Goal: Task Accomplishment & Management: Manage account settings

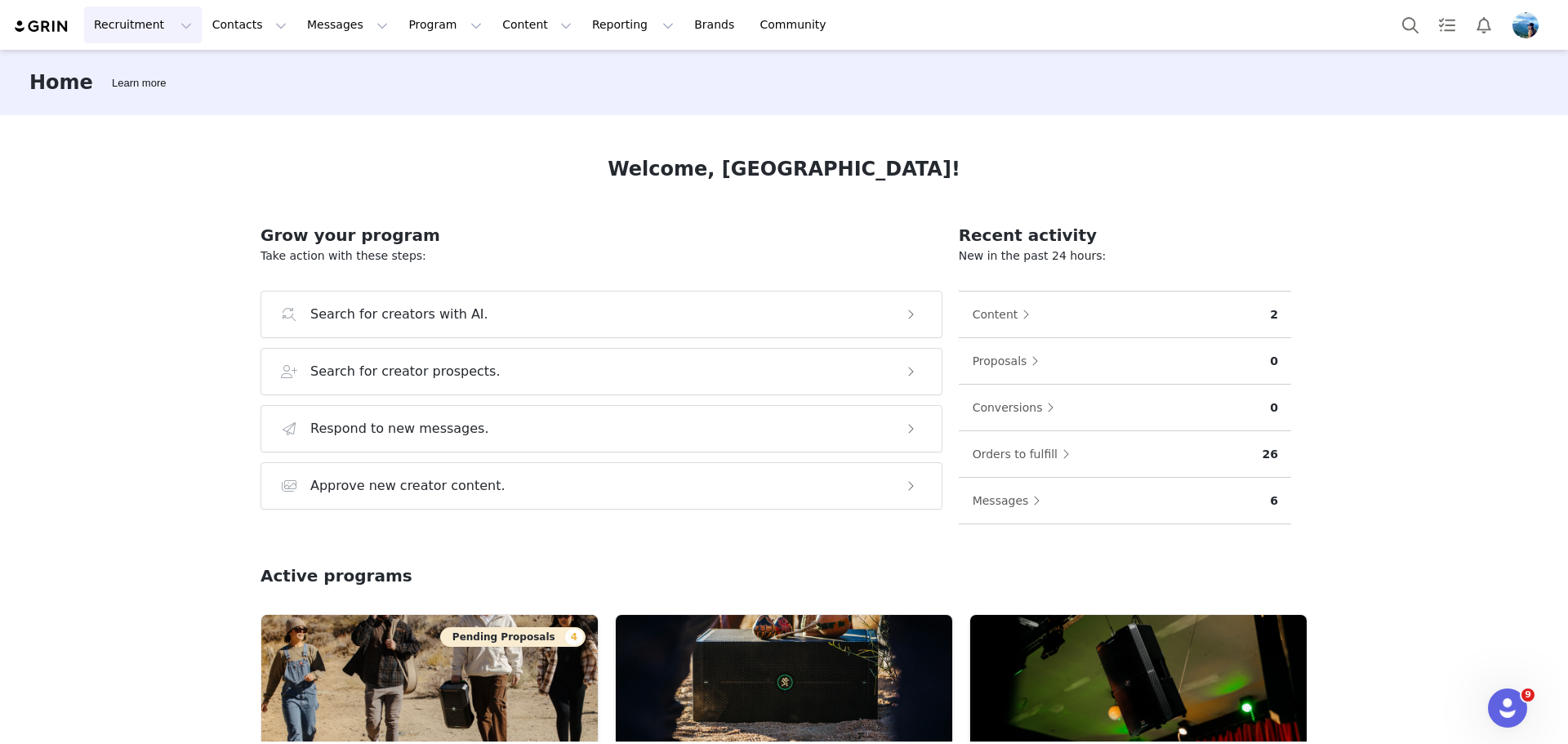
click at [161, 29] on button "Recruitment Recruitment" at bounding box center [143, 25] width 118 height 37
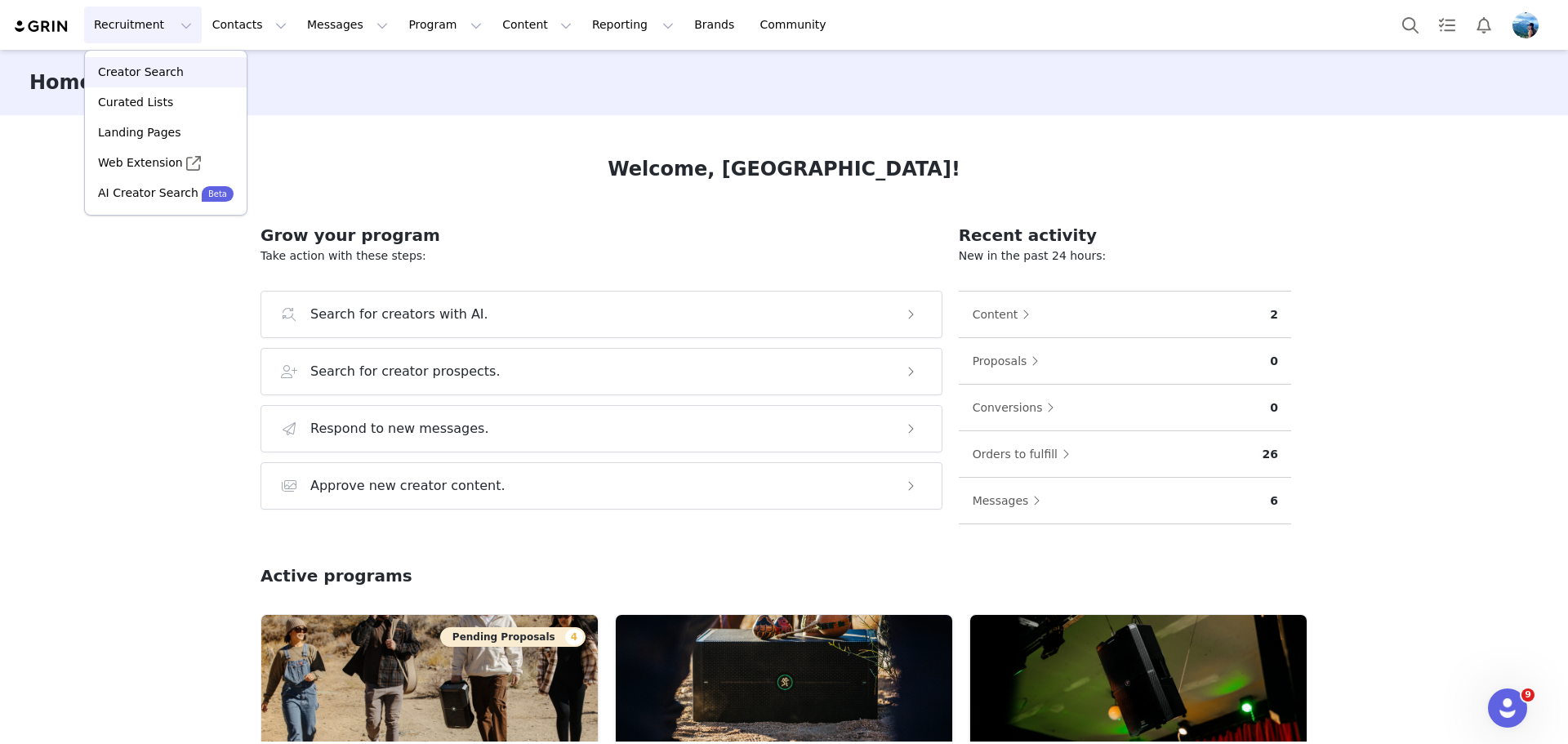
click at [138, 78] on p "Creator Search" at bounding box center [141, 73] width 86 height 18
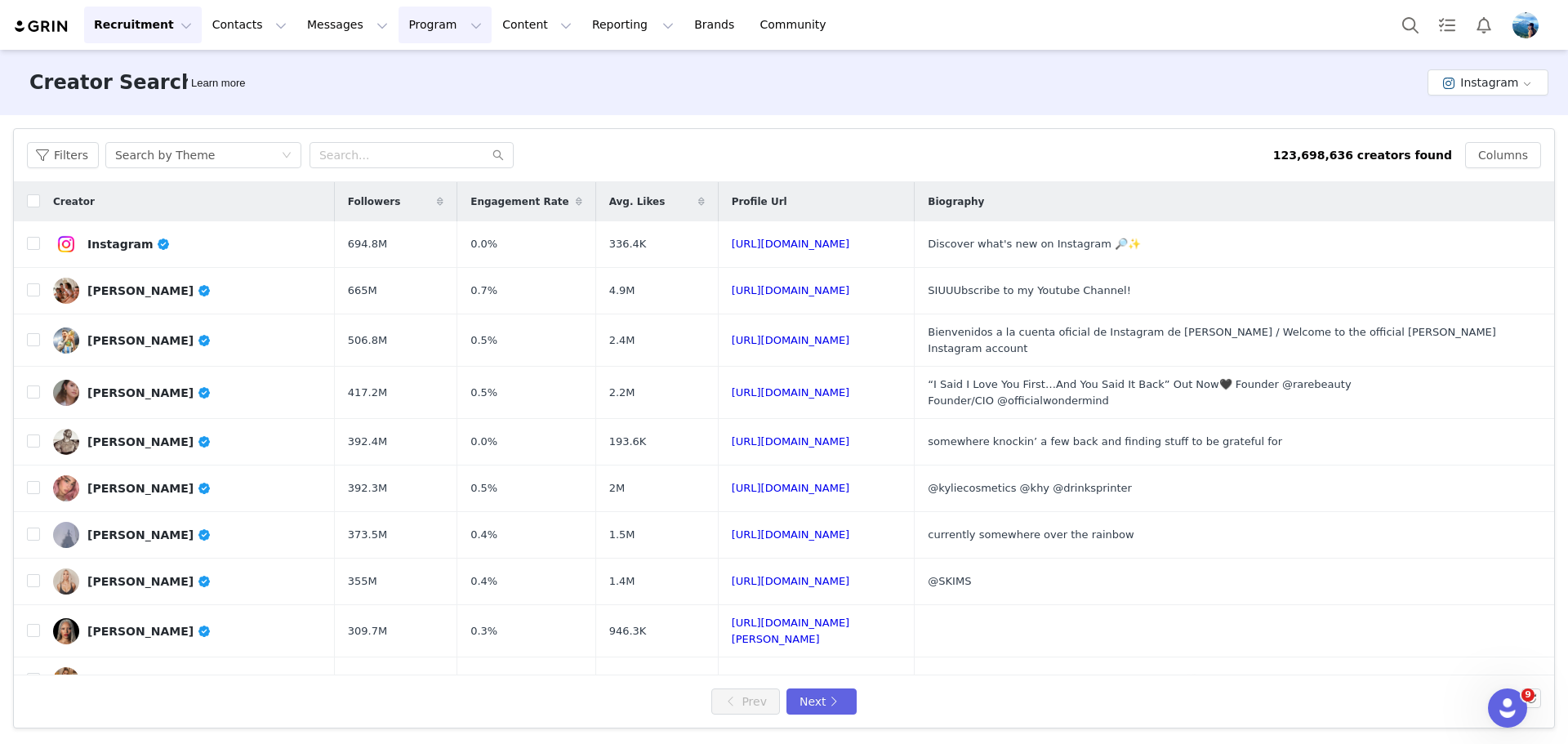
click at [399, 25] on button "Program Program" at bounding box center [445, 25] width 93 height 37
click at [408, 65] on p "Activations" at bounding box center [403, 73] width 63 height 18
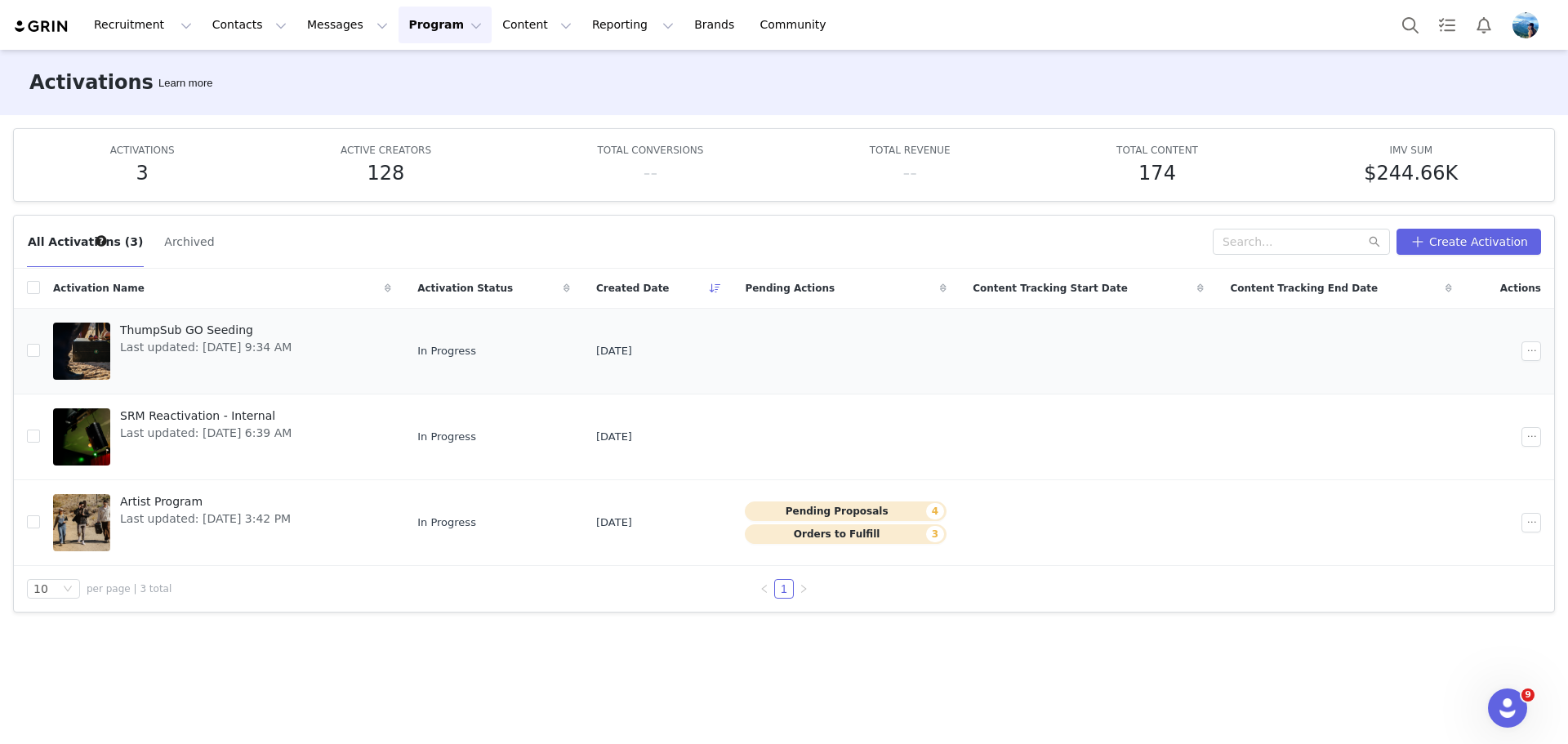
click at [311, 347] on link "ThumpSub GO Seeding Last updated: Aug 6, 2025 9:34 AM" at bounding box center [221, 351] width 338 height 65
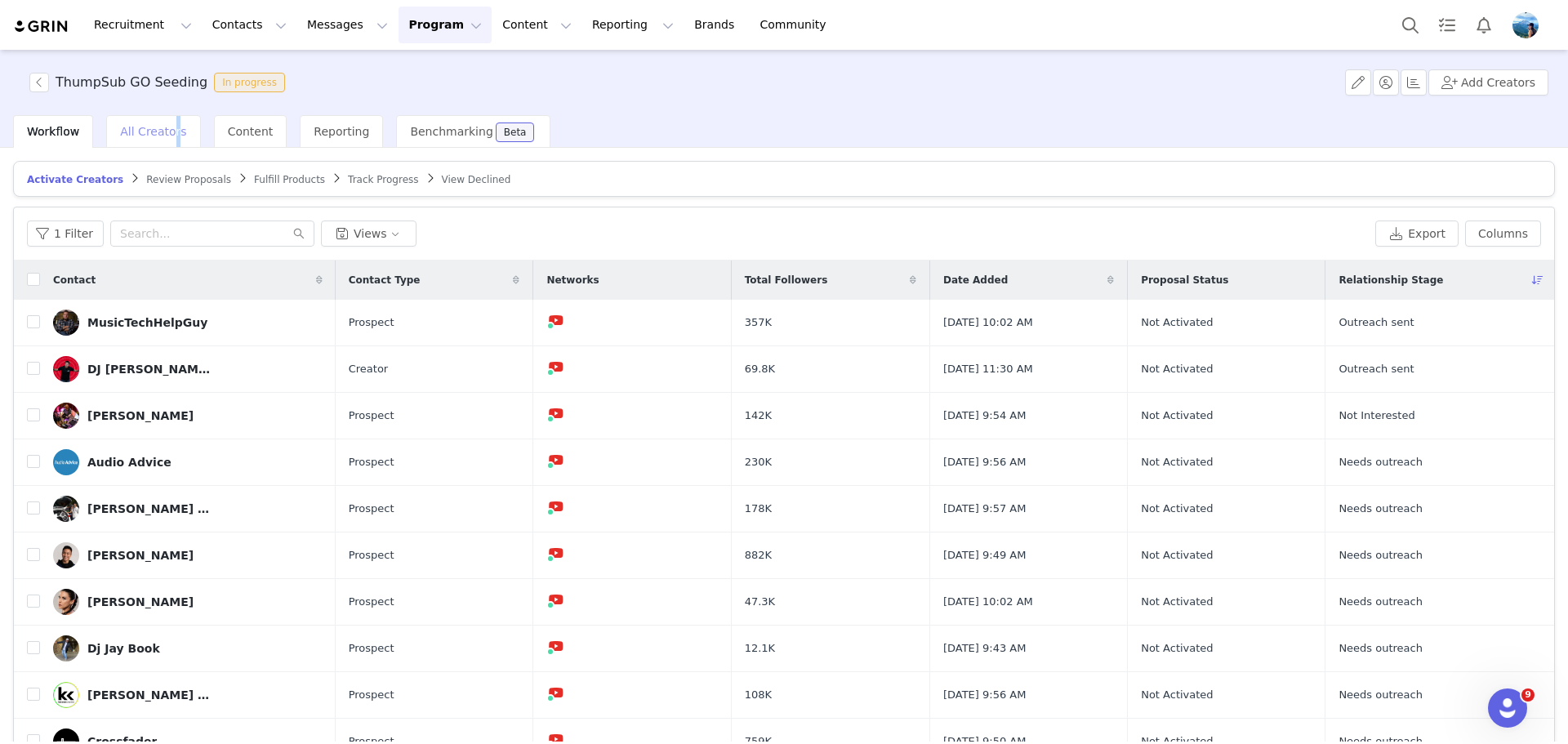
click at [169, 130] on span "All Creators" at bounding box center [153, 131] width 66 height 13
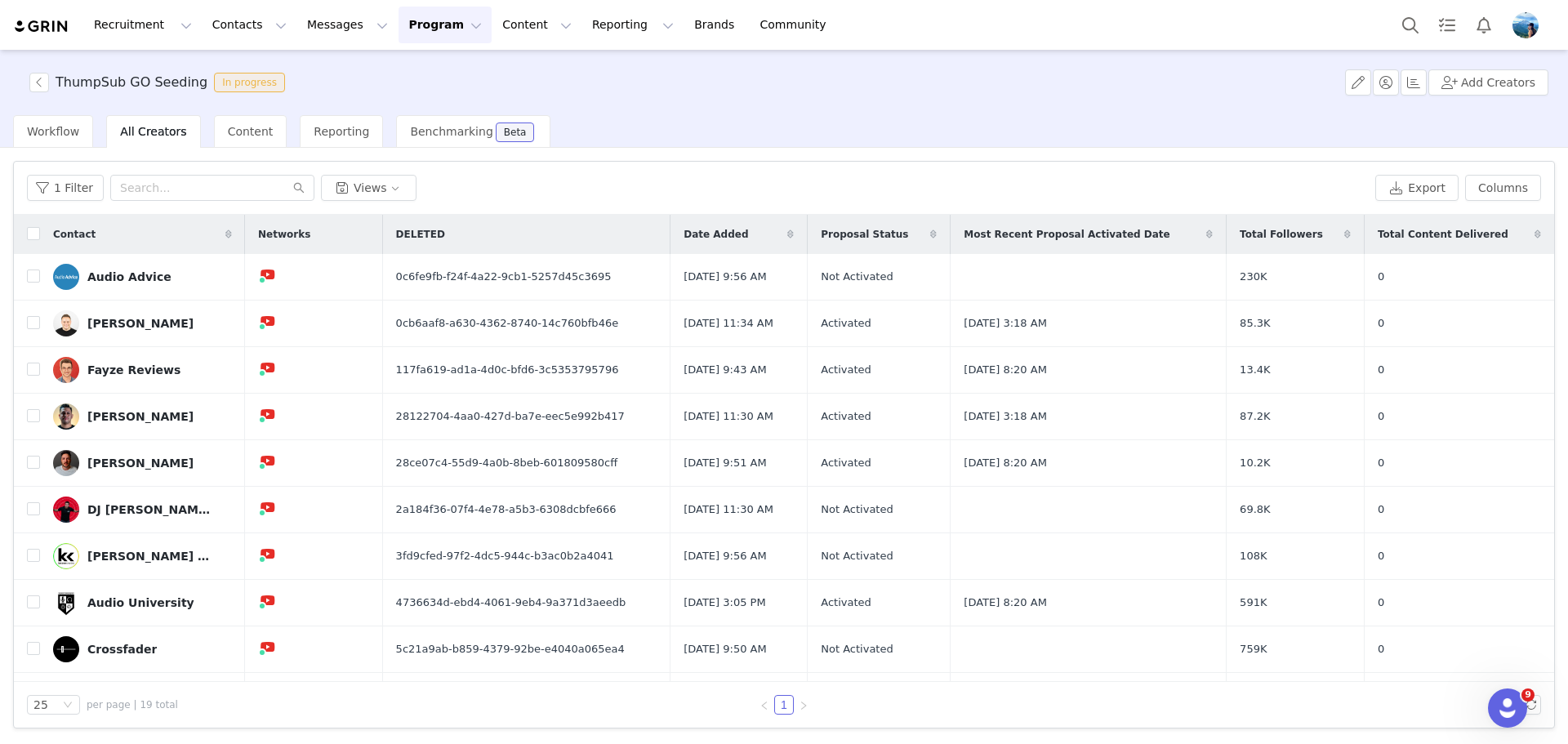
click at [145, 135] on span "All Creators" at bounding box center [153, 131] width 66 height 13
click at [53, 125] on span "Workflow" at bounding box center [54, 131] width 53 height 13
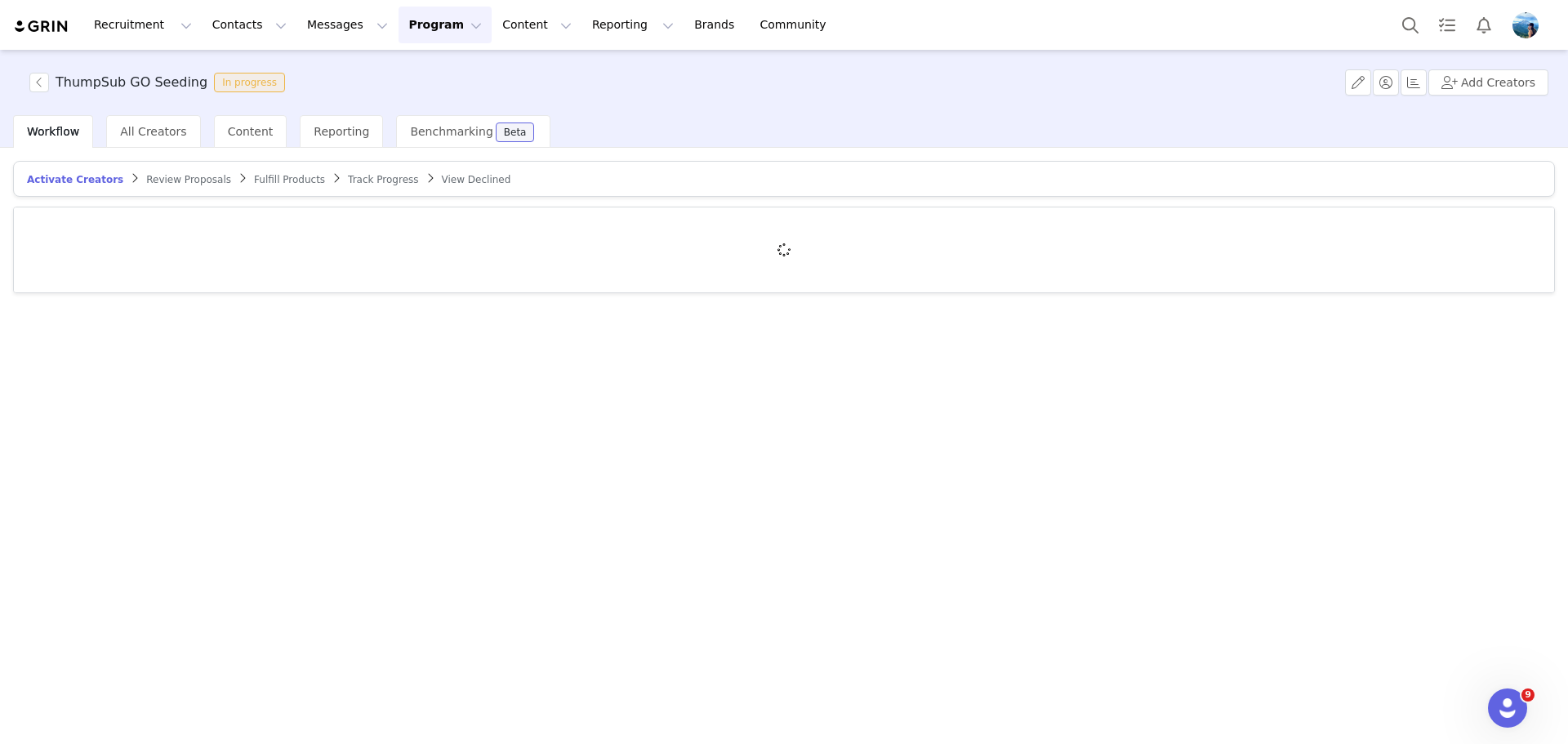
click at [181, 182] on span "Review Proposals" at bounding box center [189, 179] width 85 height 11
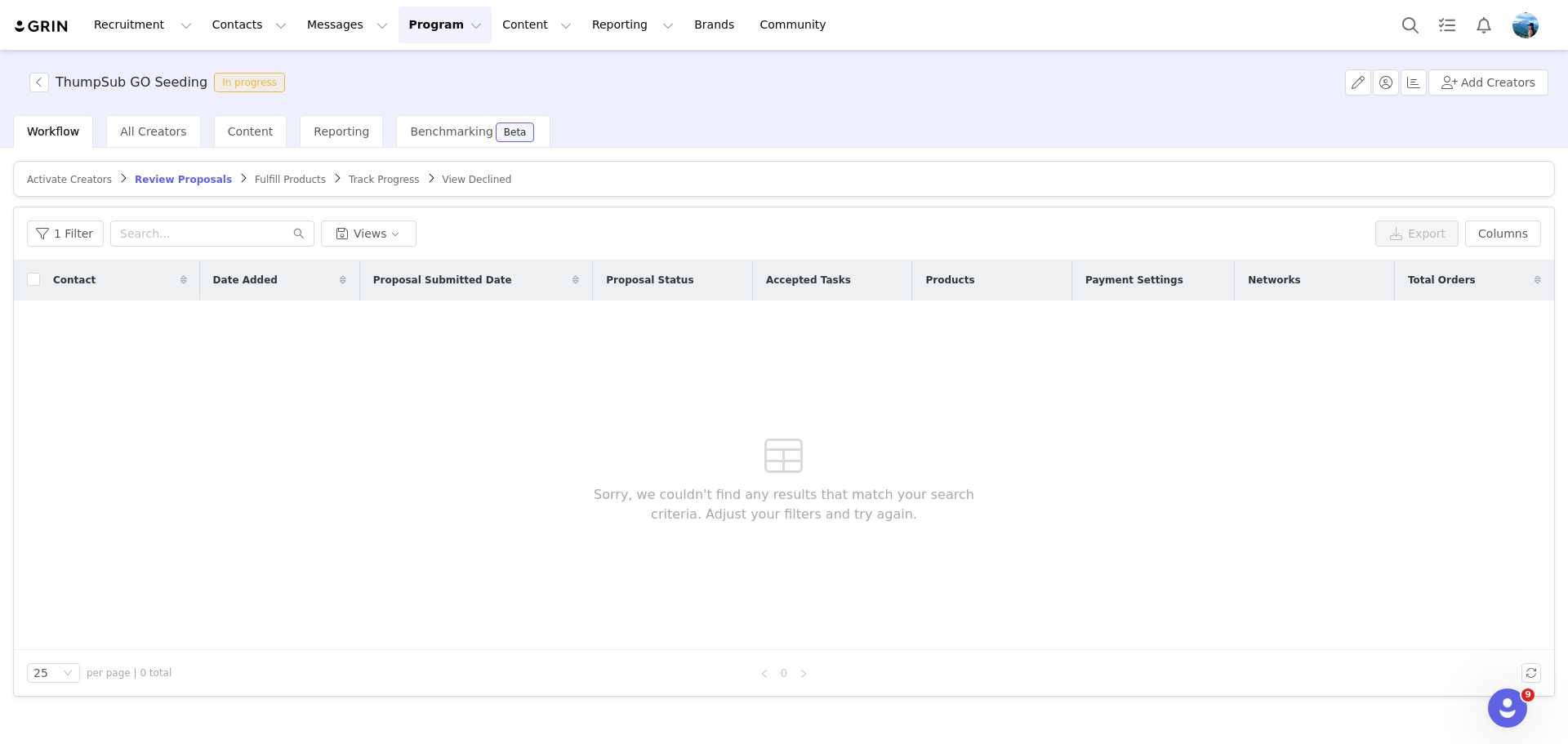
click at [268, 177] on span "Fulfill Products" at bounding box center [290, 179] width 71 height 11
click at [69, 176] on span "Activate Creators" at bounding box center [69, 179] width 85 height 11
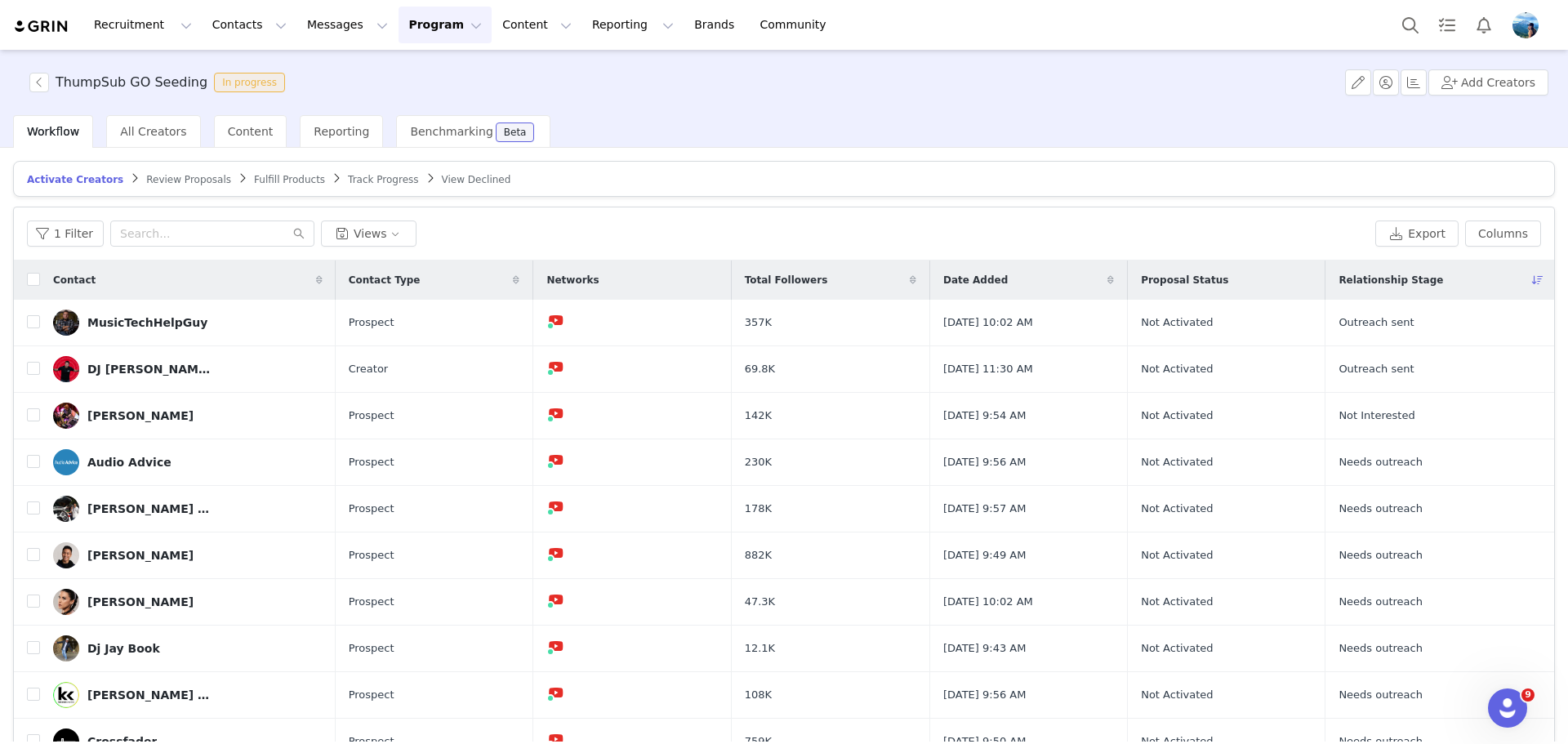
click at [348, 174] on span "Track Progress" at bounding box center [383, 179] width 70 height 11
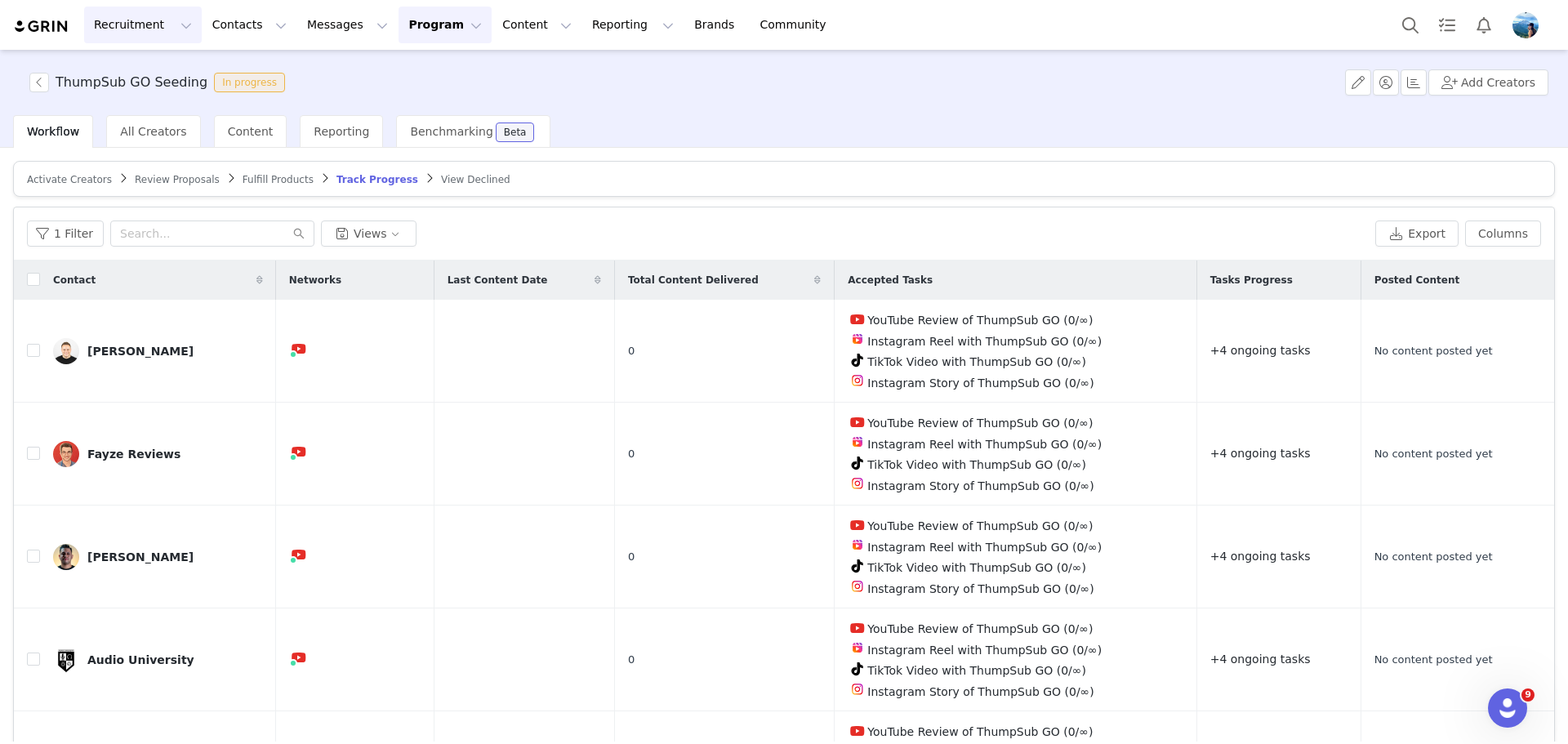
click at [139, 29] on button "Recruitment Recruitment" at bounding box center [143, 25] width 118 height 37
click at [140, 66] on p "Creator Search" at bounding box center [141, 73] width 86 height 18
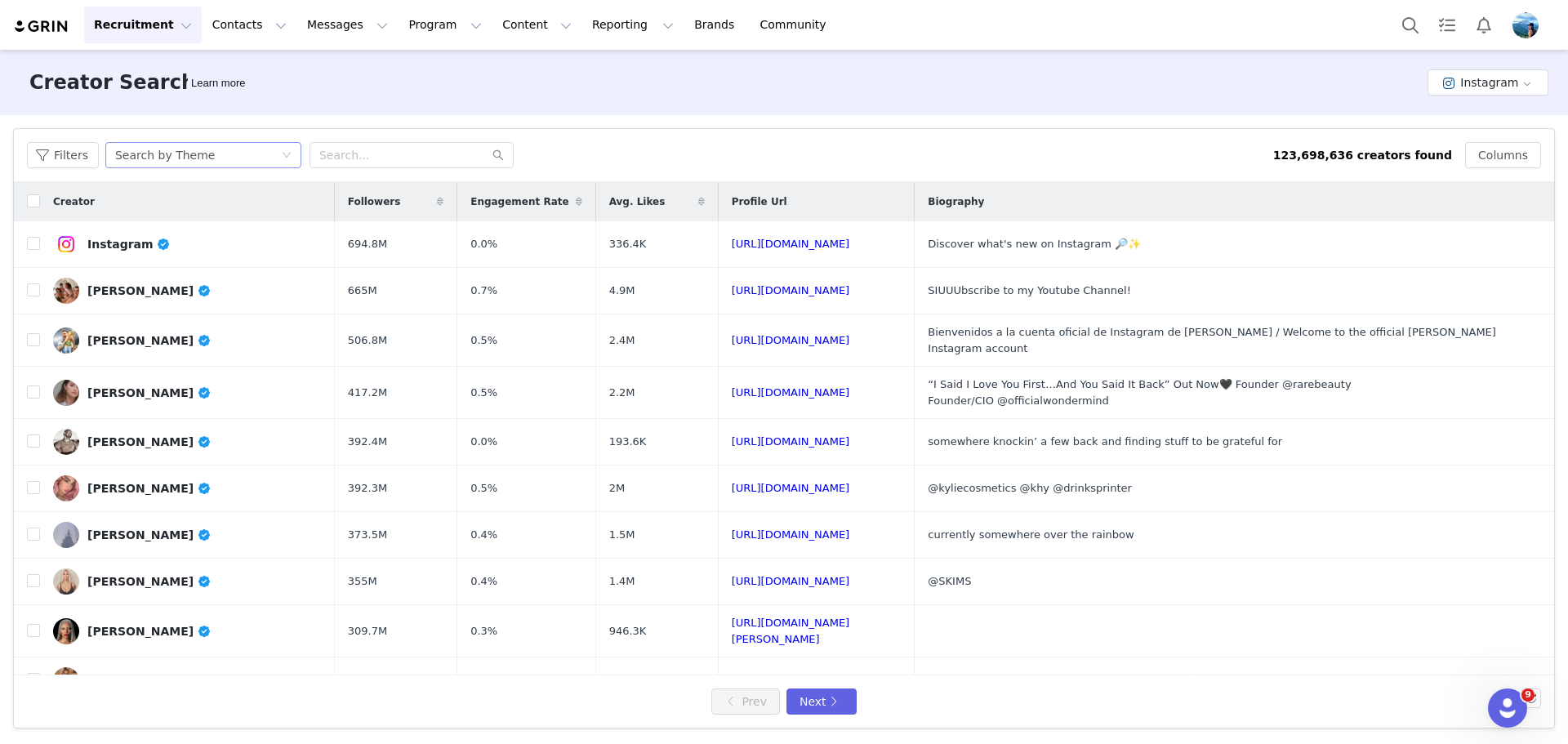
click at [250, 156] on div "Search by Theme" at bounding box center [198, 155] width 166 height 25
click at [1492, 83] on button "Instagram" at bounding box center [1488, 83] width 121 height 26
click at [1473, 164] on li "YouTube" at bounding box center [1492, 170] width 112 height 27
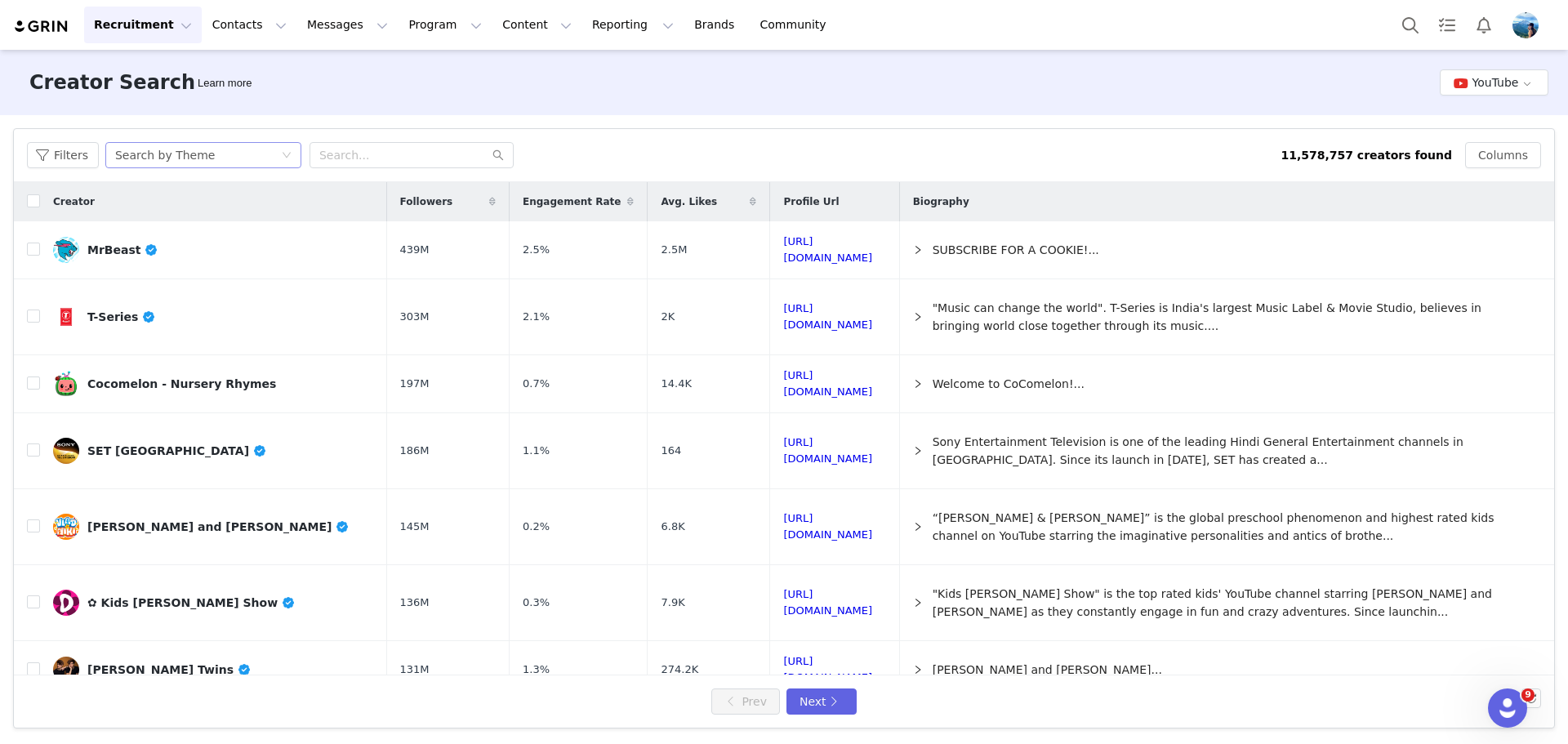
click at [220, 161] on div "Search by Theme" at bounding box center [198, 155] width 166 height 25
click at [212, 212] on li "Search by Creator" at bounding box center [203, 214] width 205 height 26
click at [404, 152] on input "text" at bounding box center [412, 155] width 205 height 26
type input "darkcornerstudios"
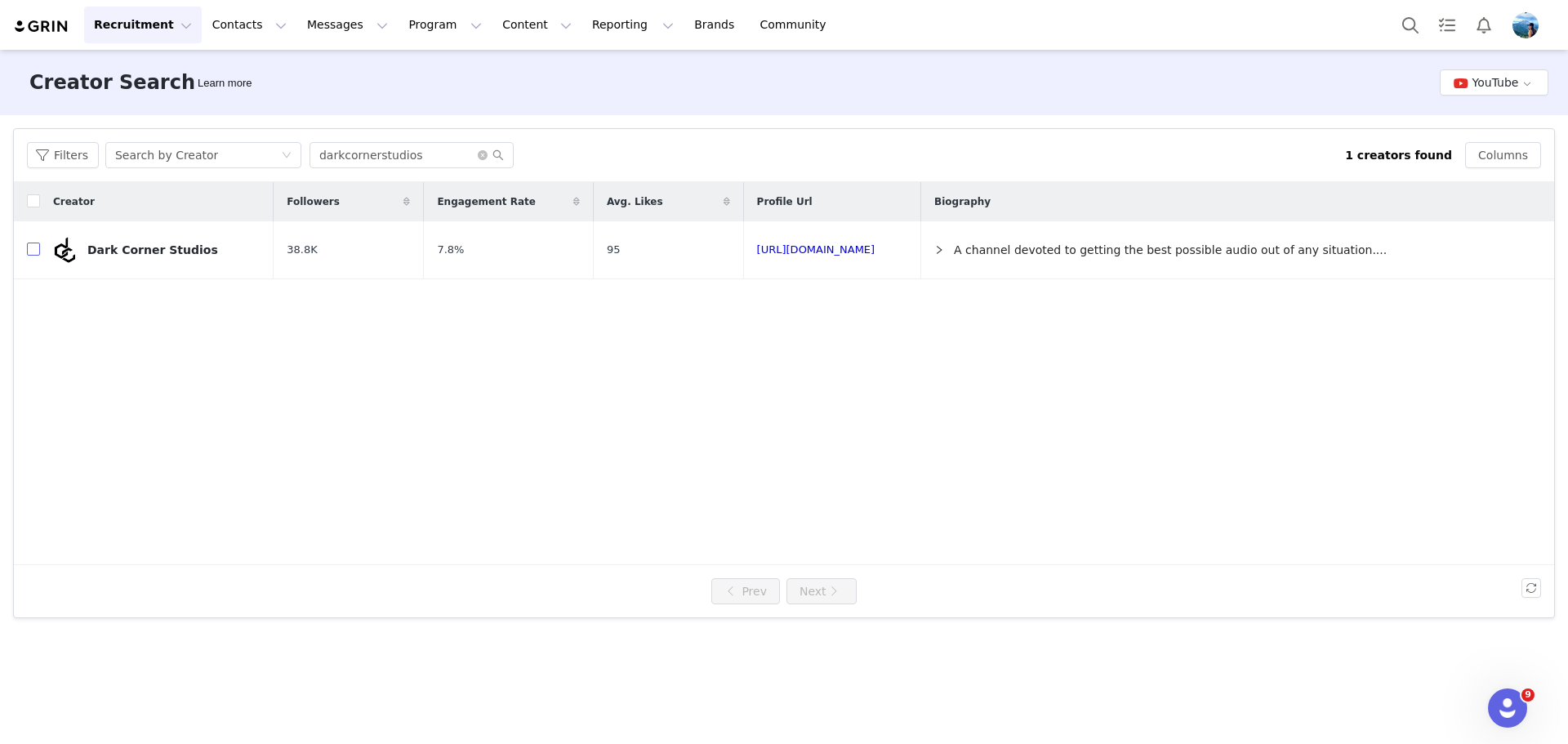
click at [32, 248] on input "checkbox" at bounding box center [33, 249] width 13 height 13
checkbox input "true"
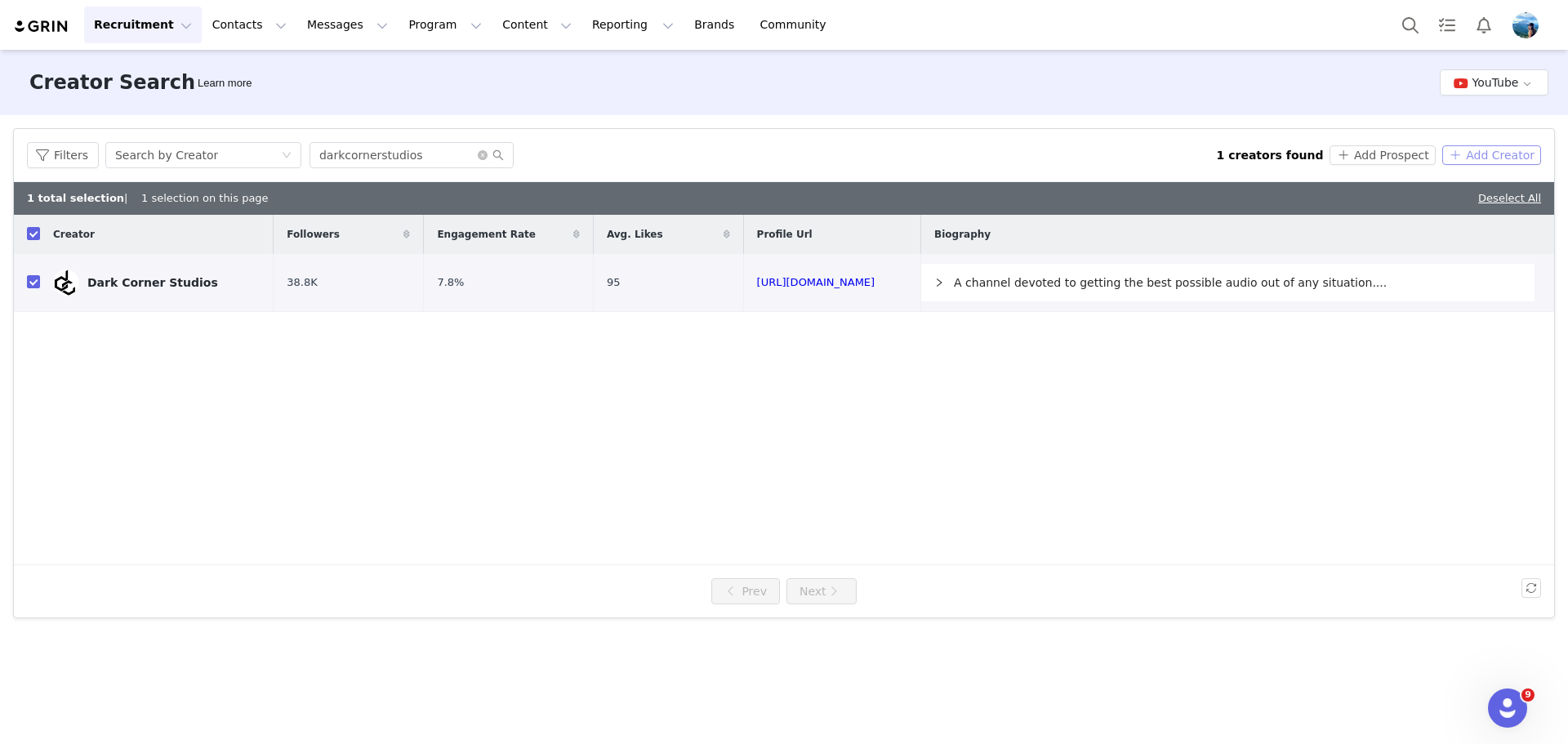
click at [1481, 152] on button "Add Creator" at bounding box center [1492, 155] width 99 height 19
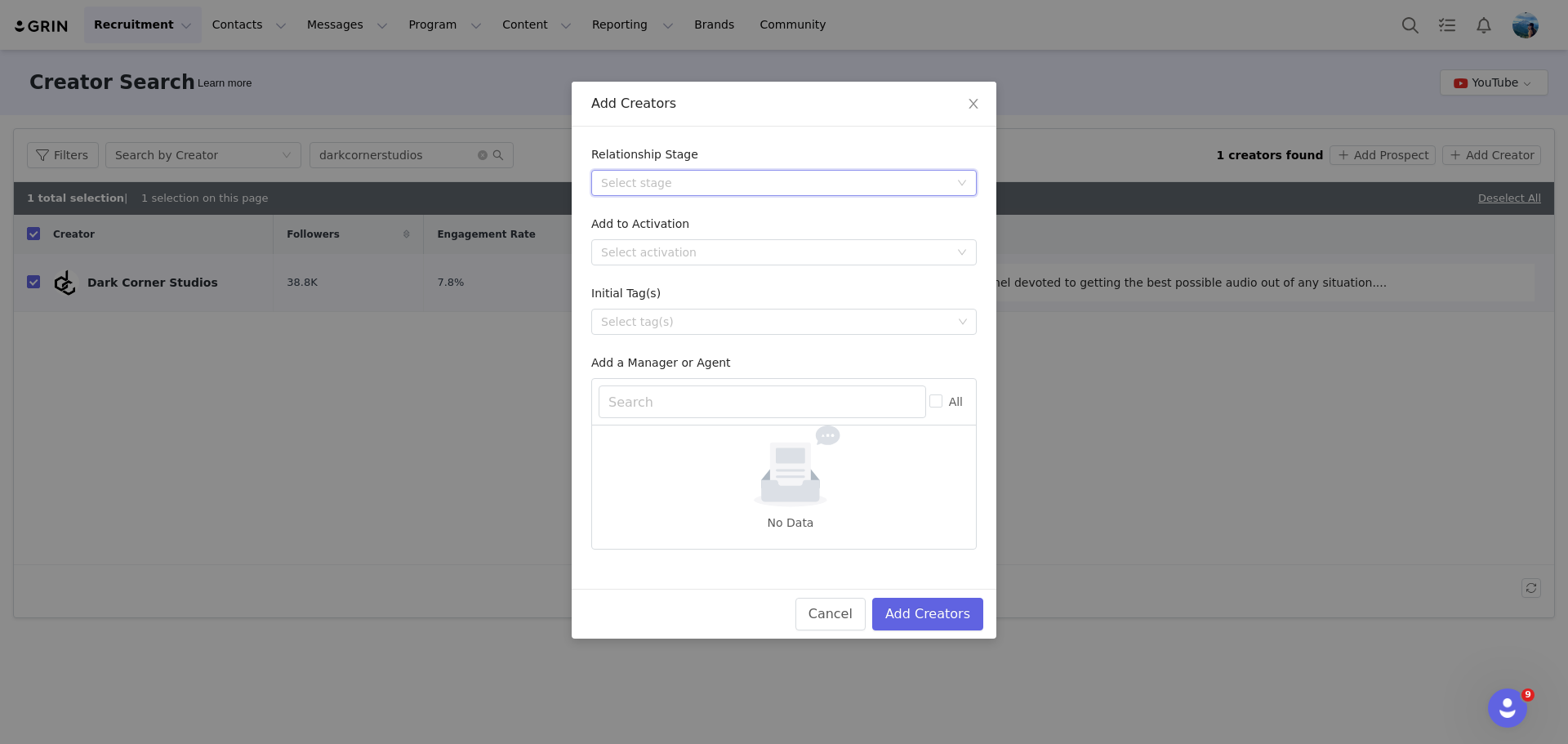
click at [737, 171] on div "Select stage" at bounding box center [779, 183] width 356 height 25
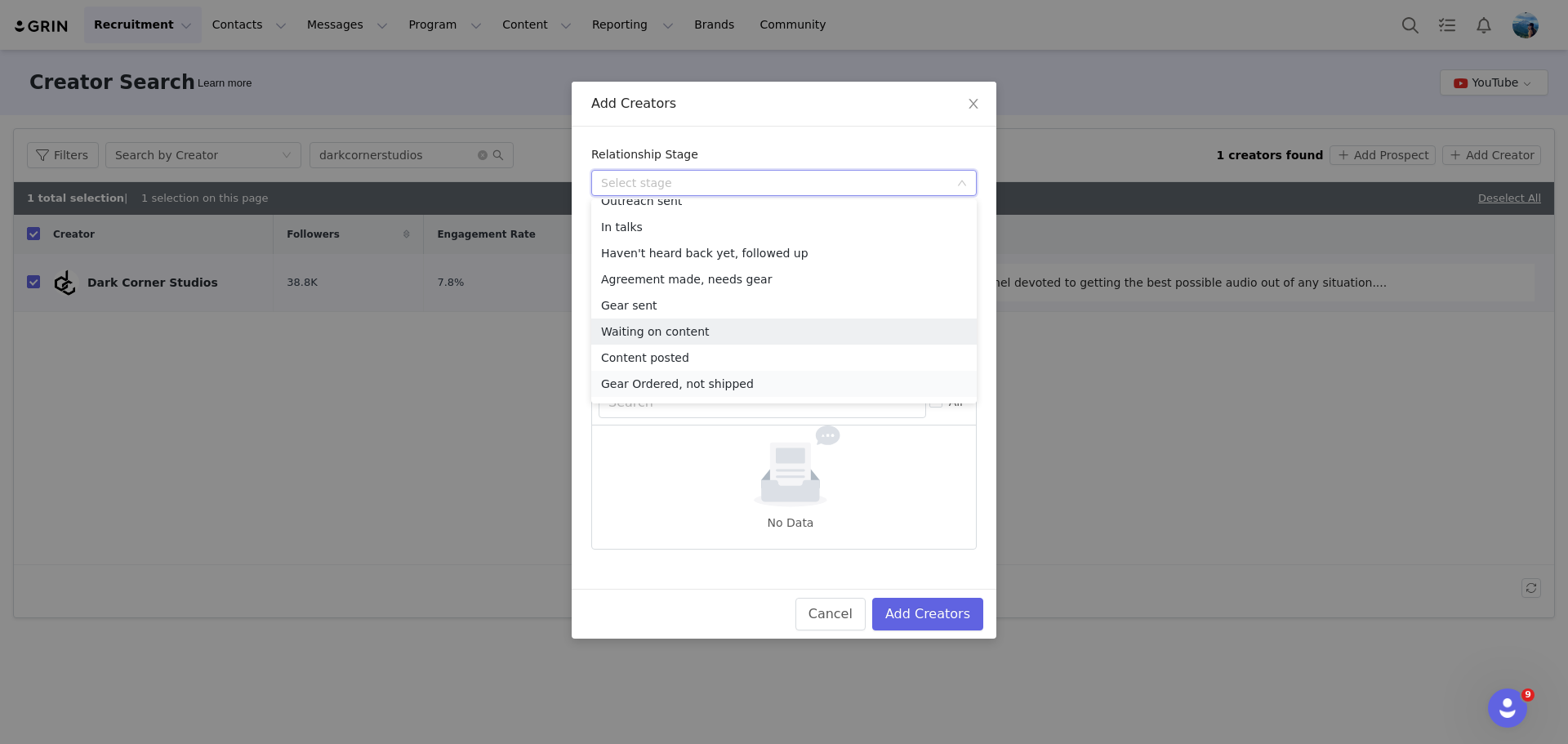
scroll to position [64, 0]
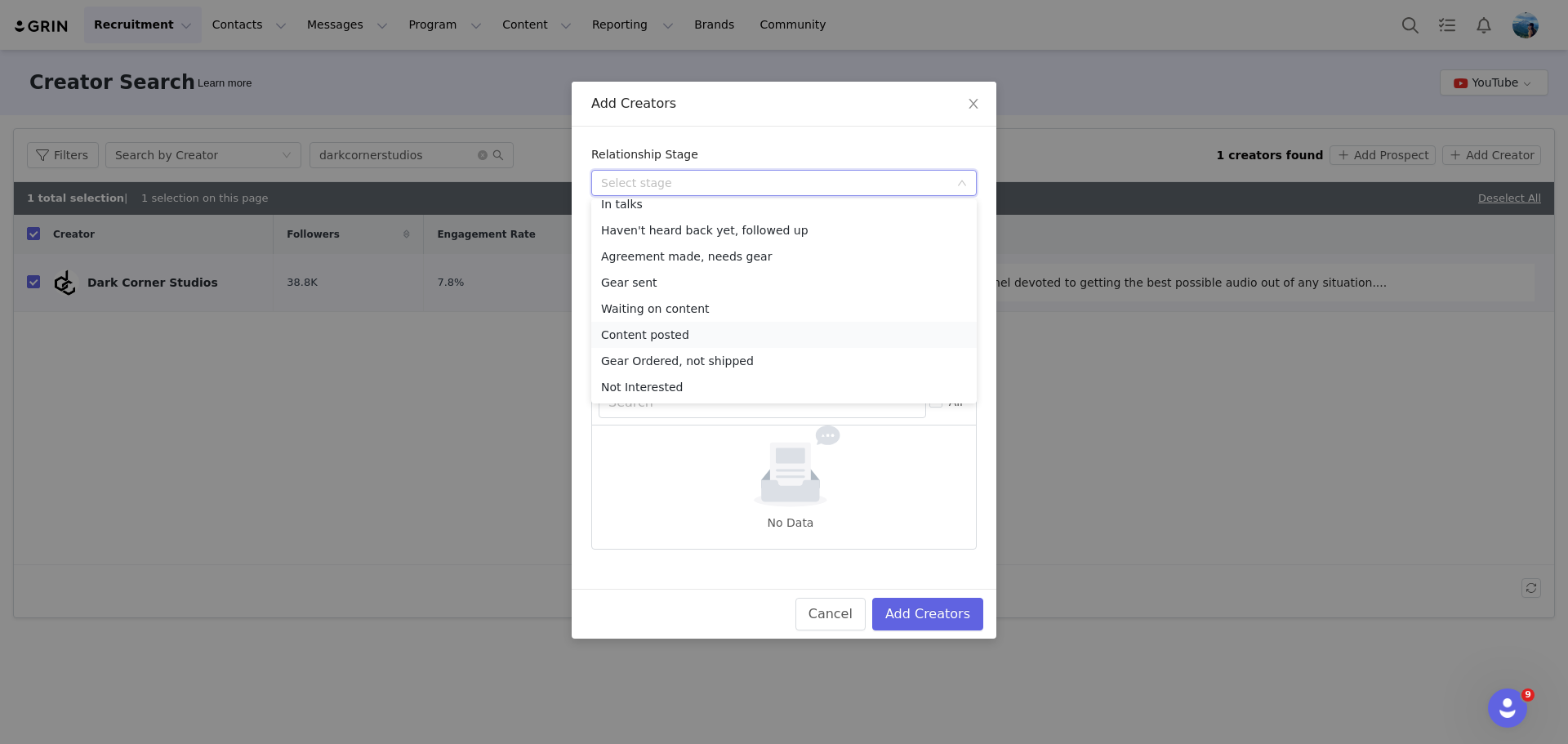
click at [714, 337] on li "Content posted" at bounding box center [783, 335] width 385 height 26
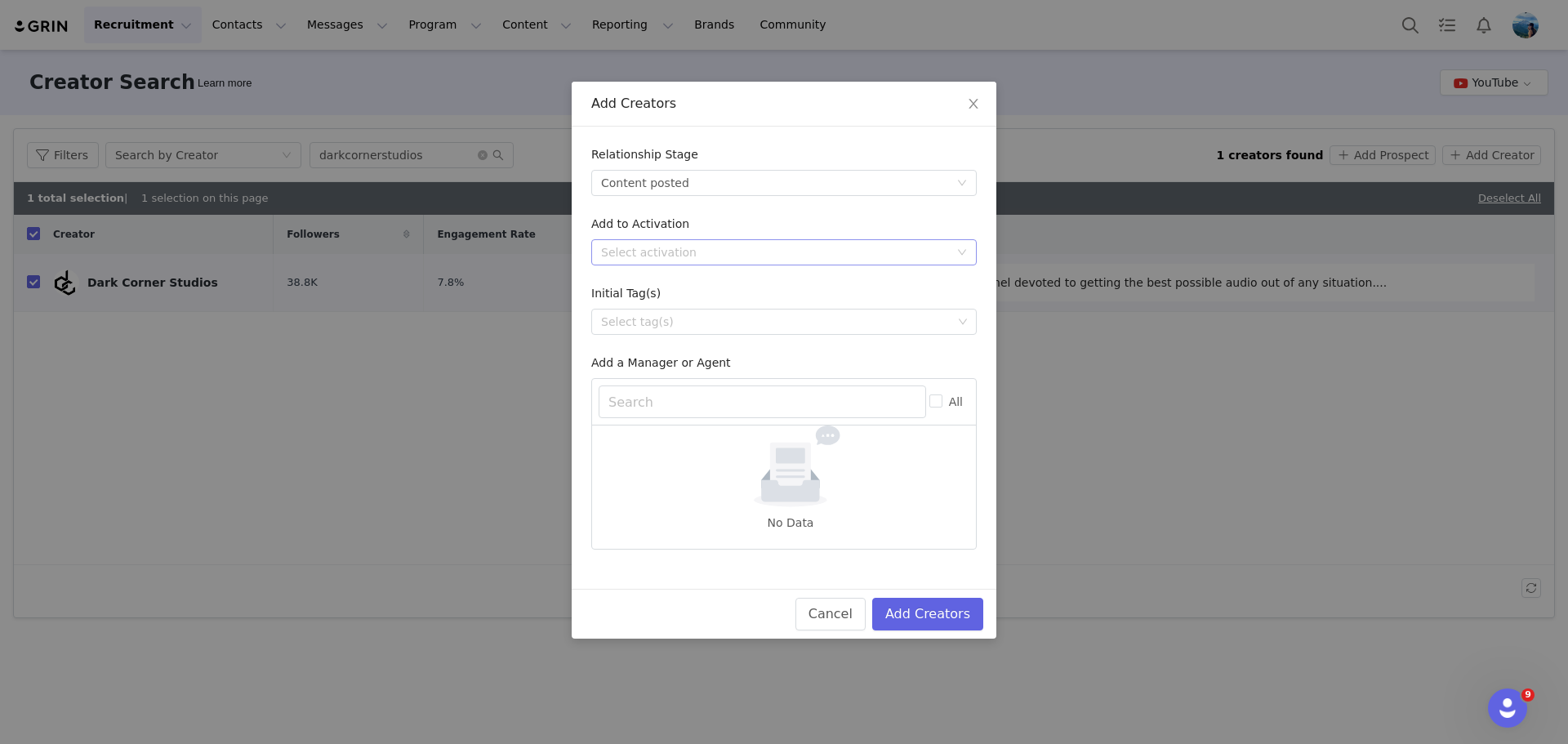
click at [781, 253] on div "Select activation" at bounding box center [775, 252] width 348 height 17
click at [694, 274] on li "ThumpSub GO Seeding" at bounding box center [783, 285] width 385 height 26
click at [747, 320] on div "Select tag(s)" at bounding box center [777, 321] width 351 height 17
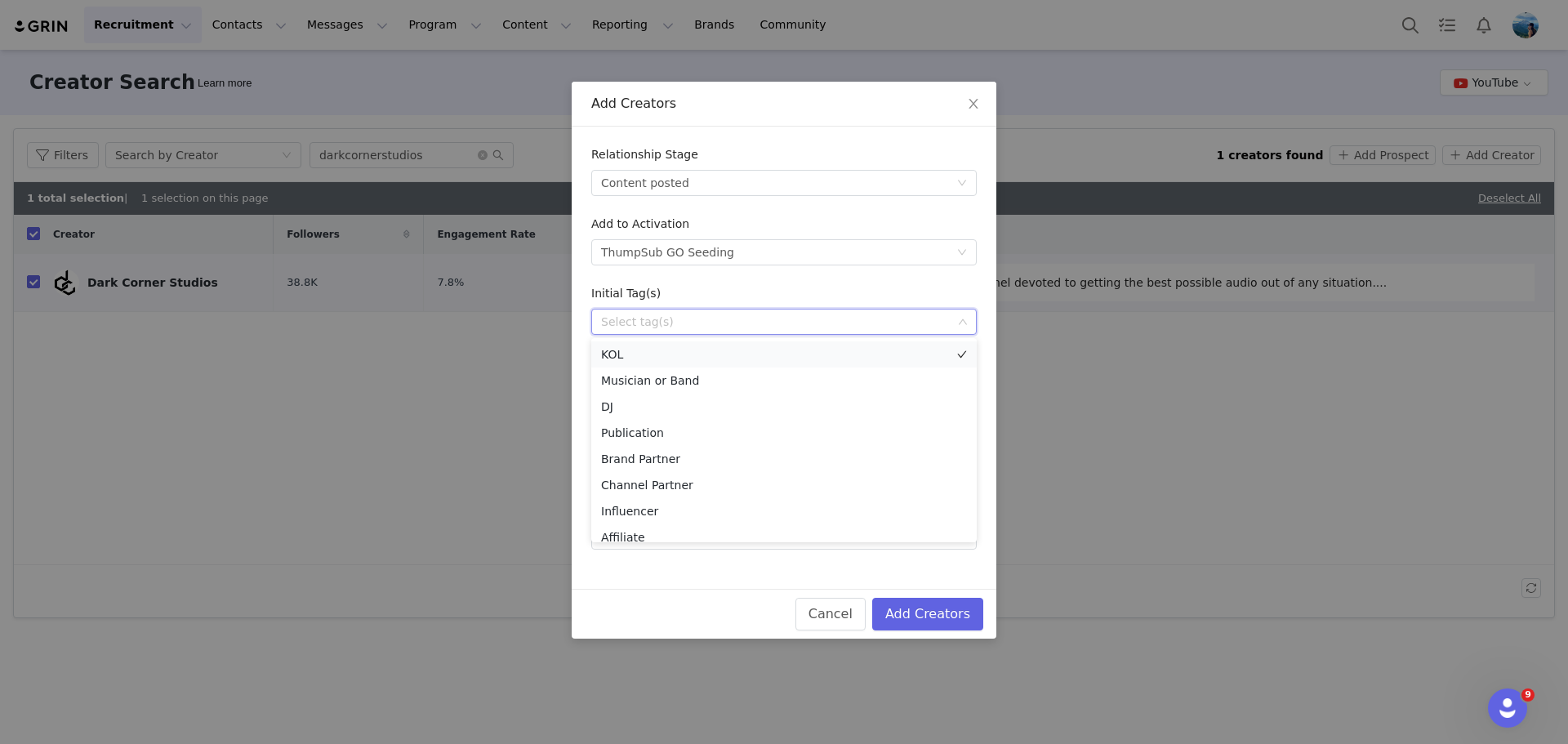
click at [723, 364] on li "KOL" at bounding box center [783, 355] width 385 height 26
click at [953, 605] on button "Add Creators" at bounding box center [927, 614] width 111 height 33
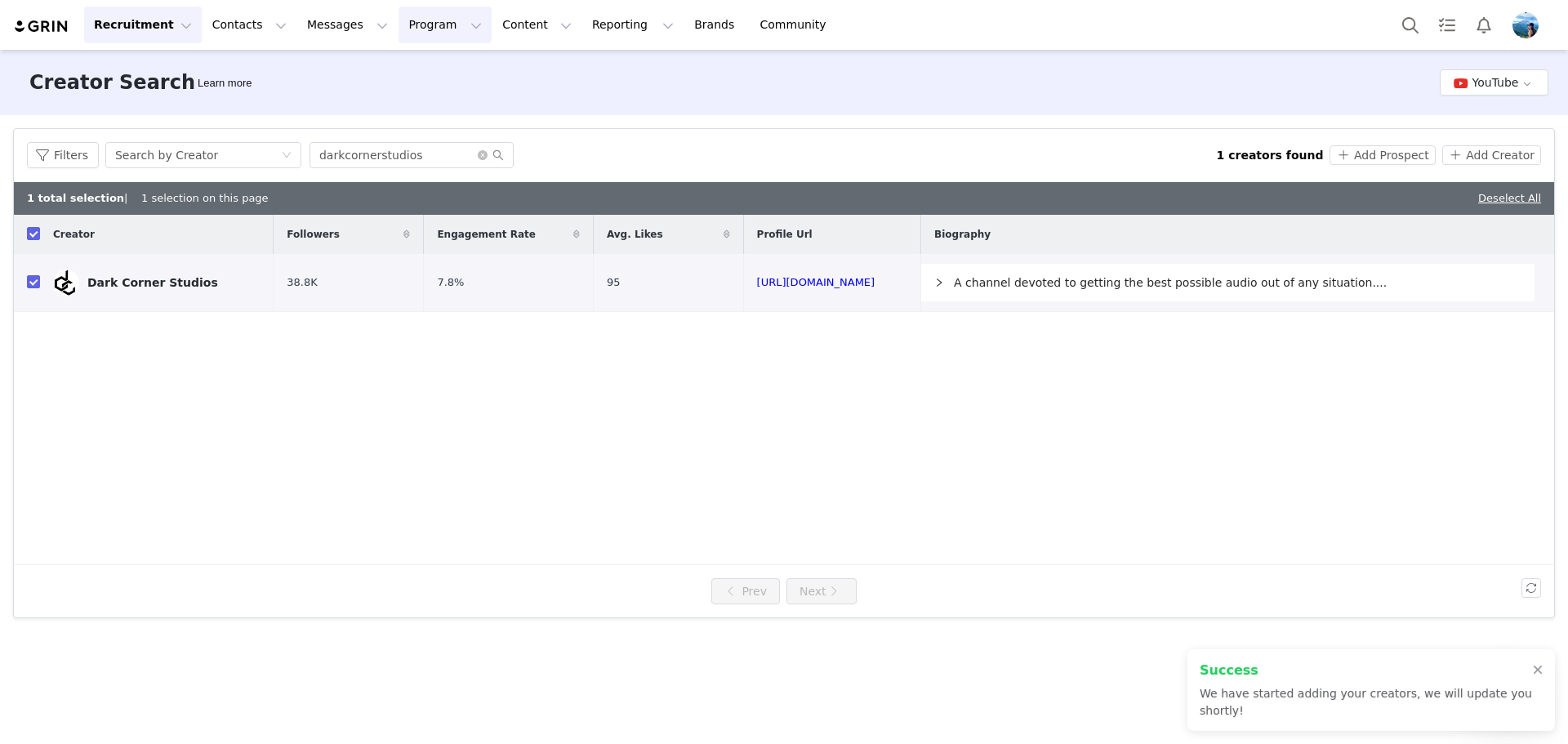
click at [409, 16] on button "Program Program" at bounding box center [445, 25] width 93 height 37
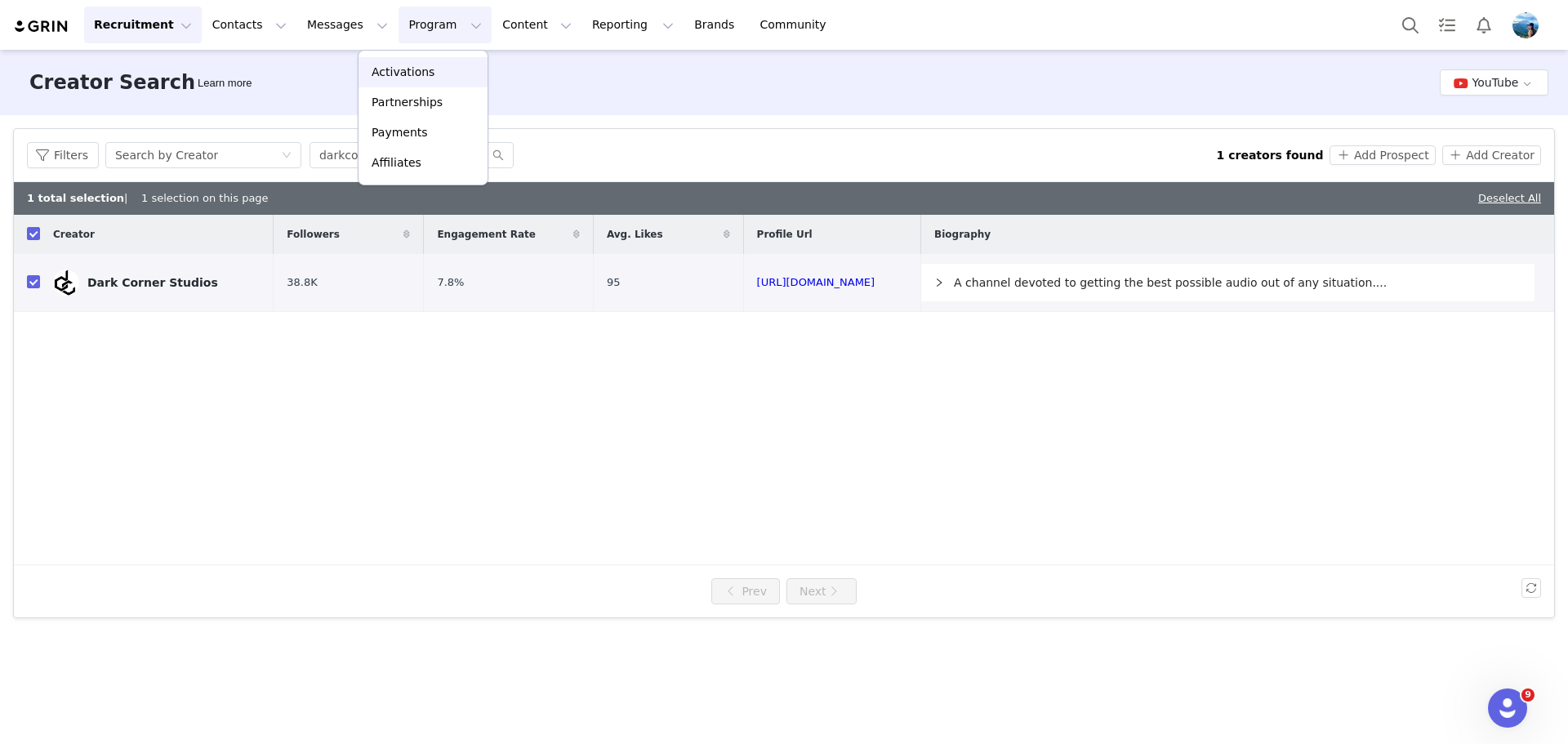
click at [392, 75] on p "Activations" at bounding box center [403, 73] width 63 height 18
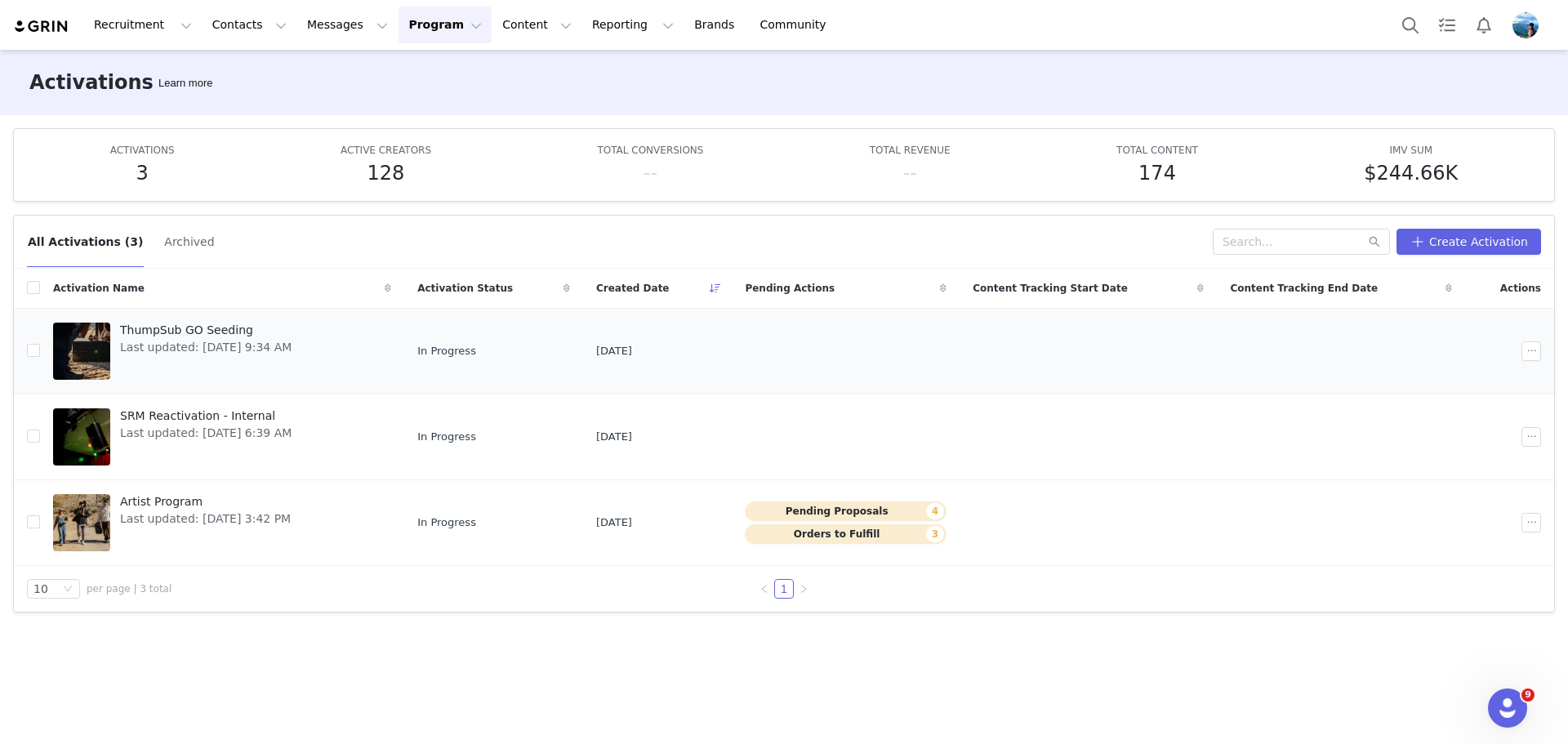
click at [228, 329] on span "ThumpSub GO Seeding" at bounding box center [205, 330] width 171 height 18
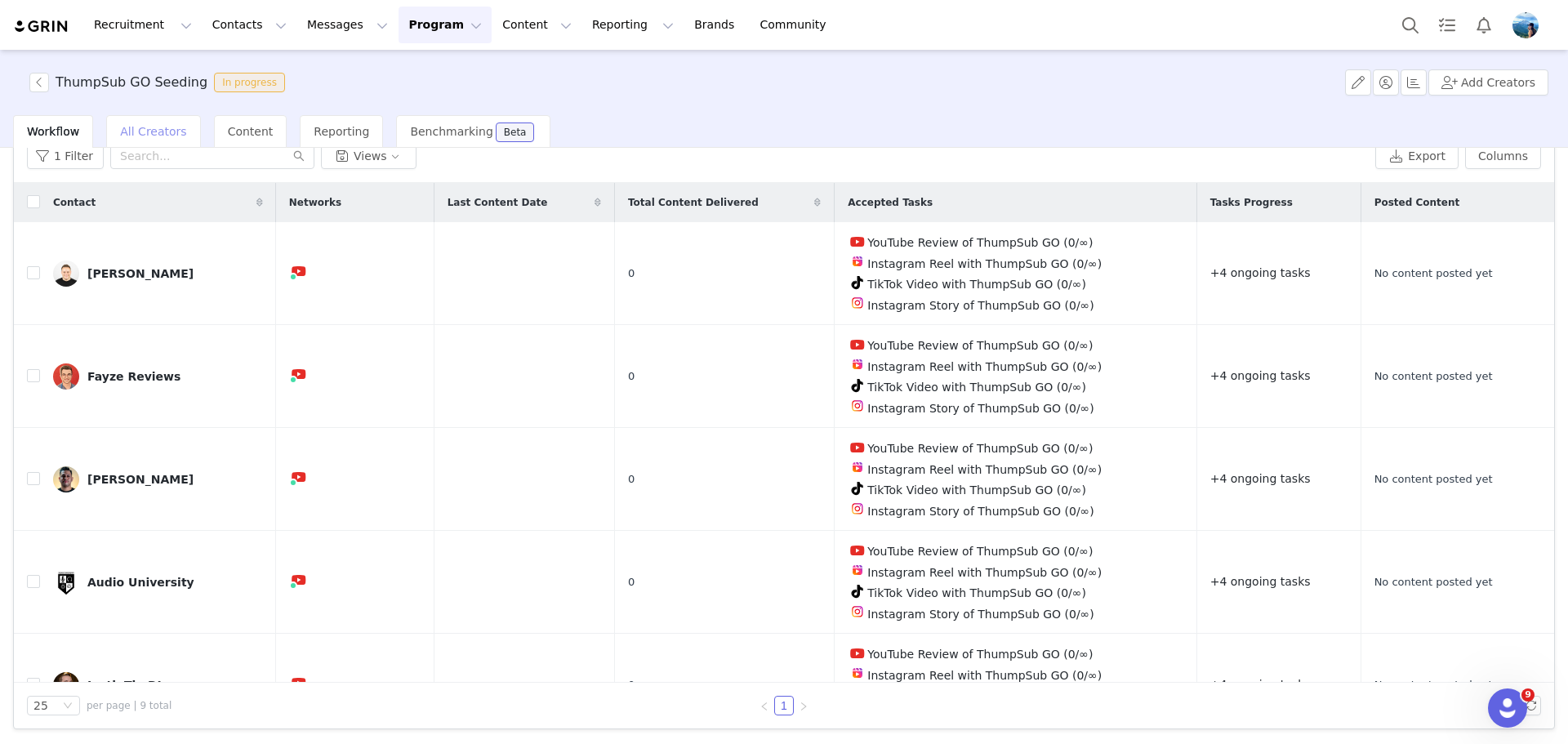
click at [148, 135] on span "All Creators" at bounding box center [153, 131] width 66 height 13
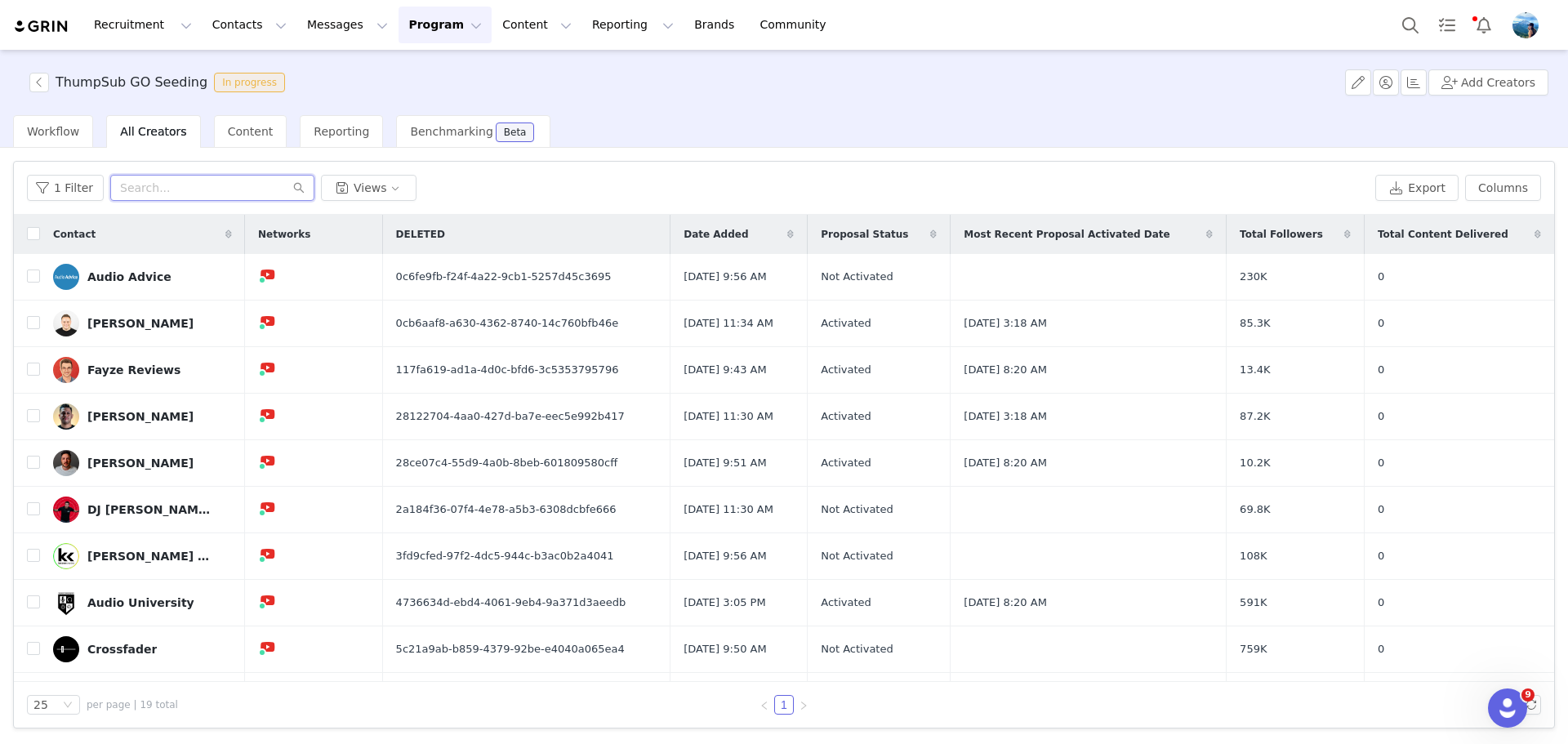
click at [162, 181] on input "text" at bounding box center [212, 188] width 205 height 26
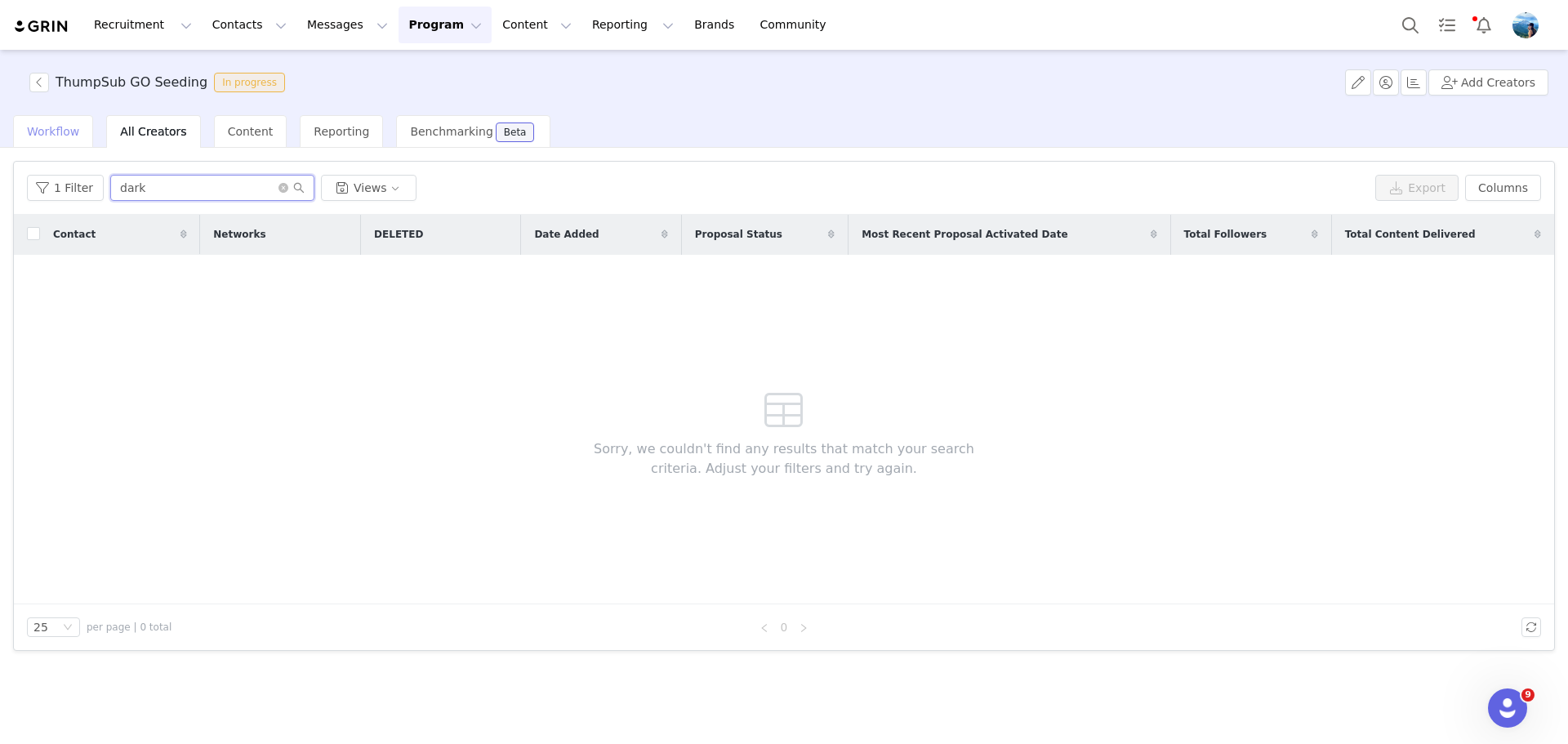
type input "dark"
click at [47, 134] on span "Workflow" at bounding box center [54, 131] width 53 height 13
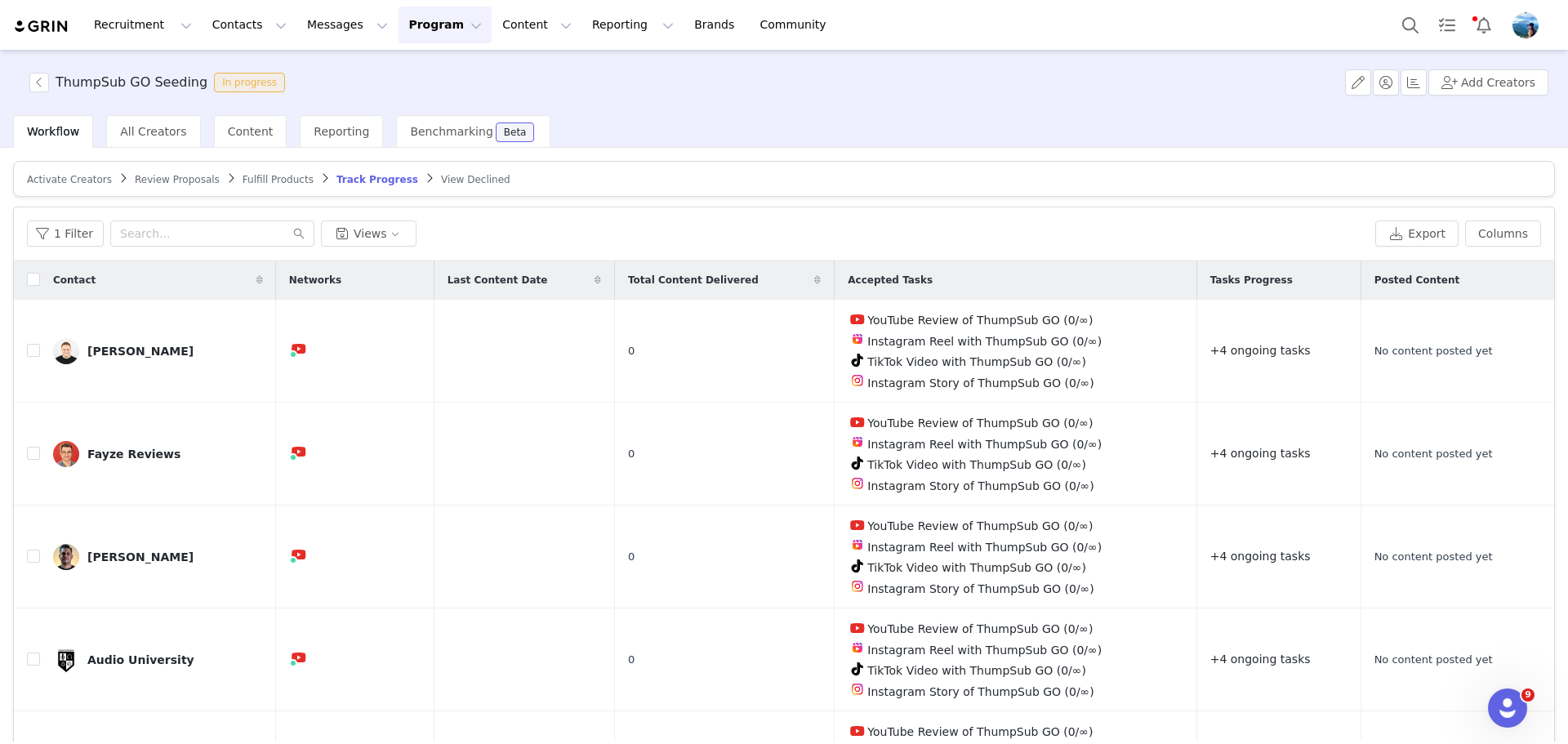
click at [58, 182] on span "Activate Creators" at bounding box center [69, 179] width 85 height 11
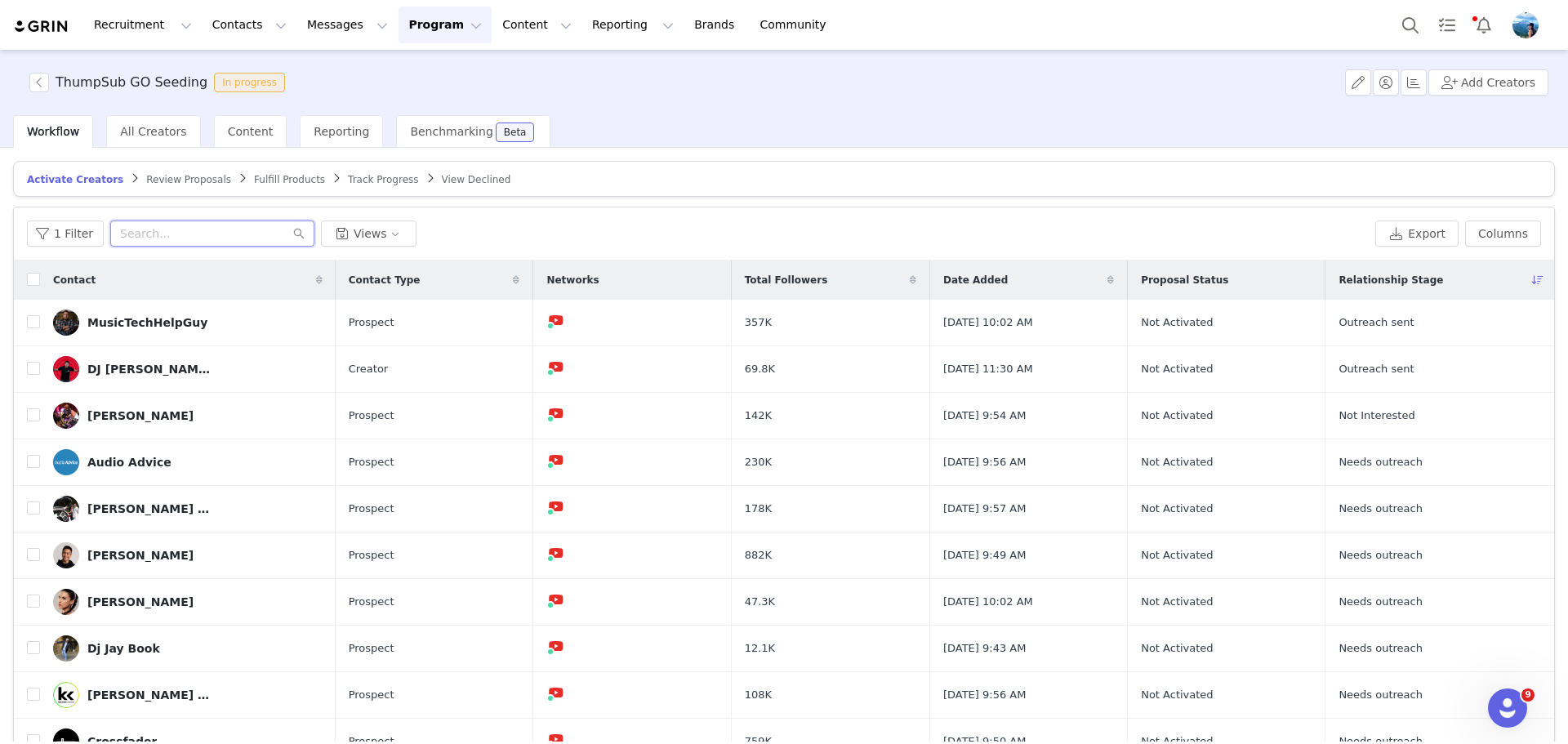
drag, startPoint x: 150, startPoint y: 229, endPoint x: 140, endPoint y: 225, distance: 10.8
click at [140, 225] on input "text" at bounding box center [212, 234] width 205 height 26
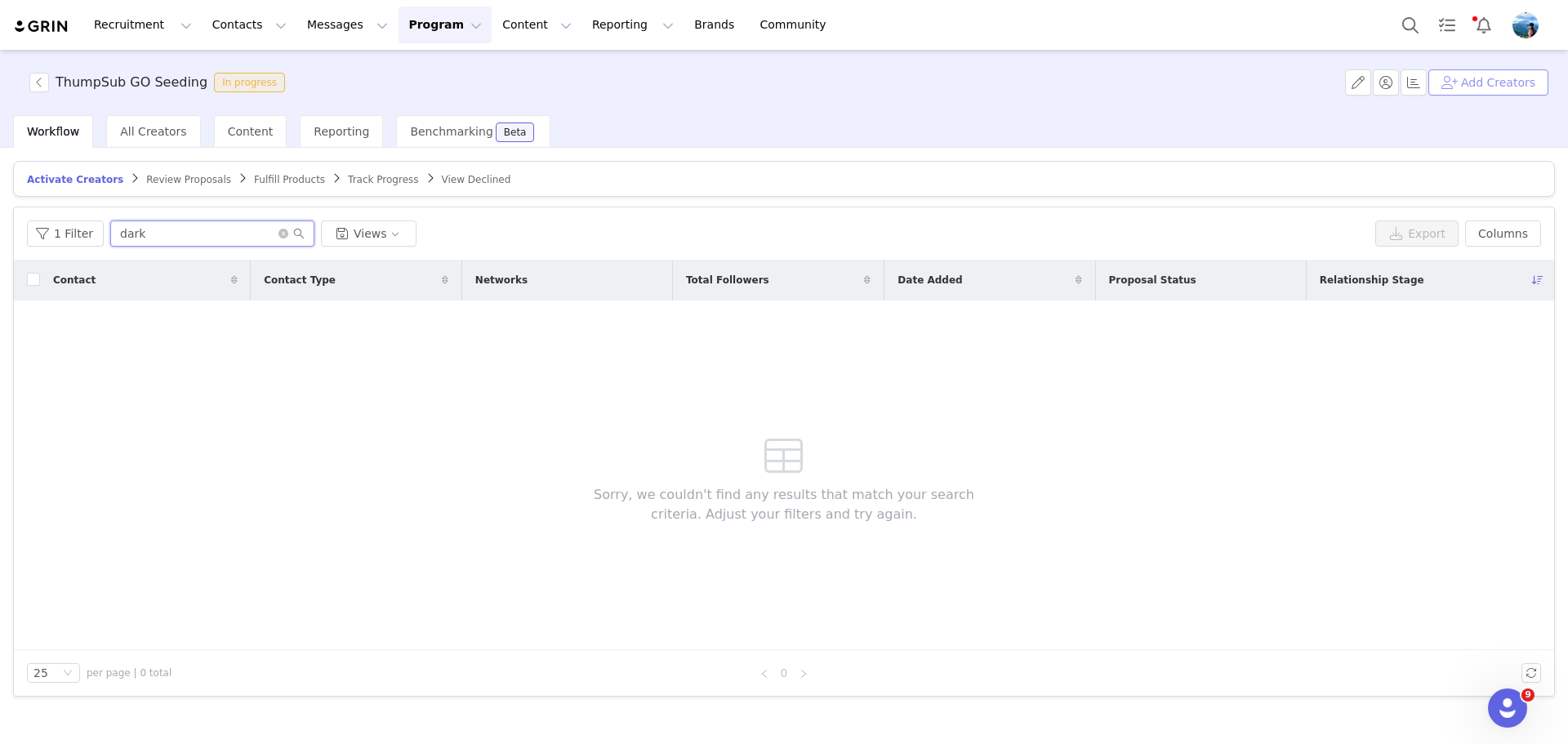
type input "dark"
click at [1485, 88] on button "Add Creators" at bounding box center [1488, 83] width 120 height 26
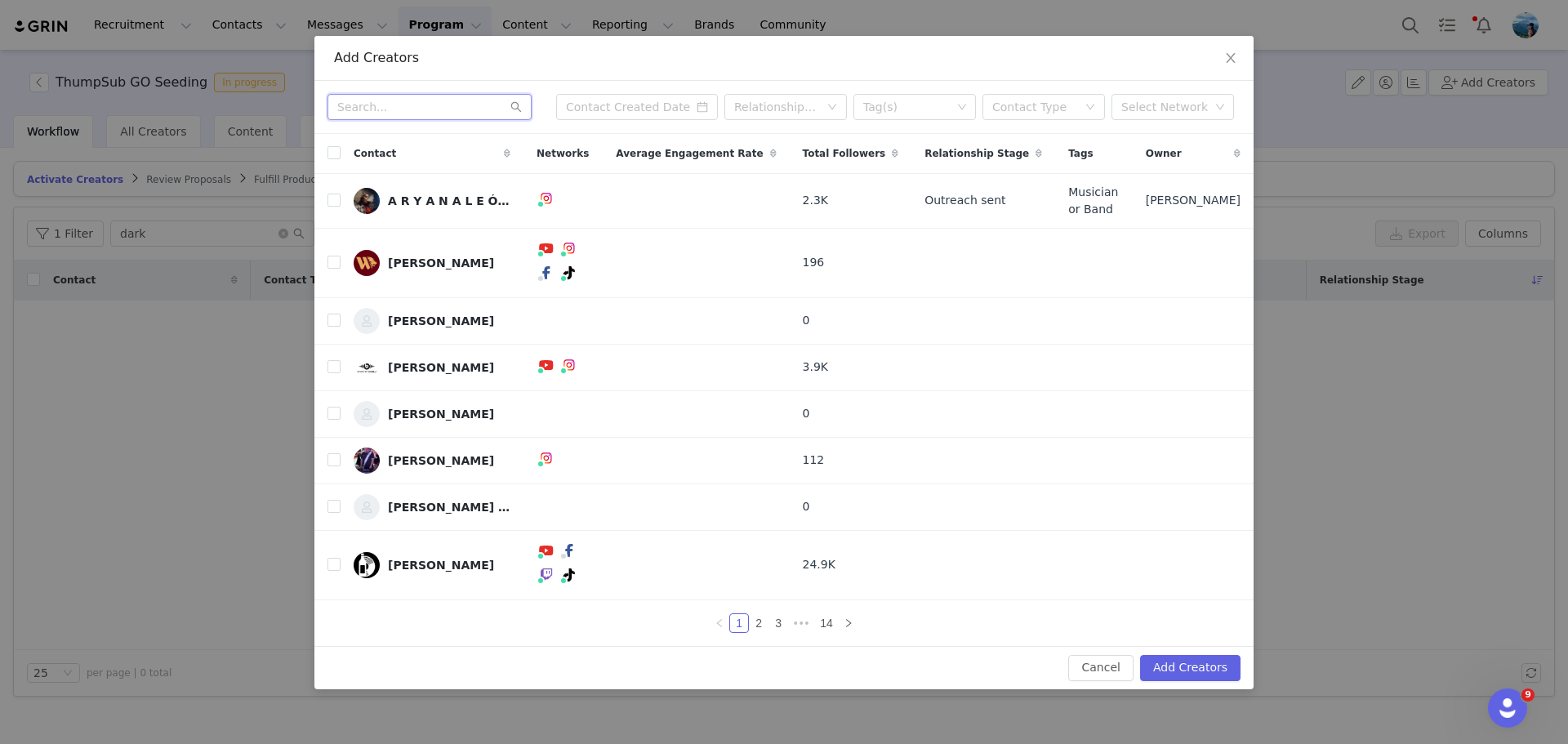
click at [439, 120] on input "text" at bounding box center [429, 107] width 205 height 26
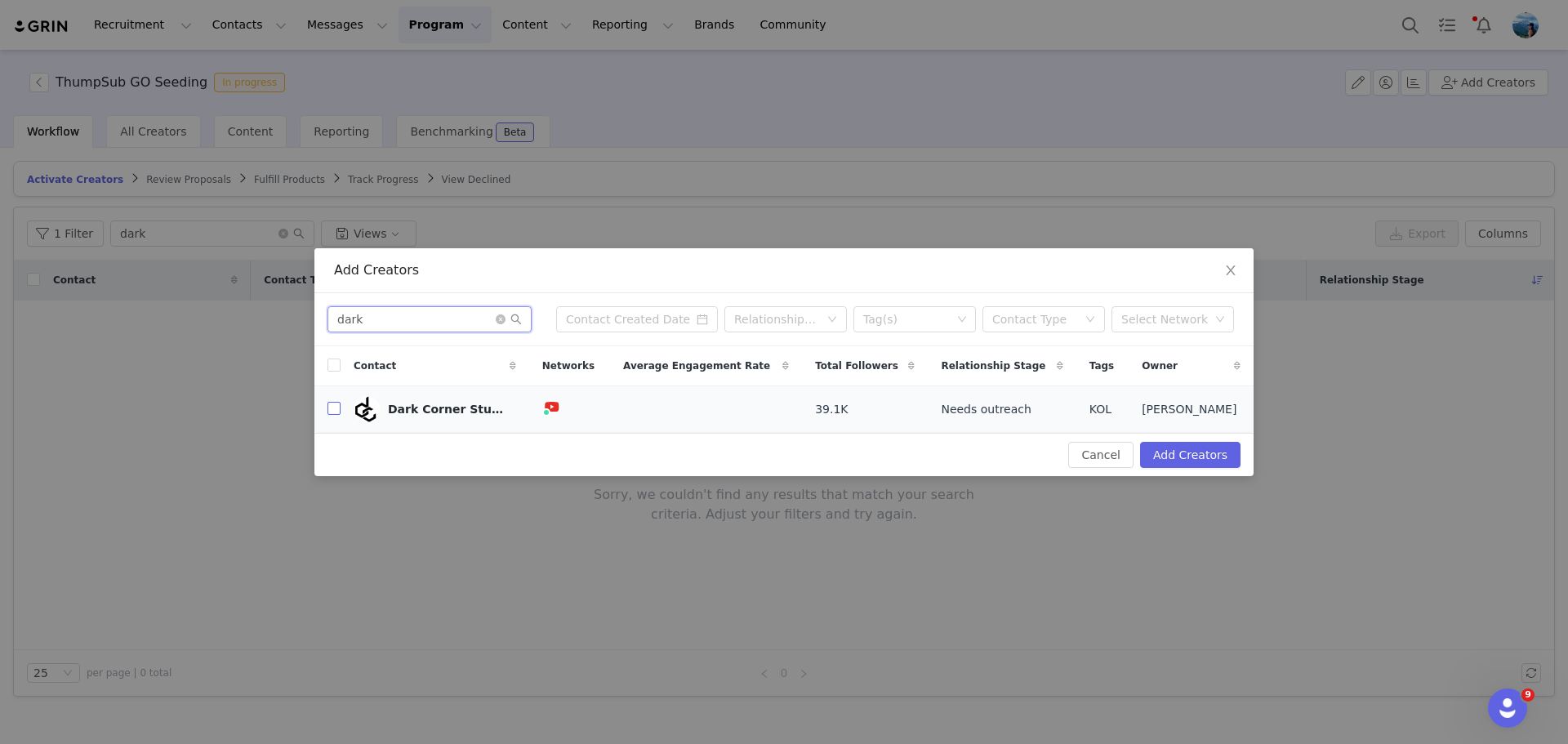
type input "dark"
click at [331, 409] on input "checkbox" at bounding box center [334, 408] width 13 height 13
checkbox input "true"
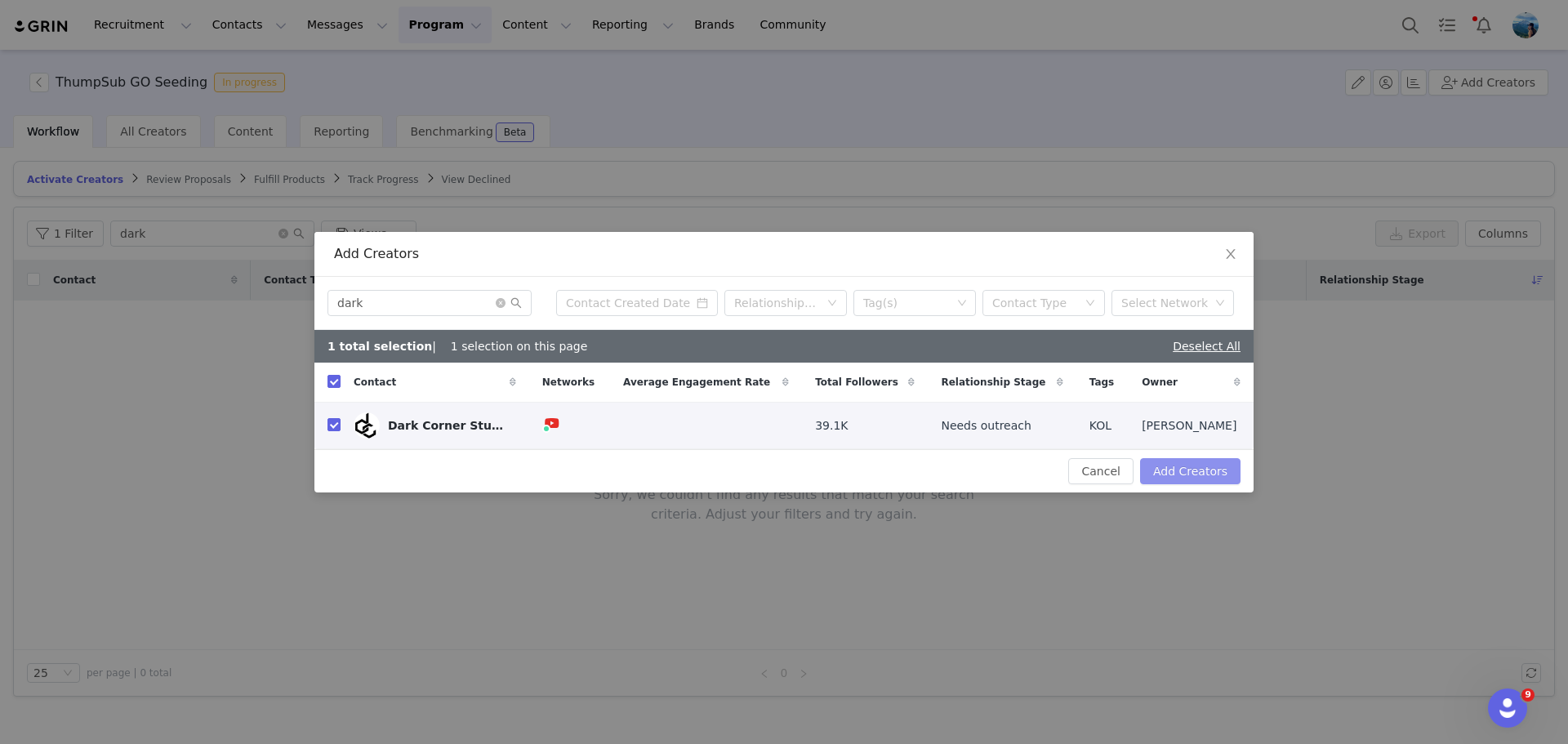
click at [1198, 472] on button "Add Creators" at bounding box center [1190, 472] width 100 height 26
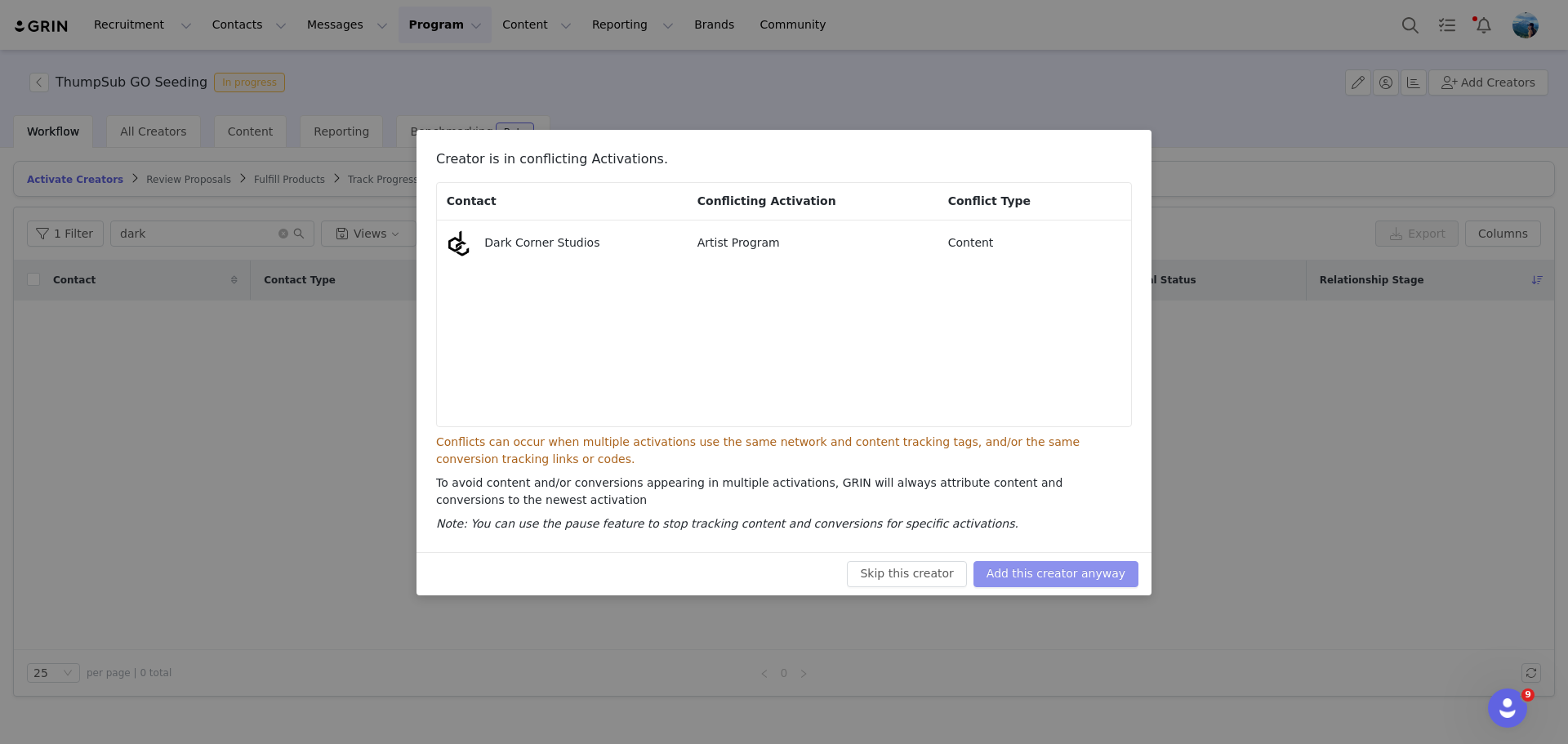
click at [1096, 565] on button "Add this creator anyway" at bounding box center [1056, 574] width 165 height 26
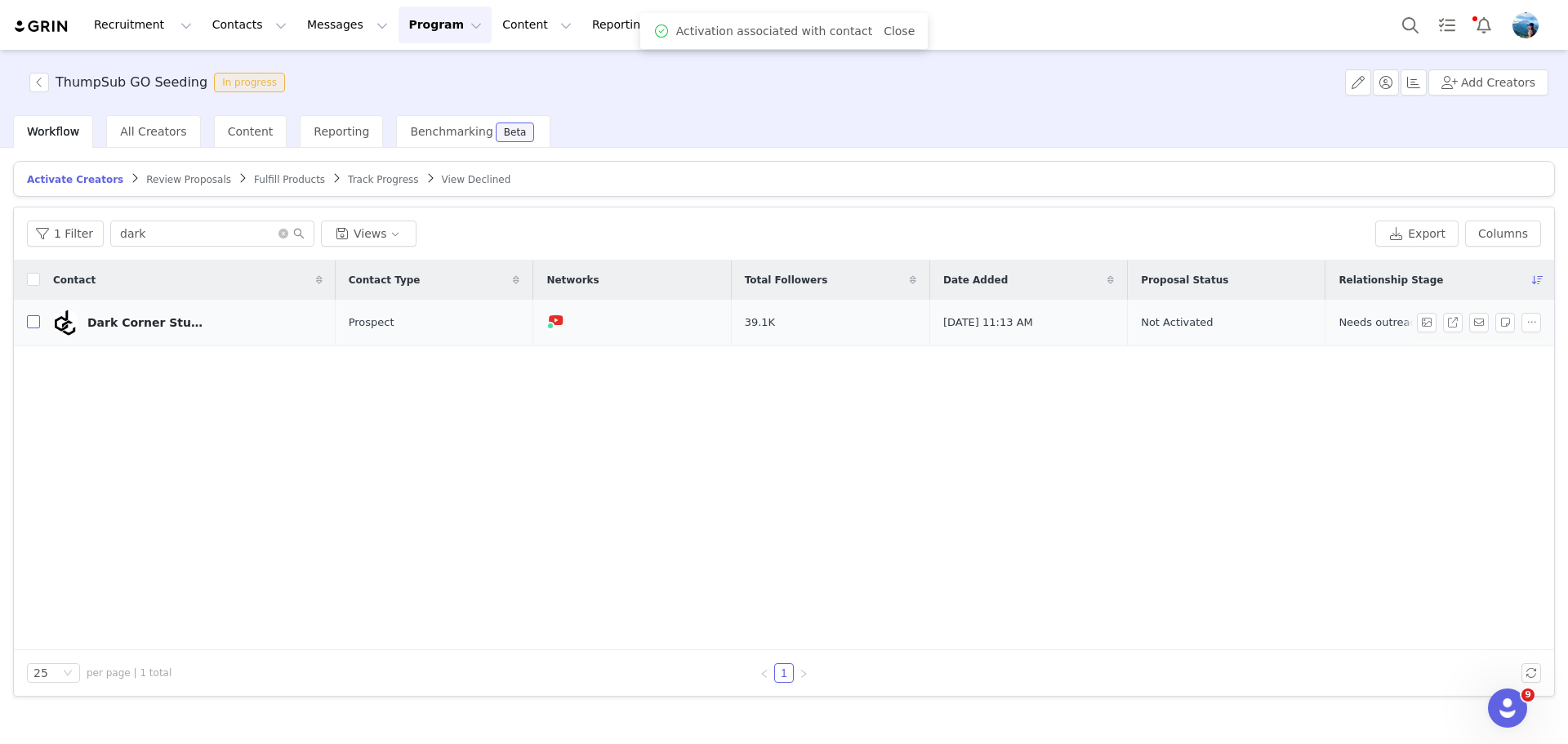
click at [29, 321] on input "checkbox" at bounding box center [33, 321] width 13 height 13
checkbox input "true"
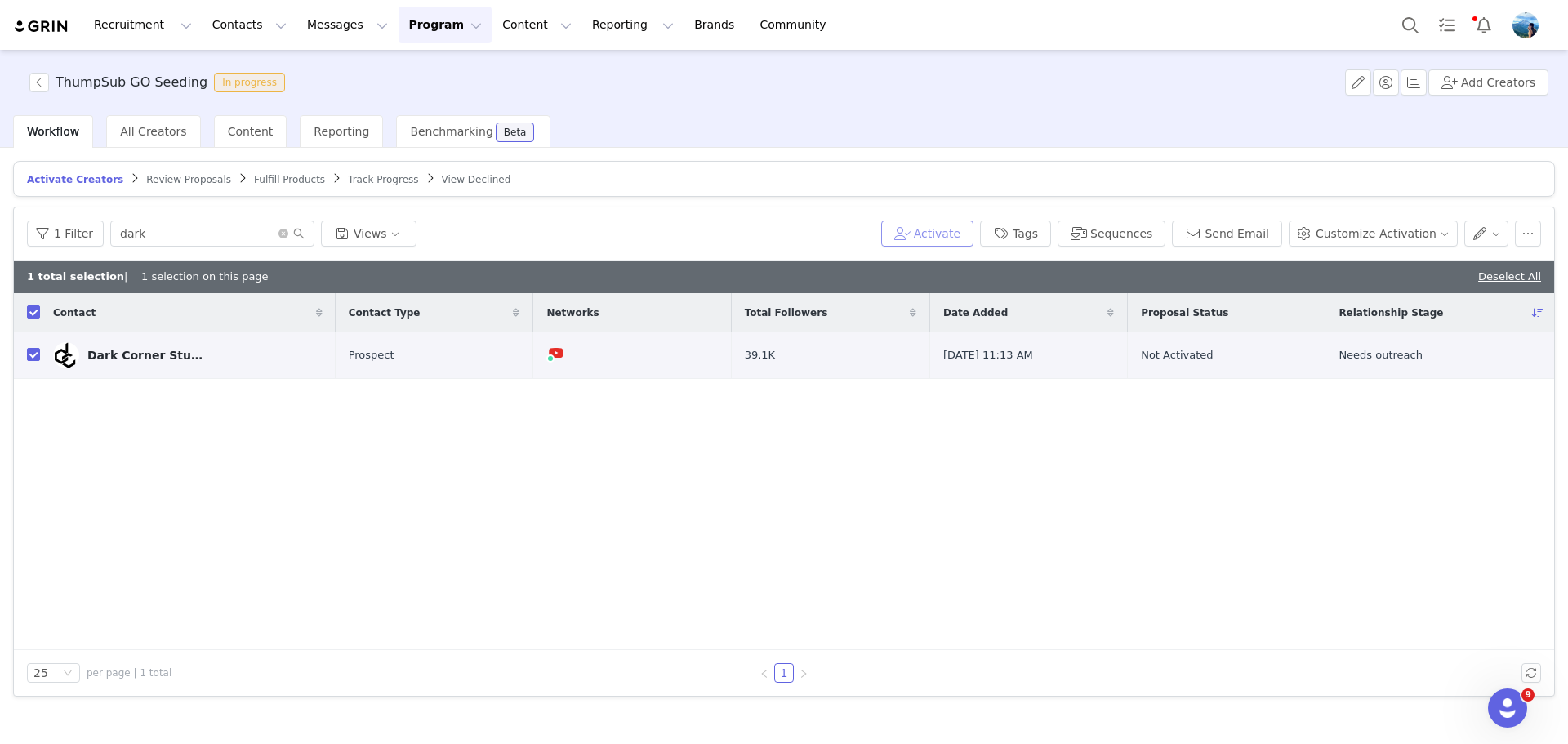
click at [961, 226] on button "Activate" at bounding box center [927, 234] width 92 height 26
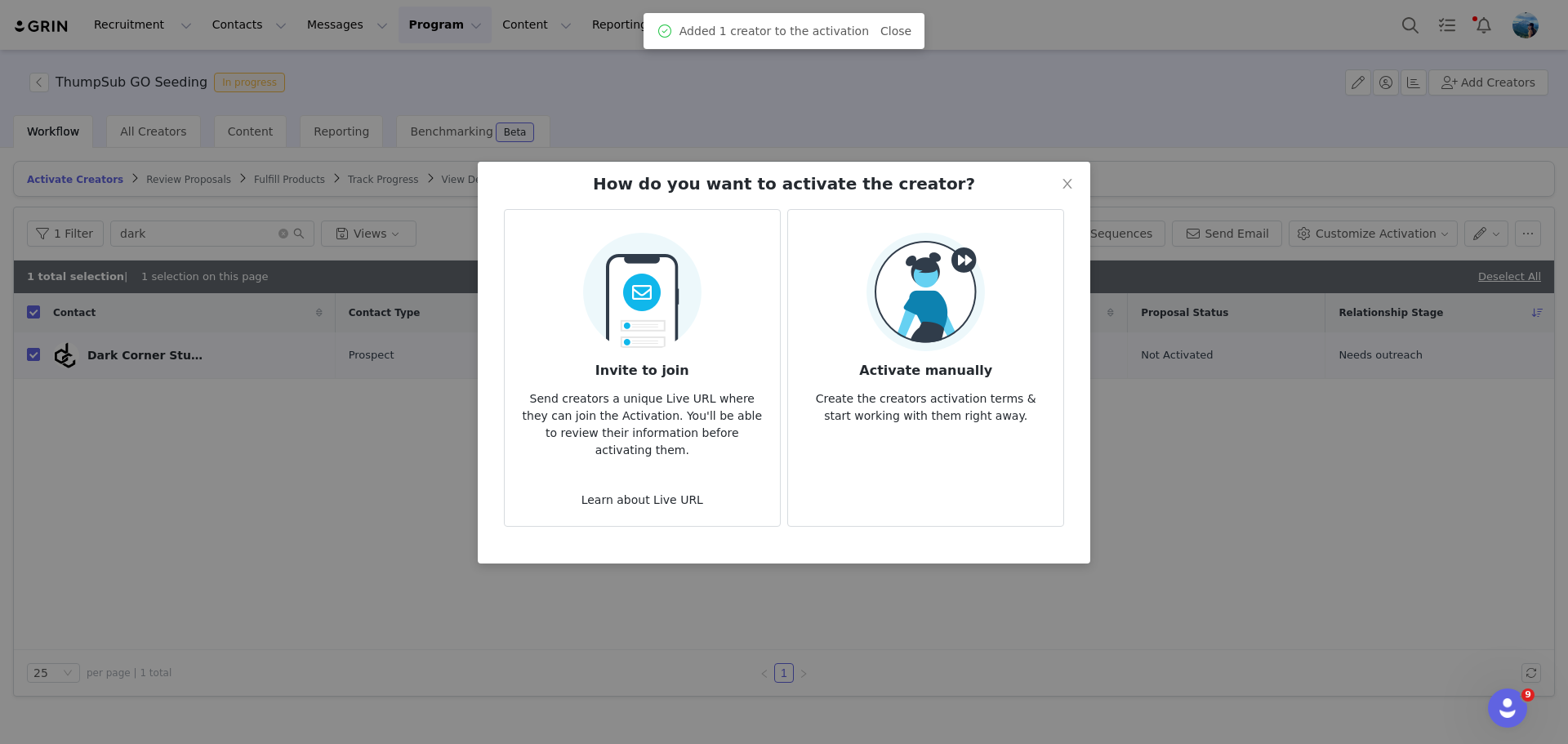
click at [906, 335] on img at bounding box center [925, 292] width 119 height 119
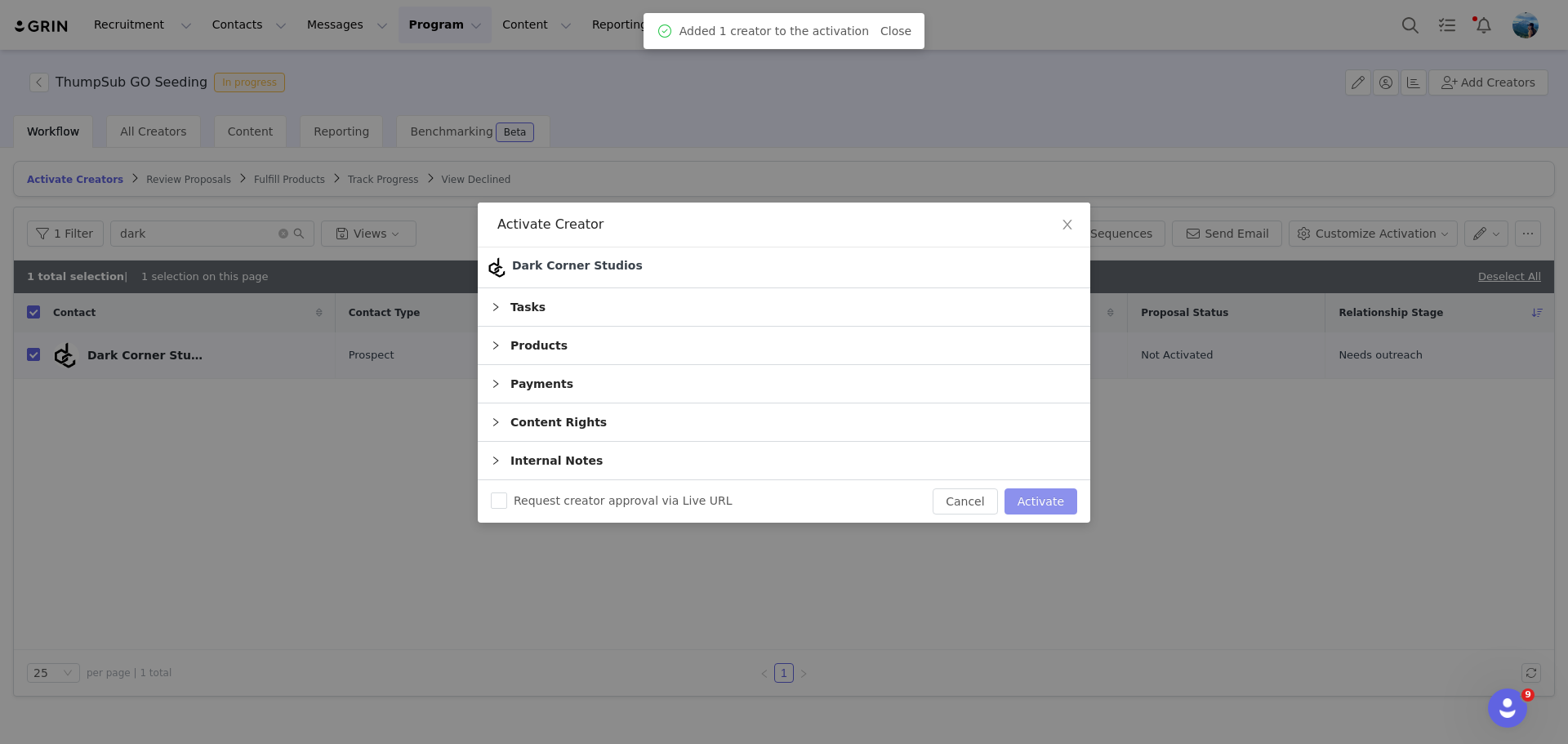
click at [1048, 500] on button "Activate" at bounding box center [1040, 502] width 73 height 26
checkbox input "false"
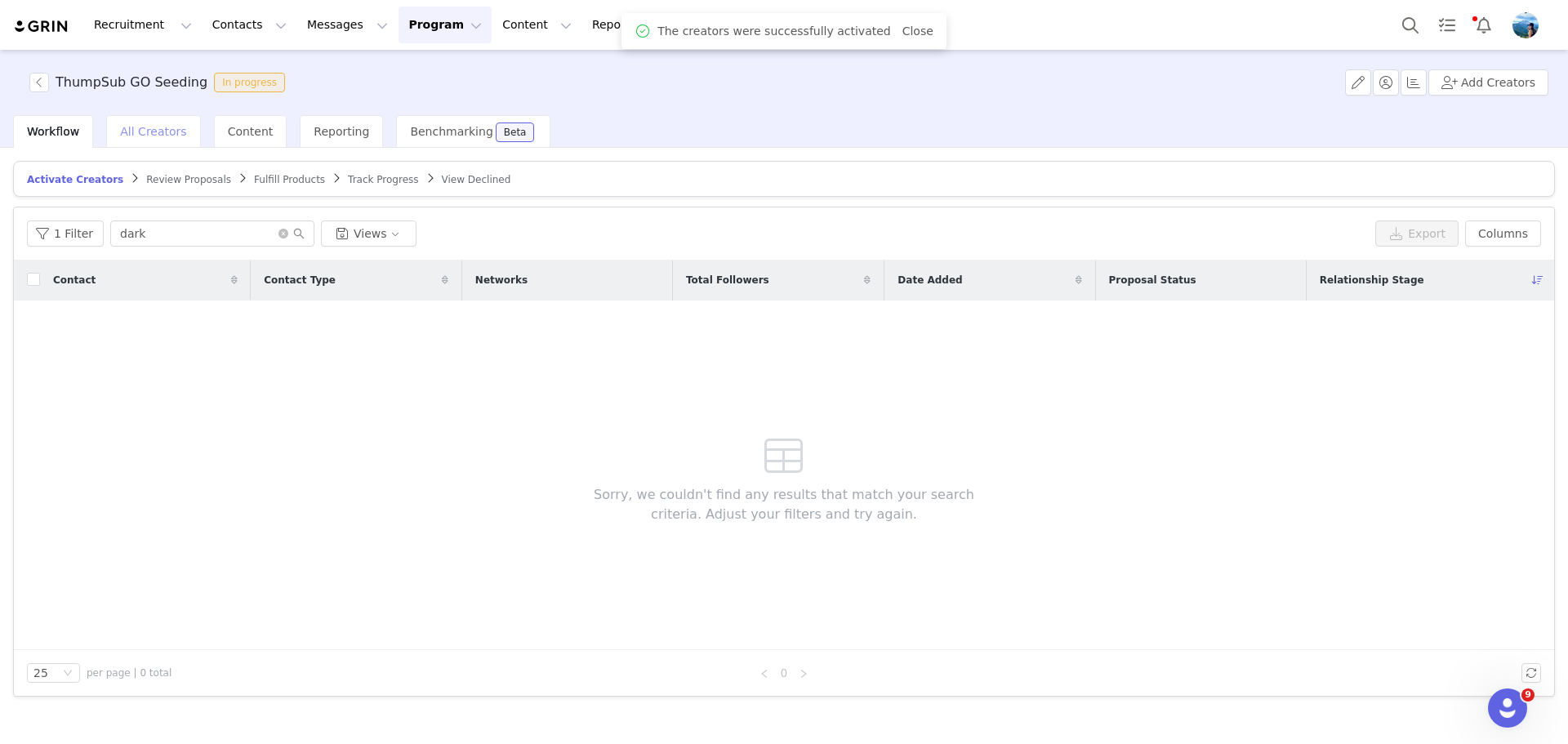
click at [147, 134] on span "All Creators" at bounding box center [153, 131] width 66 height 13
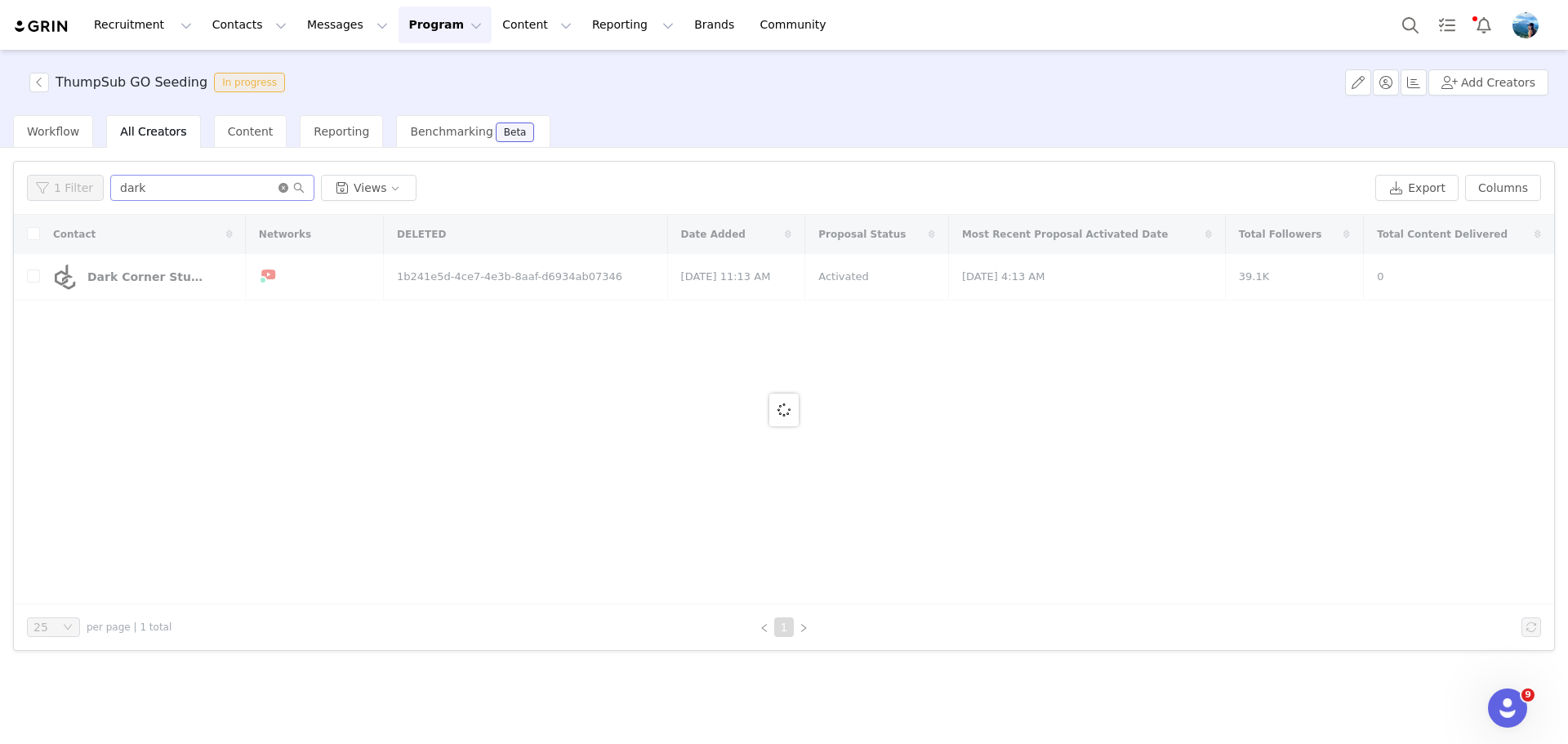
click at [278, 189] on icon "icon: close-circle" at bounding box center [283, 187] width 10 height 10
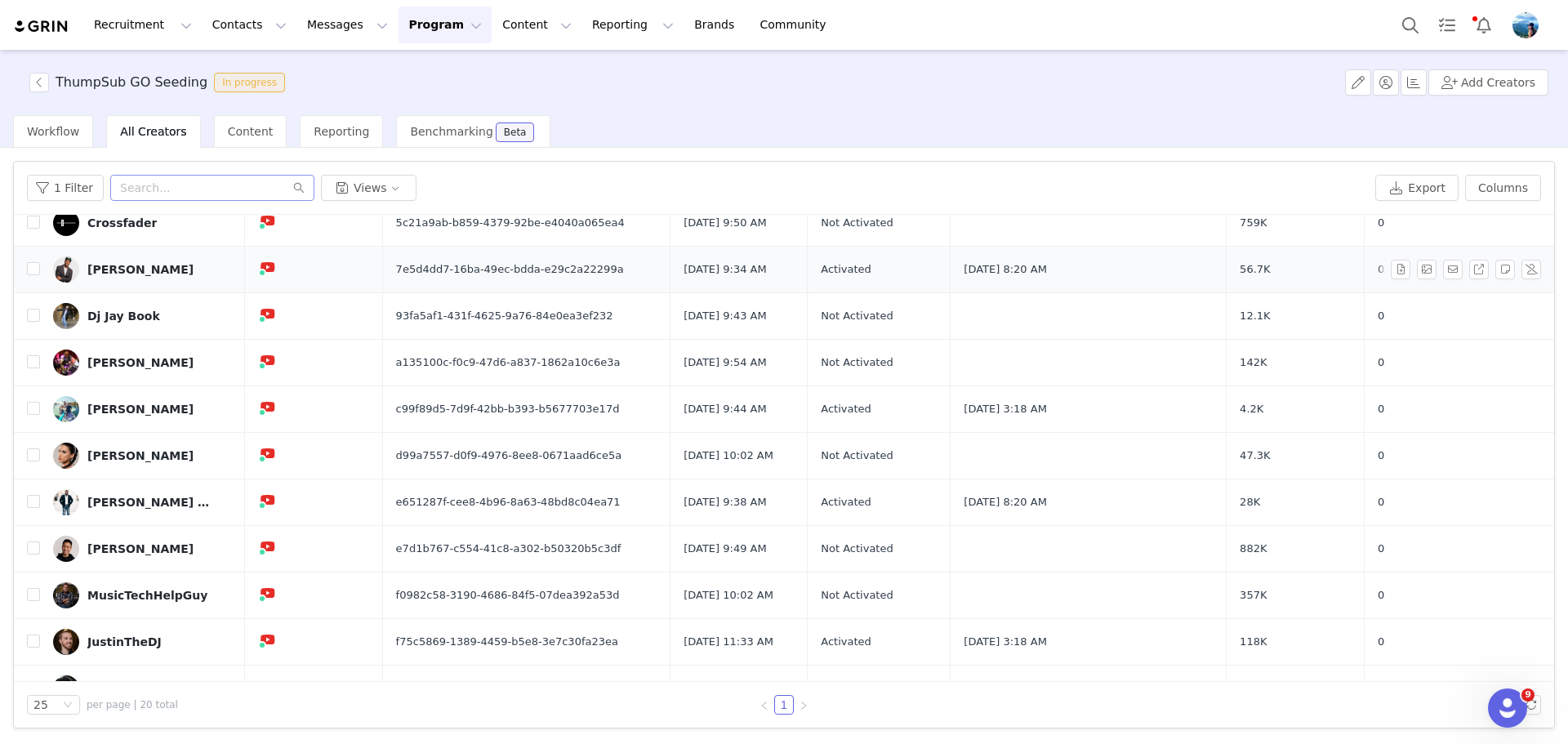
scroll to position [490, 0]
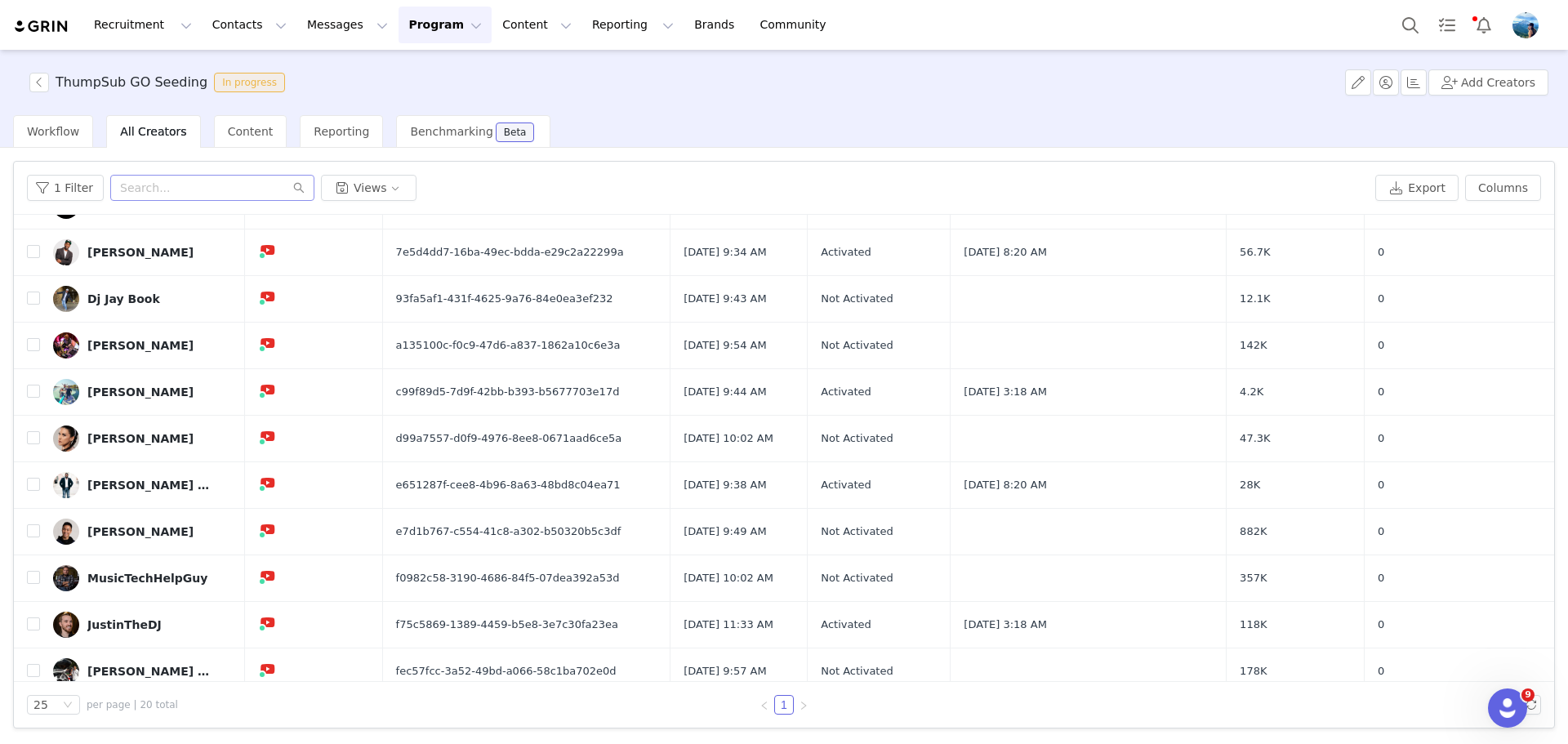
click at [240, 137] on span "Content" at bounding box center [251, 131] width 46 height 13
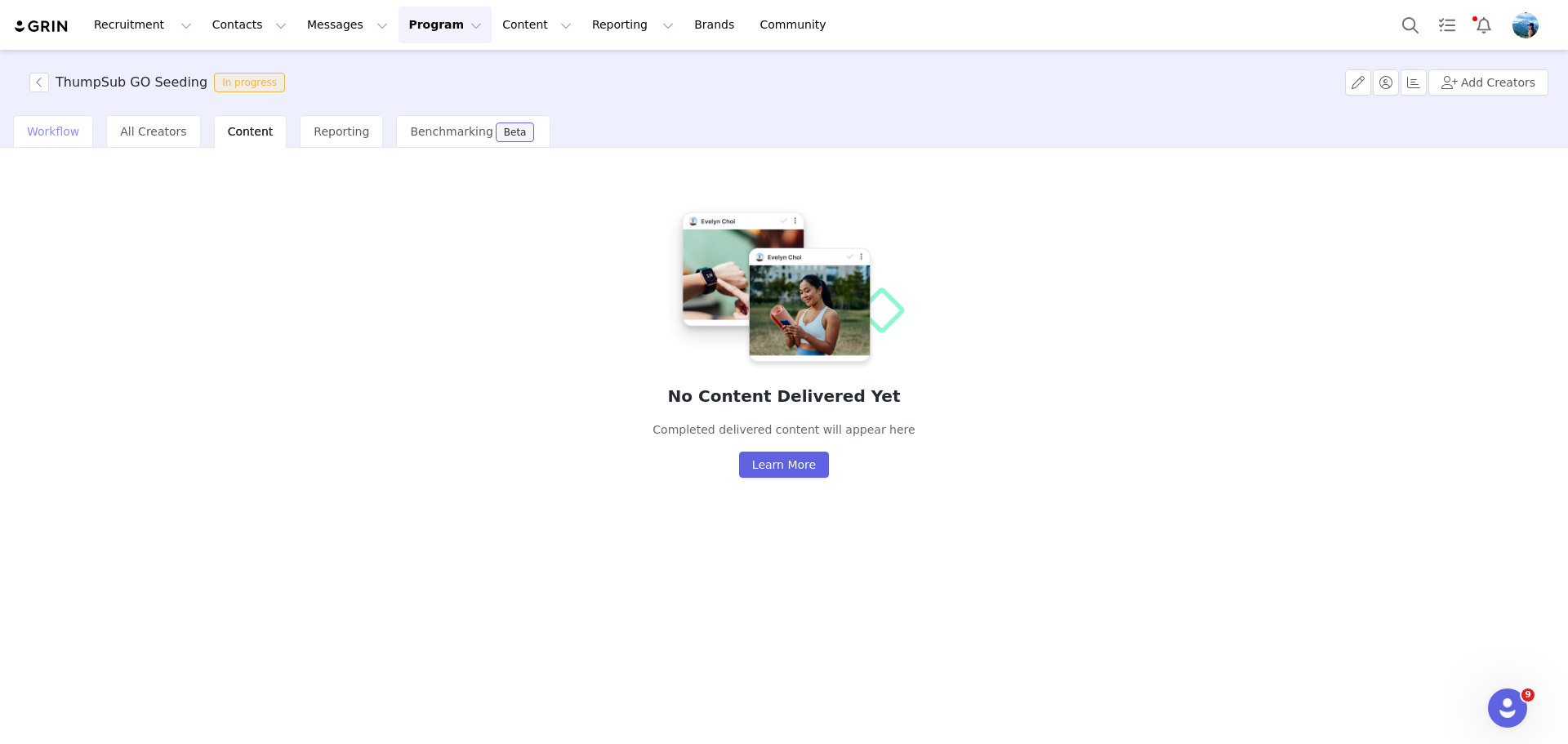
click at [61, 140] on div "Workflow" at bounding box center [53, 131] width 80 height 33
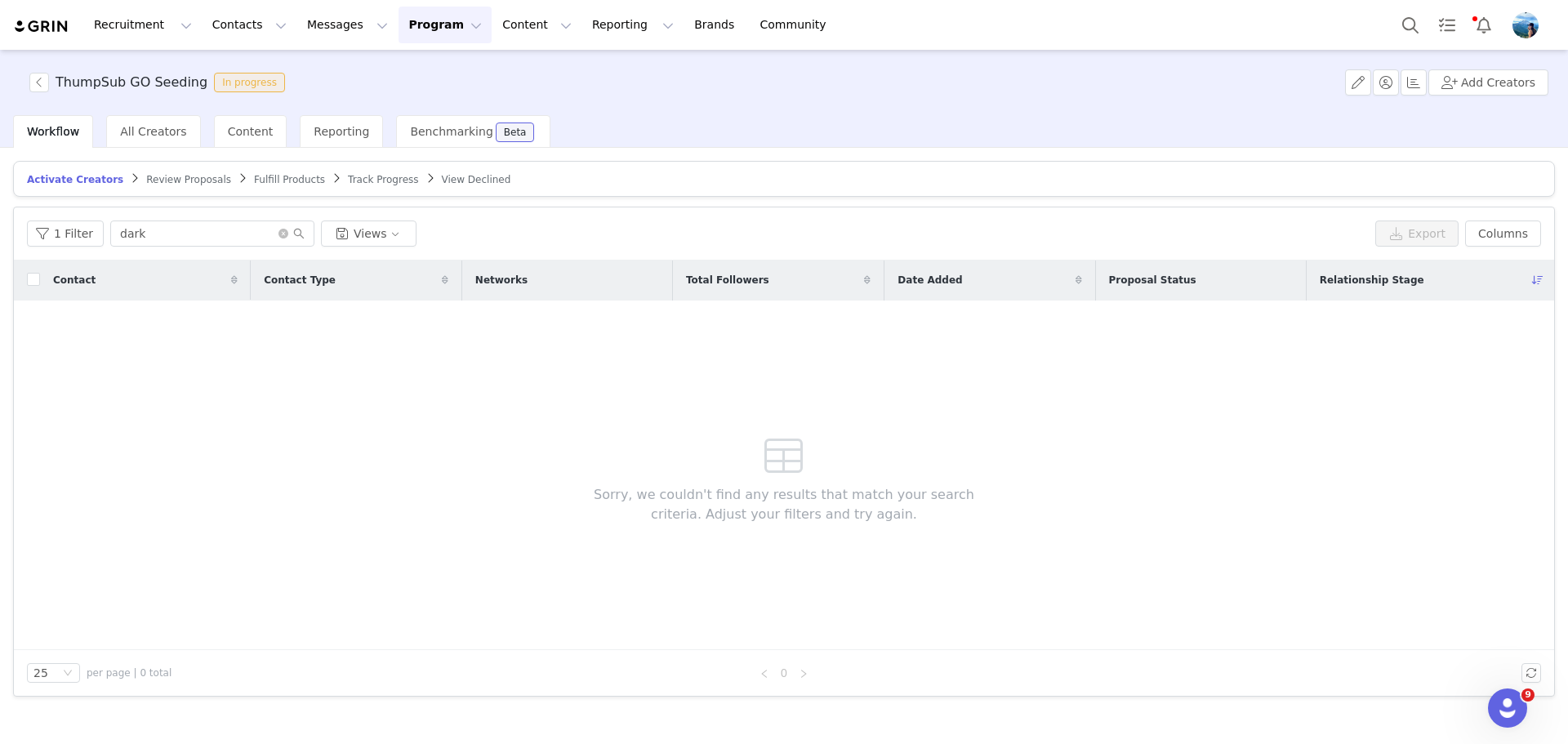
click at [254, 182] on span "Fulfill Products" at bounding box center [289, 179] width 71 height 11
click at [165, 181] on span "Review Proposals" at bounding box center [176, 179] width 85 height 11
click at [349, 174] on span "Track Progress" at bounding box center [384, 179] width 70 height 11
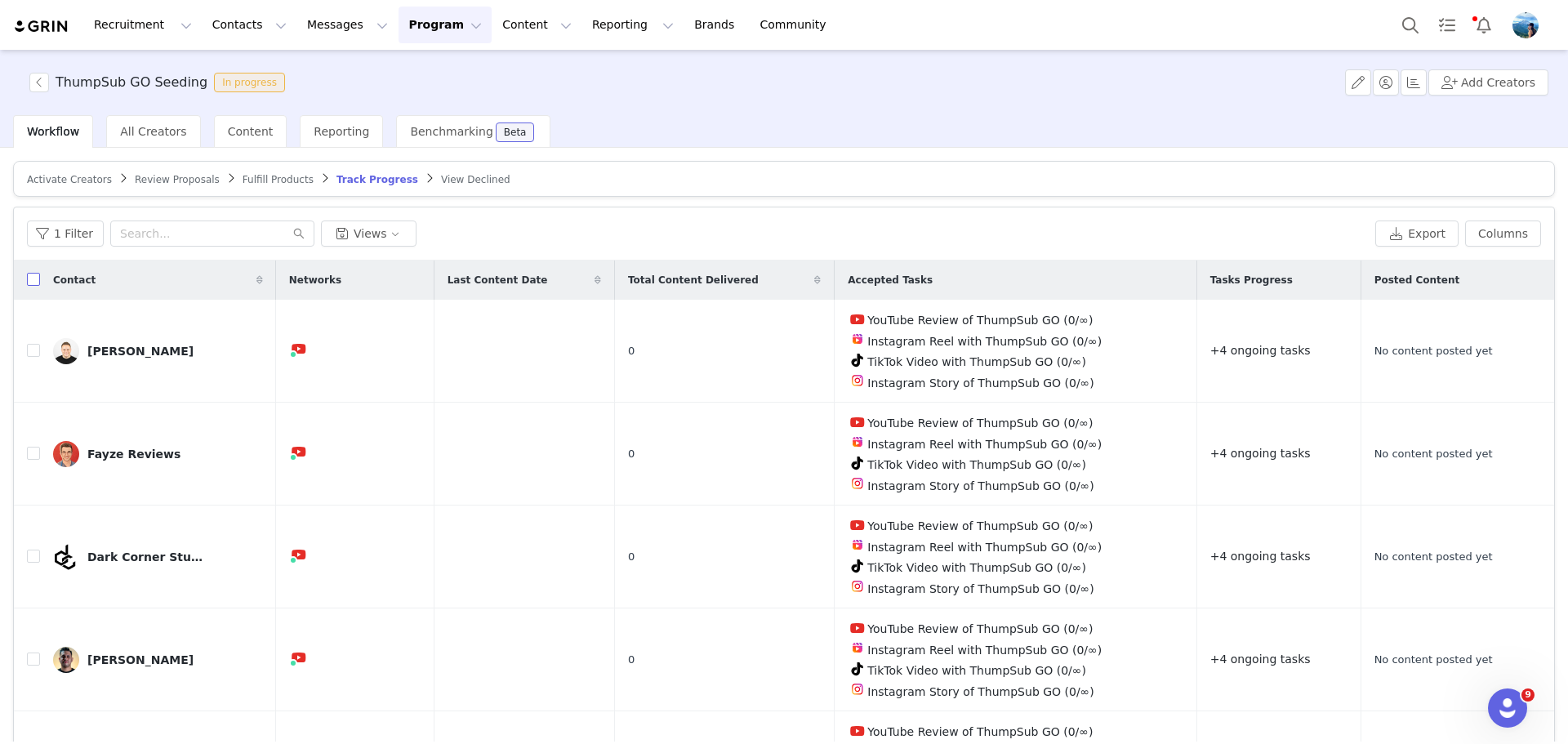
click at [33, 279] on input "checkbox" at bounding box center [33, 279] width 13 height 13
checkbox input "true"
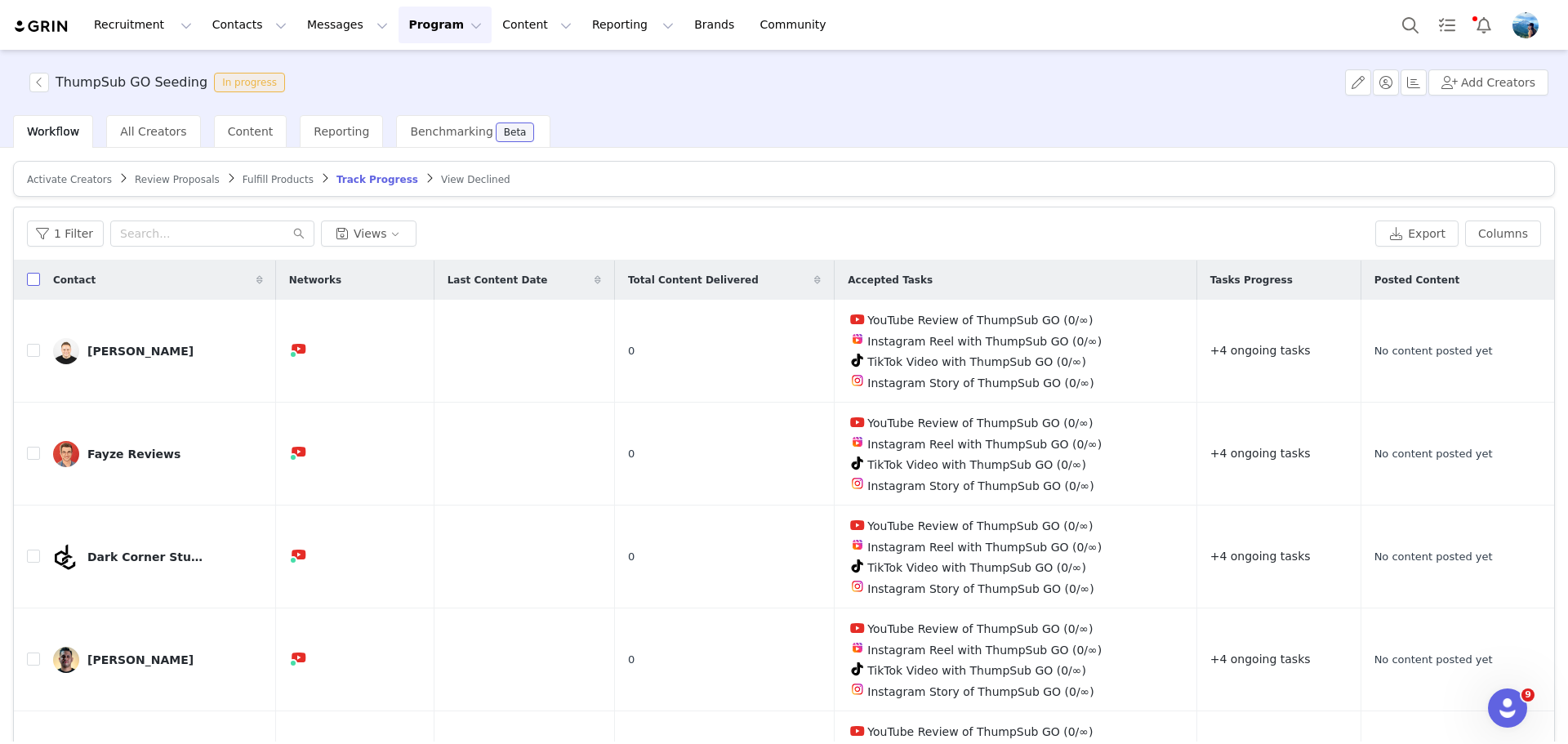
checkbox input "true"
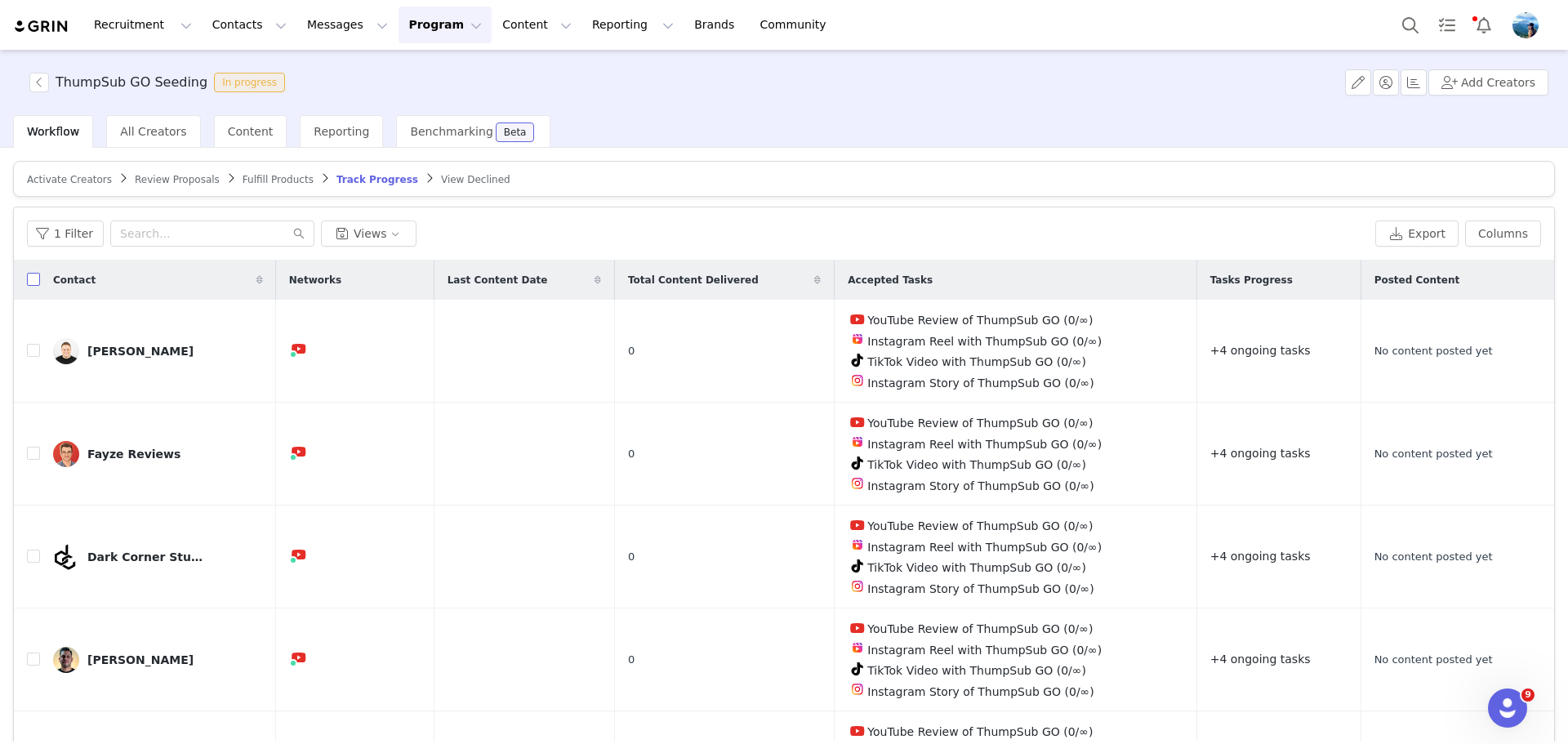
checkbox input "true"
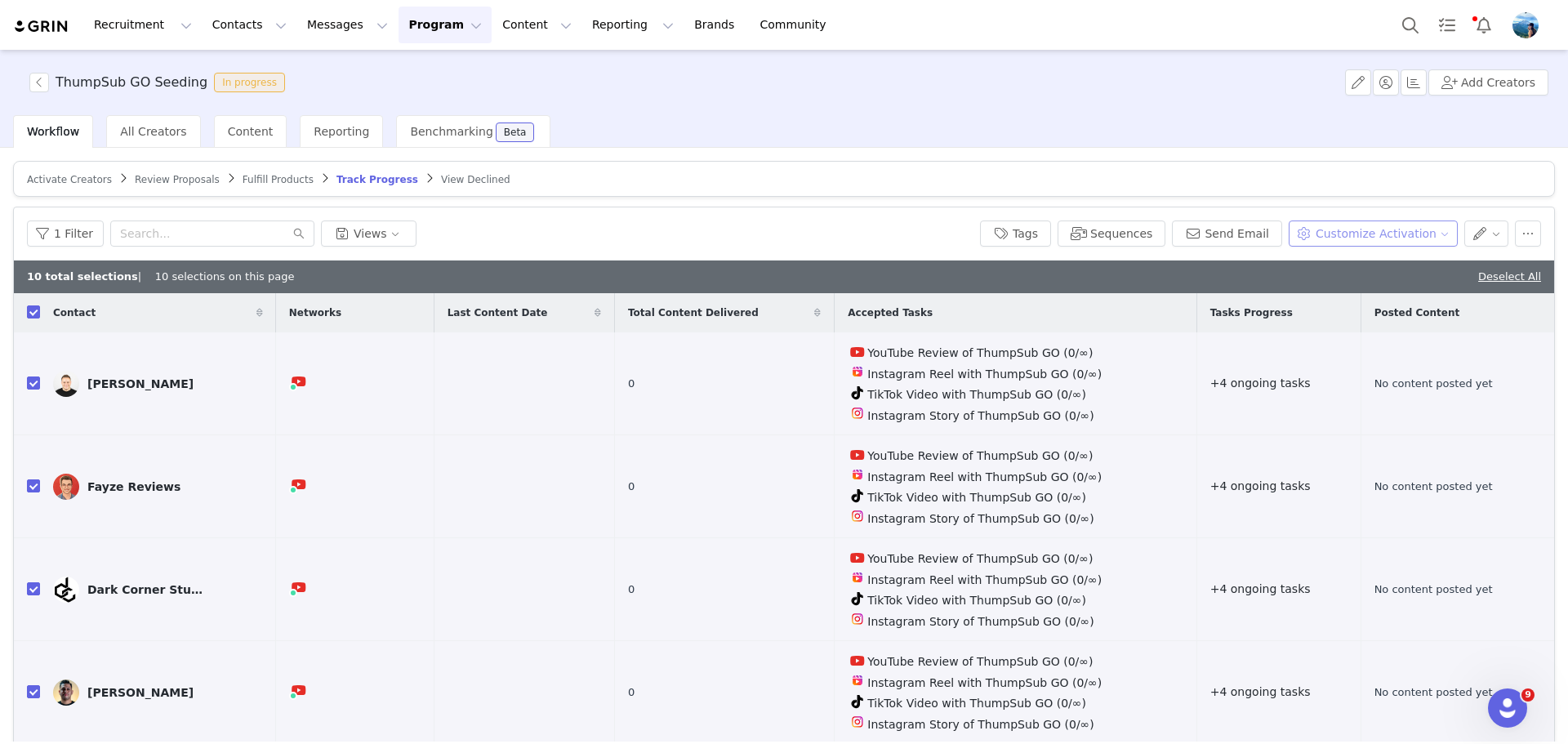
click at [1435, 237] on button "Customize Activation" at bounding box center [1373, 234] width 169 height 26
click at [1424, 264] on span "Edit Product Selection" at bounding box center [1383, 265] width 126 height 18
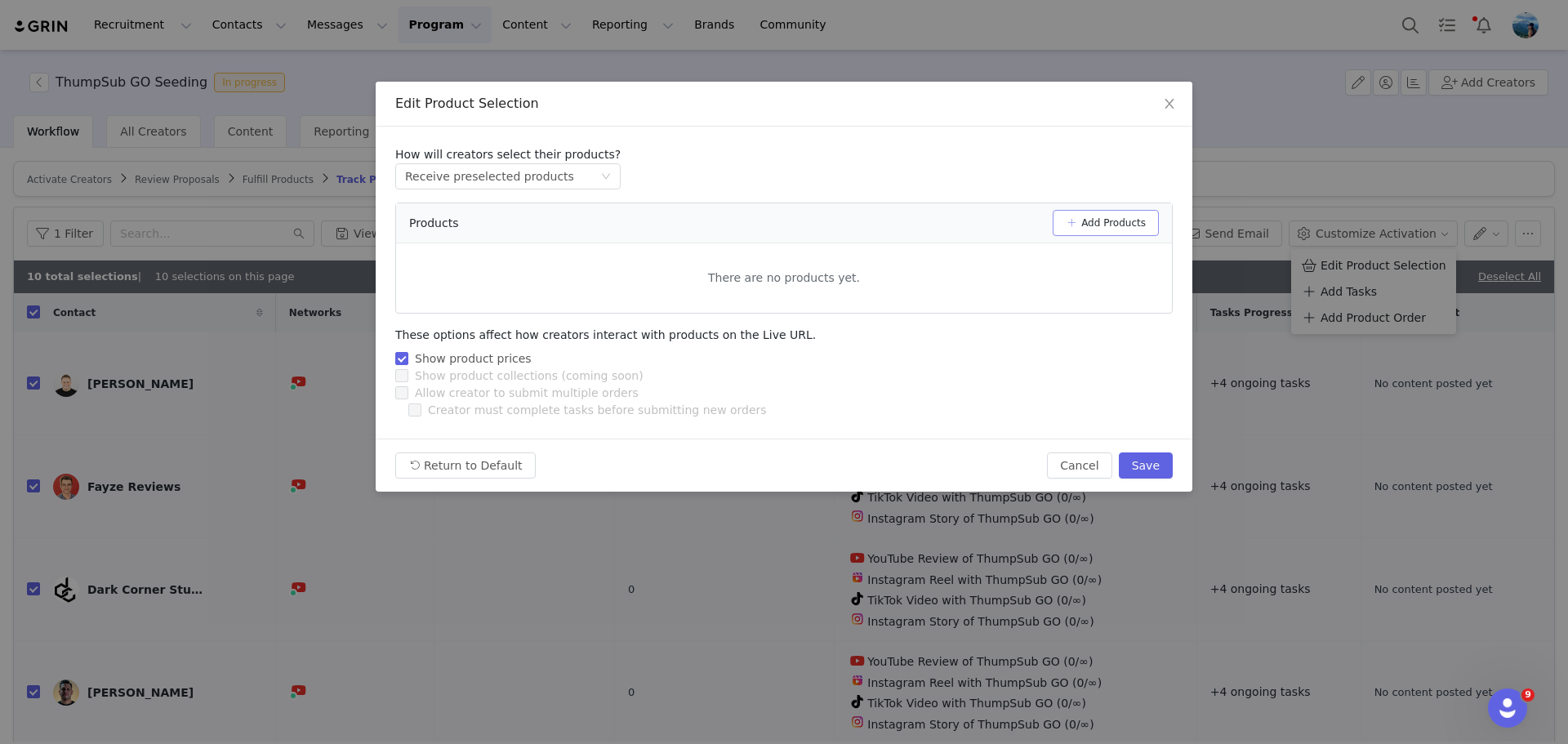
click at [1096, 220] on button "Add Products" at bounding box center [1105, 223] width 106 height 26
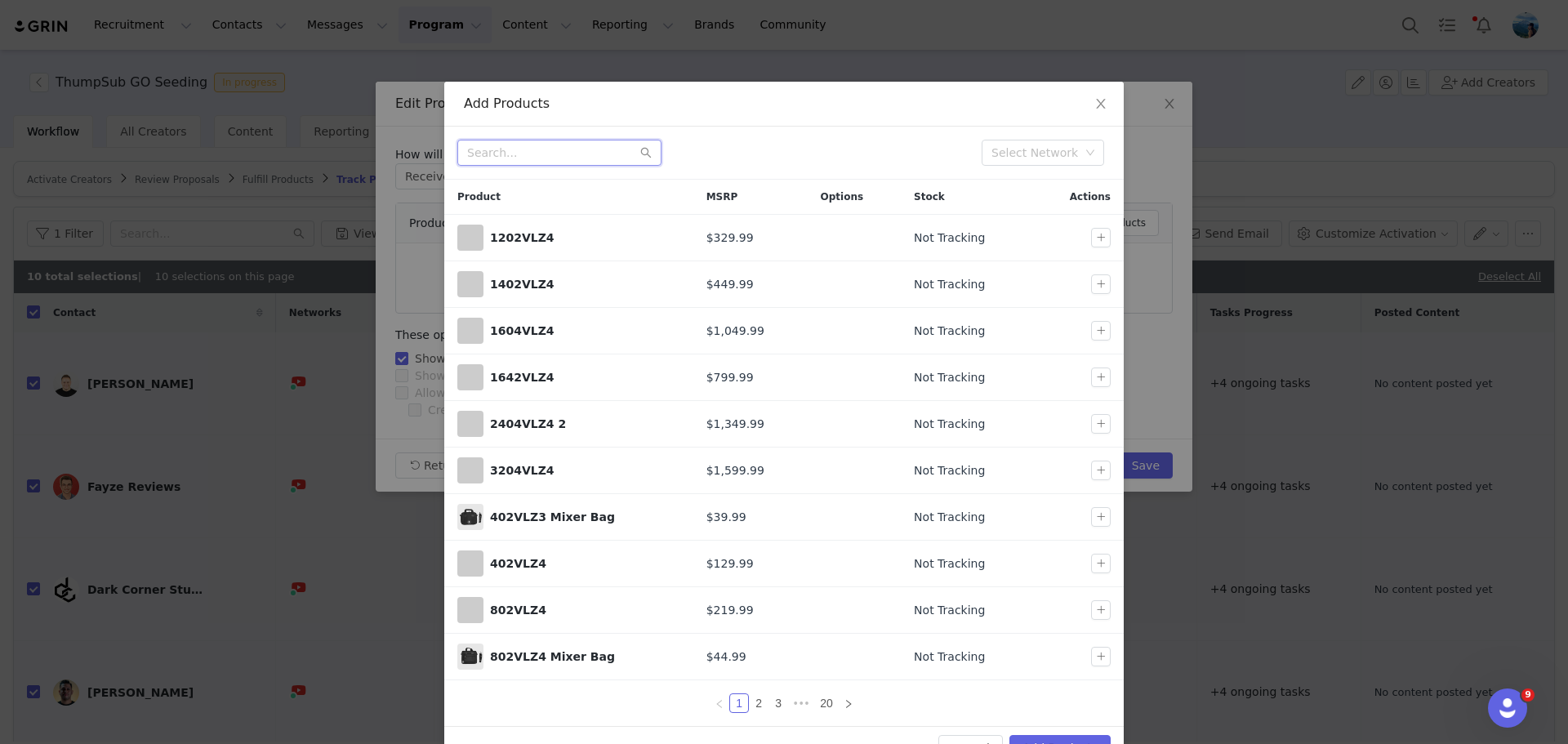
click at [542, 153] on input "text" at bounding box center [559, 153] width 205 height 26
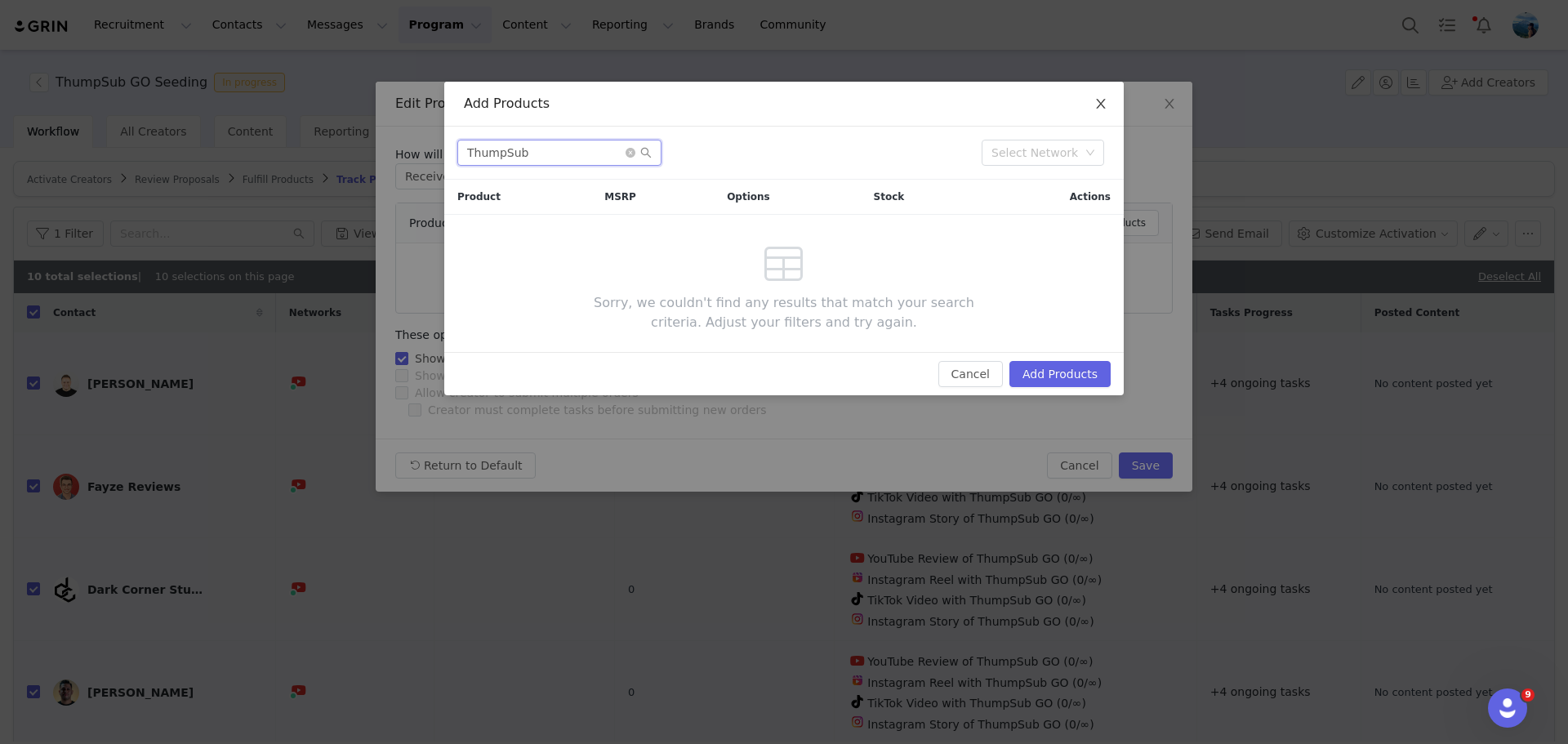
type input "ThumpSub"
click at [1104, 108] on icon "icon: close" at bounding box center [1100, 104] width 9 height 10
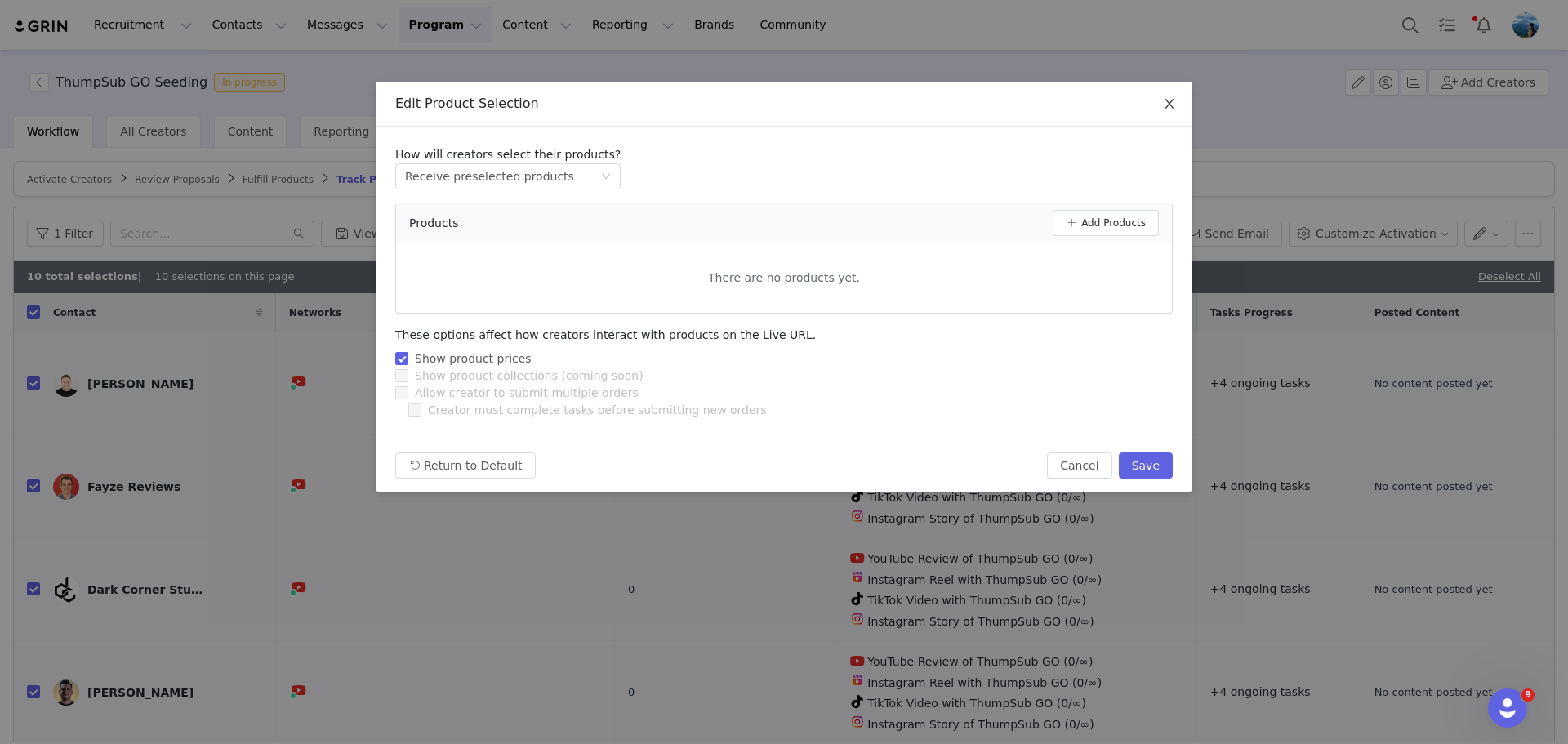
click at [1175, 100] on icon "icon: close" at bounding box center [1169, 104] width 13 height 13
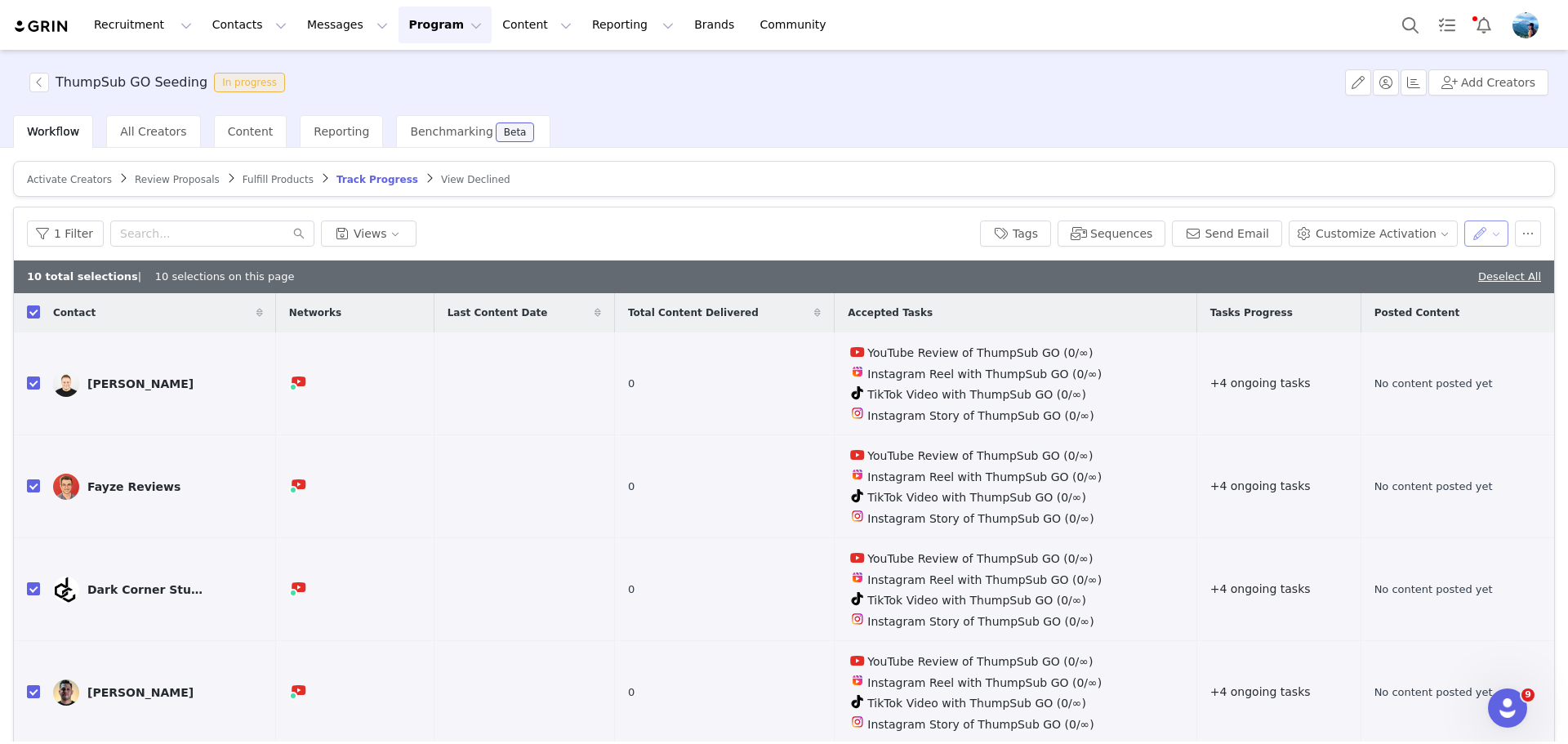
click at [1481, 238] on button "button" at bounding box center [1486, 234] width 45 height 26
click at [1473, 263] on span "Set Relationship Stage" at bounding box center [1438, 265] width 129 height 18
click at [1422, 299] on div "Search relationship stages" at bounding box center [1385, 293] width 152 height 17
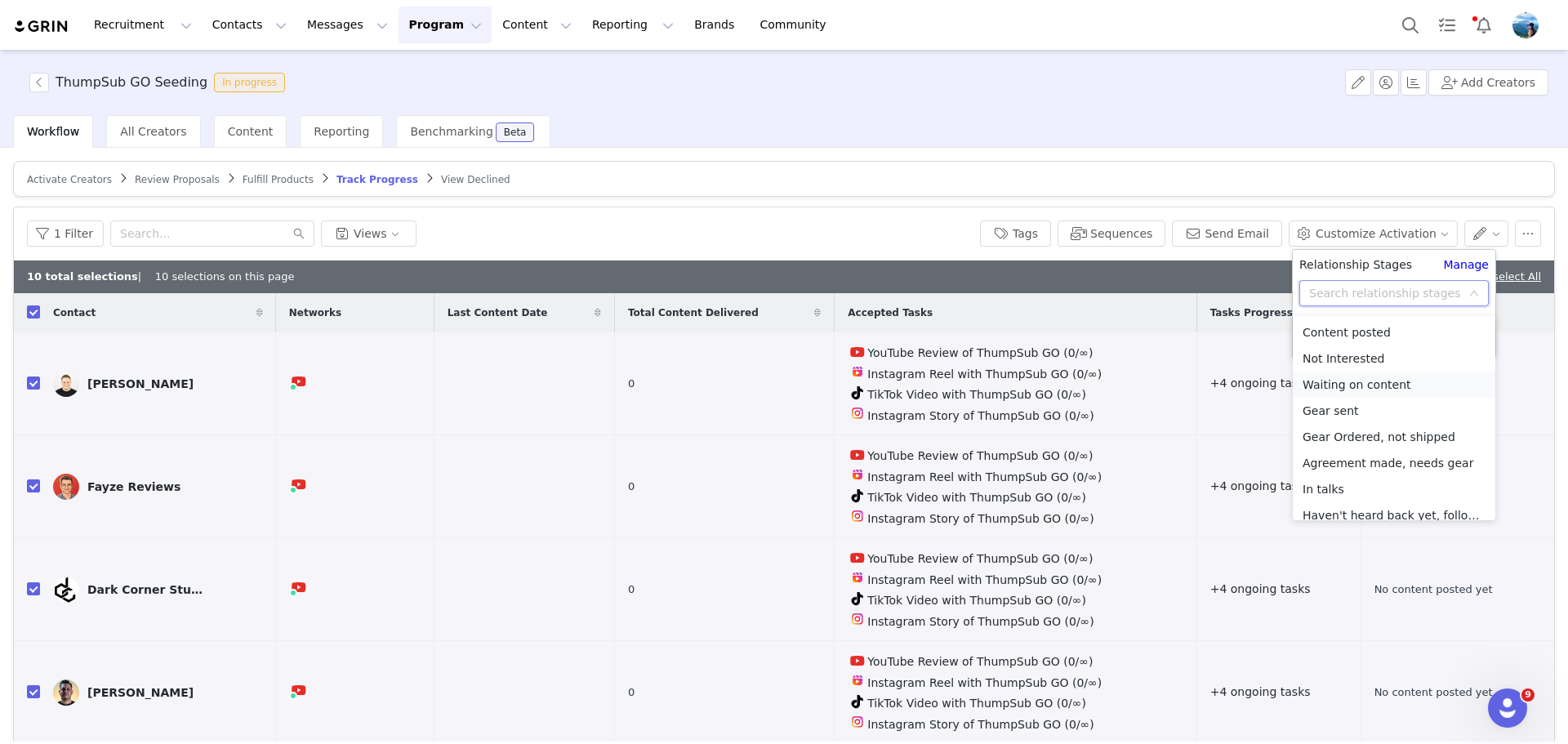
click at [1379, 385] on li "Waiting on content" at bounding box center [1393, 385] width 203 height 26
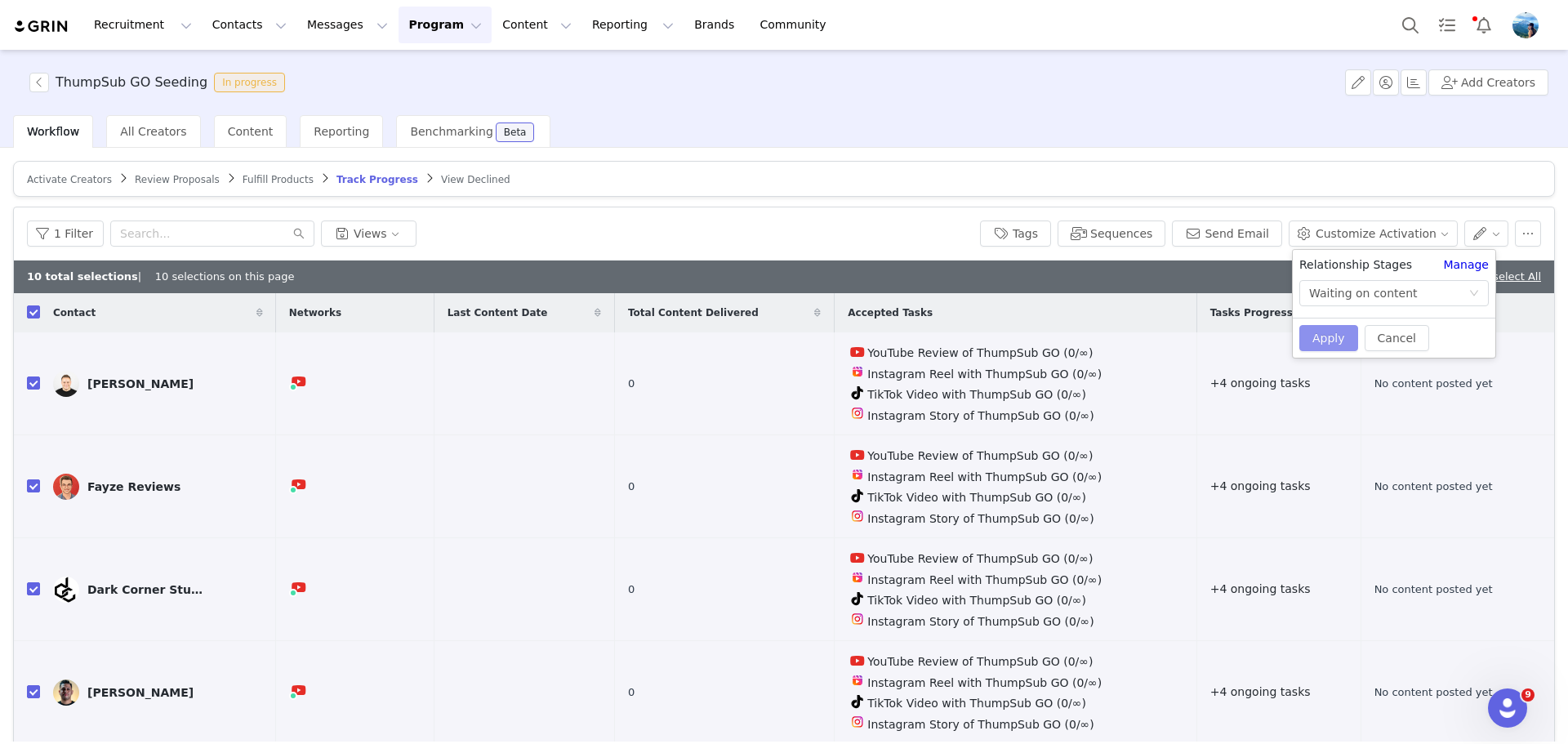
click at [1335, 344] on button "Apply" at bounding box center [1328, 338] width 59 height 26
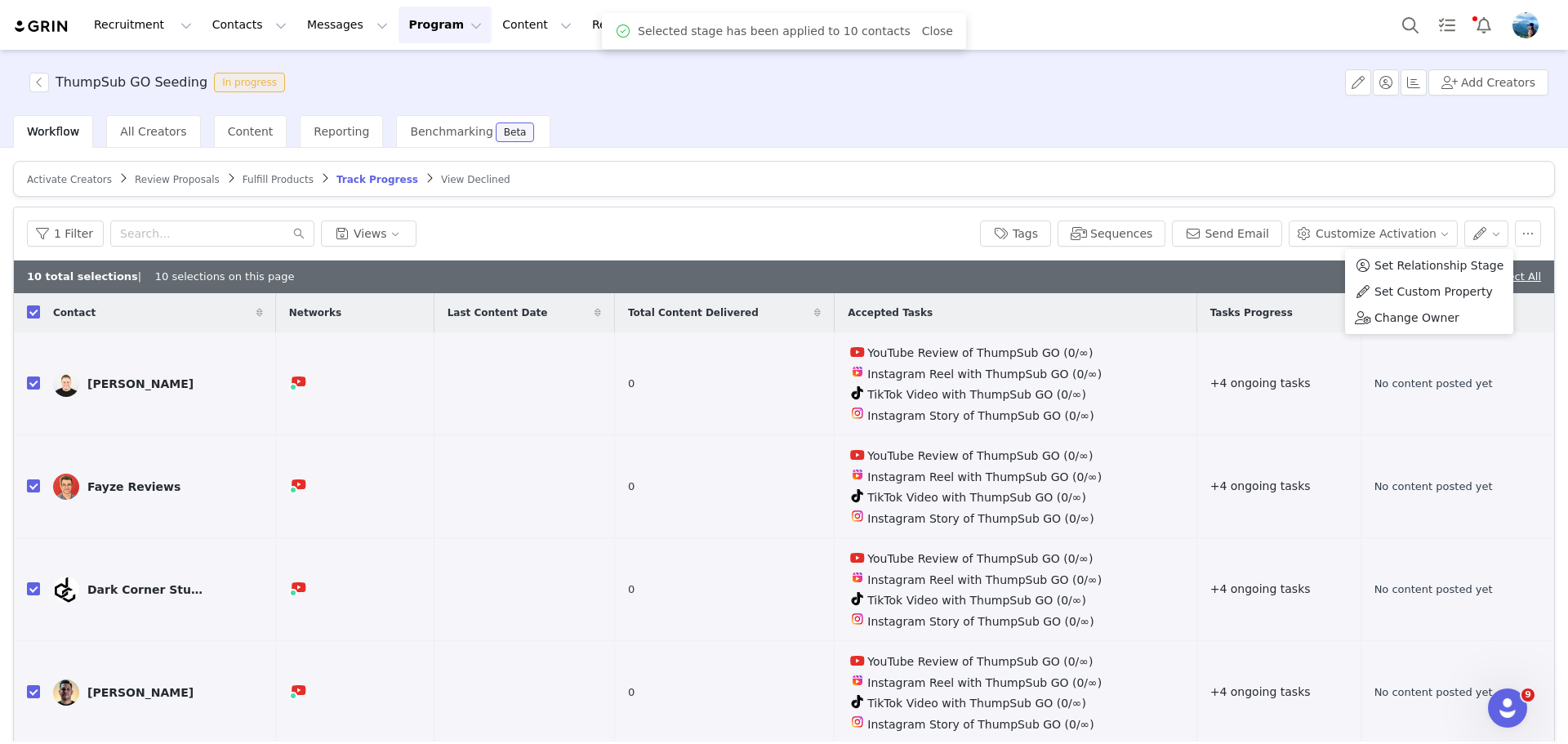
click at [33, 315] on input "checkbox" at bounding box center [33, 312] width 13 height 13
checkbox input "false"
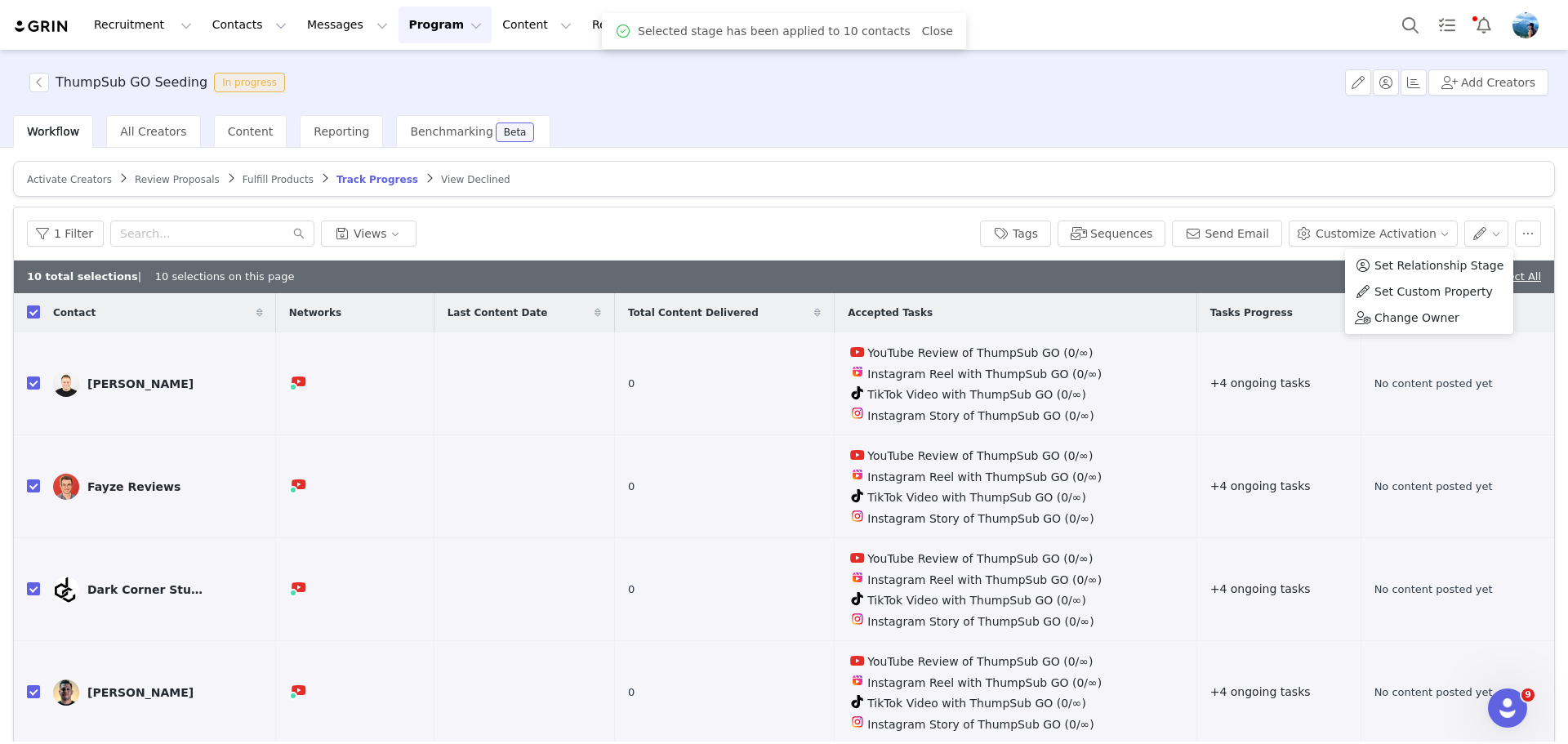
checkbox input "false"
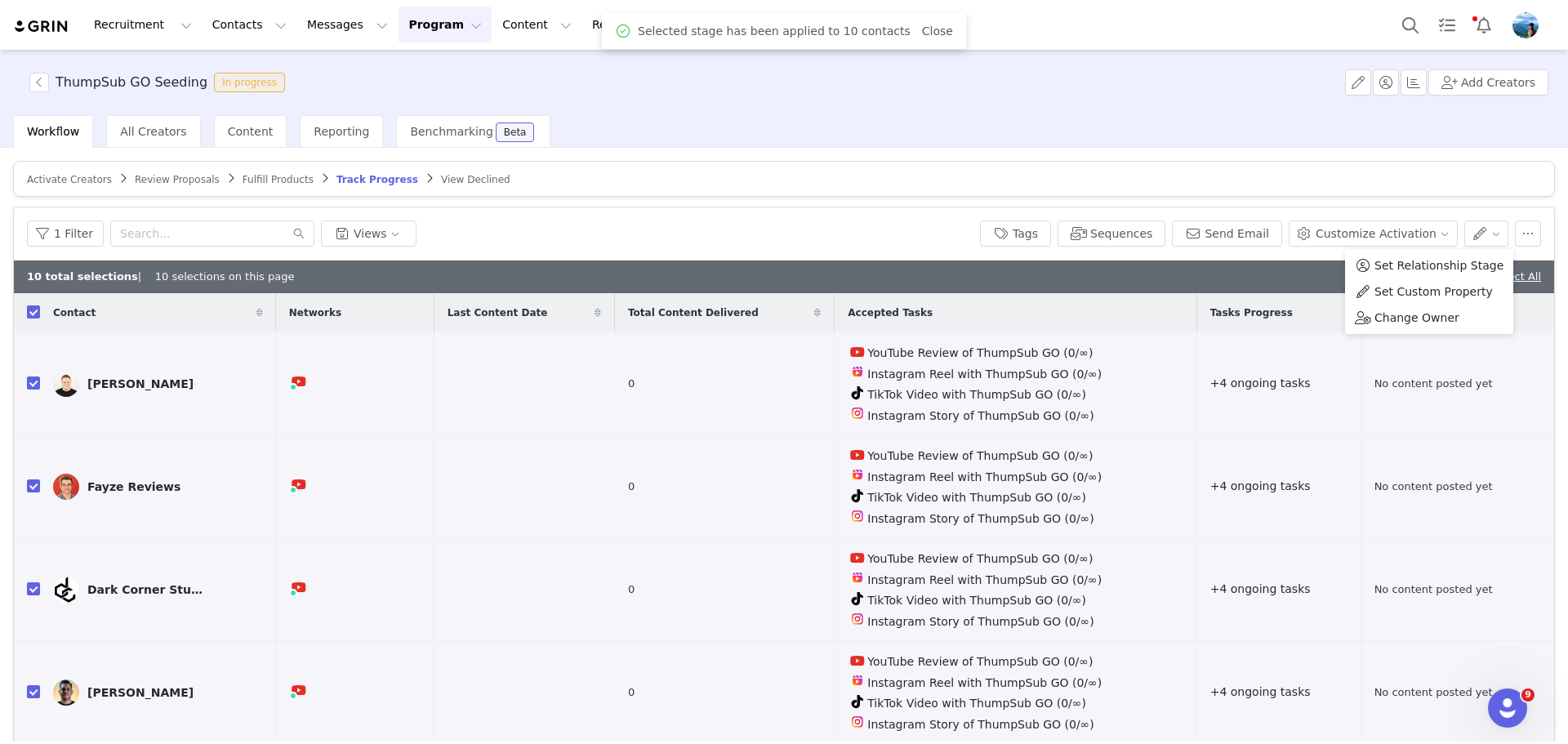
checkbox input "false"
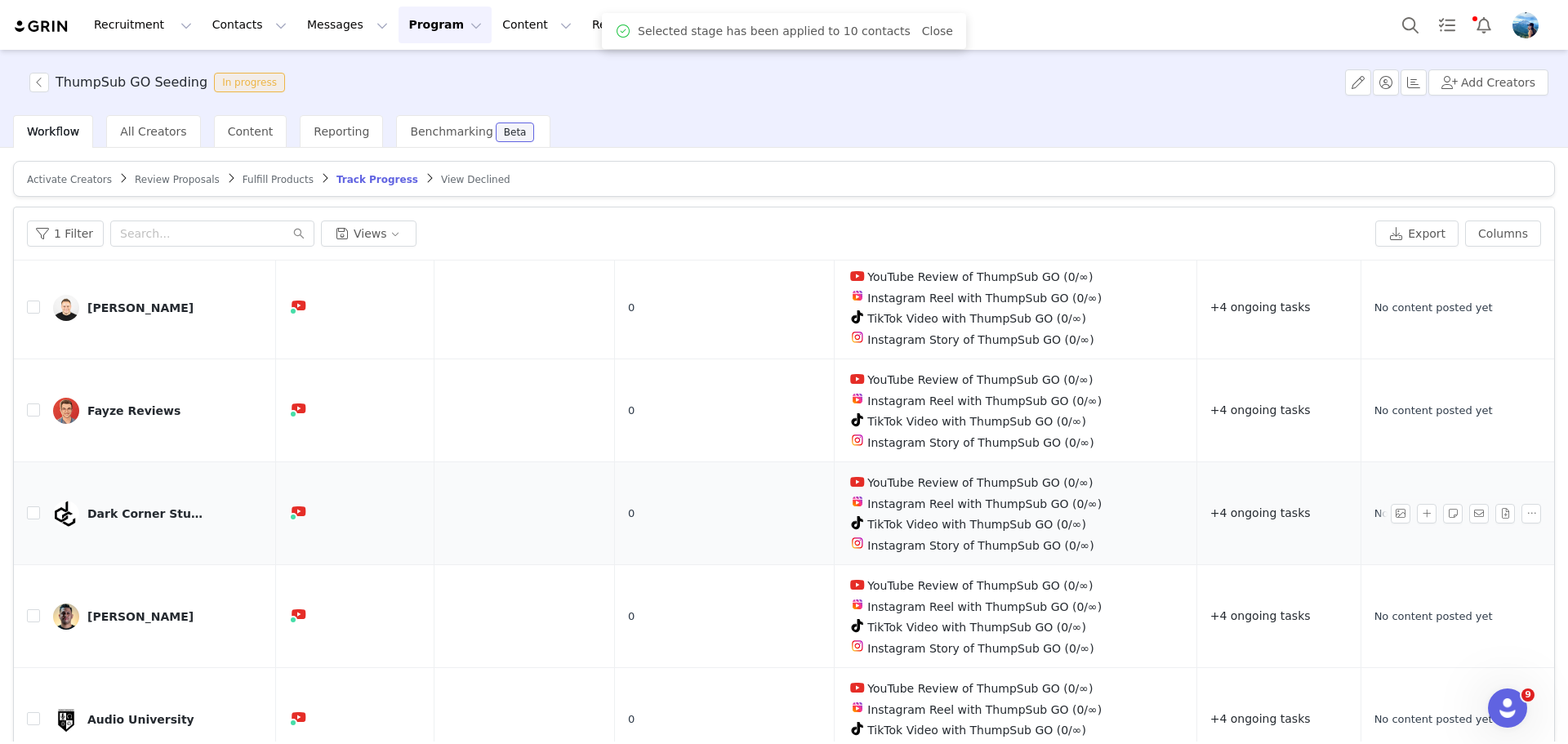
scroll to position [82, 0]
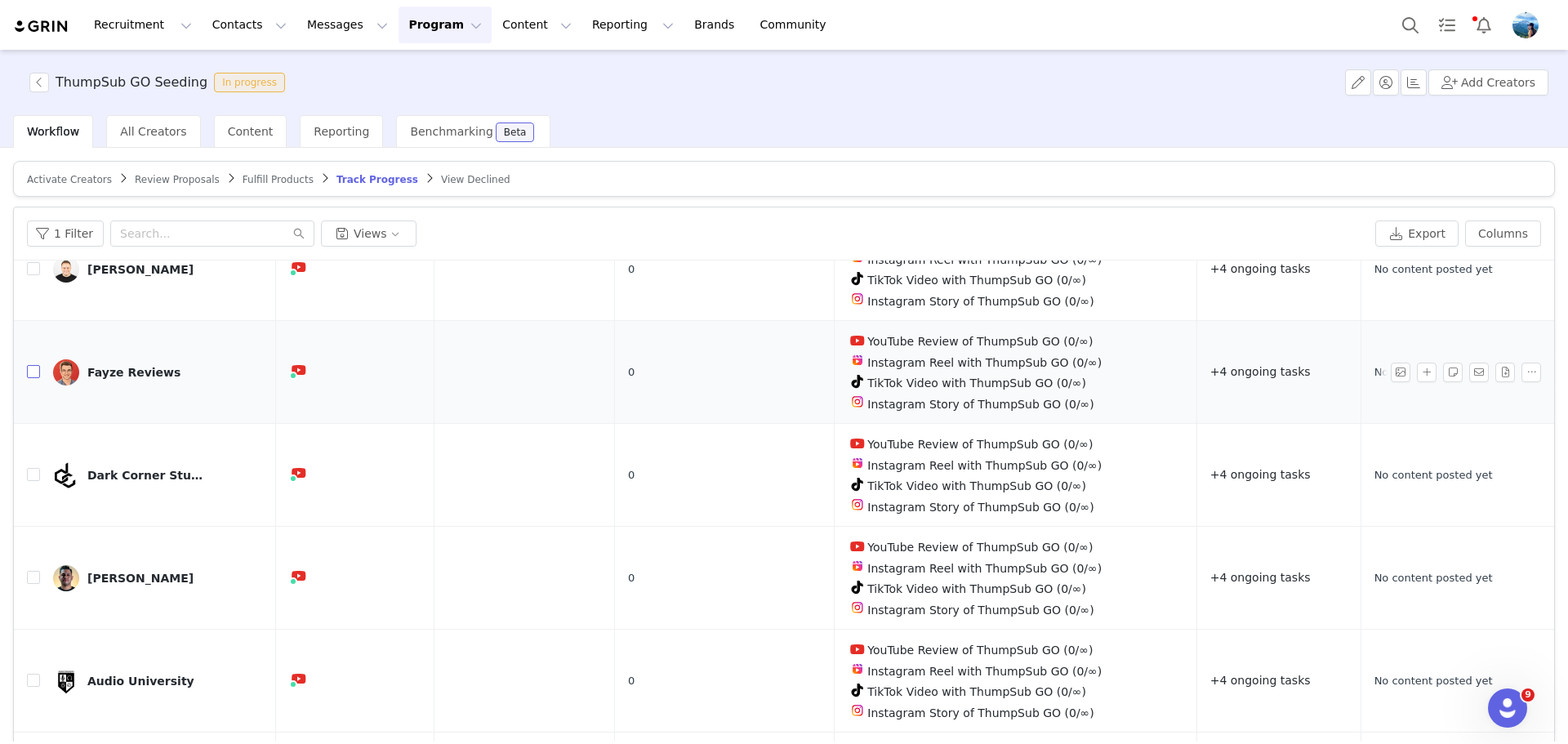
click at [30, 372] on input "checkbox" at bounding box center [33, 372] width 13 height 13
checkbox input "true"
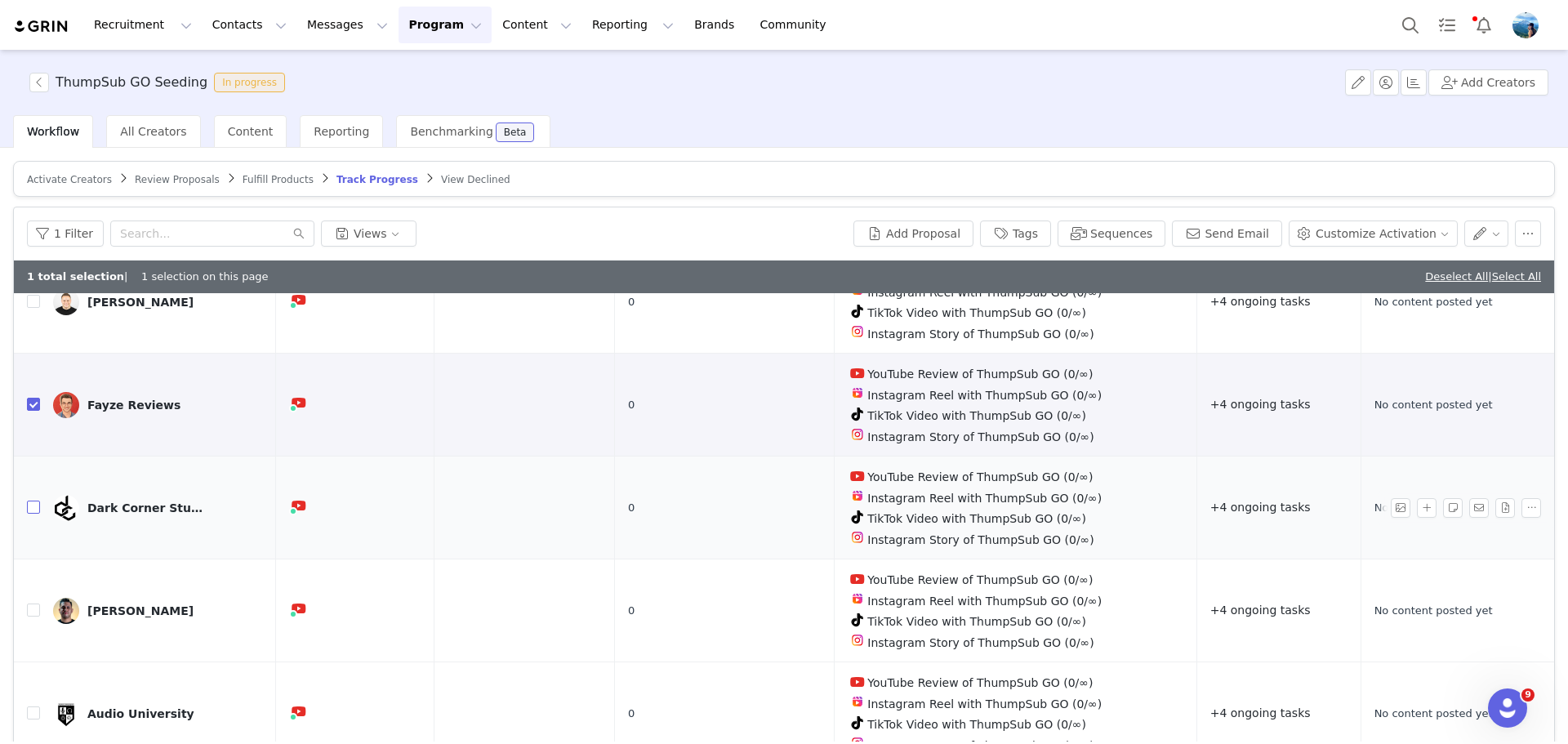
click at [33, 501] on input "checkbox" at bounding box center [33, 507] width 13 height 13
checkbox input "true"
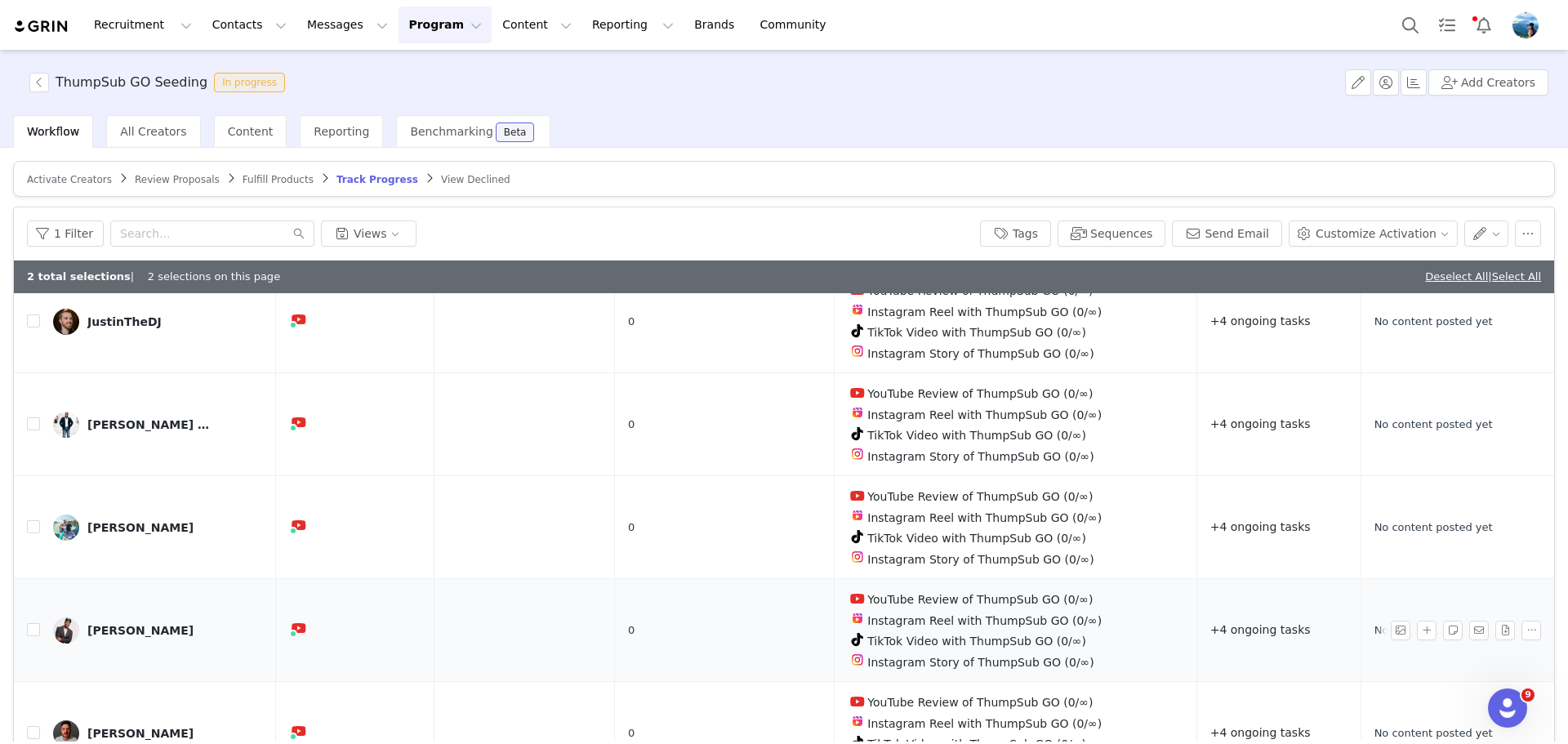
scroll to position [77, 0]
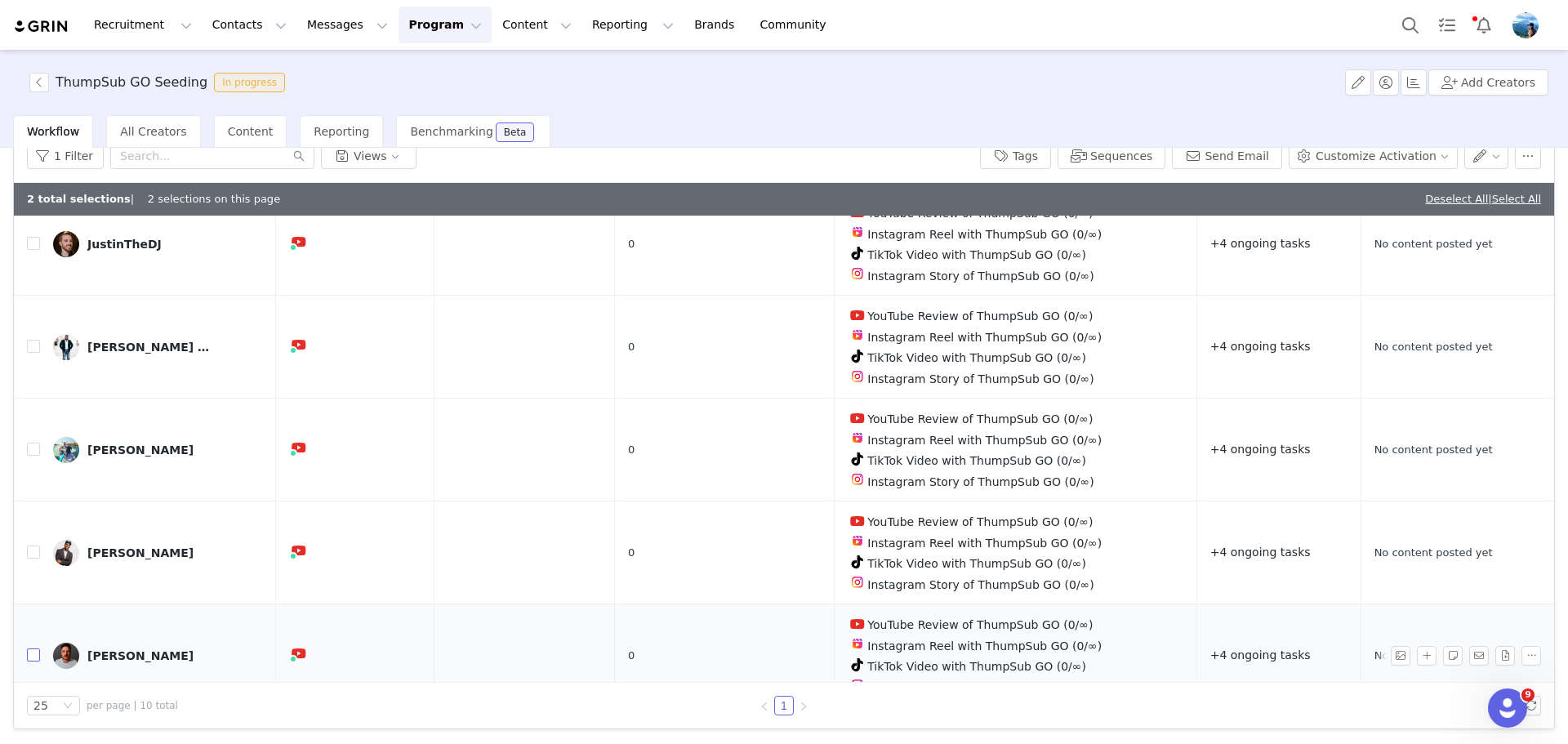
click at [34, 649] on input "checkbox" at bounding box center [33, 655] width 13 height 13
checkbox input "true"
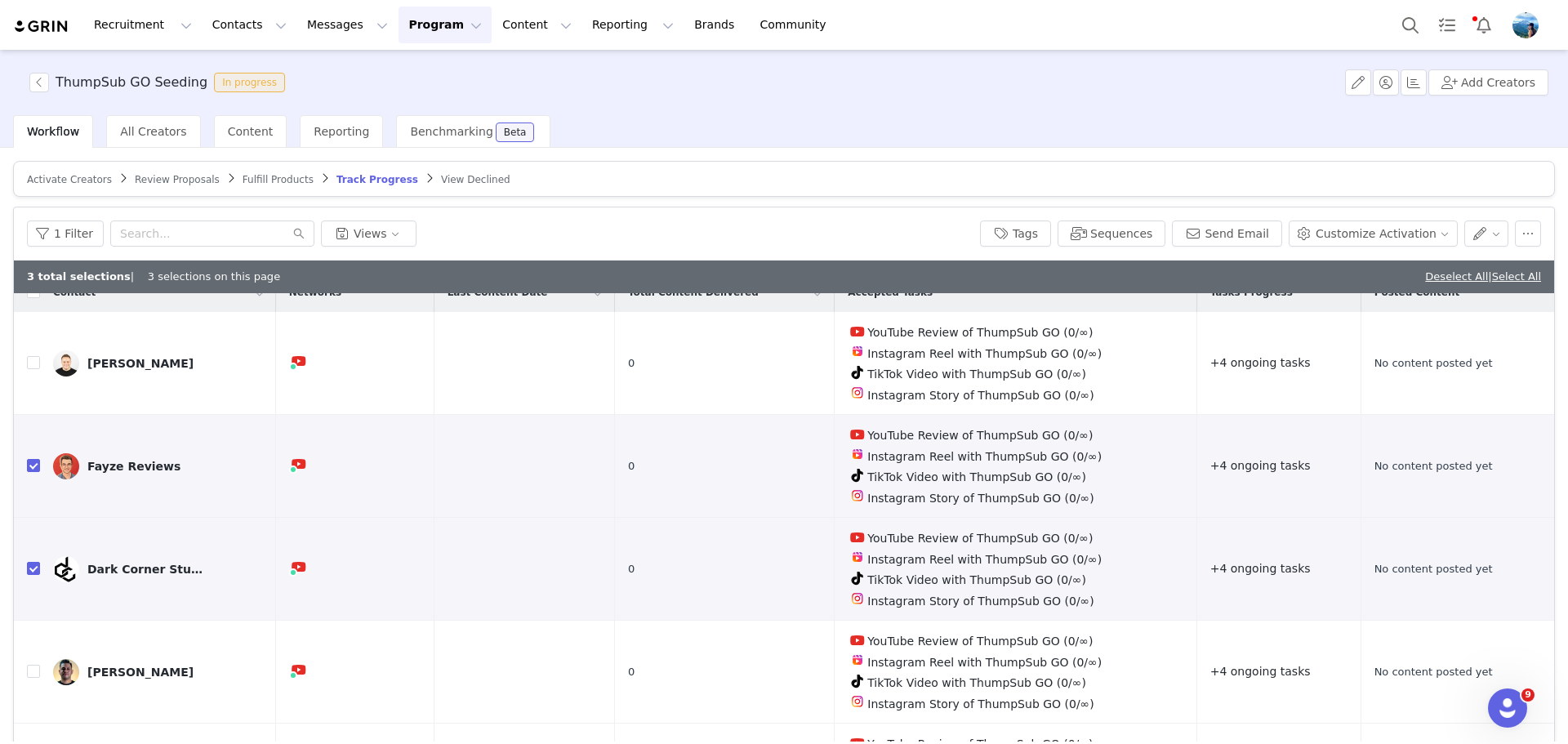
scroll to position [82, 0]
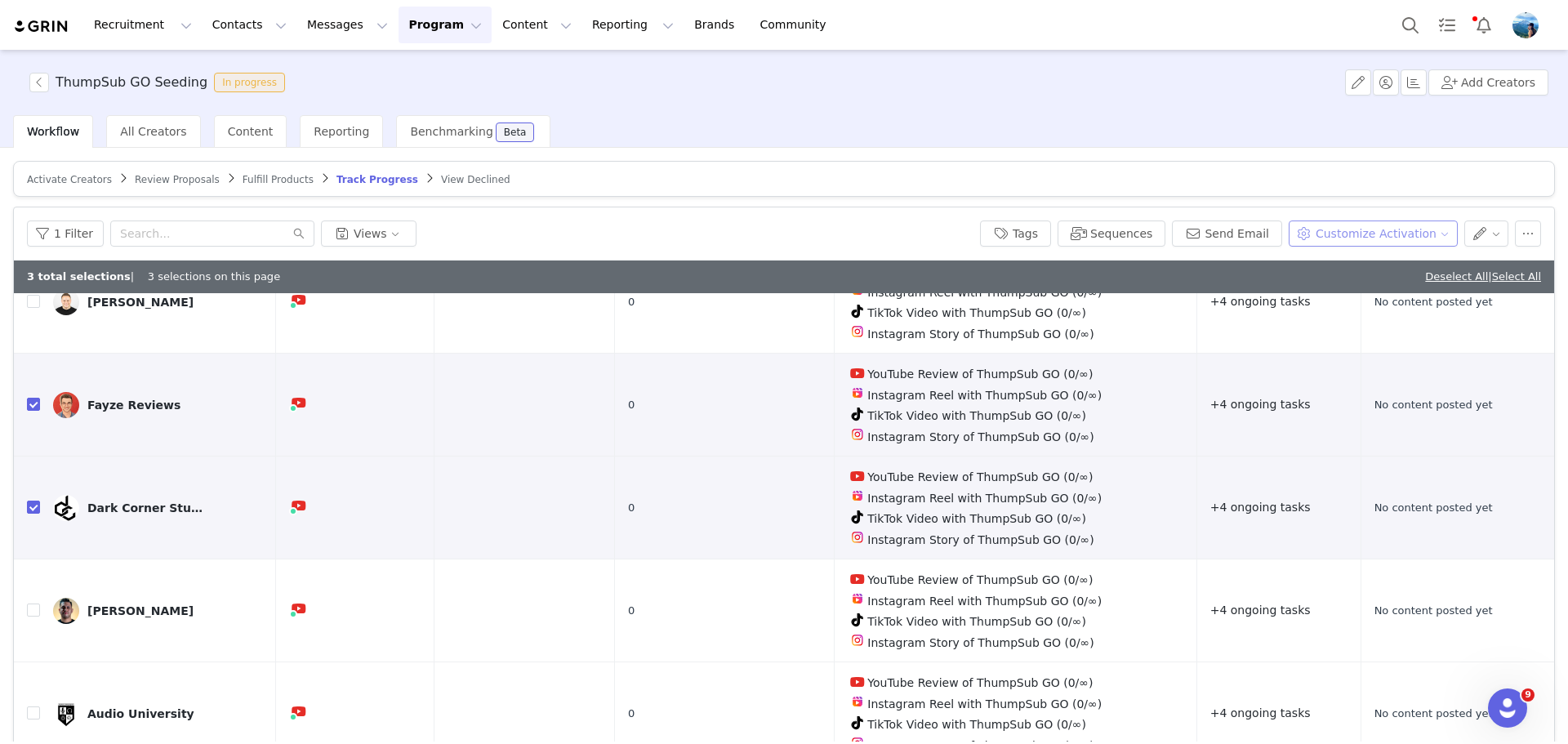
click at [1440, 229] on button "Customize Activation" at bounding box center [1373, 234] width 169 height 26
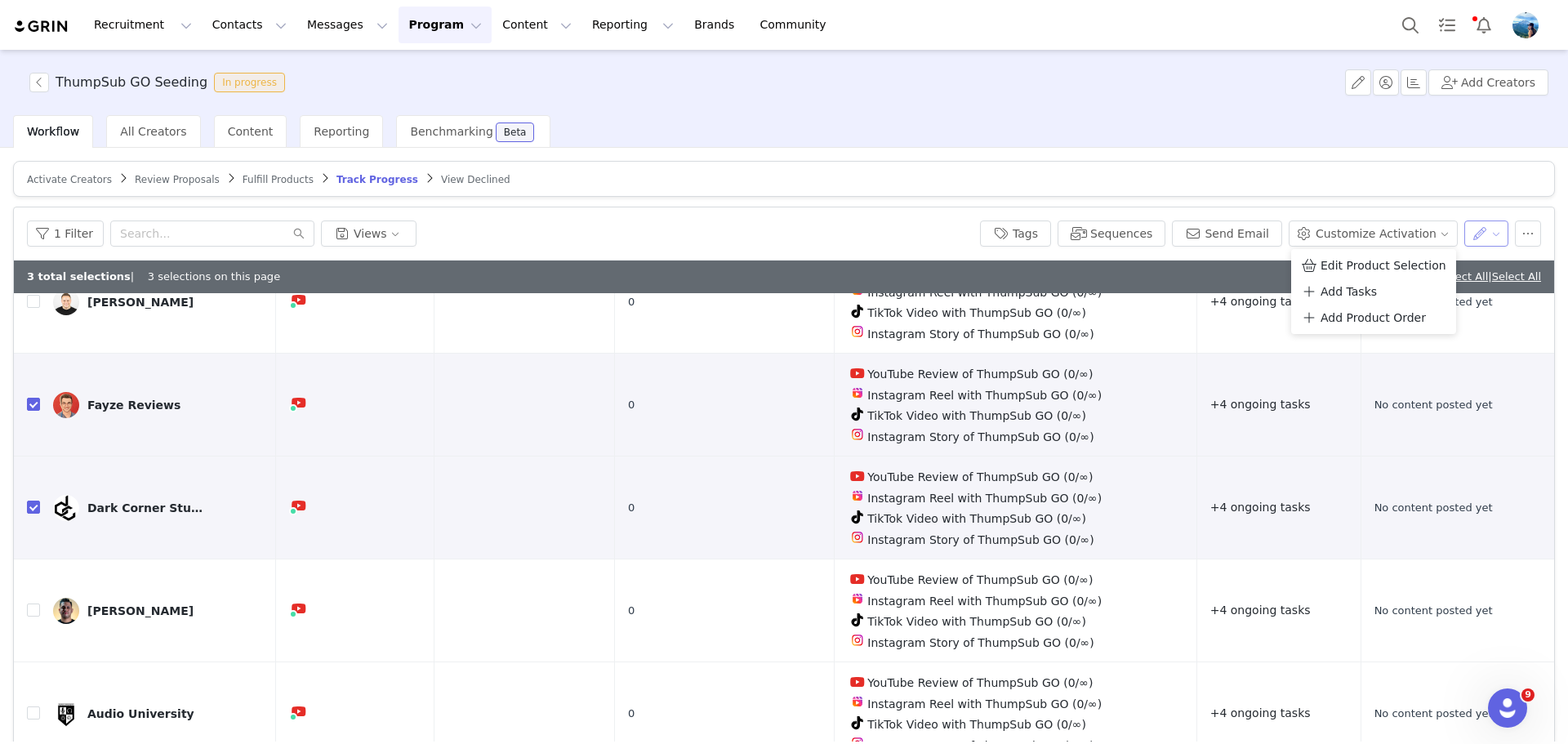
click at [1468, 237] on button "button" at bounding box center [1486, 234] width 45 height 26
click at [1451, 268] on span "Set Relationship Stage" at bounding box center [1438, 265] width 129 height 18
click at [1383, 299] on div "Search relationship stages" at bounding box center [1385, 293] width 152 height 17
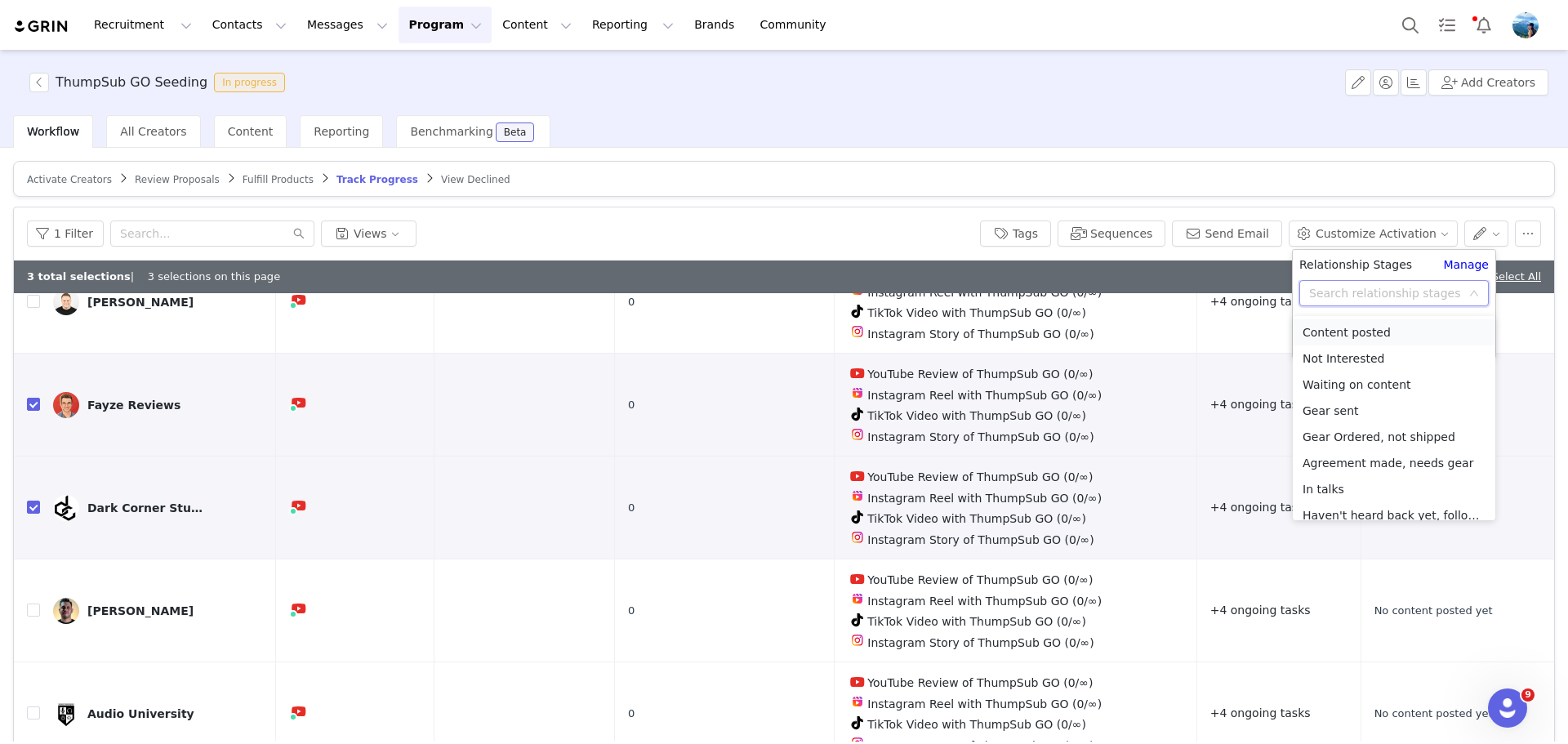
click at [1359, 329] on li "Content posted" at bounding box center [1393, 333] width 203 height 26
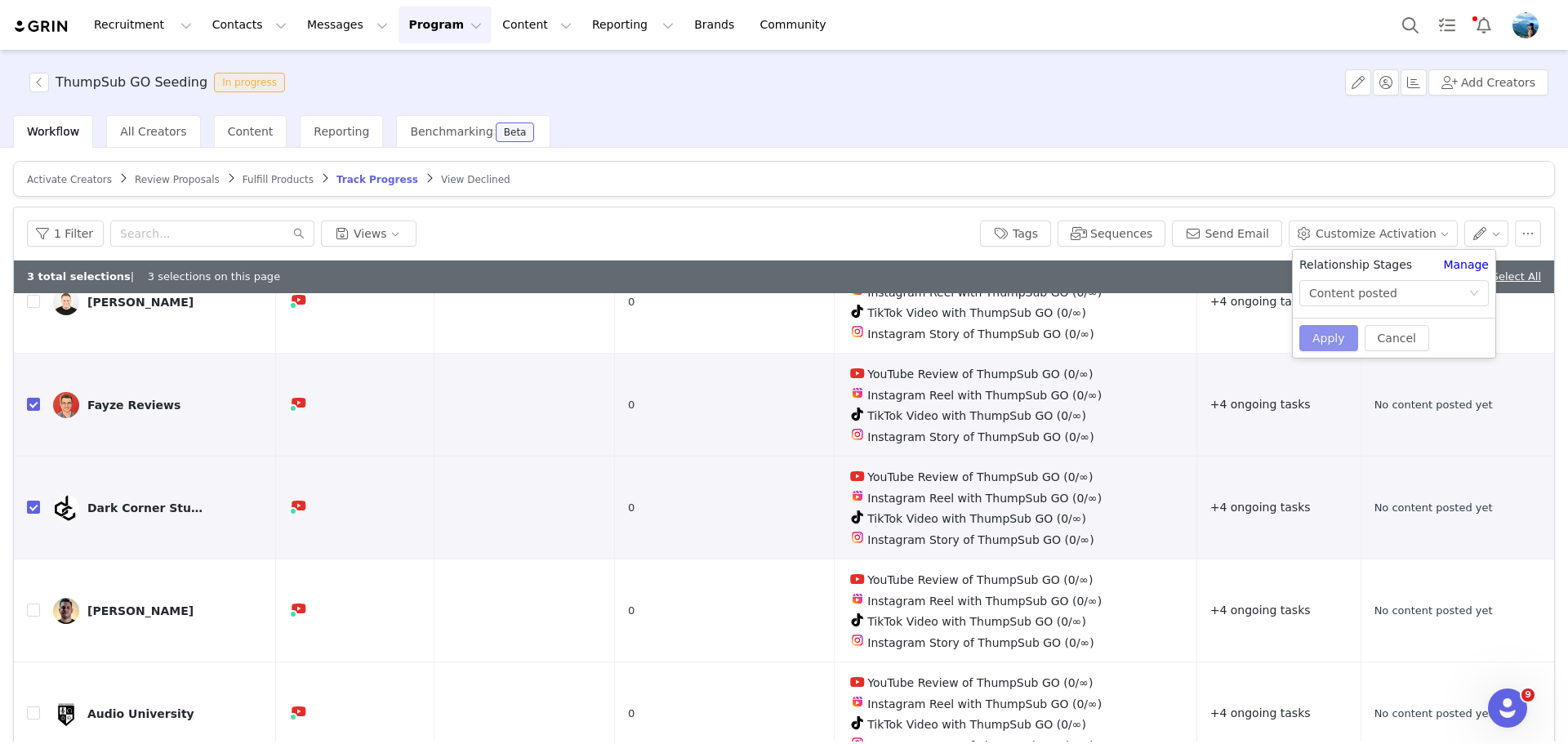
click at [1342, 336] on button "Apply" at bounding box center [1328, 338] width 59 height 26
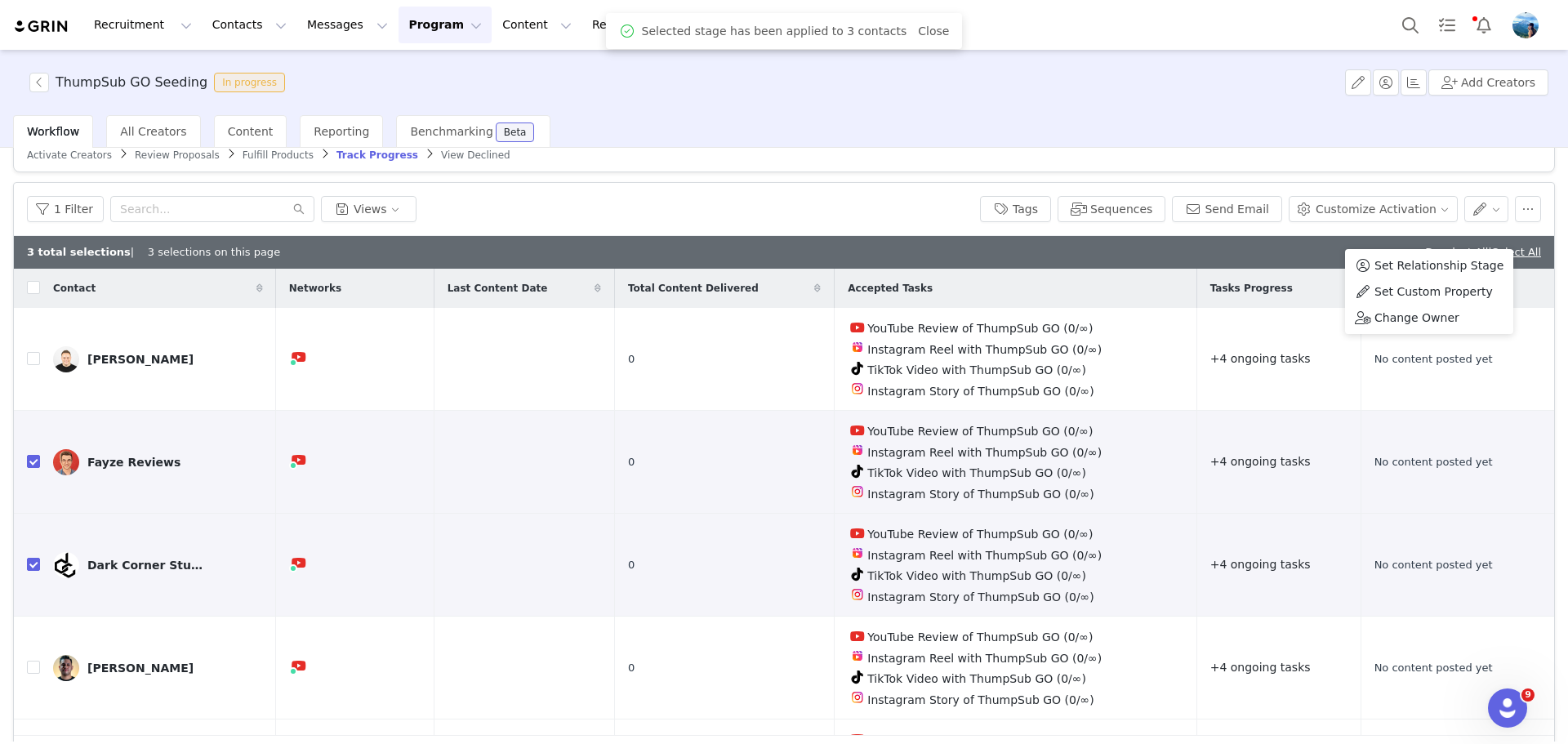
scroll to position [0, 0]
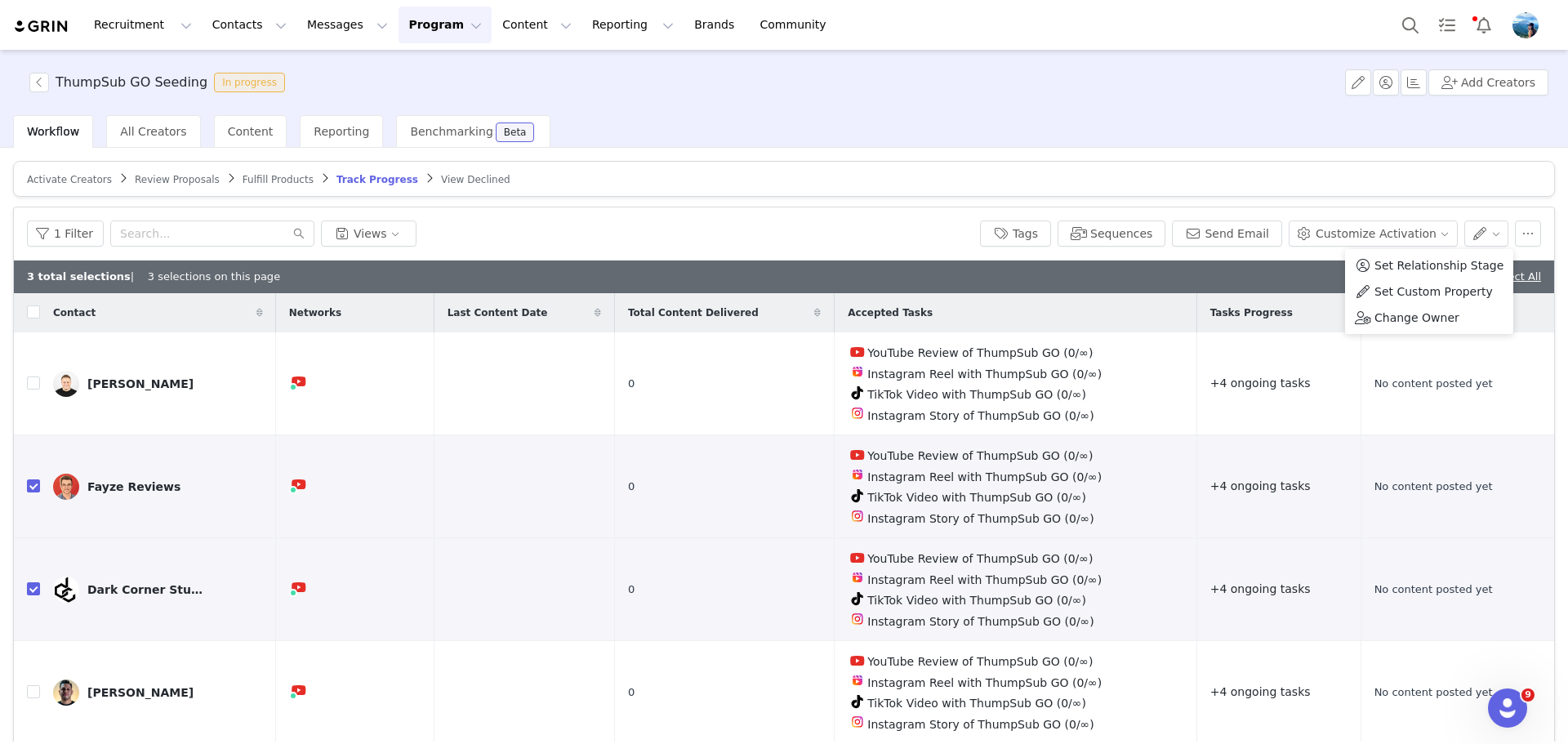
click at [1347, 126] on div "Workflow All Creators Content Reporting Benchmarking Beta" at bounding box center [790, 131] width 1555 height 33
click at [1449, 280] on link "Deselect All" at bounding box center [1457, 277] width 63 height 12
checkbox input "false"
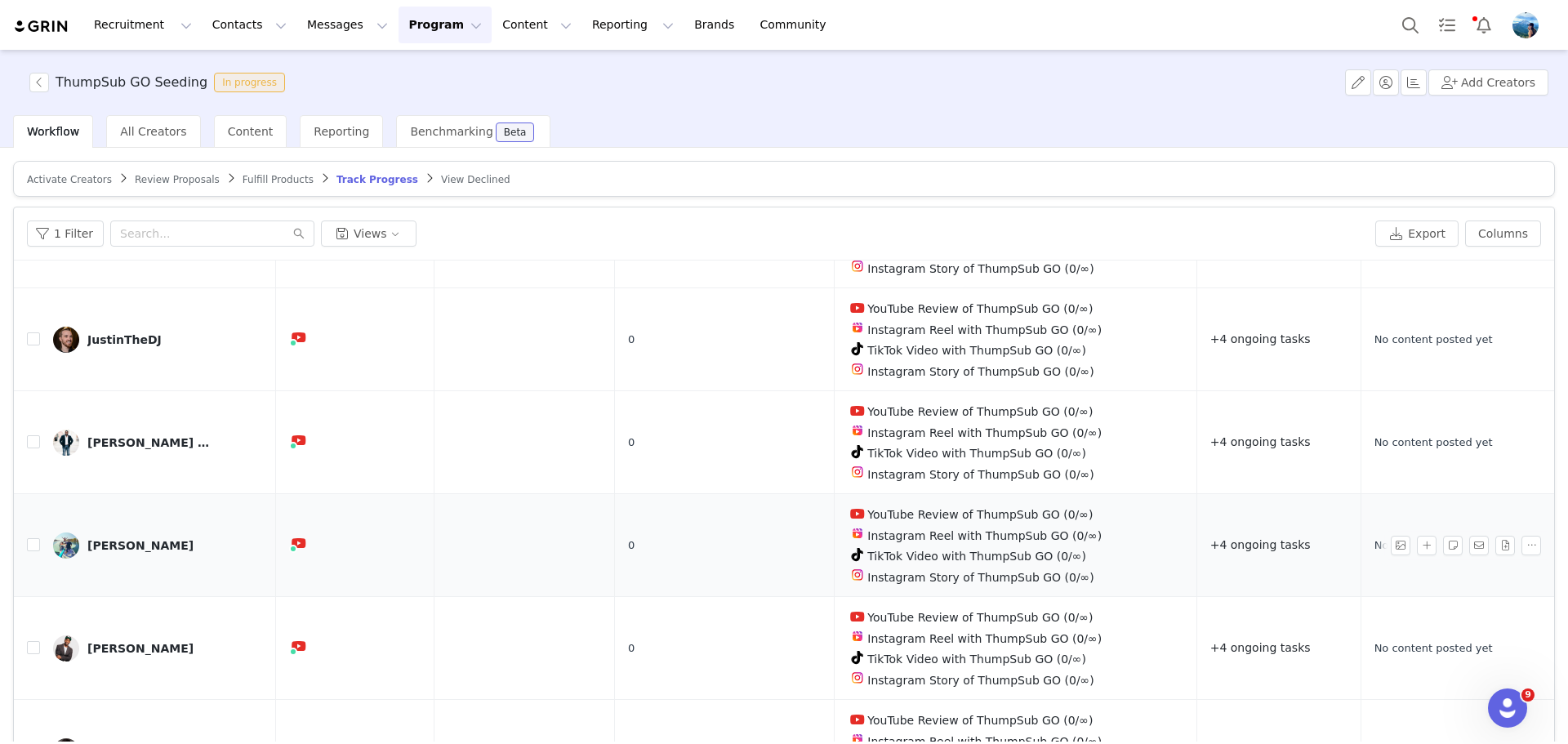
scroll to position [544, 0]
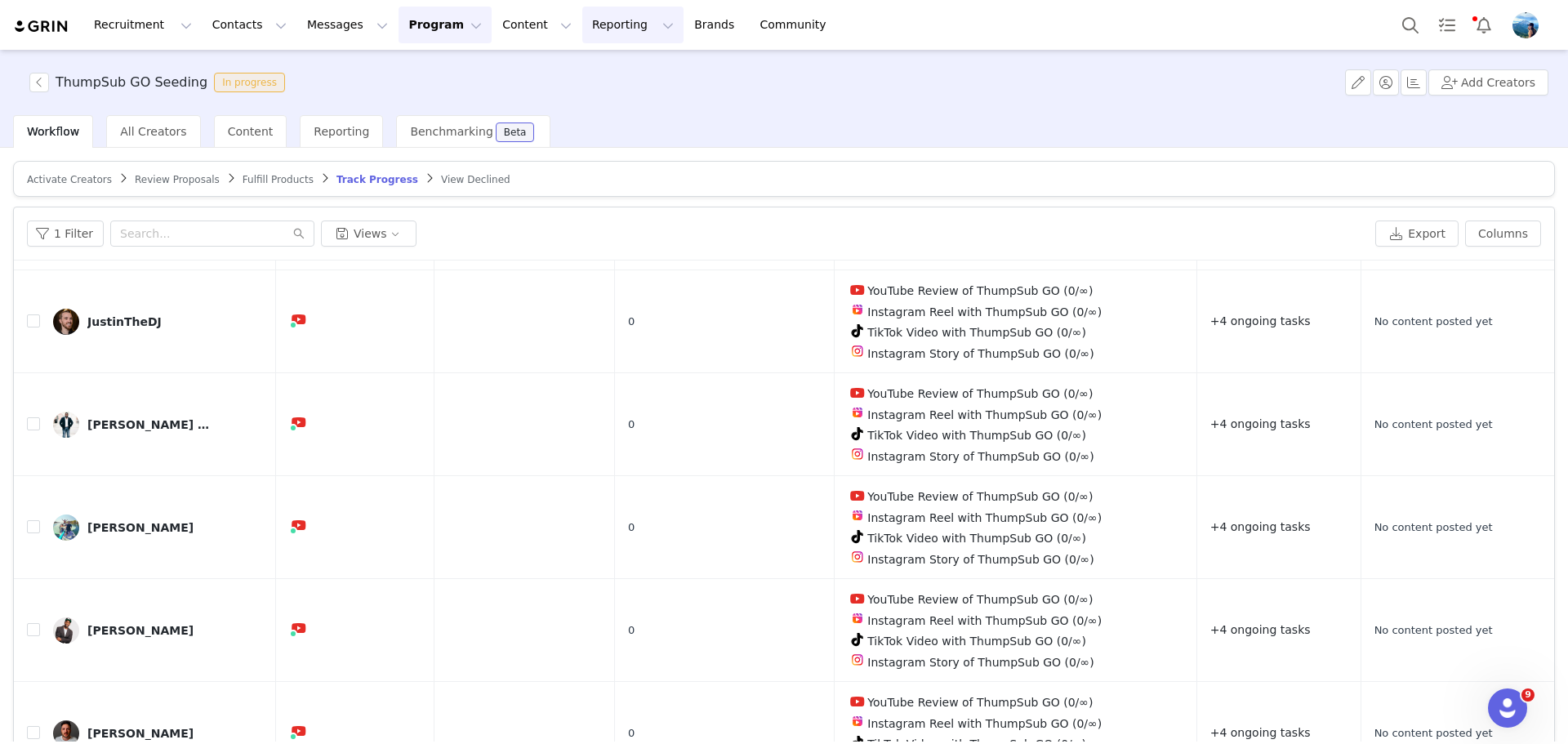
click at [586, 20] on button "Reporting Reporting" at bounding box center [632, 25] width 101 height 37
click at [493, 28] on button "Content Content" at bounding box center [536, 25] width 89 height 37
click at [407, 29] on button "Program Program" at bounding box center [445, 25] width 93 height 37
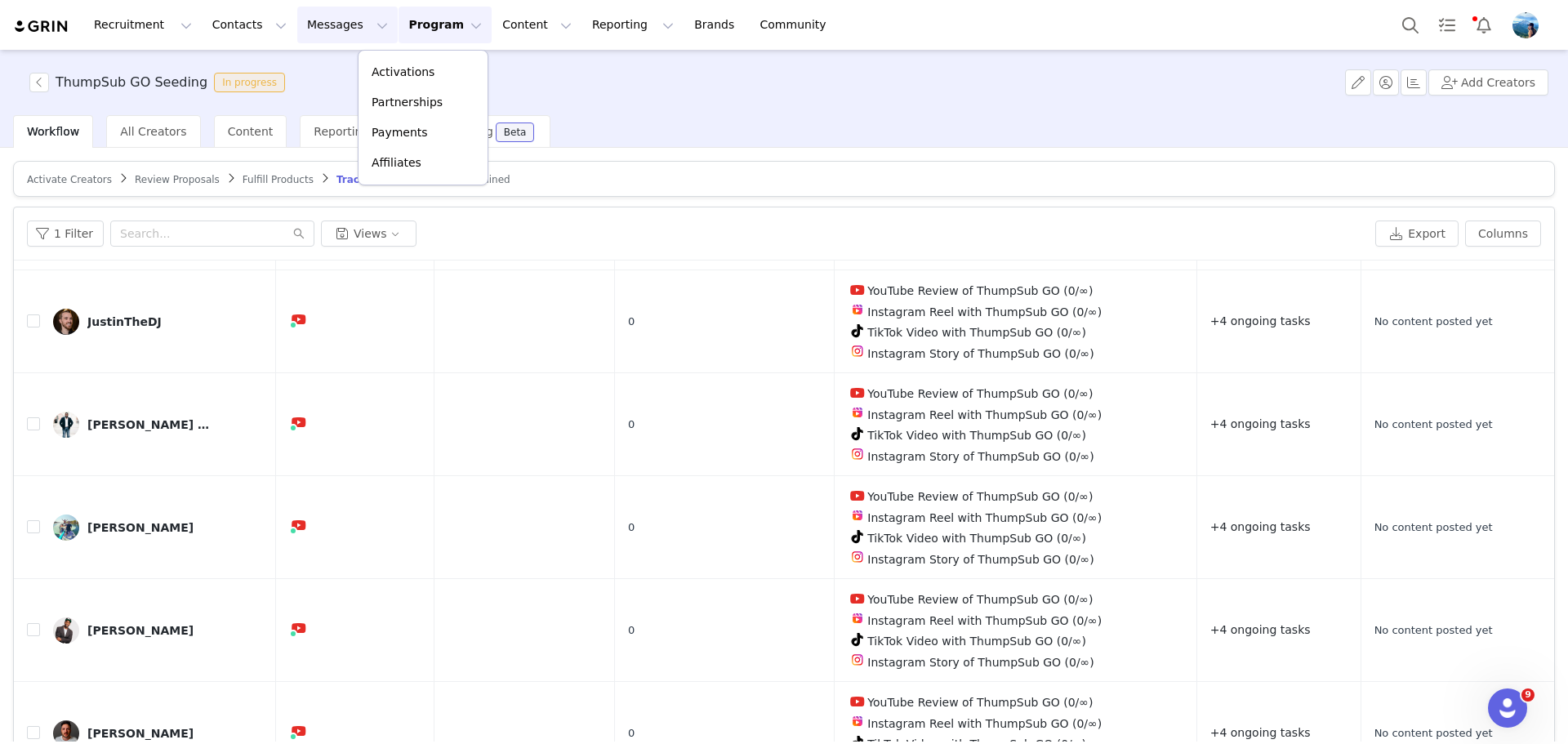
click at [317, 30] on button "Messages Messages" at bounding box center [348, 25] width 100 height 37
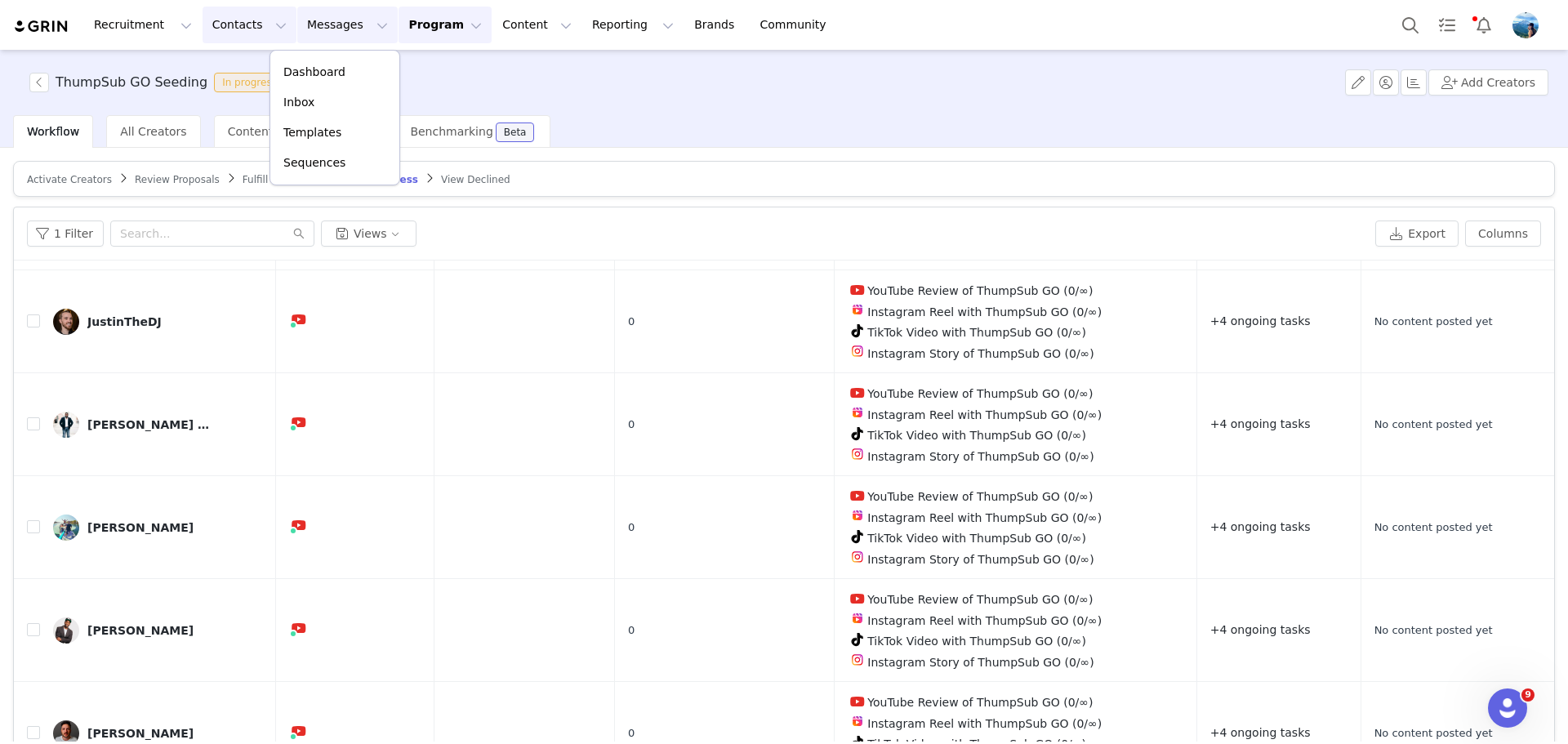
click at [234, 31] on button "Contacts Contacts" at bounding box center [249, 25] width 94 height 37
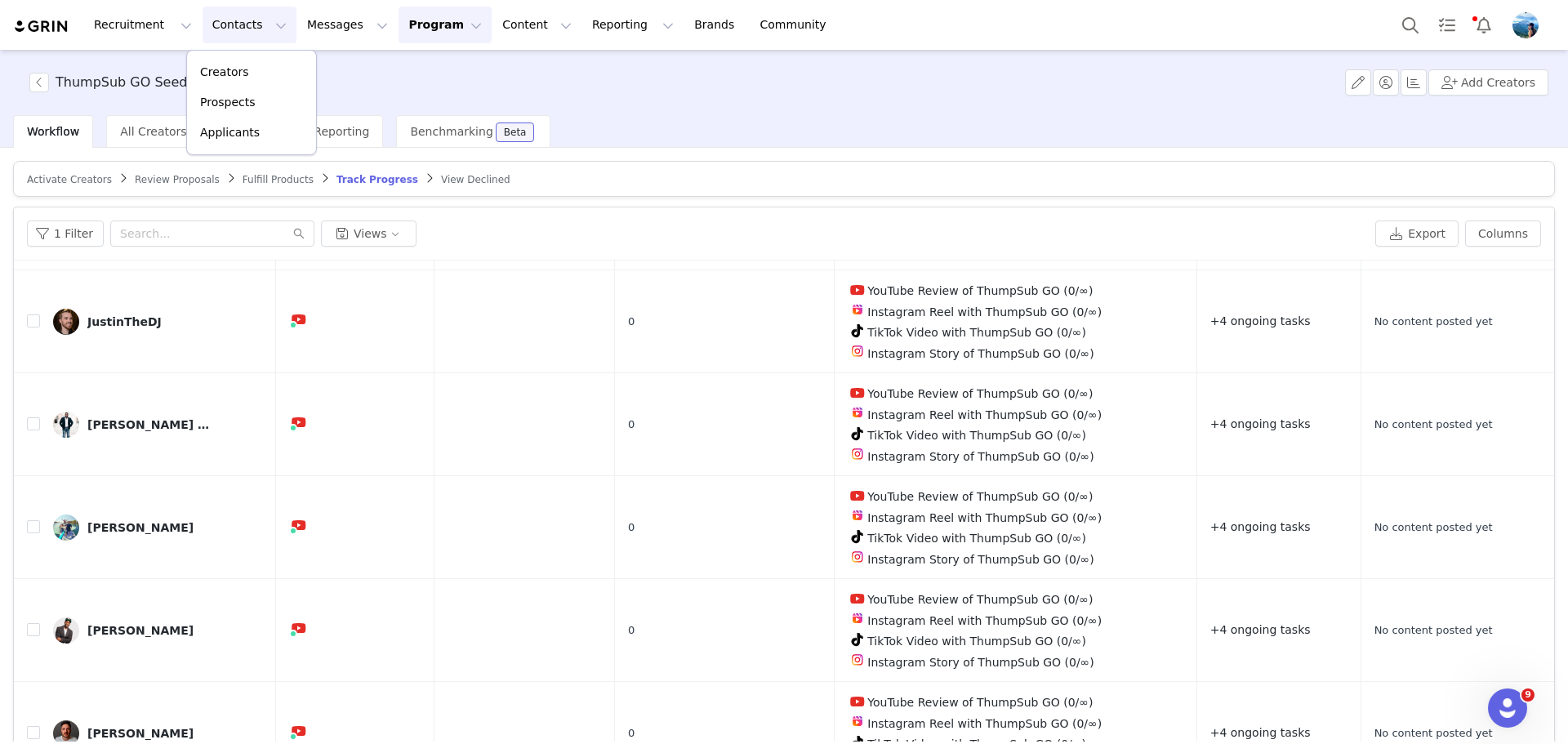
click at [1522, 33] on img "Profile" at bounding box center [1526, 25] width 26 height 26
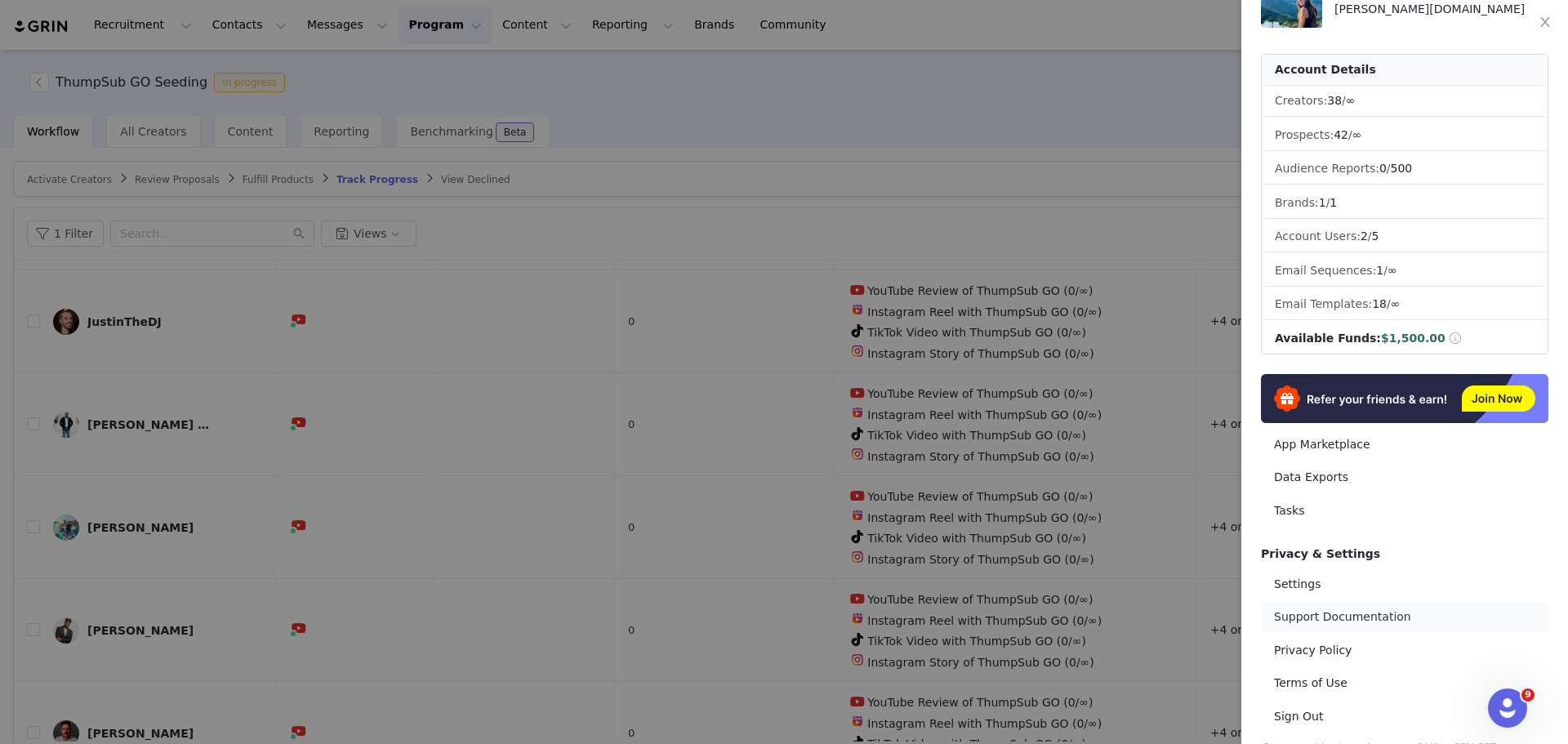
scroll to position [82, 0]
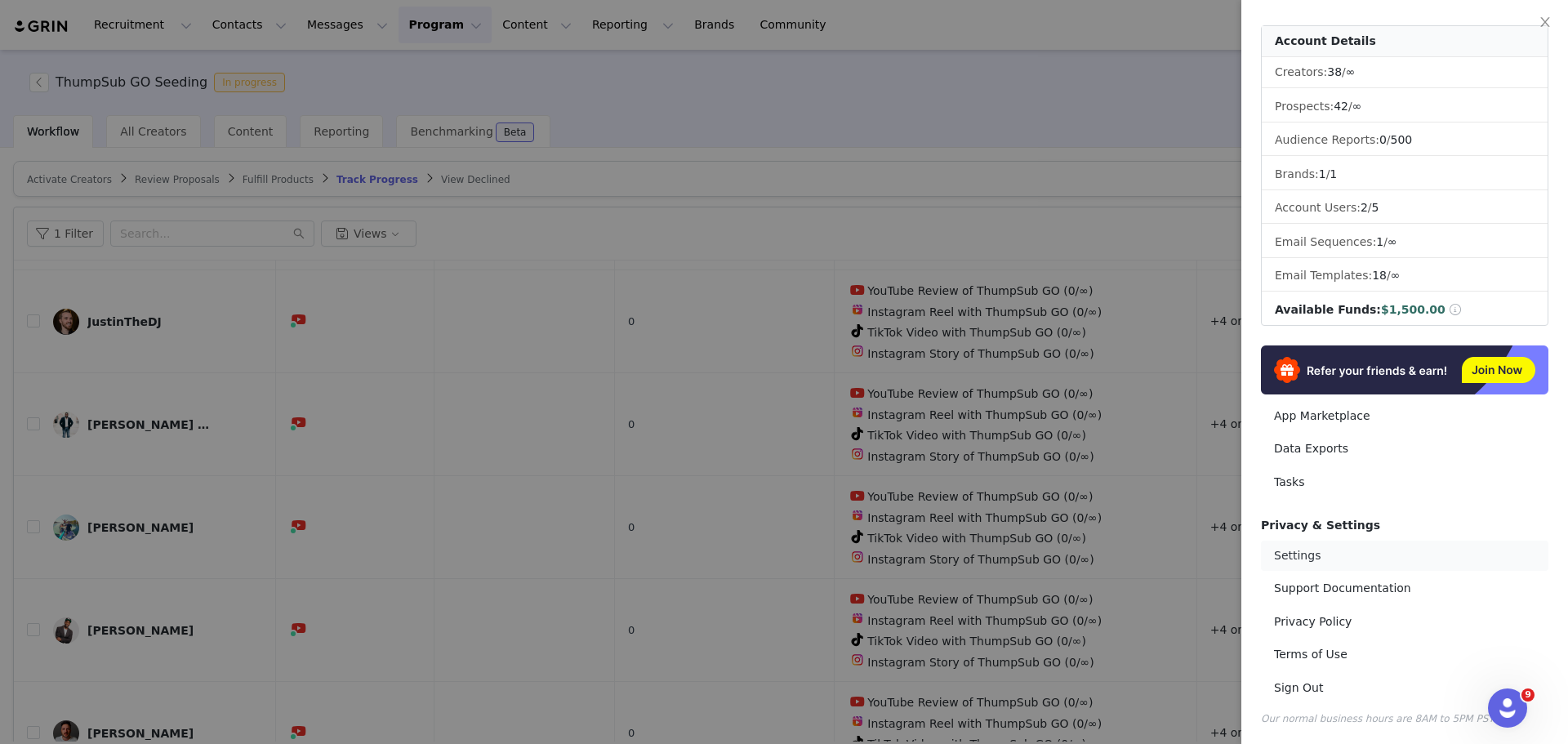
click at [1307, 556] on link "Settings" at bounding box center [1404, 556] width 287 height 30
select select "America/Los_Angeles"
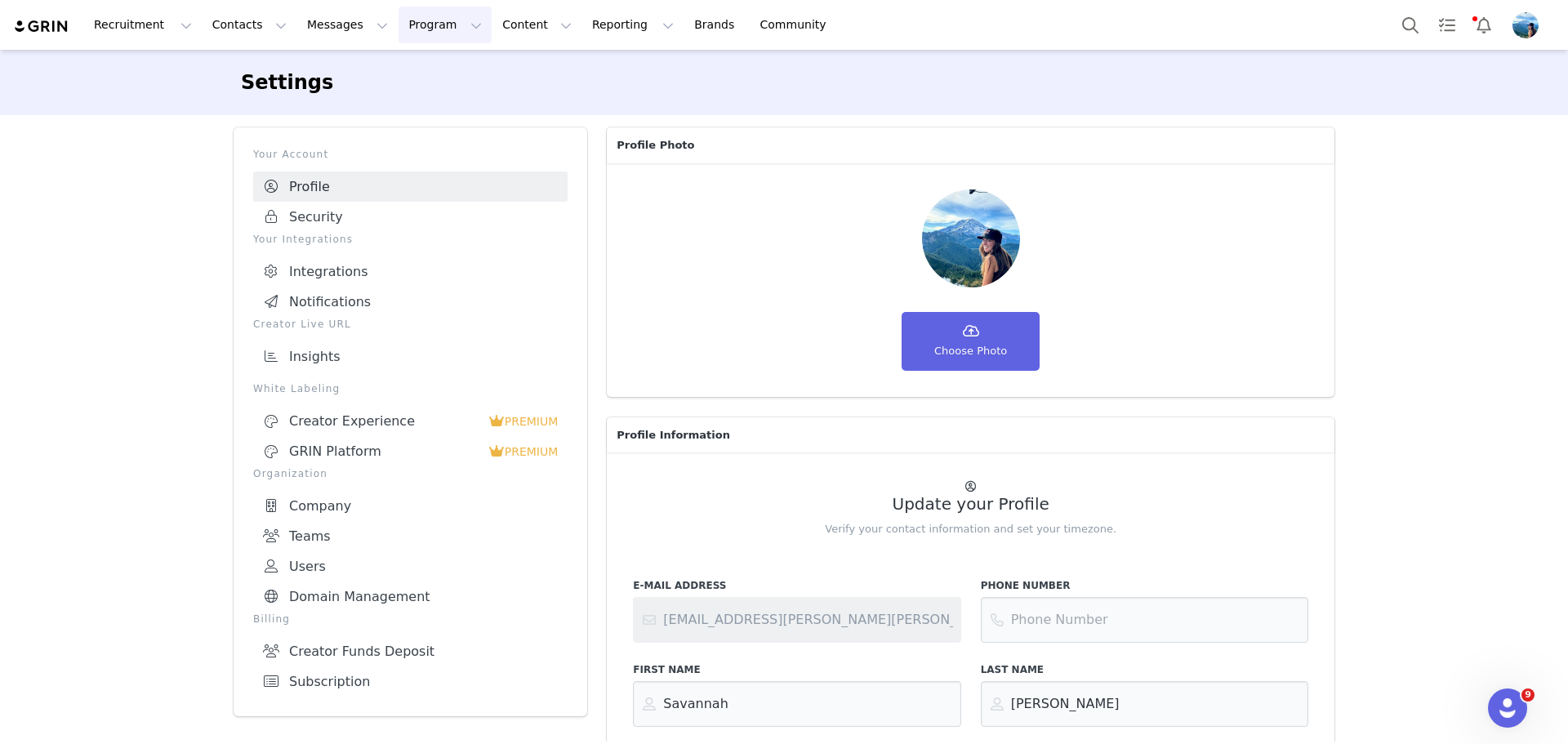
click at [415, 21] on button "Program Program" at bounding box center [445, 25] width 93 height 37
click at [148, 18] on button "Recruitment Recruitment" at bounding box center [143, 25] width 118 height 37
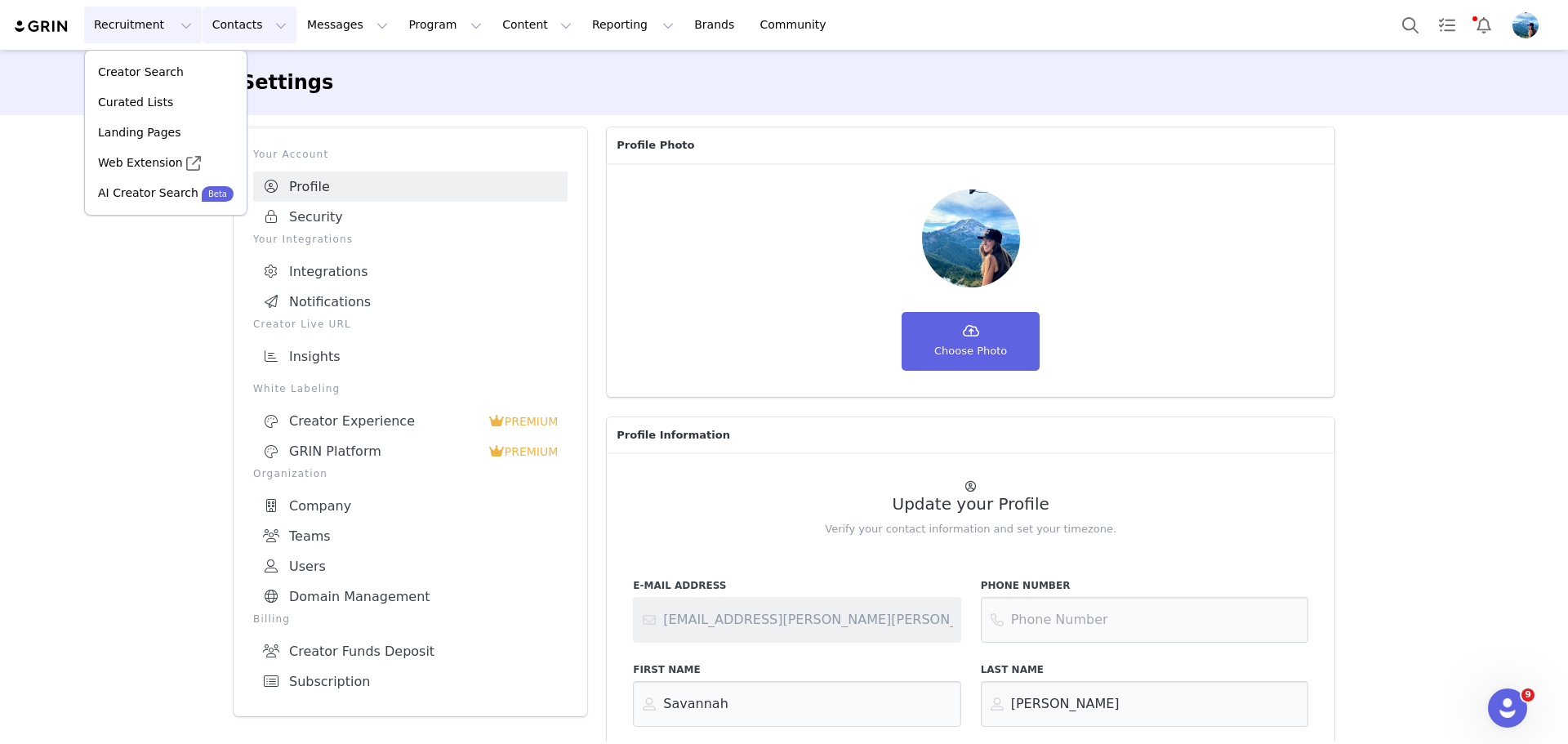
click at [227, 18] on button "Contacts Contacts" at bounding box center [249, 25] width 94 height 37
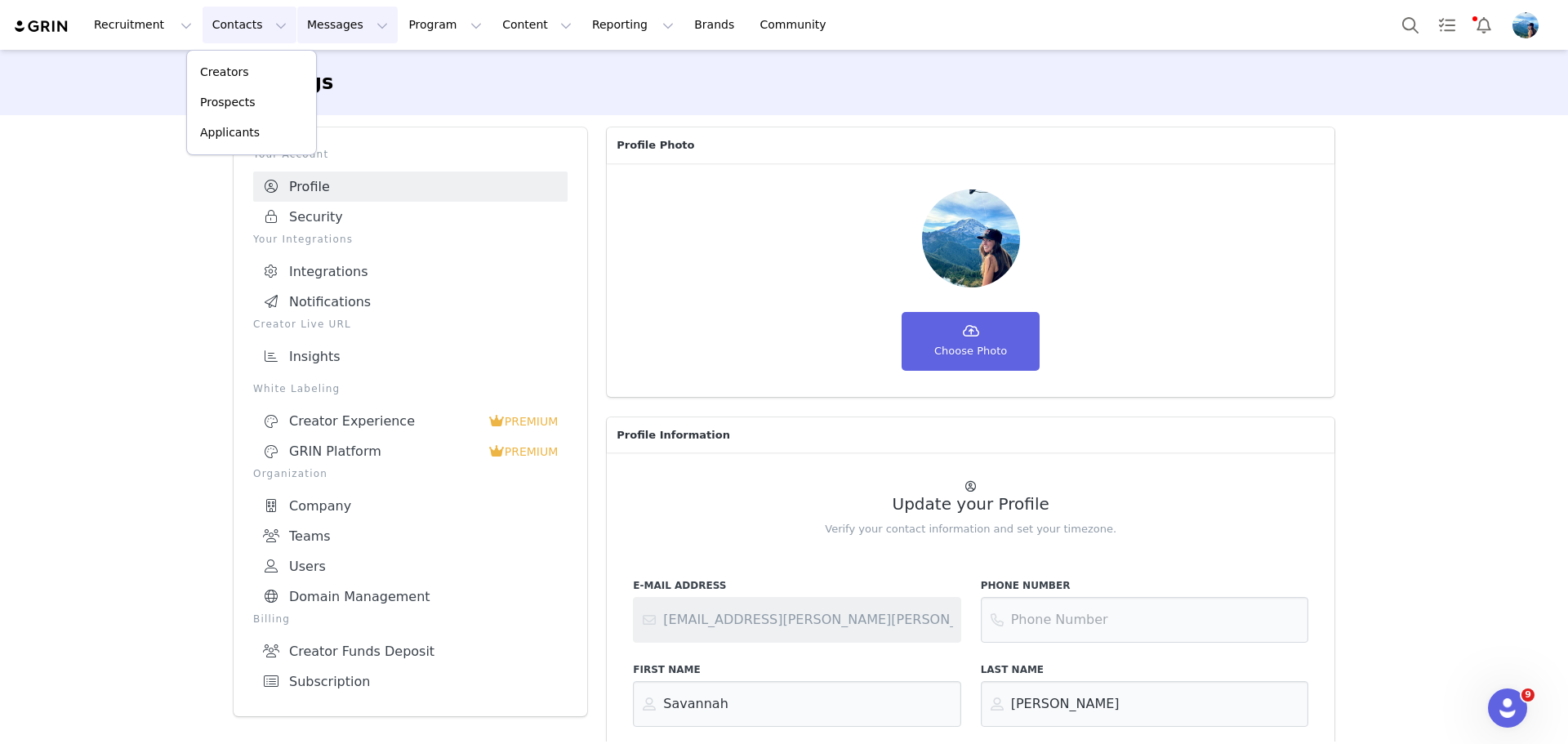
click at [324, 14] on button "Messages Messages" at bounding box center [348, 25] width 100 height 37
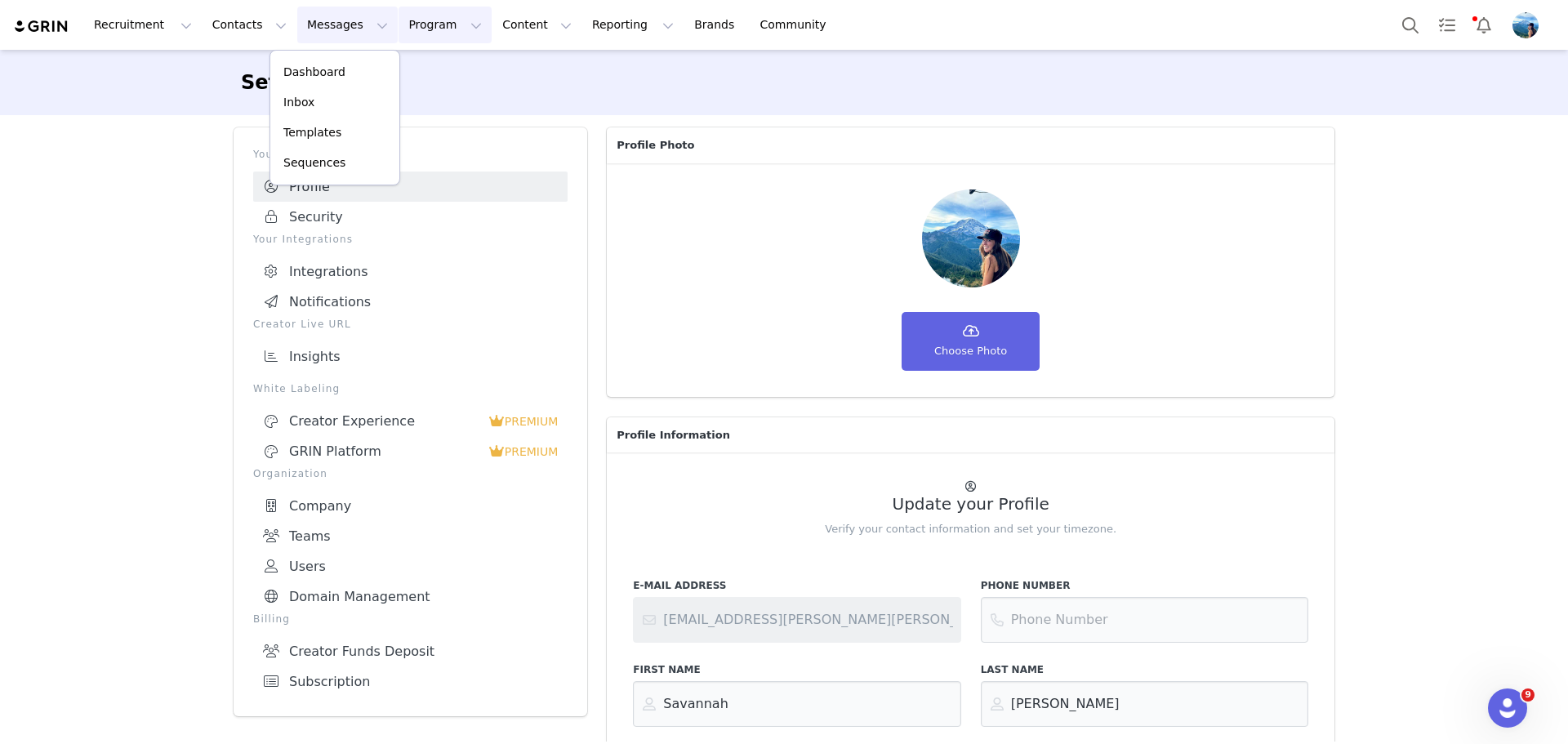
click at [417, 18] on button "Program Program" at bounding box center [445, 25] width 93 height 37
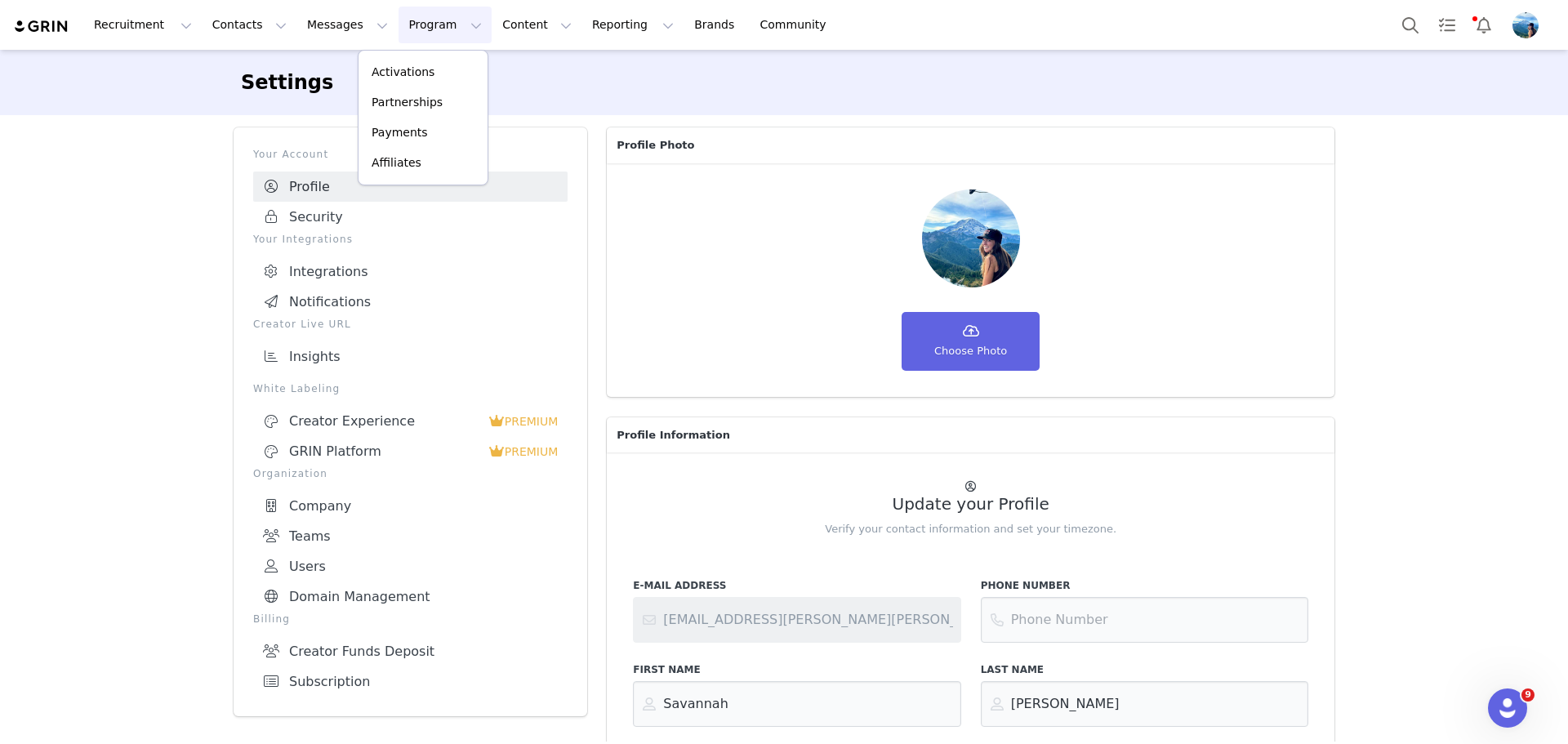
click at [32, 354] on div "Settings Your Account Profile Security Your Integrations Integrations Notificat…" at bounding box center [784, 482] width 1568 height 865
click at [298, 269] on link "Integrations" at bounding box center [410, 271] width 314 height 30
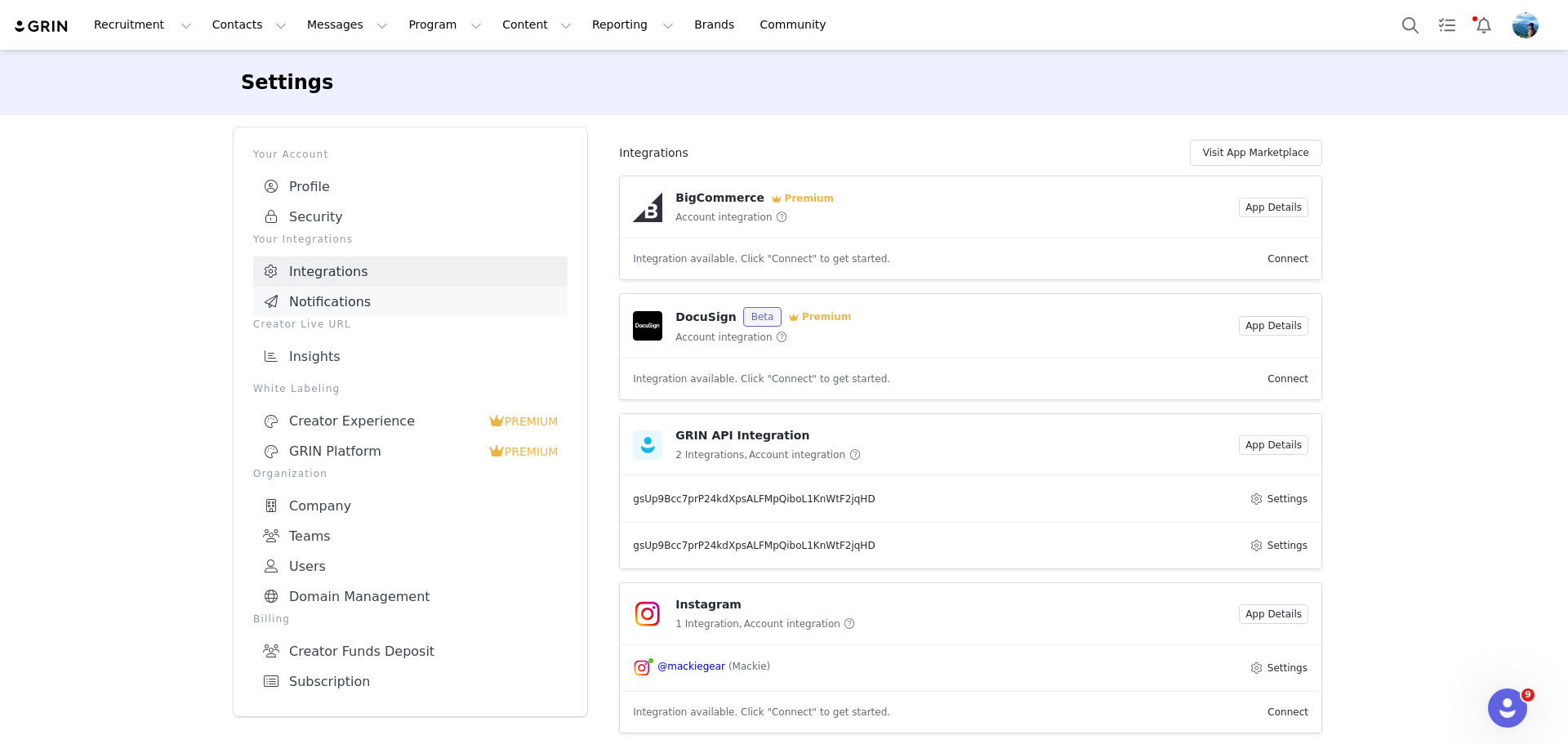
click at [315, 300] on link "Notifications" at bounding box center [410, 301] width 314 height 30
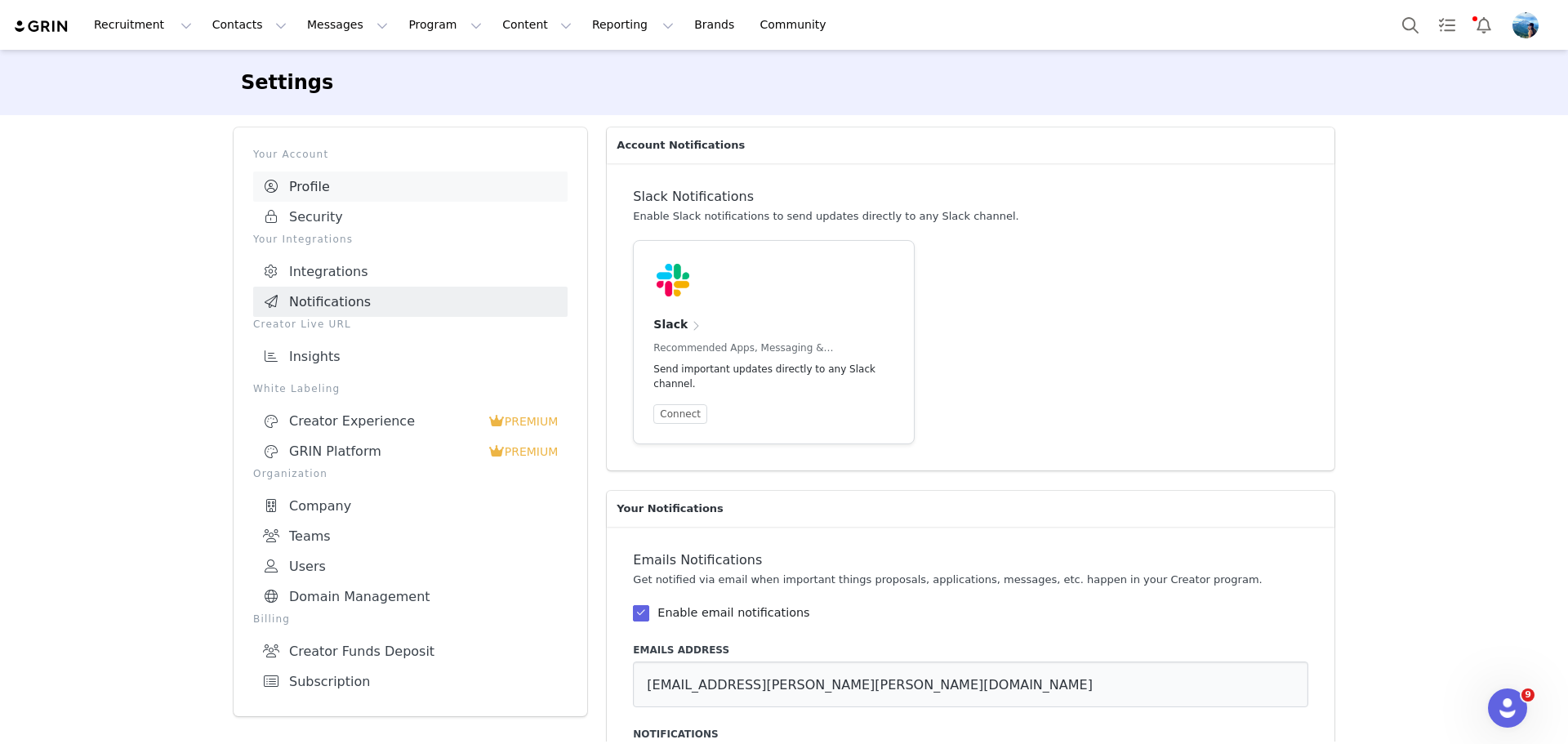
click at [309, 192] on link "Profile" at bounding box center [410, 186] width 314 height 30
select select "America/Los_Angeles"
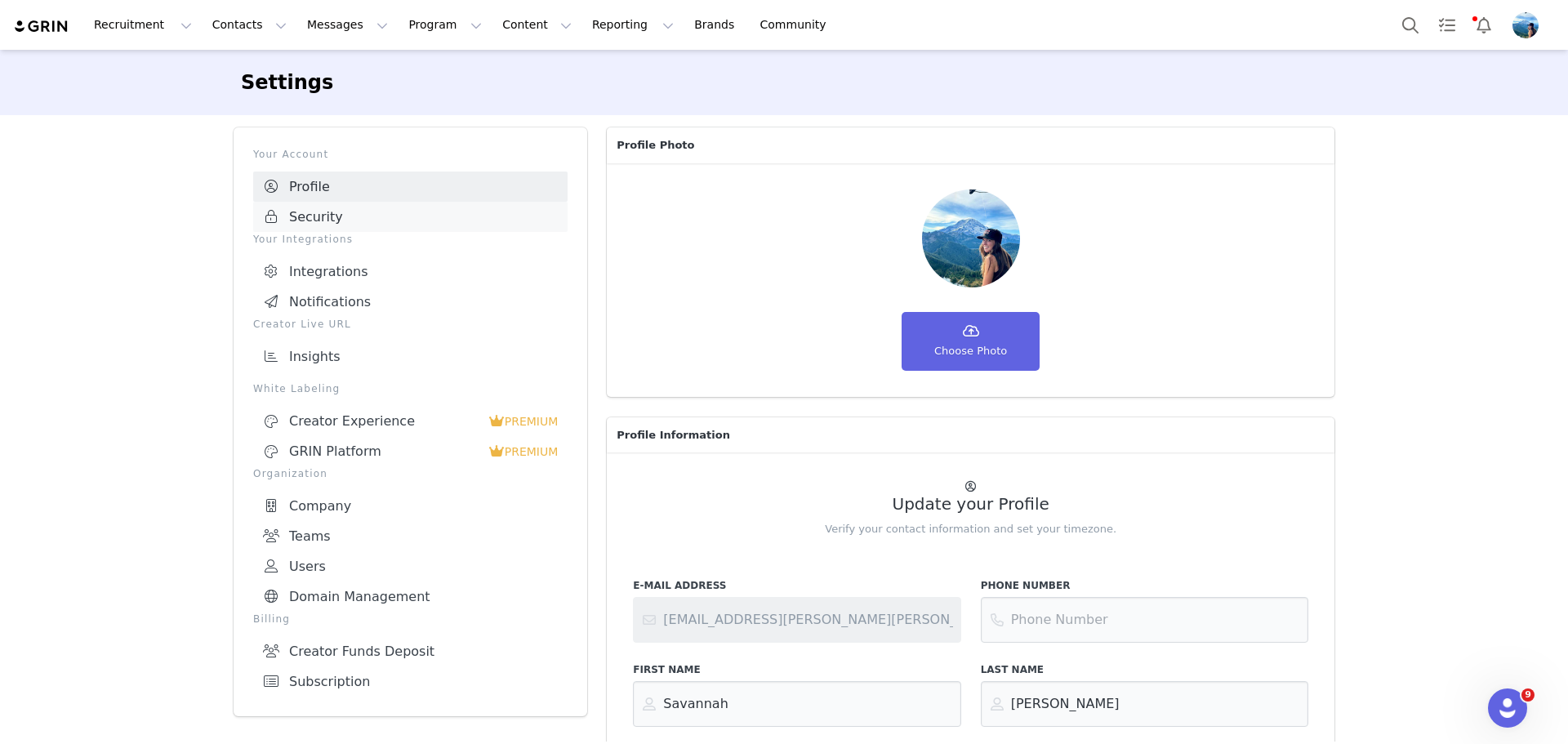
click at [309, 207] on link "Security" at bounding box center [410, 217] width 314 height 30
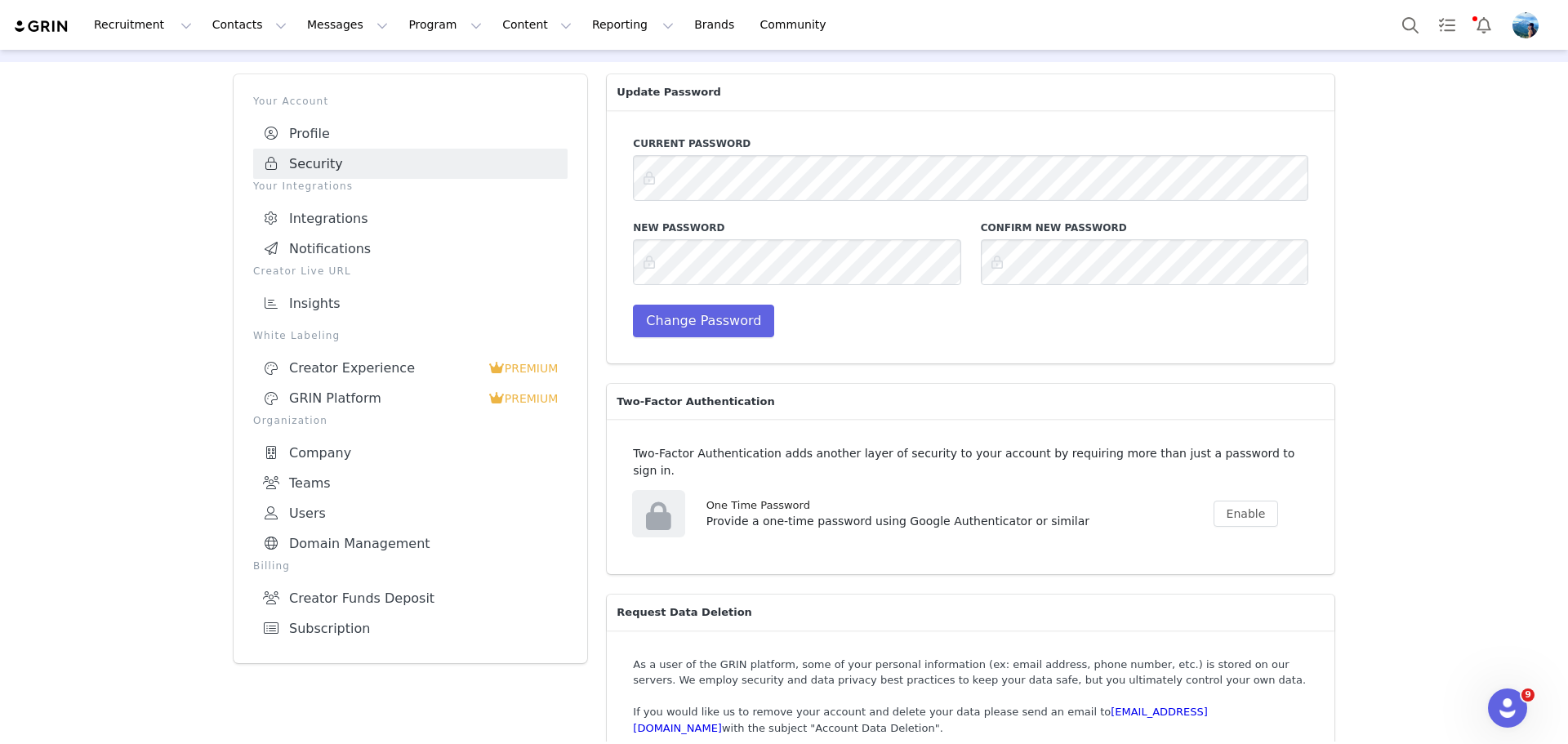
scroll to position [69, 0]
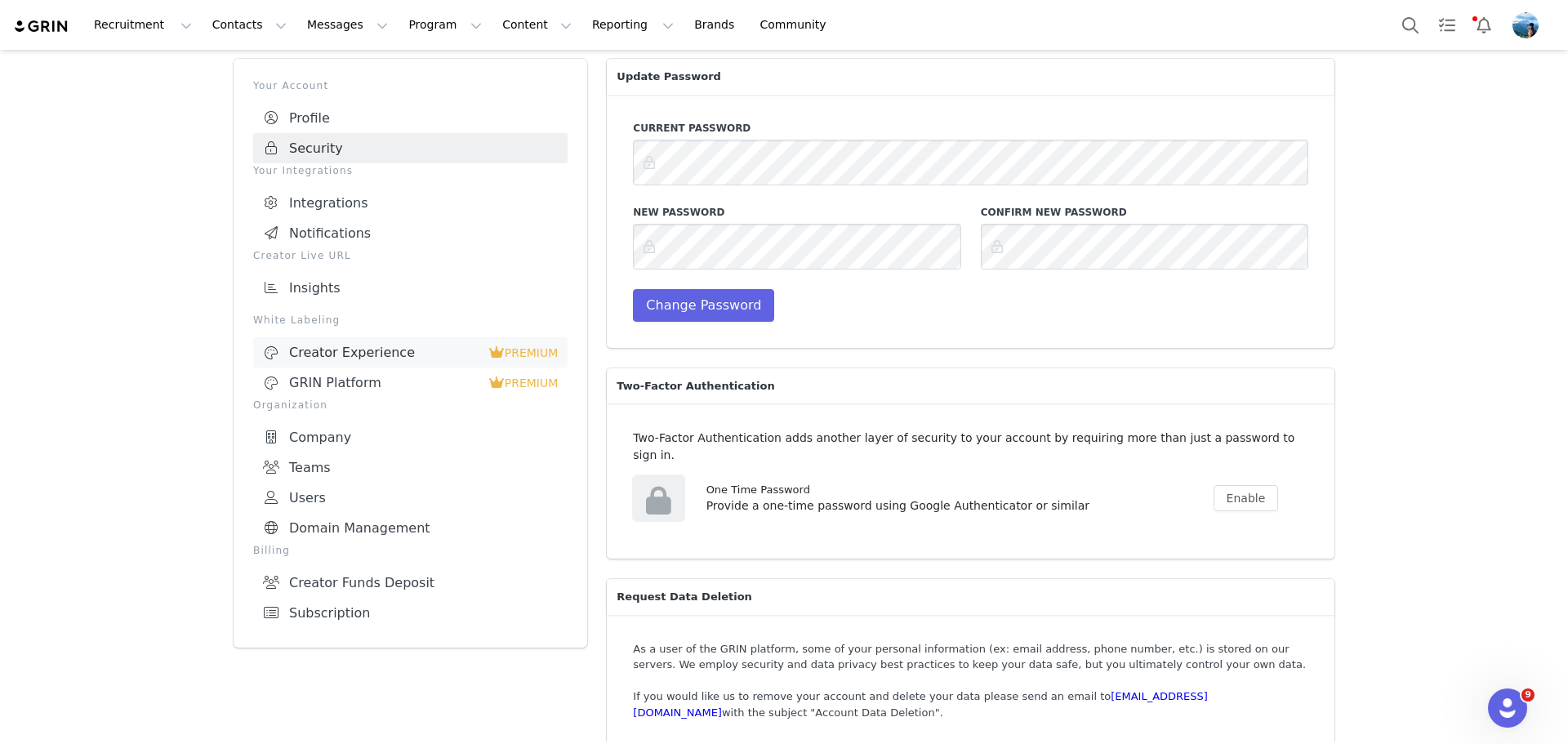
click at [343, 350] on div "Creator Experience" at bounding box center [376, 353] width 226 height 17
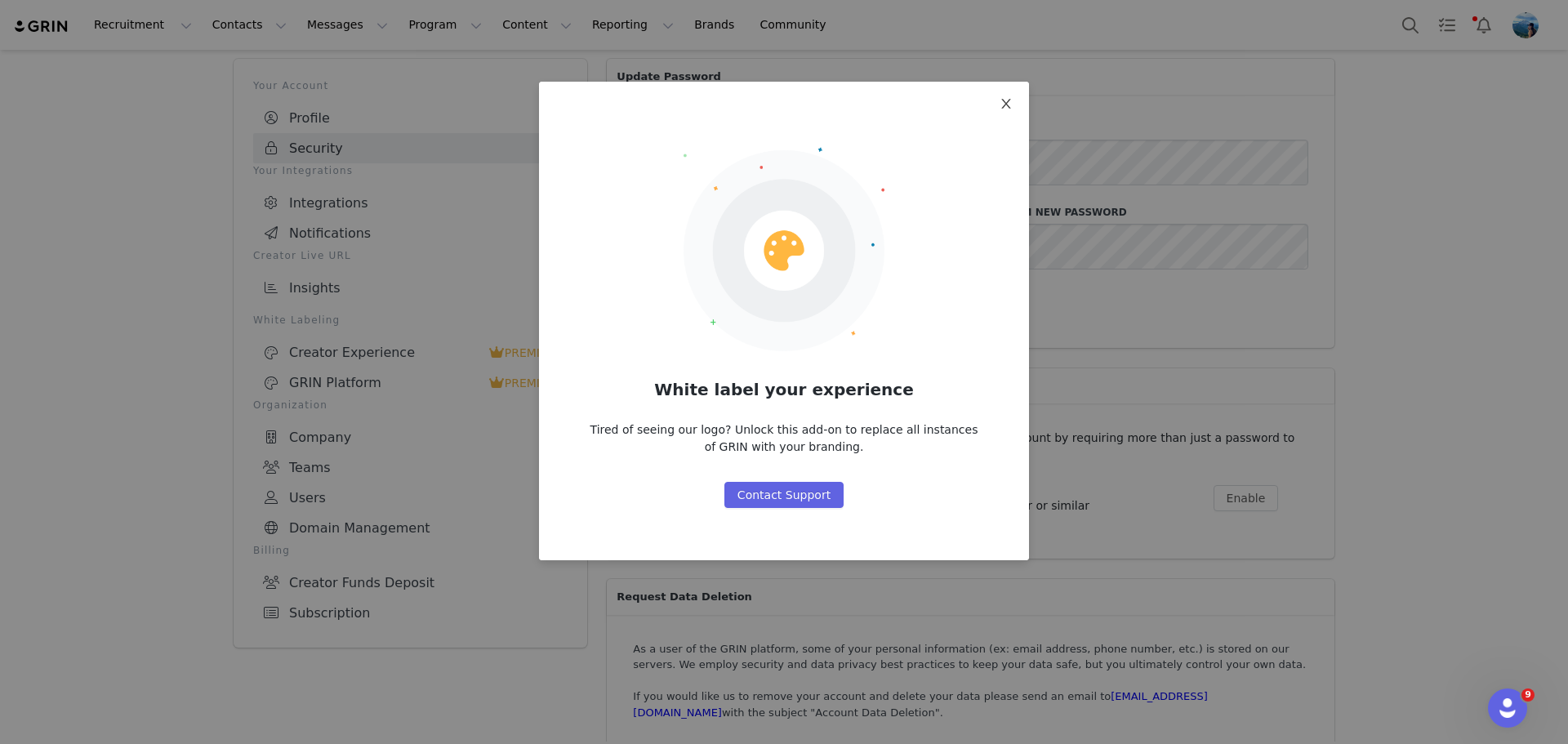
click at [1001, 103] on icon "icon: close" at bounding box center [1006, 104] width 13 height 13
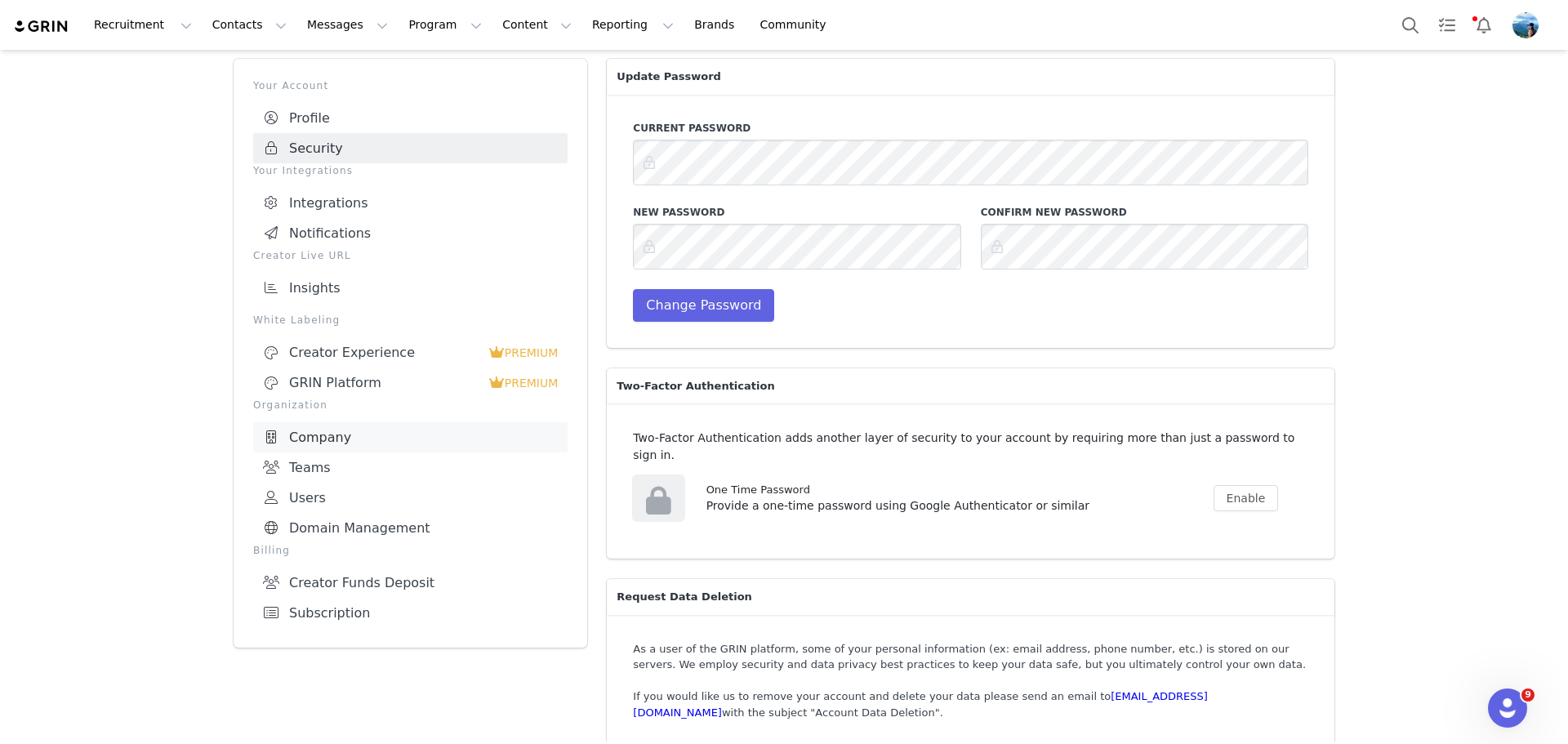
click at [315, 441] on link "Company" at bounding box center [410, 437] width 314 height 30
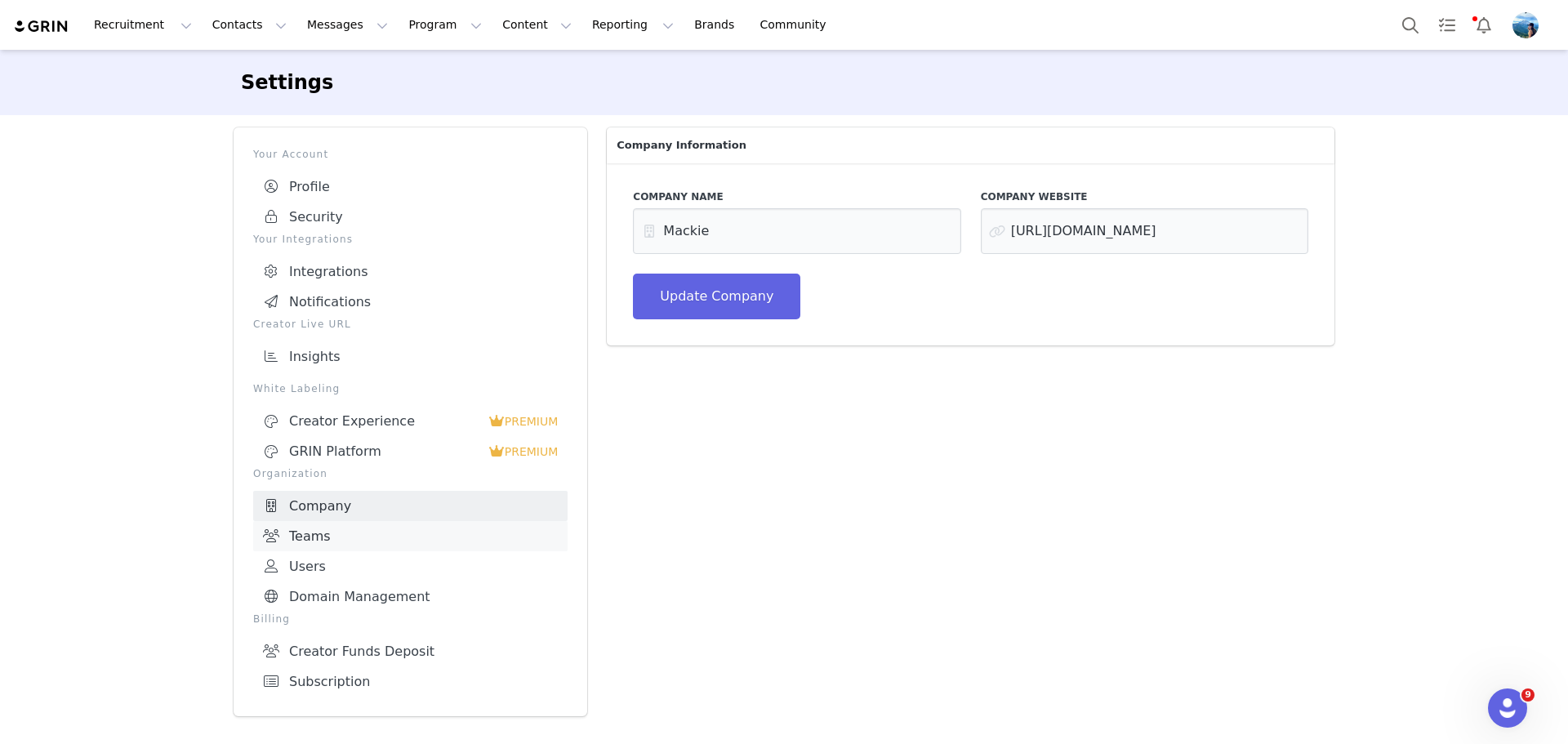
click at [366, 538] on link "Teams" at bounding box center [410, 536] width 314 height 30
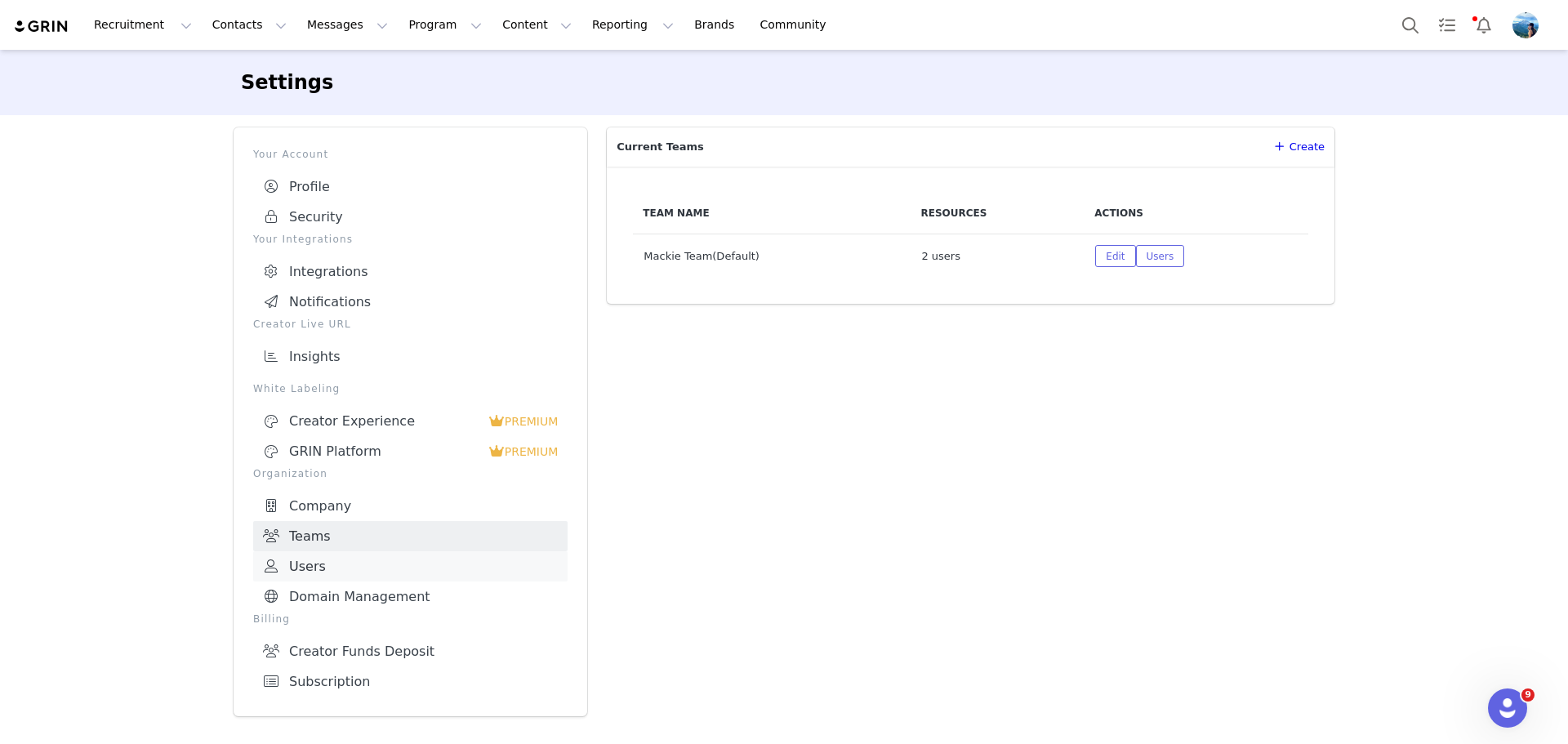
click at [322, 552] on link "Users" at bounding box center [410, 567] width 314 height 30
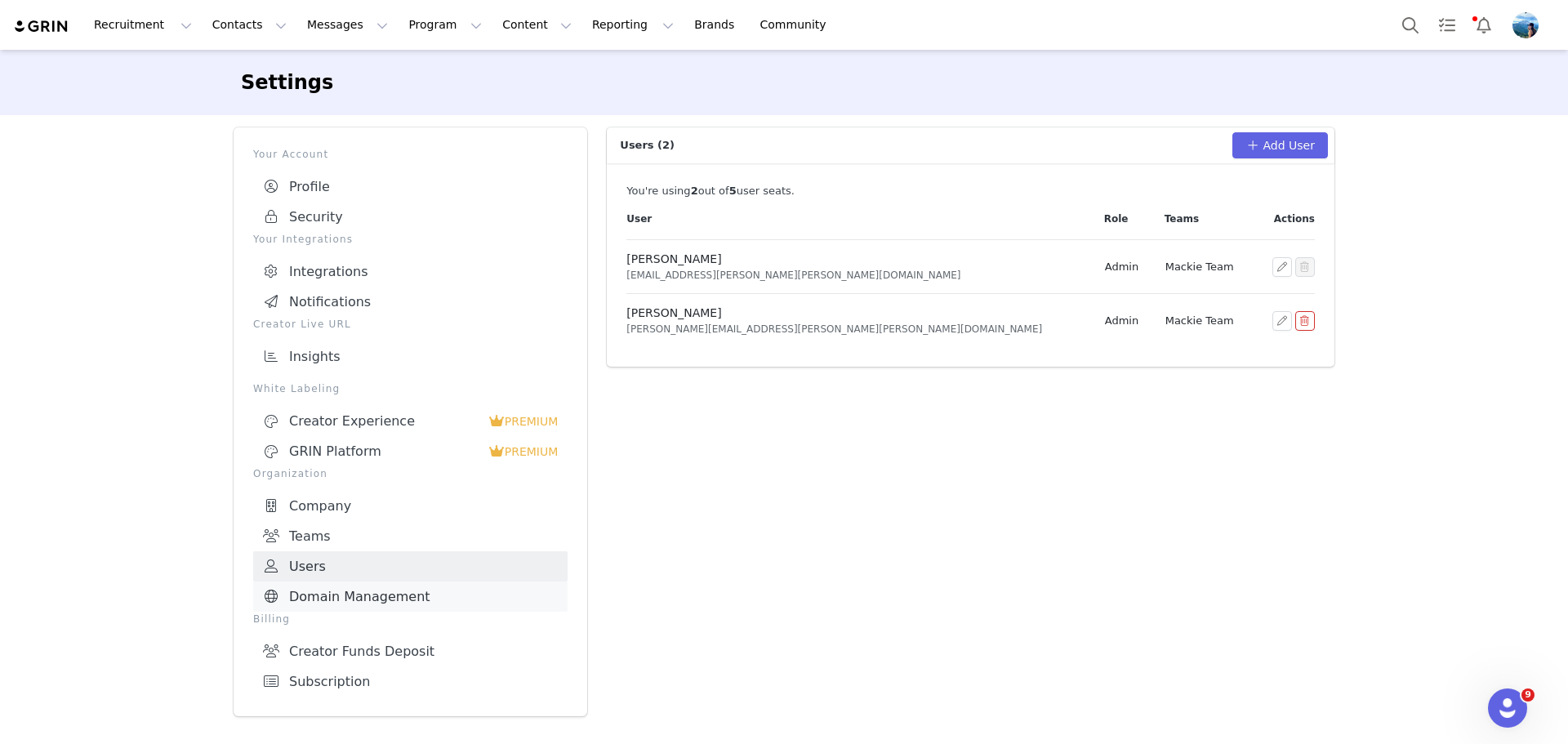
click at [325, 584] on link "Domain Management" at bounding box center [410, 596] width 314 height 30
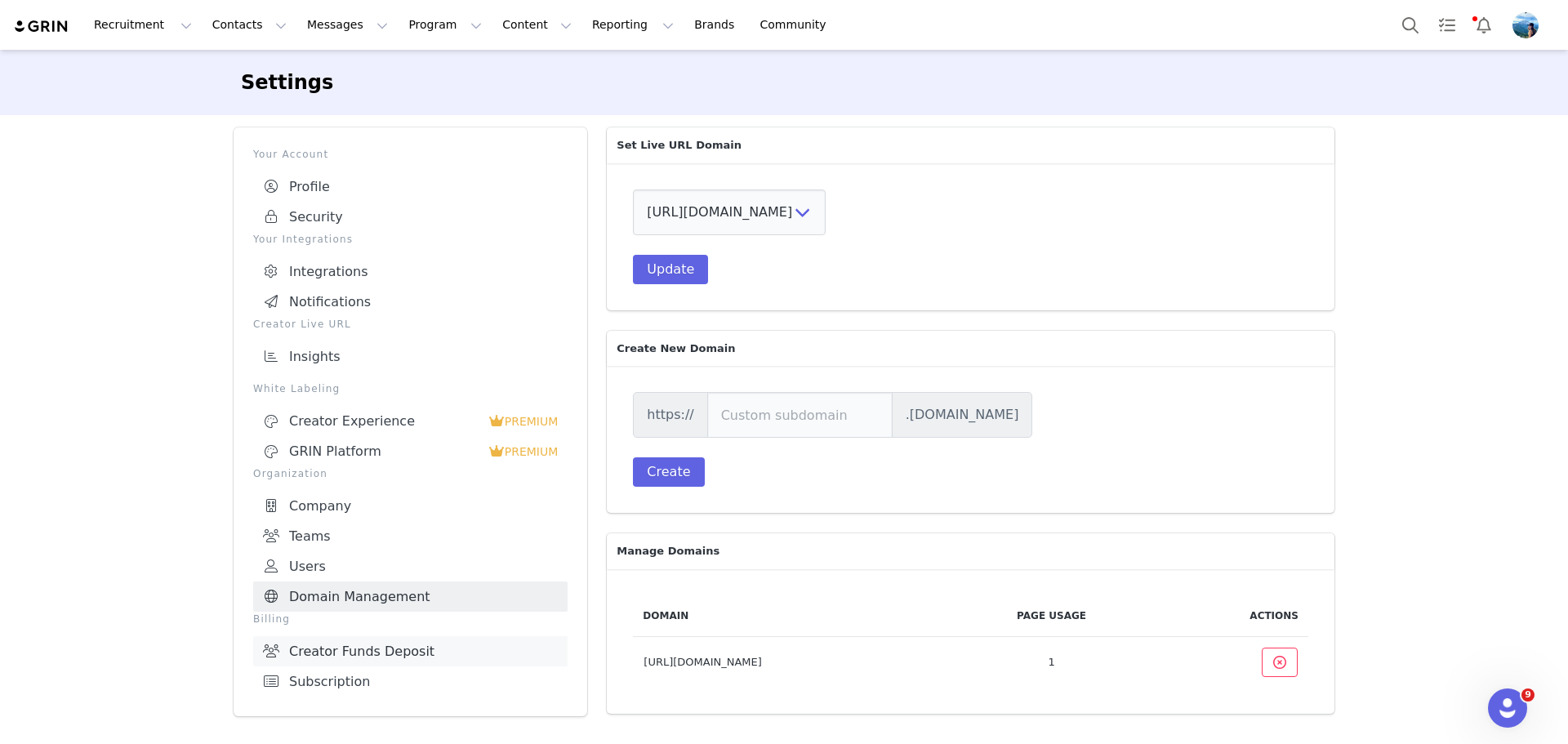
click at [405, 645] on link "Creator Funds Deposit" at bounding box center [410, 652] width 314 height 30
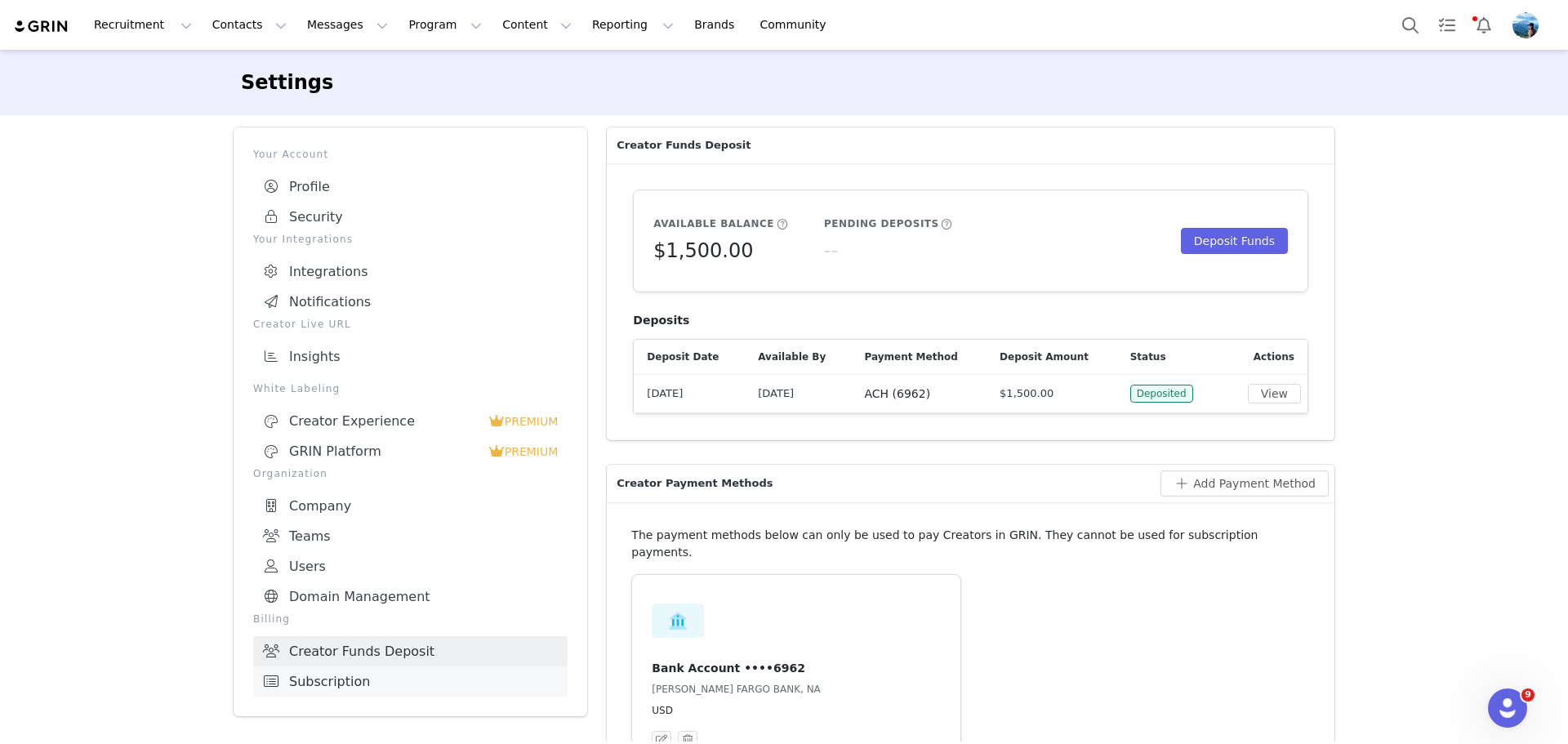
click at [343, 673] on link "Subscription" at bounding box center [410, 682] width 314 height 30
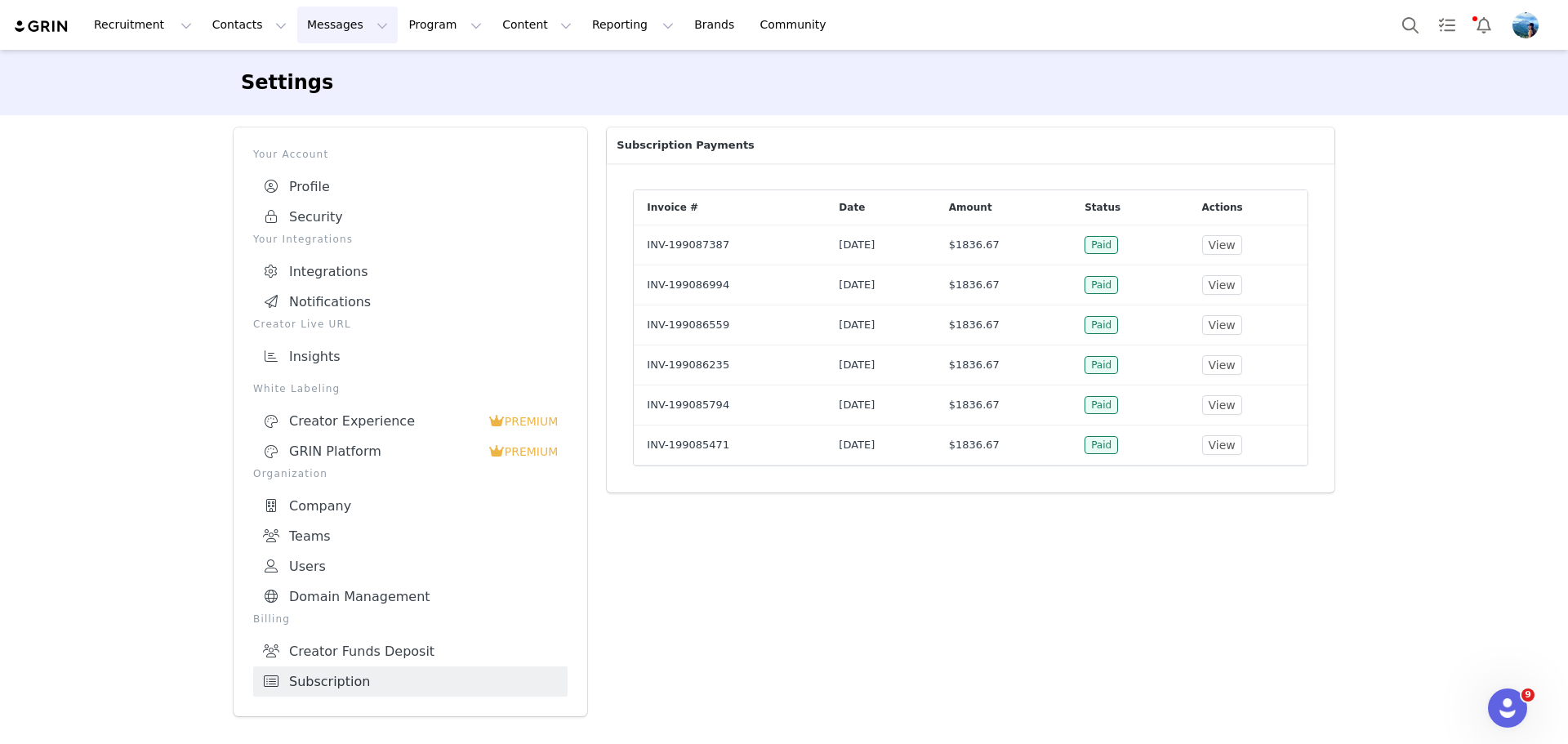
click at [329, 21] on button "Messages Messages" at bounding box center [348, 25] width 100 height 37
click at [406, 6] on div "Recruitment Recruitment Creator Search Curated Lists Landing Pages Web Extensio…" at bounding box center [784, 25] width 1568 height 50
click at [408, 24] on button "Program Program" at bounding box center [445, 25] width 93 height 37
click at [417, 70] on p "Activations" at bounding box center [403, 73] width 63 height 18
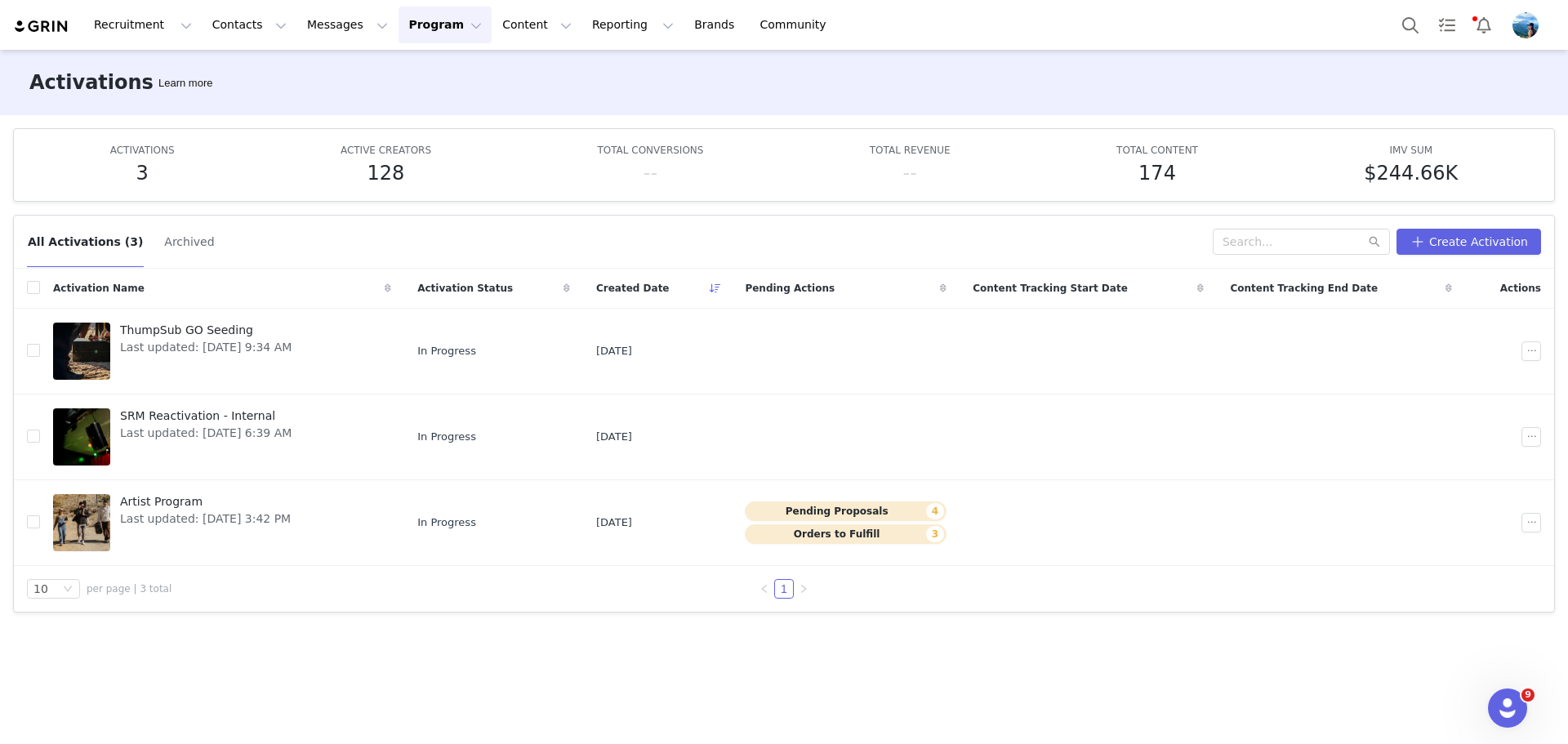
click at [1525, 29] on img "Profile" at bounding box center [1526, 25] width 26 height 26
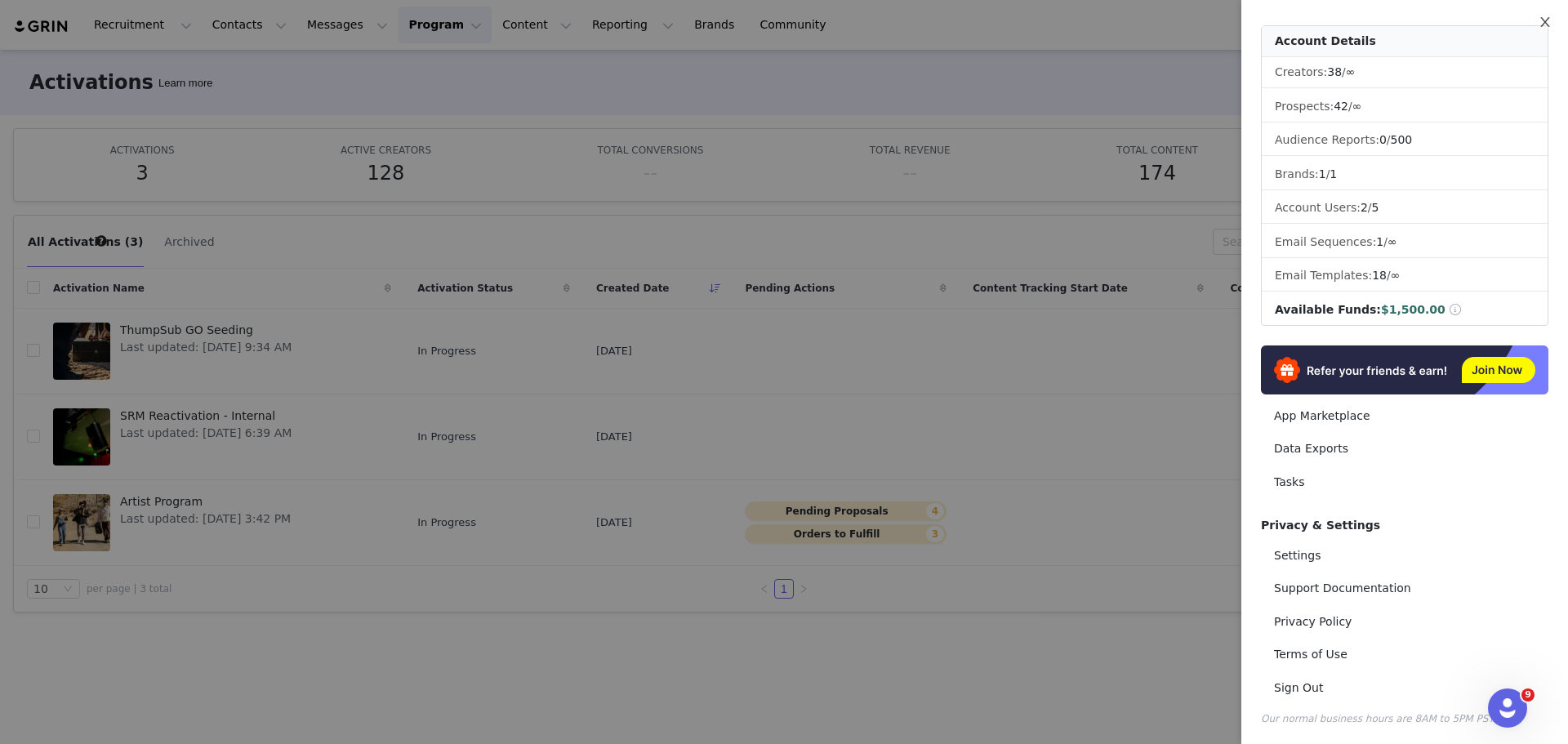
click at [1545, 26] on icon "icon: close" at bounding box center [1544, 22] width 13 height 13
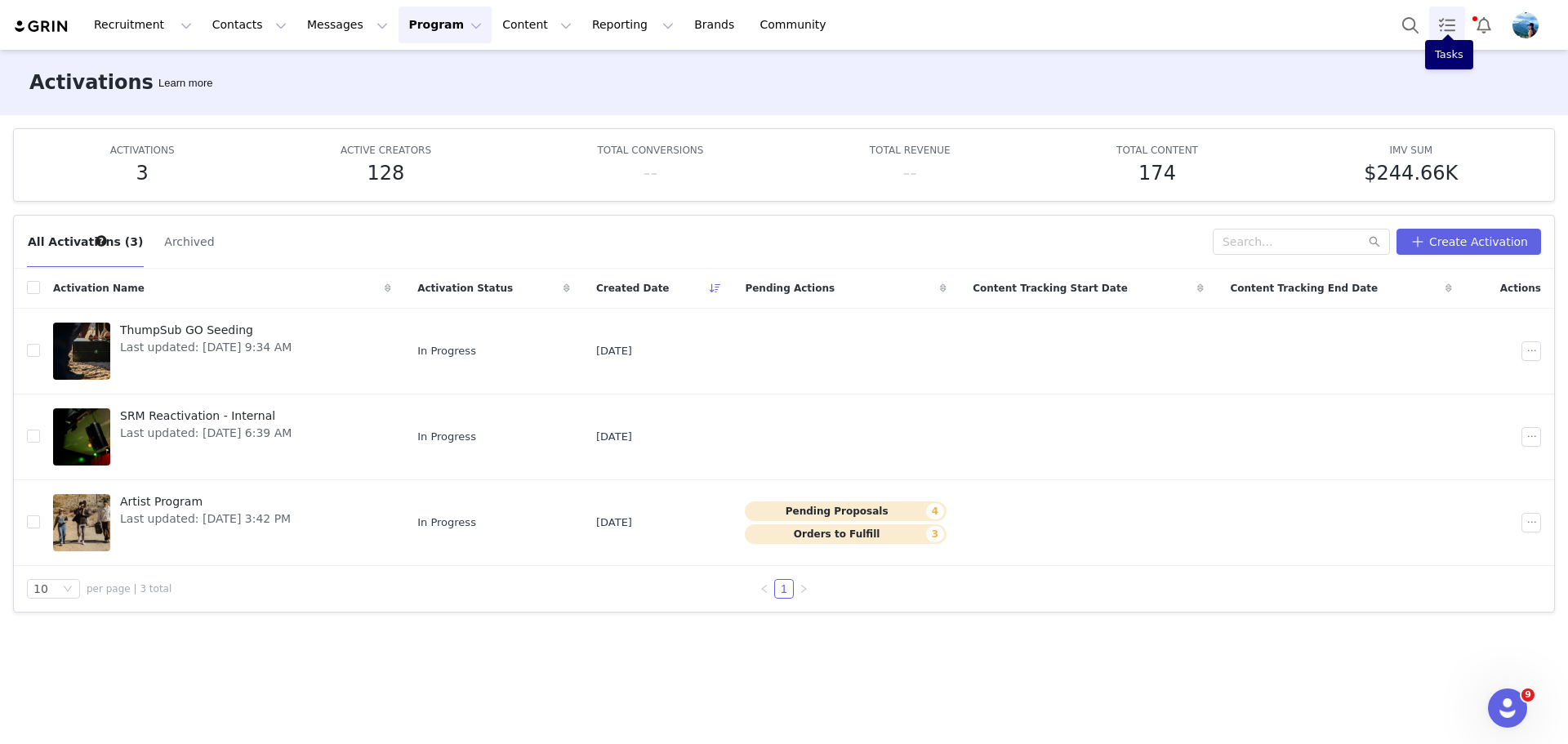
click at [1450, 26] on link "Tasks" at bounding box center [1447, 25] width 36 height 37
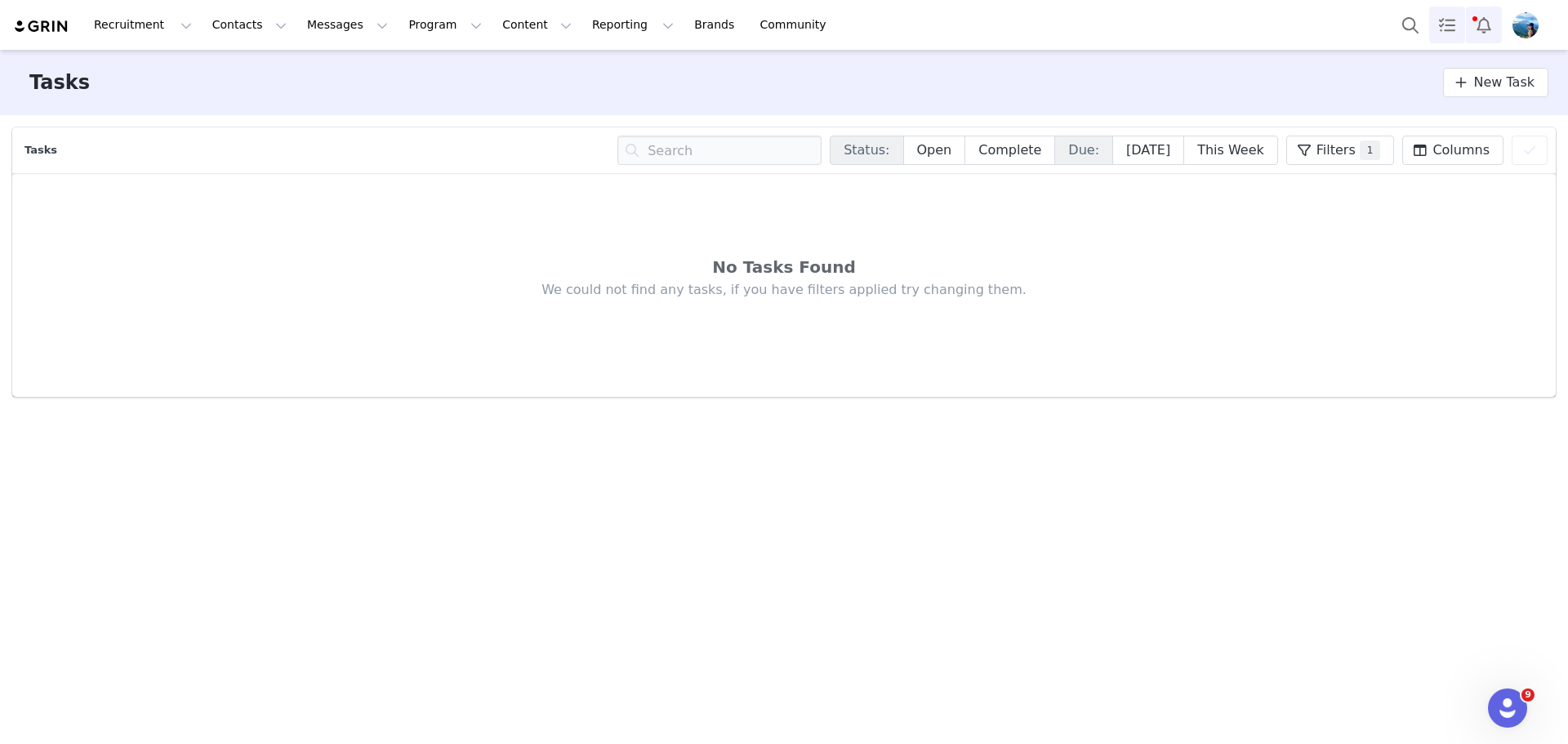
click at [1479, 25] on button "Notifications" at bounding box center [1484, 25] width 36 height 37
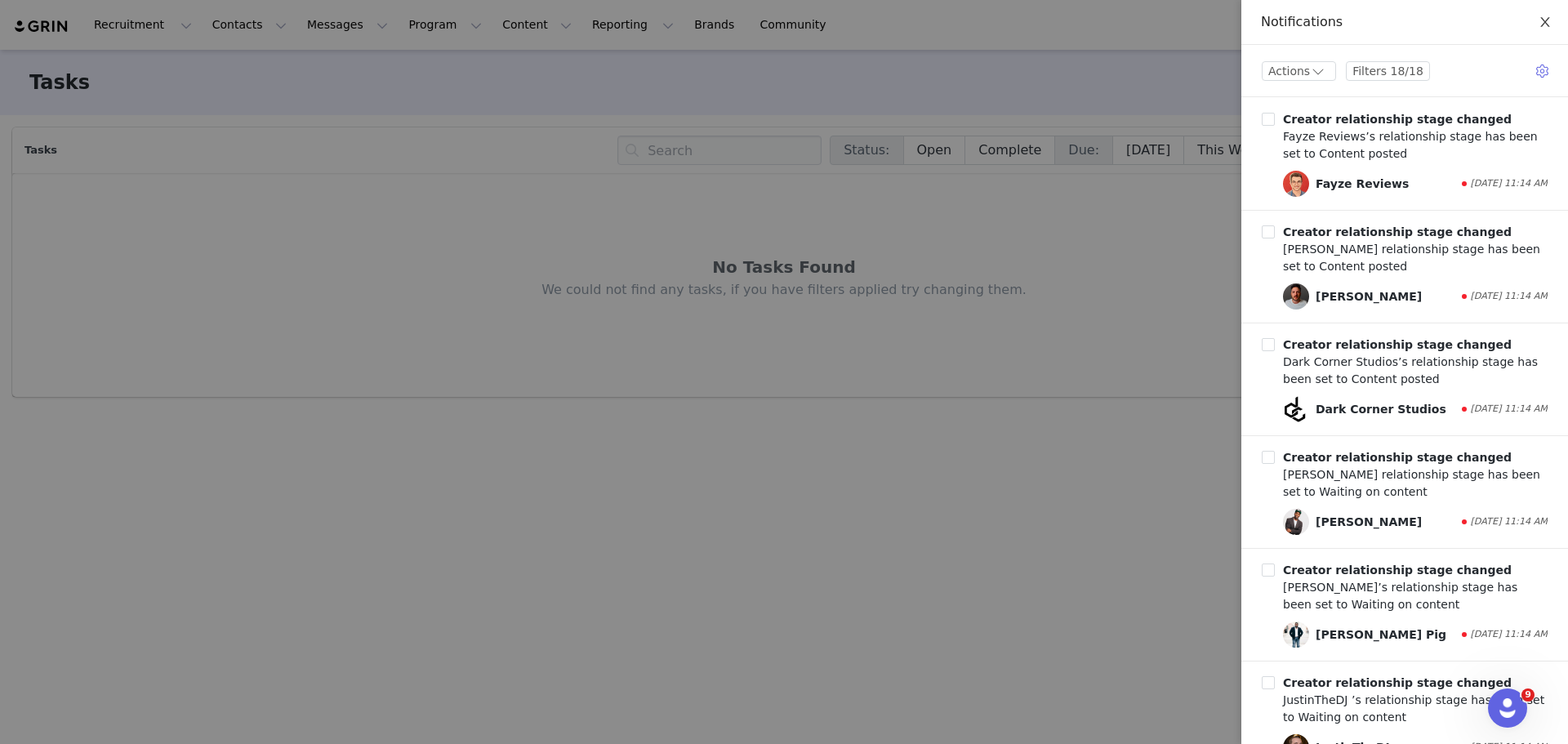
click at [1545, 15] on button "Close" at bounding box center [1545, 23] width 46 height 46
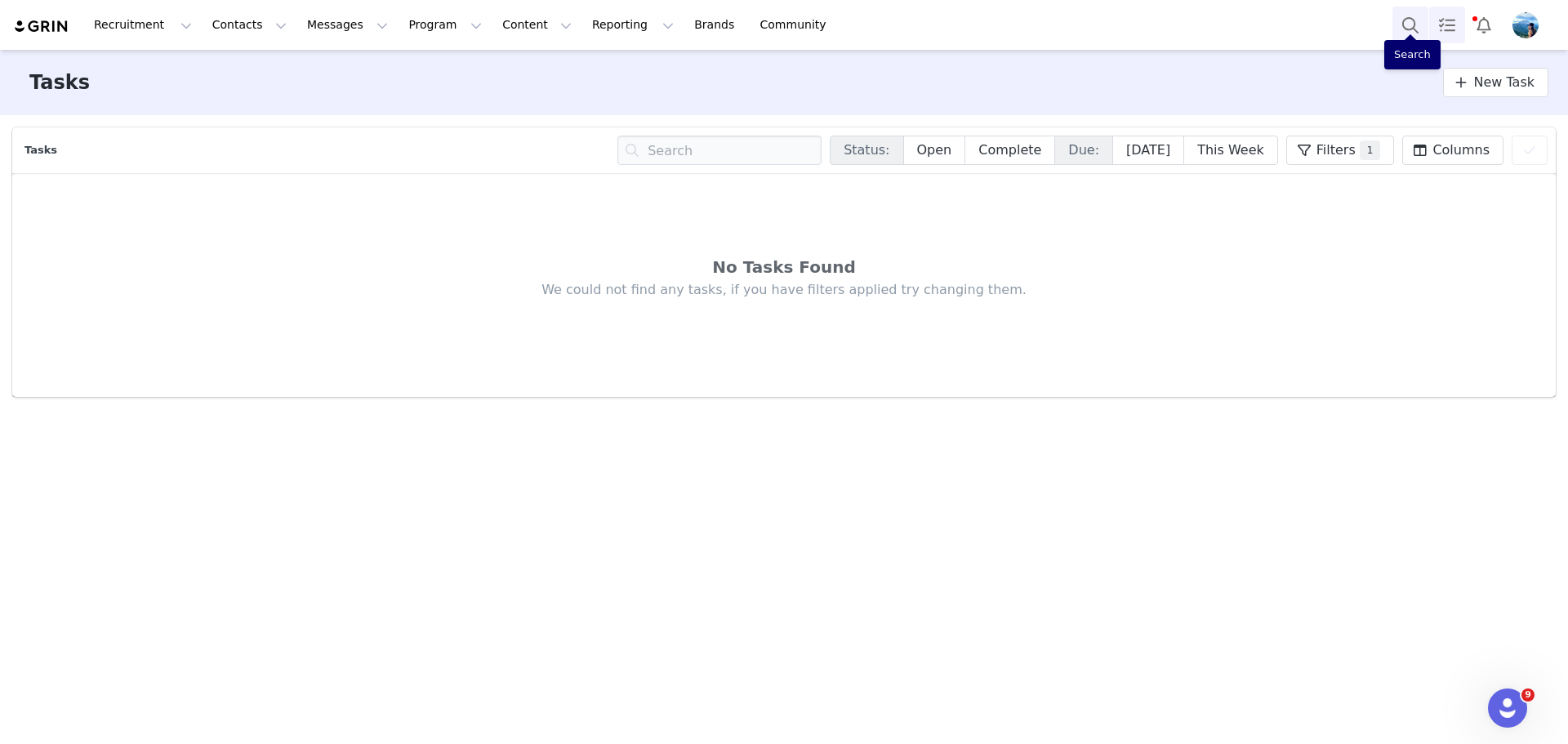
click at [1422, 28] on button "Search" at bounding box center [1410, 25] width 36 height 37
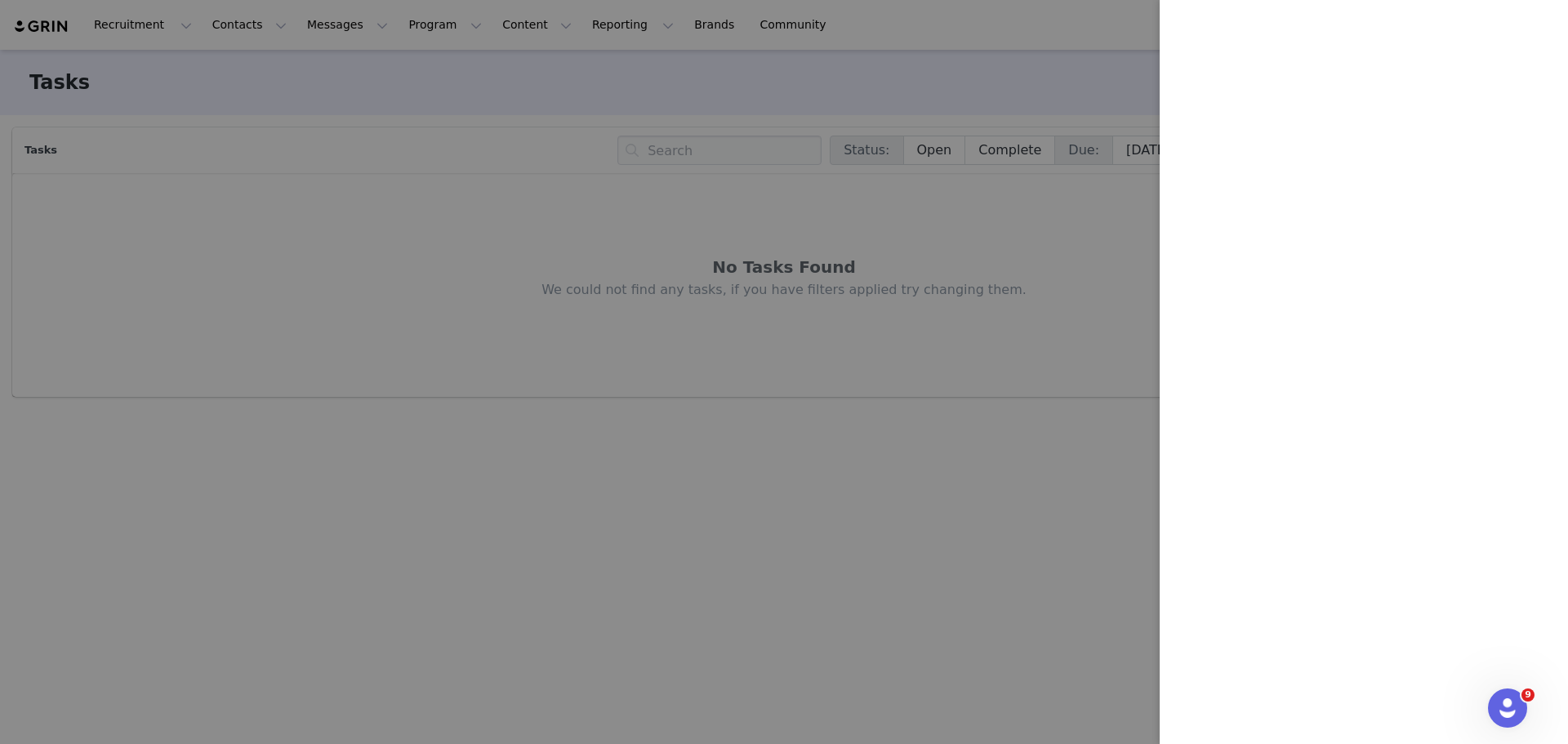
click at [1047, 21] on div at bounding box center [784, 372] width 1568 height 744
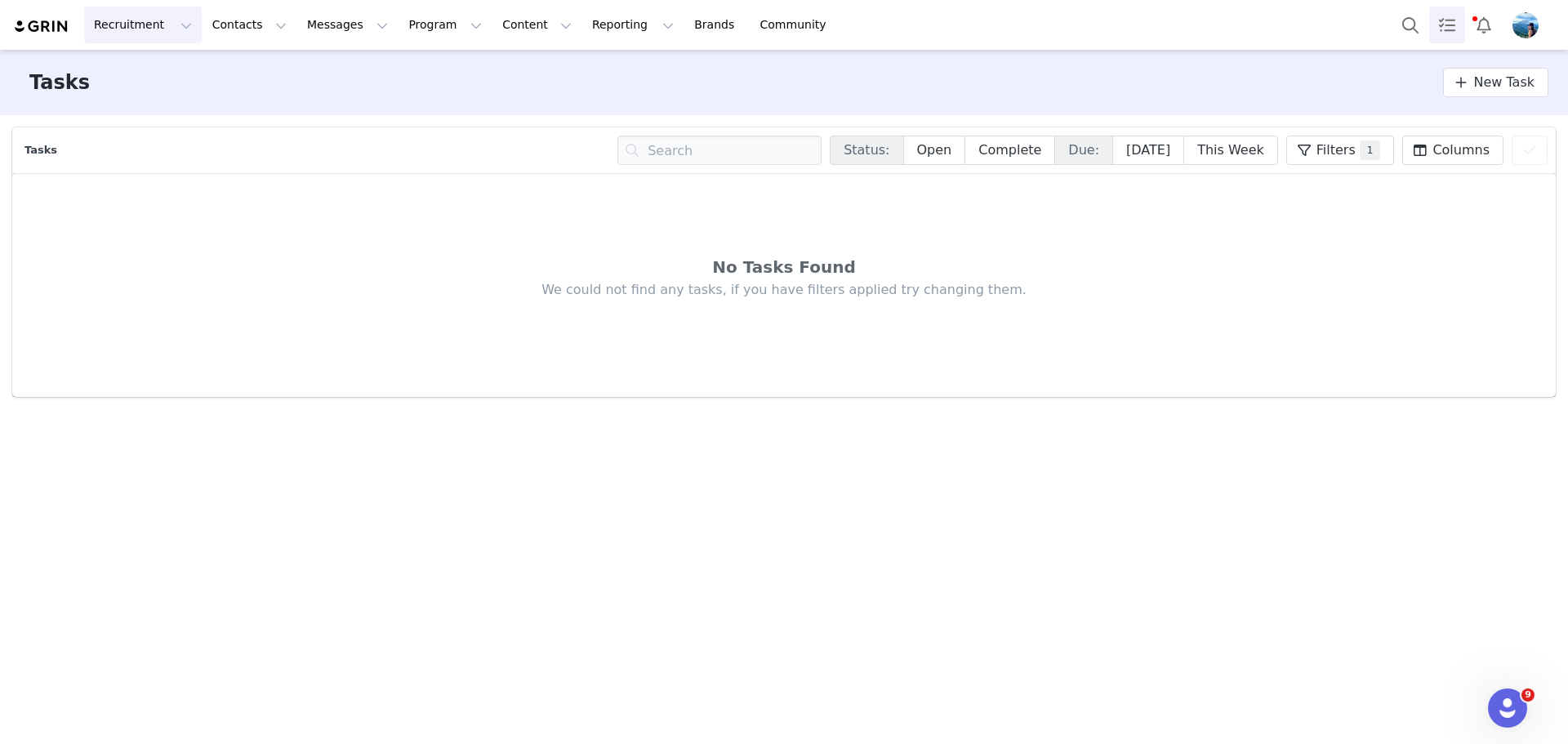
click at [137, 24] on button "Recruitment Recruitment" at bounding box center [143, 25] width 118 height 37
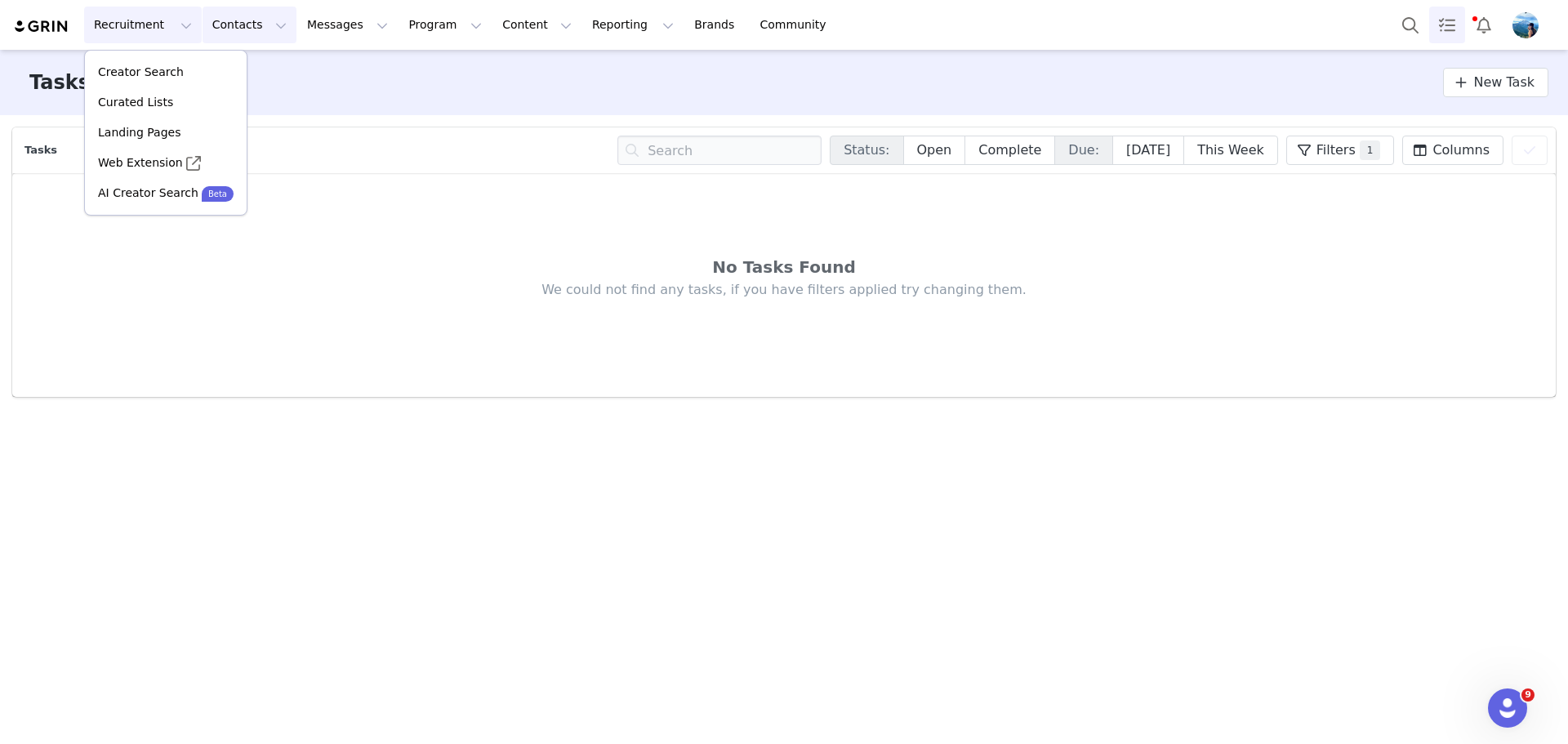
click at [210, 22] on button "Contacts Contacts" at bounding box center [249, 25] width 94 height 37
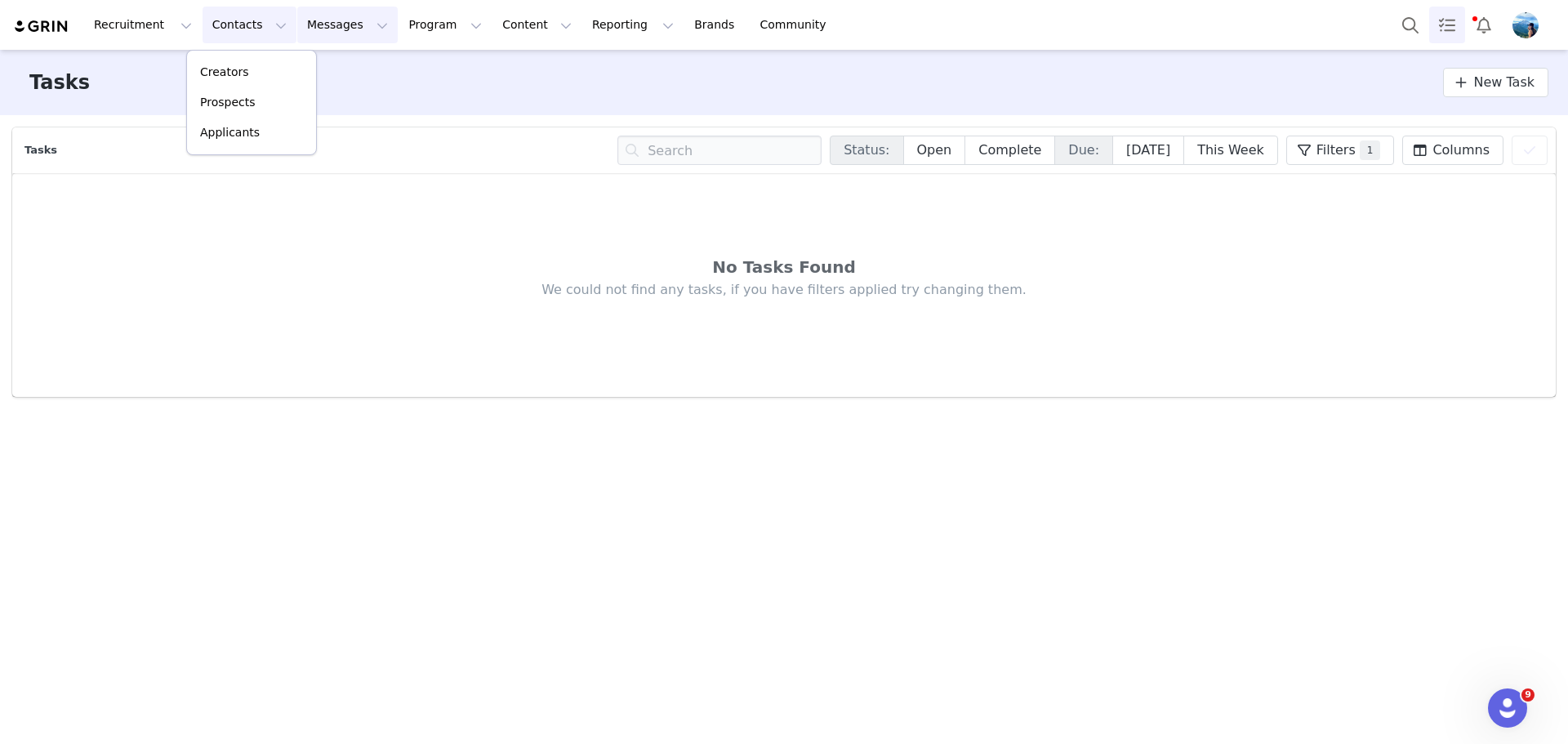
click at [298, 28] on button "Messages Messages" at bounding box center [348, 25] width 100 height 37
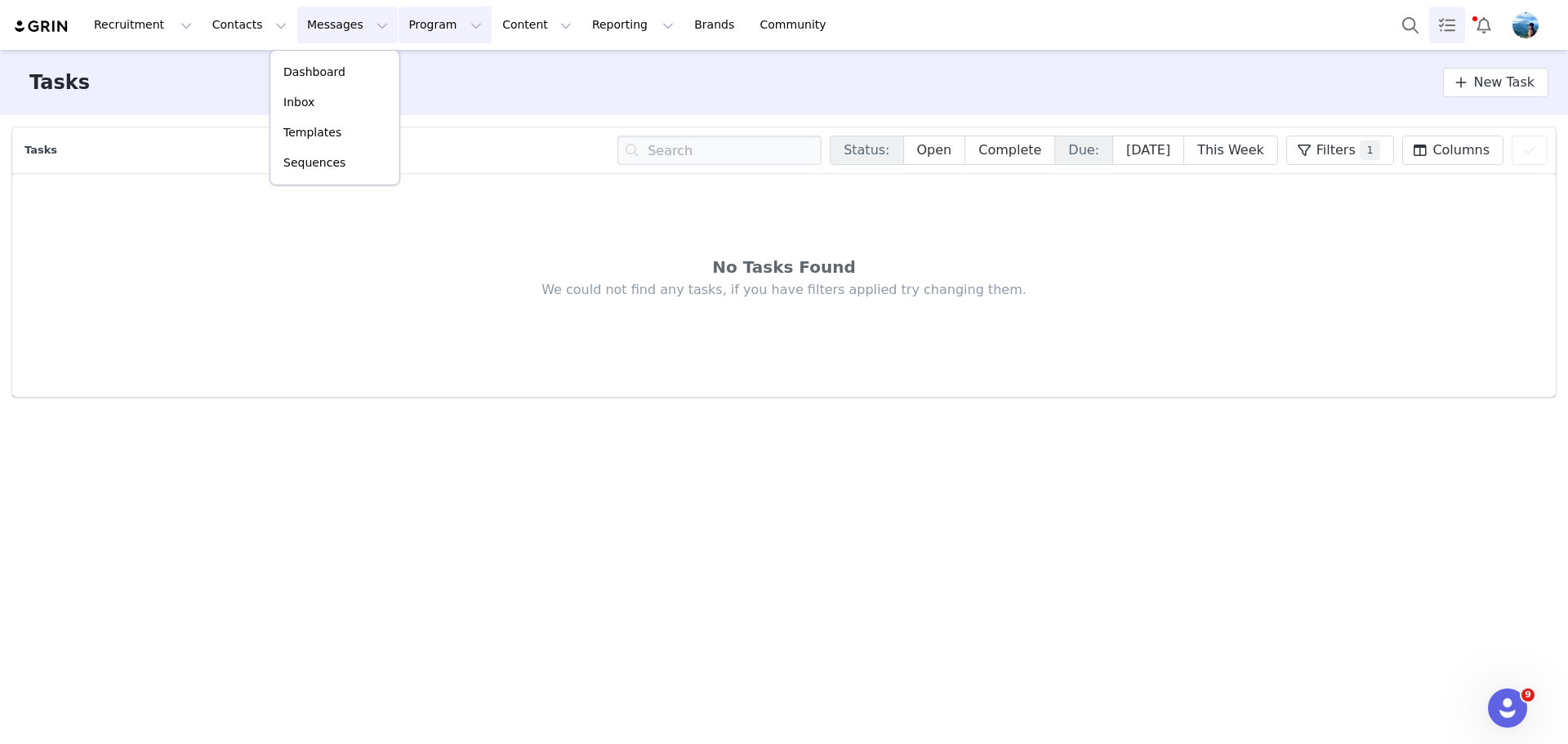
click at [399, 28] on button "Program Program" at bounding box center [445, 25] width 93 height 37
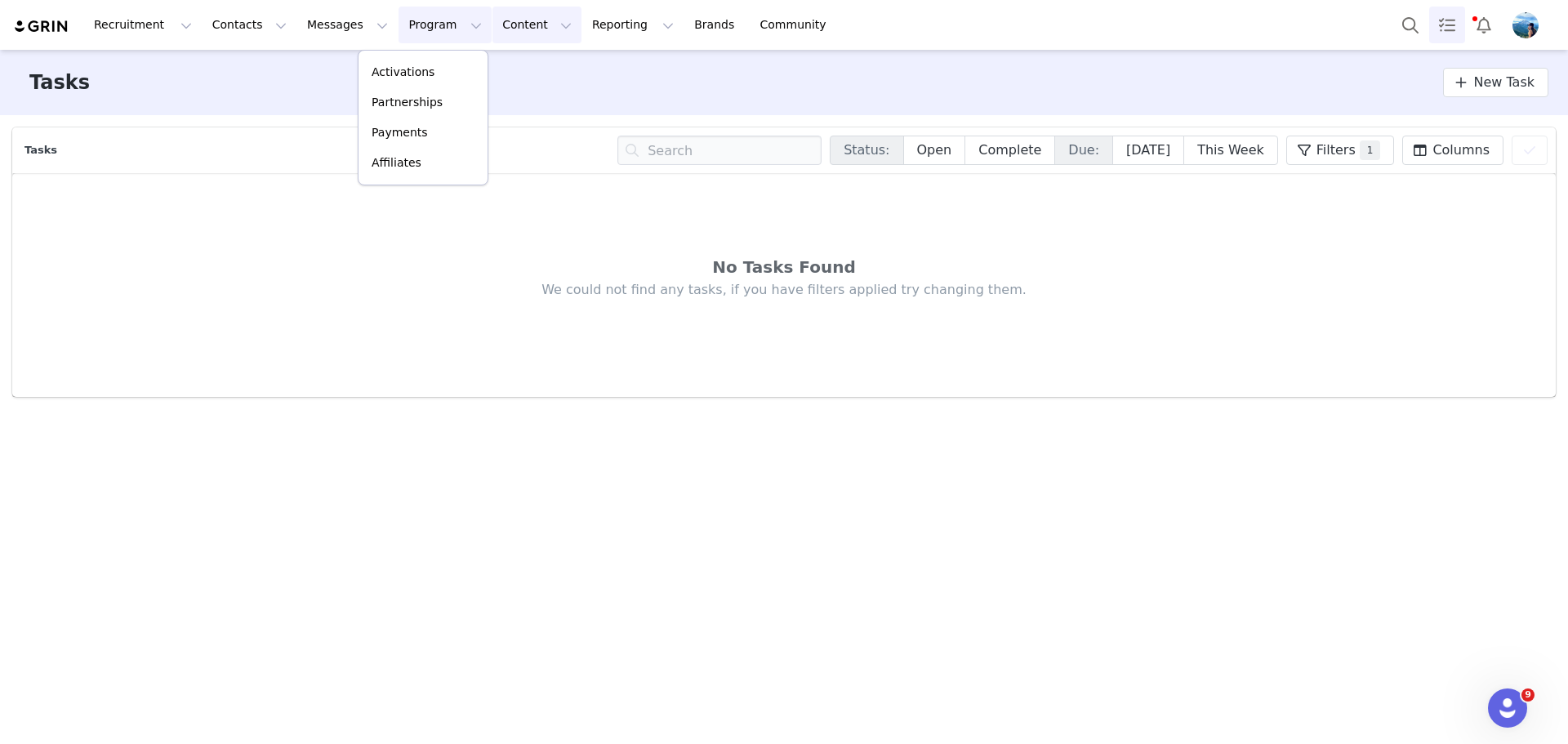
click at [493, 26] on button "Content Content" at bounding box center [536, 25] width 89 height 37
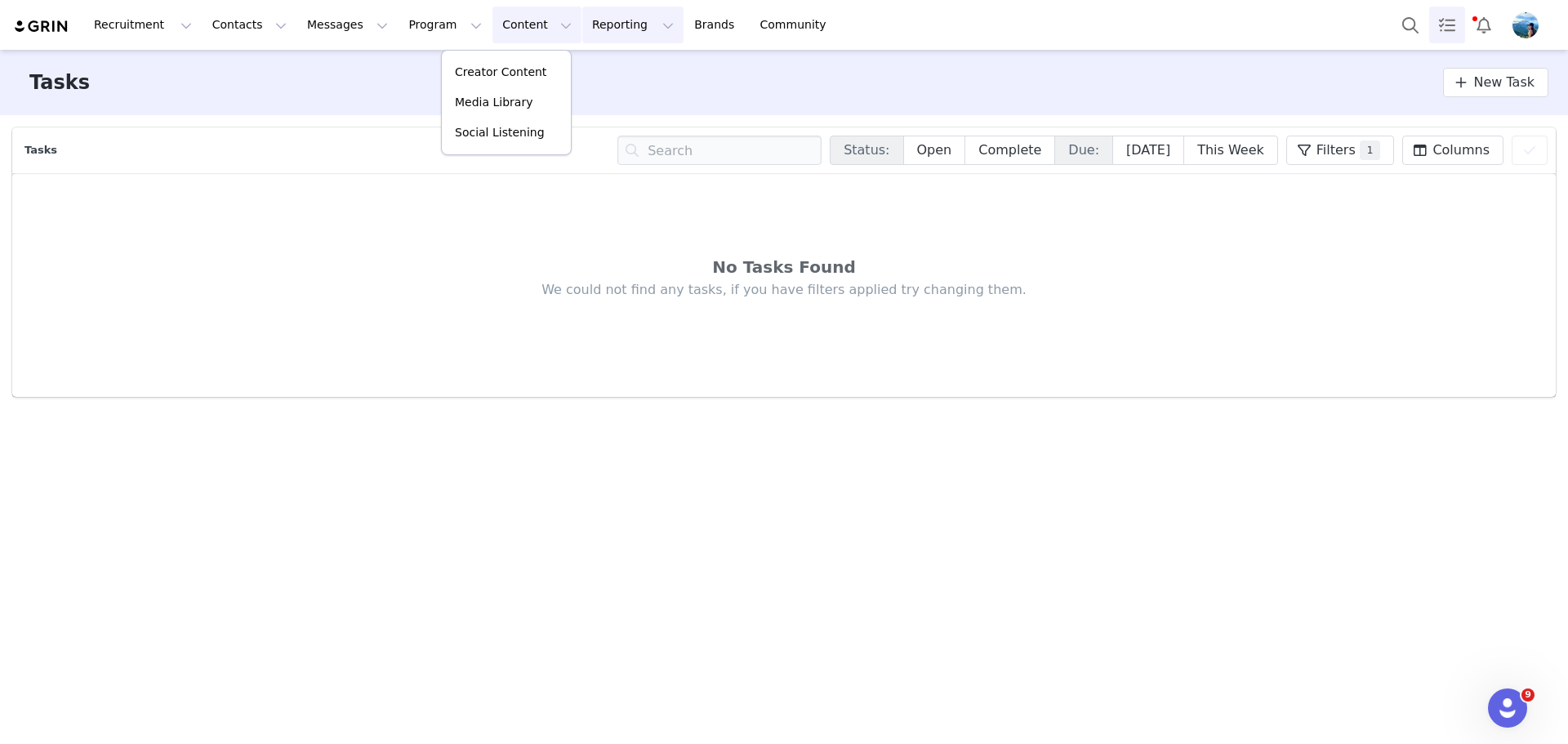
click at [582, 12] on button "Reporting Reporting" at bounding box center [632, 25] width 101 height 37
click at [625, 5] on div "Recruitment Recruitment Creator Search Curated Lists Landing Pages Web Extensio…" at bounding box center [784, 25] width 1568 height 50
click at [684, 16] on link "Brands Brands" at bounding box center [716, 25] width 64 height 37
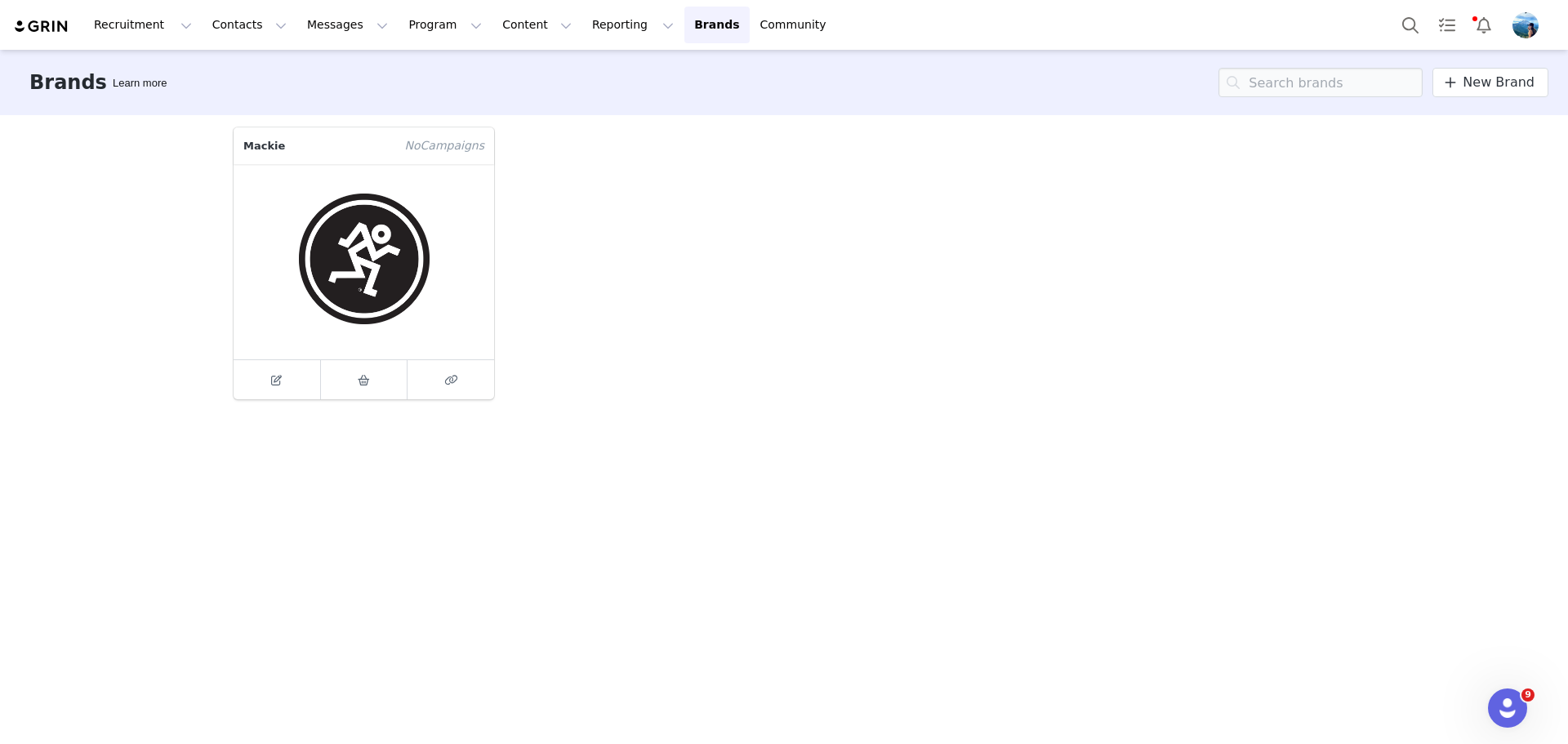
click at [348, 227] on figure at bounding box center [363, 262] width 261 height 195
click at [363, 380] on icon at bounding box center [363, 380] width 12 height 11
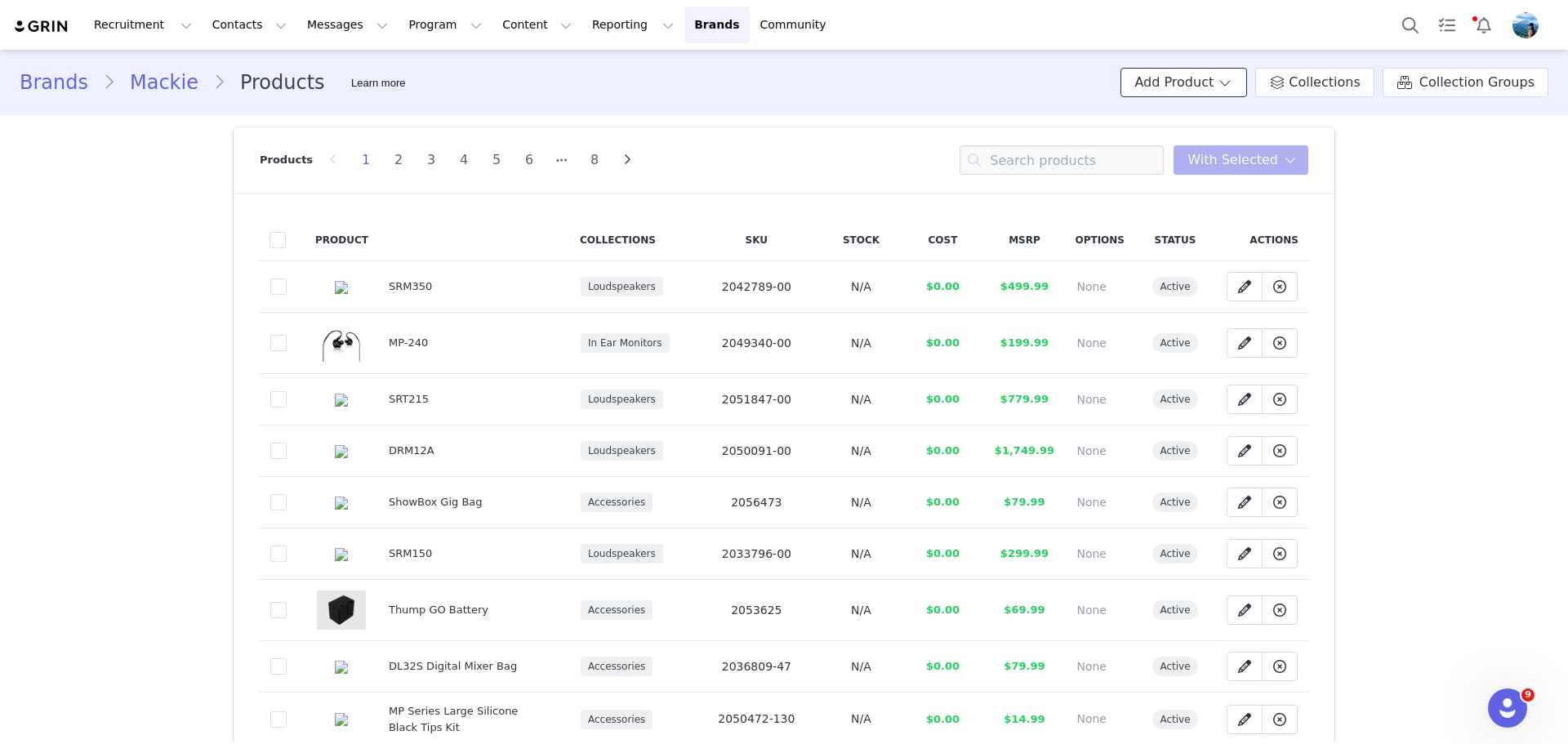
click at [1200, 90] on button "Add Product" at bounding box center [1183, 82] width 126 height 29
click at [1190, 114] on span "New Product" at bounding box center [1200, 118] width 72 height 13
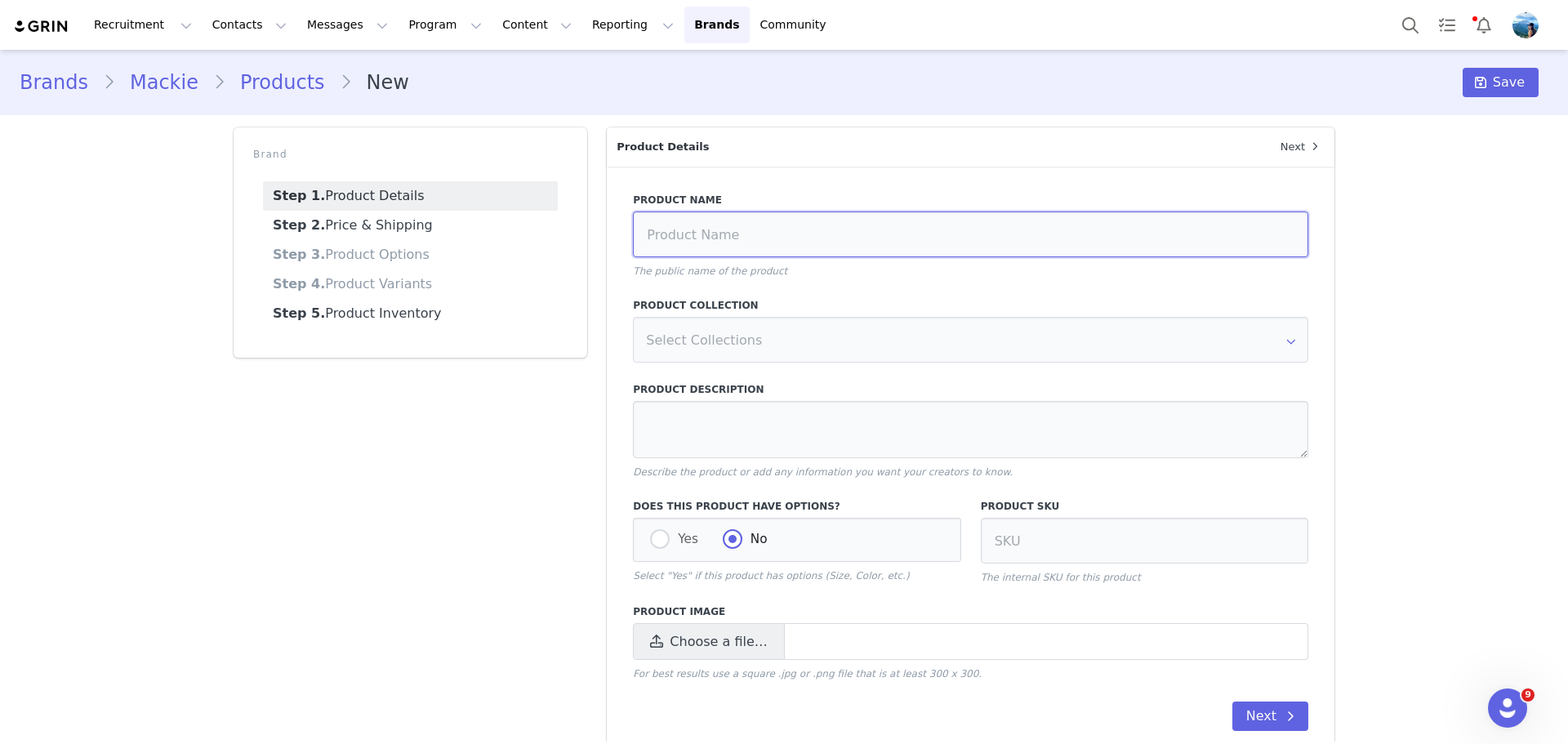
click at [836, 242] on input at bounding box center [970, 235] width 675 height 46
type input "ThumpSub GO"
click at [848, 349] on input "text" at bounding box center [970, 340] width 675 height 46
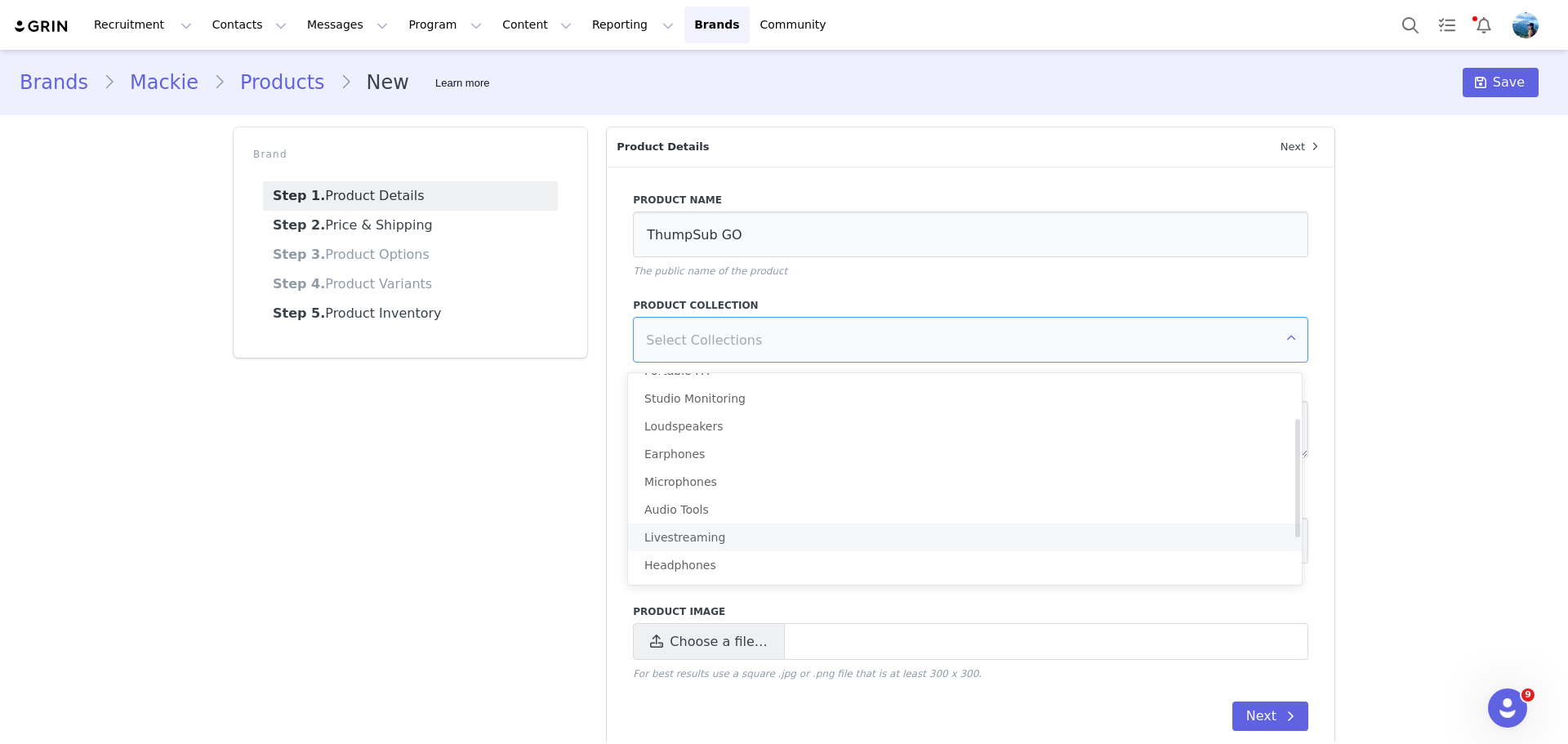
scroll to position [77, 0]
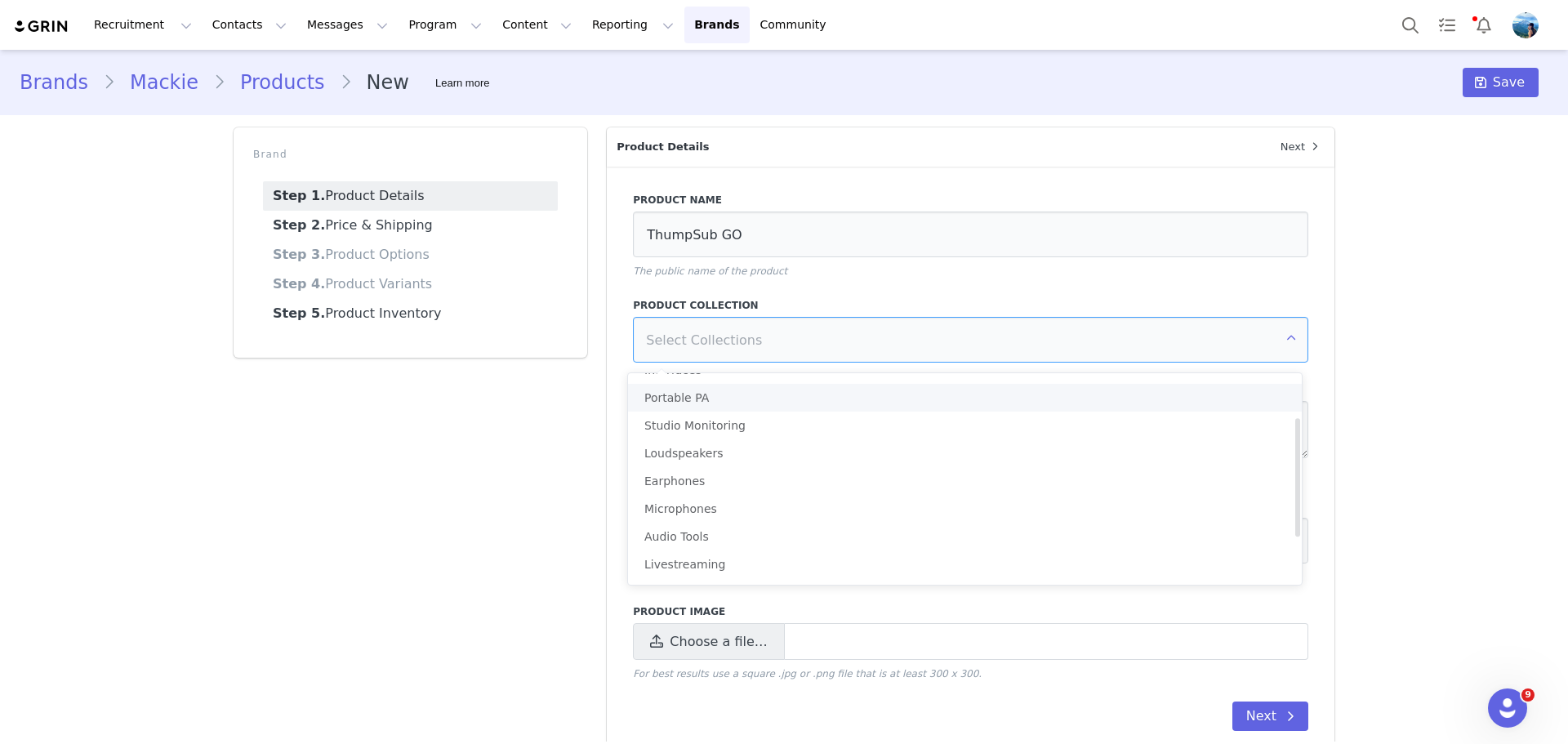
click at [754, 404] on li "Portable PA" at bounding box center [970, 398] width 686 height 28
click at [754, 453] on li "Loudspeakers" at bounding box center [970, 453] width 686 height 28
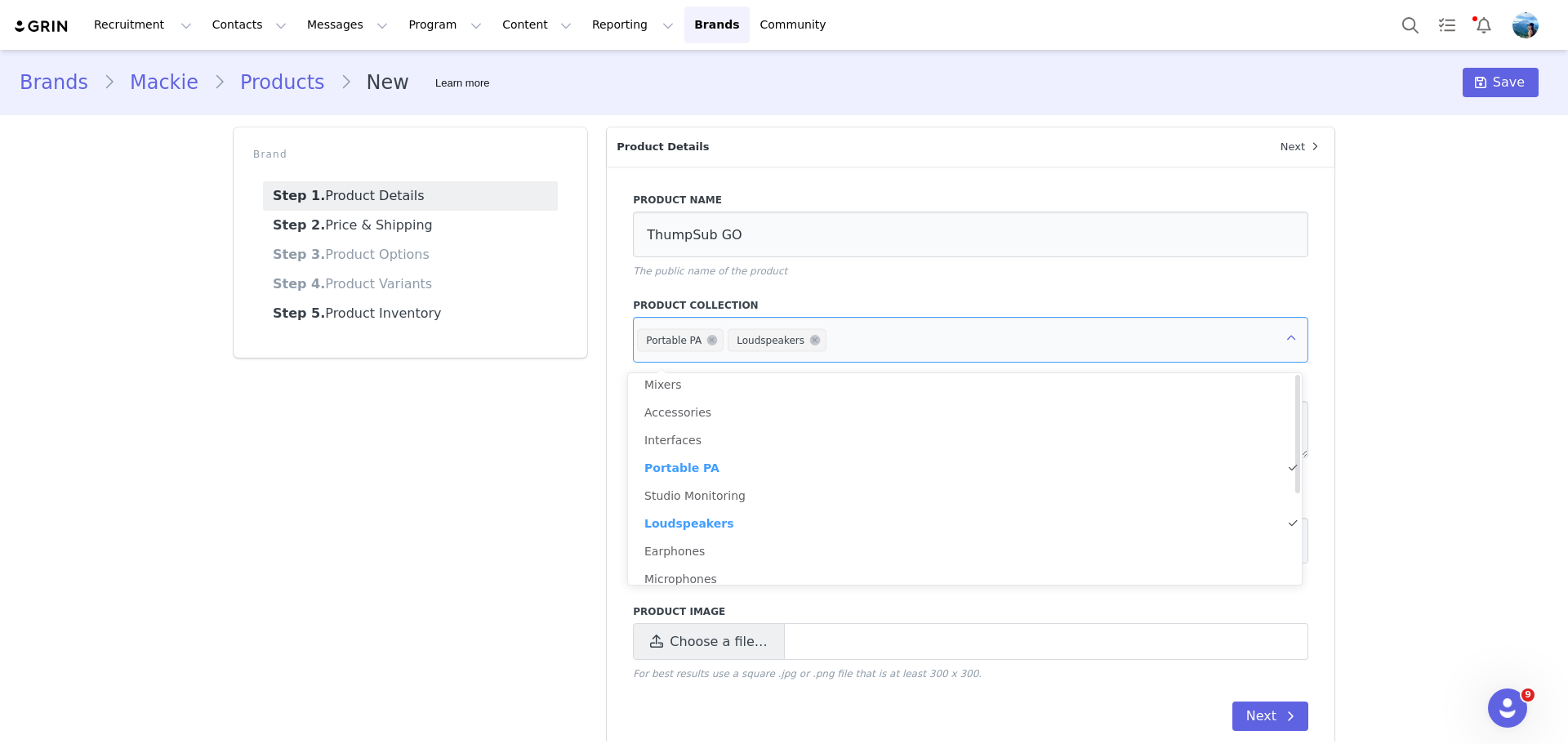
scroll to position [0, 0]
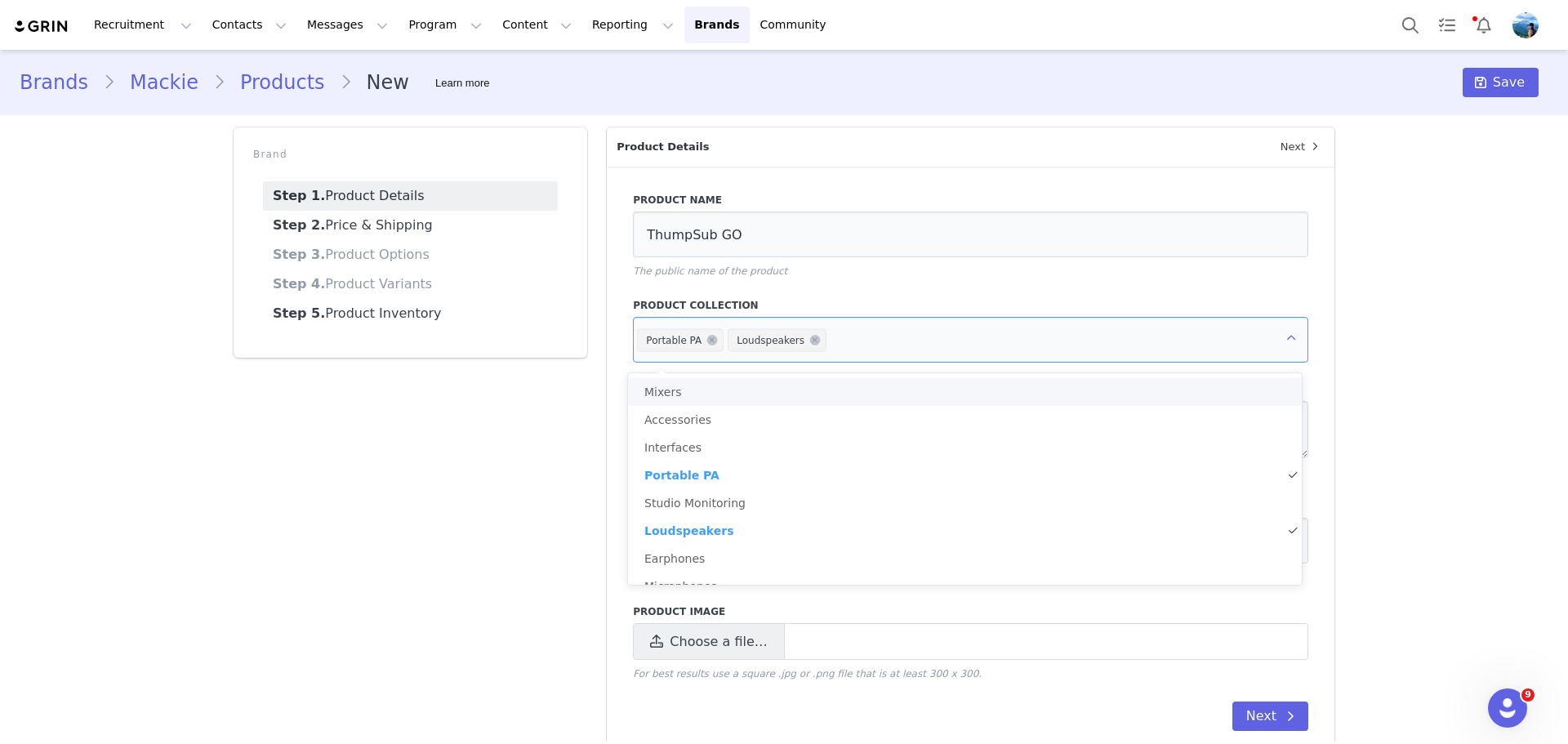
click at [1430, 354] on div "Brands Mackie Products New Learn more Save Brand Step 1. Product Details Step 2…" at bounding box center [784, 409] width 1568 height 719
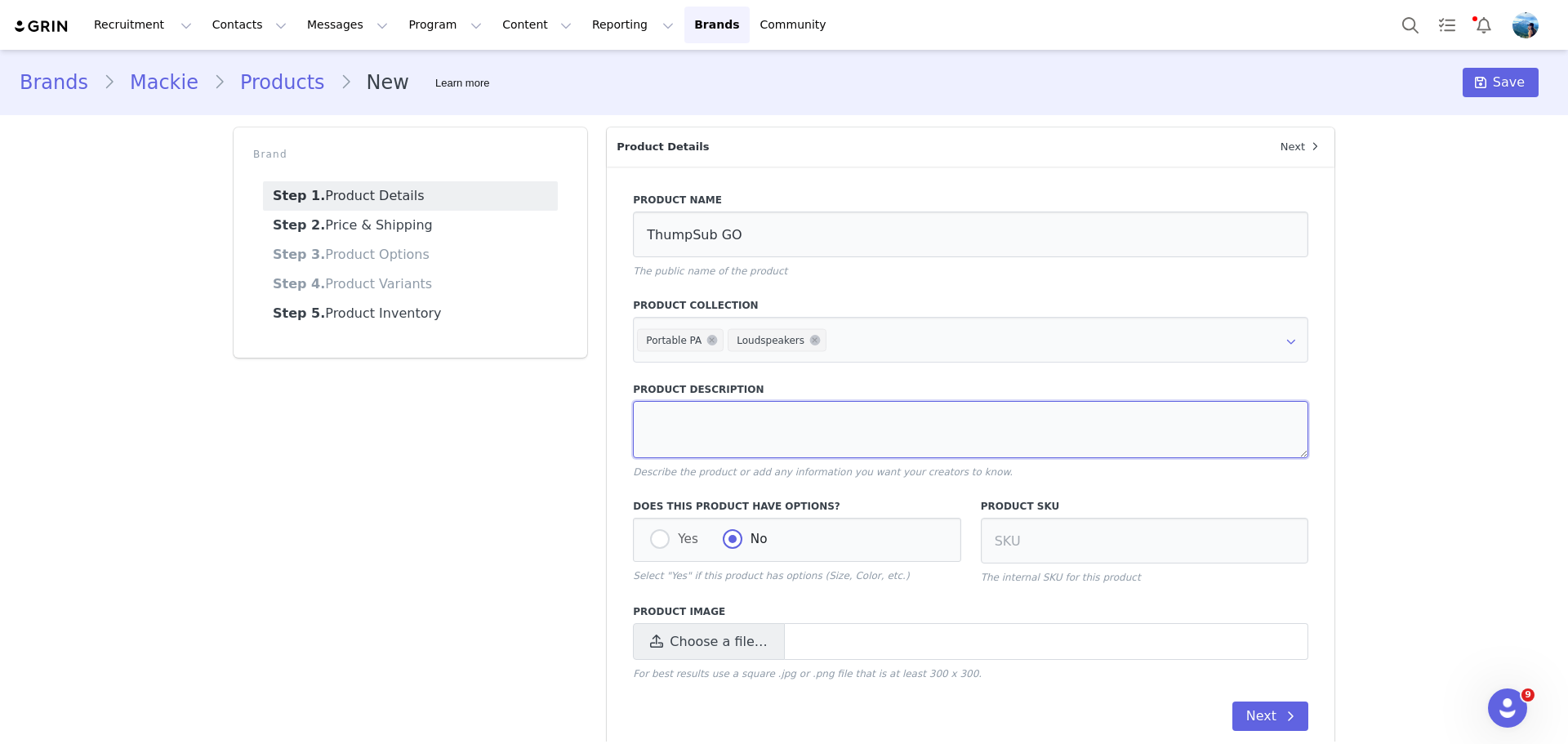
click at [895, 418] on textarea at bounding box center [970, 430] width 675 height 57
drag, startPoint x: 731, startPoint y: 427, endPoint x: 547, endPoint y: 415, distance: 184.4
click at [547, 415] on div "Brand Step 1. Product Details Step 2. Price & Shipping Step 3. Product Options …" at bounding box center [784, 442] width 1120 height 649
paste textarea "Powered Portable Subwoofer"
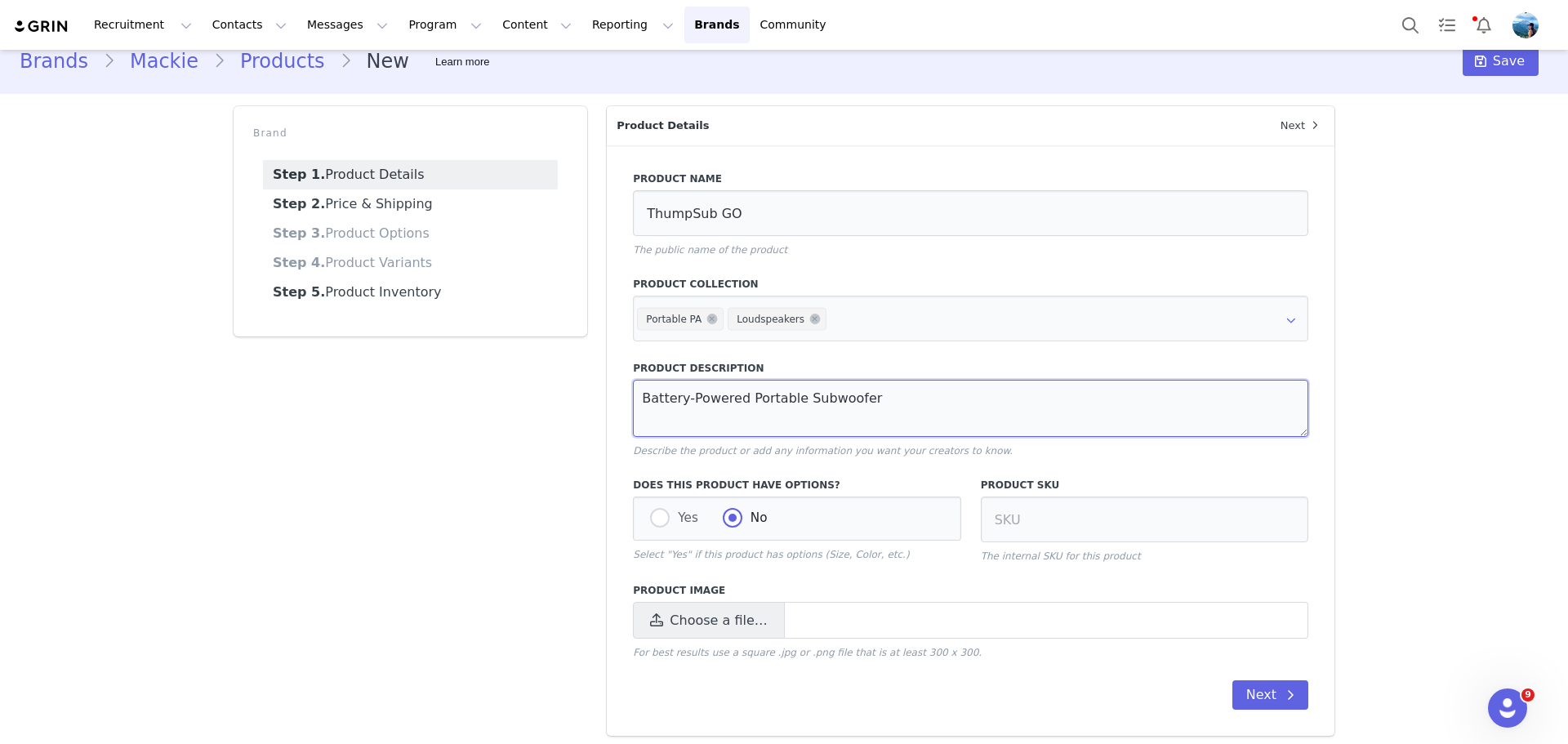
scroll to position [28, 0]
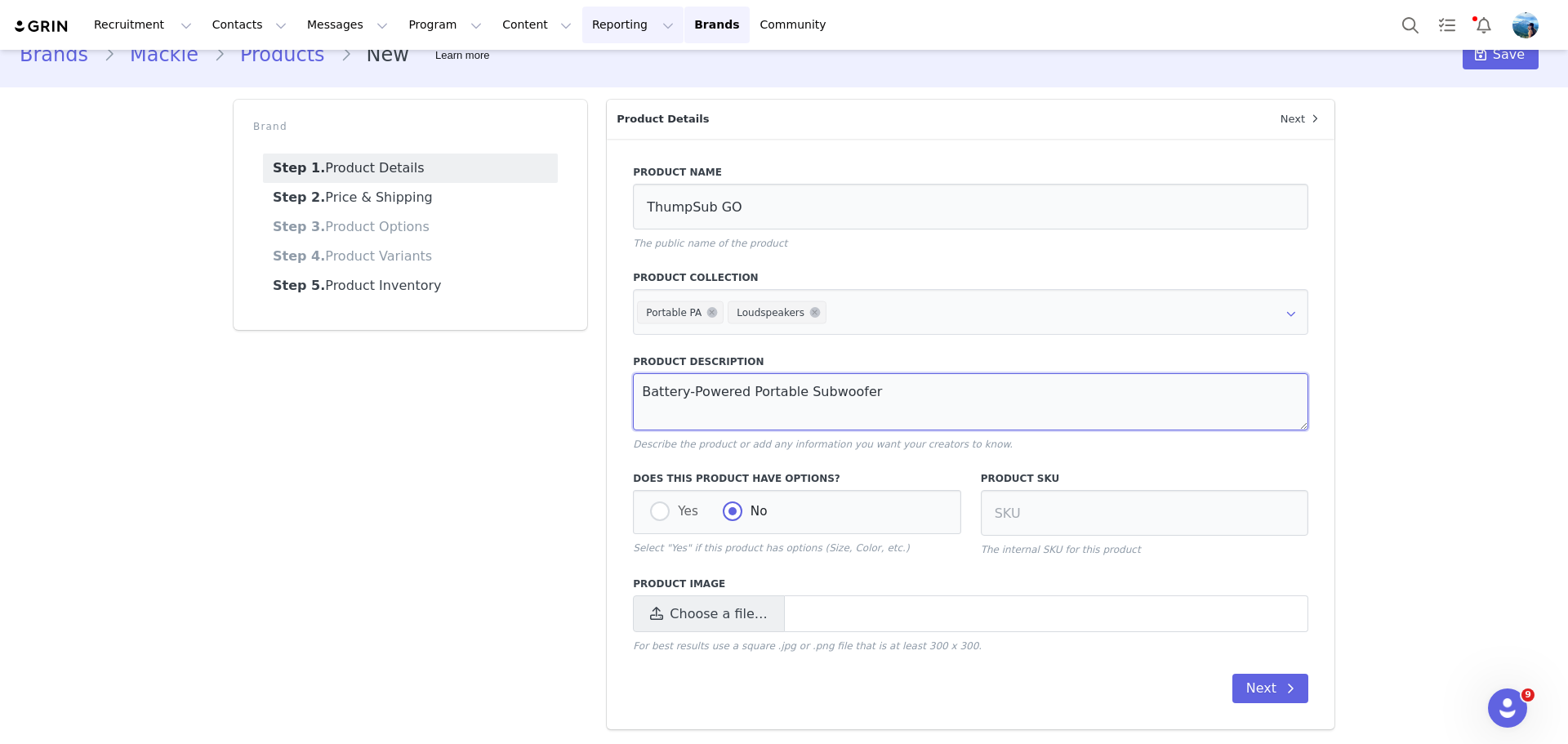
type textarea "Battery-Powered Portable Subwoofer"
click at [738, 610] on span "Choose a file…" at bounding box center [718, 614] width 97 height 19
click at [738, 610] on input "Choose a file…" at bounding box center [970, 614] width 675 height 37
type input "C:\fakepath\thumpsubgothumb.png"
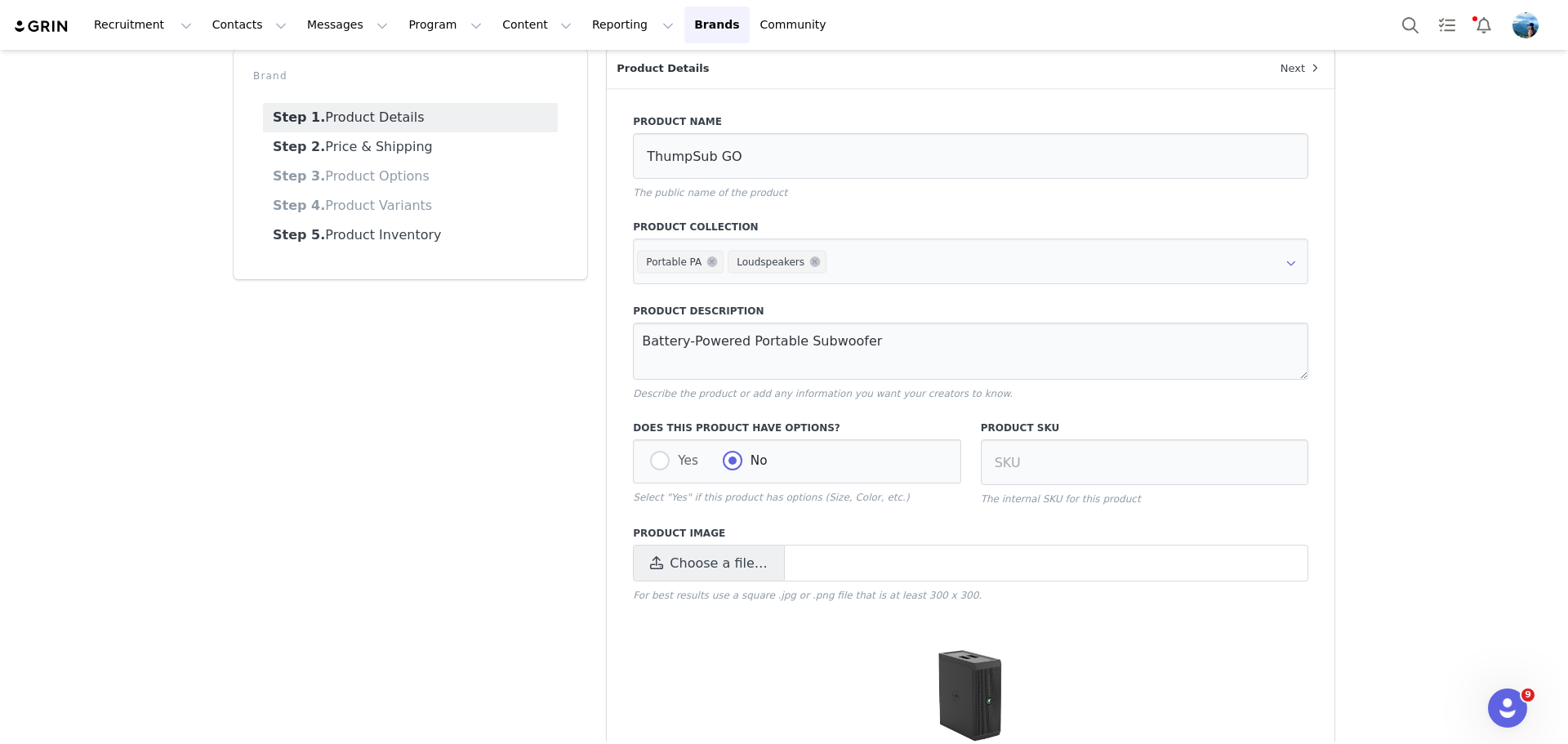
scroll to position [189, 0]
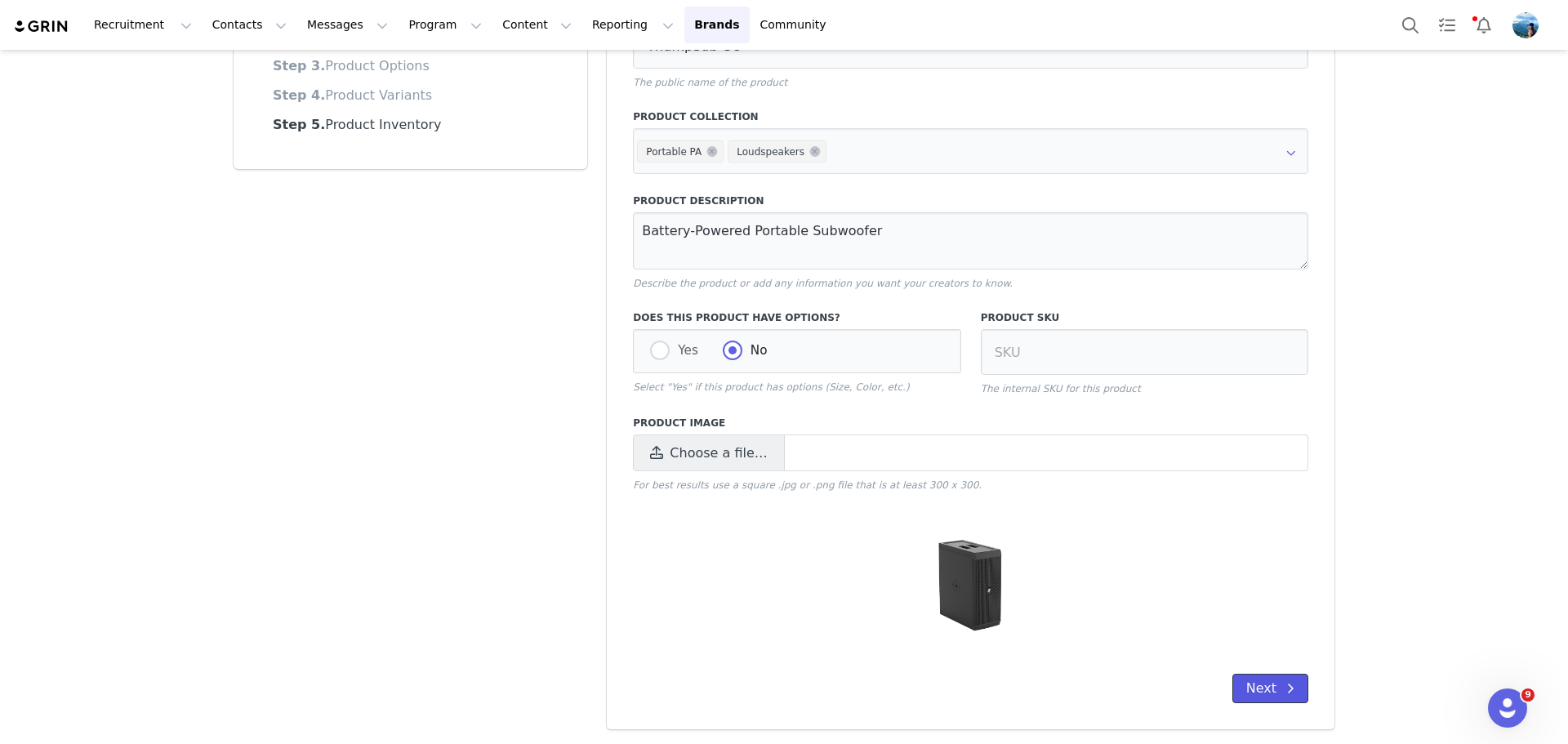
click at [1281, 693] on span at bounding box center [1291, 689] width 19 height 19
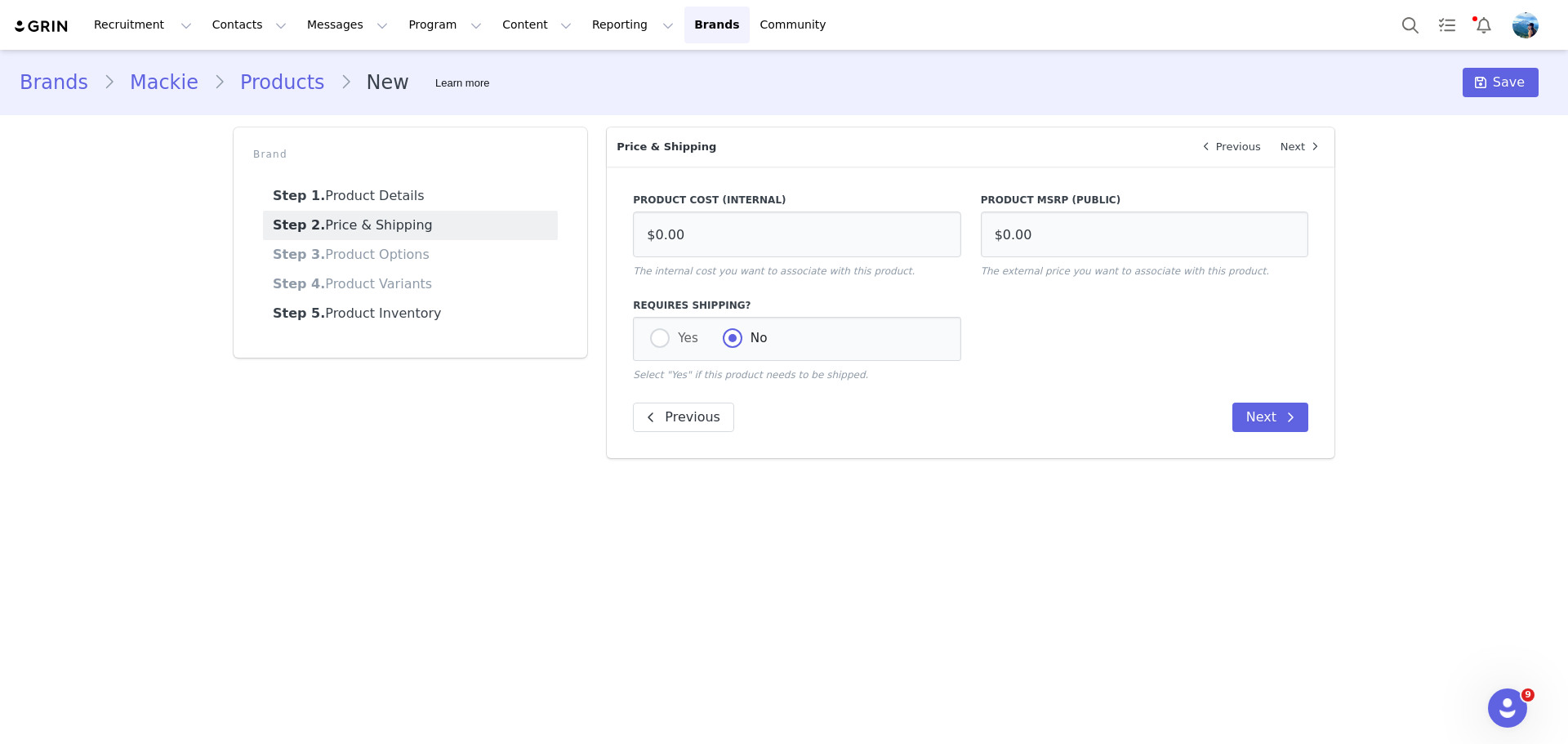
scroll to position [0, 0]
click at [867, 228] on input "$0.00" at bounding box center [796, 235] width 327 height 46
drag, startPoint x: 1049, startPoint y: 233, endPoint x: 951, endPoint y: 228, distance: 98.1
click at [954, 228] on div "Product Cost (Internal) $0.00 The internal cost you want to associate with this…" at bounding box center [971, 235] width 695 height 105
type input "$599.99"
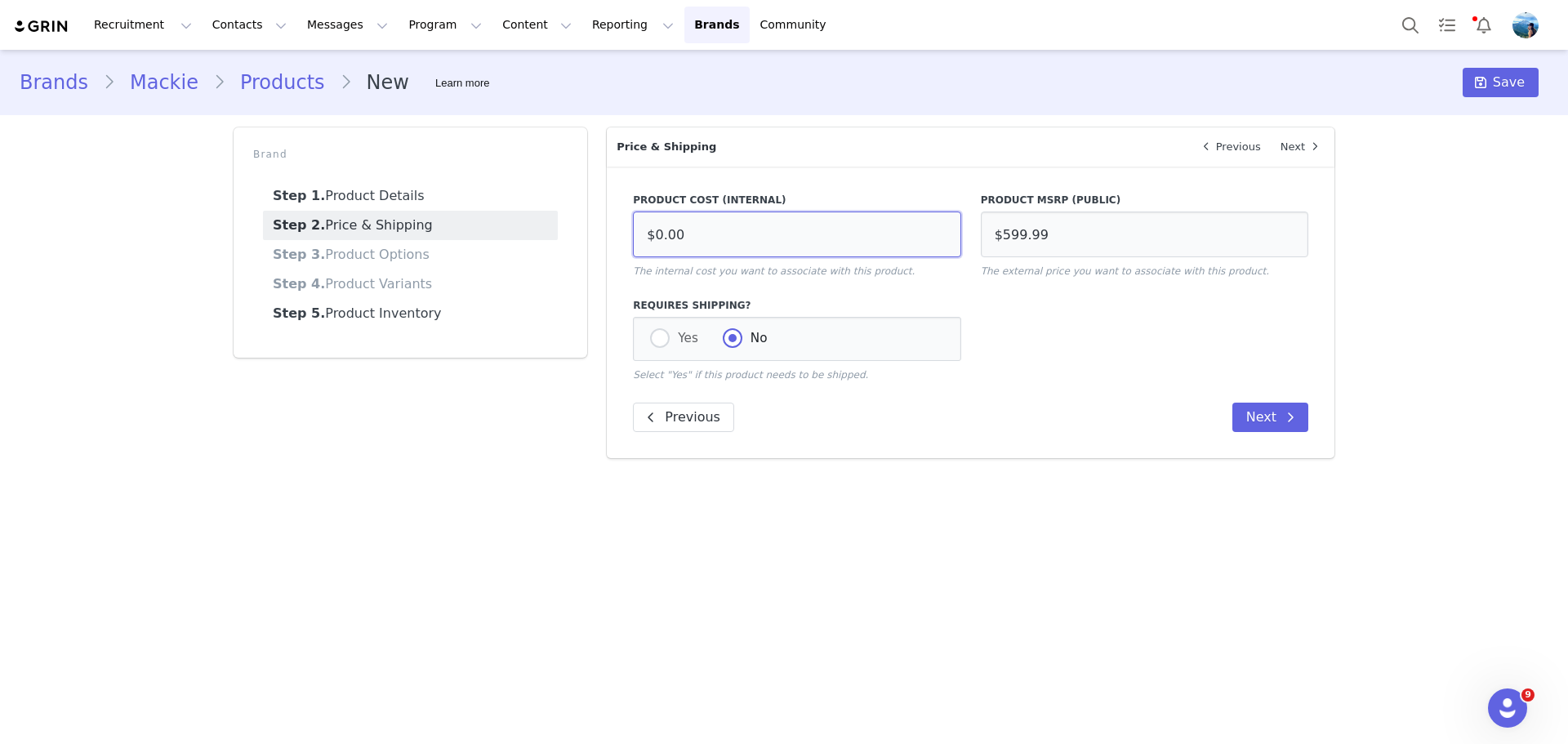
click at [732, 236] on input "$0.00" at bounding box center [796, 235] width 327 height 46
type input "$175.00"
click at [657, 343] on span at bounding box center [659, 338] width 19 height 19
click at [657, 343] on input "Yes" at bounding box center [659, 339] width 19 height 21
radio input "true"
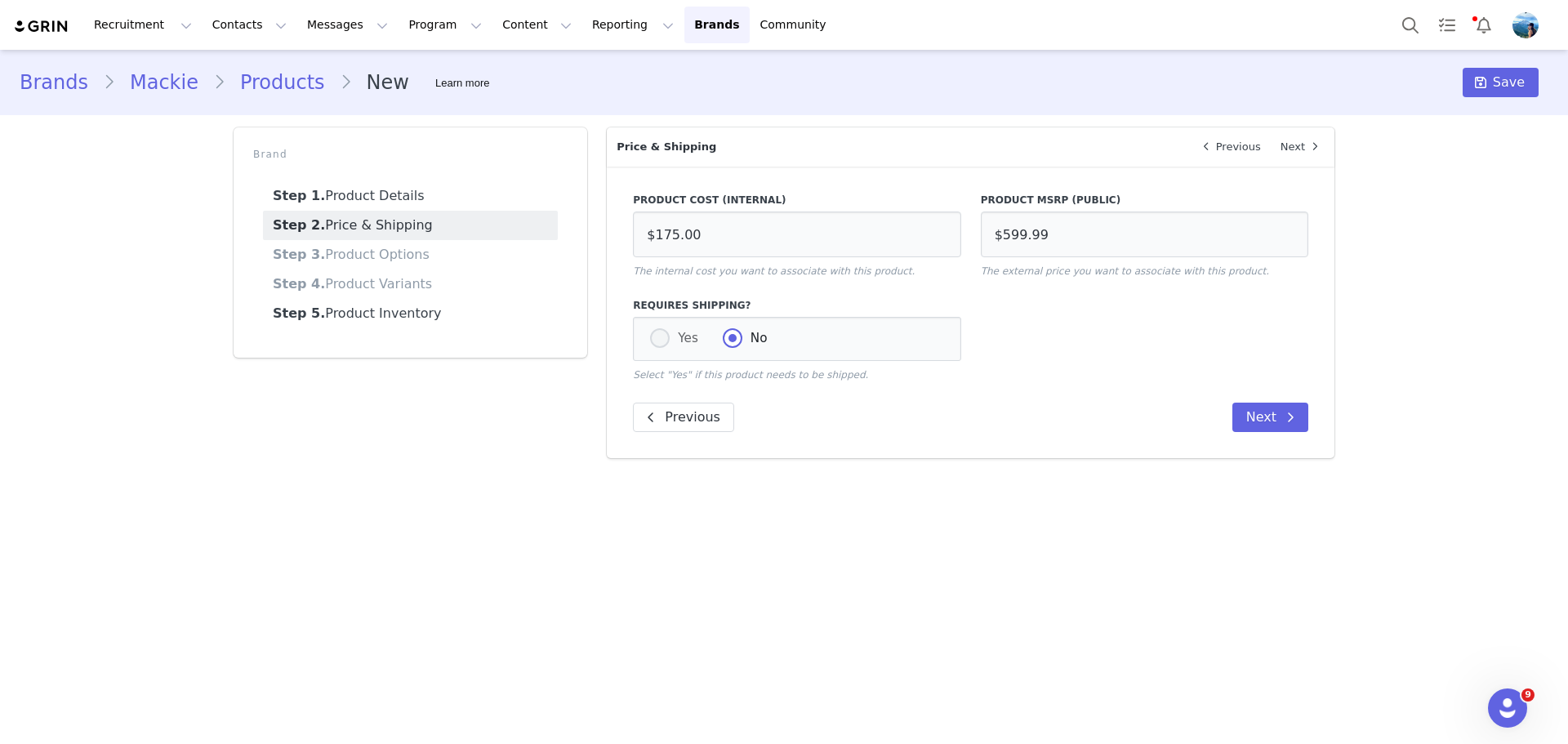
radio input "false"
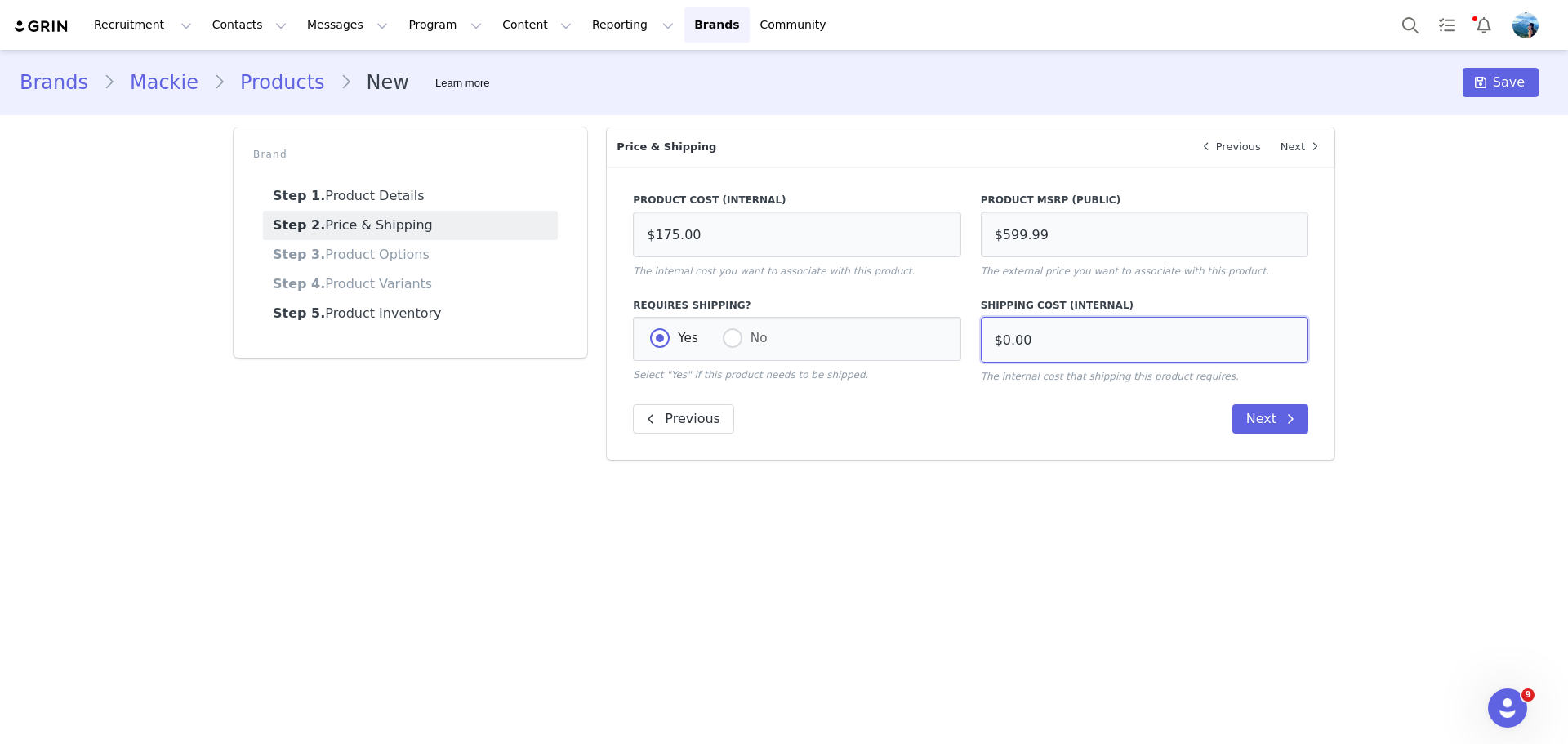
drag, startPoint x: 1082, startPoint y: 343, endPoint x: 981, endPoint y: 335, distance: 101.3
click at [981, 335] on input "$0.00" at bounding box center [1144, 340] width 327 height 46
click at [1011, 341] on input "$50.00" at bounding box center [1144, 340] width 327 height 46
type input "$60.00"
click at [1266, 421] on button "Next" at bounding box center [1270, 418] width 76 height 29
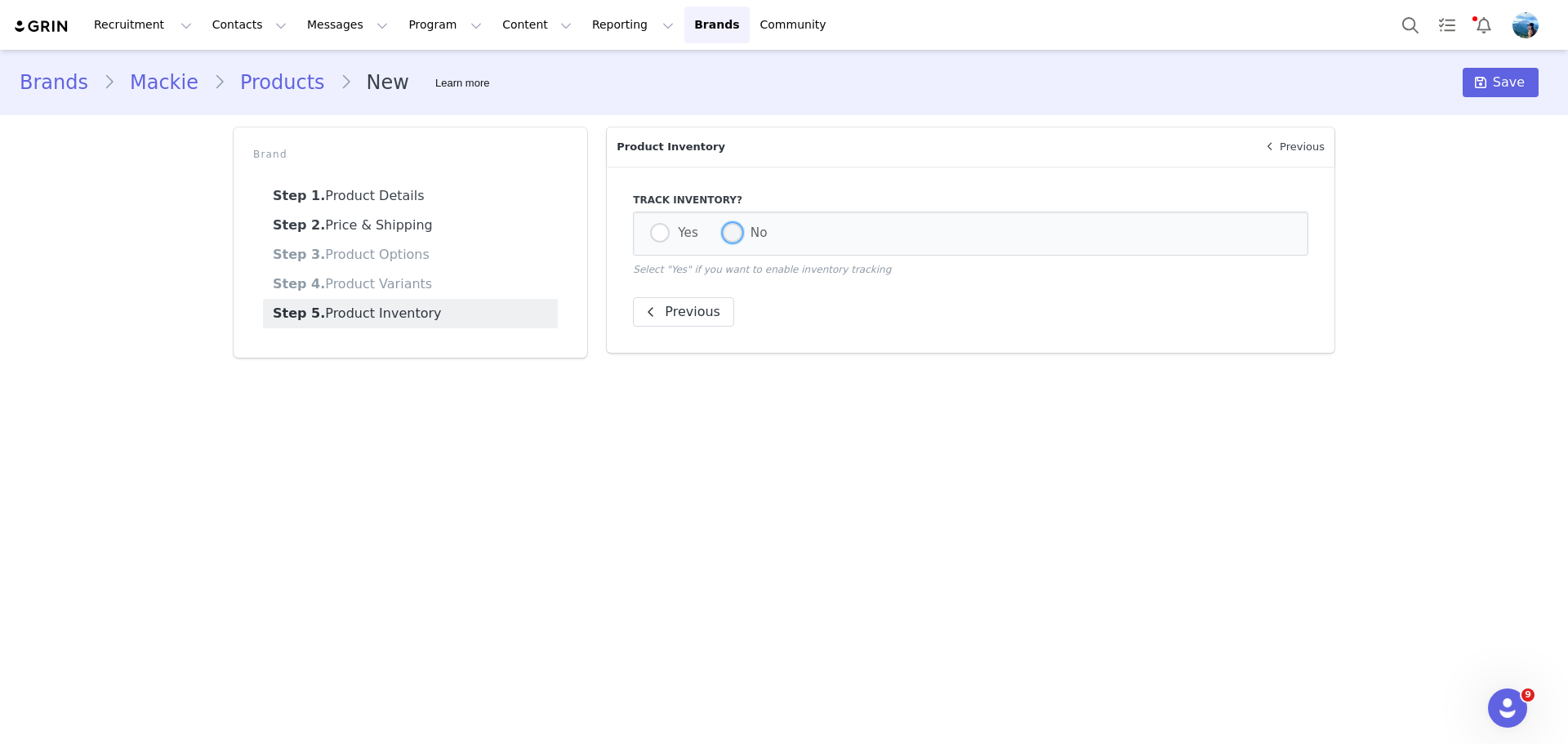
click at [730, 235] on span at bounding box center [732, 233] width 19 height 19
click at [730, 235] on input "No" at bounding box center [732, 234] width 19 height 21
radio input "true"
click at [1491, 91] on span at bounding box center [1480, 83] width 19 height 19
click at [1539, 686] on div at bounding box center [1537, 688] width 10 height 13
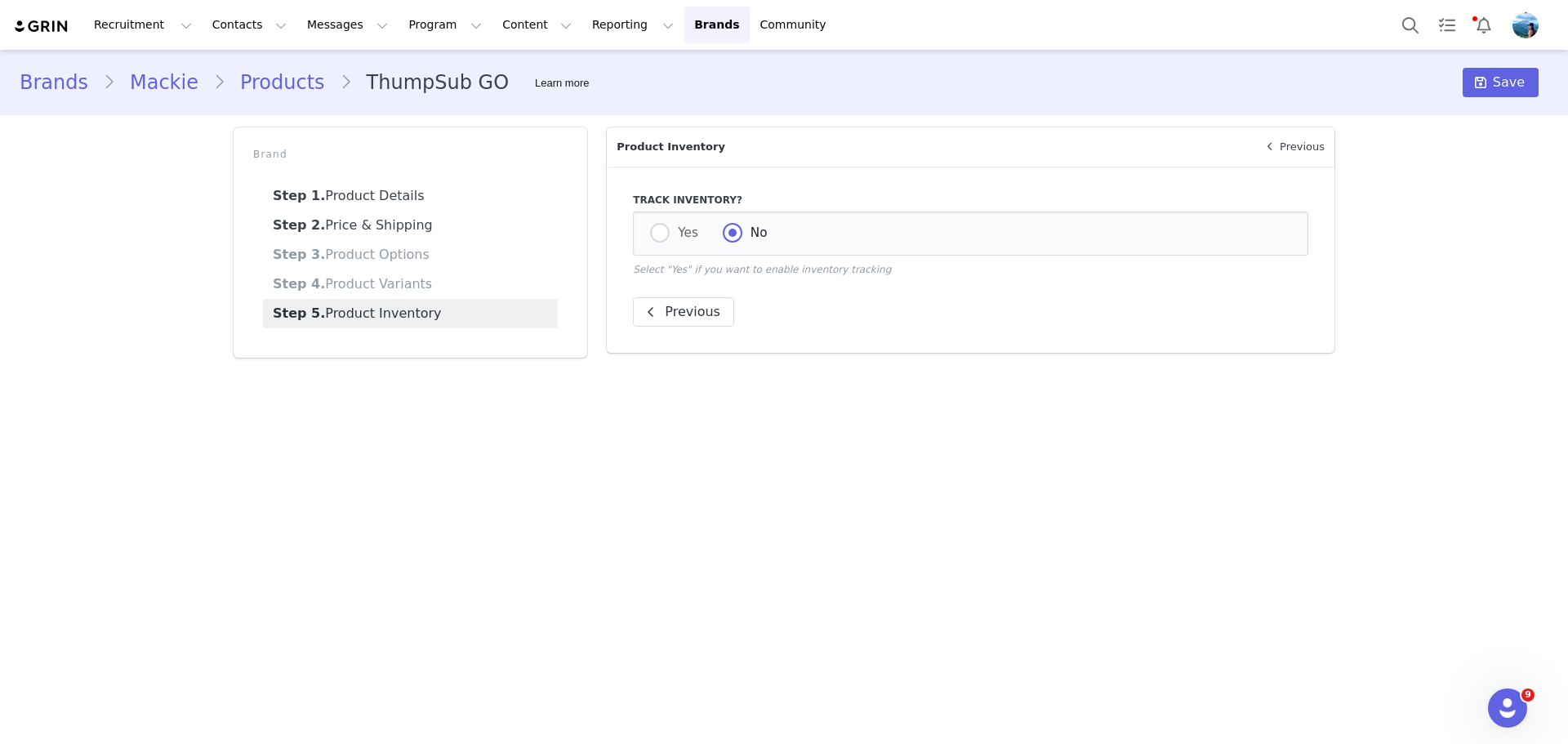
click at [261, 79] on link "Products" at bounding box center [283, 82] width 114 height 29
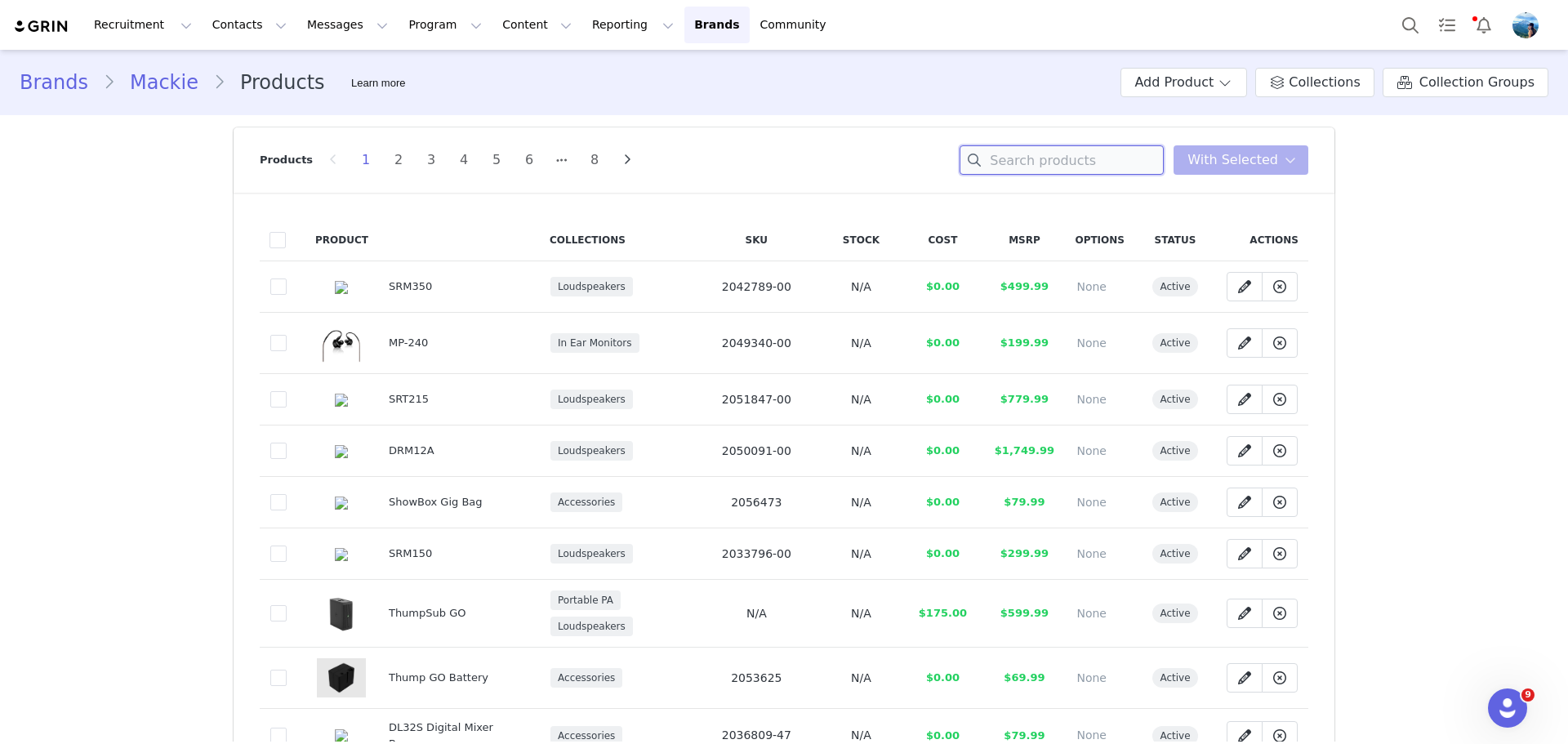
click at [1058, 163] on input at bounding box center [1061, 160] width 205 height 29
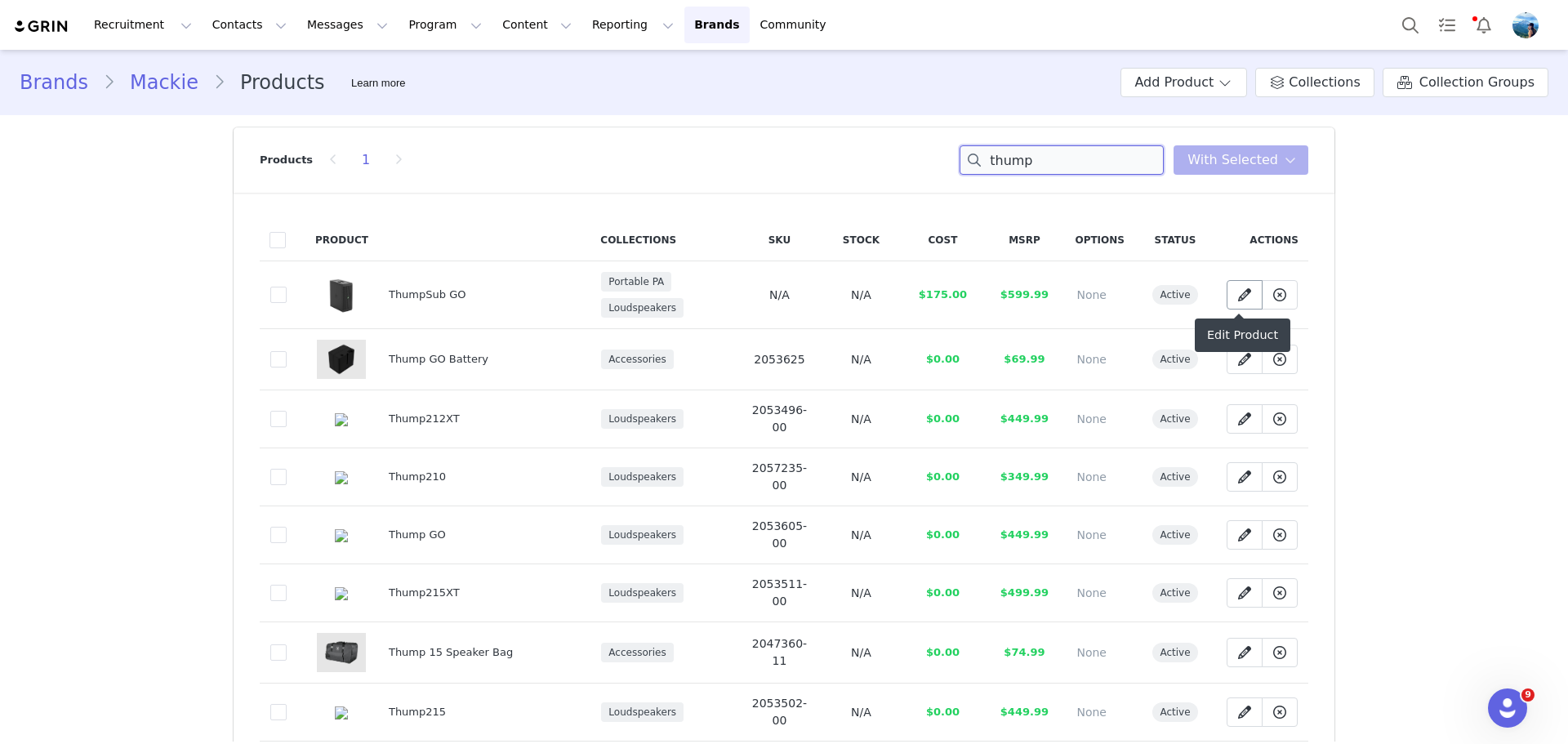
type input "thump"
click at [1238, 293] on icon at bounding box center [1244, 294] width 13 height 13
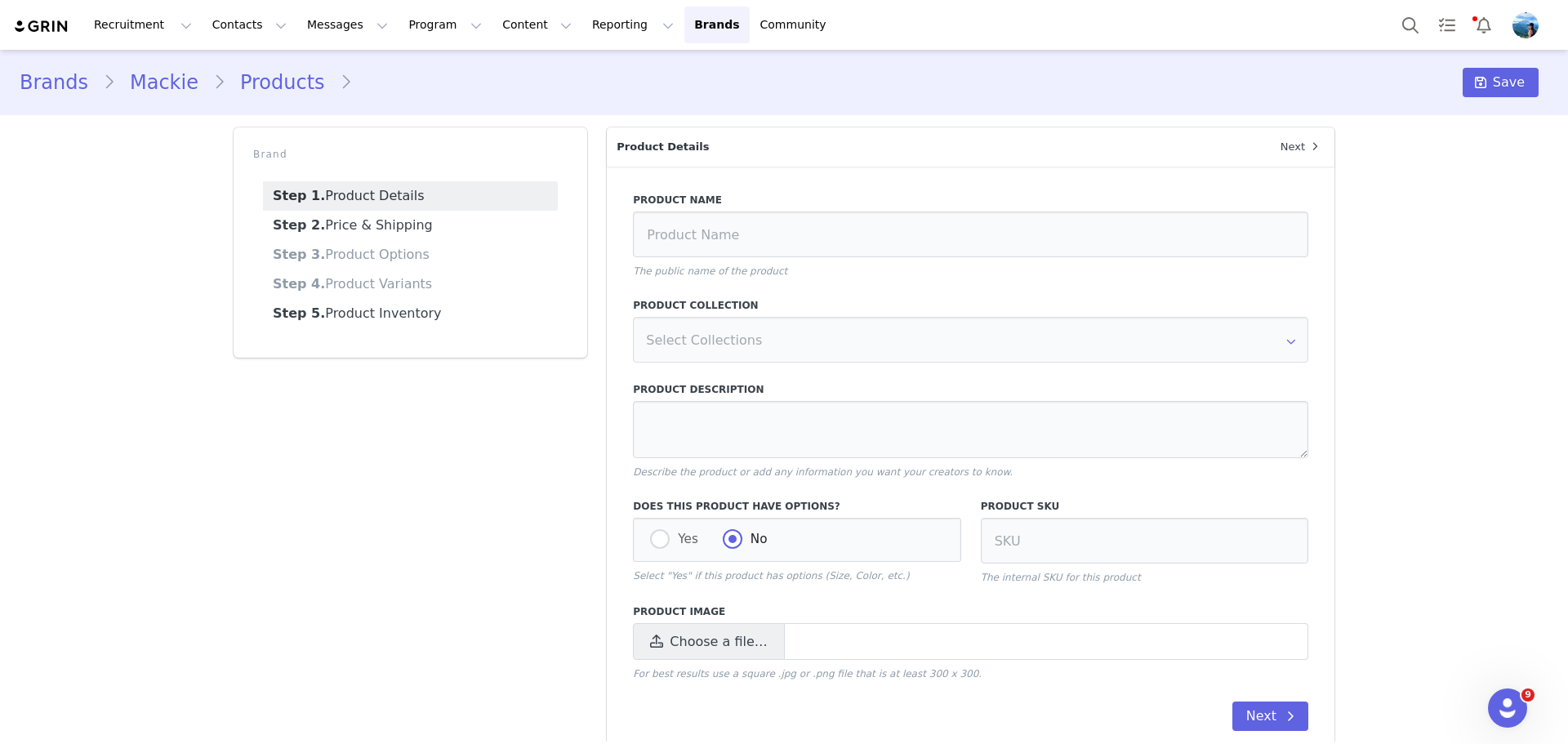
type input "ThumpSub GO"
type textarea "Battery-Powered Portable Subwoofer"
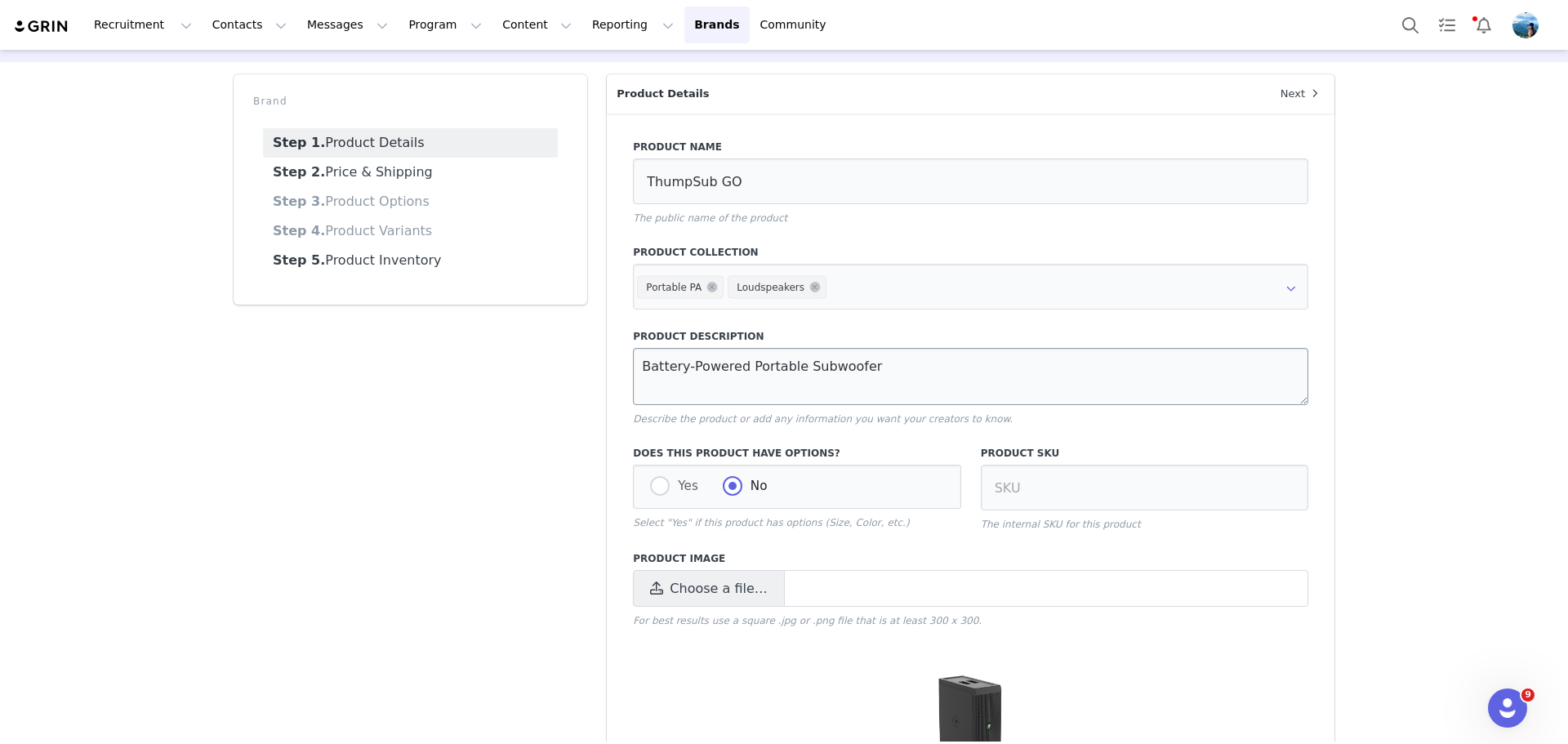
scroll to position [163, 0]
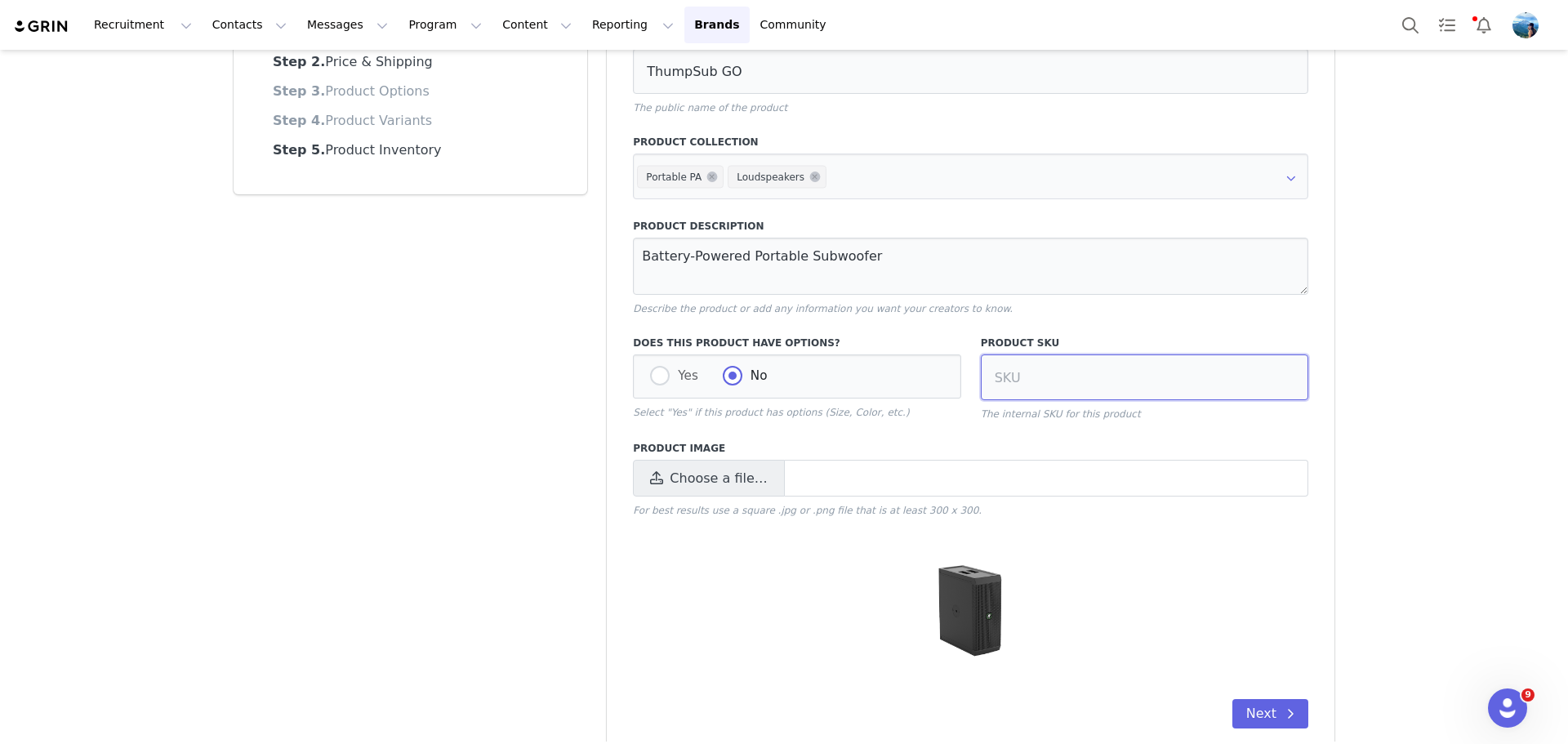
click at [1038, 379] on input at bounding box center [1144, 378] width 327 height 46
paste input "2057855-00"
type input "2057855-00"
click at [1272, 712] on button "Next" at bounding box center [1270, 713] width 76 height 29
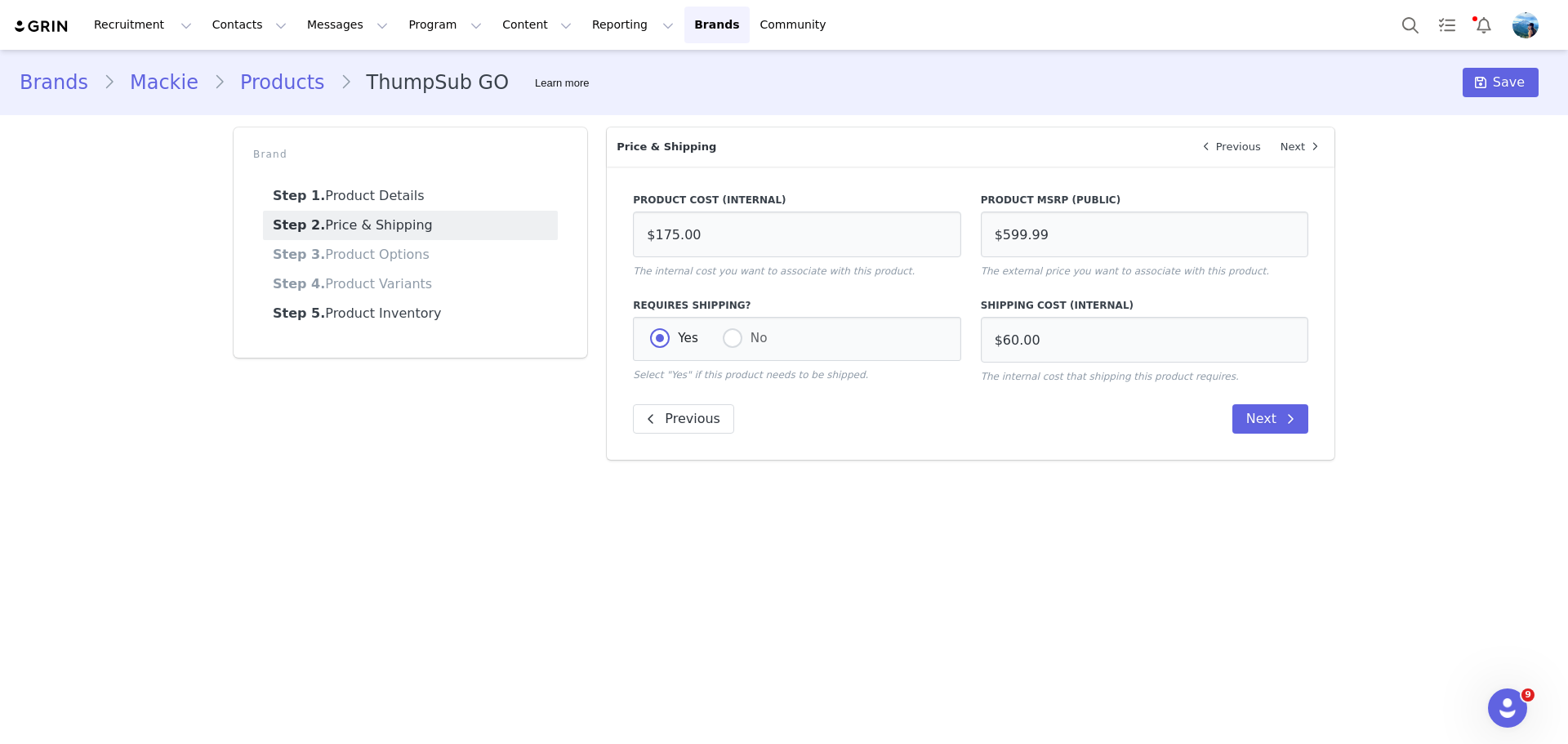
scroll to position [0, 0]
click at [1273, 426] on button "Next" at bounding box center [1270, 418] width 76 height 29
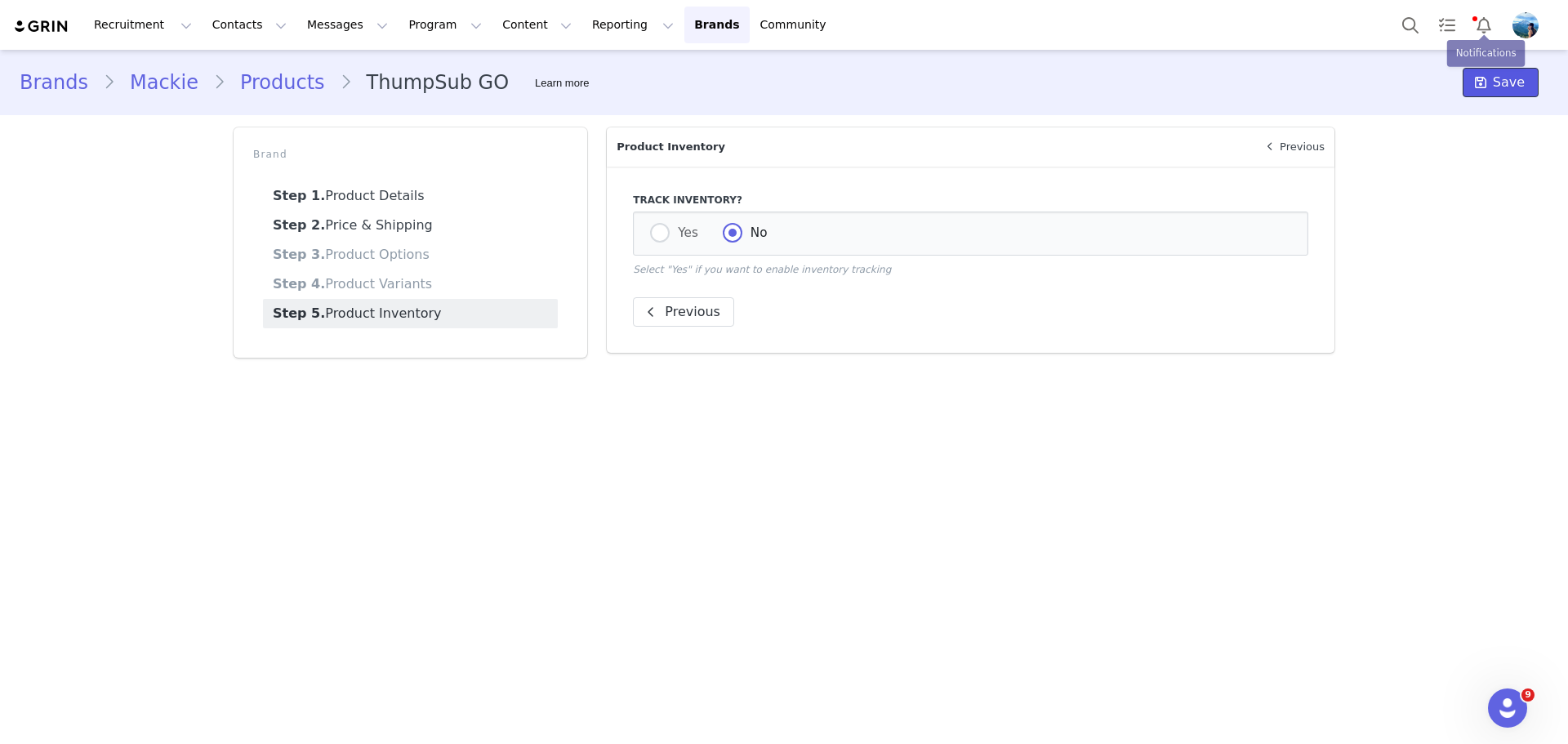
click at [1496, 74] on button "Save" at bounding box center [1500, 82] width 76 height 29
click at [1512, 86] on span "Save" at bounding box center [1508, 83] width 32 height 19
click at [271, 81] on link "Products" at bounding box center [283, 82] width 114 height 29
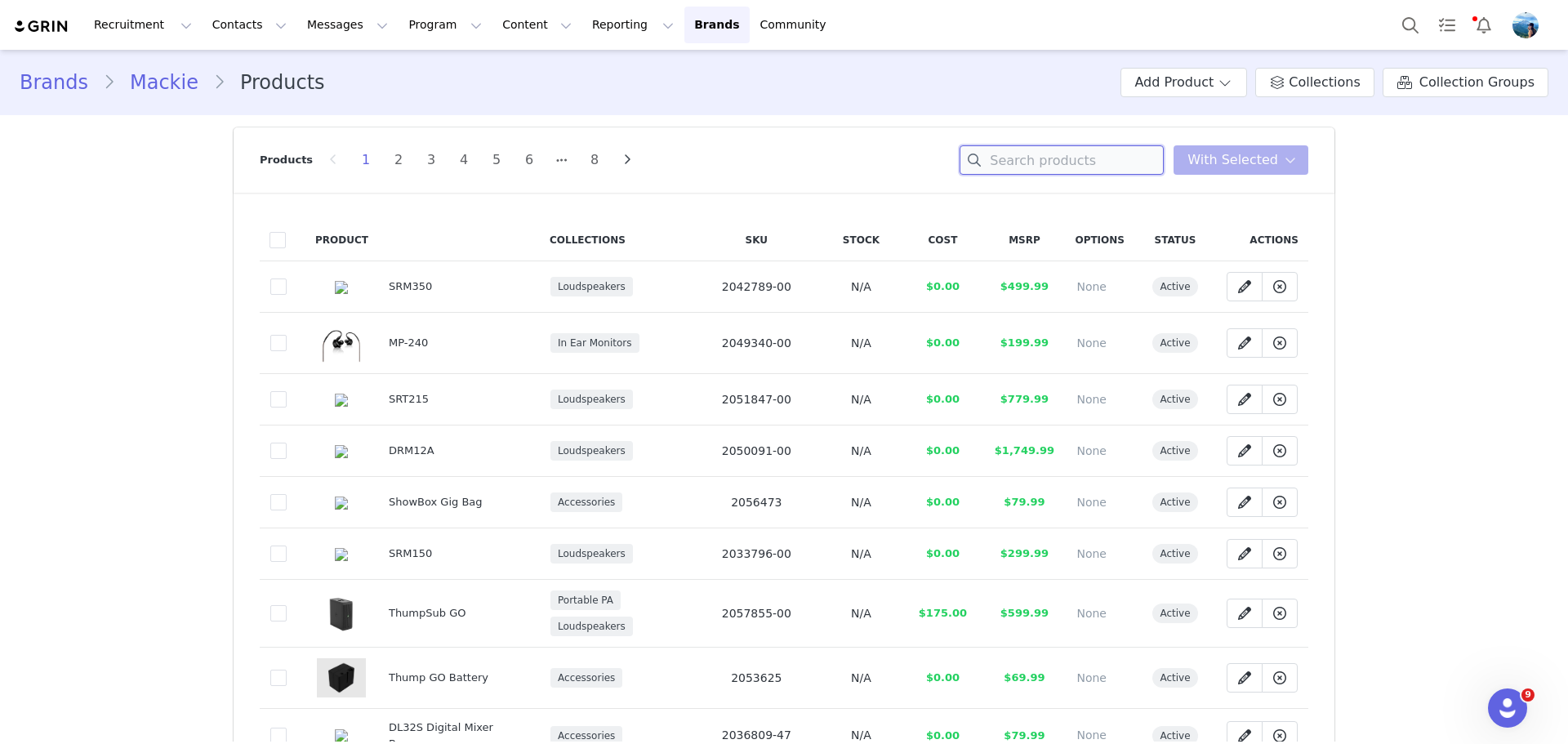
click at [1038, 162] on input at bounding box center [1061, 160] width 205 height 29
type input "thump"
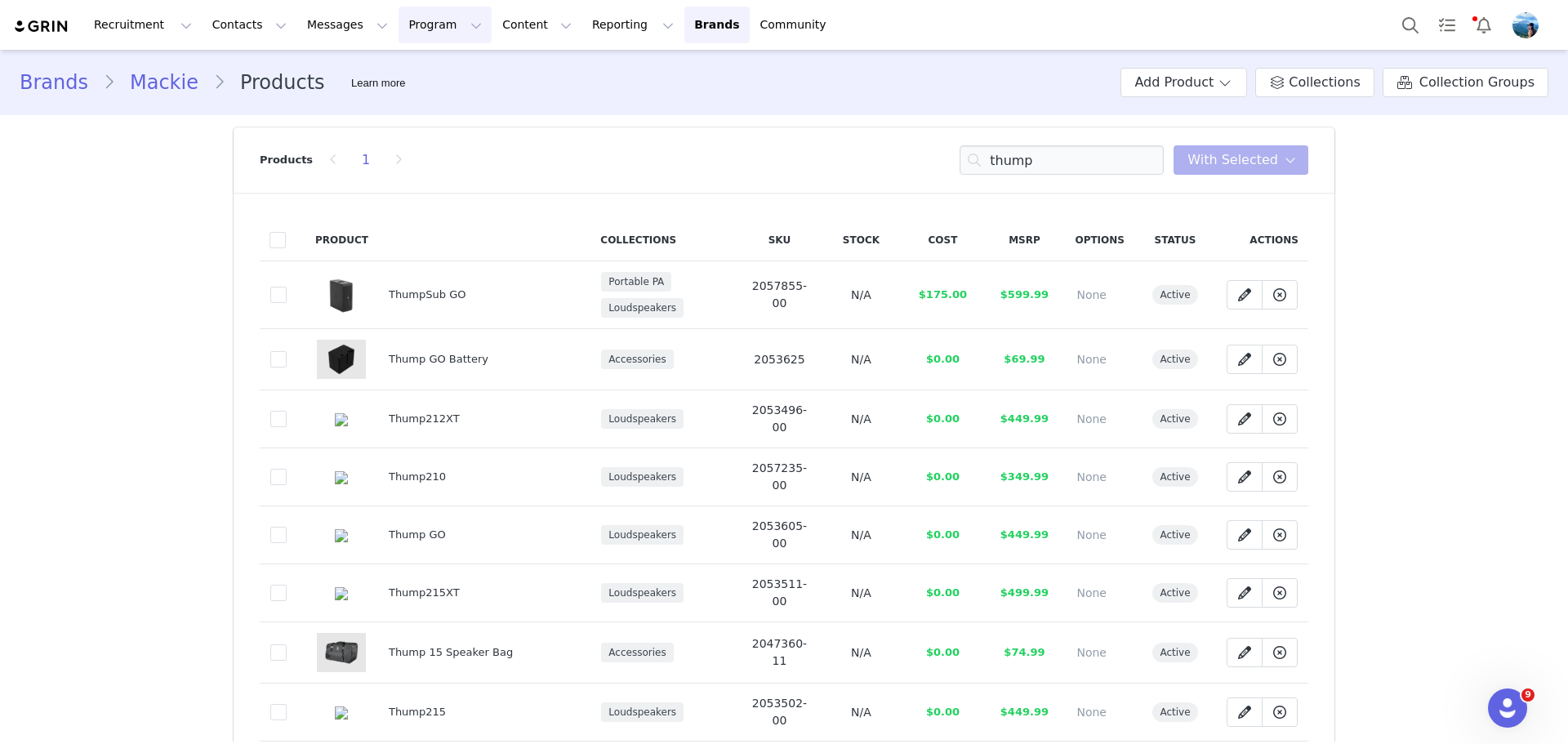
click at [415, 18] on button "Program Program" at bounding box center [445, 25] width 93 height 37
click at [427, 75] on p "Activations" at bounding box center [403, 73] width 63 height 18
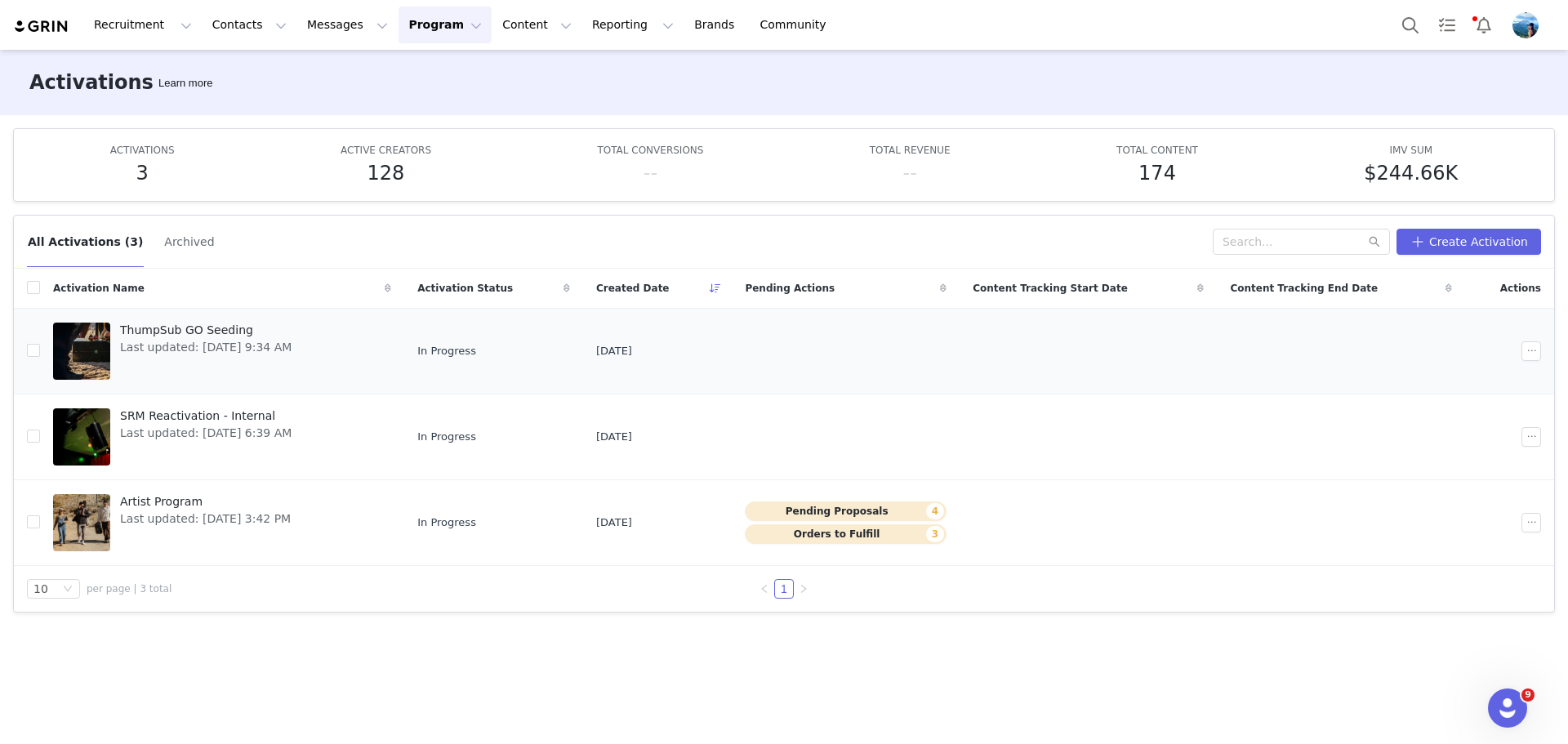
click at [261, 355] on span "Last updated: Aug 6, 2025 9:34 AM" at bounding box center [205, 348] width 171 height 18
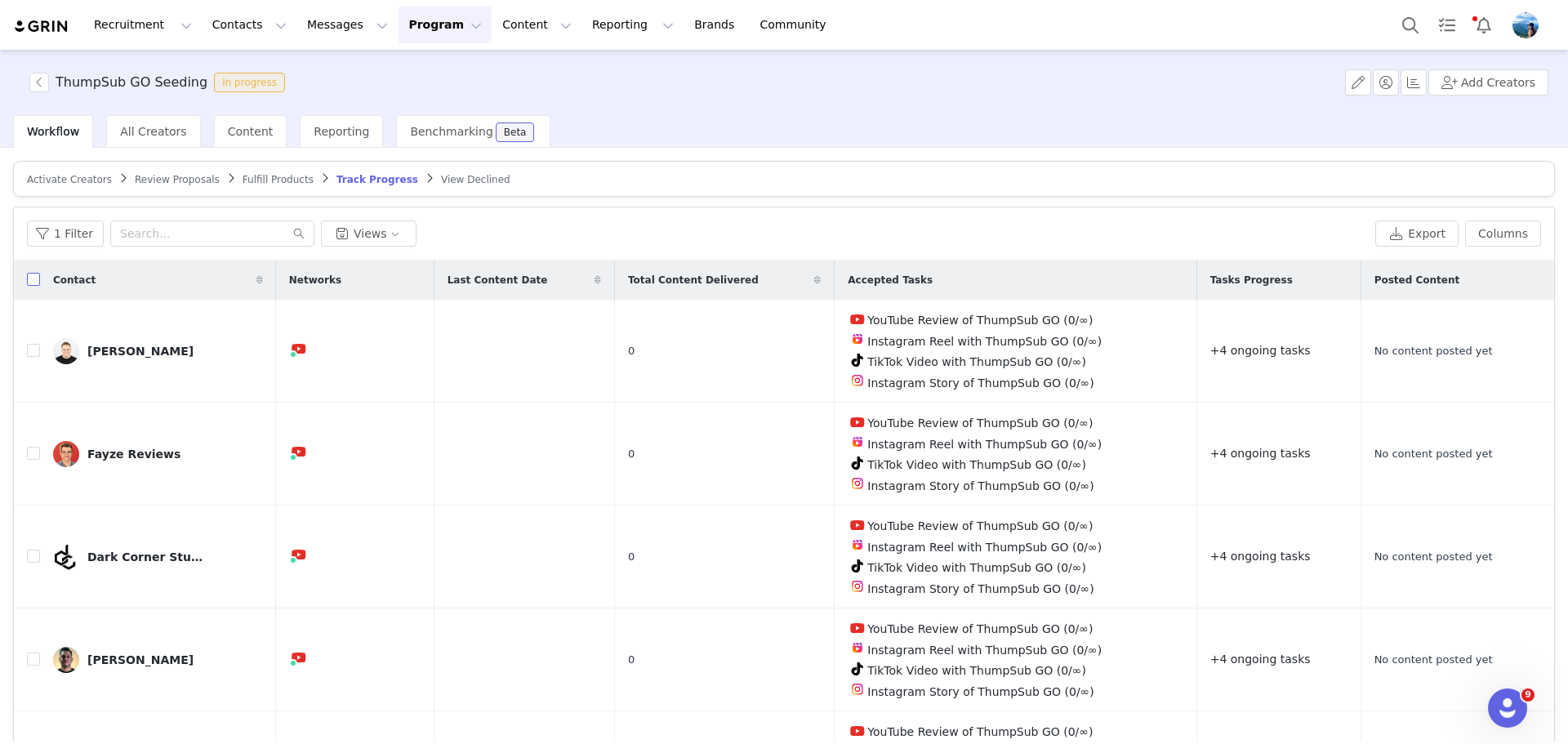
click at [29, 277] on input "checkbox" at bounding box center [33, 279] width 13 height 13
checkbox input "true"
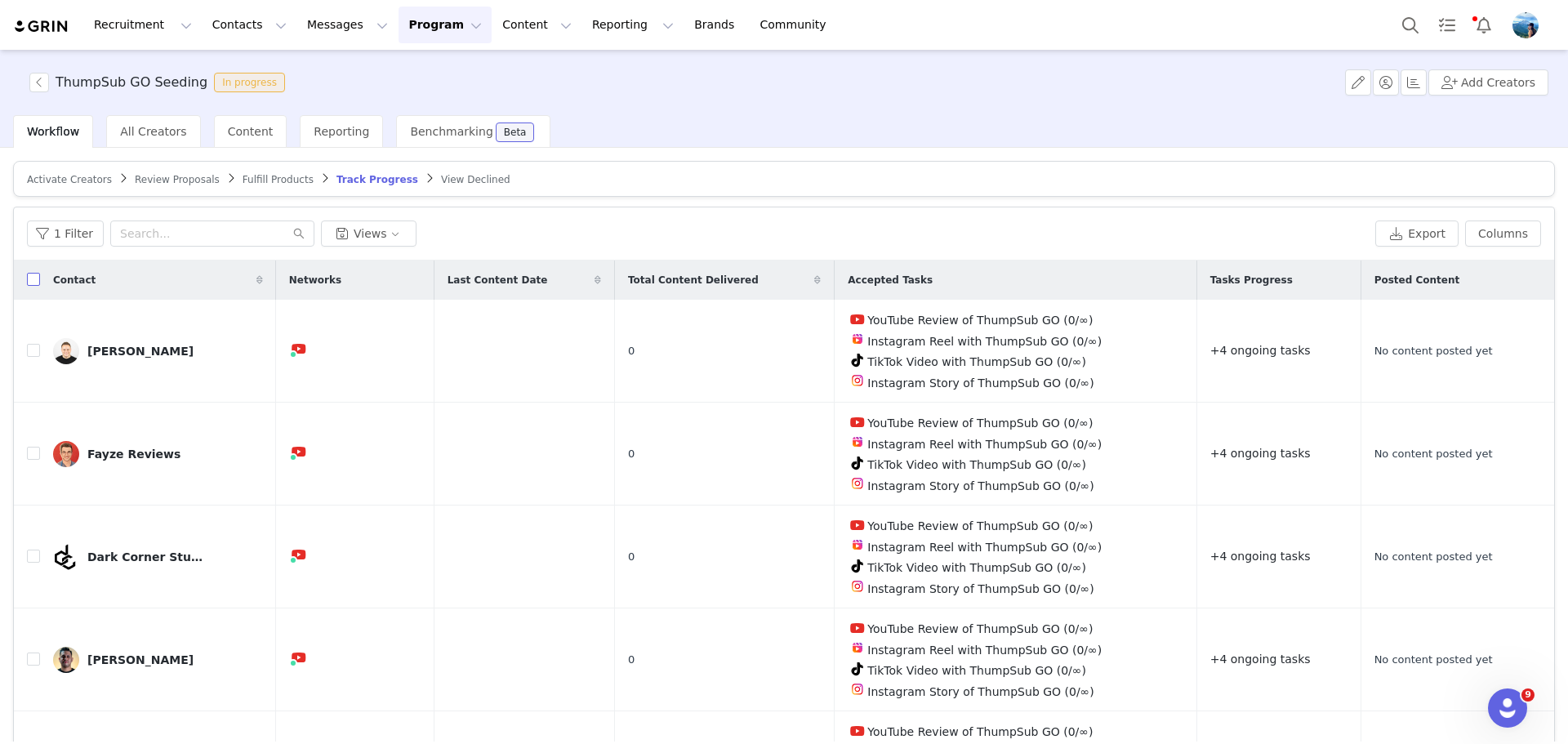
checkbox input "true"
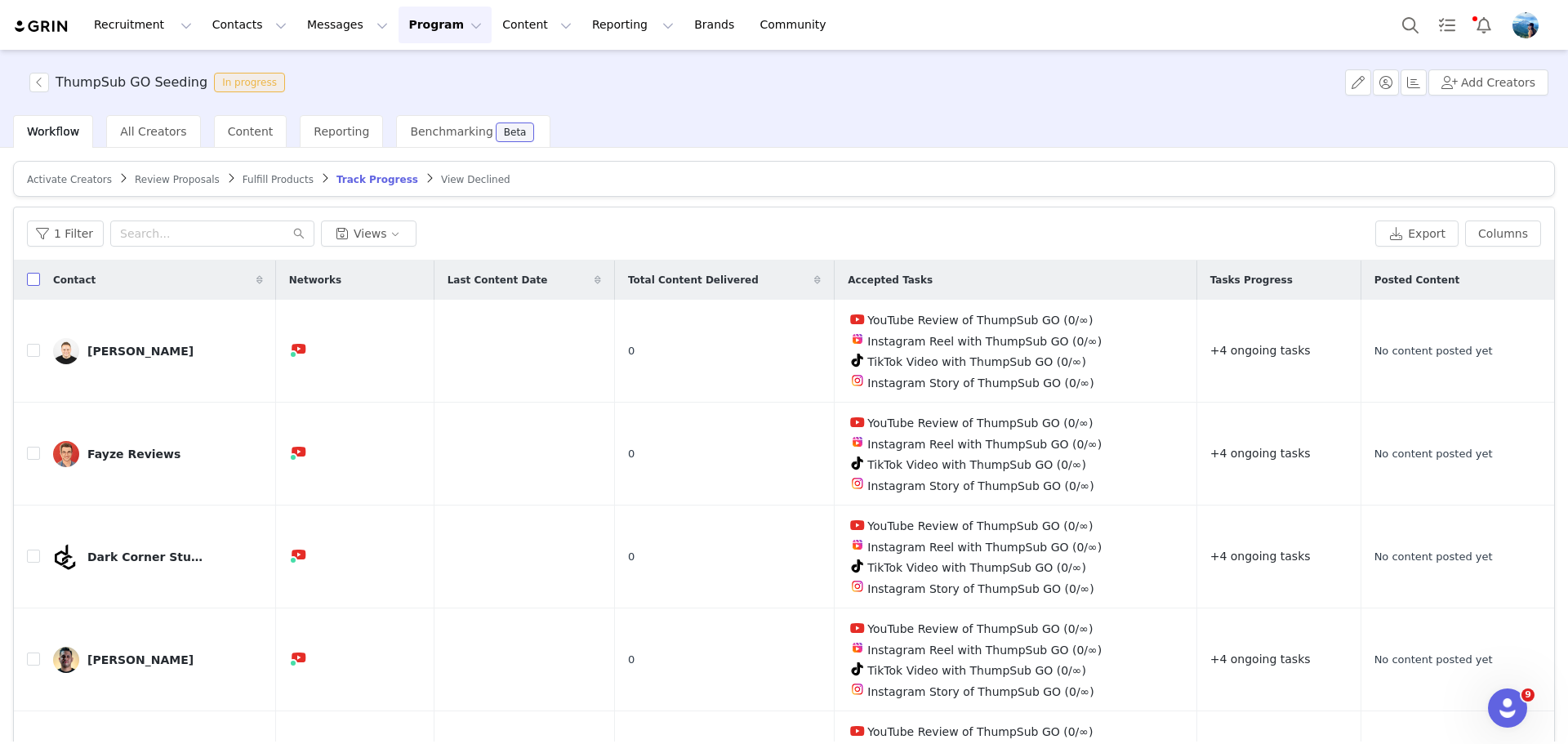
checkbox input "true"
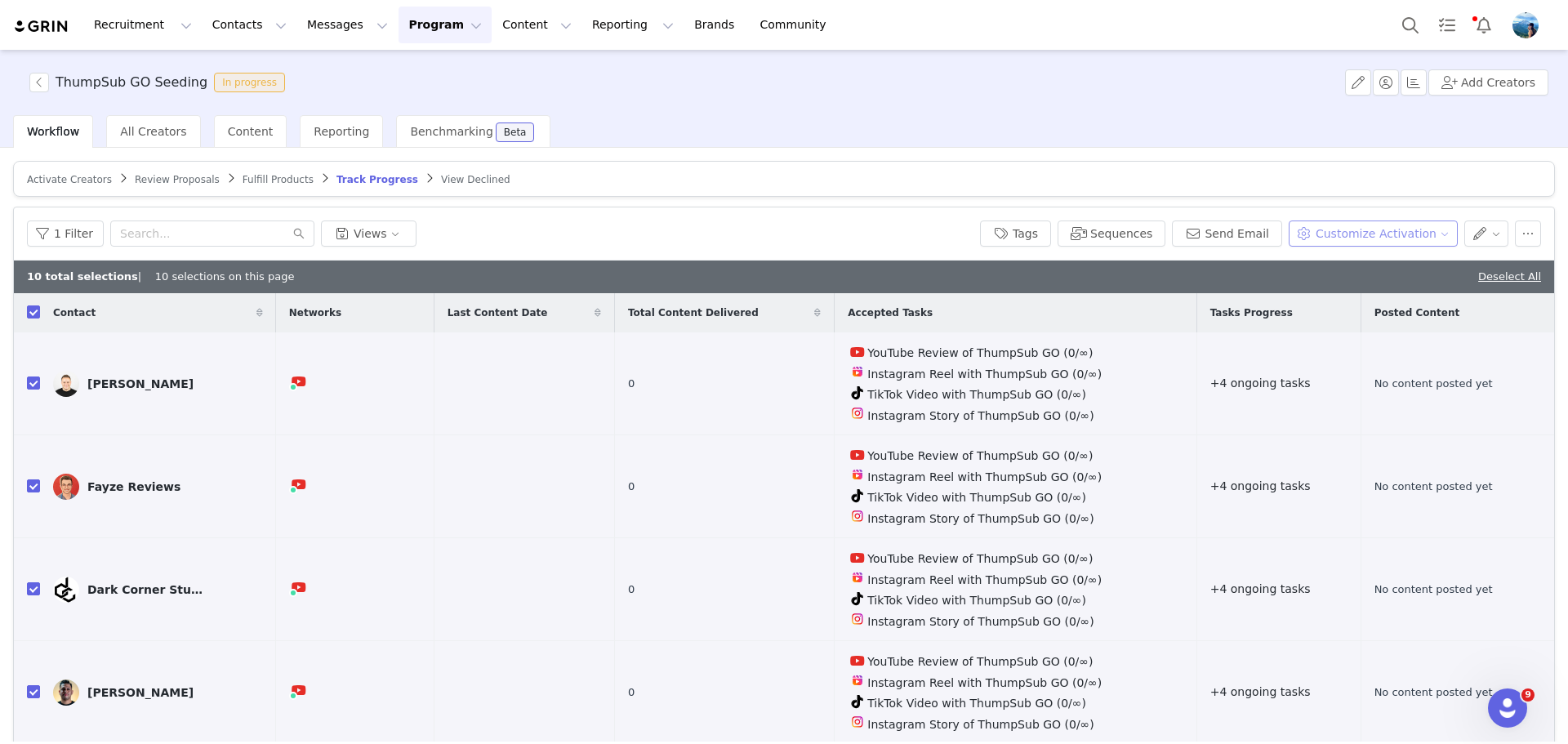
click at [1376, 227] on button "Customize Activation" at bounding box center [1373, 234] width 169 height 26
click at [1380, 322] on span "Add Product Order" at bounding box center [1373, 318] width 105 height 18
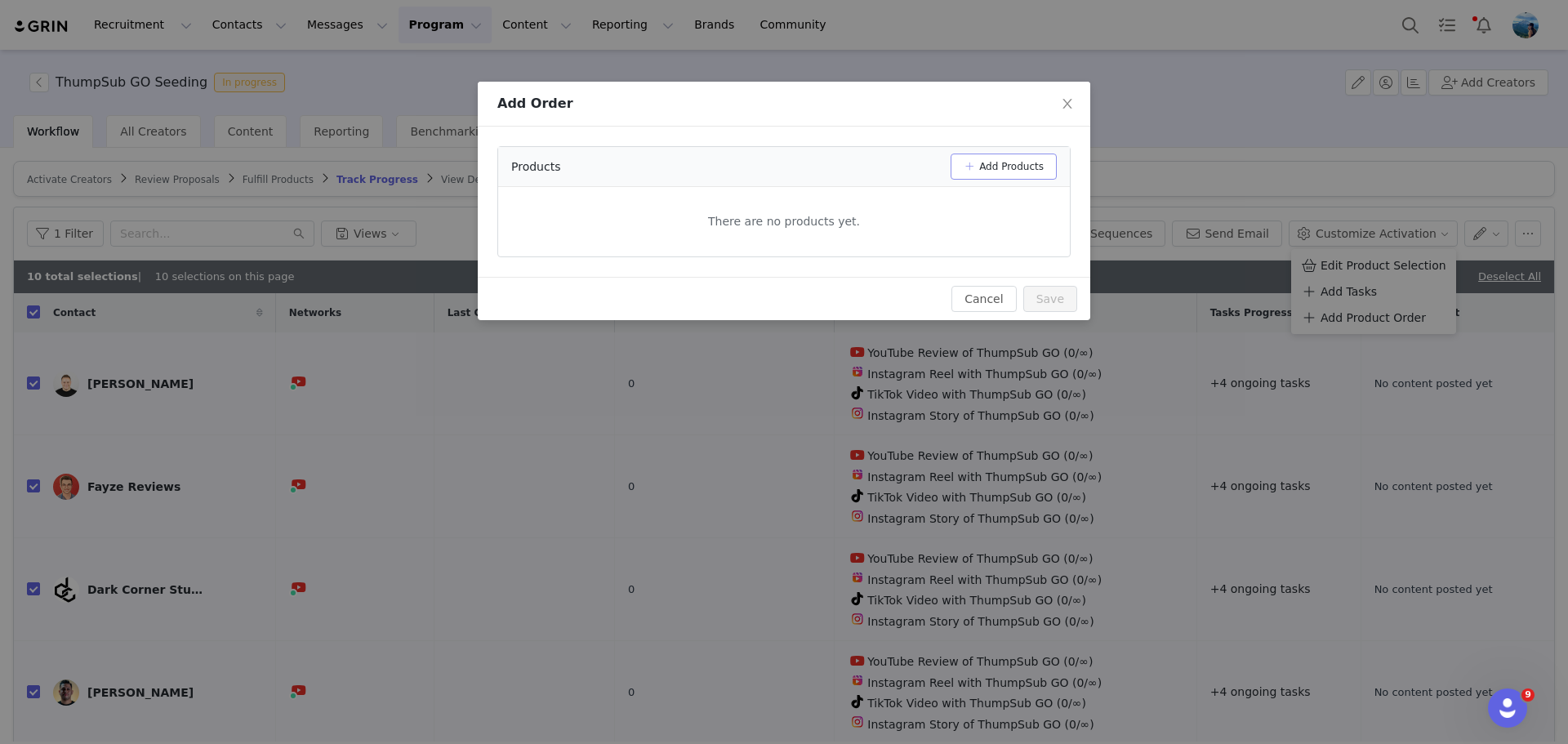
click at [982, 170] on button "Add Products" at bounding box center [1003, 167] width 106 height 26
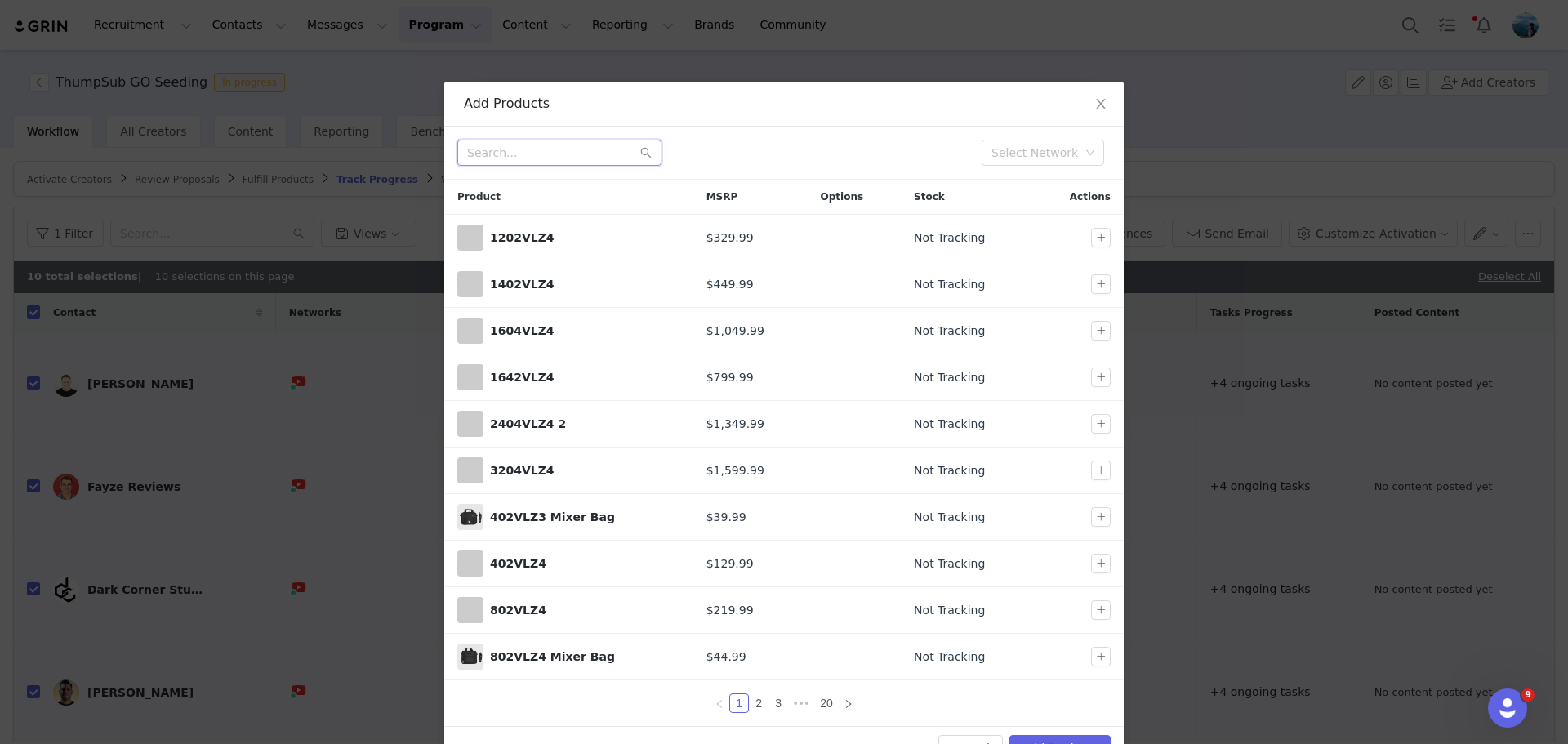
click at [541, 153] on input "text" at bounding box center [559, 153] width 205 height 26
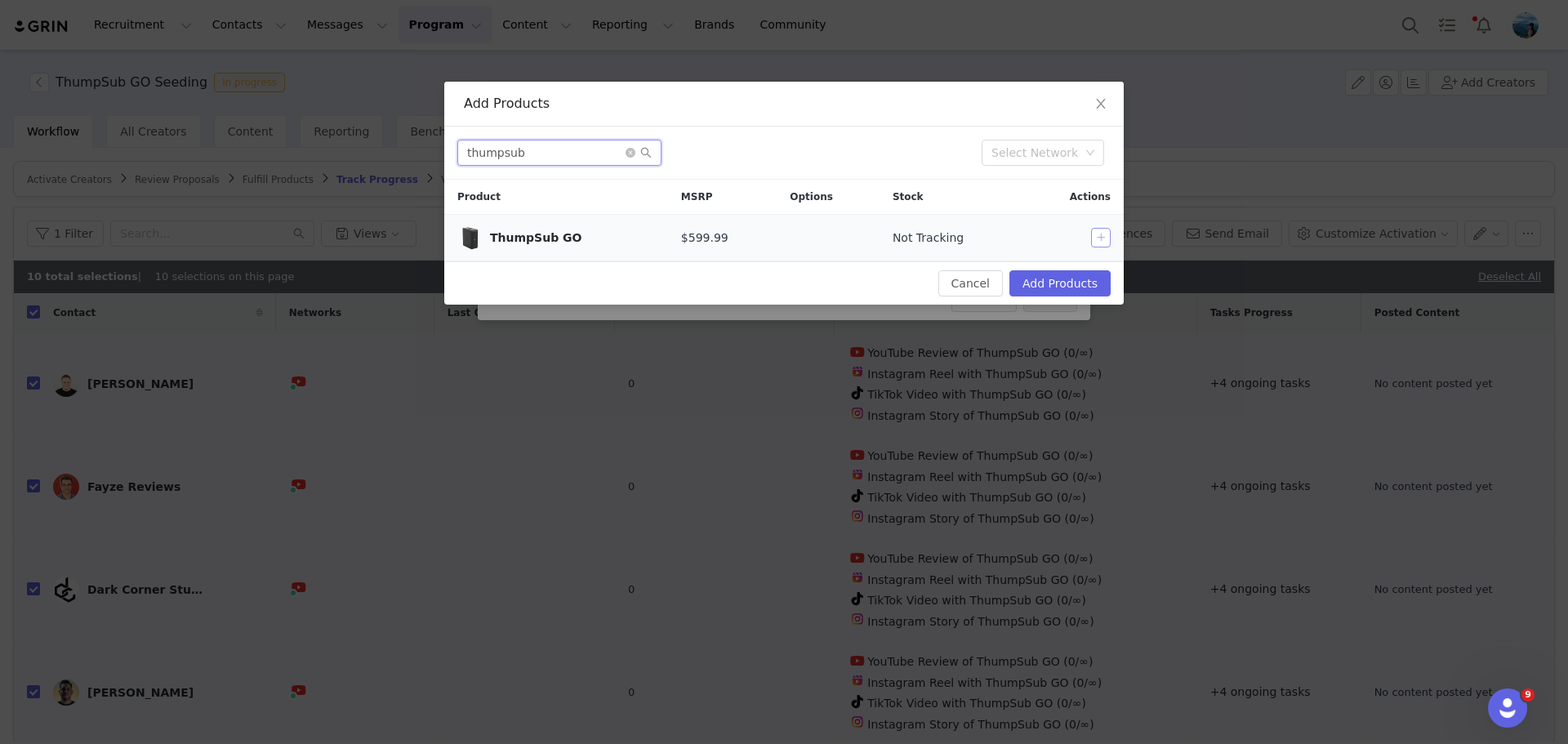
type input "thumpsub"
click at [1105, 235] on button "button" at bounding box center [1101, 238] width 19 height 19
click at [1072, 289] on button "Add Products" at bounding box center [1060, 284] width 101 height 26
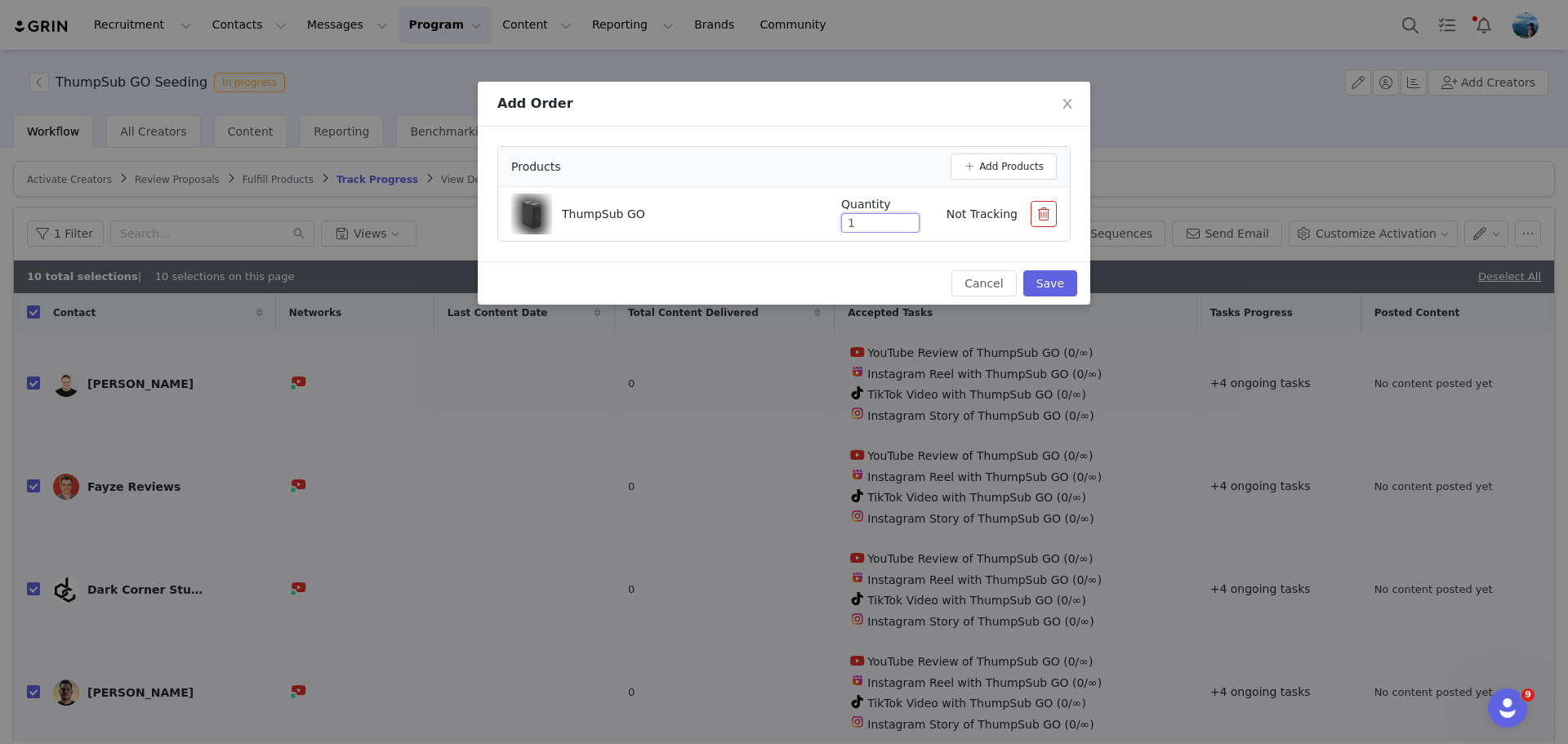
drag, startPoint x: 843, startPoint y: 220, endPoint x: 809, endPoint y: 219, distance: 34.0
click at [809, 219] on div "ThumpSub GO Quantity 1 Not Tracking" at bounding box center [783, 213] width 545 height 41
type input "2"
click at [1050, 280] on button "Save" at bounding box center [1050, 284] width 54 height 26
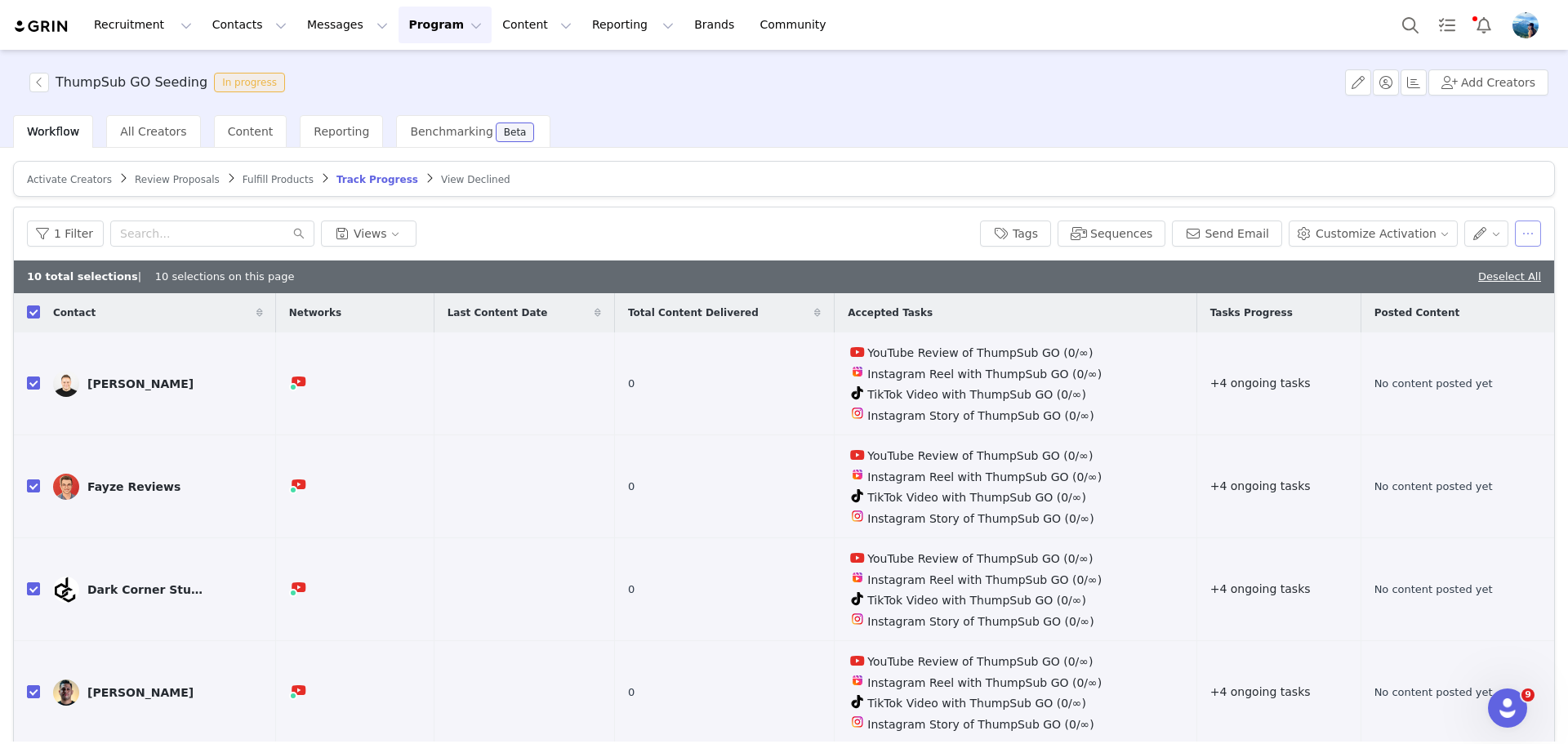
click at [1514, 225] on button "button" at bounding box center [1528, 234] width 26 height 26
click at [1067, 116] on div "Workflow All Creators Content Reporting Benchmarking Beta" at bounding box center [790, 131] width 1555 height 33
click at [1514, 228] on button "button" at bounding box center [1528, 234] width 26 height 26
click at [1467, 228] on button "button" at bounding box center [1486, 234] width 45 height 26
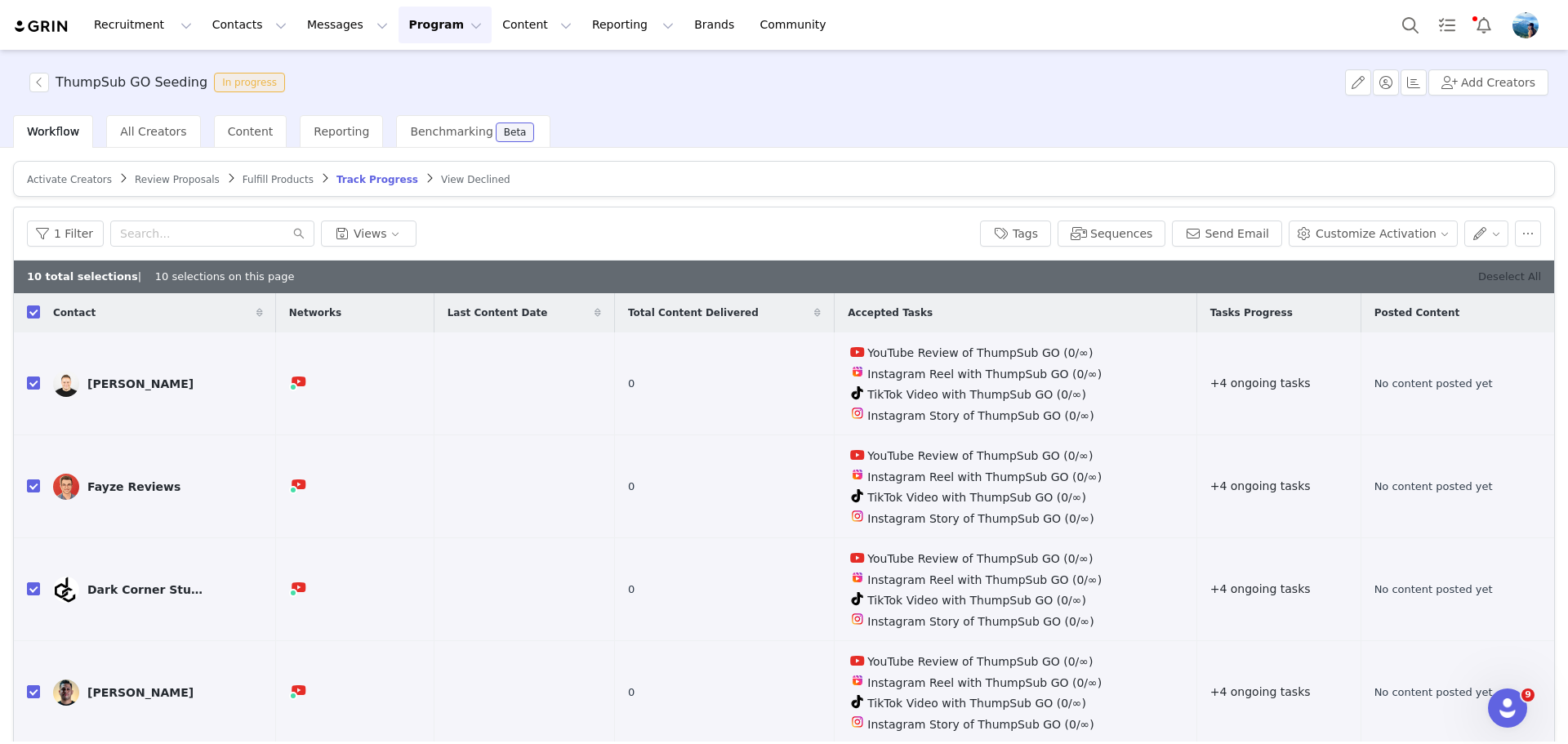
click at [1501, 279] on link "Deselect All" at bounding box center [1510, 277] width 63 height 12
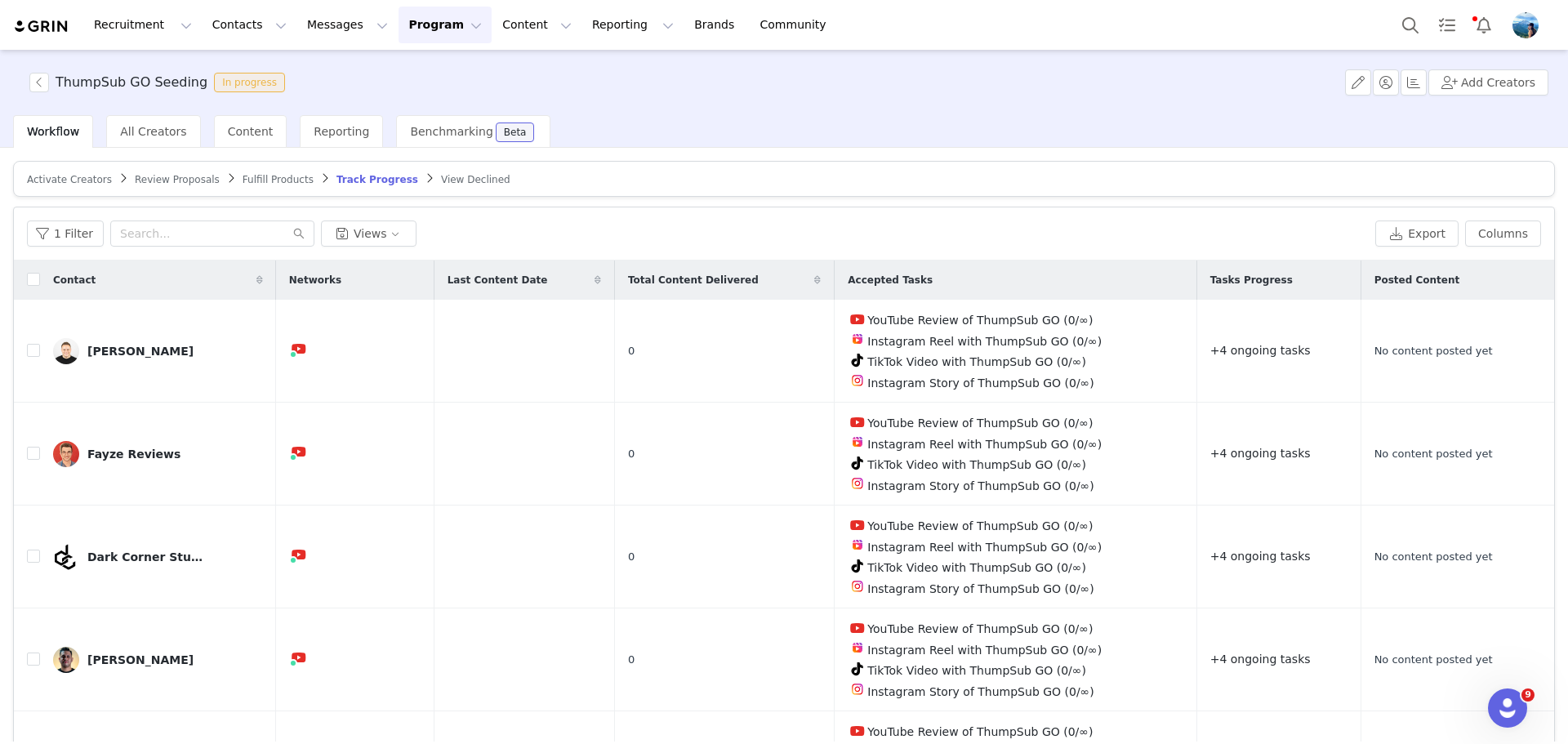
checkbox input "false"
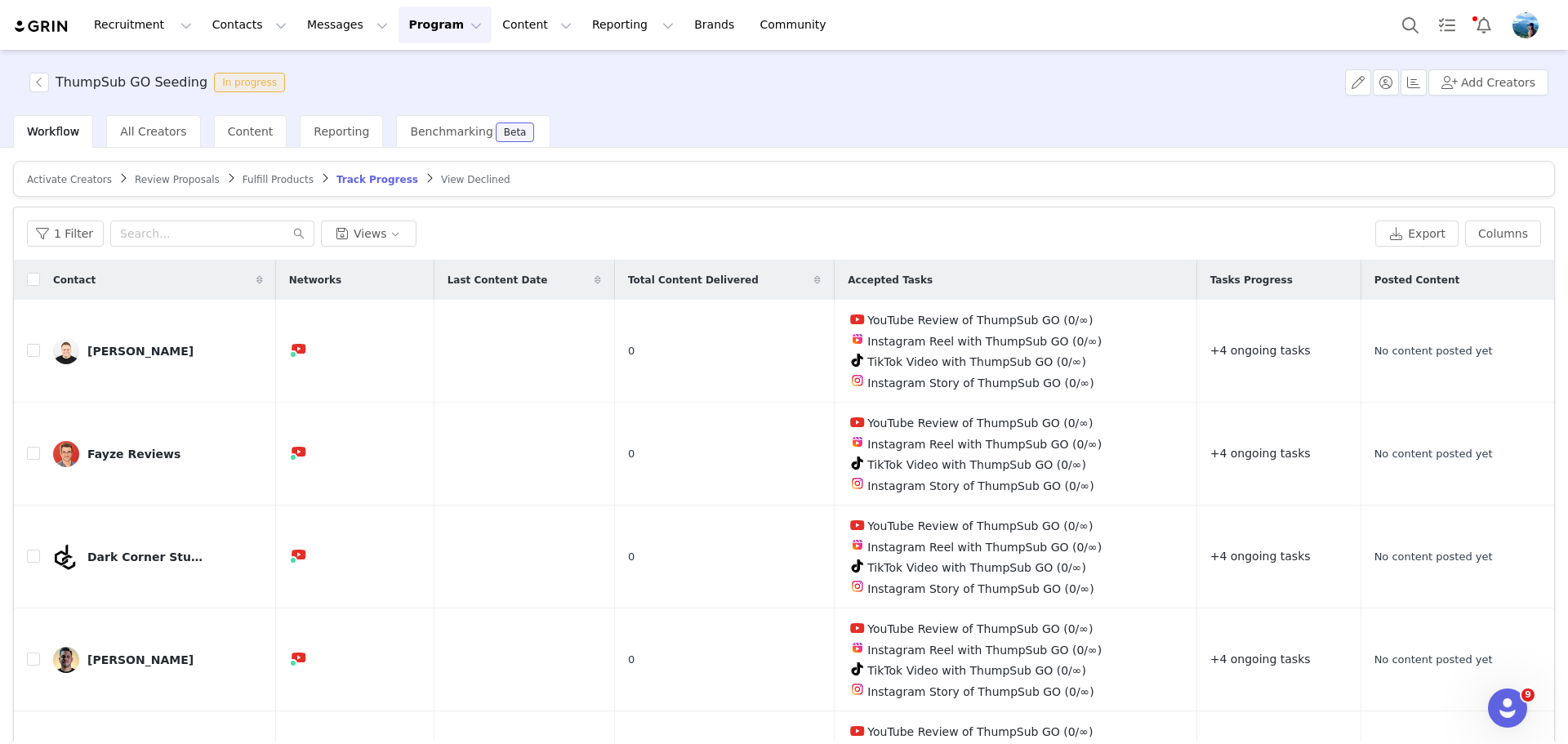
checkbox input "false"
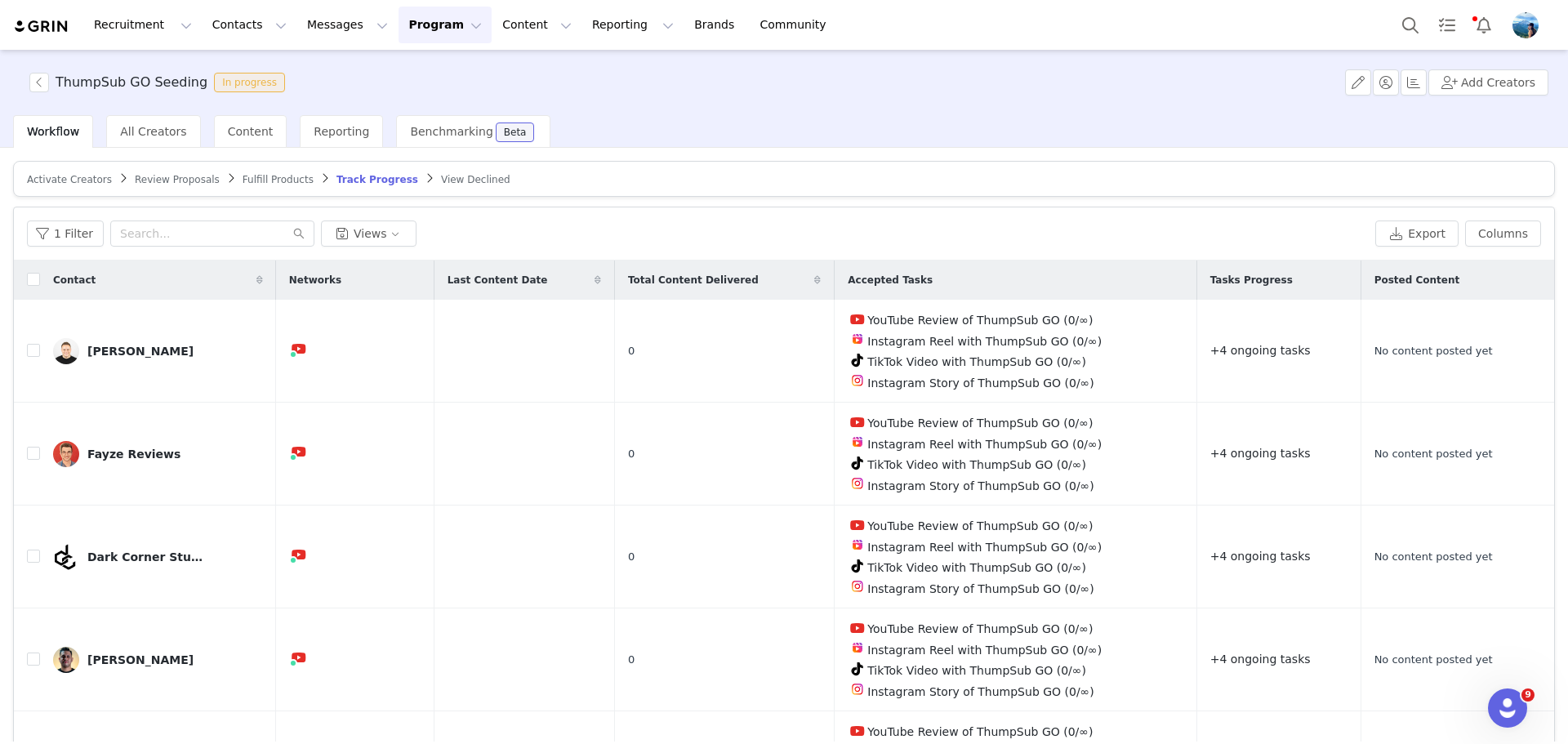
checkbox input "false"
click at [1500, 235] on button "Columns" at bounding box center [1503, 234] width 76 height 26
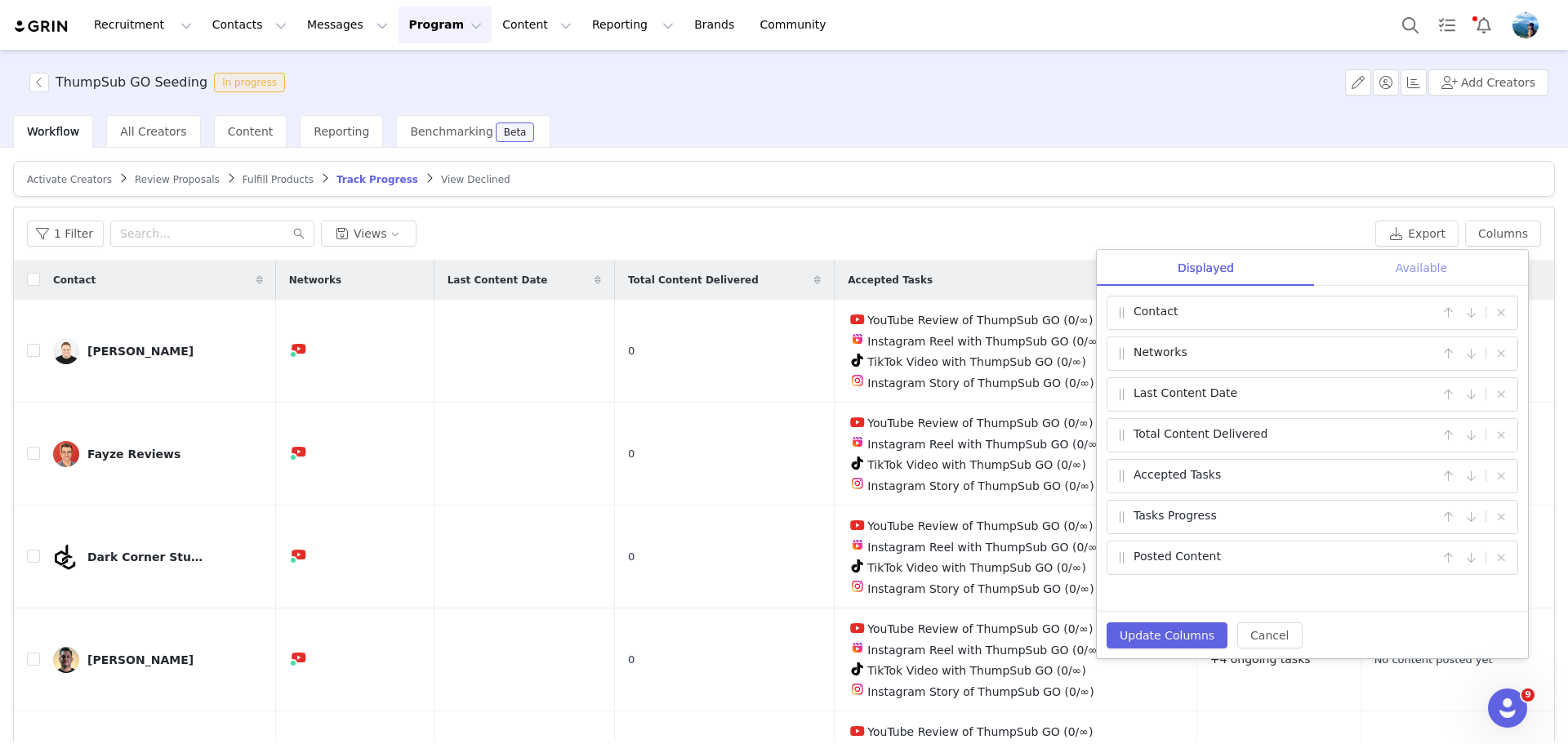
click at [1417, 263] on div "Available" at bounding box center [1421, 269] width 213 height 37
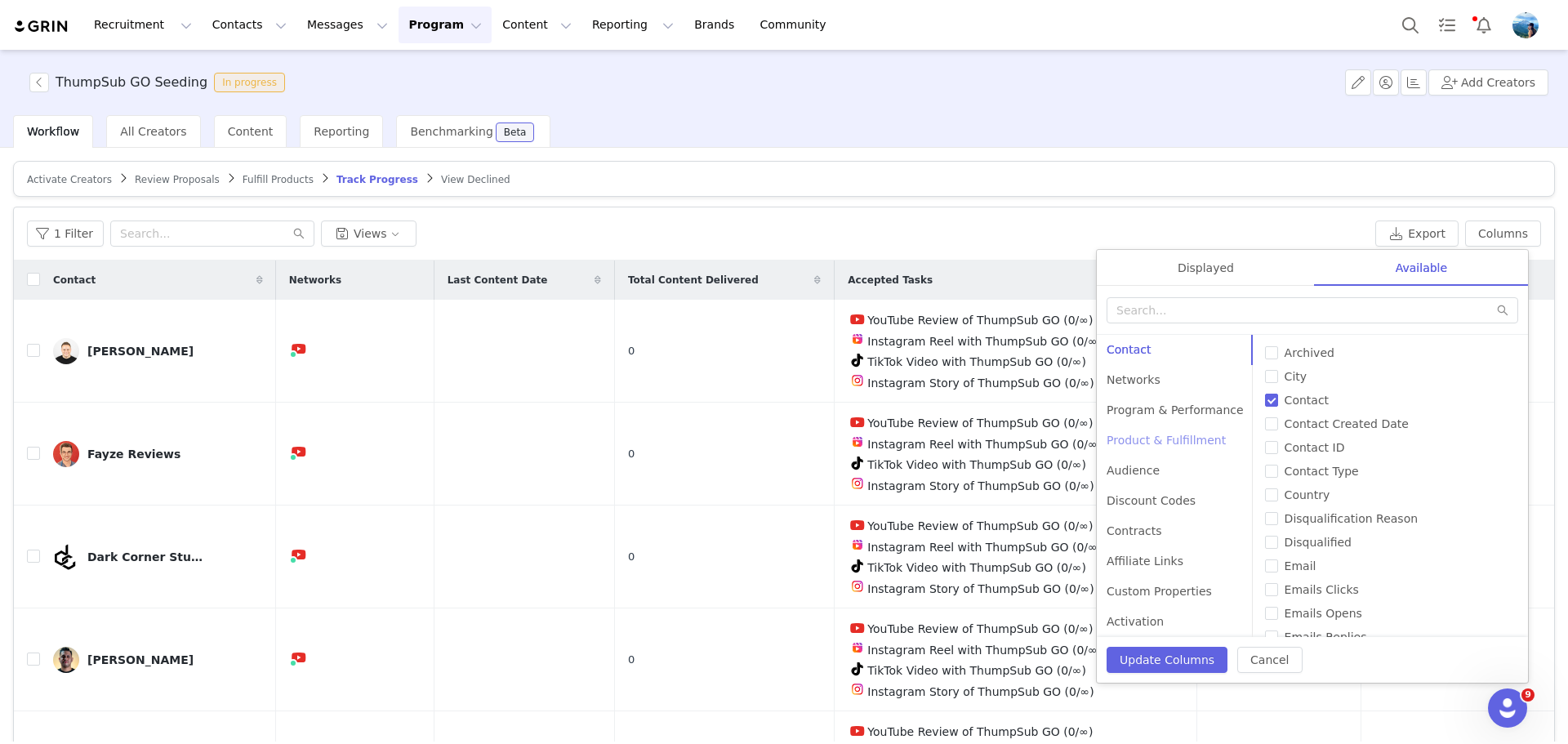
click at [1177, 441] on div "Product & Fulfillment" at bounding box center [1175, 441] width 157 height 30
click at [1265, 475] on input "Products" at bounding box center [1271, 471] width 13 height 13
checkbox input "true"
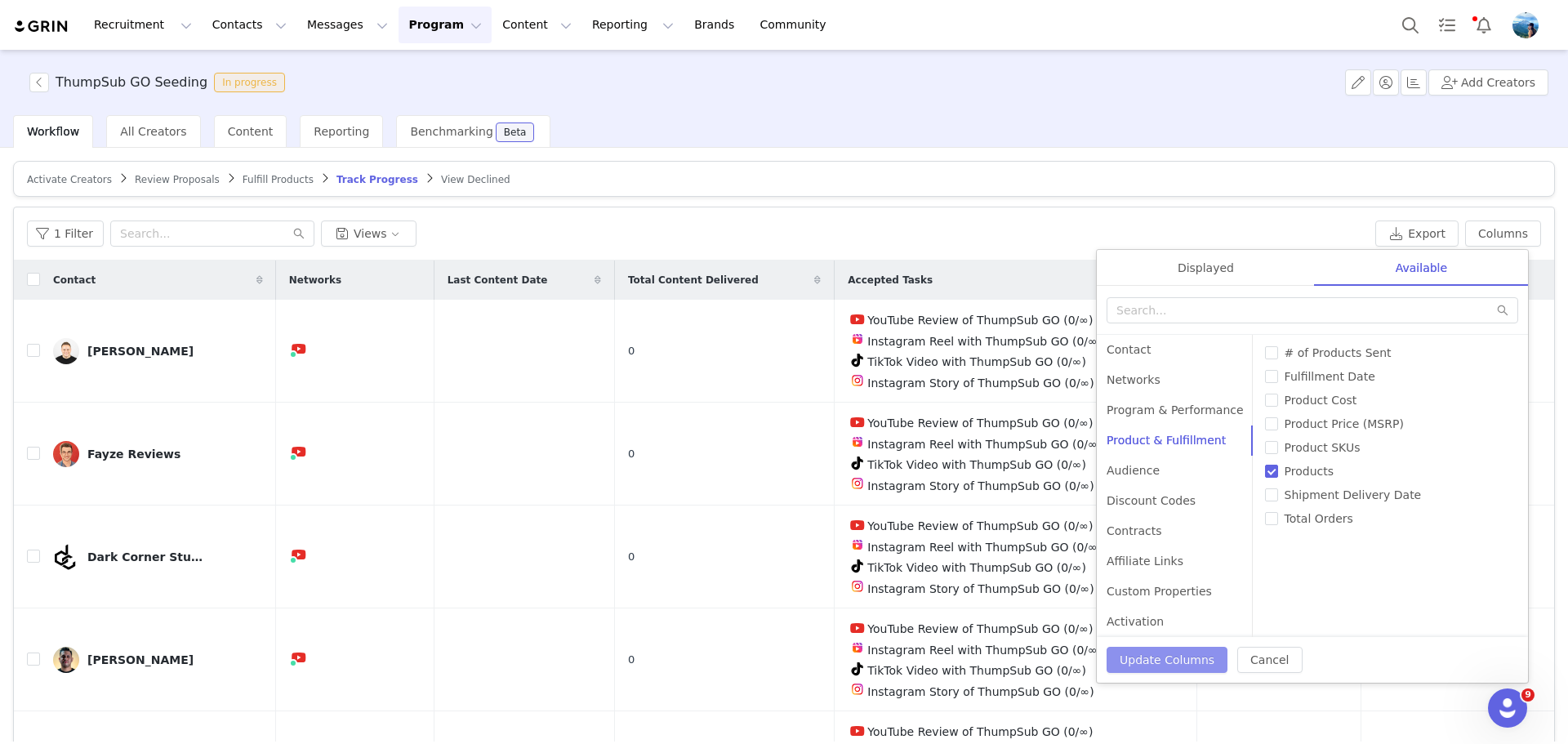
click at [1202, 654] on button "Update Columns" at bounding box center [1167, 661] width 121 height 26
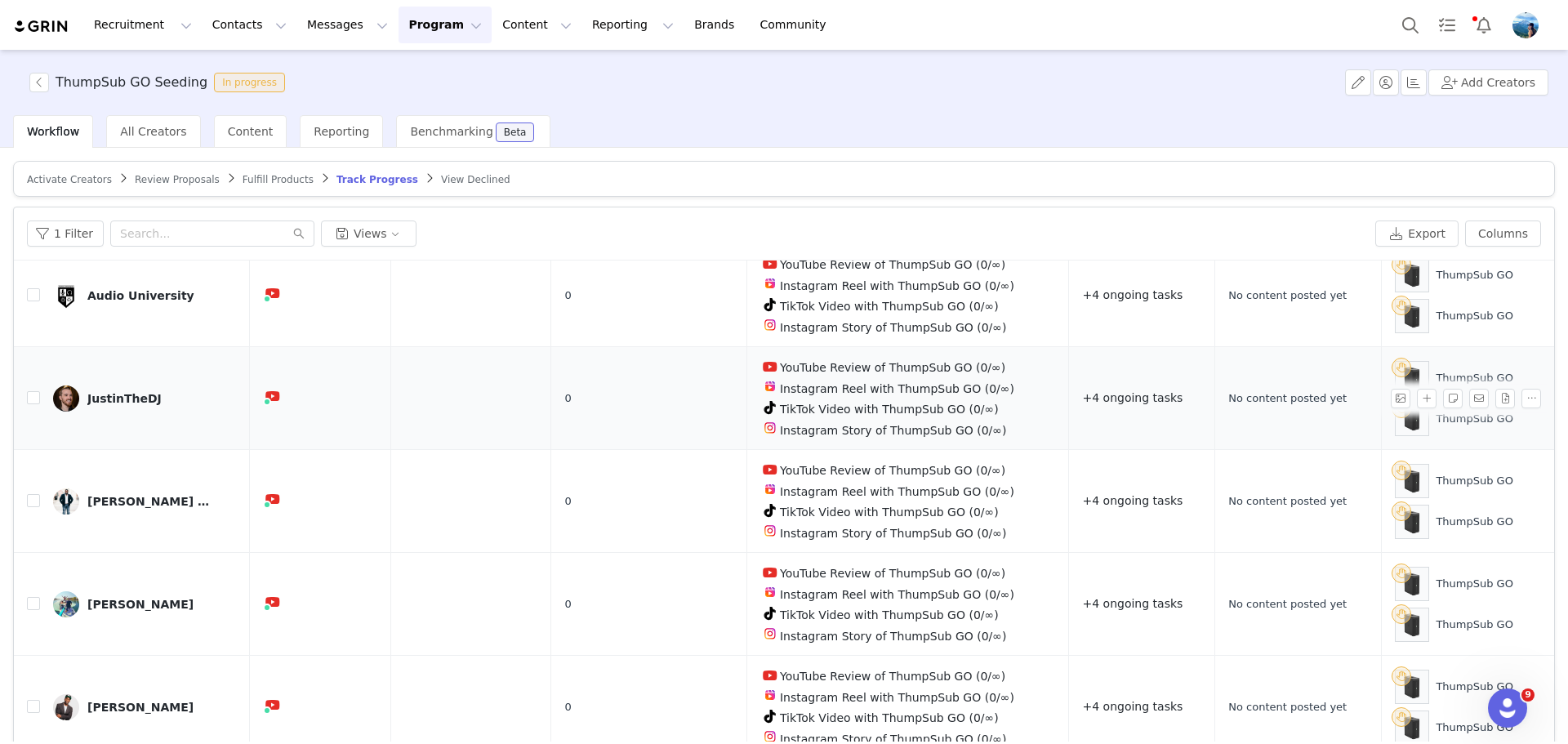
scroll to position [544, 0]
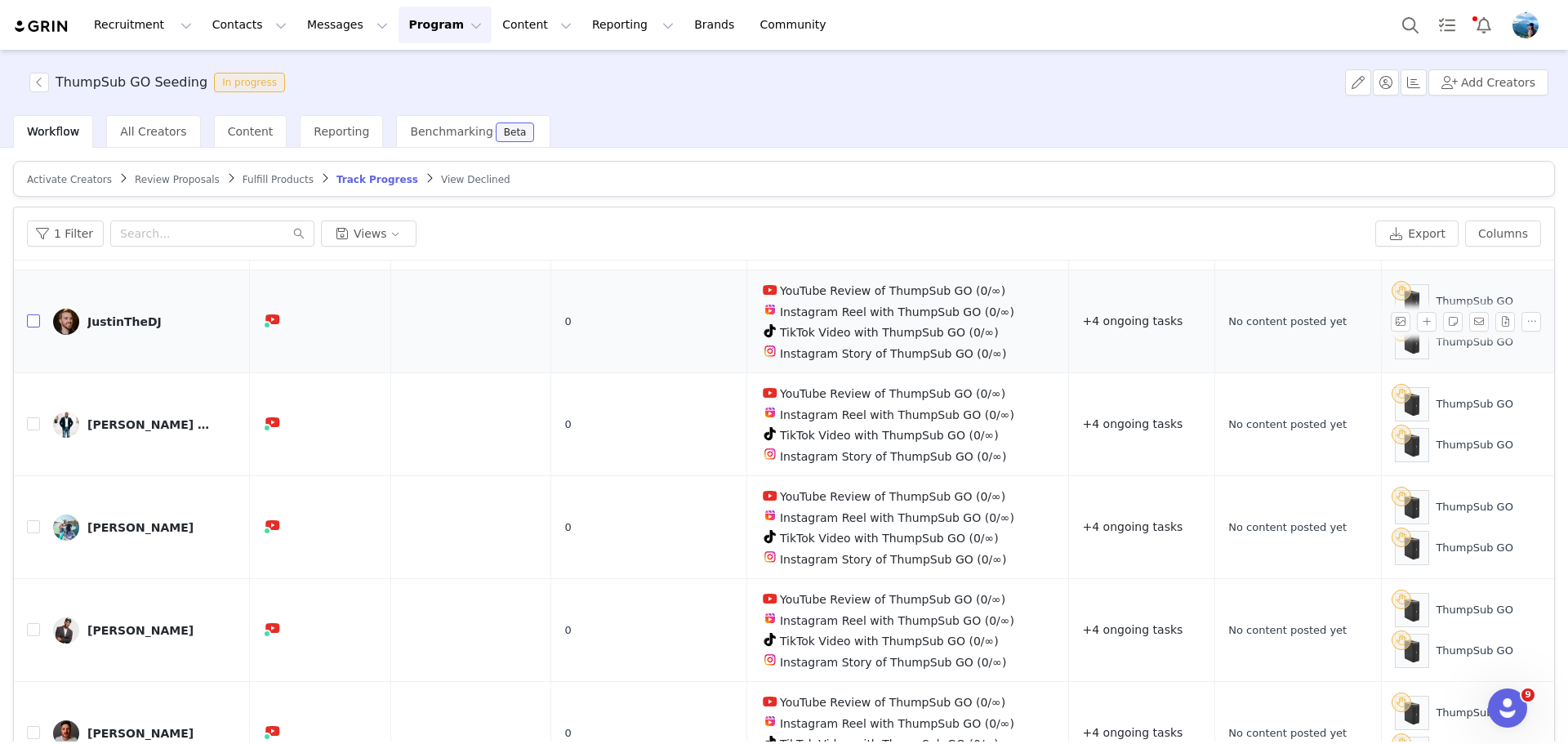
click at [32, 314] on input "checkbox" at bounding box center [33, 321] width 13 height 13
checkbox input "true"
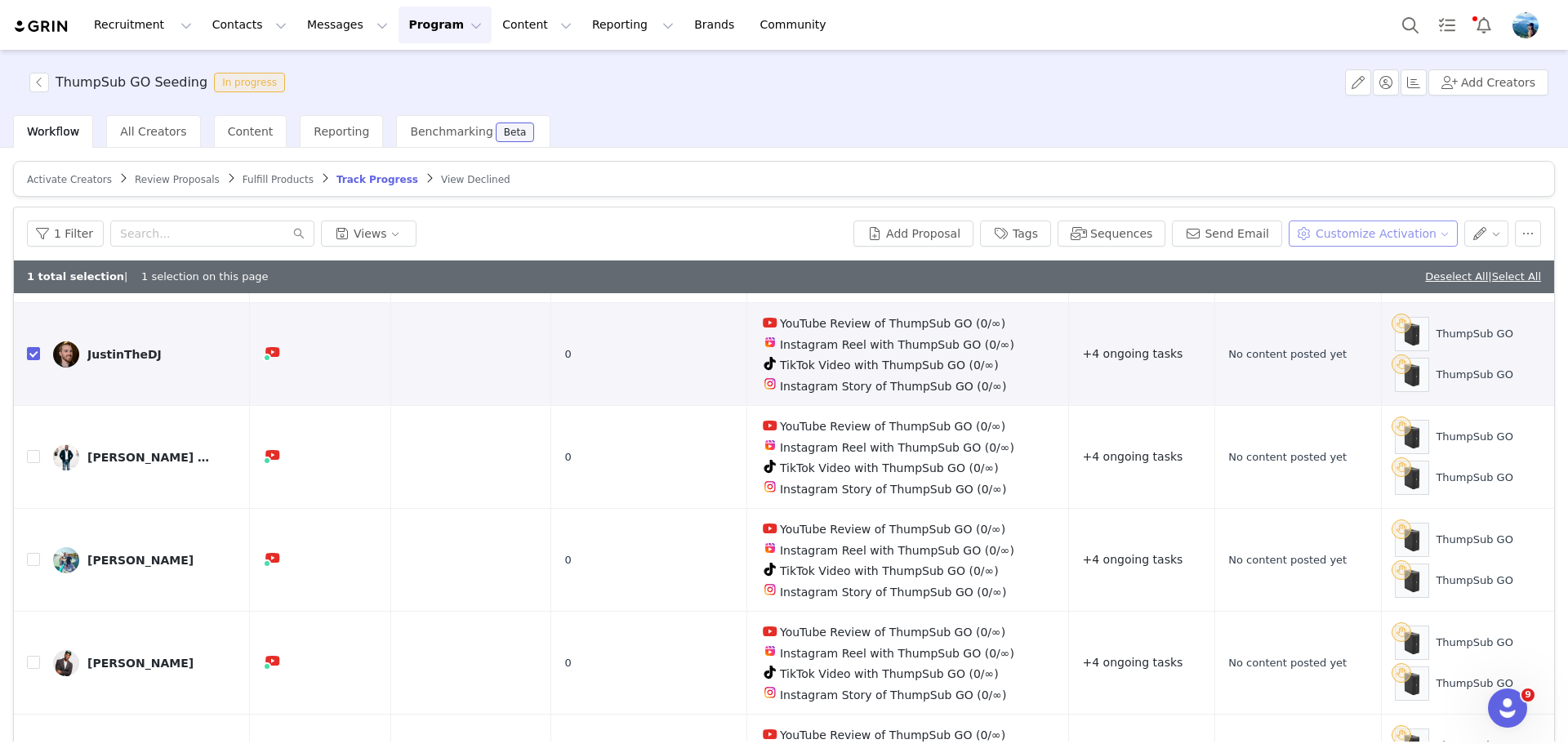
click at [1352, 236] on button "Customize Activation" at bounding box center [1373, 234] width 169 height 26
click at [1352, 237] on button "Customize Activation" at bounding box center [1373, 234] width 169 height 26
click at [1479, 230] on button "button" at bounding box center [1486, 234] width 45 height 26
click at [1478, 235] on button "button" at bounding box center [1486, 234] width 45 height 26
click at [1514, 225] on button "button" at bounding box center [1528, 234] width 26 height 26
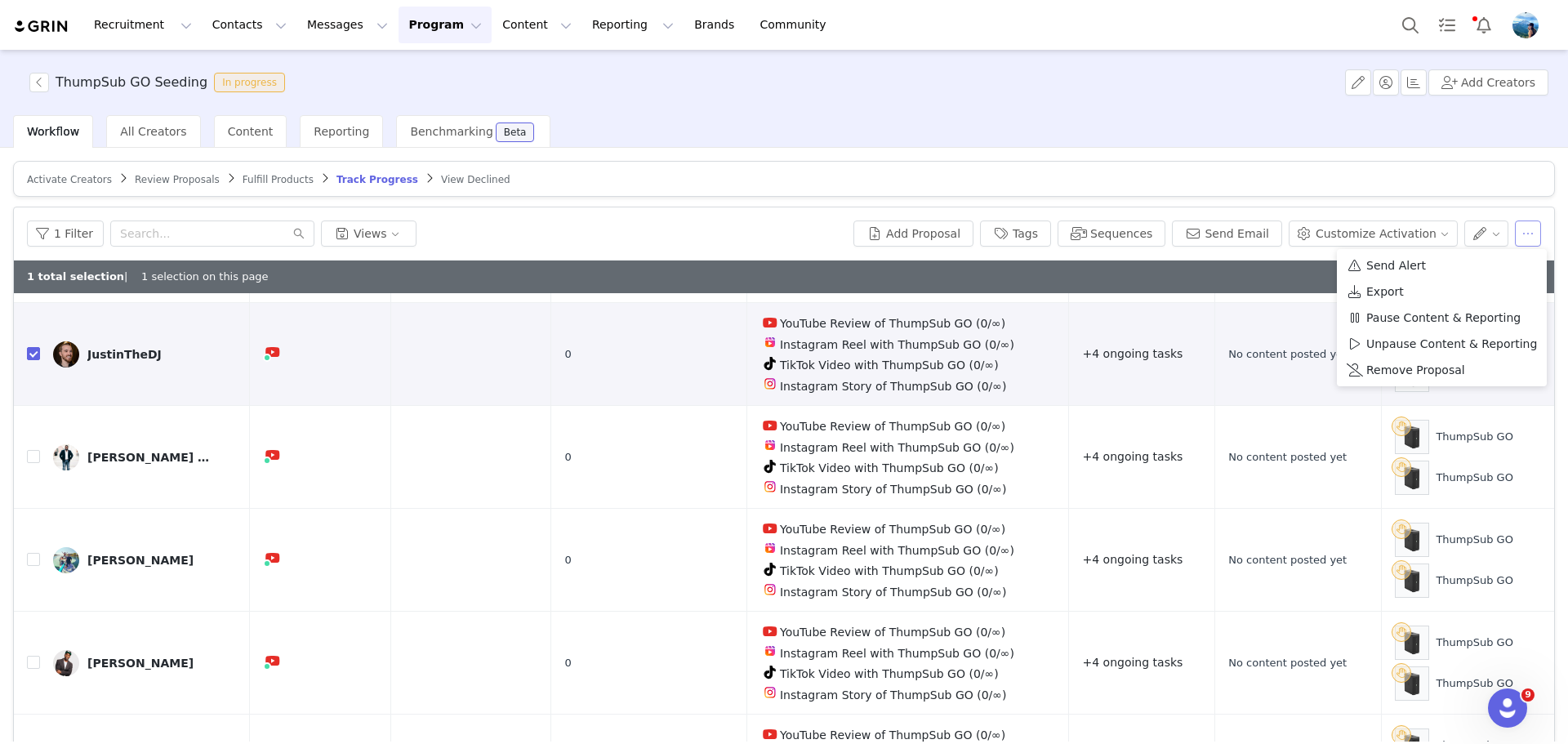
click at [1514, 225] on button "button" at bounding box center [1528, 234] width 26 height 26
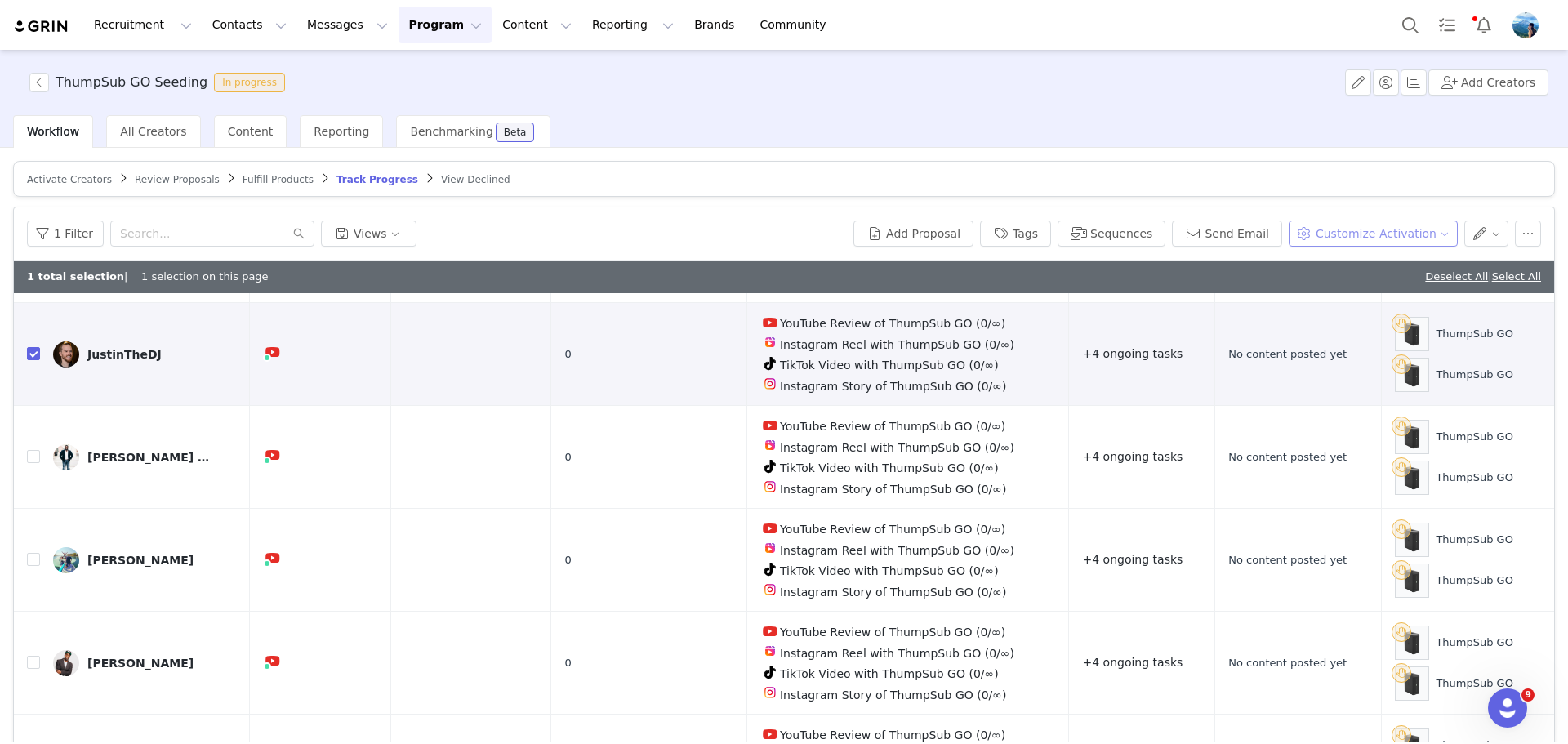
click at [1401, 224] on button "Customize Activation" at bounding box center [1373, 234] width 169 height 26
click at [1384, 287] on div "Add Tasks" at bounding box center [1374, 292] width 146 height 18
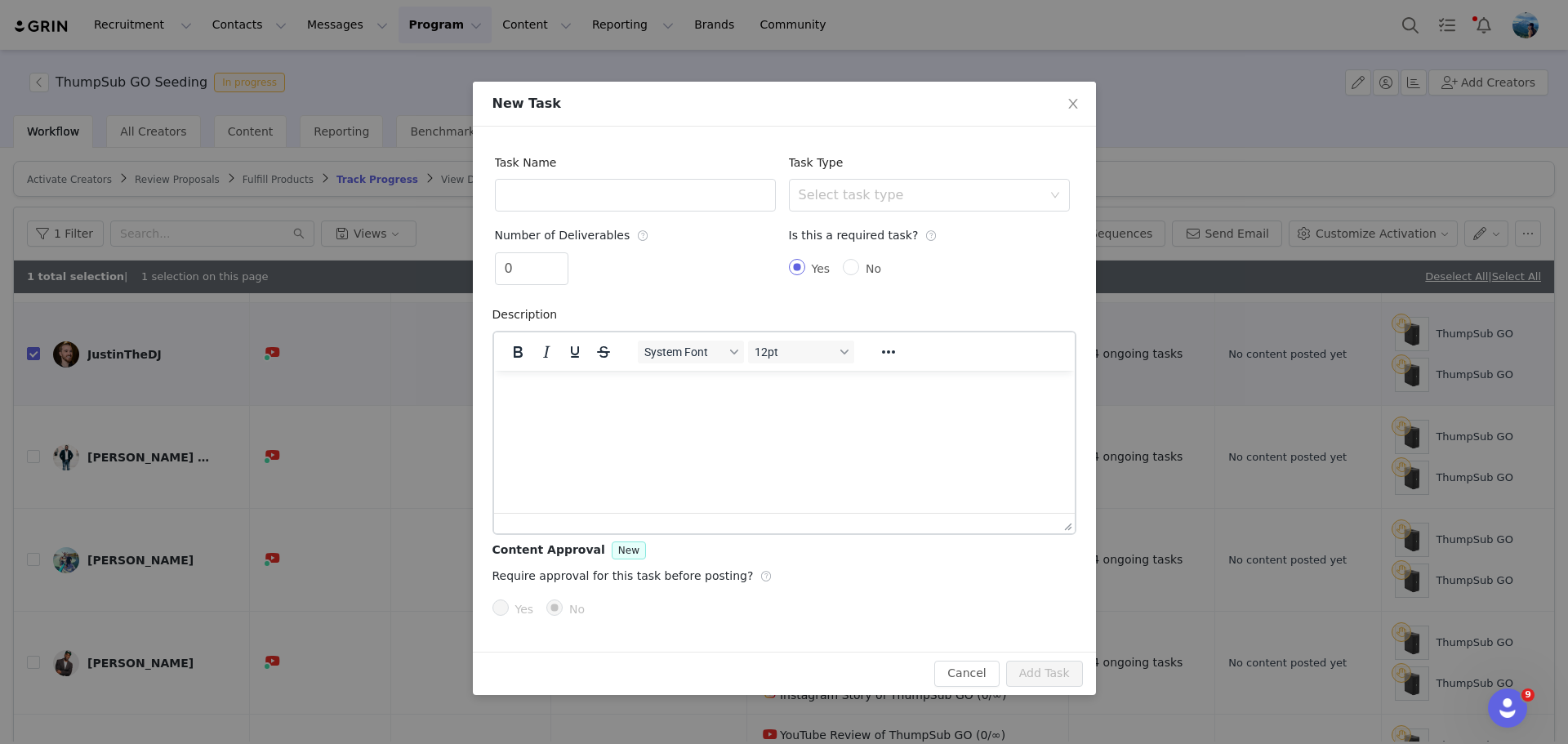
scroll to position [0, 0]
click at [1080, 110] on span "Close" at bounding box center [1073, 105] width 46 height 46
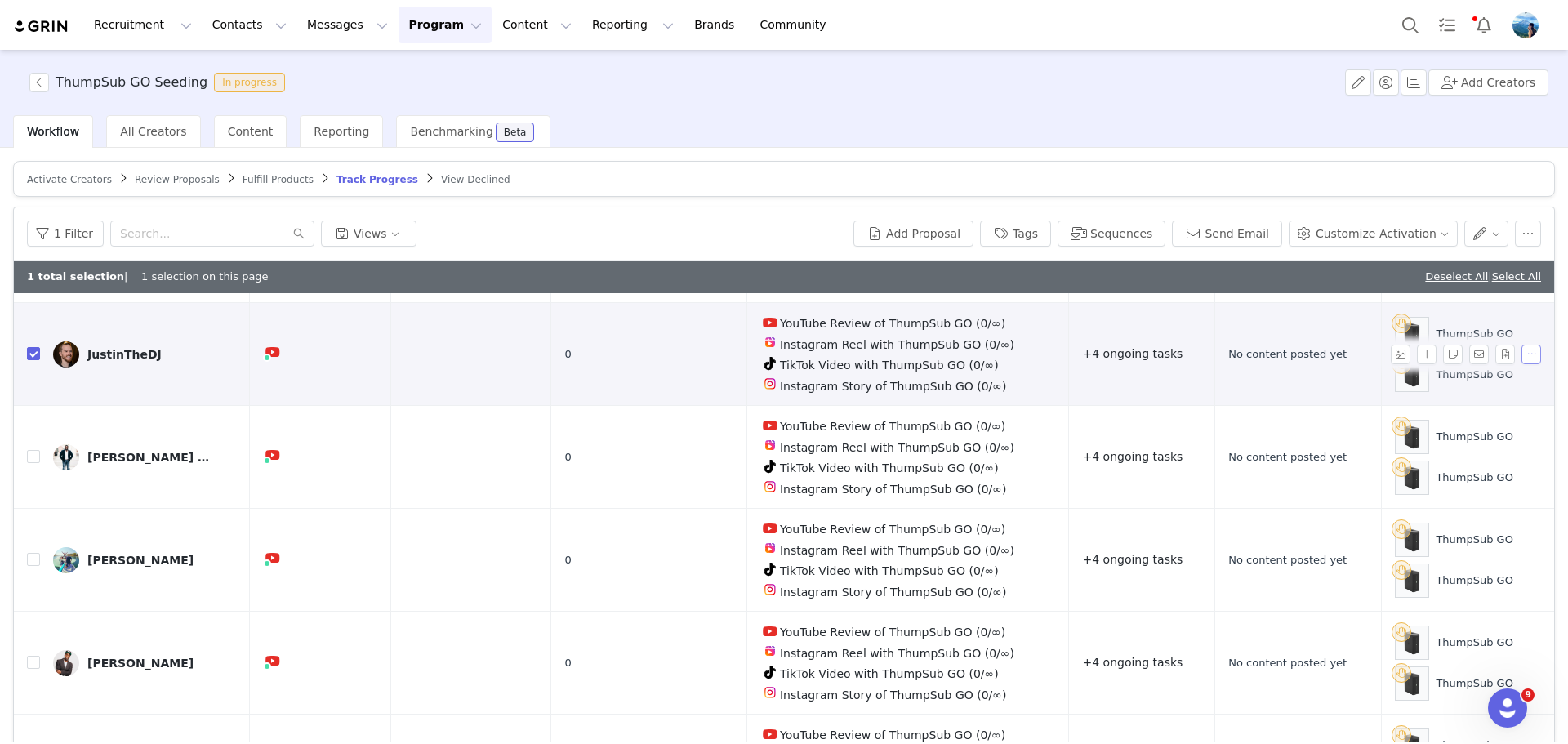
click at [1521, 345] on button "button" at bounding box center [1531, 355] width 19 height 19
click at [1495, 345] on button "button" at bounding box center [1505, 355] width 19 height 19
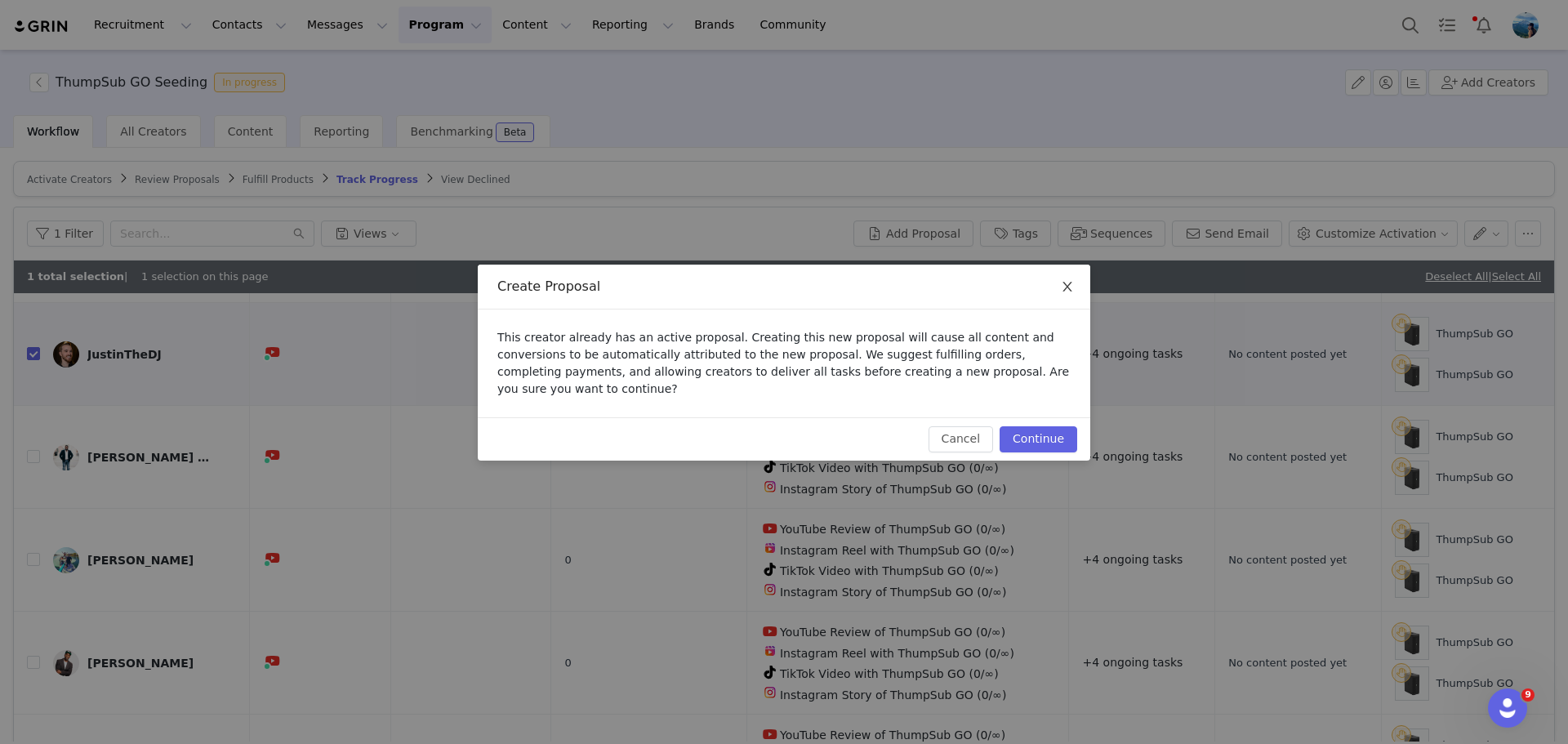
click at [1070, 292] on icon "icon: close" at bounding box center [1067, 286] width 9 height 10
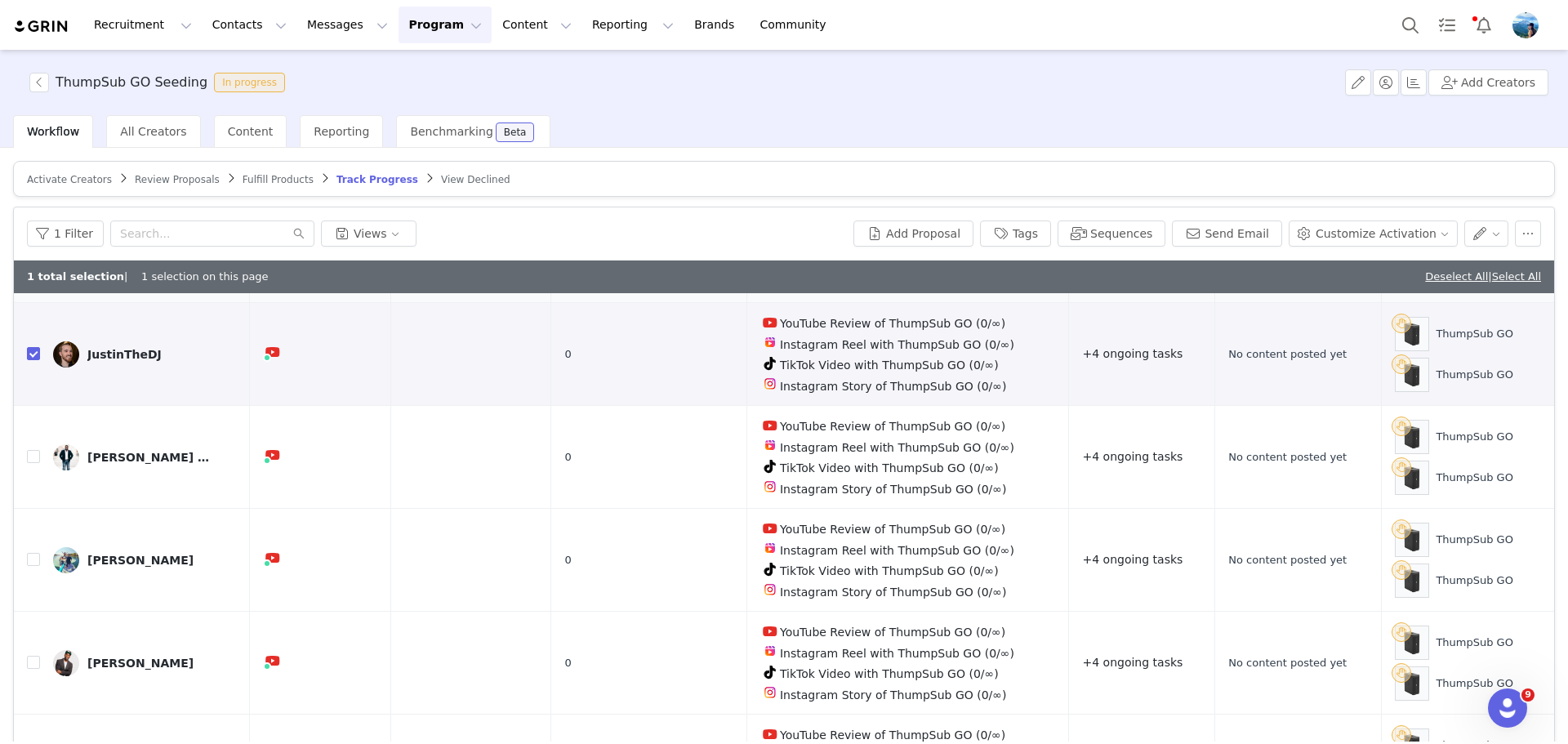
scroll to position [462, 0]
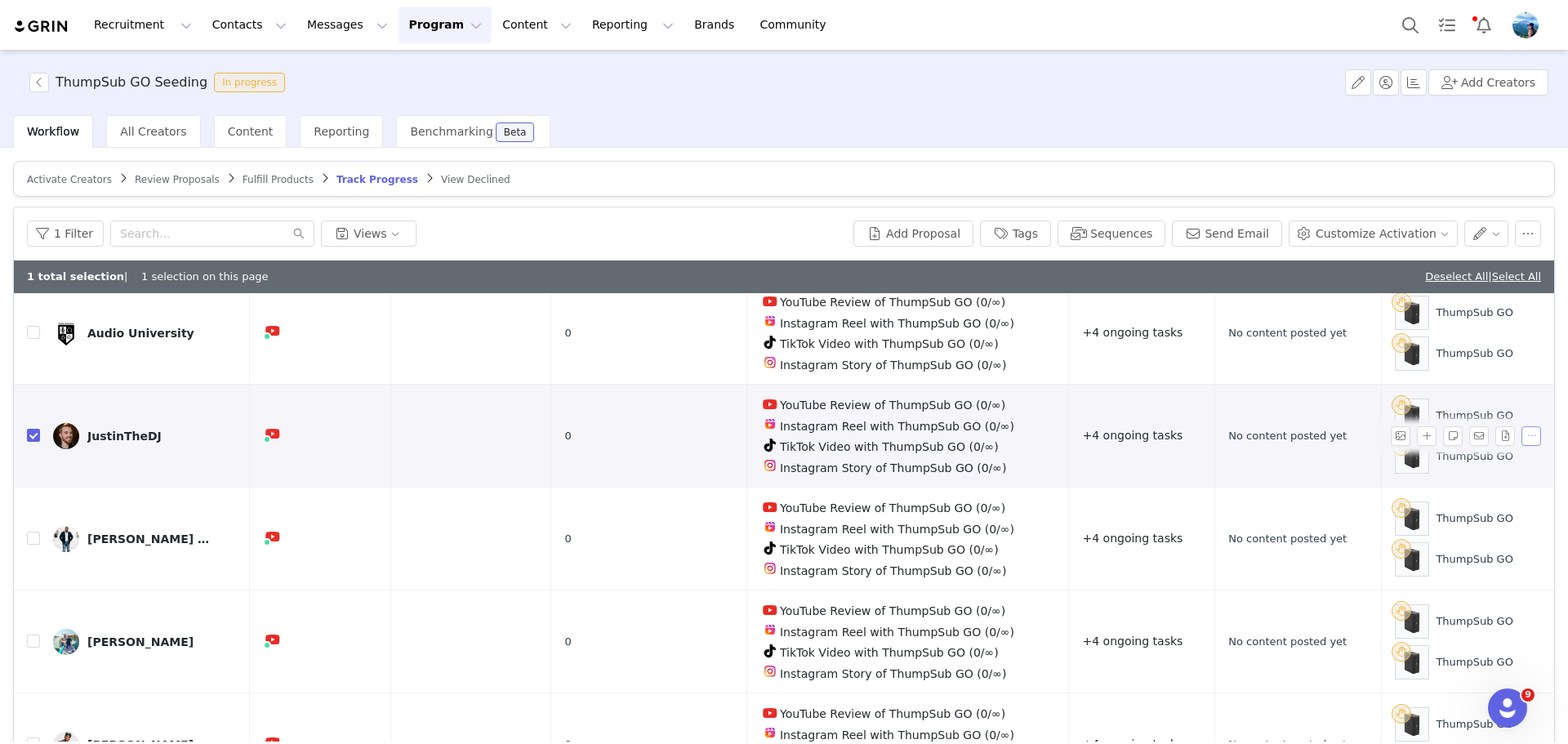
click at [1521, 427] on button "button" at bounding box center [1531, 437] width 19 height 19
click at [1490, 479] on span "Add Paid Amplification" at bounding box center [1456, 478] width 128 height 18
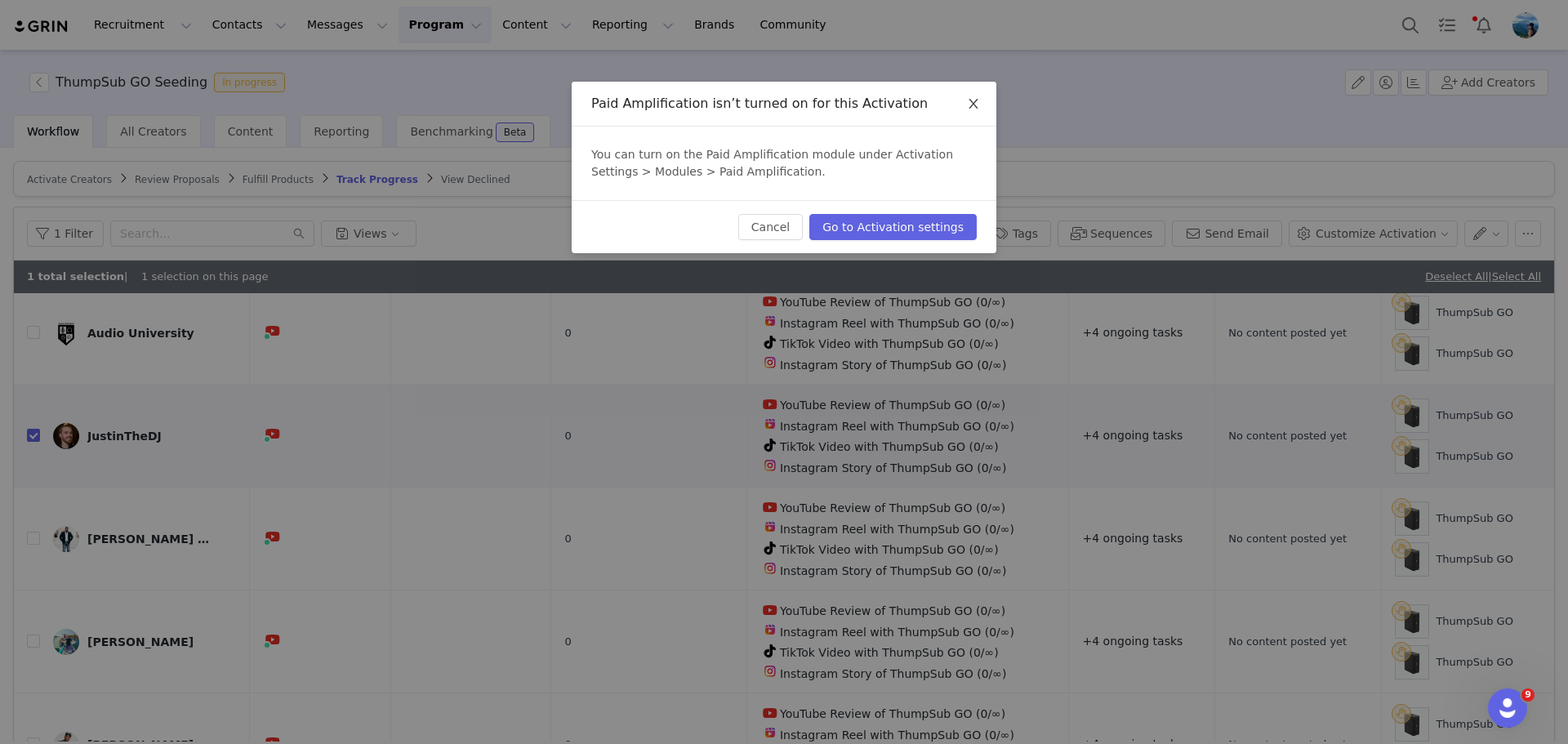
click at [967, 98] on span "Close" at bounding box center [974, 105] width 46 height 46
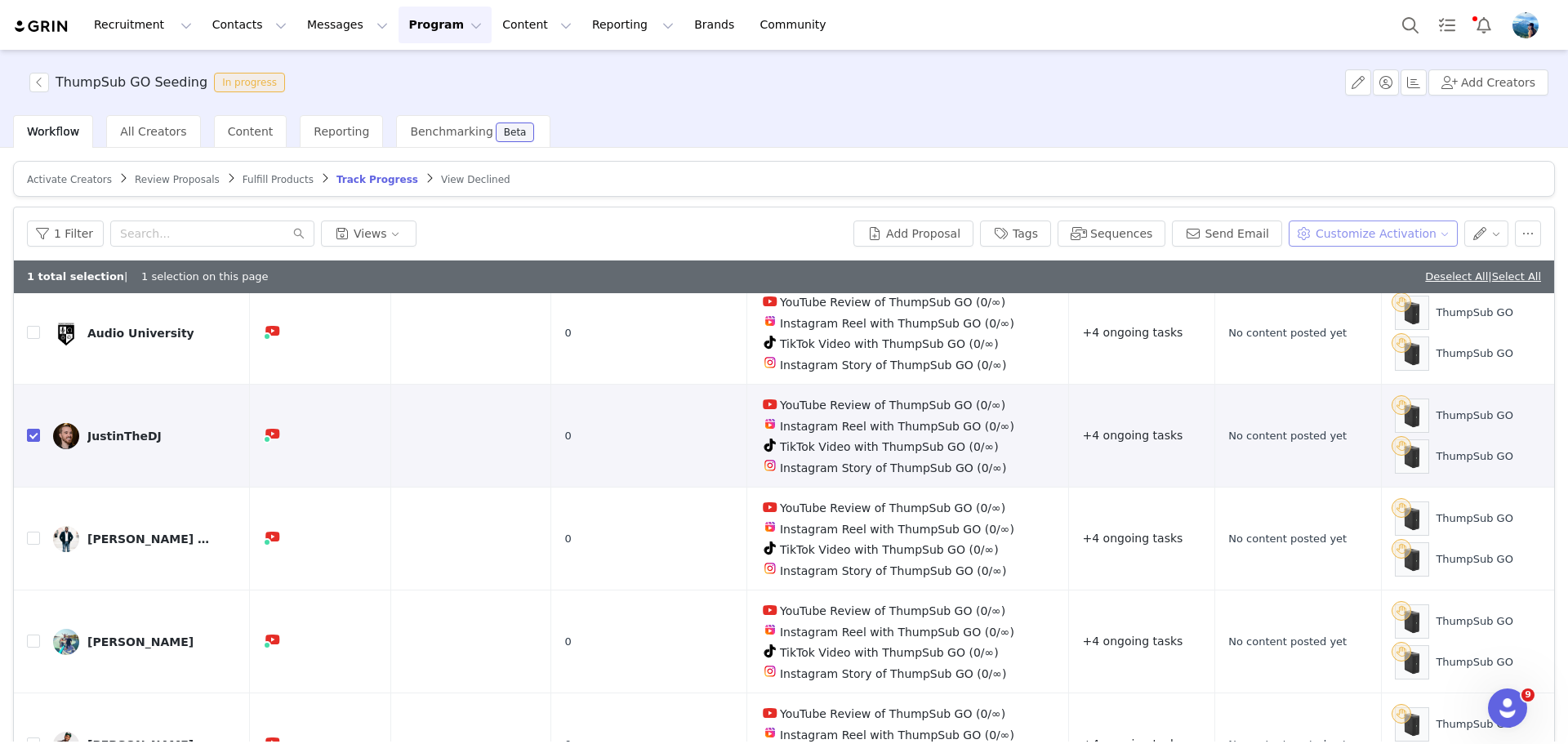
click at [1345, 231] on button "Customize Activation" at bounding box center [1373, 234] width 169 height 26
click at [1492, 235] on button "button" at bounding box center [1486, 234] width 45 height 26
click at [1528, 236] on button "button" at bounding box center [1528, 234] width 26 height 26
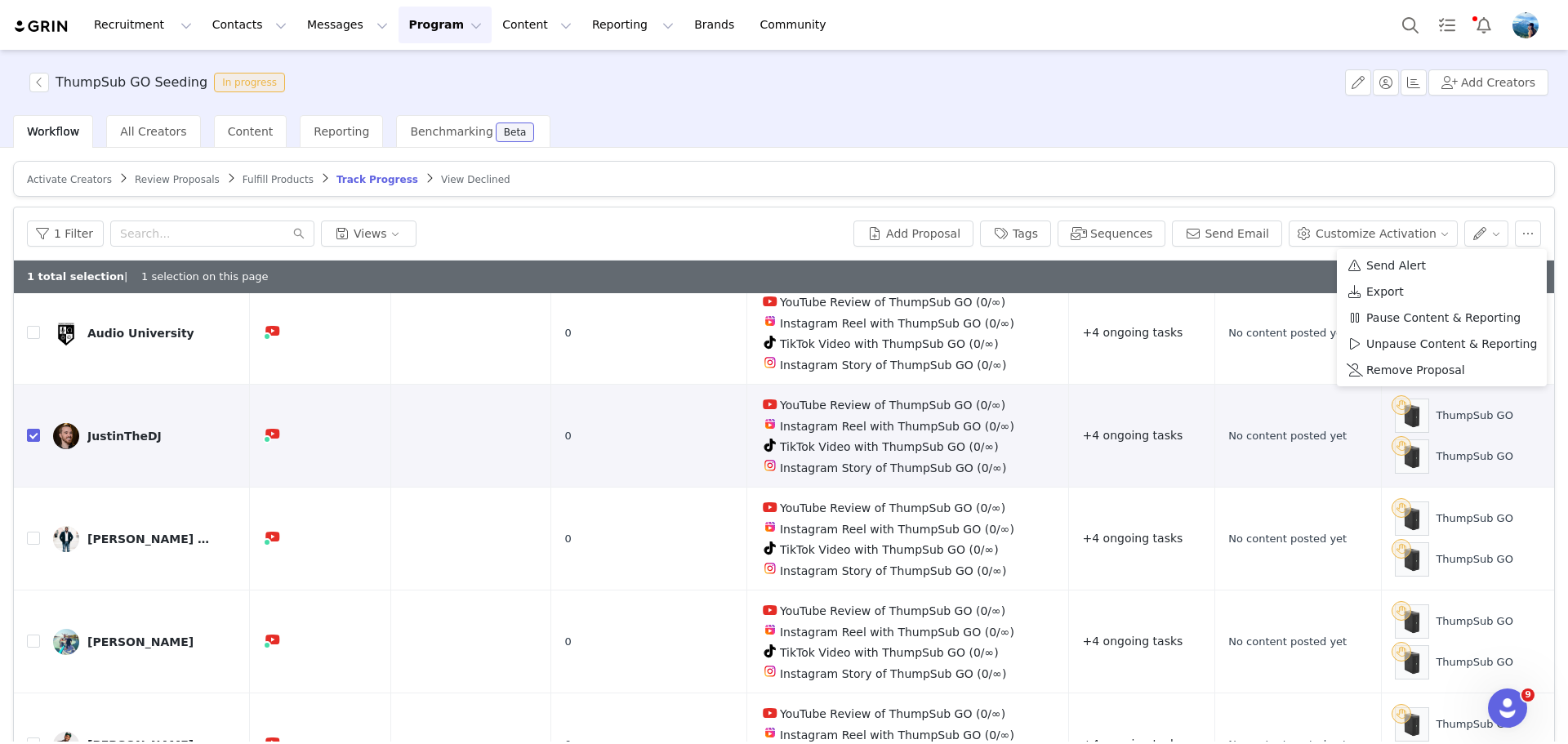
click at [1161, 166] on article "Activate Creators Review Proposals Fulfill Products Track Progress View Declined" at bounding box center [784, 178] width 1542 height 36
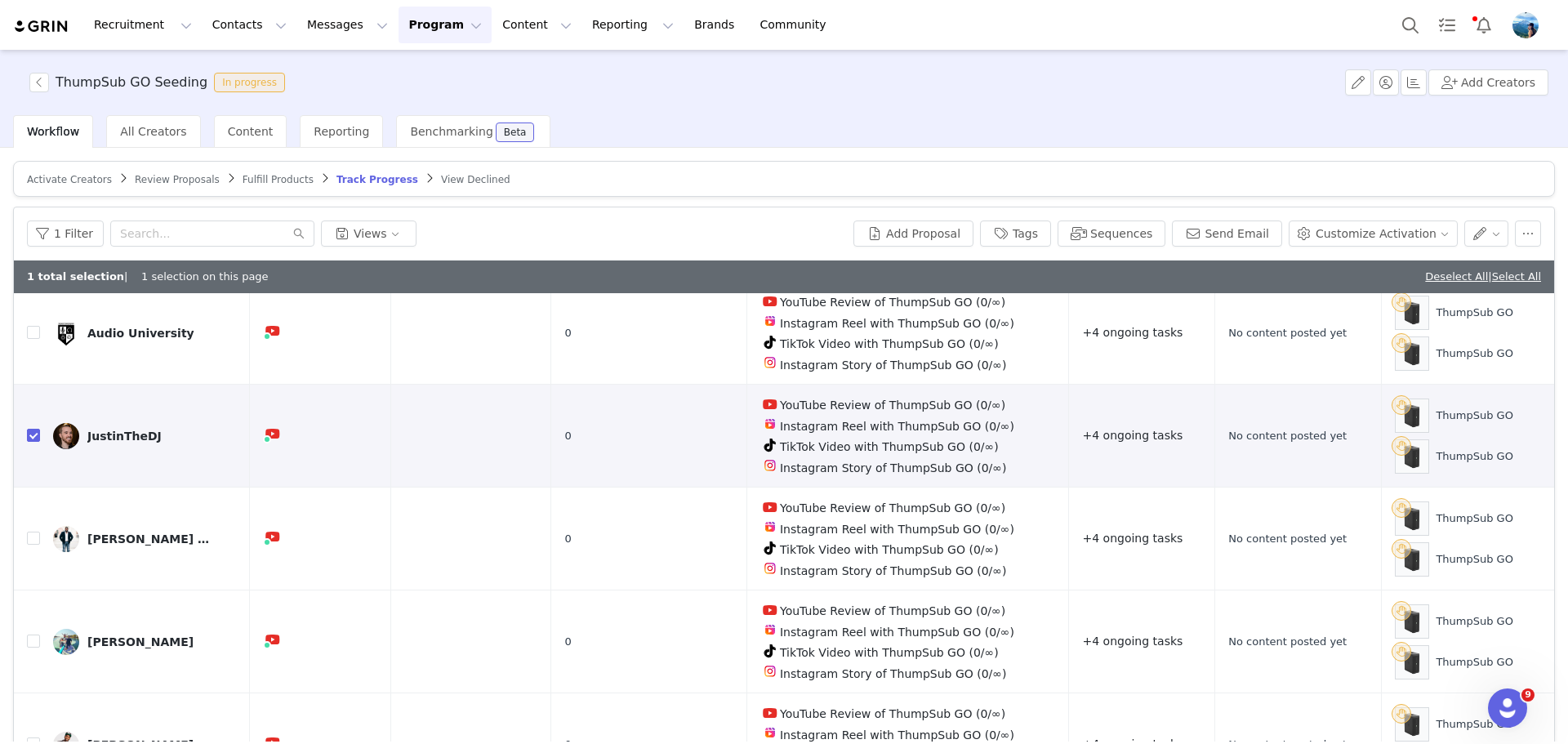
click at [441, 183] on span "View Declined" at bounding box center [475, 179] width 69 height 11
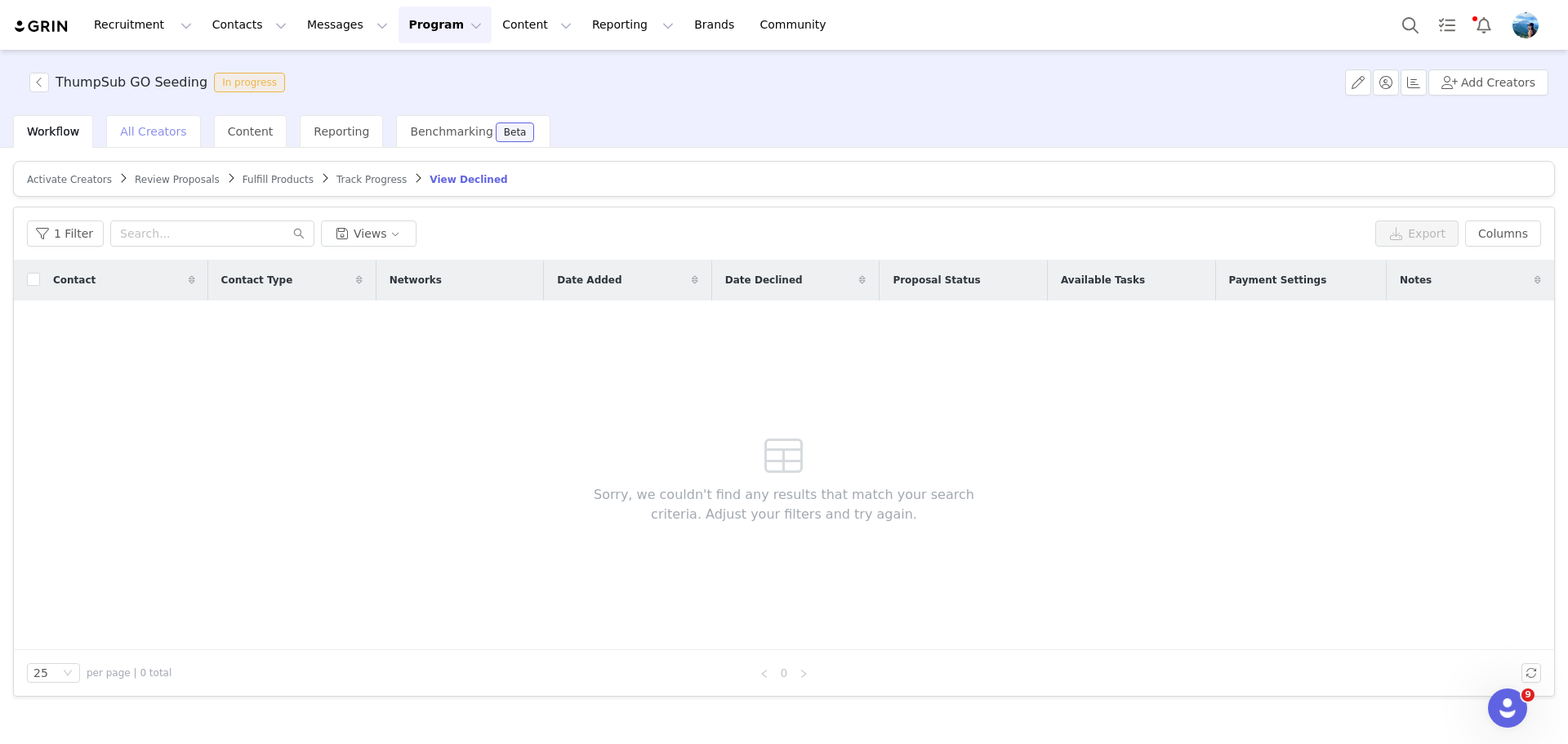
click at [121, 122] on div "All Creators" at bounding box center [153, 131] width 94 height 33
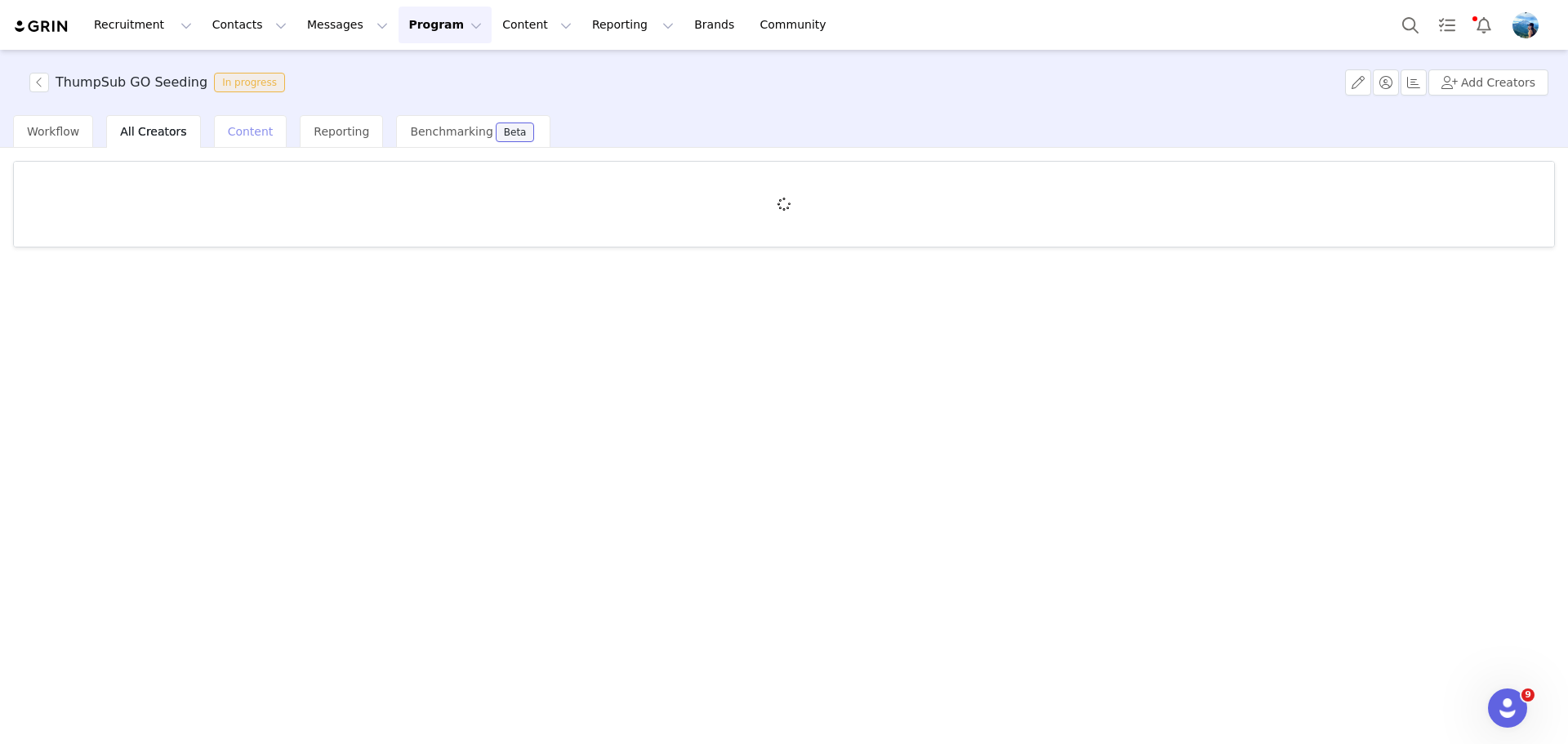
click at [238, 126] on span "Content" at bounding box center [251, 131] width 46 height 13
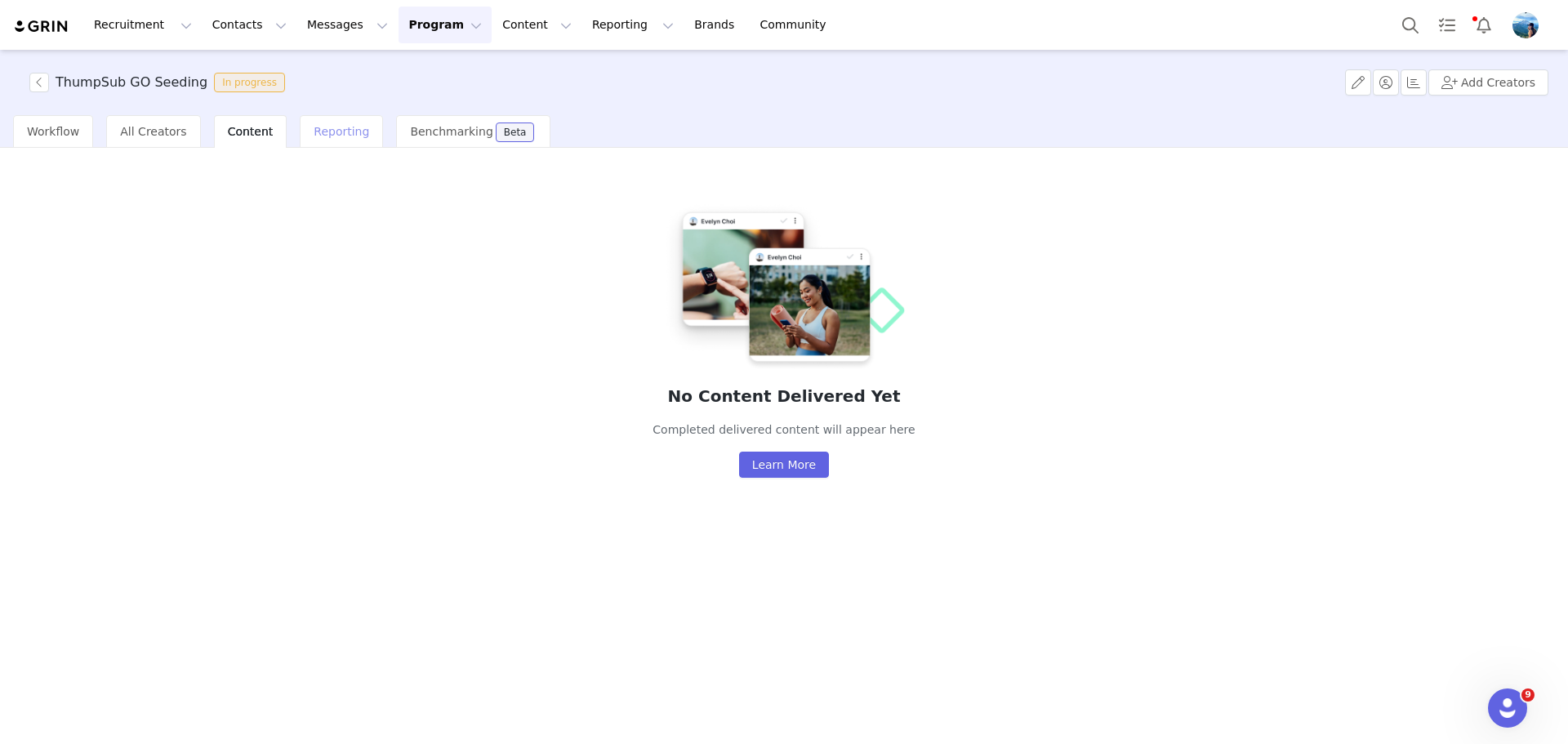
click at [326, 126] on span "Reporting" at bounding box center [341, 131] width 55 height 13
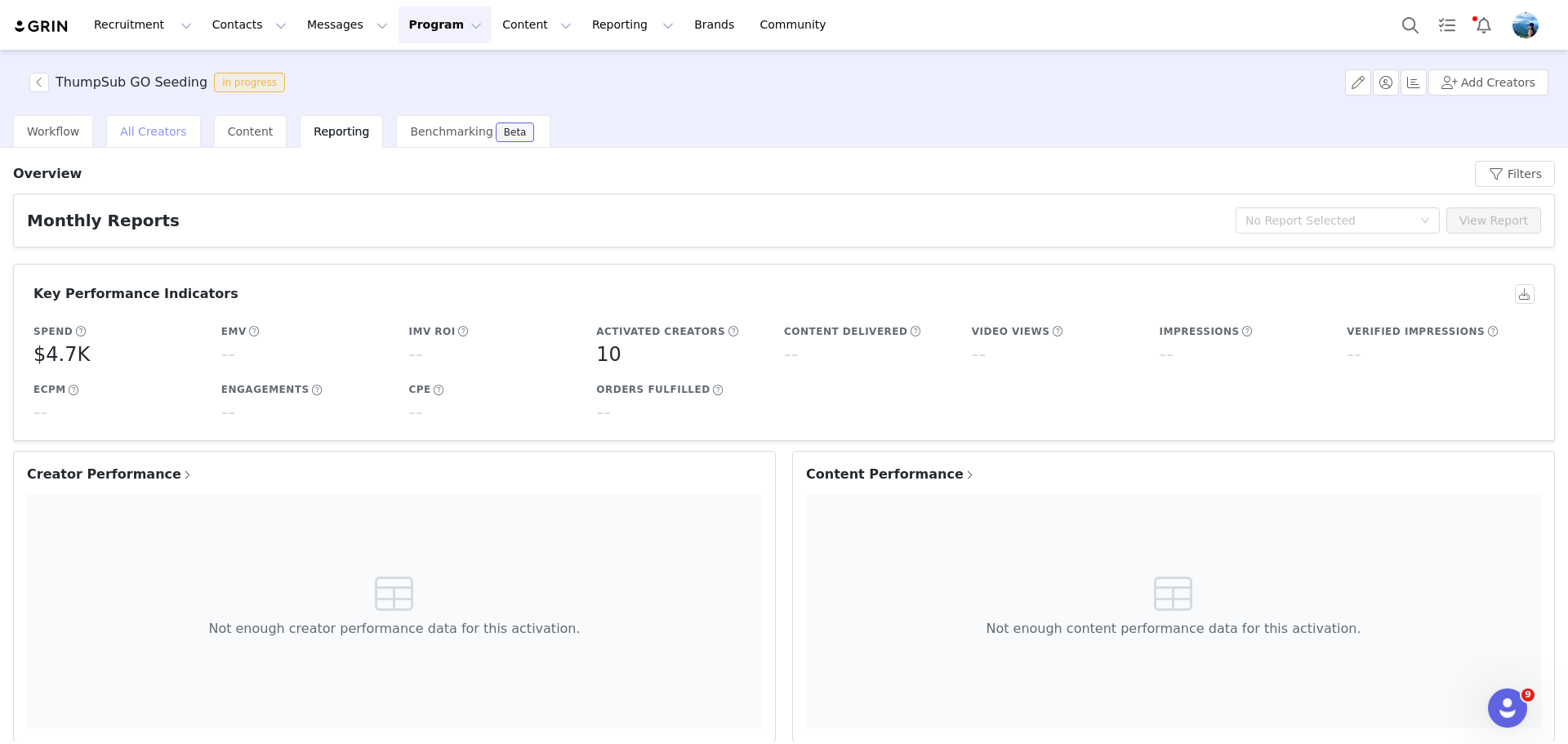
click at [168, 134] on span "All Creators" at bounding box center [153, 131] width 66 height 13
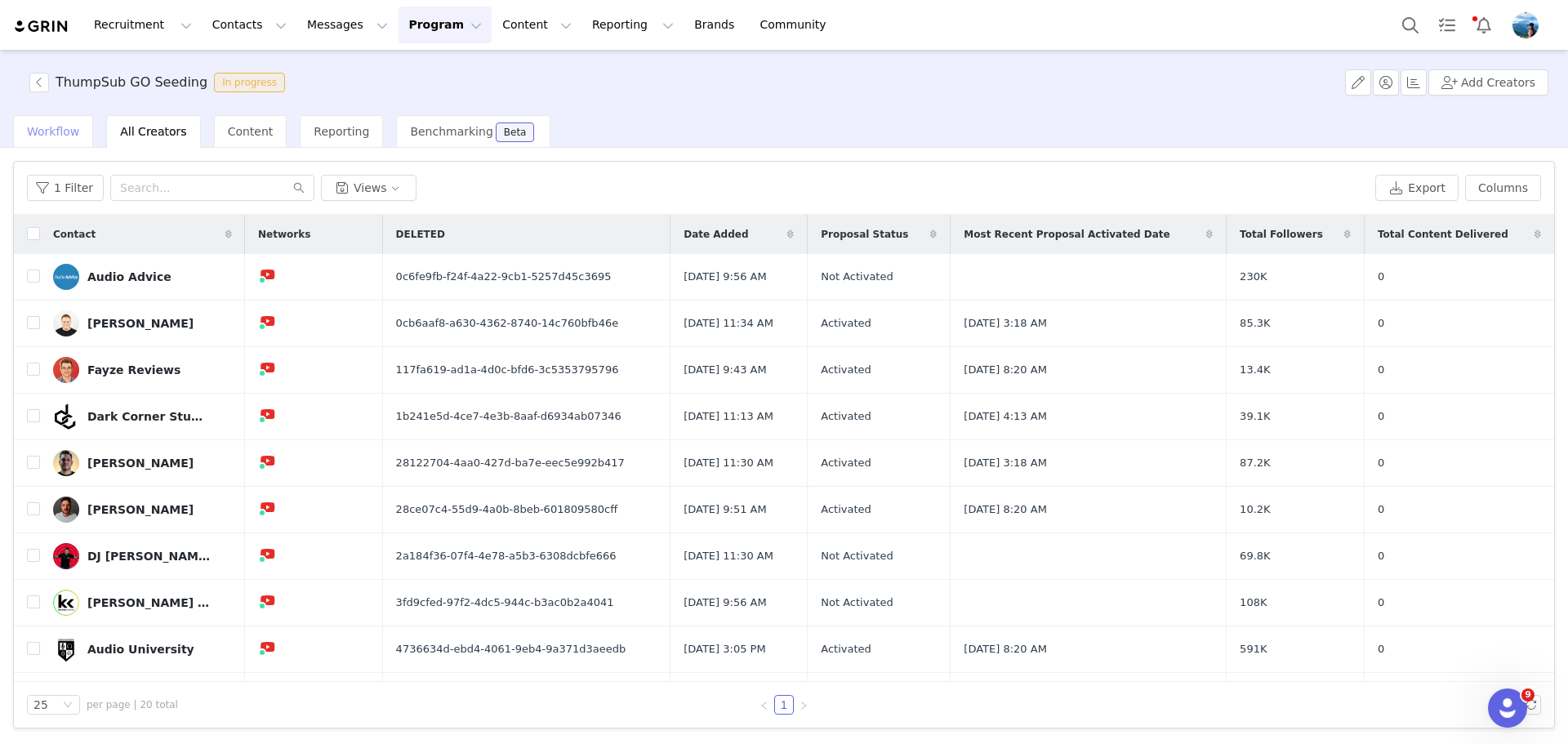
click at [71, 129] on span "Workflow" at bounding box center [54, 131] width 53 height 13
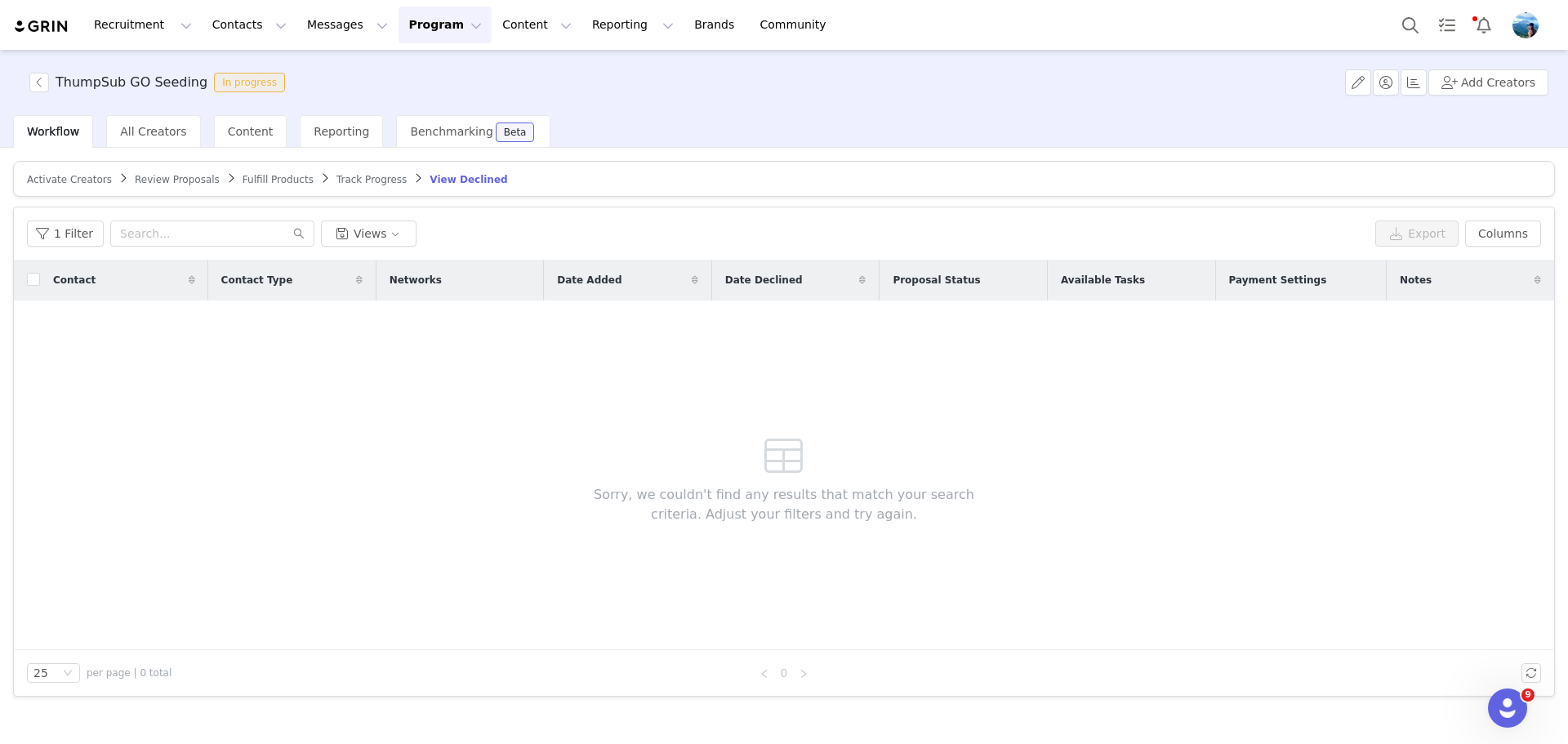
click at [155, 180] on span "Review Proposals" at bounding box center [176, 179] width 85 height 11
click at [81, 177] on span "Activate Creators" at bounding box center [69, 179] width 85 height 11
click at [278, 235] on icon "icon: close-circle" at bounding box center [283, 233] width 10 height 10
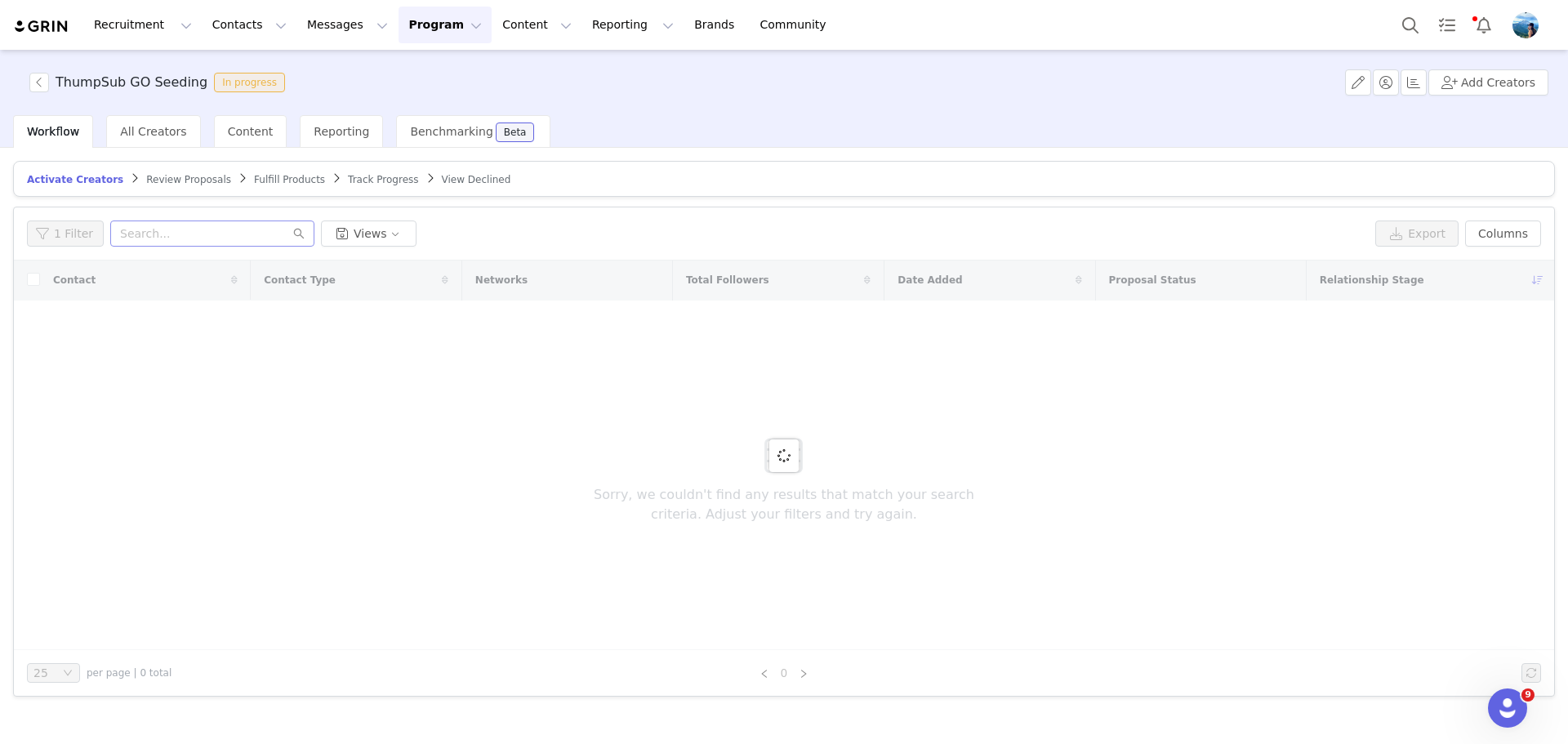
click at [164, 181] on span "Review Proposals" at bounding box center [189, 179] width 85 height 11
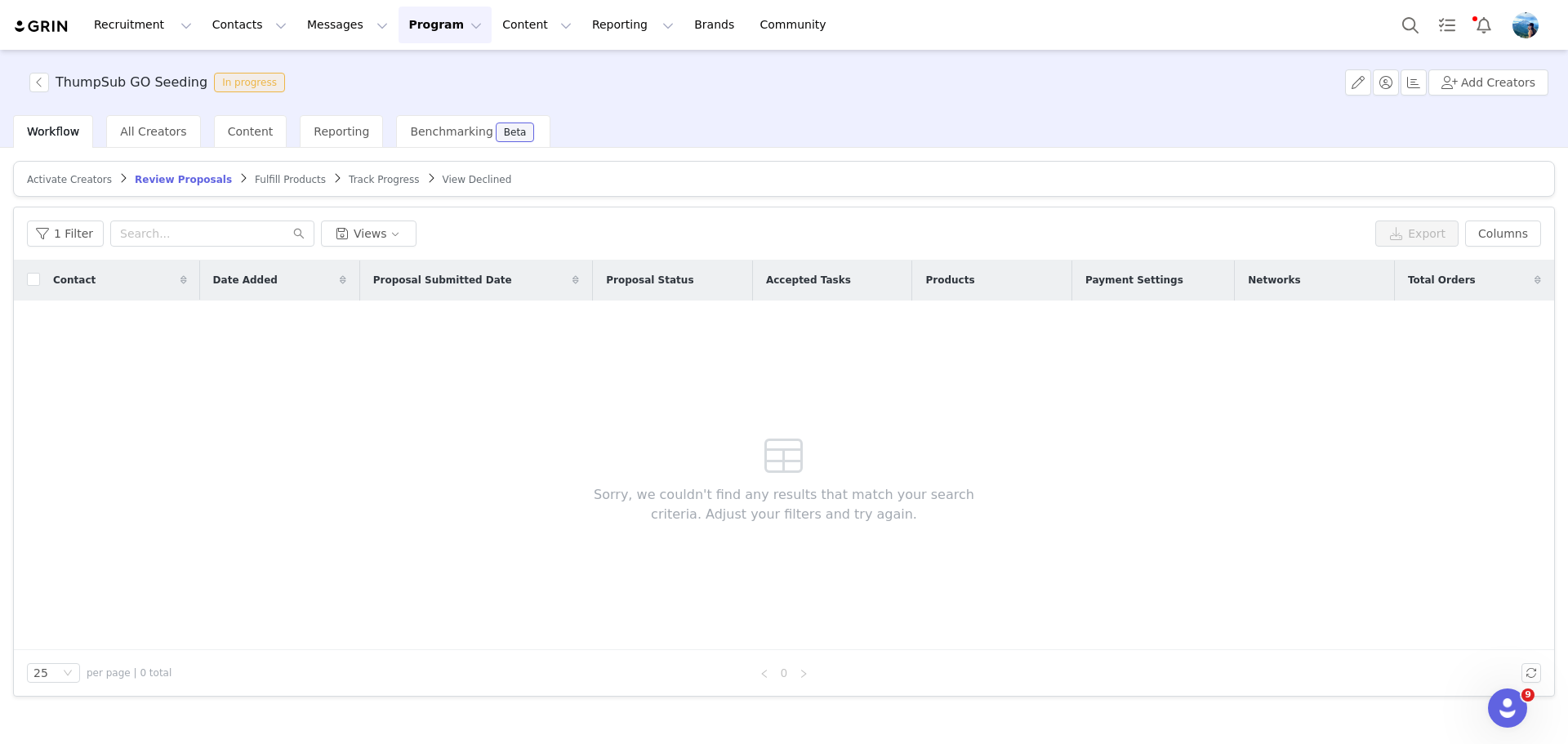
click at [255, 179] on span "Fulfill Products" at bounding box center [290, 179] width 71 height 11
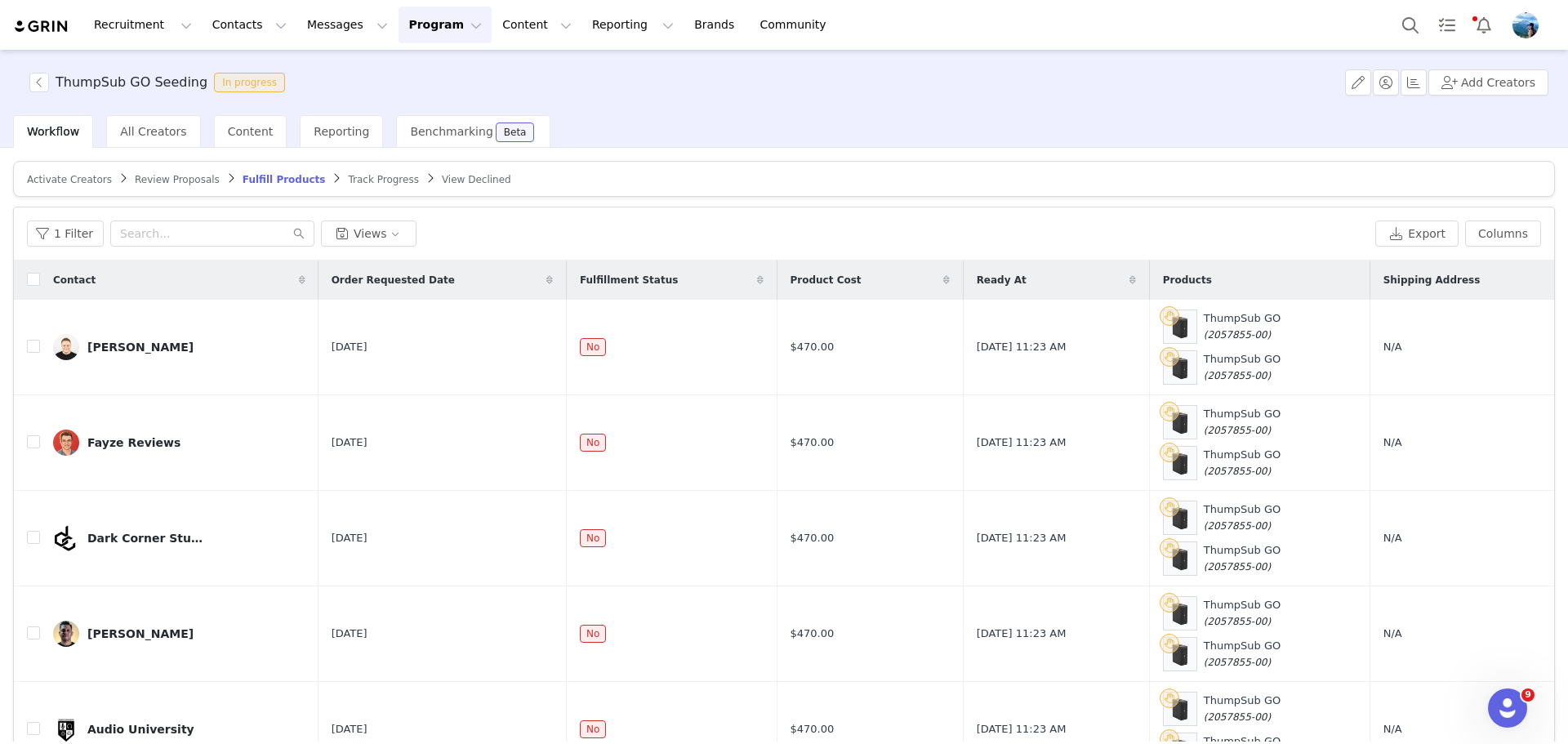
click at [348, 179] on span "Track Progress" at bounding box center [383, 179] width 70 height 11
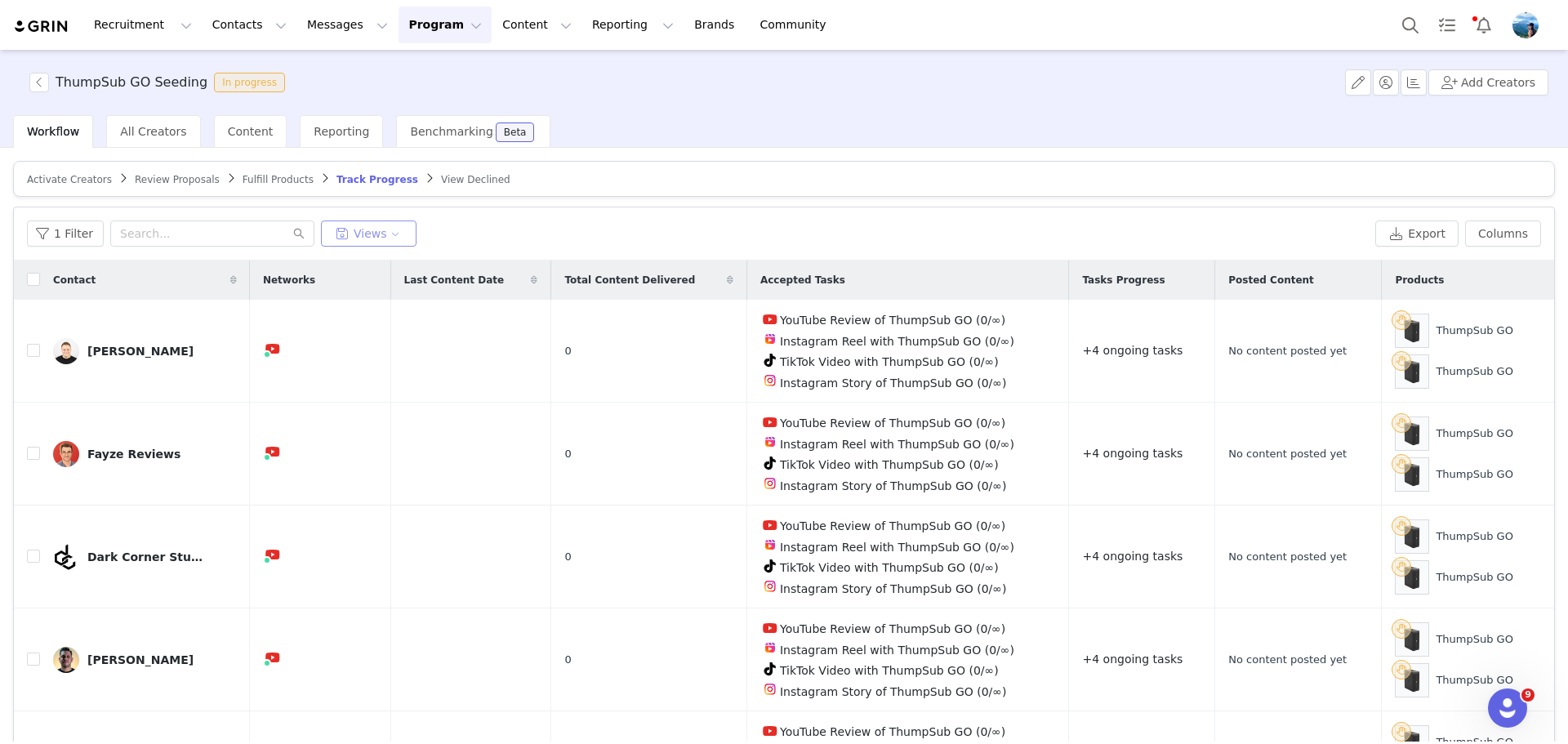
click at [385, 225] on button "Views" at bounding box center [369, 234] width 96 height 26
click at [1364, 85] on button "button" at bounding box center [1358, 83] width 26 height 26
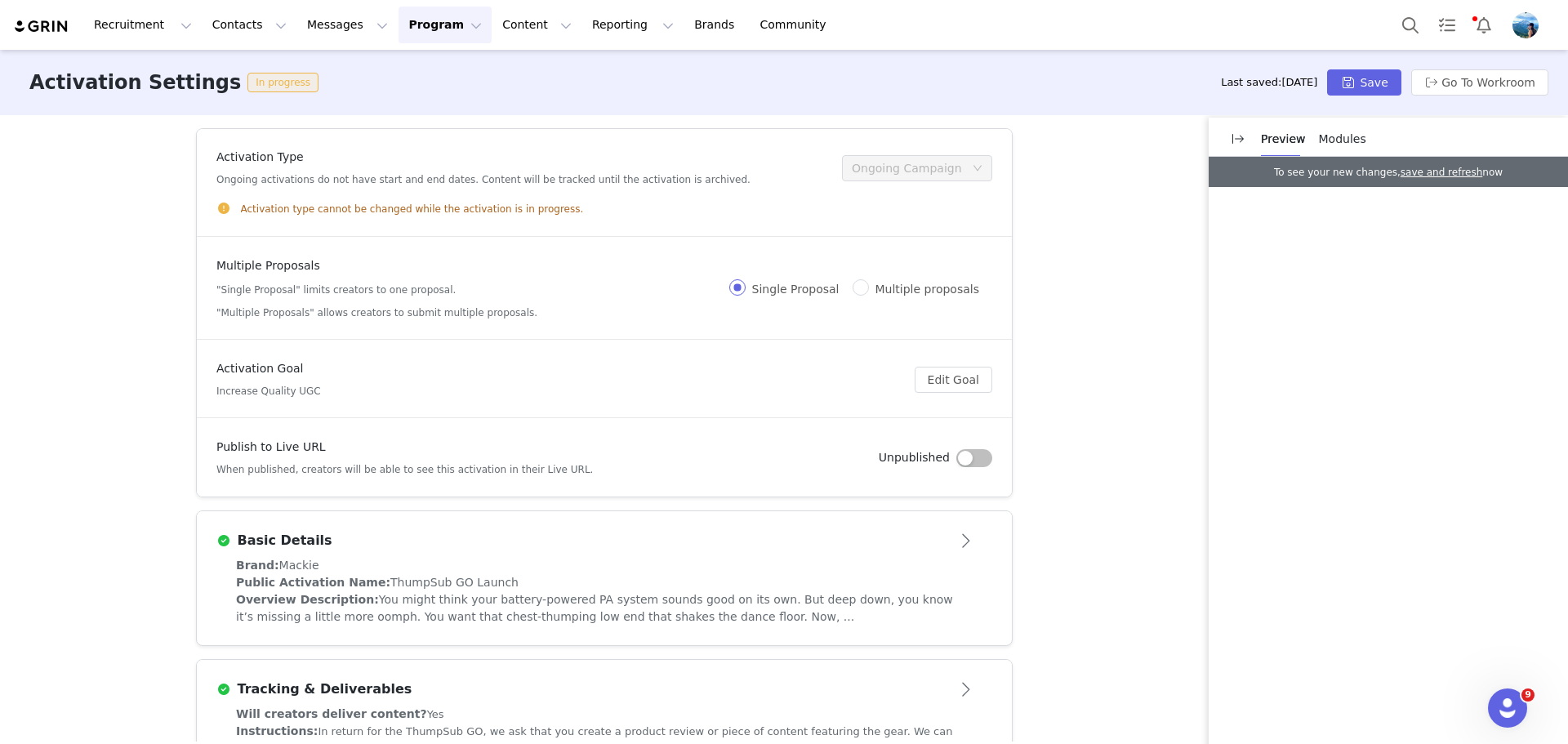
click at [423, 33] on button "Program Program" at bounding box center [445, 25] width 93 height 37
click at [419, 69] on p "Activations" at bounding box center [403, 73] width 63 height 18
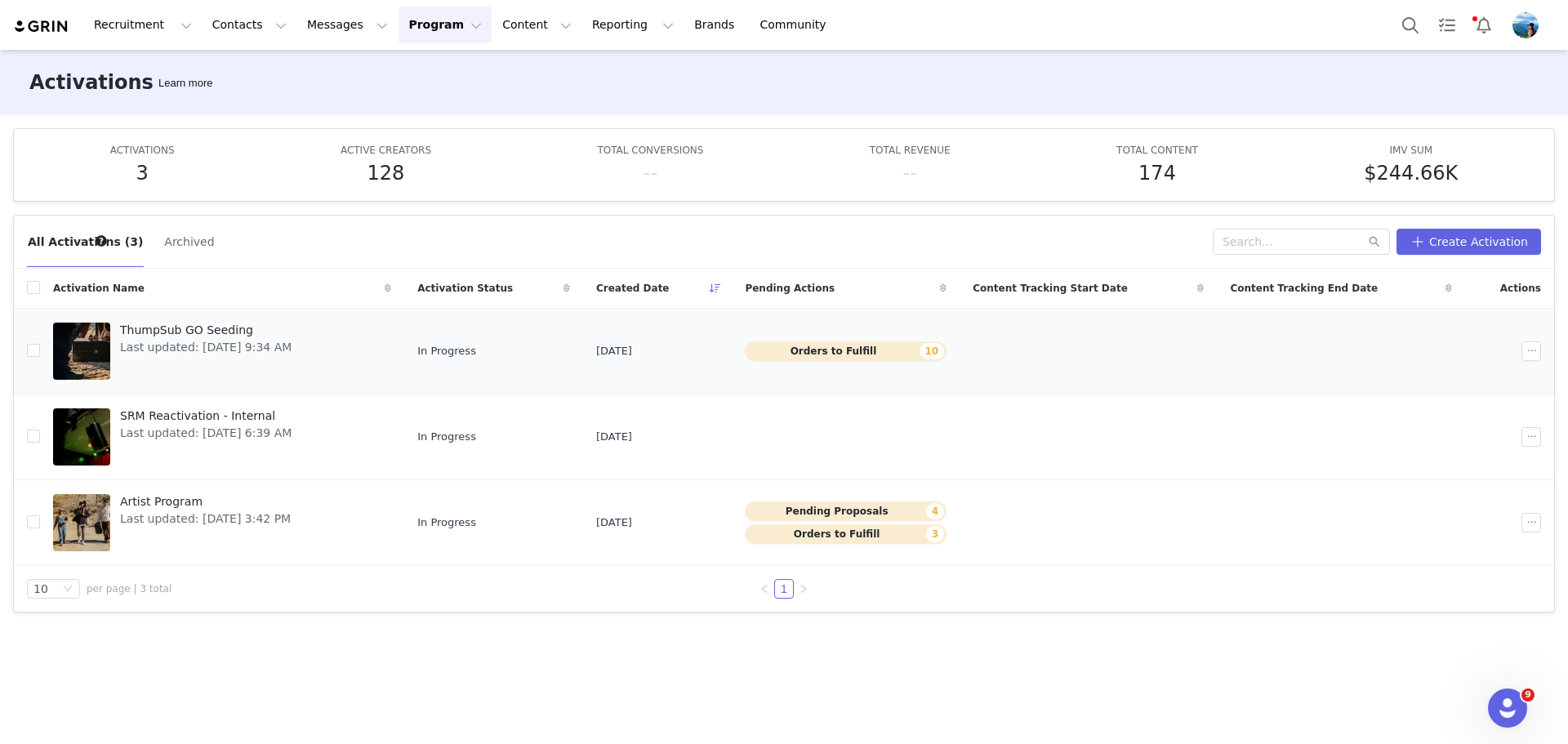
click at [316, 339] on link "ThumpSub GO Seeding Last updated: Aug 6, 2025 9:34 AM" at bounding box center [221, 351] width 338 height 65
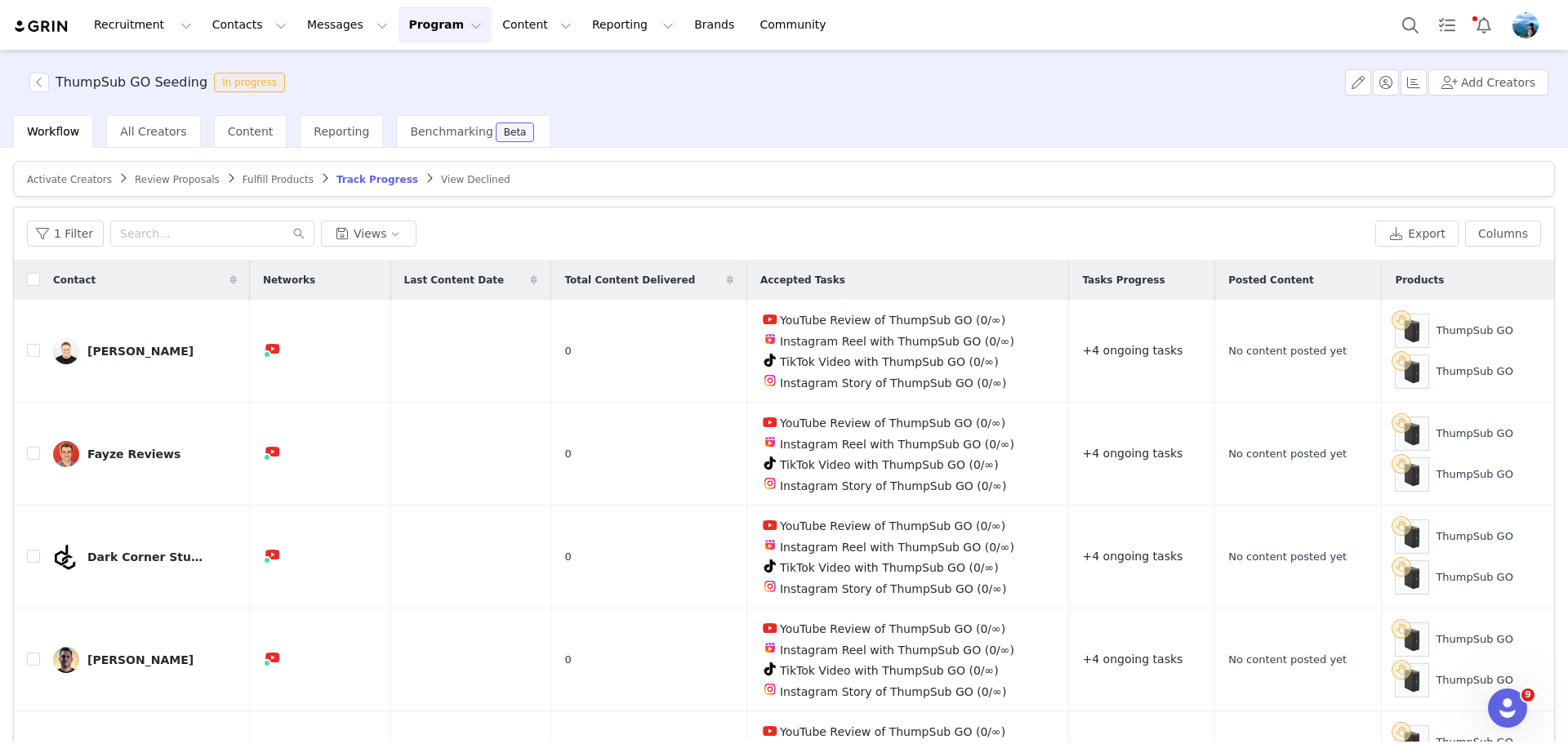
click at [272, 176] on span "Fulfill Products" at bounding box center [277, 179] width 71 height 11
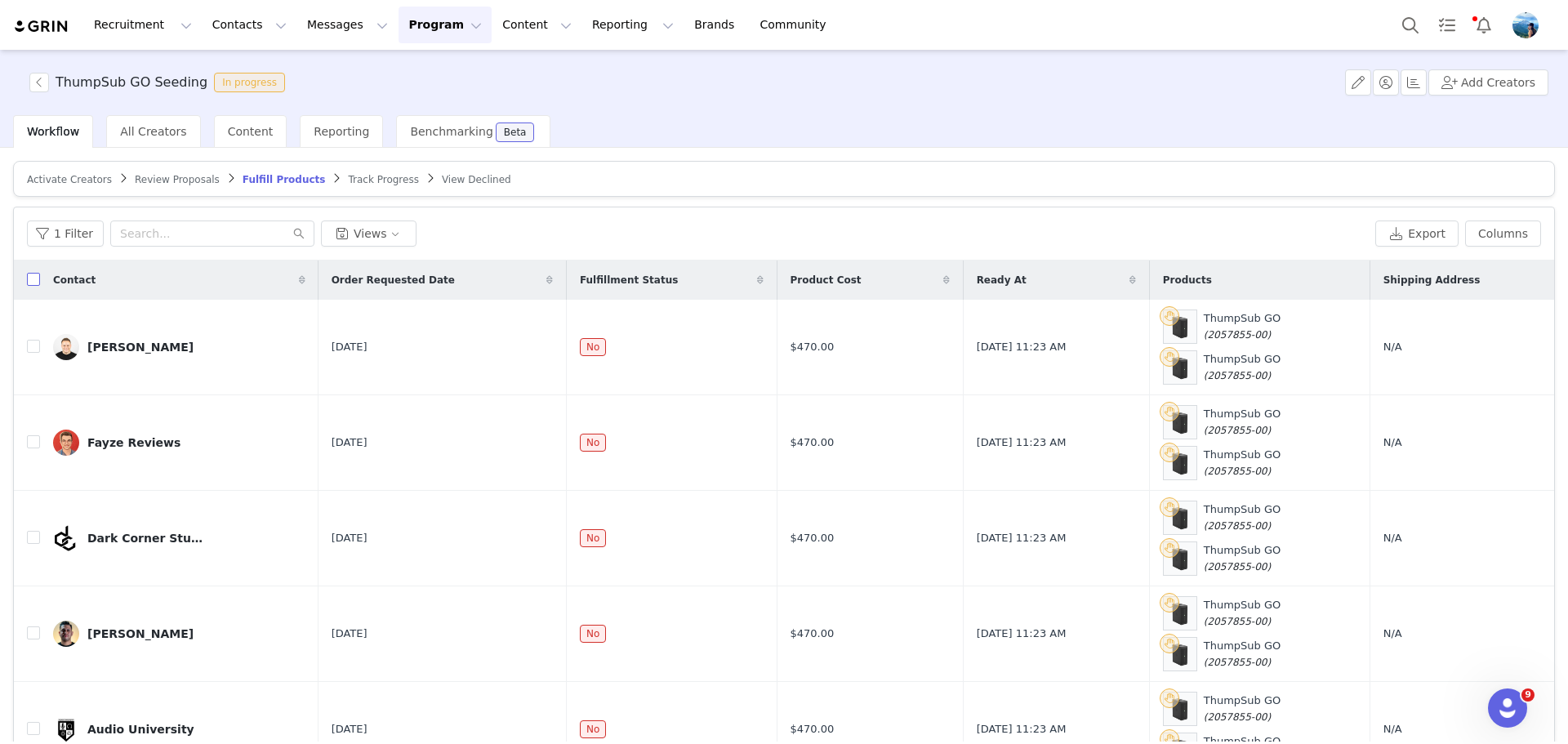
click at [32, 273] on input "checkbox" at bounding box center [33, 279] width 13 height 13
checkbox input "true"
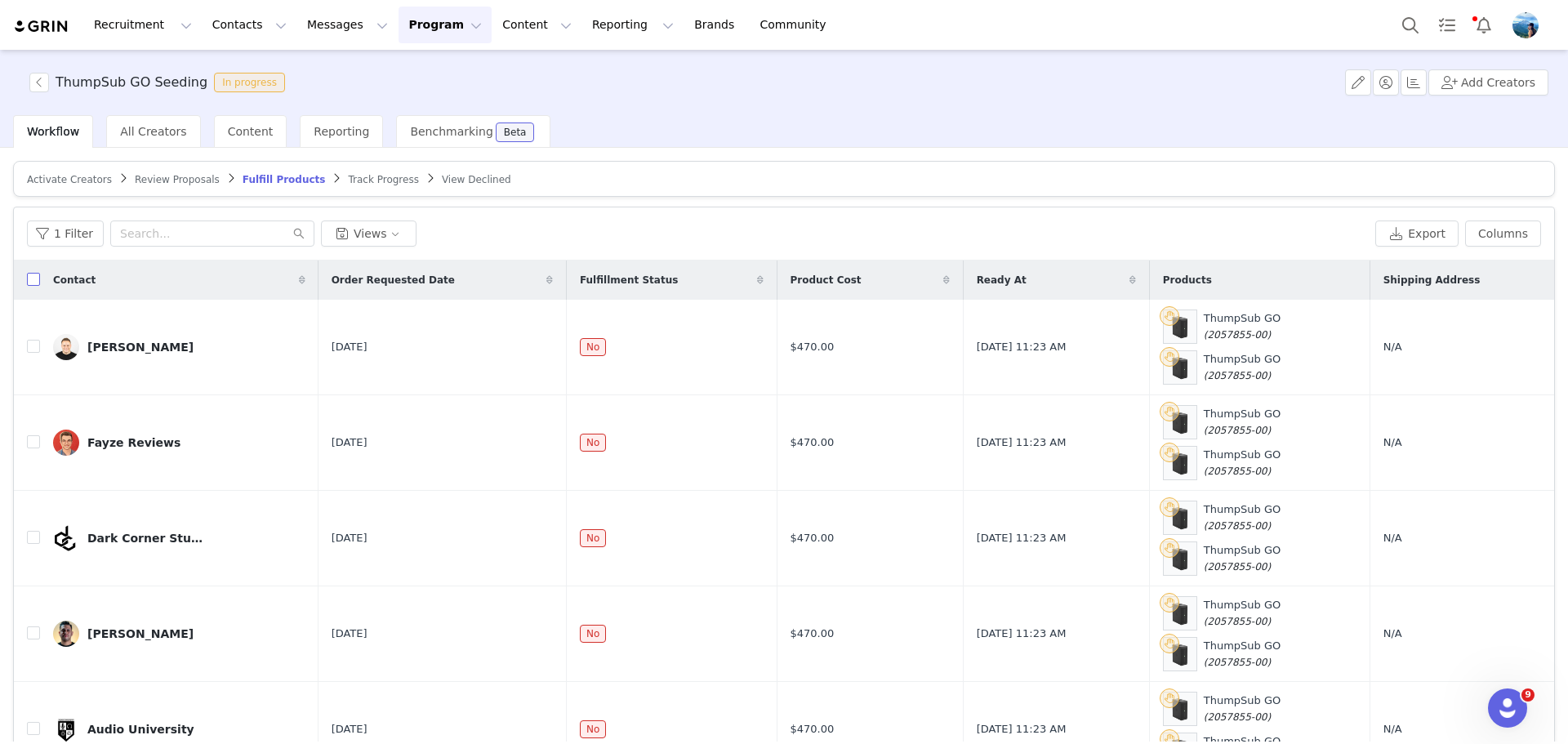
checkbox input "true"
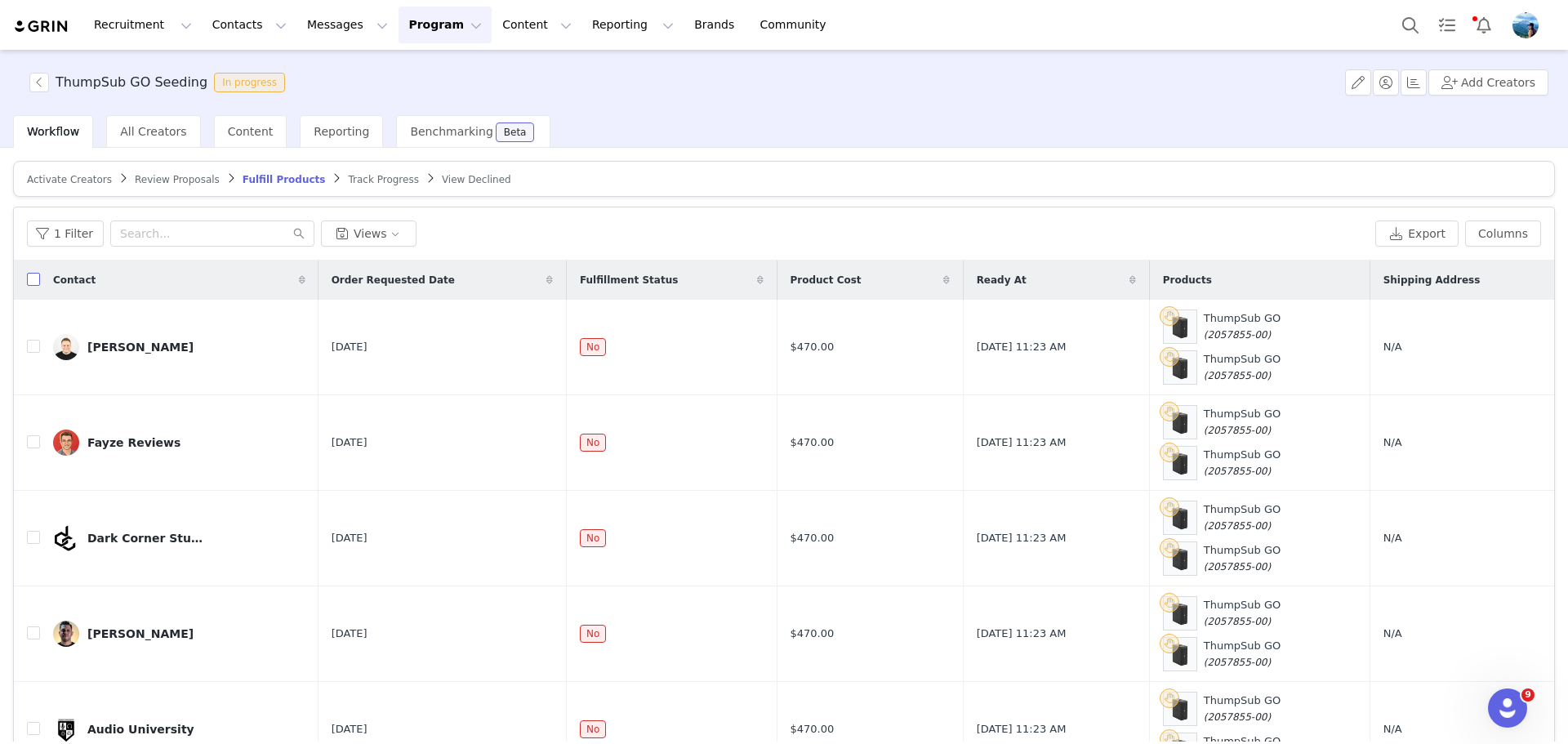
checkbox input "true"
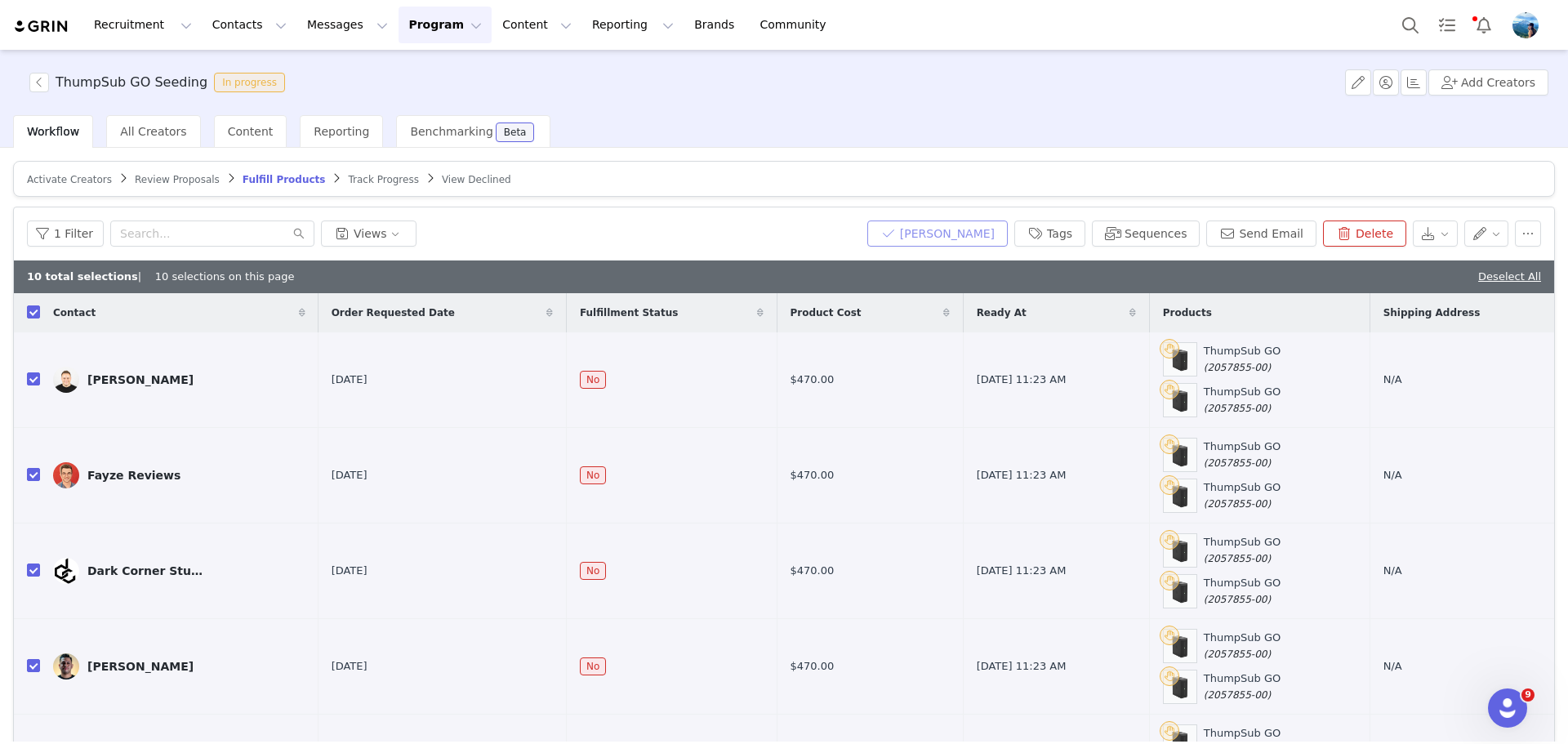
click at [976, 227] on button "Mark Fulfilled" at bounding box center [938, 234] width 140 height 26
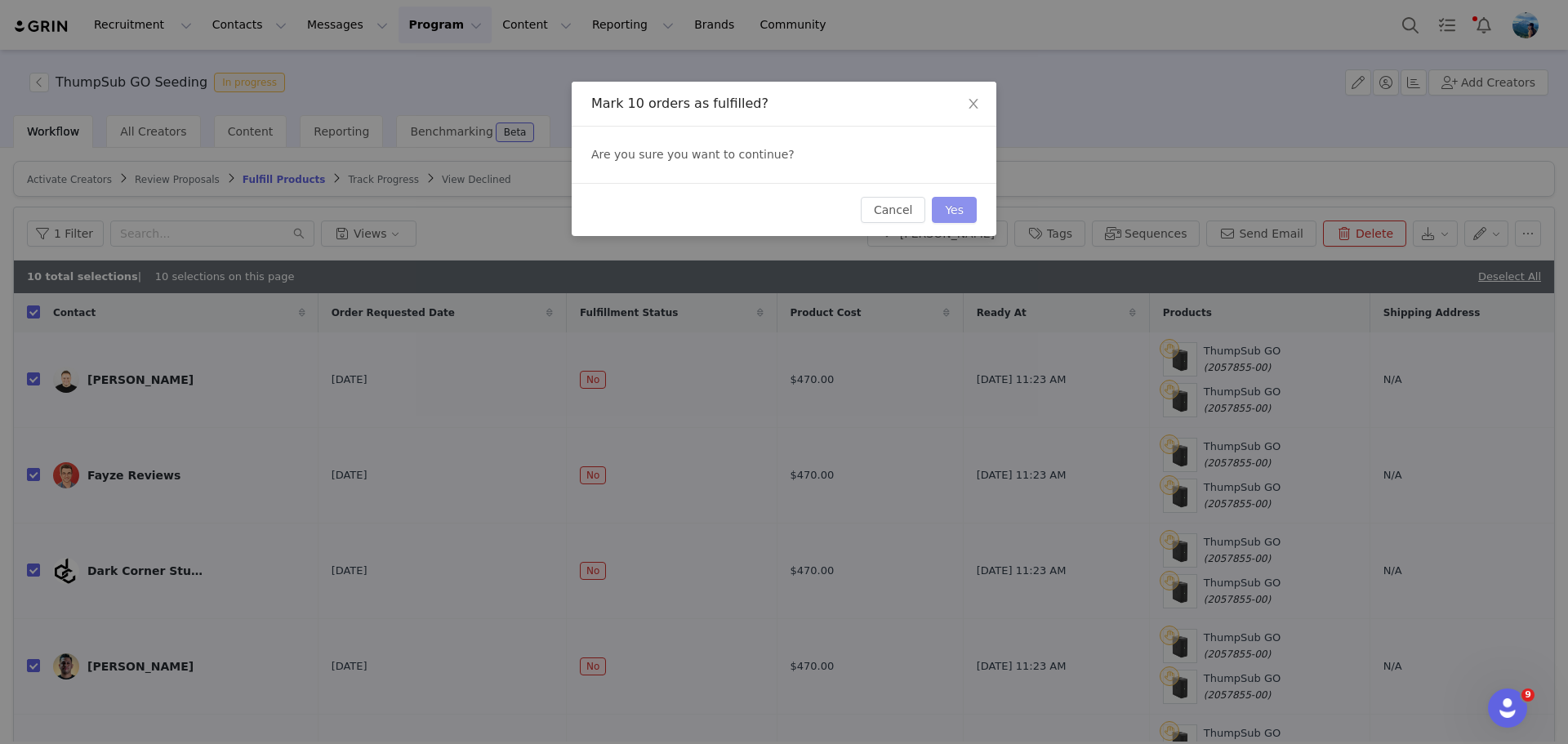
click at [966, 213] on button "Yes" at bounding box center [953, 210] width 45 height 26
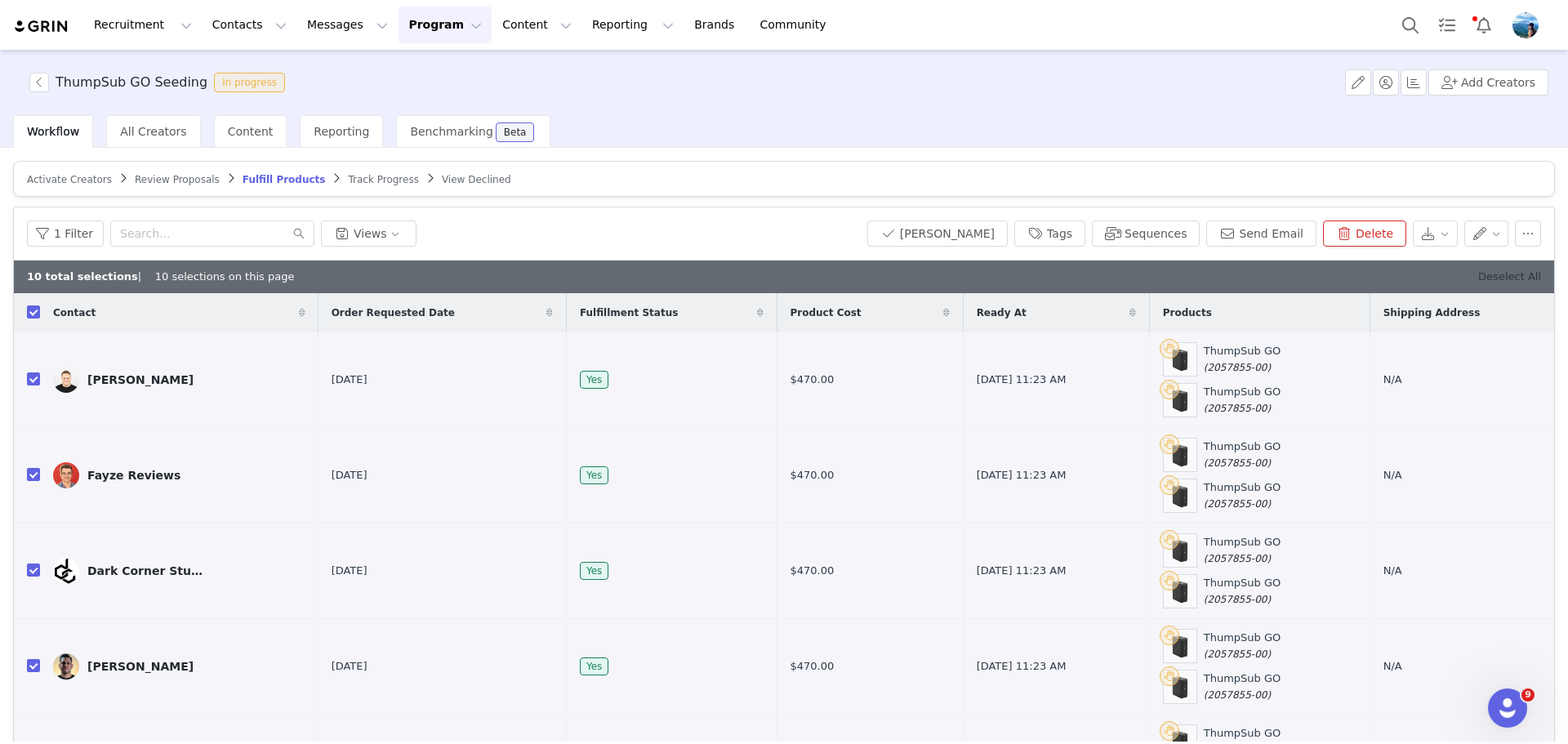
click at [1510, 272] on link "Deselect All" at bounding box center [1510, 277] width 63 height 12
checkbox input "false"
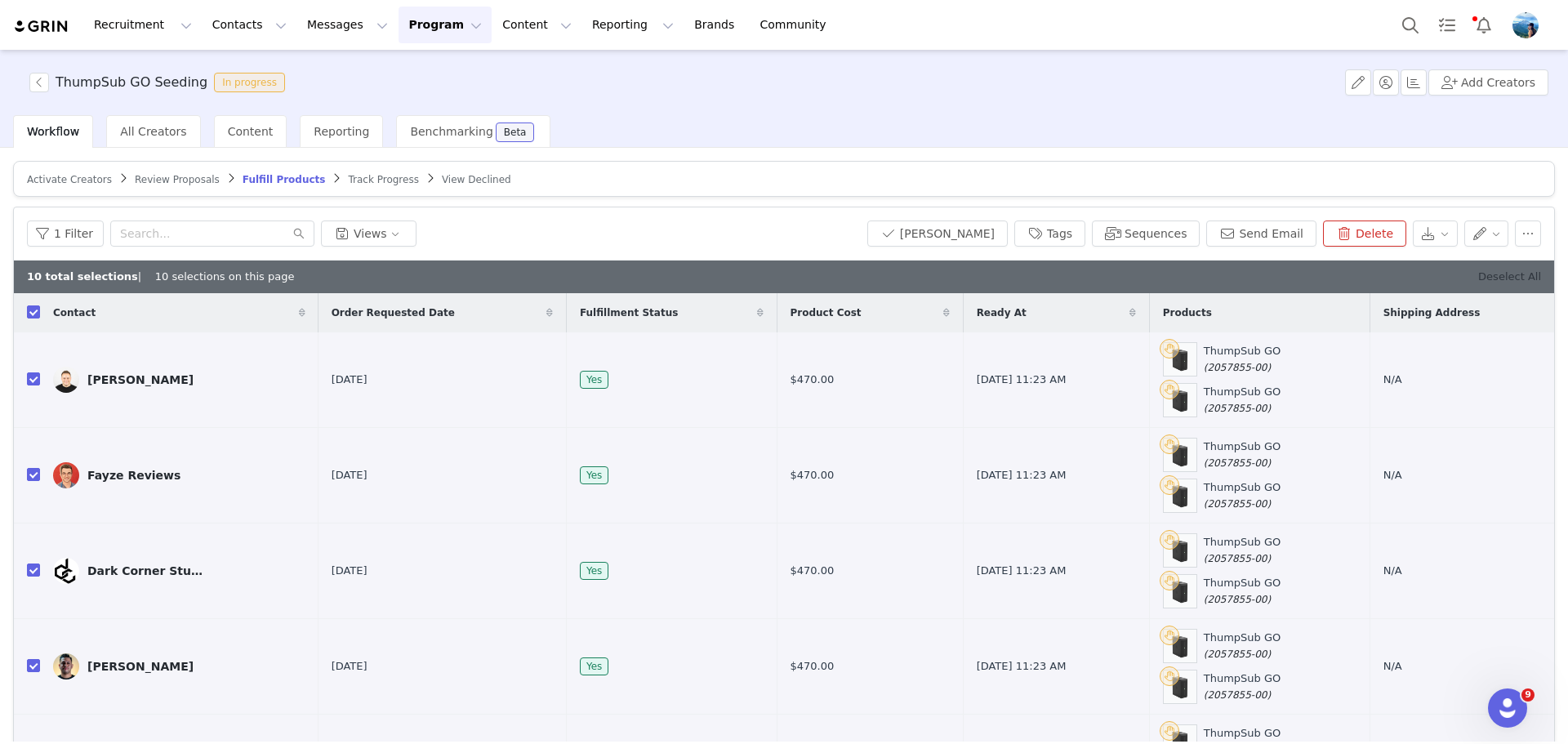
checkbox input "false"
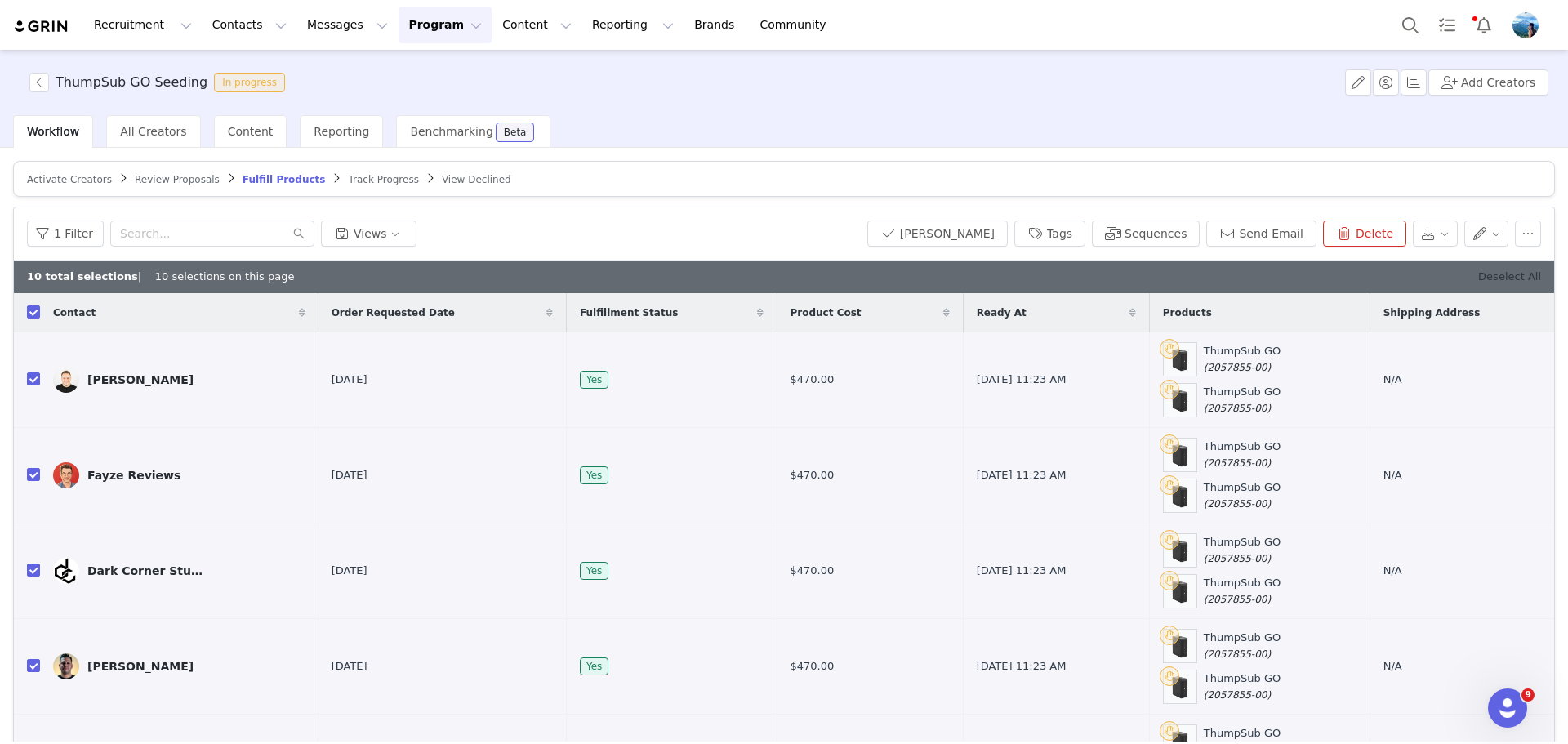
checkbox input "false"
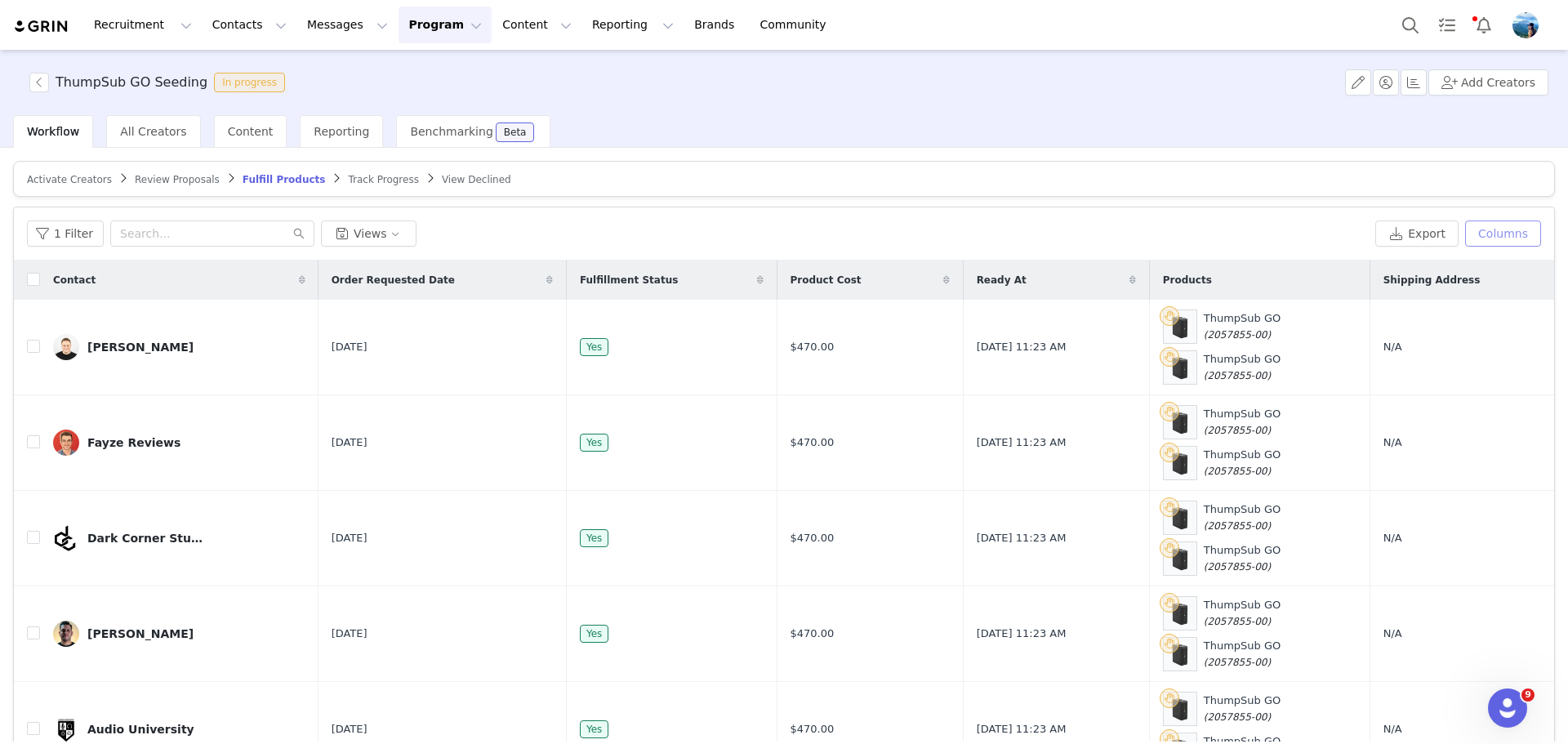
click at [1514, 240] on button "Columns" at bounding box center [1503, 234] width 76 height 26
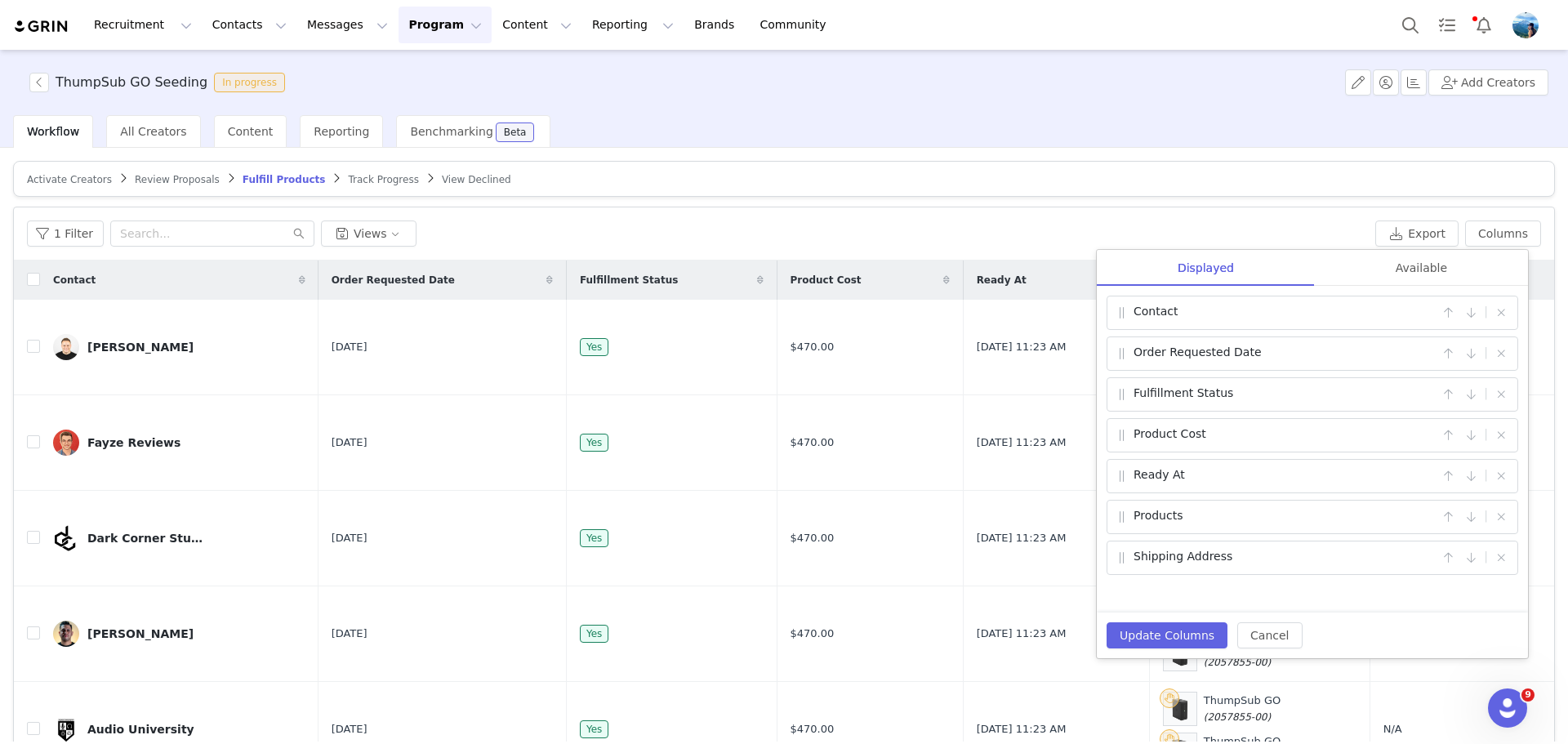
click at [1513, 559] on div "Shipping Address |" at bounding box center [1312, 558] width 412 height 34
click at [1507, 560] on button "button" at bounding box center [1501, 558] width 19 height 19
click at [1209, 639] on button "Update Columns" at bounding box center [1167, 636] width 121 height 26
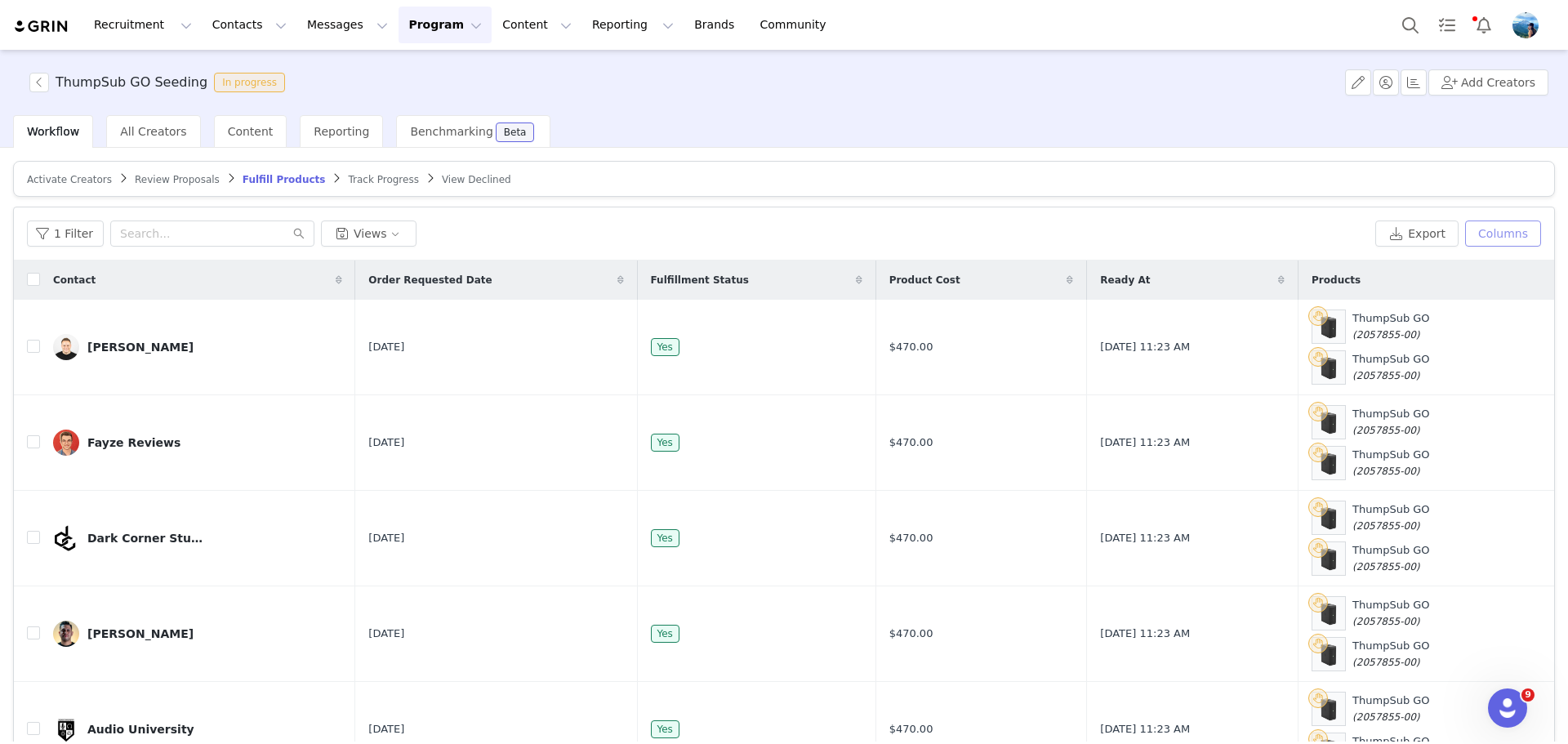
click at [1477, 232] on button "Columns" at bounding box center [1503, 234] width 76 height 26
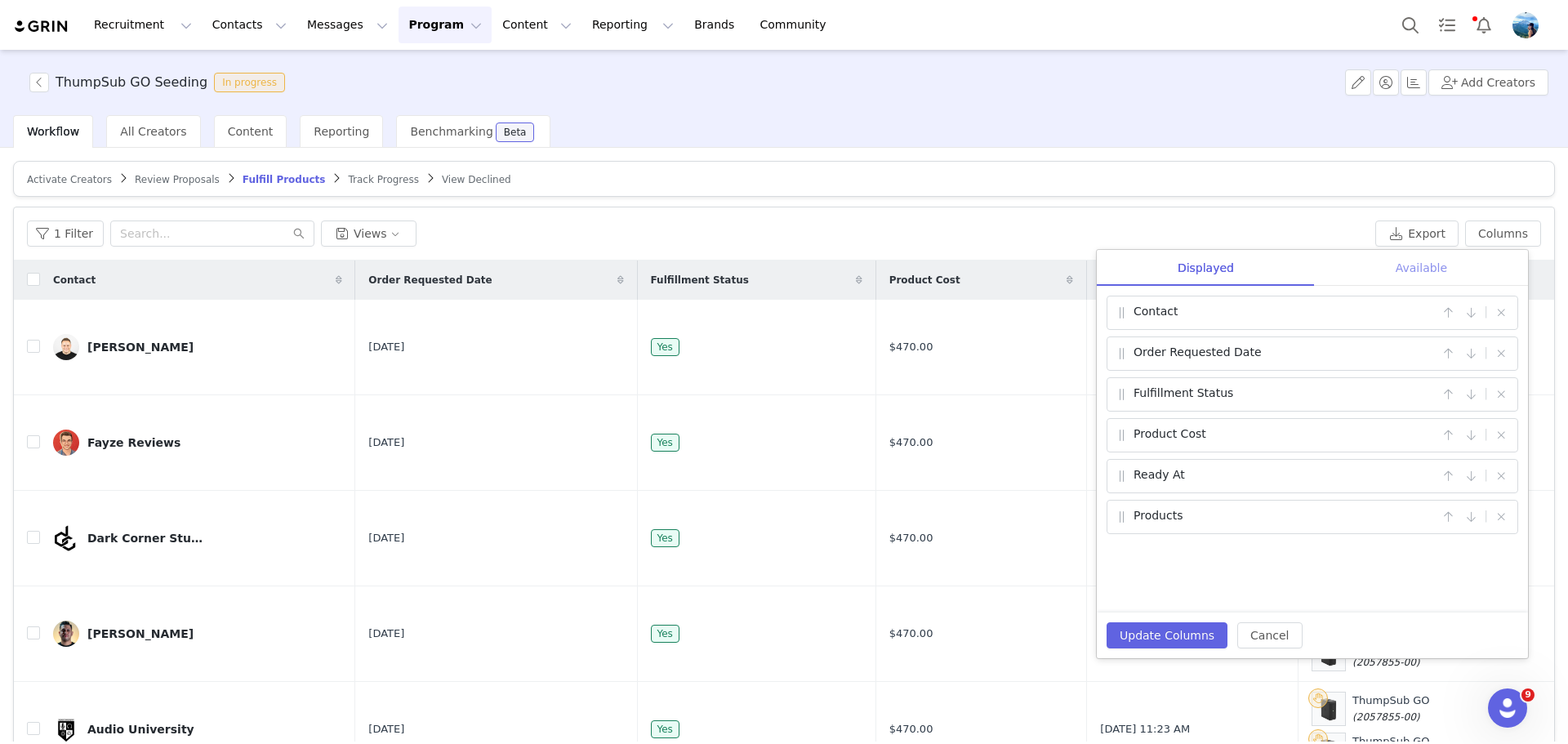
click at [1435, 264] on div "Available" at bounding box center [1421, 269] width 213 height 37
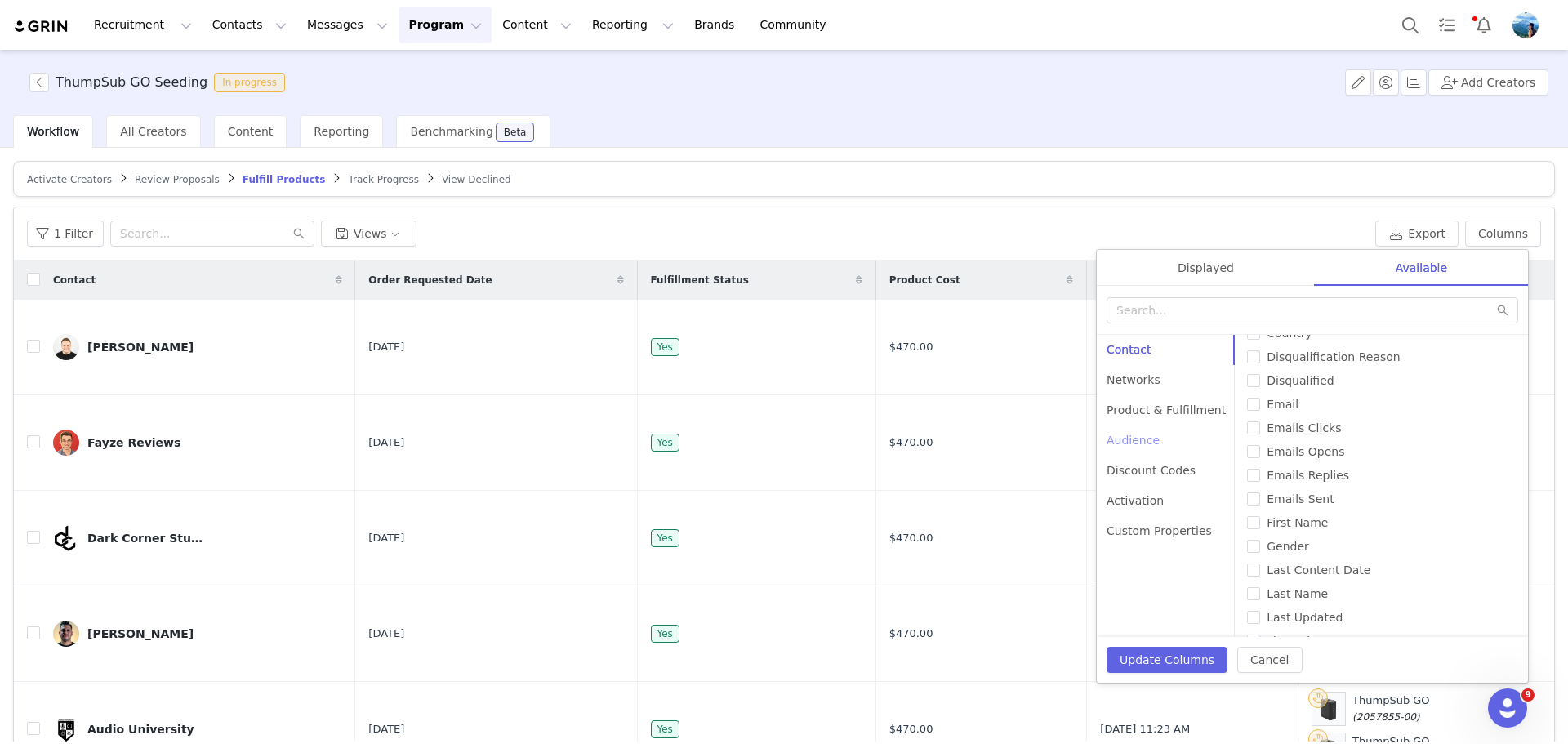
scroll to position [163, 0]
click at [1172, 411] on div "Product & Fulfillment" at bounding box center [1166, 410] width 139 height 30
click at [1247, 610] on input "Ready At" at bounding box center [1253, 613] width 13 height 13
checkbox input "false"
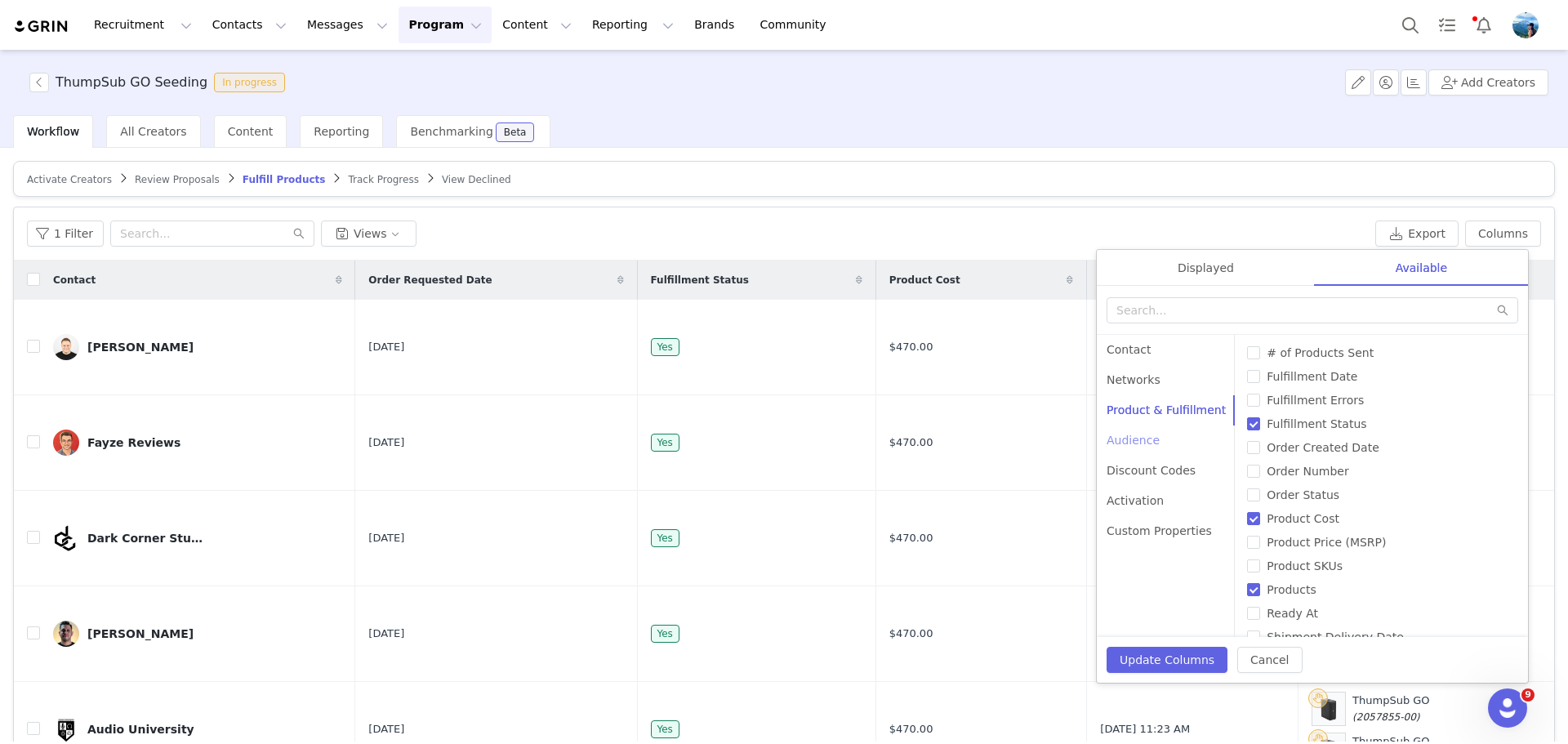
click at [1140, 439] on div "Audience" at bounding box center [1166, 441] width 139 height 30
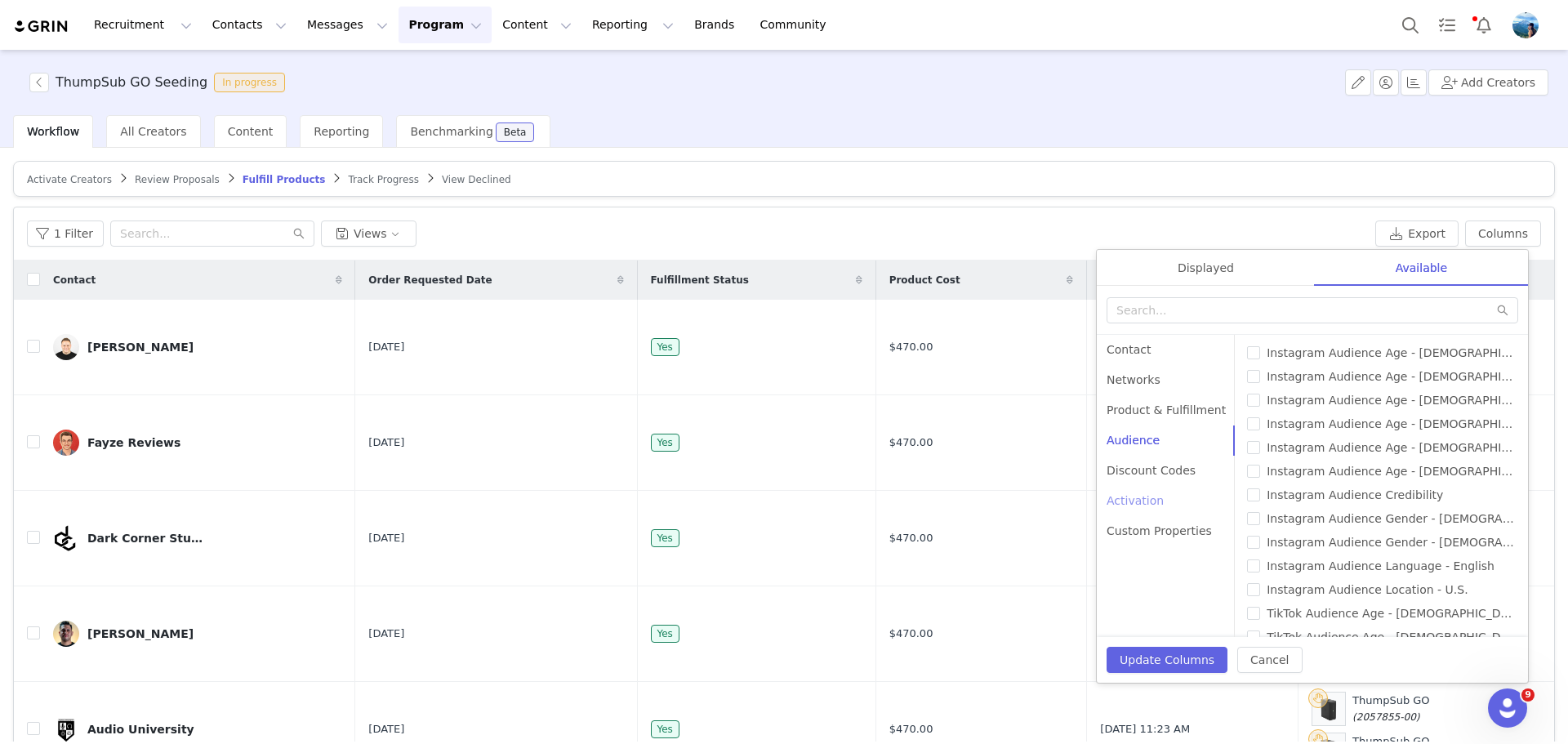
click at [1152, 497] on div "Activation" at bounding box center [1166, 501] width 139 height 30
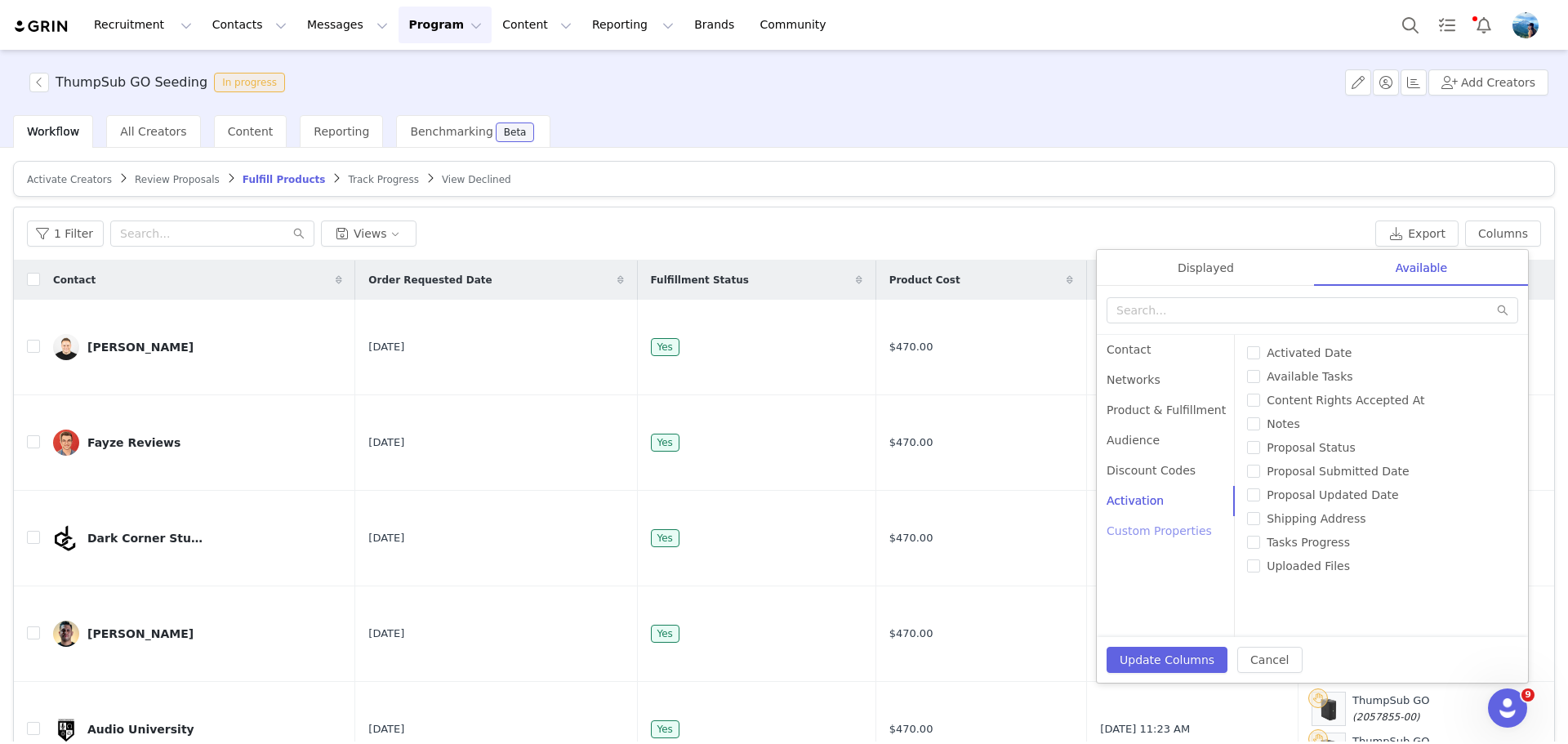
click at [1161, 524] on div "Custom Properties" at bounding box center [1166, 531] width 139 height 30
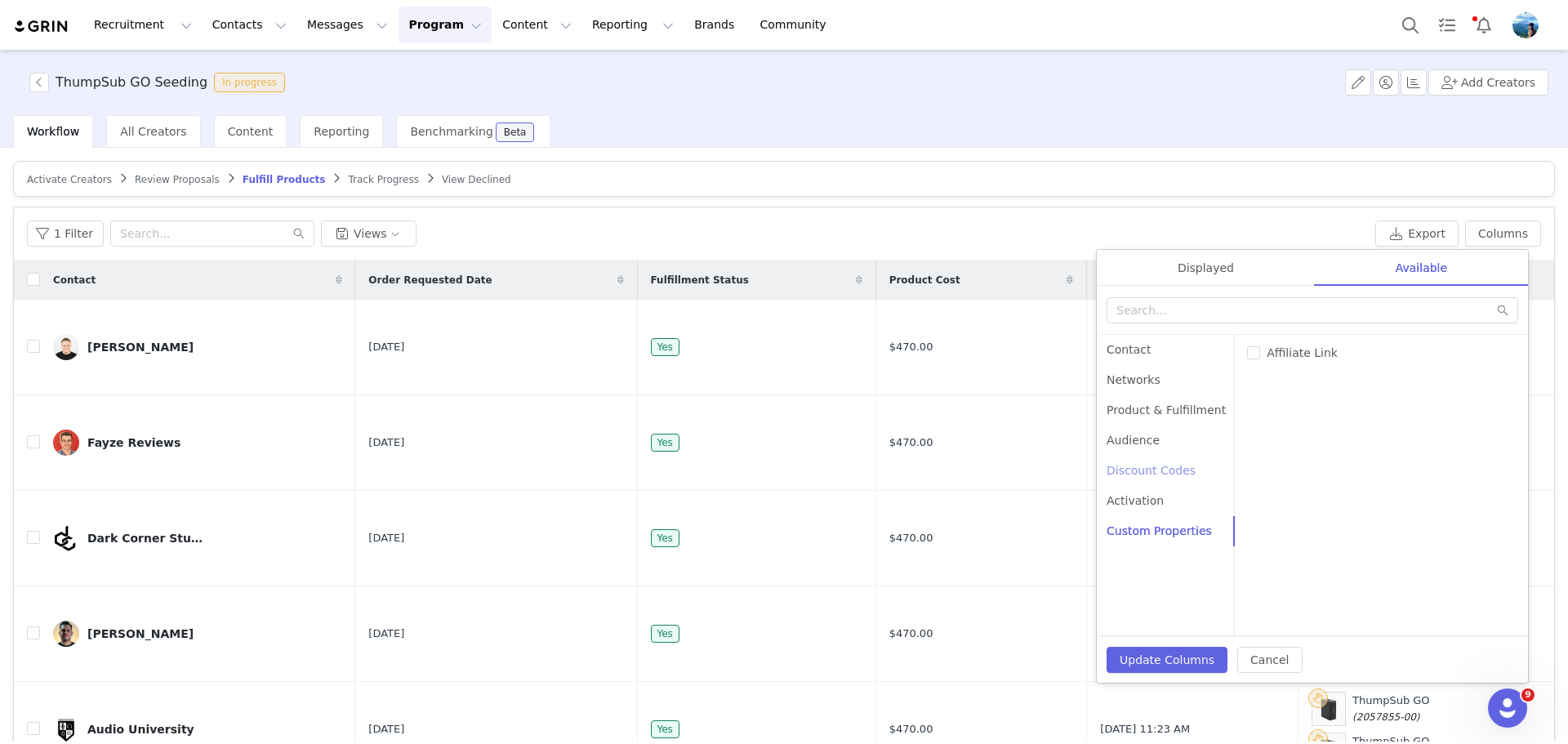
click at [1150, 468] on div "Discount Codes" at bounding box center [1166, 471] width 139 height 30
click at [1147, 439] on div "Audience" at bounding box center [1166, 441] width 139 height 30
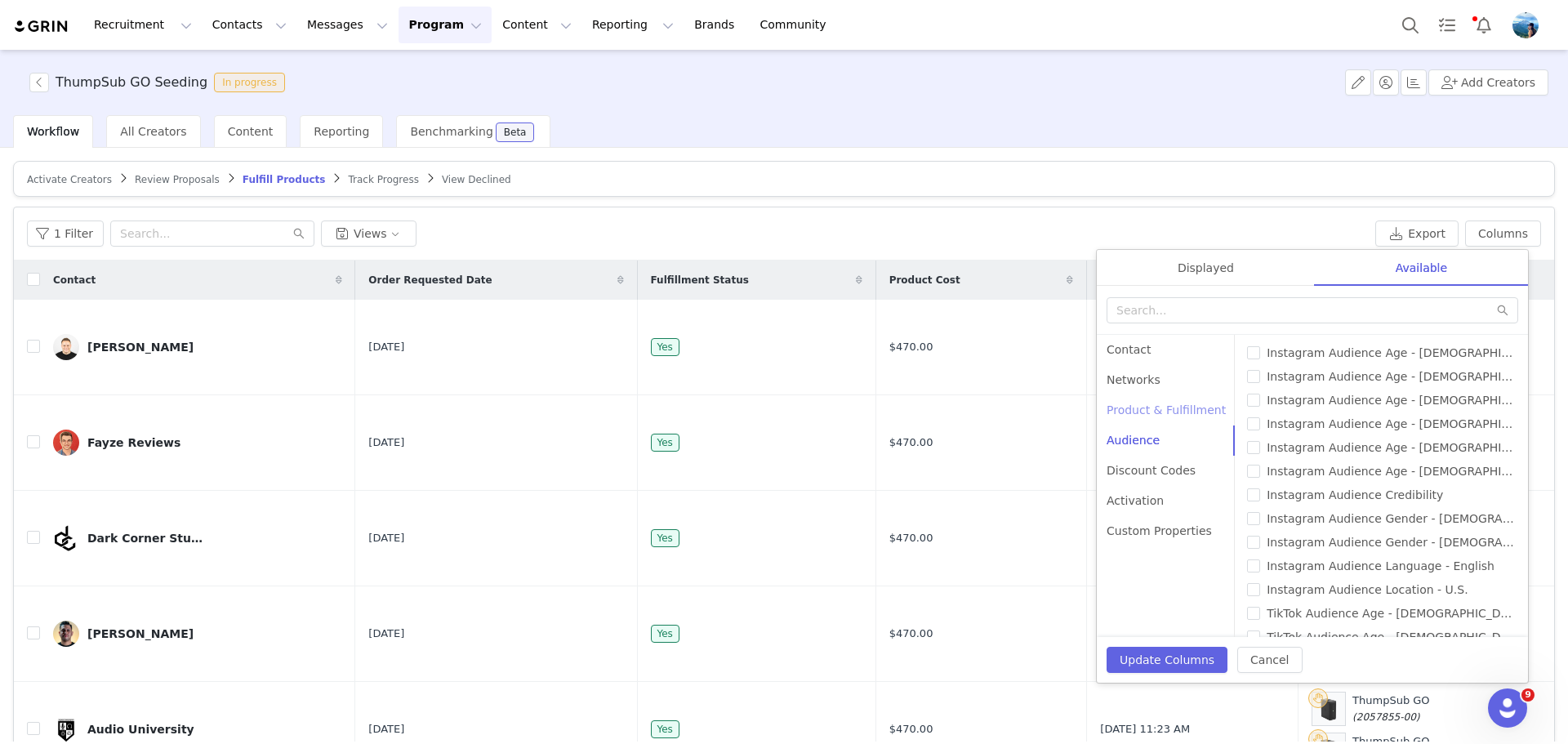
click at [1145, 409] on div "Product & Fulfillment" at bounding box center [1166, 410] width 139 height 30
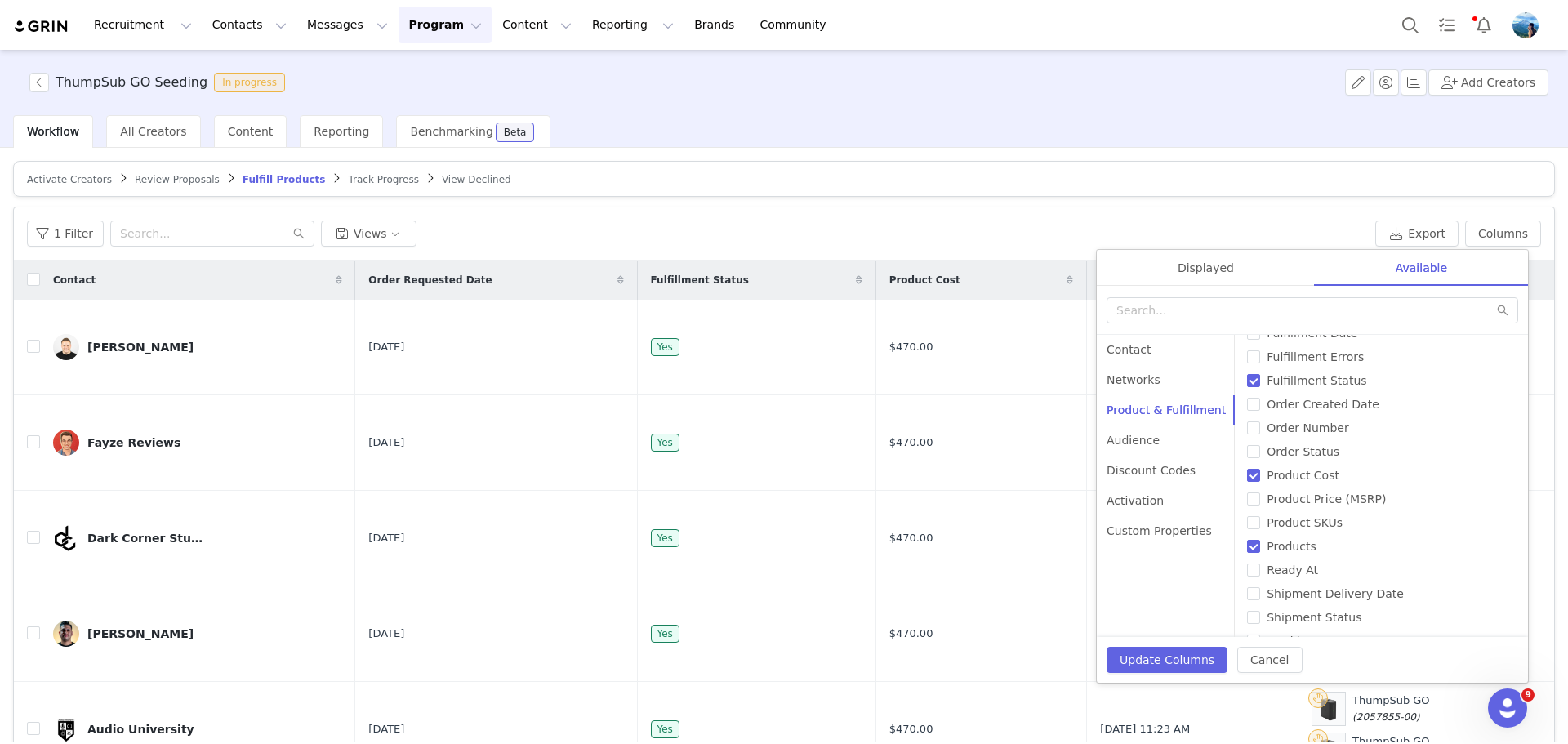
scroll to position [66, 0]
click at [1155, 381] on div "Networks" at bounding box center [1166, 380] width 139 height 30
click at [1122, 355] on div "Contact" at bounding box center [1166, 350] width 139 height 30
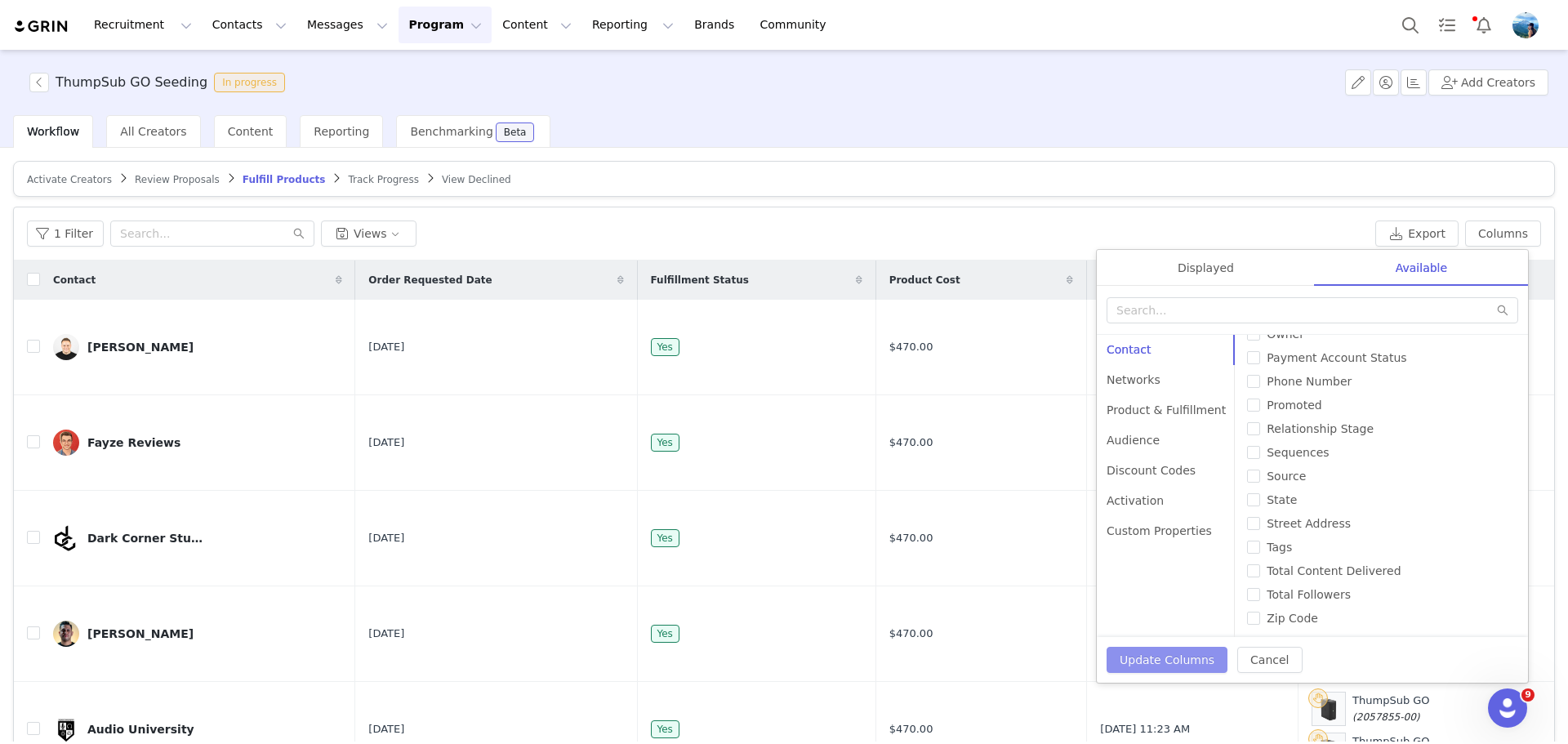
click at [1201, 658] on button "Update Columns" at bounding box center [1167, 661] width 121 height 26
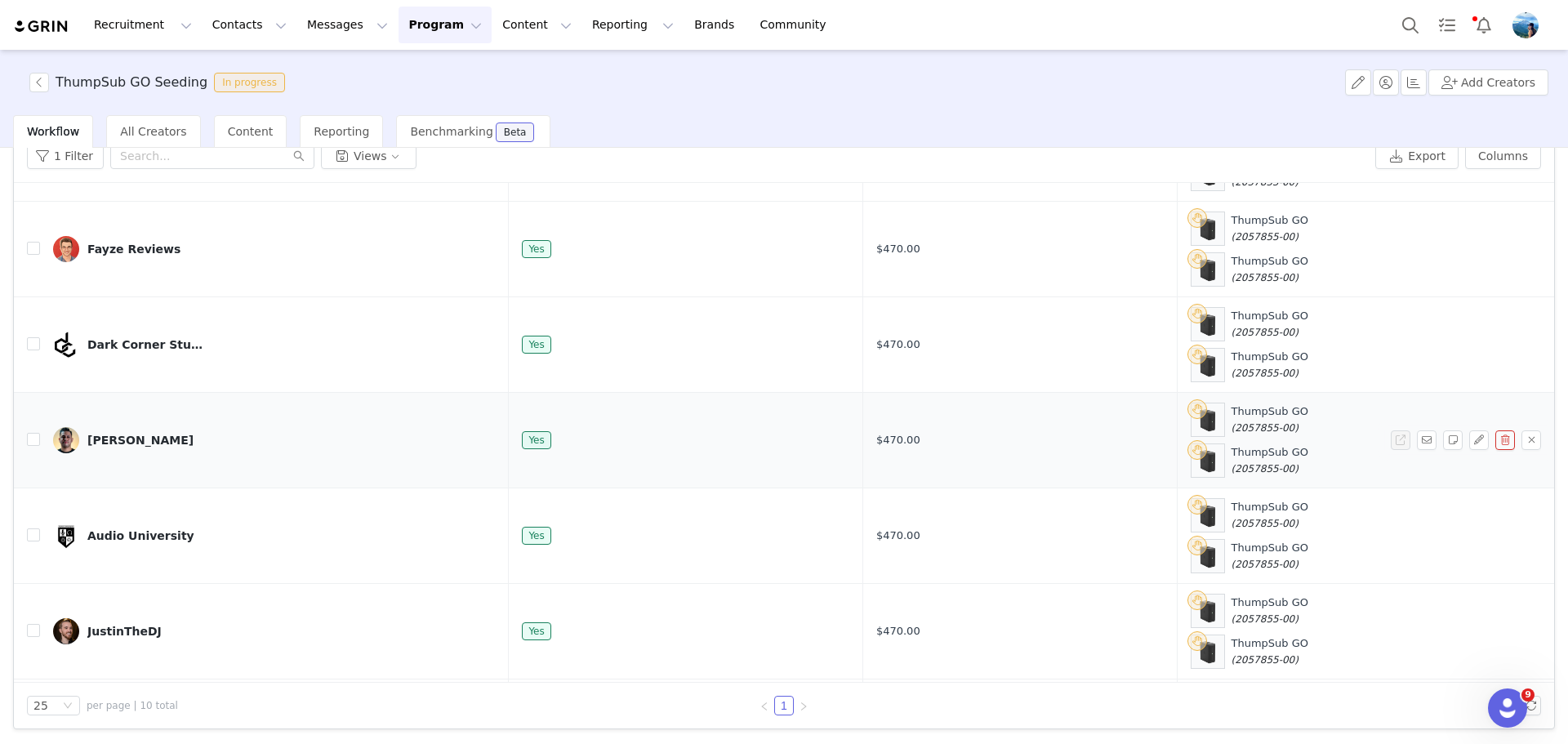
scroll to position [169, 0]
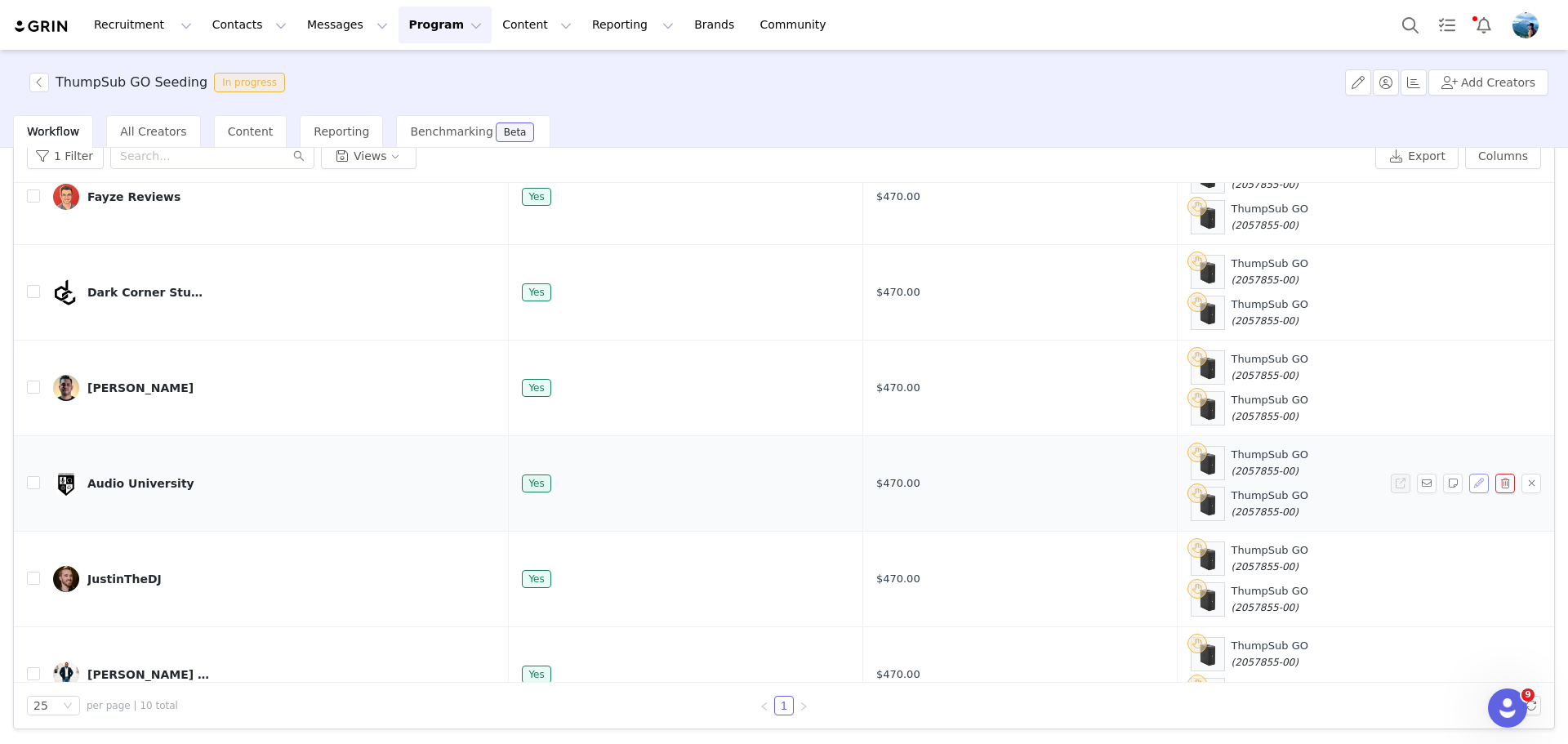
click at [1469, 484] on button "button" at bounding box center [1478, 484] width 19 height 19
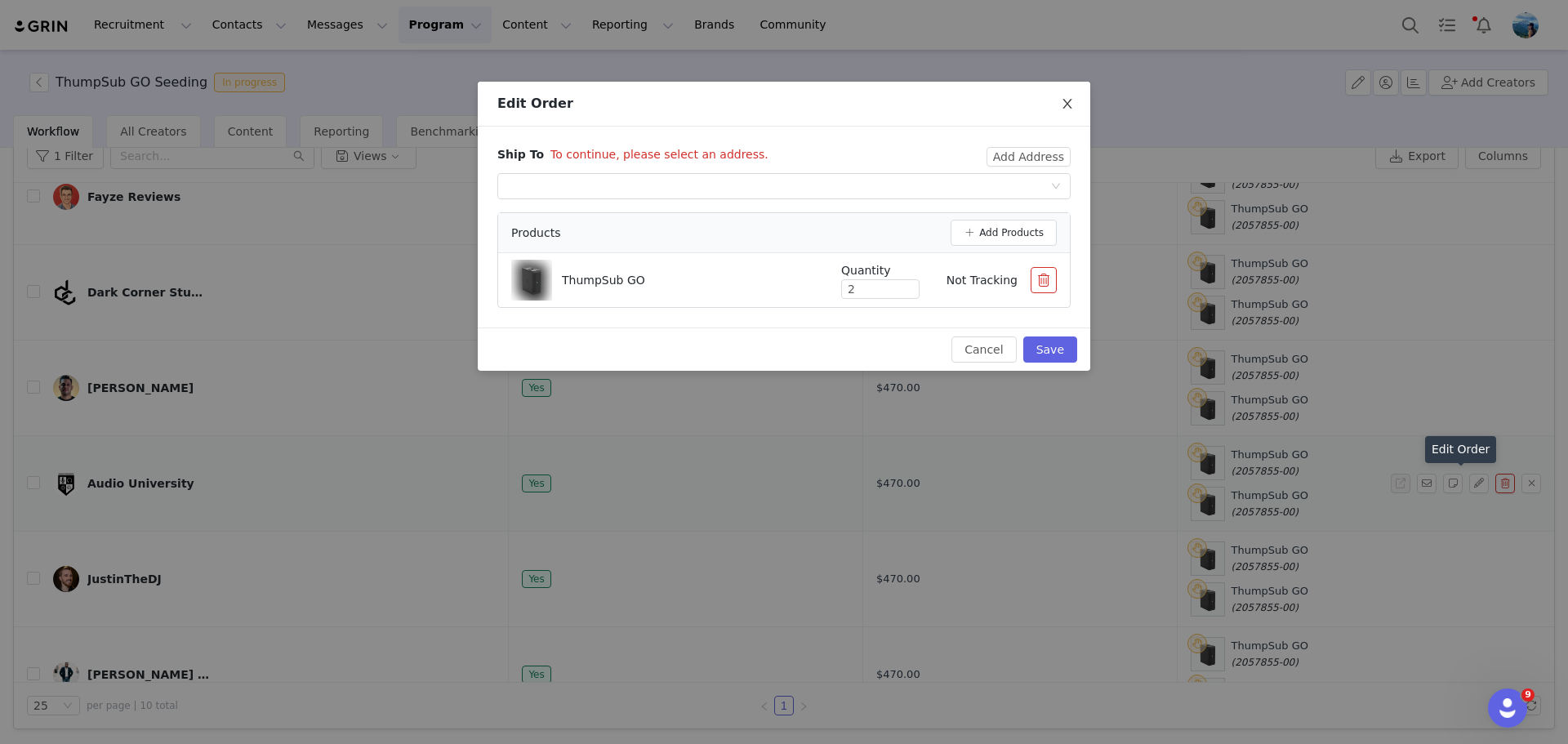
click at [1074, 112] on span "Close" at bounding box center [1068, 105] width 46 height 46
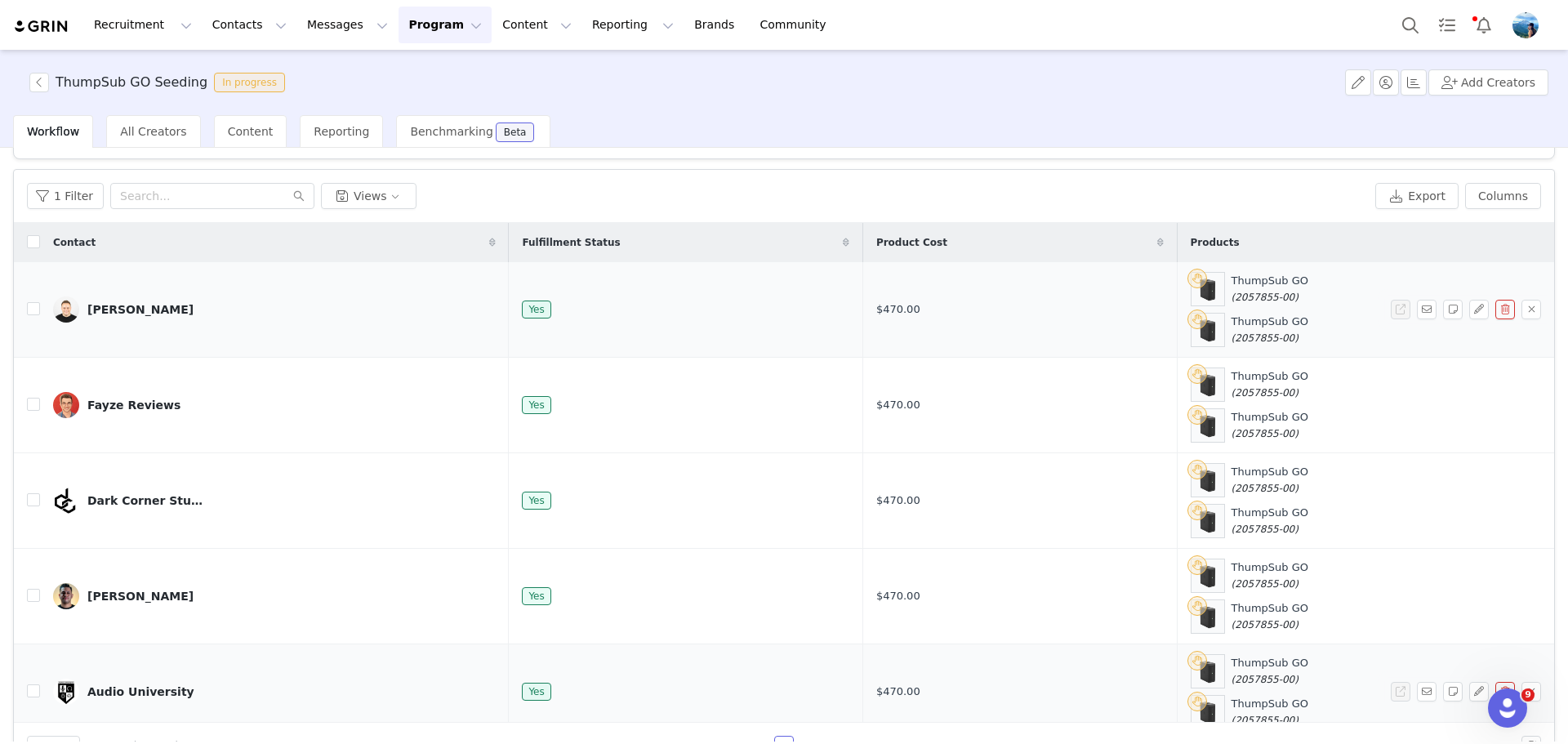
scroll to position [0, 0]
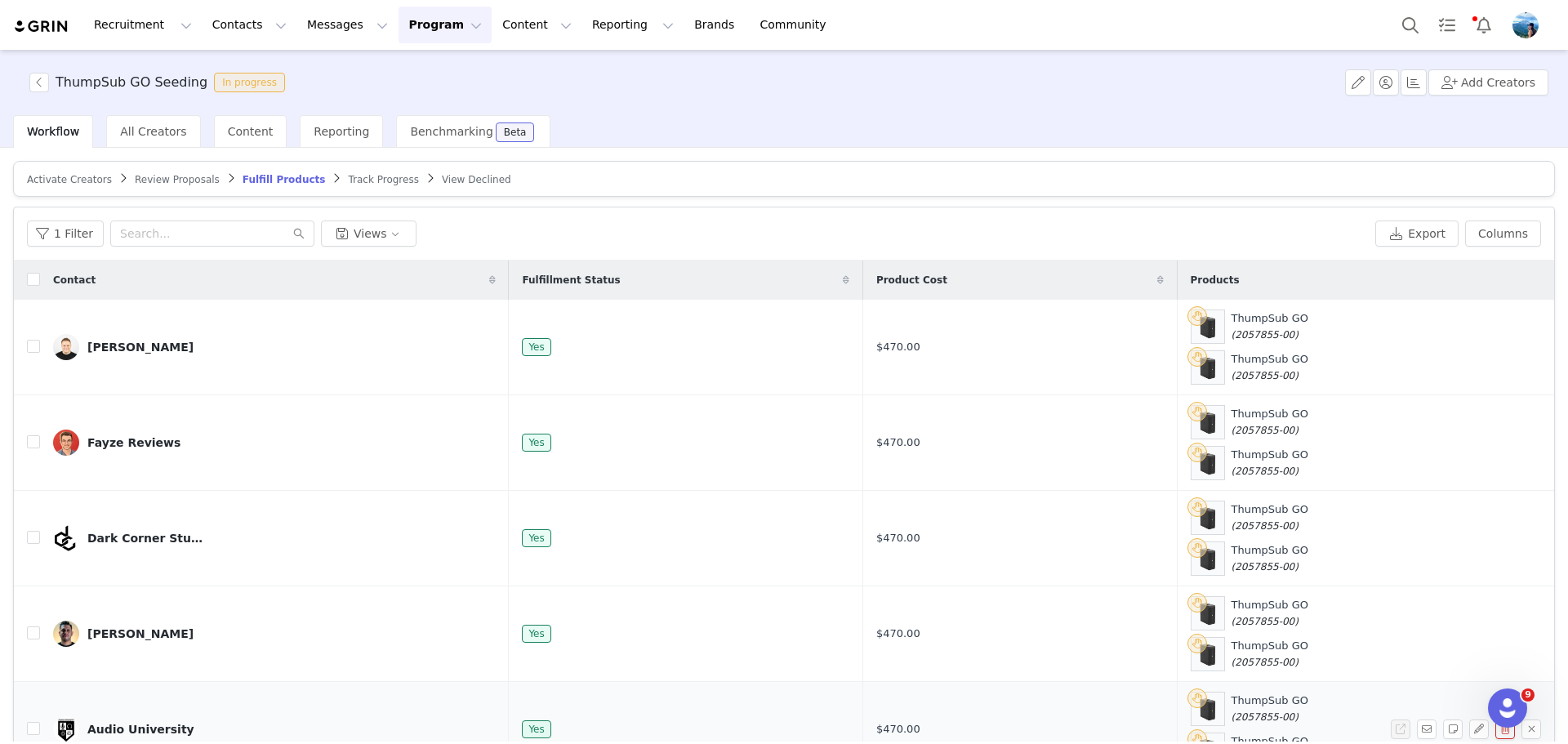
click at [348, 177] on span "Track Progress" at bounding box center [383, 179] width 70 height 11
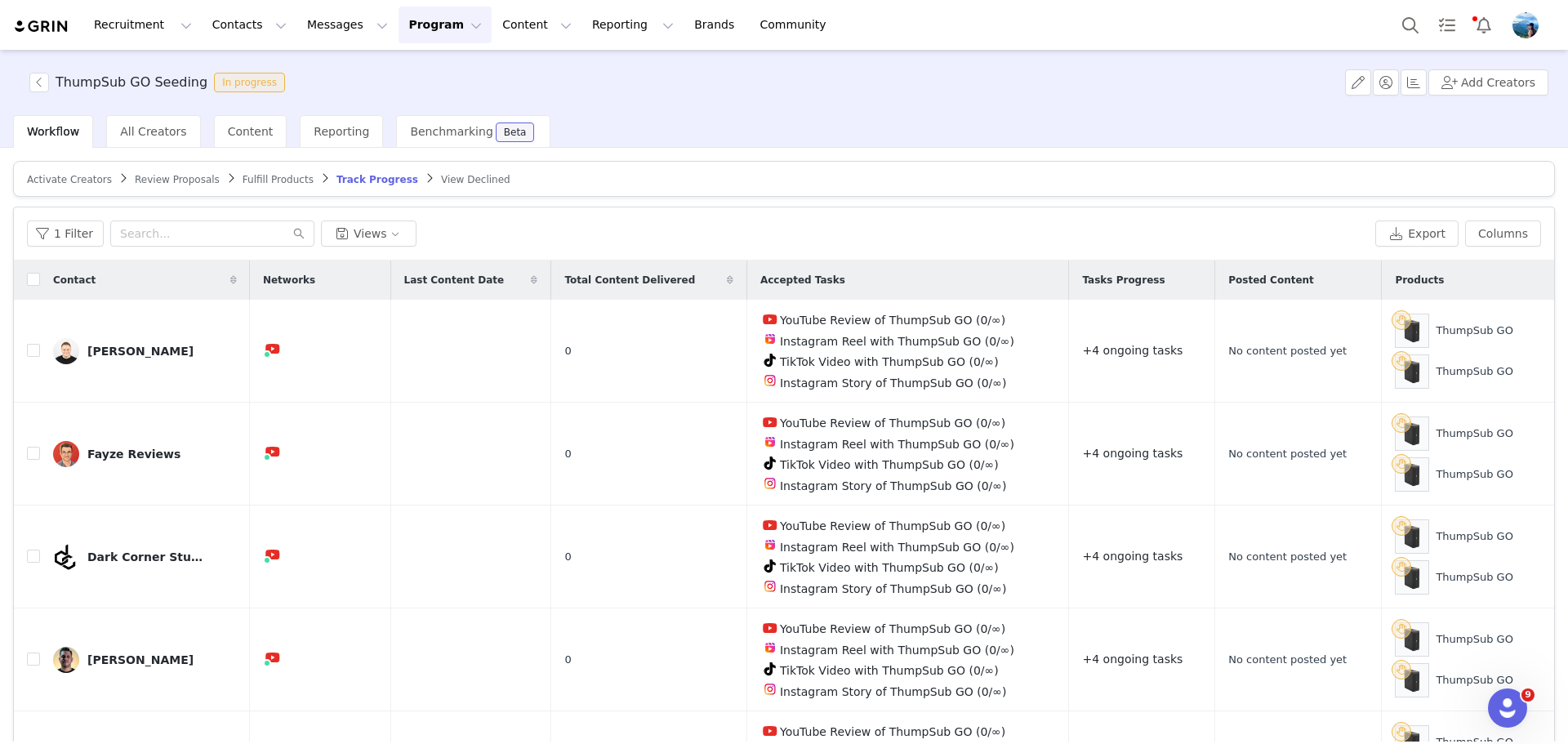
click at [172, 184] on span "Review Proposals" at bounding box center [176, 179] width 85 height 11
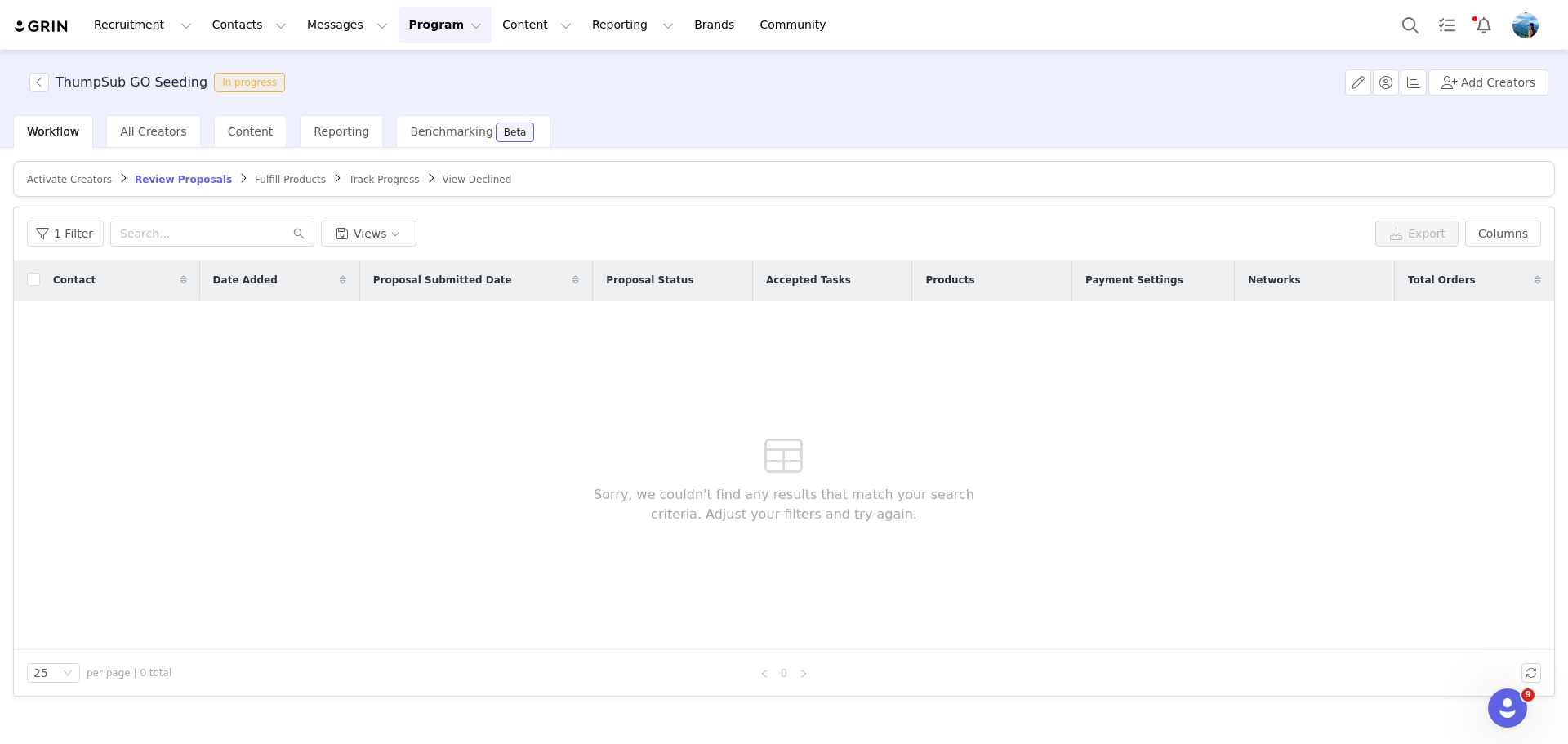
click at [349, 181] on span "Track Progress" at bounding box center [384, 179] width 70 height 11
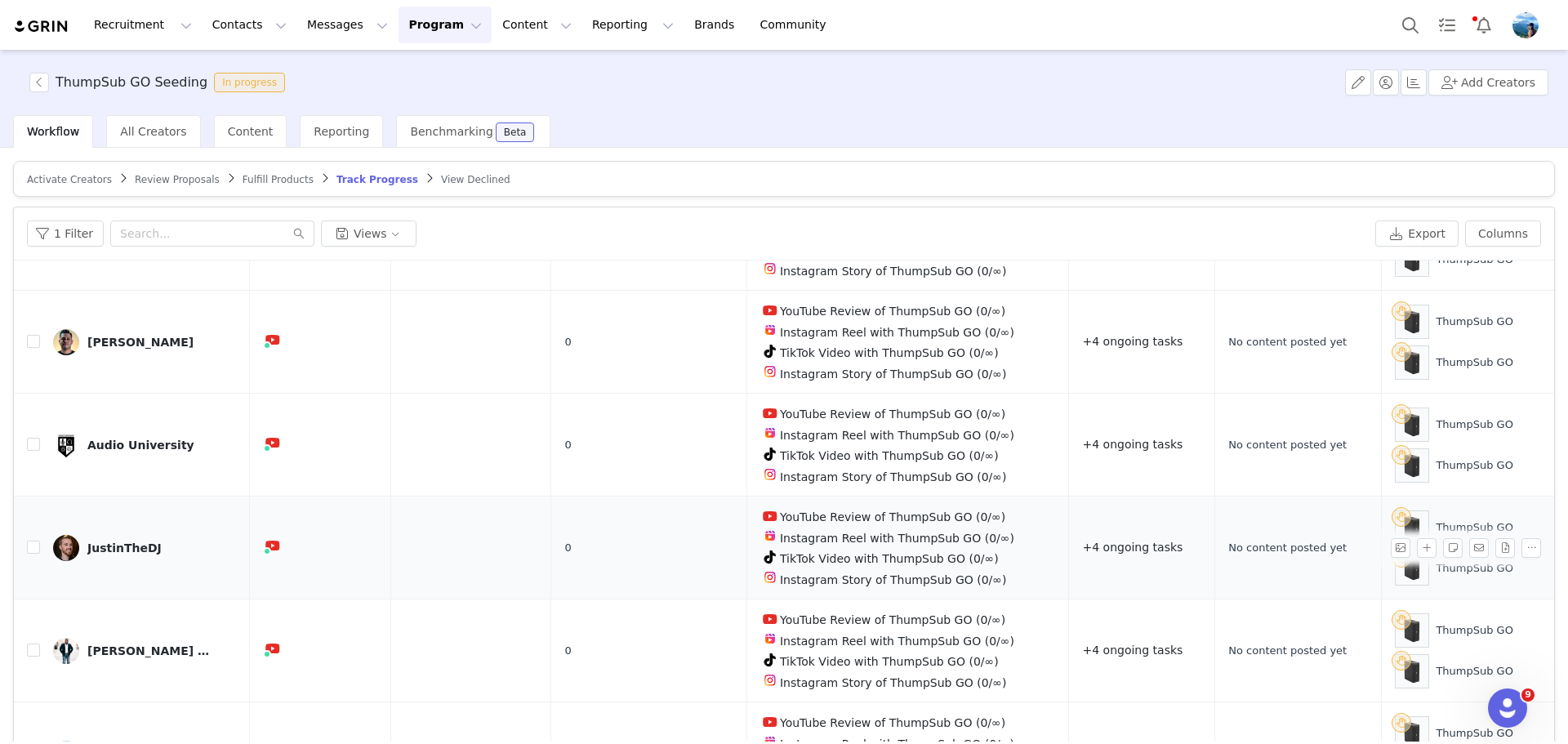
scroll to position [408, 0]
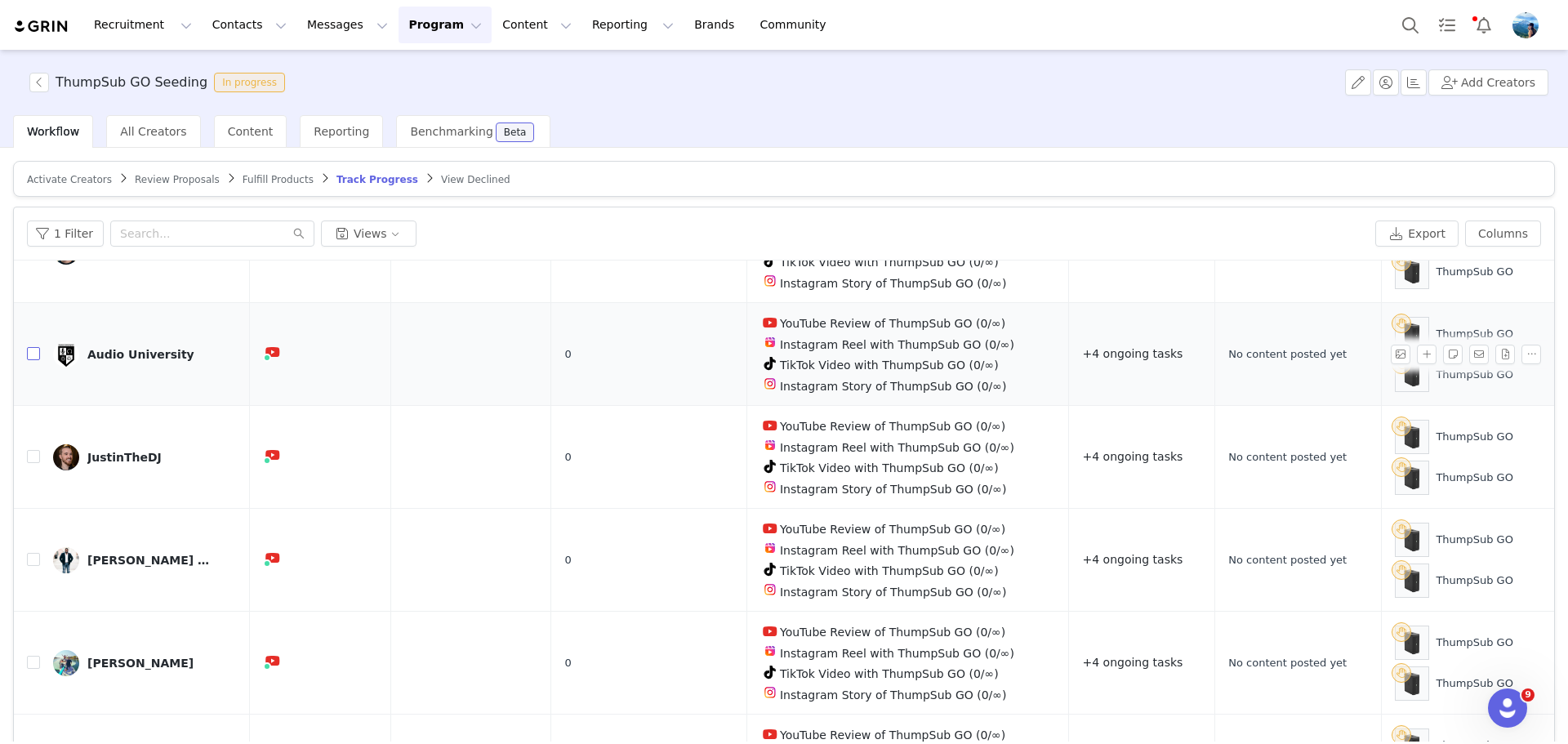
click at [35, 347] on input "checkbox" at bounding box center [33, 353] width 13 height 13
checkbox input "true"
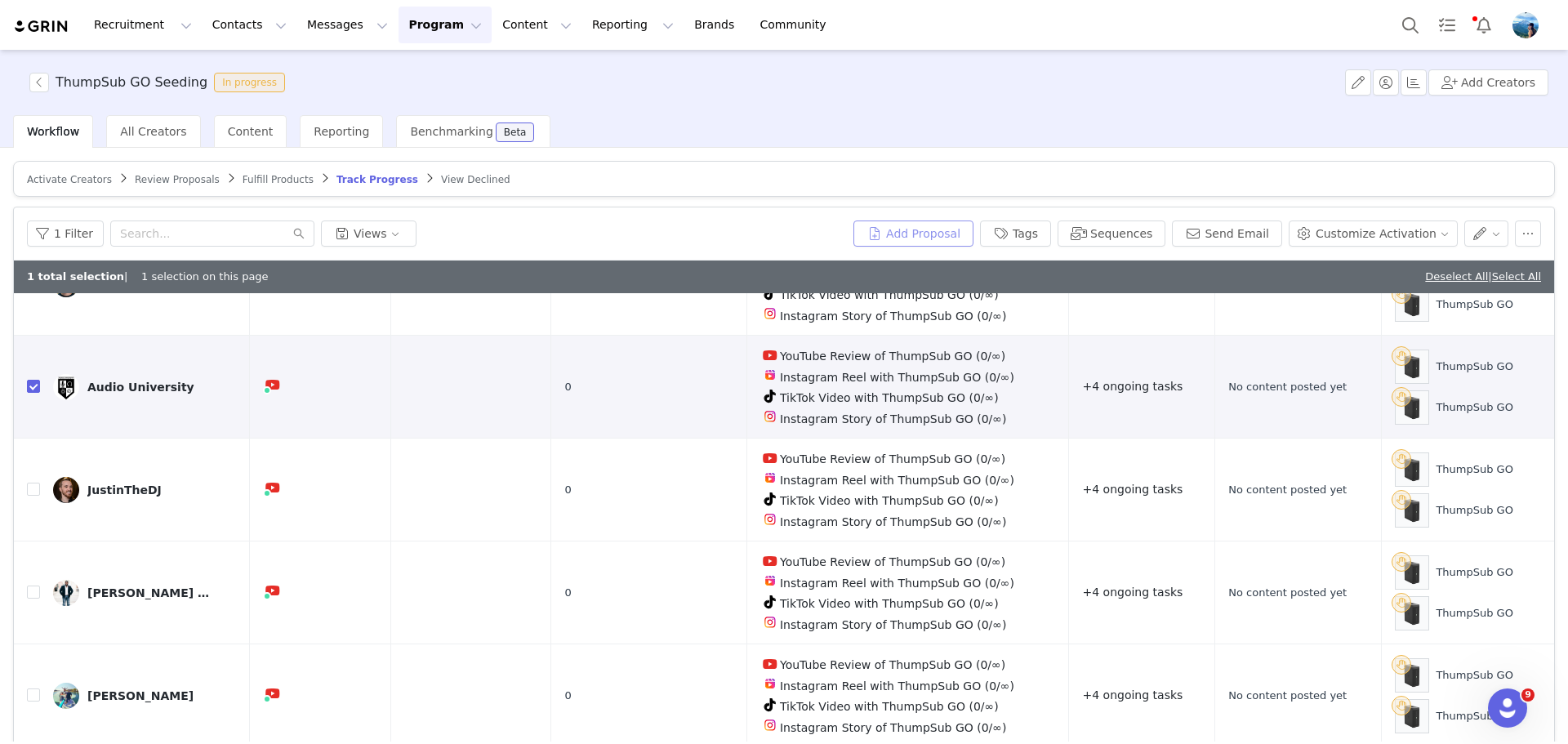
click at [947, 235] on button "Add Proposal" at bounding box center [913, 234] width 120 height 26
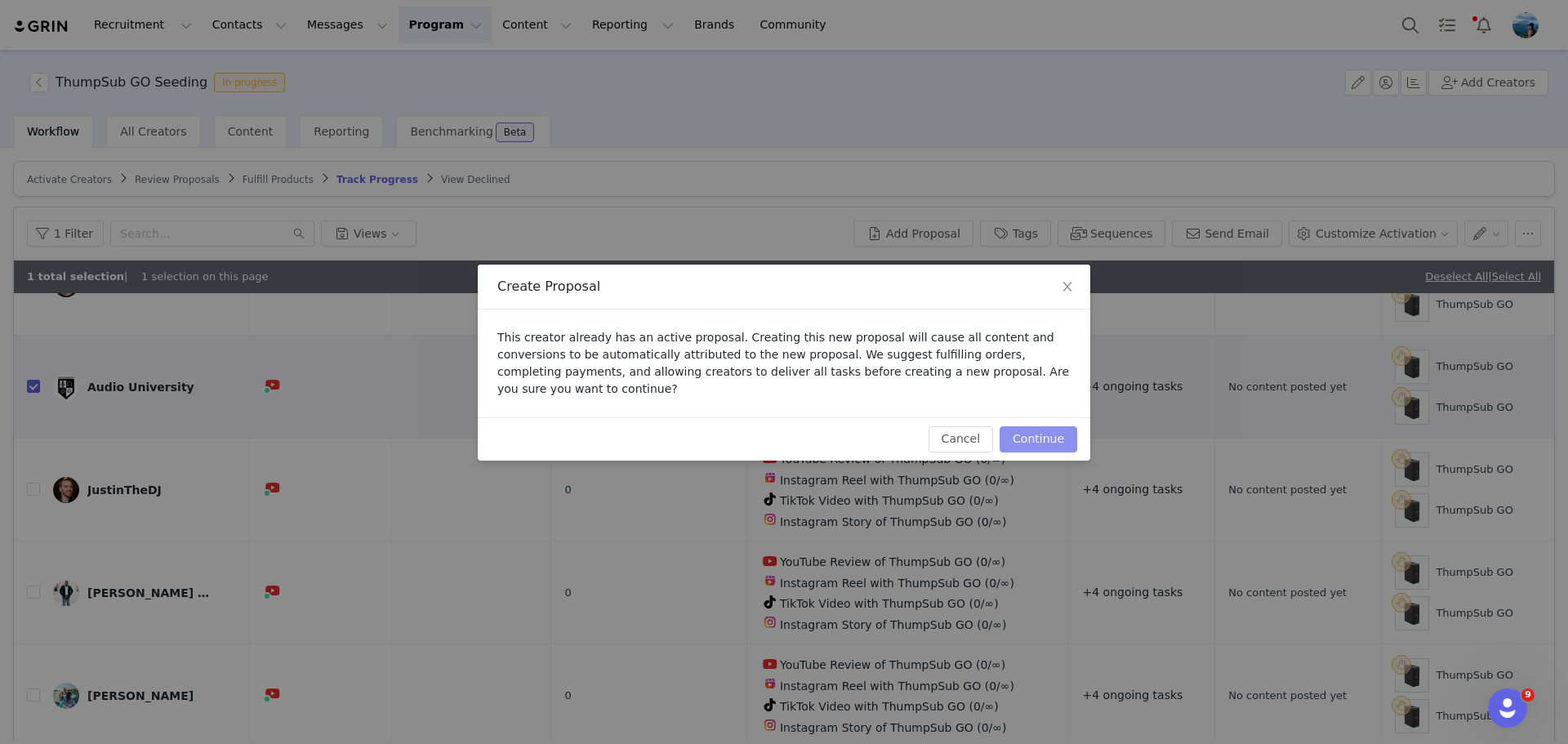
click at [1048, 427] on button "Continue" at bounding box center [1039, 440] width 77 height 26
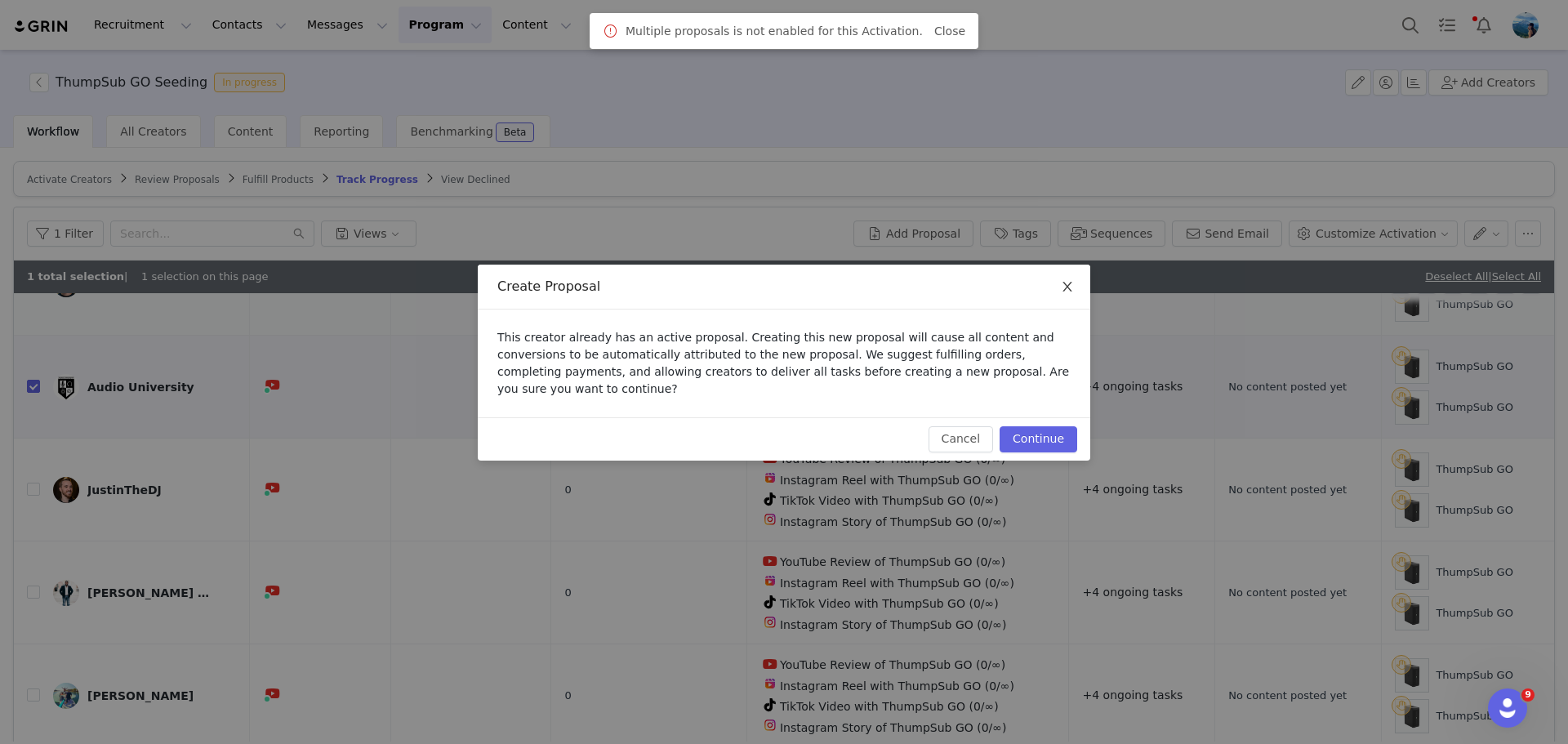
click at [1061, 293] on icon "icon: close" at bounding box center [1067, 286] width 13 height 13
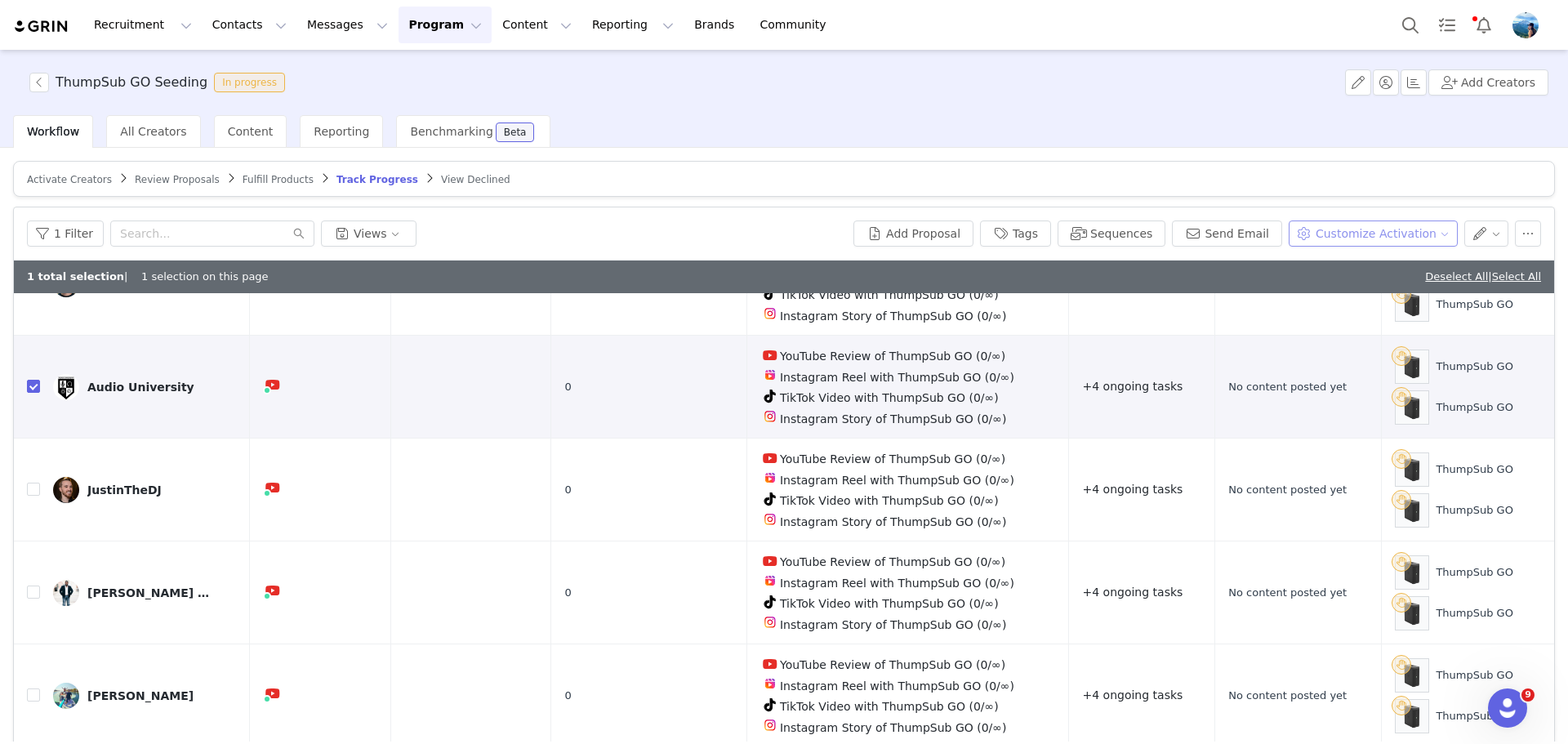
click at [1351, 227] on button "Customize Activation" at bounding box center [1373, 234] width 169 height 26
click at [1370, 297] on span "Add Tasks" at bounding box center [1349, 292] width 56 height 18
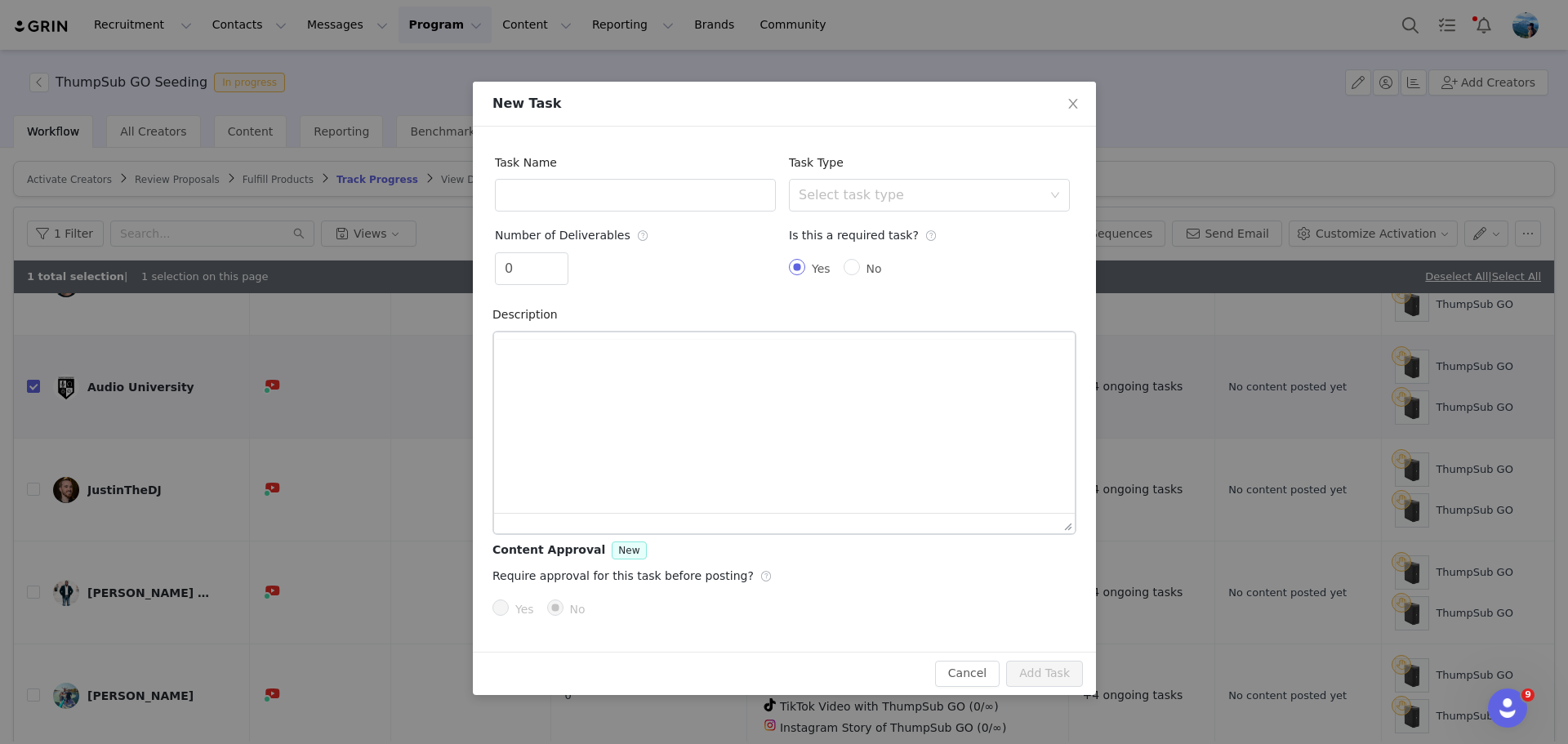
scroll to position [0, 0]
click at [649, 191] on input "text" at bounding box center [636, 195] width 281 height 33
click at [960, 190] on div "Select task type" at bounding box center [920, 195] width 243 height 17
type input "YouTube Video Review"
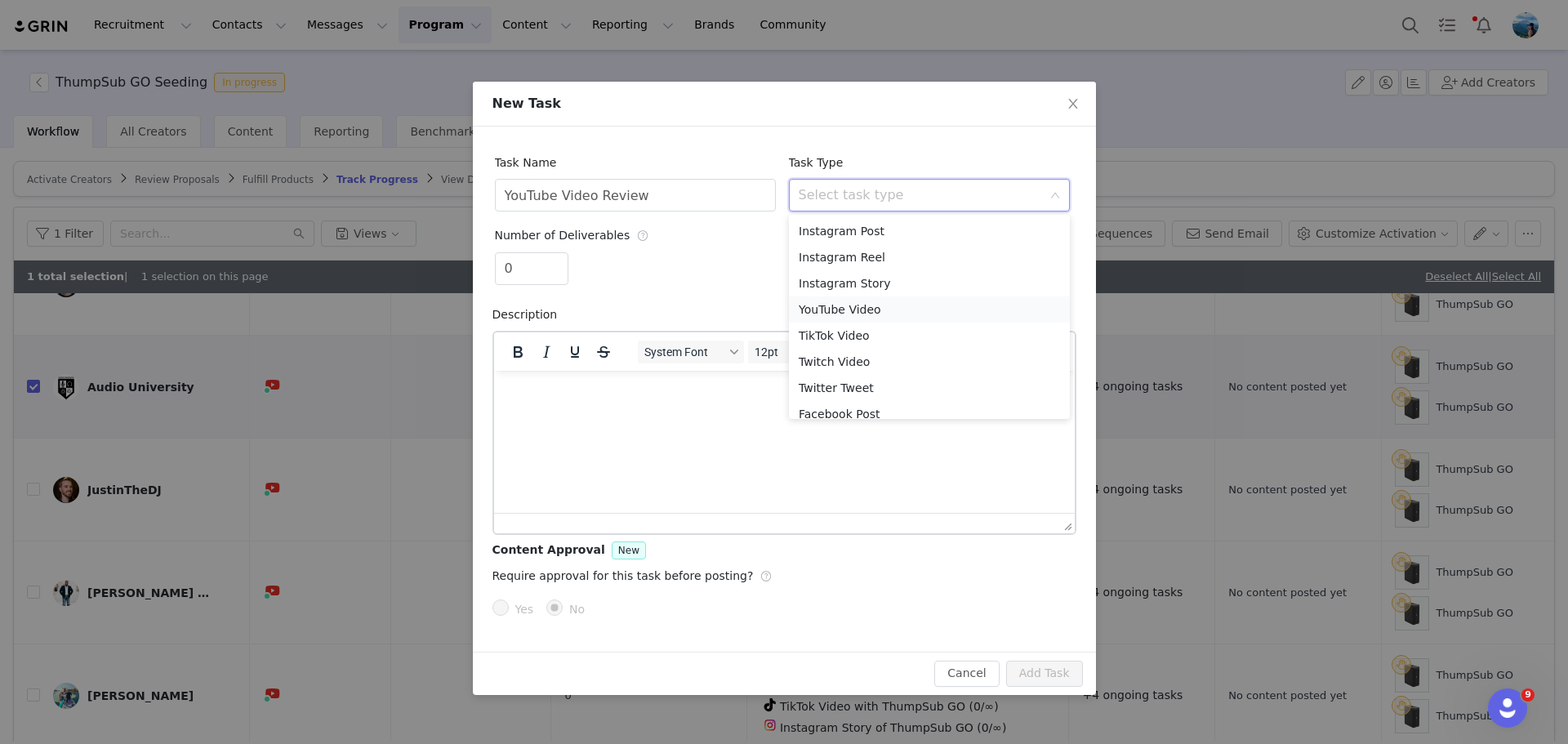
click at [929, 304] on li "YouTube Video" at bounding box center [930, 310] width 281 height 26
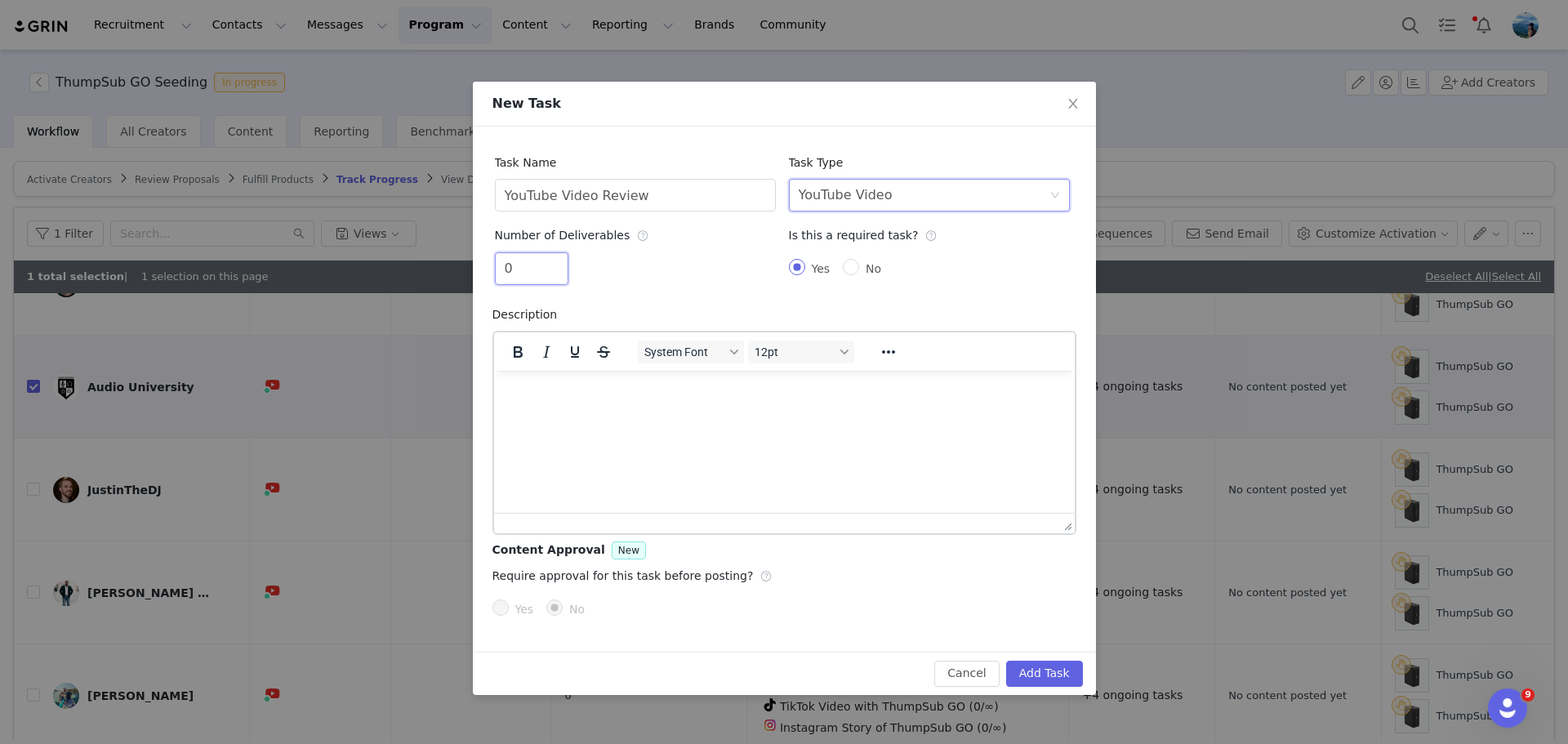
drag, startPoint x: 507, startPoint y: 279, endPoint x: 442, endPoint y: 279, distance: 65.0
click at [442, 279] on div "New Task Task Name YouTube Video Review Task Type Select task type YouTube Vide…" at bounding box center [784, 372] width 1568 height 744
type input "1"
click at [593, 415] on html at bounding box center [783, 392] width 580 height 44
click at [1066, 681] on button "Add Task" at bounding box center [1044, 675] width 76 height 26
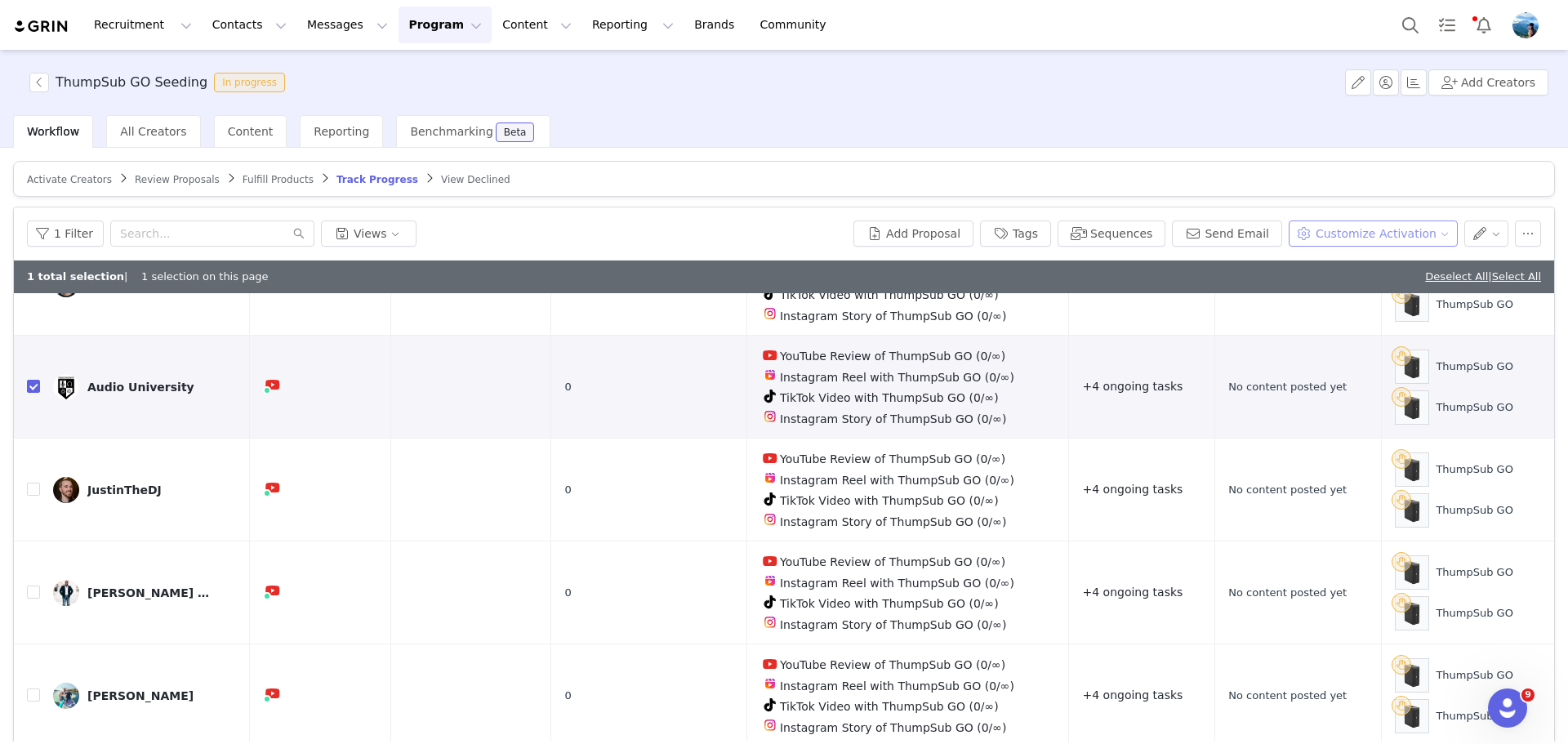
click at [1421, 238] on button "Customize Activation" at bounding box center [1373, 234] width 169 height 26
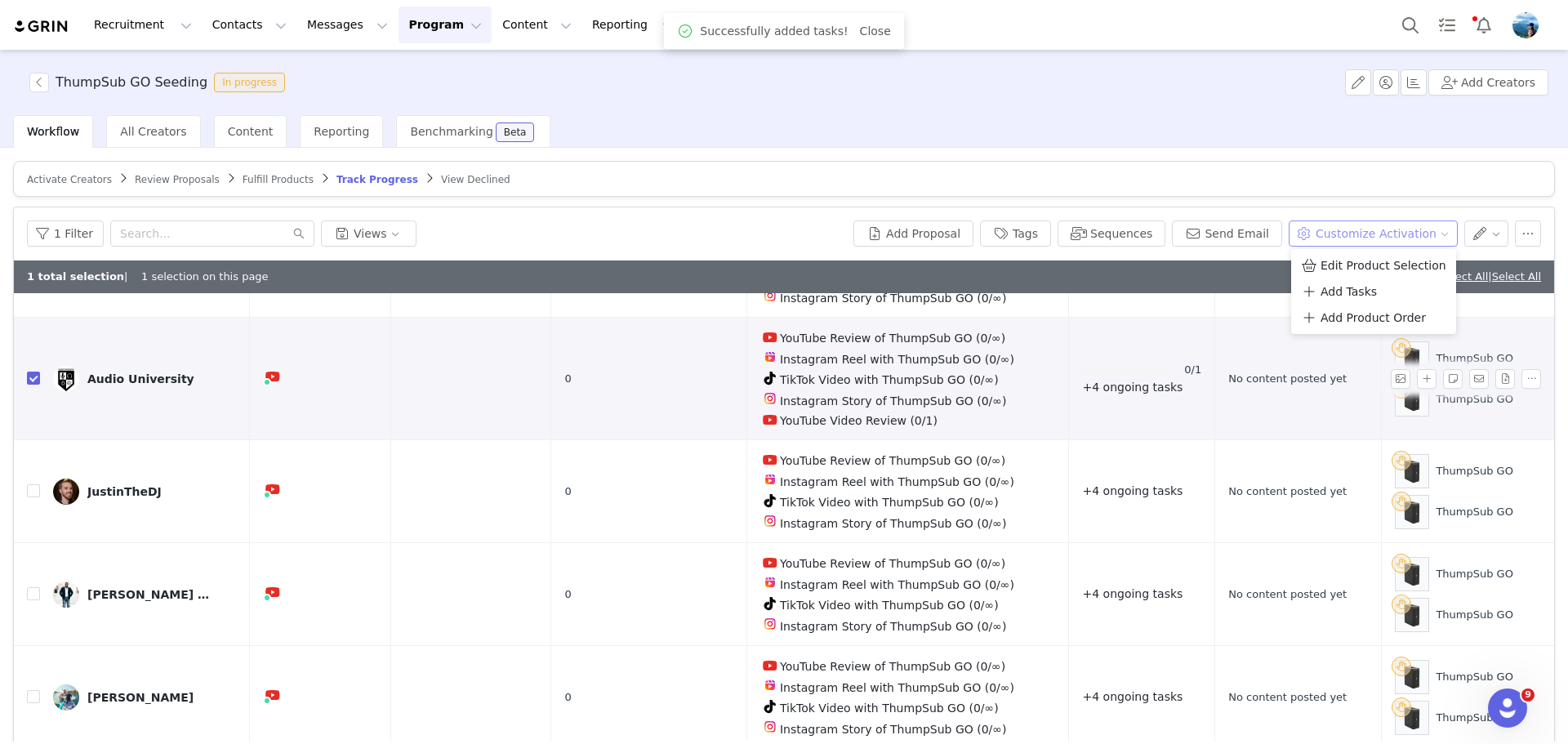
scroll to position [327, 0]
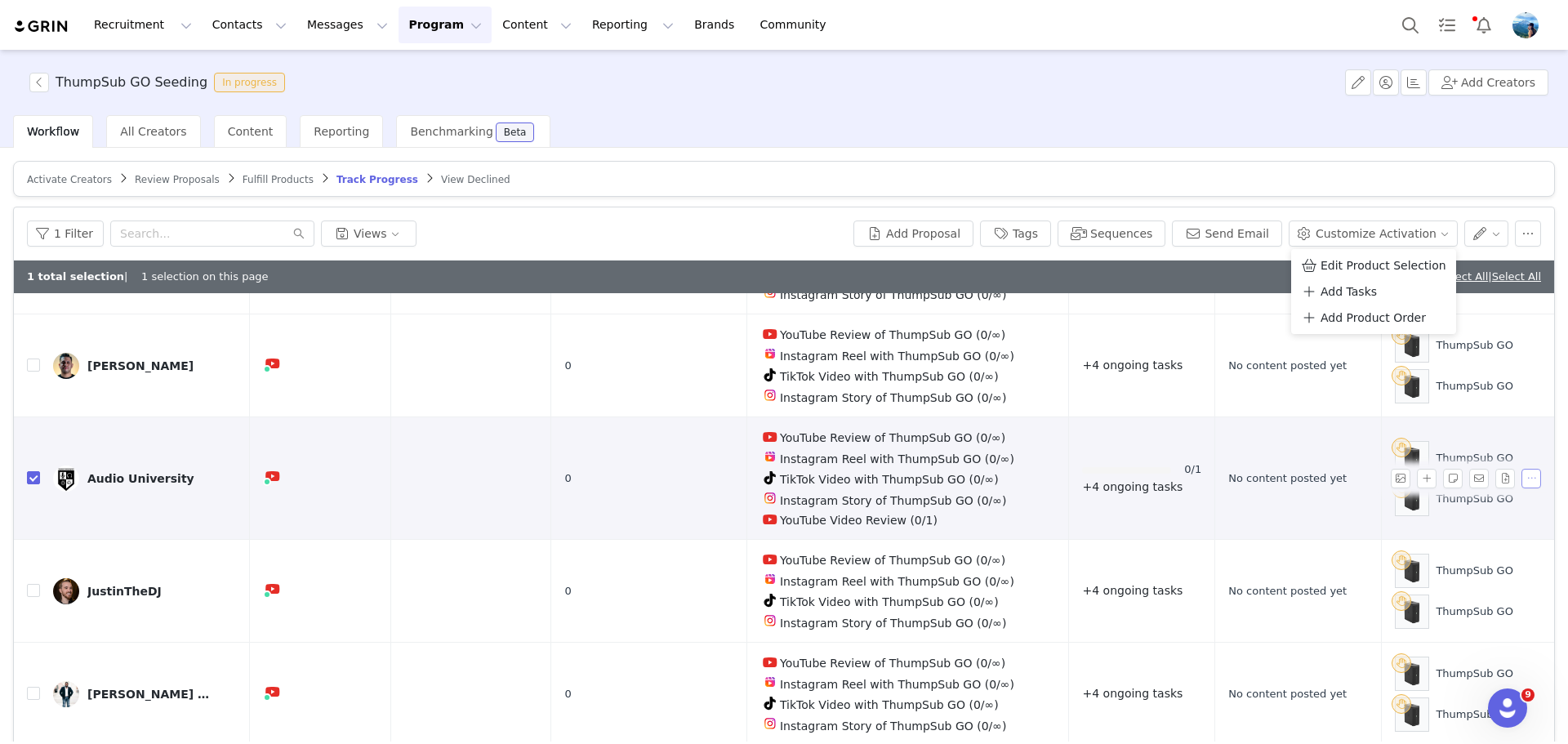
click at [1521, 469] on button "button" at bounding box center [1531, 479] width 19 height 19
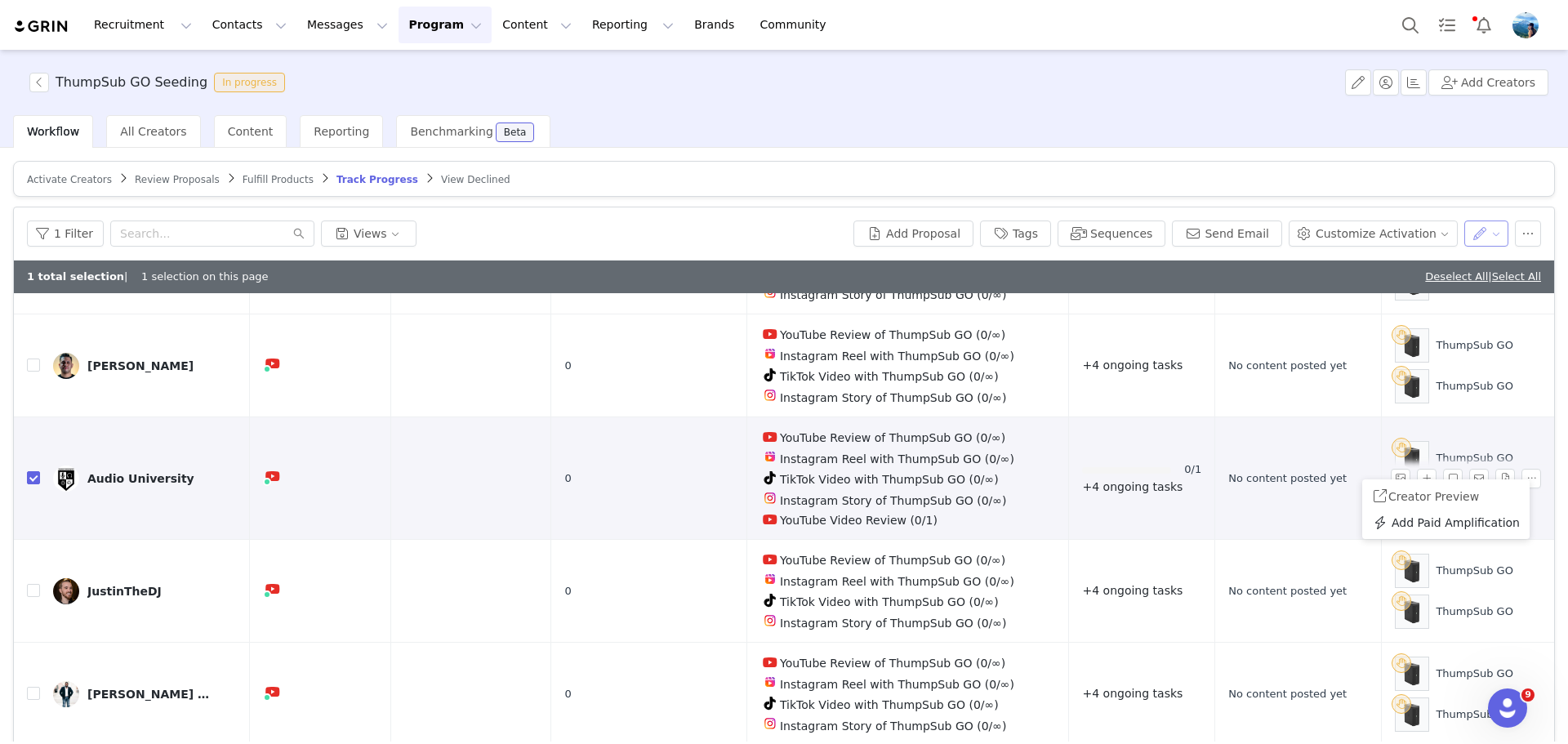
click at [1495, 235] on button "button" at bounding box center [1486, 234] width 45 height 26
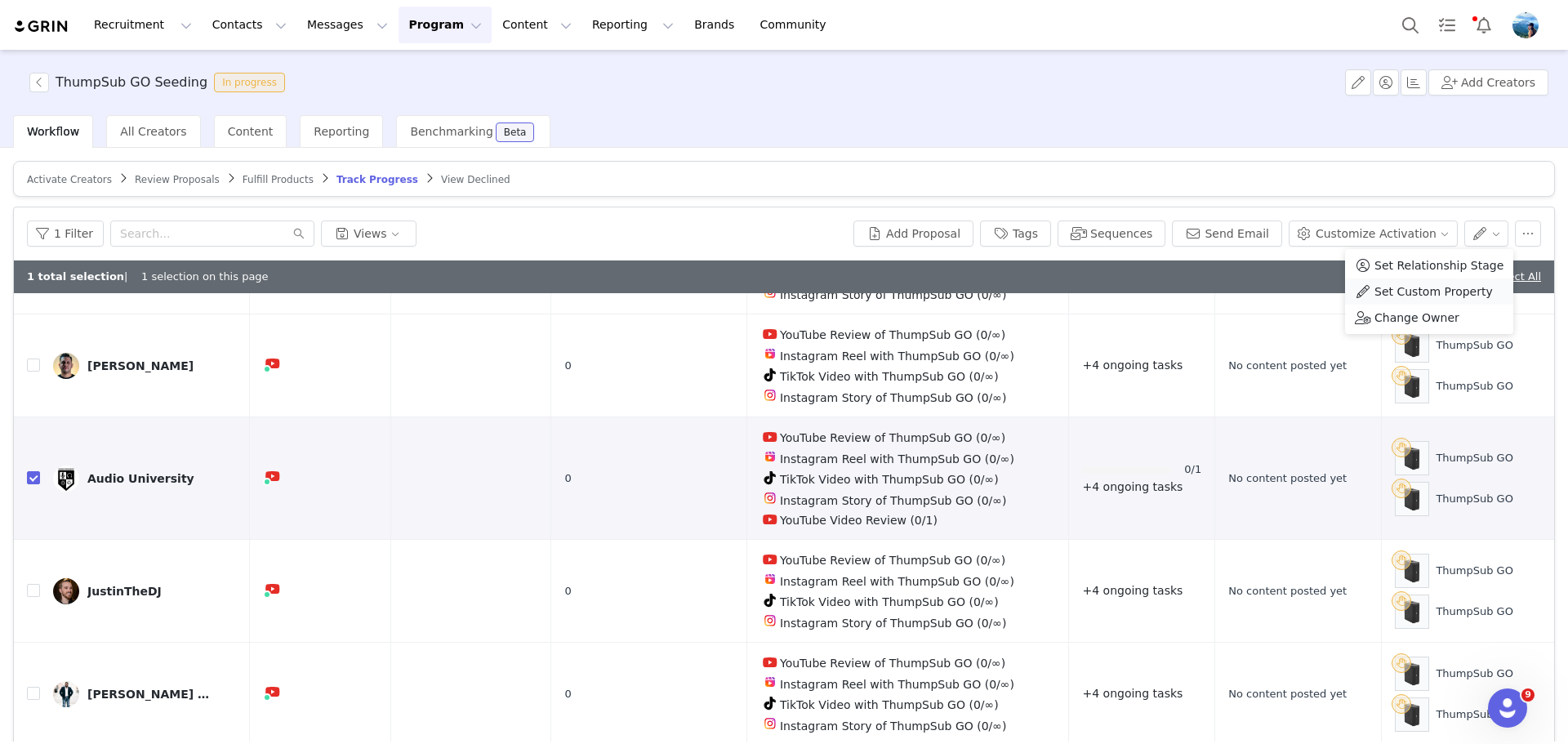
click at [1462, 293] on span "Set Custom Property" at bounding box center [1433, 292] width 119 height 18
click at [1455, 296] on div "Choose Custom Property" at bounding box center [1385, 293] width 152 height 17
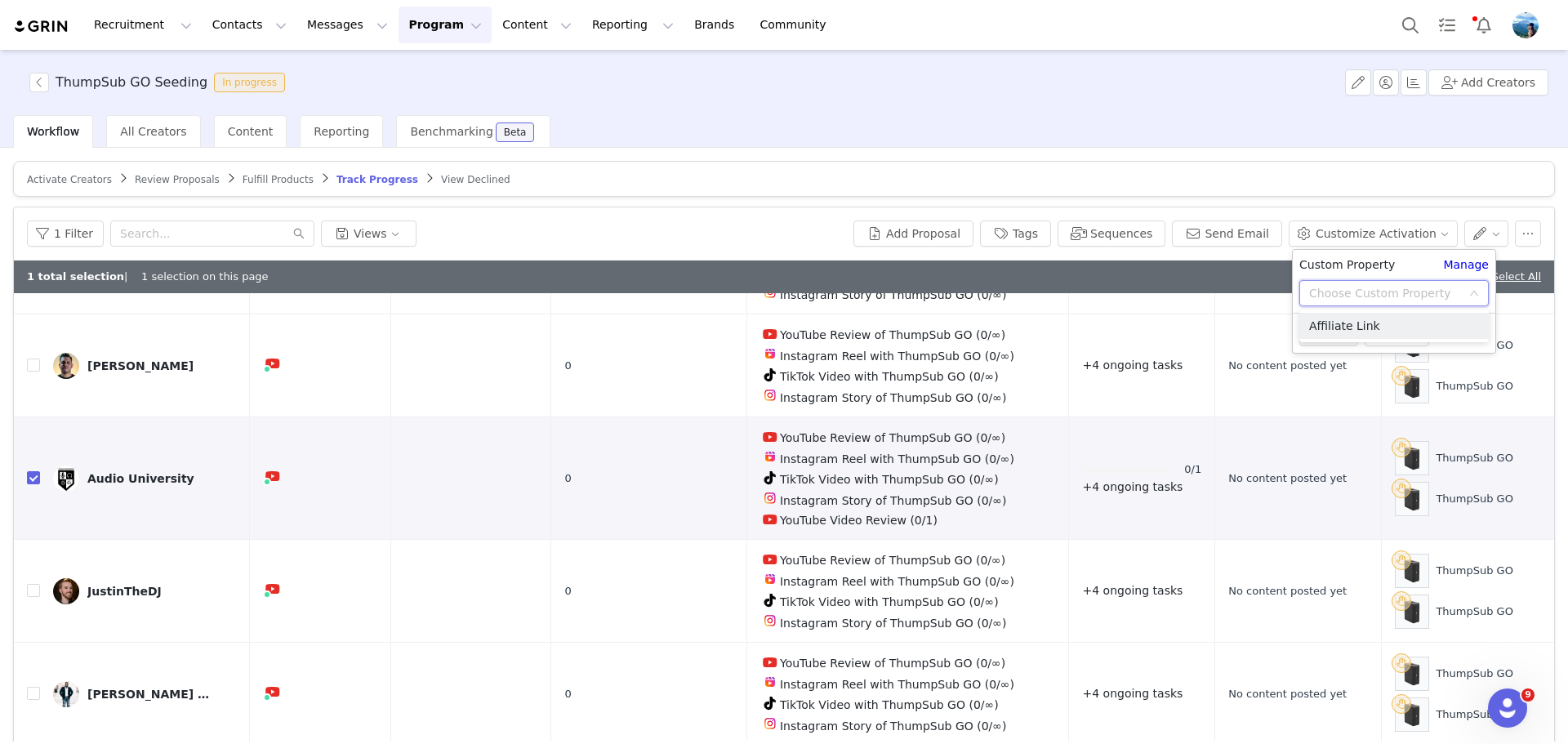
click at [1455, 296] on div "Choose Custom Property" at bounding box center [1385, 293] width 152 height 17
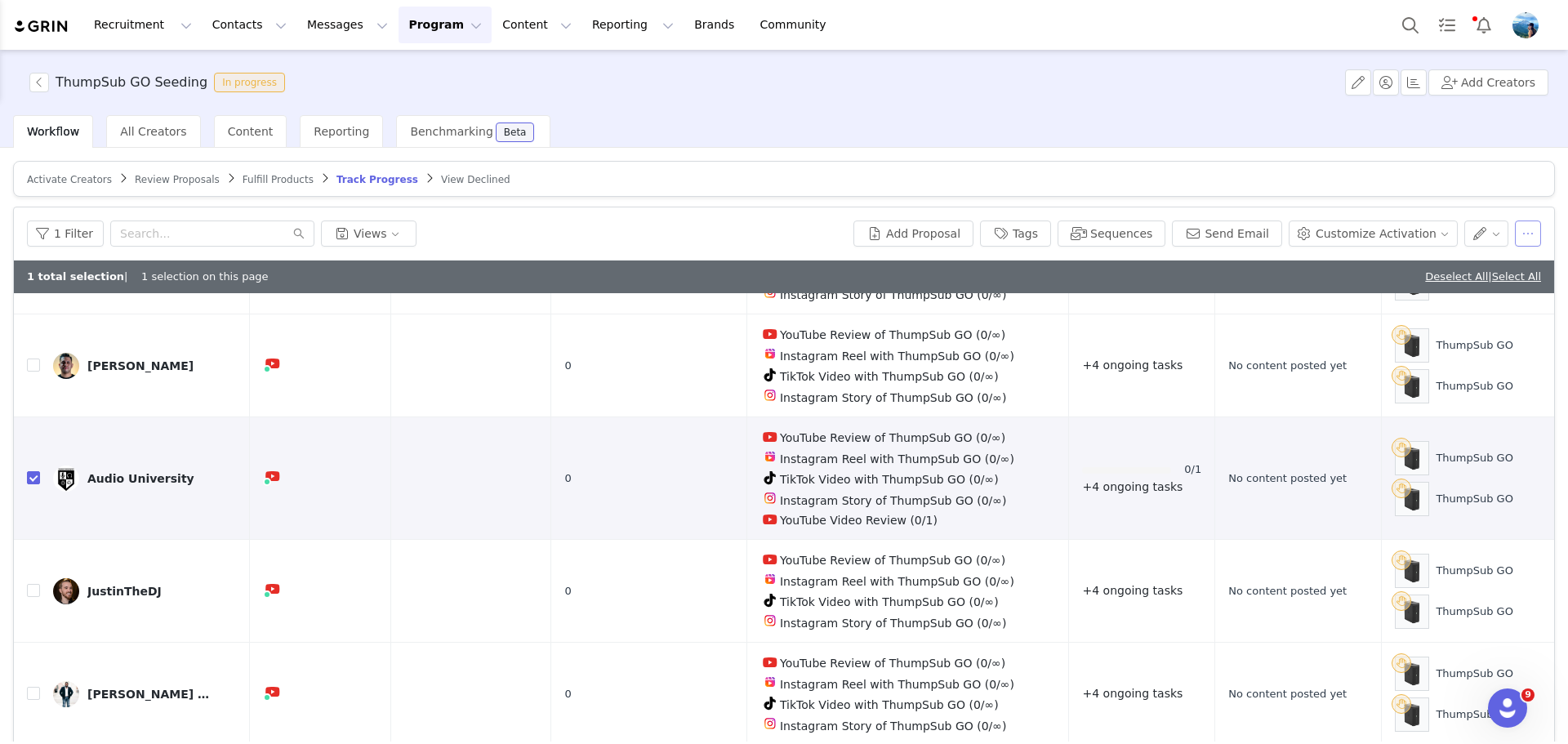
click at [1514, 235] on button "button" at bounding box center [1528, 234] width 26 height 26
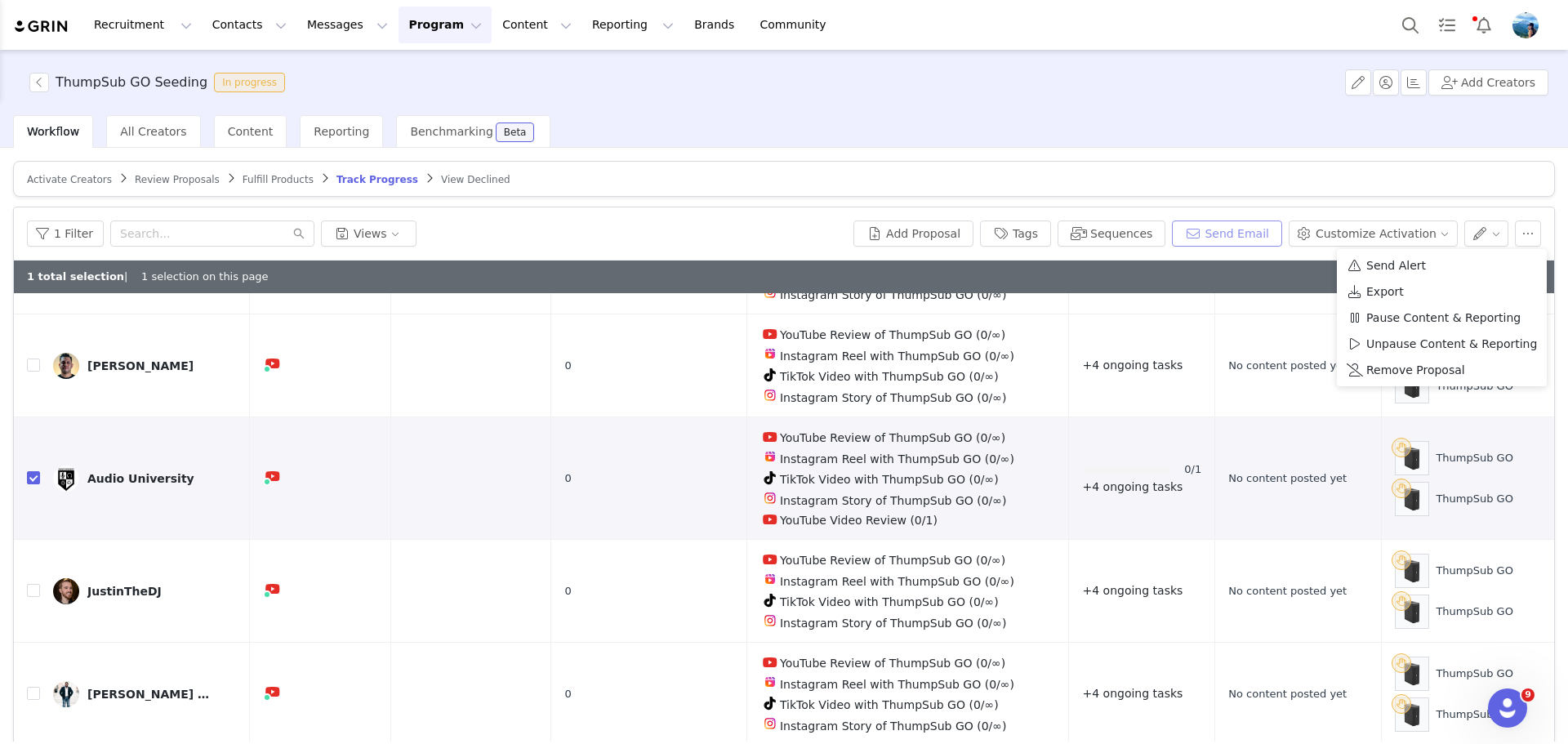
click at [1265, 230] on button "Send Email" at bounding box center [1227, 234] width 111 height 26
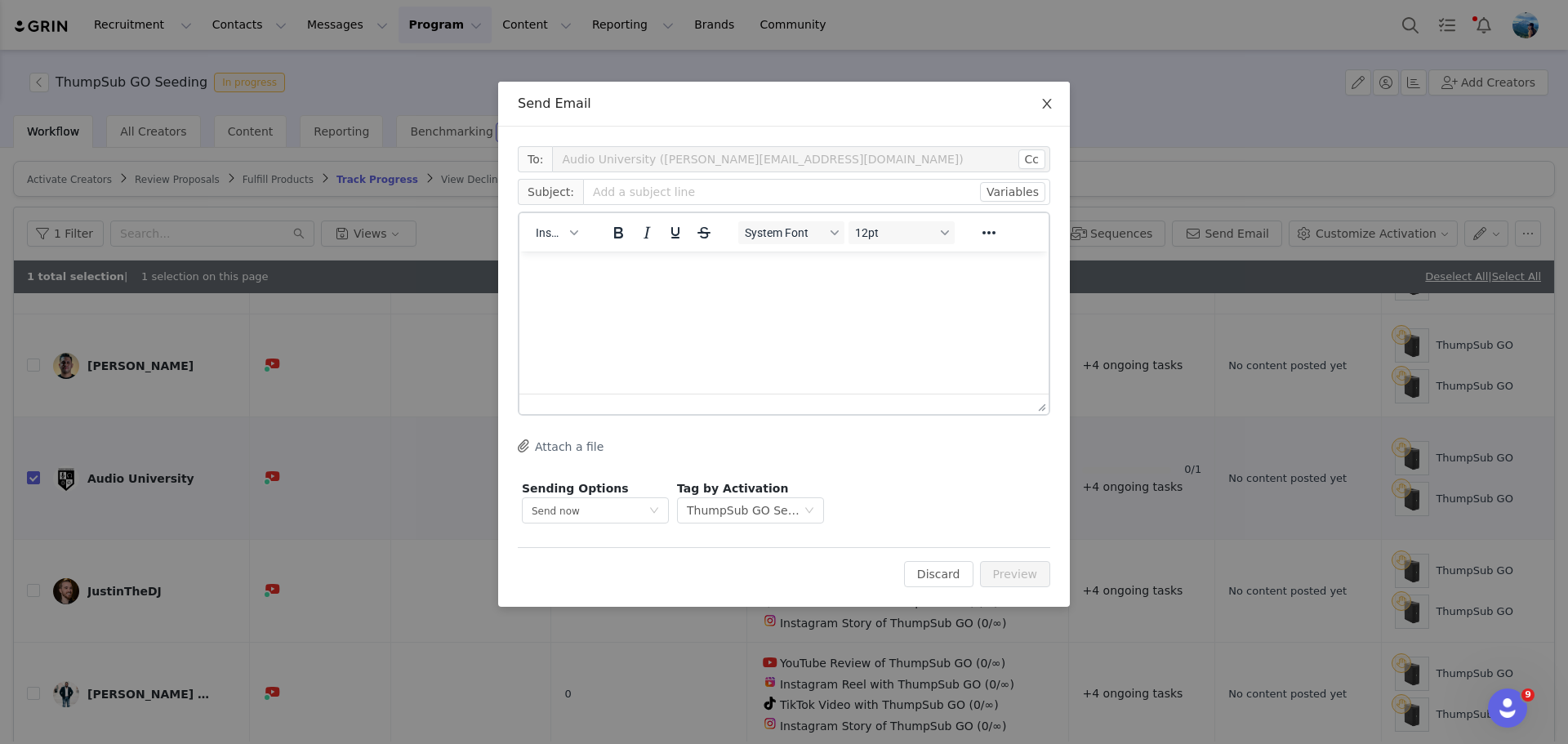
scroll to position [0, 0]
click at [1046, 104] on icon "icon: close" at bounding box center [1047, 104] width 13 height 13
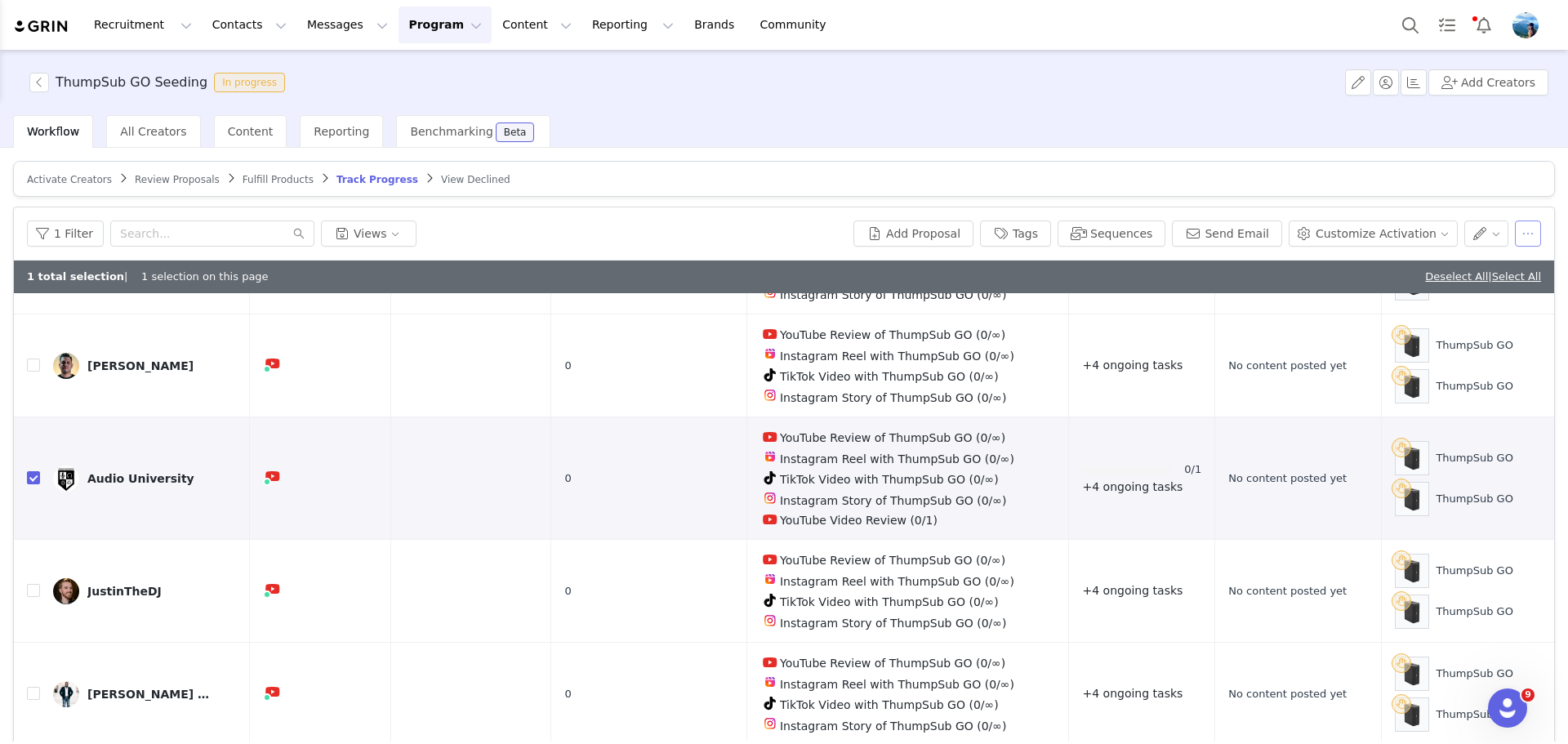
click at [1514, 231] on button "button" at bounding box center [1528, 234] width 26 height 26
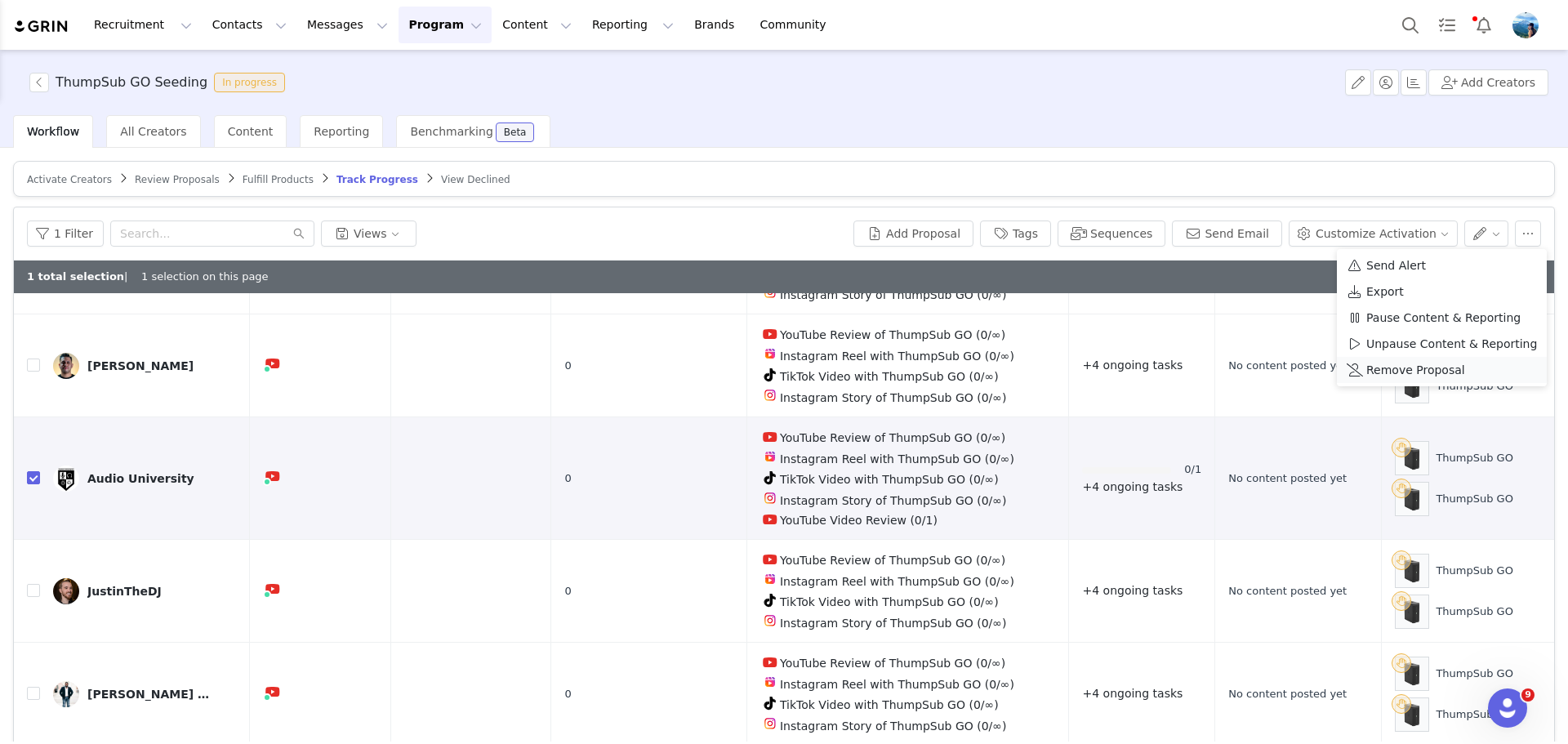
click at [1409, 368] on span "Remove Proposal" at bounding box center [1415, 370] width 99 height 18
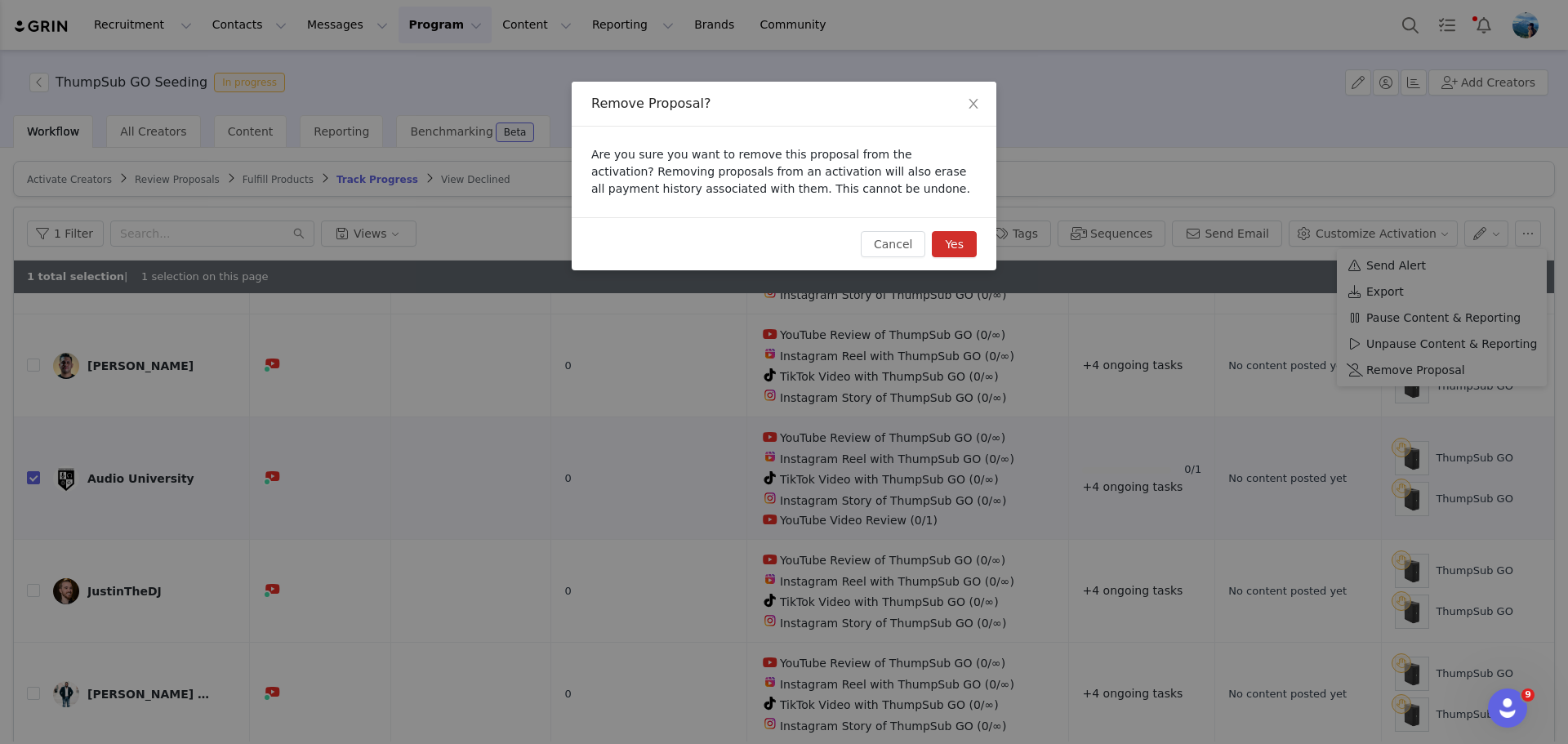
click at [959, 248] on button "Yes" at bounding box center [953, 244] width 45 height 26
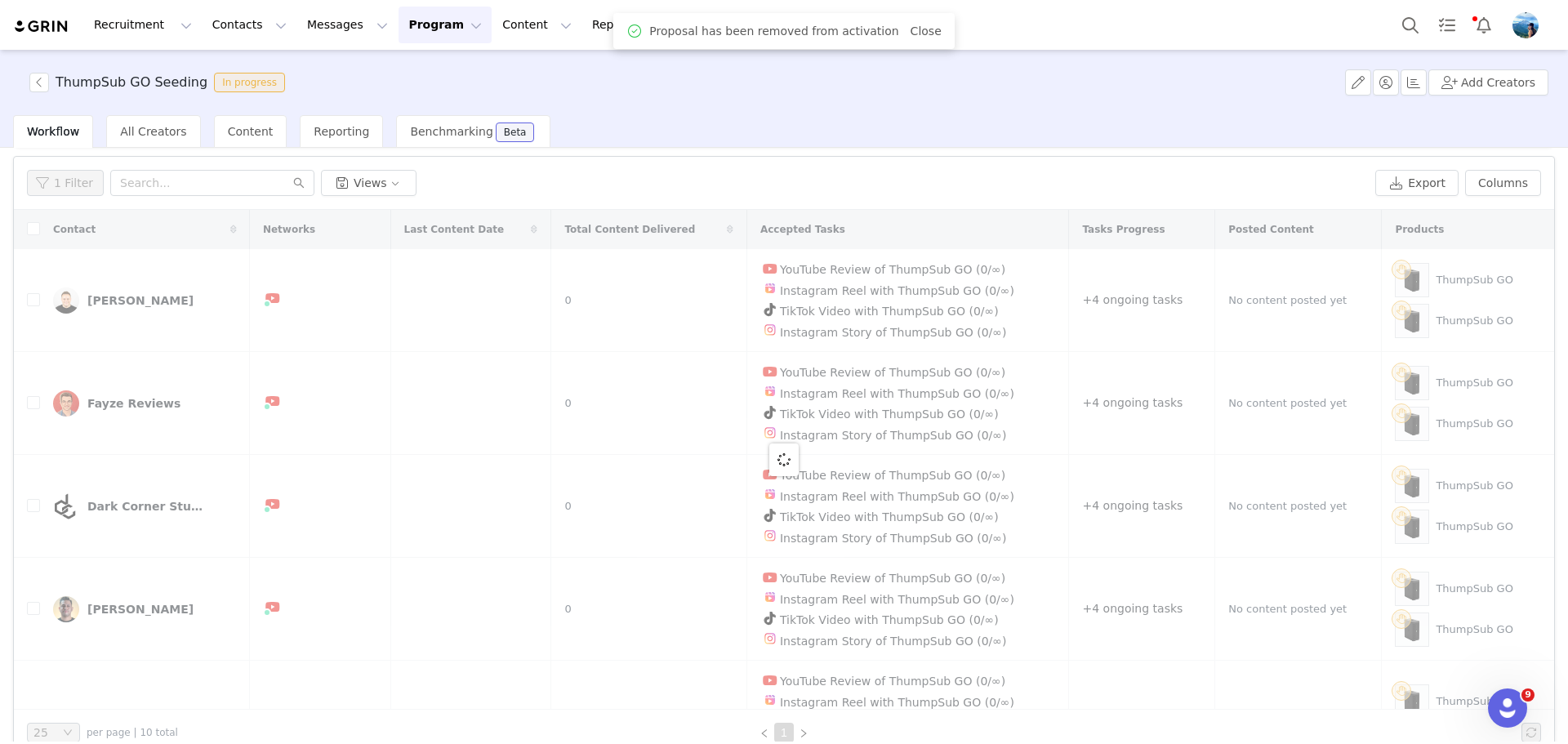
scroll to position [77, 0]
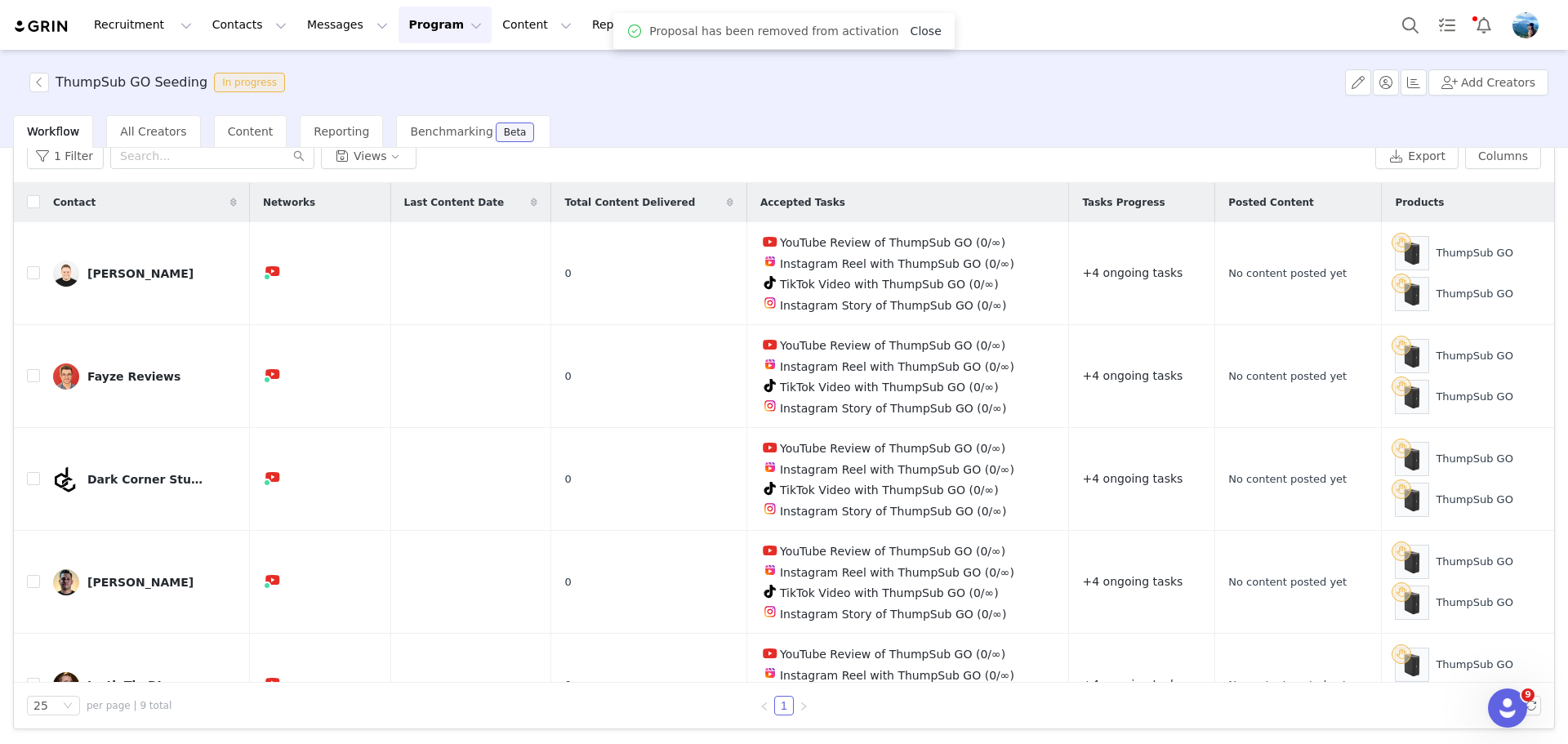
click at [910, 29] on link "Close" at bounding box center [925, 31] width 31 height 13
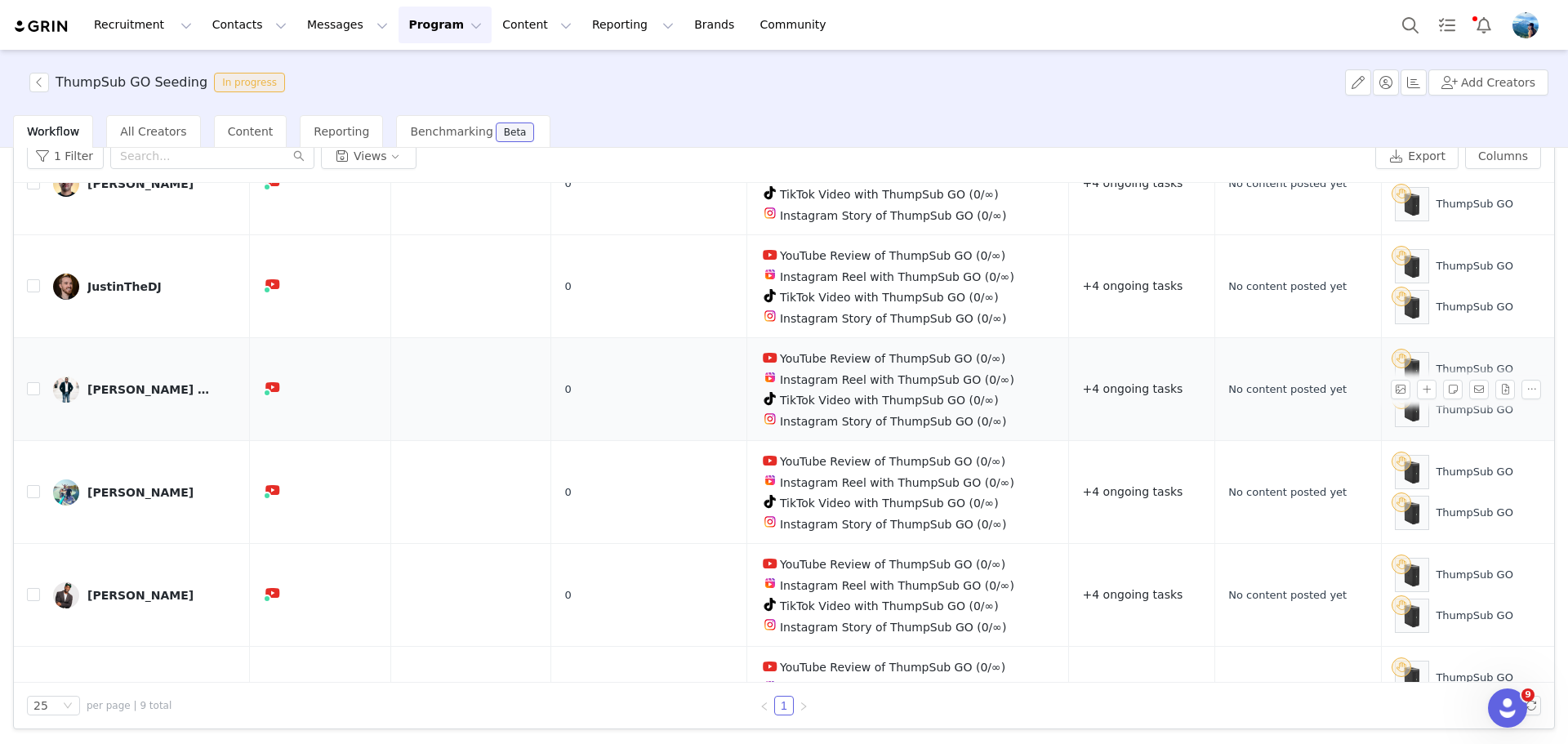
scroll to position [362, 0]
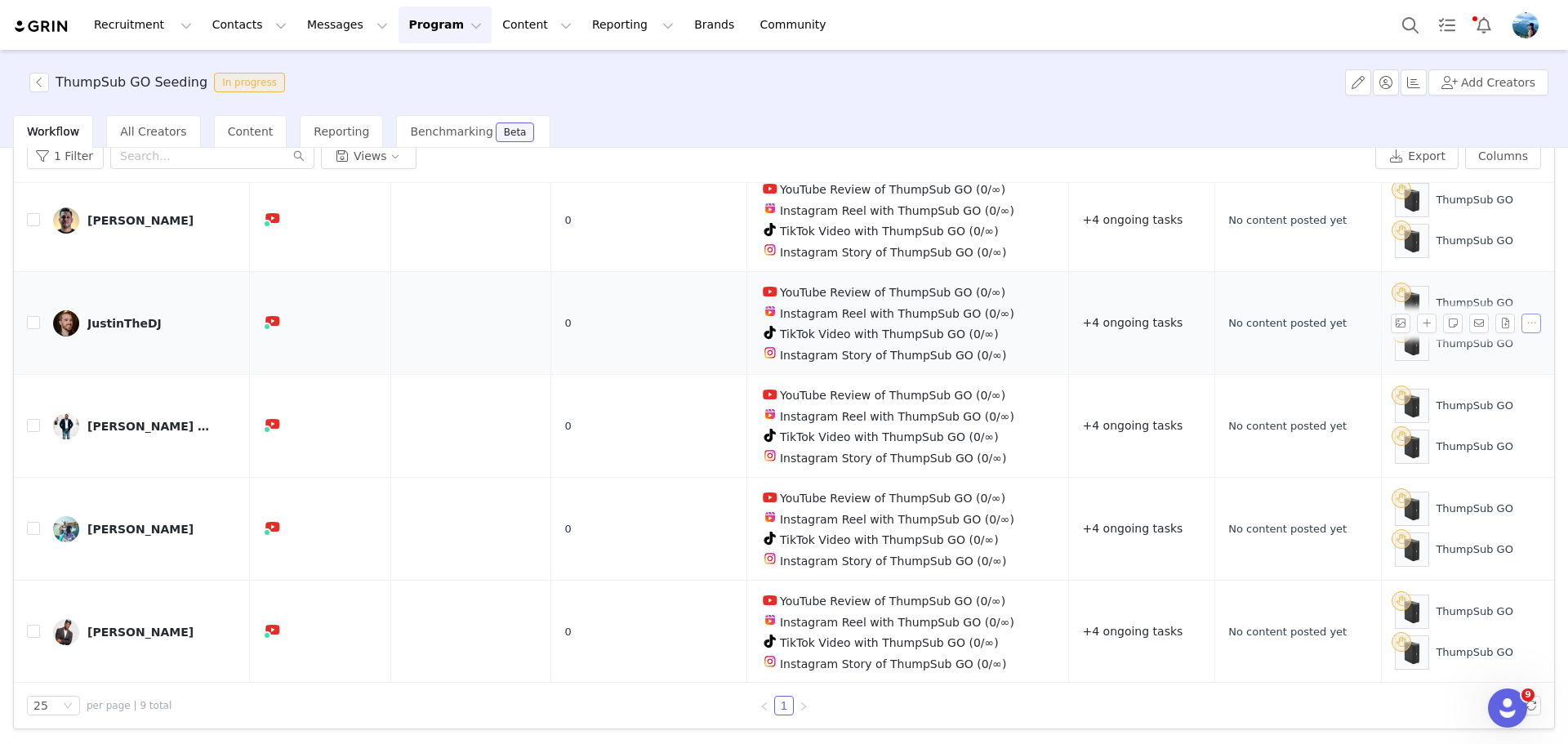
click at [1521, 315] on button "button" at bounding box center [1531, 323] width 19 height 19
click at [29, 316] on input "checkbox" at bounding box center [33, 322] width 13 height 13
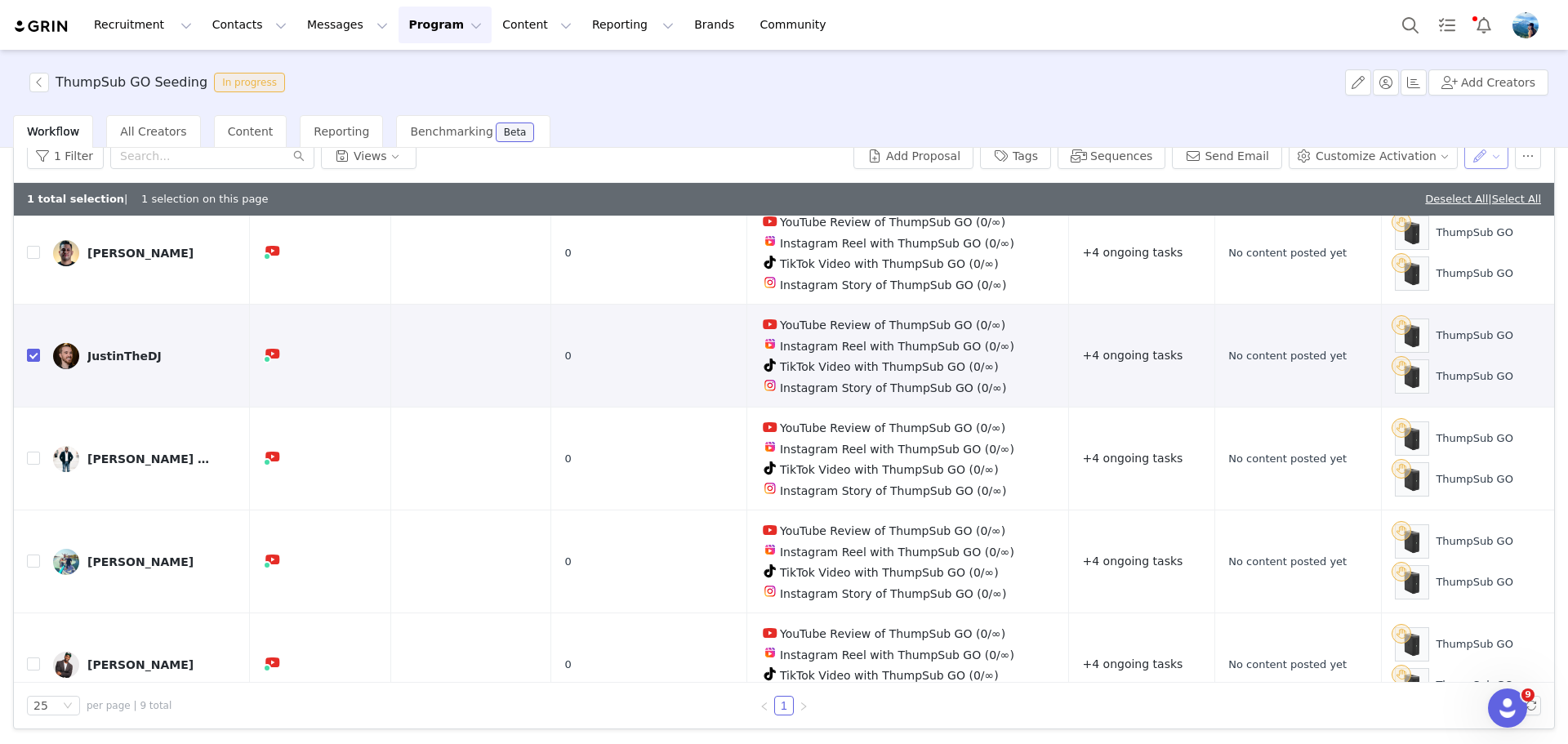
click at [1479, 154] on button "button" at bounding box center [1486, 156] width 45 height 26
click at [1525, 158] on button "button" at bounding box center [1528, 156] width 26 height 26
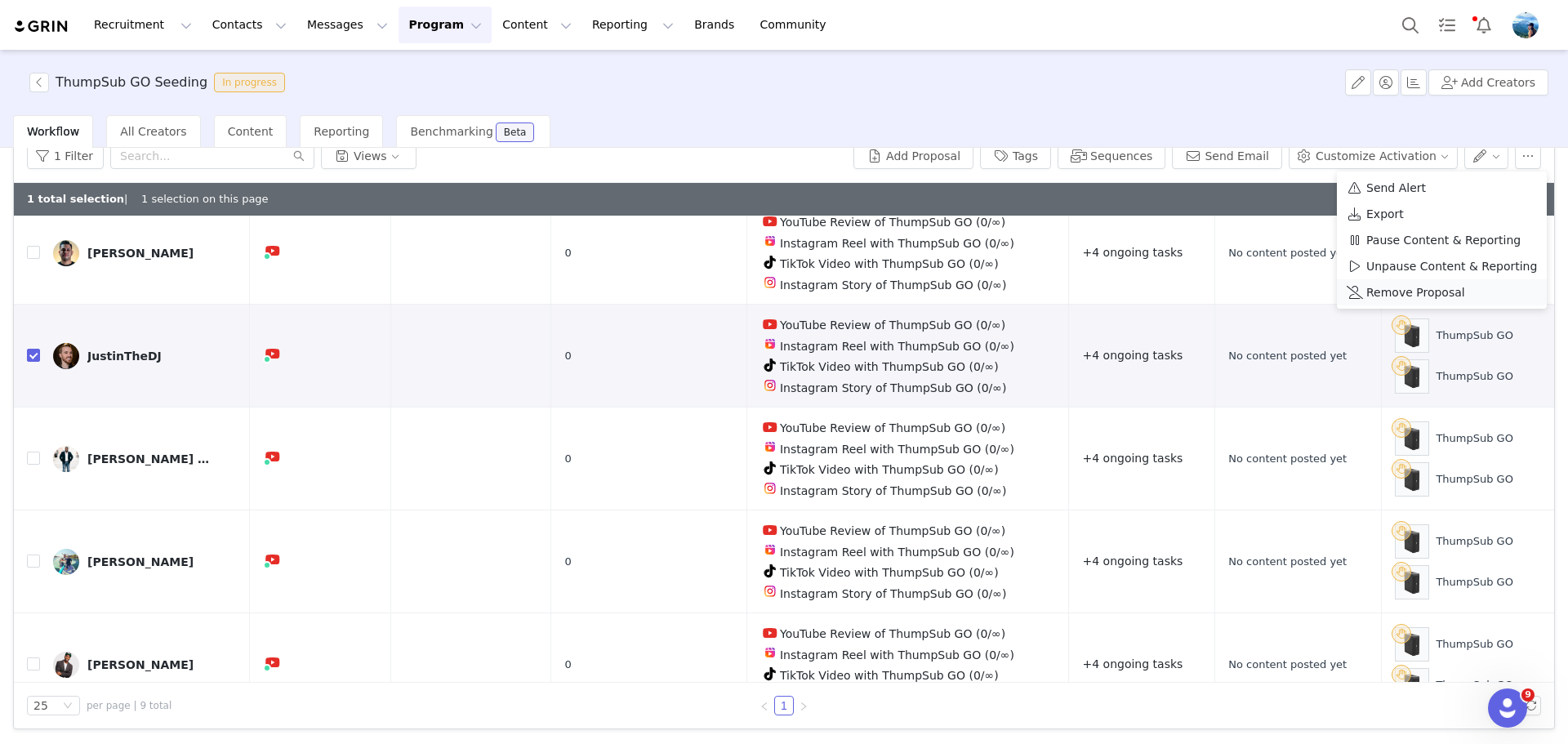
click at [1439, 292] on span "Remove Proposal" at bounding box center [1415, 293] width 99 height 18
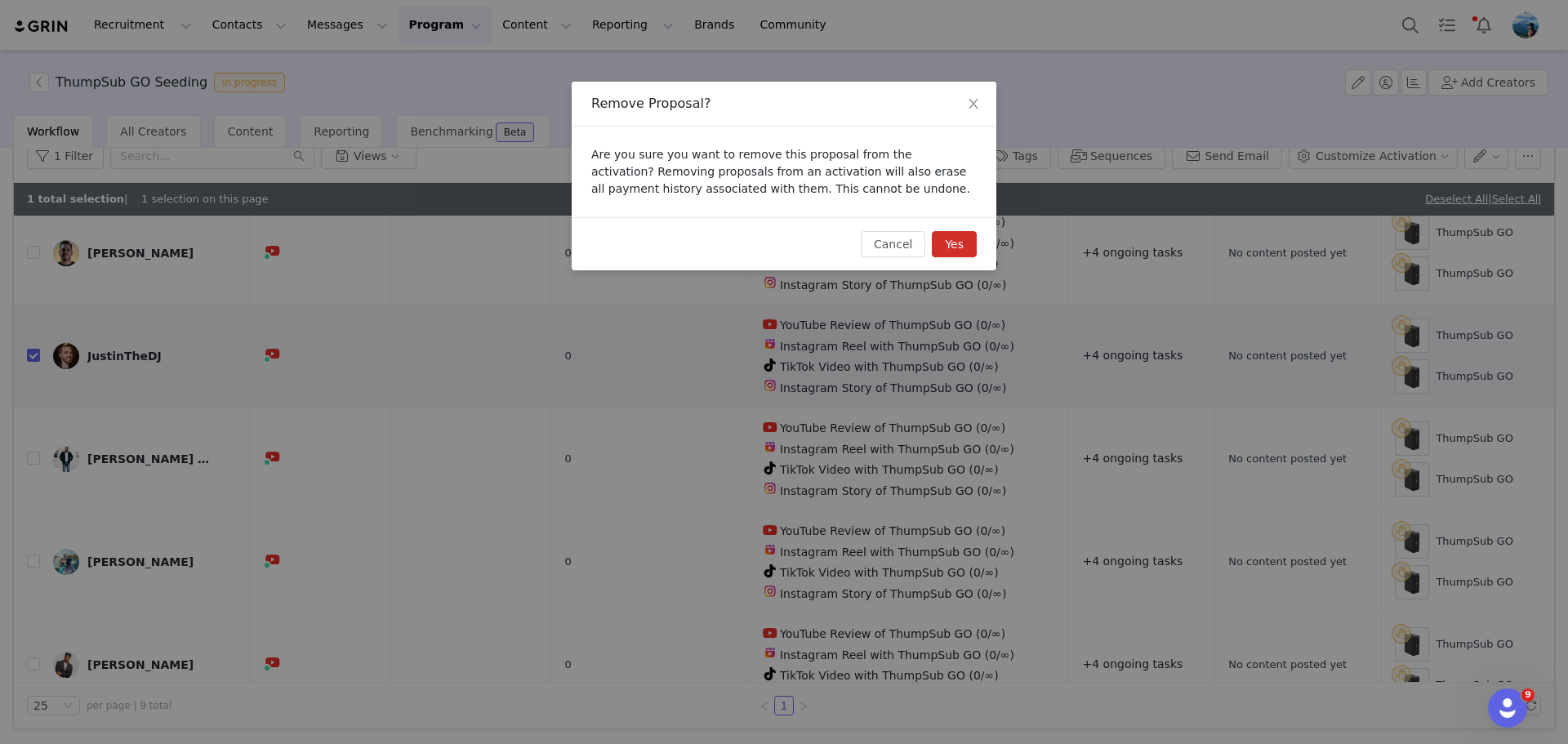
click at [947, 239] on button "Yes" at bounding box center [953, 244] width 45 height 26
checkbox input "false"
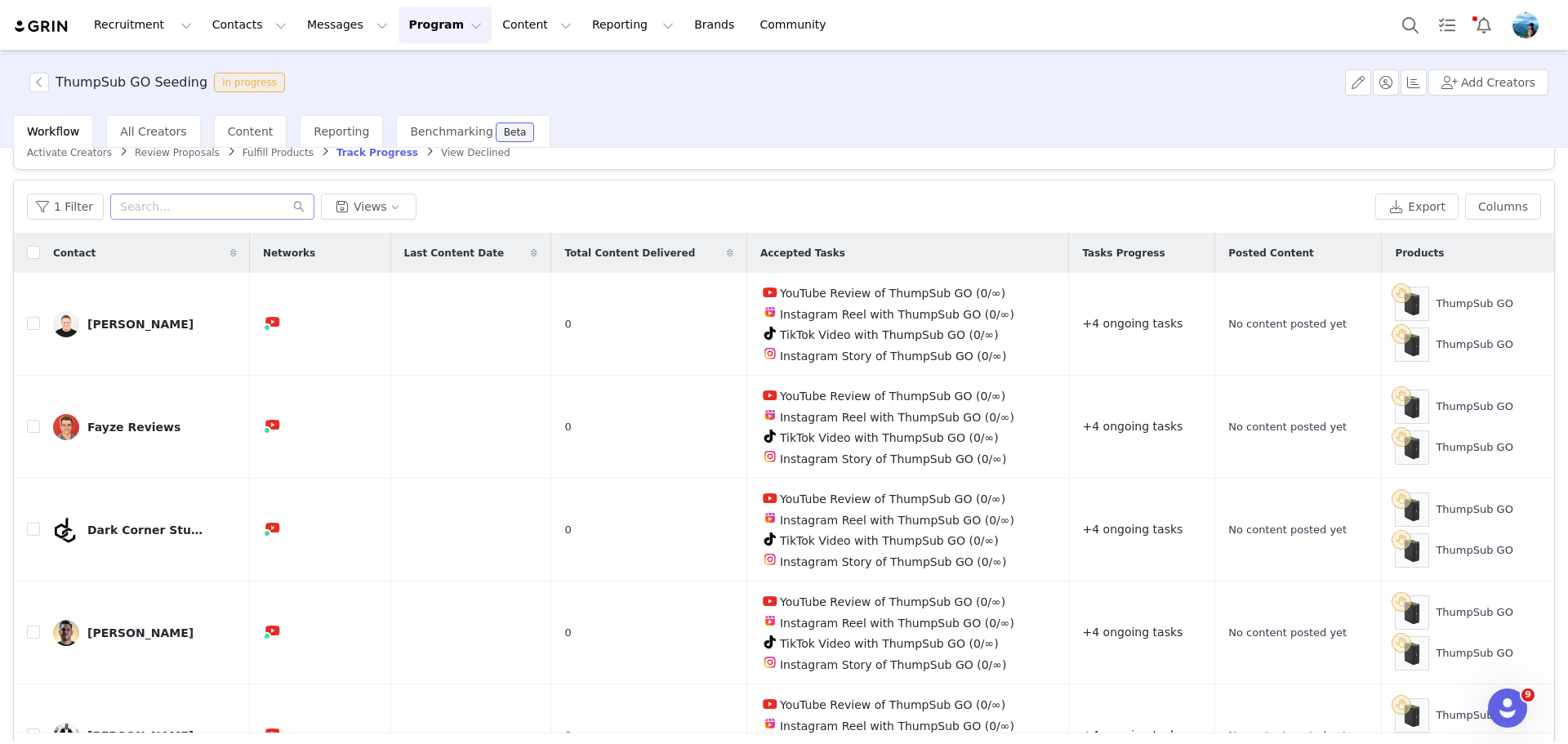
scroll to position [0, 0]
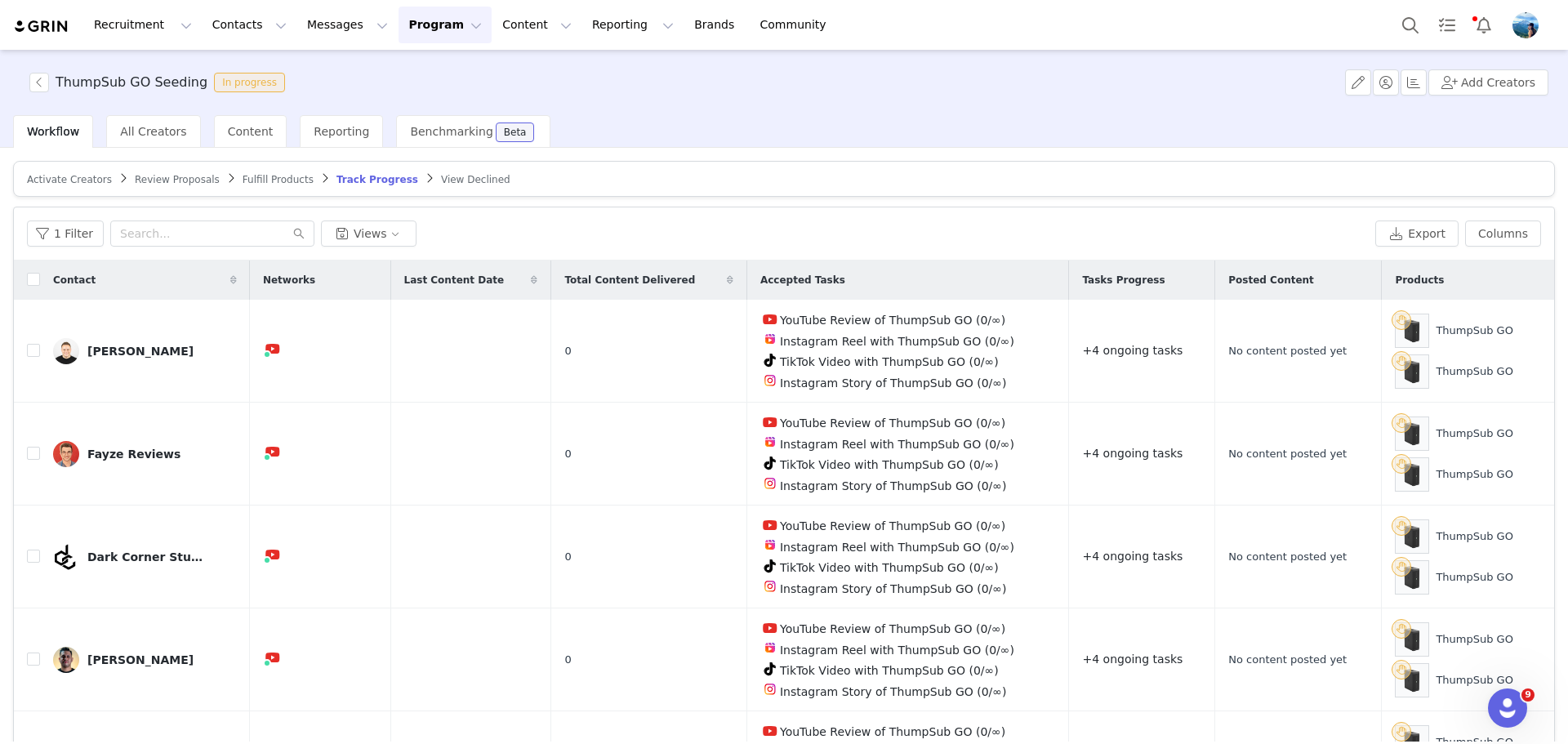
click at [77, 182] on span "Activate Creators" at bounding box center [69, 179] width 85 height 11
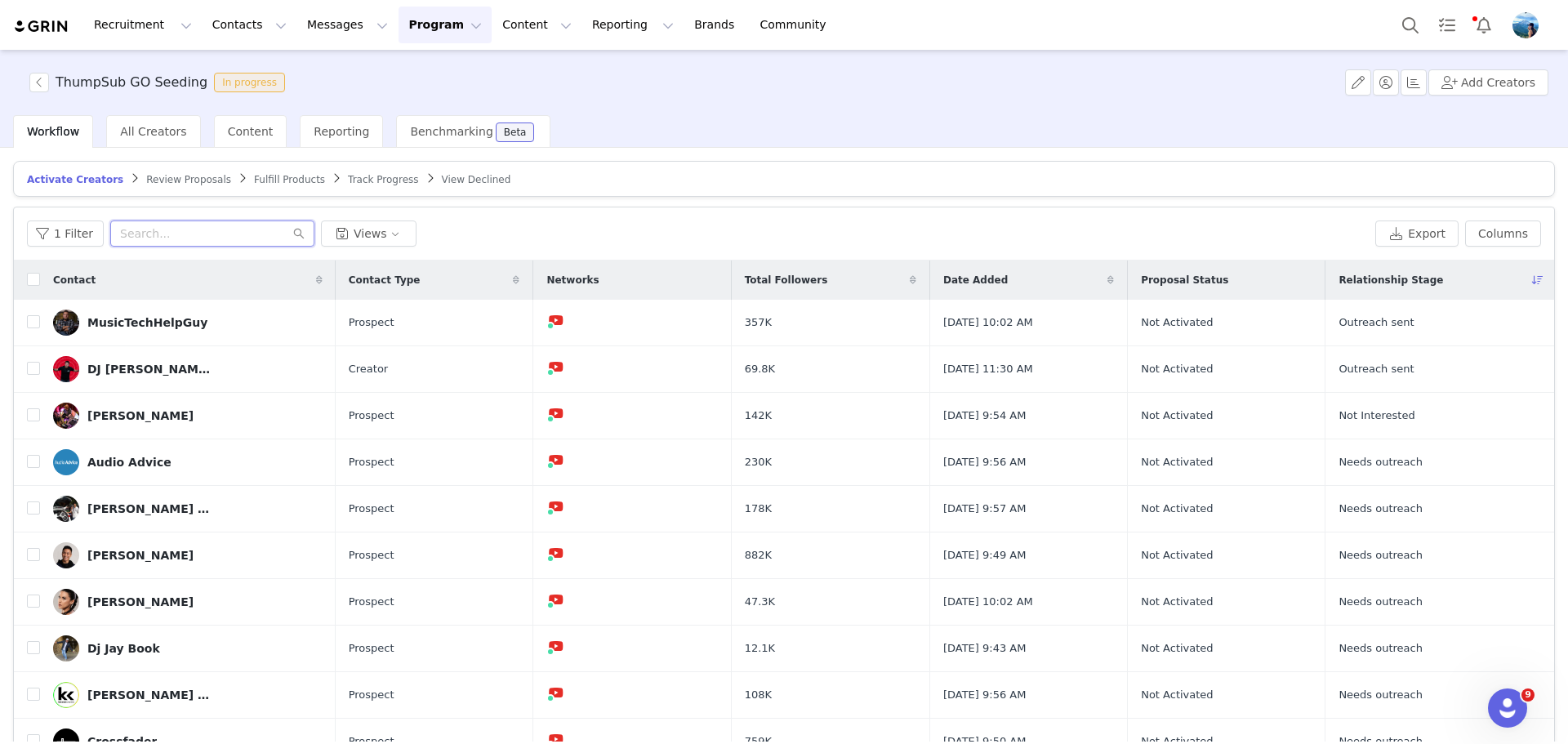
click at [169, 238] on input "text" at bounding box center [212, 234] width 205 height 26
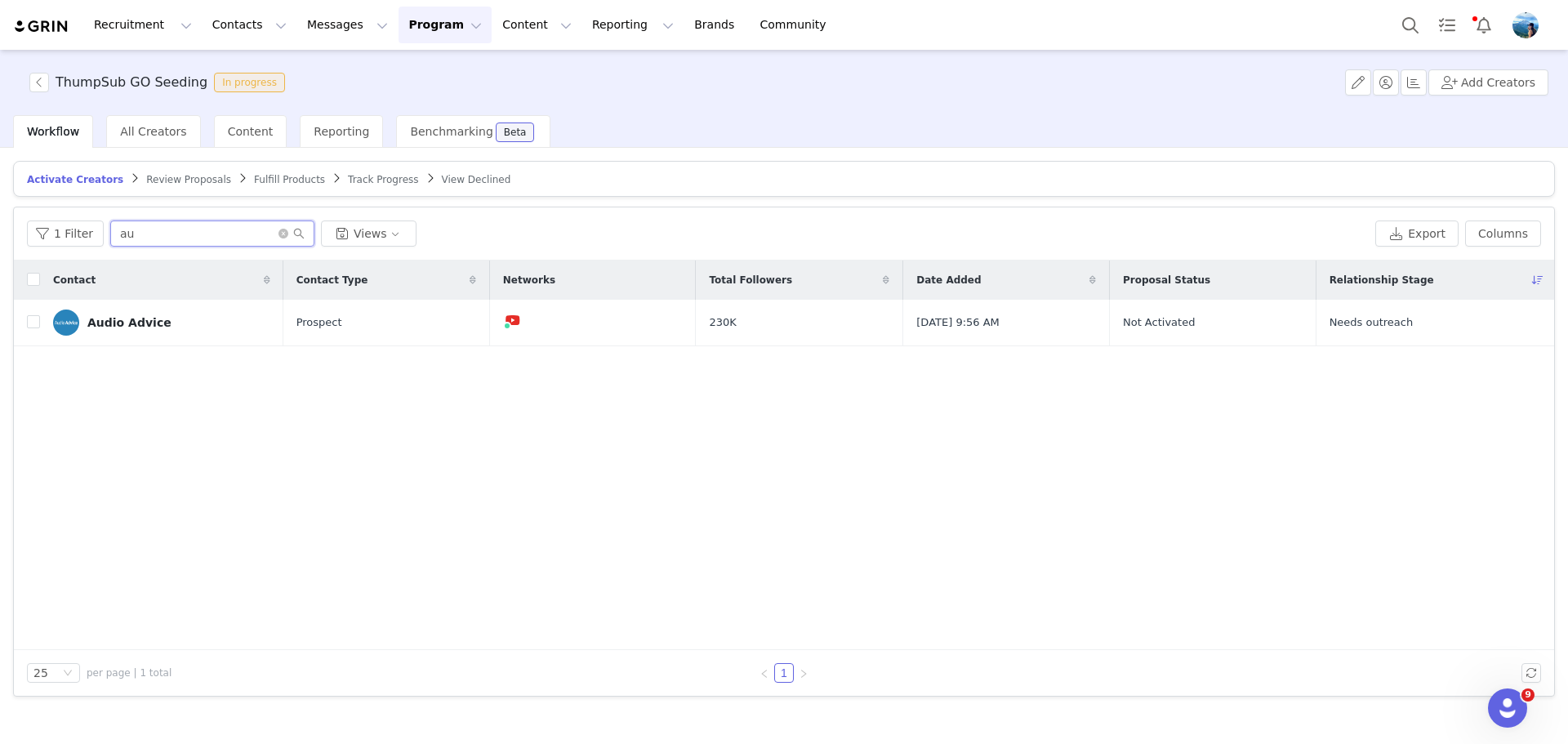
type input "a"
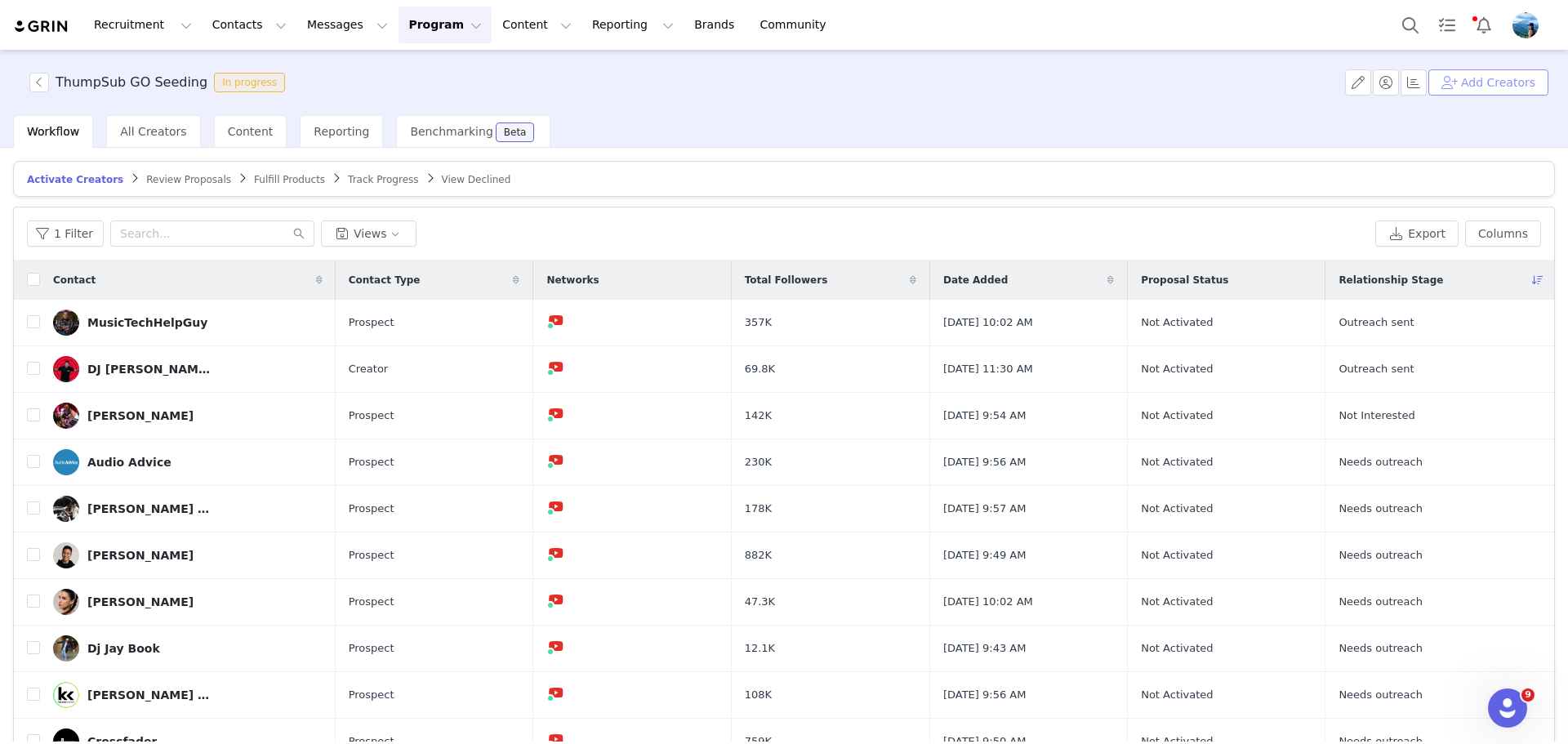
click at [1474, 82] on button "Add Creators" at bounding box center [1488, 83] width 120 height 26
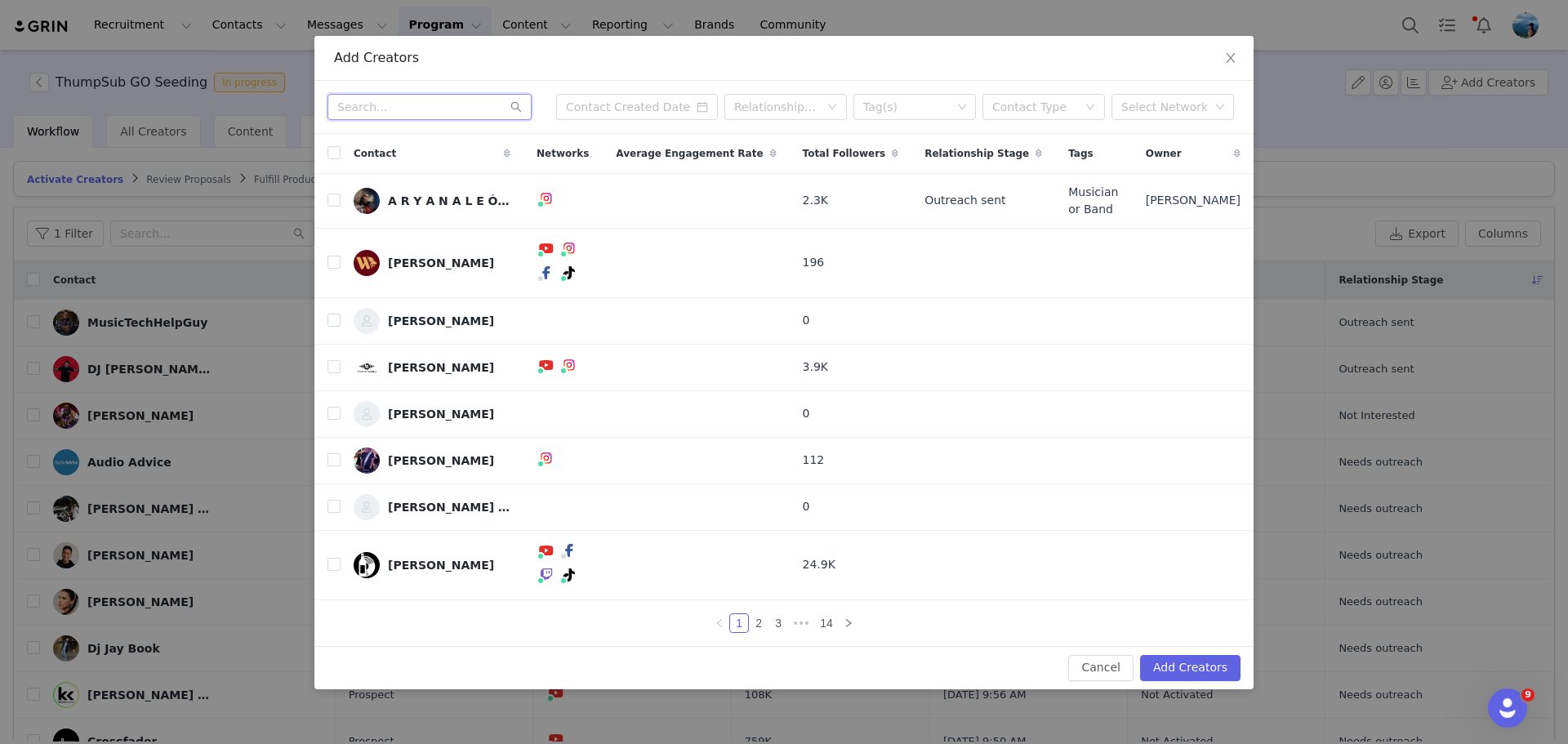
click at [474, 120] on input "text" at bounding box center [429, 107] width 205 height 26
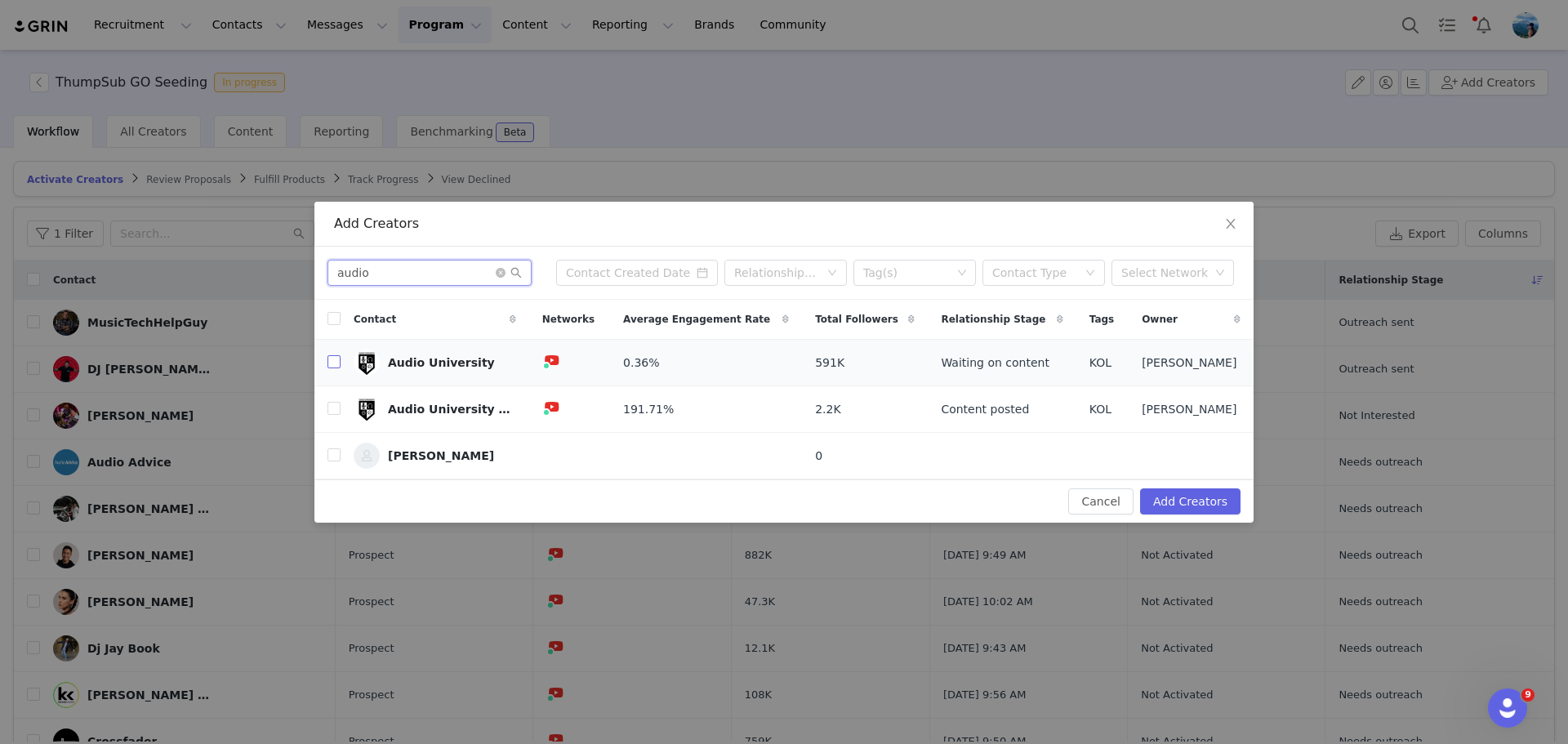
type input "audio"
click at [332, 365] on input "checkbox" at bounding box center [334, 362] width 13 height 13
checkbox input "true"
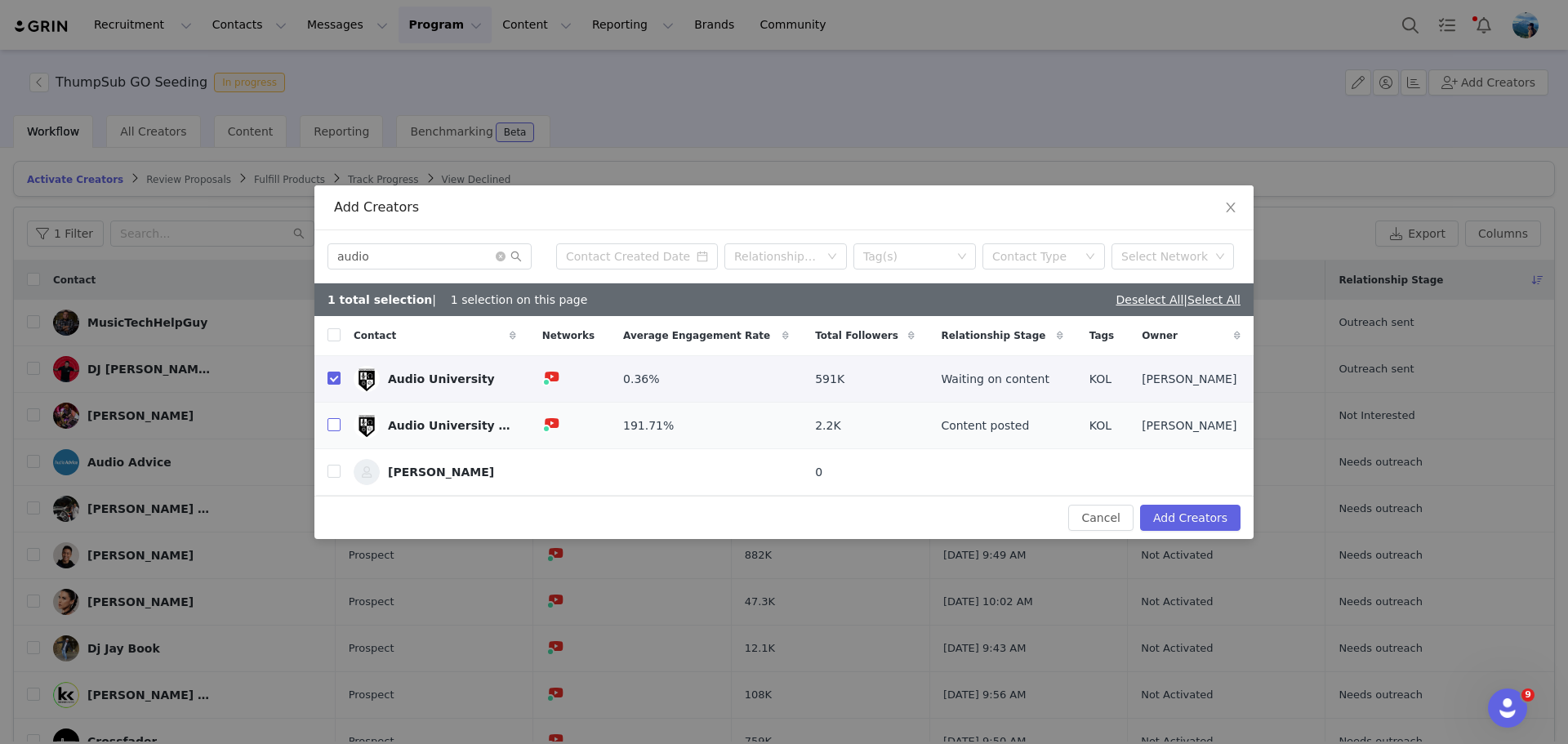
click at [333, 423] on input "checkbox" at bounding box center [334, 424] width 13 height 13
checkbox input "true"
click at [1207, 522] on button "Add Creators" at bounding box center [1190, 518] width 100 height 26
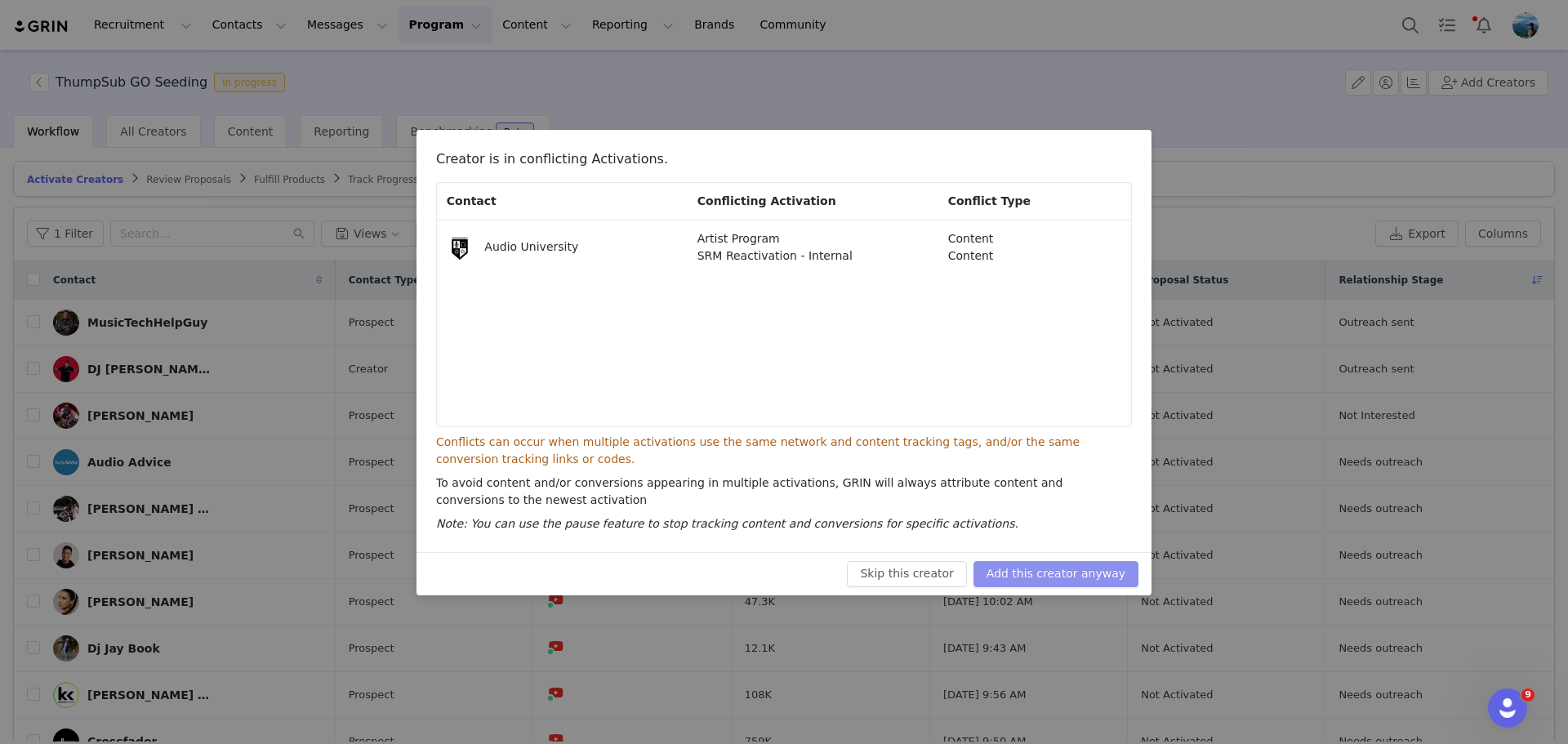
click at [1090, 570] on button "Add this creator anyway" at bounding box center [1056, 574] width 165 height 26
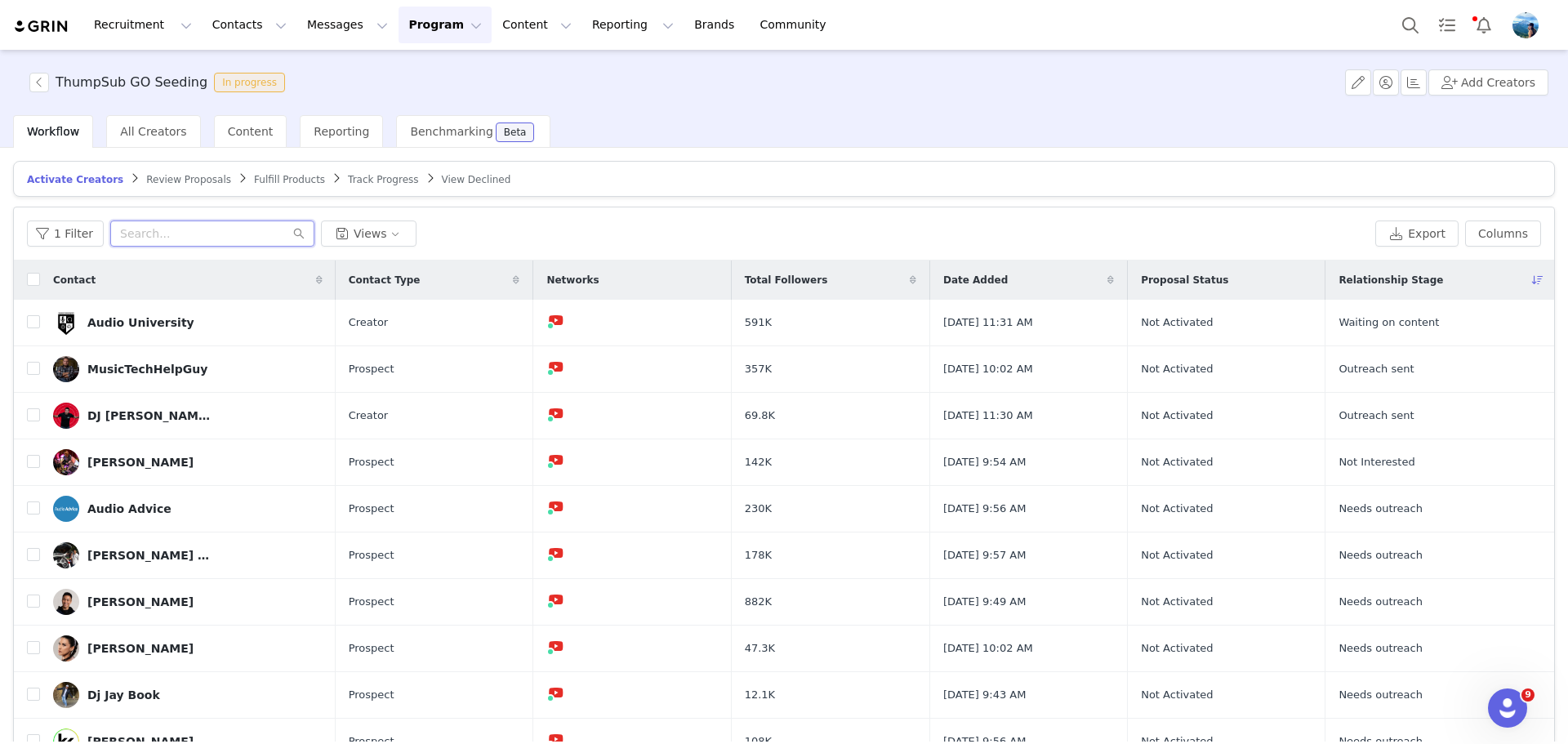
click at [200, 231] on input "text" at bounding box center [212, 234] width 205 height 26
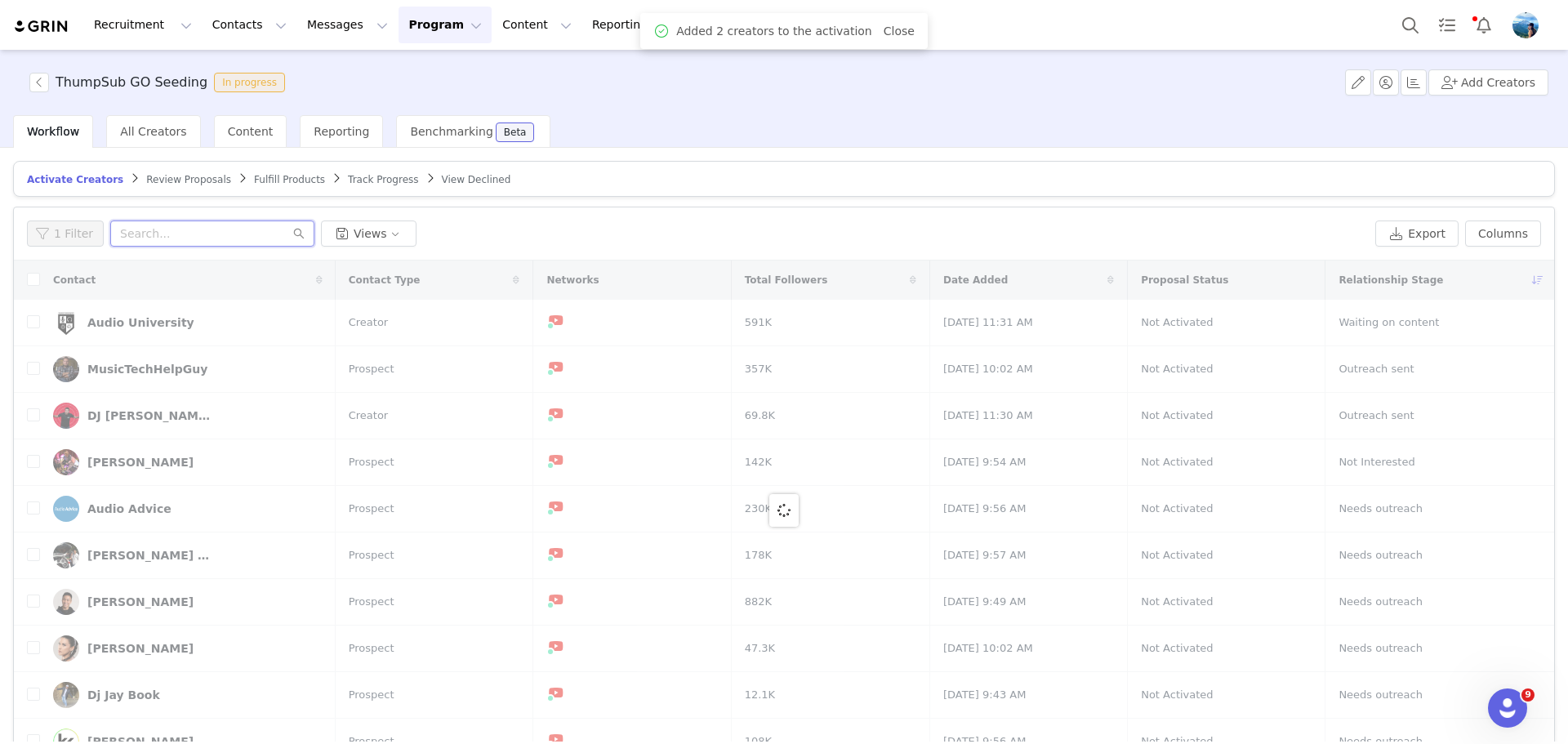
type input "j"
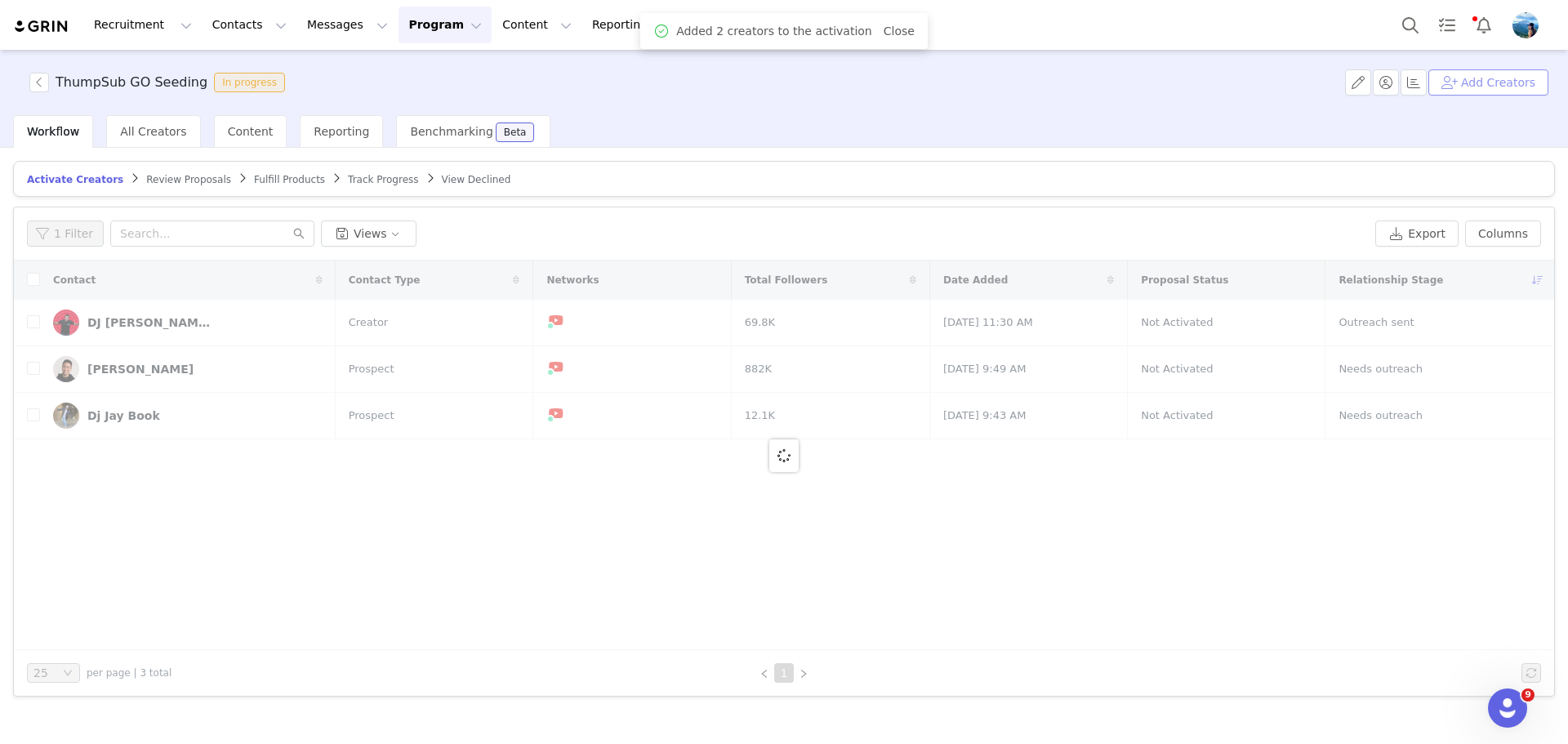
click at [1492, 74] on button "Add Creators" at bounding box center [1488, 83] width 120 height 26
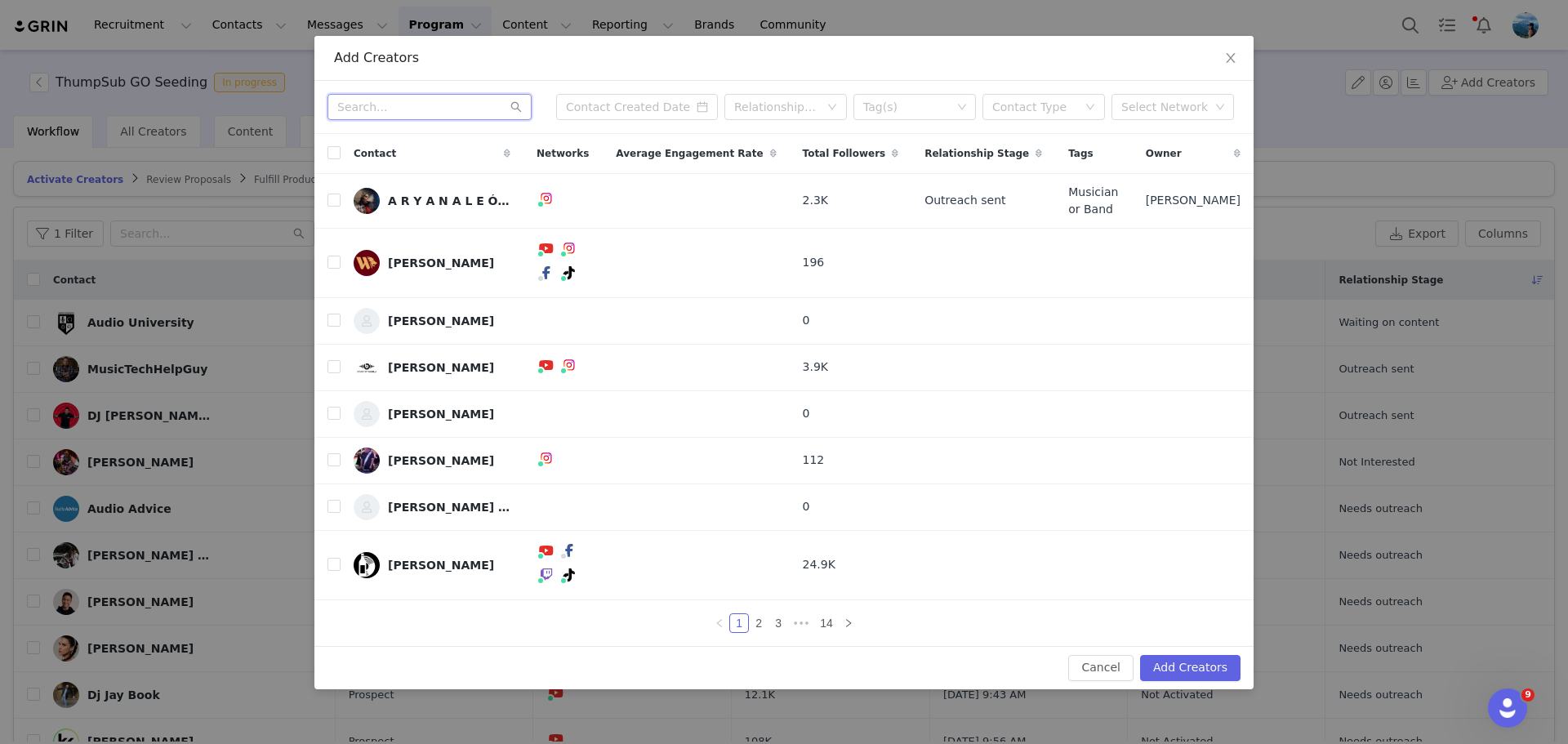
click at [448, 120] on input "text" at bounding box center [429, 107] width 205 height 26
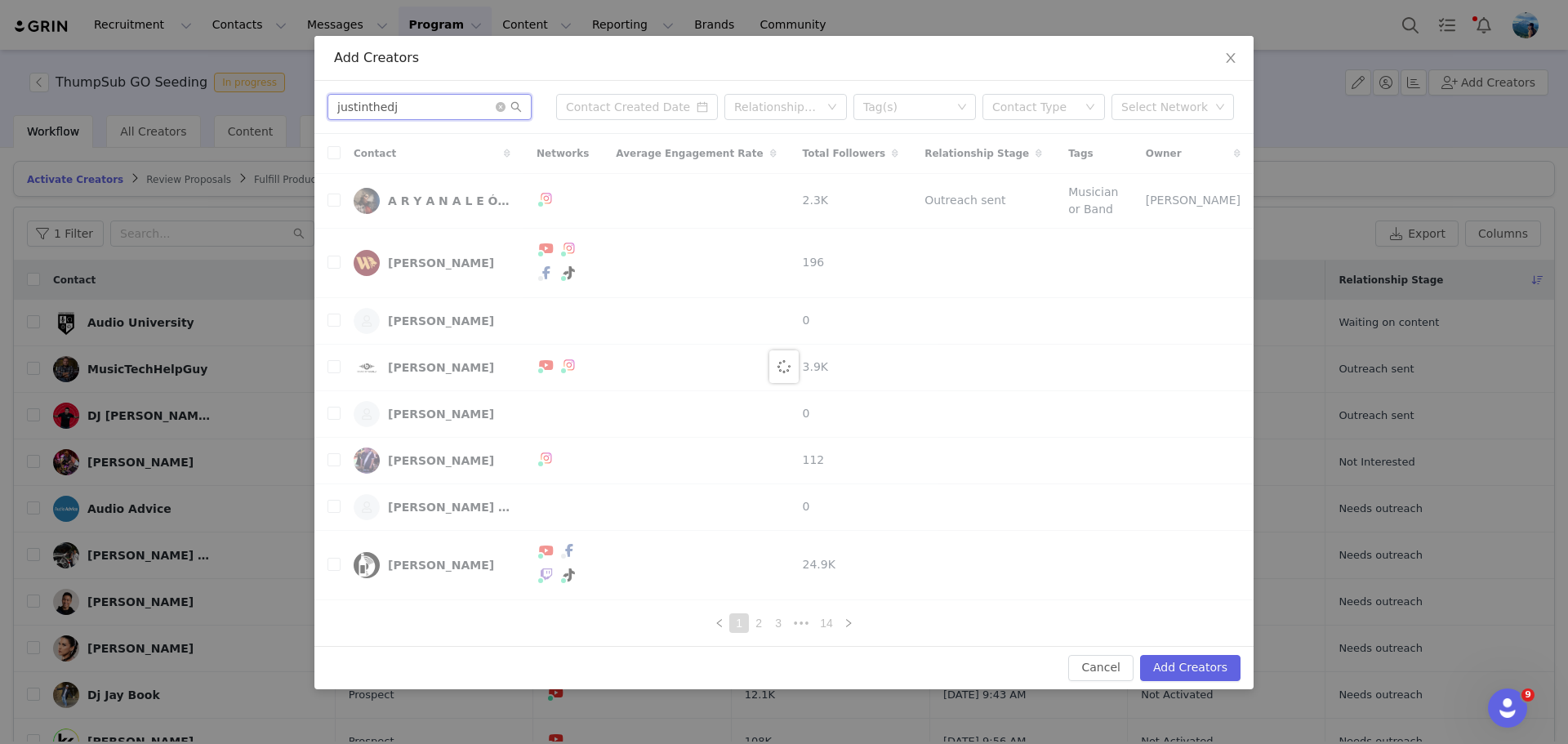
type input "justinthedj"
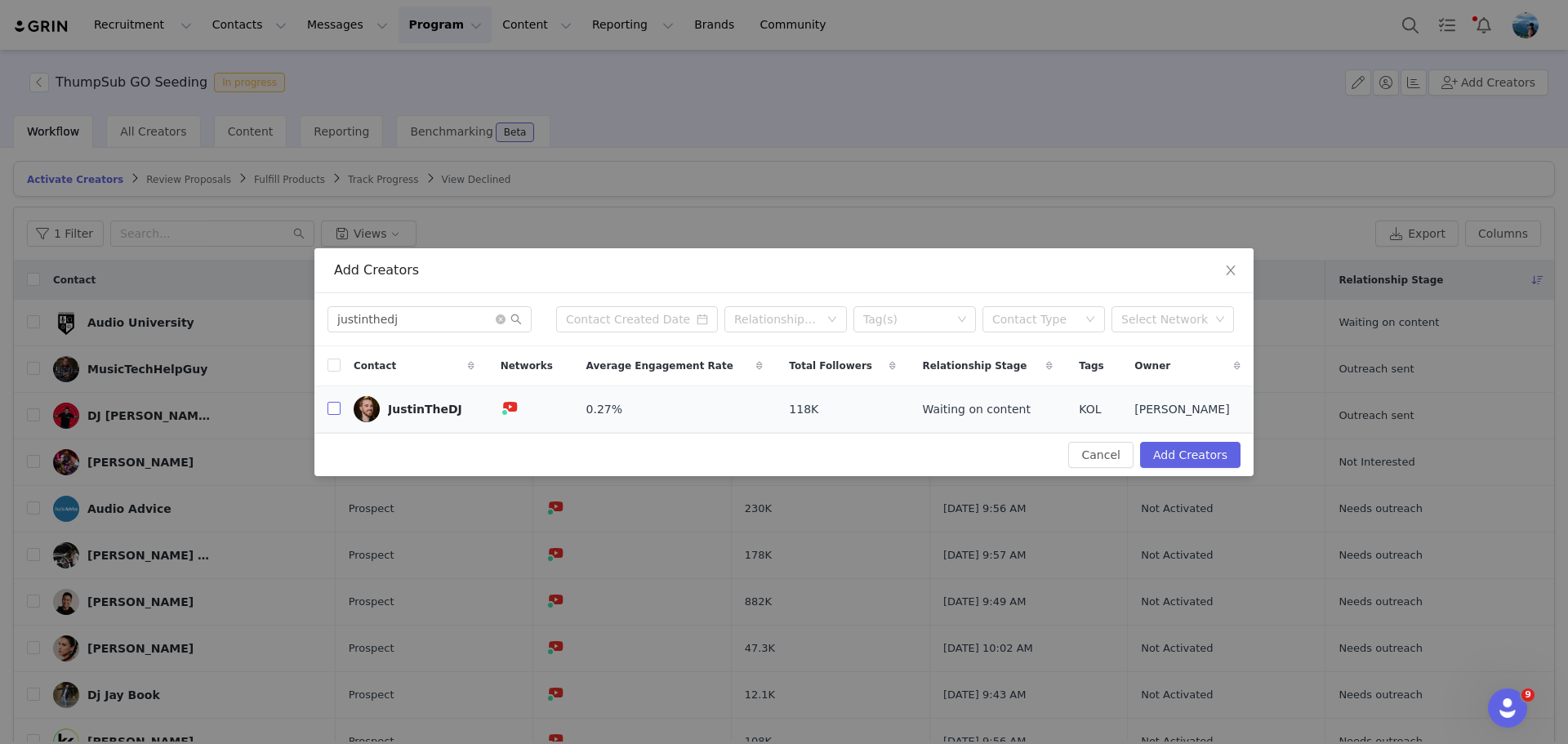
click at [327, 408] on input "checkbox" at bounding box center [334, 408] width 13 height 13
checkbox input "true"
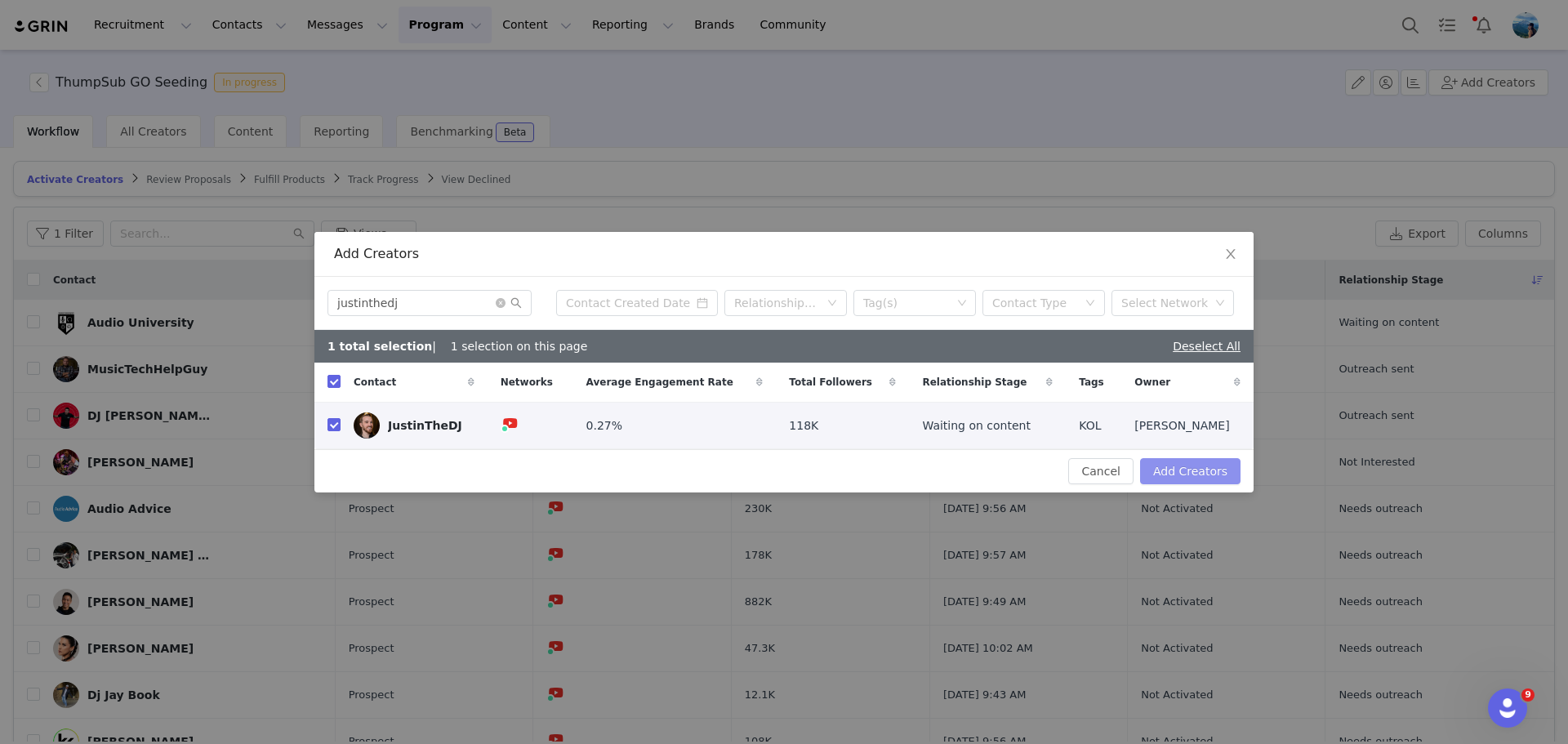
click at [1208, 476] on button "Add Creators" at bounding box center [1190, 472] width 100 height 26
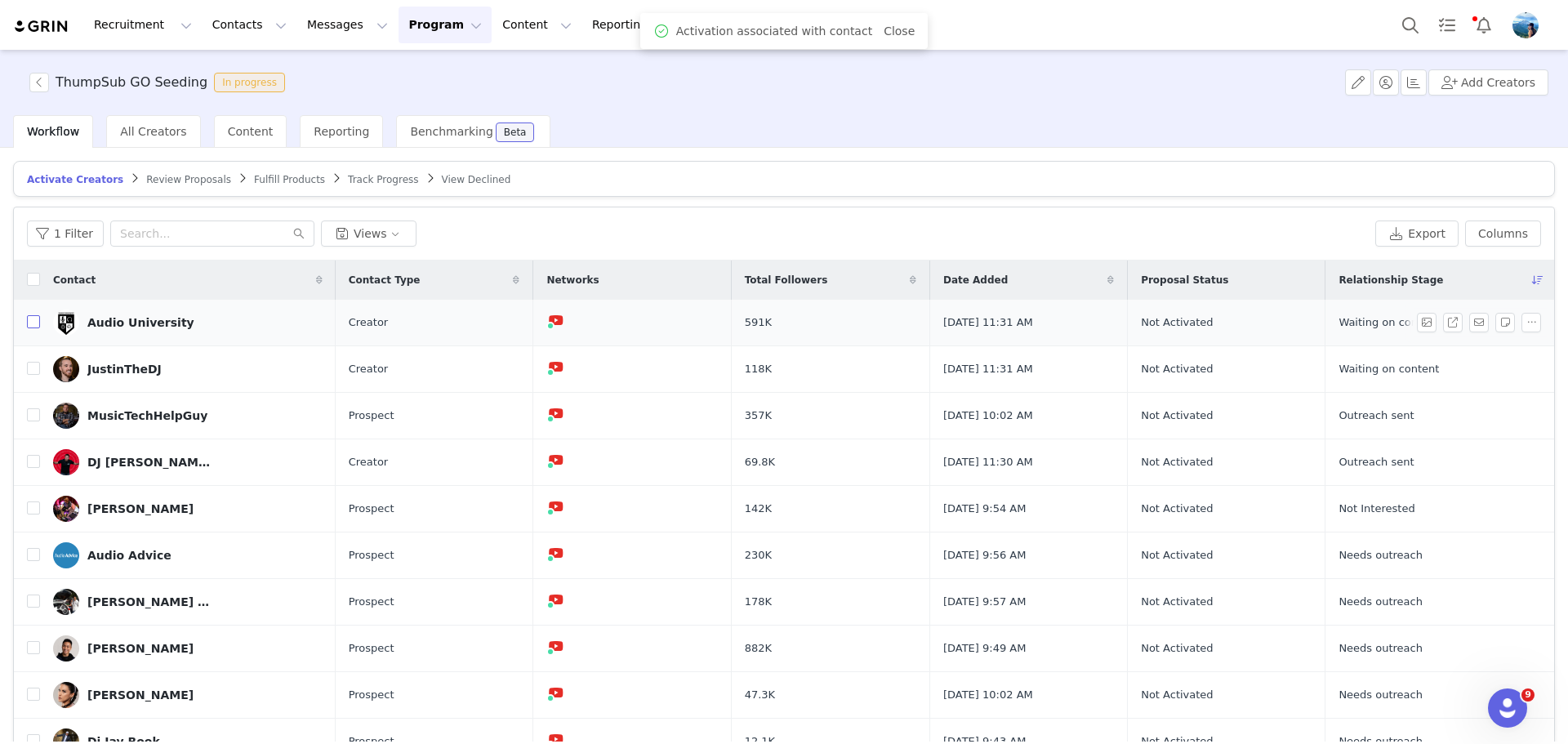
click at [34, 325] on input "checkbox" at bounding box center [33, 321] width 13 height 13
checkbox input "true"
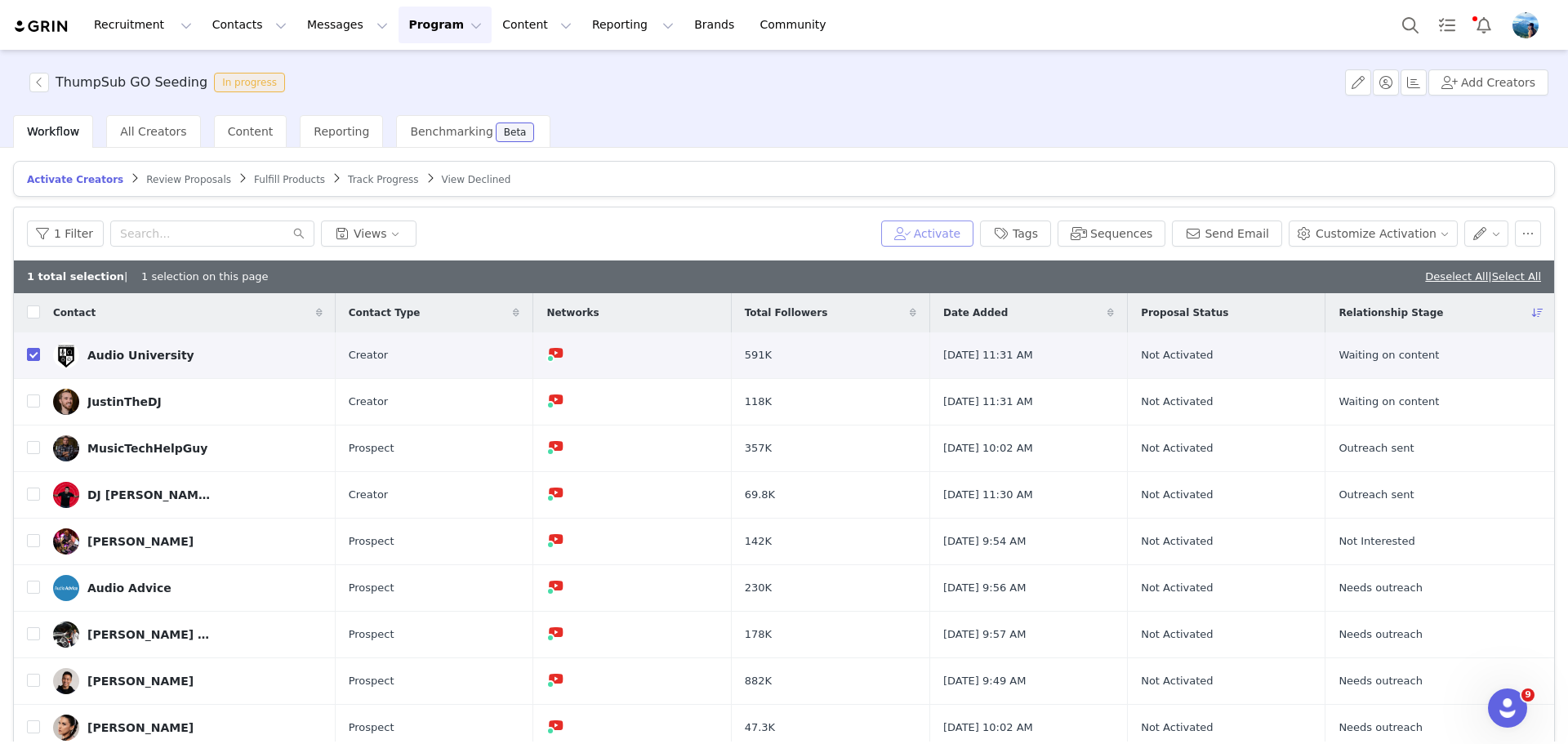
click at [974, 237] on button "Activate" at bounding box center [927, 234] width 92 height 26
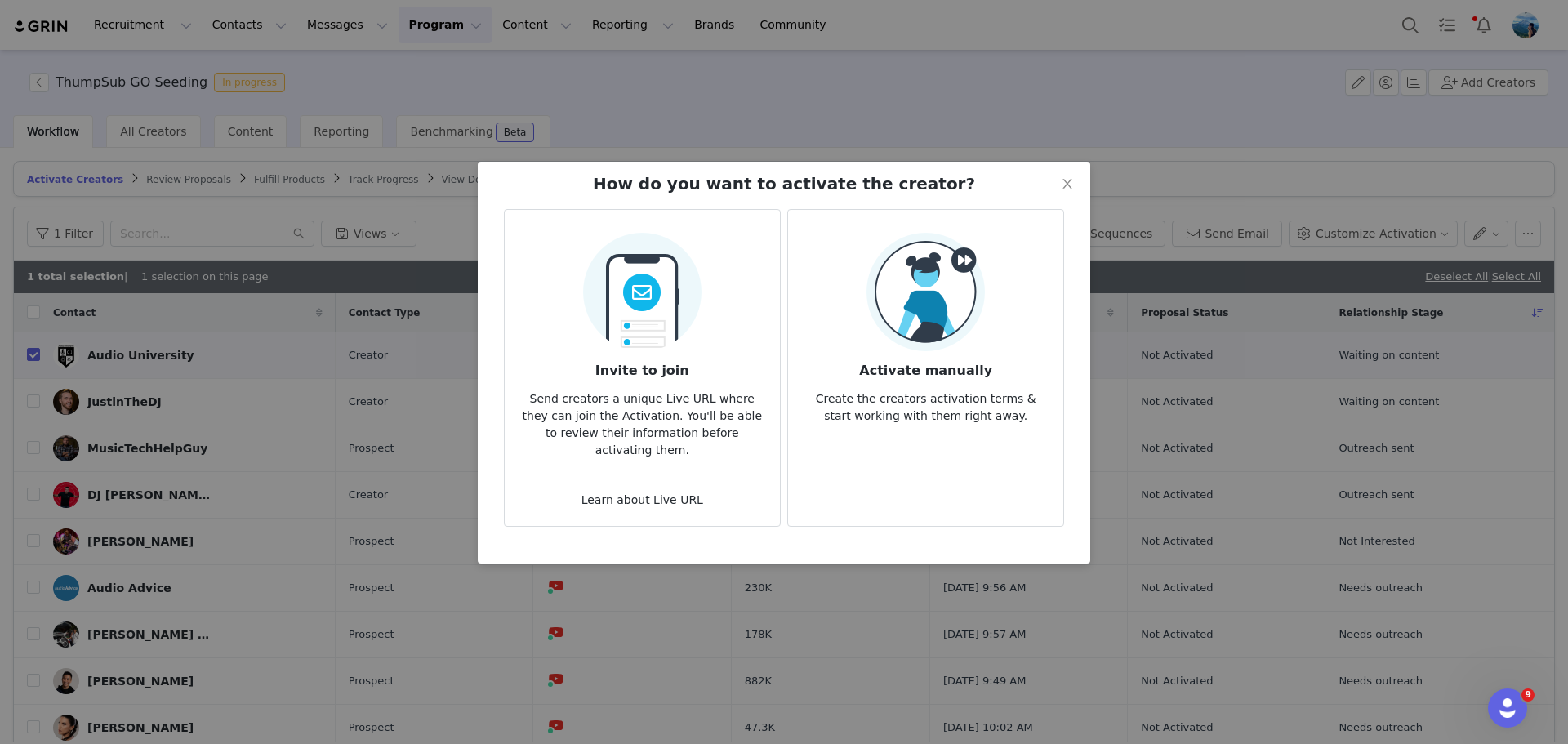
click at [916, 351] on h3 "Activate manually" at bounding box center [926, 365] width 249 height 29
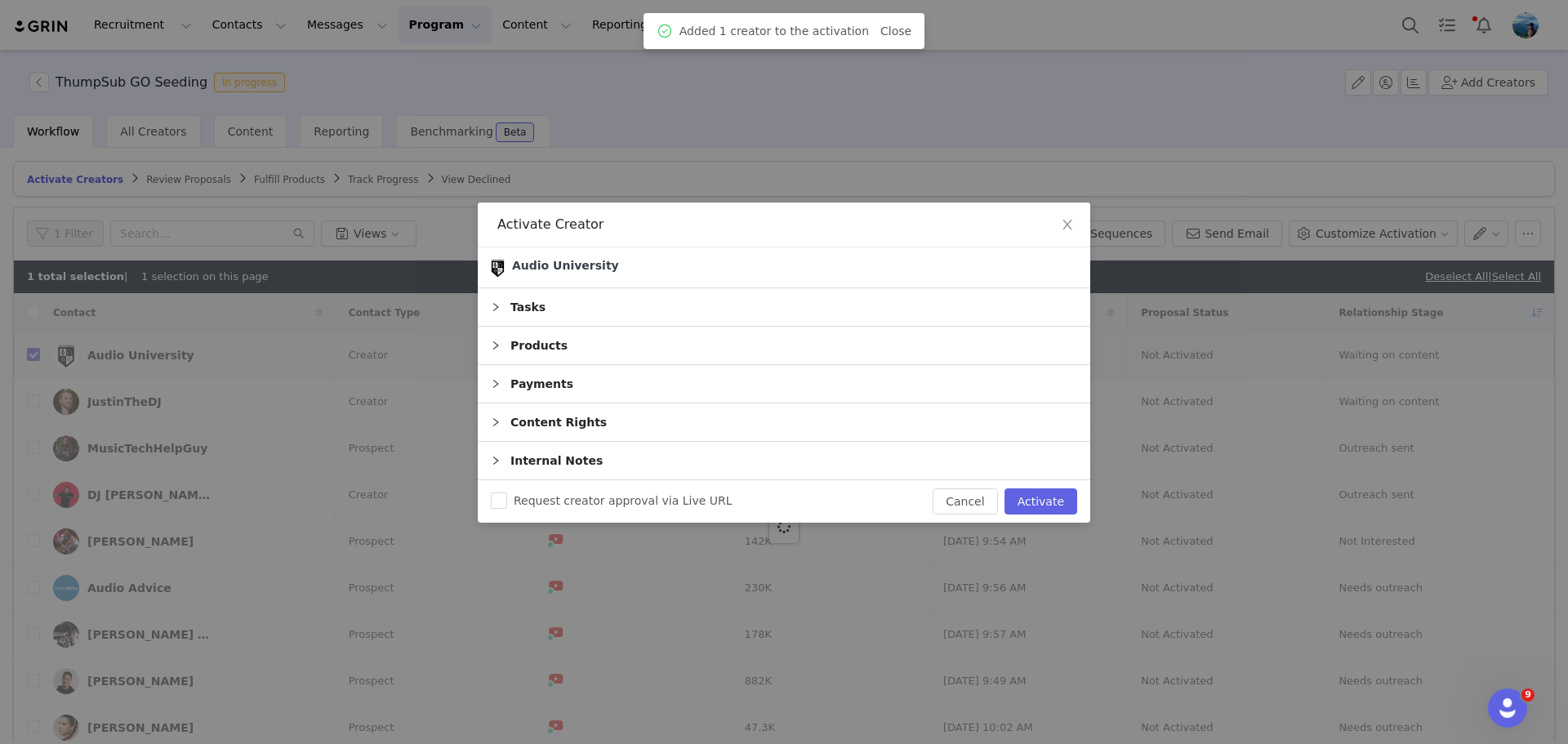
click at [589, 301] on div "Tasks" at bounding box center [784, 307] width 613 height 38
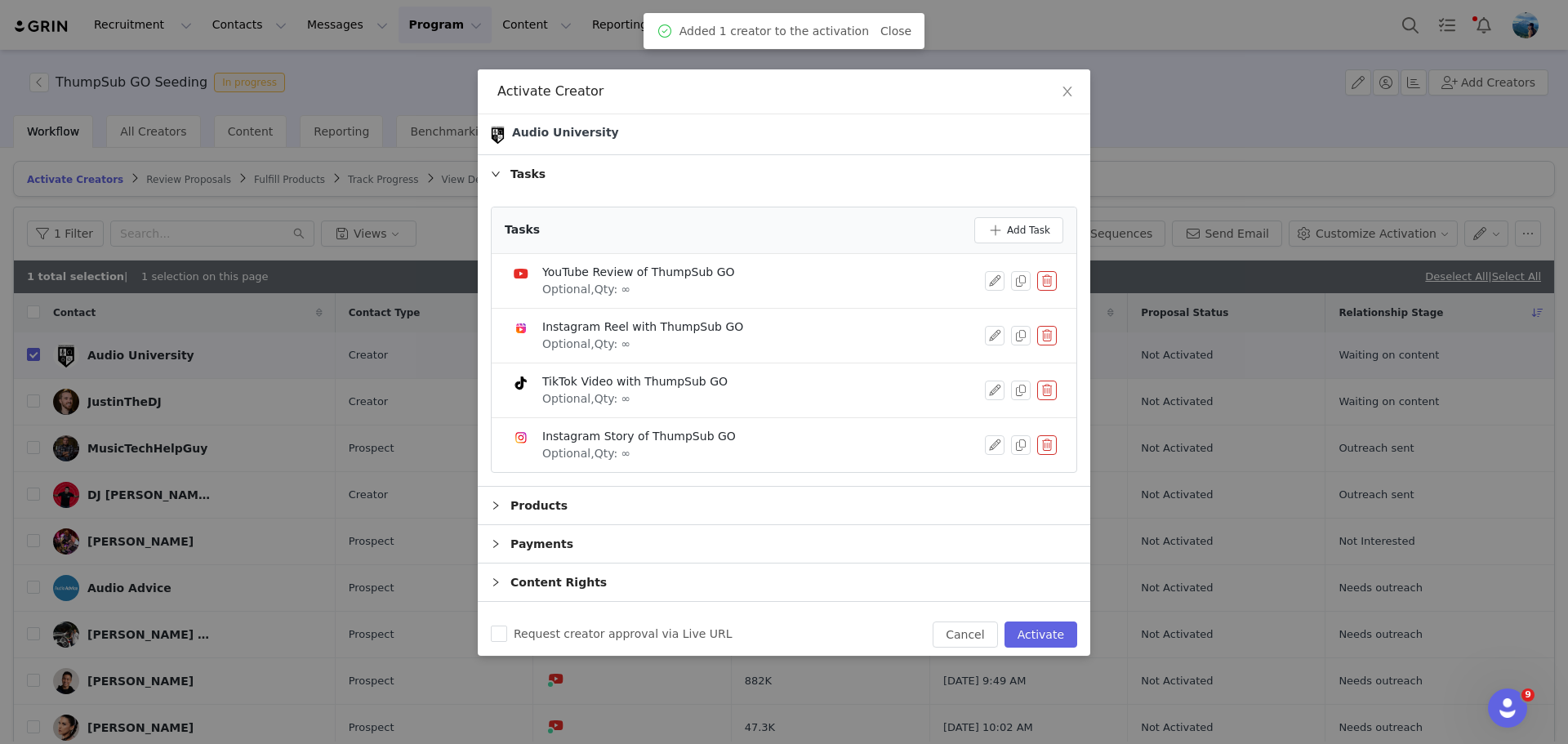
click at [1037, 334] on button "button" at bounding box center [1047, 336] width 19 height 19
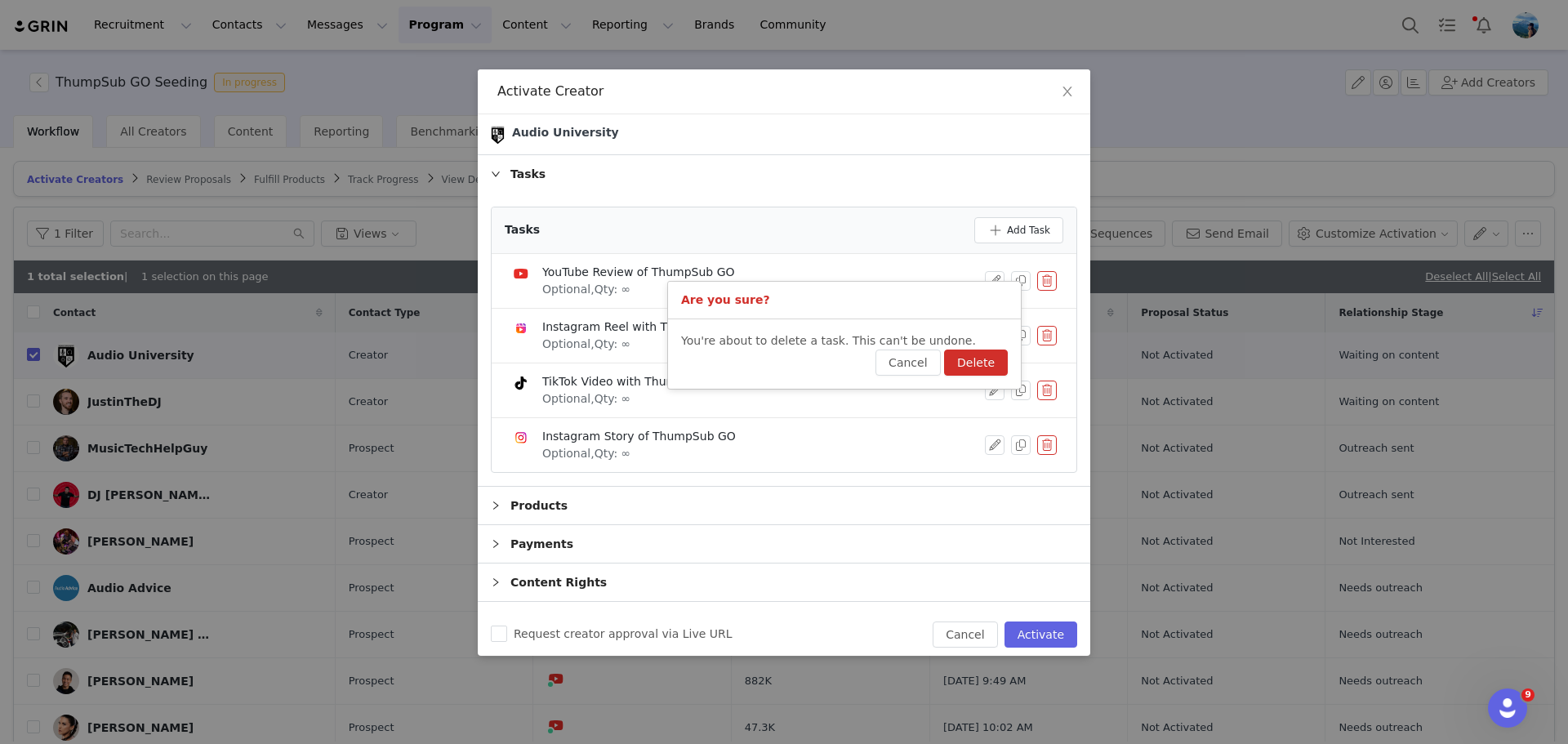
click at [980, 356] on button "Delete" at bounding box center [975, 363] width 64 height 26
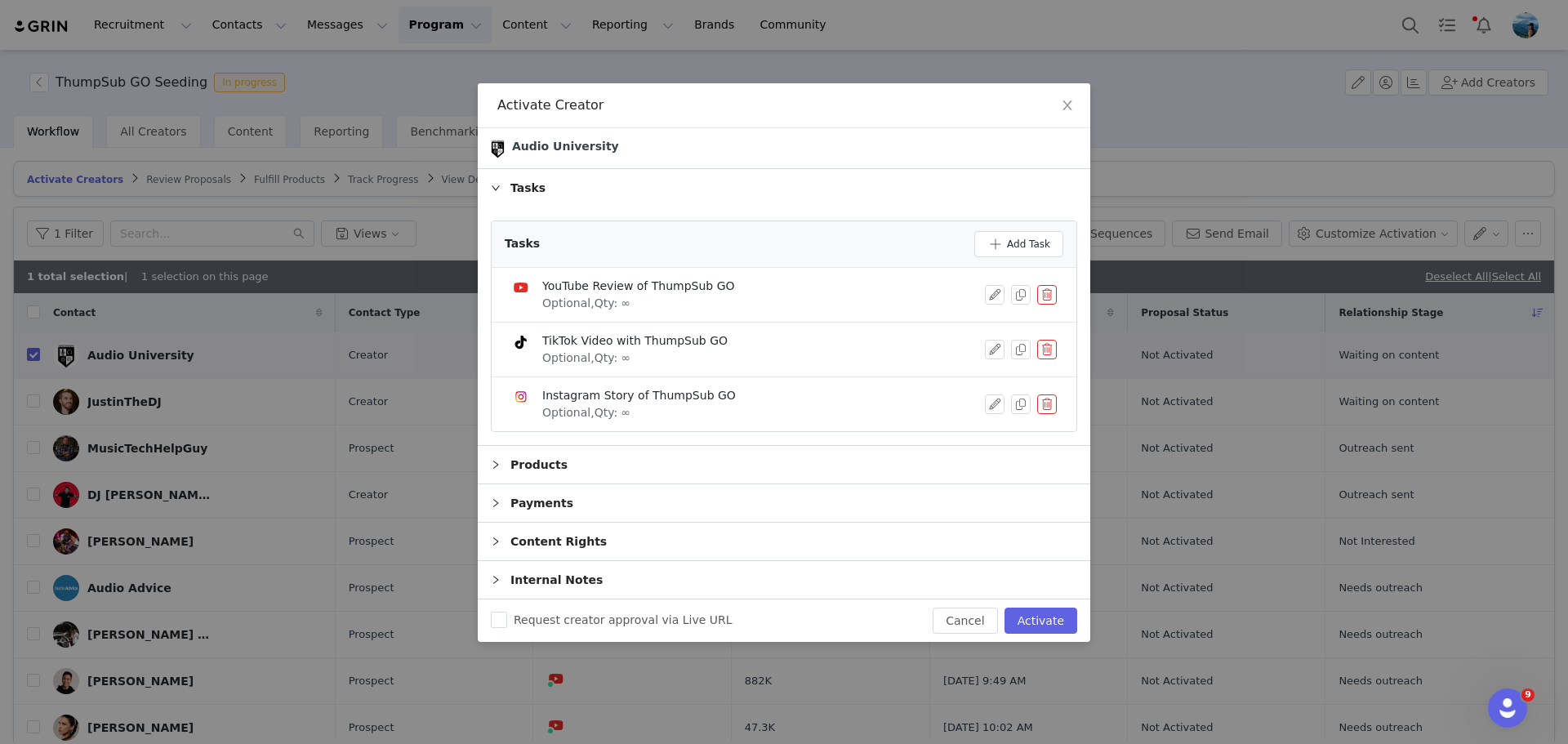
click at [1048, 348] on button "button" at bounding box center [1047, 350] width 19 height 19
click at [991, 372] on button "Delete" at bounding box center [988, 377] width 64 height 26
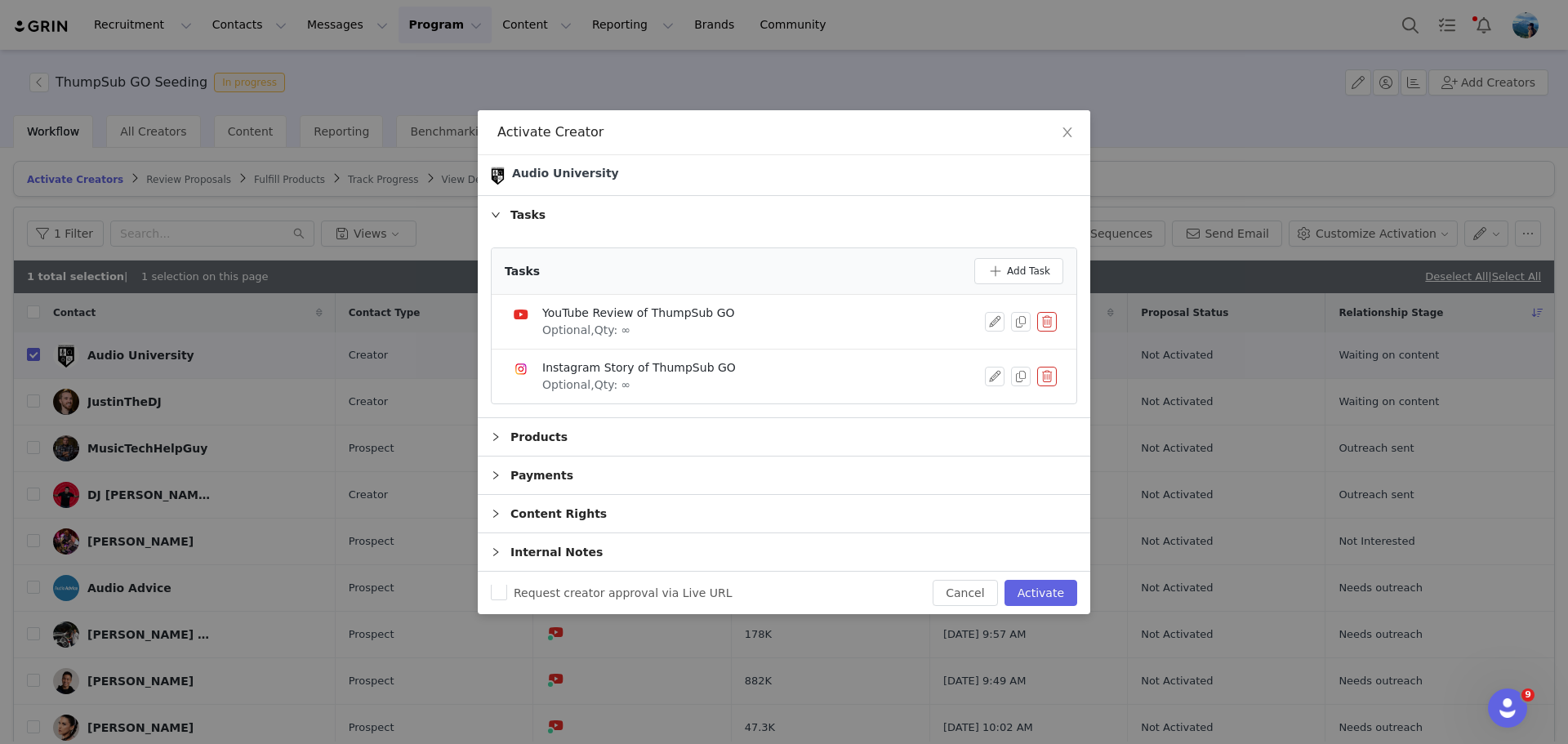
click at [1047, 376] on button "button" at bounding box center [1047, 377] width 19 height 19
click at [996, 394] on button "Delete" at bounding box center [988, 391] width 64 height 26
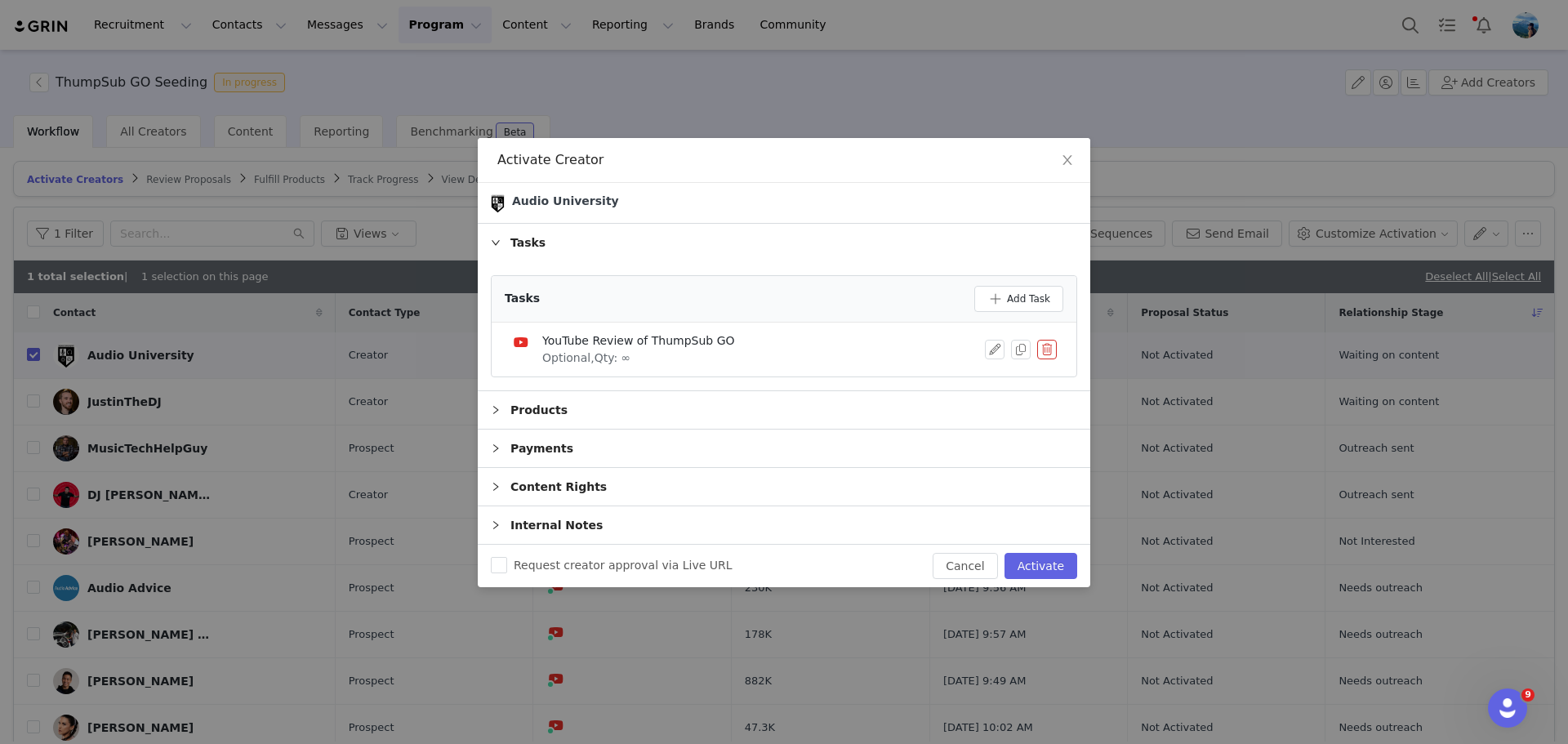
click at [559, 440] on div "Payments" at bounding box center [784, 448] width 613 height 38
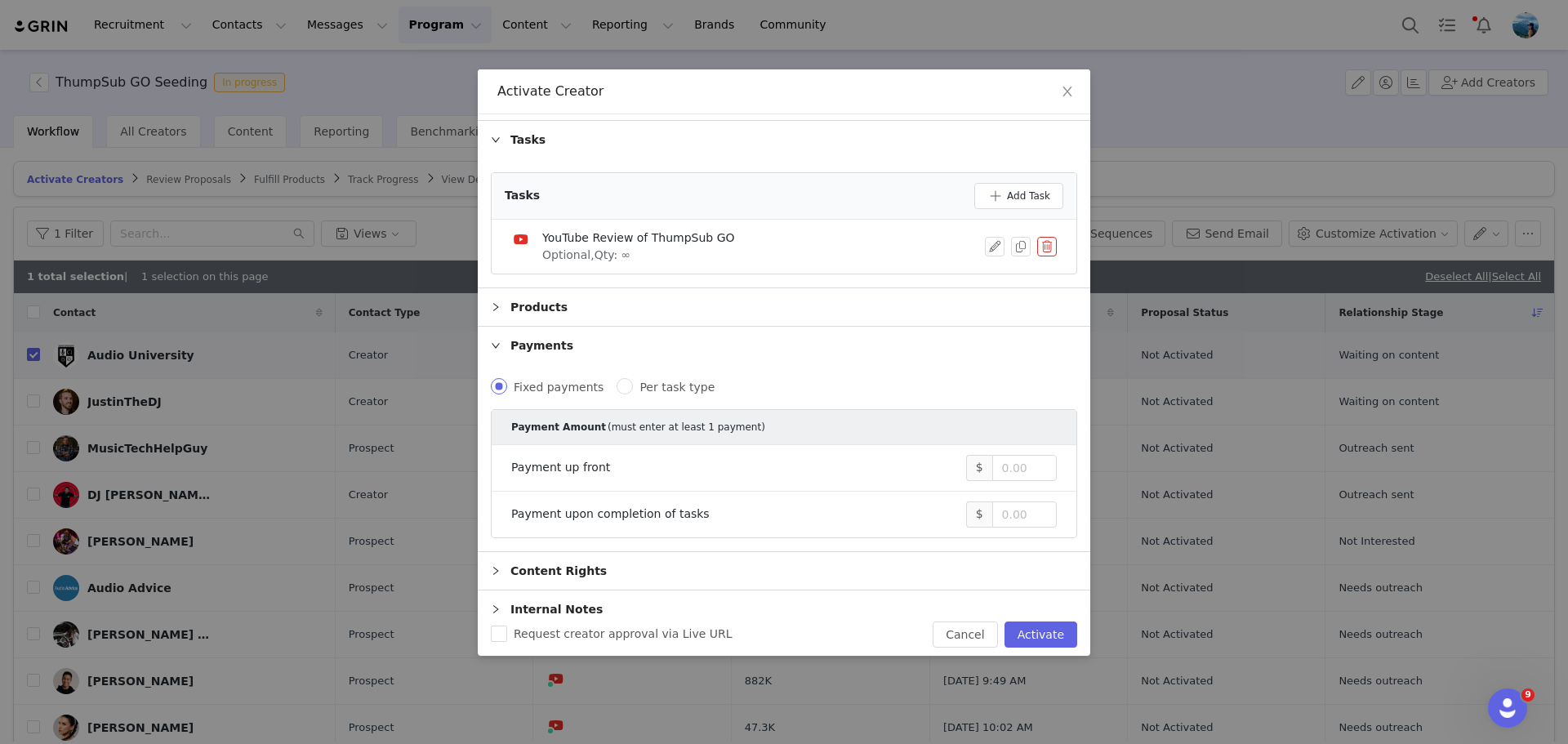
scroll to position [49, 0]
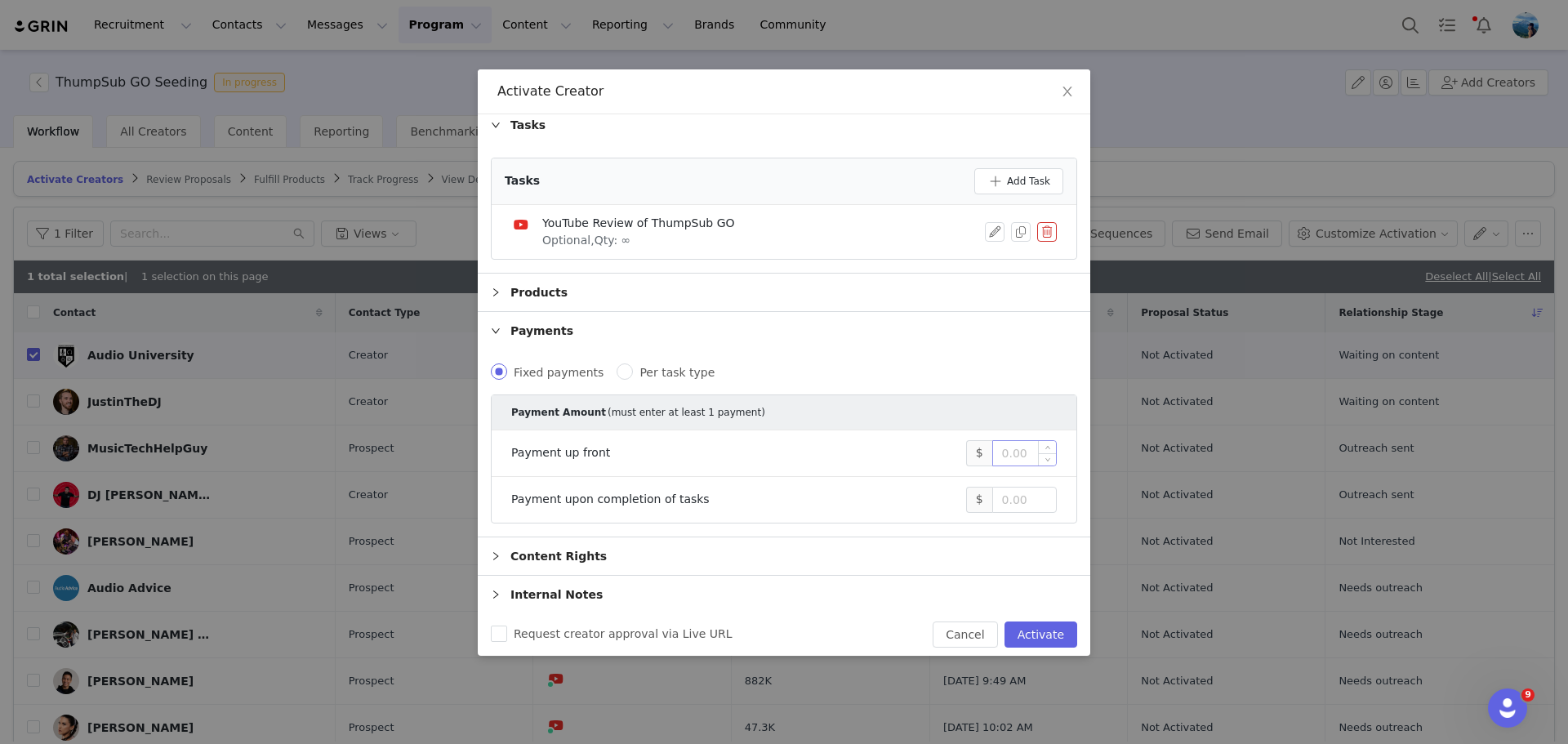
click at [1011, 455] on input at bounding box center [1025, 453] width 63 height 25
type input "4,000"
click at [1035, 628] on button "Activate" at bounding box center [1040, 635] width 73 height 26
checkbox input "false"
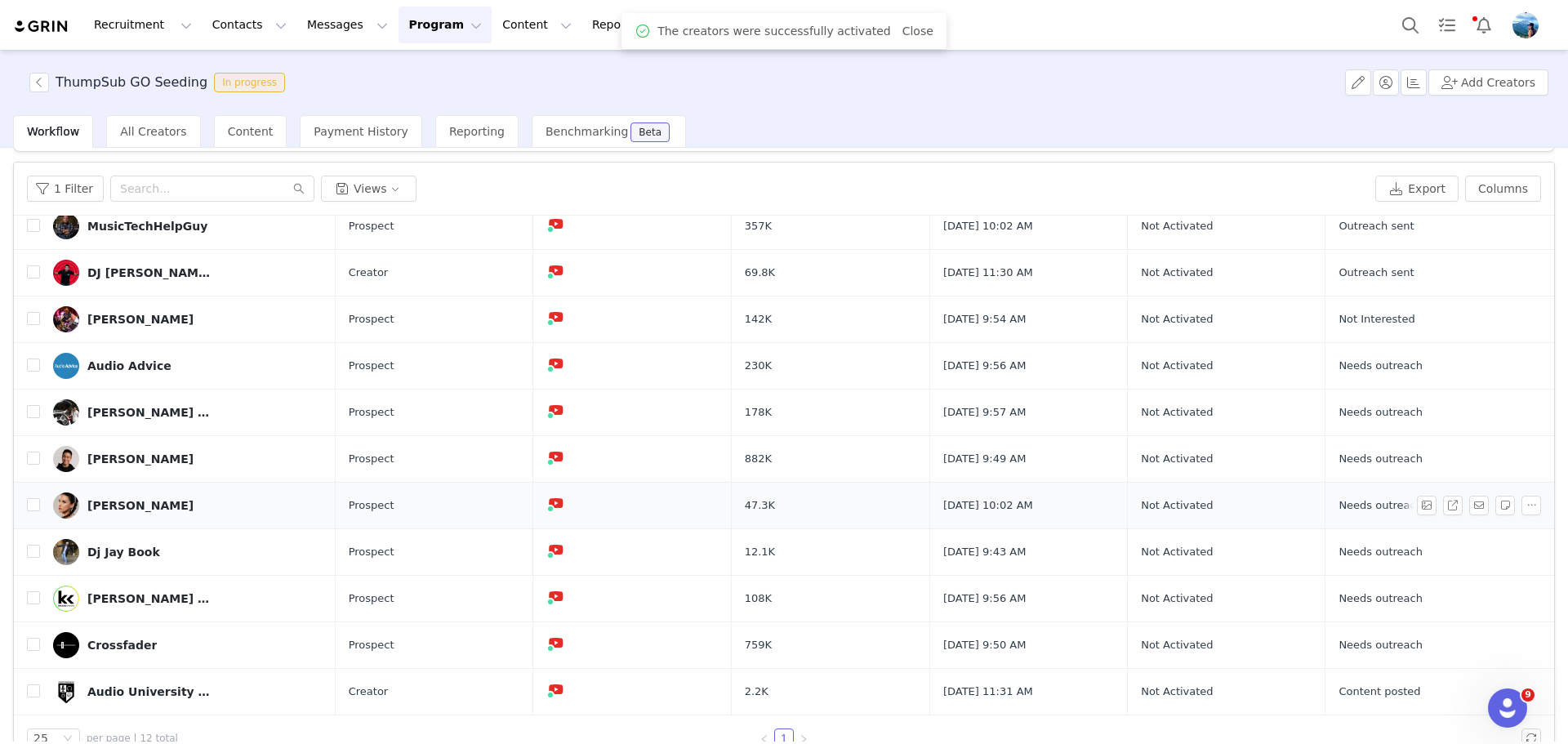
scroll to position [77, 0]
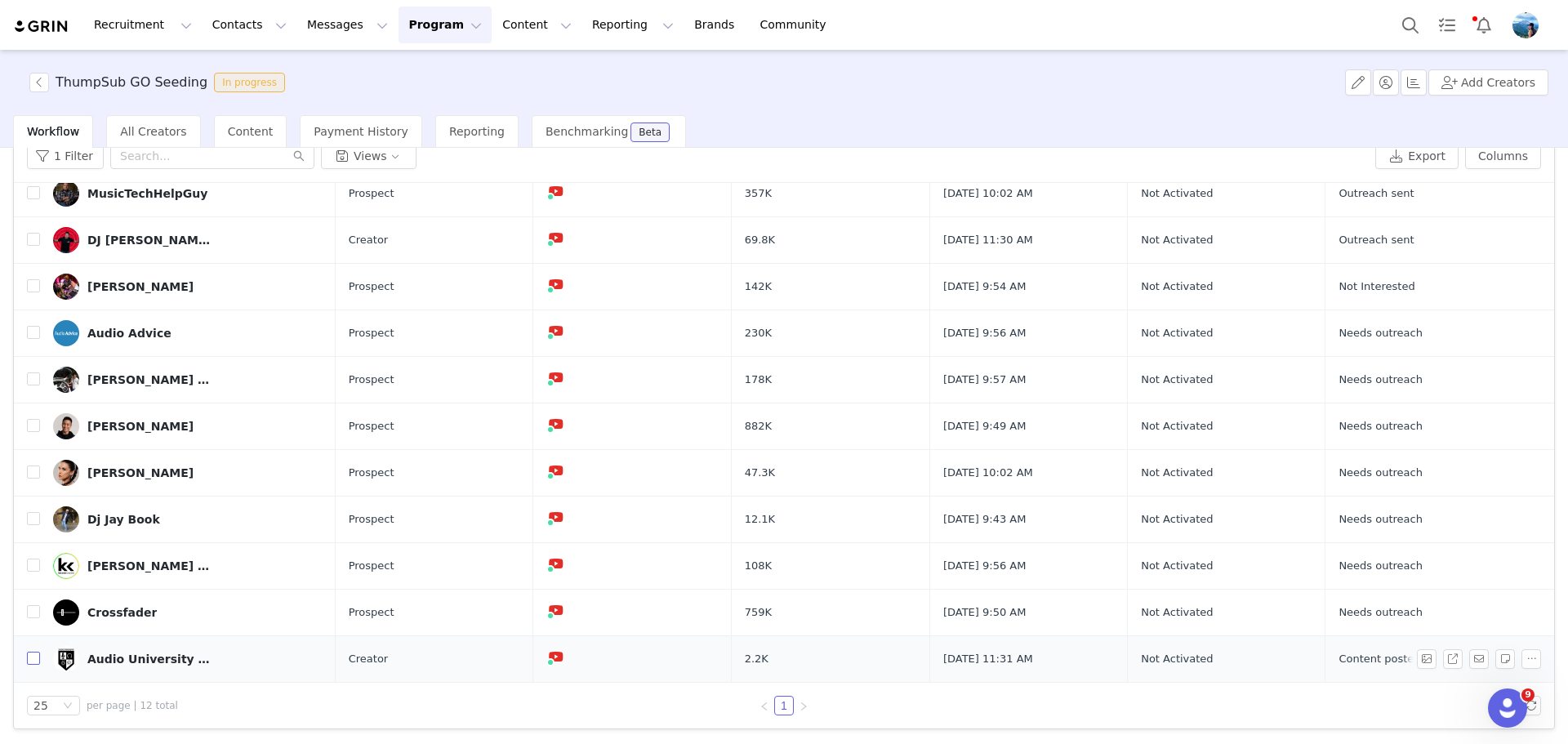
click at [31, 657] on input "checkbox" at bounding box center [33, 658] width 13 height 13
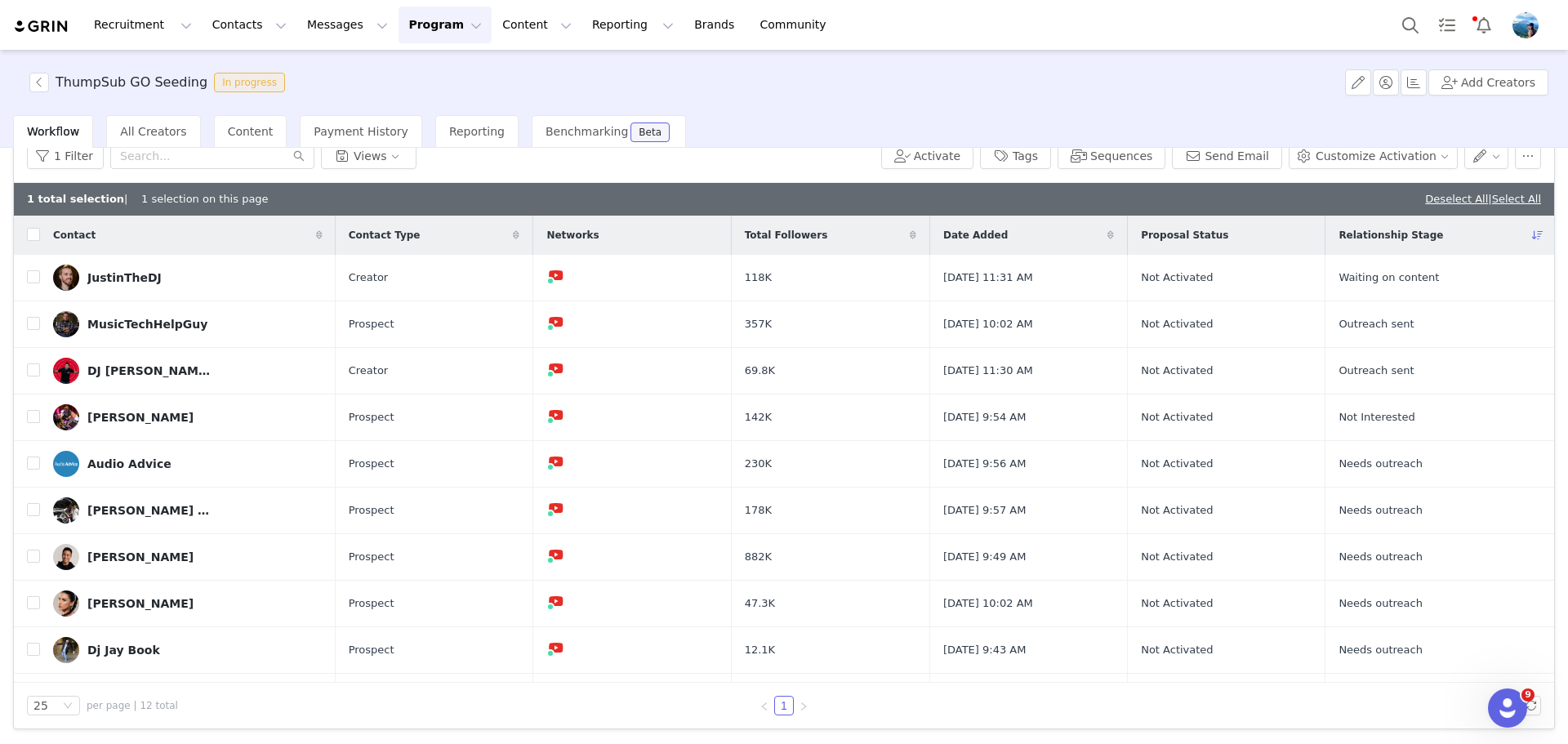
scroll to position [0, 0]
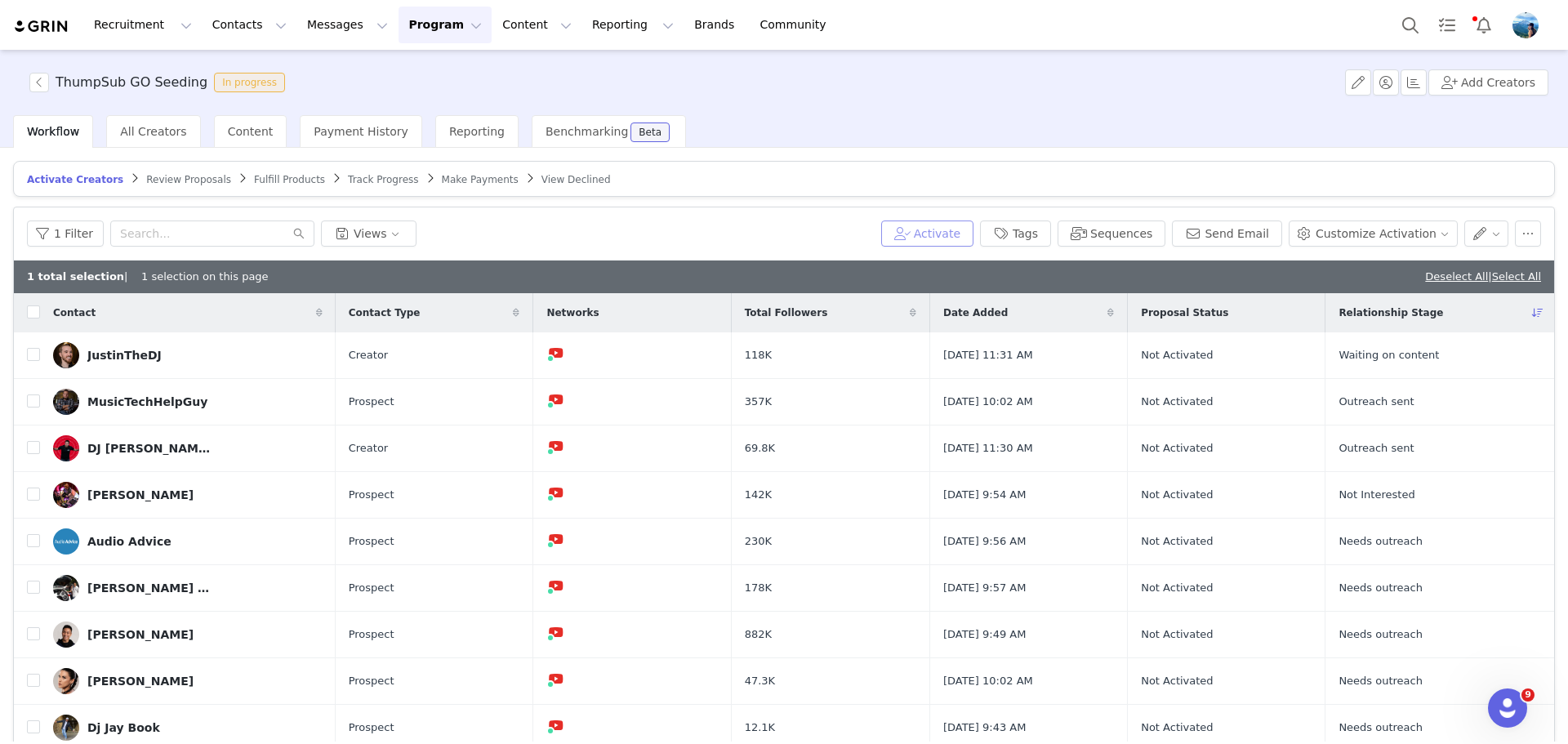
click at [956, 232] on button "Activate" at bounding box center [927, 234] width 92 height 26
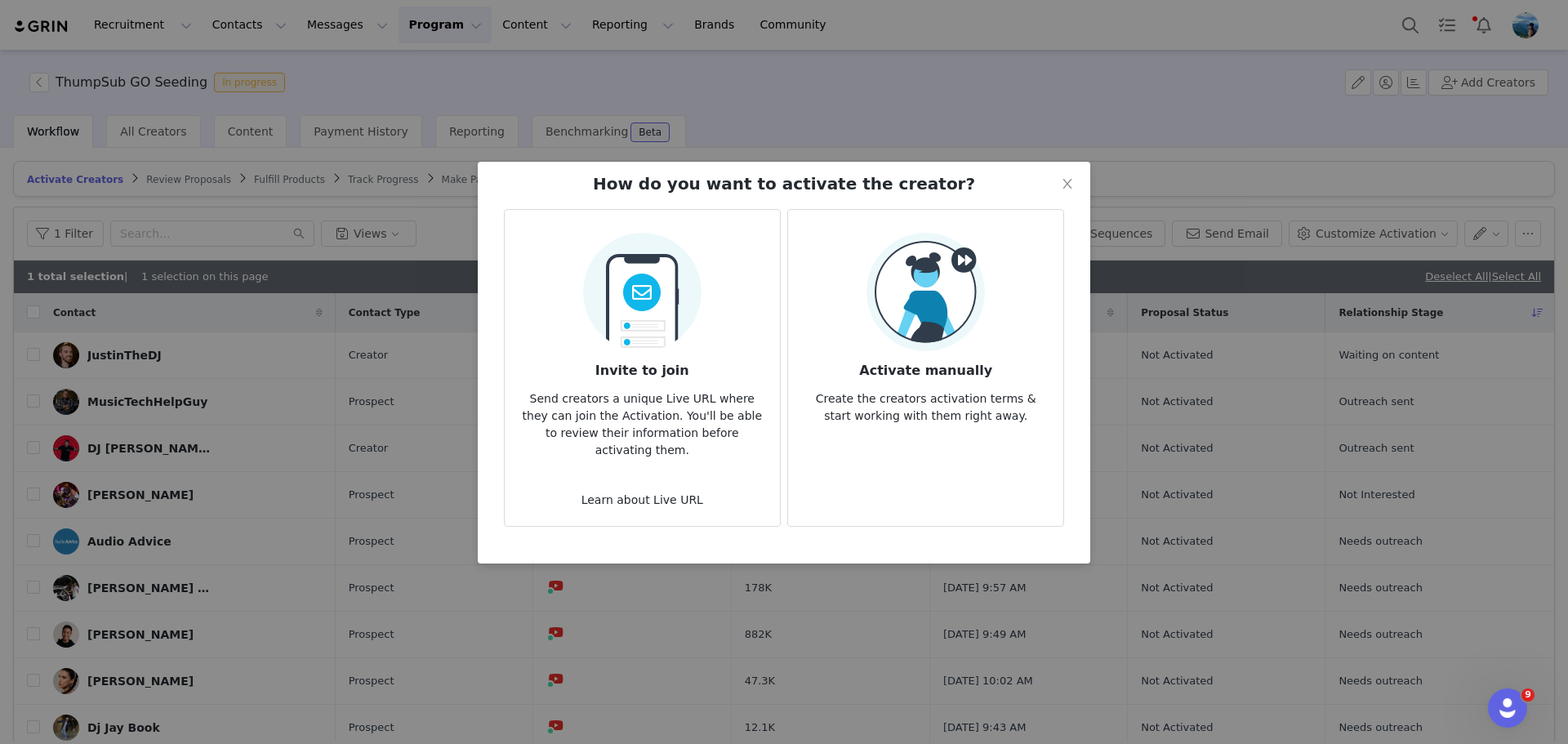
click at [888, 342] on img at bounding box center [925, 292] width 119 height 119
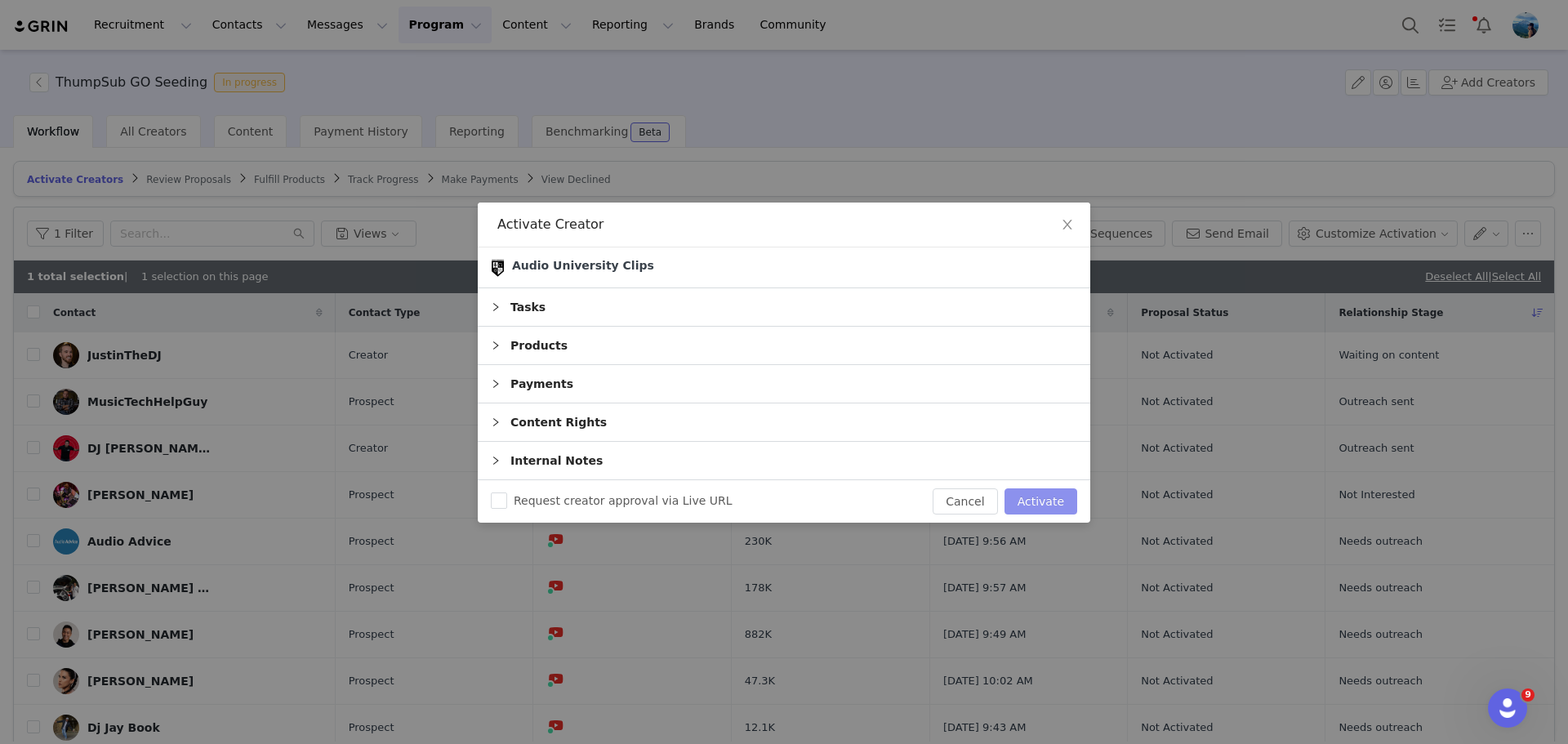
click at [1054, 498] on button "Activate" at bounding box center [1040, 502] width 73 height 26
checkbox input "false"
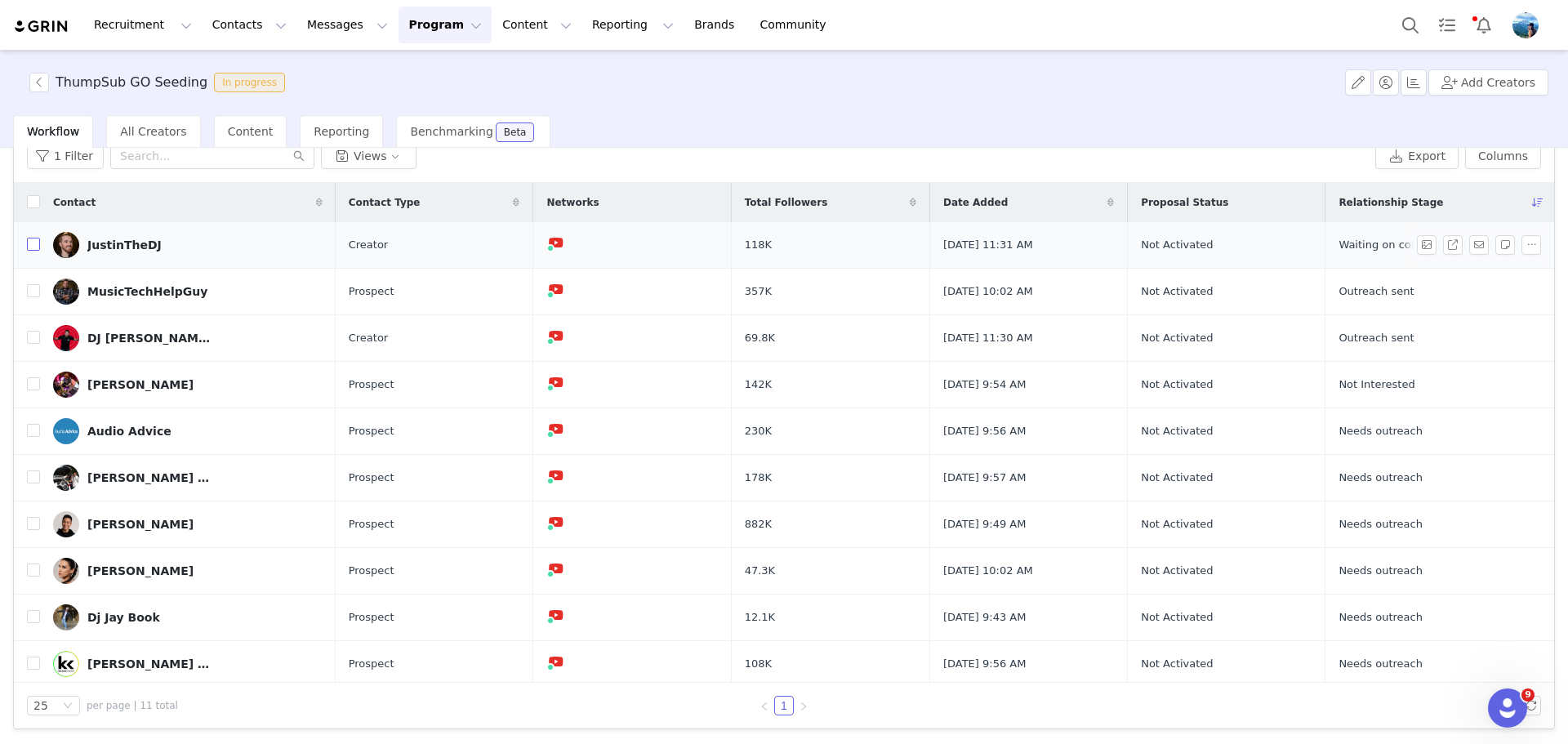
click at [35, 248] on input "checkbox" at bounding box center [33, 244] width 13 height 13
checkbox input "true"
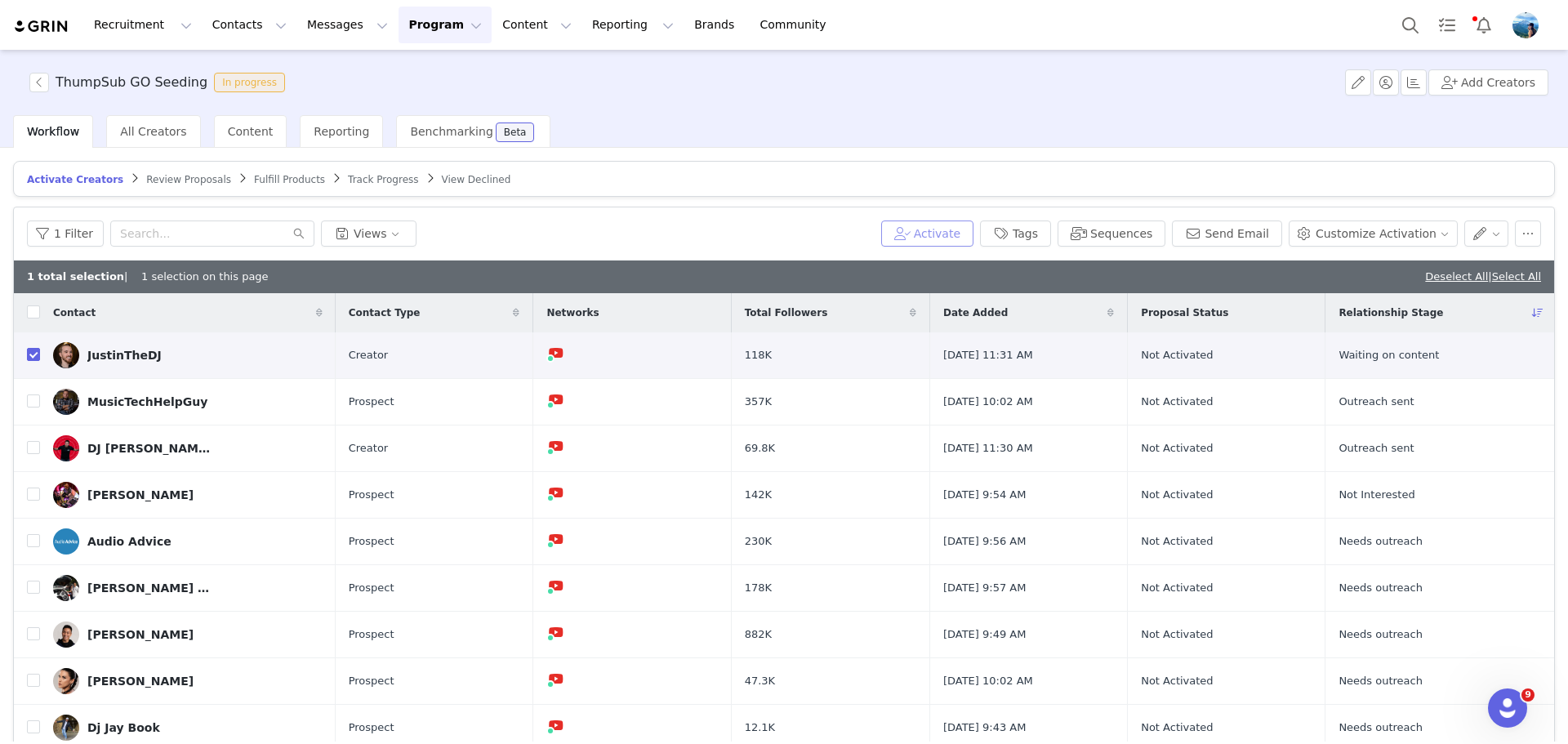
click at [974, 233] on button "Activate" at bounding box center [927, 234] width 92 height 26
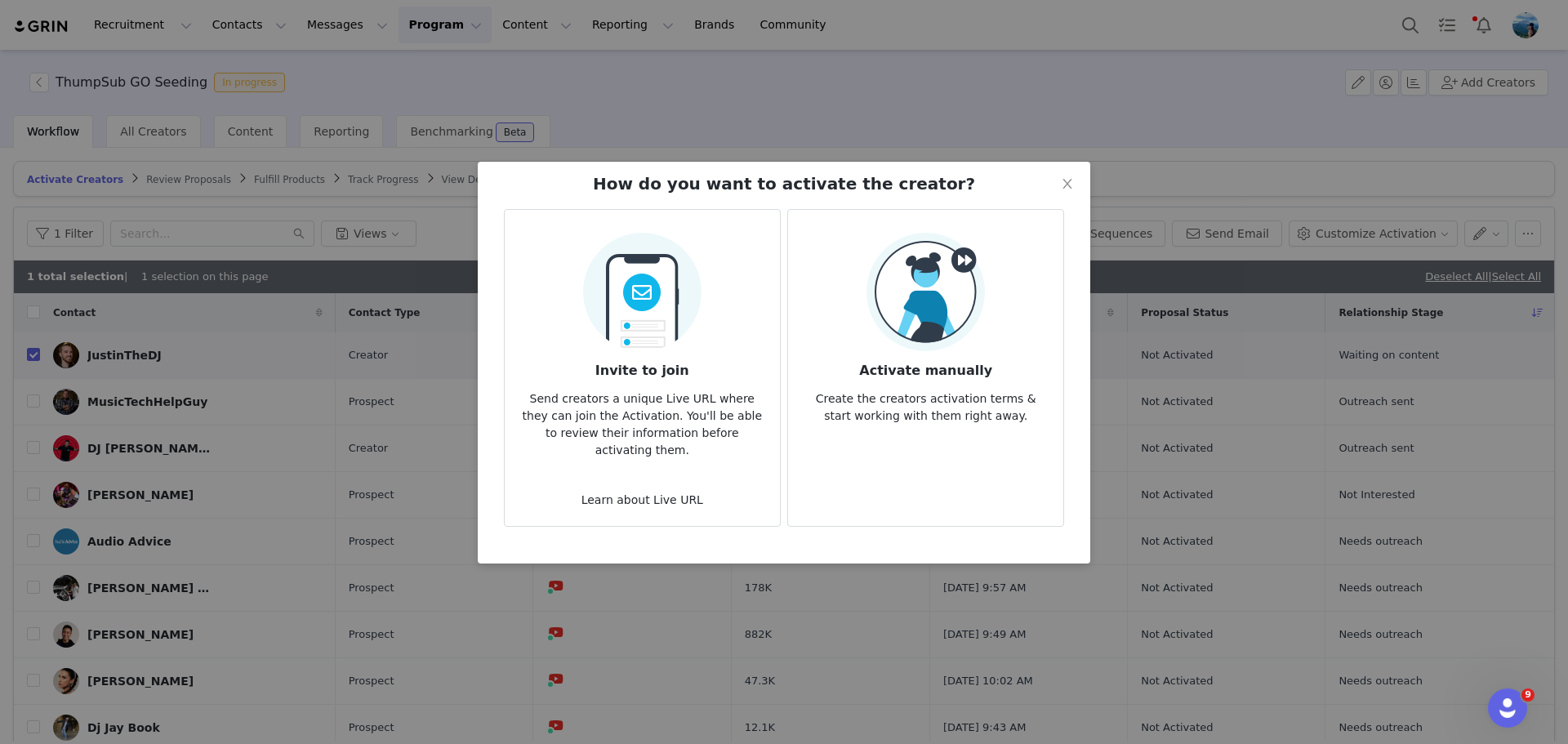
click at [909, 383] on p "Create the creators activation terms & start working with them right away." at bounding box center [926, 402] width 249 height 44
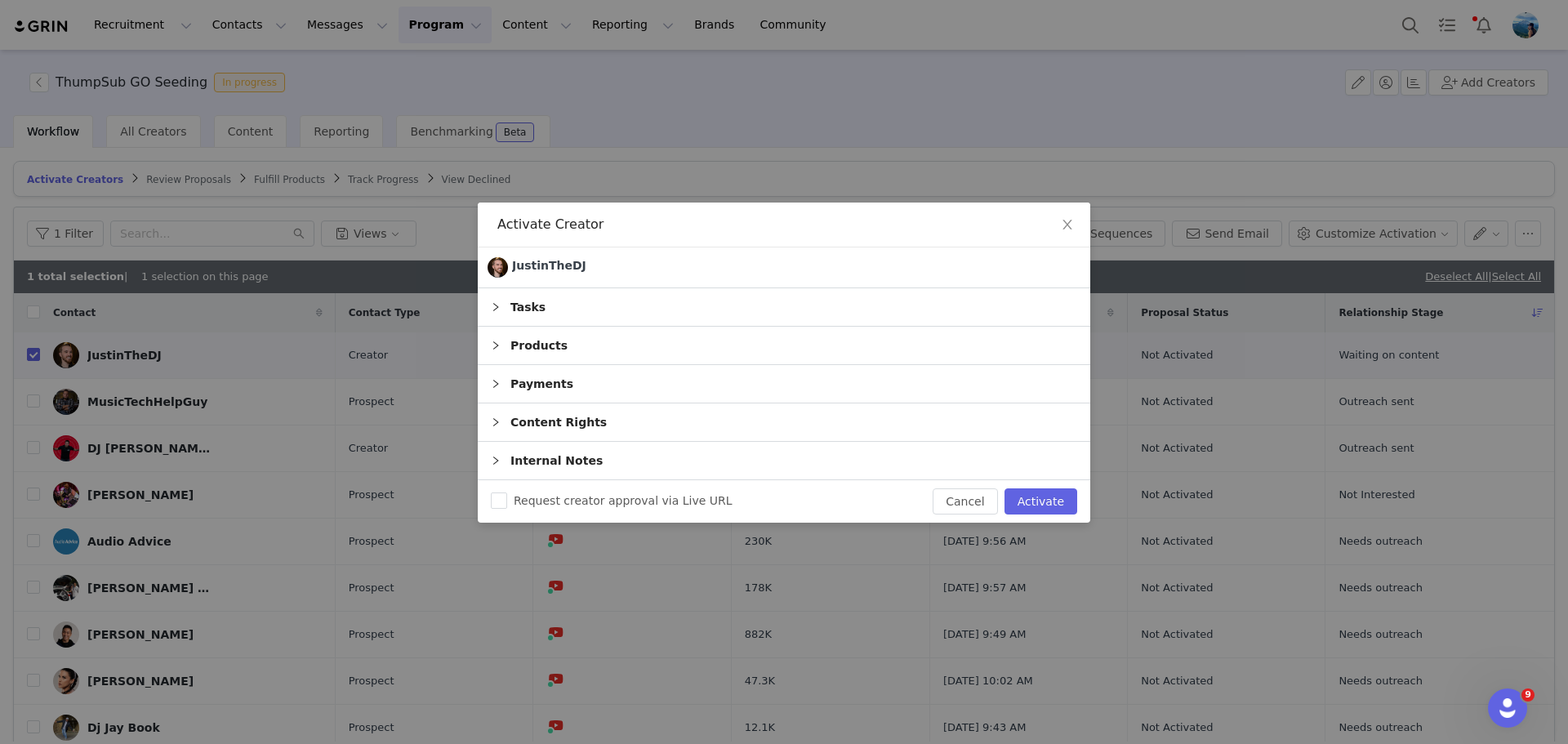
click at [667, 301] on div "Tasks" at bounding box center [784, 307] width 613 height 38
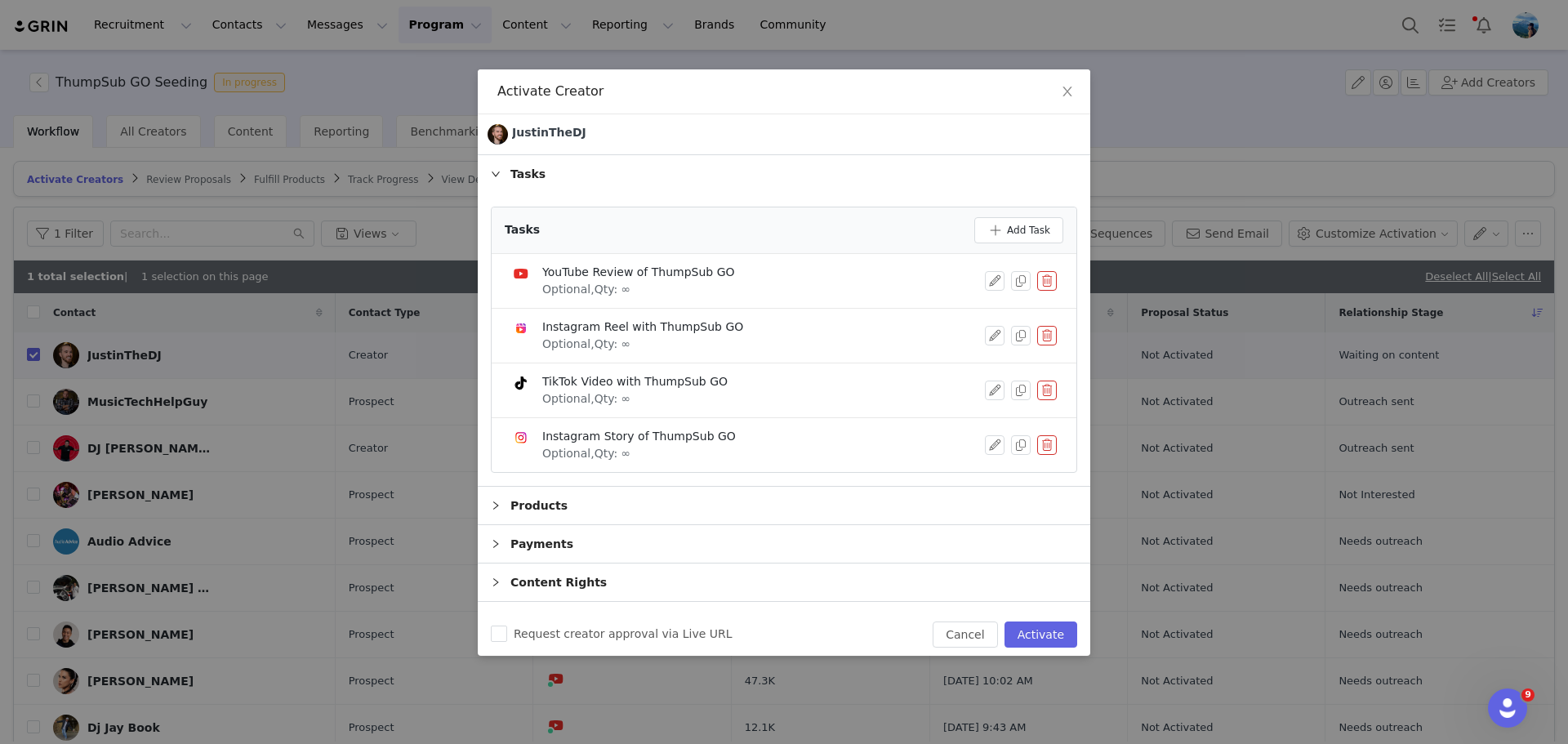
click at [1037, 448] on button "button" at bounding box center [1047, 445] width 19 height 19
click at [1000, 464] on button "Delete" at bounding box center [975, 459] width 64 height 26
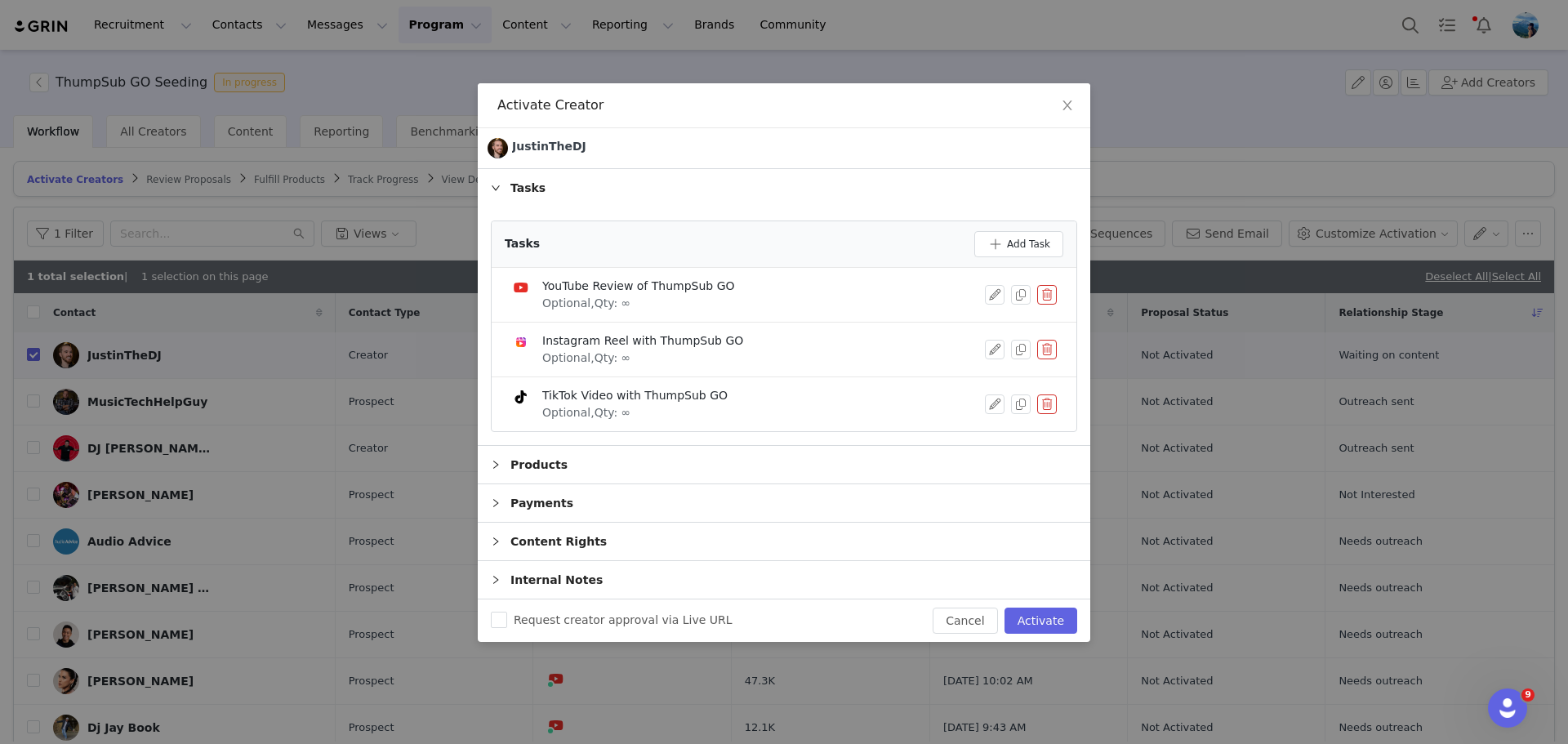
click at [1049, 398] on button "button" at bounding box center [1047, 404] width 19 height 19
click at [995, 419] on button "Delete" at bounding box center [988, 418] width 64 height 26
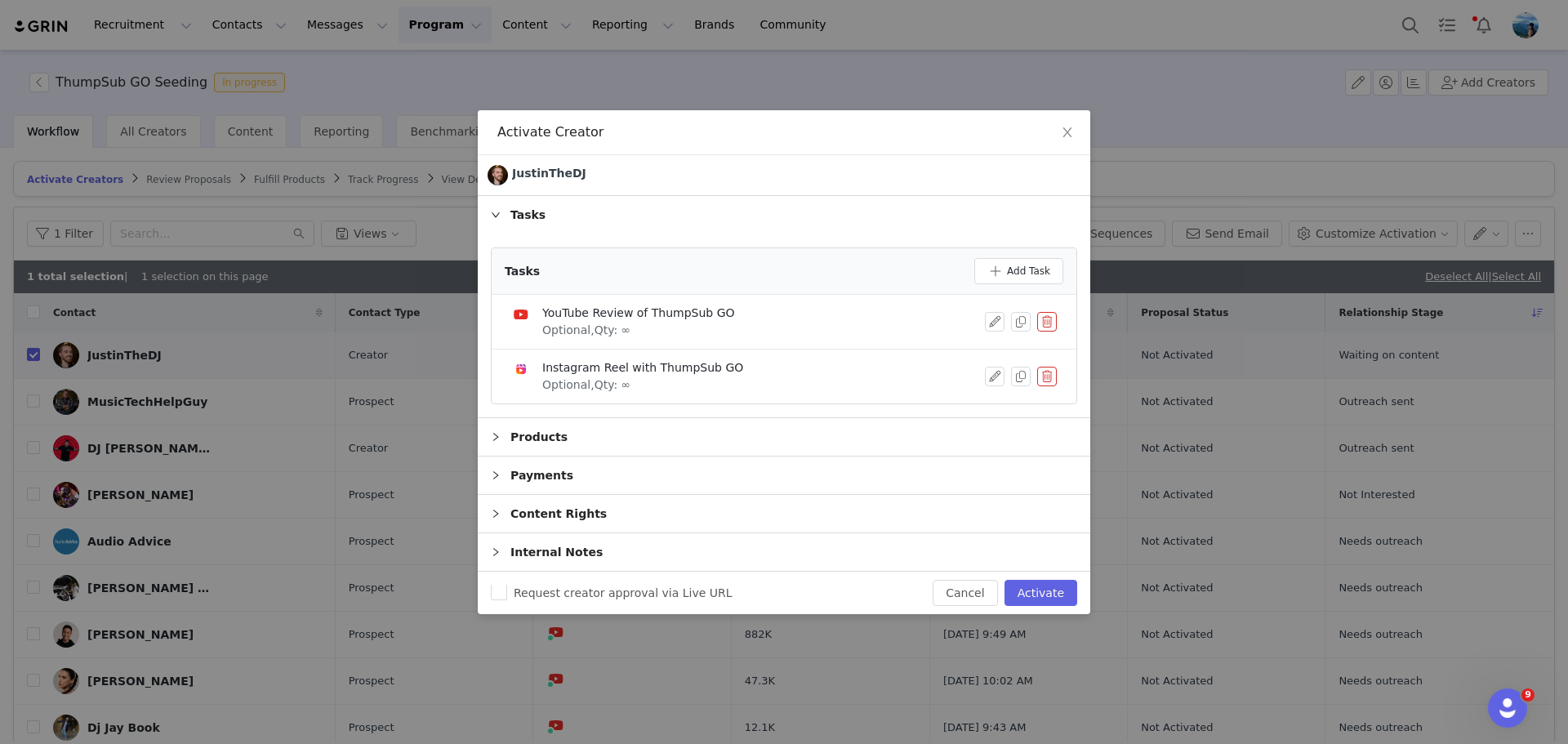
click at [1046, 385] on button "button" at bounding box center [1047, 377] width 19 height 19
click at [992, 397] on button "Delete" at bounding box center [988, 391] width 64 height 26
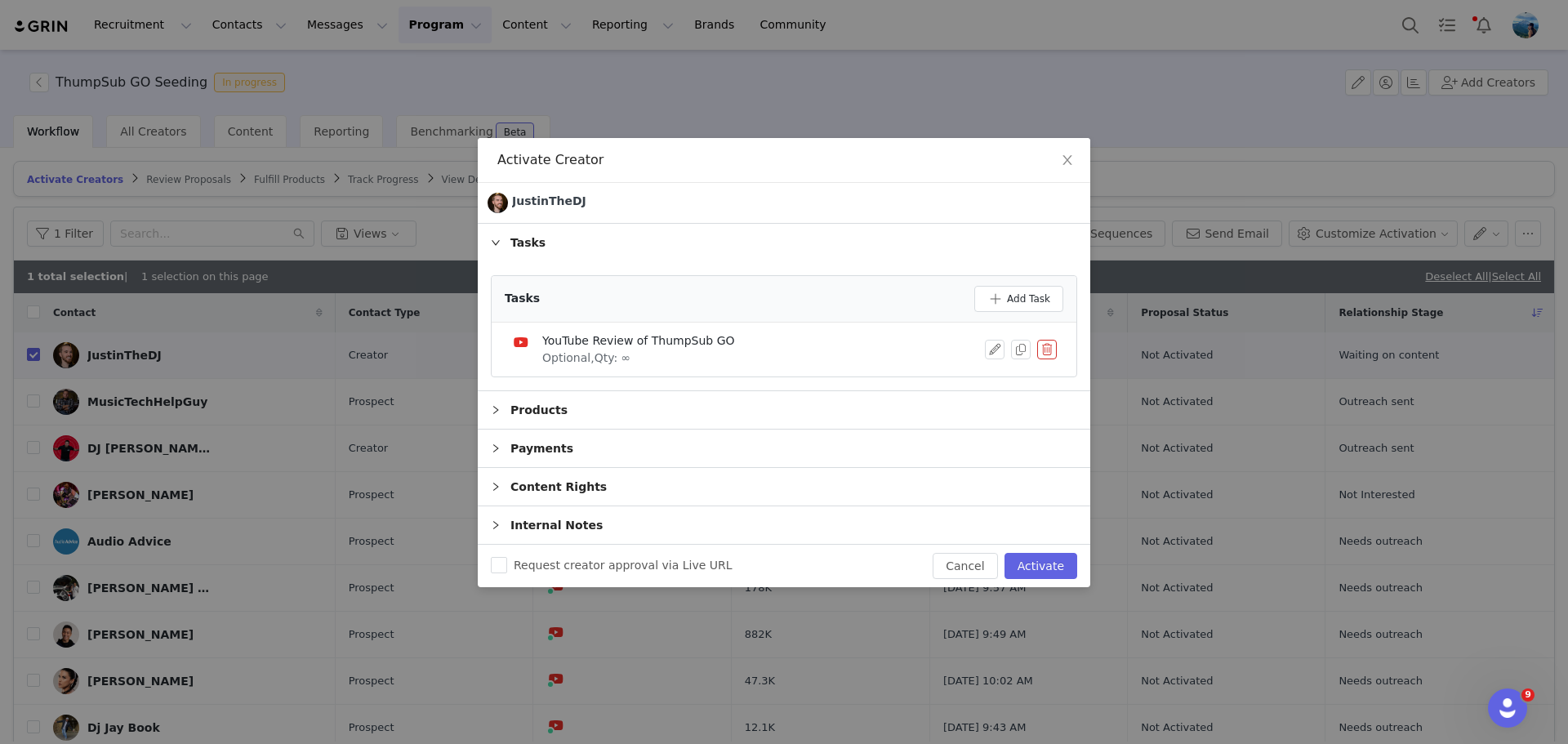
drag, startPoint x: 528, startPoint y: 444, endPoint x: 538, endPoint y: 450, distance: 11.7
click at [529, 444] on div "Payments" at bounding box center [784, 448] width 613 height 38
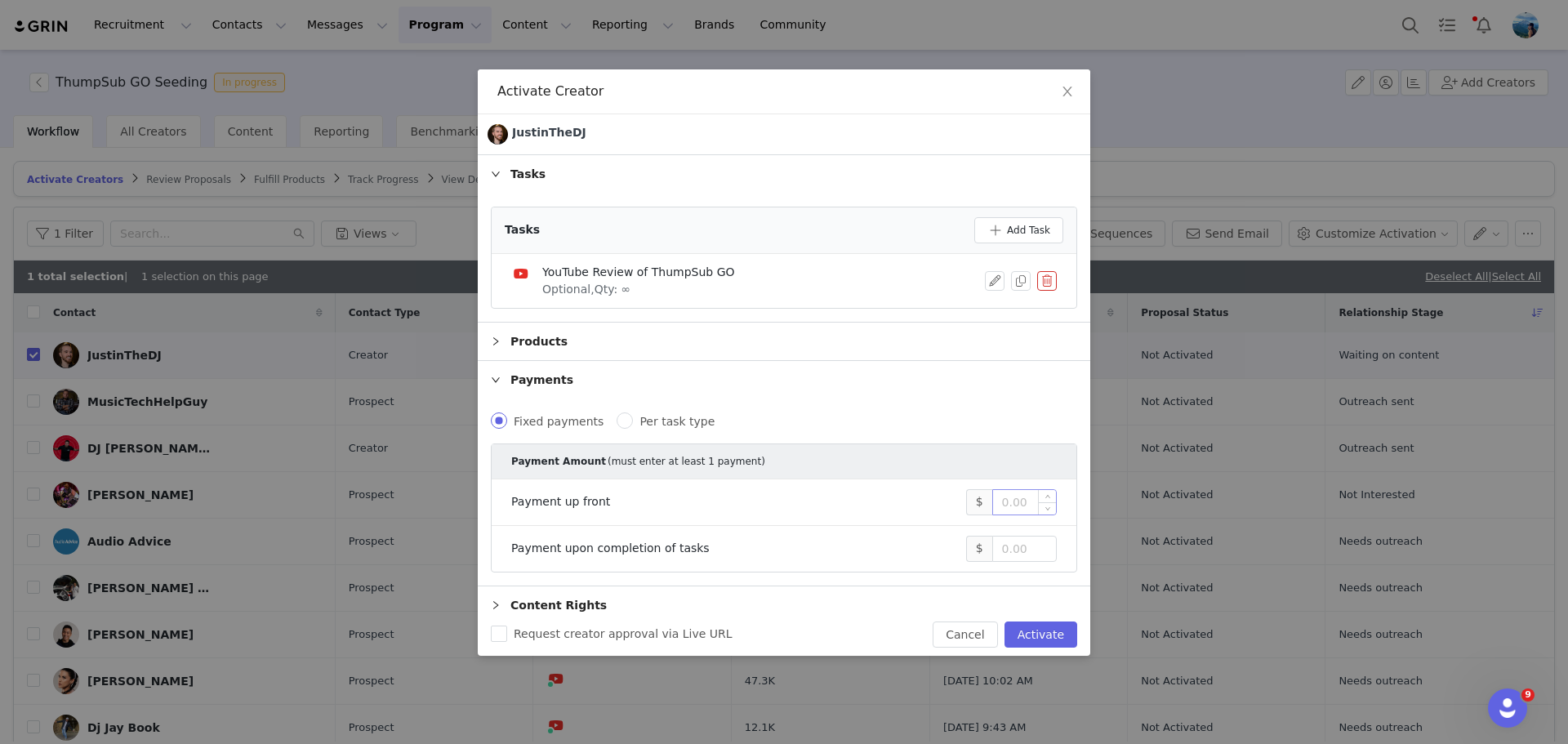
click at [1003, 504] on input at bounding box center [1025, 502] width 63 height 25
type input "2,000"
click at [1047, 632] on button "Activate" at bounding box center [1040, 635] width 73 height 26
checkbox input "false"
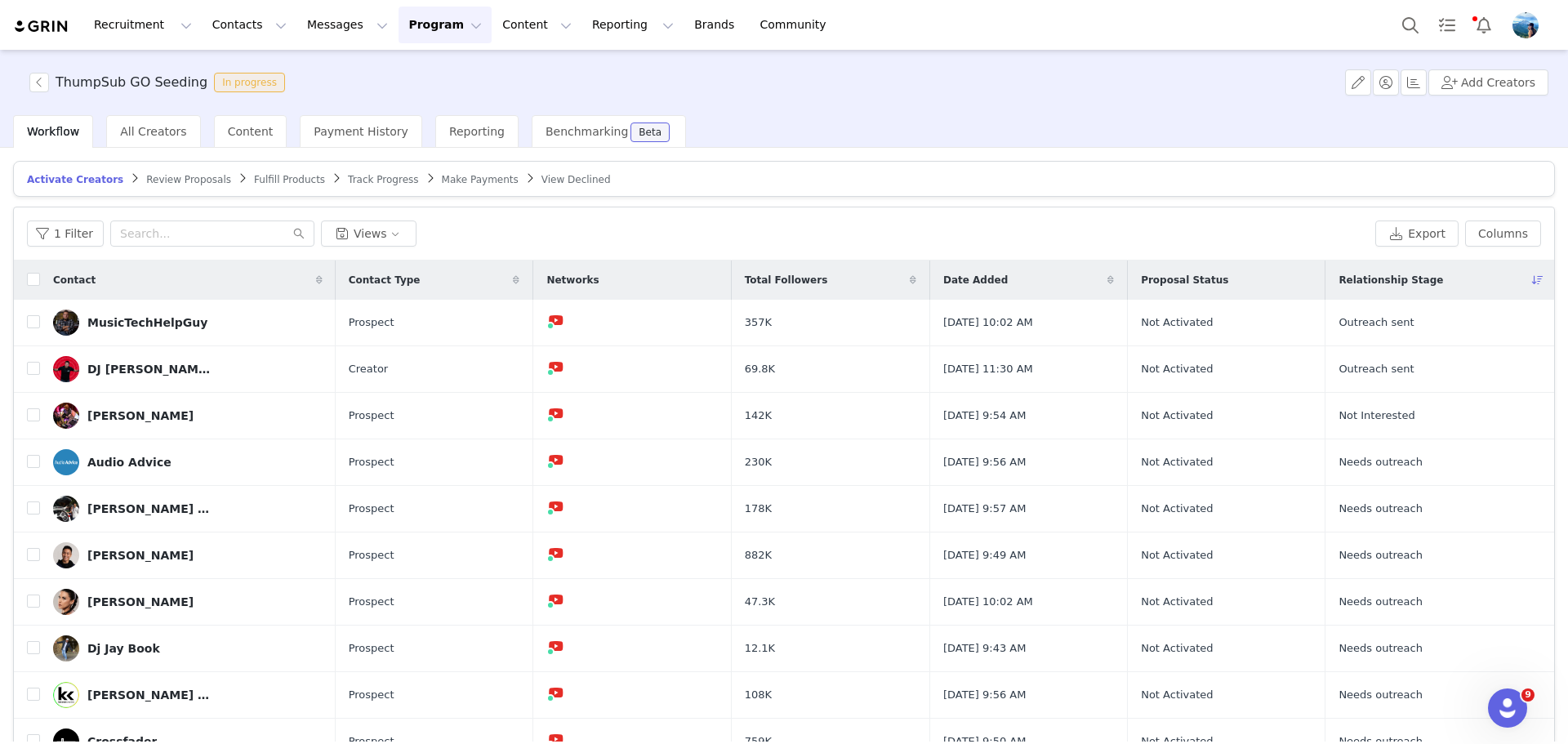
click at [165, 181] on span "Review Proposals" at bounding box center [189, 179] width 85 height 11
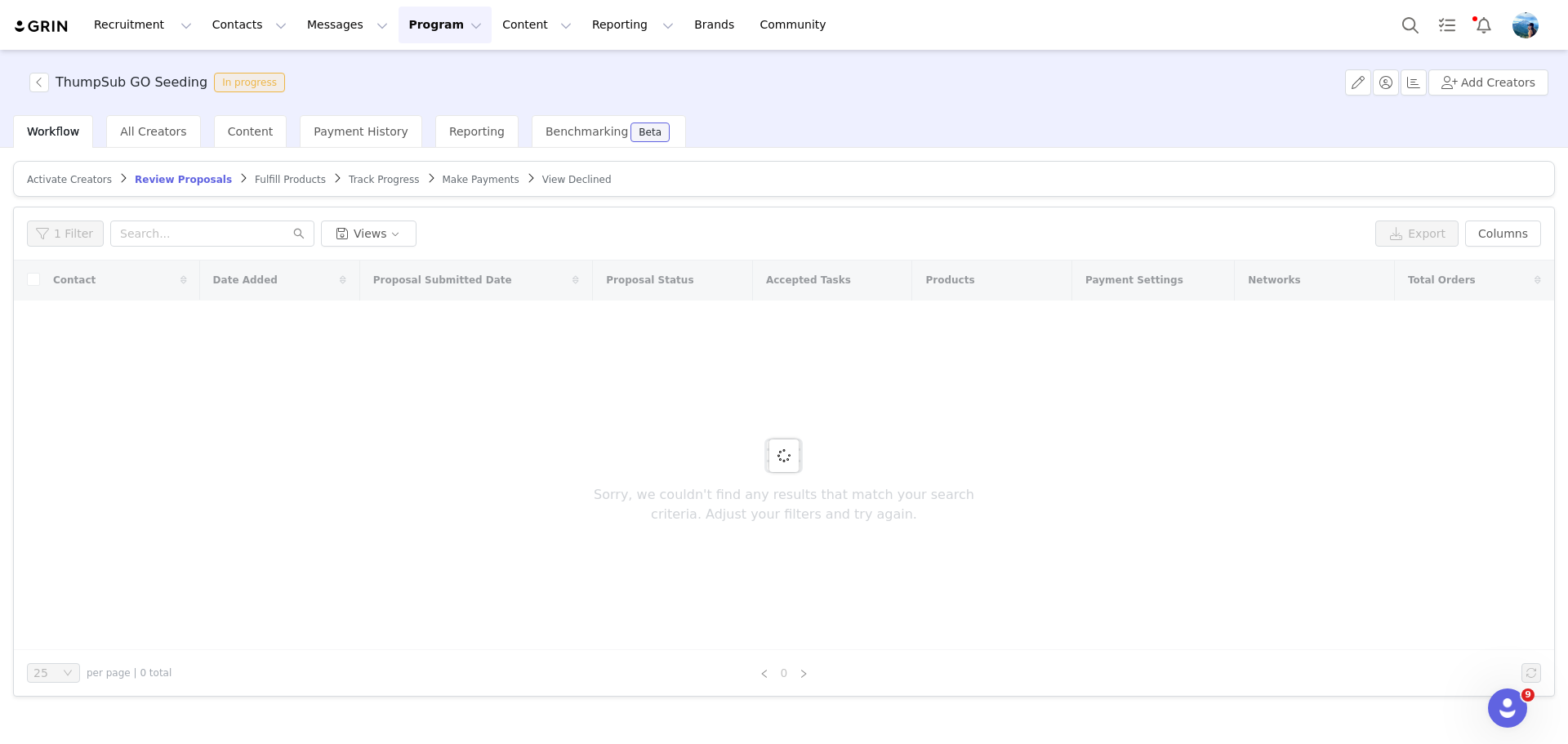
click at [259, 175] on span "Fulfill Products" at bounding box center [290, 179] width 71 height 11
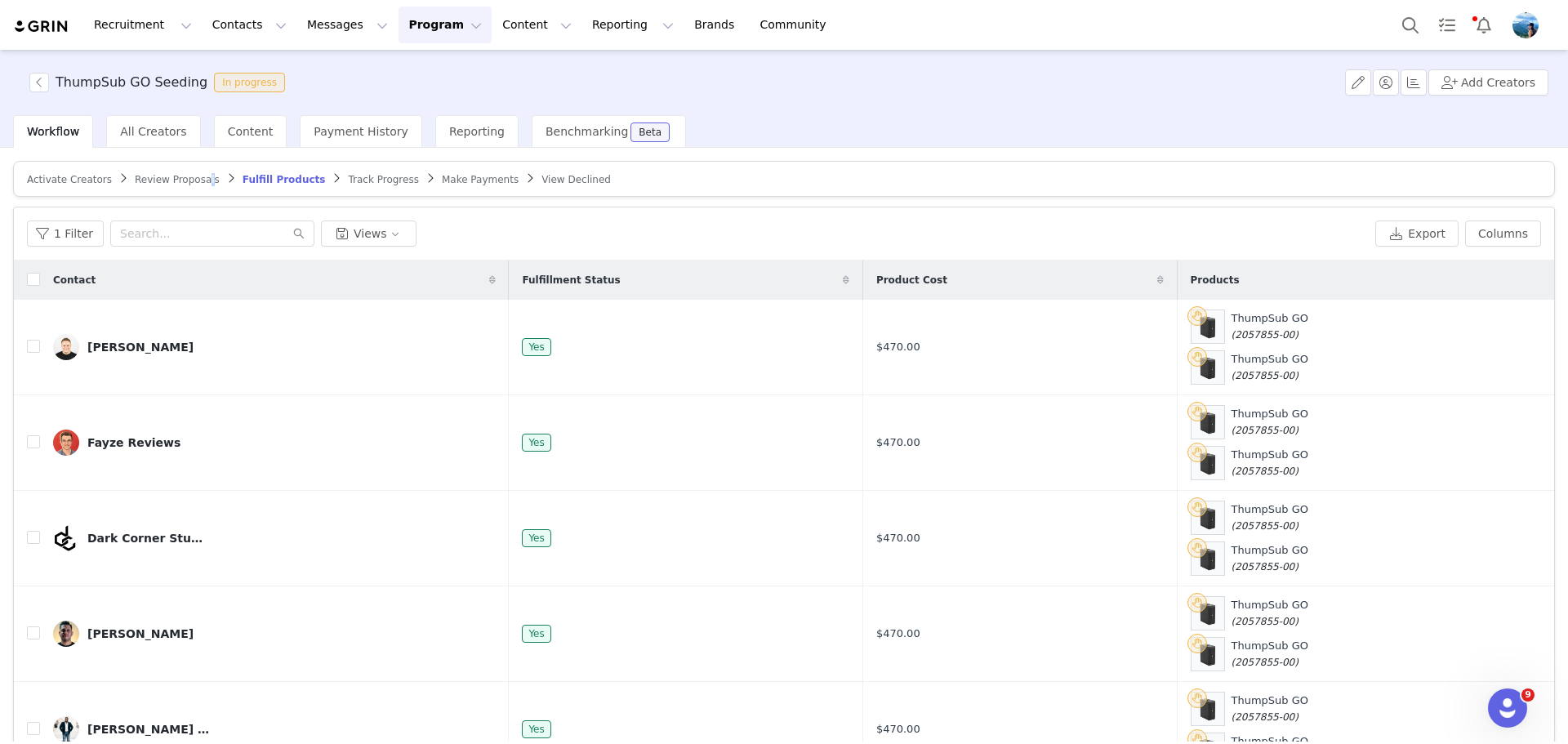
click at [192, 176] on span "Review Proposals" at bounding box center [176, 179] width 85 height 11
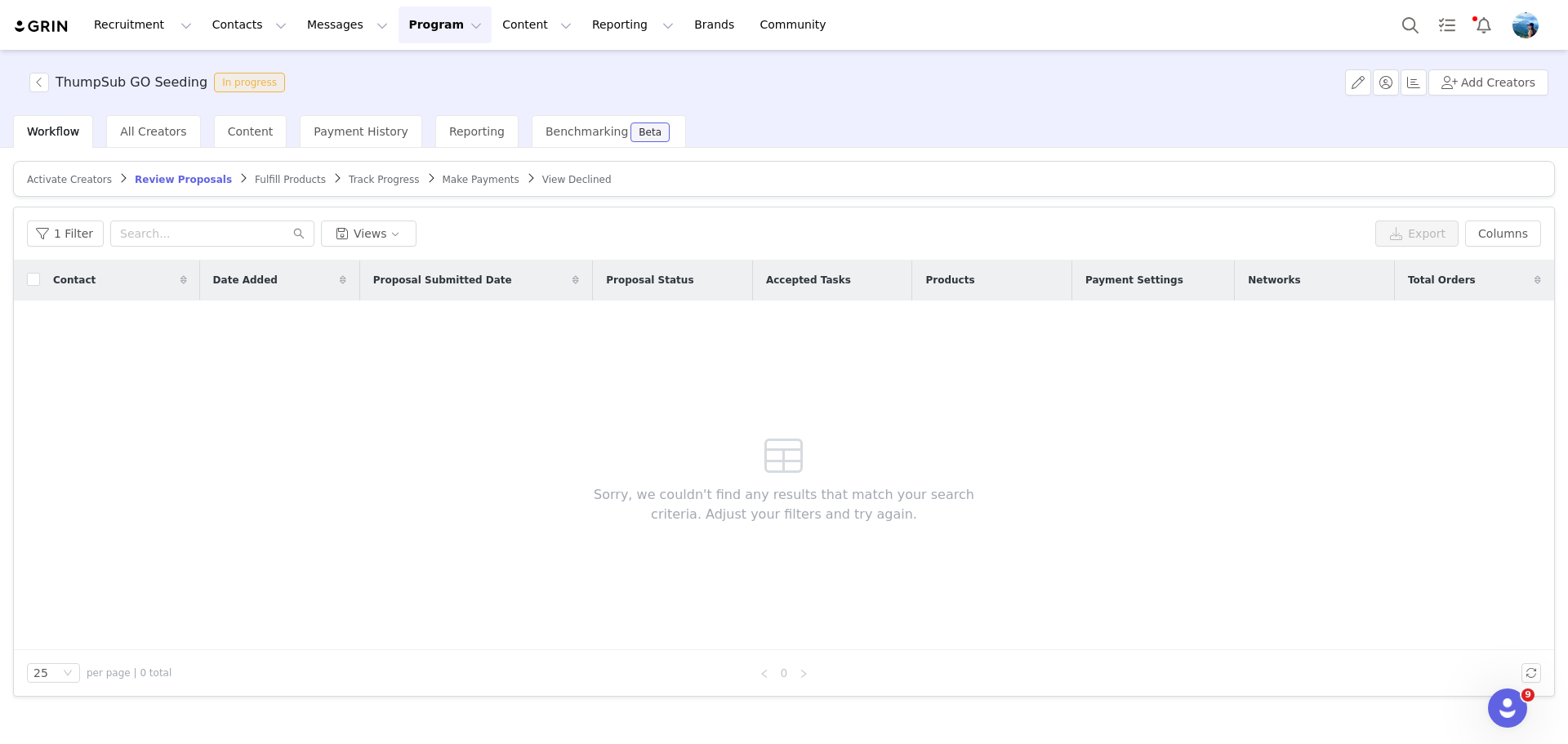
click at [255, 177] on span "Fulfill Products" at bounding box center [290, 179] width 71 height 11
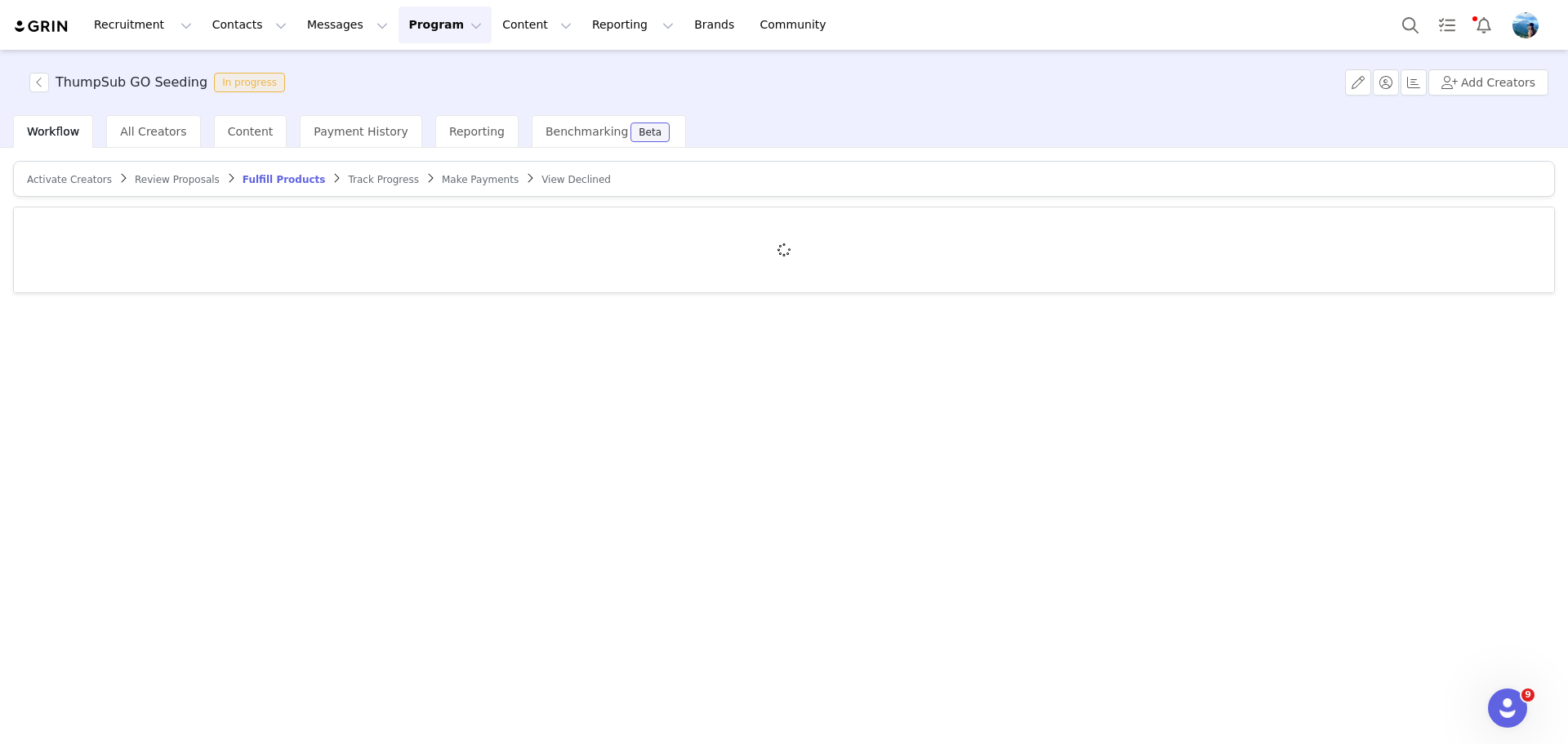
click at [348, 178] on span "Track Progress" at bounding box center [383, 179] width 70 height 11
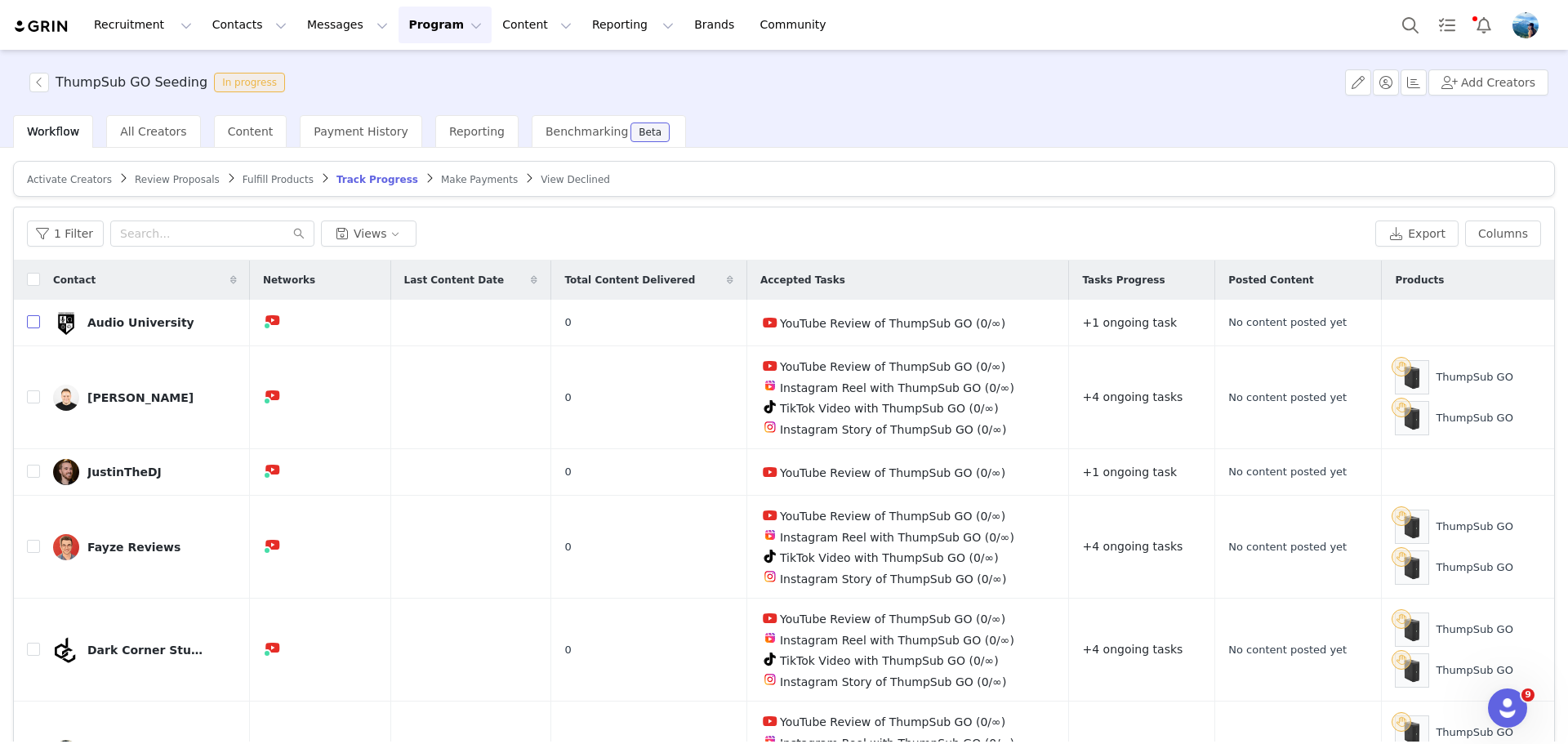
click at [29, 321] on input "checkbox" at bounding box center [33, 321] width 13 height 13
checkbox input "true"
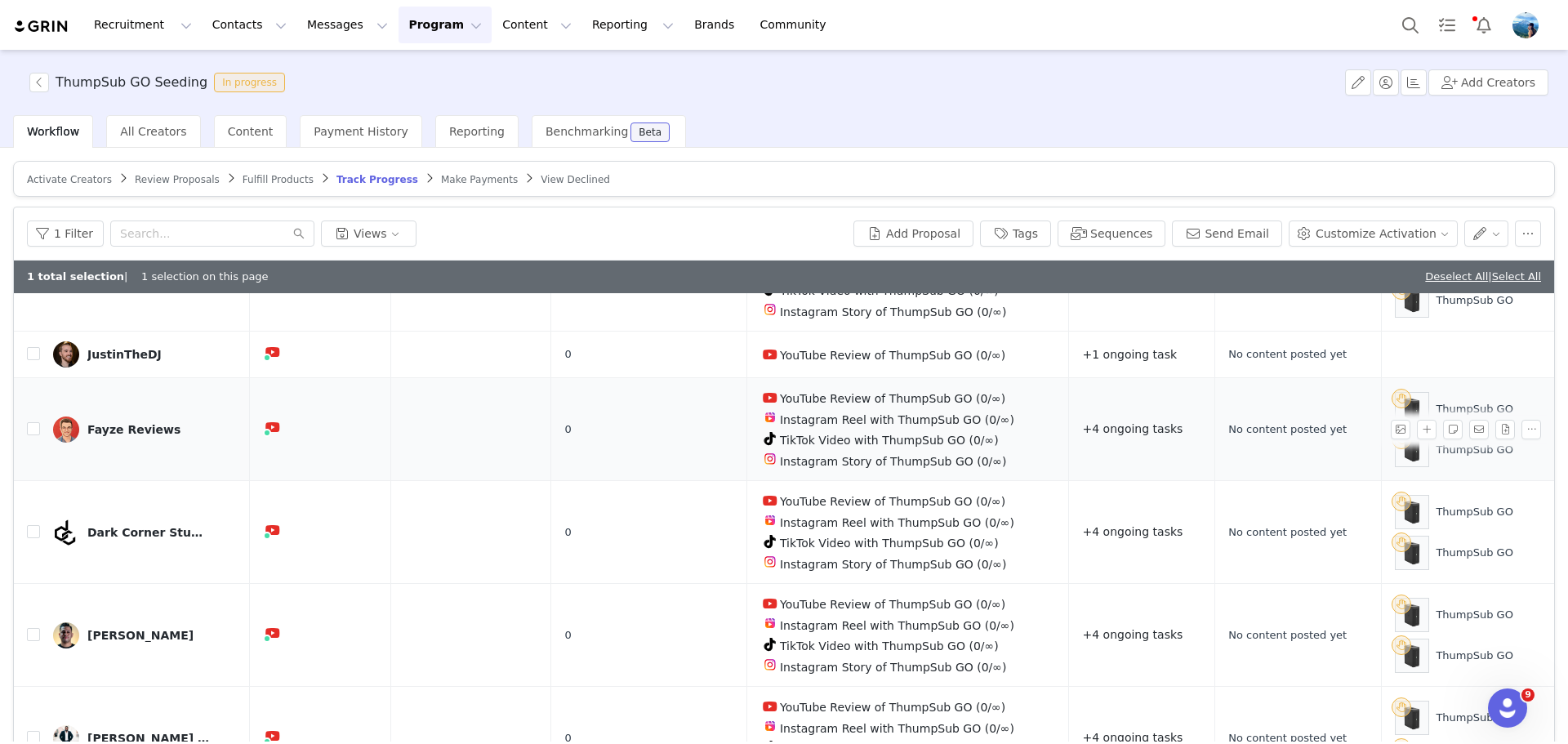
scroll to position [163, 0]
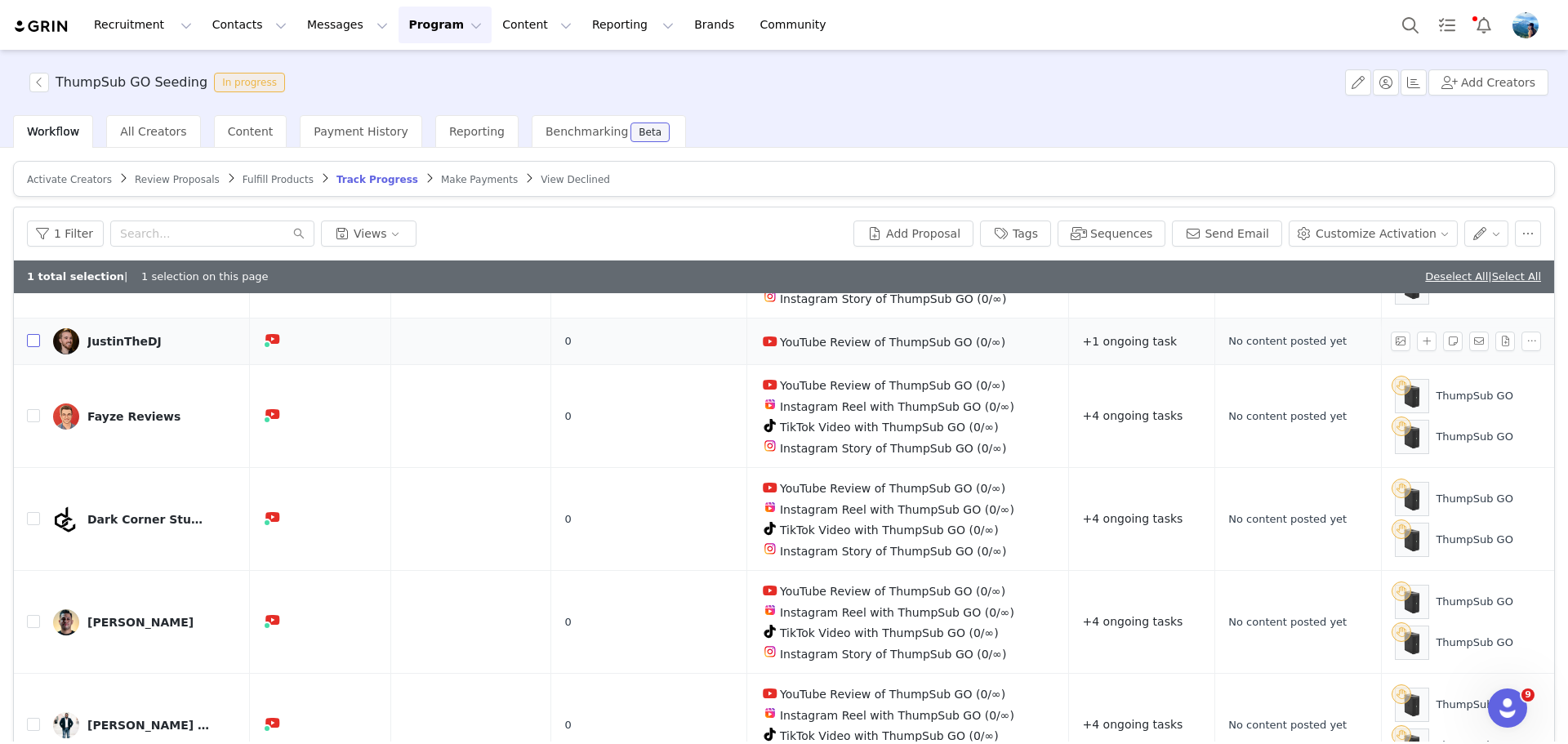
click at [34, 342] on input "checkbox" at bounding box center [33, 340] width 13 height 13
checkbox input "true"
click at [1474, 233] on button "button" at bounding box center [1486, 234] width 45 height 26
click at [1516, 228] on button "button" at bounding box center [1528, 234] width 26 height 26
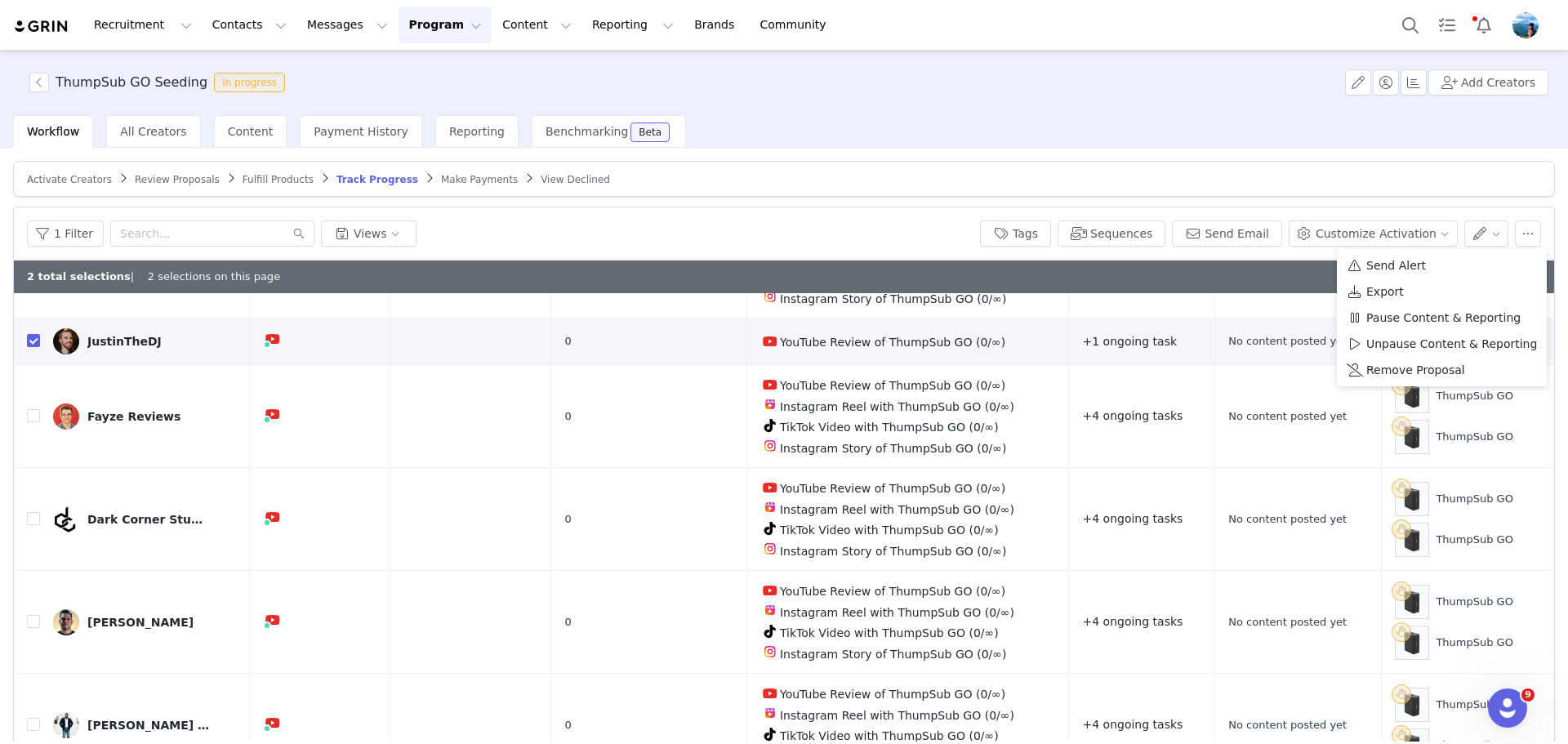
click at [1475, 163] on article "Activate Creators Review Proposals Fulfill Products Track Progress Make Payment…" at bounding box center [784, 178] width 1542 height 36
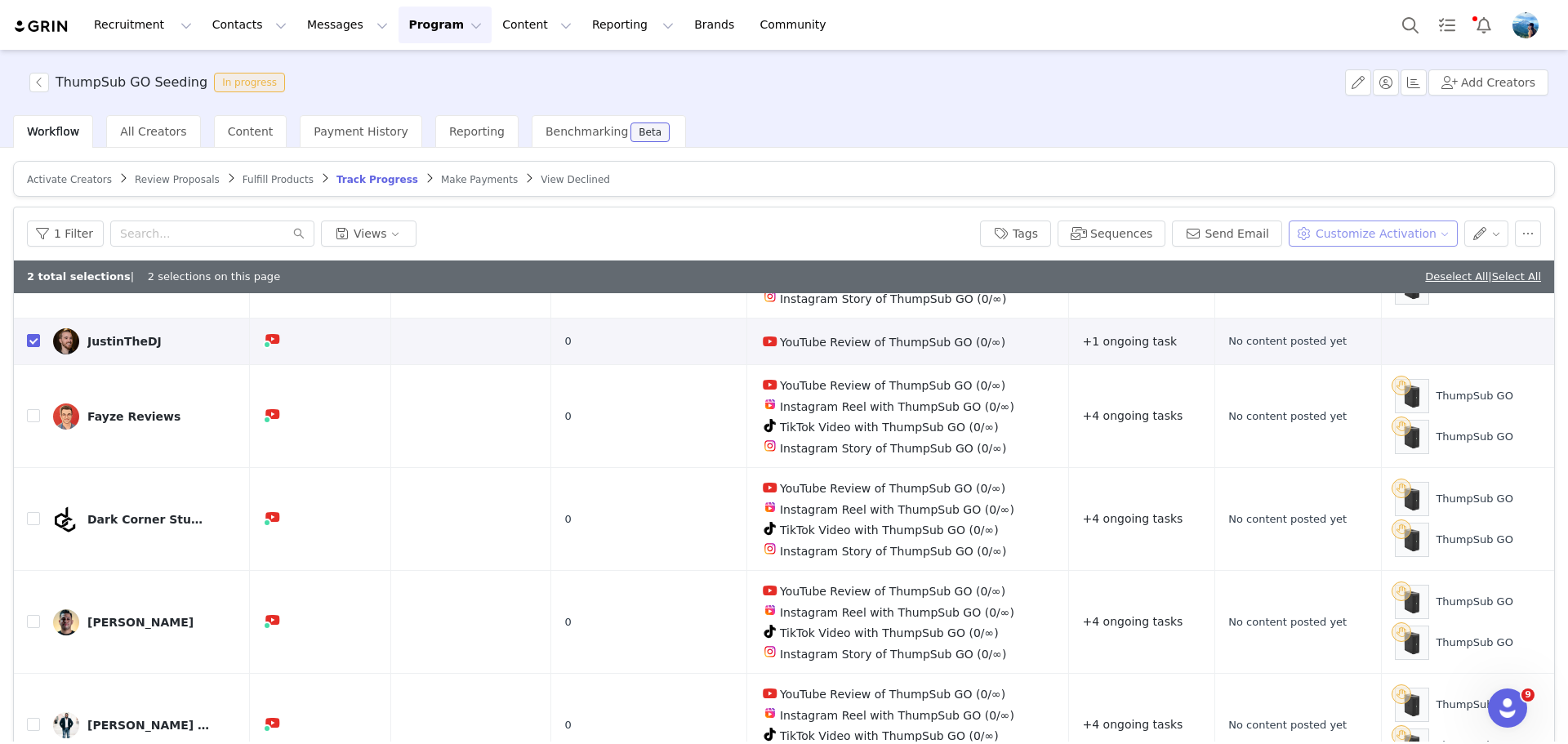
click at [1397, 235] on button "Customize Activation" at bounding box center [1373, 234] width 169 height 26
click at [1384, 260] on span "Edit Product Selection" at bounding box center [1383, 265] width 126 height 18
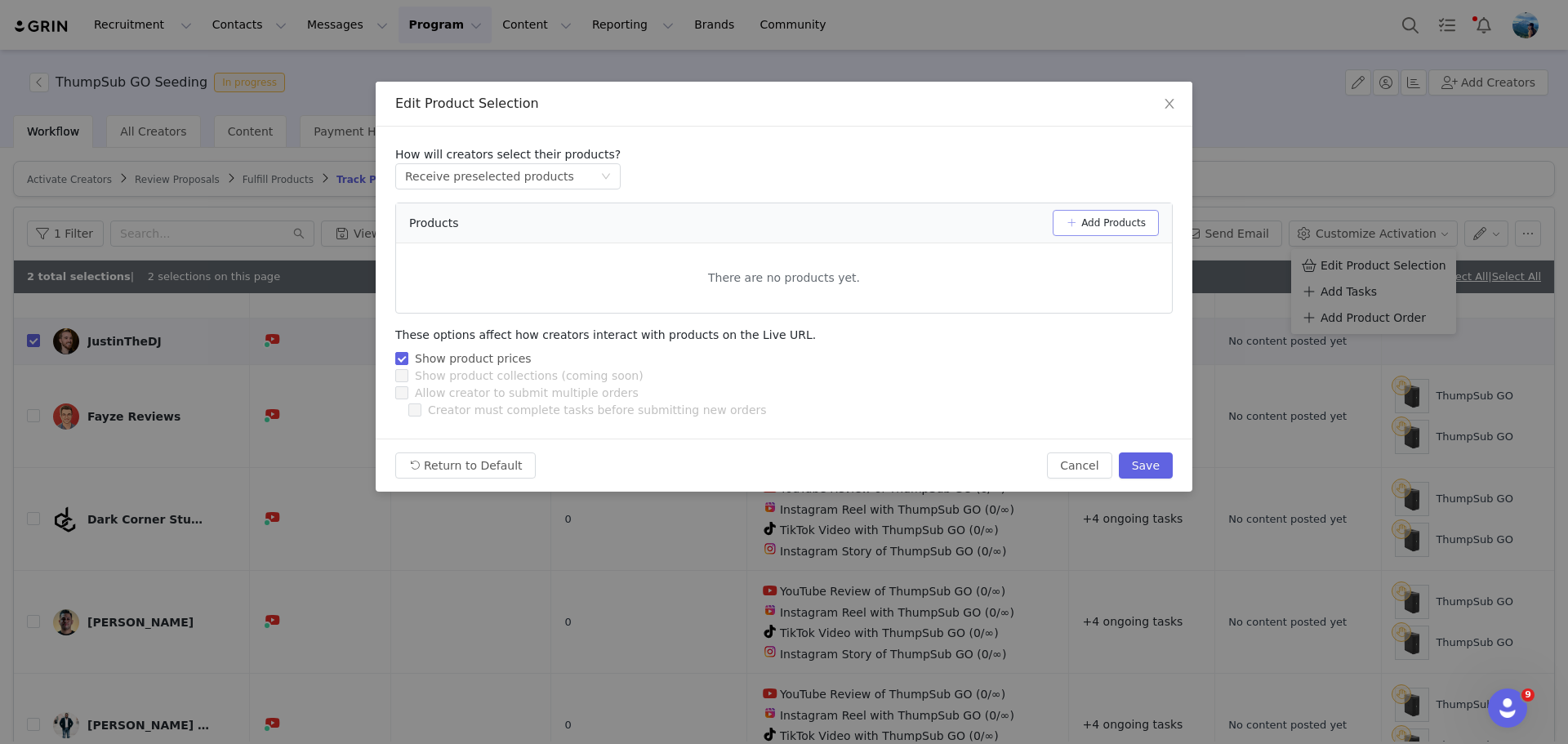
click at [1082, 230] on button "Add Products" at bounding box center [1105, 223] width 106 height 26
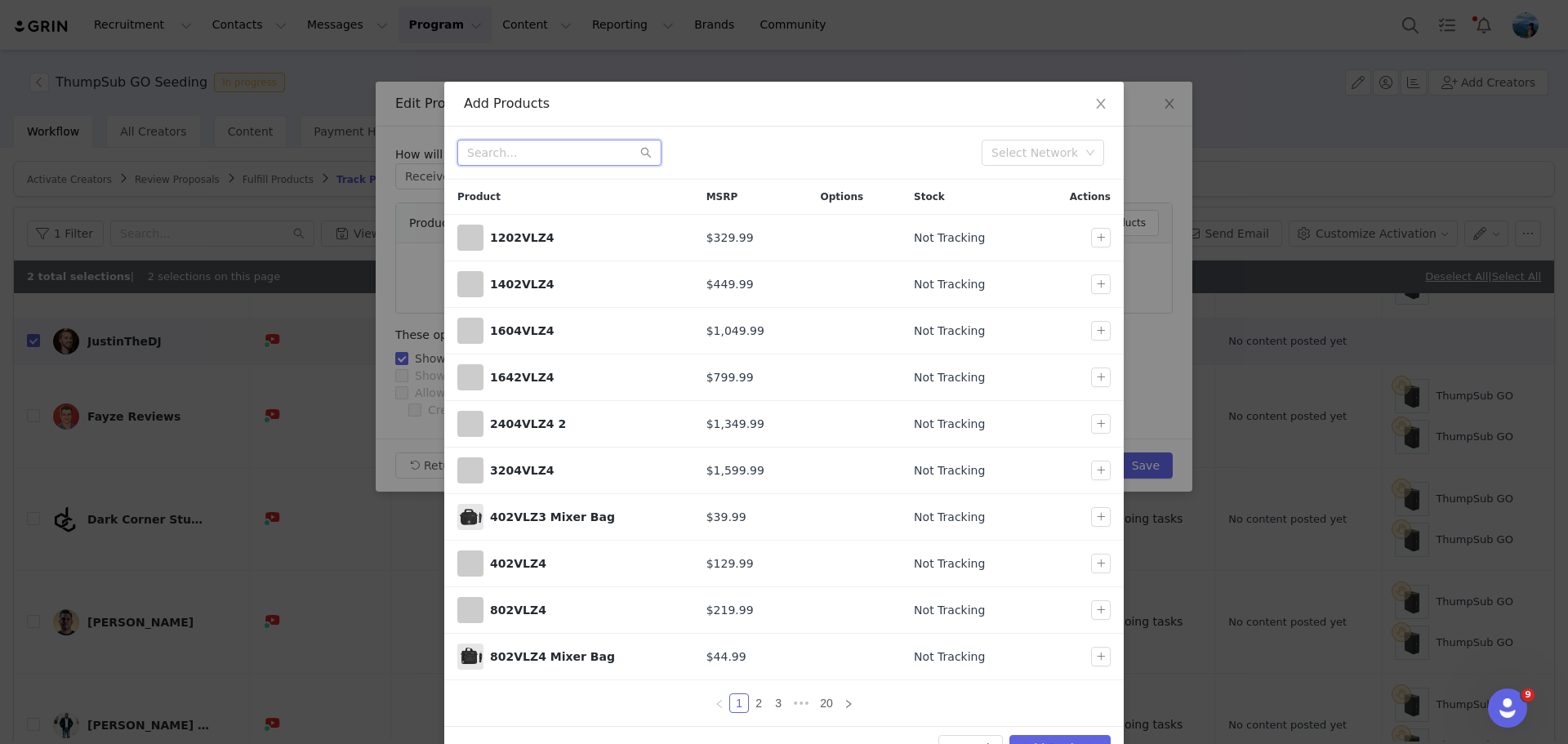
click at [579, 156] on input "text" at bounding box center [559, 153] width 205 height 26
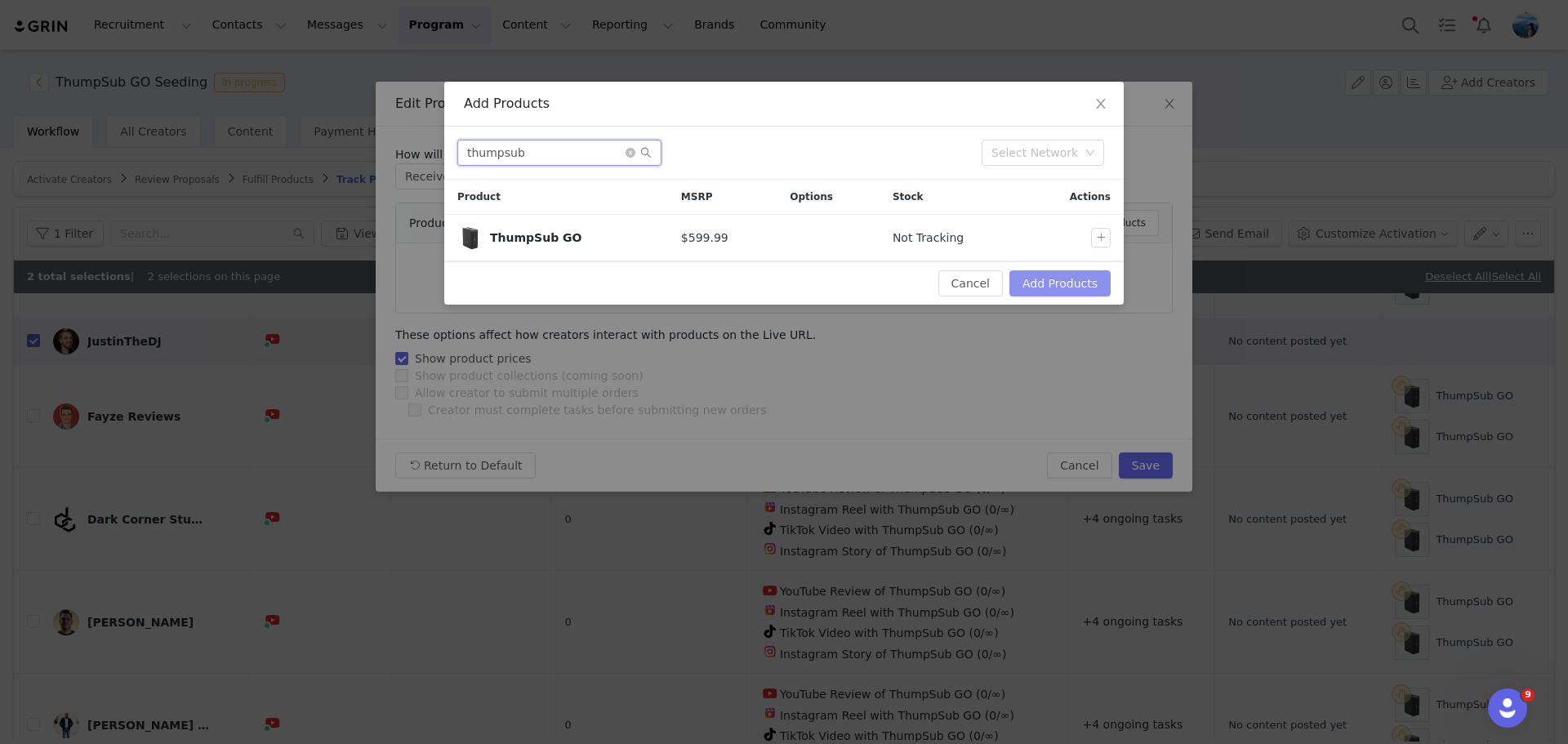
type input "thumpsub"
click at [1073, 279] on button "Add Products" at bounding box center [1060, 284] width 101 height 26
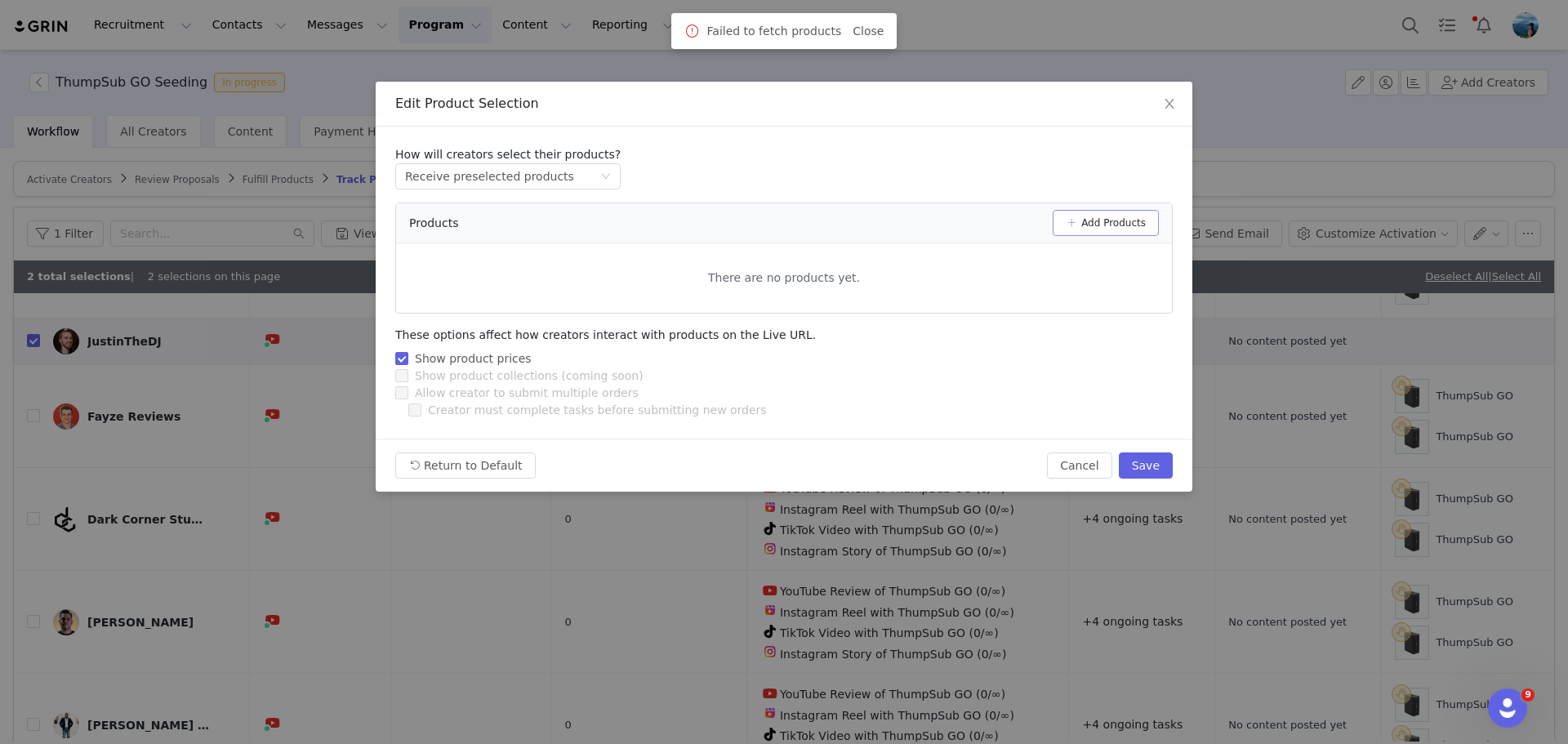
click at [1104, 217] on button "Add Products" at bounding box center [1105, 223] width 106 height 26
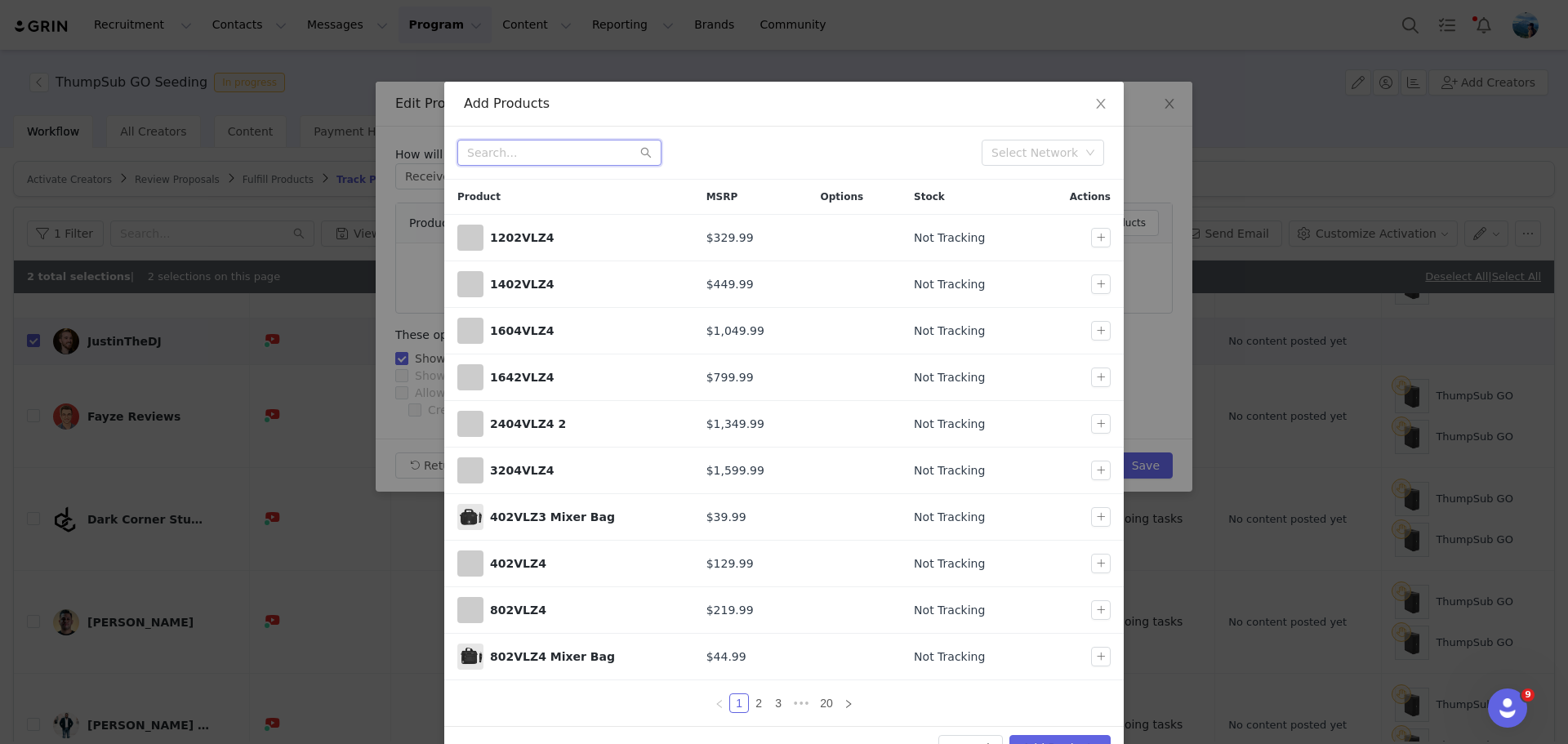
click at [565, 151] on input "text" at bounding box center [559, 153] width 205 height 26
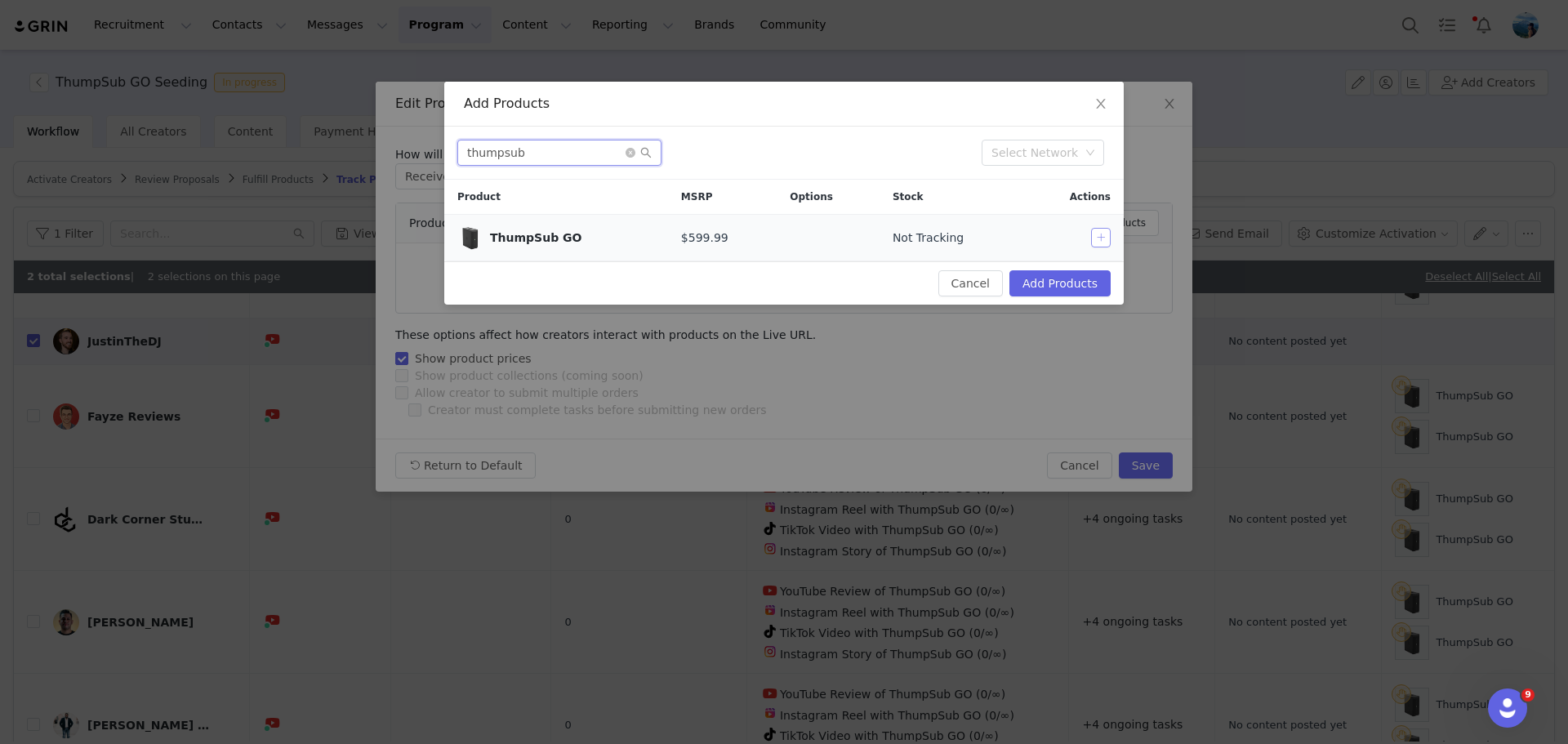
type input "thumpsub"
click at [1103, 238] on button "button" at bounding box center [1101, 238] width 19 height 19
click at [1077, 291] on button "Add Products" at bounding box center [1060, 284] width 101 height 26
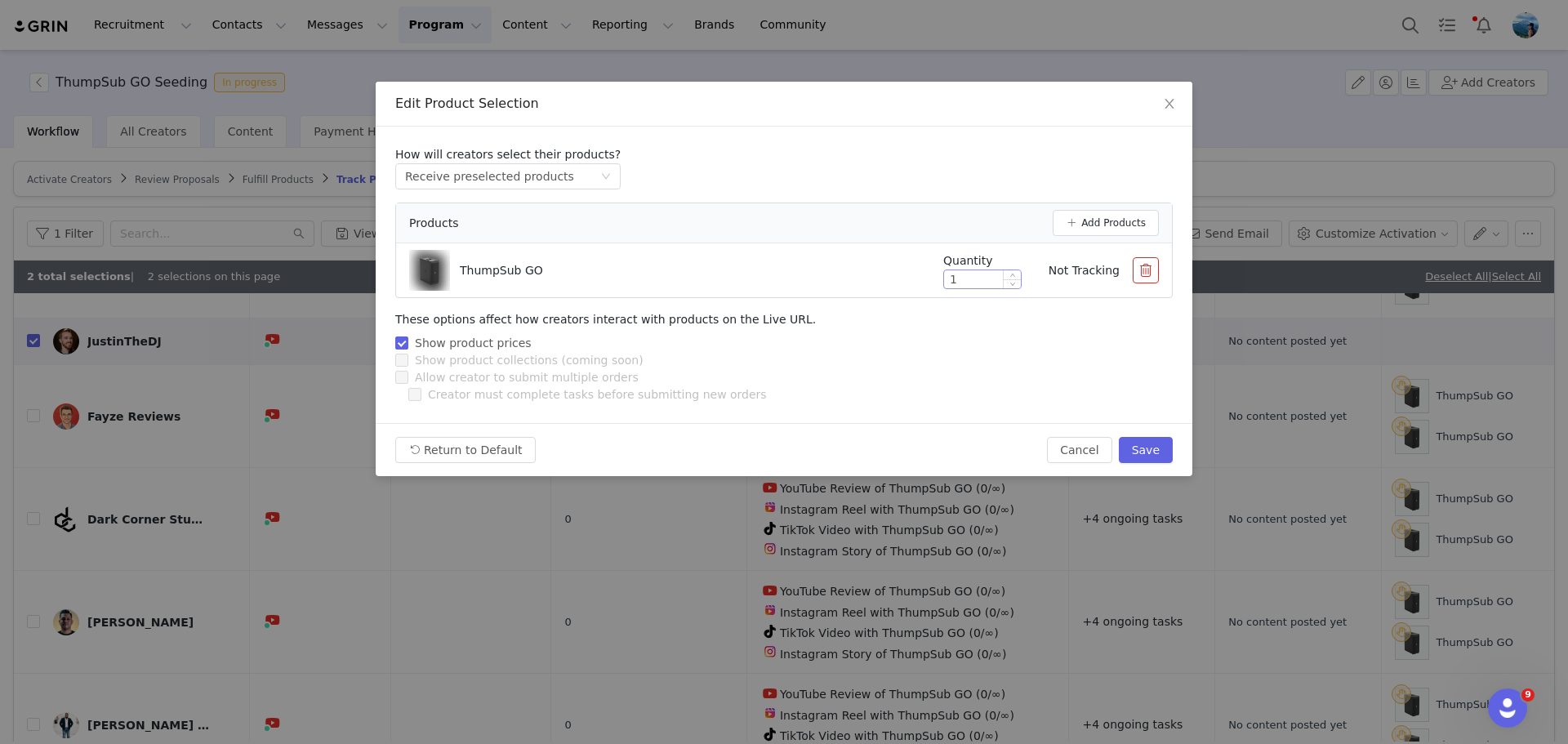
click at [943, 285] on div "1" at bounding box center [982, 279] width 78 height 19
type input "2"
click at [1146, 451] on button "Save" at bounding box center [1145, 451] width 54 height 26
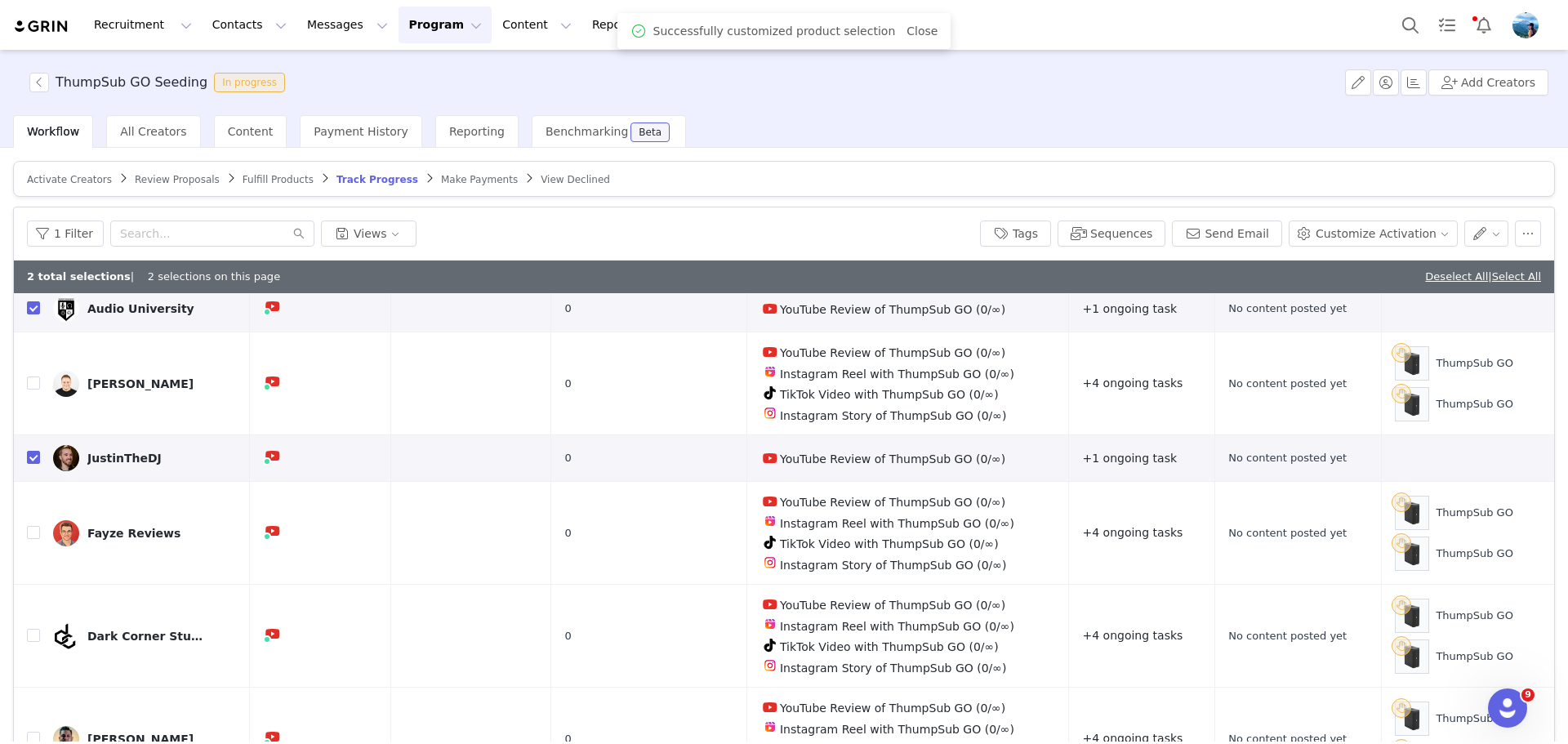
scroll to position [0, 0]
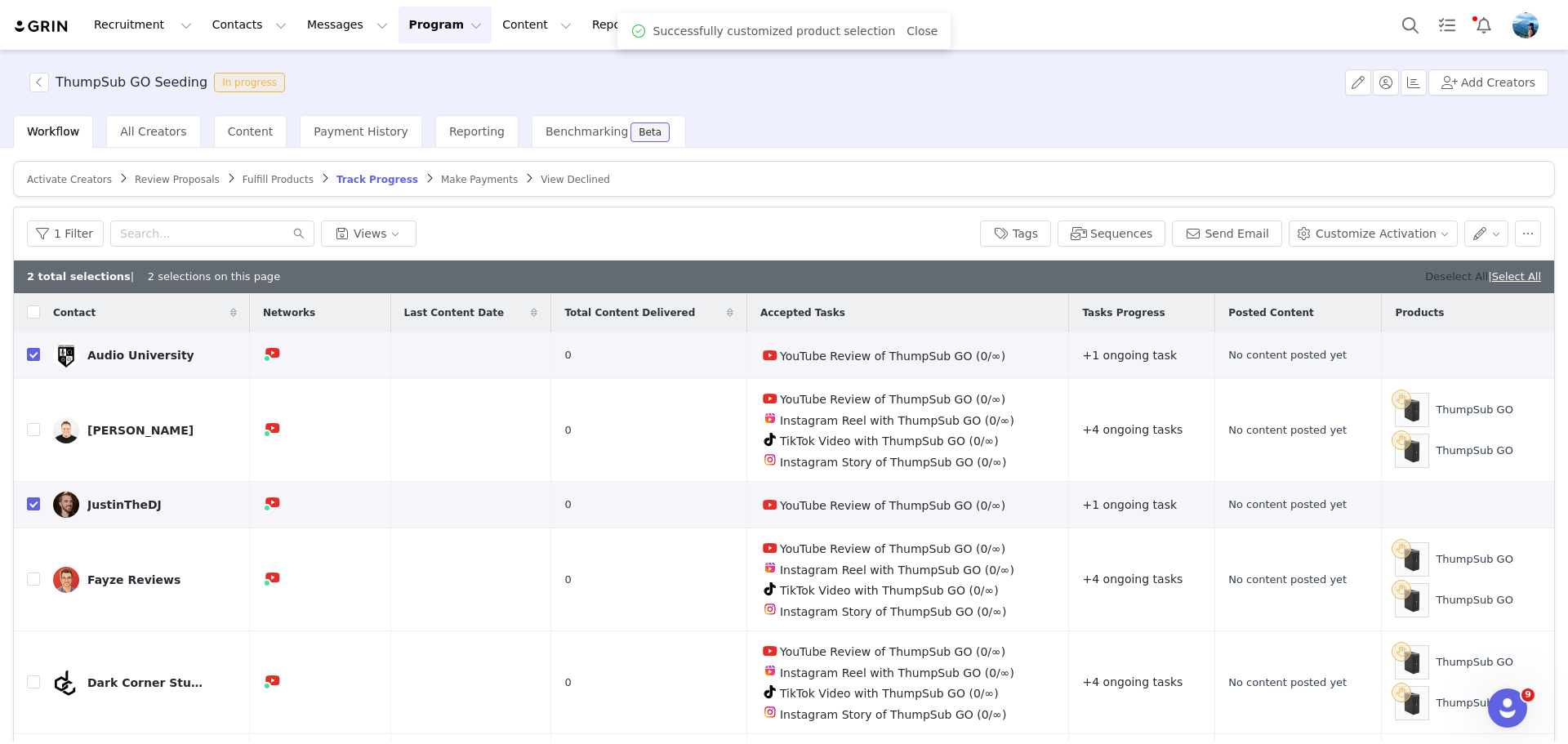
click at [1435, 275] on link "Deselect All" at bounding box center [1457, 277] width 63 height 12
checkbox input "false"
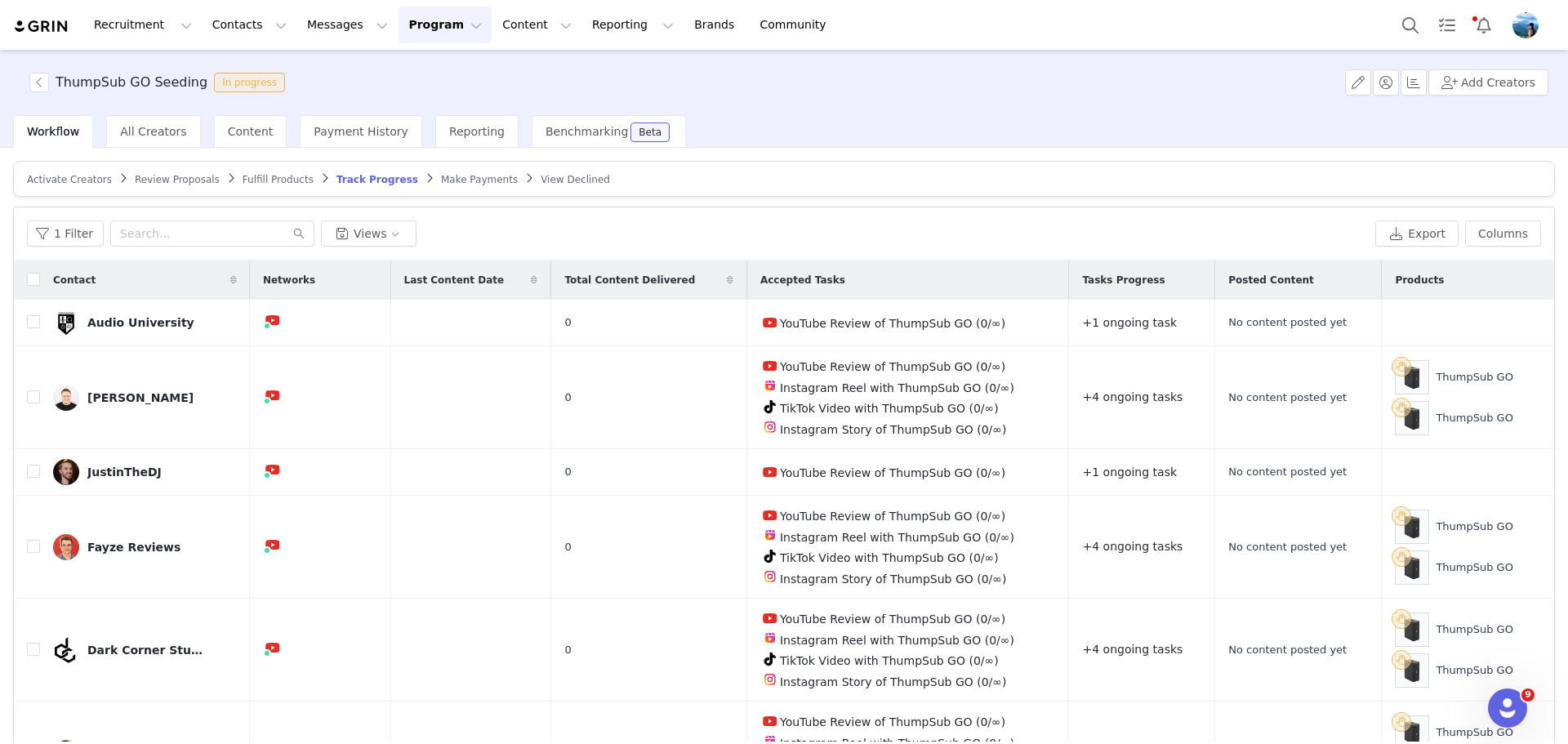
drag, startPoint x: 242, startPoint y: 176, endPoint x: 270, endPoint y: 193, distance: 32.8
click at [243, 176] on span "Fulfill Products" at bounding box center [277, 179] width 71 height 11
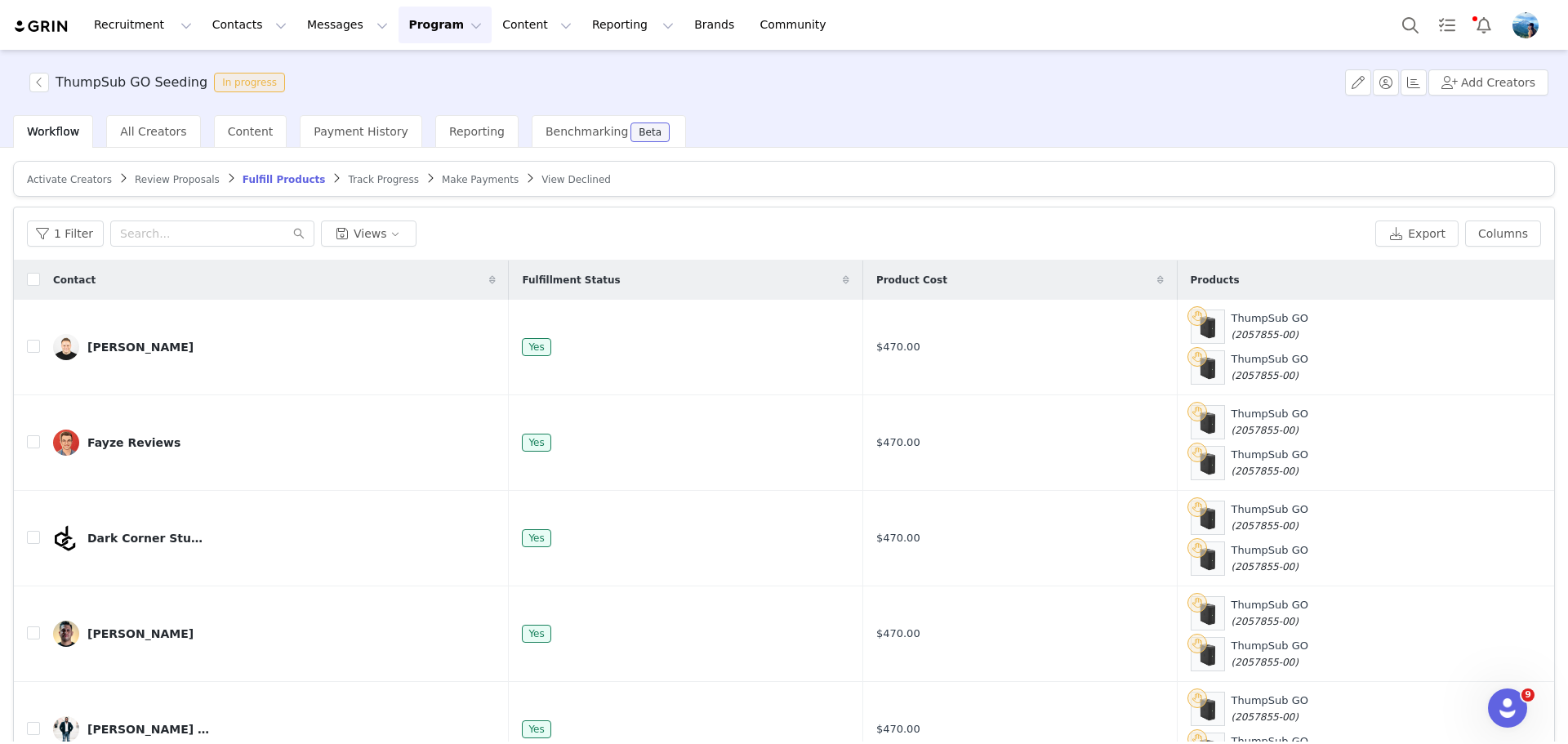
click at [161, 181] on span "Review Proposals" at bounding box center [176, 179] width 85 height 11
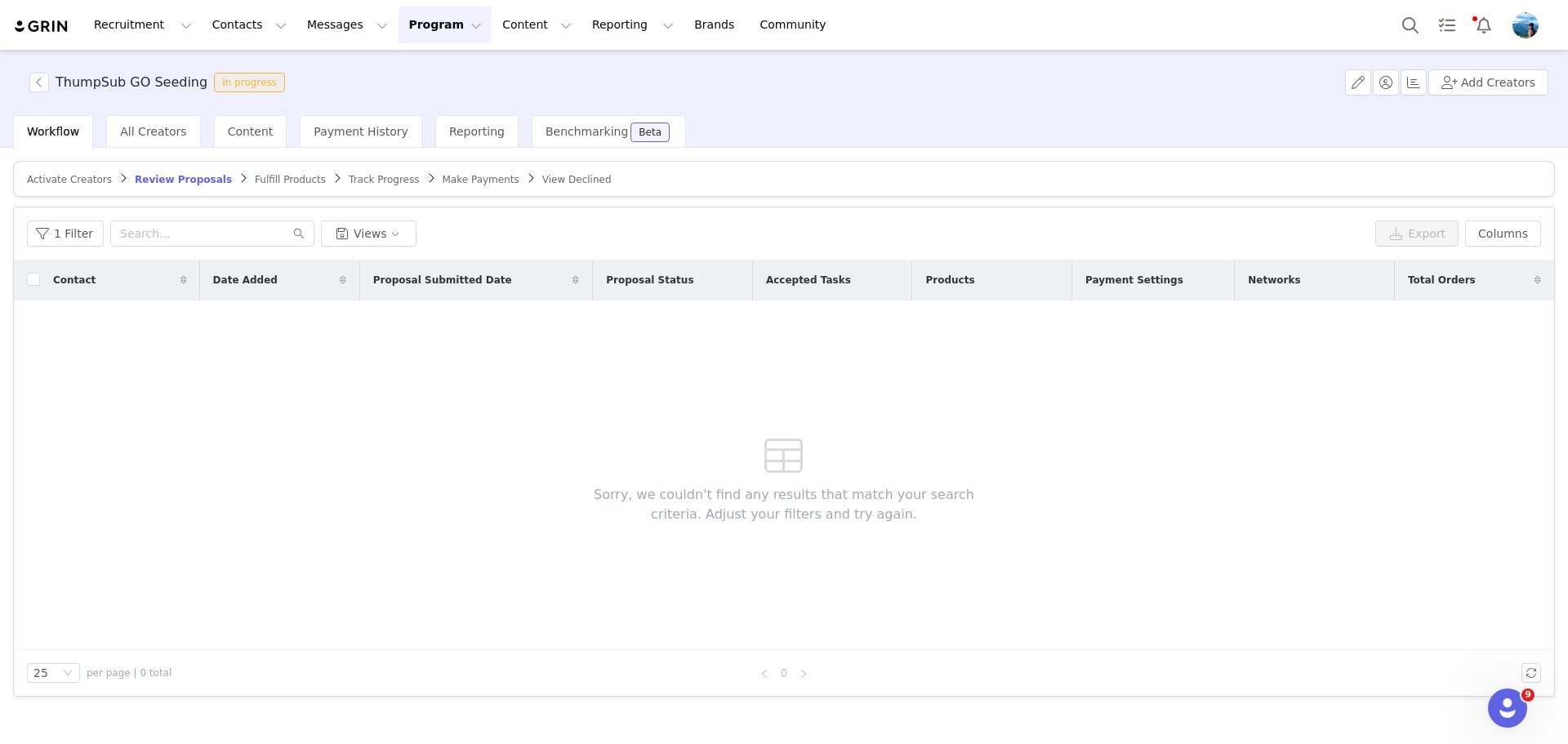
click at [349, 179] on span "Track Progress" at bounding box center [384, 179] width 70 height 11
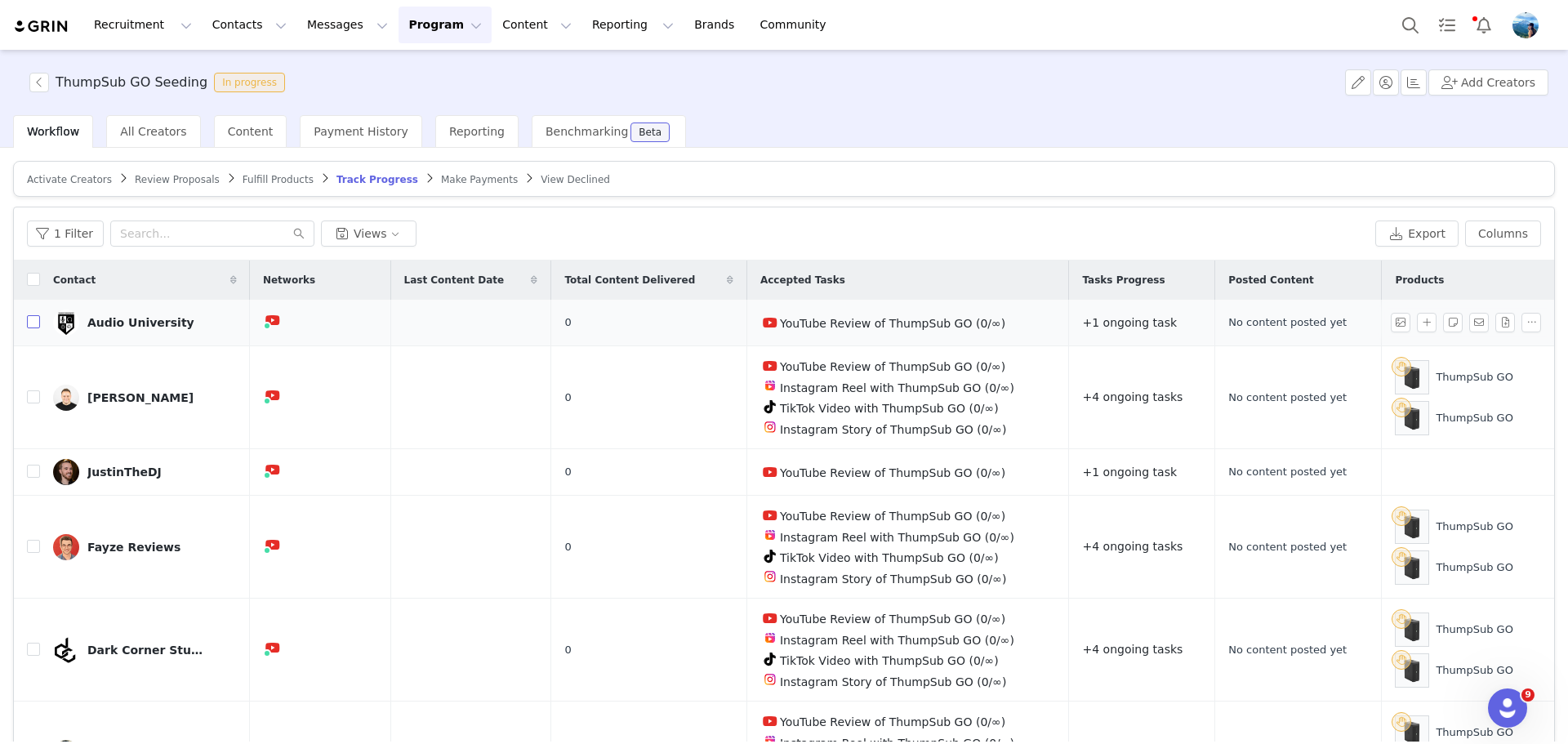
click at [29, 322] on input "checkbox" at bounding box center [33, 321] width 13 height 13
checkbox input "true"
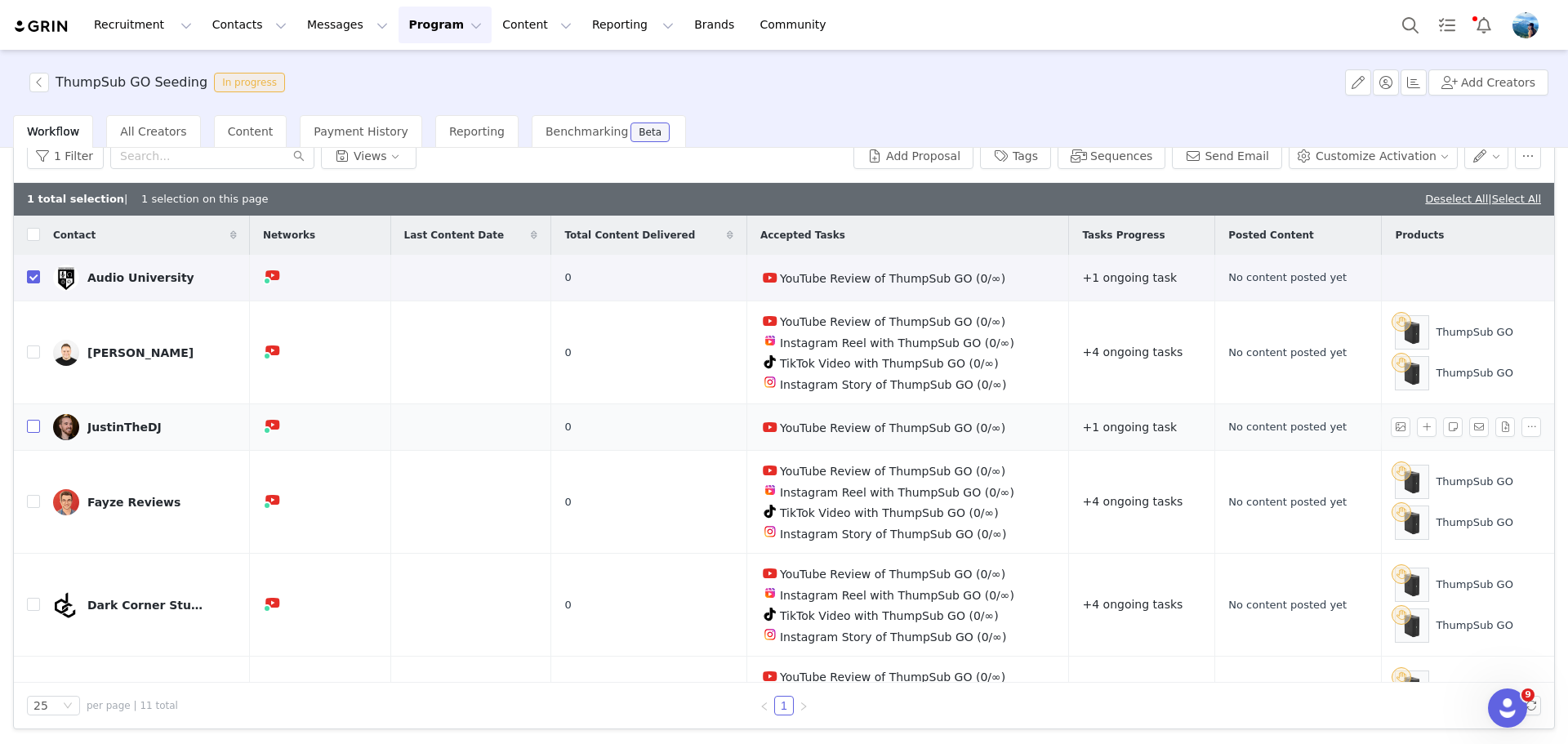
click at [31, 425] on input "checkbox" at bounding box center [33, 426] width 13 height 13
checkbox input "true"
click at [1398, 158] on button "Customize Activation" at bounding box center [1373, 156] width 169 height 26
click at [1380, 186] on span "Edit Product Selection" at bounding box center [1383, 188] width 126 height 18
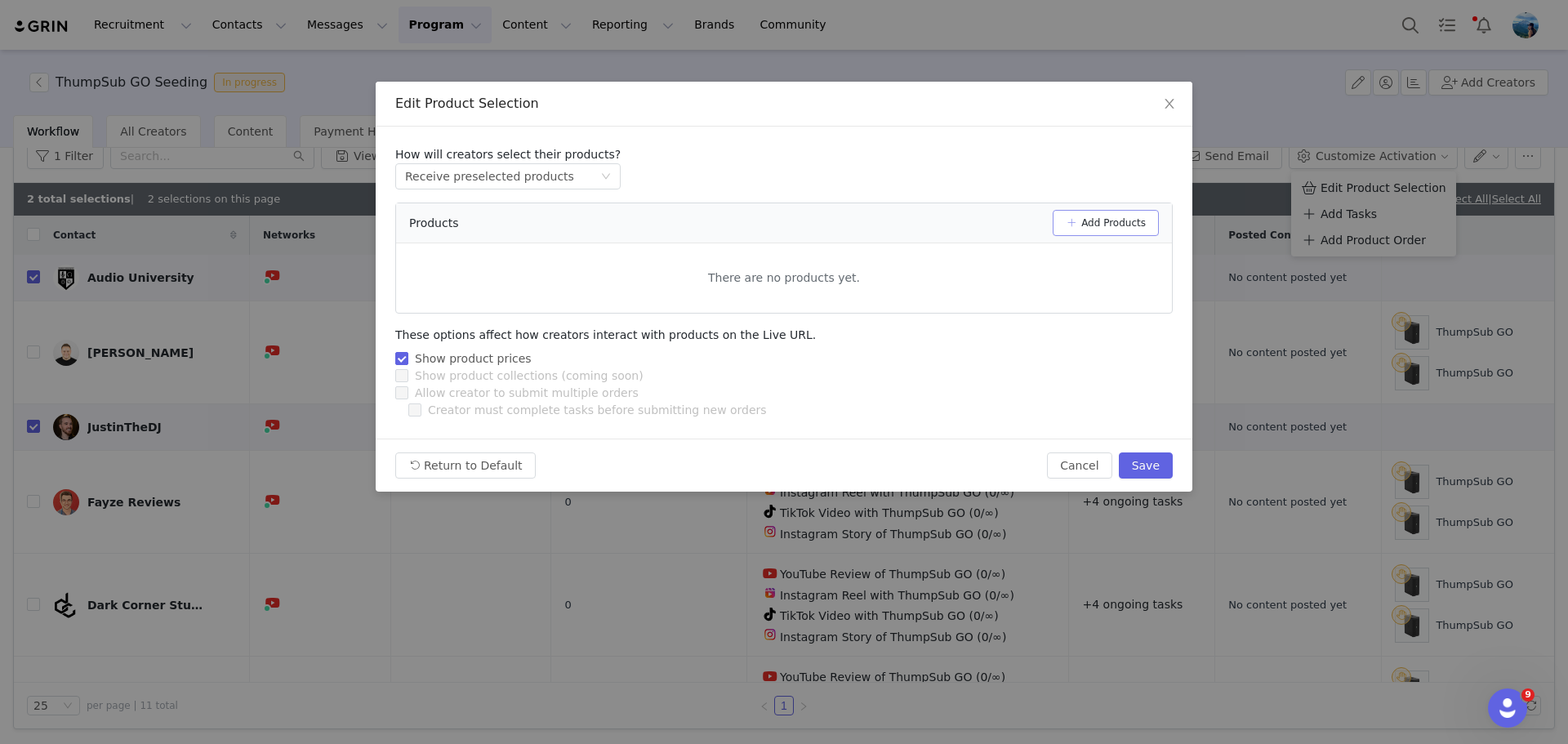
click at [1102, 219] on button "Add Products" at bounding box center [1105, 223] width 106 height 26
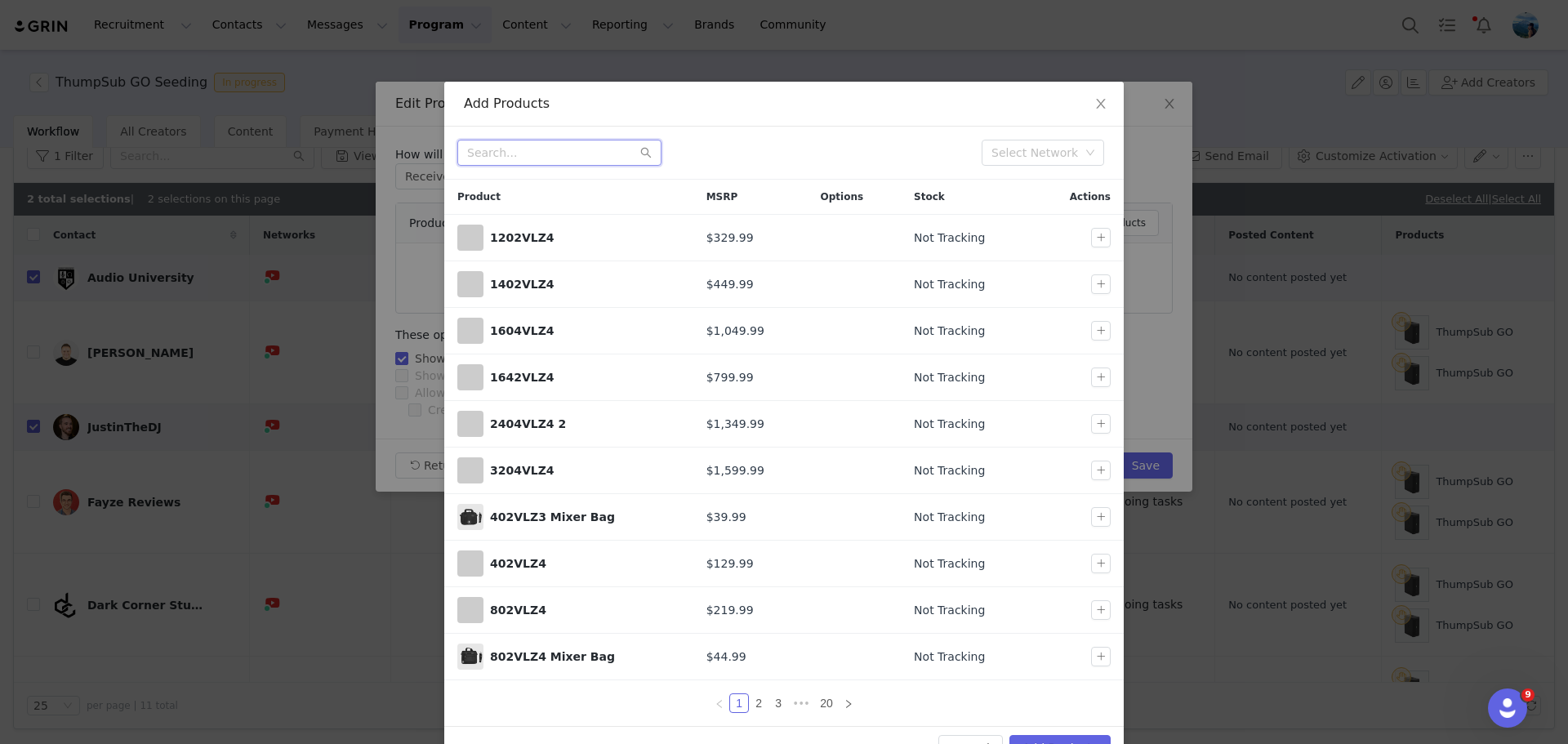
click at [600, 148] on input "text" at bounding box center [559, 153] width 205 height 26
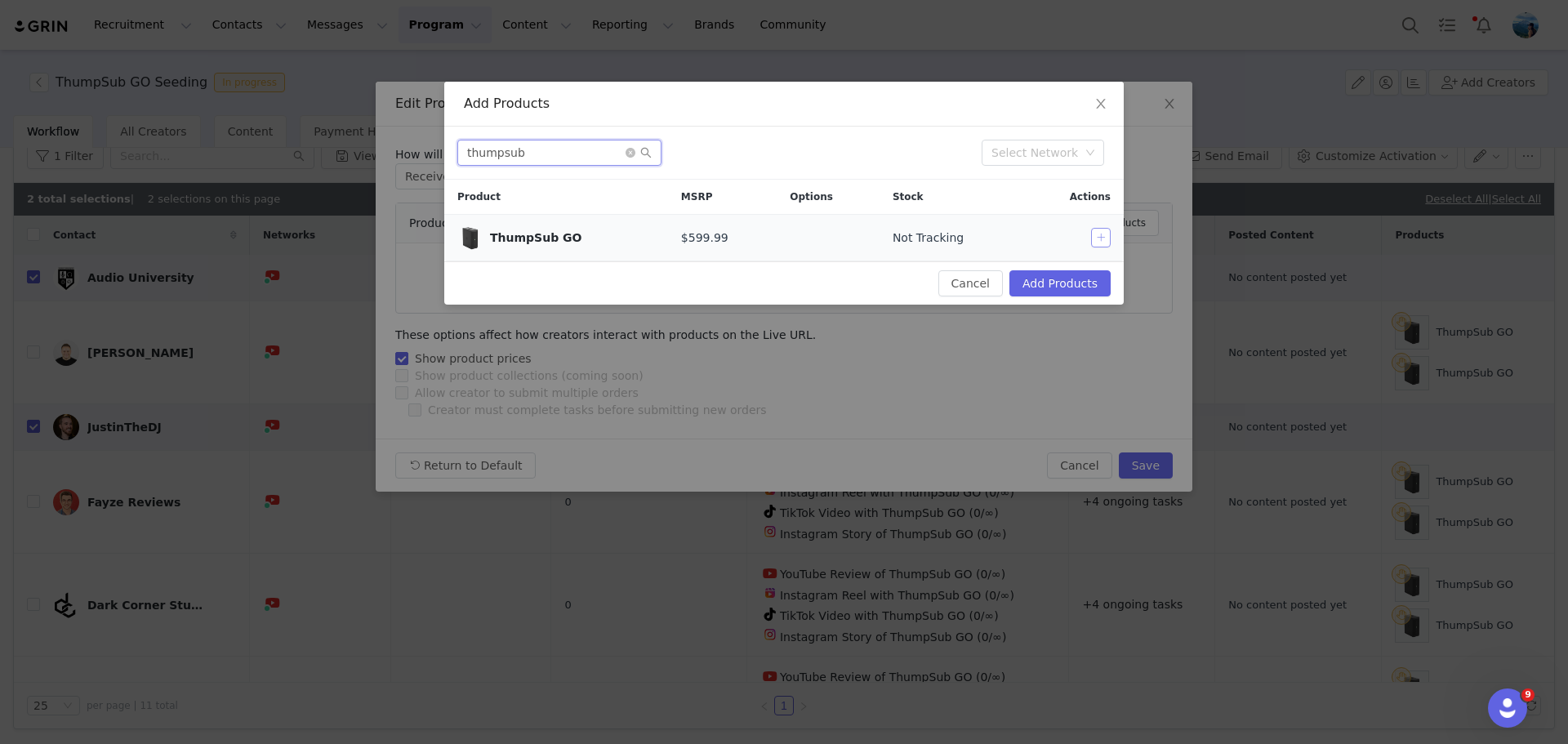
type input "thumpsub"
click at [1104, 237] on button "button" at bounding box center [1101, 238] width 19 height 19
click at [1049, 280] on button "Add Products" at bounding box center [1060, 284] width 101 height 26
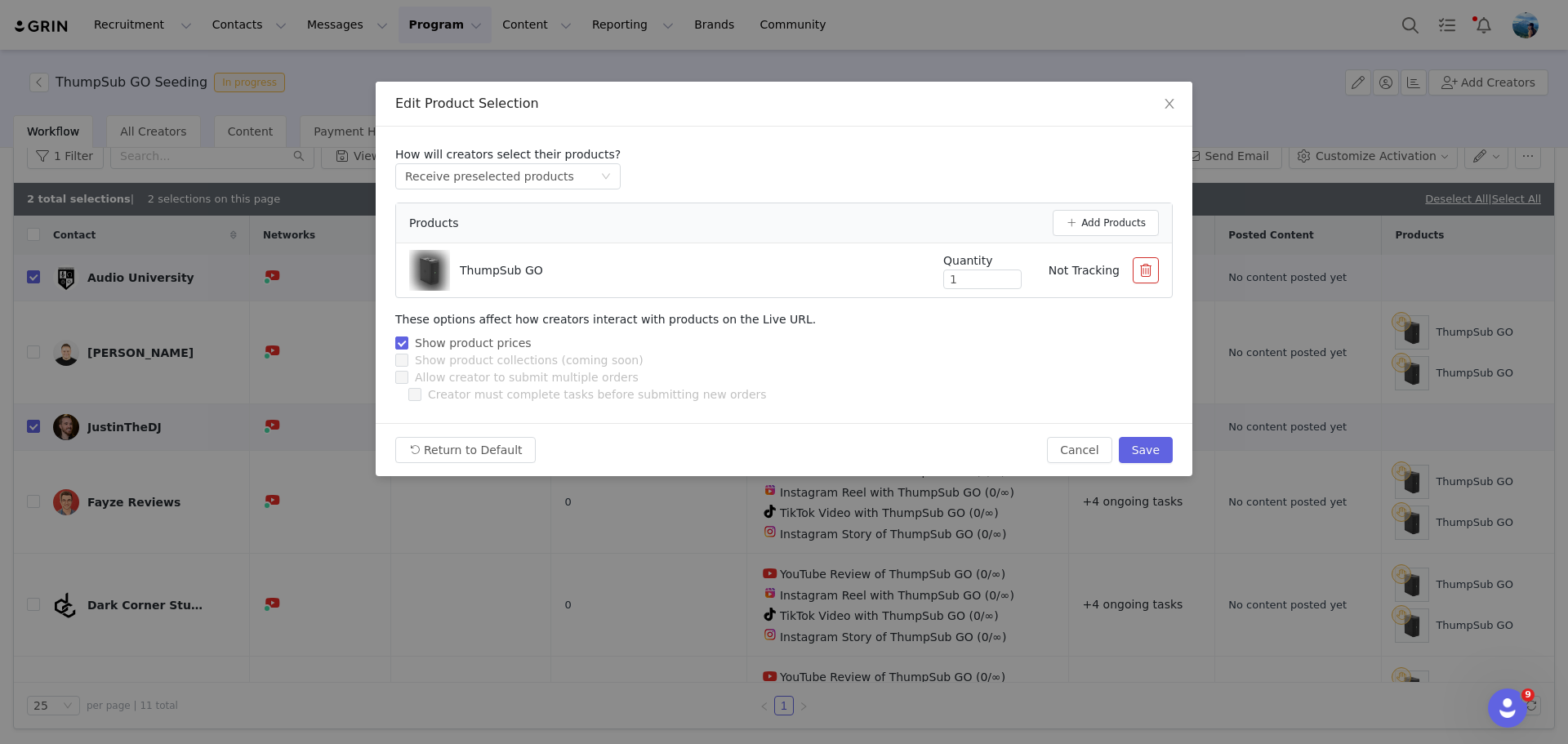
click at [927, 285] on div "Quantity 1 Not Tracking" at bounding box center [1038, 271] width 241 height 37
type input "2"
click at [982, 352] on div "Show product collections (coming soon)" at bounding box center [784, 361] width 778 height 18
click at [1145, 450] on button "Save" at bounding box center [1145, 451] width 54 height 26
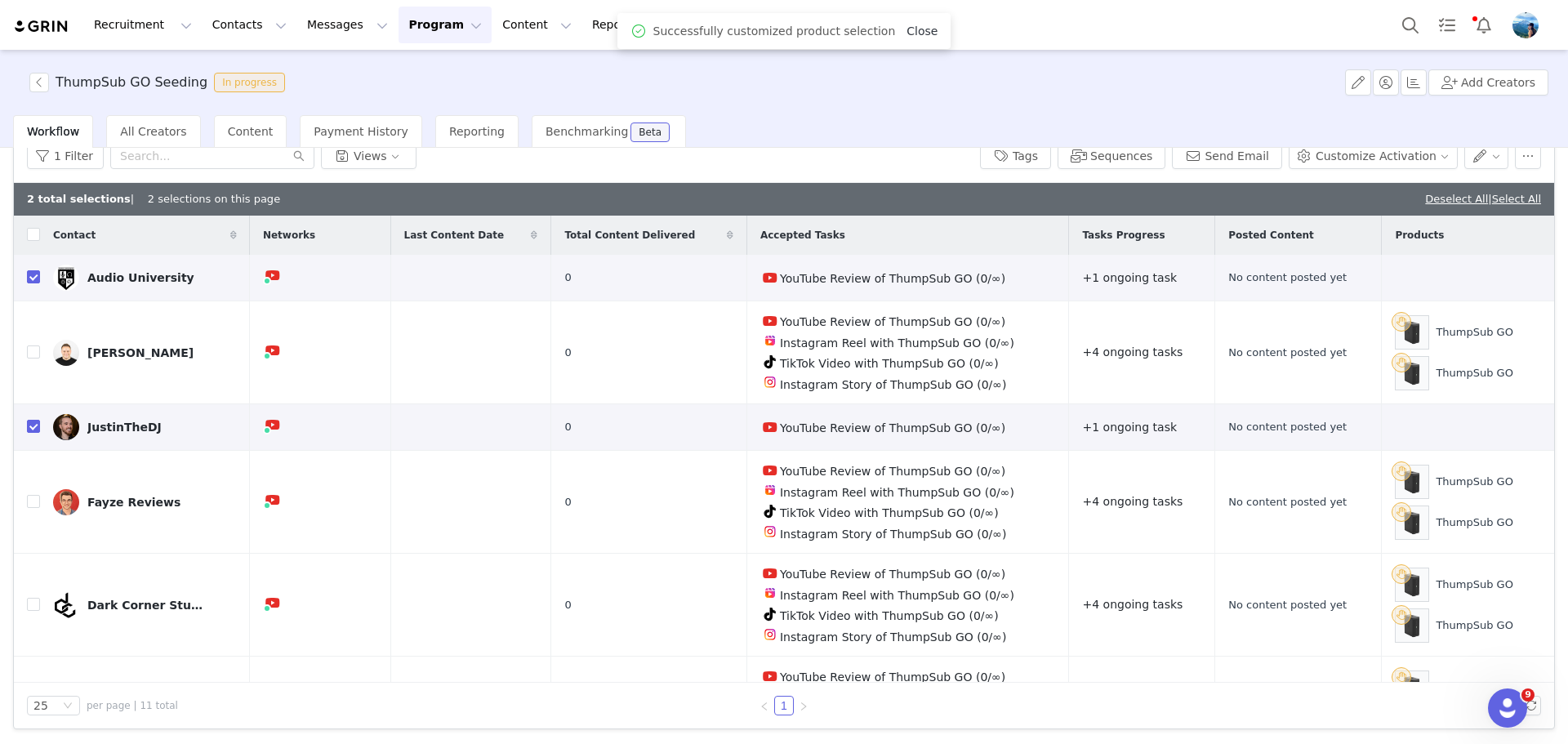
click at [906, 33] on link "Close" at bounding box center [921, 31] width 31 height 13
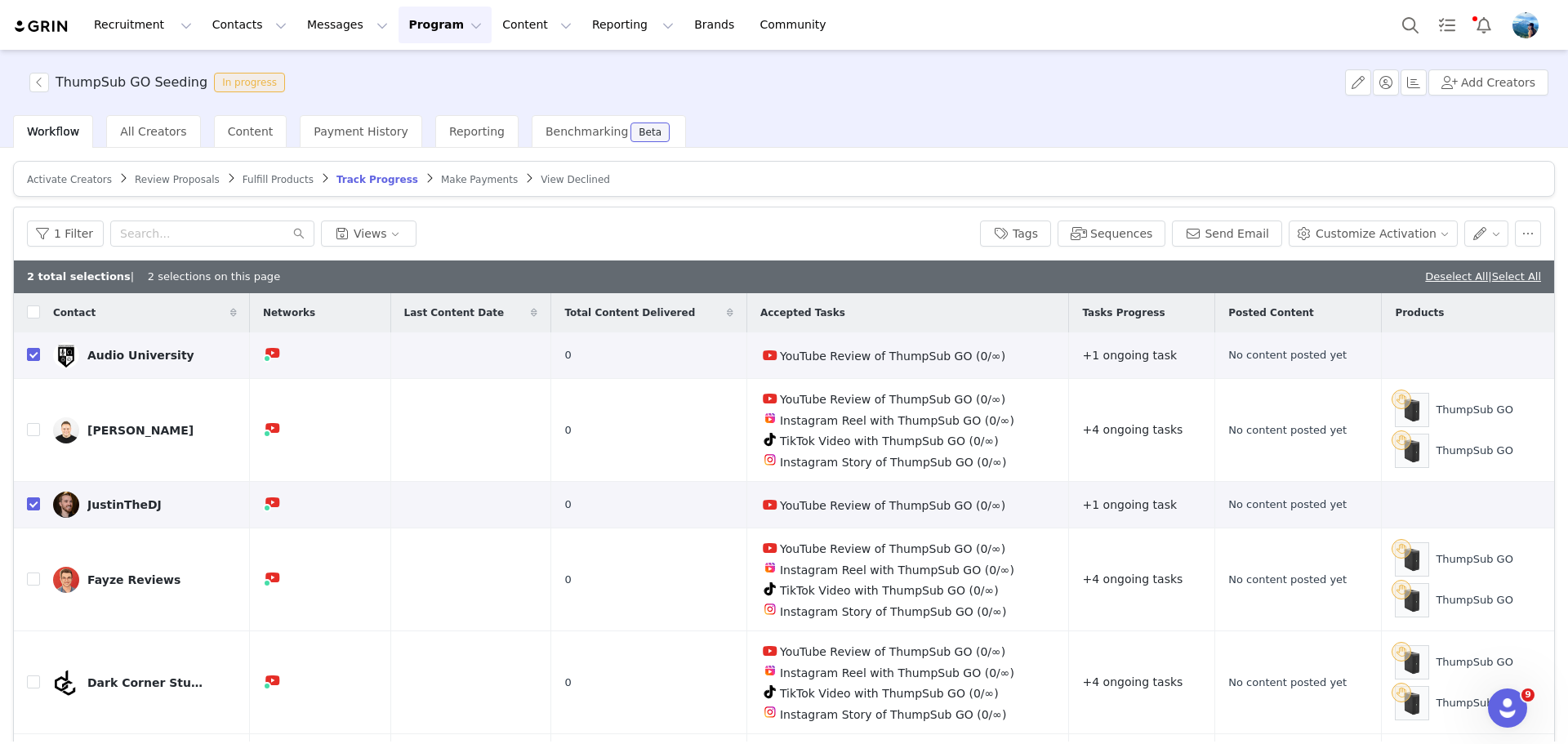
click at [971, 105] on div "ThumpSub GO Seeding In progress Add Creators" at bounding box center [784, 83] width 1568 height 65
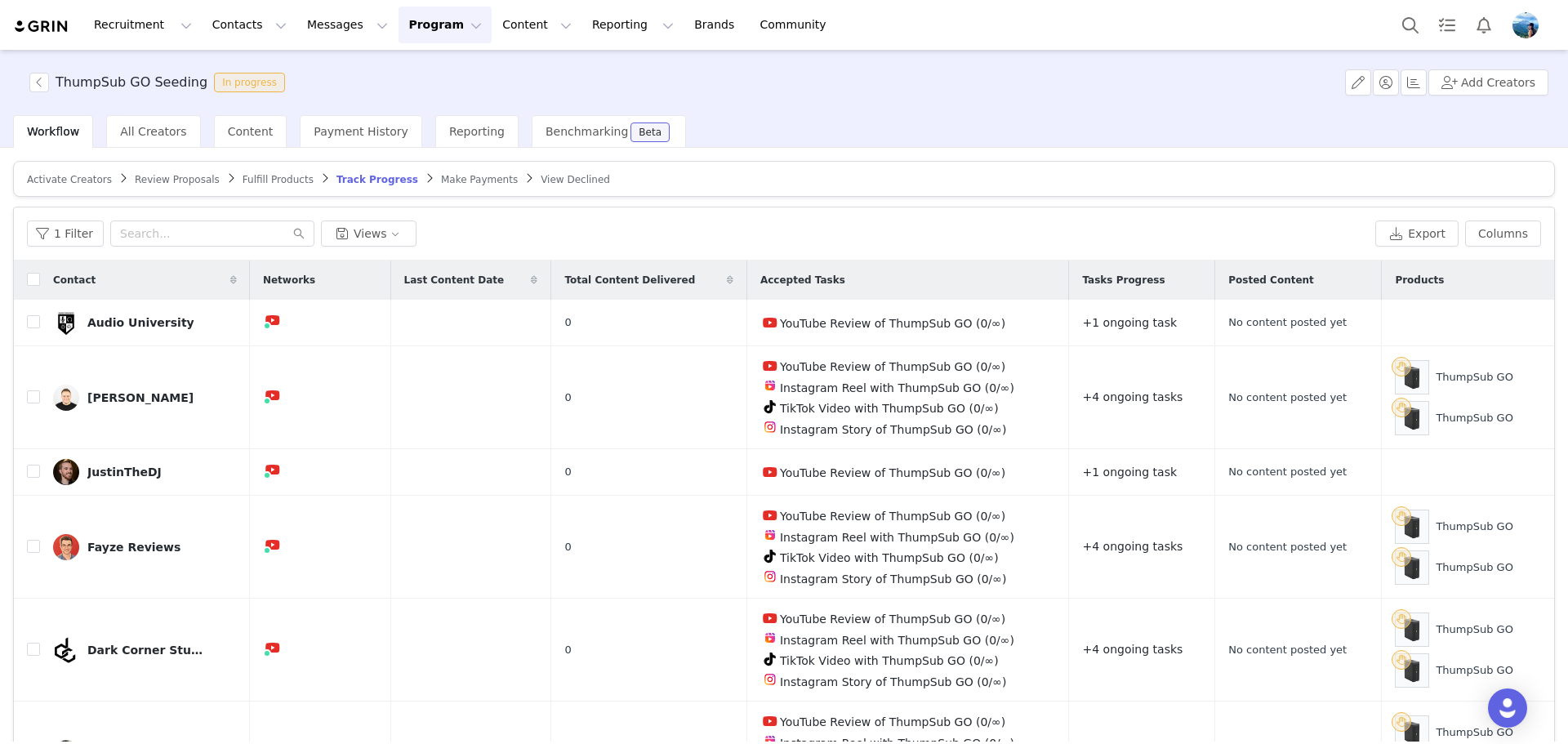
click at [1272, 92] on div "ThumpSub GO Seeding In progress Add Creators" at bounding box center [784, 83] width 1568 height 65
click at [441, 178] on span "Make Payments" at bounding box center [478, 179] width 76 height 11
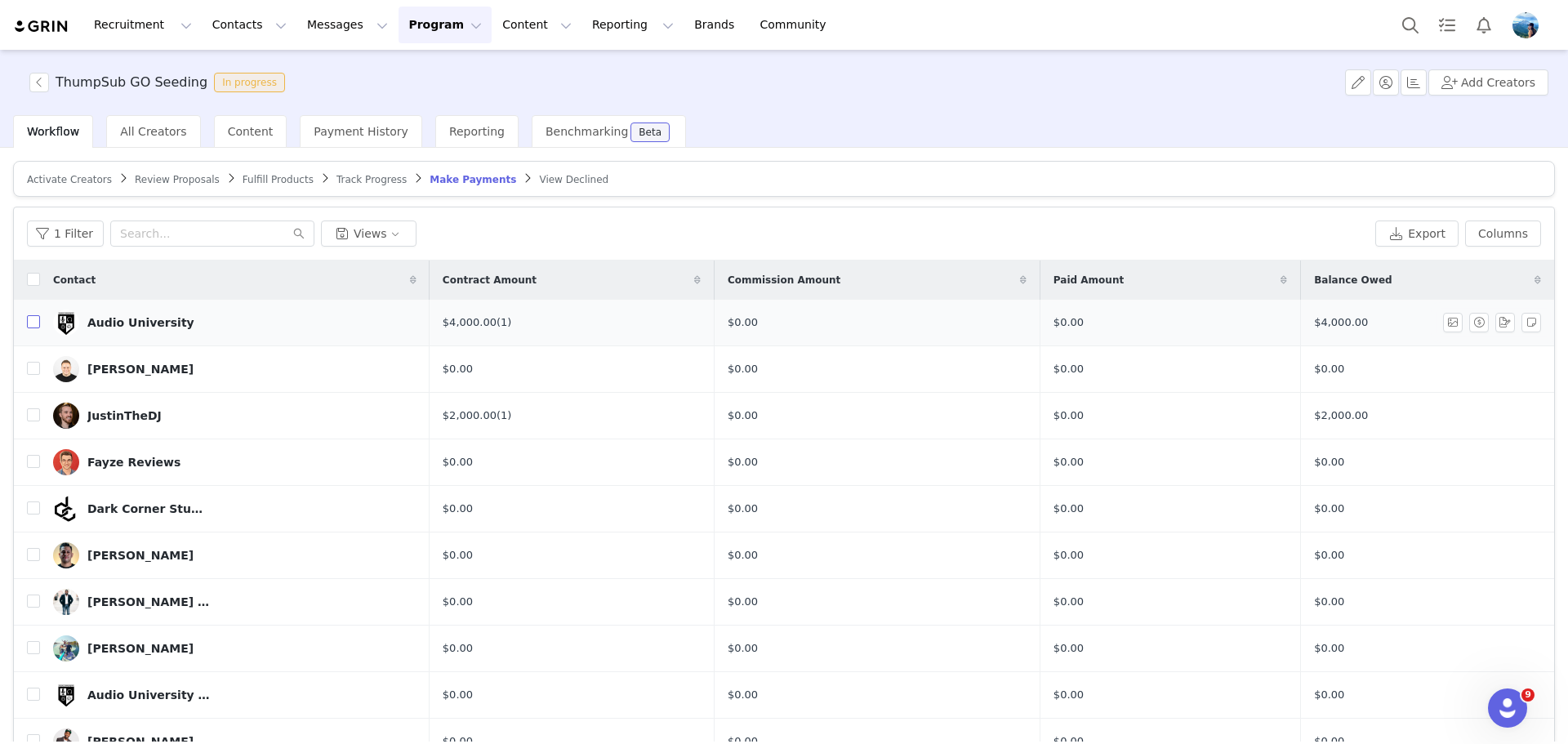
click at [31, 320] on input "checkbox" at bounding box center [33, 321] width 13 height 13
checkbox input "true"
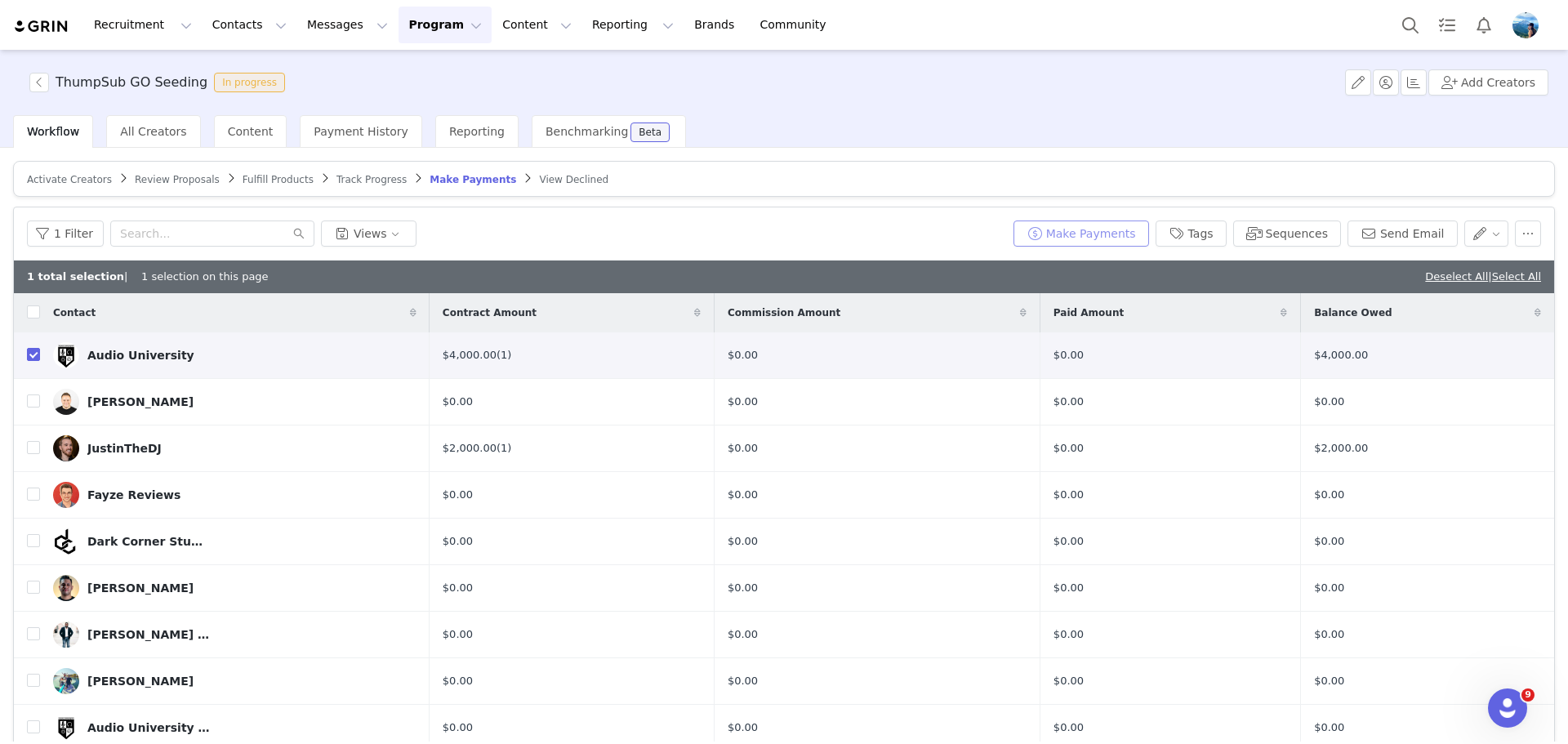
click at [1119, 228] on button "Make Payments" at bounding box center [1081, 234] width 135 height 26
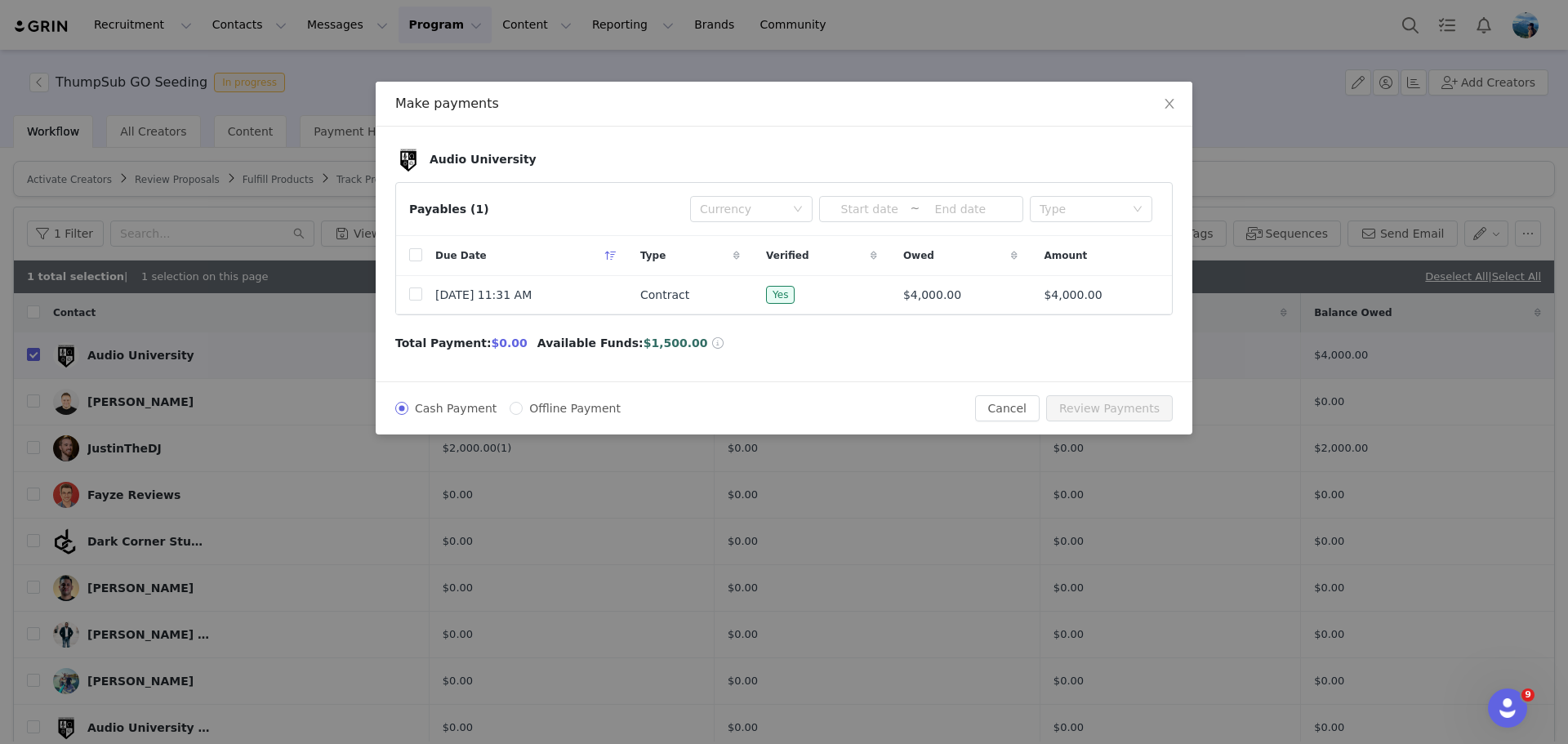
click at [540, 360] on div "Audio University Payables (1) Currency ~ Type Due Date Type Verified Owed Amoun…" at bounding box center [784, 254] width 816 height 255
click at [531, 408] on span "Offline Payment" at bounding box center [574, 408] width 104 height 13
click at [522, 408] on input "Offline Payment" at bounding box center [515, 408] width 13 height 13
radio input "true"
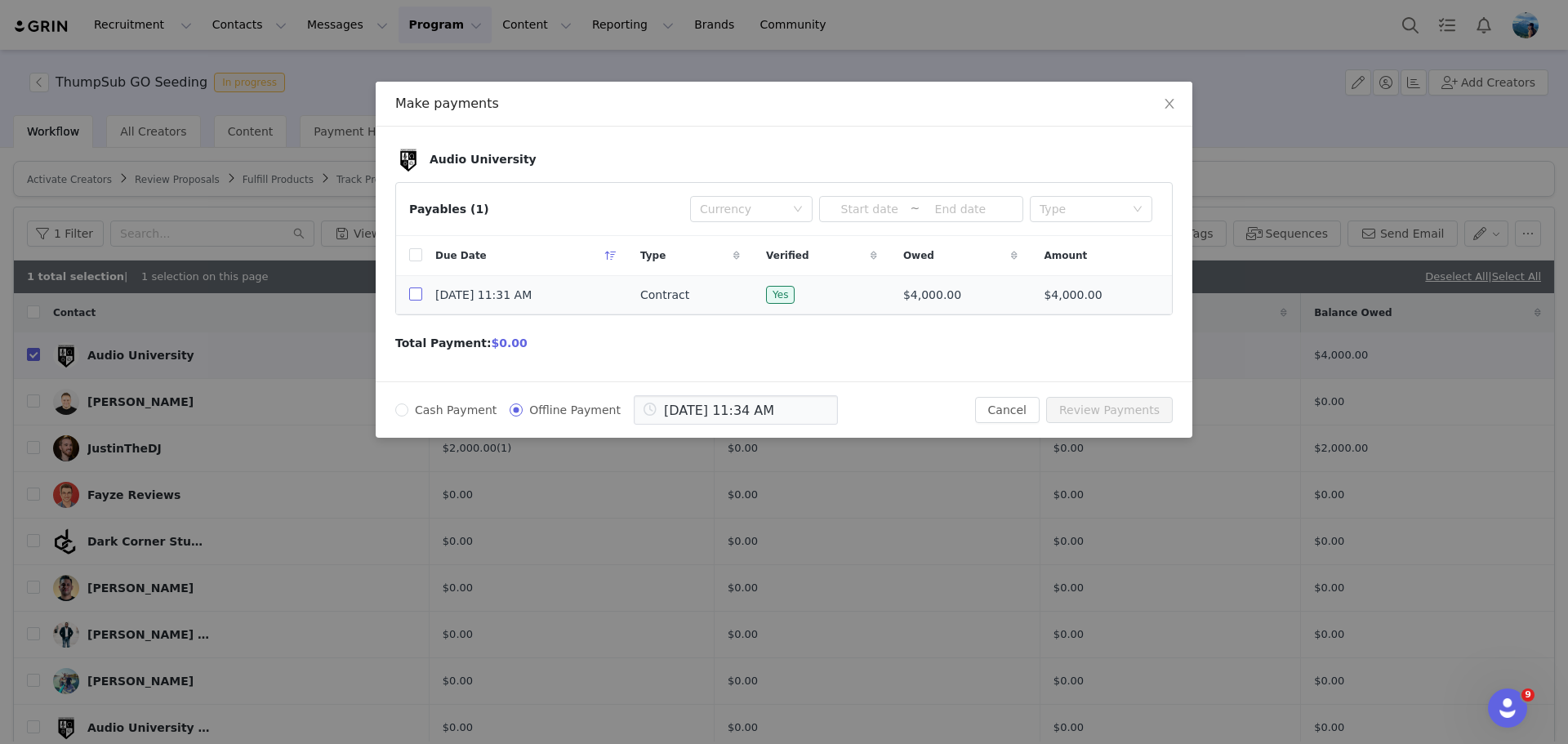
click at [414, 297] on input "checkbox" at bounding box center [415, 293] width 13 height 13
checkbox input "true"
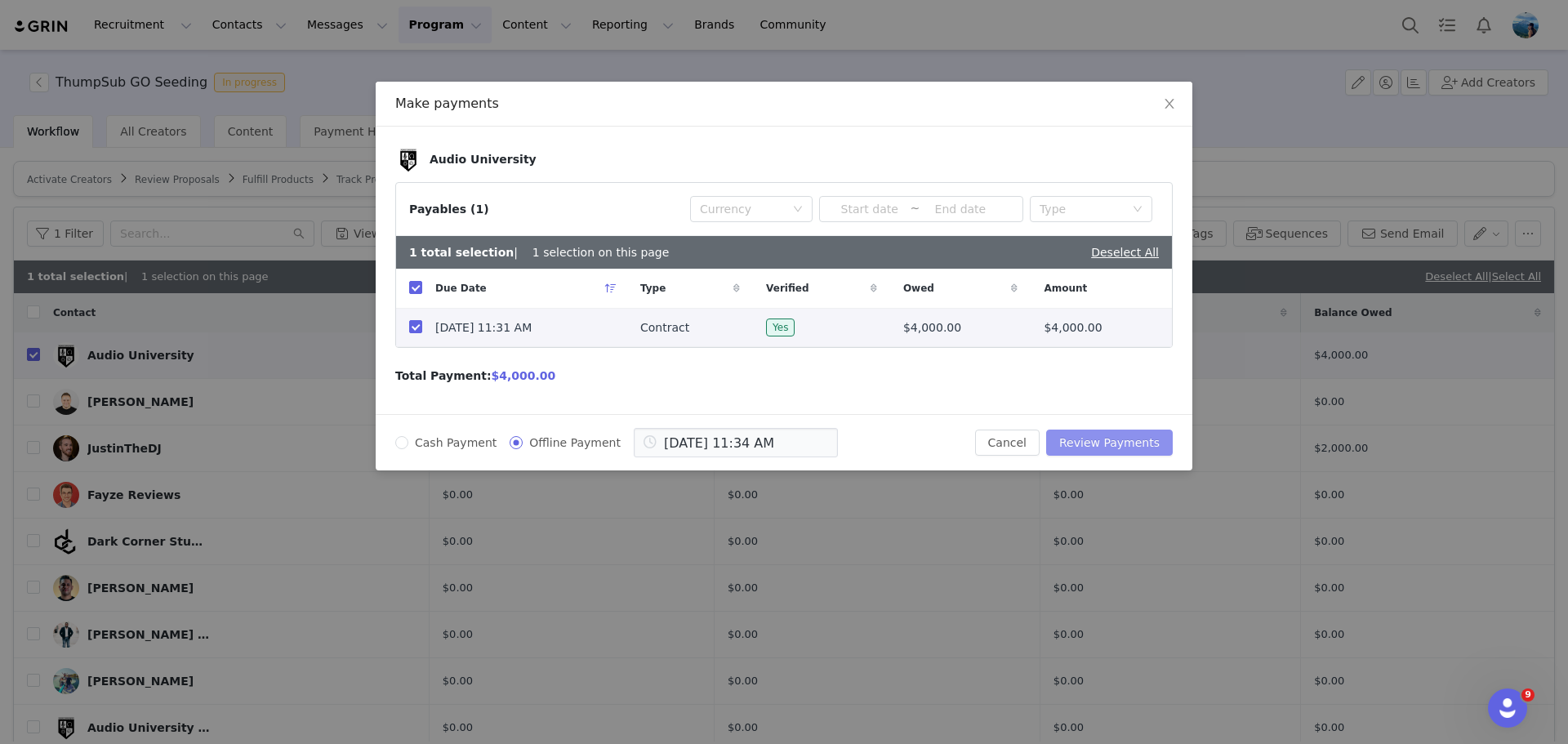
click at [1099, 448] on button "Review Payments" at bounding box center [1110, 443] width 126 height 26
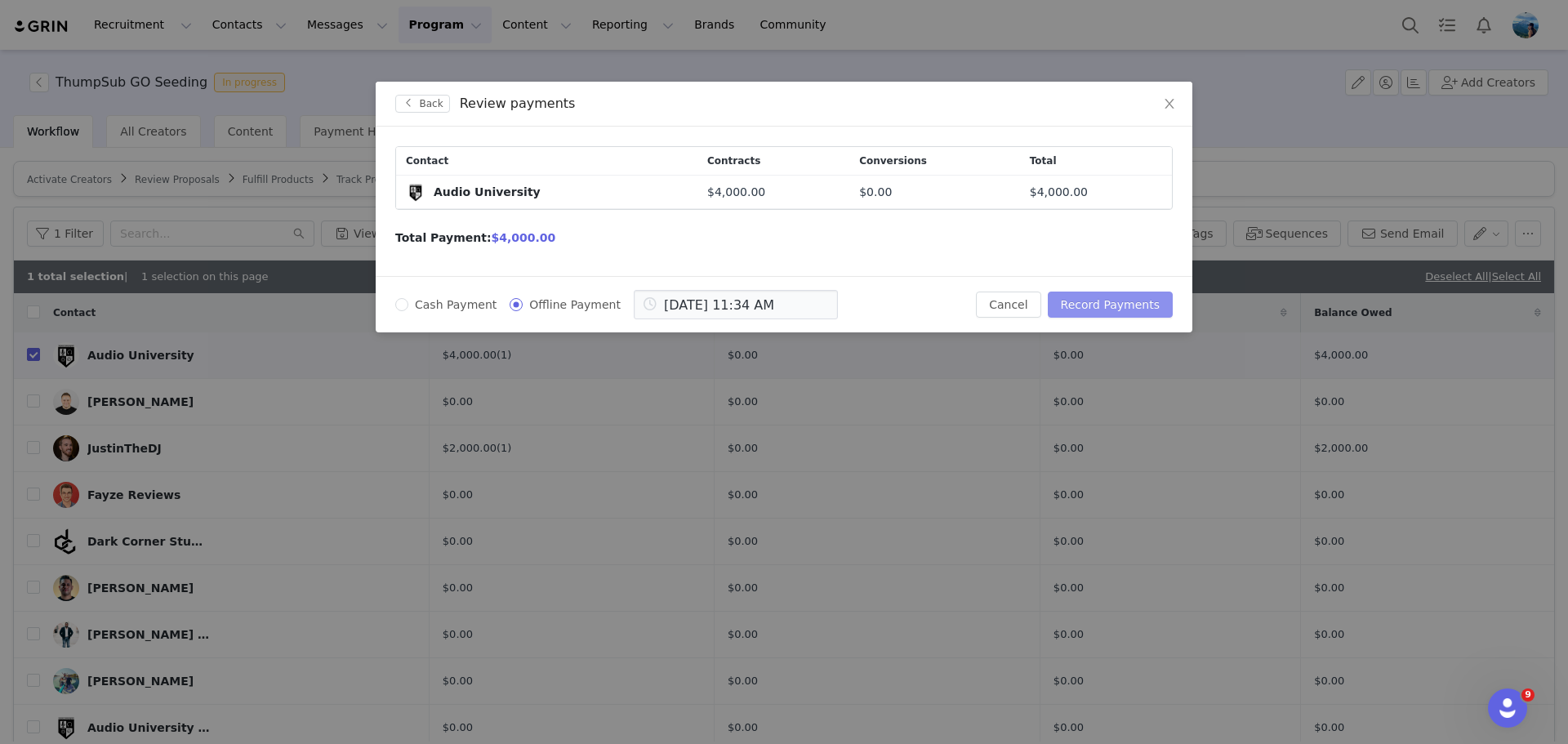
click at [1104, 301] on button "Record Payments" at bounding box center [1110, 305] width 125 height 26
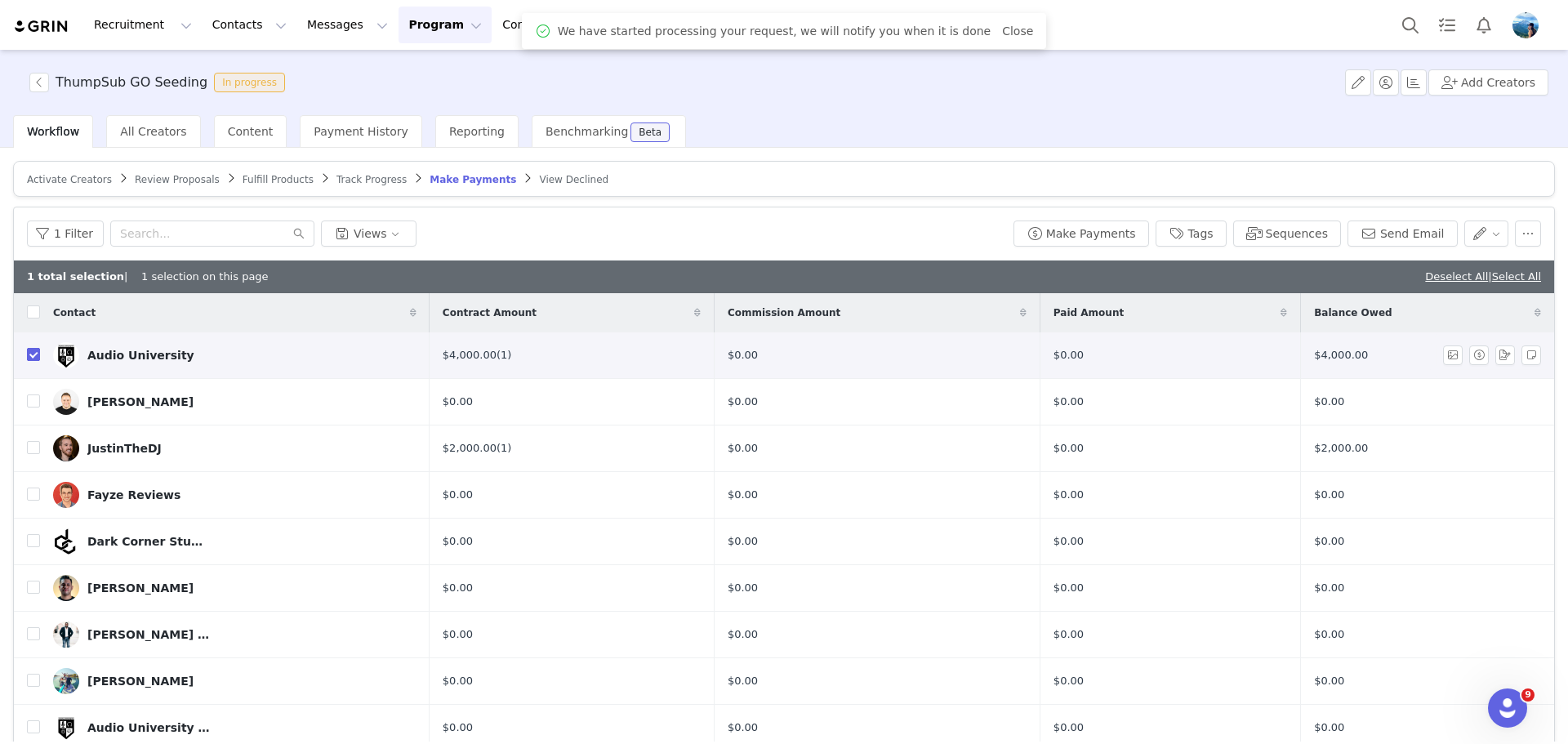
click at [28, 354] on input "checkbox" at bounding box center [33, 354] width 13 height 13
checkbox input "false"
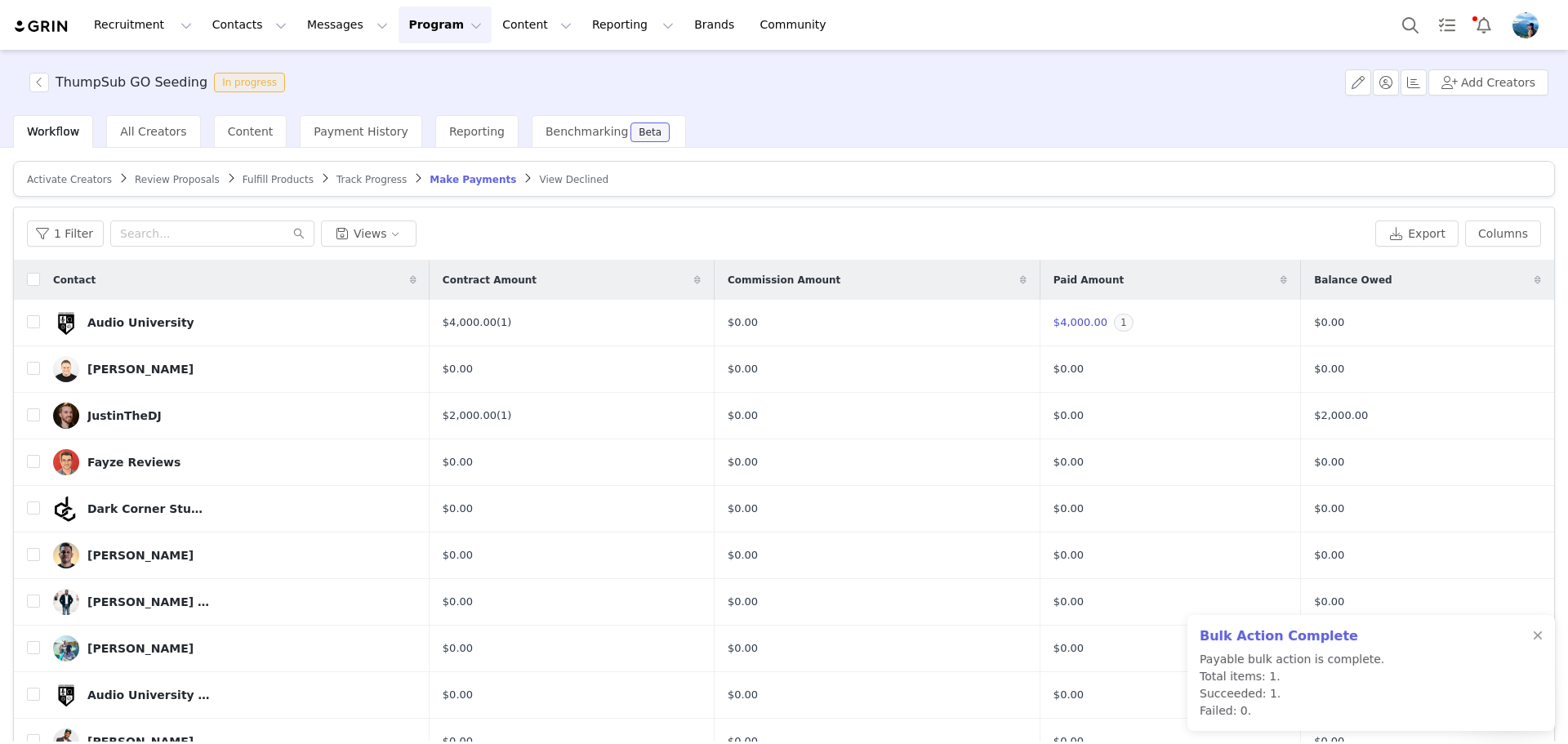
click at [345, 178] on span "Track Progress" at bounding box center [371, 179] width 70 height 11
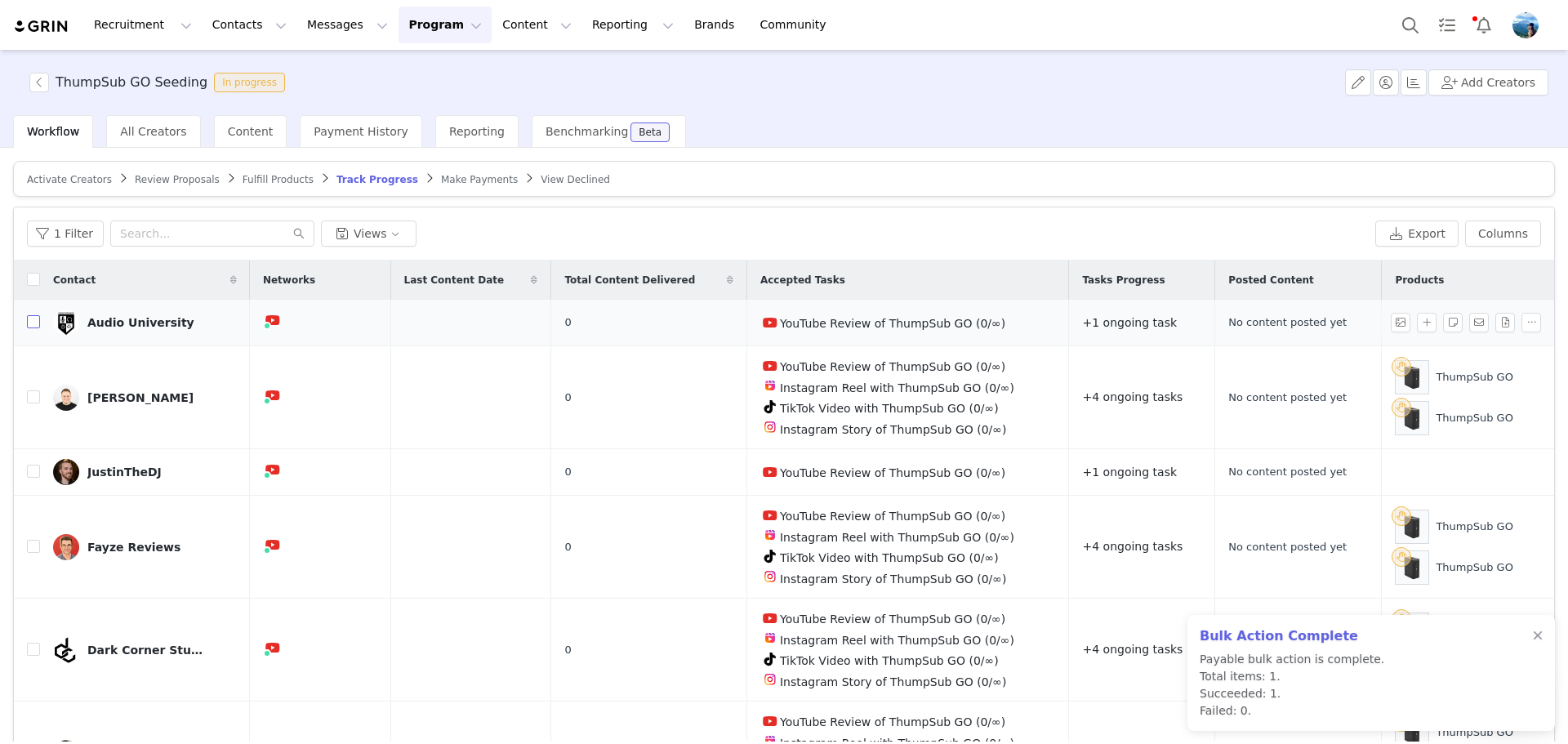
click at [30, 321] on input "checkbox" at bounding box center [33, 321] width 13 height 13
checkbox input "true"
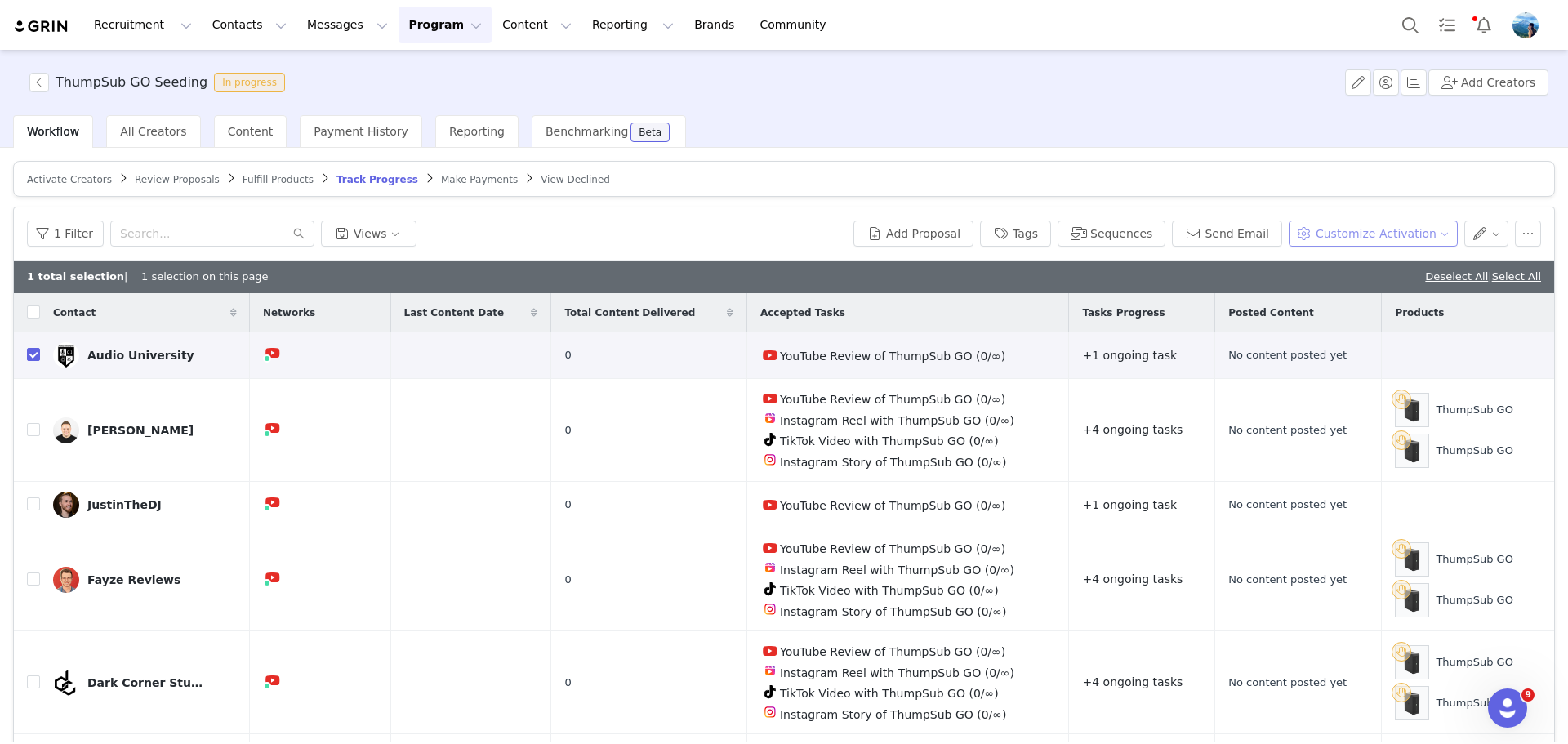
click at [1425, 235] on button "Customize Activation" at bounding box center [1373, 234] width 169 height 26
click at [1395, 267] on span "Edit Product Selection" at bounding box center [1383, 265] width 126 height 18
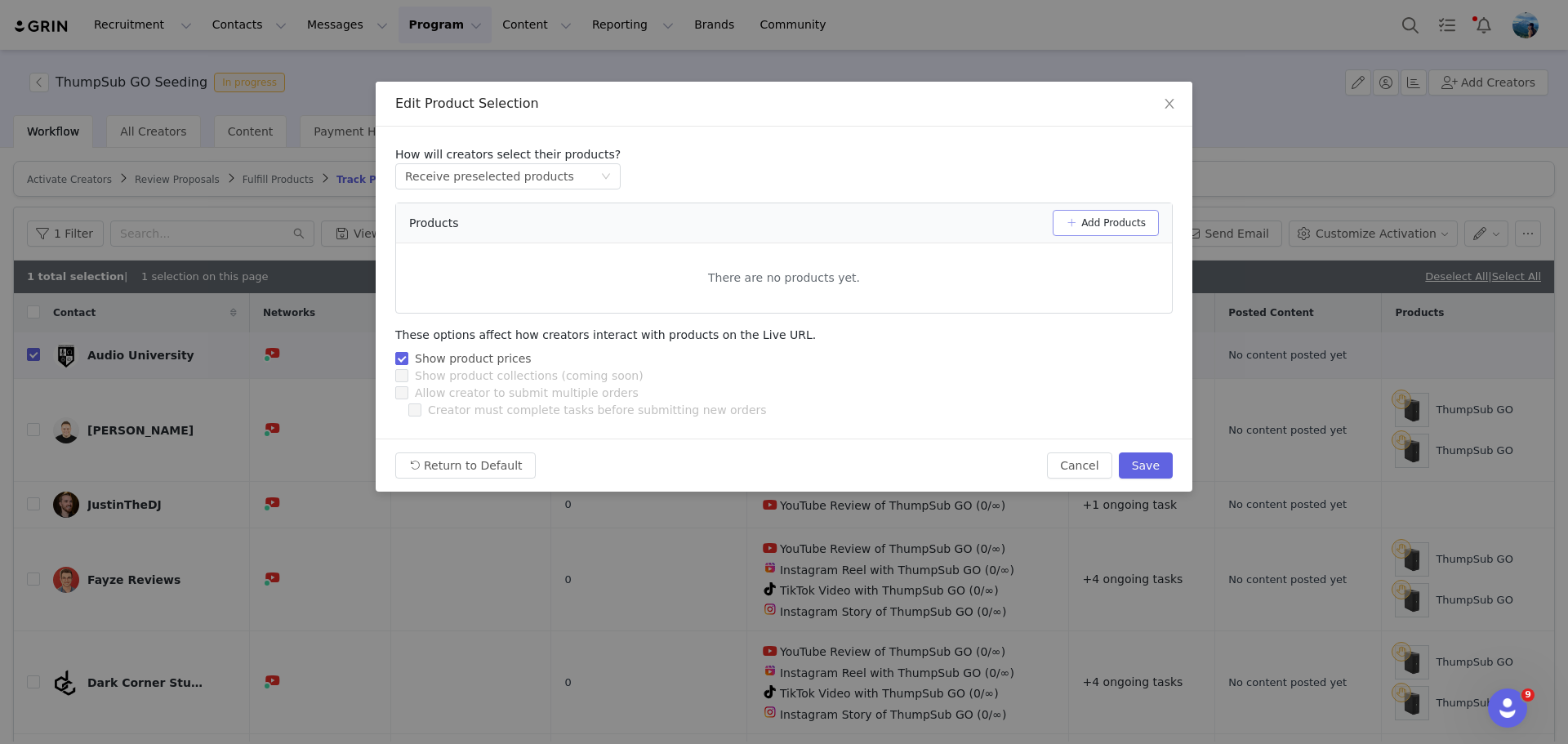
click at [1088, 216] on button "Add Products" at bounding box center [1105, 223] width 106 height 26
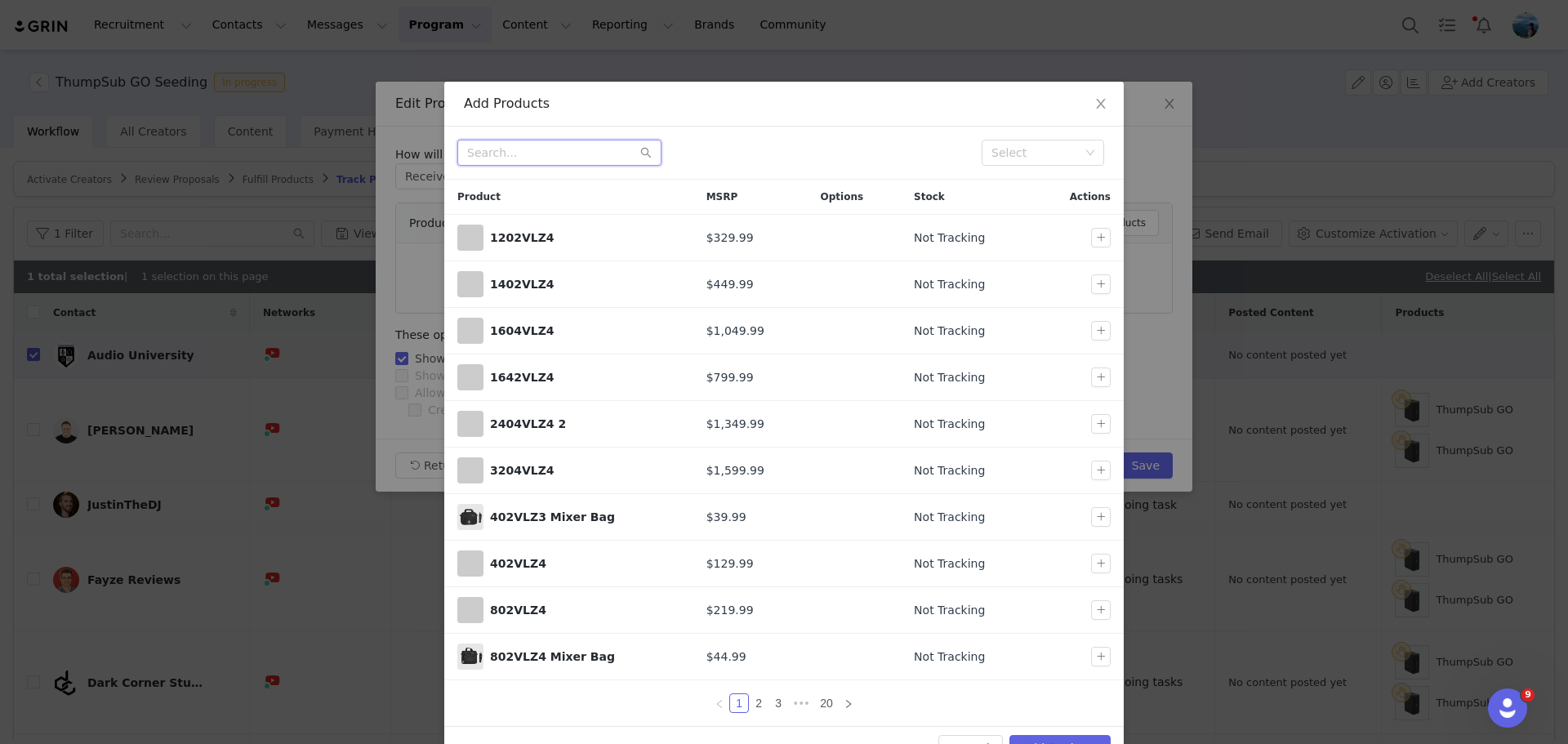
click at [591, 164] on input "text" at bounding box center [559, 153] width 205 height 26
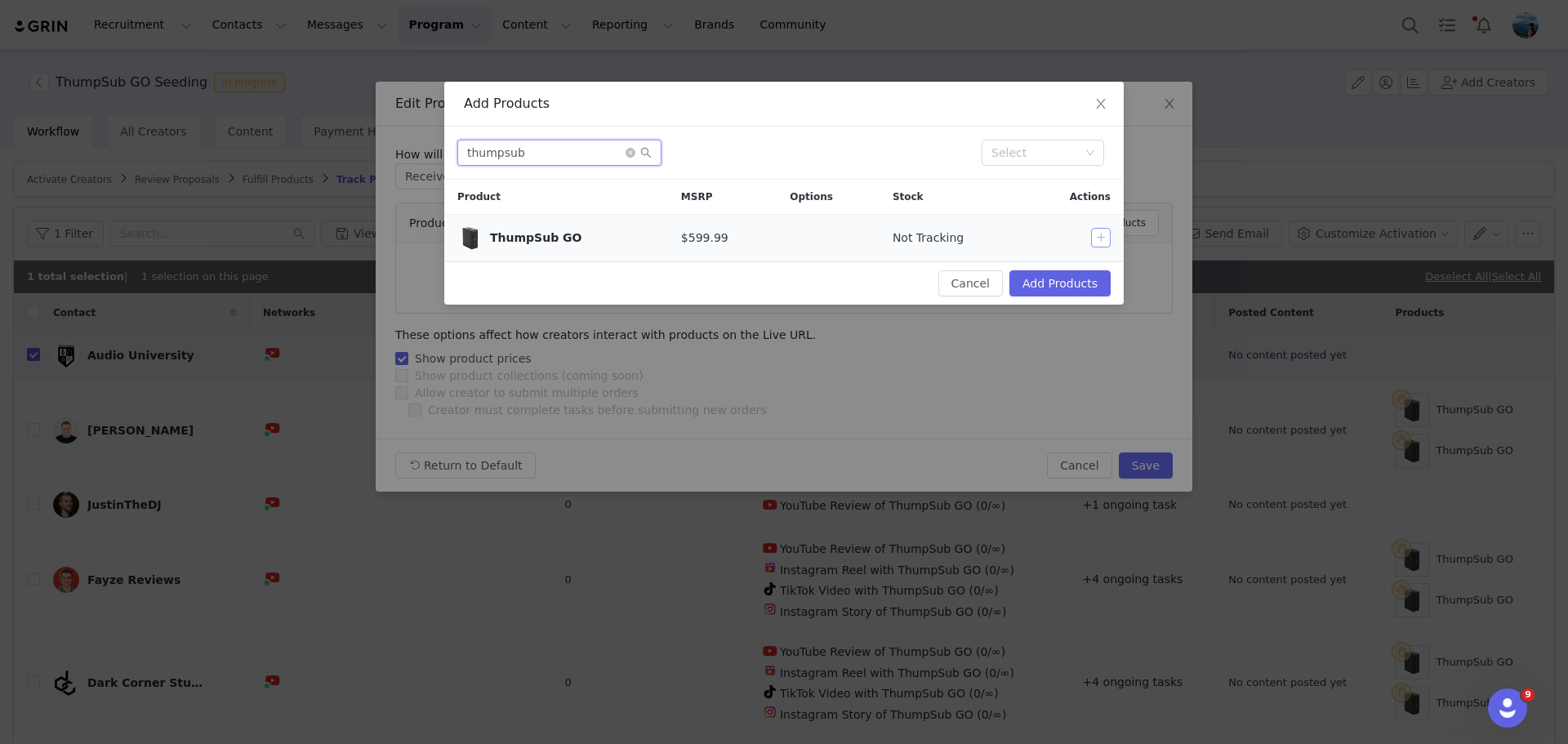
type input "thumpsub"
click at [1097, 235] on button "button" at bounding box center [1101, 238] width 19 height 19
click at [1059, 287] on button "Add Products" at bounding box center [1060, 284] width 101 height 26
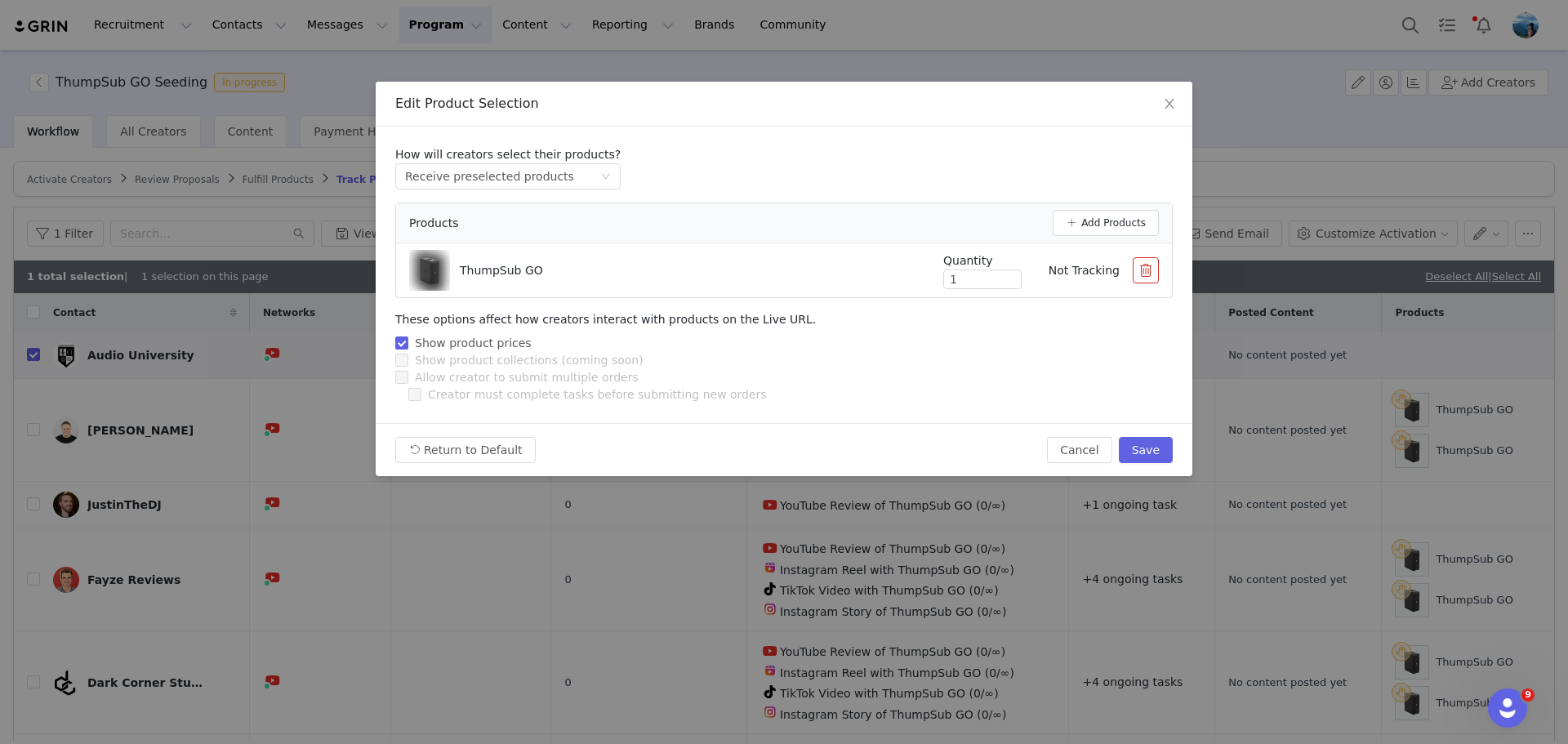
drag, startPoint x: 937, startPoint y: 277, endPoint x: 917, endPoint y: 273, distance: 20.4
click at [918, 273] on div "Quantity 1 Not Tracking" at bounding box center [1038, 271] width 241 height 37
type input "2"
click at [1011, 274] on icon "icon: up" at bounding box center [1013, 277] width 6 height 6
click at [1146, 444] on button "Save" at bounding box center [1145, 451] width 54 height 26
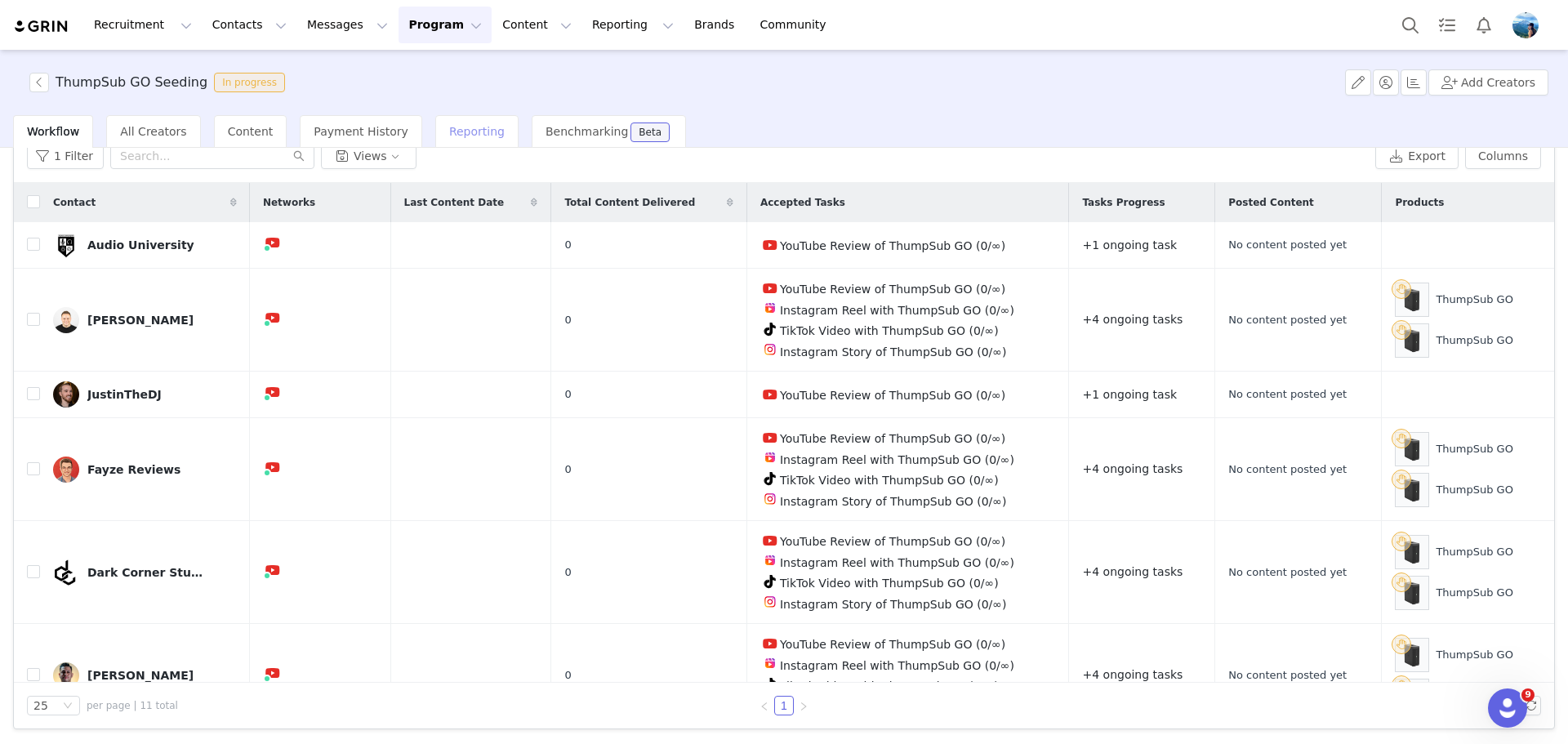
click at [450, 129] on span "Reporting" at bounding box center [477, 131] width 55 height 13
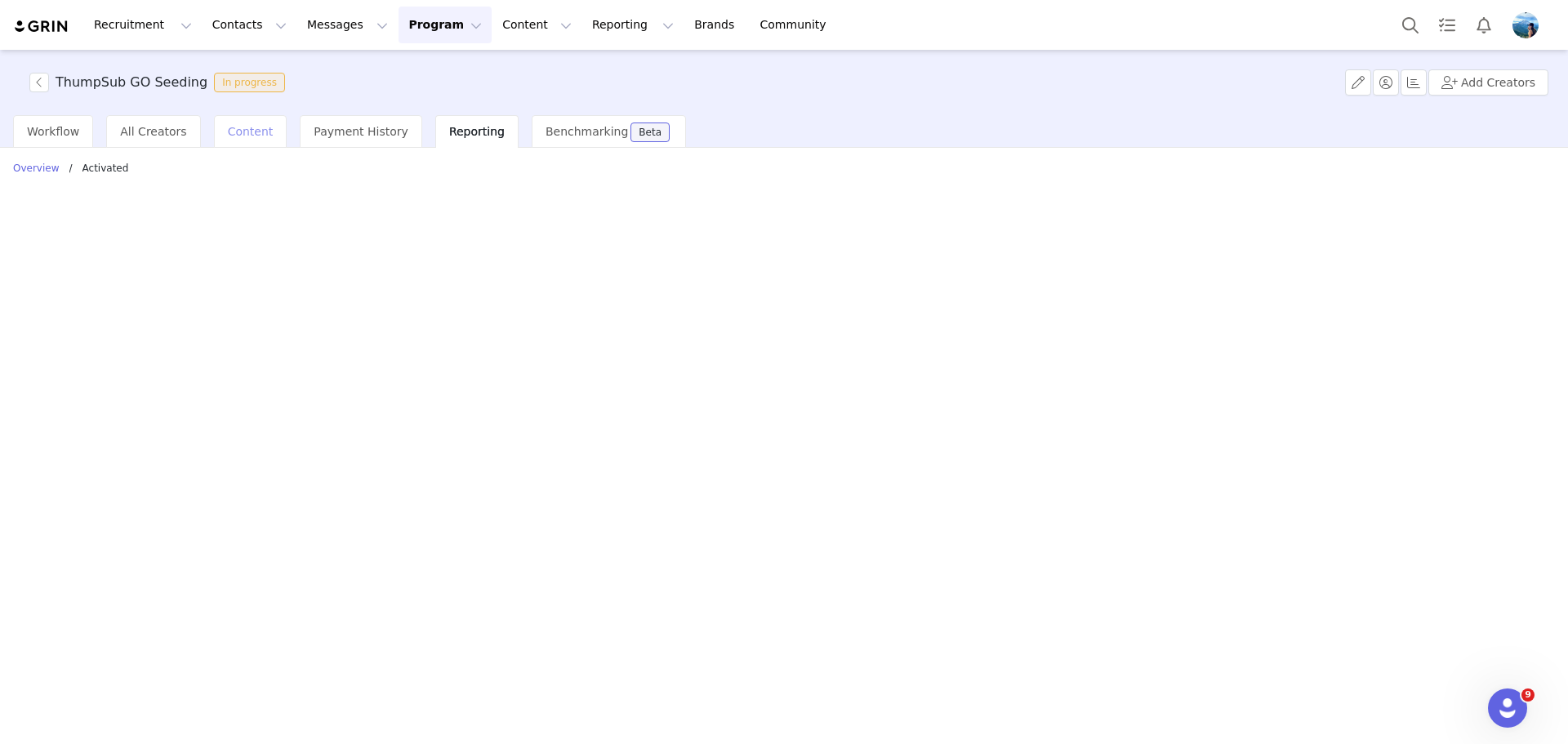
click at [268, 133] on div "Content" at bounding box center [251, 131] width 74 height 33
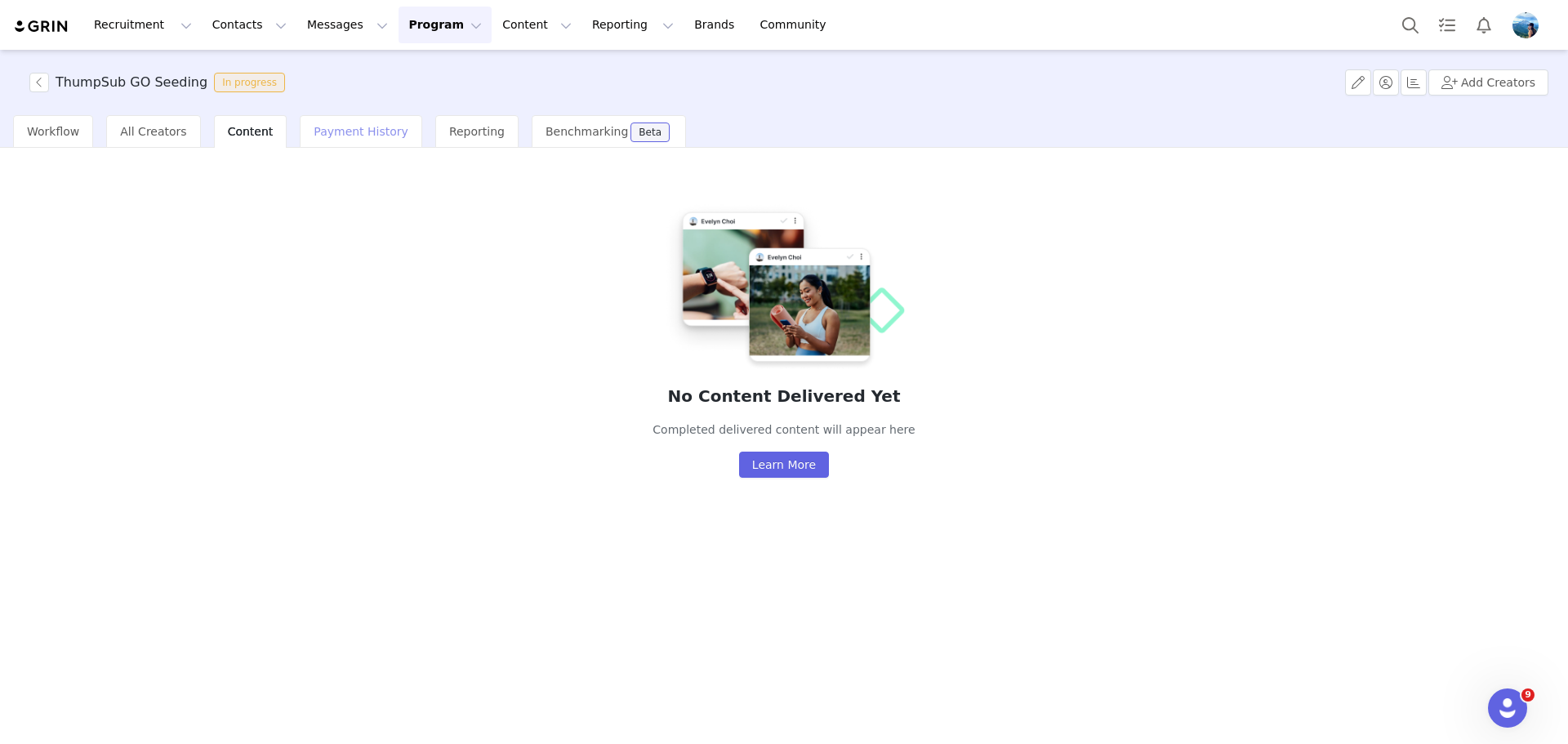
click at [337, 129] on span "Payment History" at bounding box center [361, 131] width 95 height 13
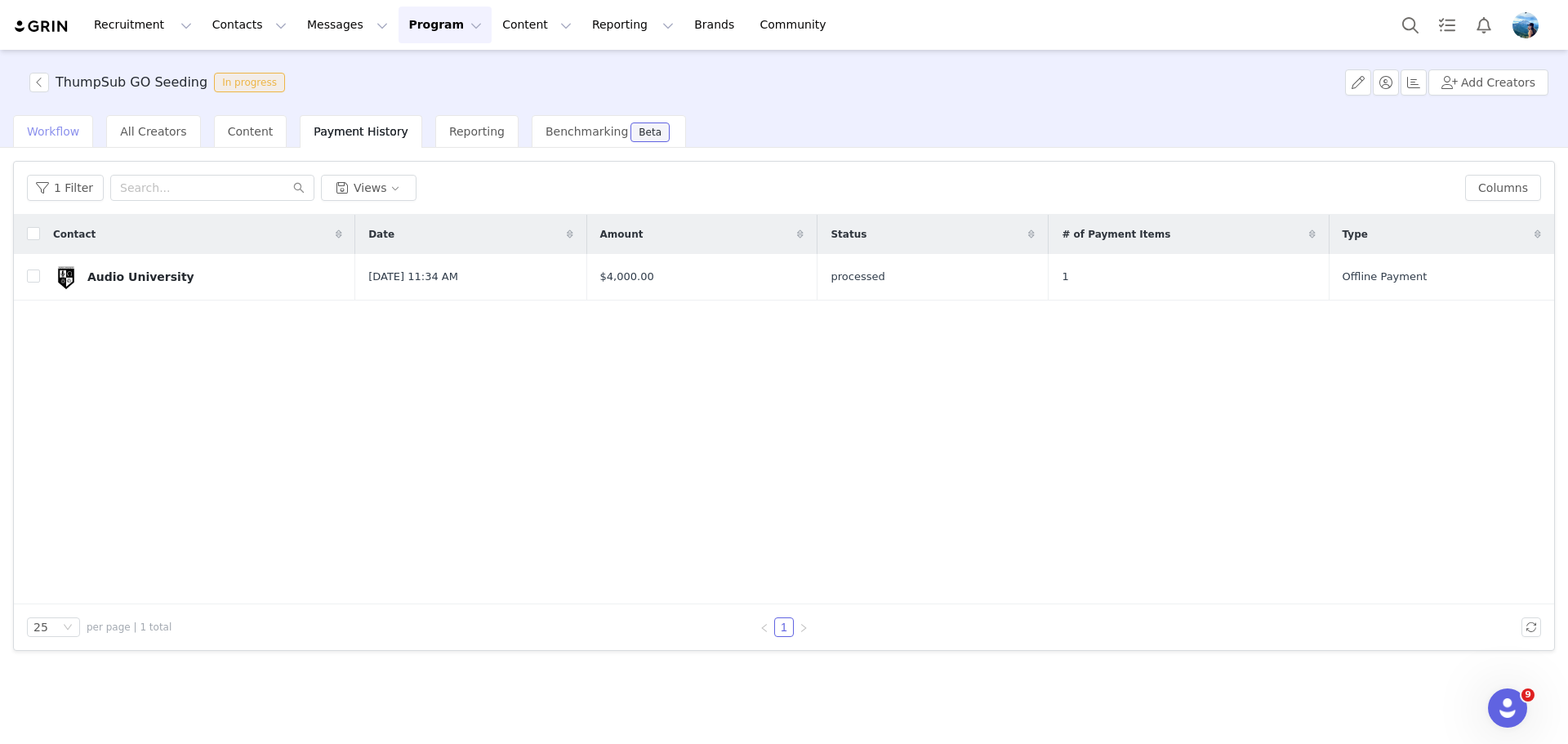
click at [54, 126] on span "Workflow" at bounding box center [54, 131] width 53 height 13
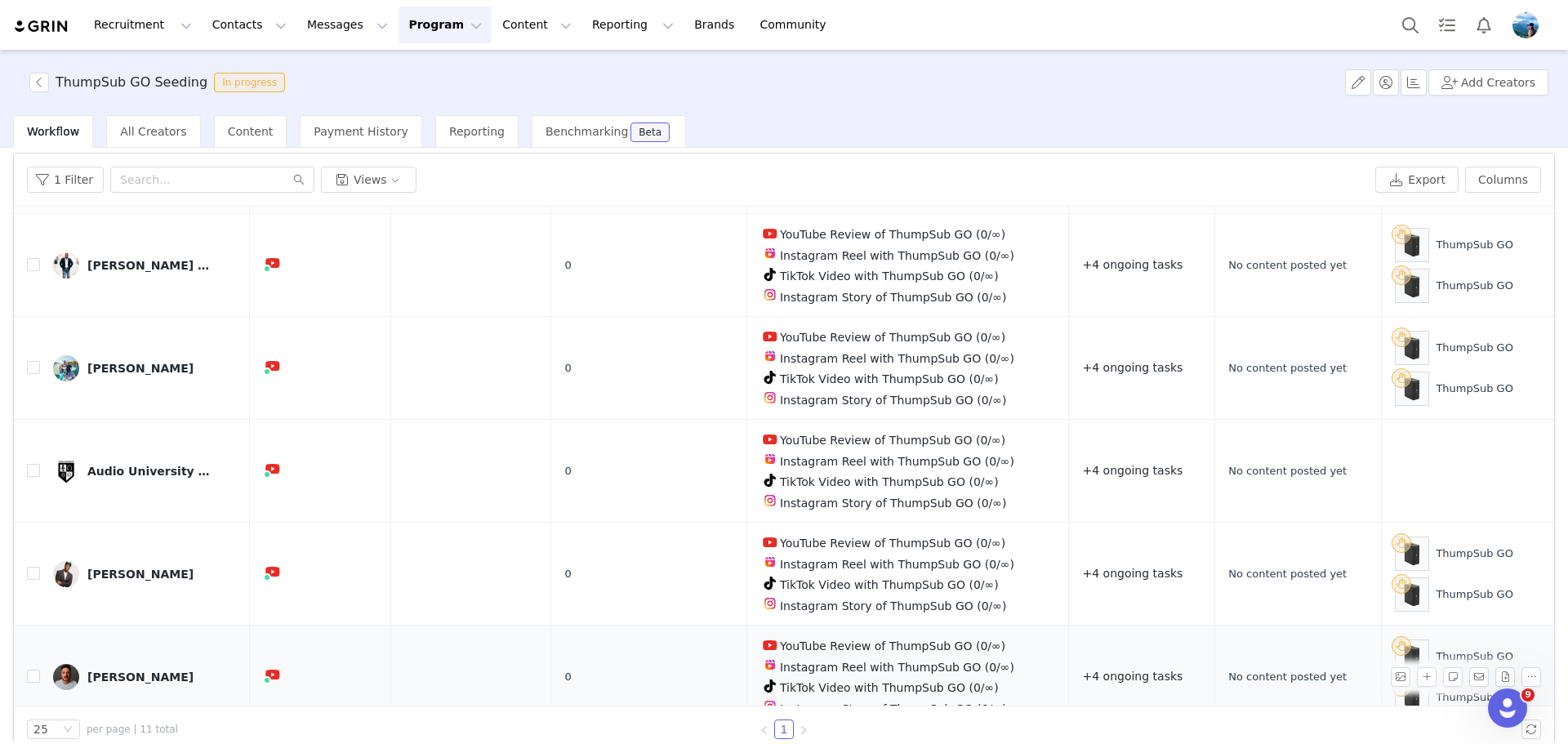
scroll to position [77, 0]
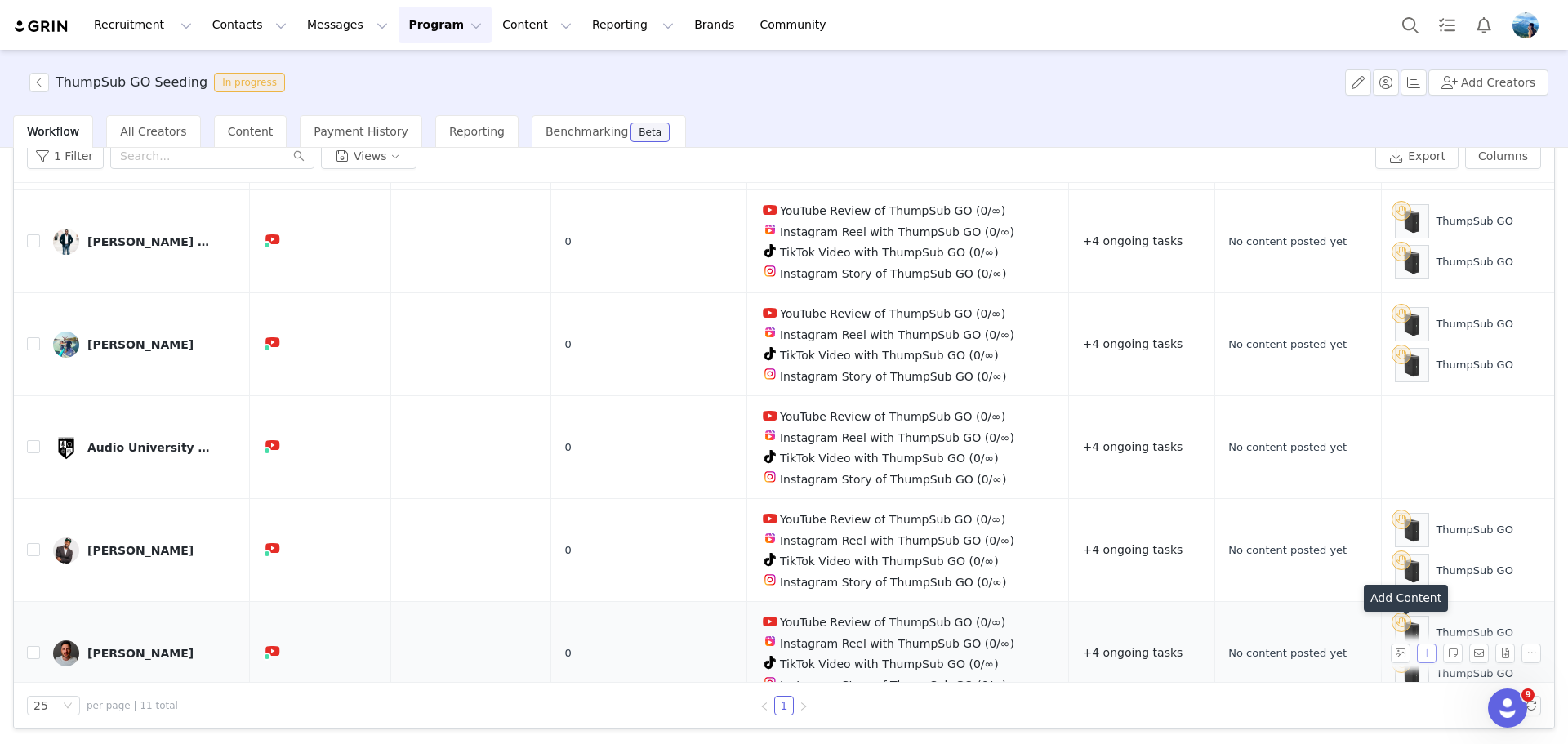
click at [1417, 644] on button "button" at bounding box center [1427, 654] width 19 height 19
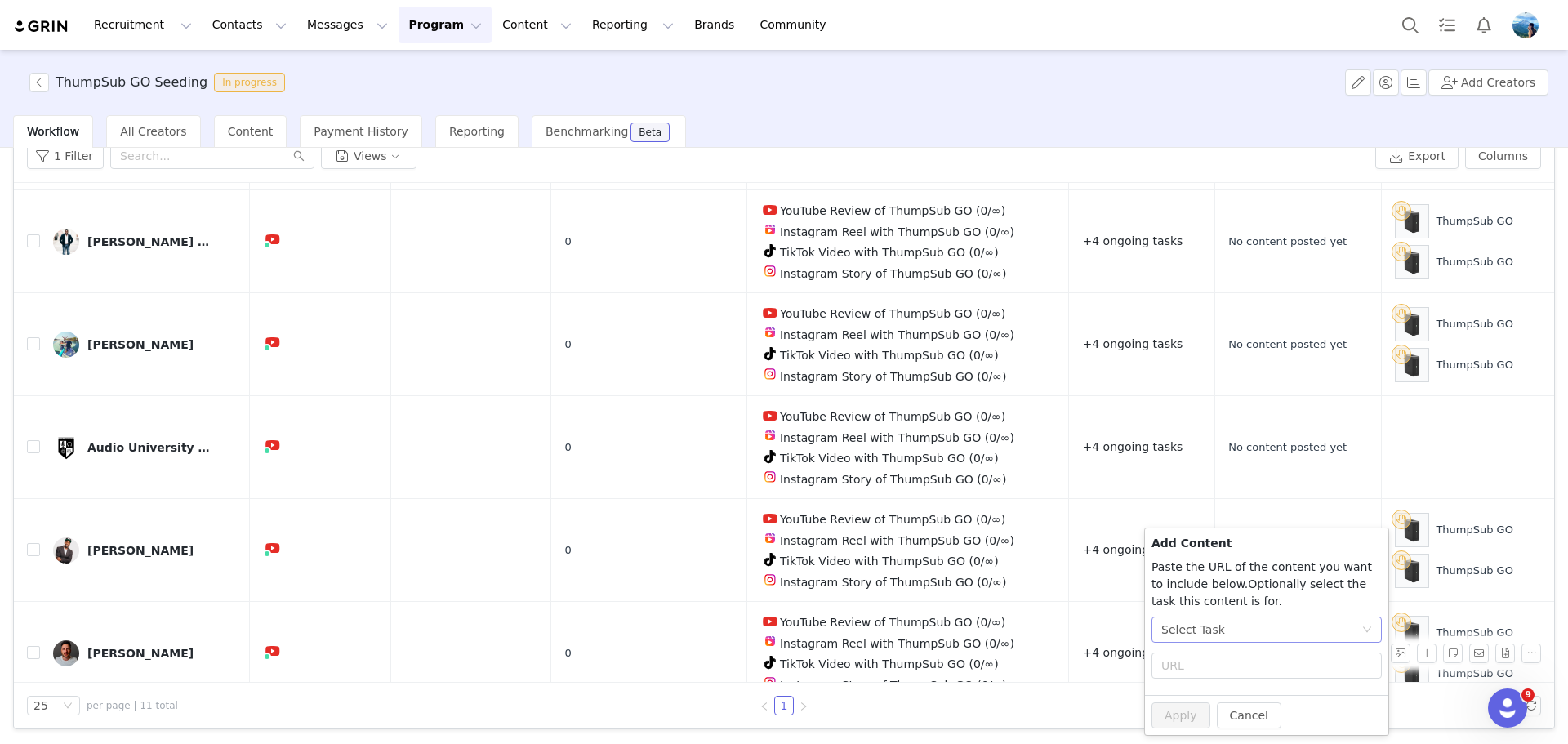
click at [1238, 625] on div "Select Task" at bounding box center [1262, 630] width 200 height 25
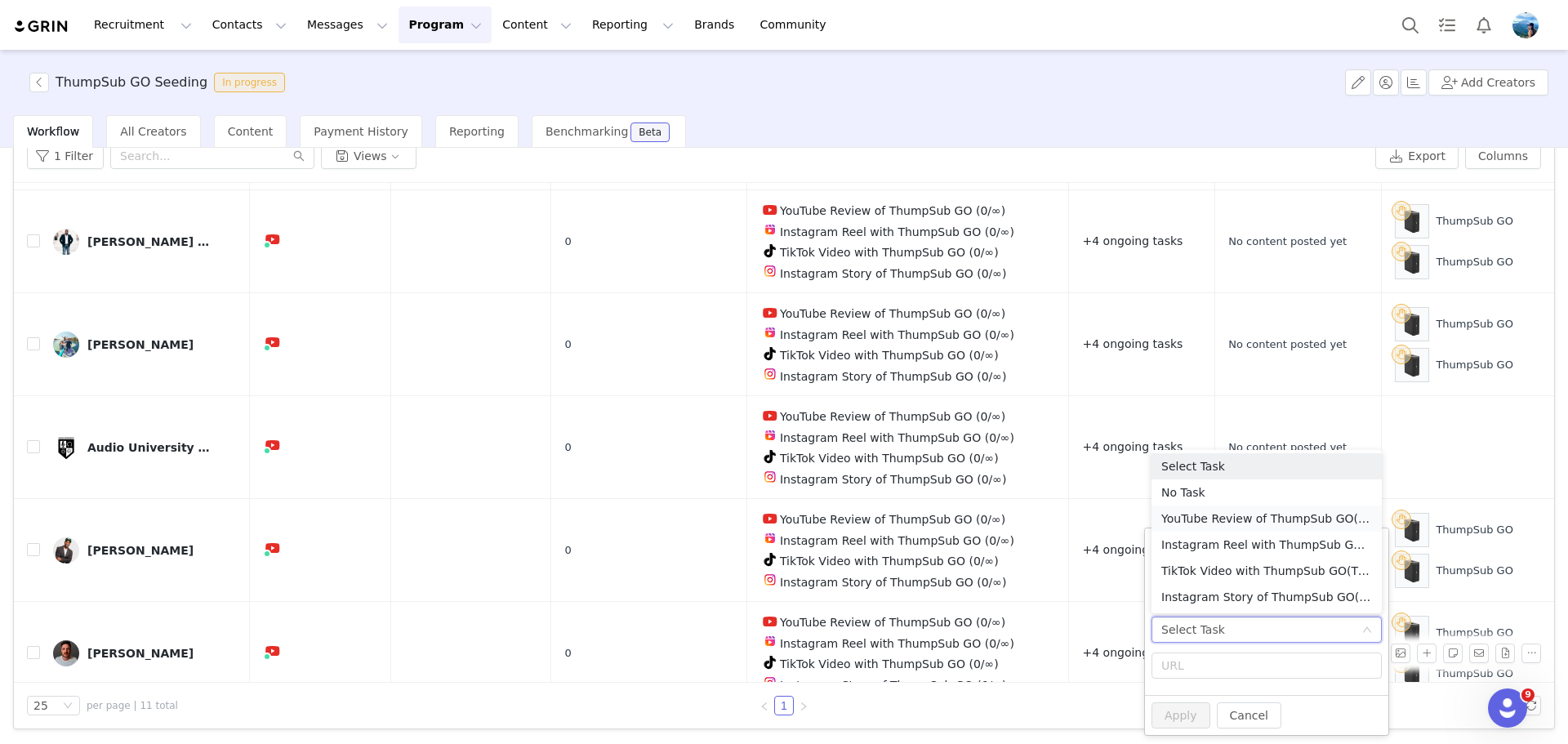
click at [1227, 521] on li "YouTube Review of ThumpSub GO (YouTube)" at bounding box center [1267, 519] width 230 height 26
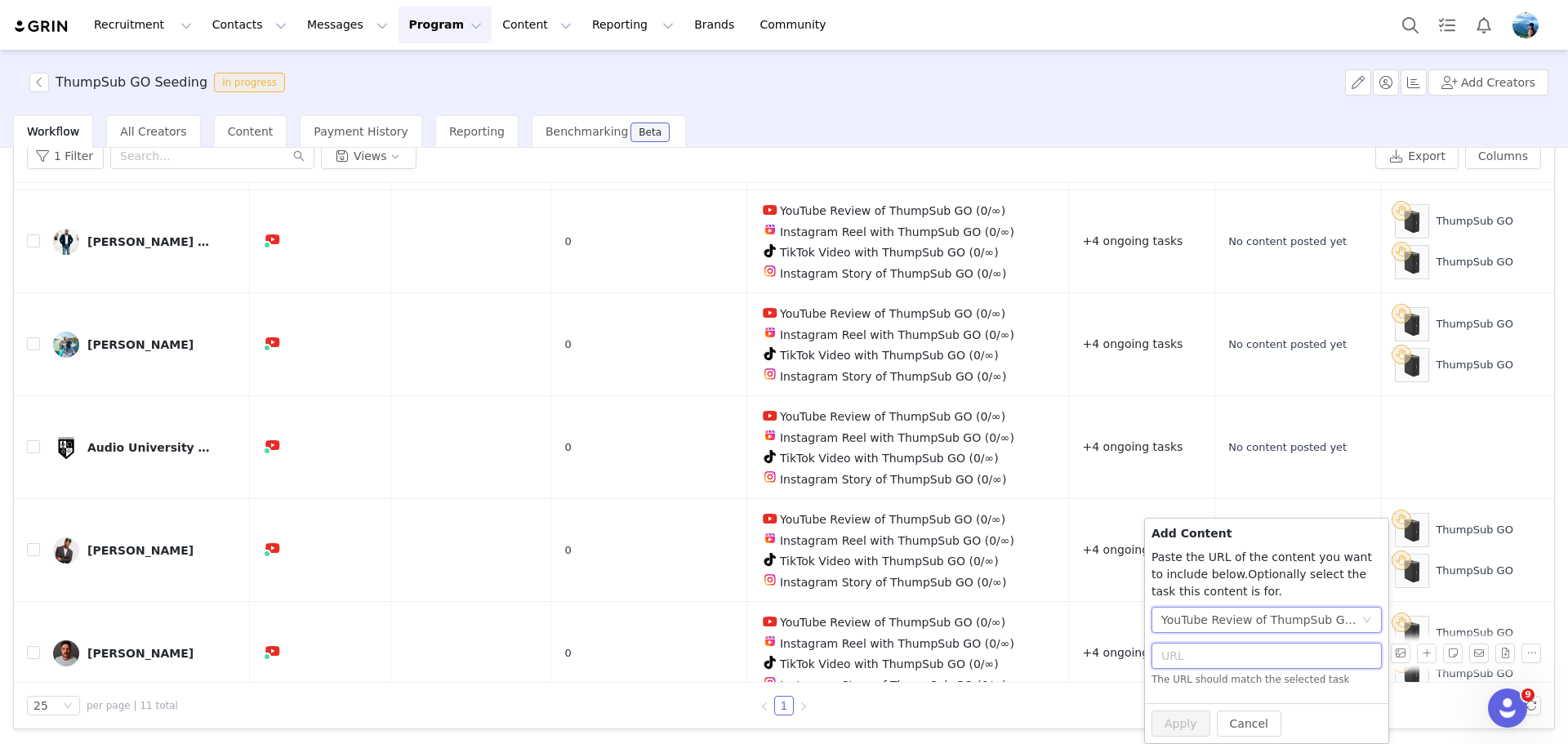
click at [1199, 659] on input "text" at bounding box center [1267, 656] width 230 height 26
paste input "https://www.youtube.com/watch?v=tJZjC6sieNo&t=1s"
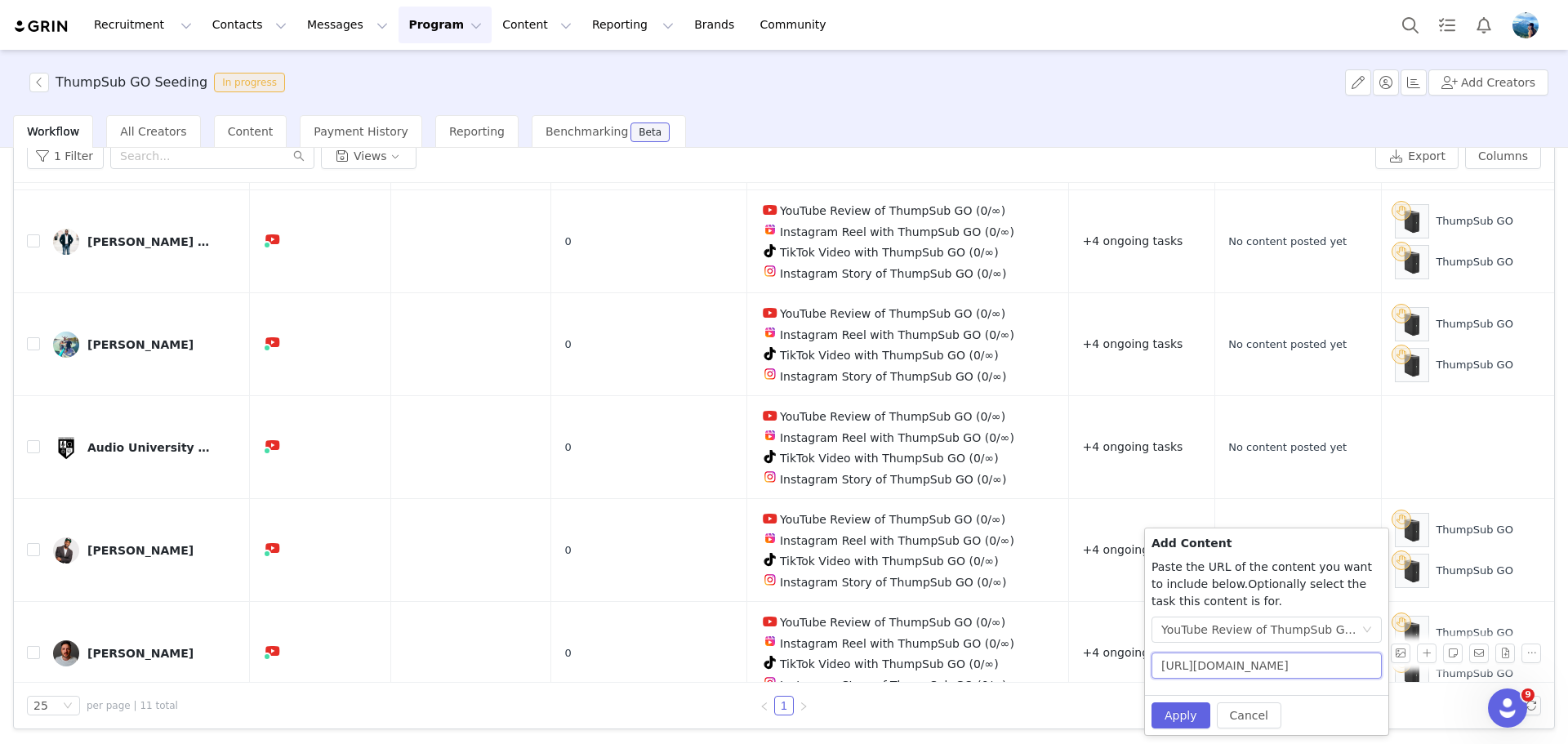
scroll to position [0, 63]
type input "https://www.youtube.com/watch?v=tJZjC6sieNo&t=1s"
click at [1187, 713] on button "Apply" at bounding box center [1181, 716] width 59 height 26
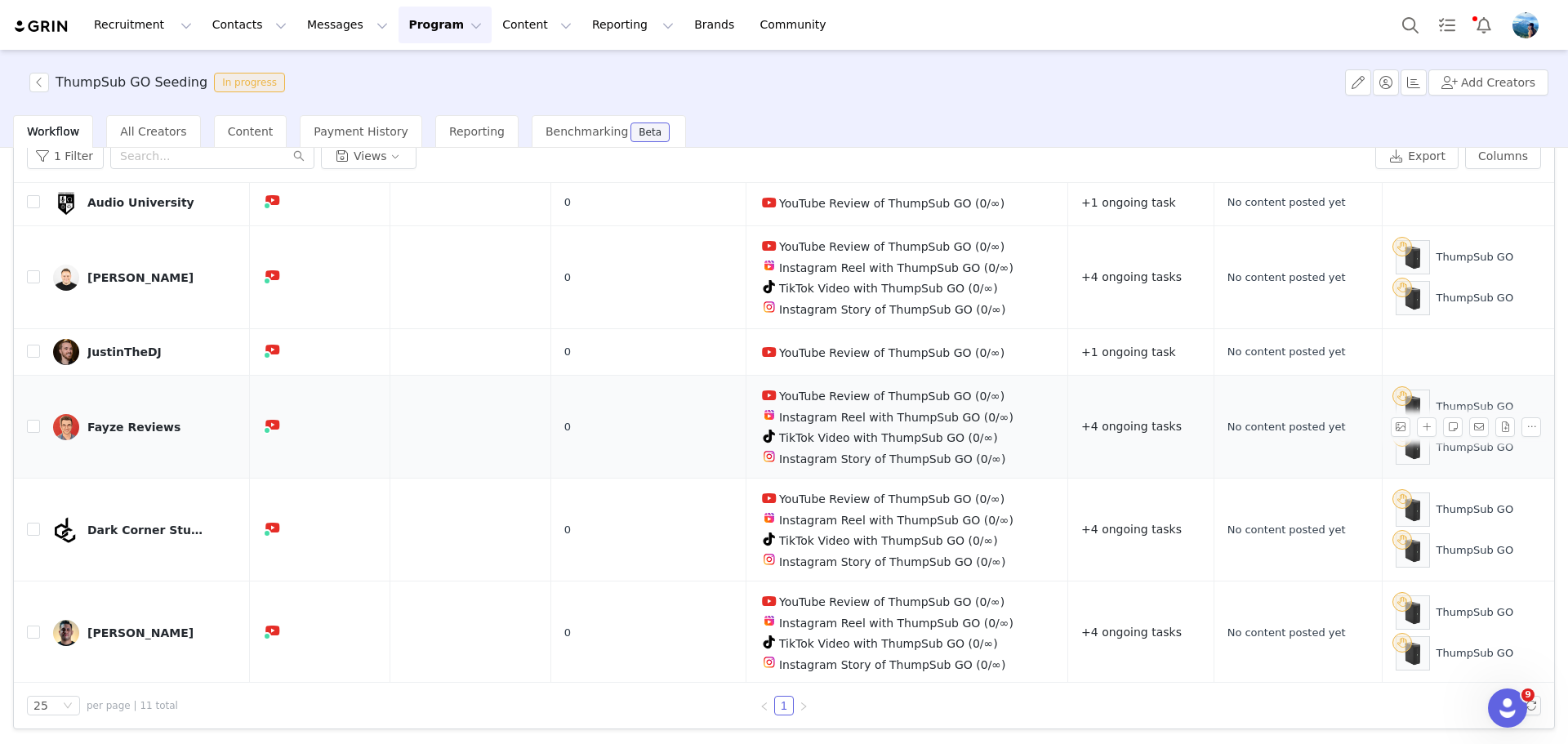
scroll to position [0, 0]
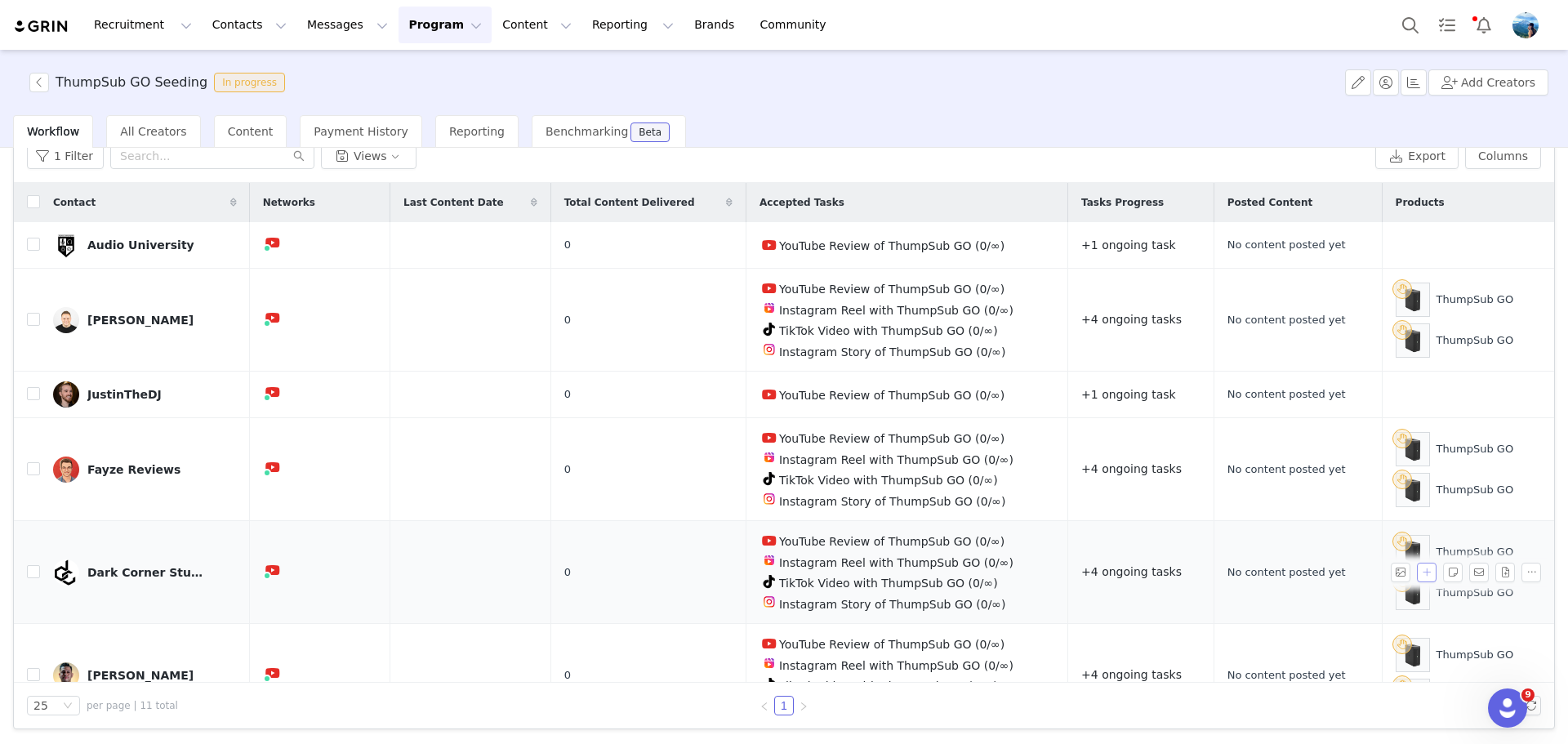
drag, startPoint x: 1405, startPoint y: 561, endPoint x: 1398, endPoint y: 569, distance: 10.6
click at [1417, 563] on button "button" at bounding box center [1427, 573] width 19 height 19
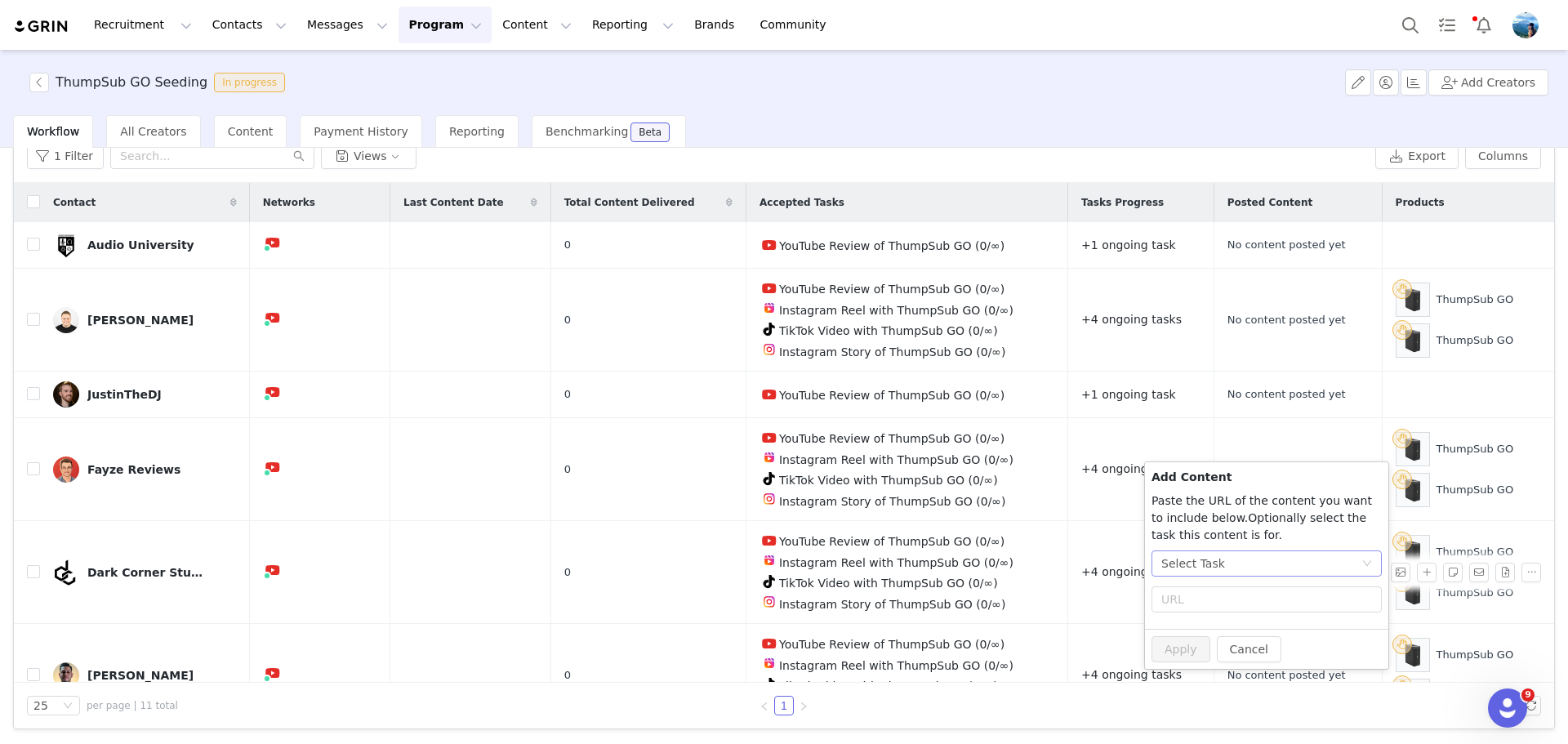
click at [1195, 560] on div "Select Task" at bounding box center [1193, 564] width 64 height 25
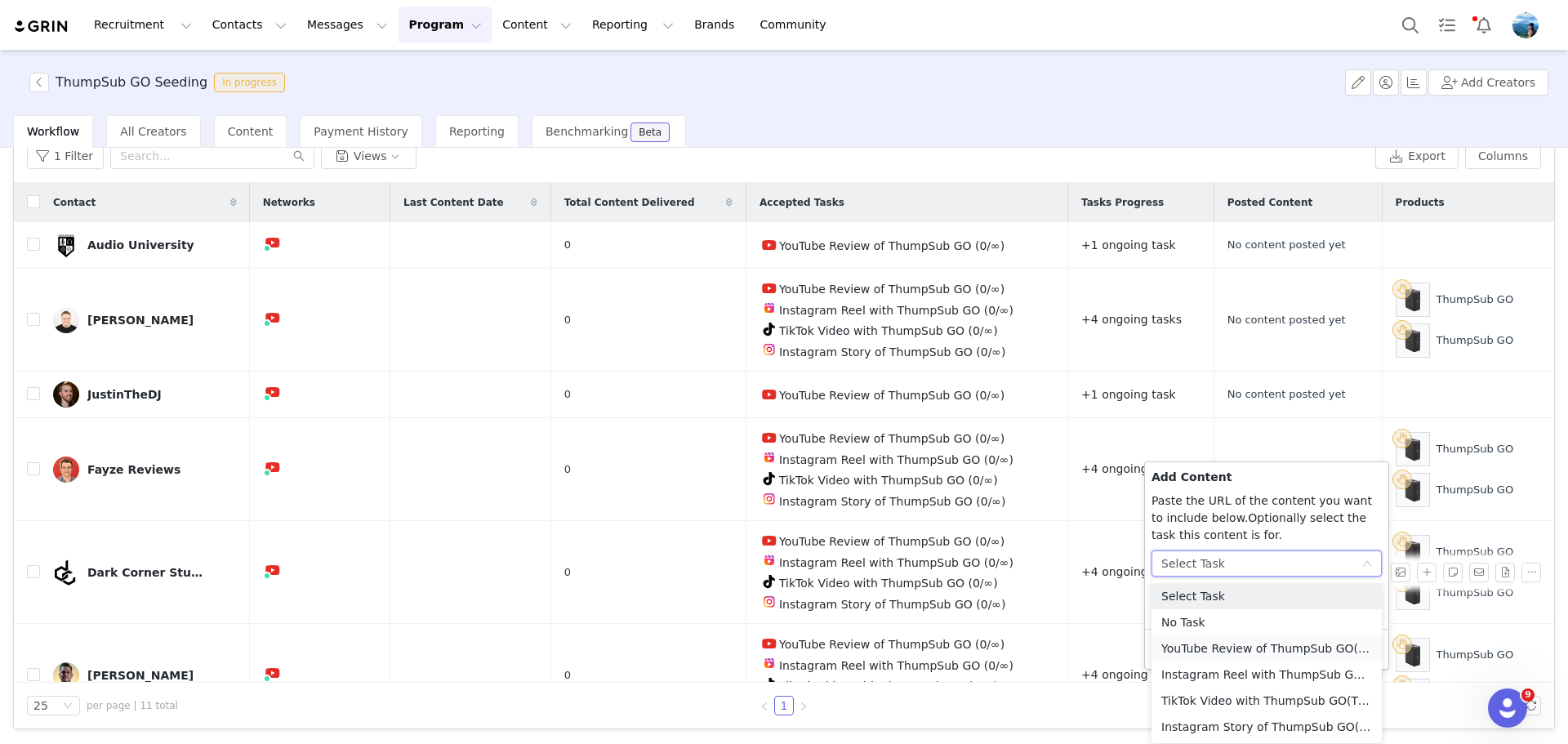
click at [1211, 645] on li "YouTube Review of ThumpSub GO (YouTube)" at bounding box center [1267, 649] width 230 height 26
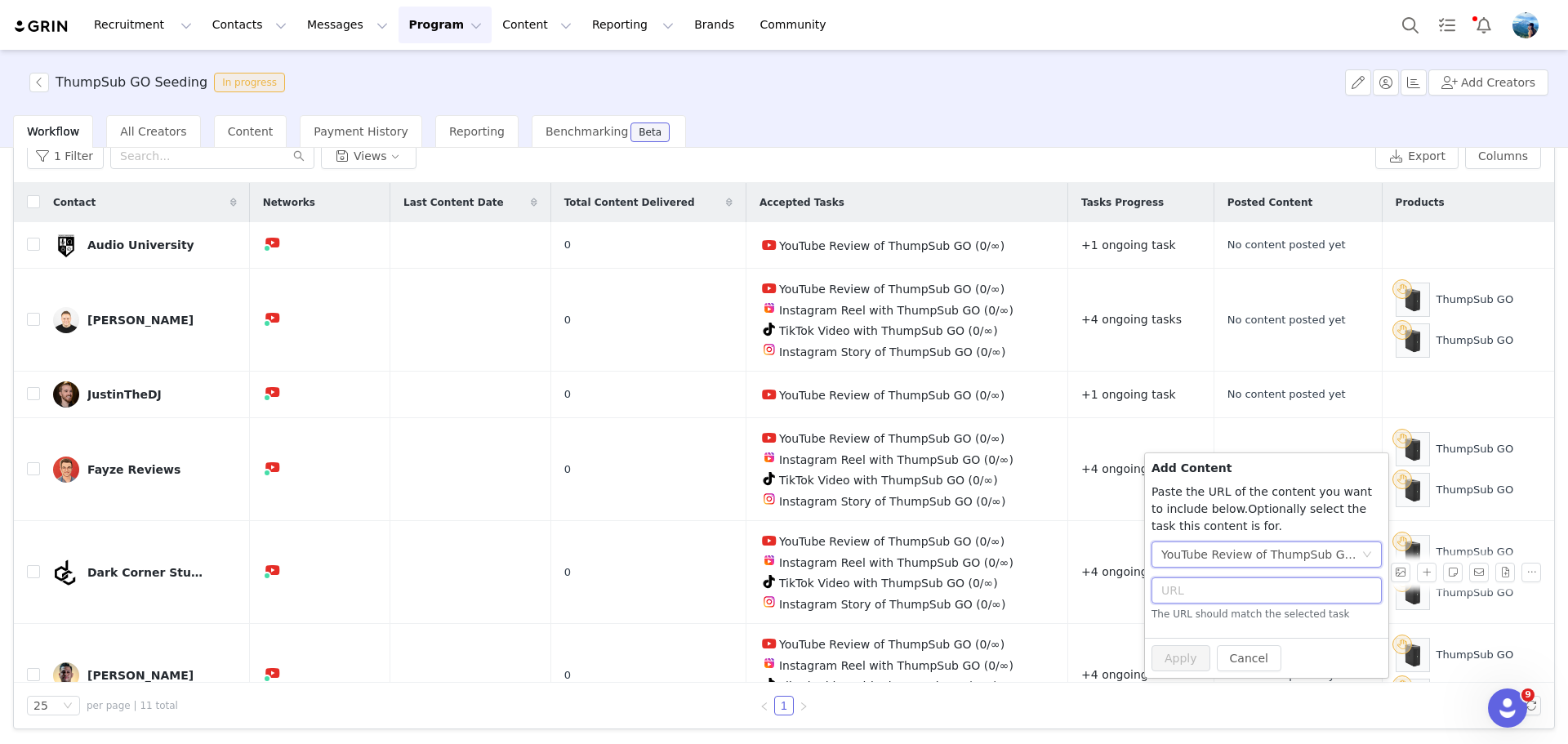
click at [1201, 592] on input "text" at bounding box center [1267, 591] width 230 height 26
paste input "https://www.youtube.com/watch?v=MVkeFLi6_9s"
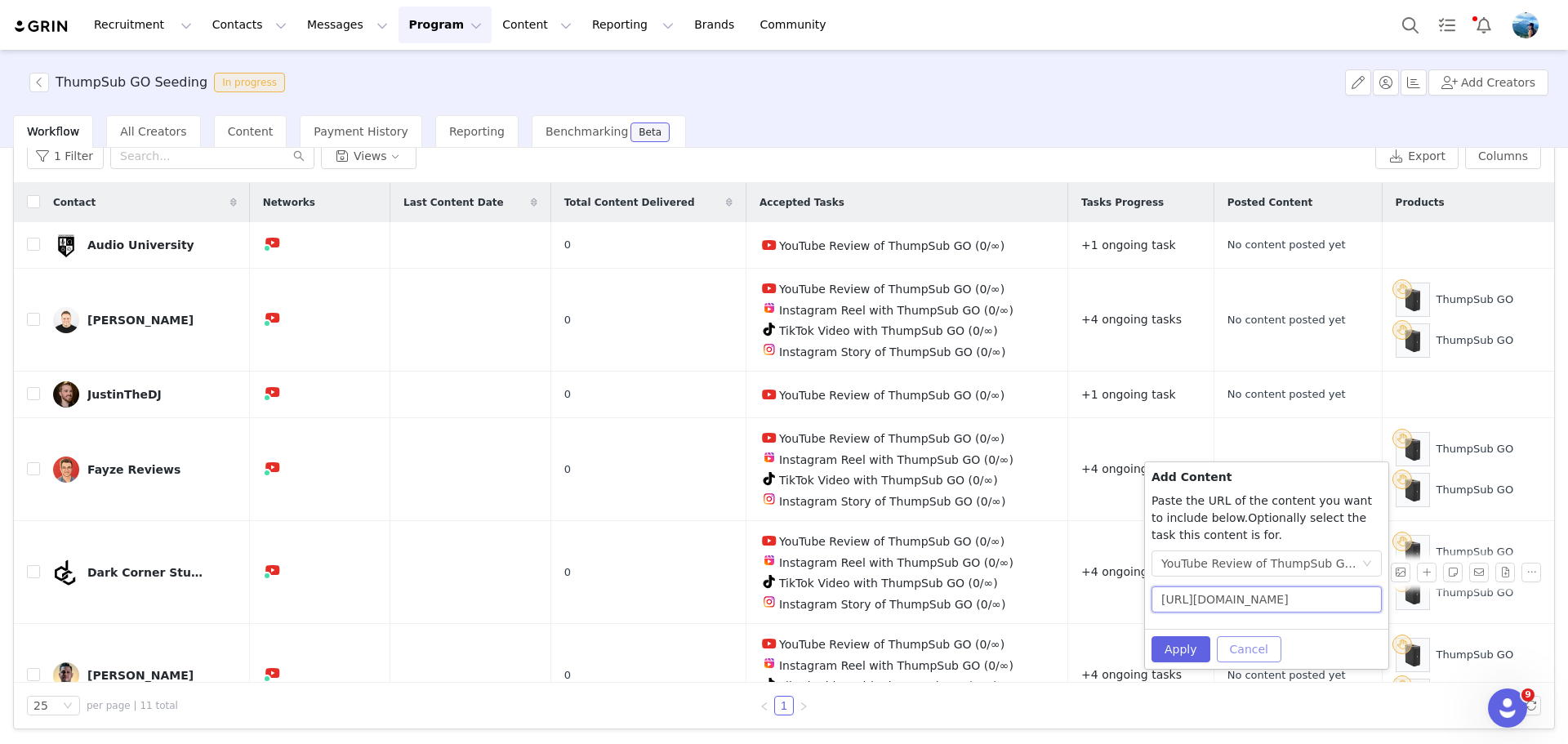
scroll to position [0, 37]
type input "https://www.youtube.com/watch?v=MVkeFLi6_9s"
click at [1197, 644] on button "Apply" at bounding box center [1181, 650] width 59 height 26
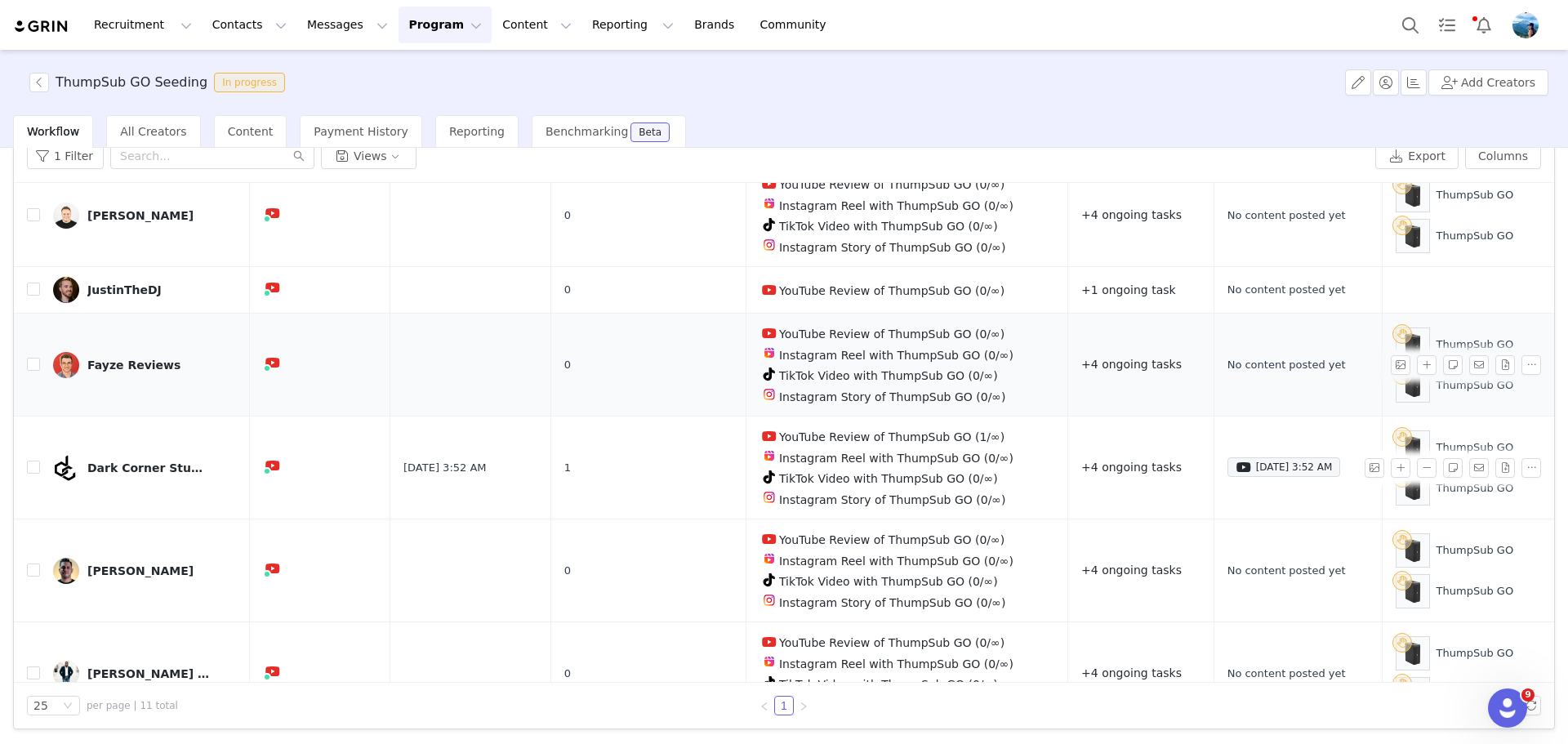
scroll to position [82, 0]
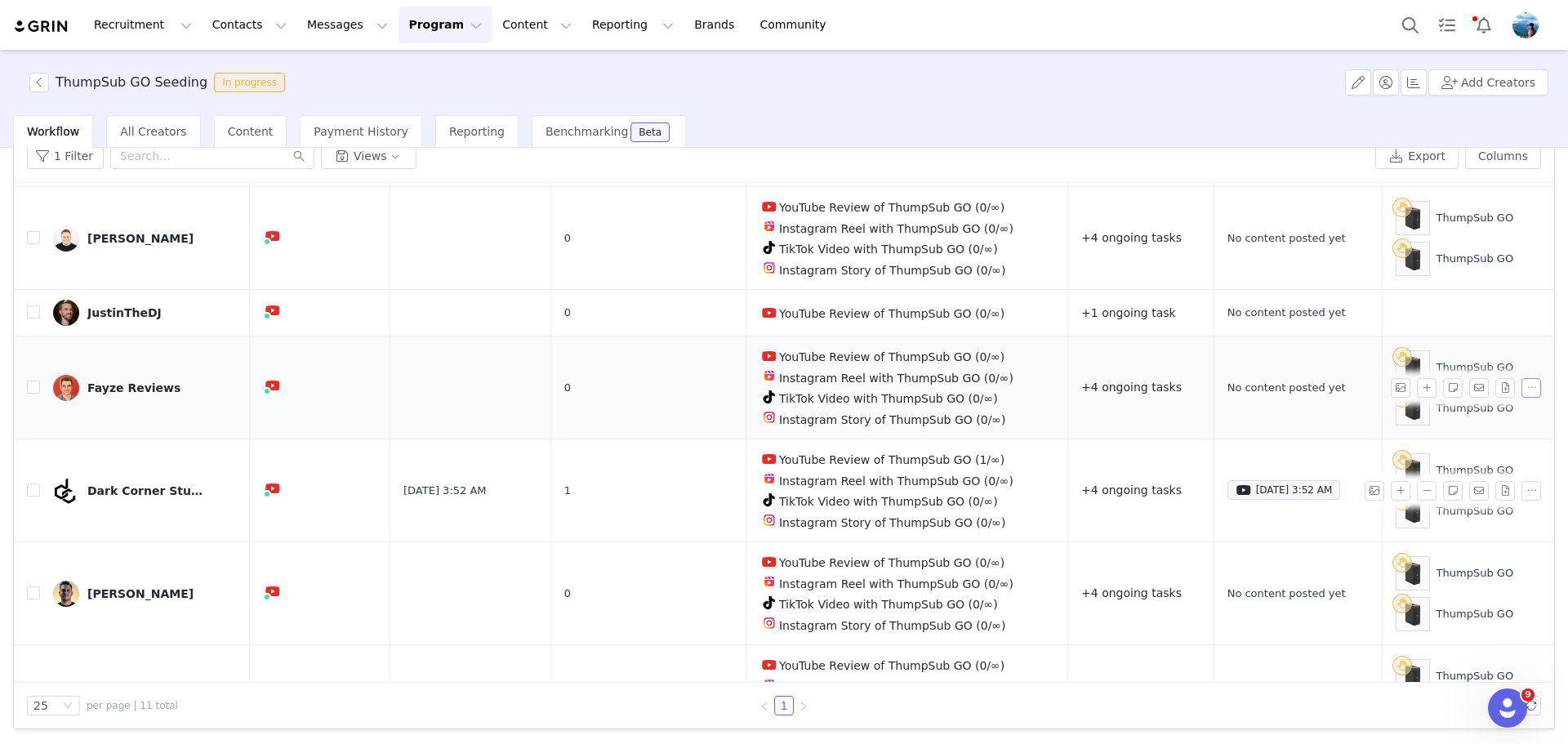
click at [1521, 381] on button "button" at bounding box center [1531, 388] width 19 height 19
click at [1417, 379] on button "button" at bounding box center [1427, 388] width 19 height 19
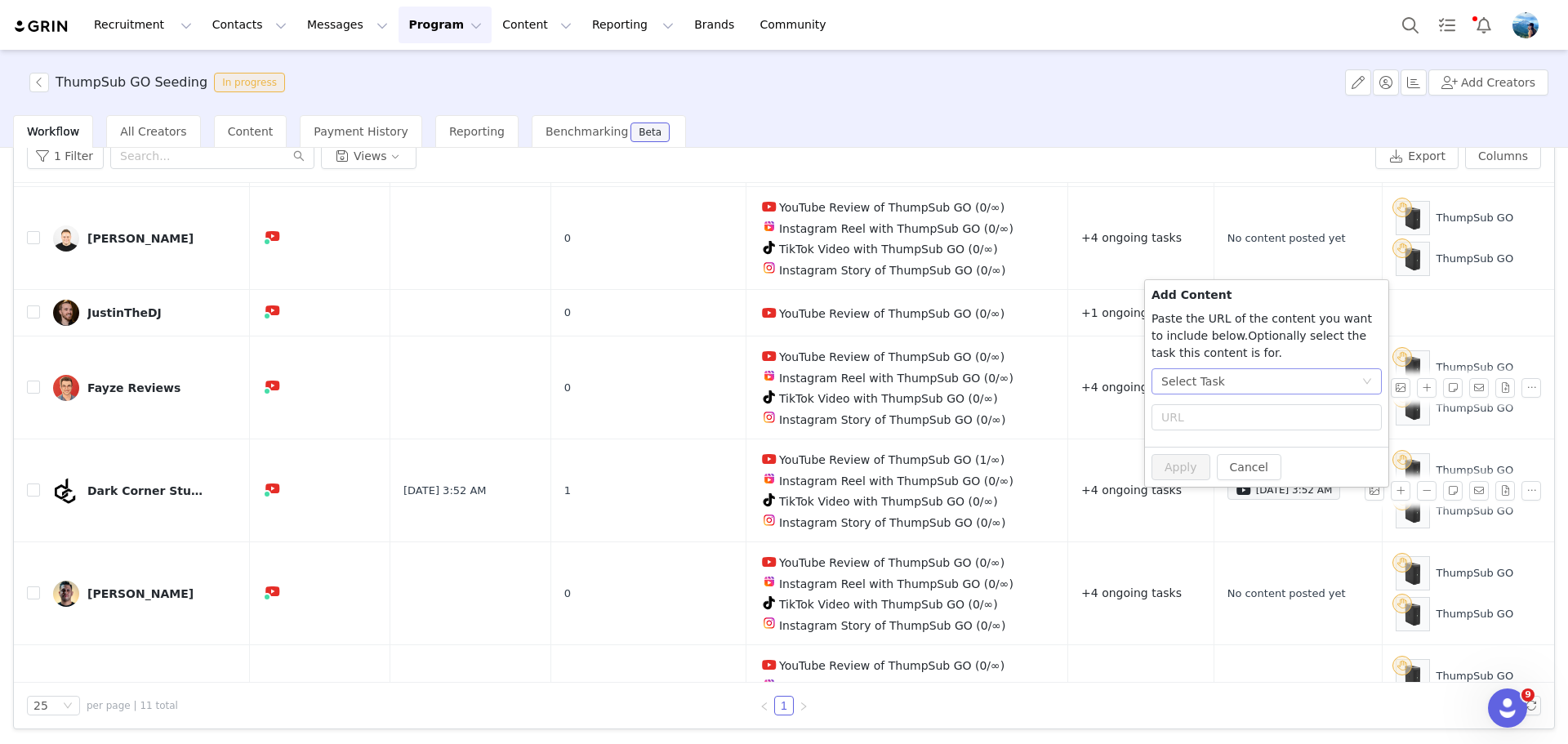
click at [1250, 379] on div "Select Task" at bounding box center [1262, 381] width 200 height 25
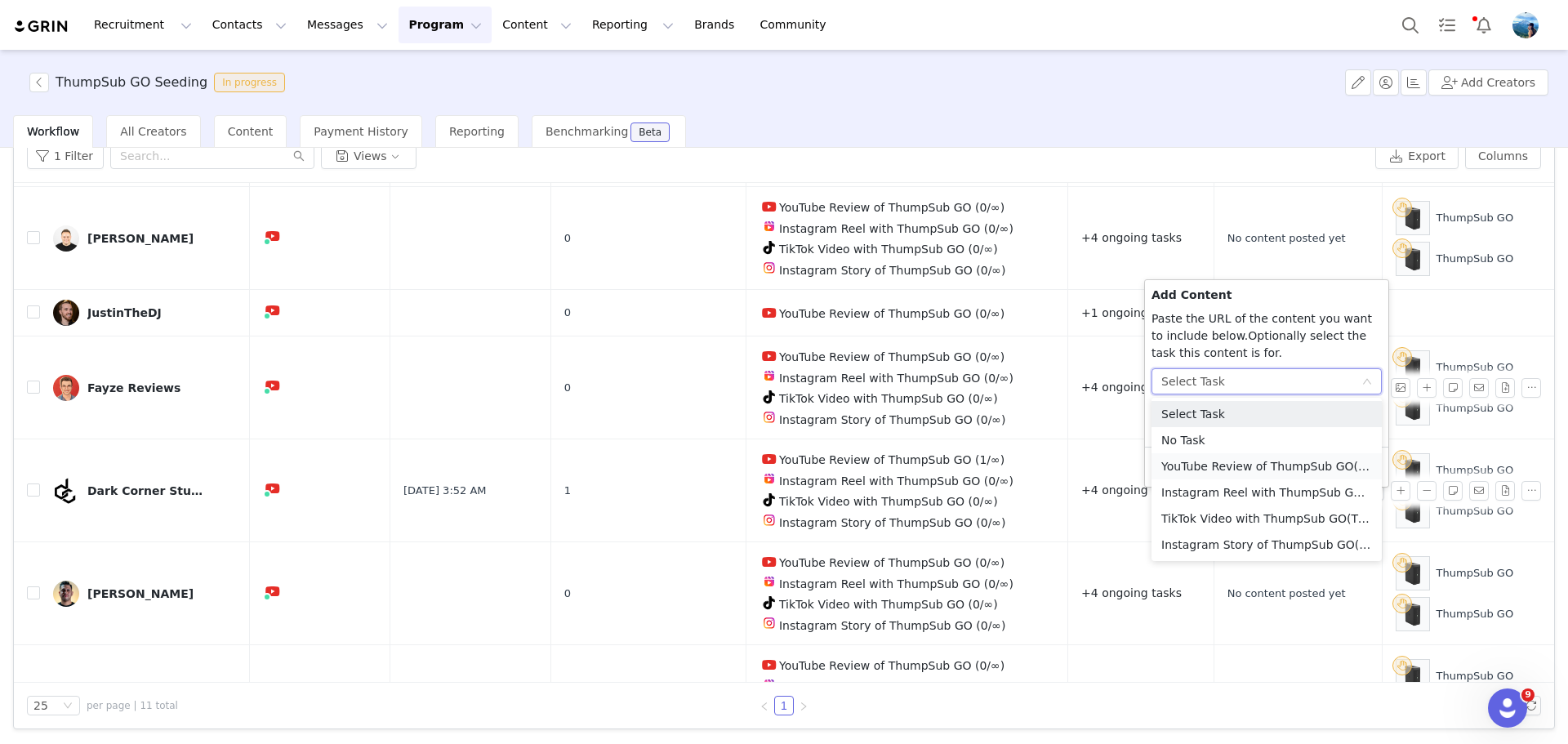
click at [1246, 469] on li "YouTube Review of ThumpSub GO (YouTube)" at bounding box center [1267, 466] width 230 height 26
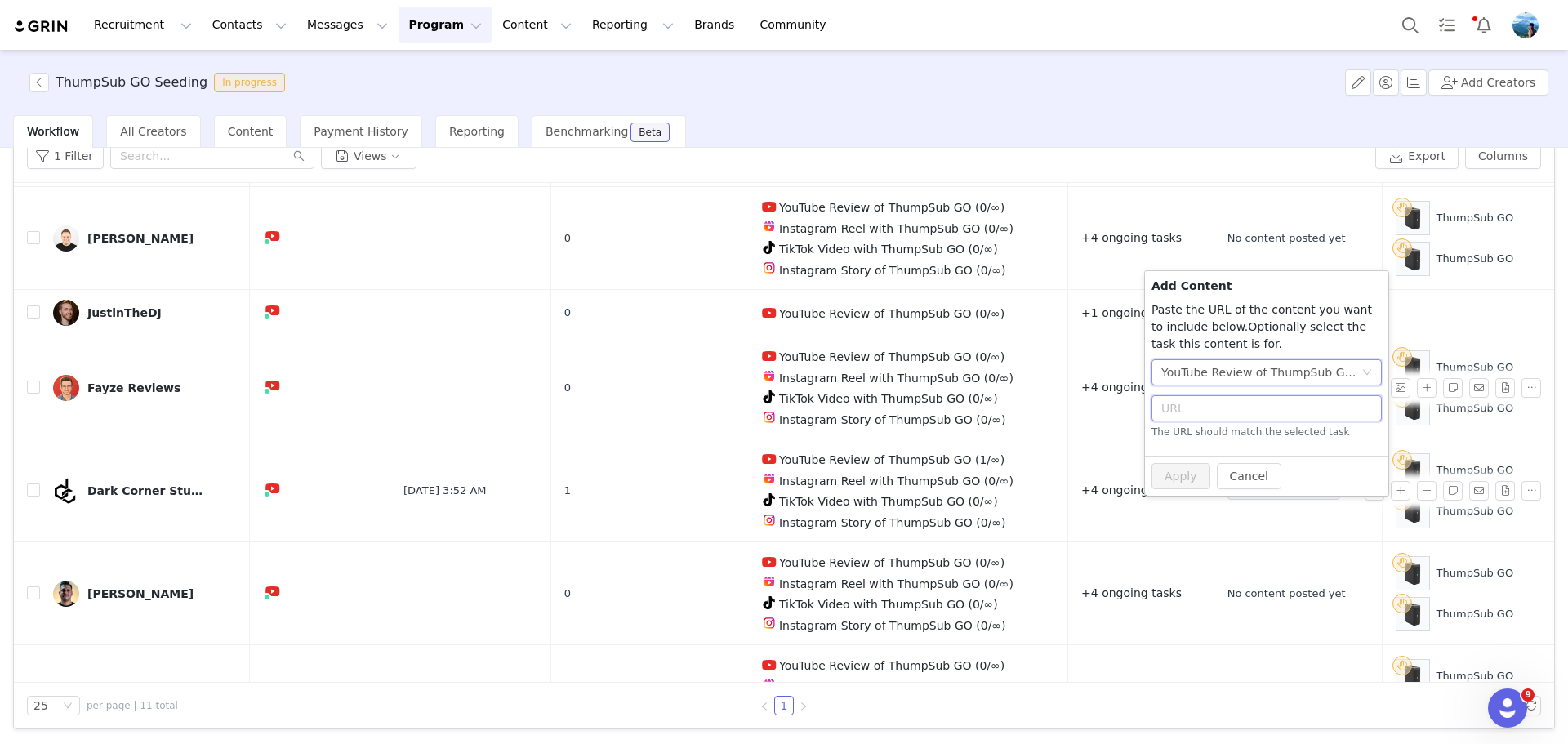
click at [1233, 415] on input "text" at bounding box center [1267, 408] width 230 height 26
paste input "https://www.youtube.com/watch?v=TvPjkEcdNq4&t=627s"
type input "https://www.youtube.com/watch?v=TvPjkEcdNq4&t=627s"
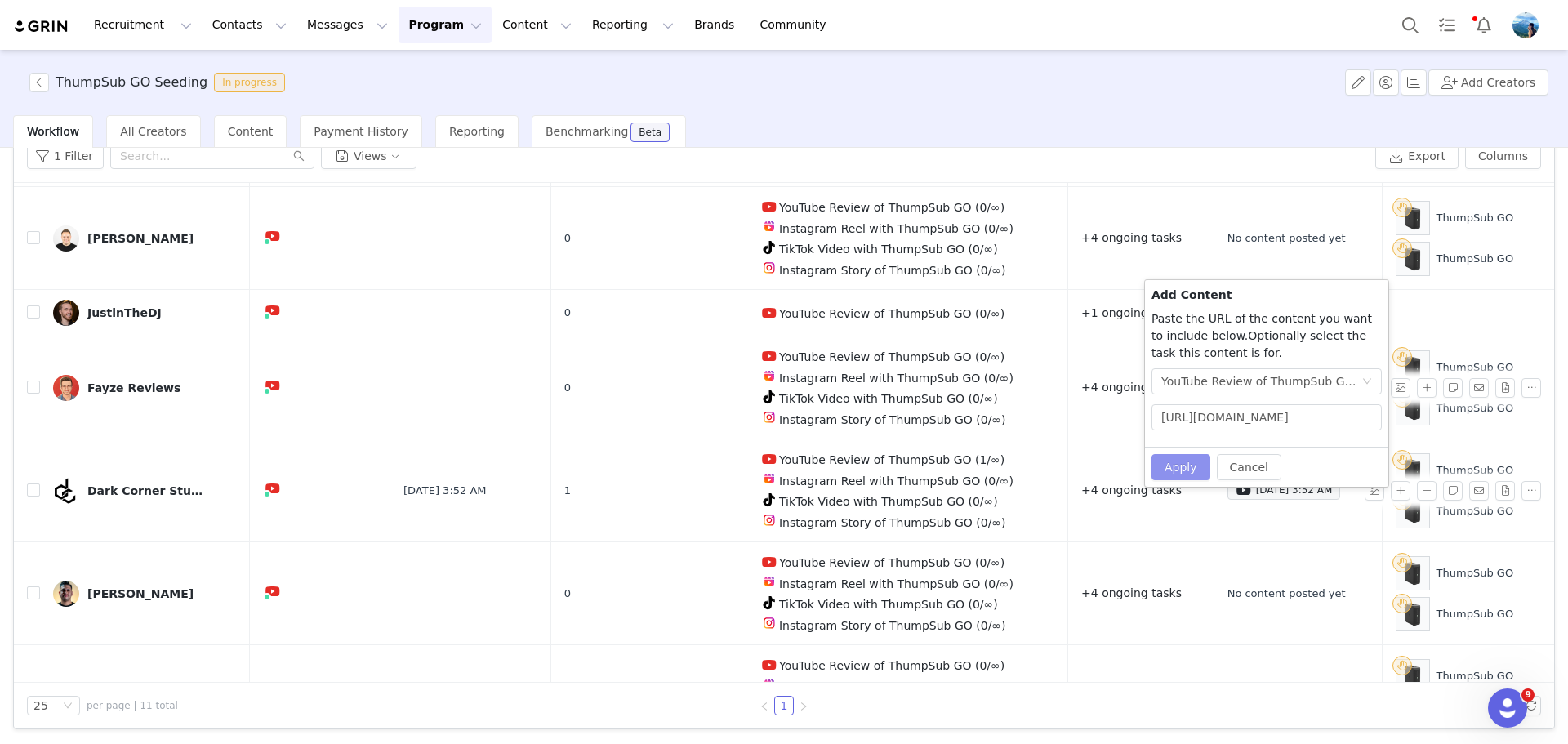
click at [1183, 460] on button "Apply" at bounding box center [1181, 467] width 59 height 26
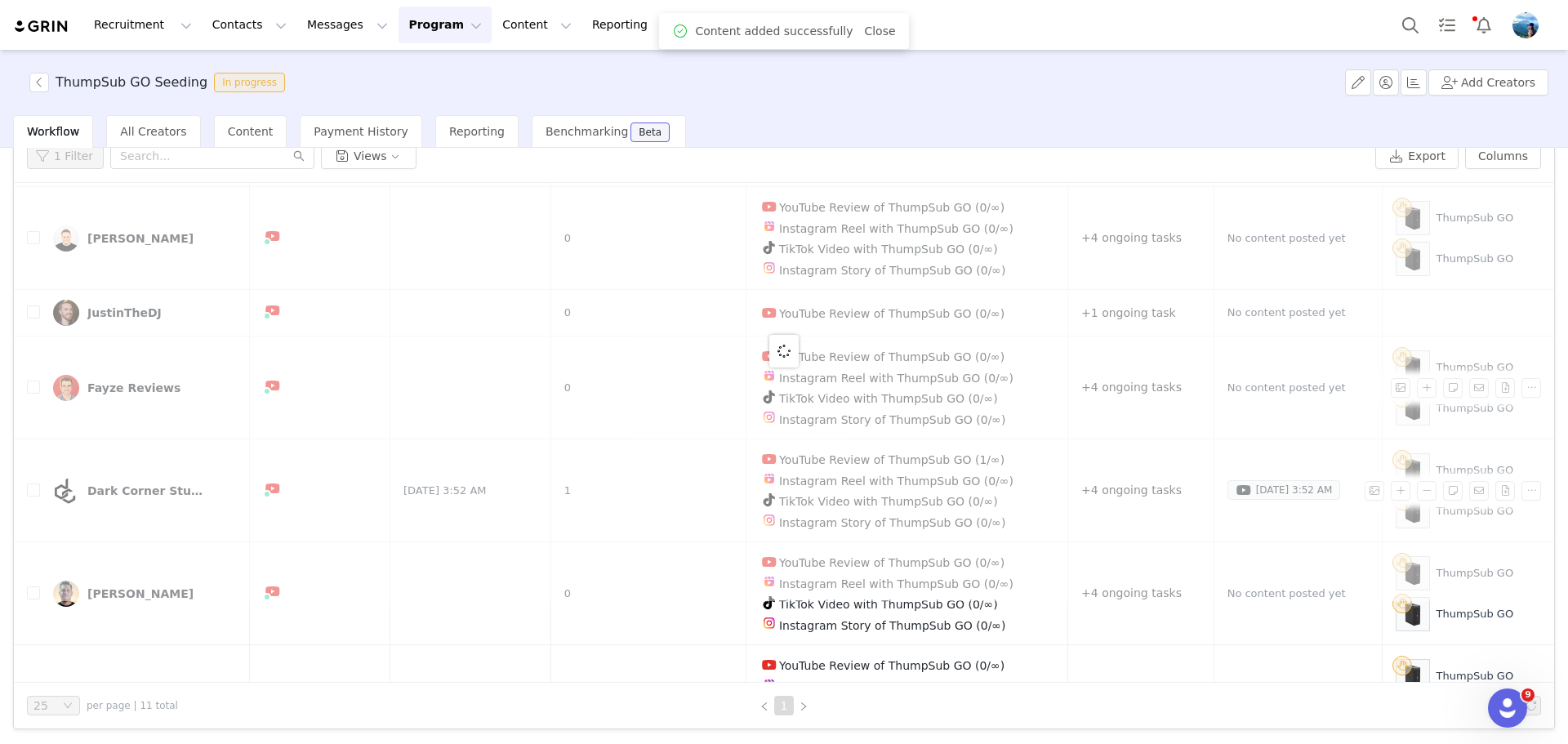
scroll to position [0, 0]
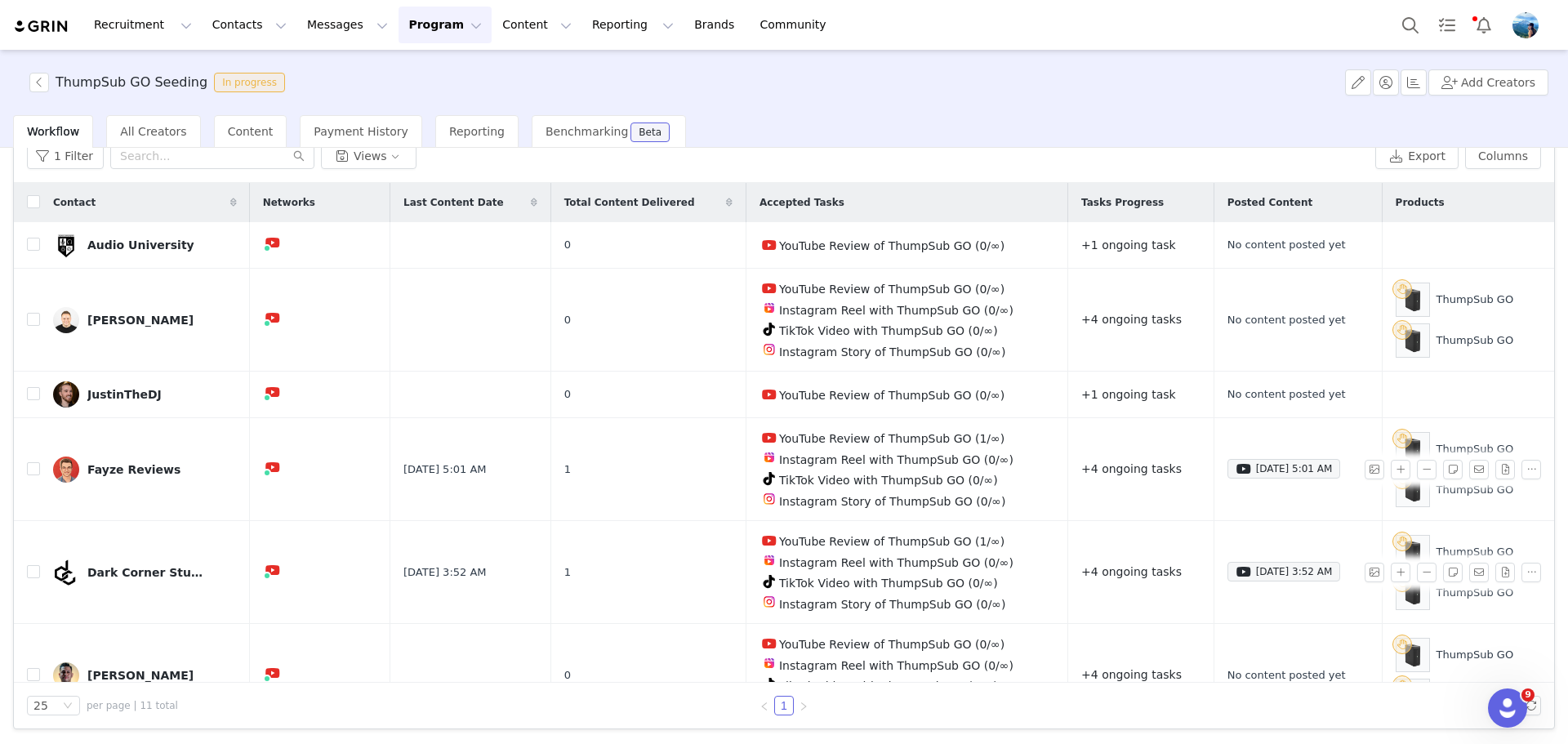
click at [1199, 112] on div "ThumpSub GO Seeding In progress Add Creators" at bounding box center [784, 83] width 1568 height 65
click at [450, 128] on span "Reporting" at bounding box center [477, 131] width 55 height 13
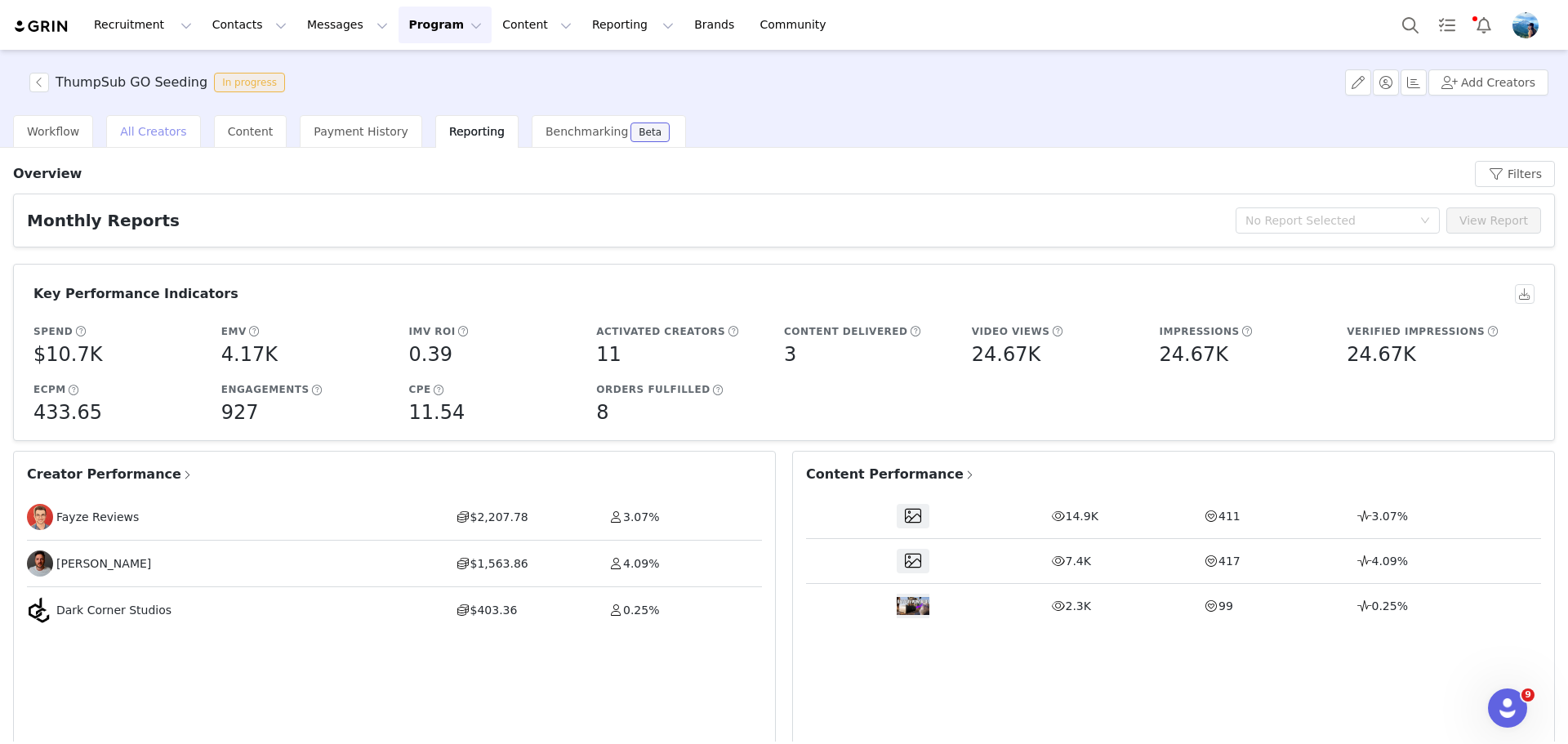
click at [153, 137] on span "All Creators" at bounding box center [153, 131] width 66 height 13
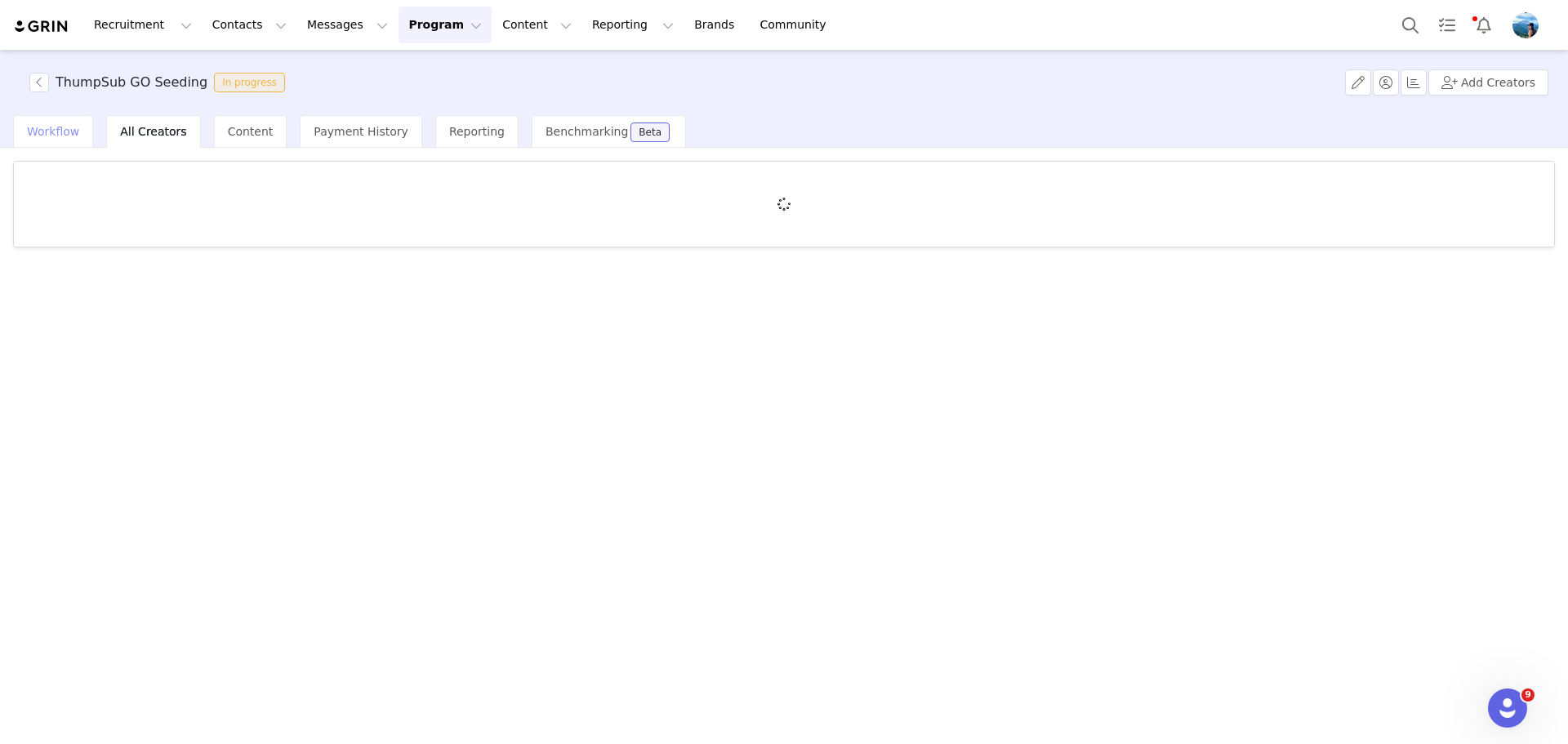
click at [64, 133] on span "Workflow" at bounding box center [54, 131] width 53 height 13
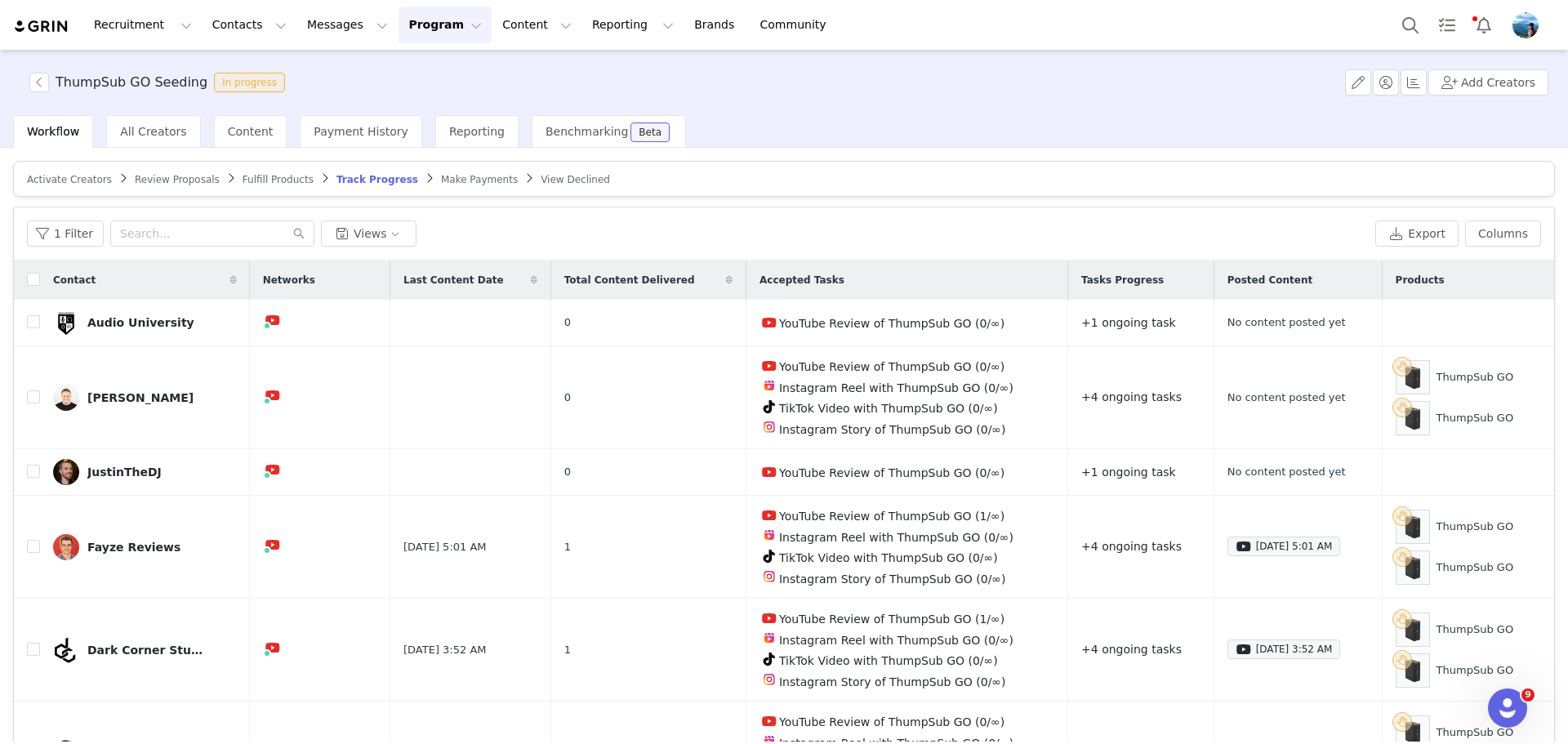
click at [48, 176] on span "Activate Creators" at bounding box center [69, 179] width 85 height 11
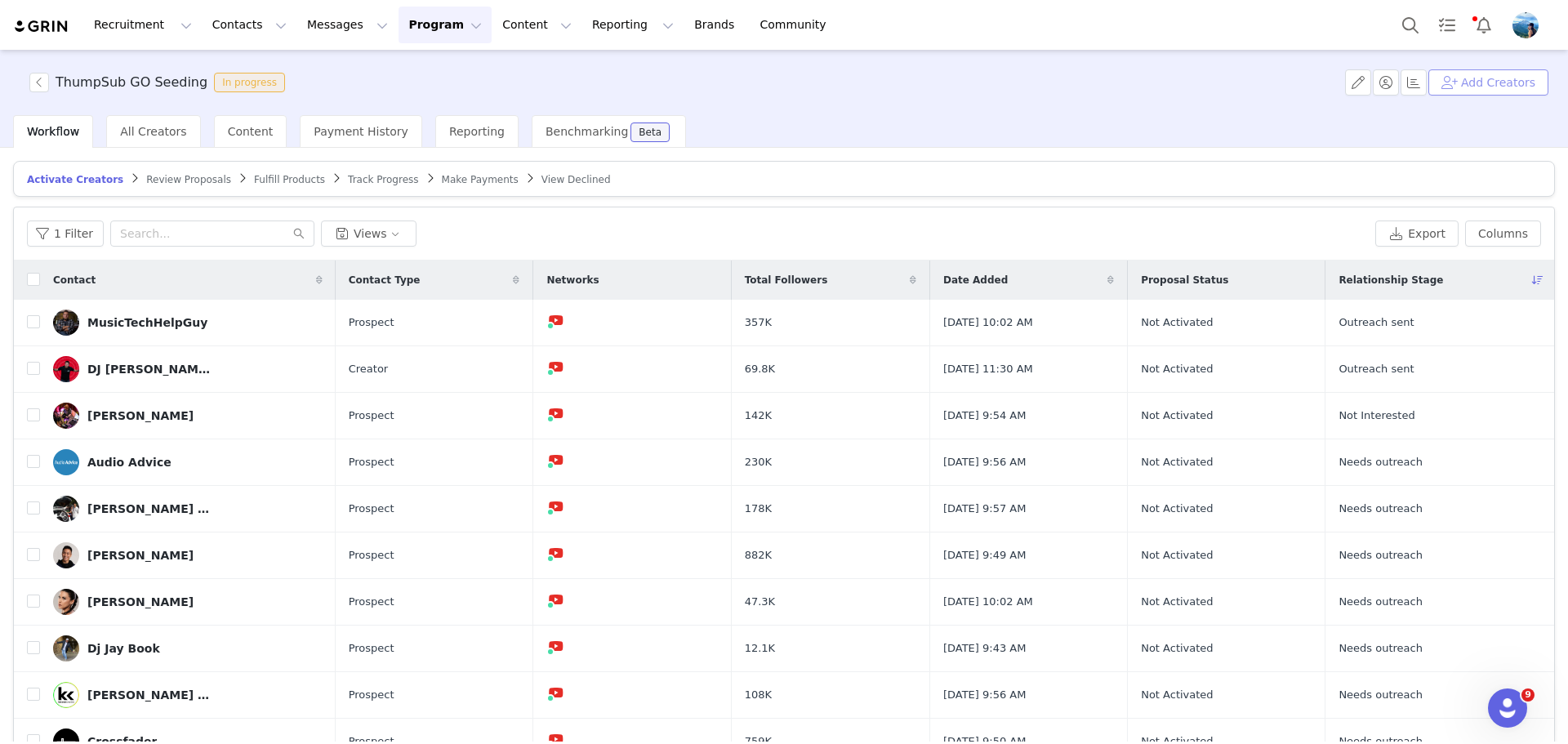
click at [1503, 82] on button "Add Creators" at bounding box center [1488, 83] width 120 height 26
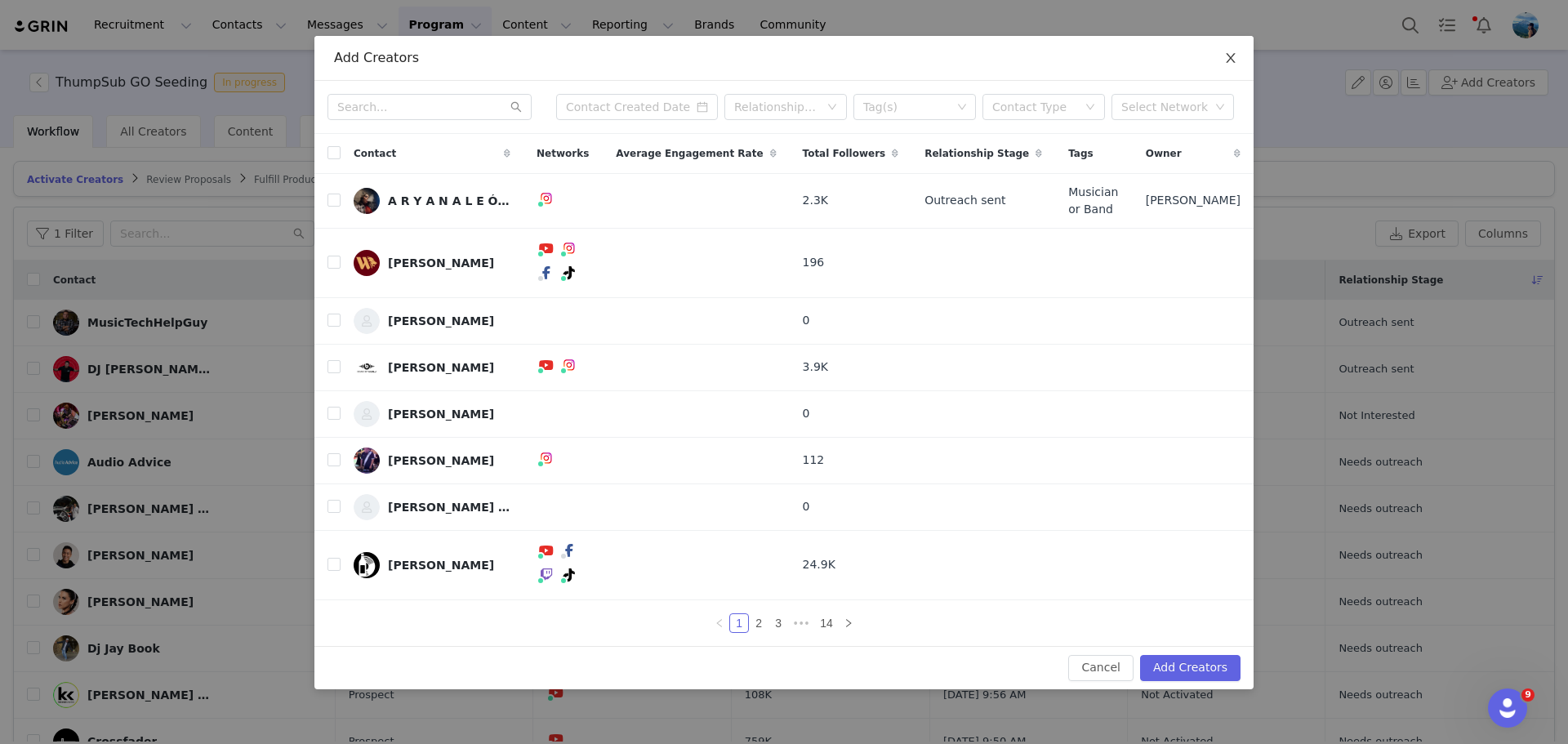
click at [1227, 76] on span "Close" at bounding box center [1231, 59] width 46 height 46
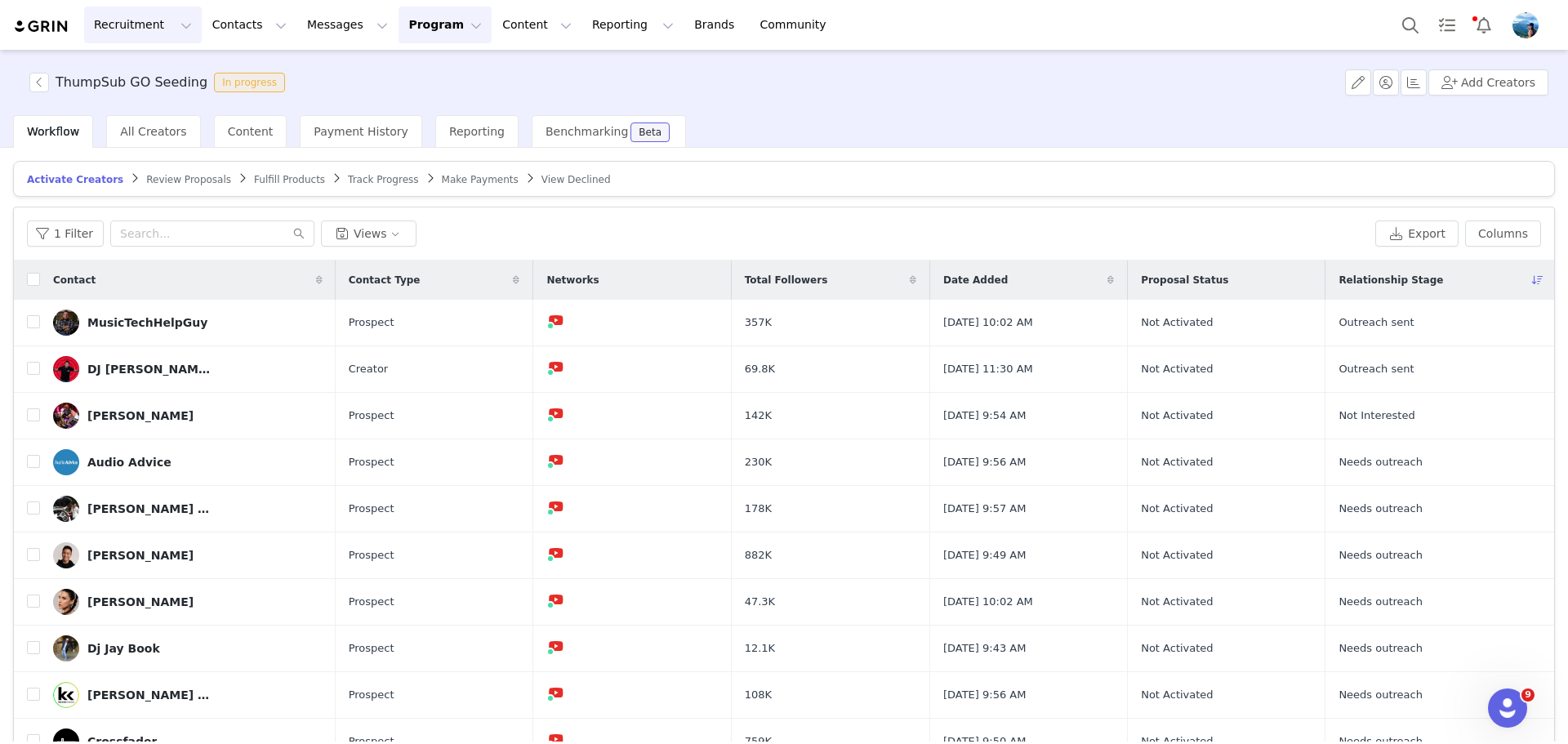
click at [127, 29] on button "Recruitment Recruitment" at bounding box center [143, 25] width 118 height 37
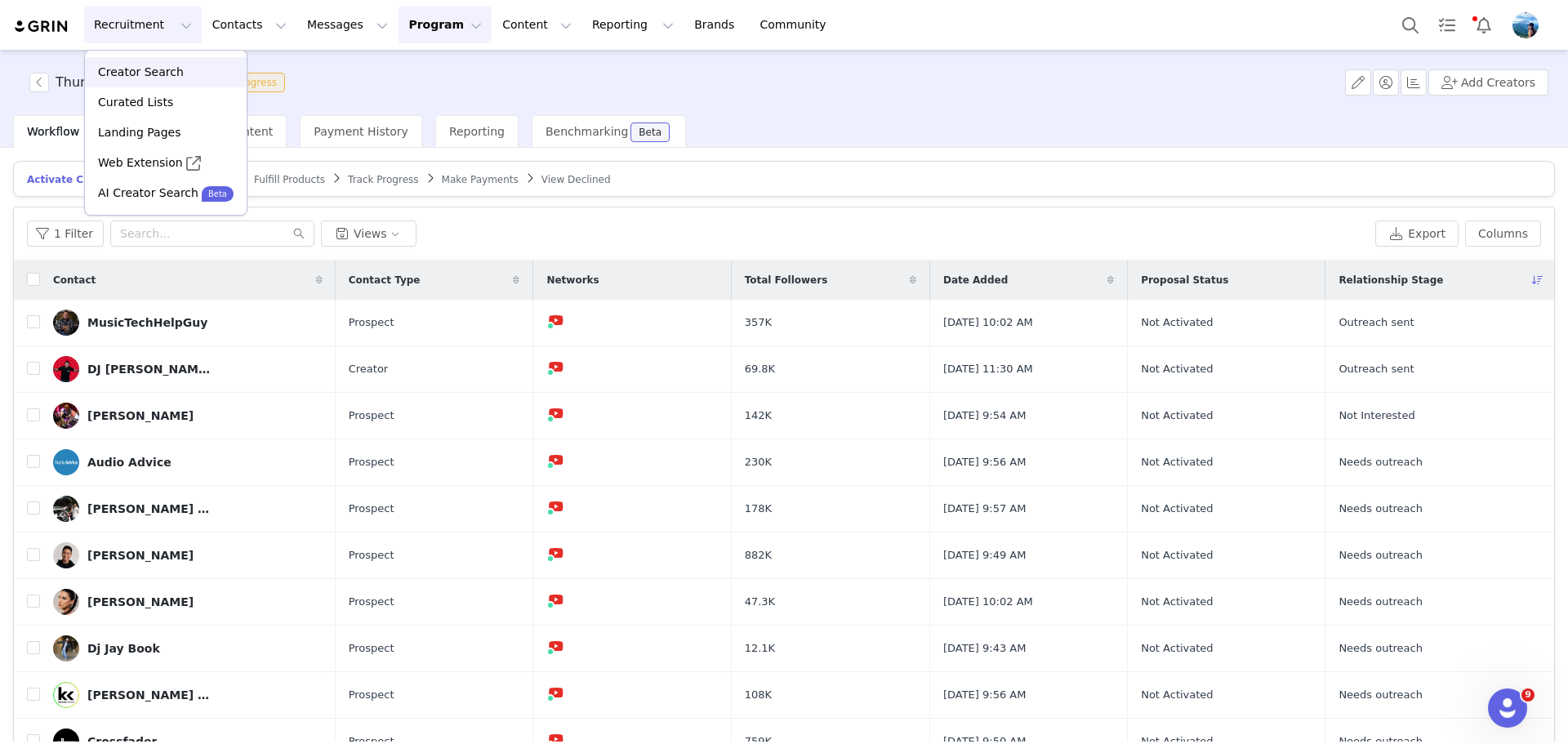
click at [111, 71] on p "Creator Search" at bounding box center [141, 73] width 86 height 18
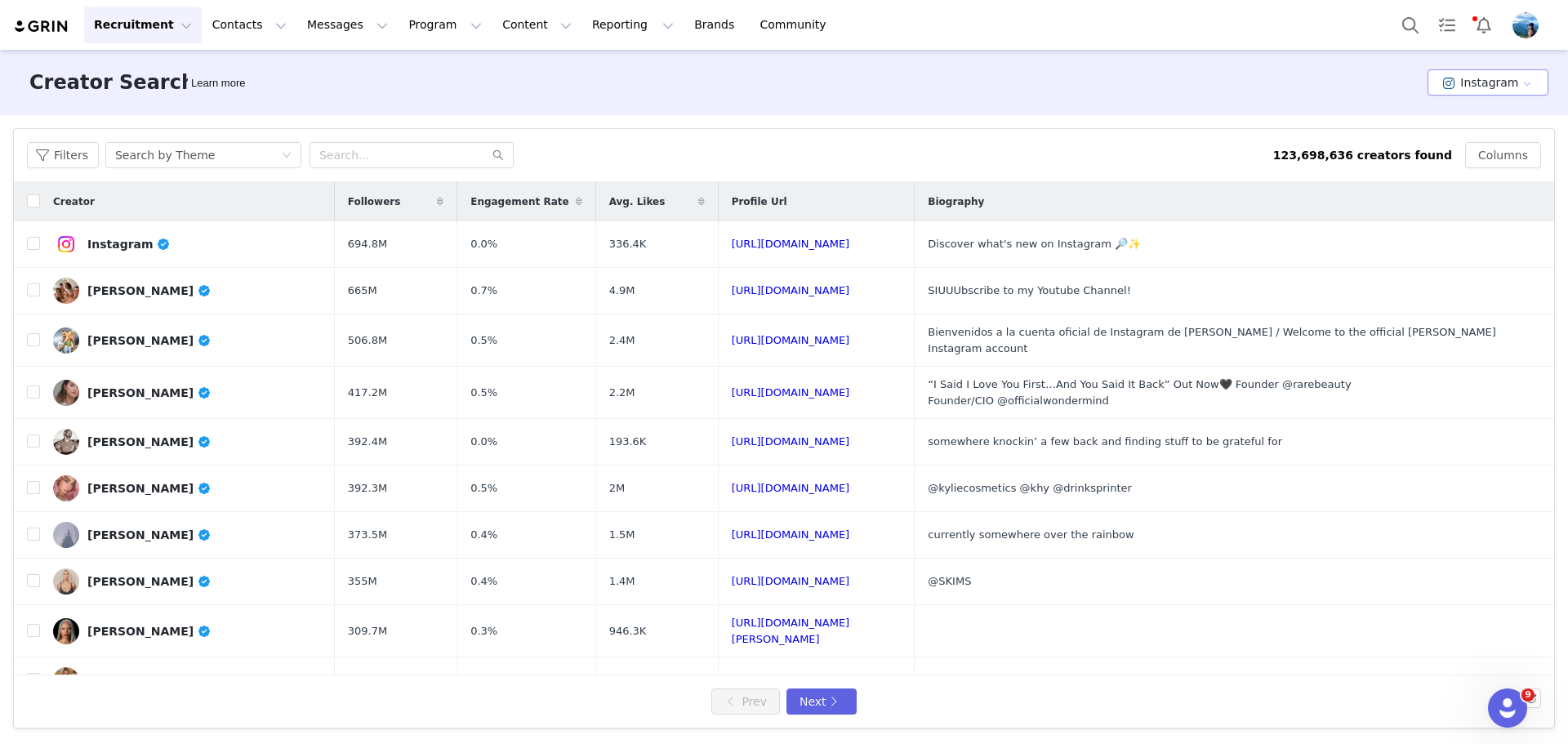
click at [1486, 73] on button "Instagram" at bounding box center [1488, 83] width 121 height 26
click at [1479, 163] on li "YouTube" at bounding box center [1492, 170] width 112 height 27
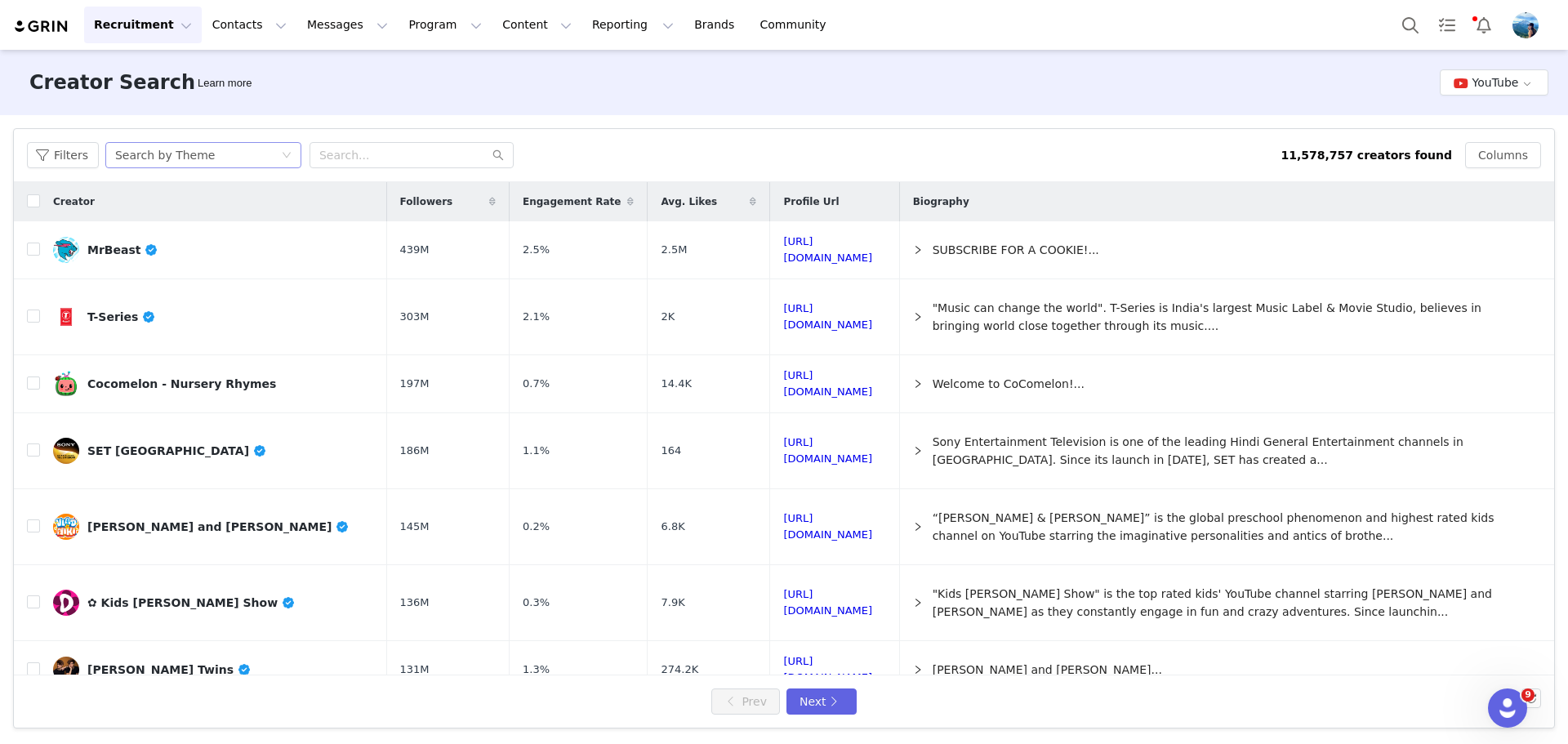
click at [169, 158] on div "Search by Theme" at bounding box center [164, 155] width 99 height 25
click at [194, 217] on li "Search by Creator" at bounding box center [203, 214] width 205 height 26
click at [380, 157] on input "text" at bounding box center [412, 155] width 205 height 26
type input "americanmusical"
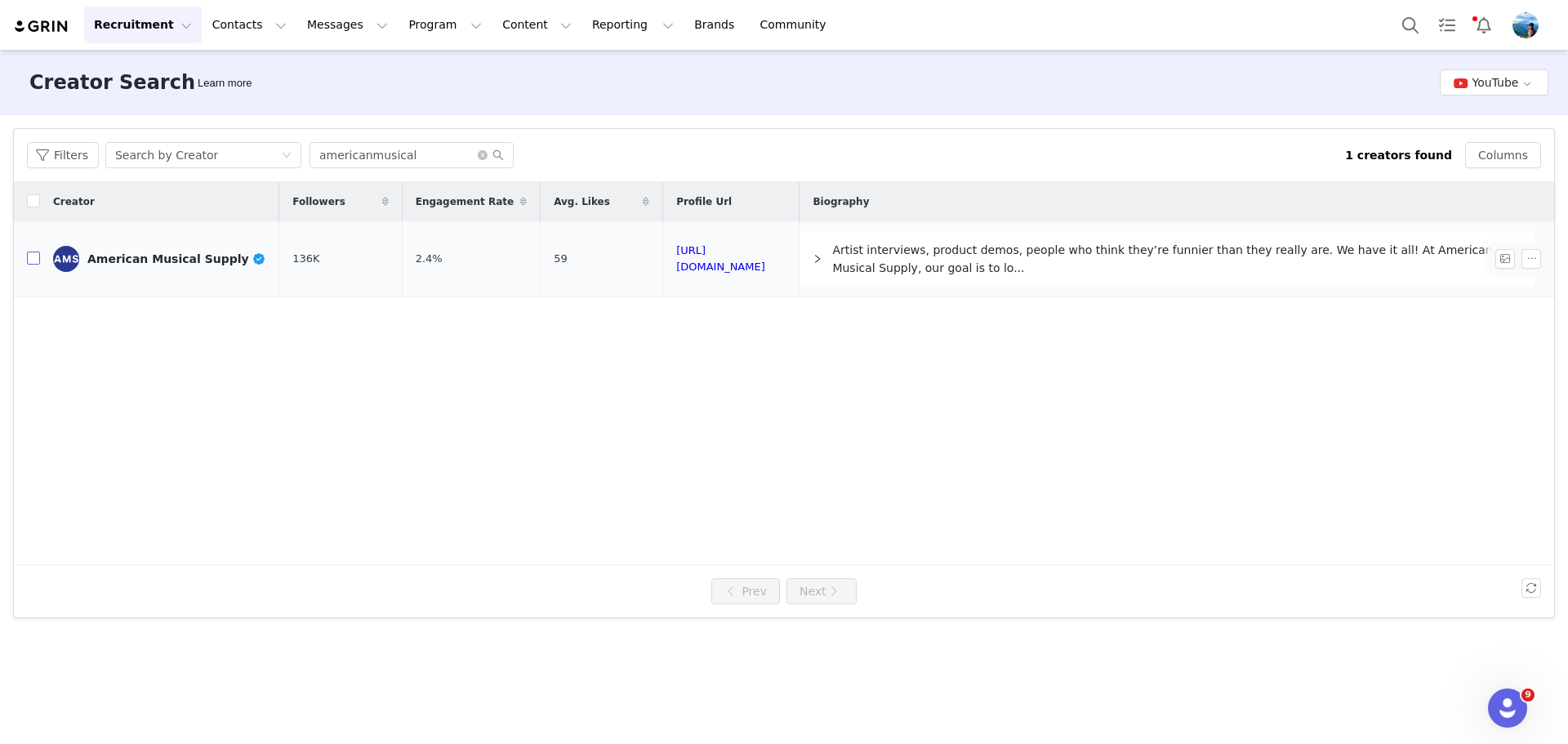
click at [29, 259] on input "checkbox" at bounding box center [33, 257] width 13 height 13
checkbox input "true"
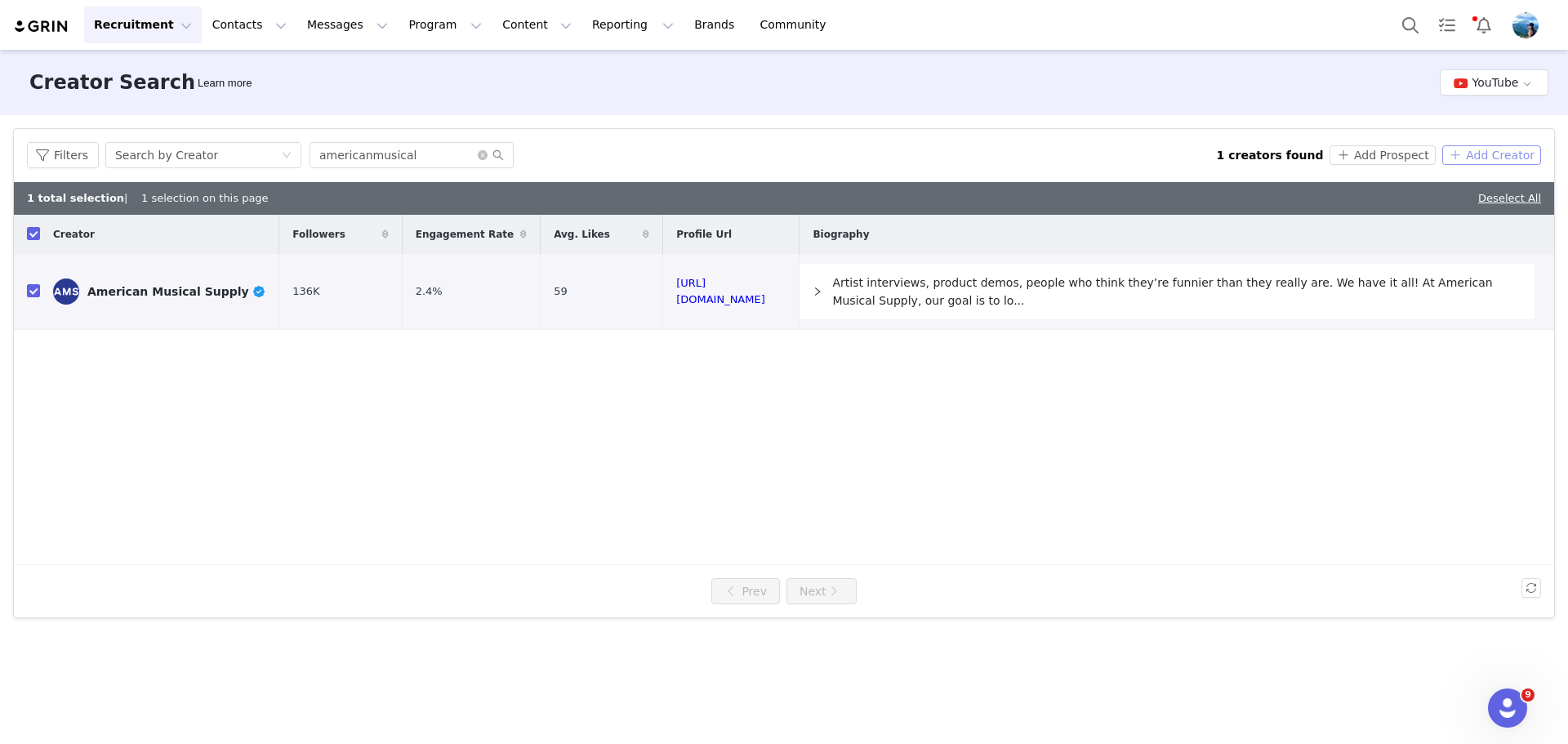
click at [1477, 155] on button "Add Creator" at bounding box center [1492, 155] width 99 height 19
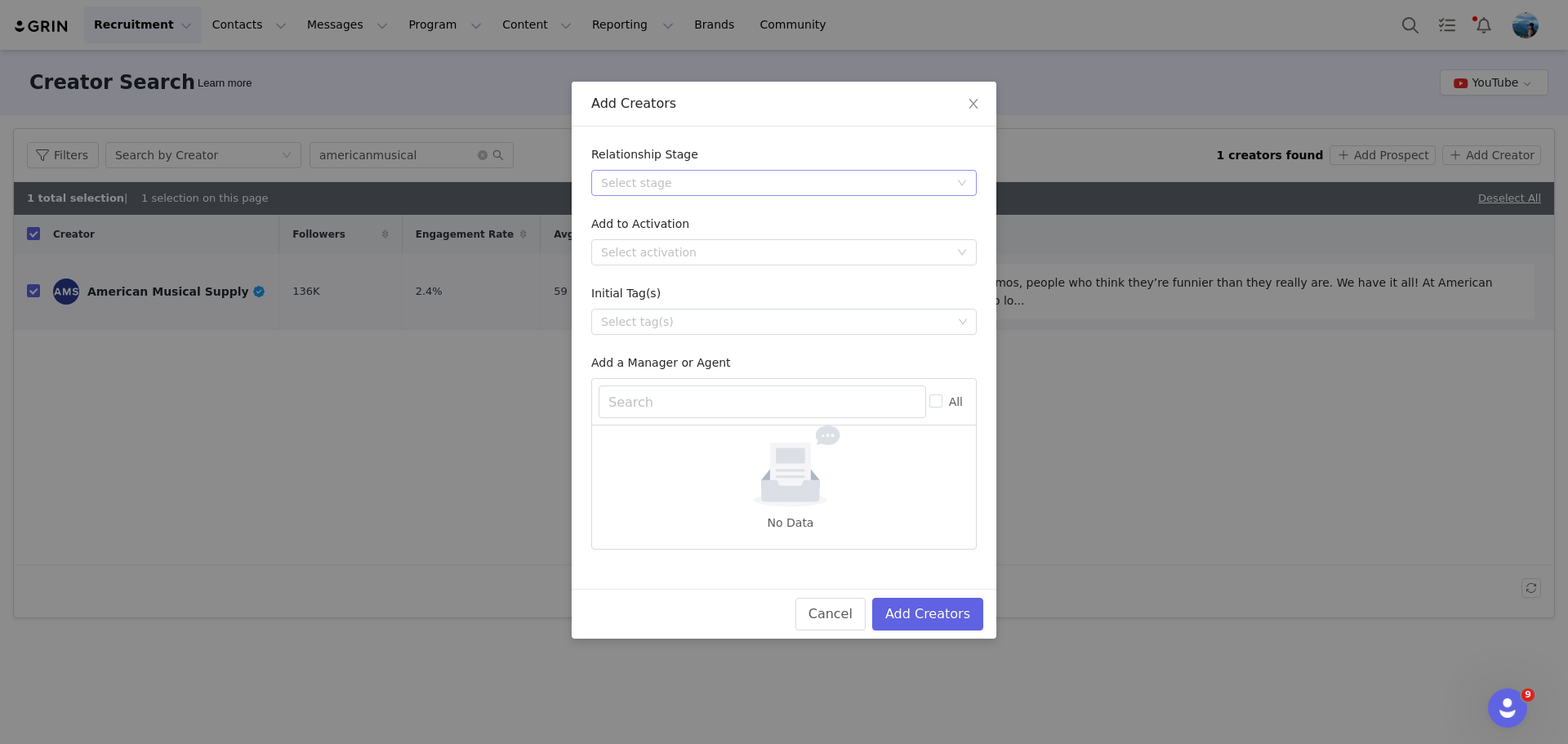
click at [761, 178] on div "Select stage" at bounding box center [775, 183] width 348 height 17
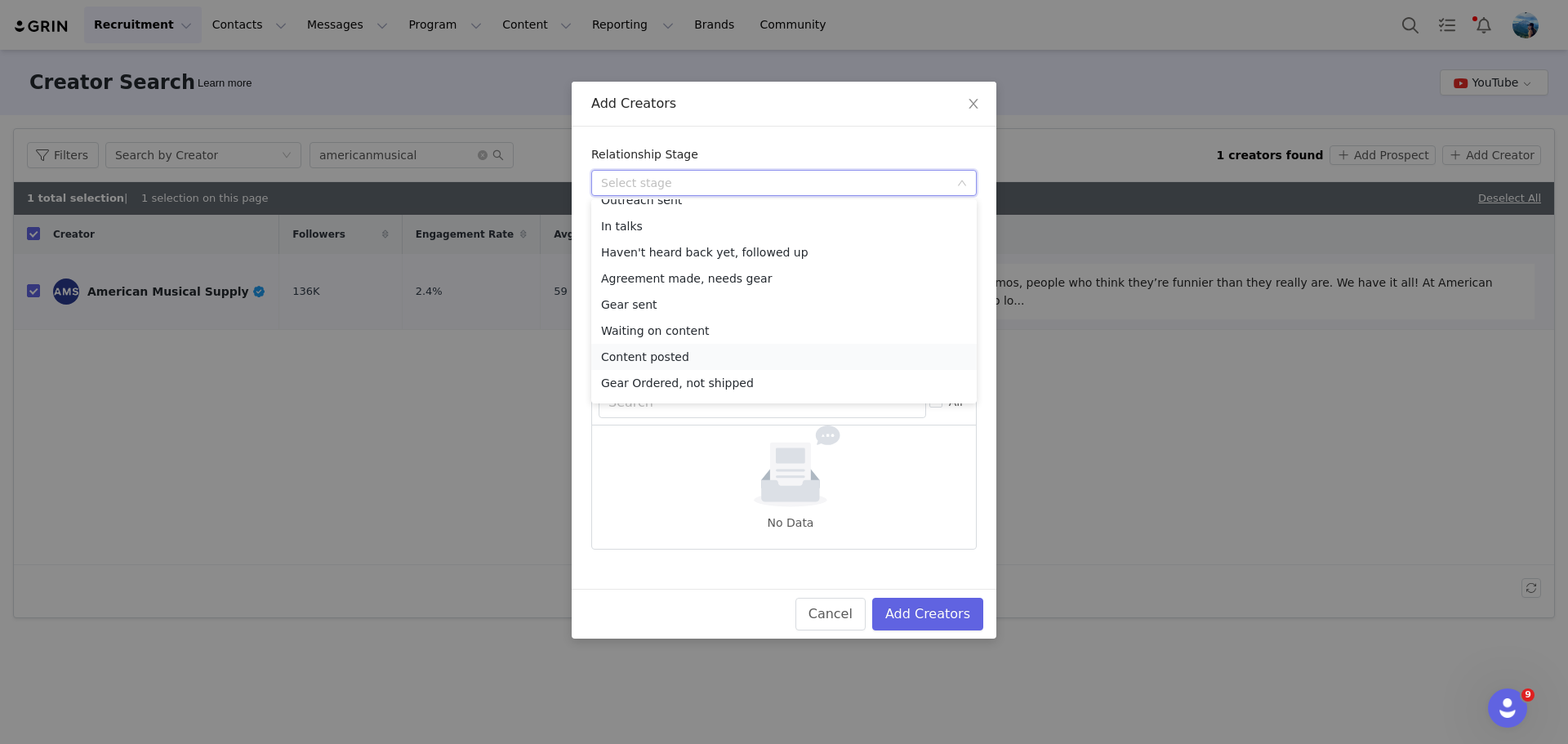
scroll to position [64, 0]
click at [695, 333] on li "Content posted" at bounding box center [783, 335] width 385 height 26
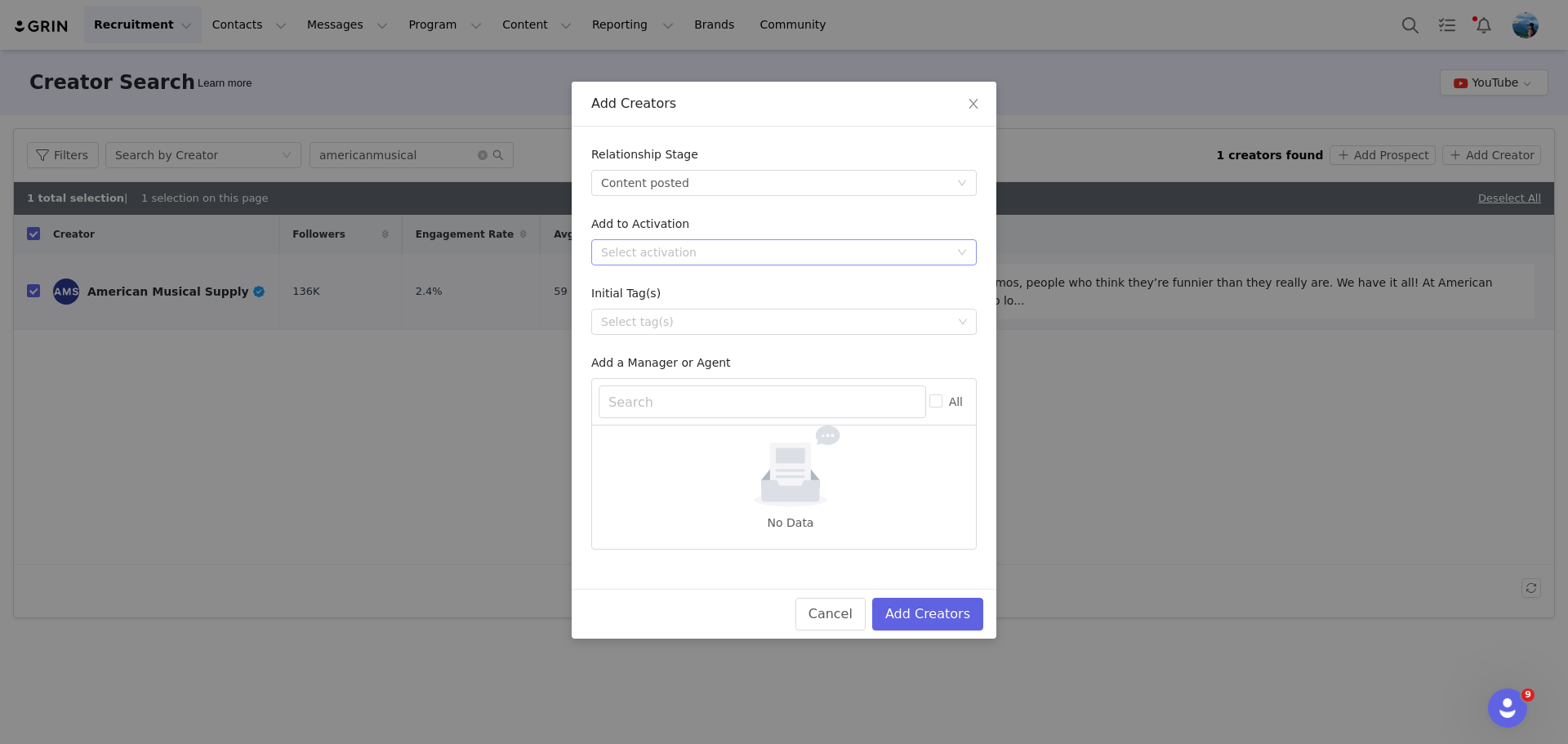
click at [711, 247] on div "Select activation" at bounding box center [775, 252] width 348 height 17
click at [694, 280] on li "ThumpSub GO Seeding" at bounding box center [783, 285] width 385 height 26
click at [711, 329] on div "Select tag(s)" at bounding box center [777, 321] width 351 height 17
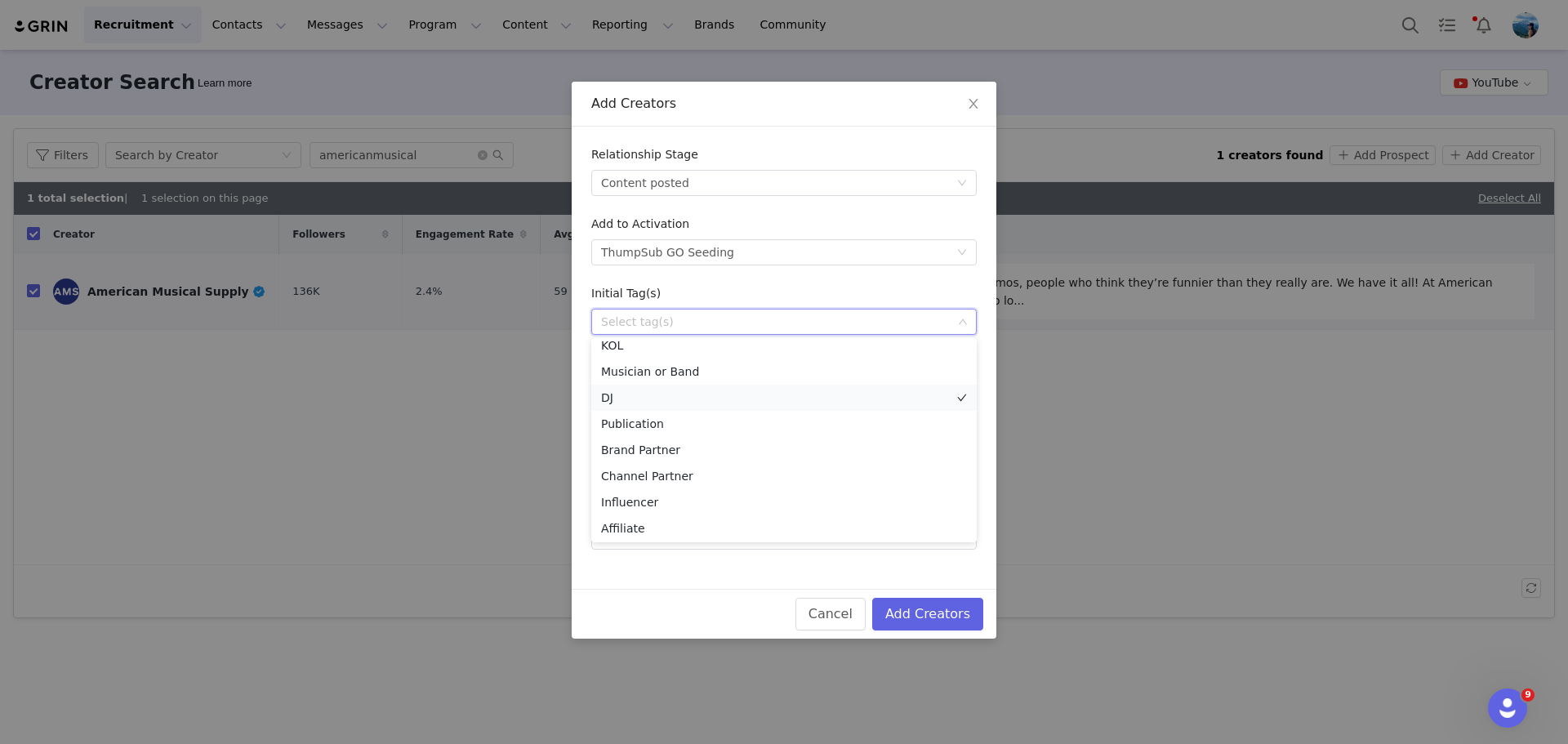
scroll to position [11, 0]
click at [687, 476] on li "Channel Partner" at bounding box center [783, 474] width 385 height 26
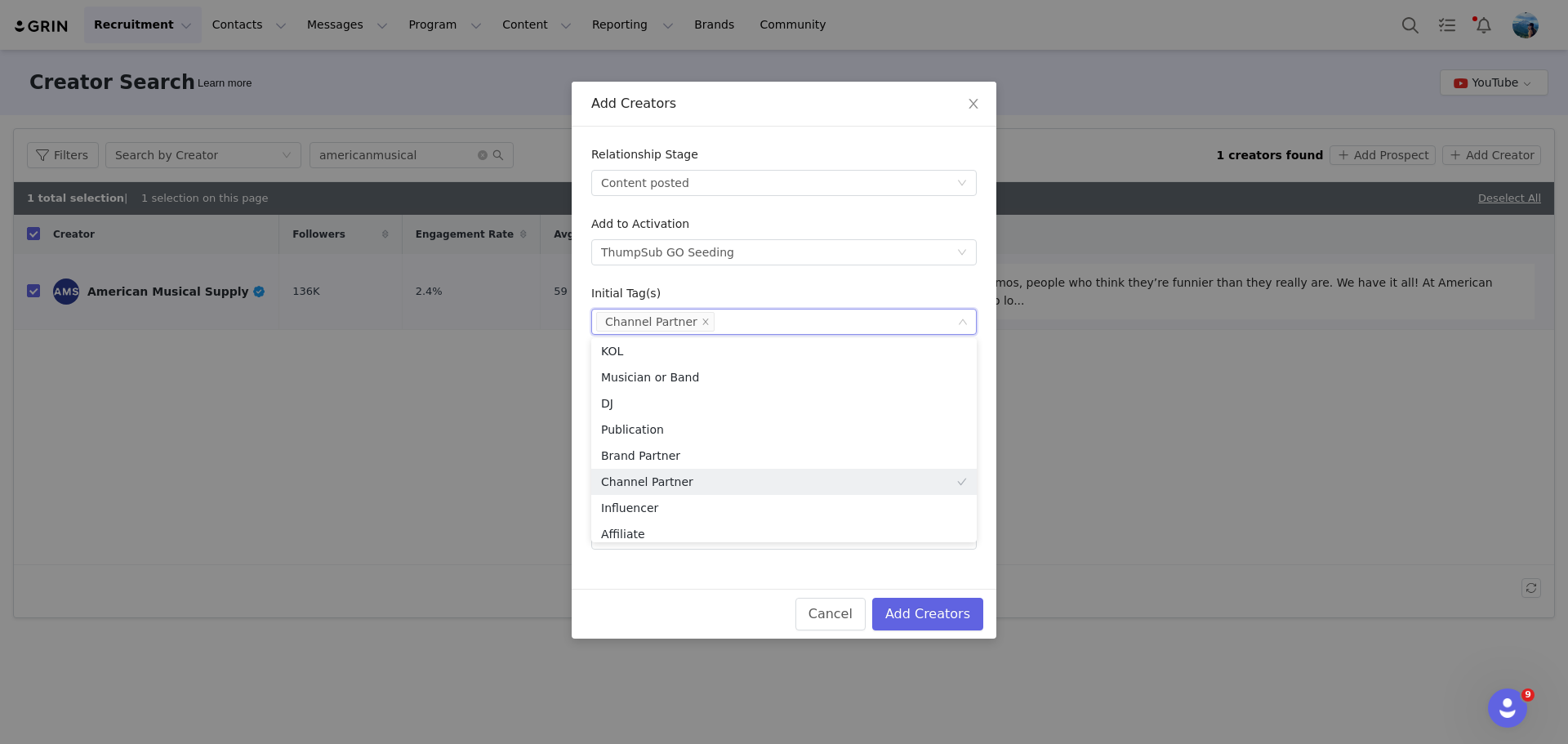
click at [863, 287] on div "Initial Tag(s)" at bounding box center [783, 297] width 385 height 24
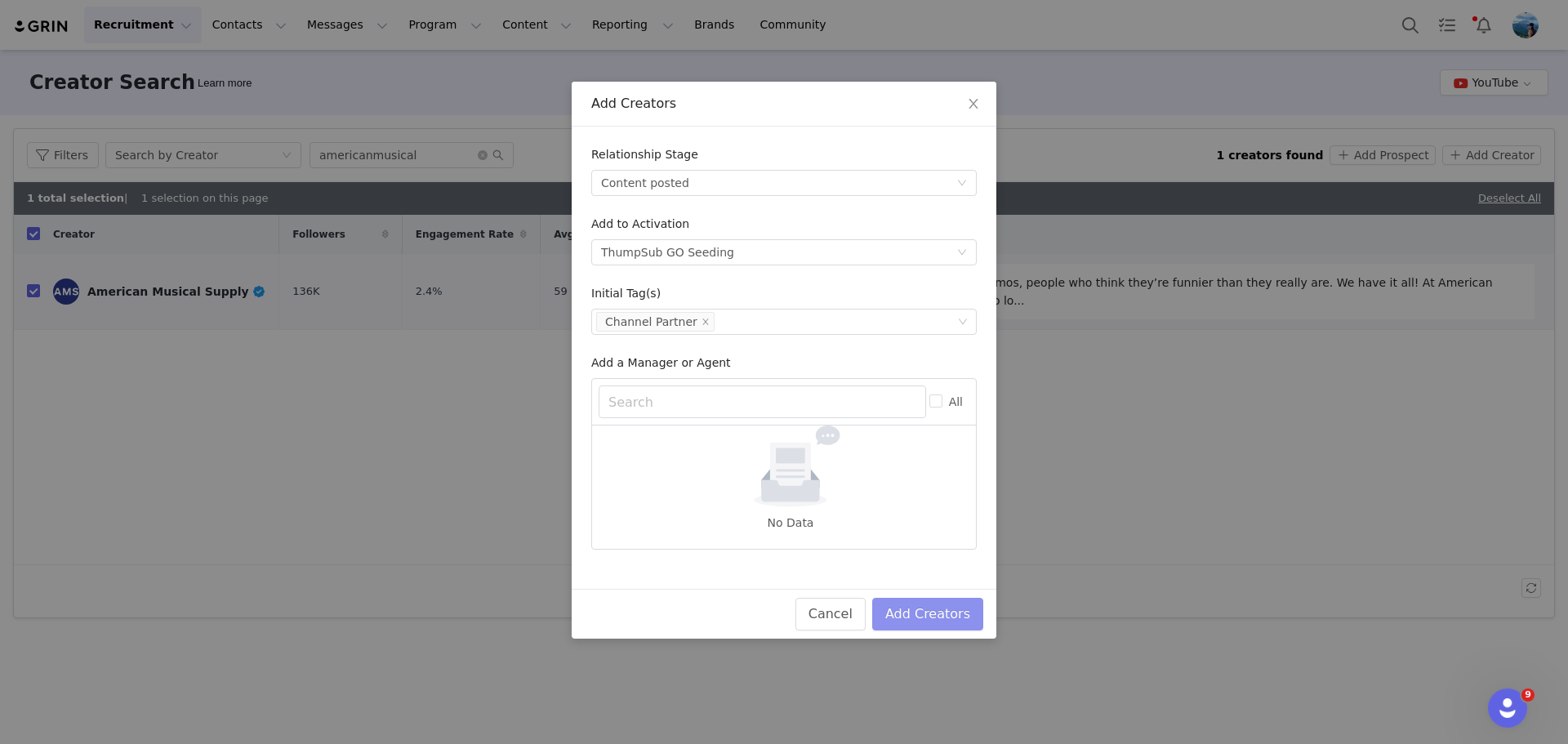
click at [945, 614] on button "Add Creators" at bounding box center [927, 614] width 111 height 33
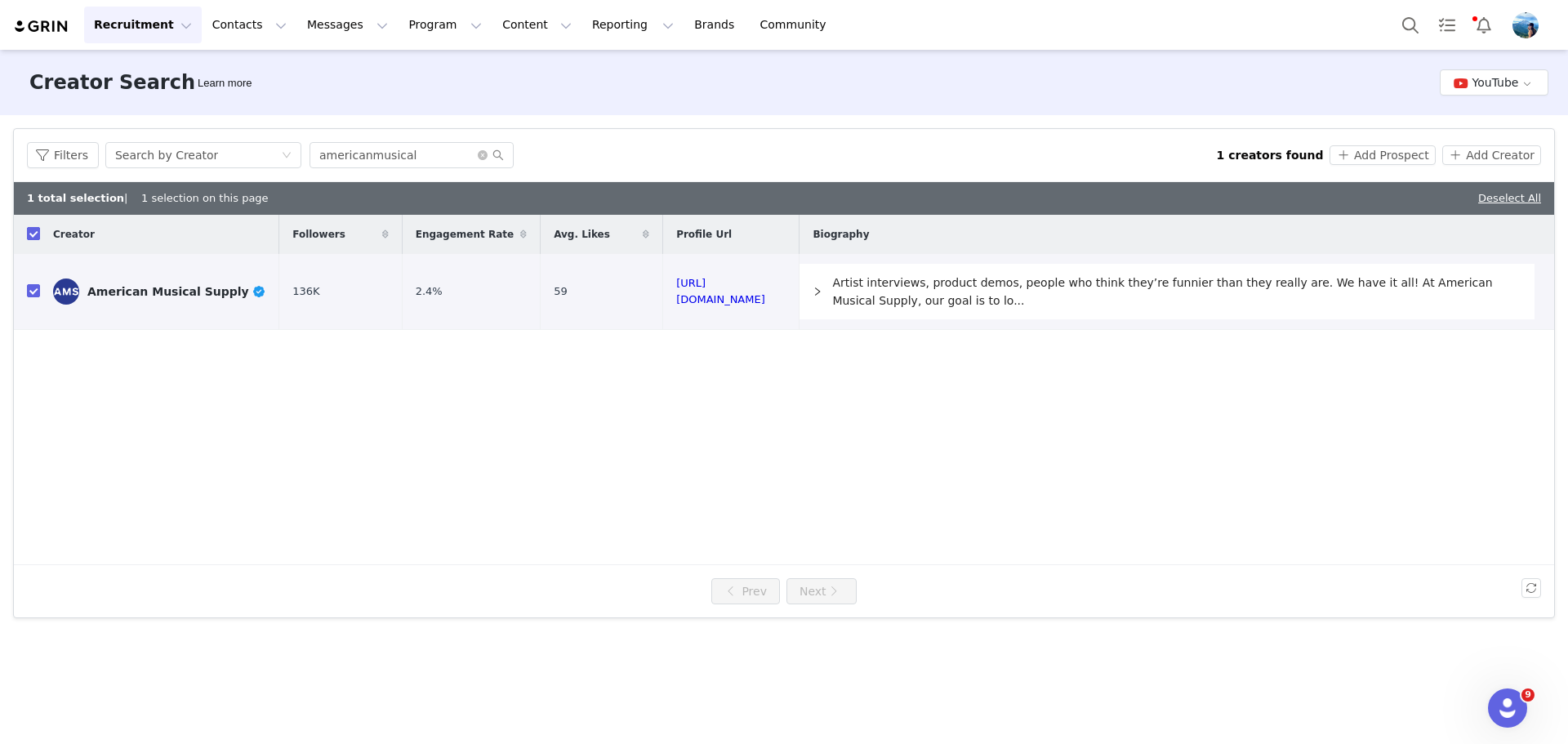
click at [39, 239] on input "checkbox" at bounding box center [33, 234] width 13 height 13
checkbox input "false"
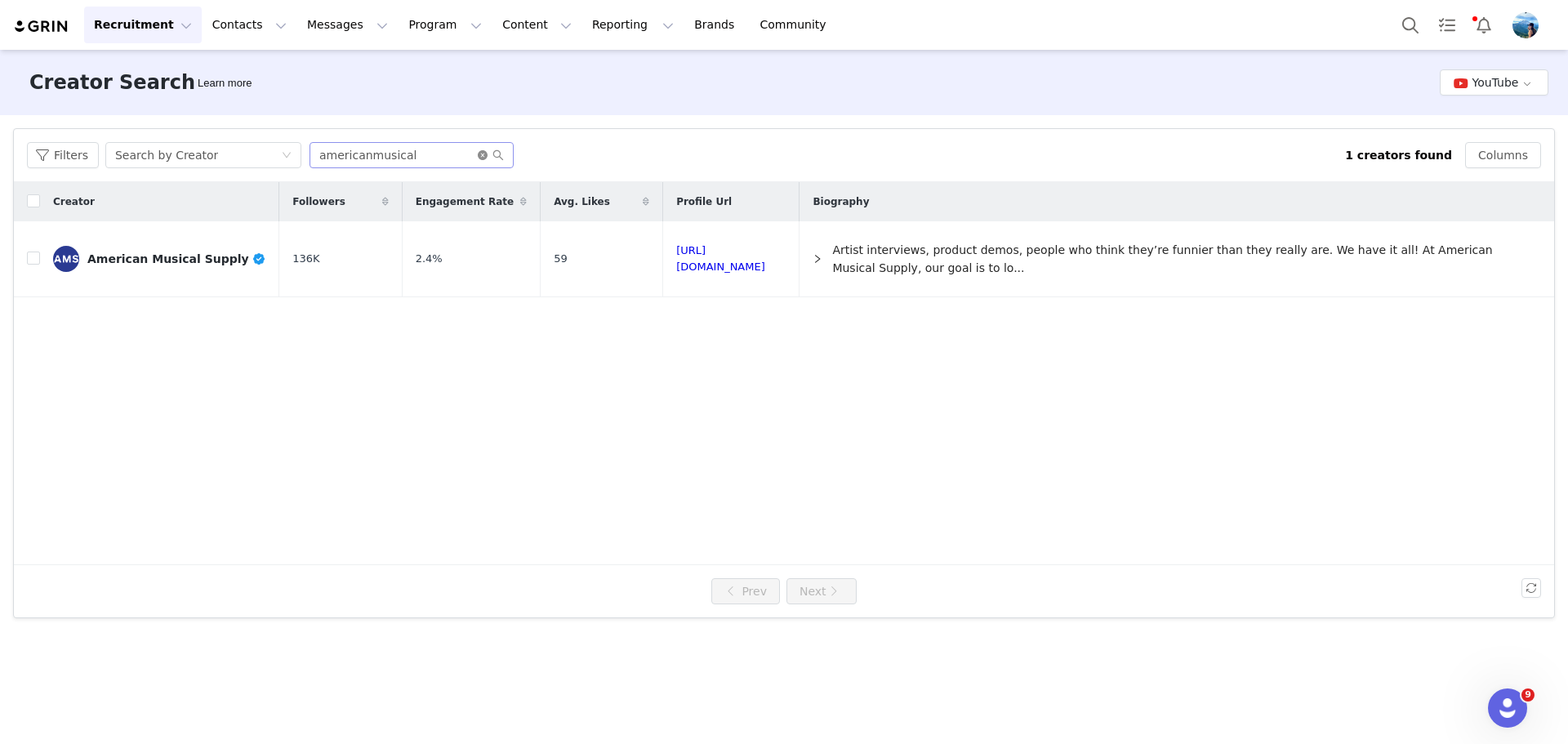
click at [478, 152] on icon "icon: close-circle" at bounding box center [482, 155] width 10 height 10
click at [405, 157] on input "text" at bounding box center [412, 155] width 205 height 26
paste input "idjnow-gear-up"
type input "idjnow-gear-up"
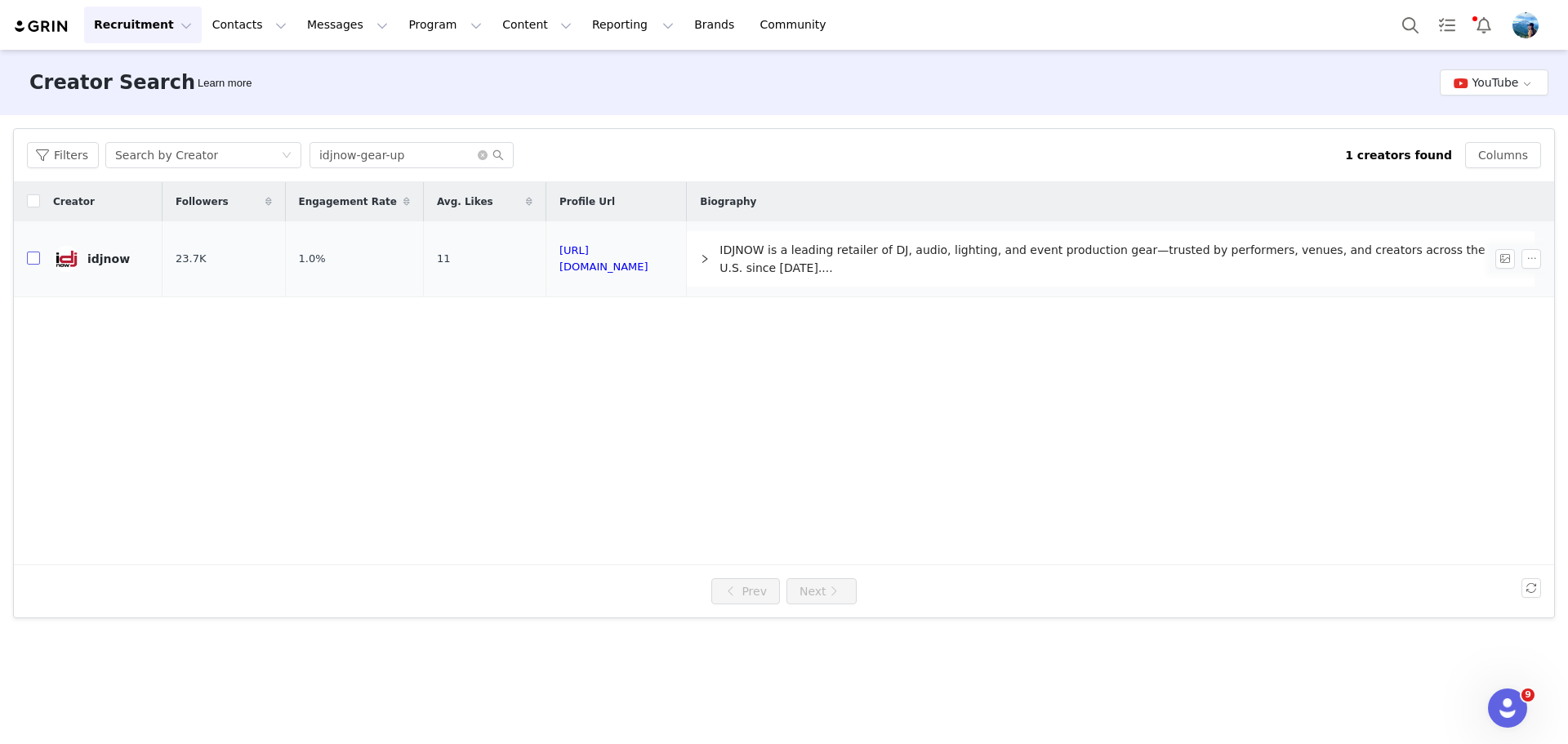
click at [37, 258] on input "checkbox" at bounding box center [33, 257] width 13 height 13
checkbox input "true"
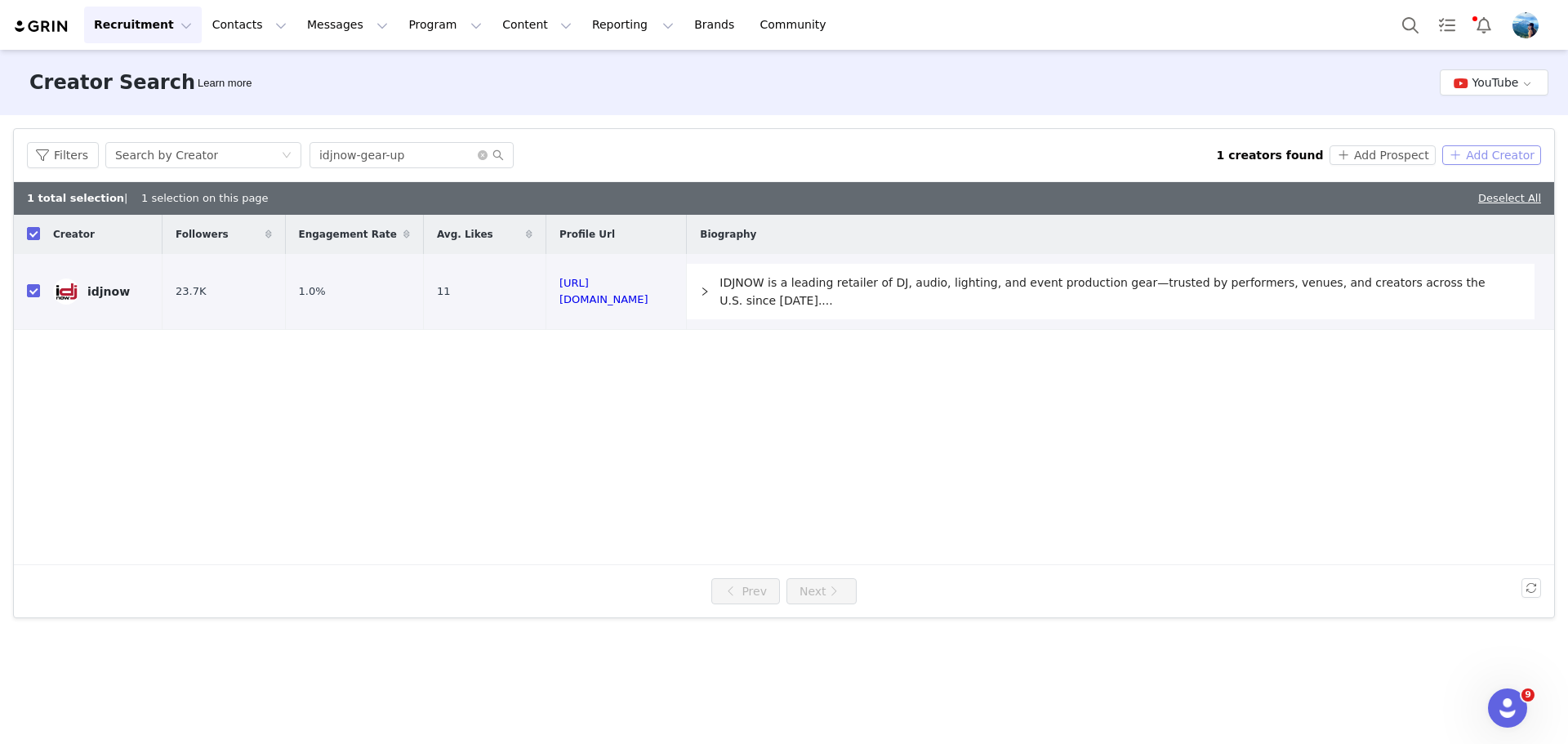
click at [1495, 150] on button "Add Creator" at bounding box center [1492, 155] width 99 height 19
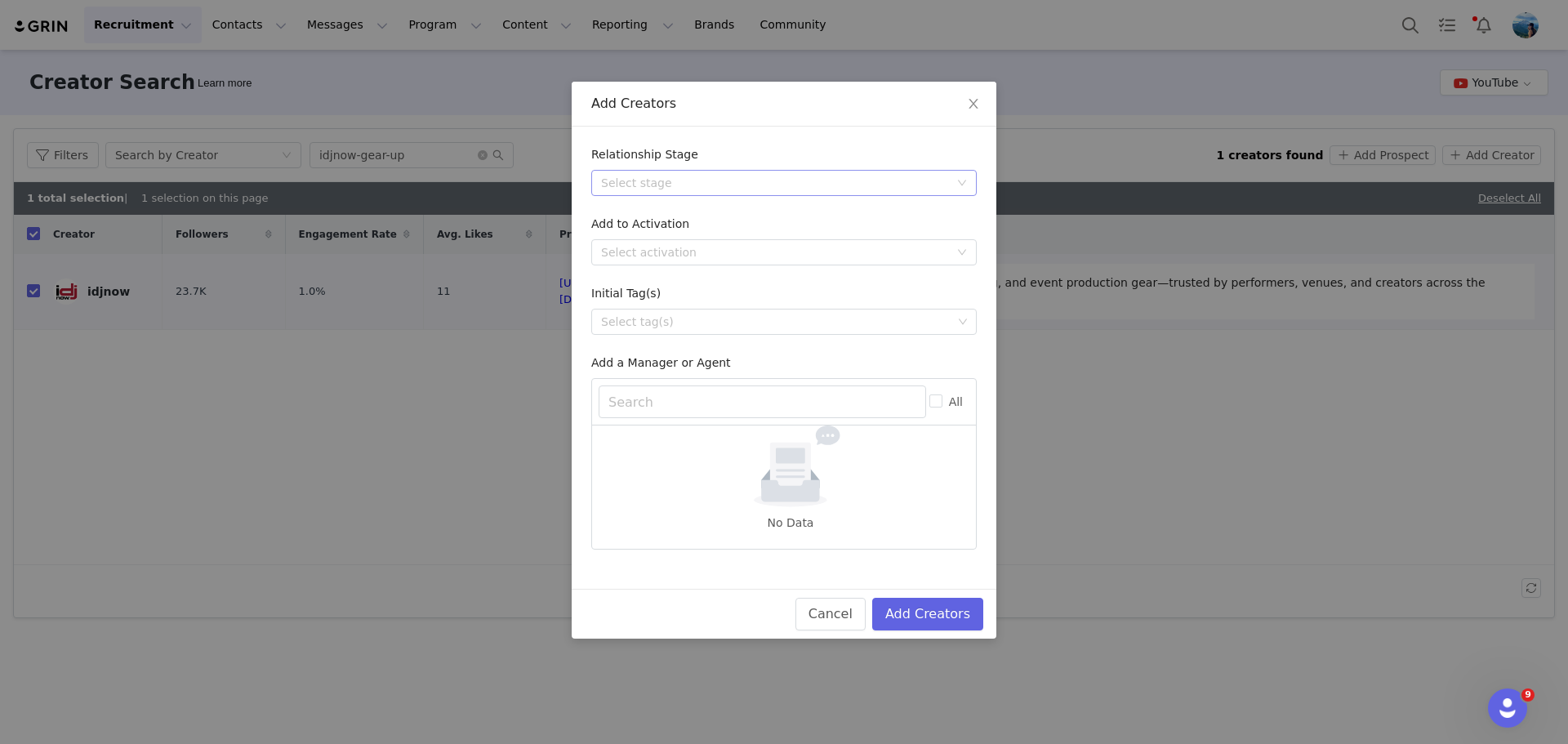
click at [715, 177] on div "Select stage" at bounding box center [775, 183] width 348 height 17
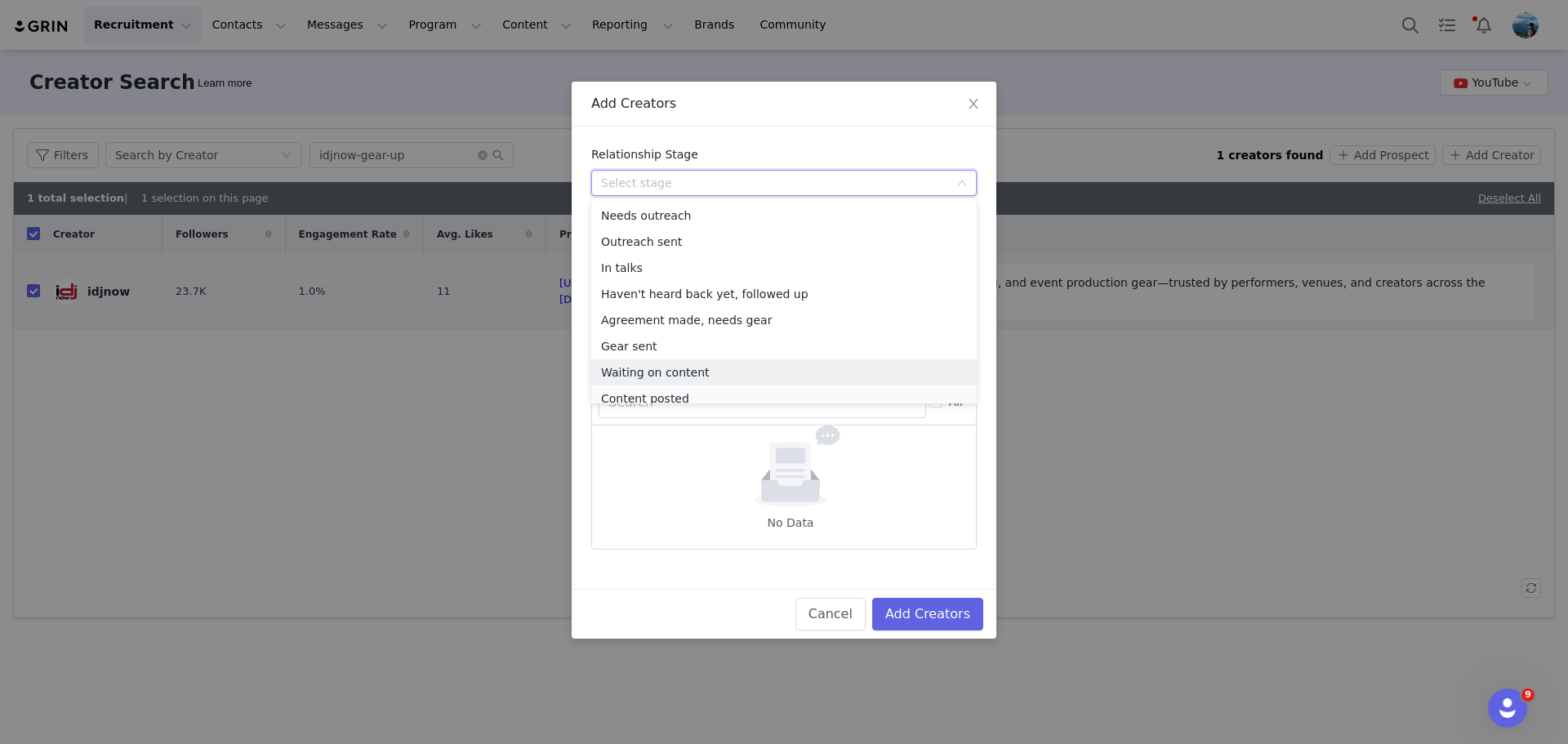
scroll to position [8, 0]
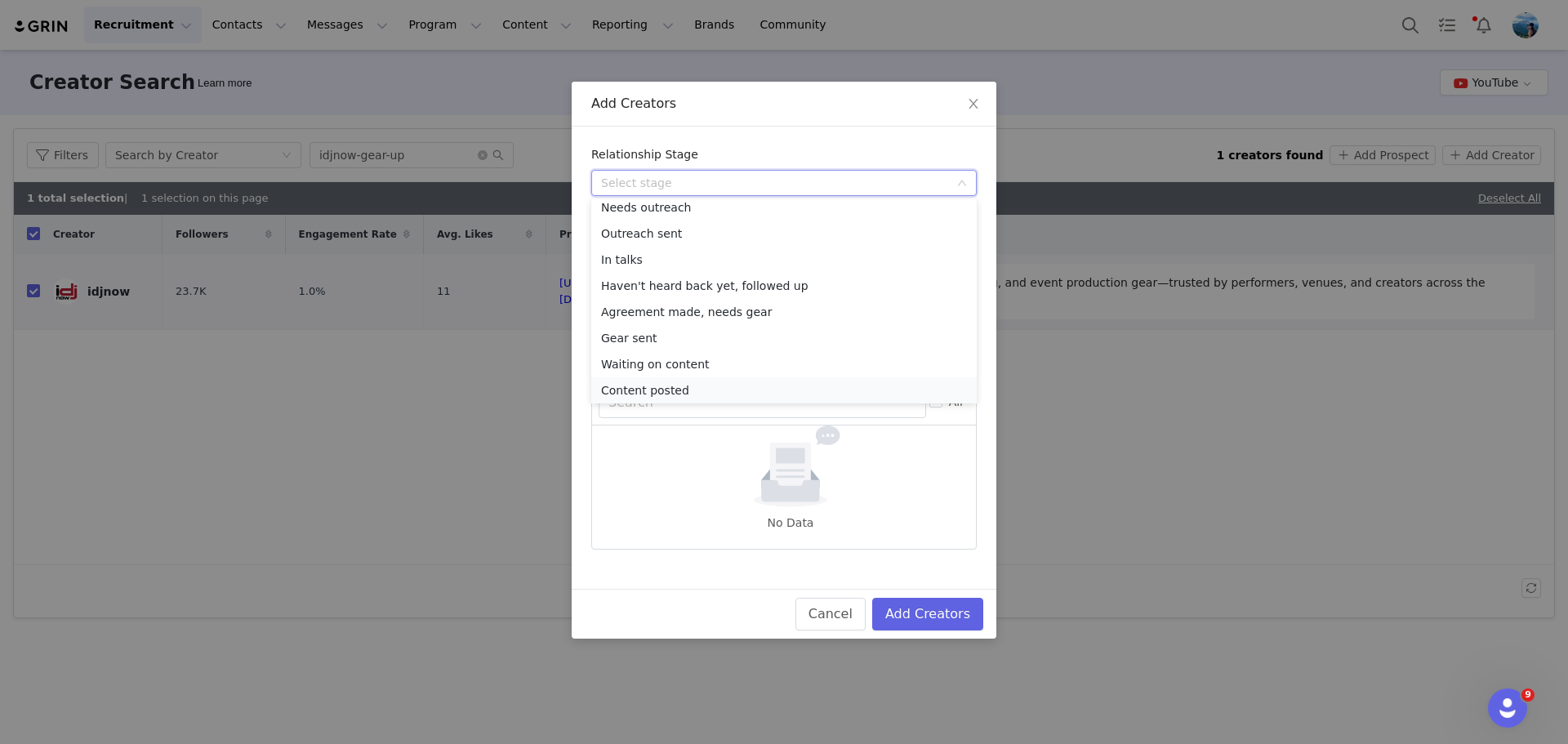
click at [684, 392] on li "Content posted" at bounding box center [783, 391] width 385 height 26
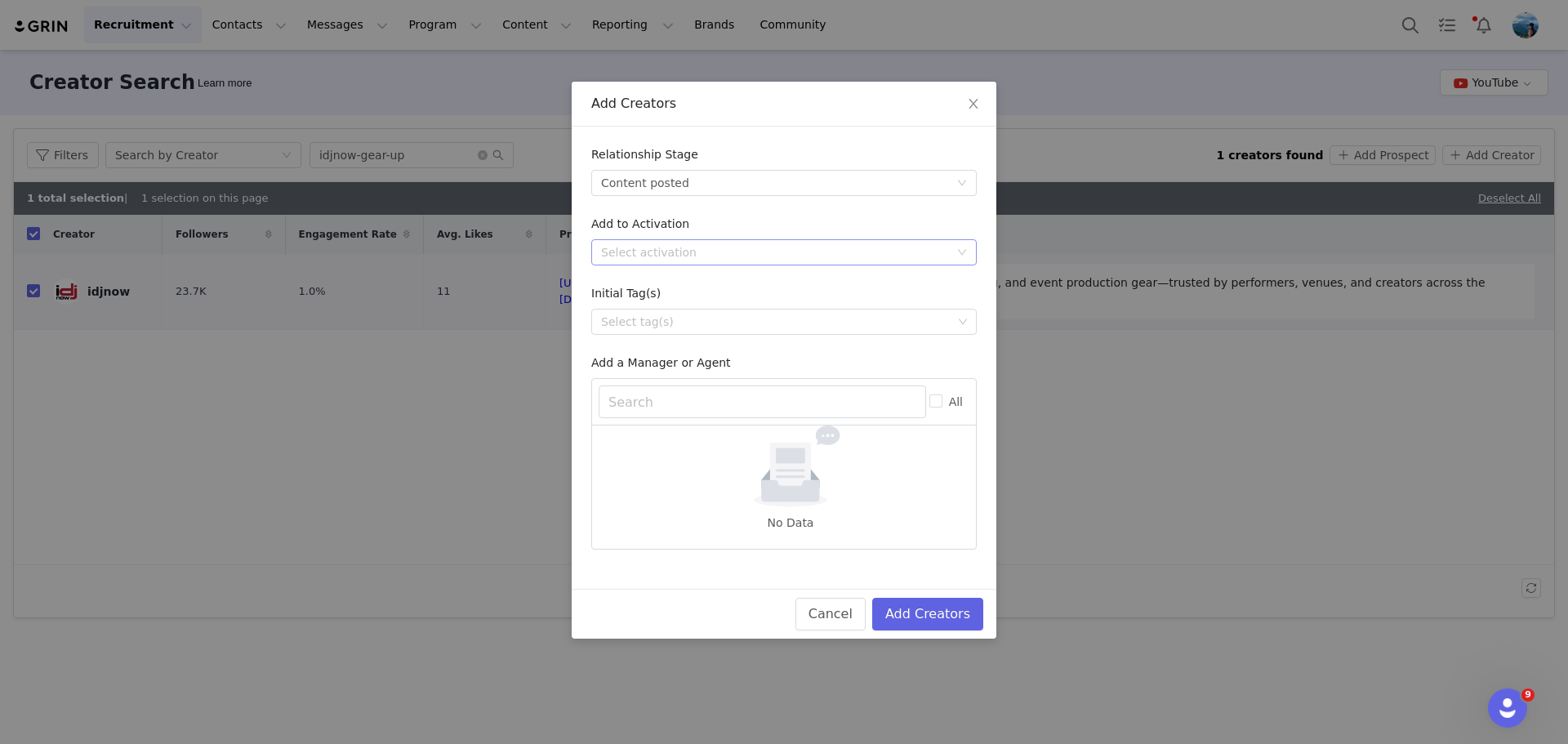
click at [694, 250] on div "Select activation" at bounding box center [775, 252] width 348 height 17
click at [684, 285] on li "ThumpSub GO Seeding" at bounding box center [783, 285] width 385 height 26
click at [734, 319] on div "Select tag(s)" at bounding box center [777, 321] width 351 height 17
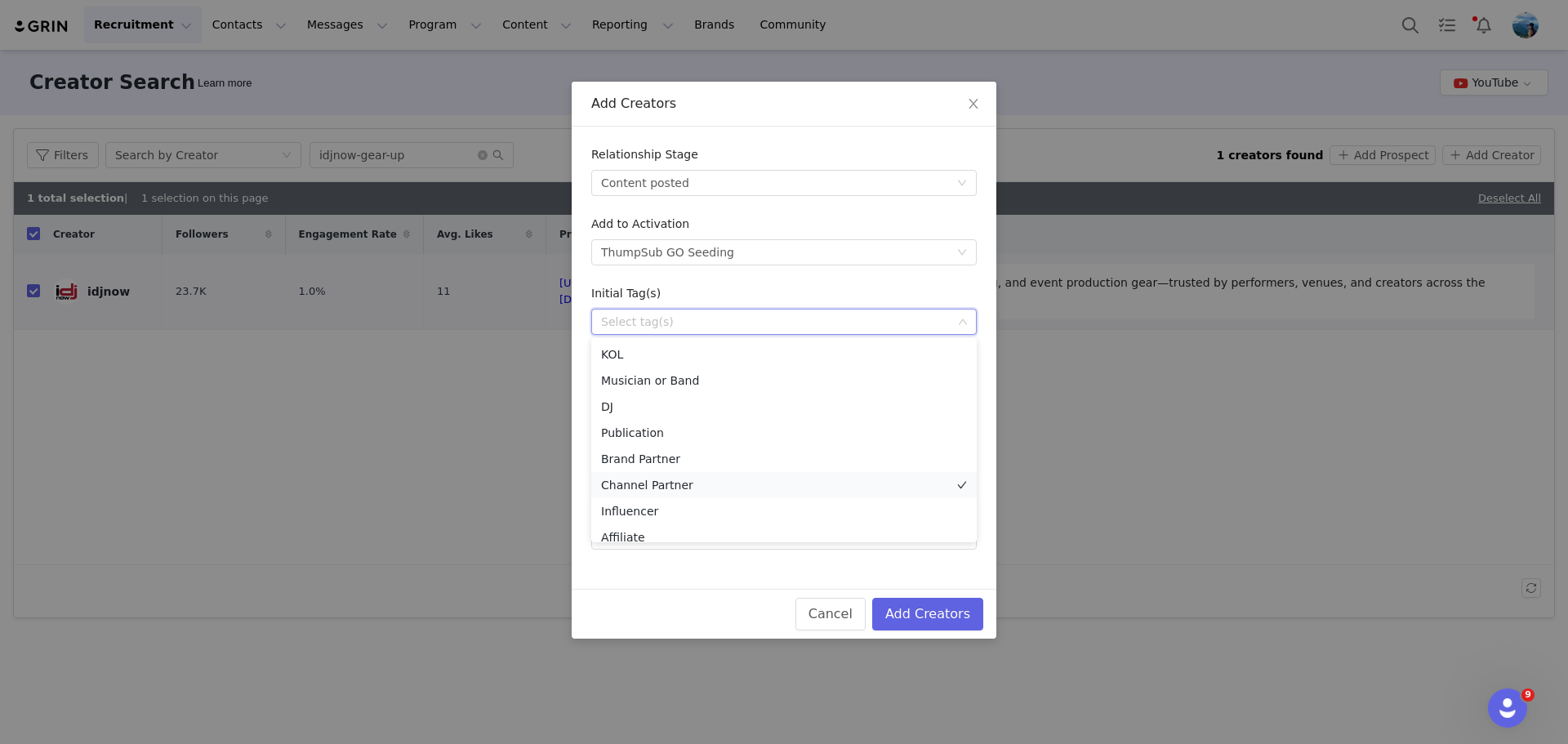
click at [671, 482] on li "Channel Partner" at bounding box center [783, 486] width 385 height 26
click at [925, 613] on button "Add Creators" at bounding box center [927, 614] width 111 height 33
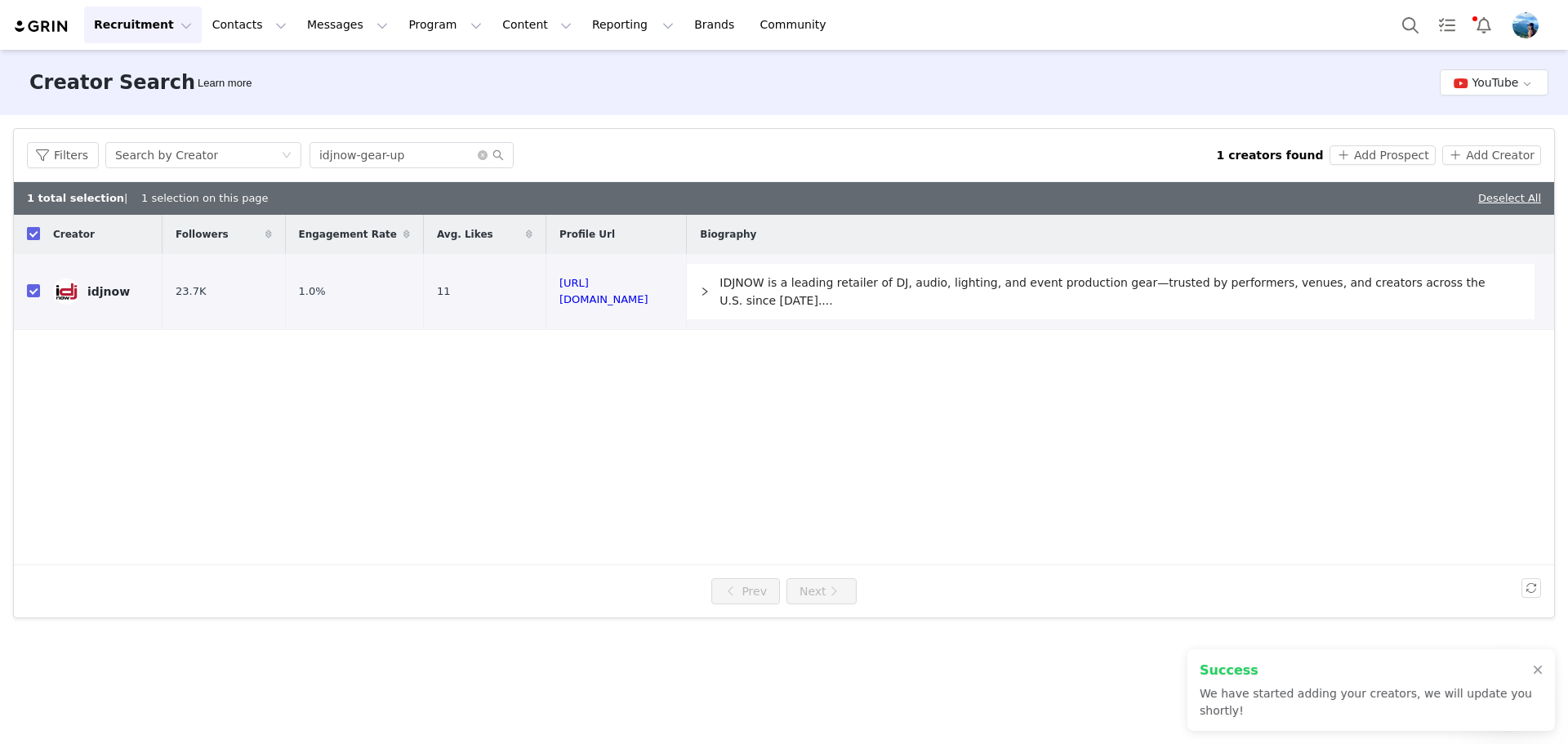
click at [29, 239] on input "checkbox" at bounding box center [33, 234] width 13 height 13
checkbox input "false"
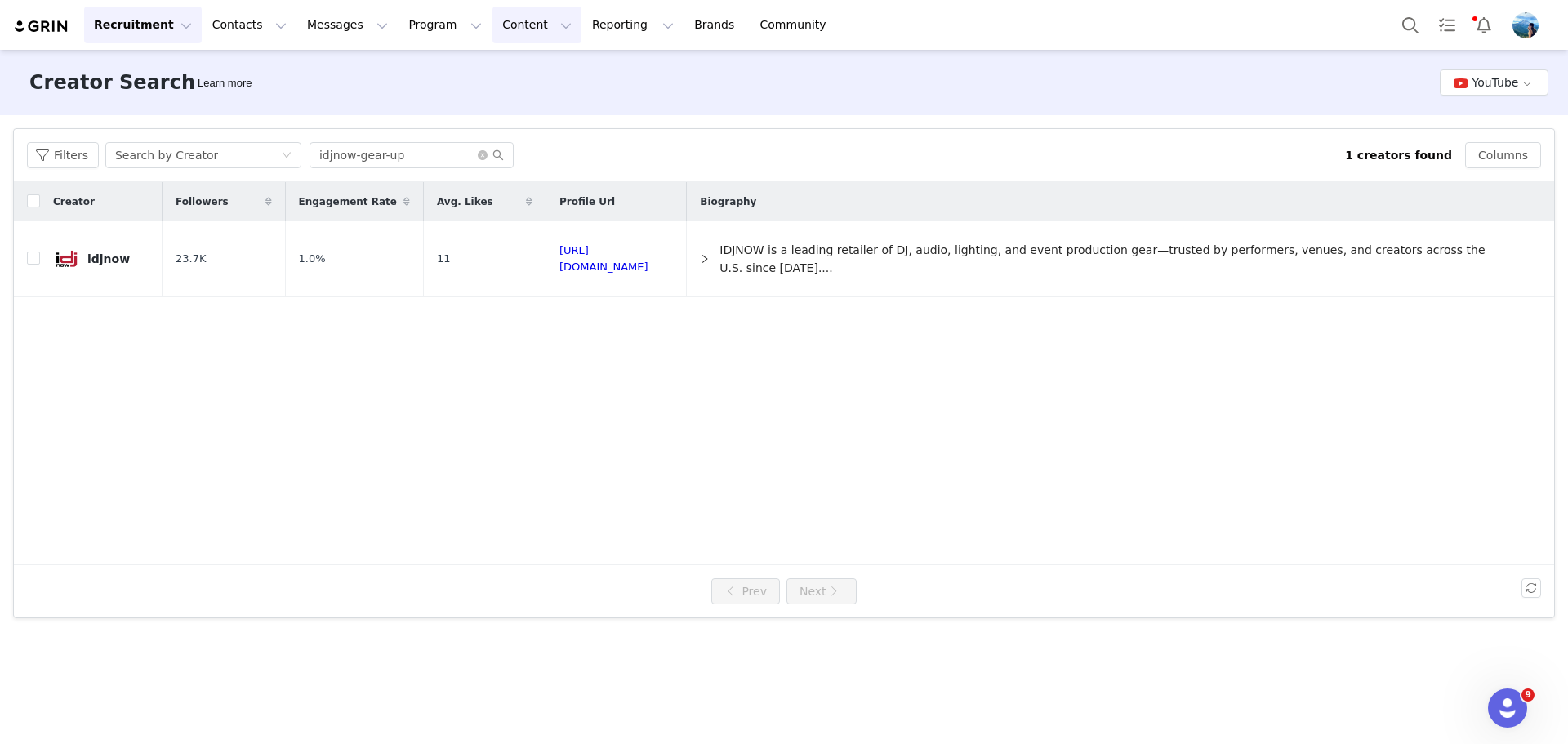
click at [493, 25] on button "Content Content" at bounding box center [536, 25] width 89 height 37
click at [407, 21] on button "Program Program" at bounding box center [445, 25] width 93 height 37
click at [412, 76] on p "Activations" at bounding box center [403, 73] width 63 height 18
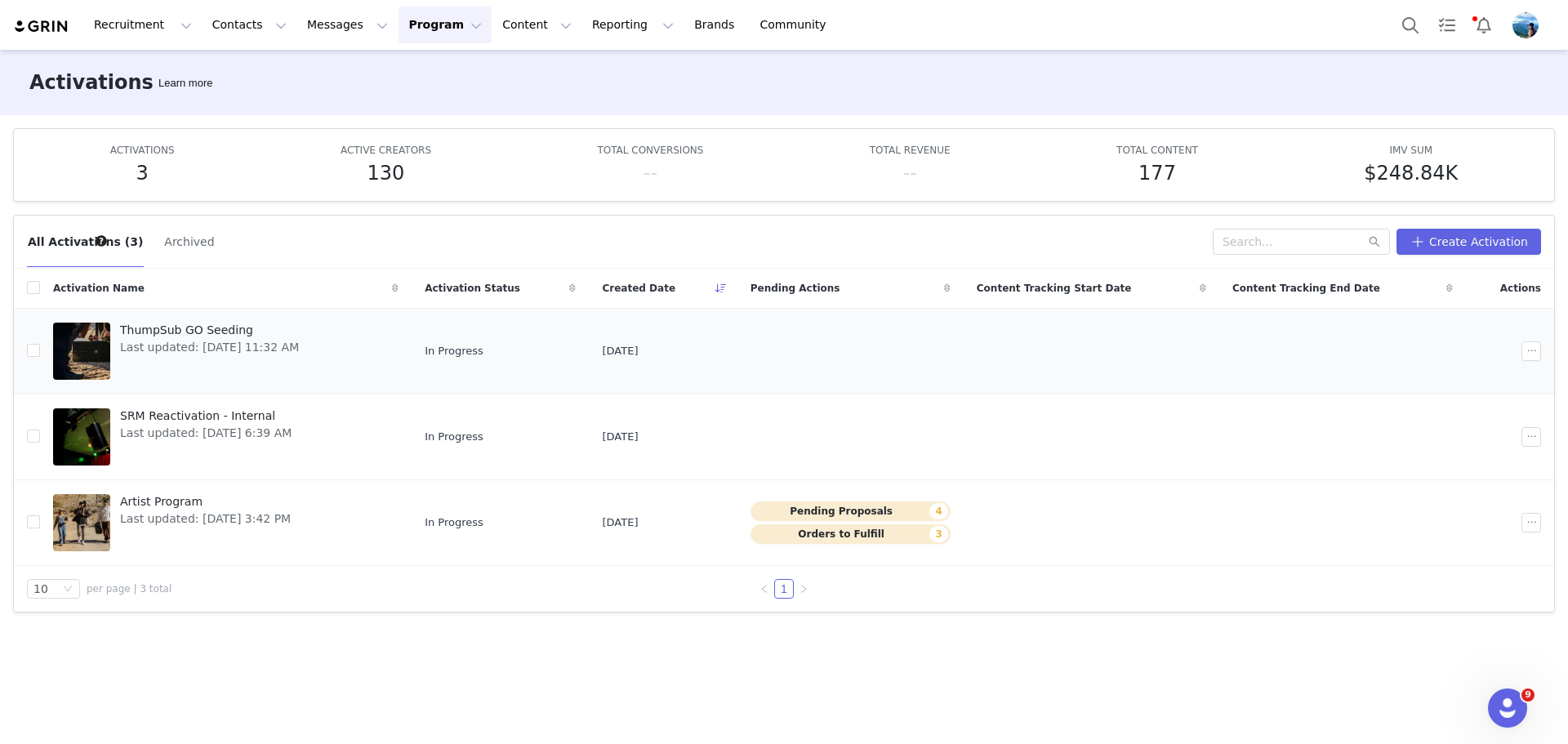
click at [270, 332] on span "ThumpSub GO Seeding" at bounding box center [210, 330] width 179 height 18
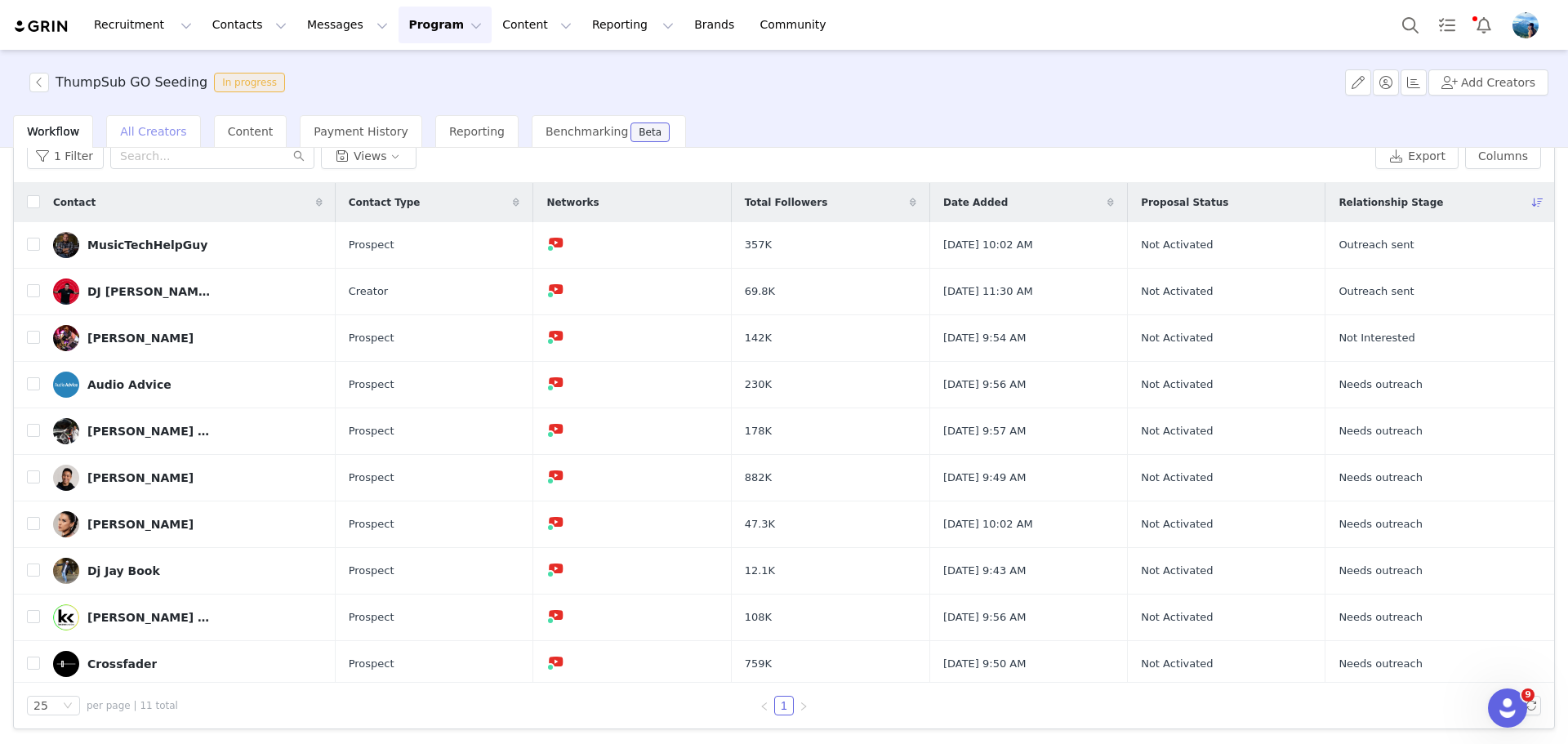
click at [157, 136] on span "All Creators" at bounding box center [153, 131] width 66 height 13
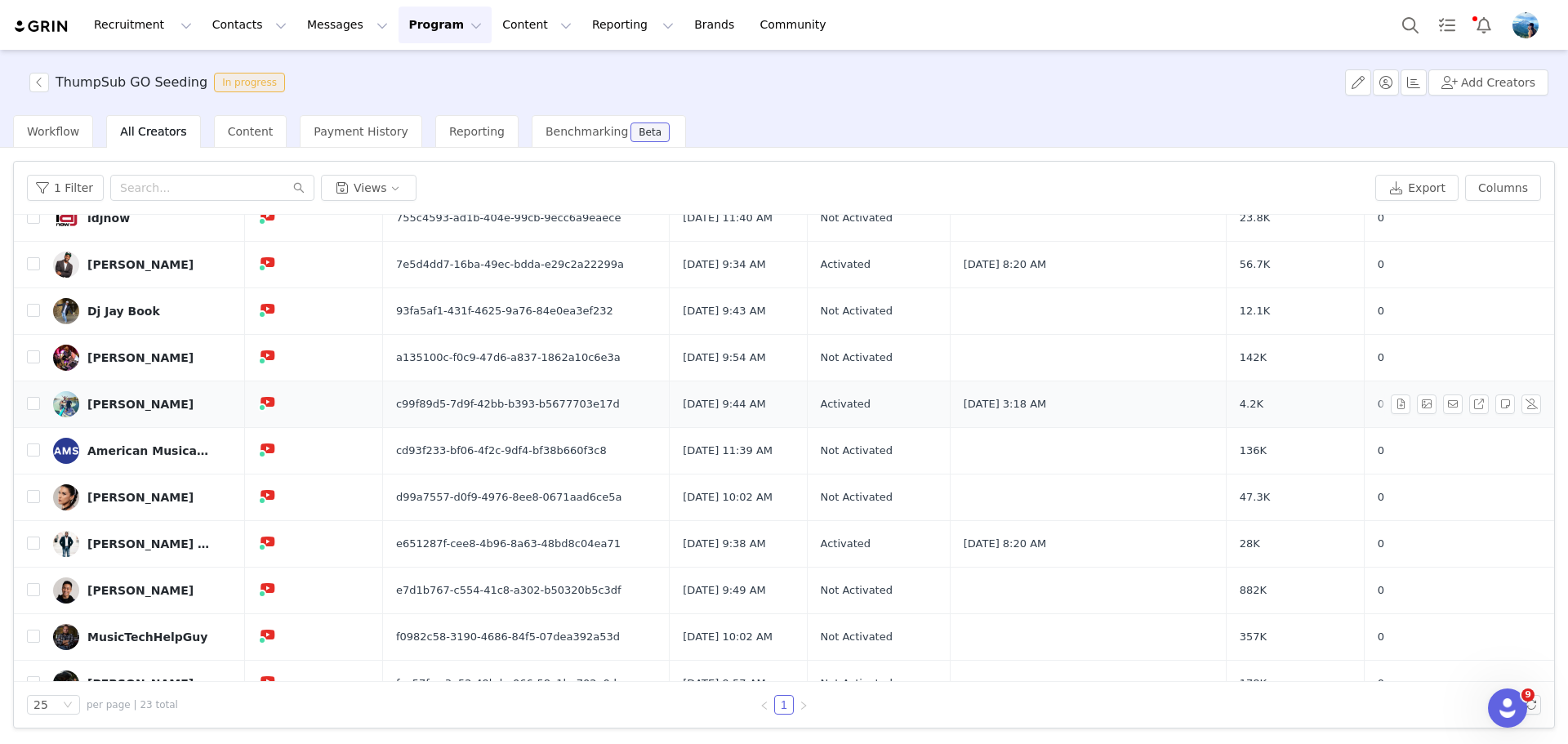
scroll to position [643, 0]
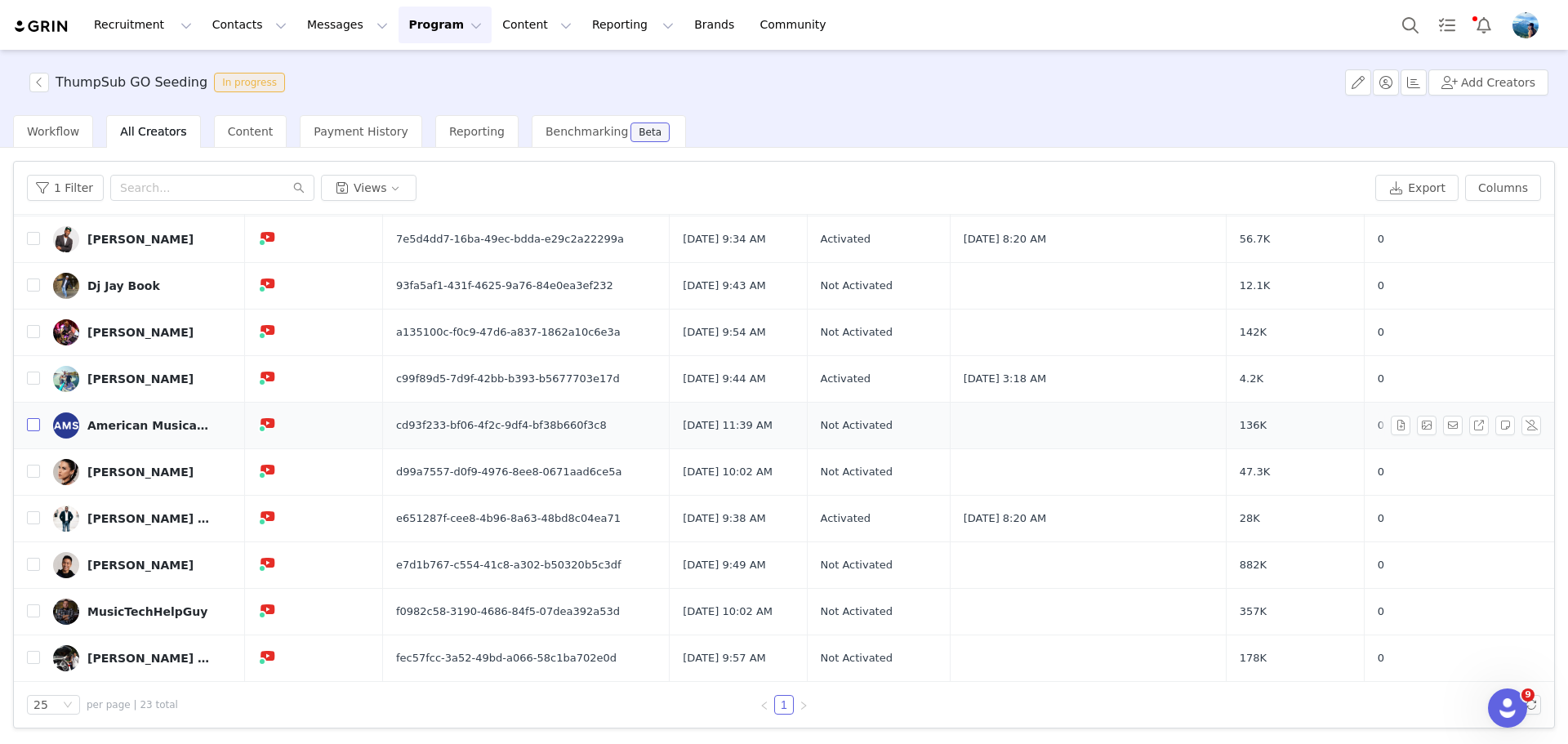
click at [36, 426] on input "checkbox" at bounding box center [33, 424] width 13 height 13
checkbox input "true"
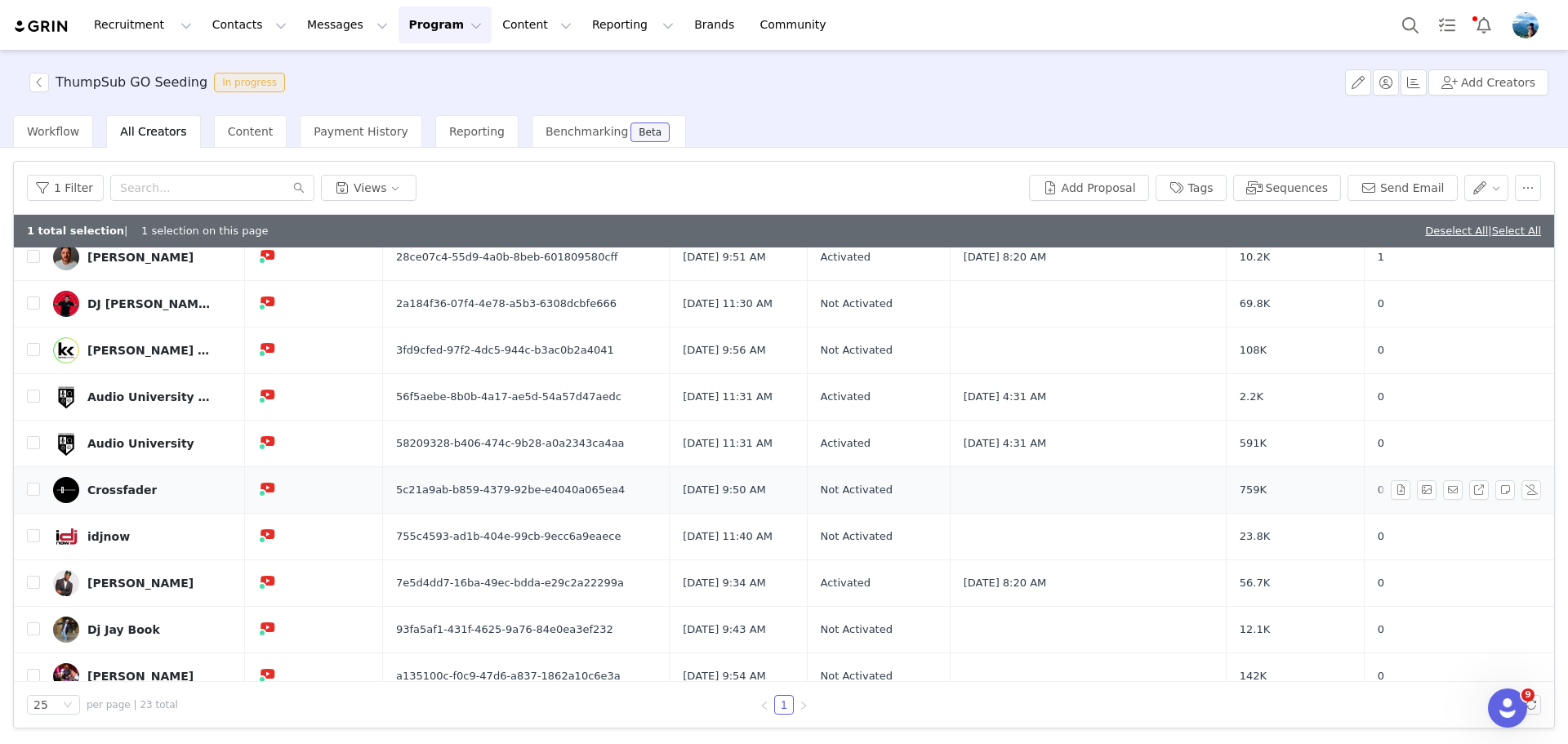
scroll to position [408, 0]
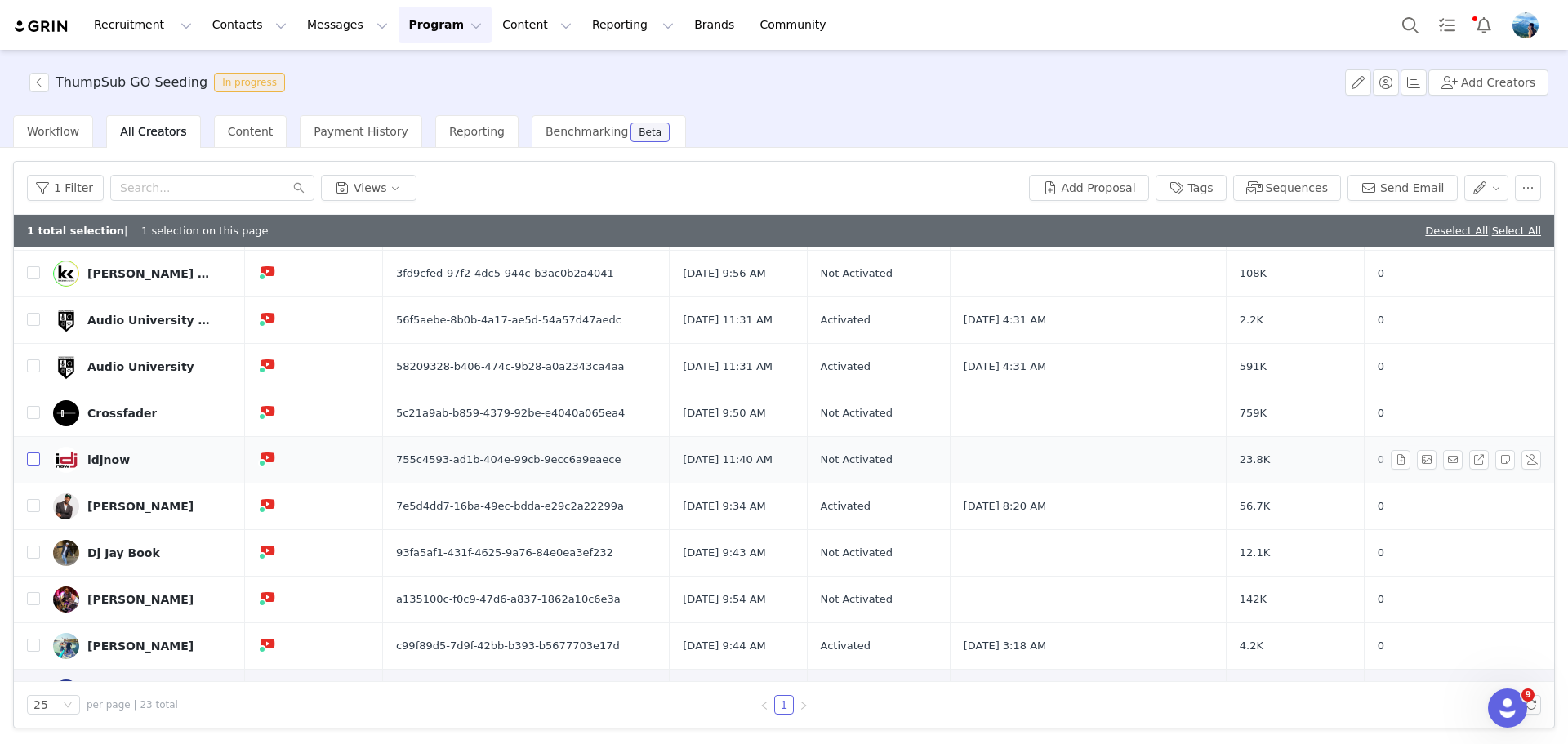
click at [35, 461] on input "checkbox" at bounding box center [33, 459] width 13 height 13
checkbox input "true"
click at [1532, 193] on button "button" at bounding box center [1528, 188] width 26 height 26
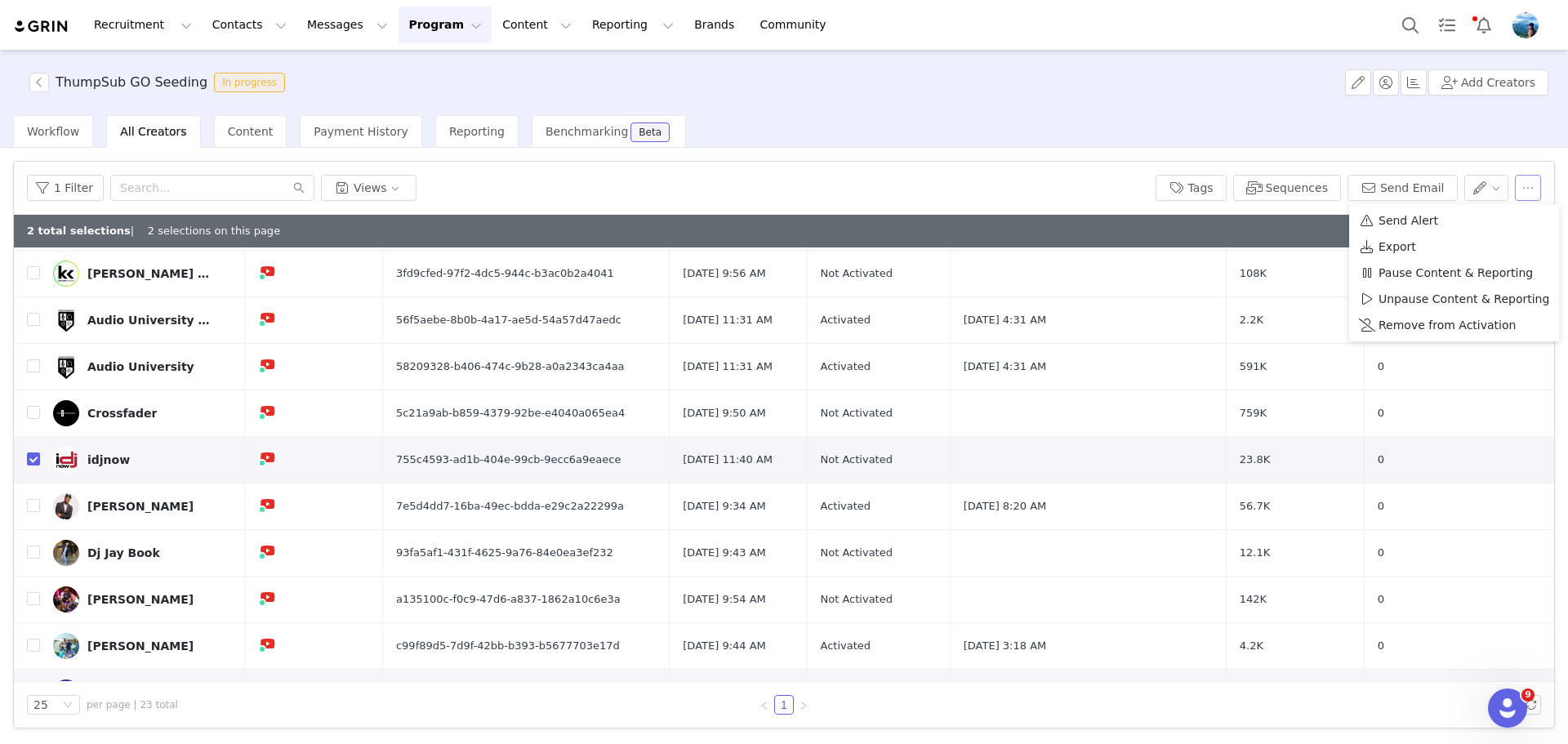
click at [1532, 193] on button "button" at bounding box center [1528, 188] width 26 height 26
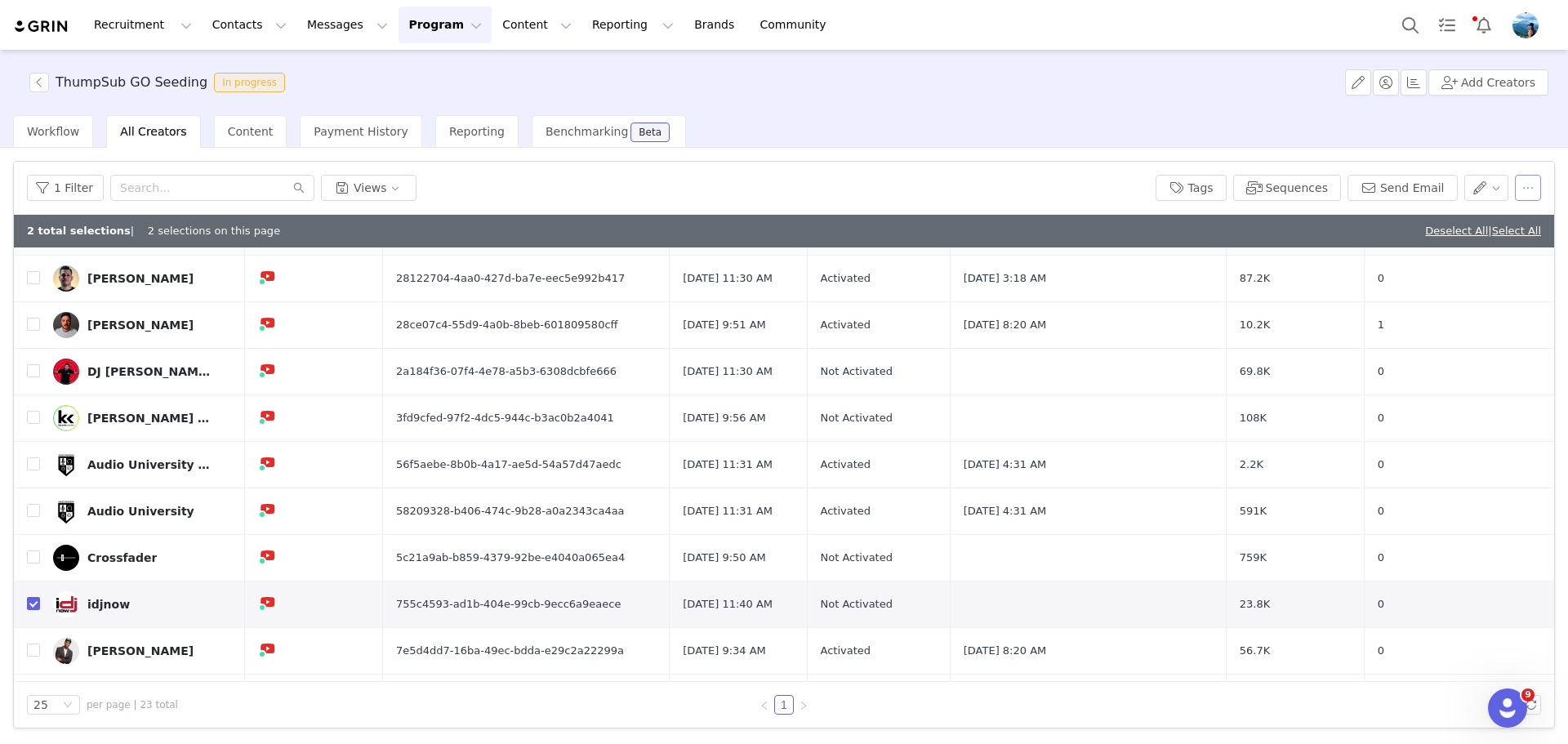
scroll to position [0, 0]
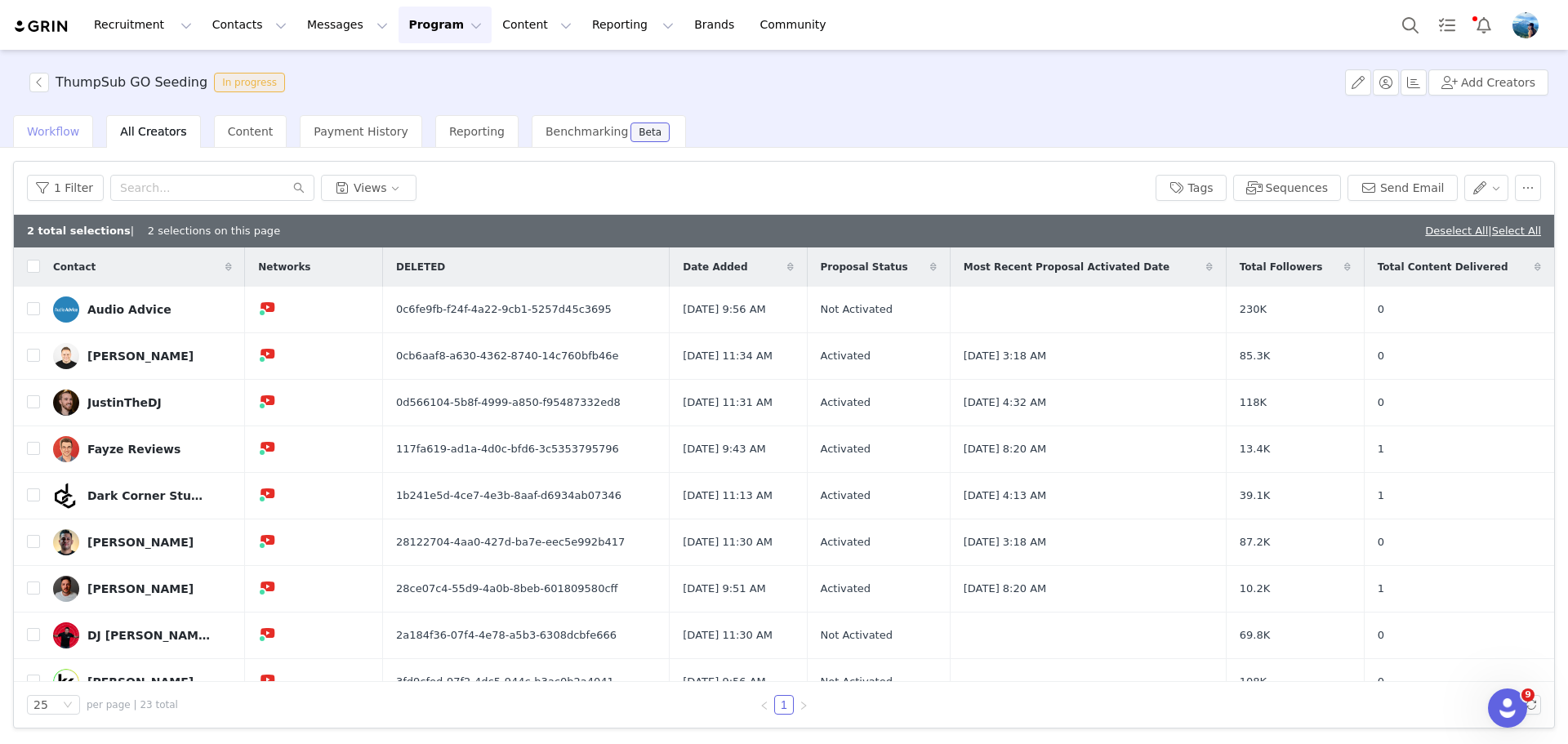
click at [42, 134] on span "Workflow" at bounding box center [54, 131] width 53 height 13
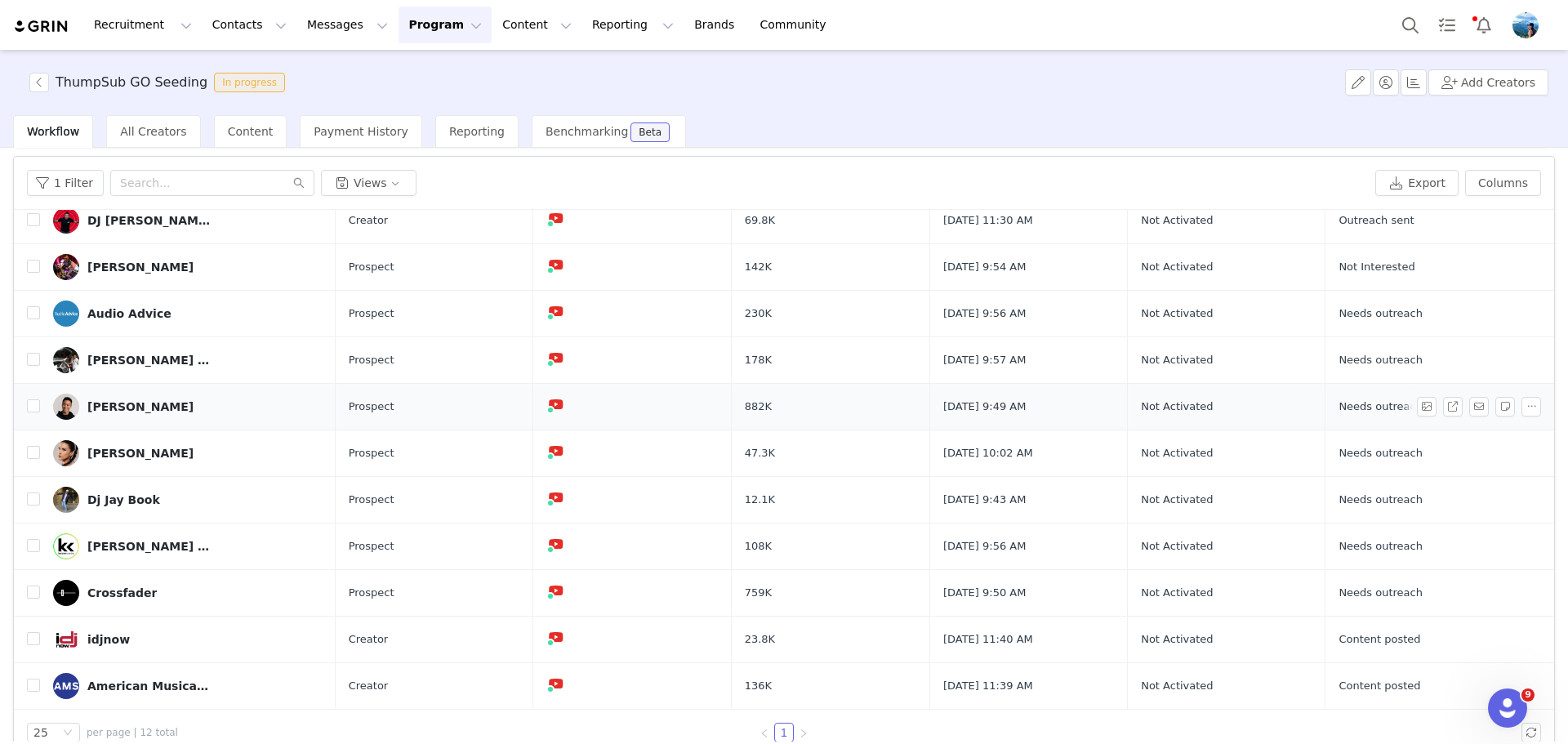
scroll to position [77, 0]
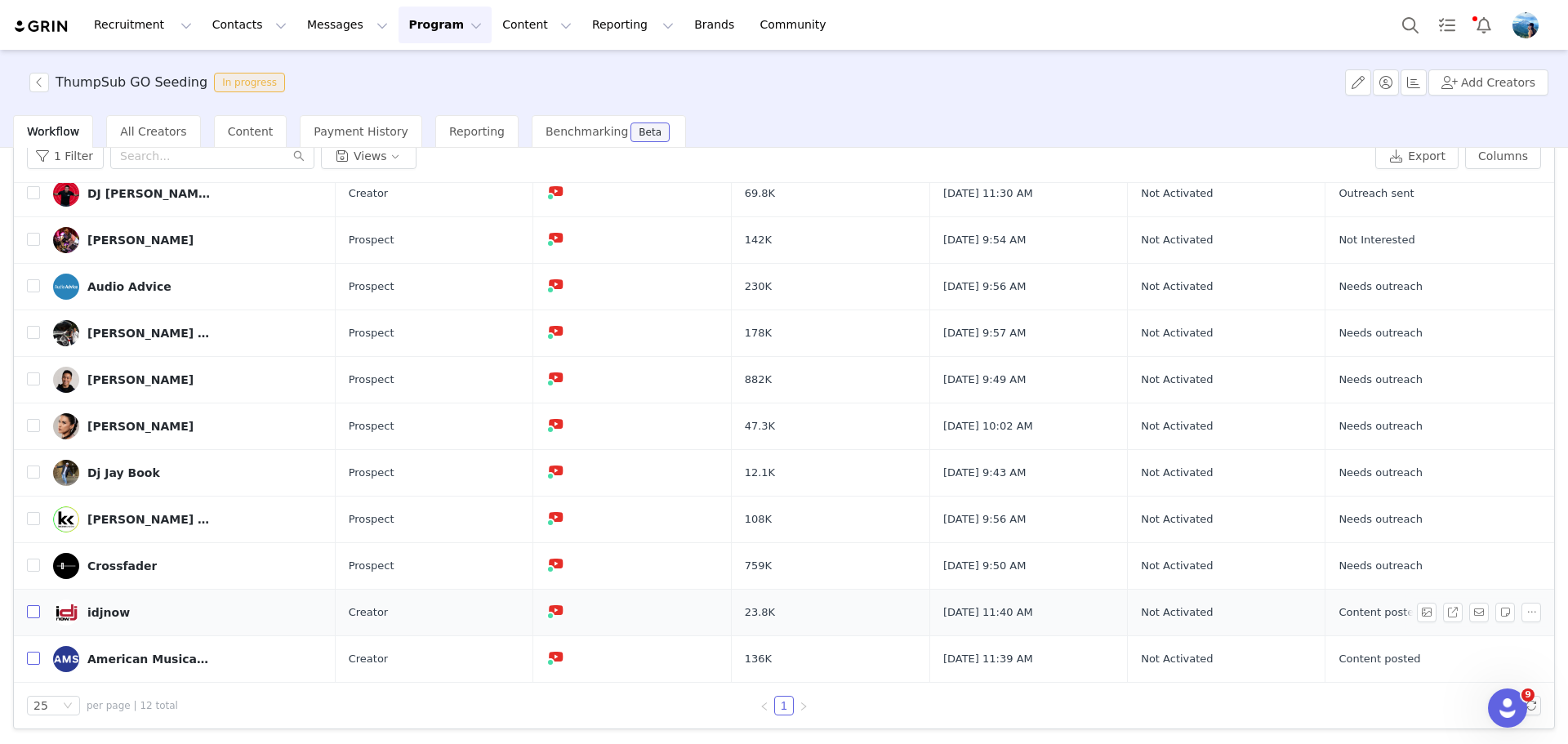
drag, startPoint x: 31, startPoint y: 656, endPoint x: 34, endPoint y: 639, distance: 17.3
click at [31, 656] on input "checkbox" at bounding box center [33, 658] width 13 height 13
checkbox input "true"
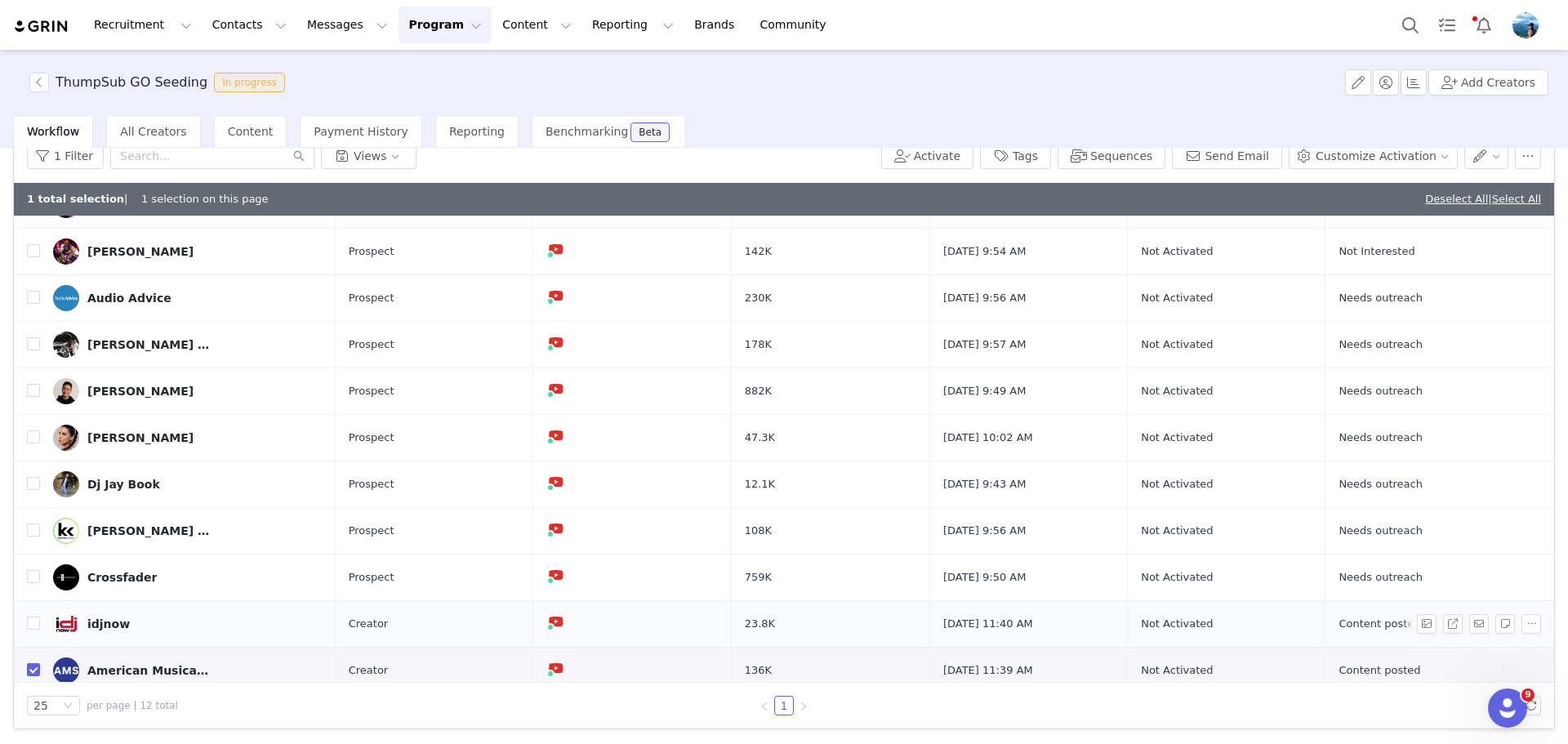
scroll to position [131, 0]
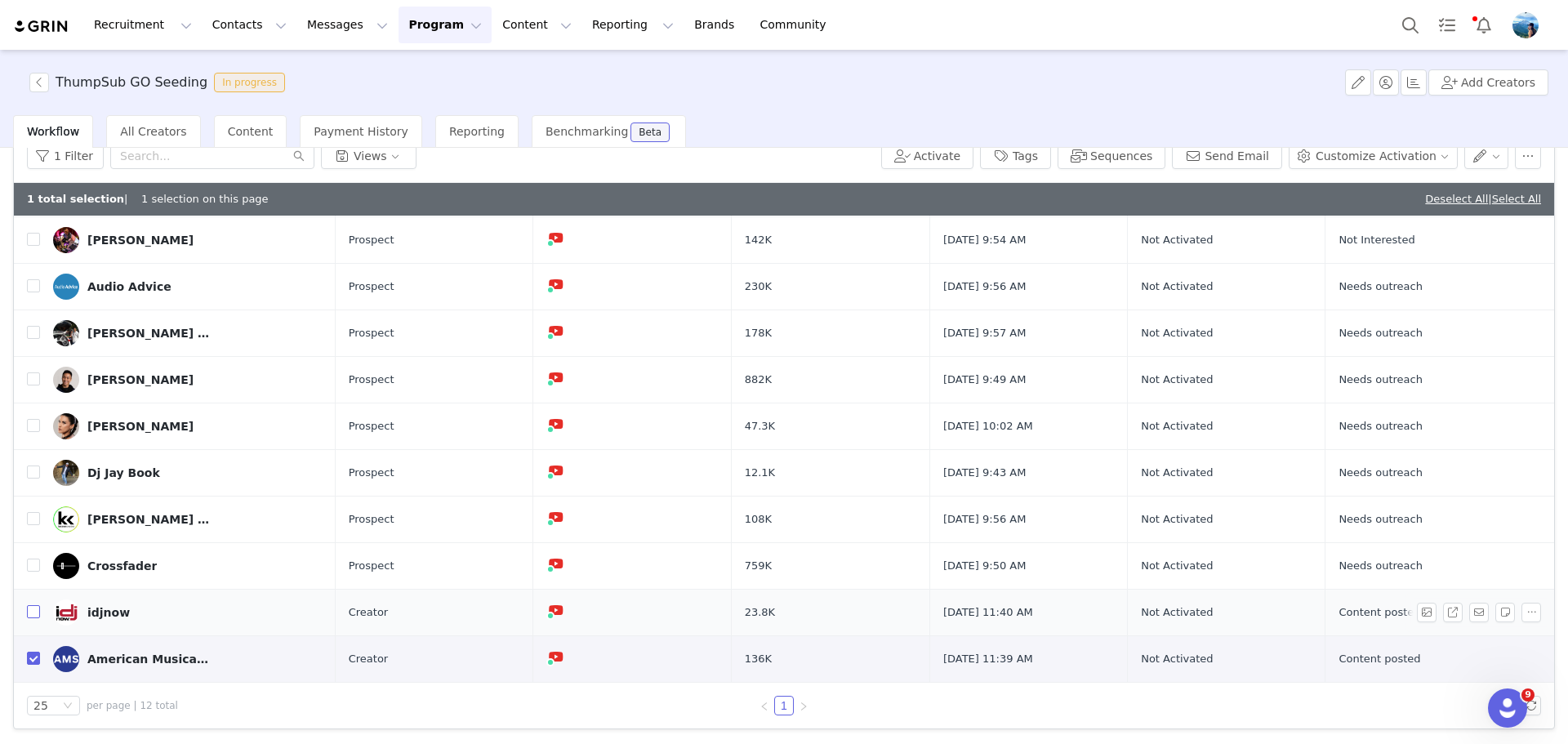
click at [38, 608] on input "checkbox" at bounding box center [33, 611] width 13 height 13
checkbox input "true"
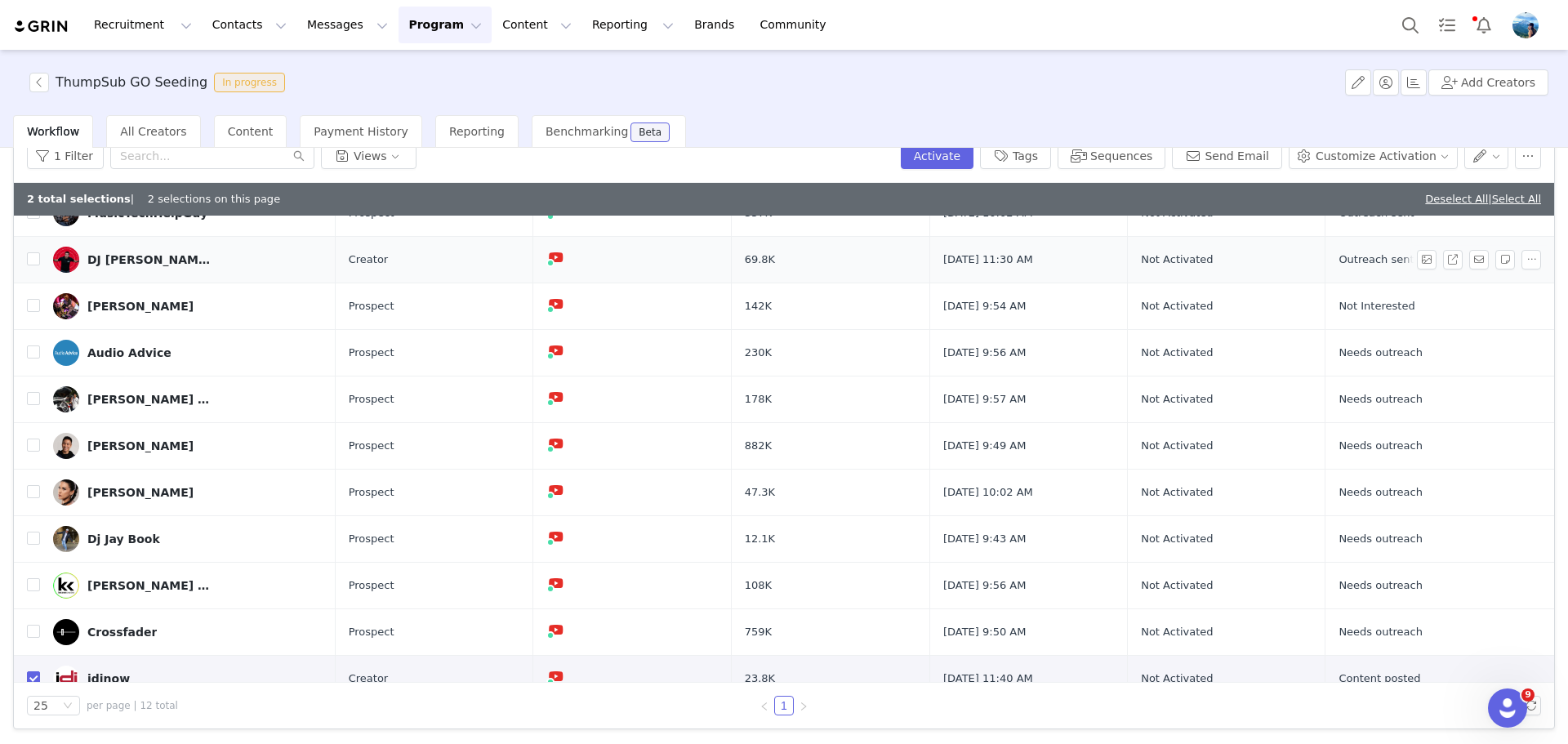
scroll to position [0, 0]
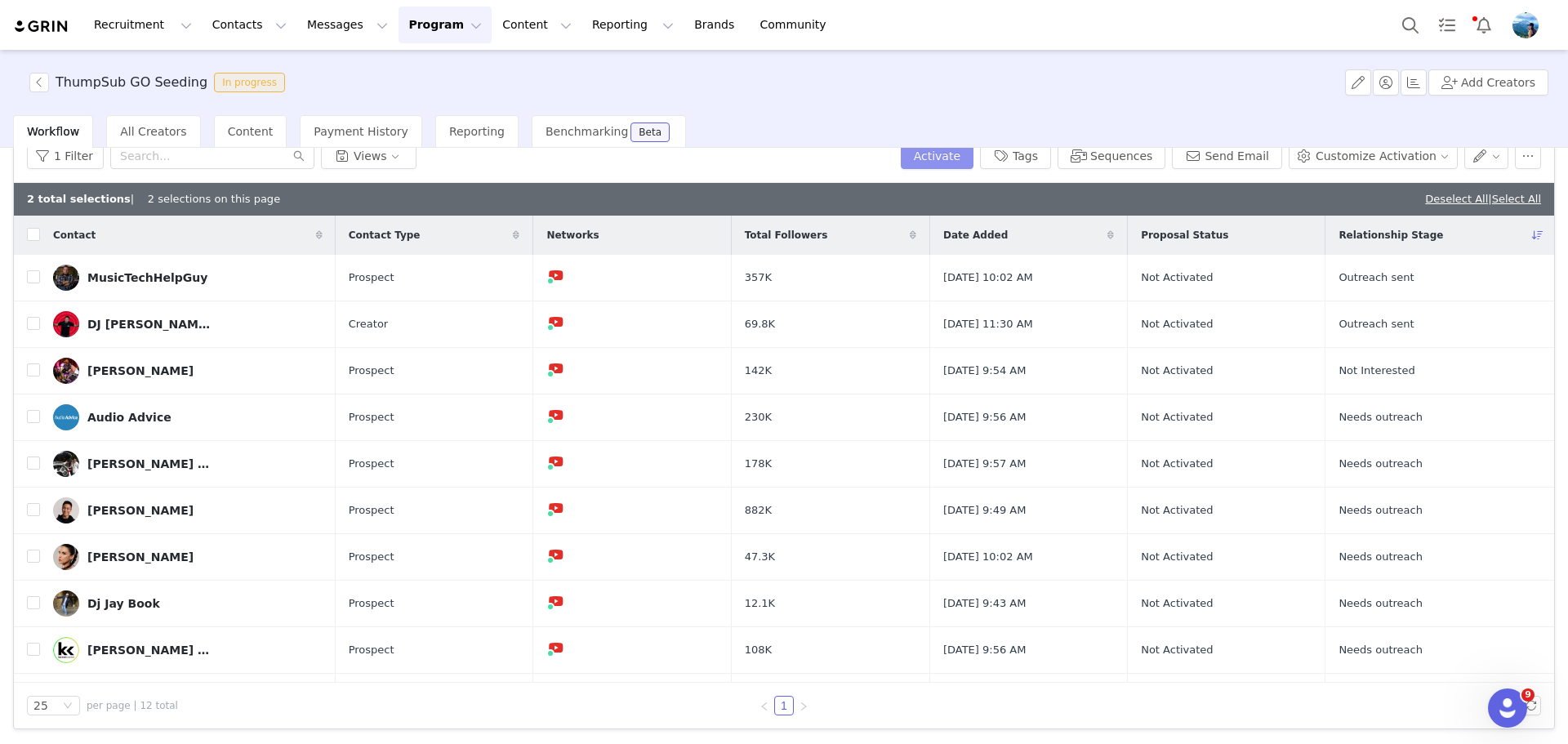
click at [974, 153] on button "Activate" at bounding box center [937, 156] width 73 height 26
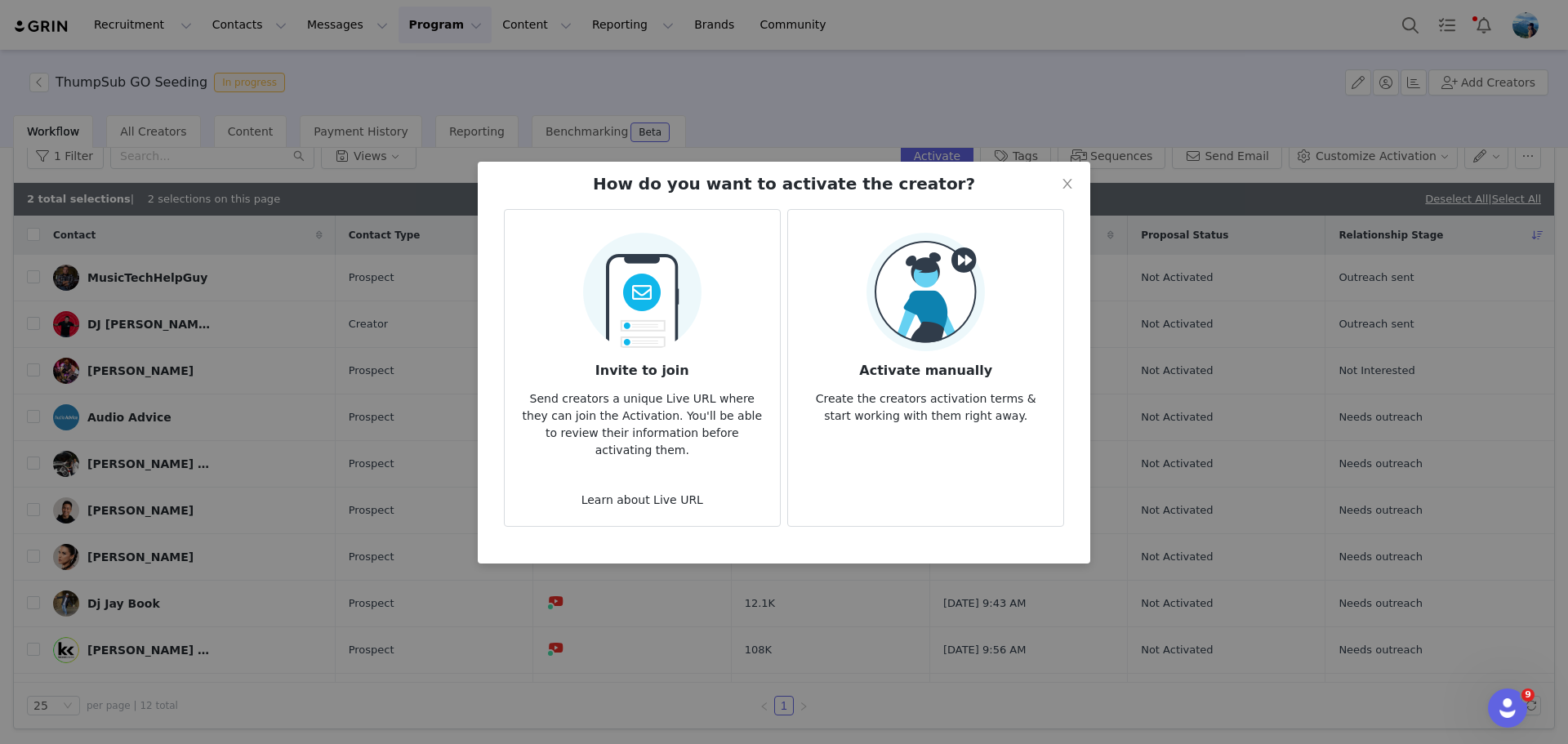
click at [888, 300] on img at bounding box center [925, 292] width 119 height 119
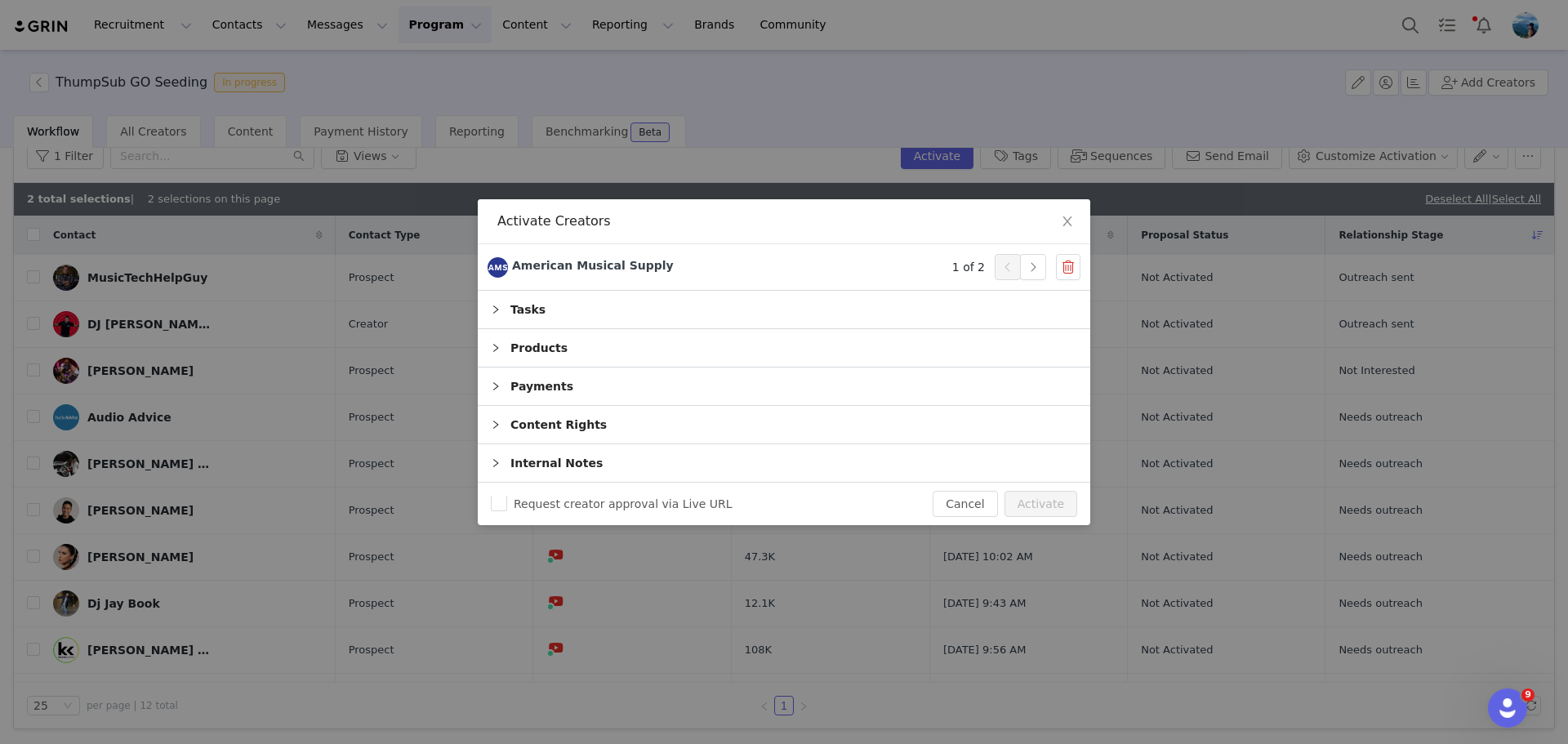
click at [758, 314] on div "Tasks" at bounding box center [784, 309] width 613 height 38
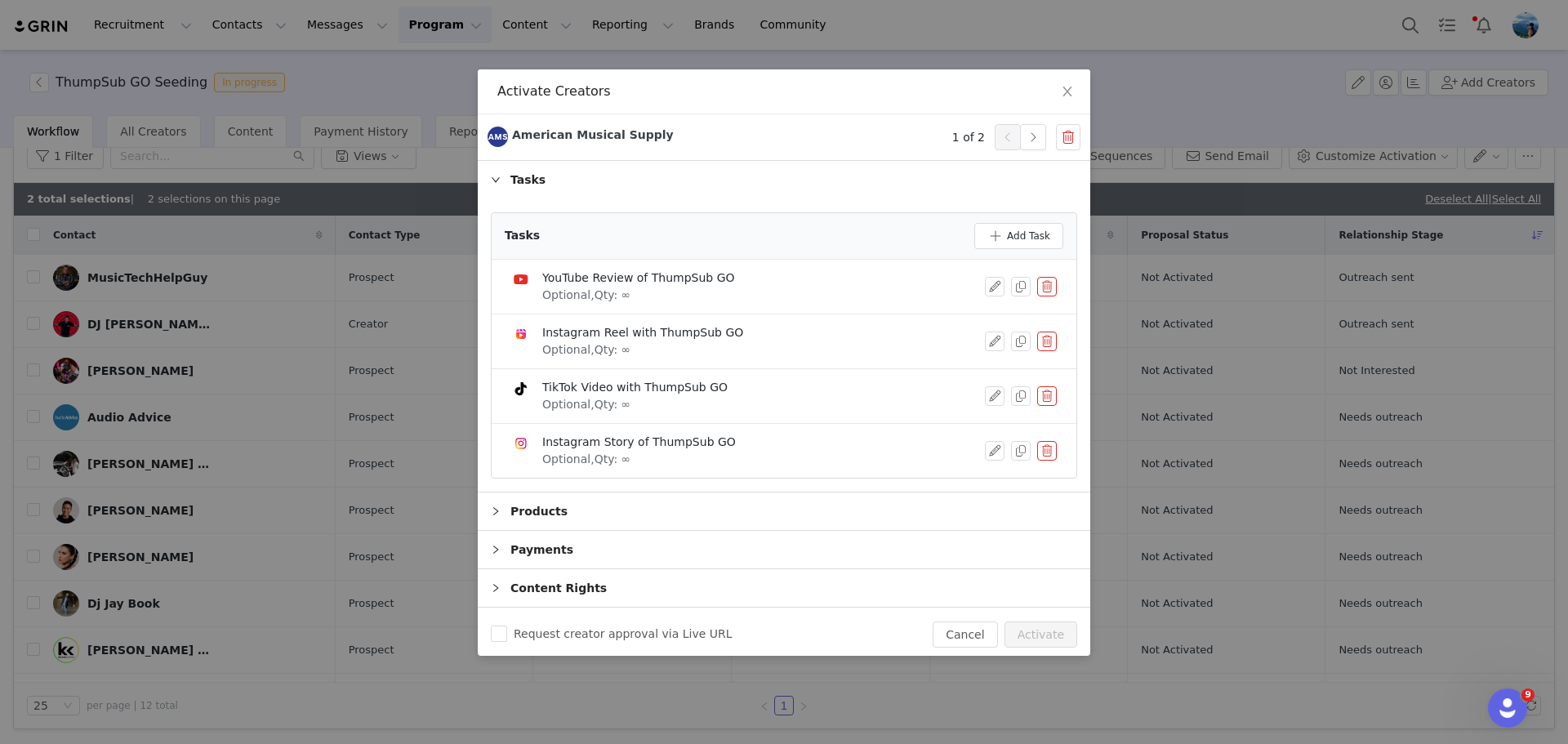
click at [586, 187] on div "Tasks" at bounding box center [784, 179] width 613 height 38
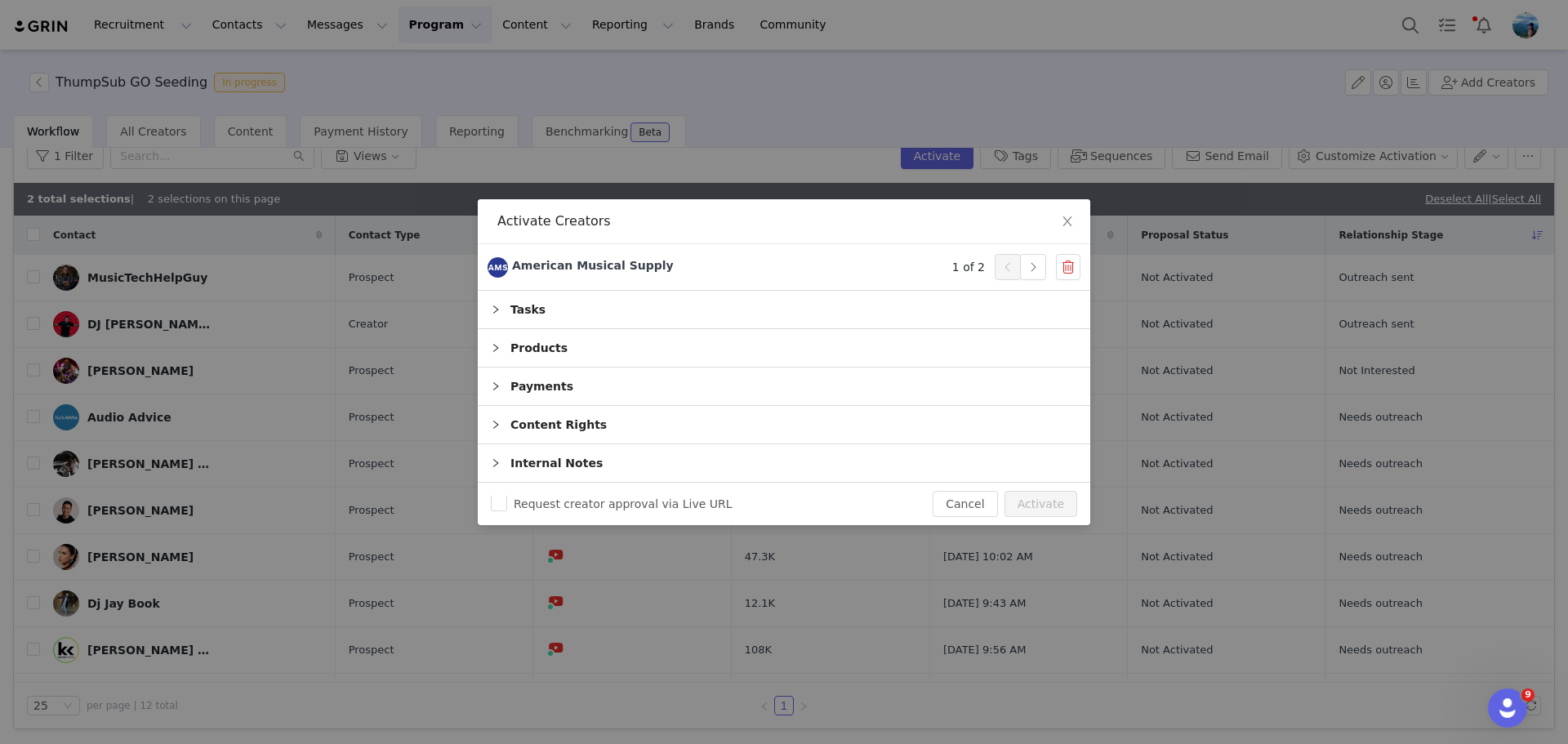
click at [596, 344] on div "Products" at bounding box center [784, 348] width 613 height 38
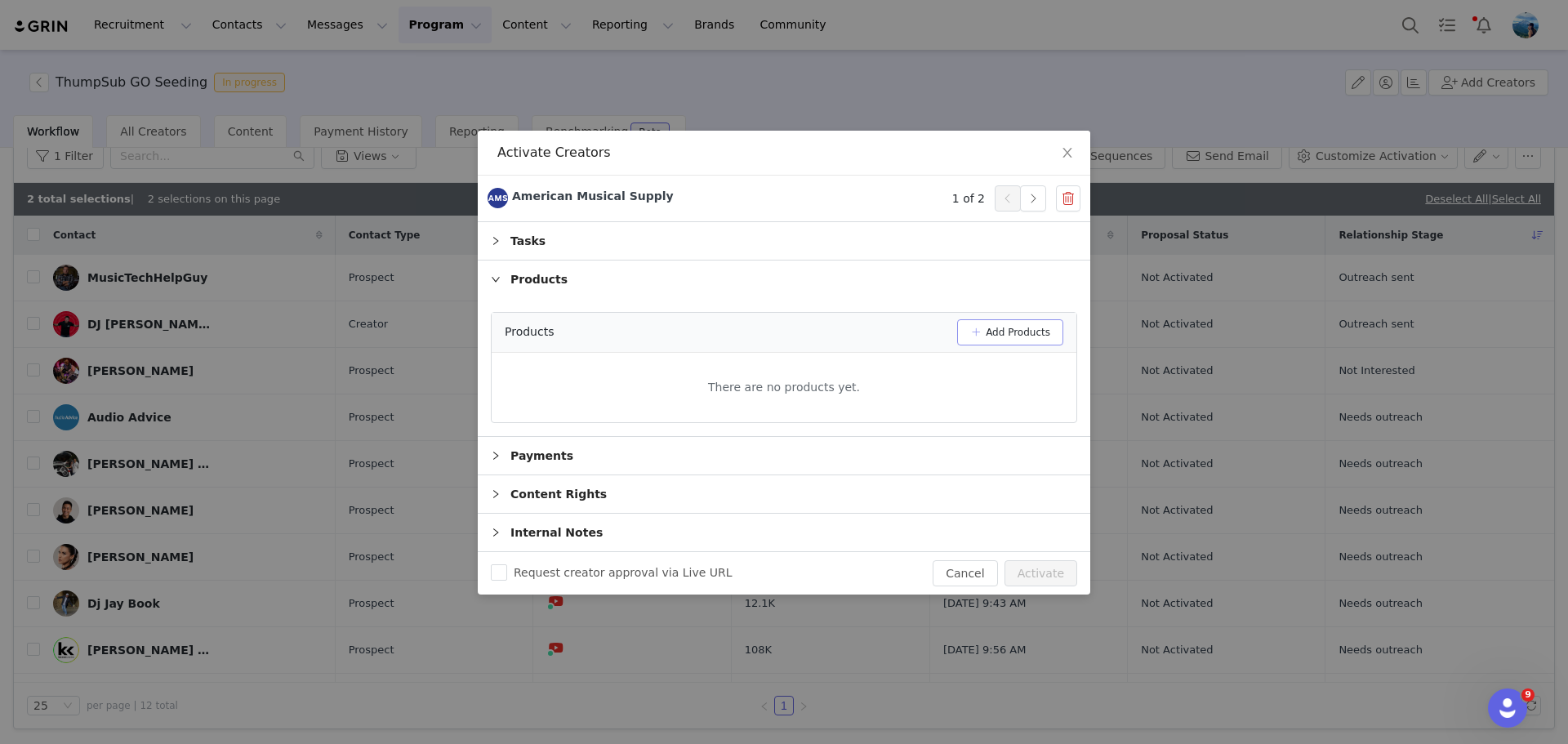
click at [1000, 330] on button "Add Products" at bounding box center [1010, 333] width 106 height 26
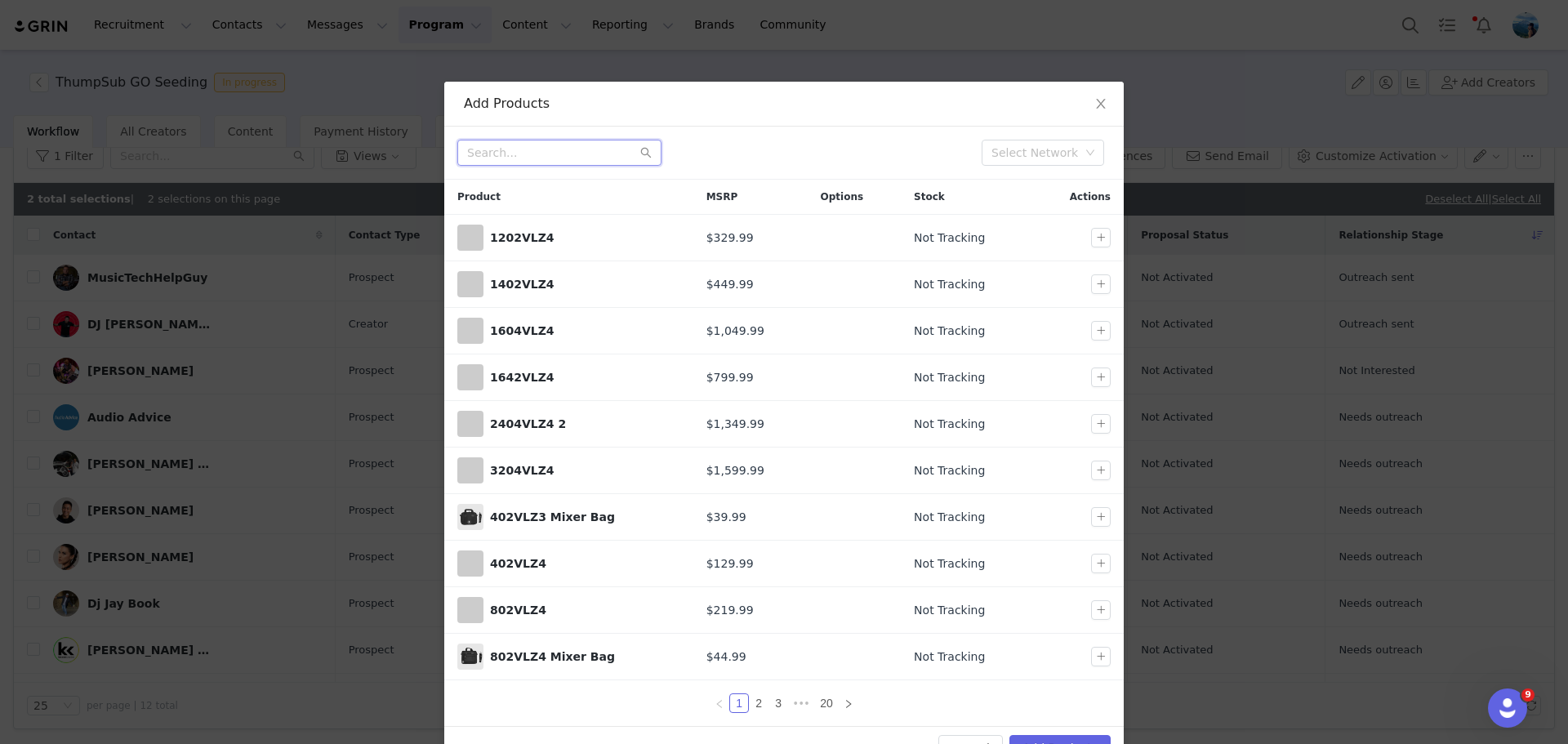
click at [605, 154] on input "text" at bounding box center [559, 153] width 205 height 26
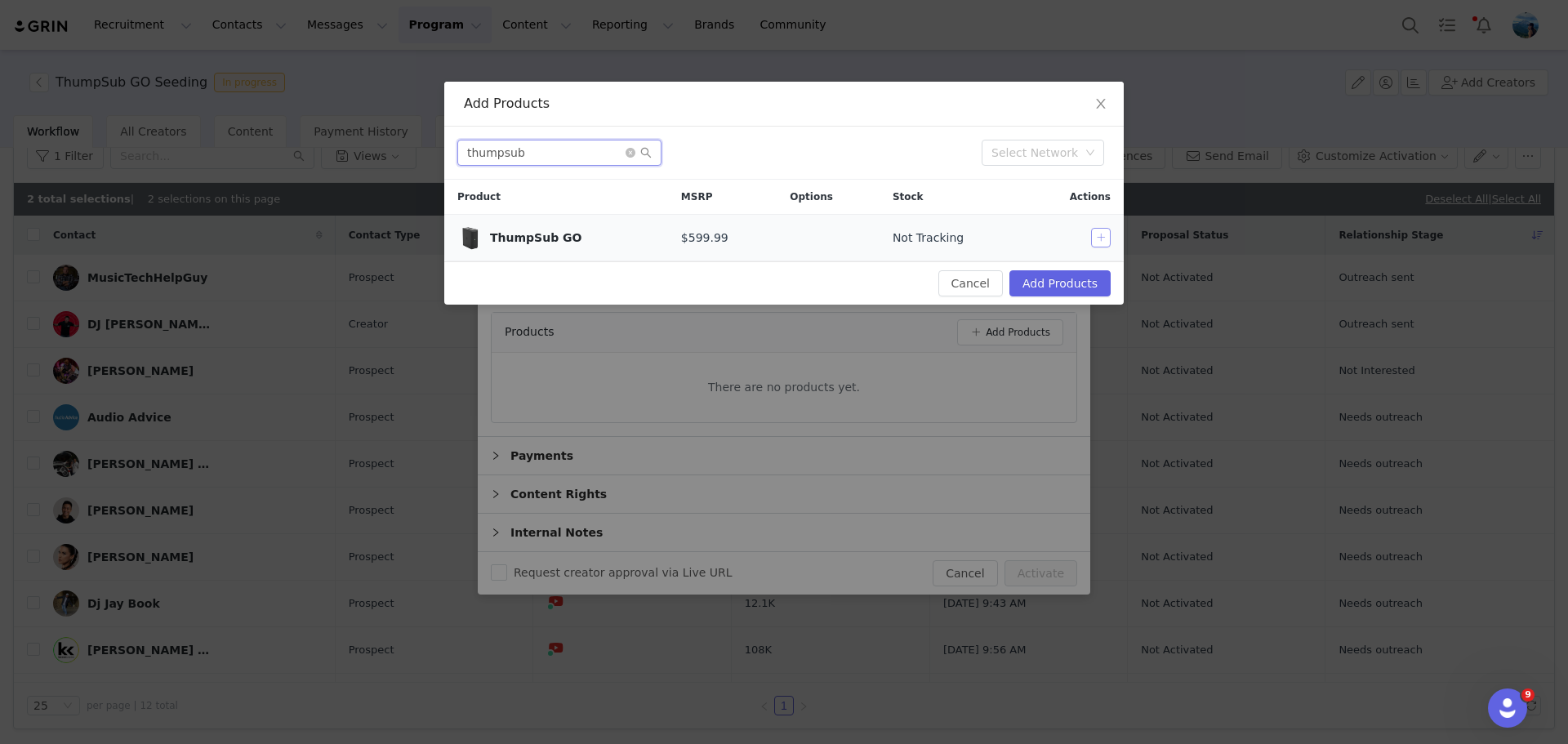
type input "thumpsub"
click at [1096, 236] on button "button" at bounding box center [1101, 238] width 19 height 19
click at [1064, 284] on button "Add Products" at bounding box center [1060, 284] width 101 height 26
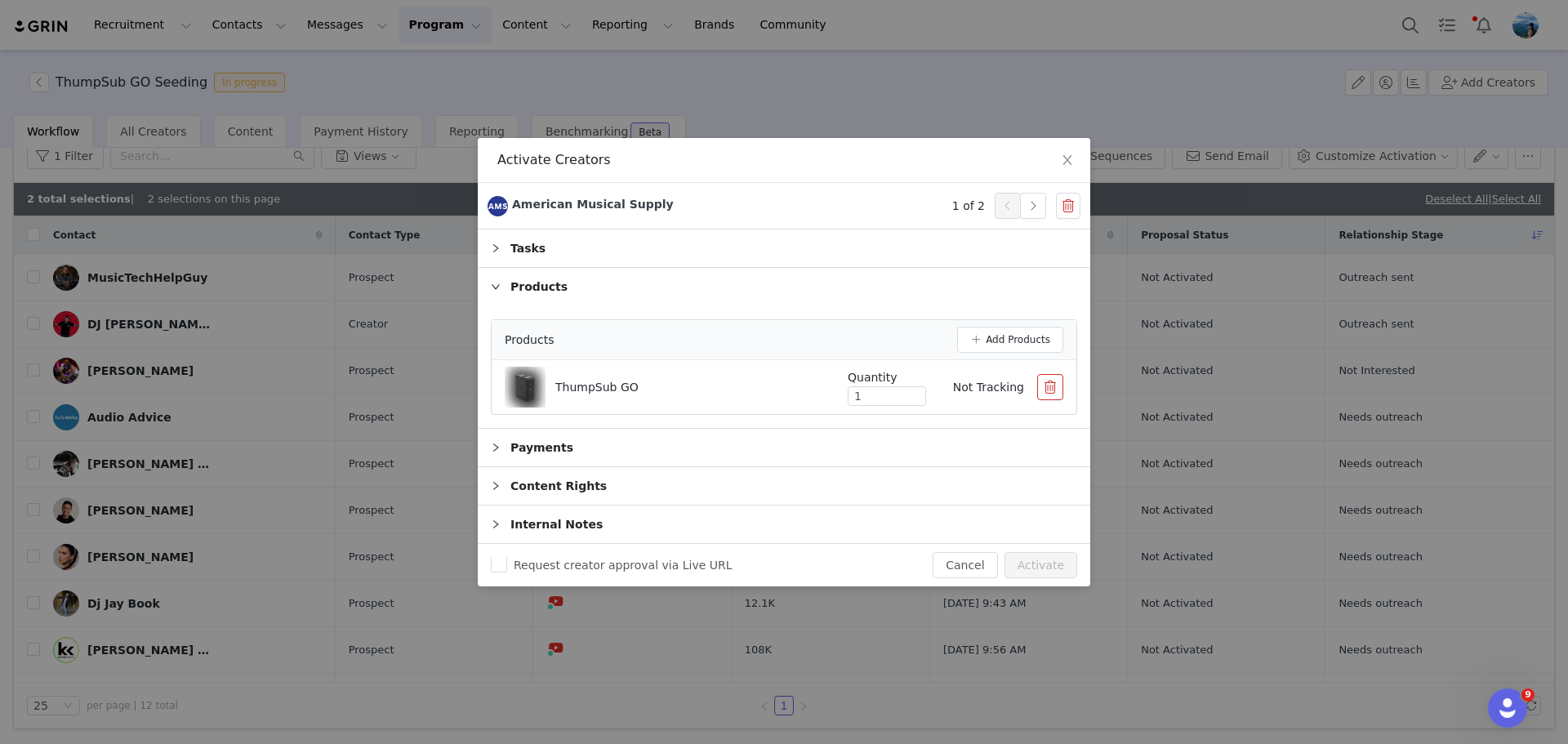
drag, startPoint x: 852, startPoint y: 393, endPoint x: 828, endPoint y: 393, distance: 24.0
click at [828, 393] on div "Quantity 1 Not Tracking" at bounding box center [942, 387] width 241 height 37
type input "2"
click at [917, 392] on icon "icon: up" at bounding box center [917, 394] width 6 height 6
click at [904, 282] on div "Products" at bounding box center [784, 286] width 613 height 38
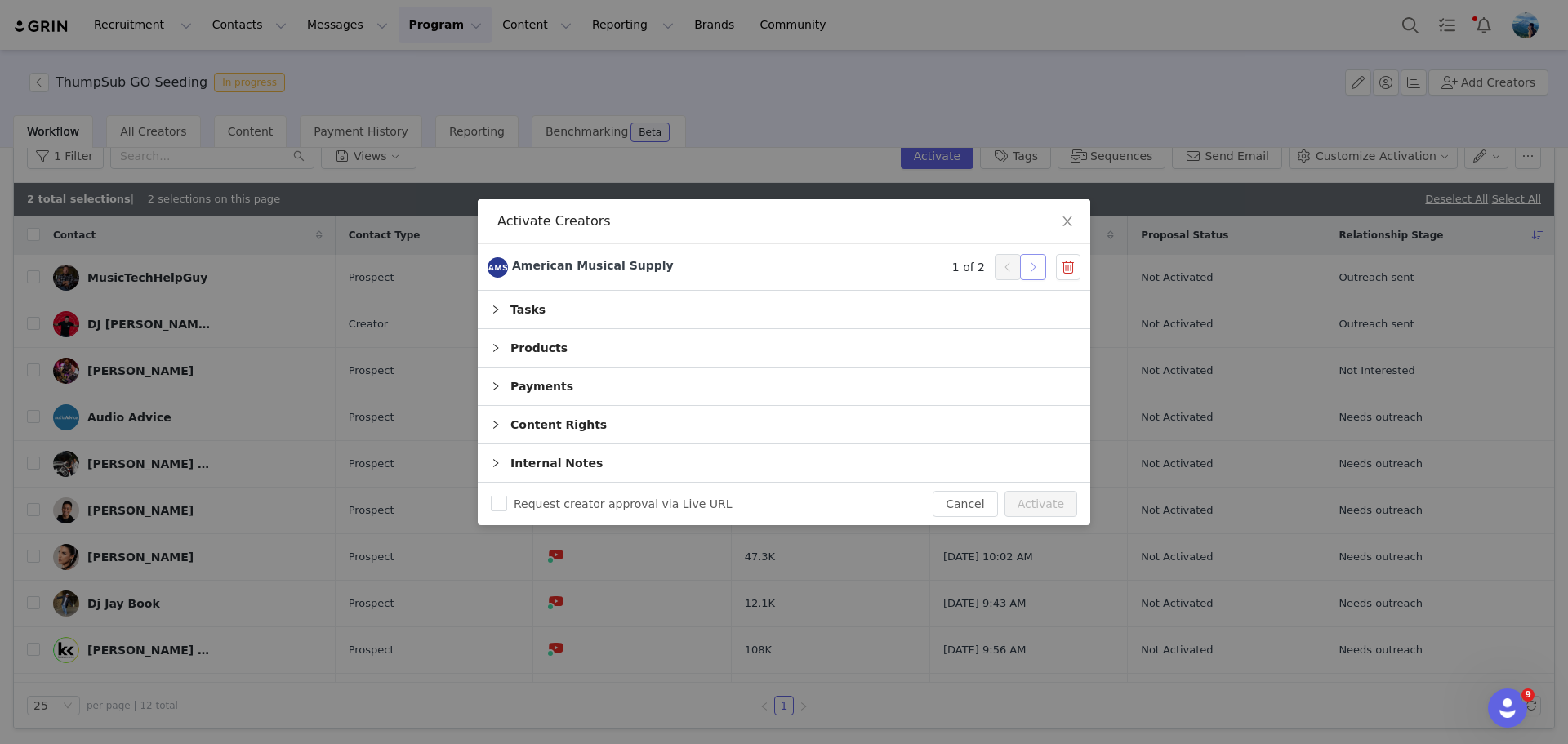
click at [1024, 269] on button "button" at bounding box center [1033, 267] width 26 height 26
click at [701, 308] on div "Tasks" at bounding box center [784, 309] width 613 height 38
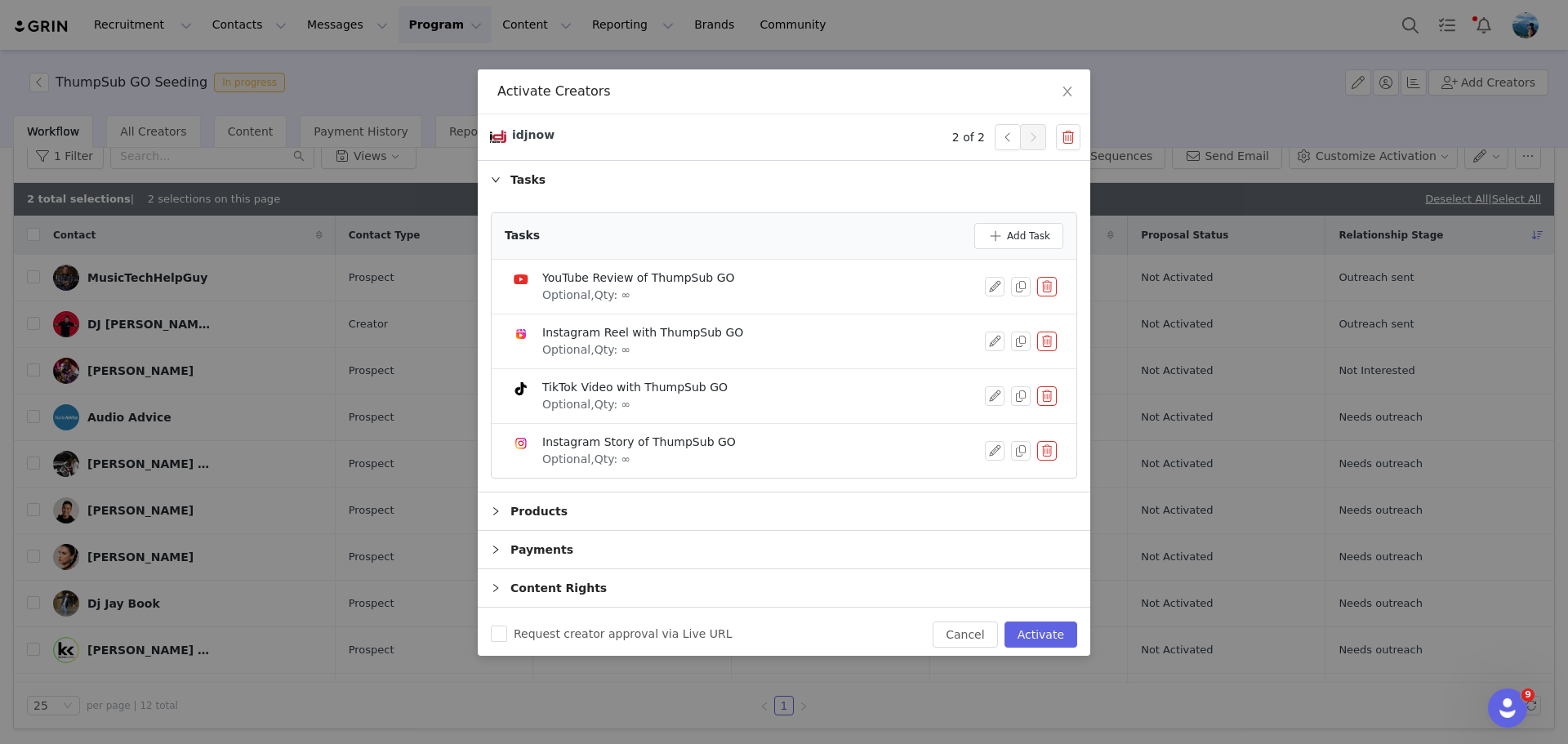
click at [613, 503] on div "Products" at bounding box center [784, 511] width 613 height 38
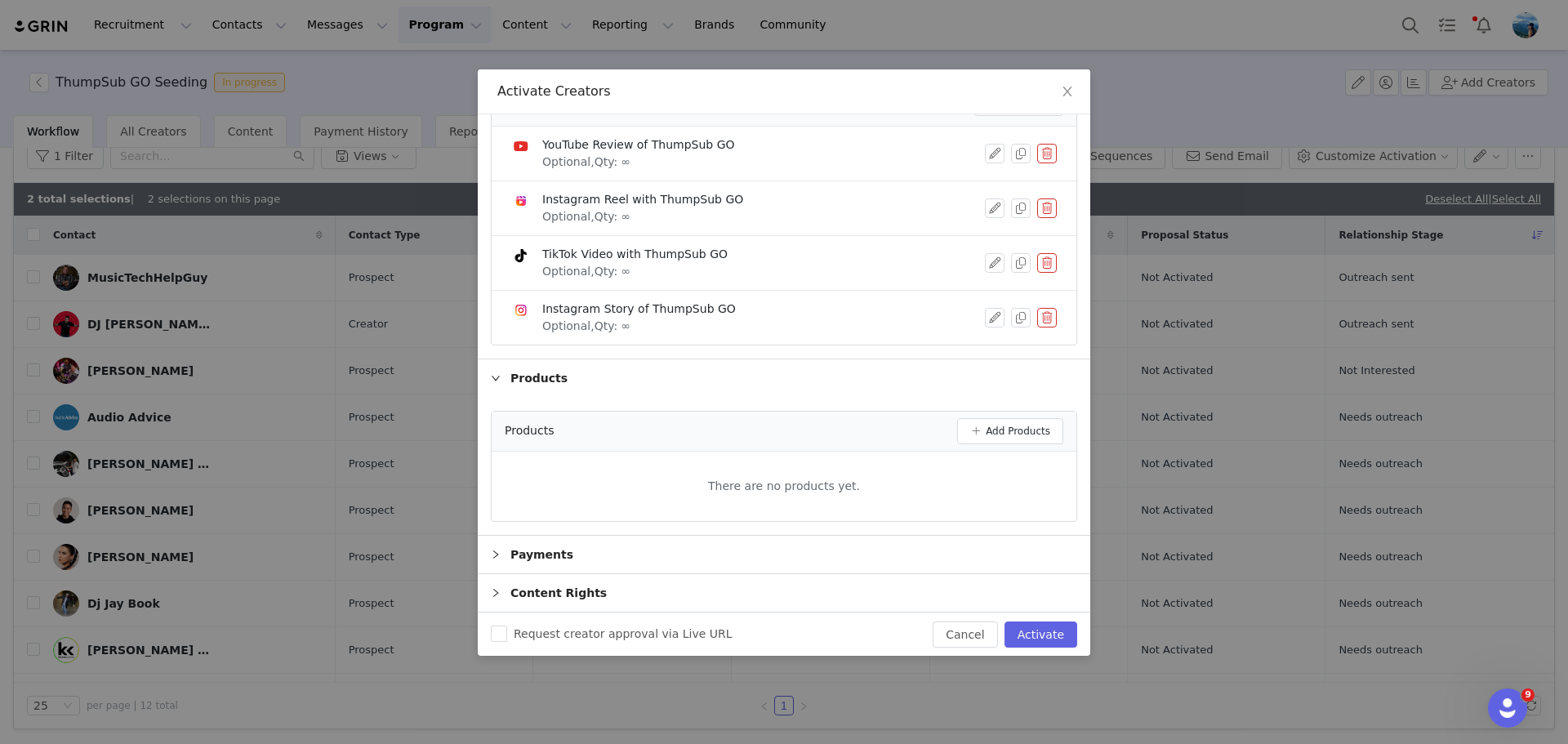
scroll to position [170, 0]
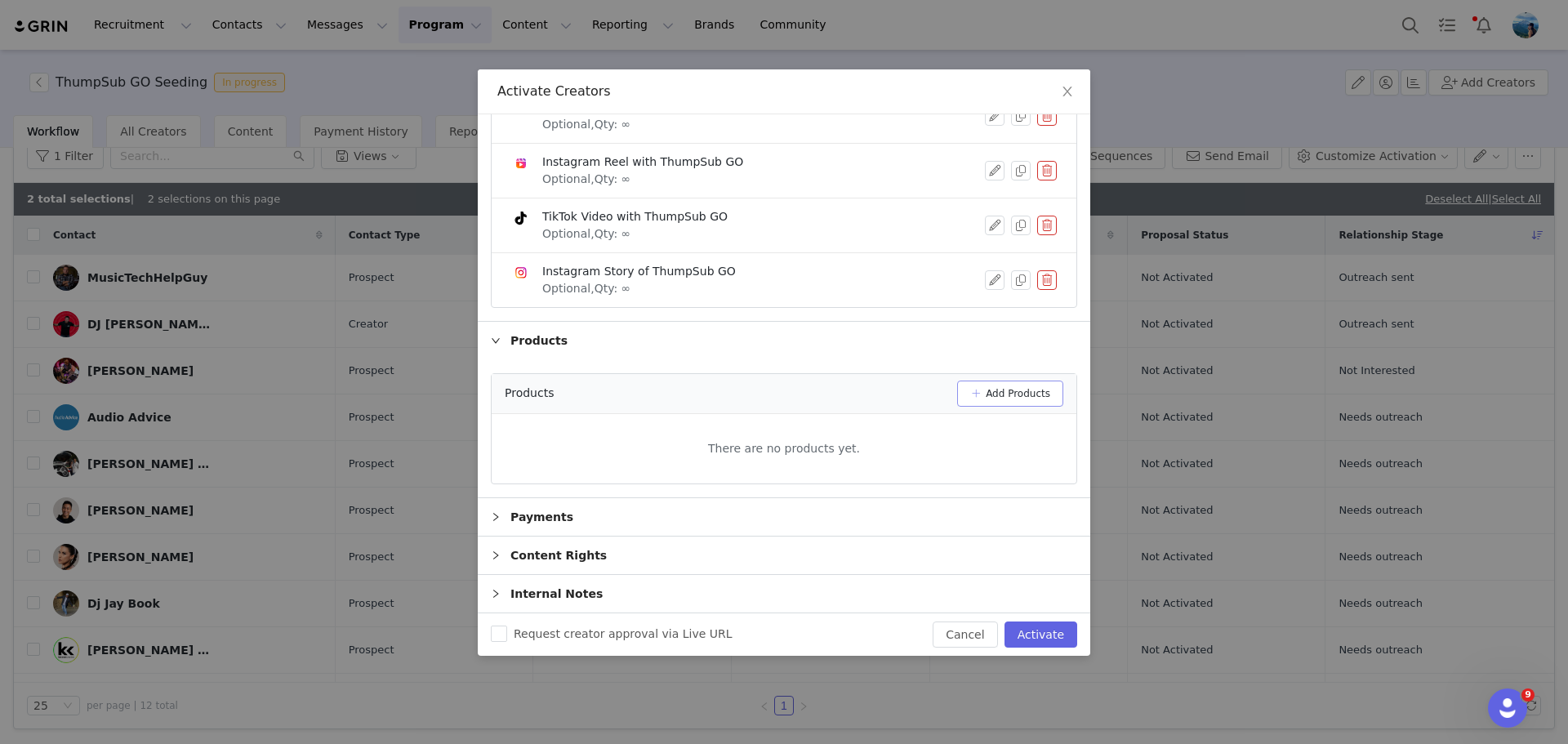
click at [1003, 386] on button "Add Products" at bounding box center [1010, 394] width 106 height 26
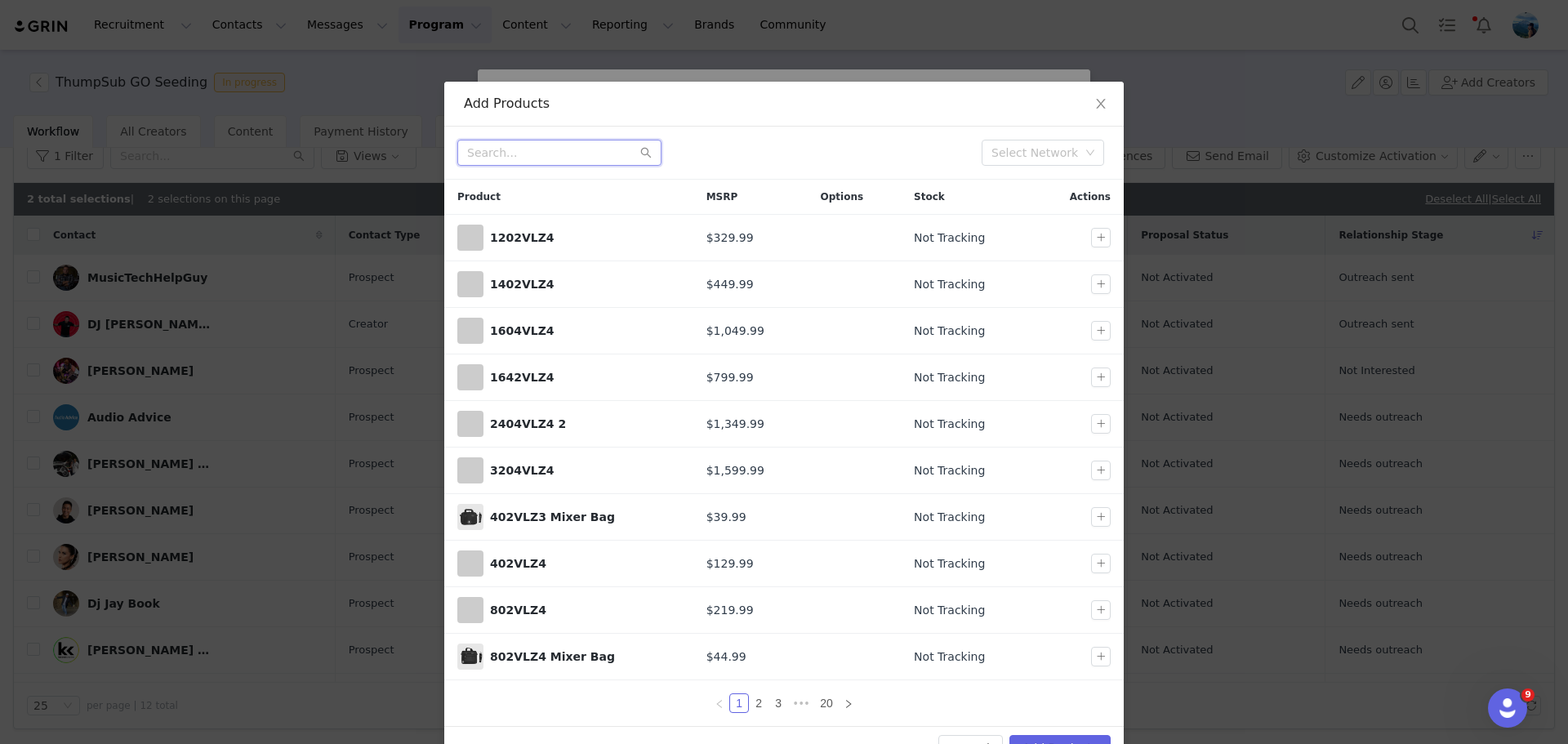
click at [544, 148] on input "text" at bounding box center [559, 153] width 205 height 26
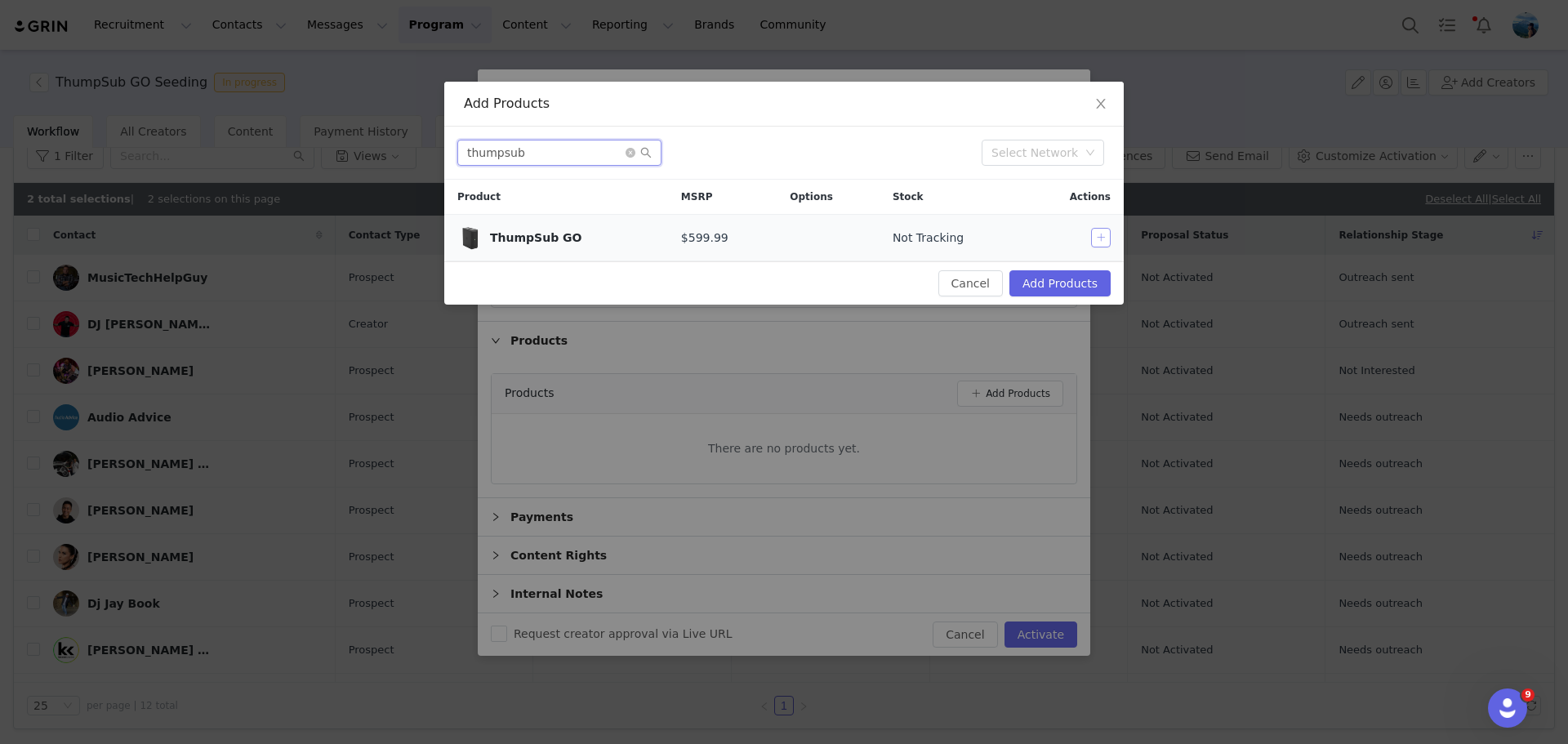
type input "thumpsub"
click at [1096, 240] on button "button" at bounding box center [1101, 238] width 19 height 19
click at [1043, 293] on button "Add Products" at bounding box center [1060, 284] width 101 height 26
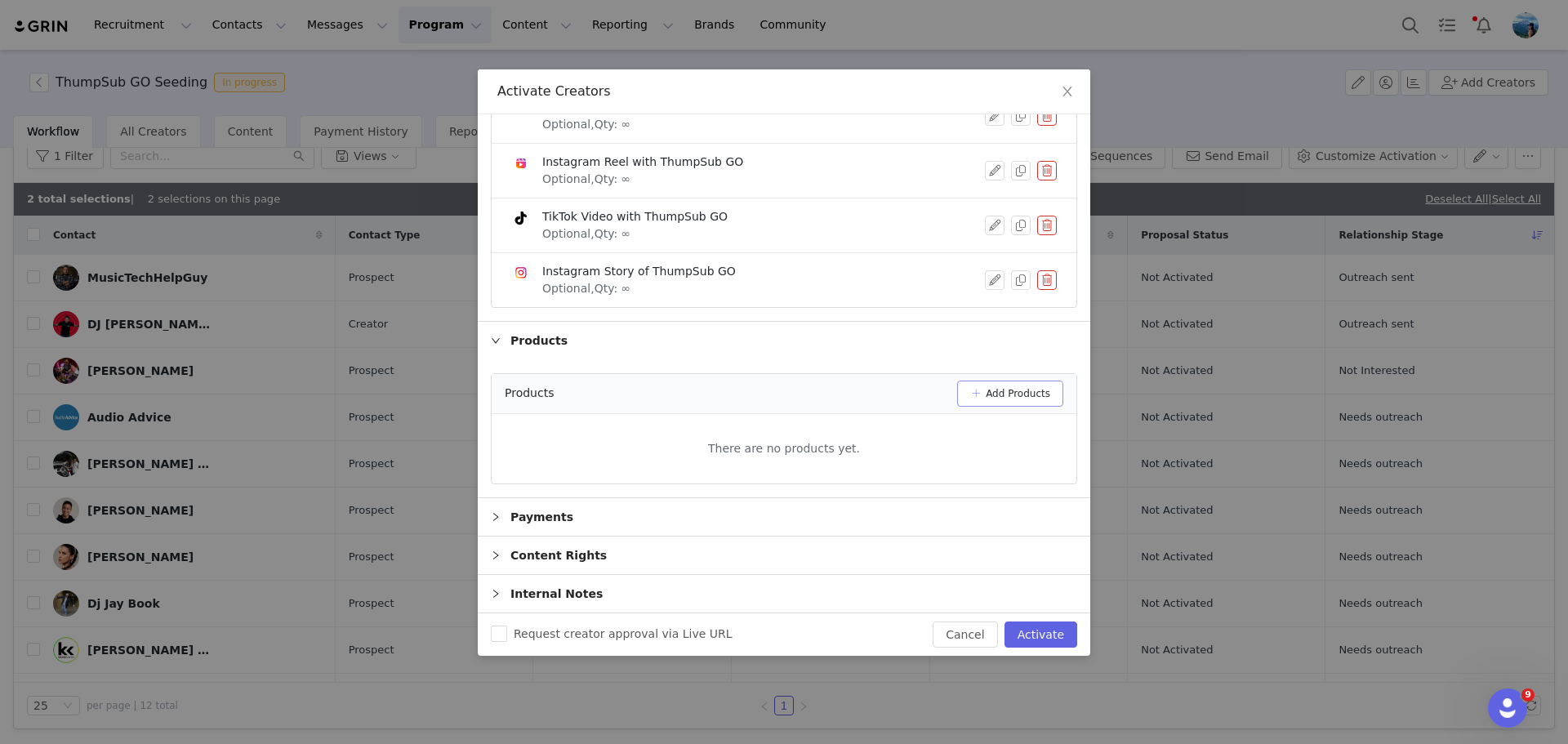
scroll to position [155, 0]
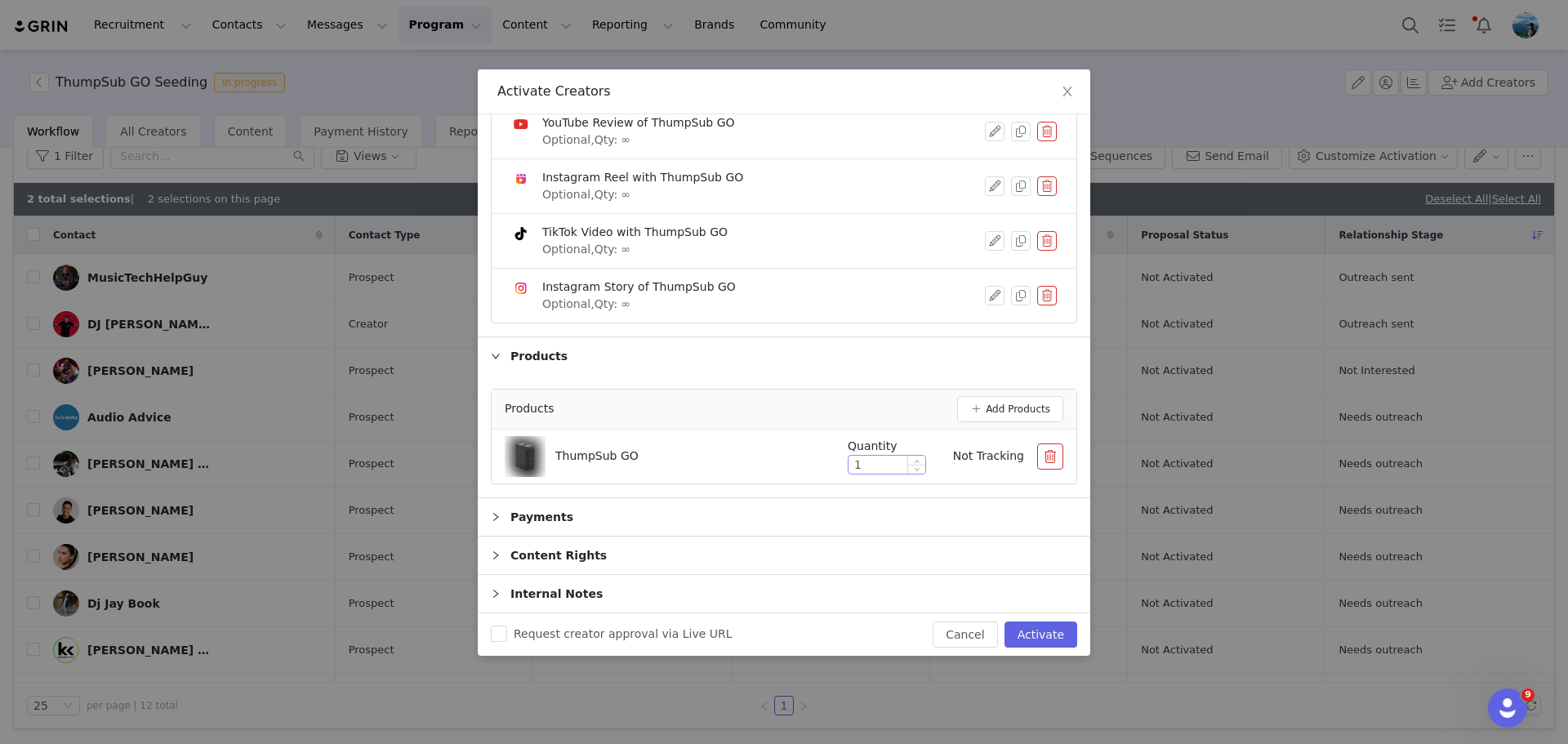
click at [863, 462] on input "1" at bounding box center [886, 465] width 76 height 18
type input "2"
click at [1051, 643] on button "Activate" at bounding box center [1040, 635] width 73 height 26
checkbox input "false"
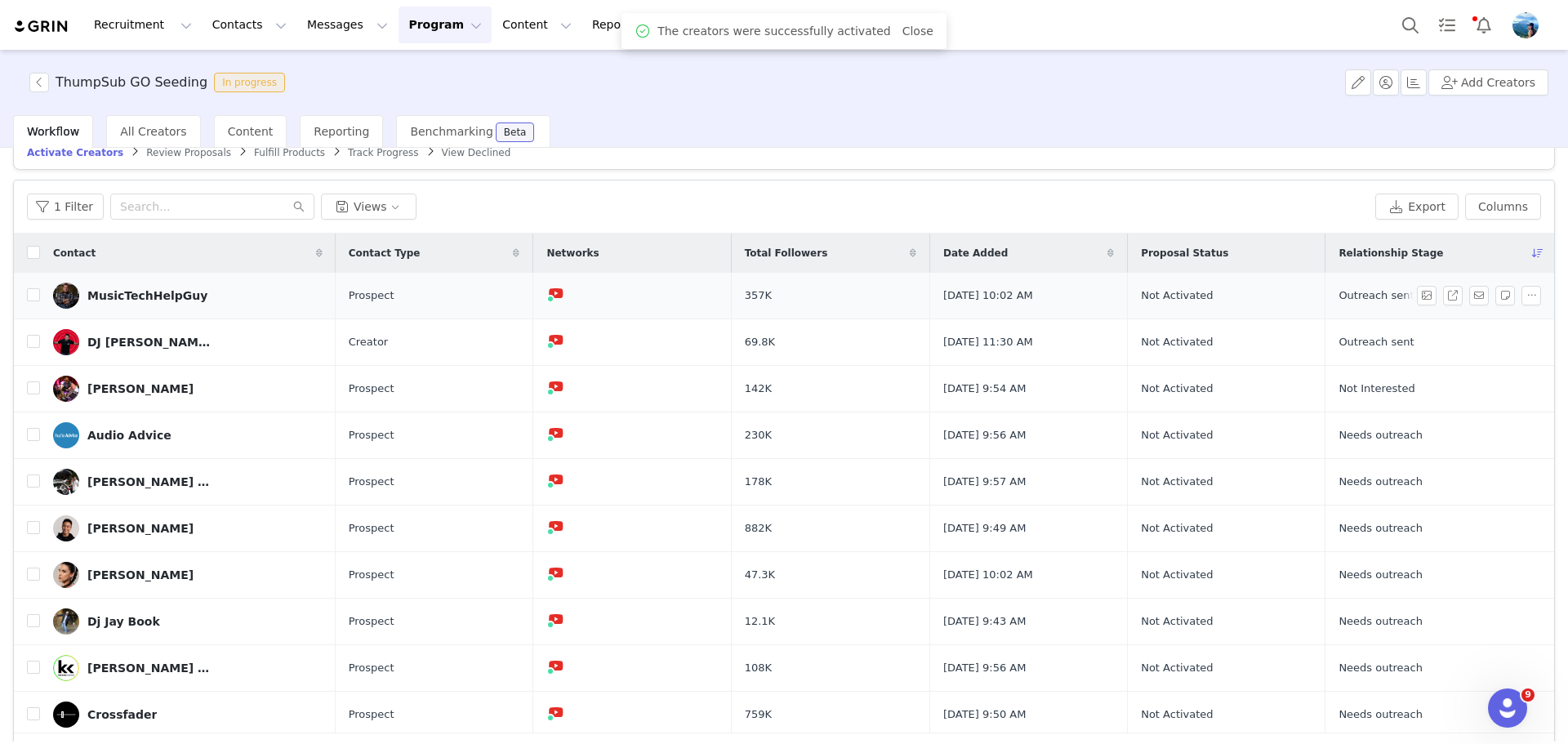
scroll to position [0, 0]
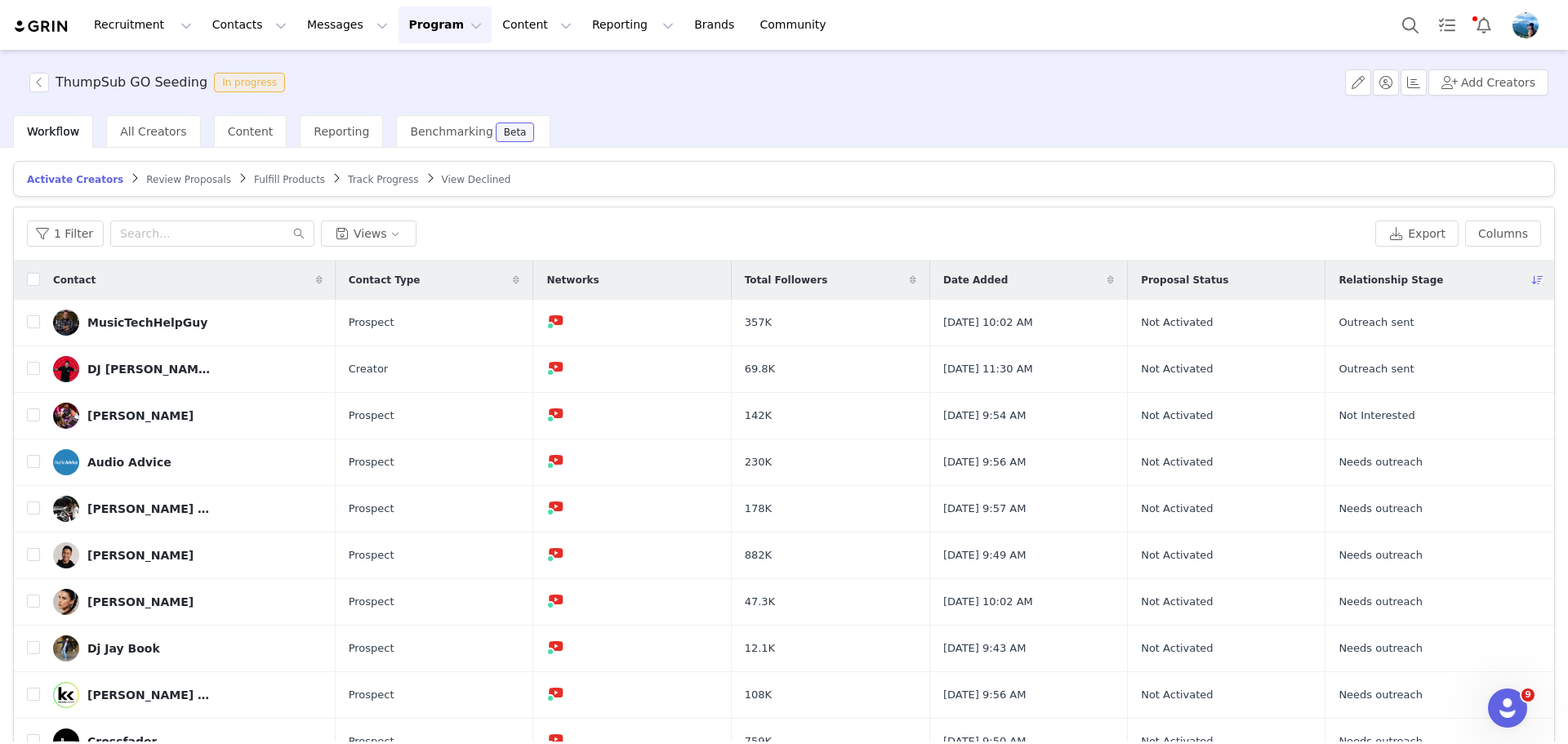
click at [166, 170] on article "Activate Creators Review Proposals Fulfill Products Track Progress View Declined" at bounding box center [784, 178] width 1542 height 36
click at [166, 177] on span "Review Proposals" at bounding box center [189, 179] width 85 height 11
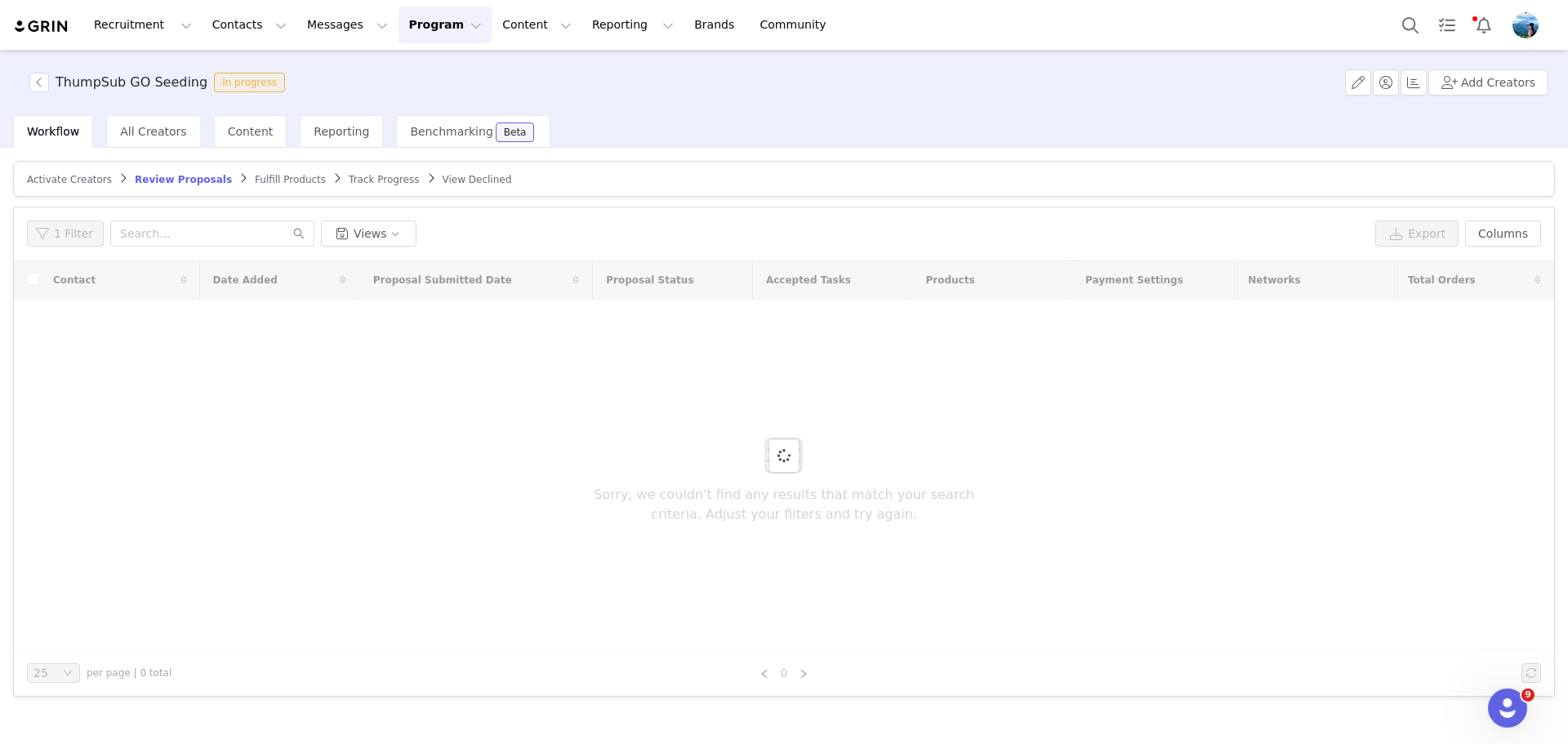
click at [255, 175] on span "Fulfill Products" at bounding box center [290, 179] width 71 height 11
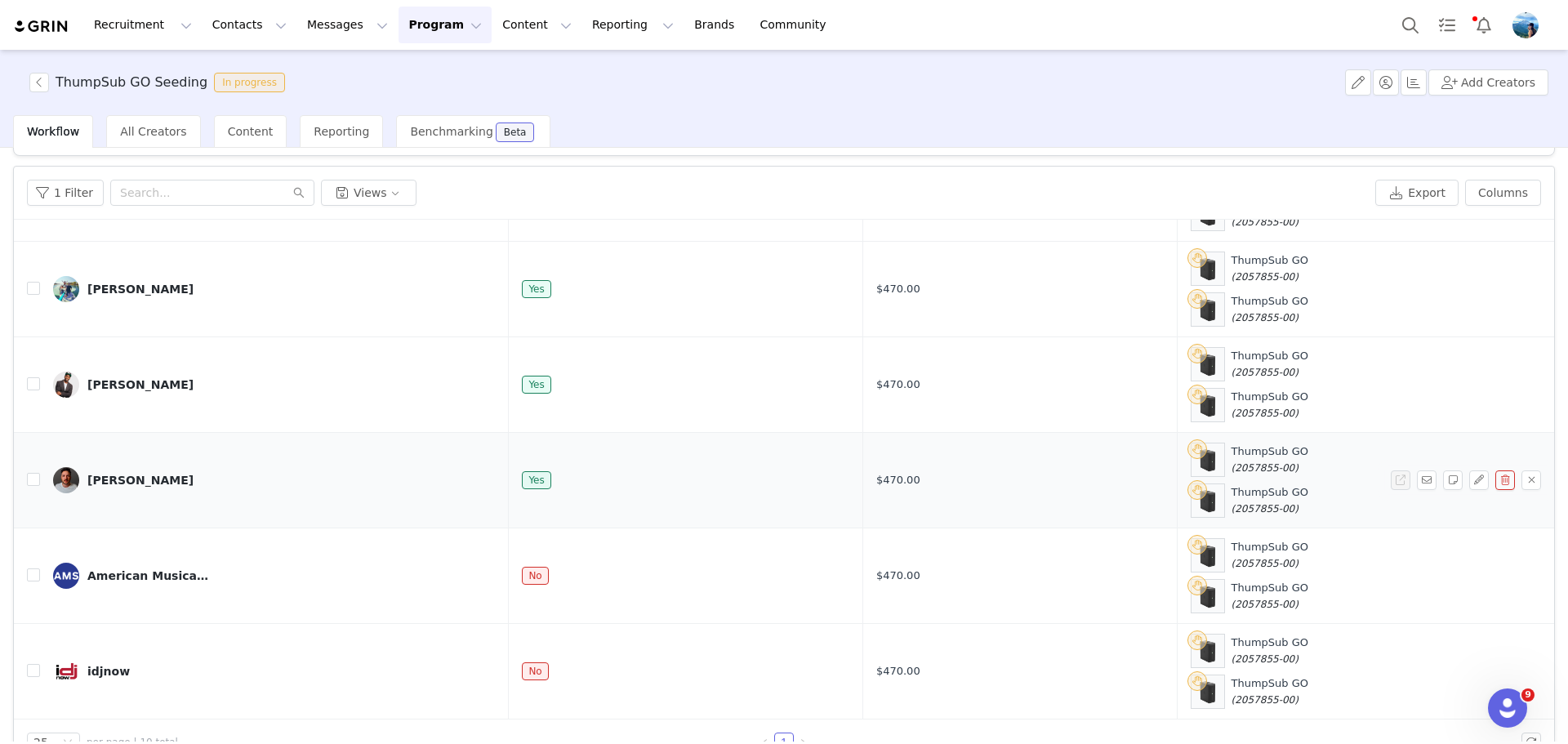
scroll to position [77, 0]
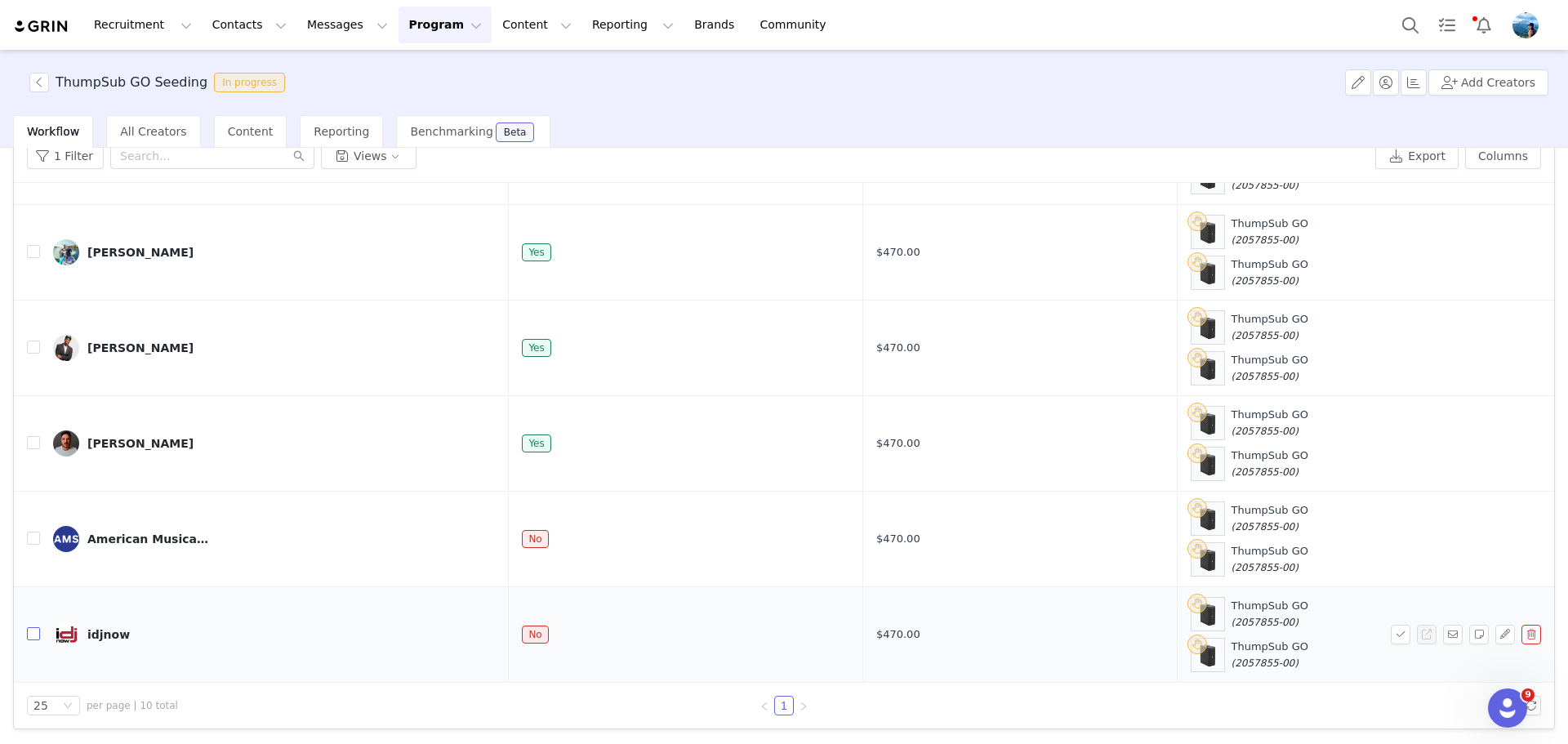
drag, startPoint x: 36, startPoint y: 635, endPoint x: 36, endPoint y: 625, distance: 10.0
click at [36, 635] on input "checkbox" at bounding box center [33, 633] width 13 height 13
checkbox input "true"
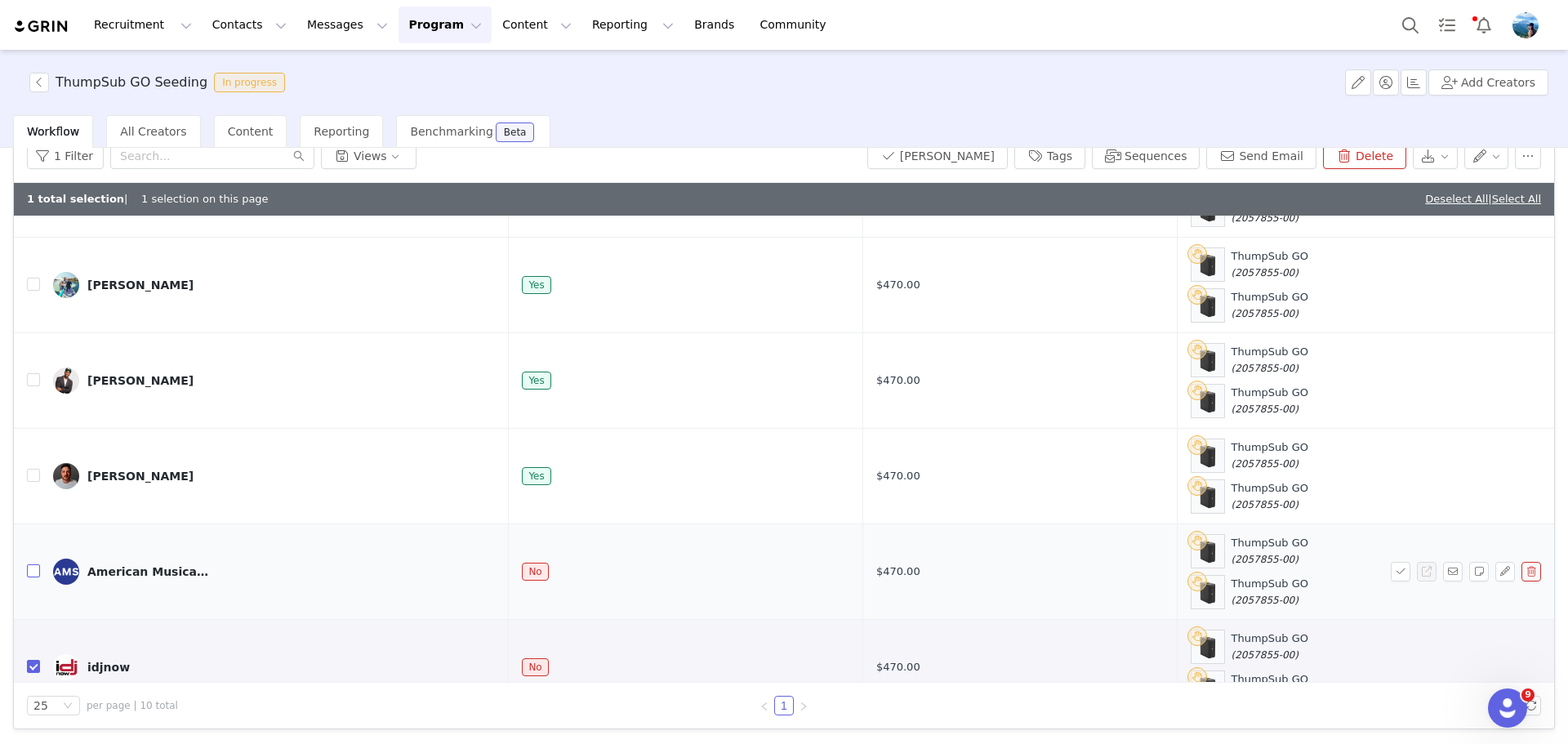
click at [30, 574] on input "checkbox" at bounding box center [33, 571] width 13 height 13
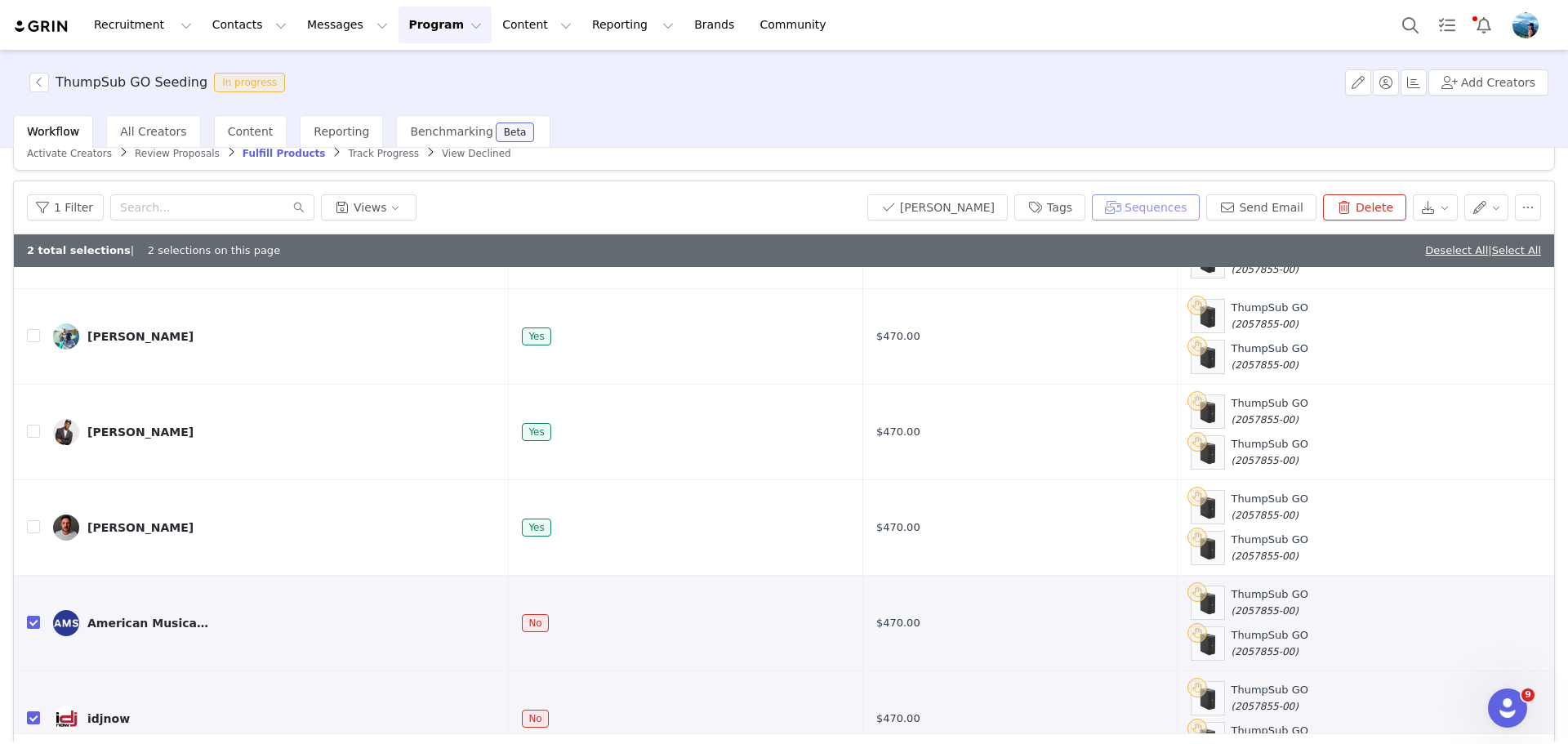
scroll to position [0, 0]
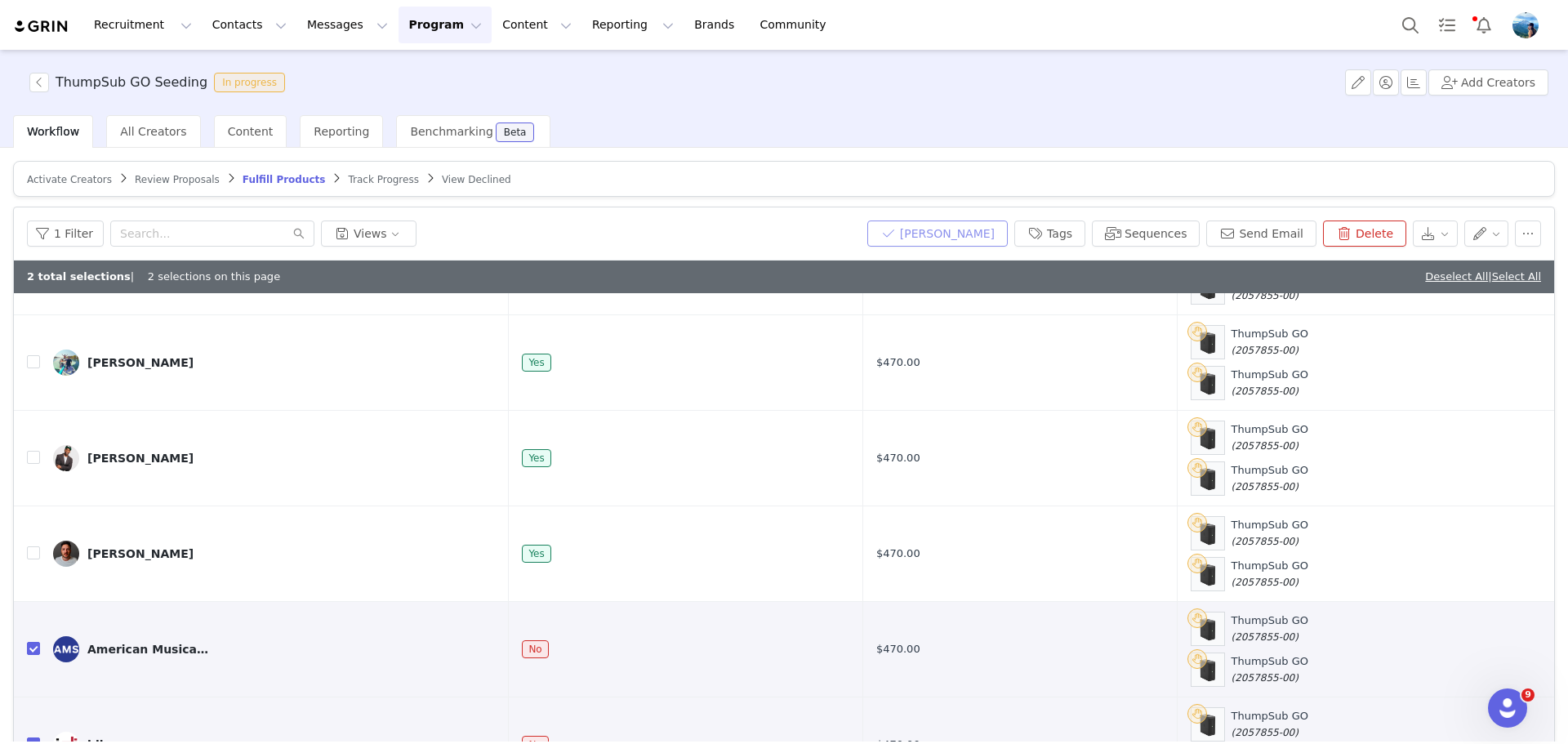
click at [953, 235] on button "Mark Fulfilled" at bounding box center [938, 234] width 140 height 26
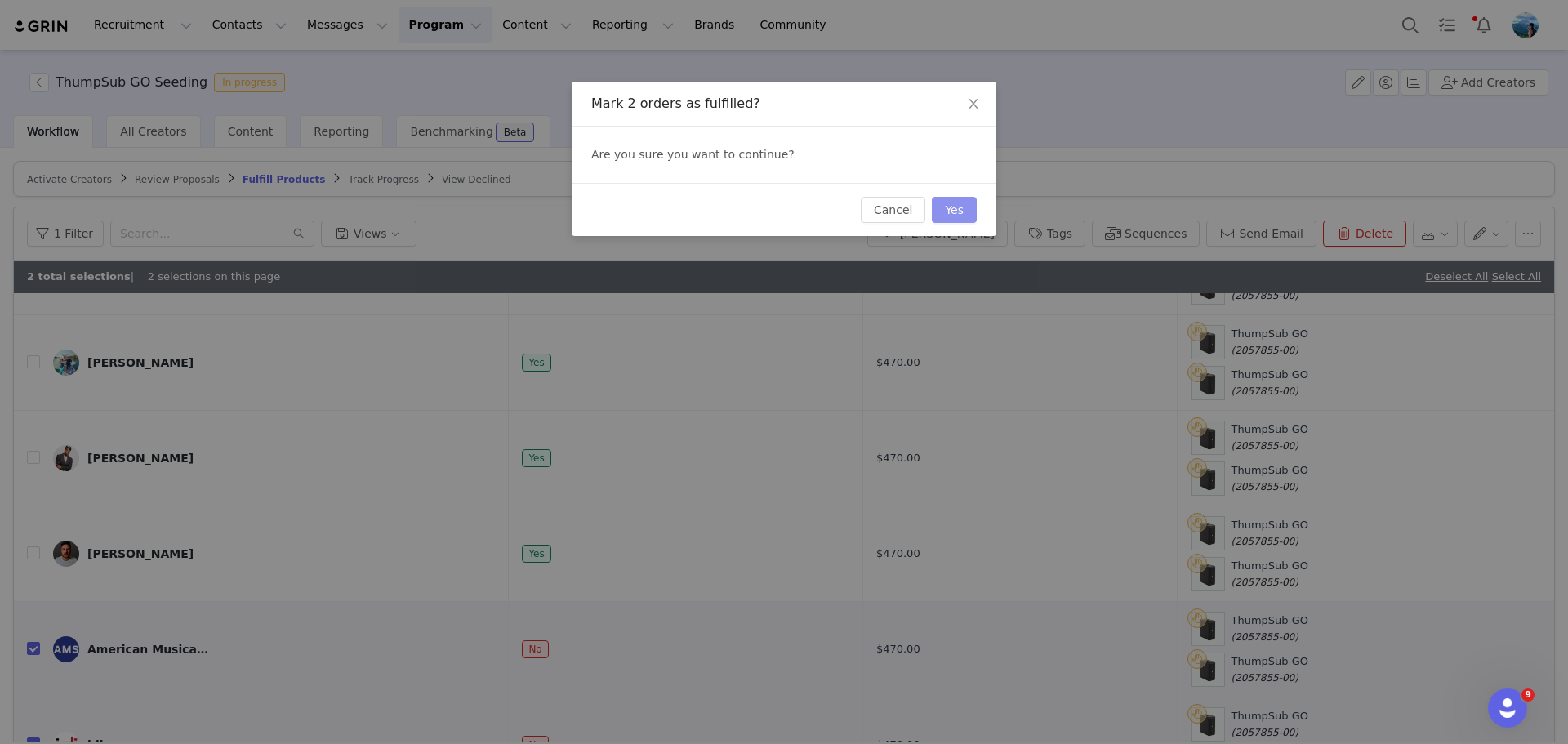
click at [948, 210] on button "Yes" at bounding box center [953, 210] width 45 height 26
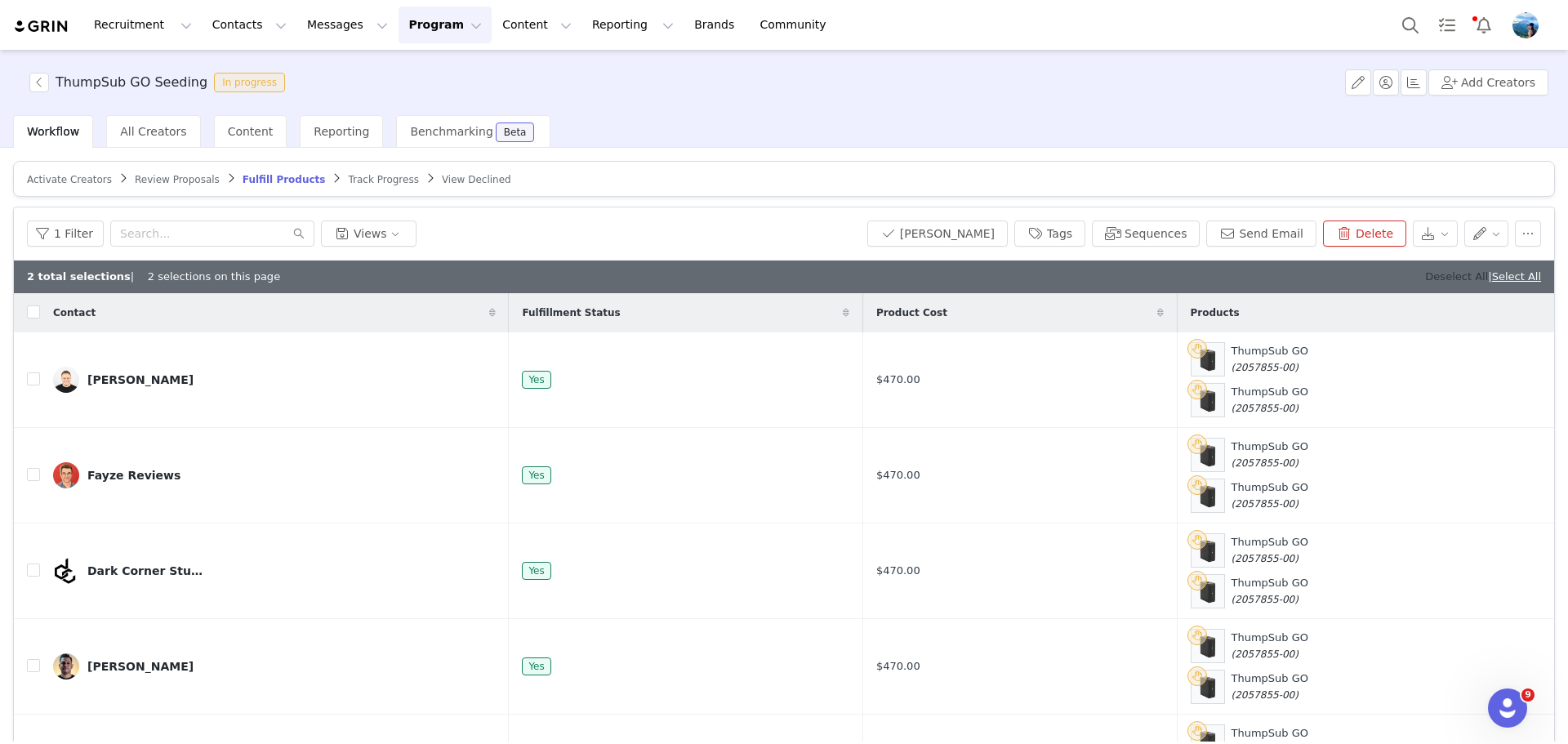
click at [1444, 276] on link "Deselect All" at bounding box center [1457, 277] width 63 height 12
checkbox input "false"
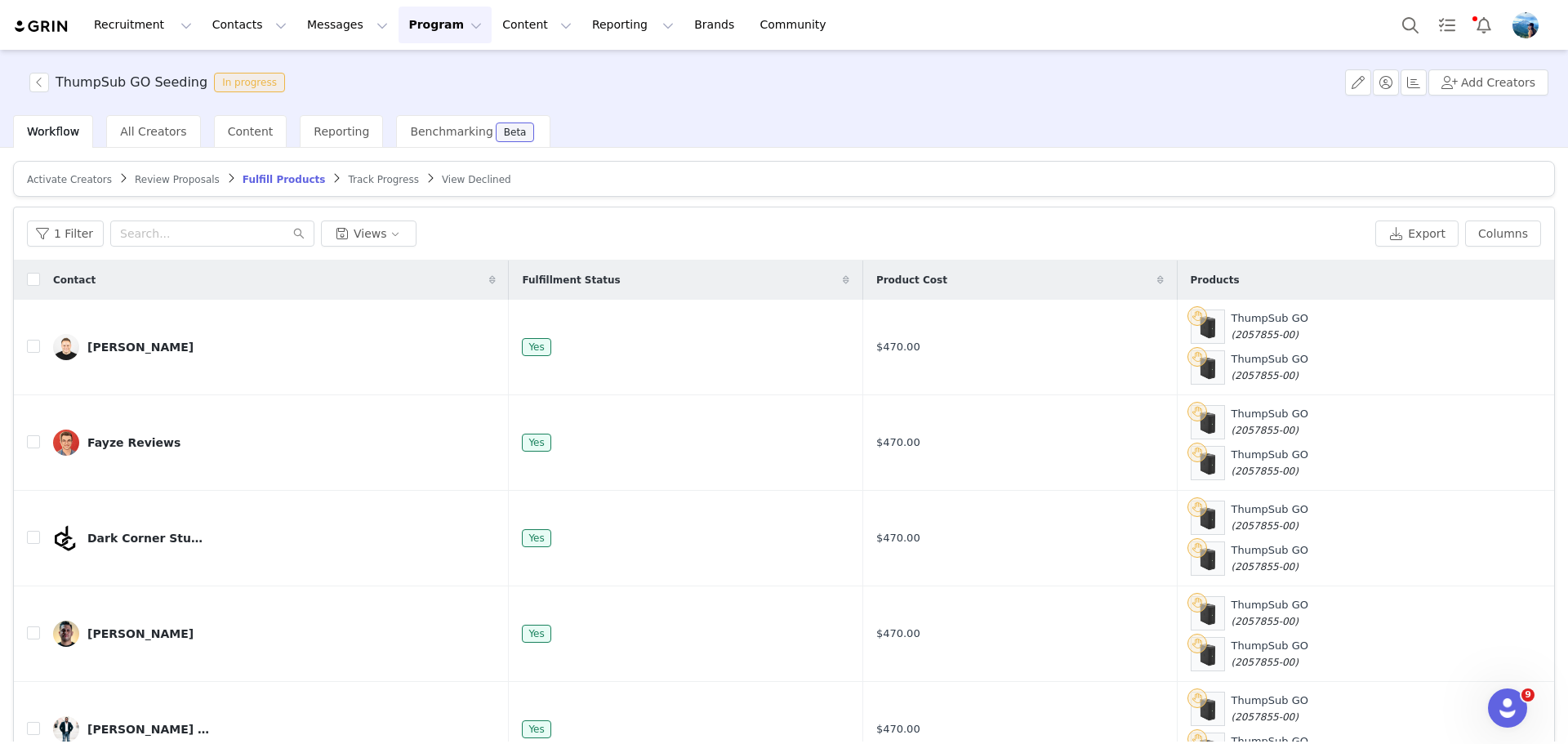
click at [348, 179] on span "Track Progress" at bounding box center [383, 179] width 70 height 11
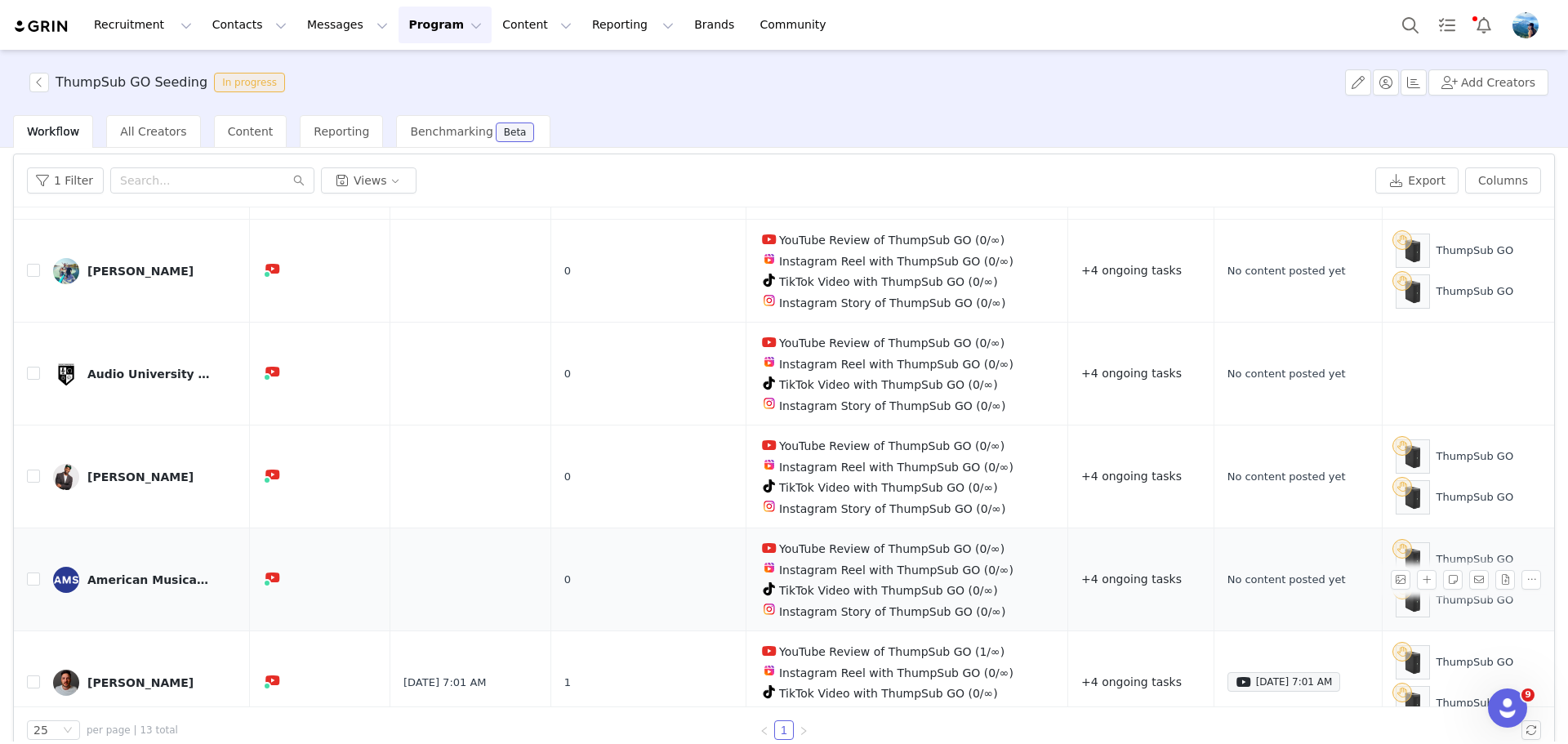
scroll to position [77, 0]
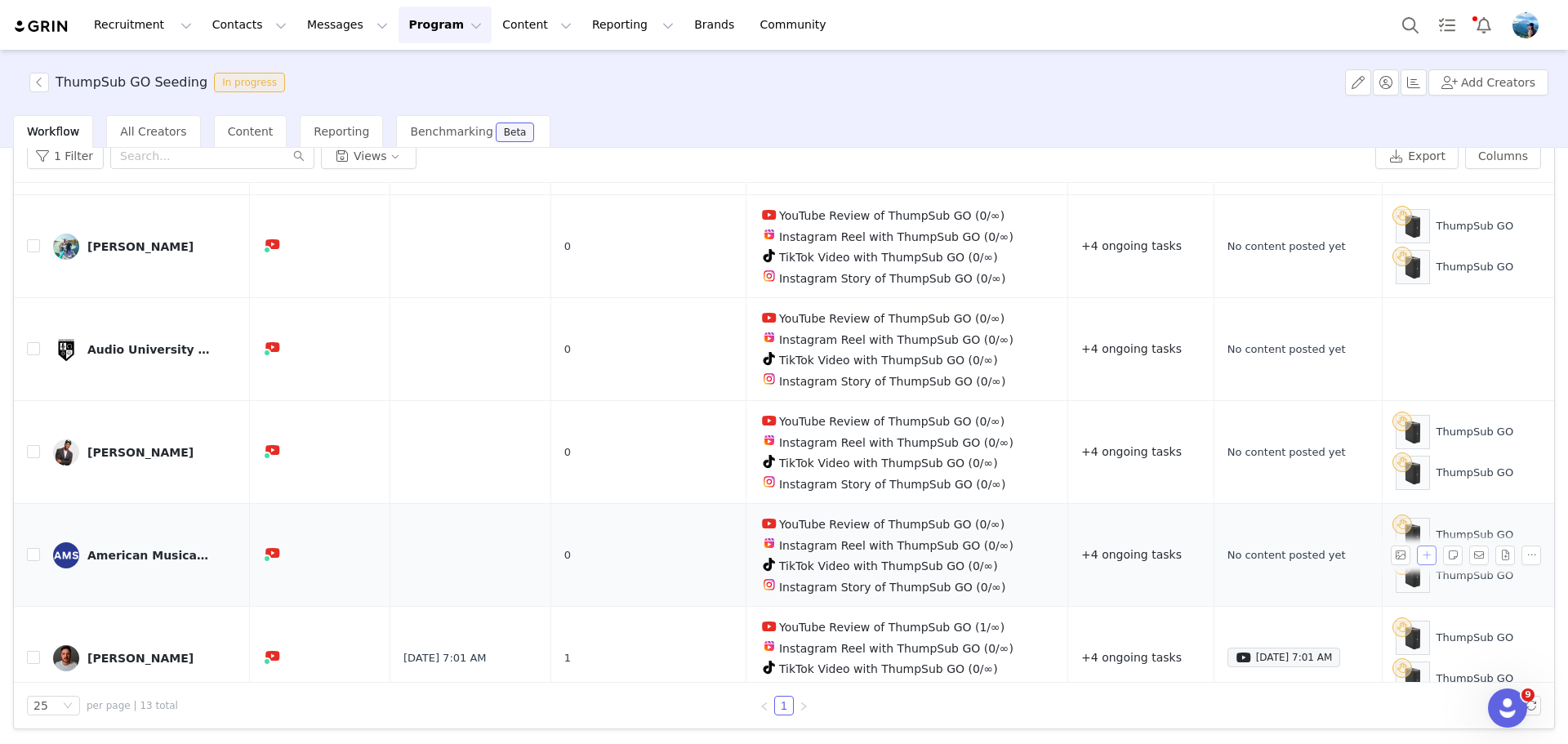
click at [1417, 545] on button "button" at bounding box center [1427, 555] width 19 height 19
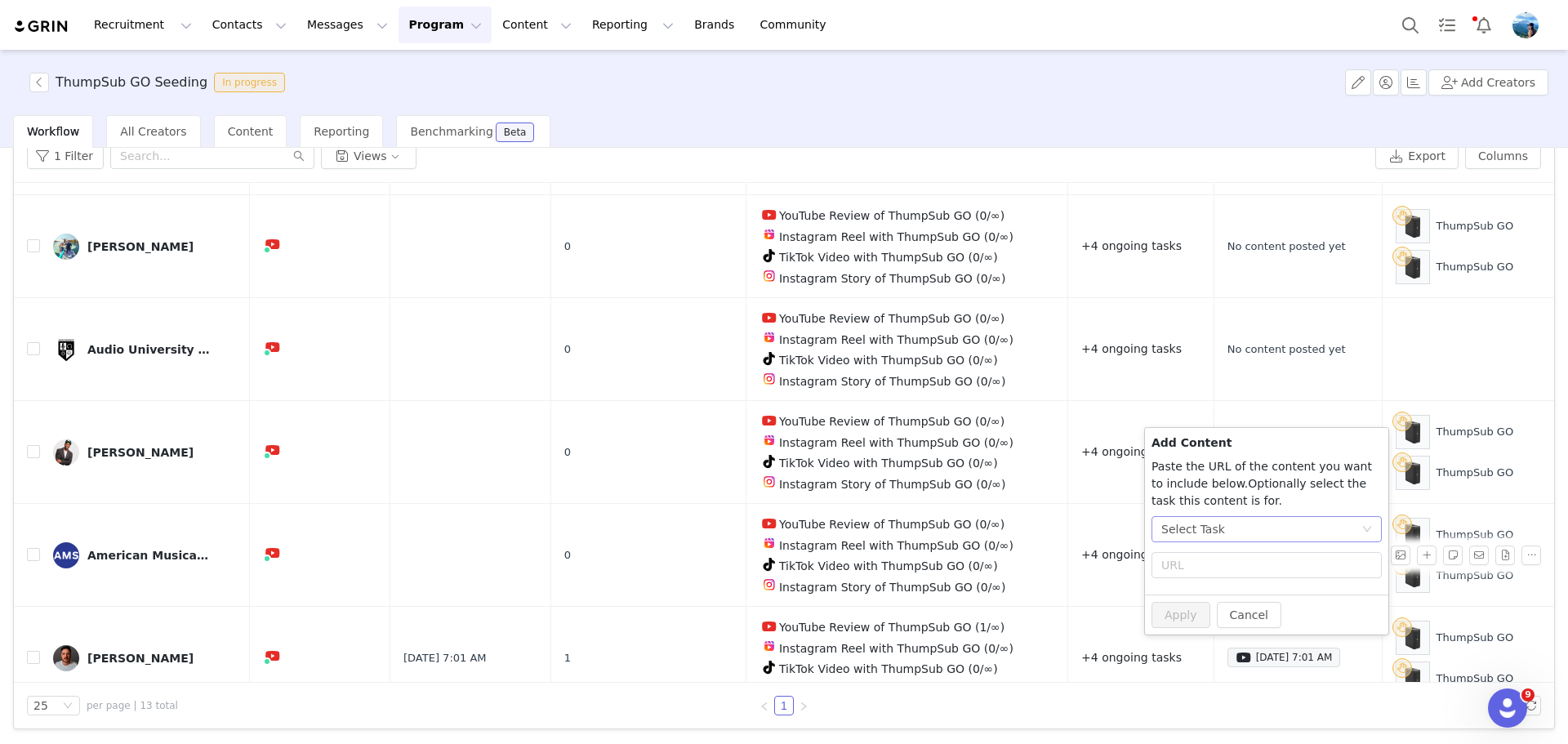
click at [1348, 532] on div "Select Task" at bounding box center [1262, 530] width 200 height 25
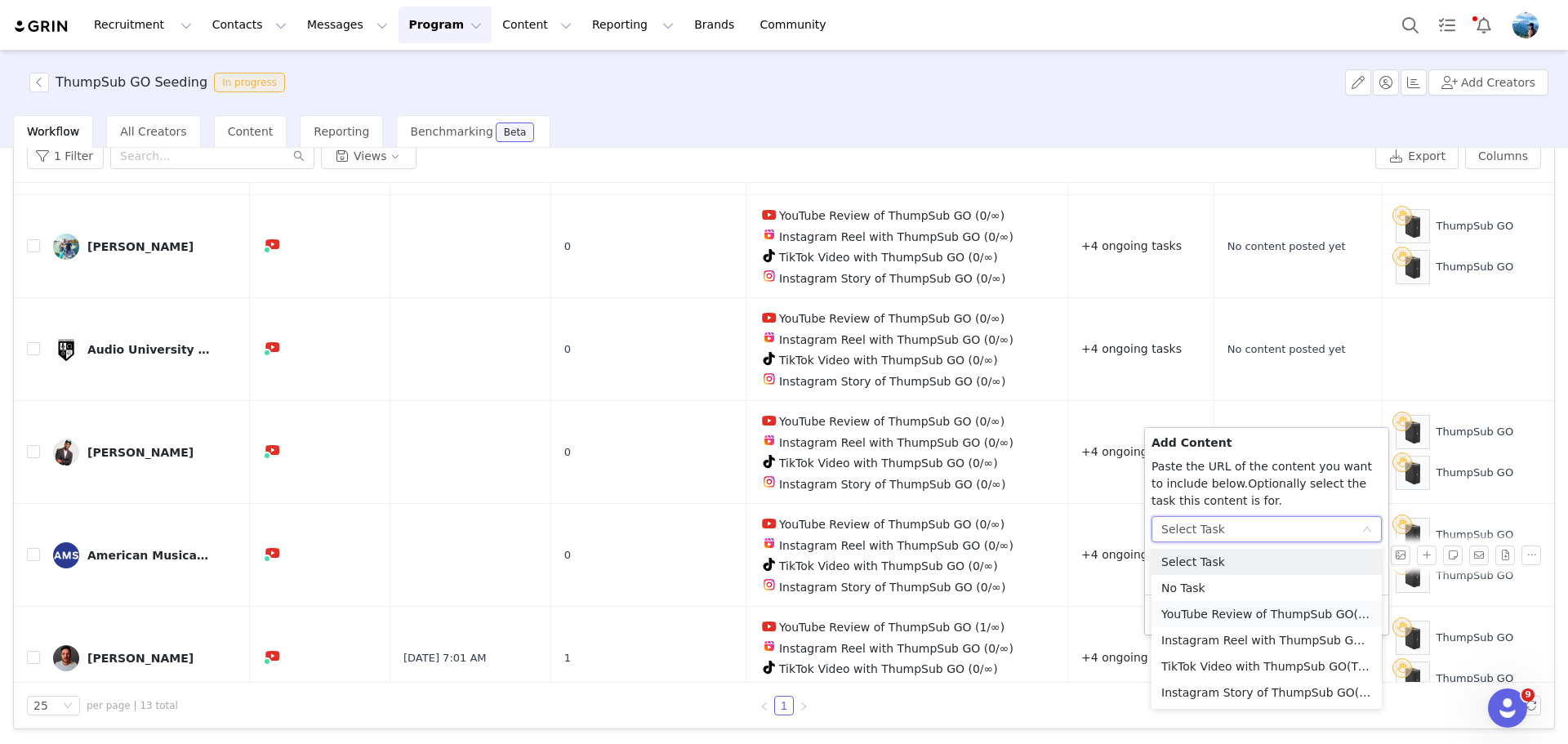
click at [1251, 618] on li "YouTube Review of ThumpSub GO (YouTube)" at bounding box center [1267, 615] width 230 height 26
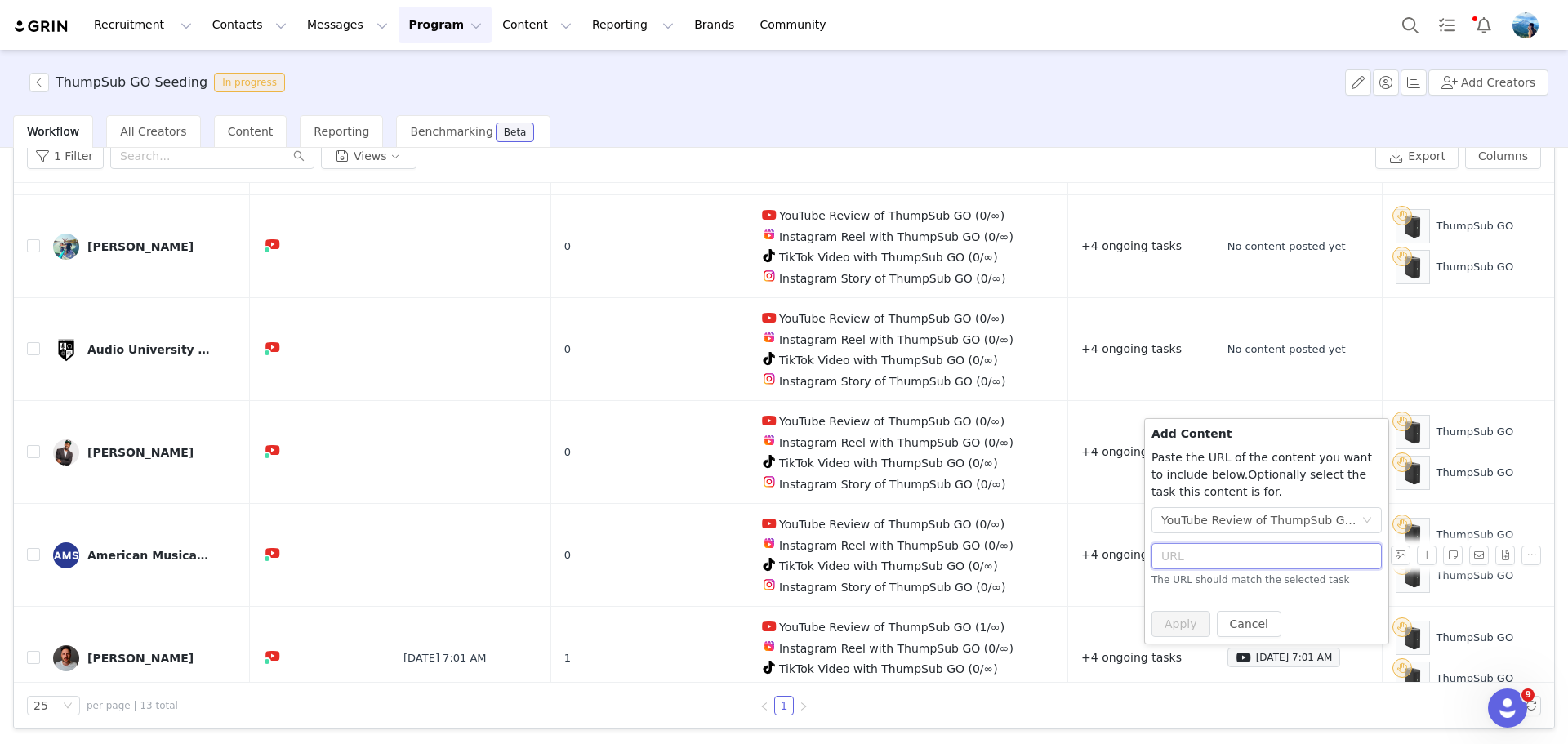
click at [1184, 546] on input "text" at bounding box center [1267, 557] width 230 height 26
paste input "[URL][DOMAIN_NAME]"
type input "[URL][DOMAIN_NAME]"
click at [1190, 616] on button "Apply" at bounding box center [1181, 616] width 59 height 26
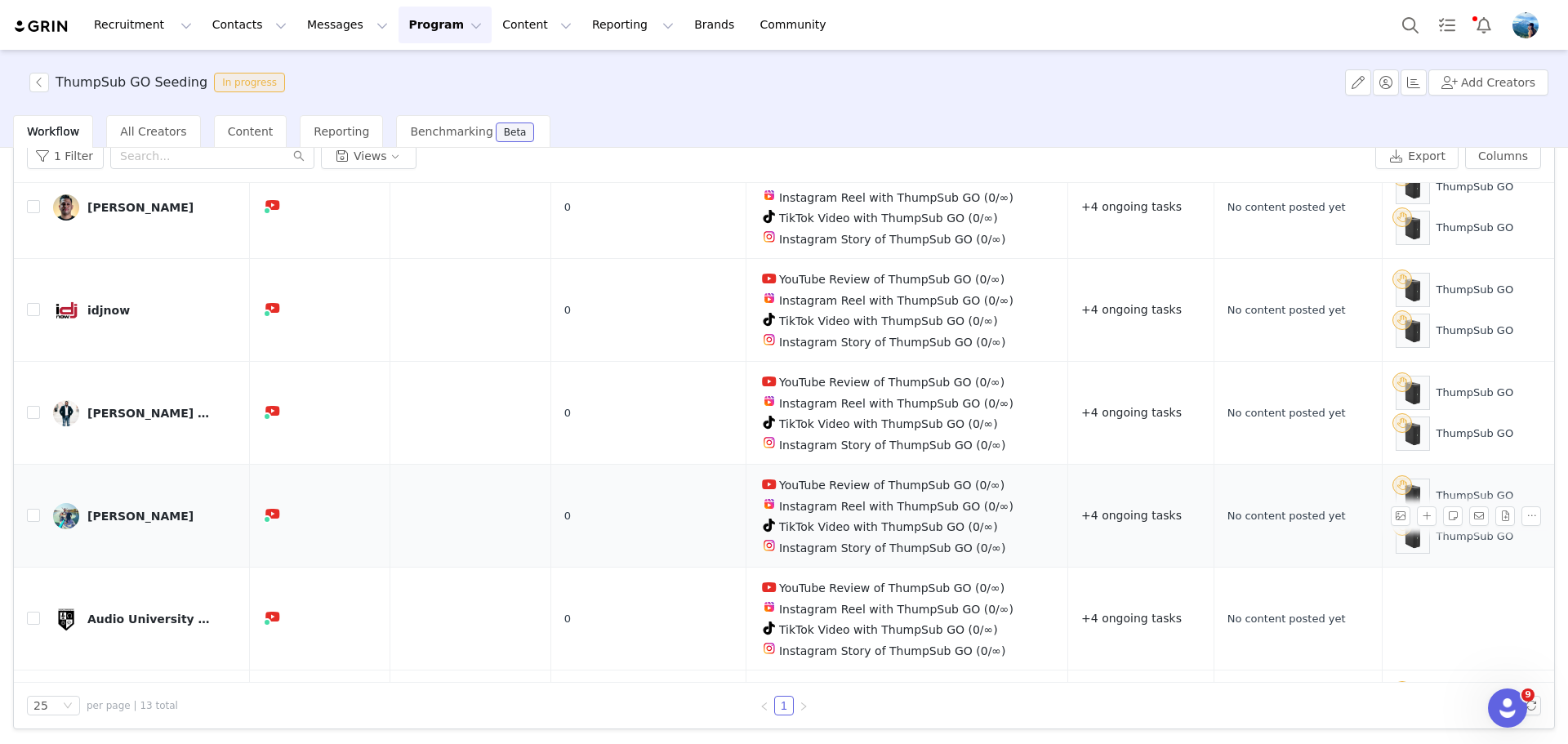
scroll to position [493, 0]
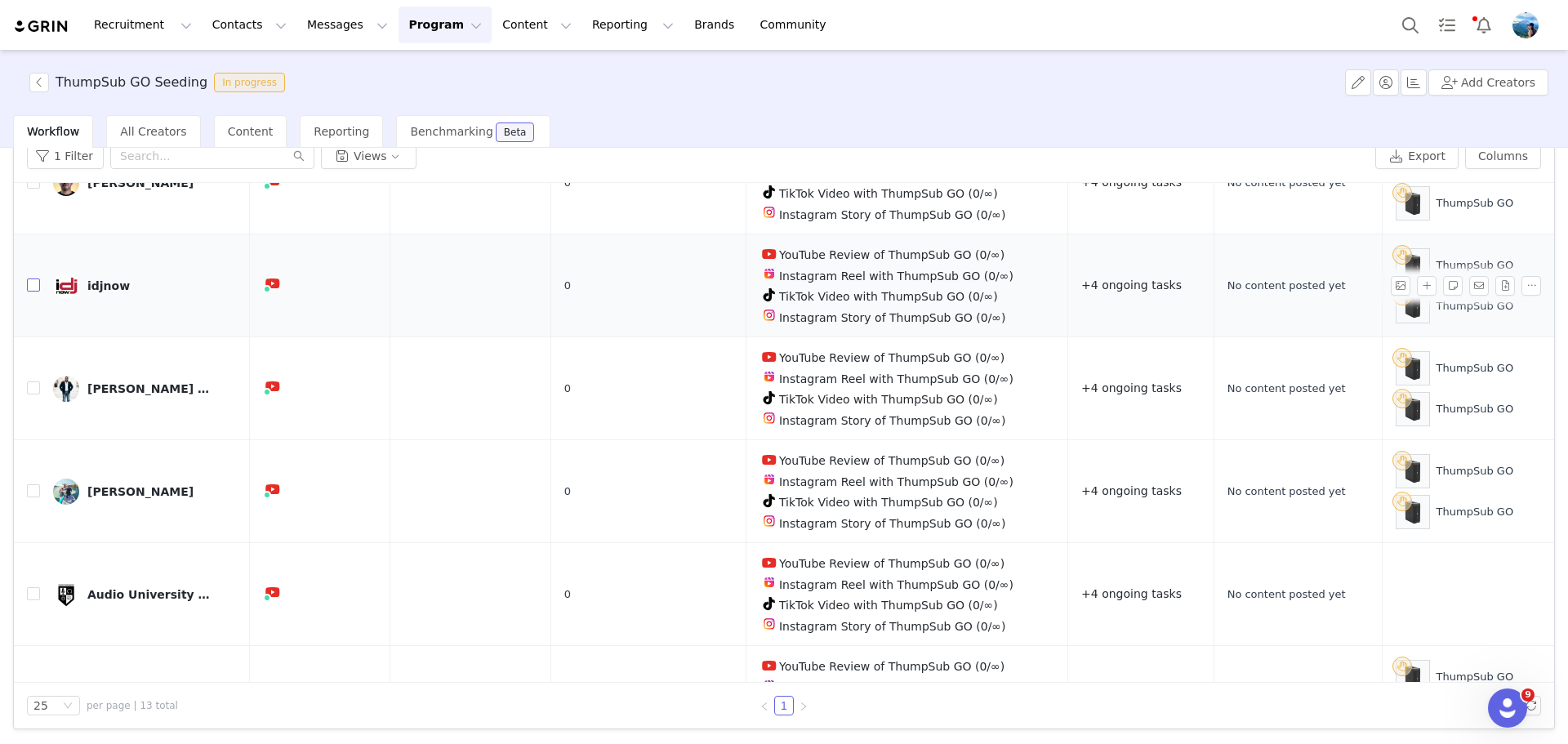
click at [29, 278] on input "checkbox" at bounding box center [33, 285] width 13 height 13
checkbox input "true"
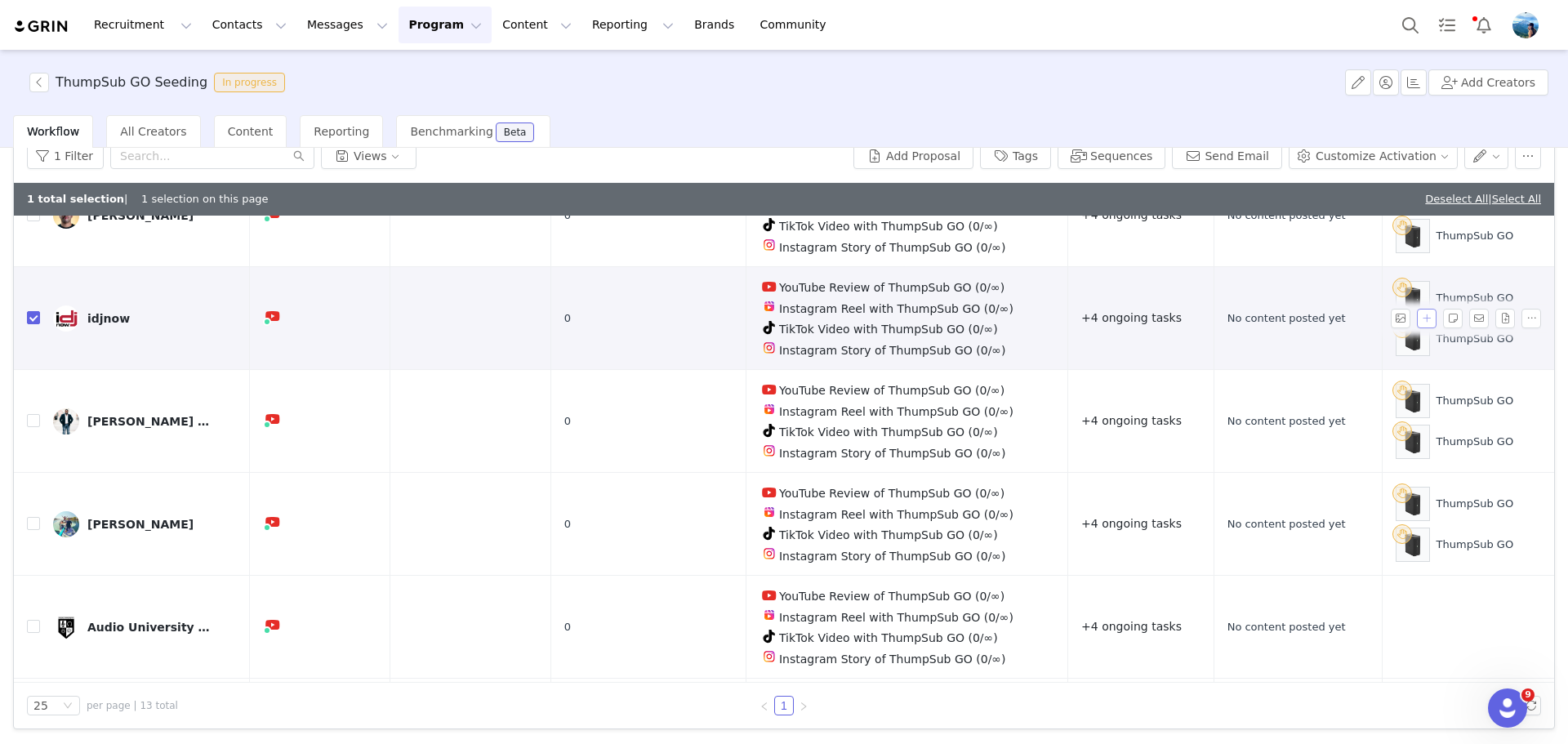
click at [1417, 309] on button "button" at bounding box center [1427, 319] width 19 height 19
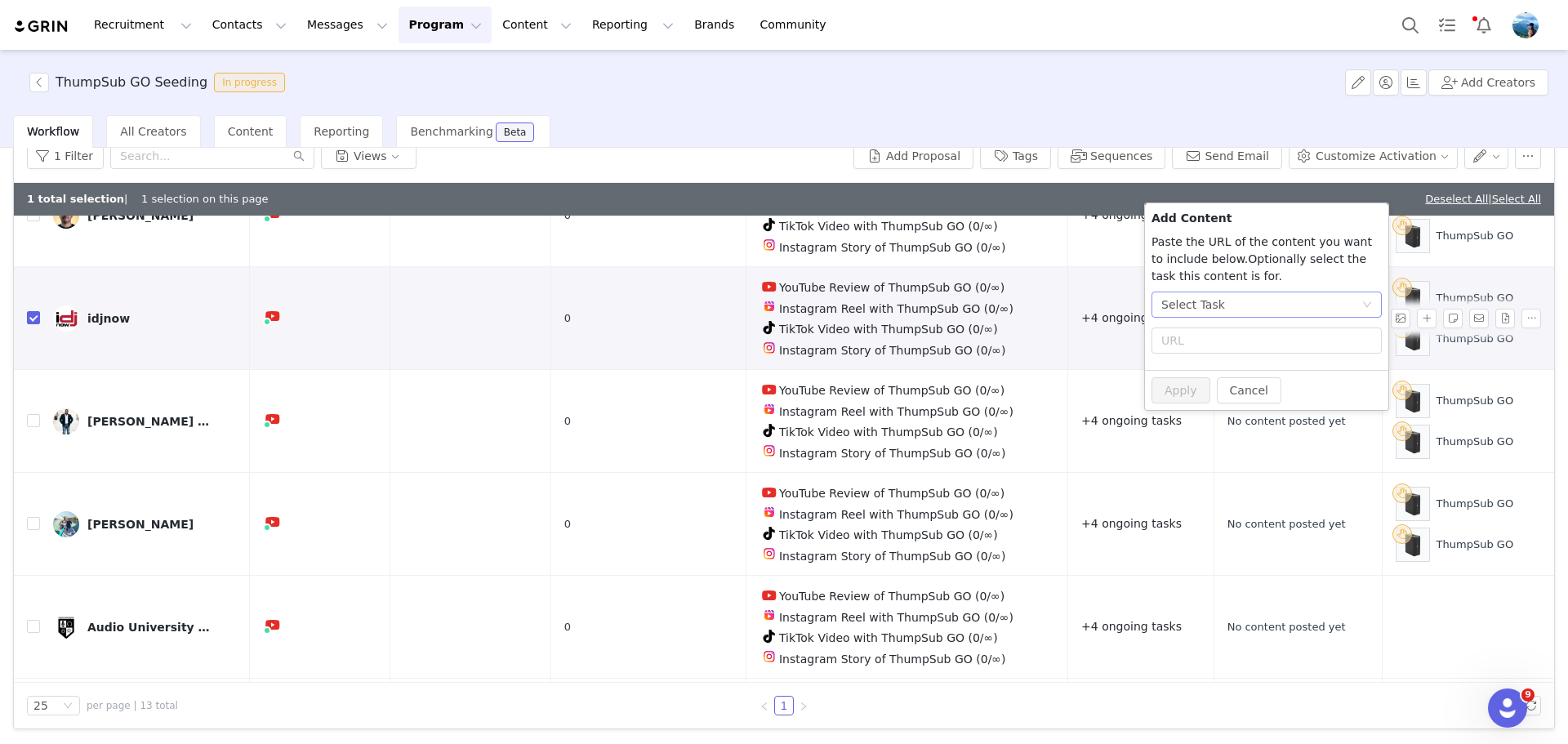
click at [1216, 307] on div "Select Task" at bounding box center [1262, 305] width 200 height 25
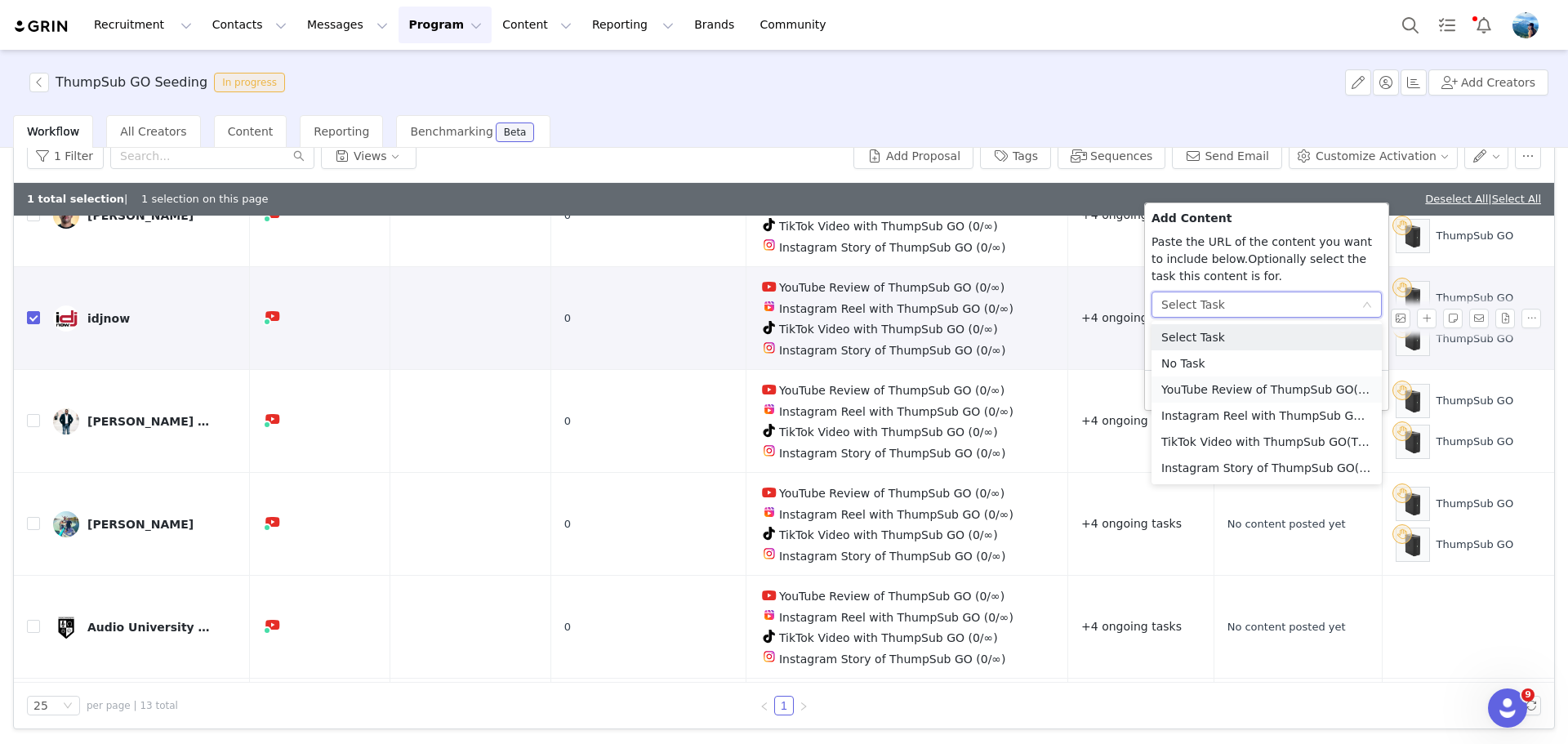
click at [1219, 387] on li "YouTube Review of ThumpSub GO (YouTube)" at bounding box center [1267, 390] width 230 height 26
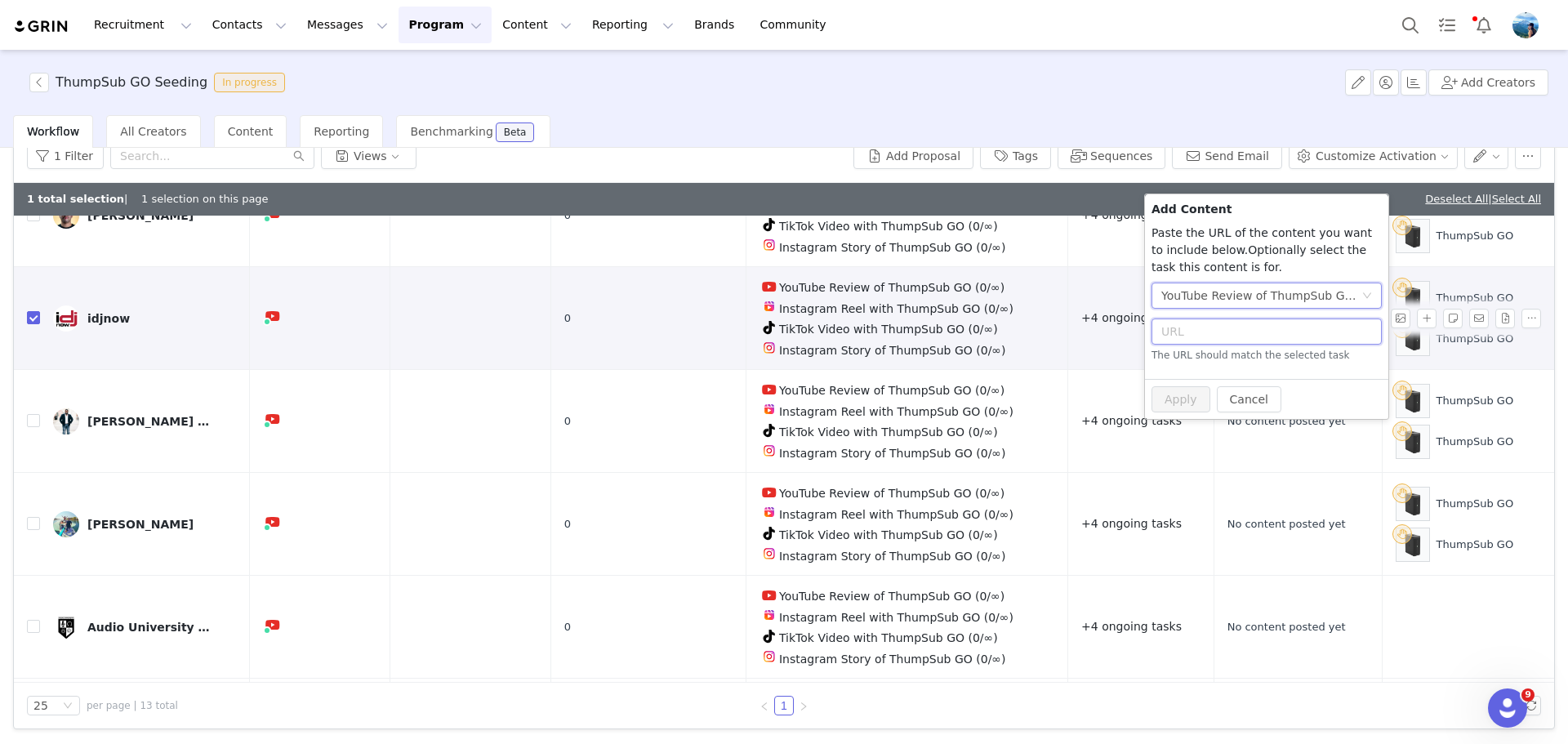
click at [1201, 334] on input "text" at bounding box center [1267, 332] width 230 height 26
paste input "https://www.youtube.com/shorts/HS_GX9Tkmdg"
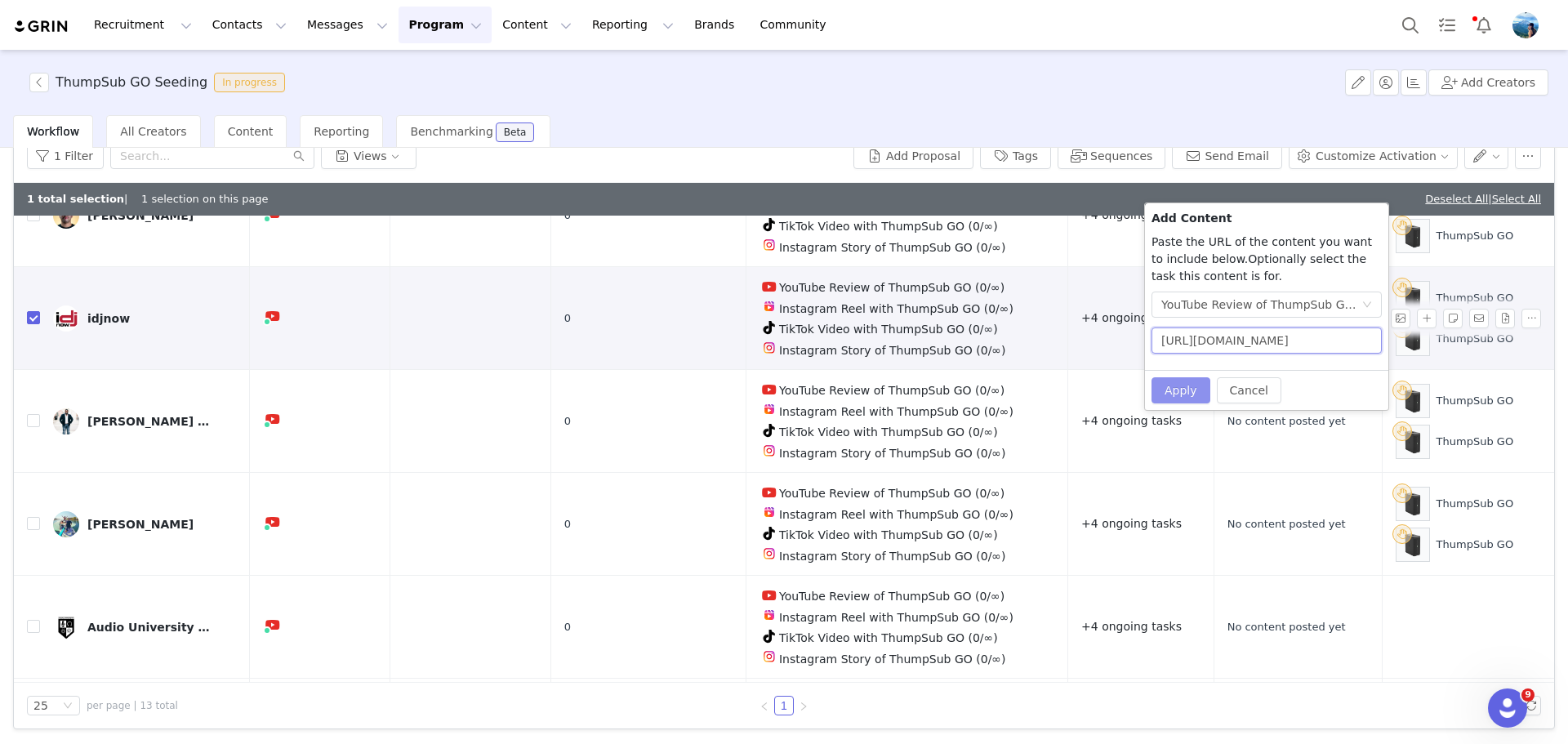
type input "https://www.youtube.com/shorts/HS_GX9Tkmdg"
click at [1180, 392] on button "Apply" at bounding box center [1181, 391] width 59 height 26
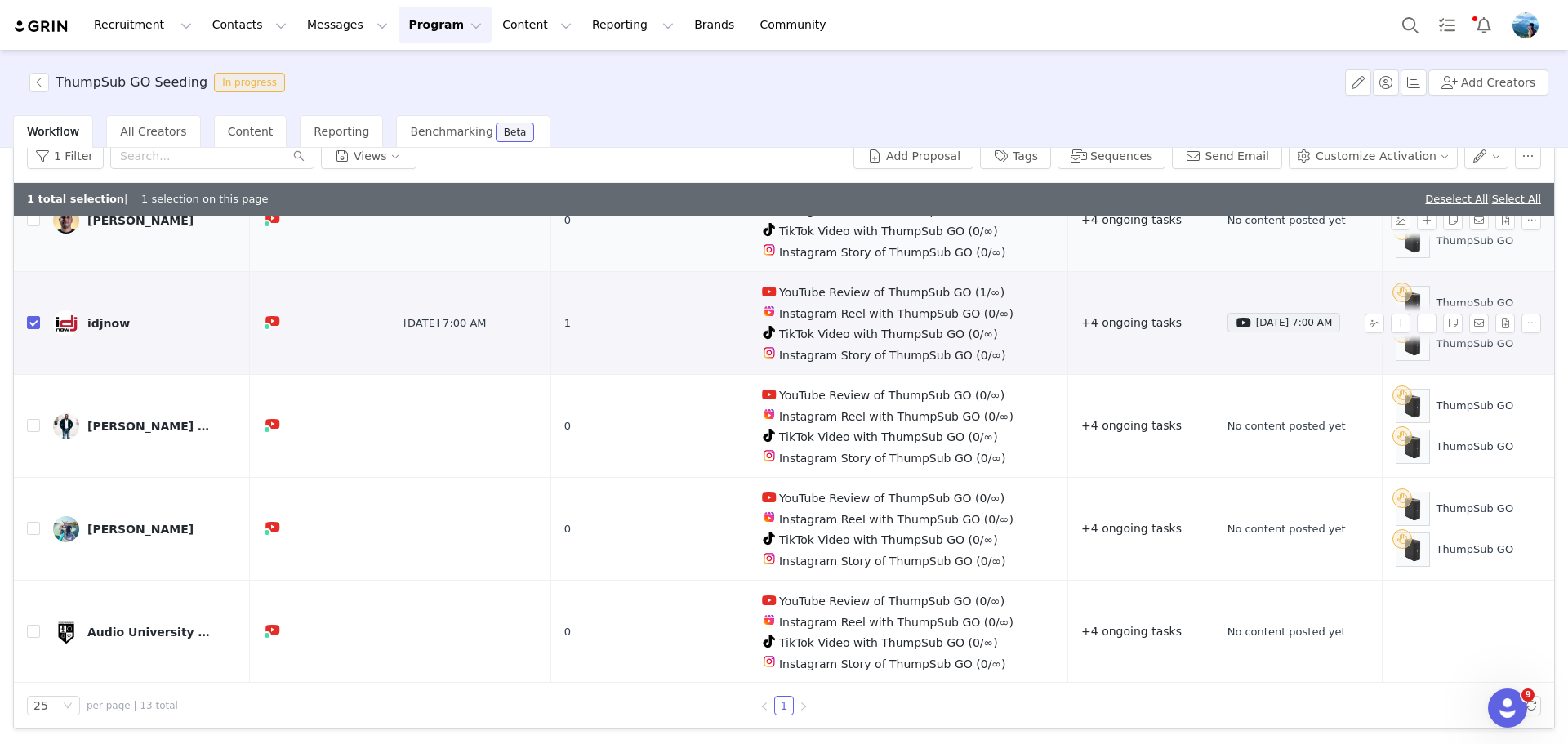
scroll to position [245, 0]
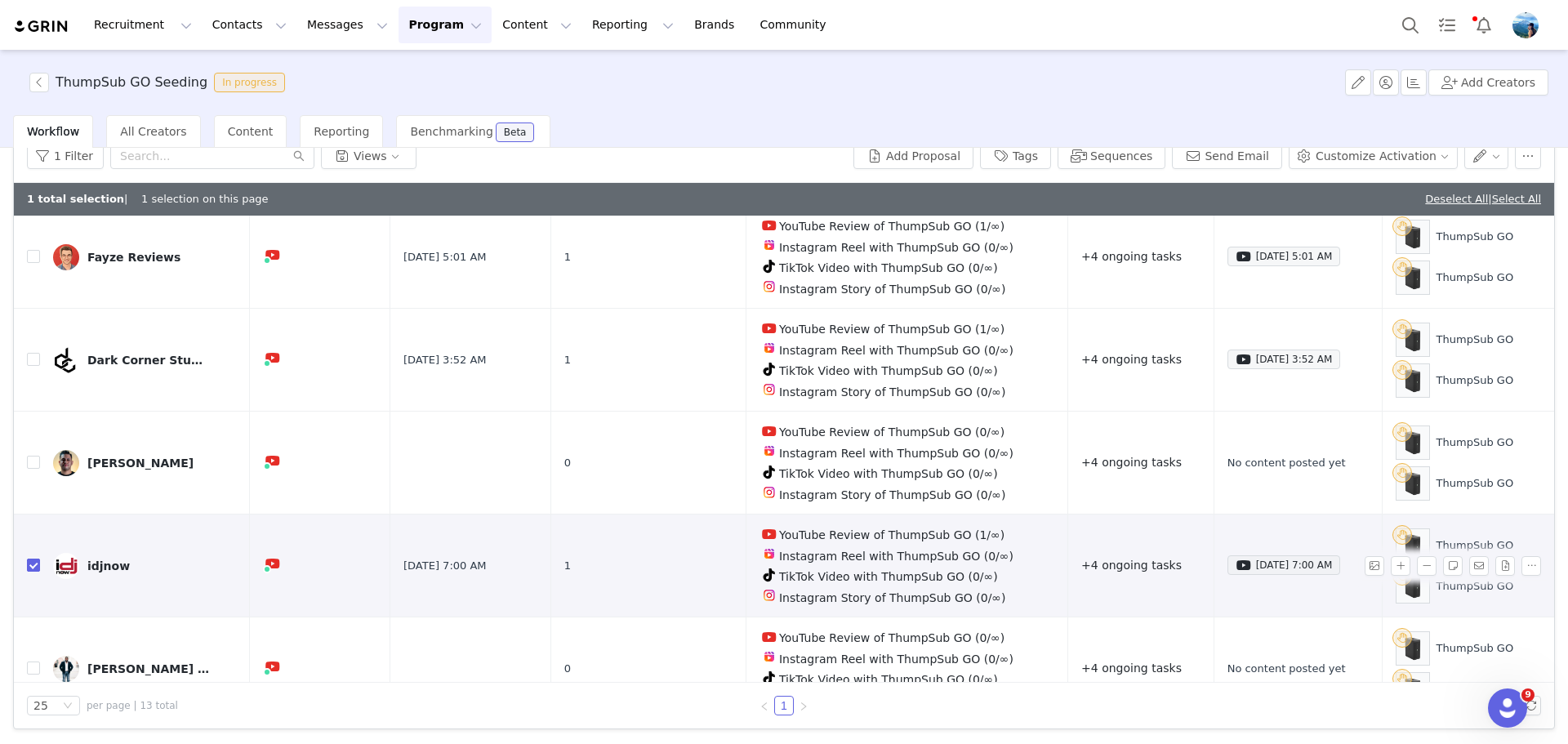
click at [33, 559] on input "checkbox" at bounding box center [33, 565] width 13 height 13
checkbox input "false"
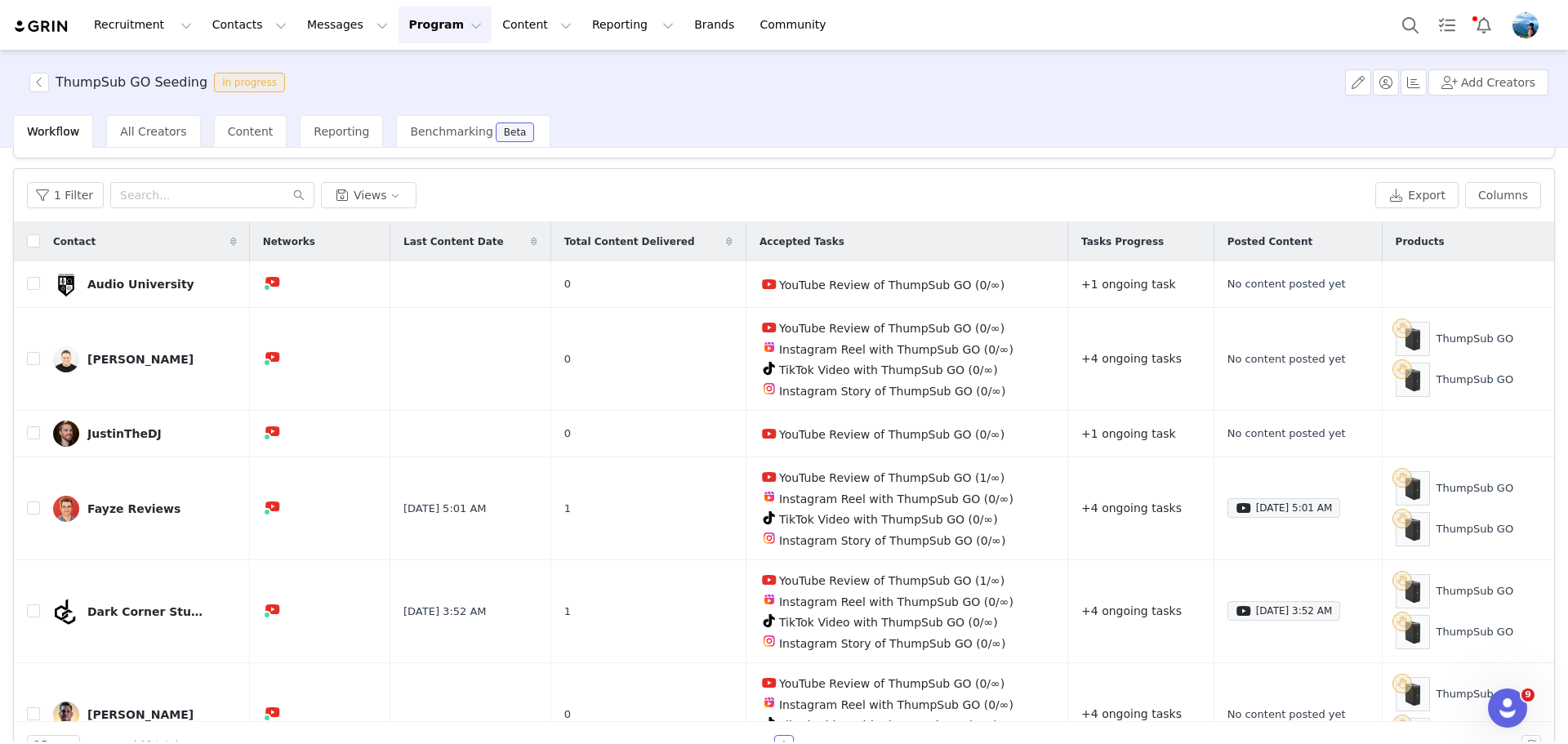
scroll to position [0, 0]
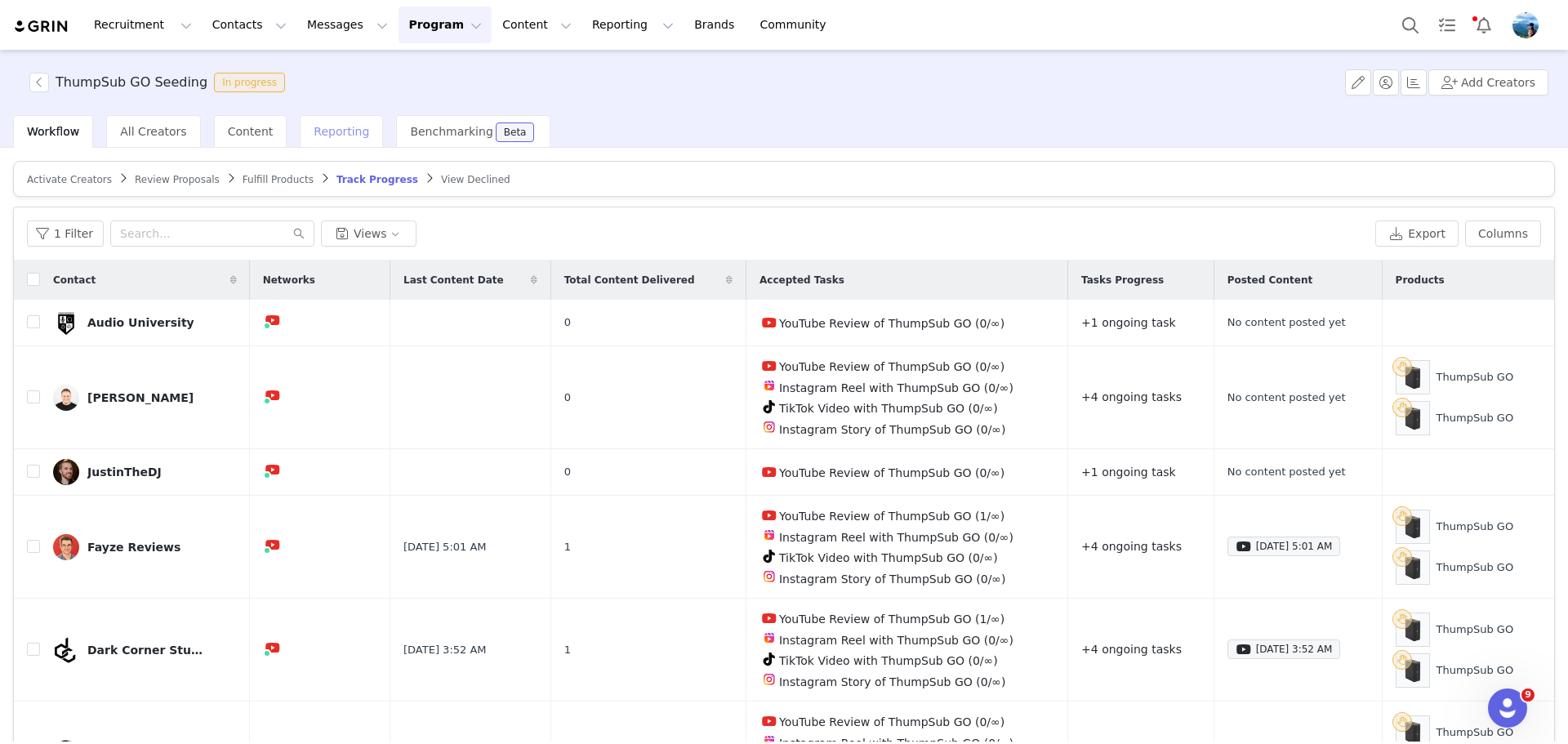
click at [327, 138] on span "Reporting" at bounding box center [341, 131] width 55 height 13
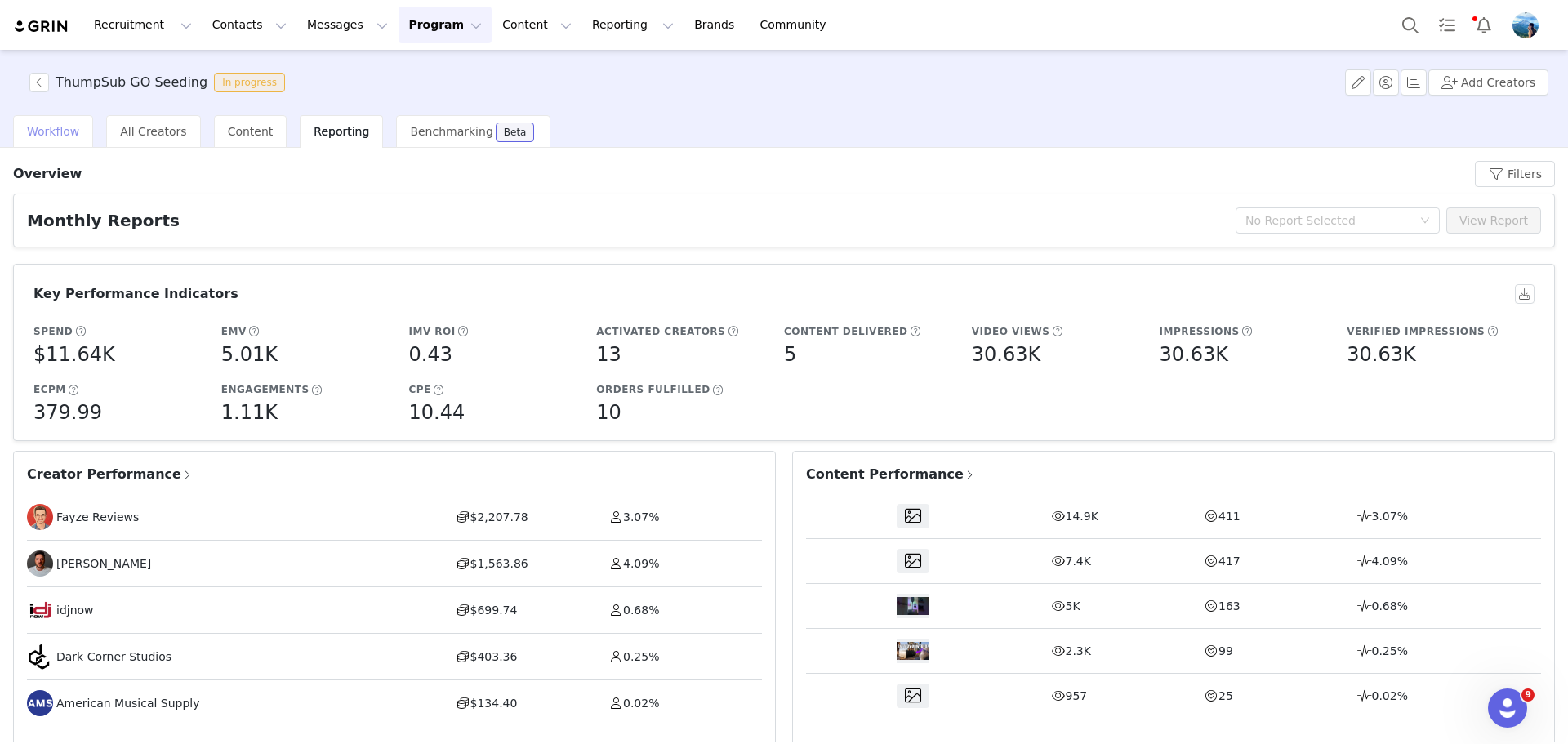
click at [58, 134] on span "Workflow" at bounding box center [54, 131] width 53 height 13
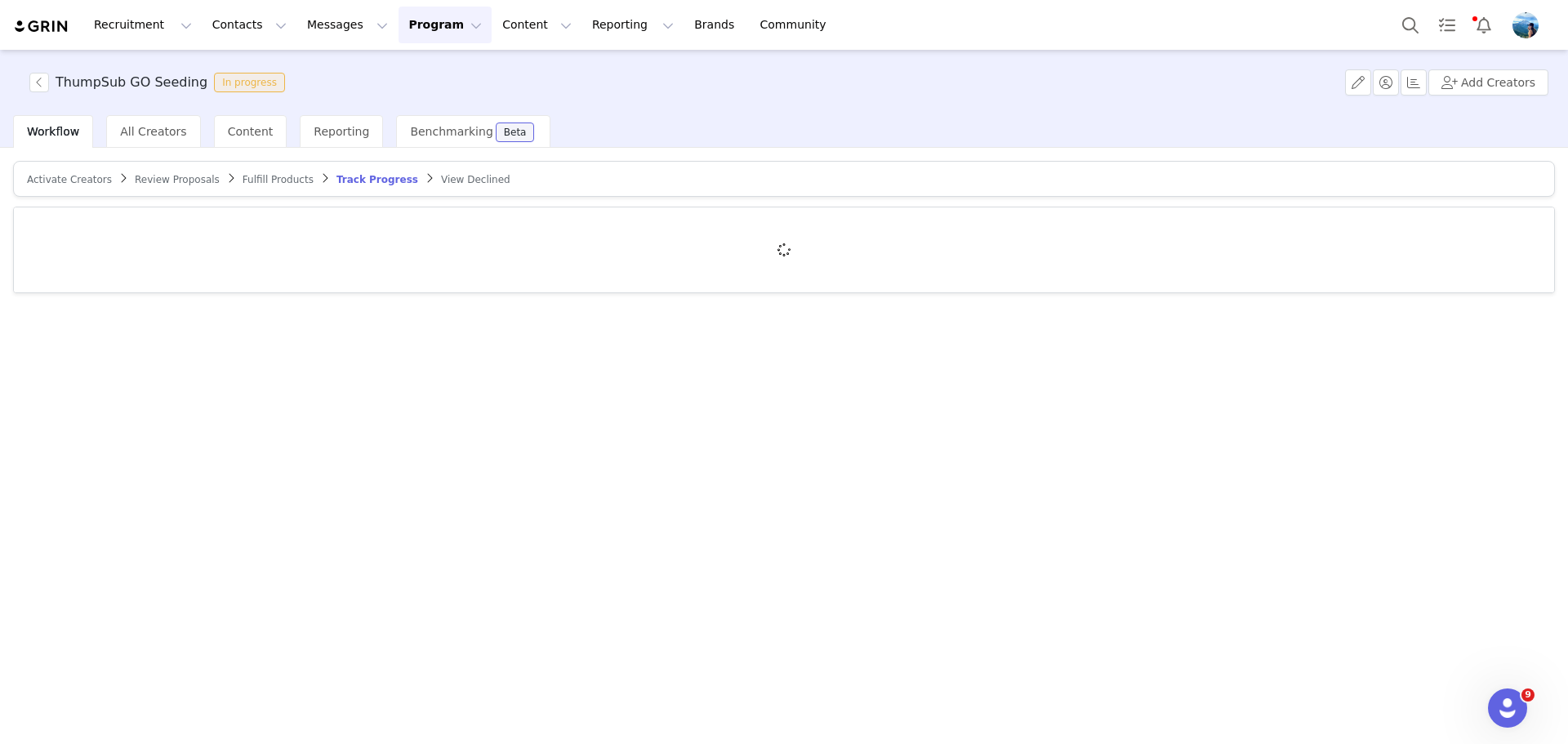
click at [76, 175] on span "Activate Creators" at bounding box center [69, 179] width 85 height 11
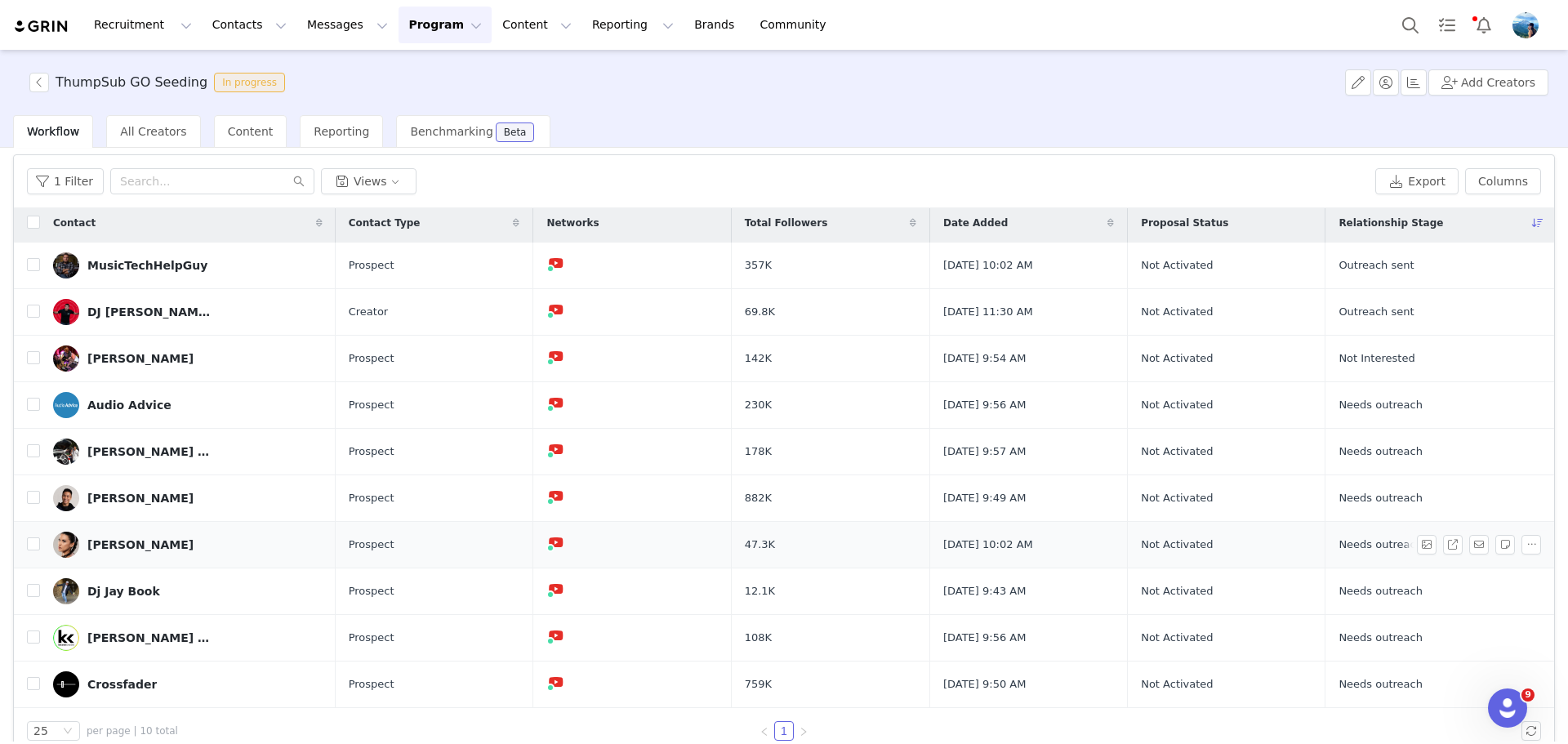
scroll to position [77, 0]
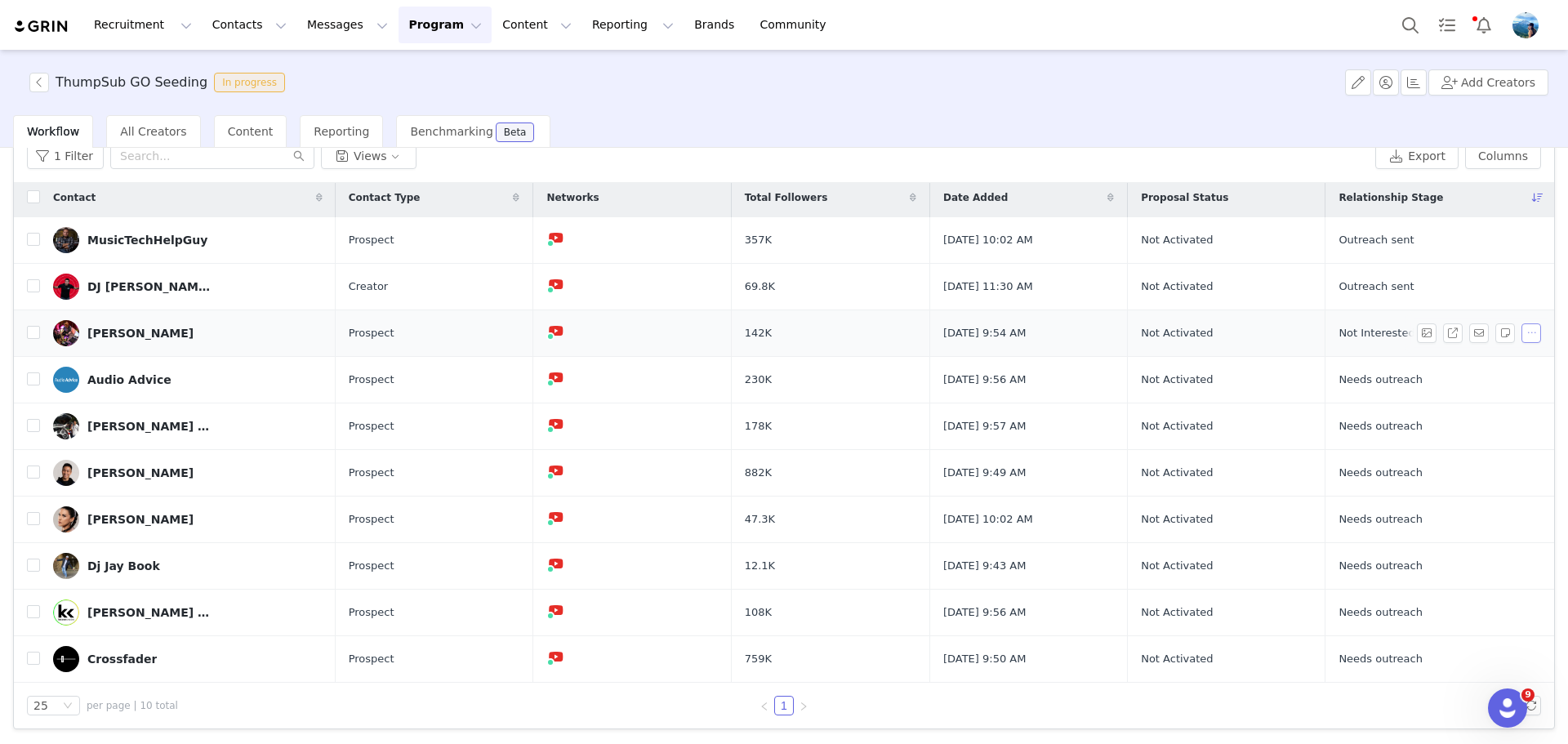
click at [1521, 333] on button "button" at bounding box center [1531, 333] width 19 height 19
click at [1468, 392] on span "Remove Proposal" at bounding box center [1469, 388] width 99 height 18
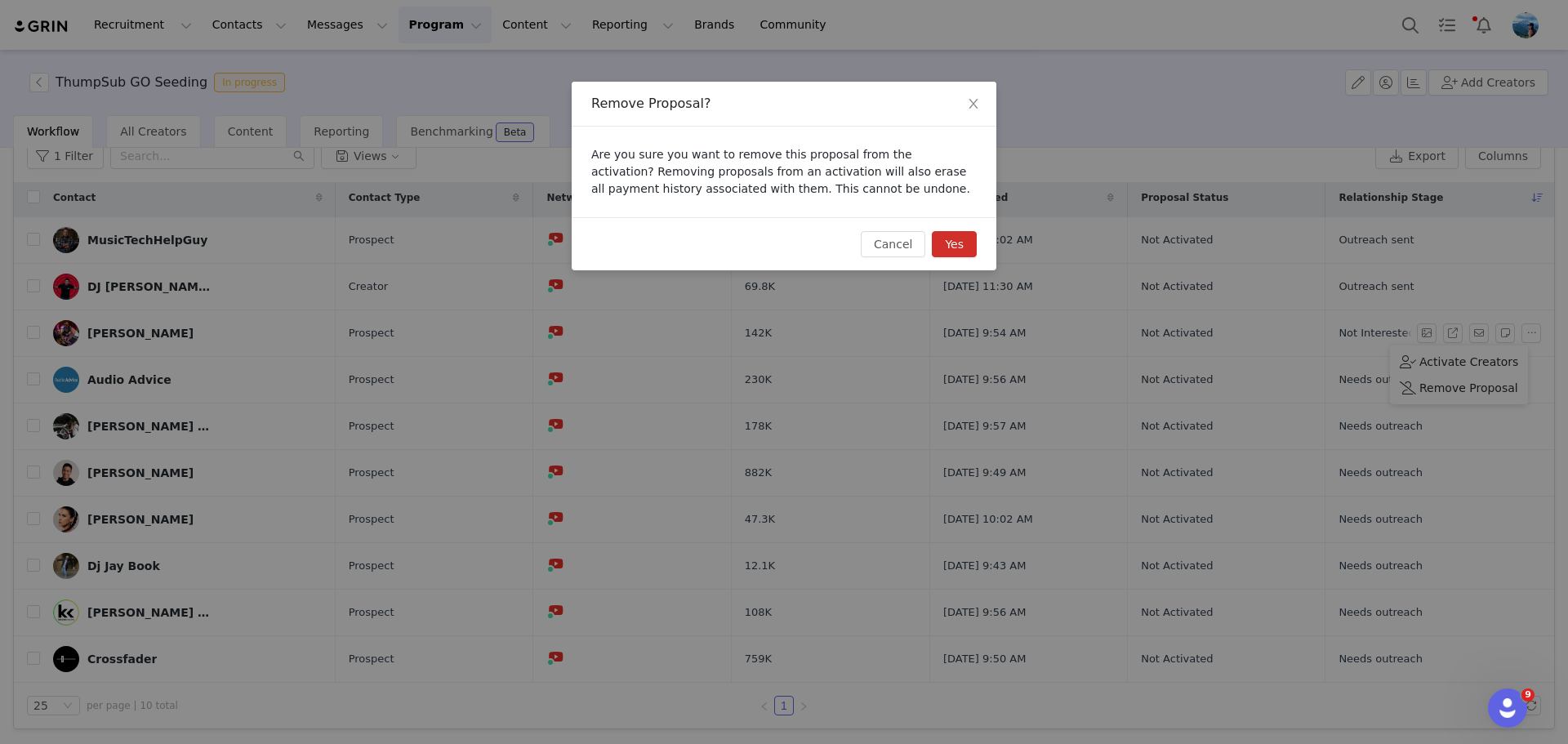
click at [960, 240] on button "Yes" at bounding box center [953, 244] width 45 height 26
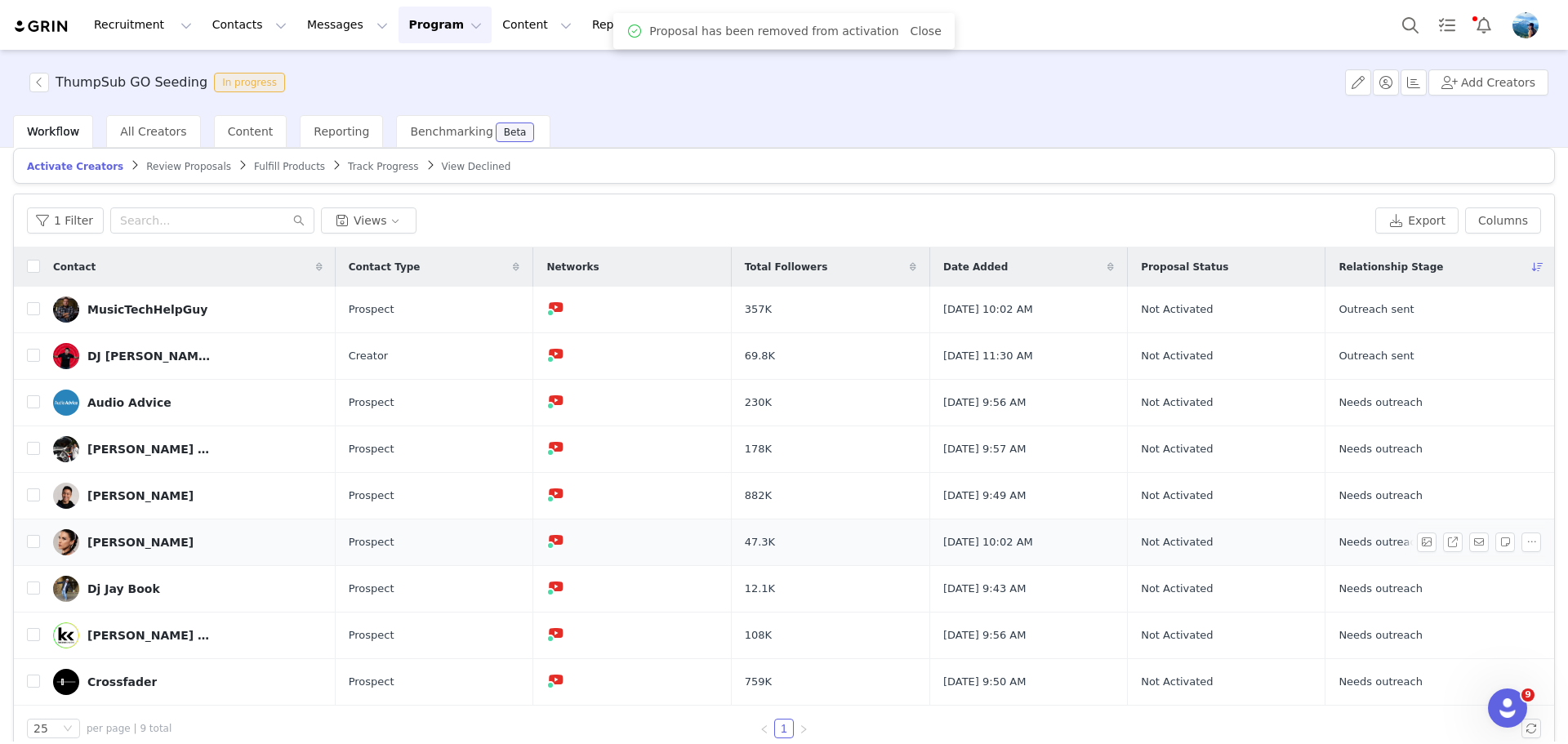
scroll to position [0, 0]
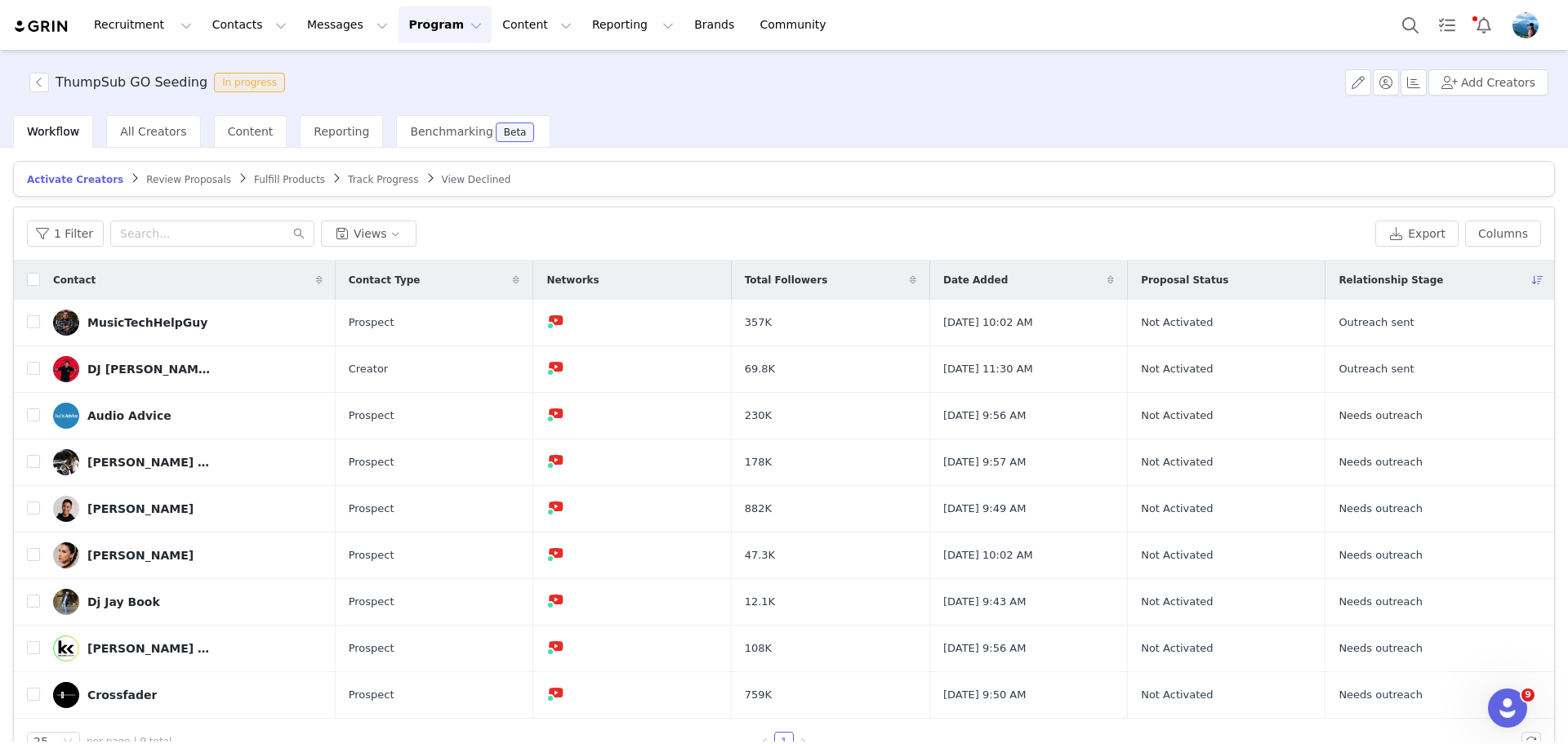
click at [153, 183] on span "Review Proposals" at bounding box center [189, 179] width 85 height 11
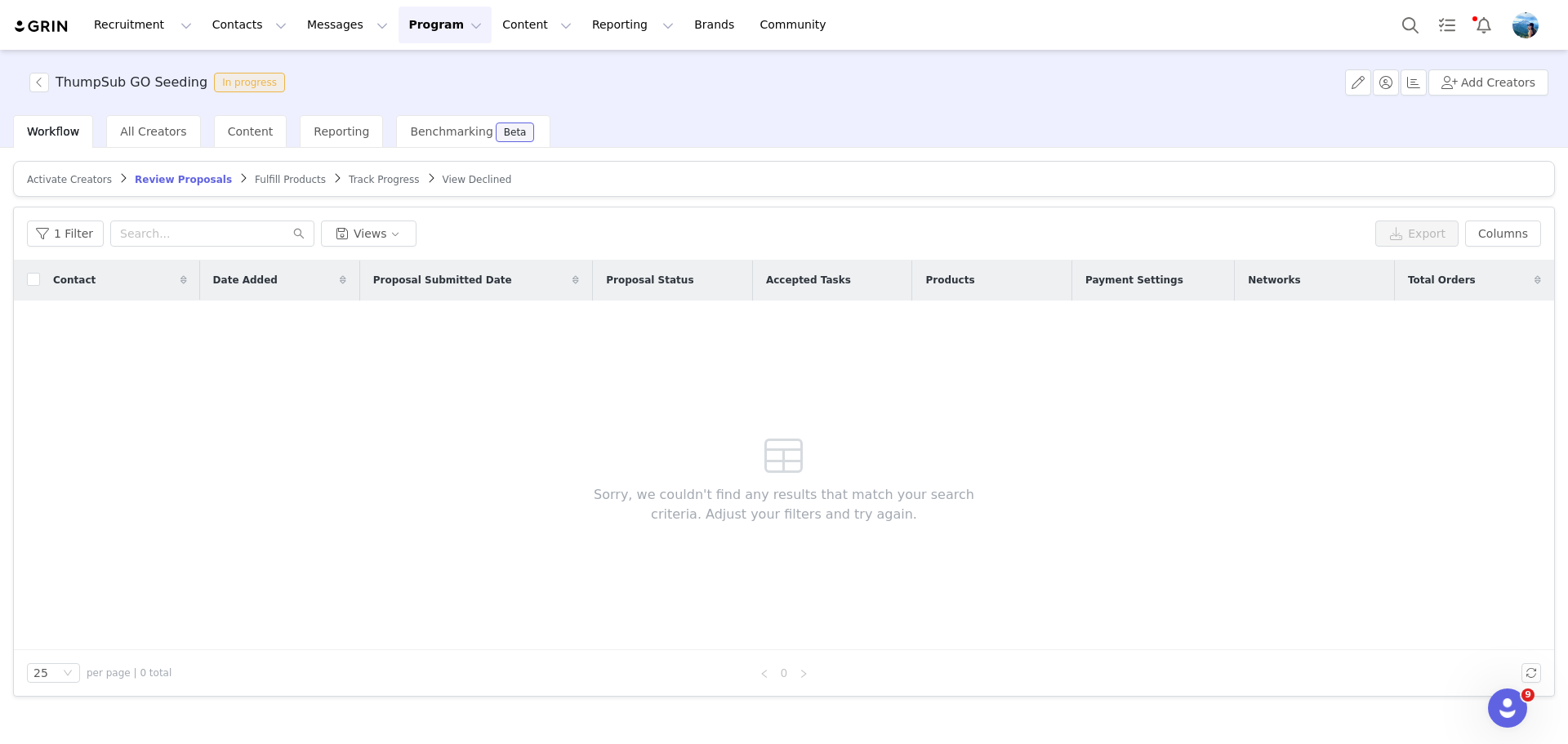
click at [253, 168] on article "Activate Creators Review Proposals Fulfill Products Track Progress View Declined" at bounding box center [784, 178] width 1542 height 36
click at [255, 175] on span "Fulfill Products" at bounding box center [290, 179] width 71 height 11
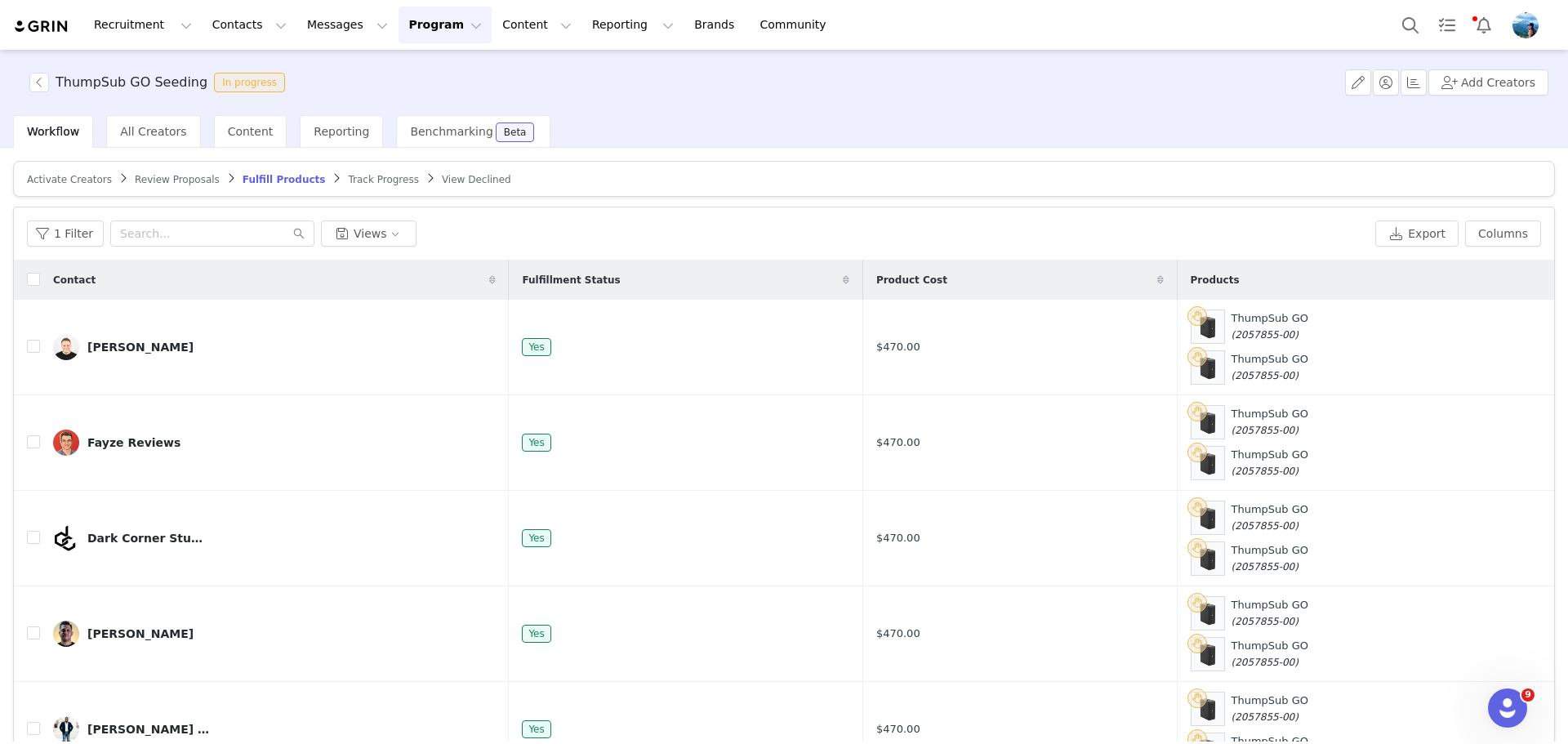
click at [348, 174] on span "Track Progress" at bounding box center [383, 179] width 70 height 11
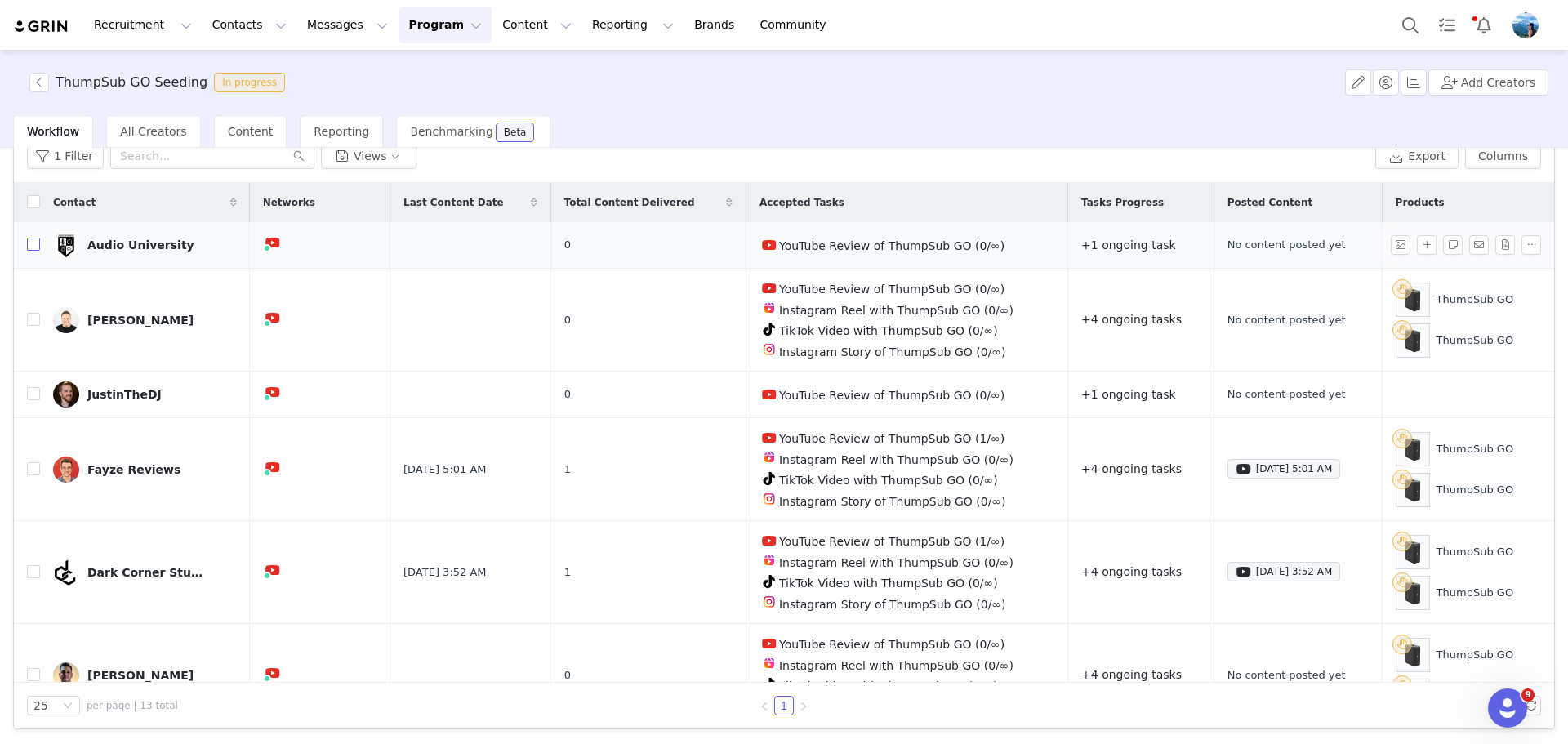
click at [32, 248] on input "checkbox" at bounding box center [33, 244] width 13 height 13
checkbox input "true"
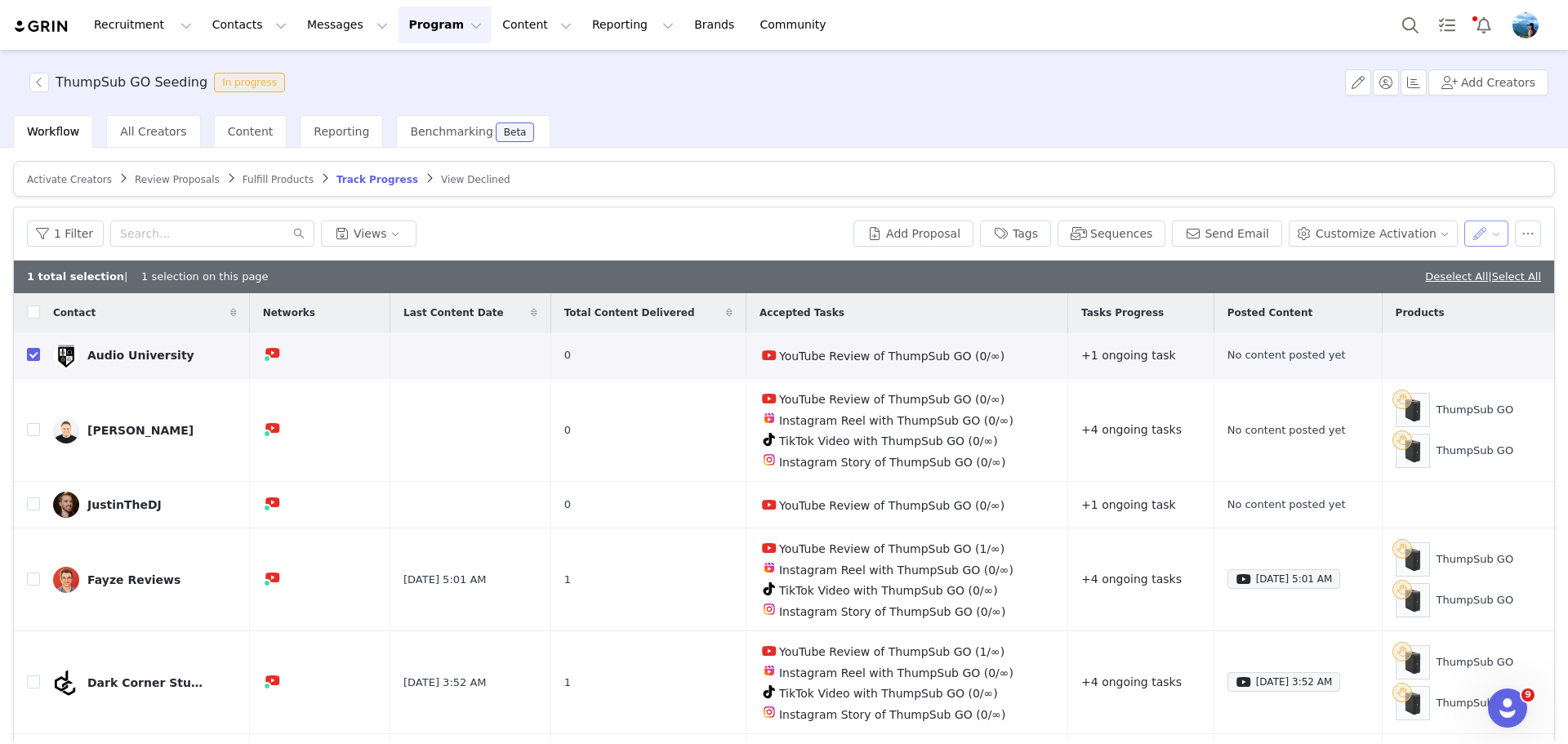
click at [1469, 230] on button "button" at bounding box center [1486, 234] width 45 height 26
click at [1404, 235] on button "Customize Activation" at bounding box center [1373, 234] width 169 height 26
click at [1353, 290] on span "Add Tasks" at bounding box center [1349, 292] width 56 height 18
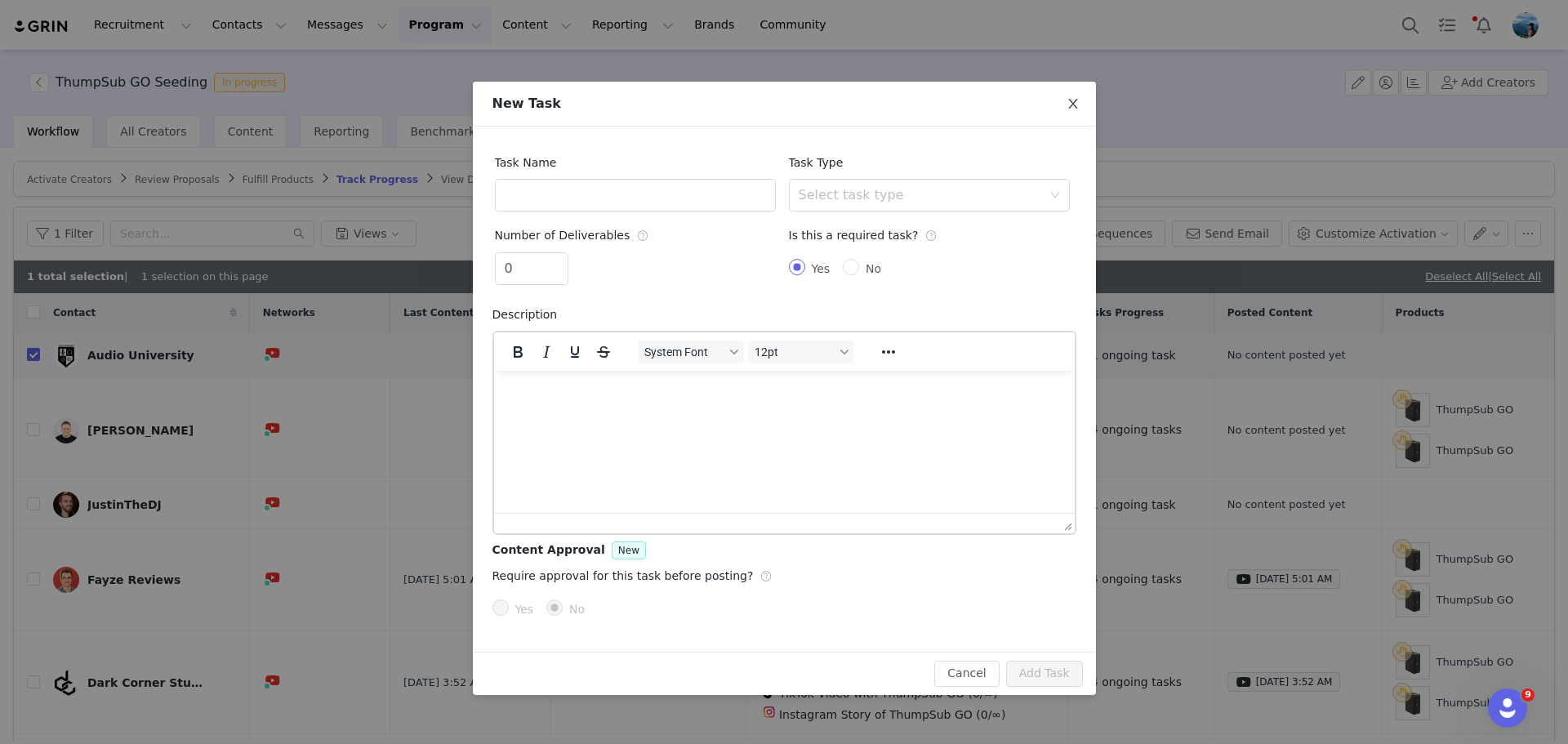
click at [1067, 111] on icon "icon: close" at bounding box center [1073, 104] width 13 height 13
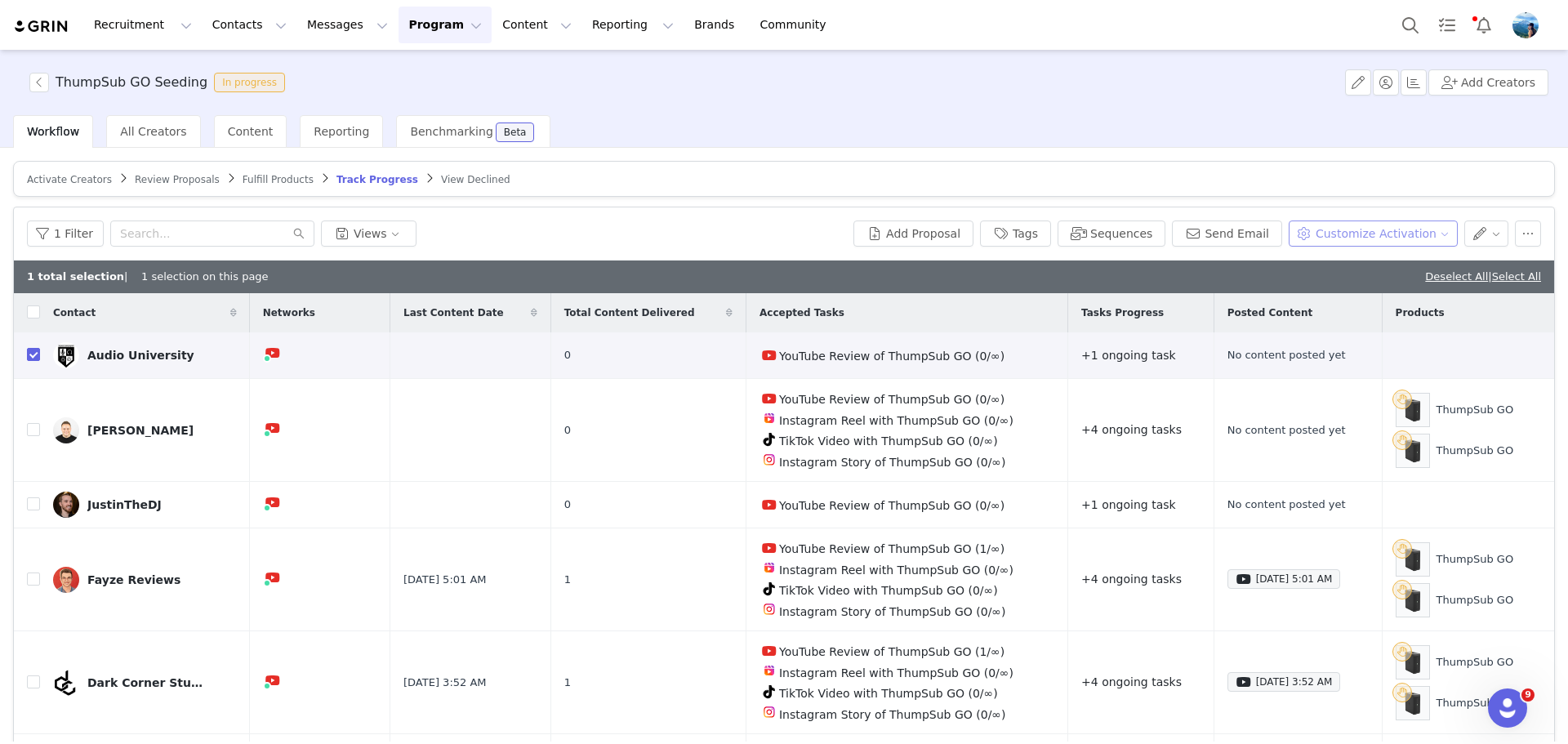
click at [1360, 238] on button "Customize Activation" at bounding box center [1373, 234] width 169 height 26
click at [1356, 261] on span "Edit Product Selection" at bounding box center [1383, 265] width 126 height 18
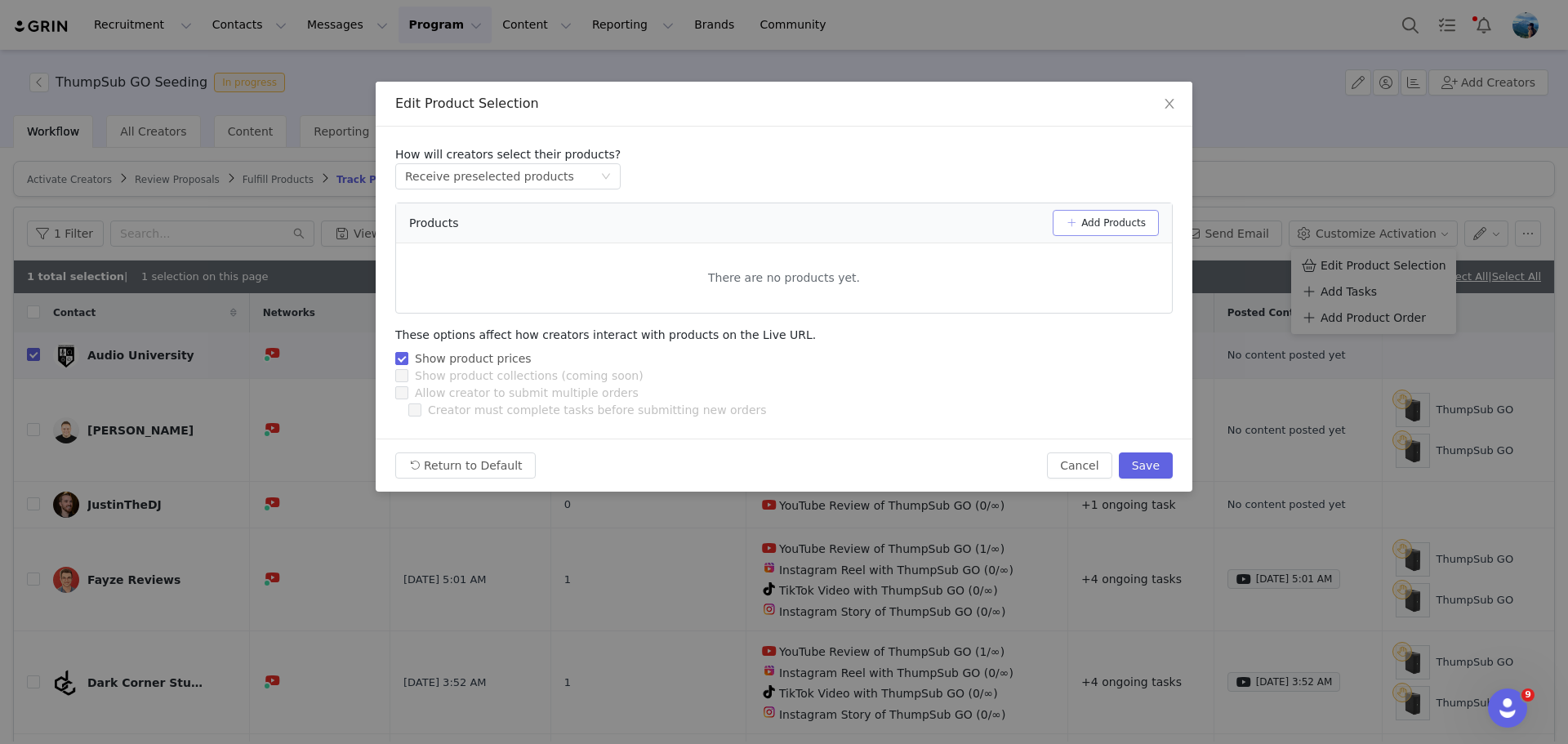
click at [1126, 228] on button "Add Products" at bounding box center [1105, 223] width 106 height 26
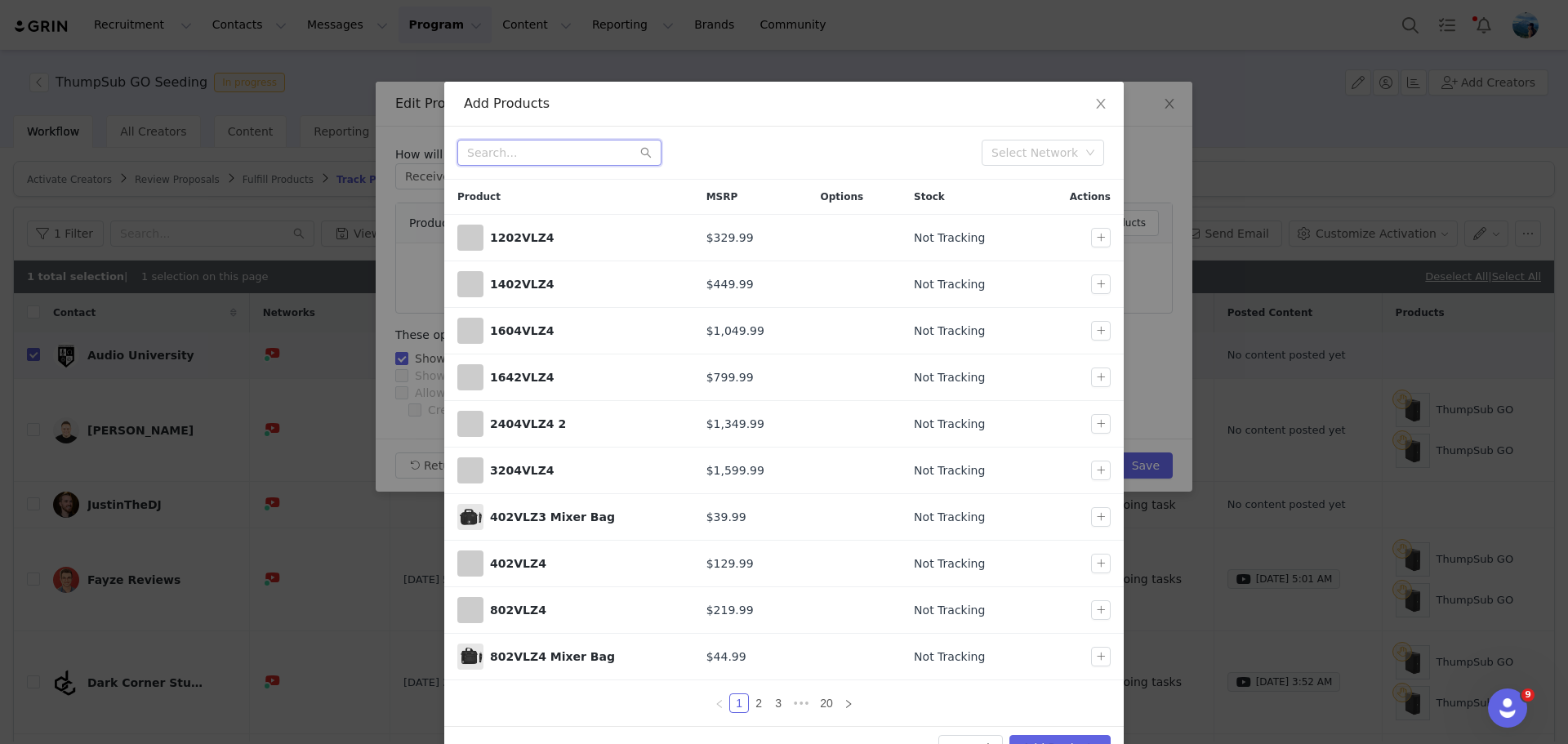
click at [567, 149] on input "text" at bounding box center [559, 153] width 205 height 26
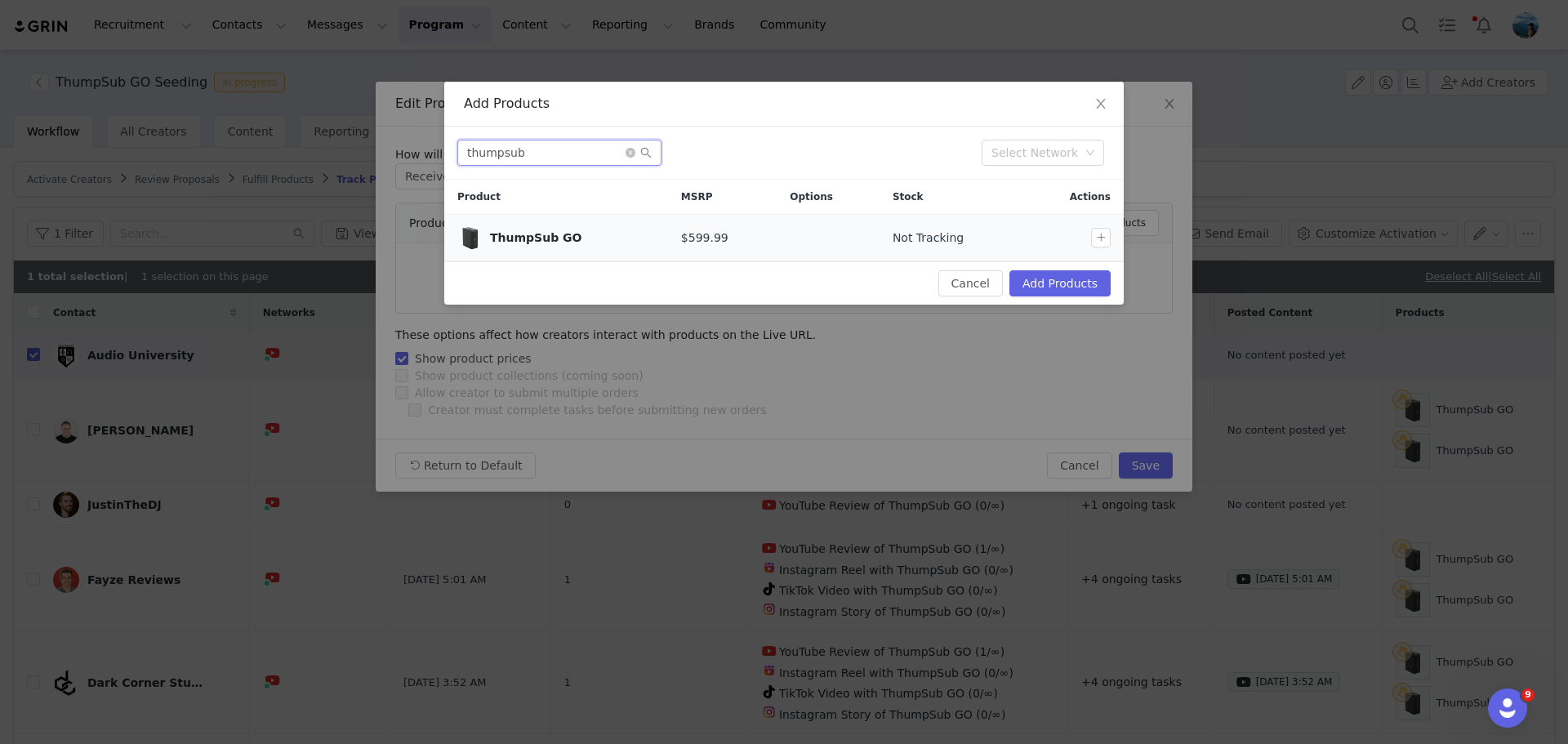
type input "thumpsub"
click at [574, 245] on div "ThumpSub GO" at bounding box center [572, 238] width 165 height 18
click at [1109, 240] on button "button" at bounding box center [1101, 238] width 19 height 19
click at [1069, 279] on button "Add Products" at bounding box center [1060, 284] width 101 height 26
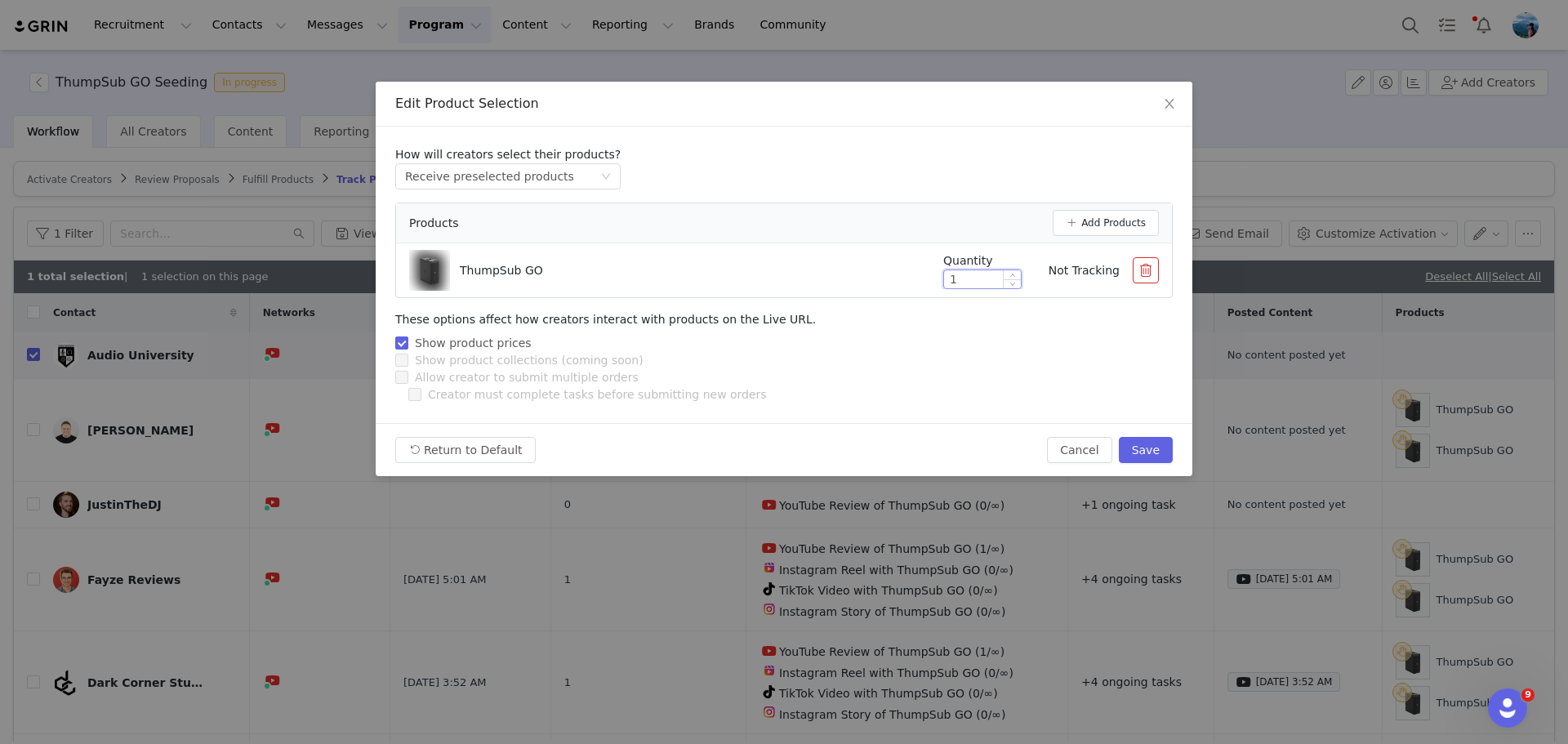
click at [971, 278] on input "1" at bounding box center [982, 279] width 76 height 18
type input "2"
click at [1000, 371] on div "Allow creator to submit multiple orders" at bounding box center [784, 378] width 778 height 18
click at [1165, 457] on button "Save" at bounding box center [1145, 451] width 54 height 26
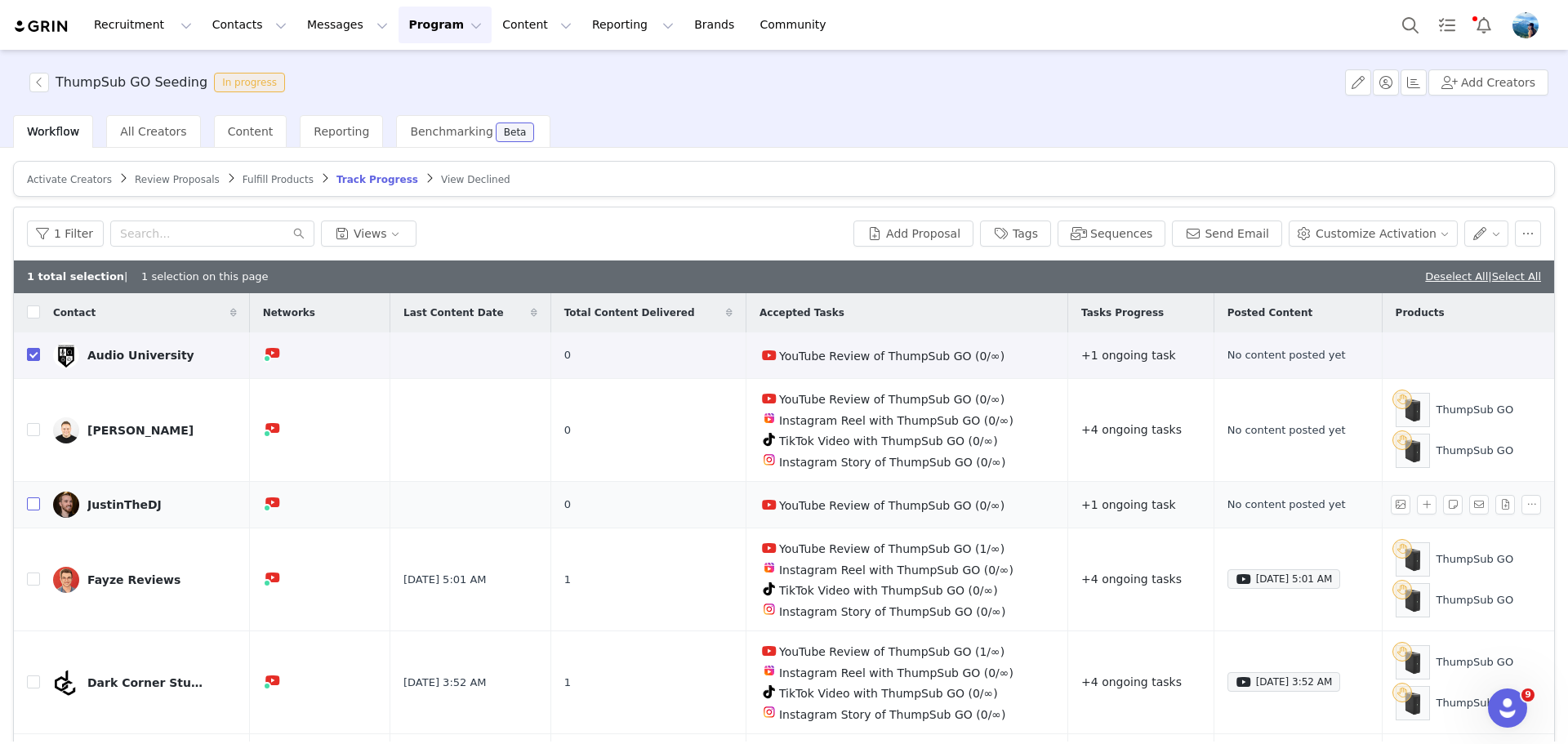
click at [36, 503] on input "checkbox" at bounding box center [33, 503] width 13 height 13
checkbox input "true"
click at [1519, 228] on button "button" at bounding box center [1528, 234] width 26 height 26
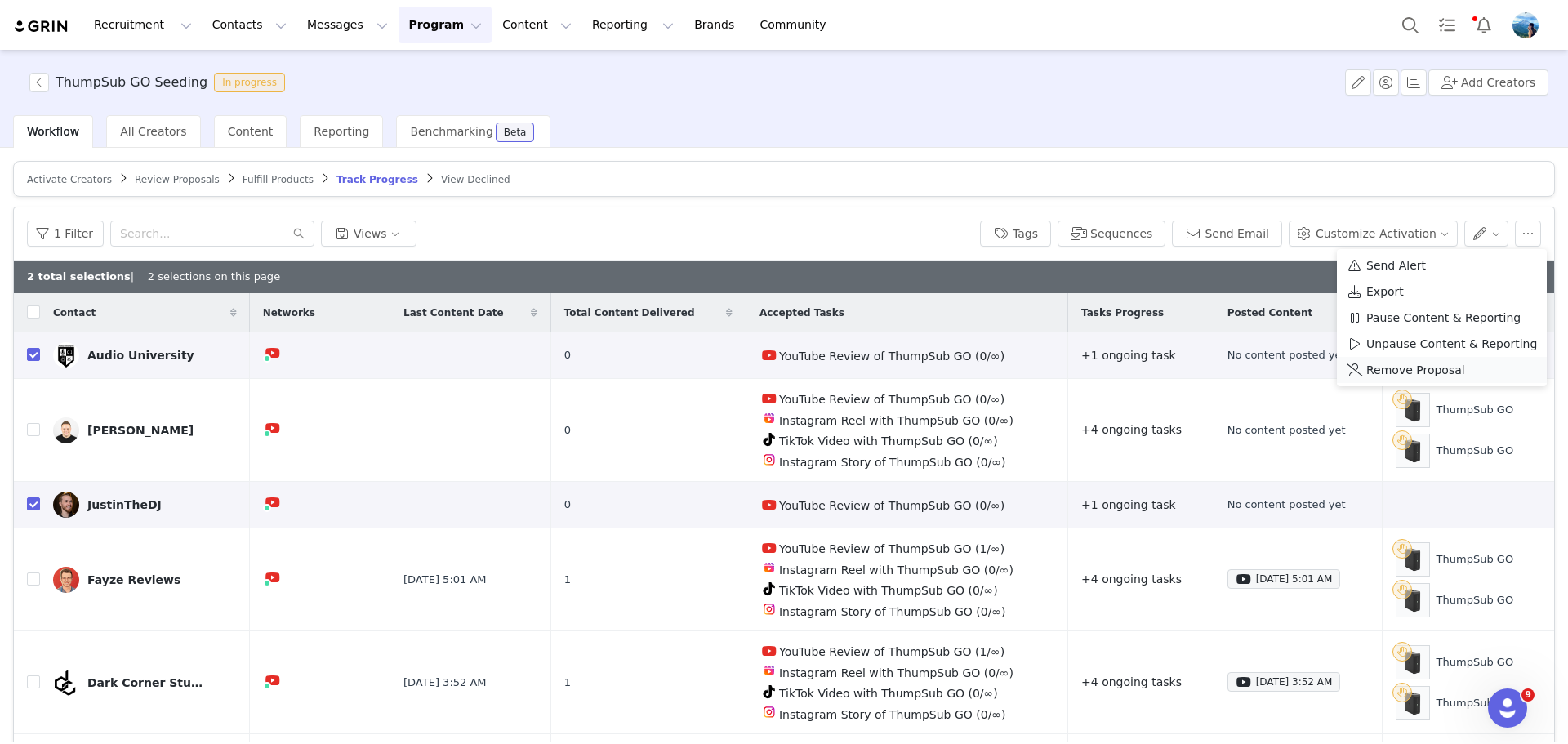
click at [1408, 364] on span "Remove Proposal" at bounding box center [1415, 370] width 99 height 18
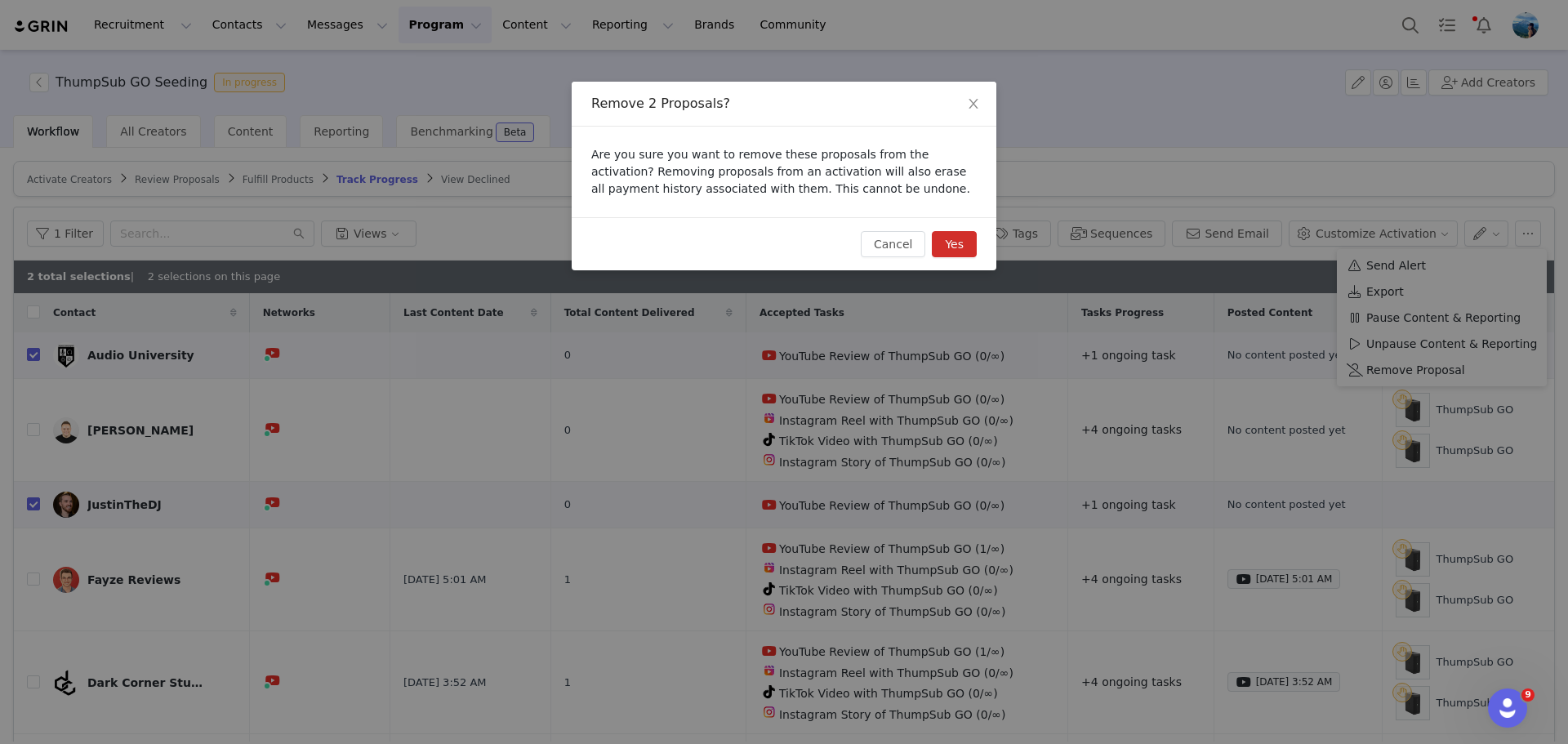
click at [953, 239] on button "Yes" at bounding box center [953, 244] width 45 height 26
checkbox input "false"
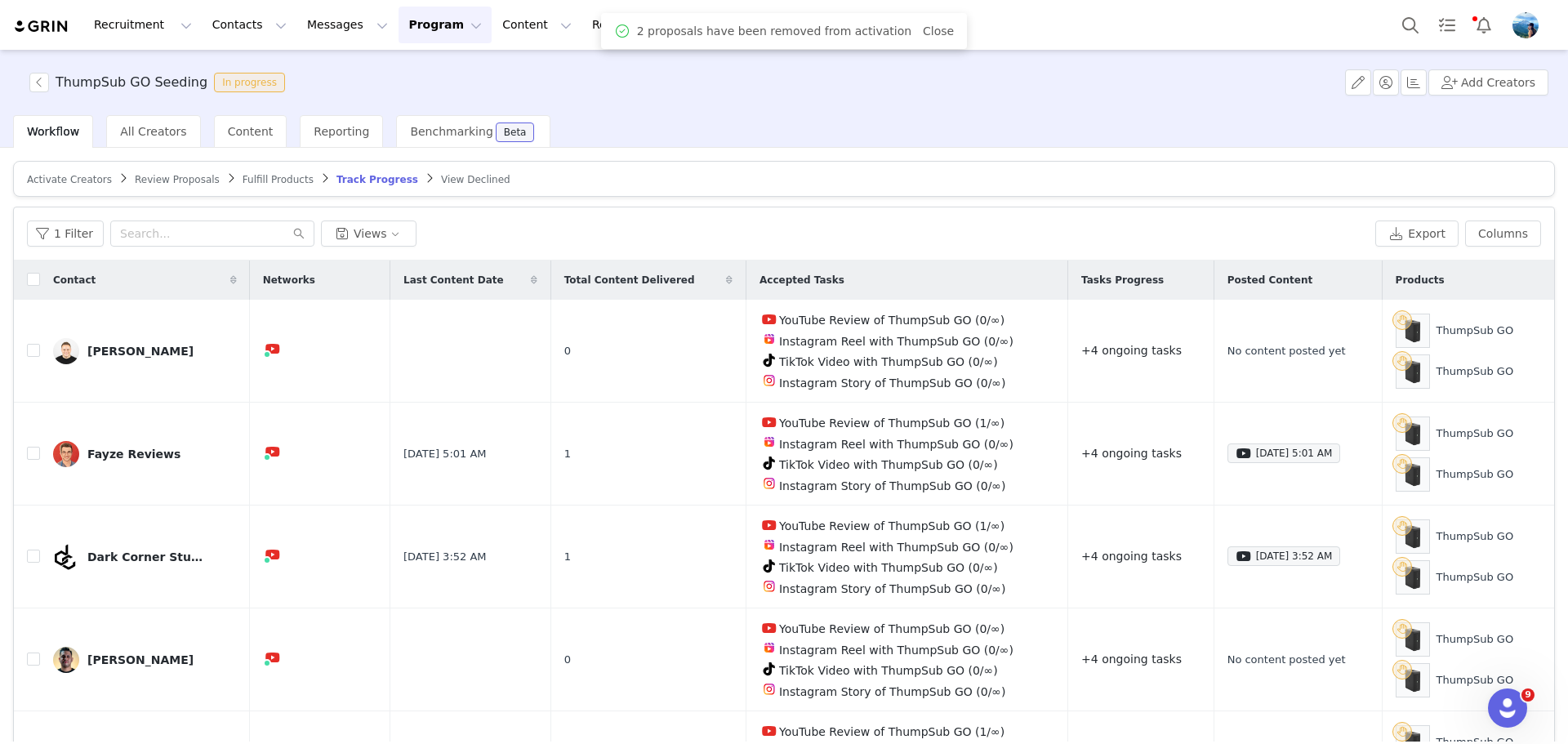
click at [60, 183] on span "Activate Creators" at bounding box center [69, 179] width 85 height 11
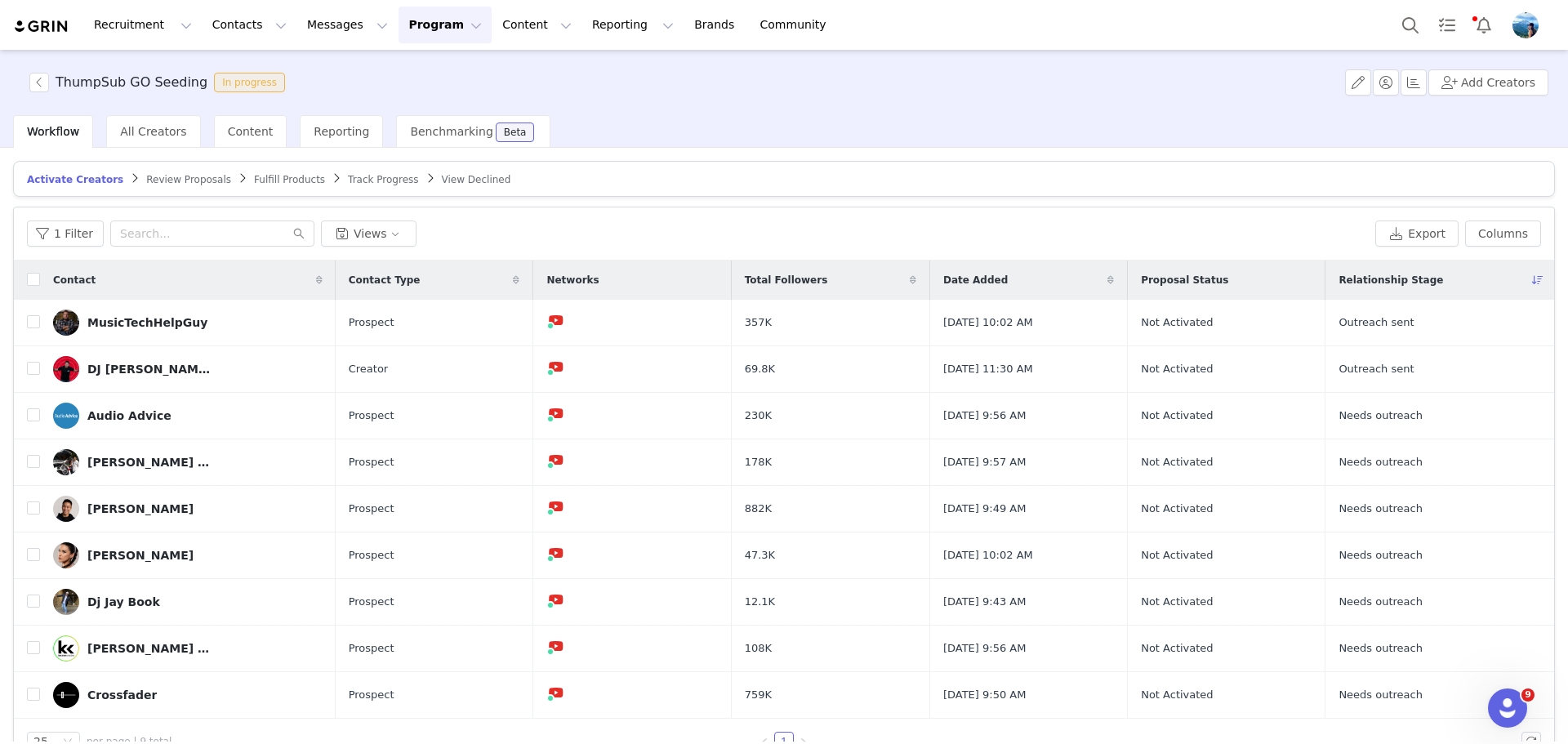
click at [1500, 68] on div "ThumpSub GO Seeding In progress Add Creators" at bounding box center [784, 83] width 1568 height 65
click at [1497, 85] on button "Add Creators" at bounding box center [1488, 83] width 120 height 26
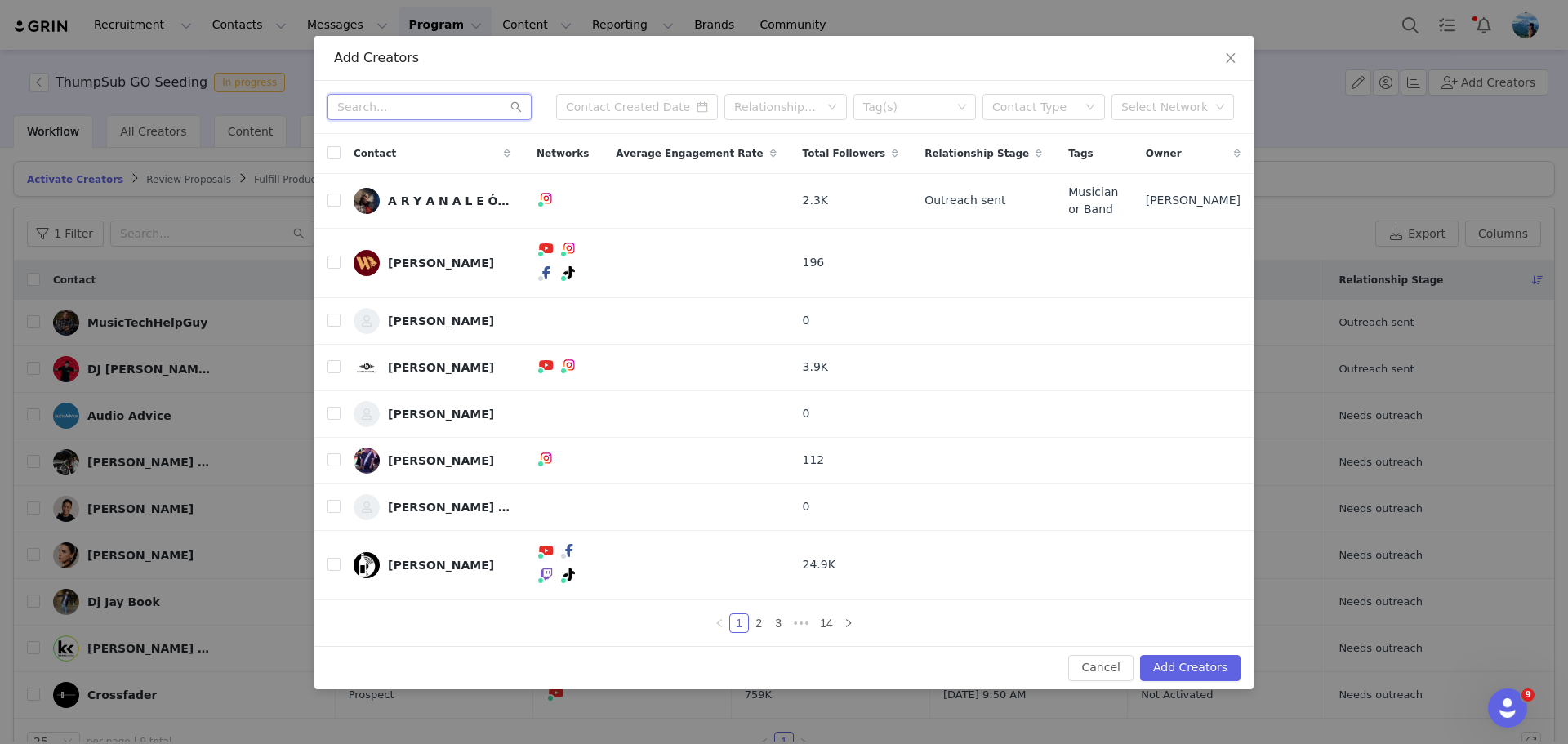
click at [442, 120] on input "text" at bounding box center [429, 107] width 205 height 26
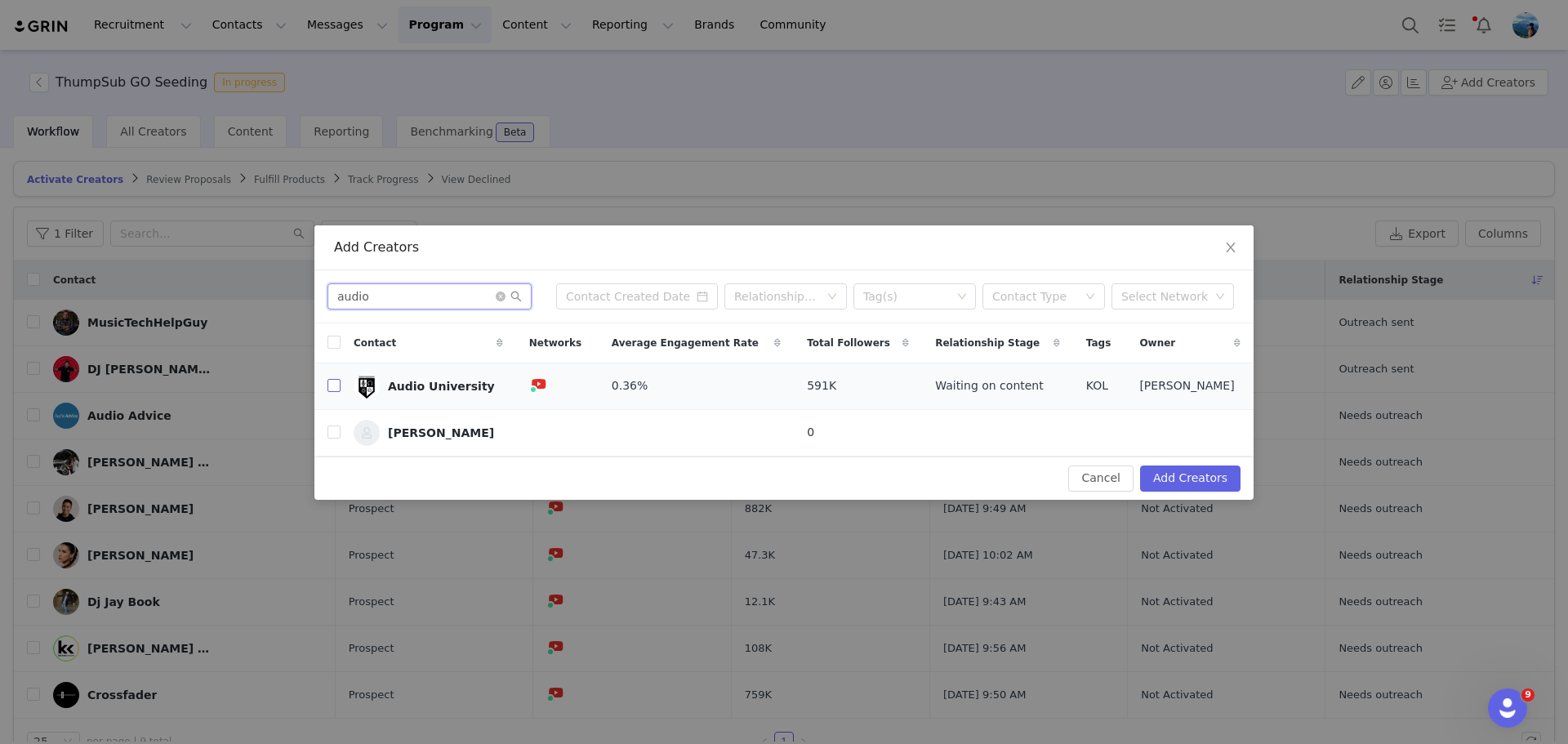
type input "audio"
click at [334, 389] on input "checkbox" at bounding box center [334, 386] width 13 height 13
checkbox input "true"
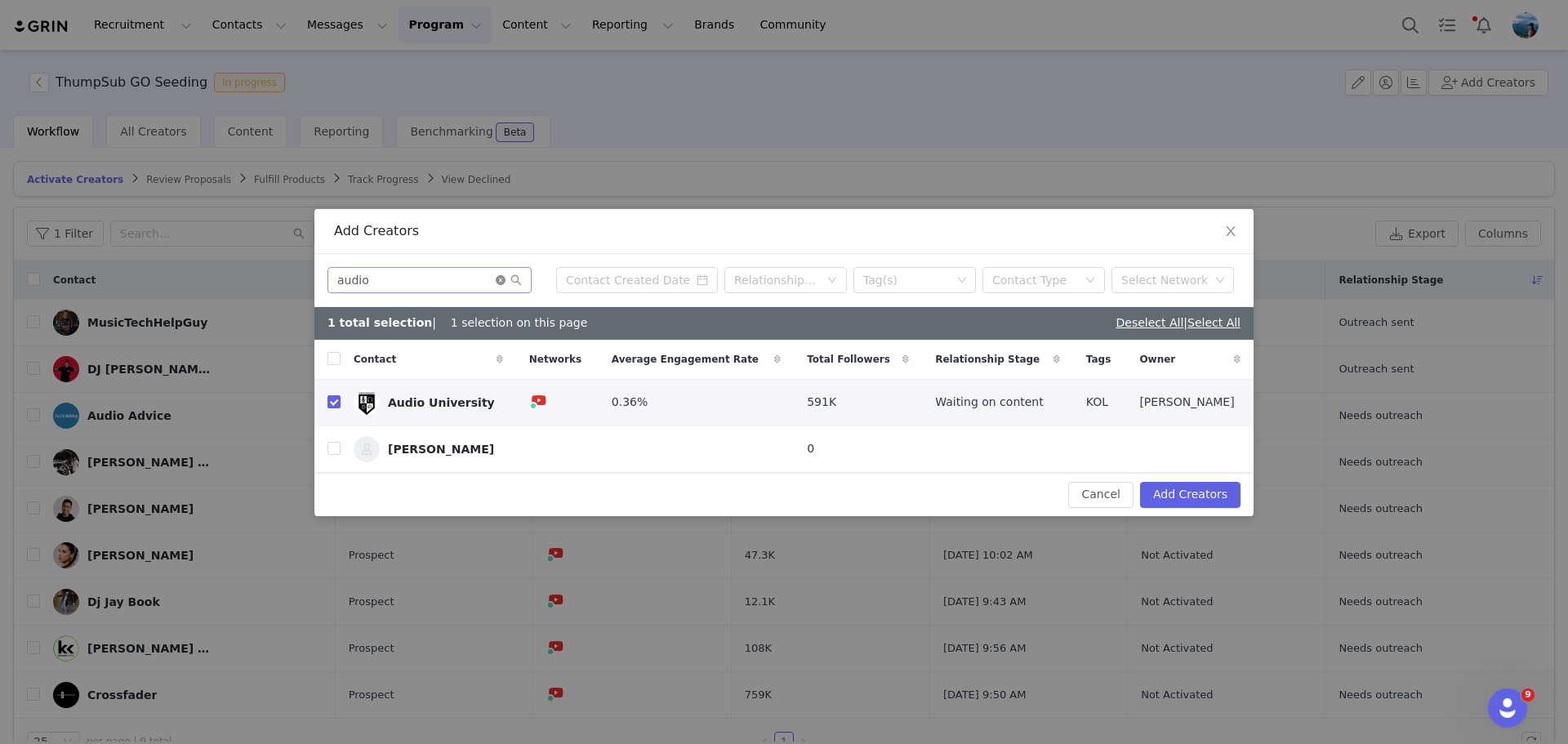
click at [499, 275] on icon "icon: close-circle" at bounding box center [500, 279] width 10 height 10
click at [464, 287] on input "text" at bounding box center [429, 280] width 205 height 26
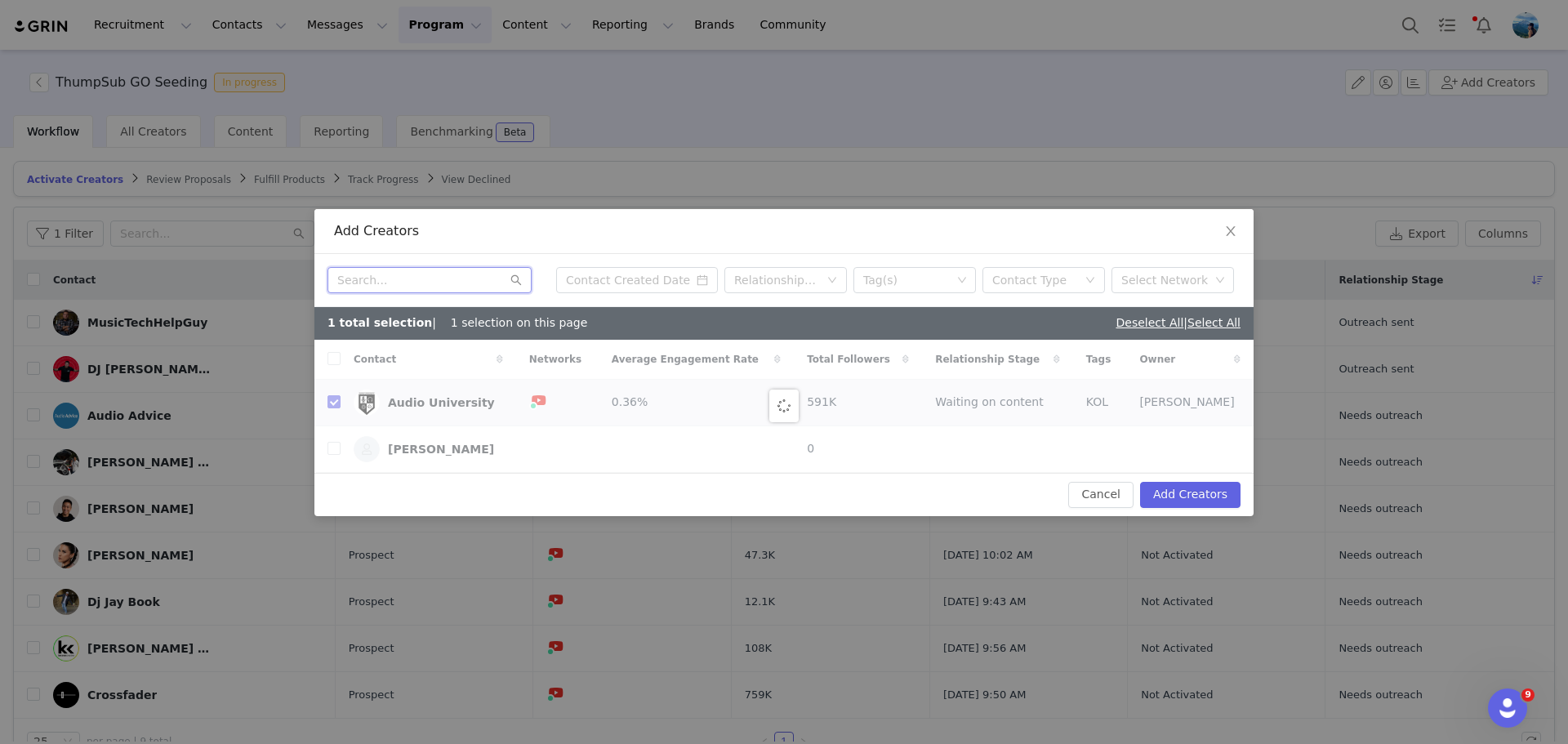
type input "j"
checkbox input "false"
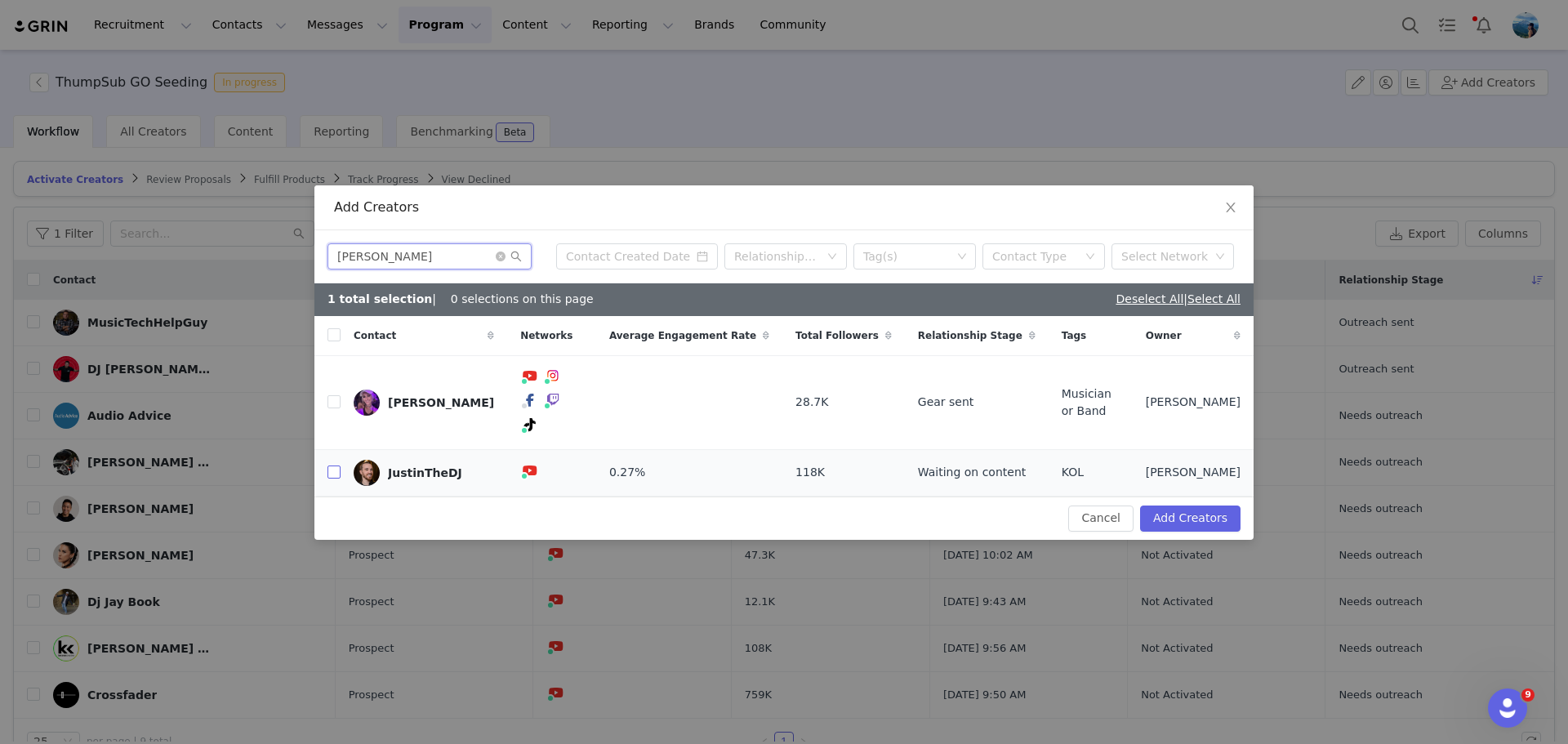
type input "justin"
click at [334, 466] on input "checkbox" at bounding box center [334, 472] width 13 height 13
checkbox input "true"
click at [1214, 506] on button "Add Creators" at bounding box center [1190, 519] width 100 height 26
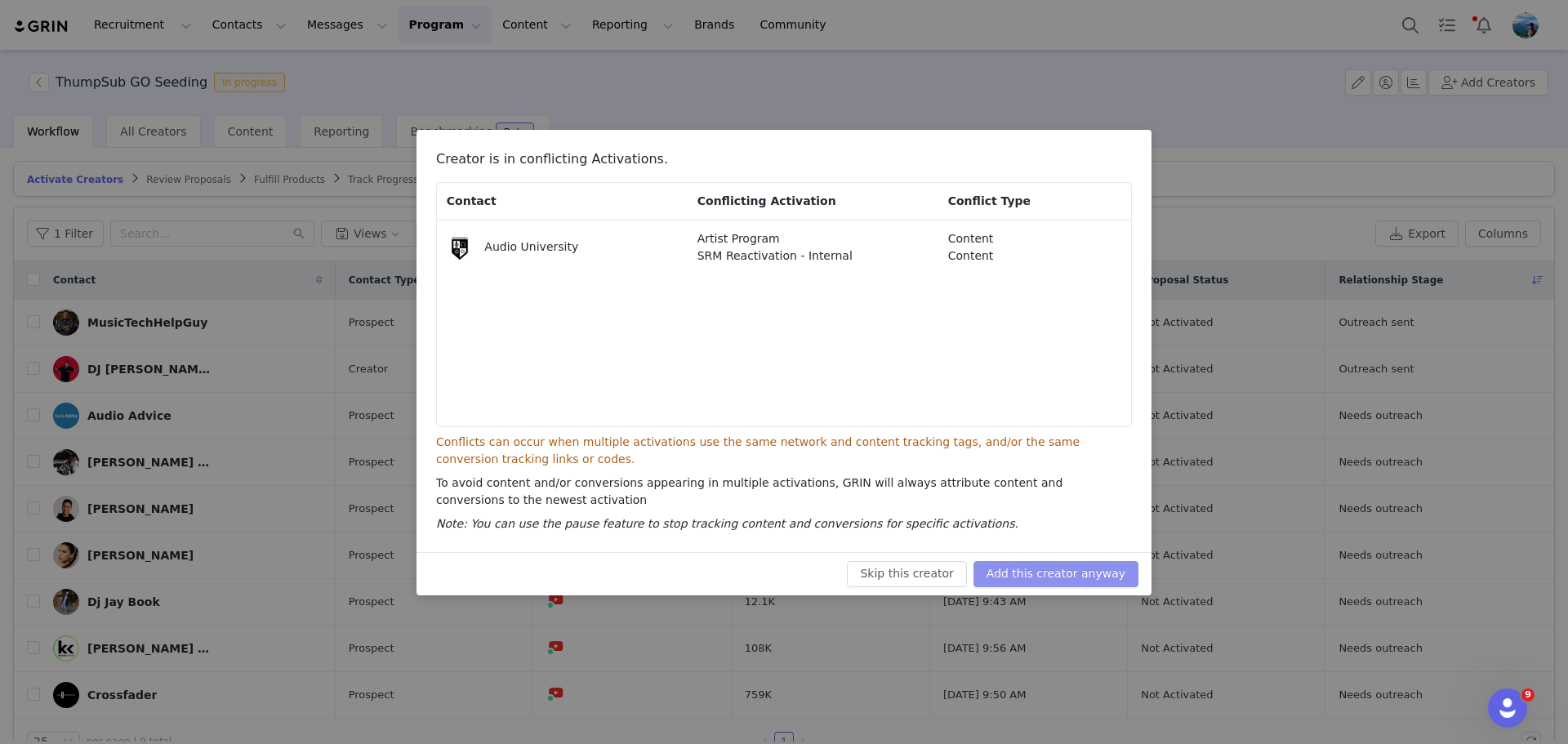
click at [1092, 577] on button "Add this creator anyway" at bounding box center [1056, 574] width 165 height 26
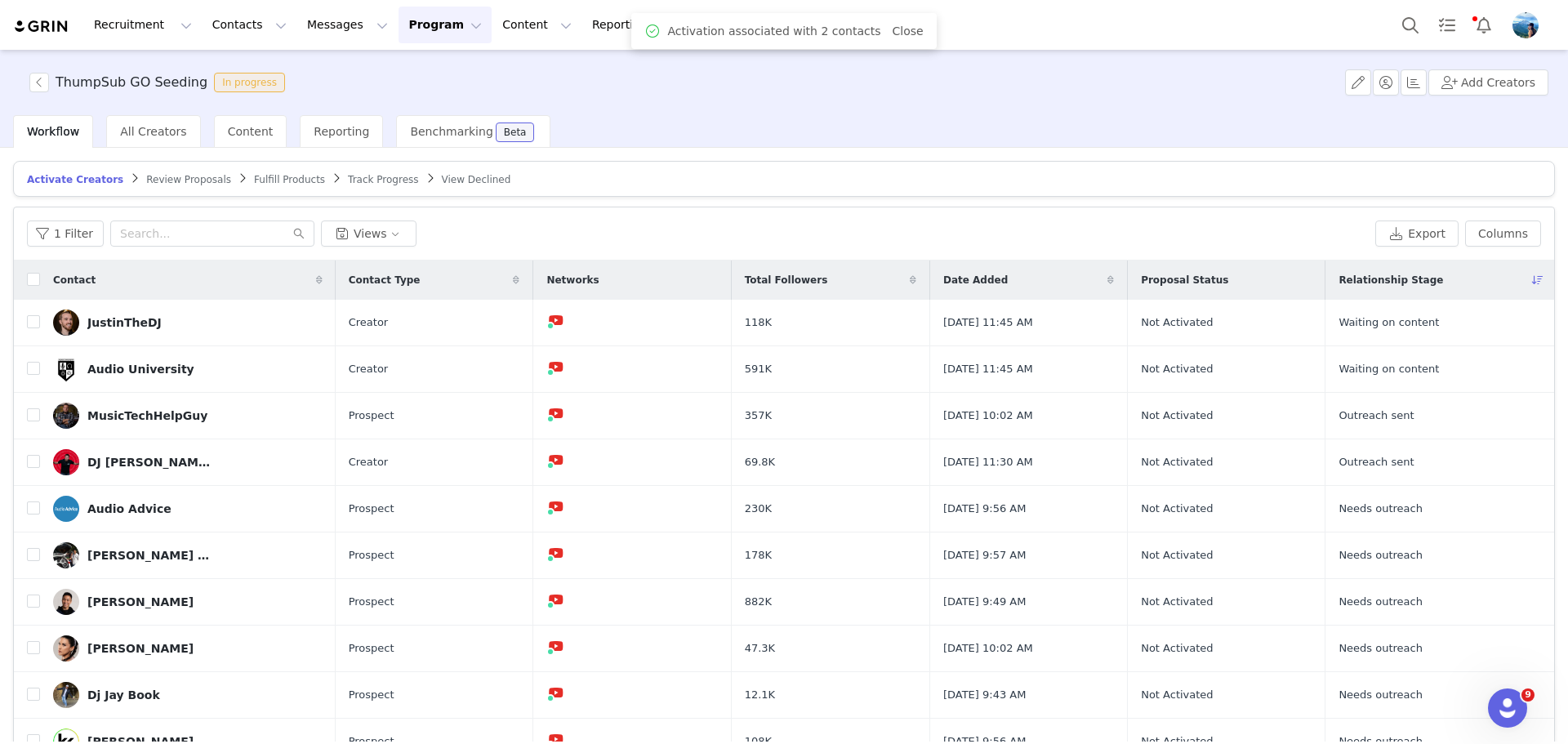
click at [160, 182] on span "Review Proposals" at bounding box center [189, 179] width 85 height 11
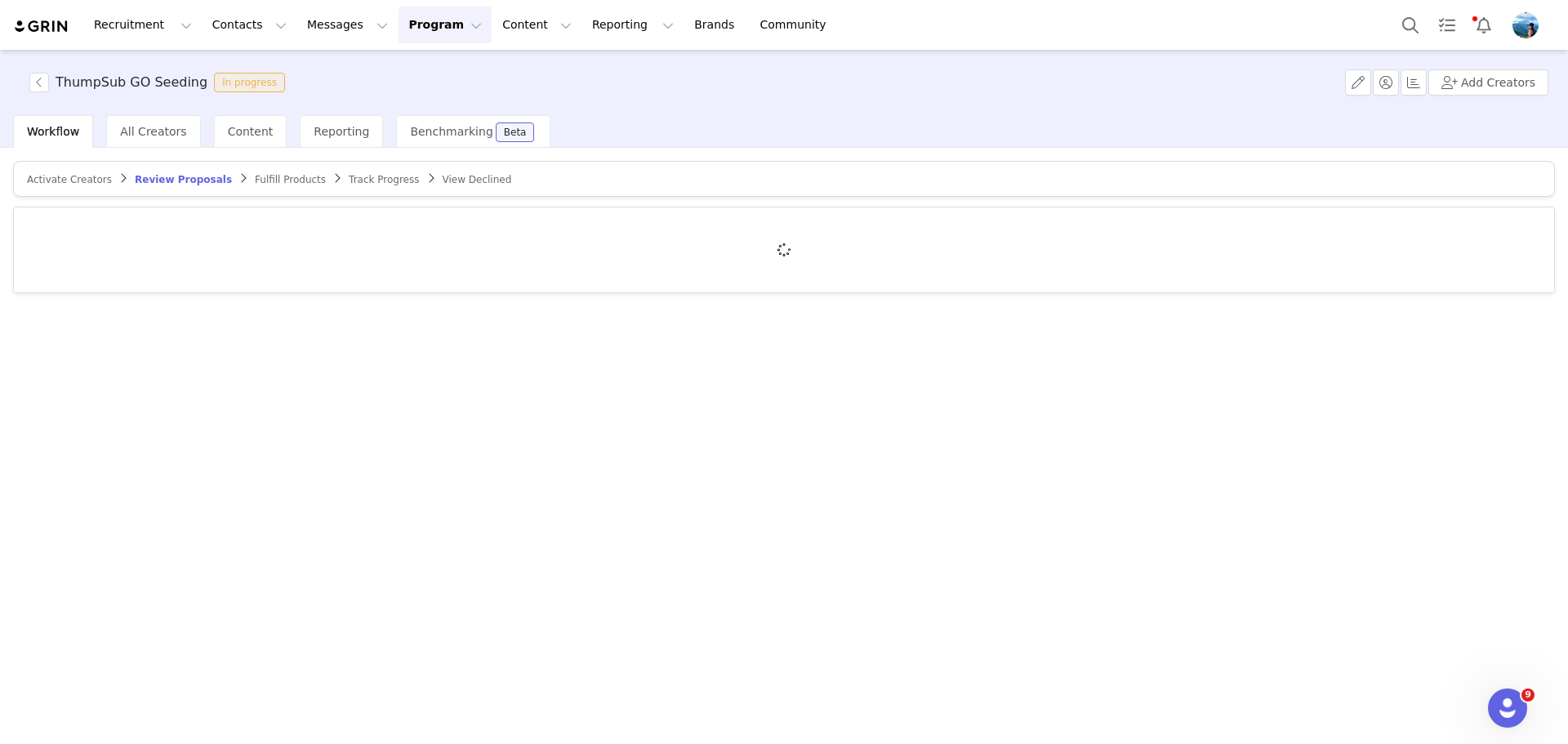
click at [276, 177] on span "Fulfill Products" at bounding box center [290, 179] width 71 height 11
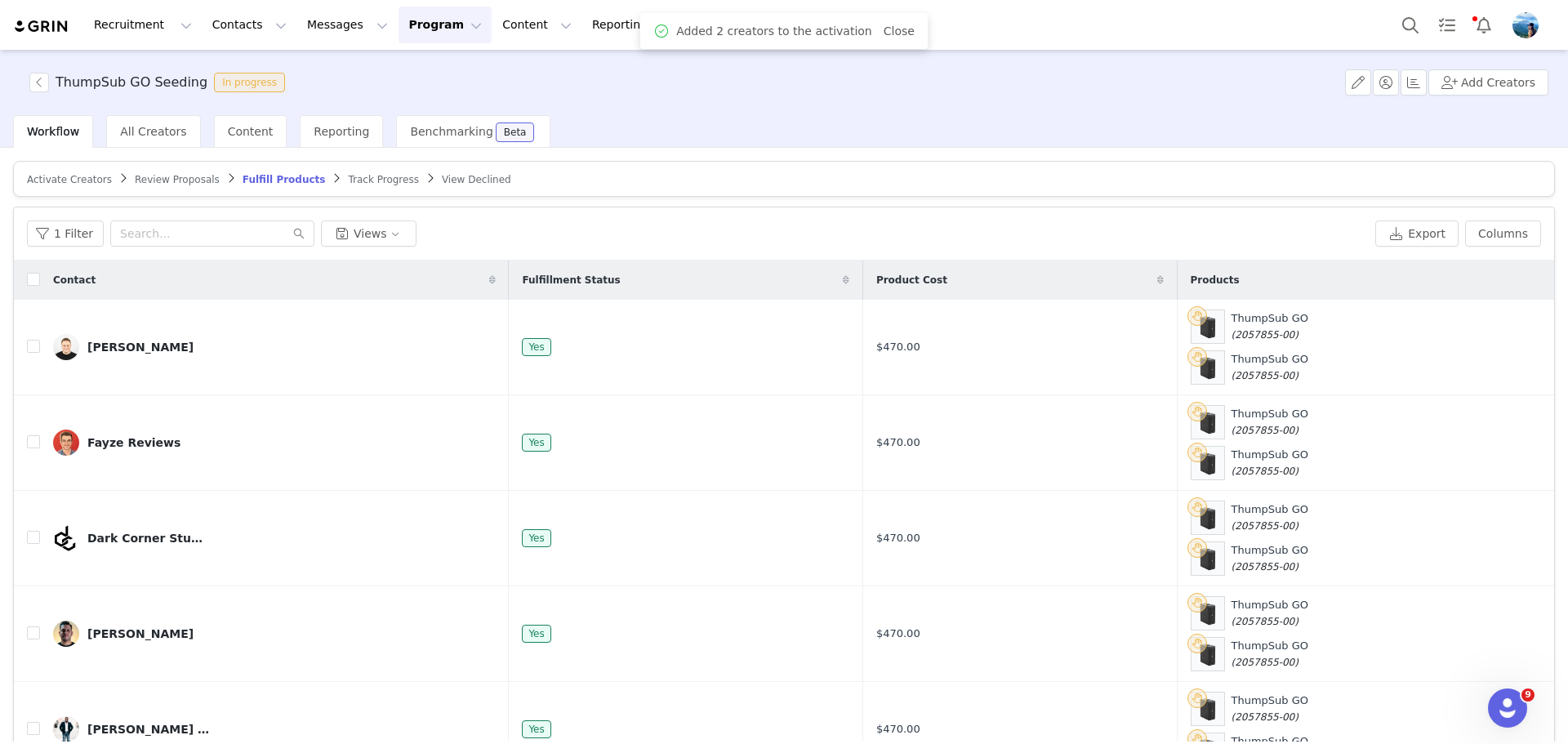
click at [74, 174] on span "Activate Creators" at bounding box center [69, 179] width 85 height 11
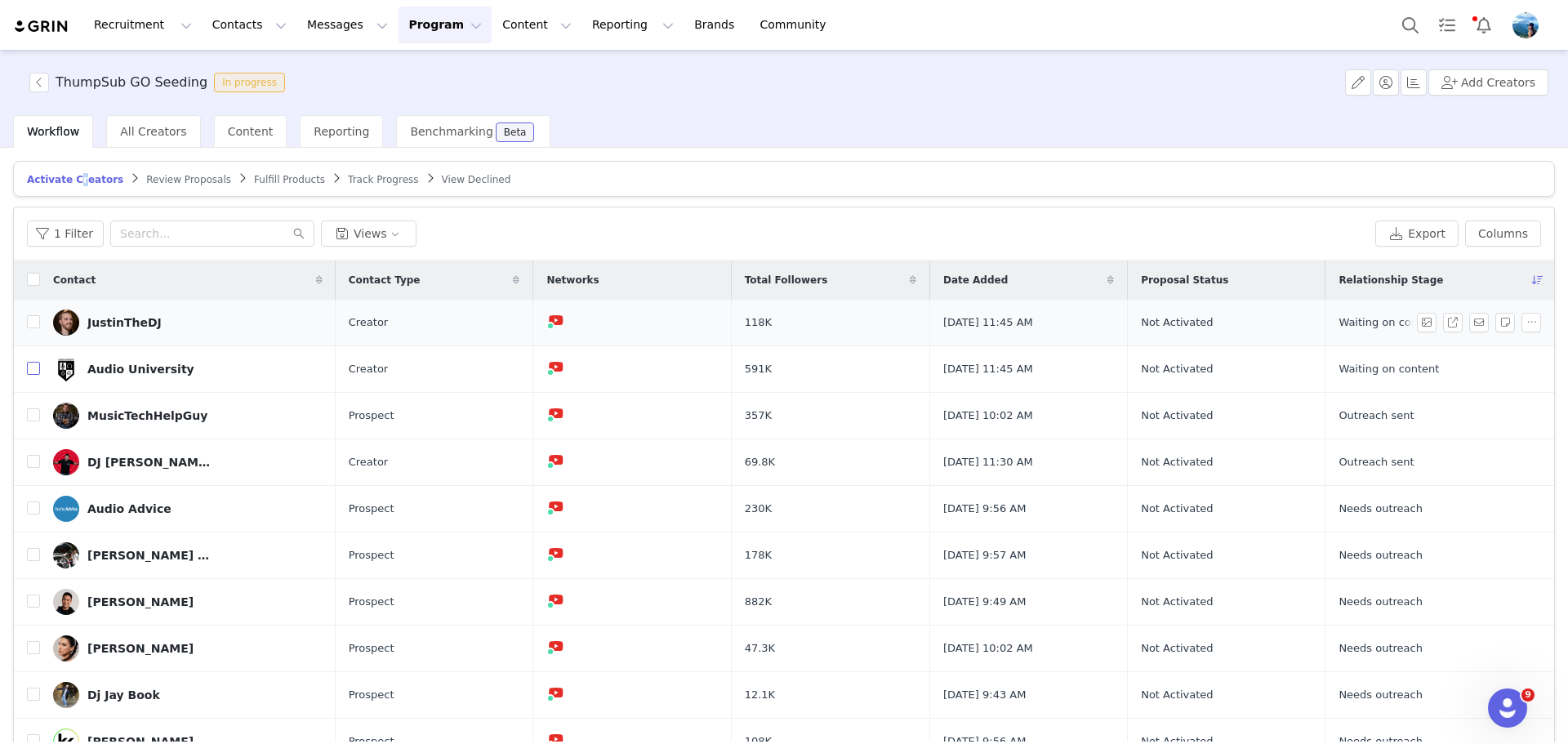
click at [32, 368] on input "checkbox" at bounding box center [33, 368] width 13 height 13
checkbox input "true"
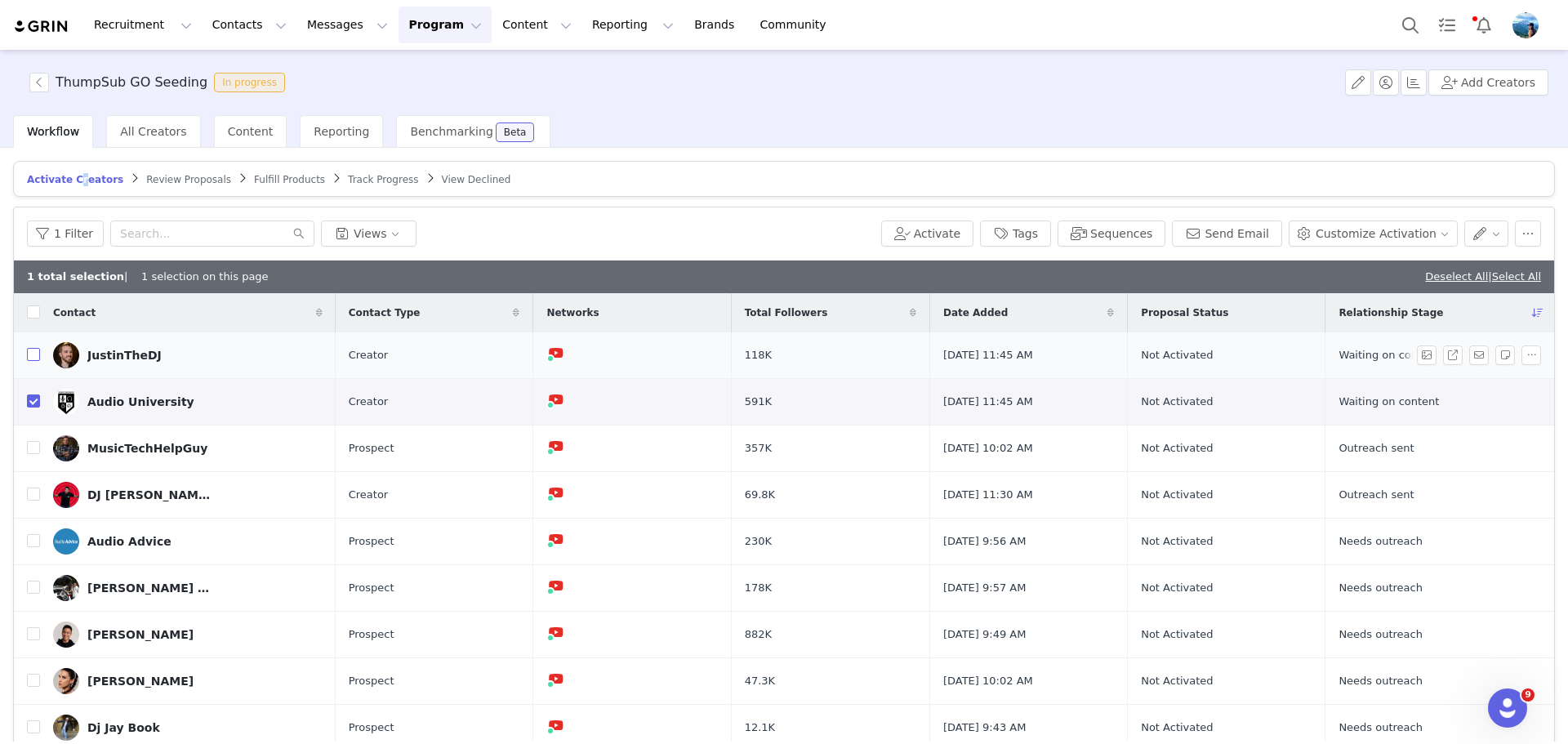
click at [37, 358] on input "checkbox" at bounding box center [33, 354] width 13 height 13
checkbox input "true"
click at [968, 234] on button "Activate" at bounding box center [937, 234] width 73 height 26
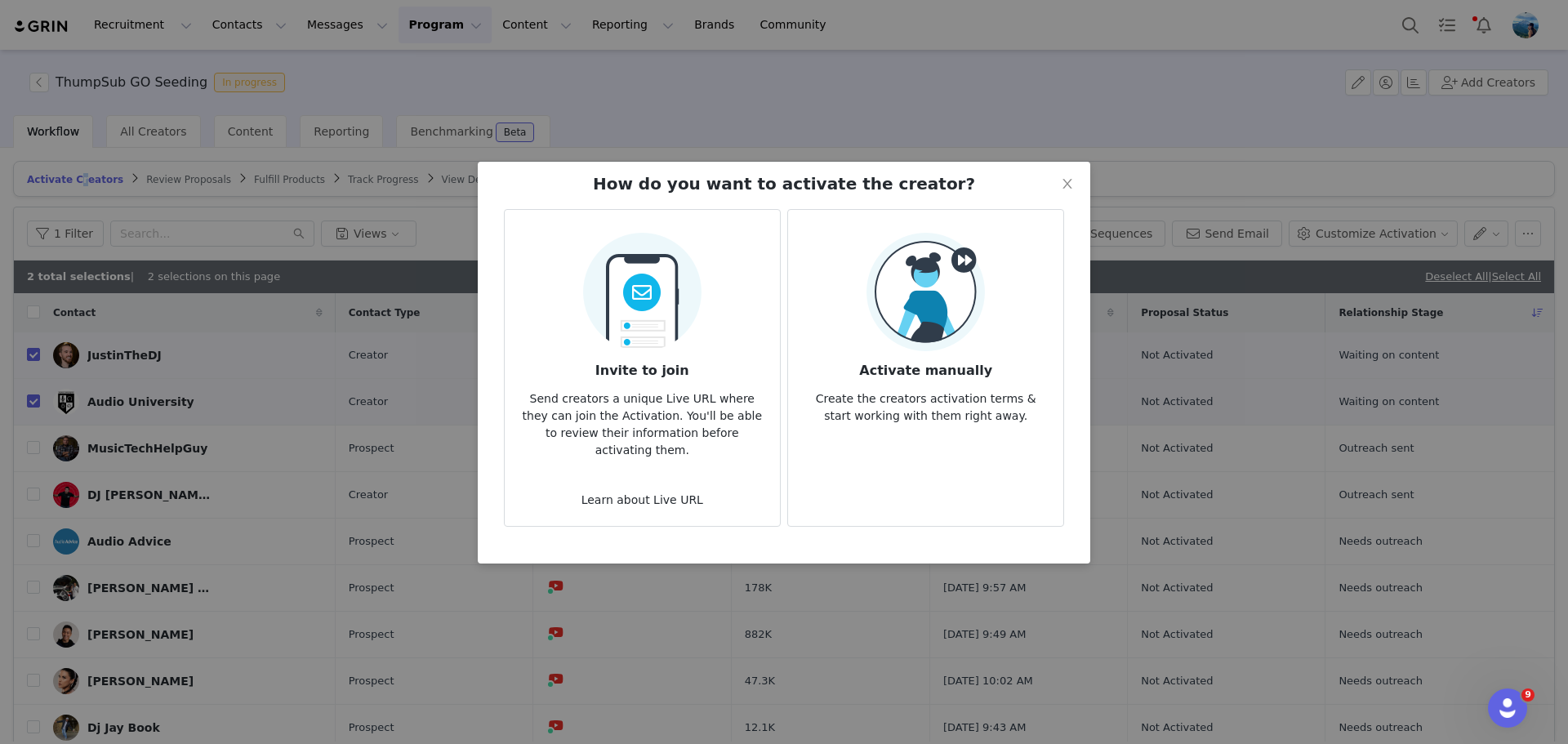
click at [917, 292] on img at bounding box center [925, 292] width 119 height 119
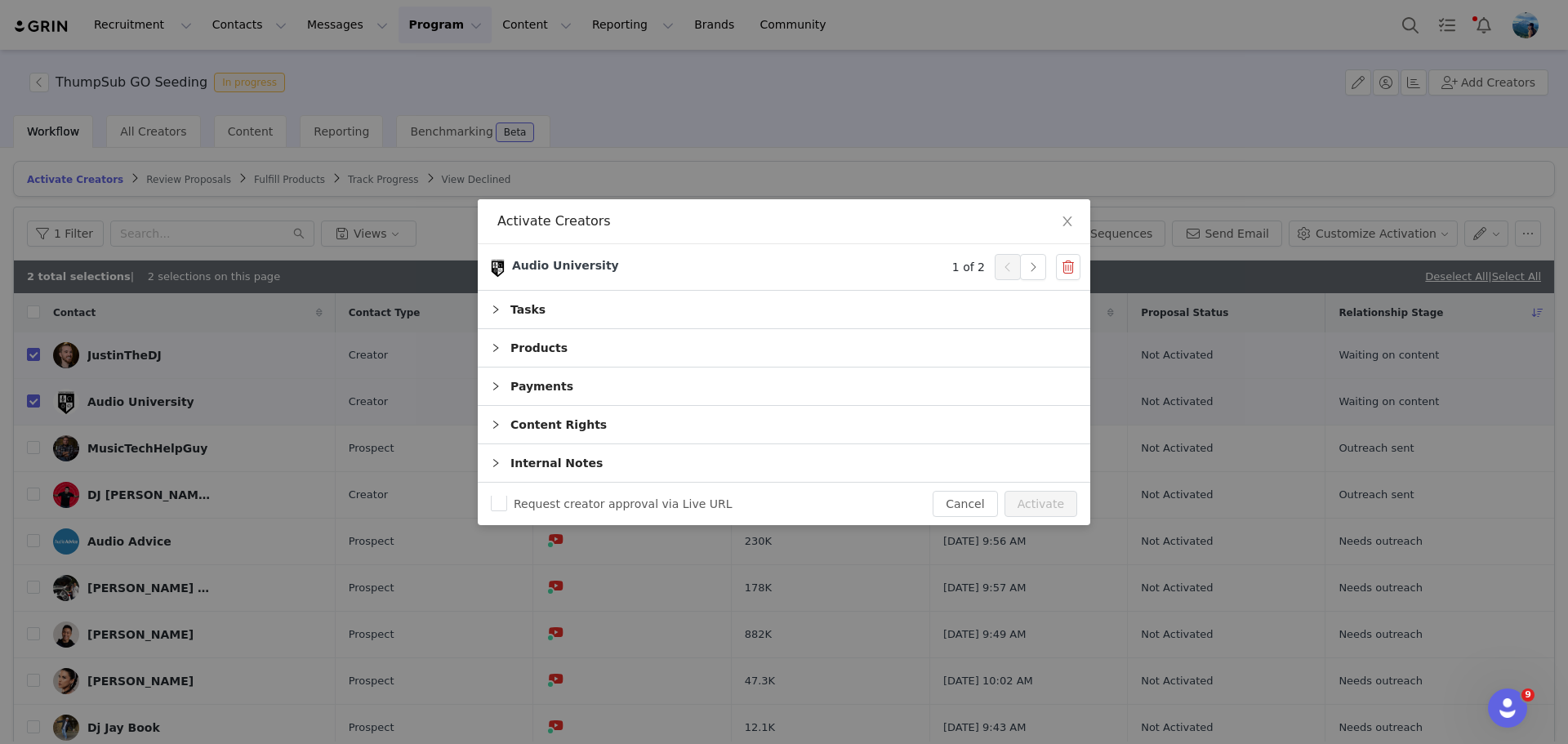
click at [597, 310] on div "Tasks" at bounding box center [784, 309] width 613 height 38
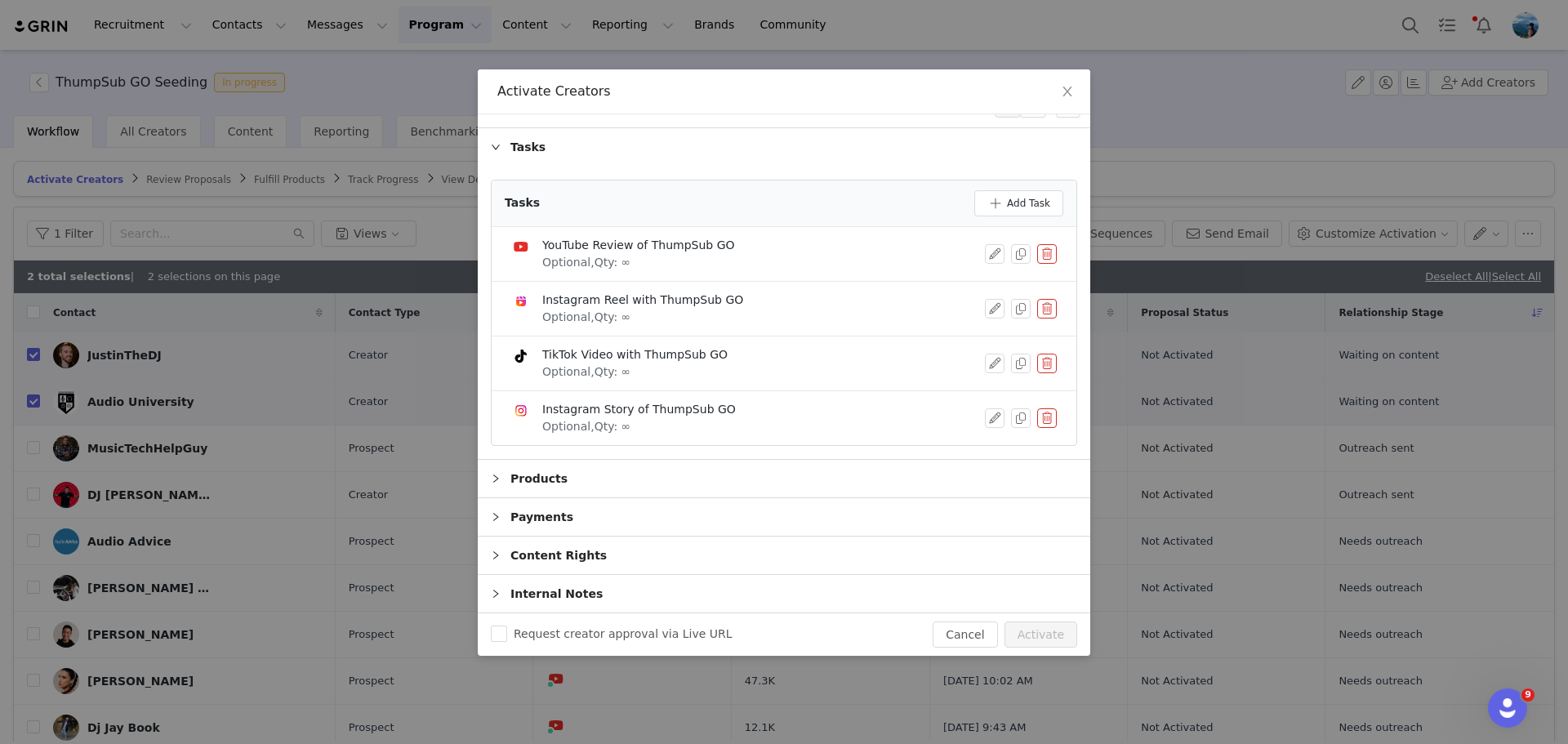
click at [558, 467] on div "Products" at bounding box center [784, 479] width 613 height 38
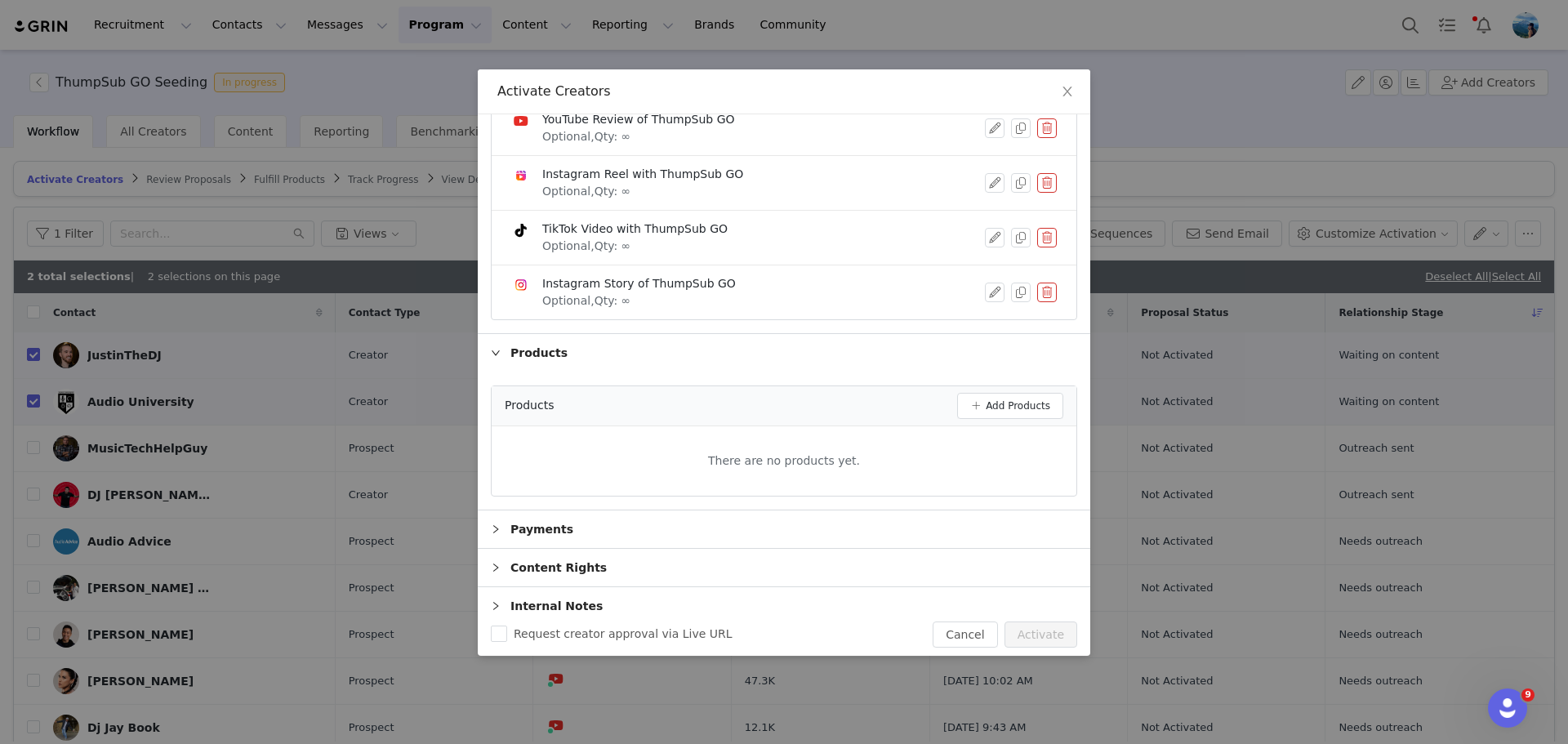
scroll to position [170, 0]
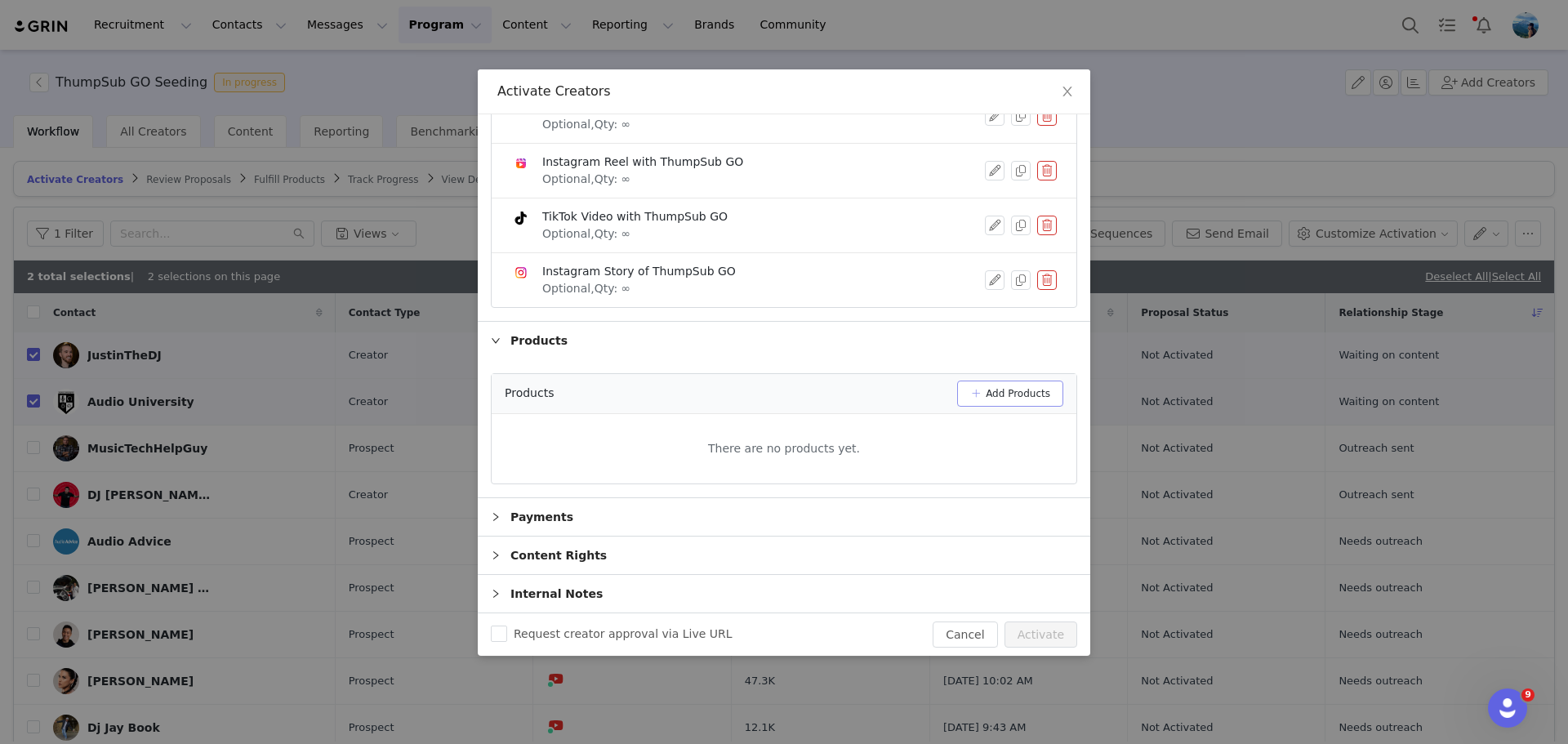
click at [1004, 384] on button "Add Products" at bounding box center [1010, 394] width 106 height 26
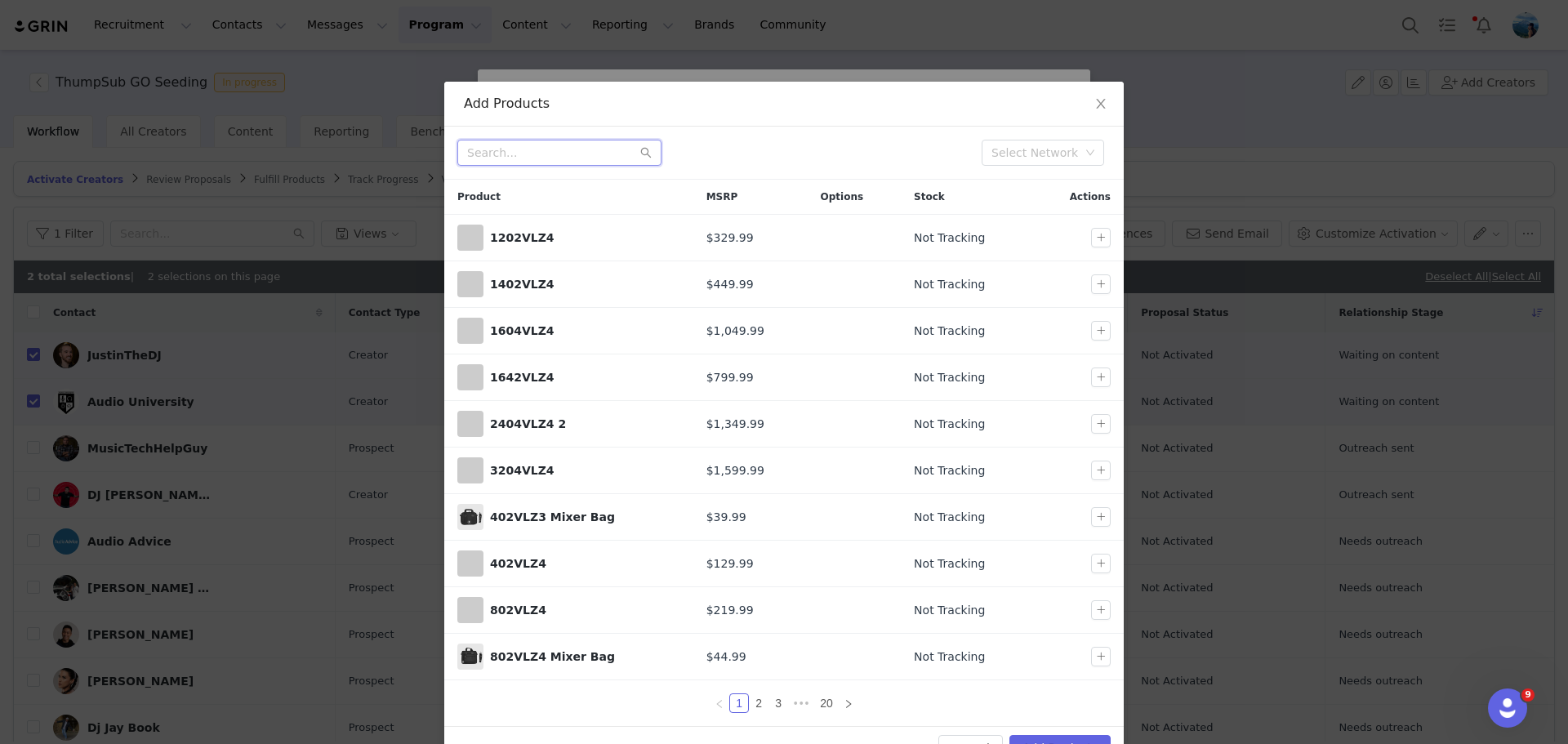
click at [595, 154] on input "text" at bounding box center [559, 153] width 205 height 26
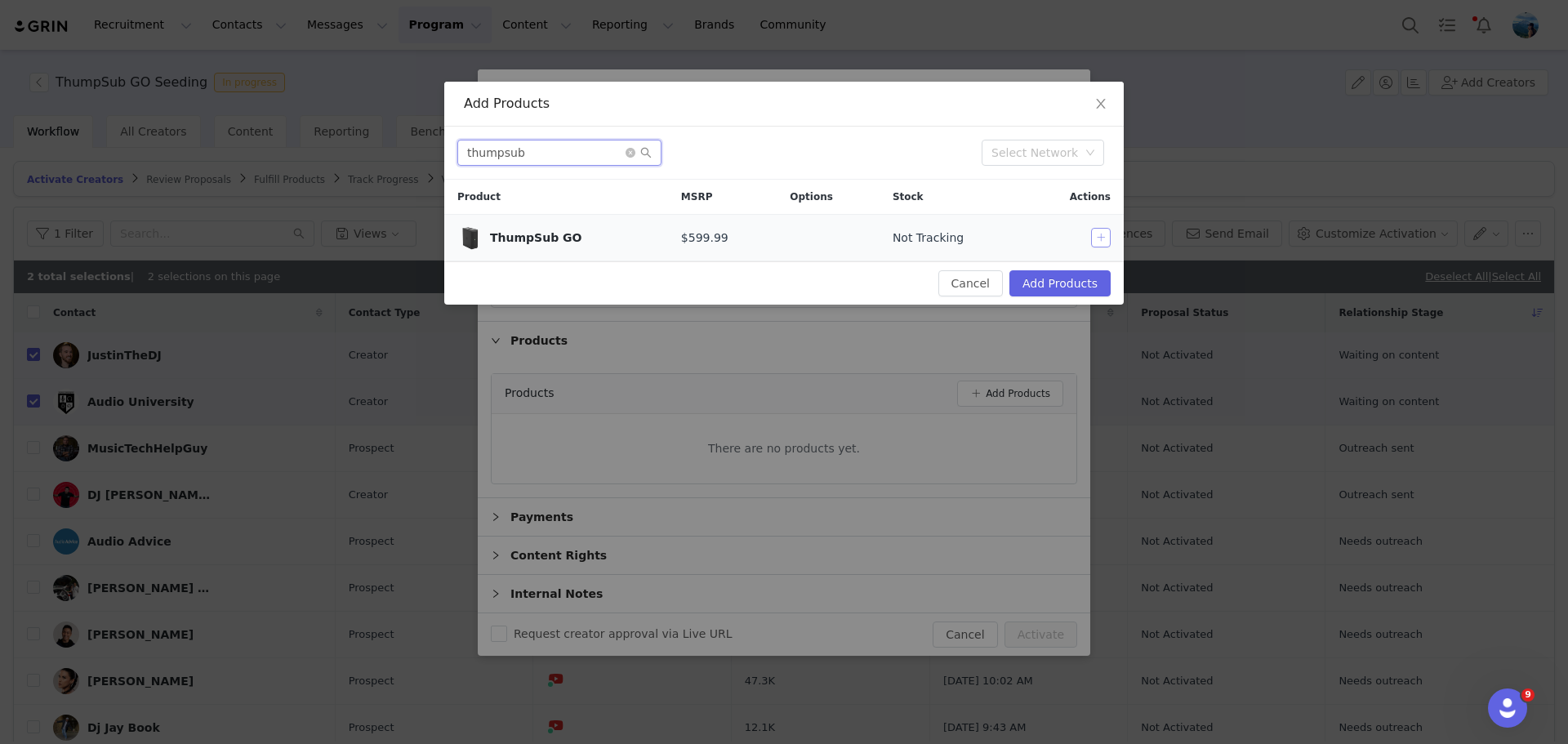
type input "thumpsub"
drag, startPoint x: 1107, startPoint y: 234, endPoint x: 1106, endPoint y: 242, distance: 8.1
click at [1106, 234] on button "button" at bounding box center [1101, 238] width 19 height 19
click at [1069, 282] on button "Add Products" at bounding box center [1060, 284] width 101 height 26
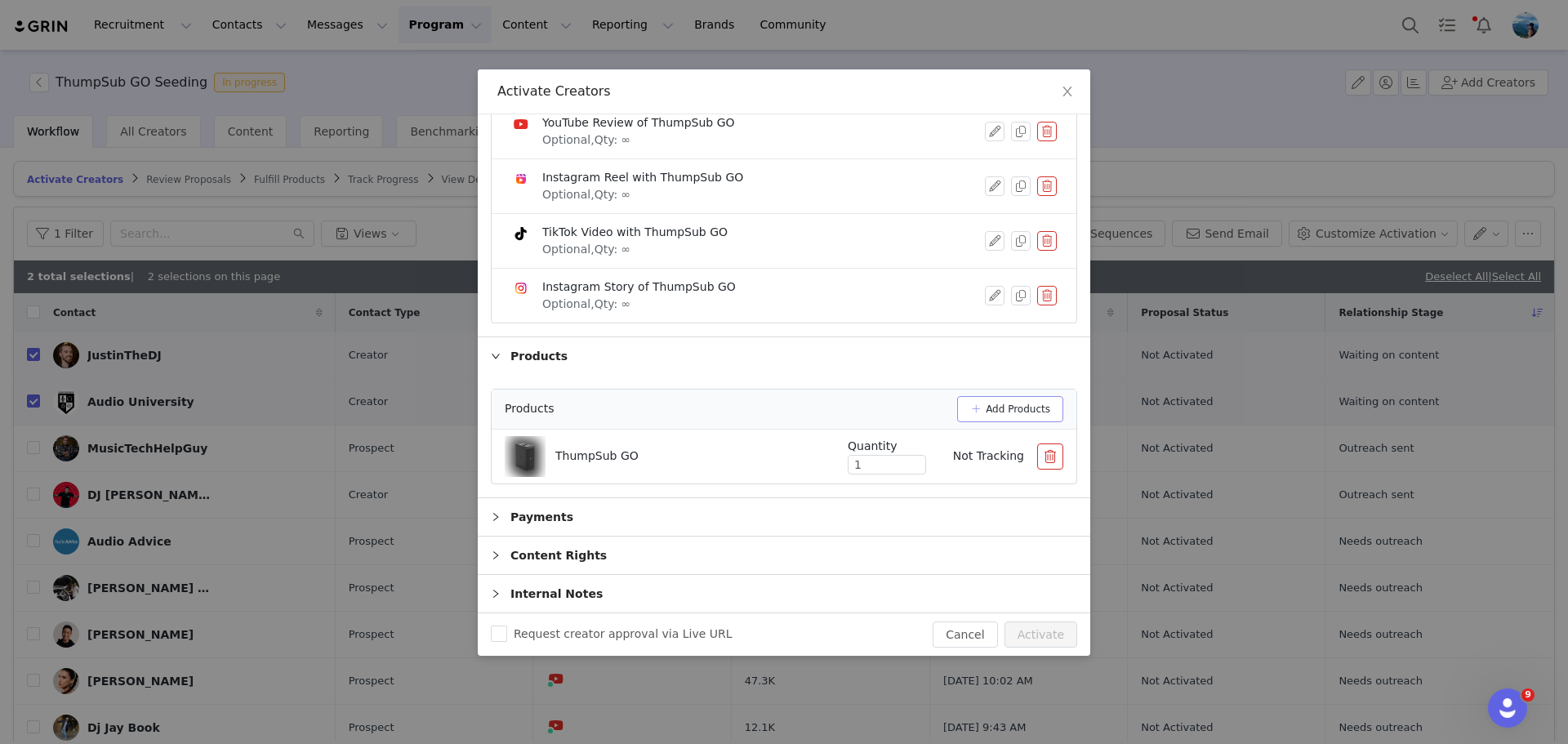
scroll to position [155, 0]
click at [862, 458] on input "1" at bounding box center [886, 465] width 76 height 18
type input "2"
click at [915, 460] on icon "icon: up" at bounding box center [917, 462] width 6 height 6
click at [574, 520] on div "Payments" at bounding box center [784, 516] width 613 height 38
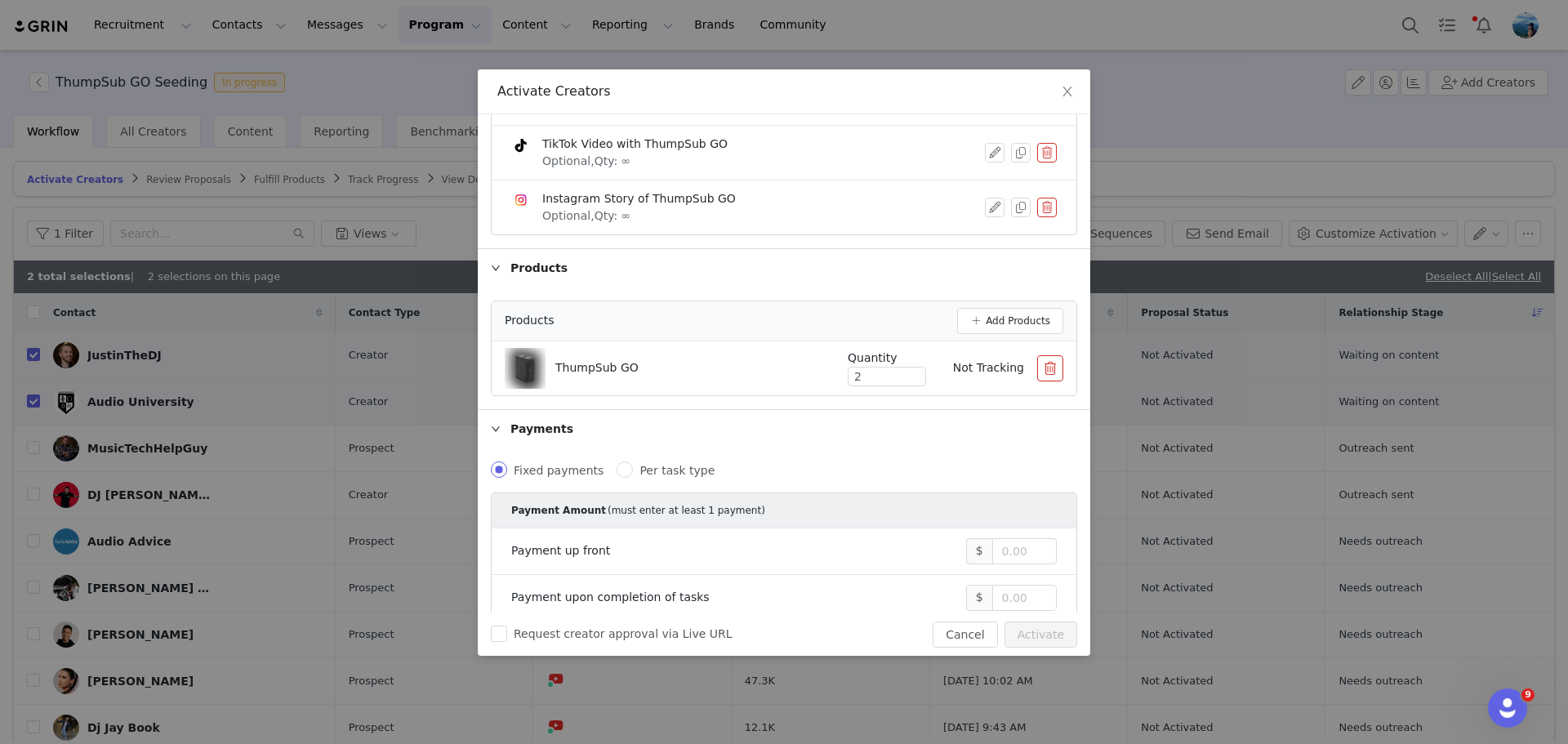
scroll to position [342, 0]
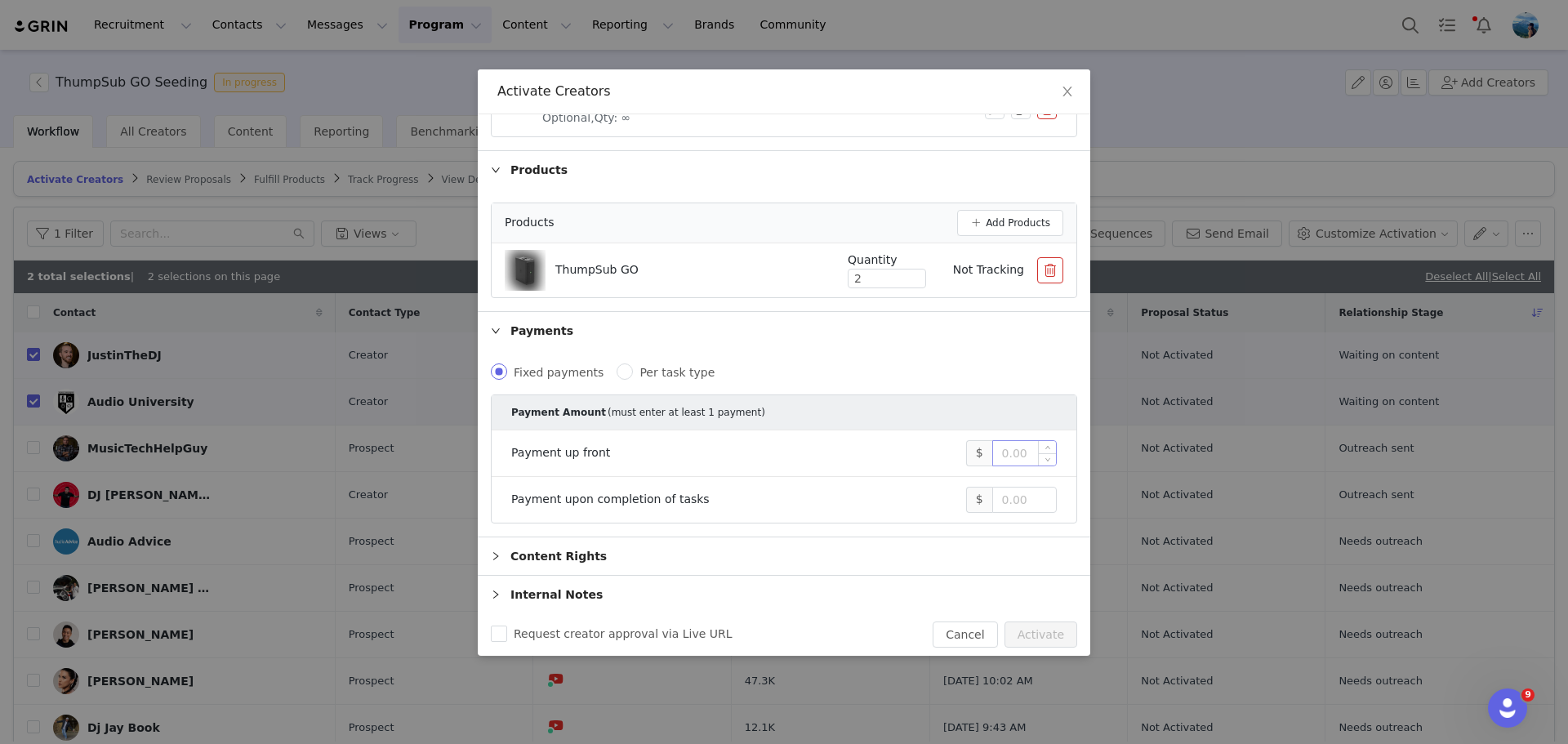
click at [1025, 445] on input at bounding box center [1025, 453] width 63 height 25
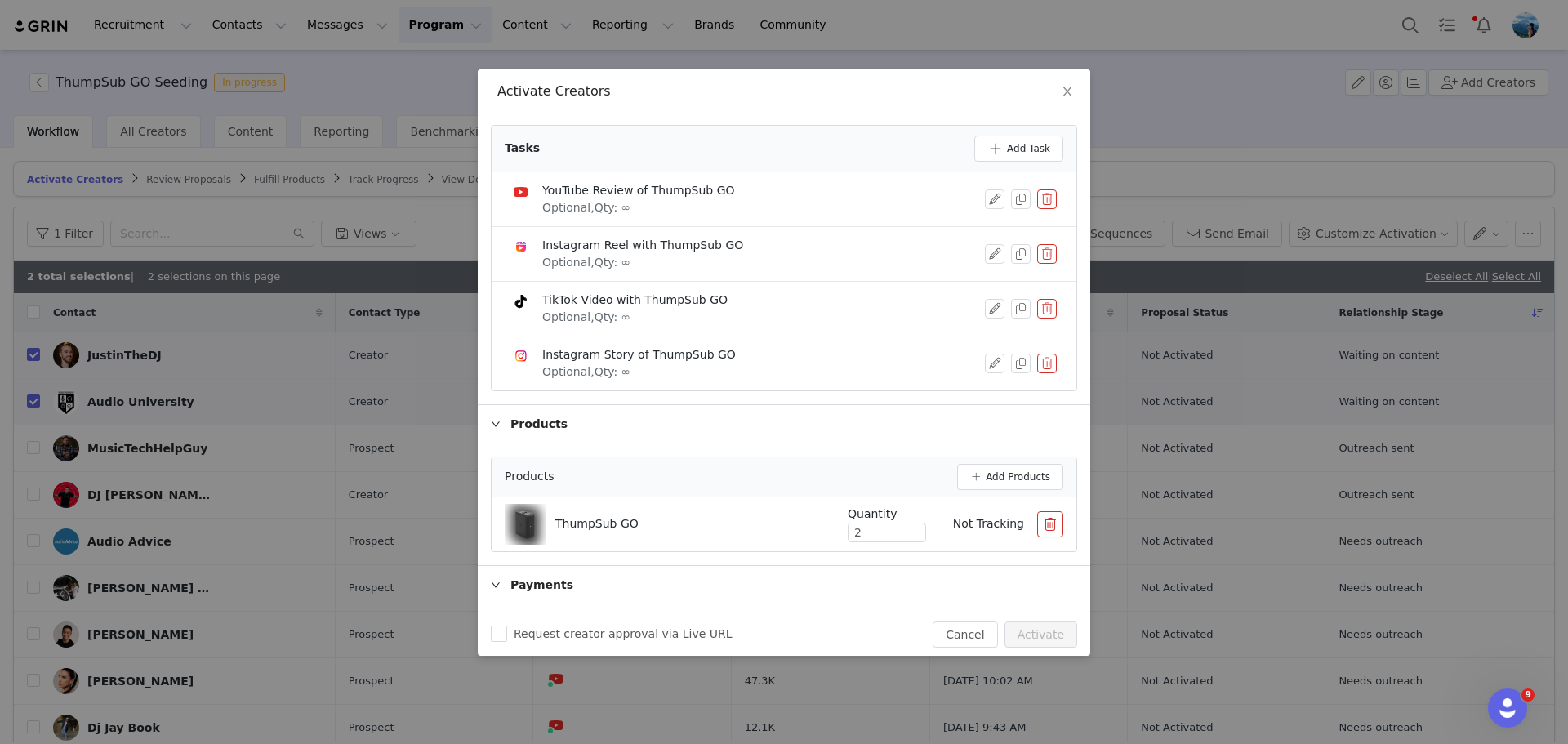
scroll to position [0, 0]
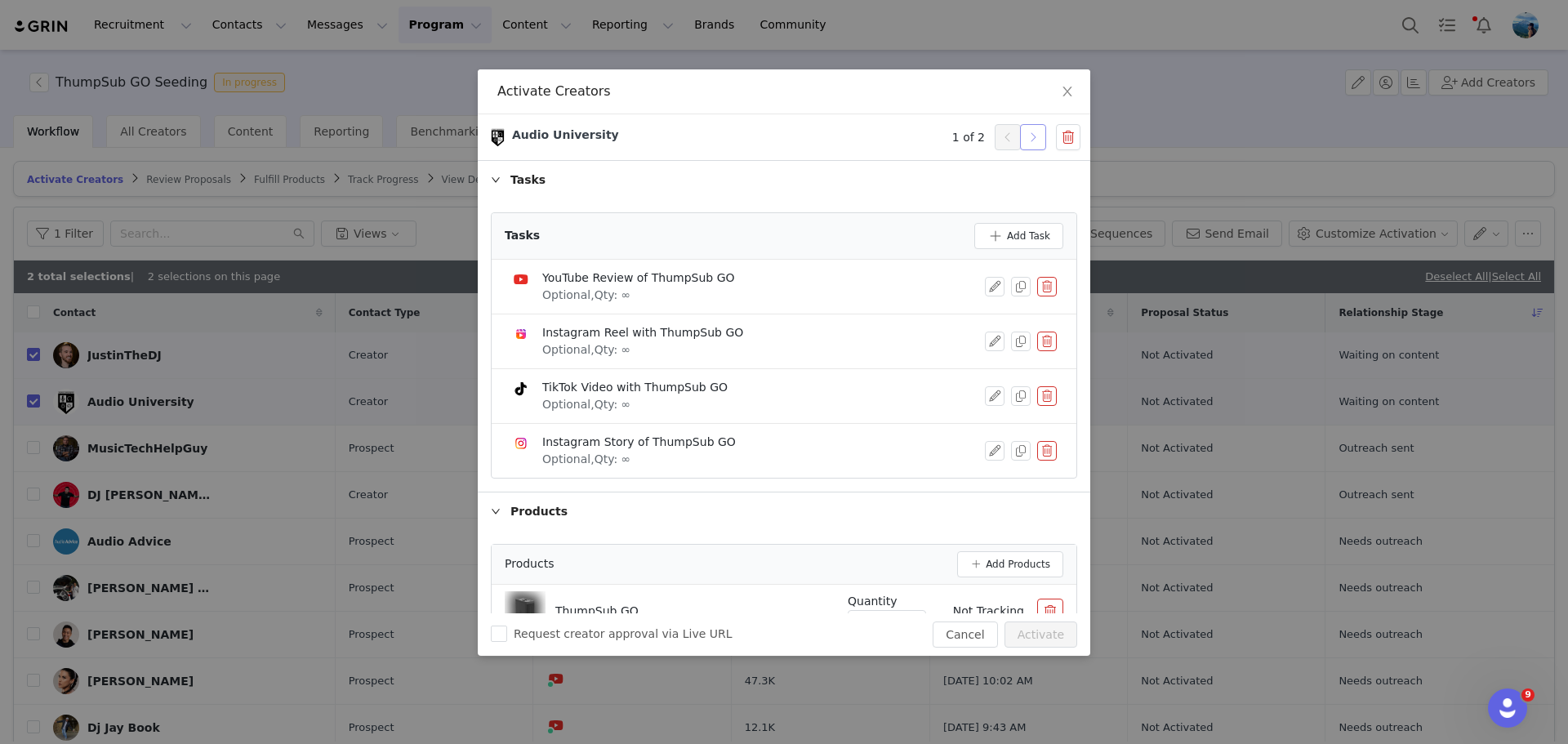
type input "4,000"
click at [1028, 139] on button "button" at bounding box center [1033, 137] width 26 height 26
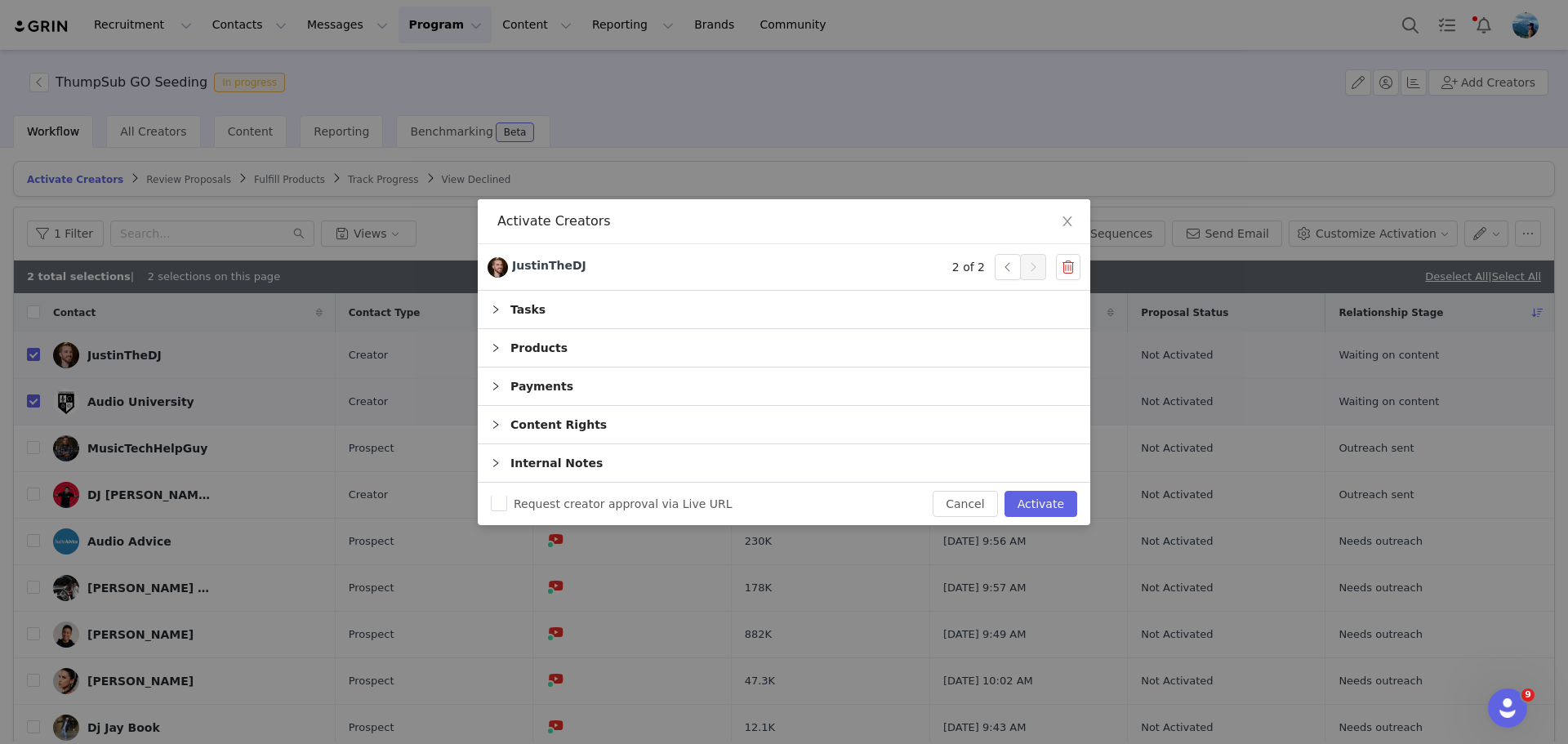
click at [554, 346] on div "Products" at bounding box center [784, 348] width 613 height 38
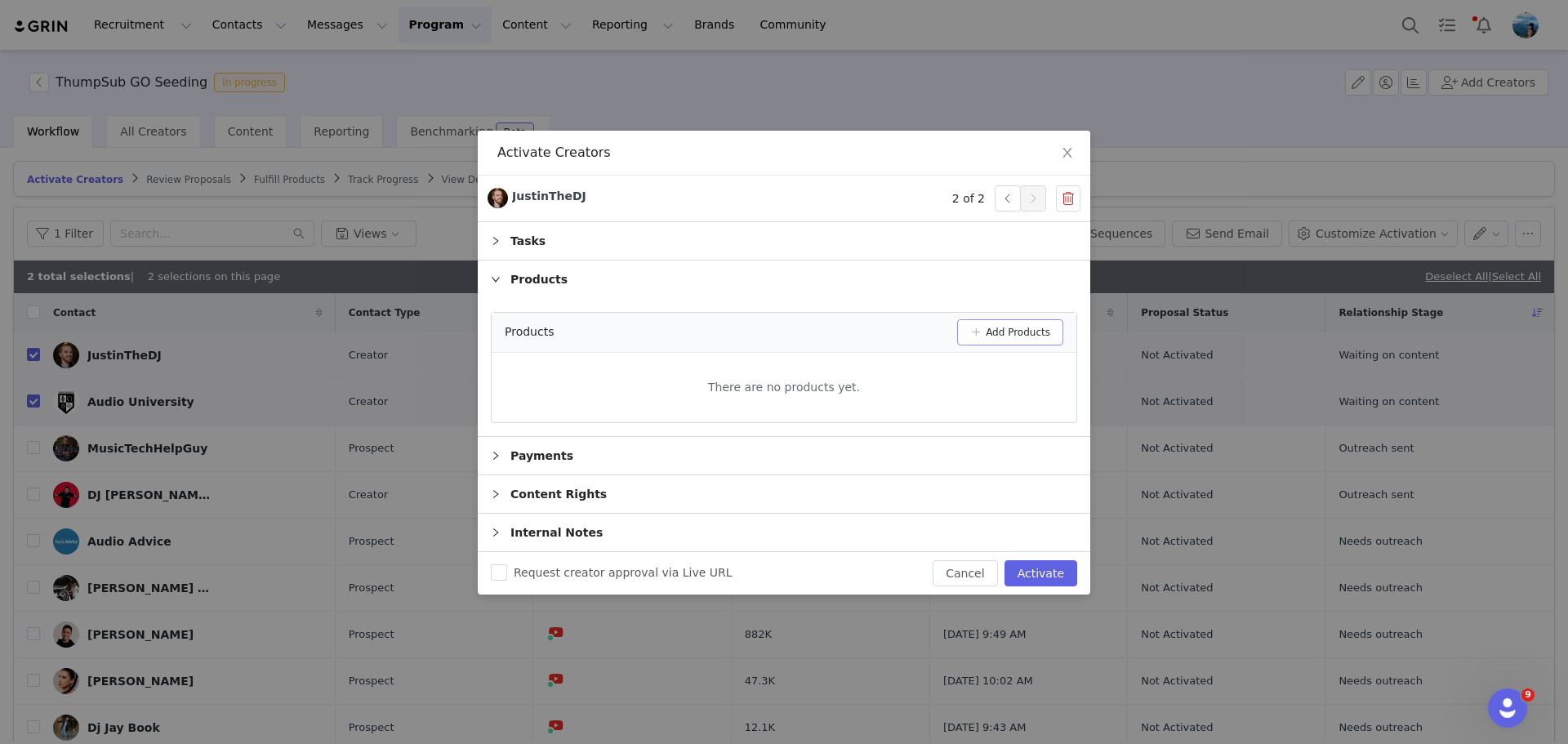
click at [1006, 321] on button "Add Products" at bounding box center [1010, 333] width 106 height 26
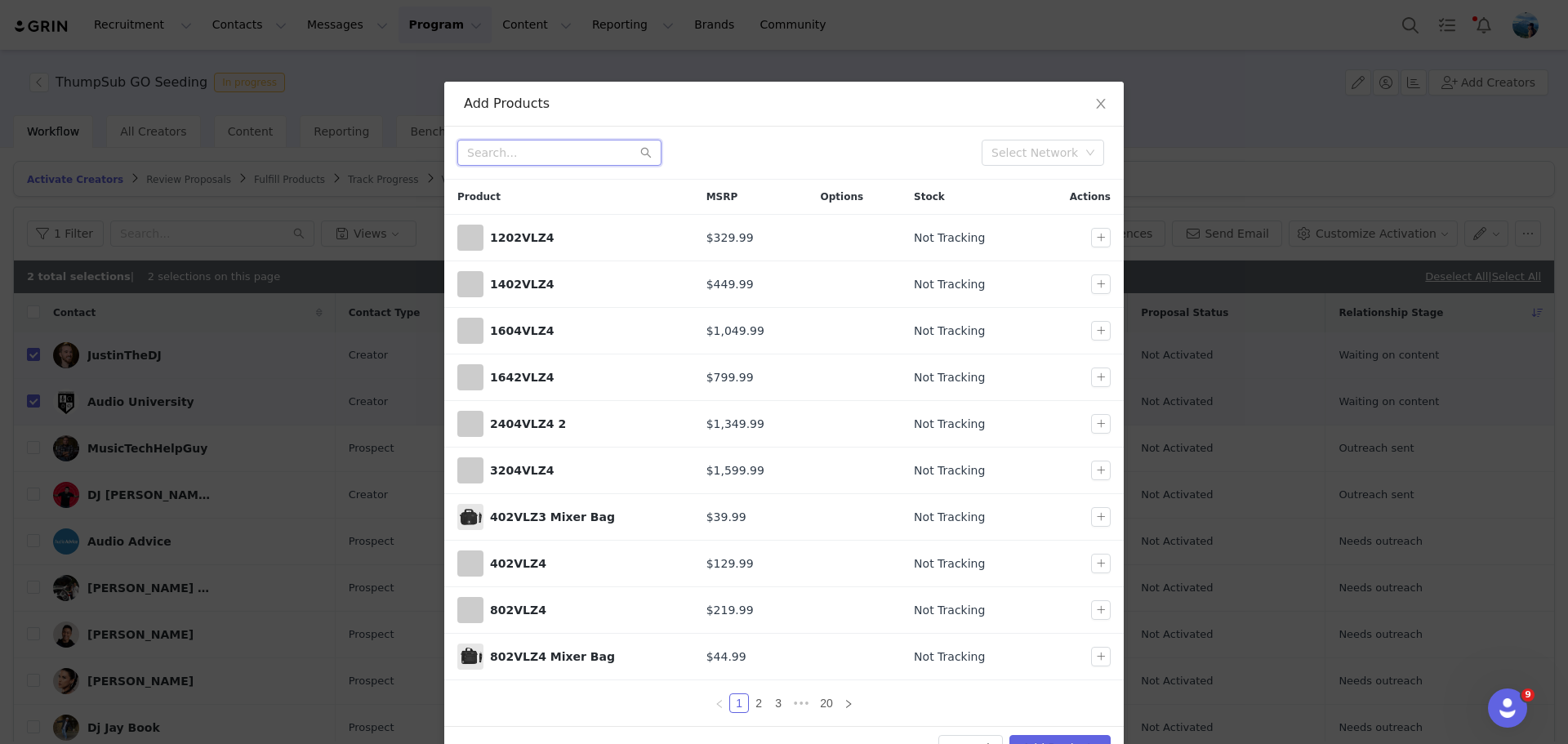
click at [521, 142] on input "text" at bounding box center [559, 153] width 205 height 26
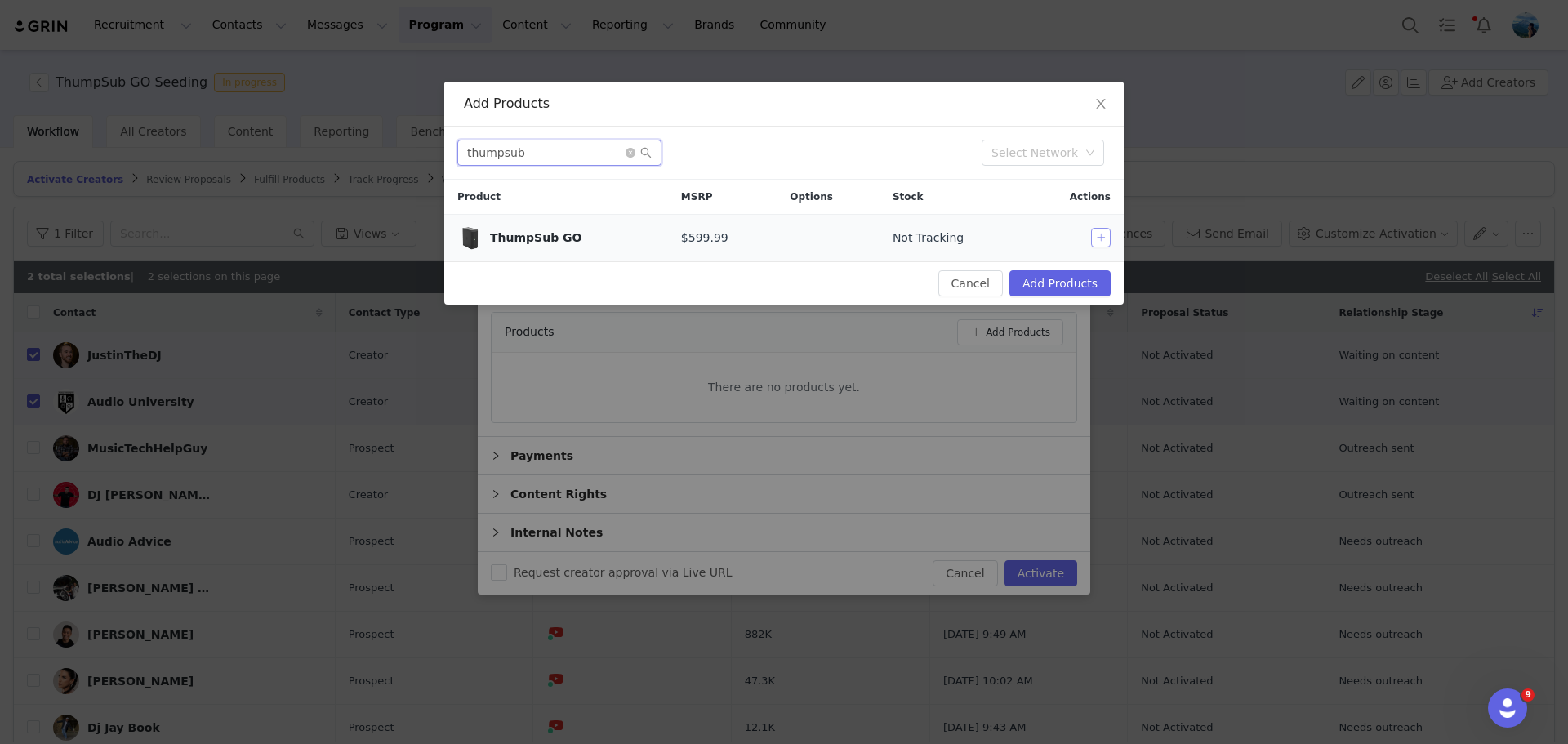
type input "thumpsub"
click at [1101, 237] on button "button" at bounding box center [1101, 238] width 19 height 19
click at [1063, 291] on button "Add Products" at bounding box center [1060, 284] width 101 height 26
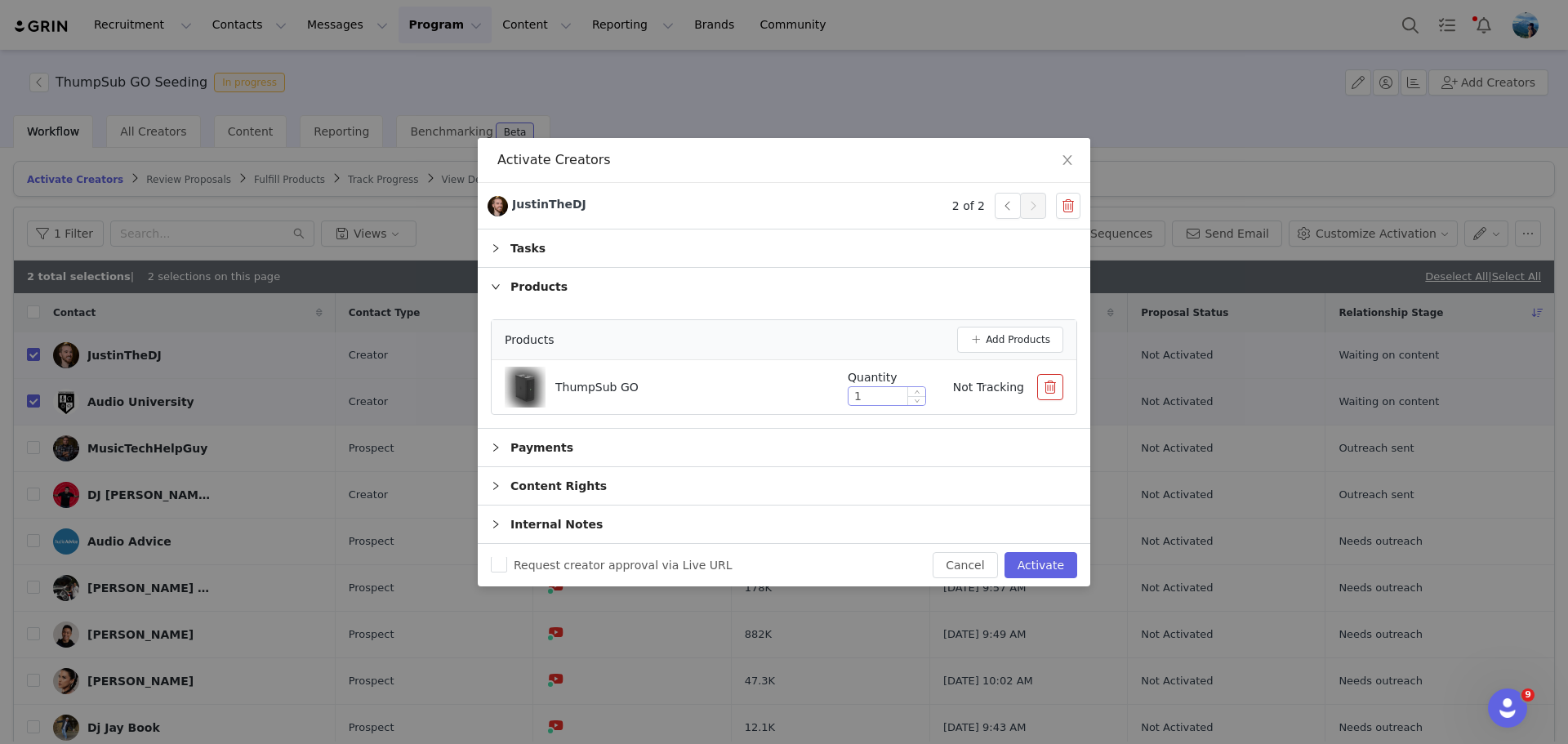
click at [890, 387] on input "1" at bounding box center [886, 396] width 76 height 18
type input "2"
click at [920, 390] on span "Increase Value" at bounding box center [917, 393] width 18 height 11
click at [551, 446] on div "Payments" at bounding box center [784, 447] width 613 height 38
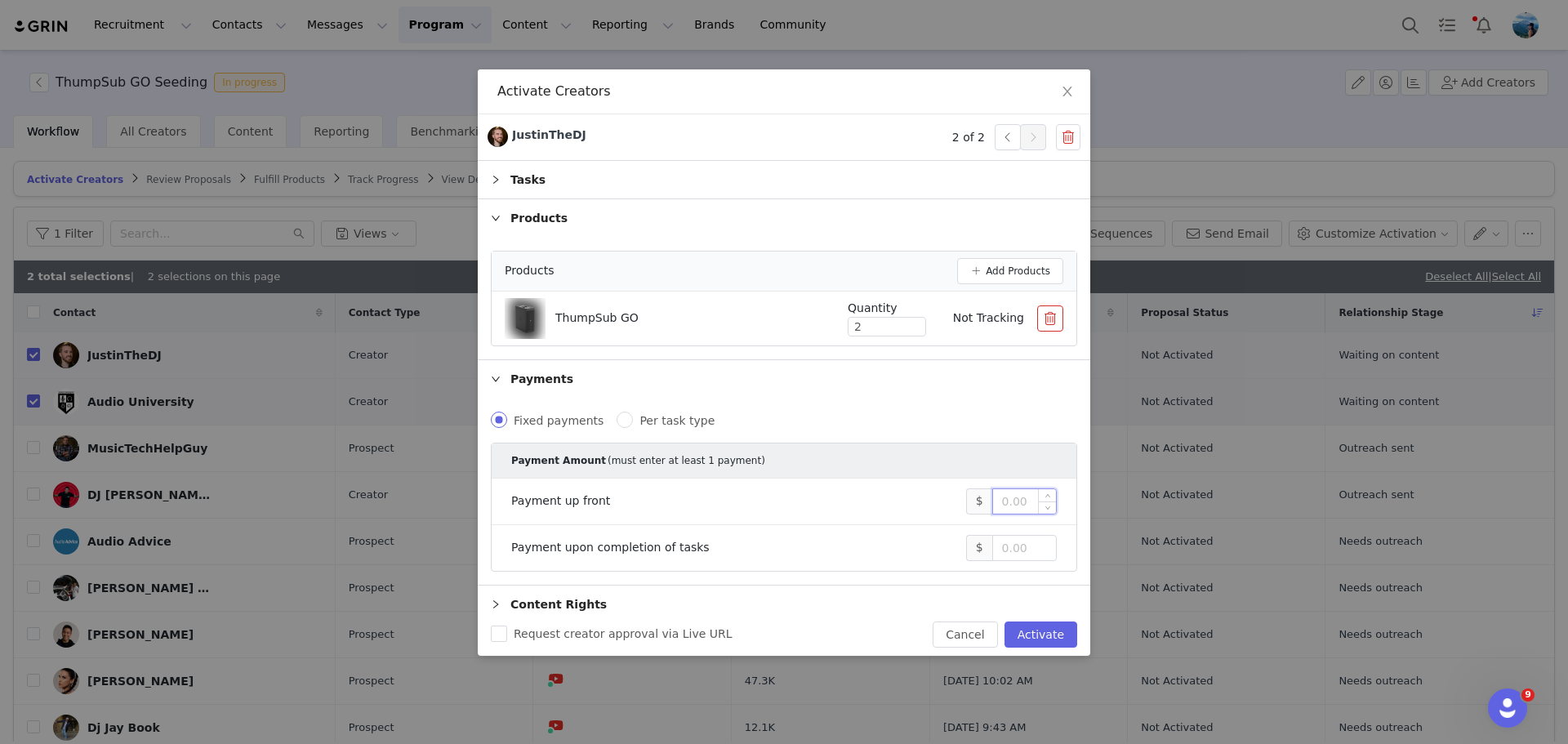
click at [1021, 496] on input at bounding box center [1025, 502] width 63 height 25
type input "2,000"
click at [1047, 639] on button "Activate" at bounding box center [1040, 635] width 73 height 26
checkbox input "false"
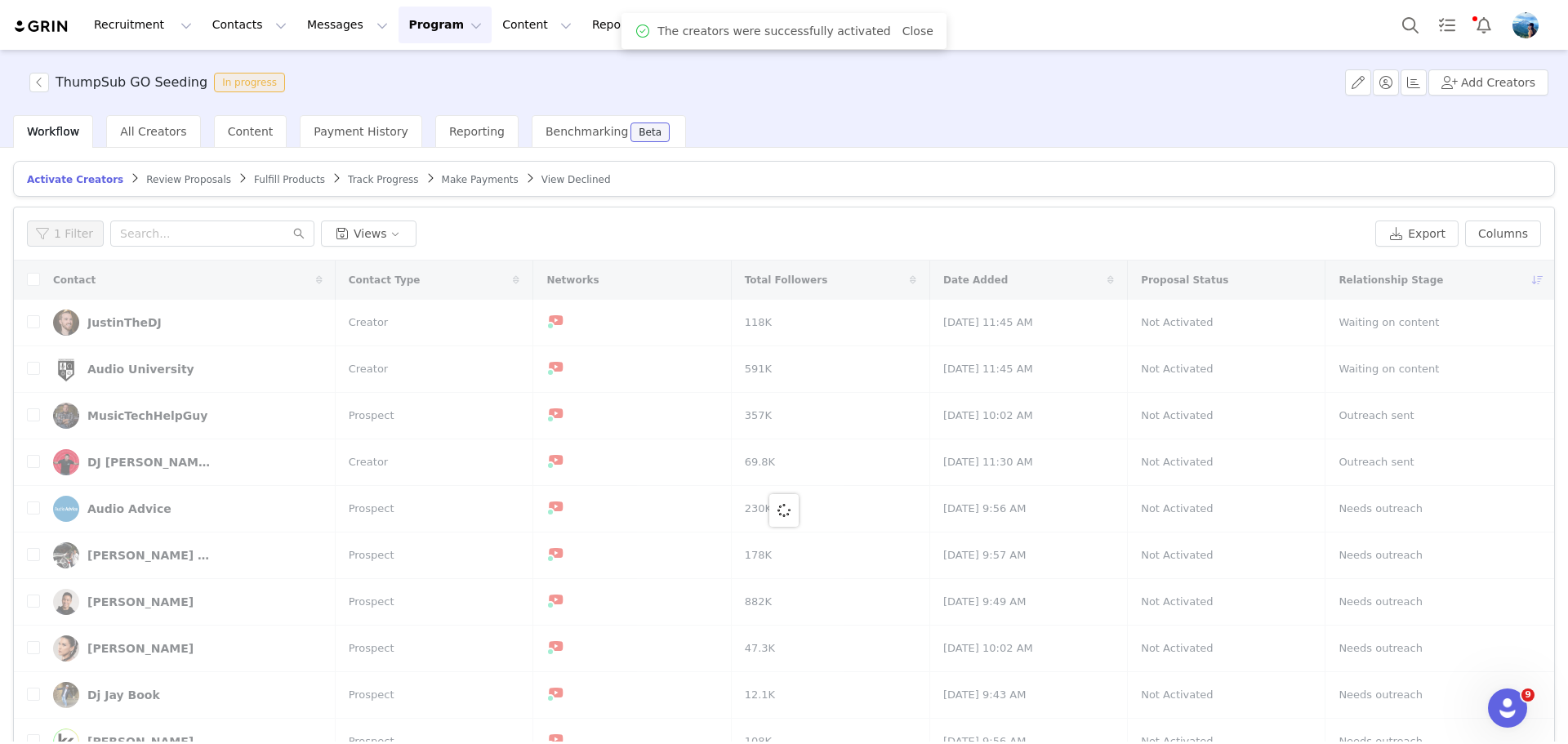
click at [174, 184] on span "Review Proposals" at bounding box center [189, 179] width 85 height 11
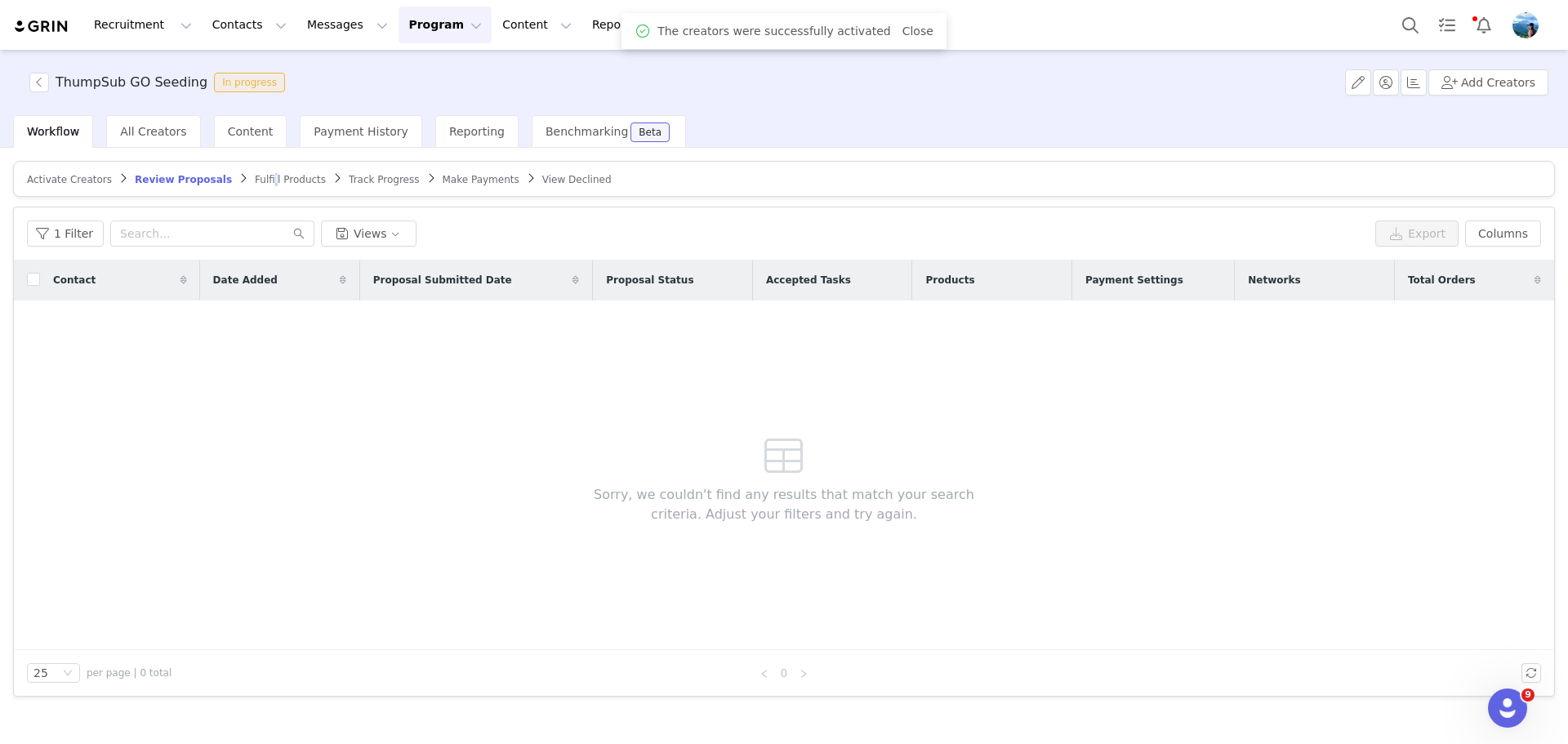
click at [255, 178] on span "Fulfill Products" at bounding box center [290, 179] width 71 height 11
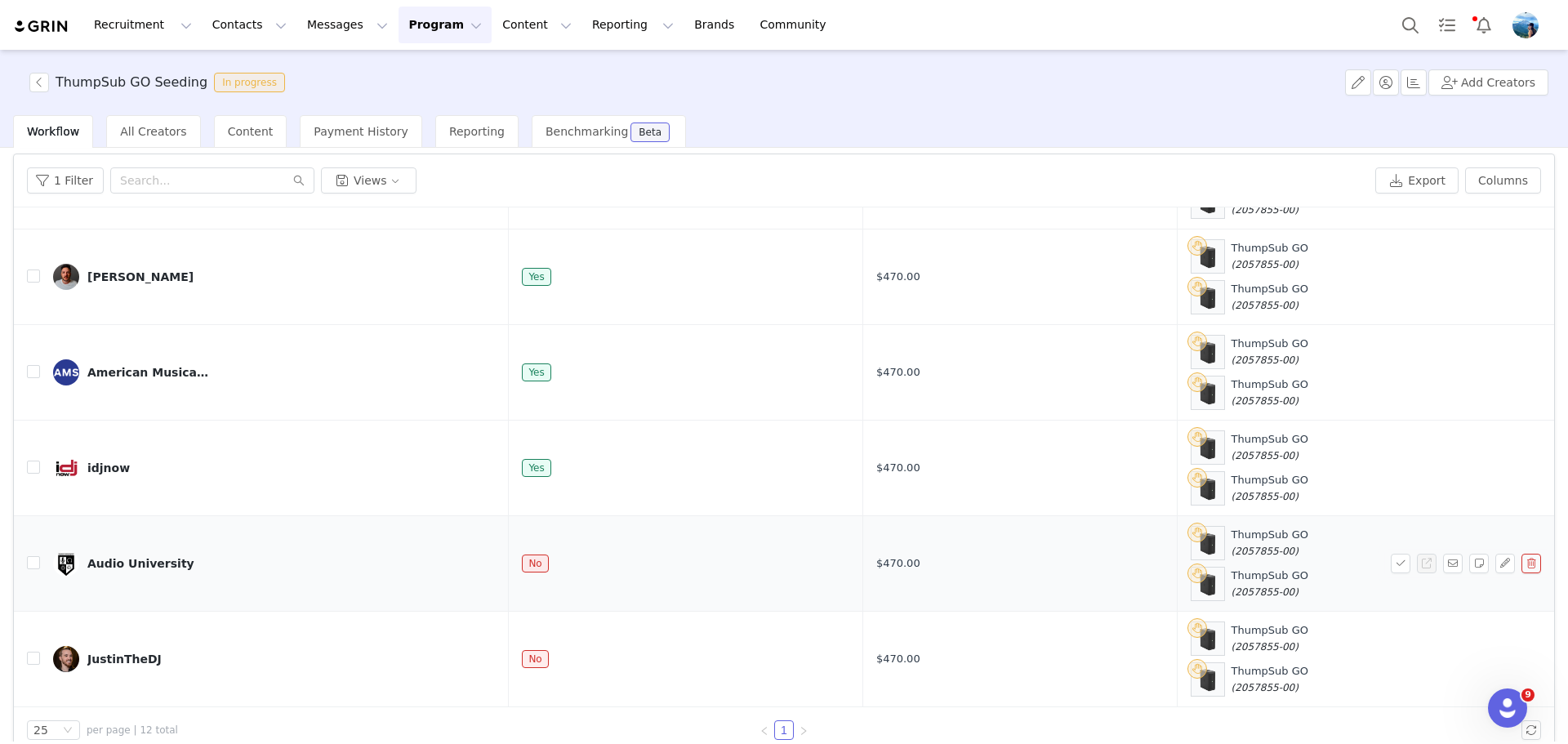
scroll to position [77, 0]
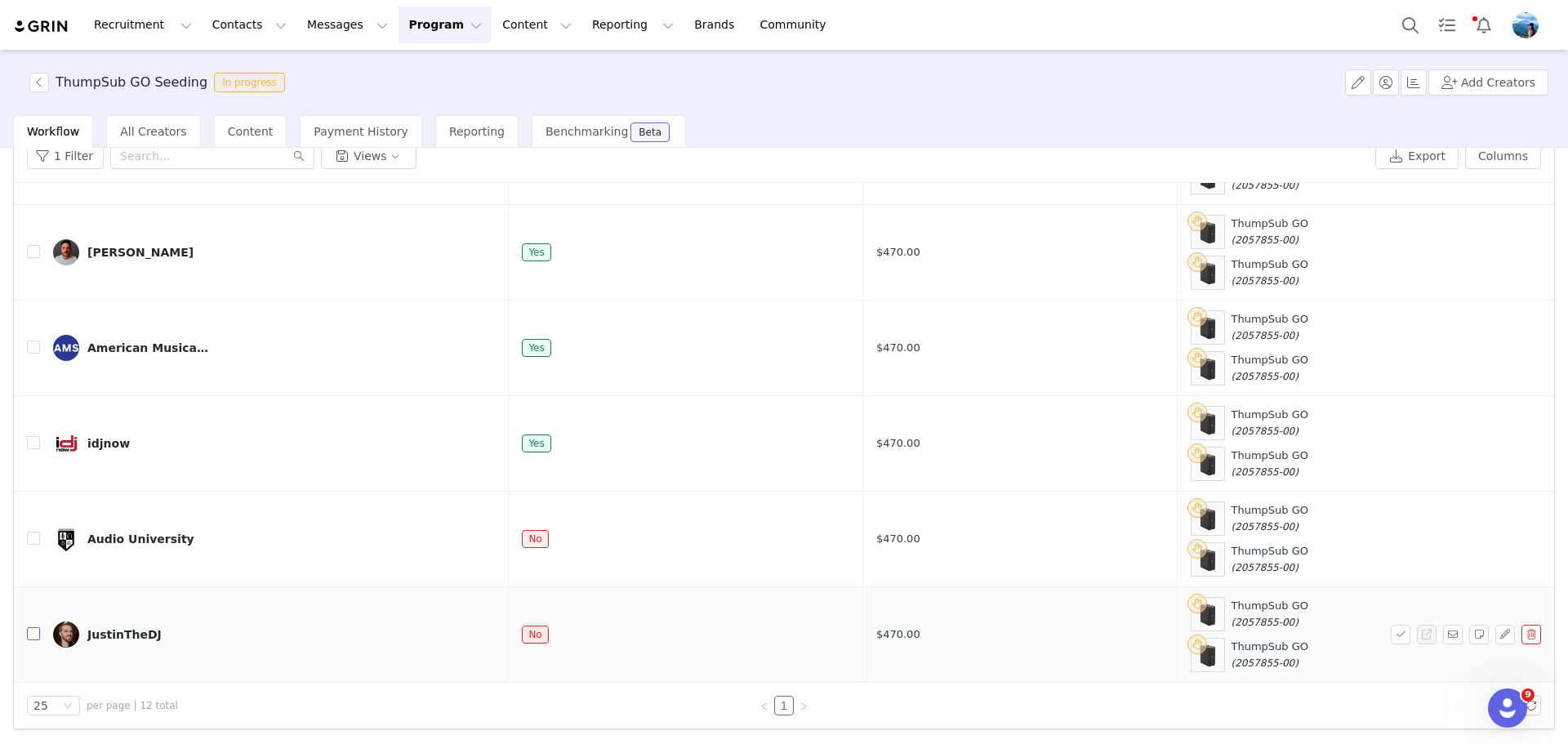
click at [28, 637] on input "checkbox" at bounding box center [33, 633] width 13 height 13
checkbox input "true"
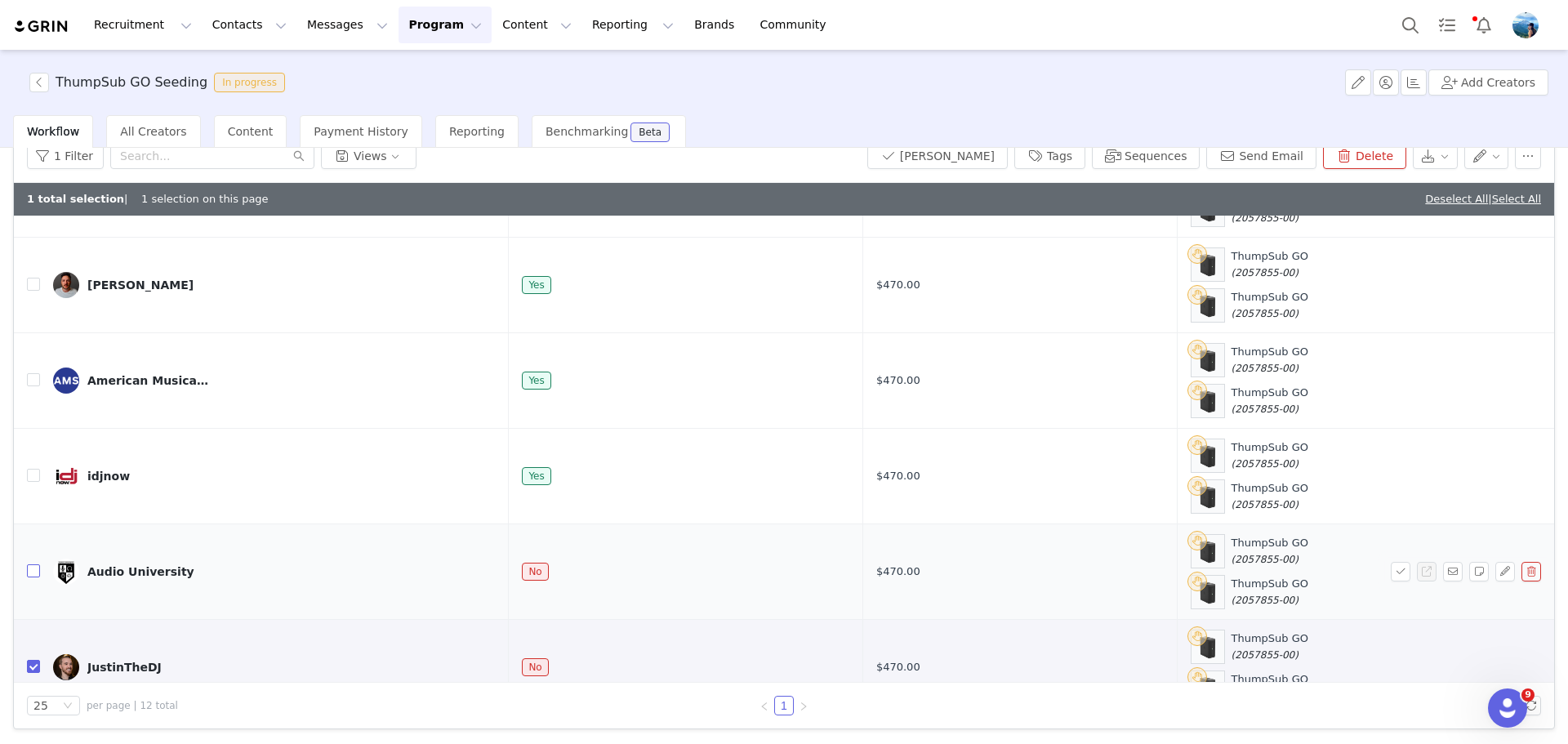
click at [31, 573] on input "checkbox" at bounding box center [33, 571] width 13 height 13
checkbox input "true"
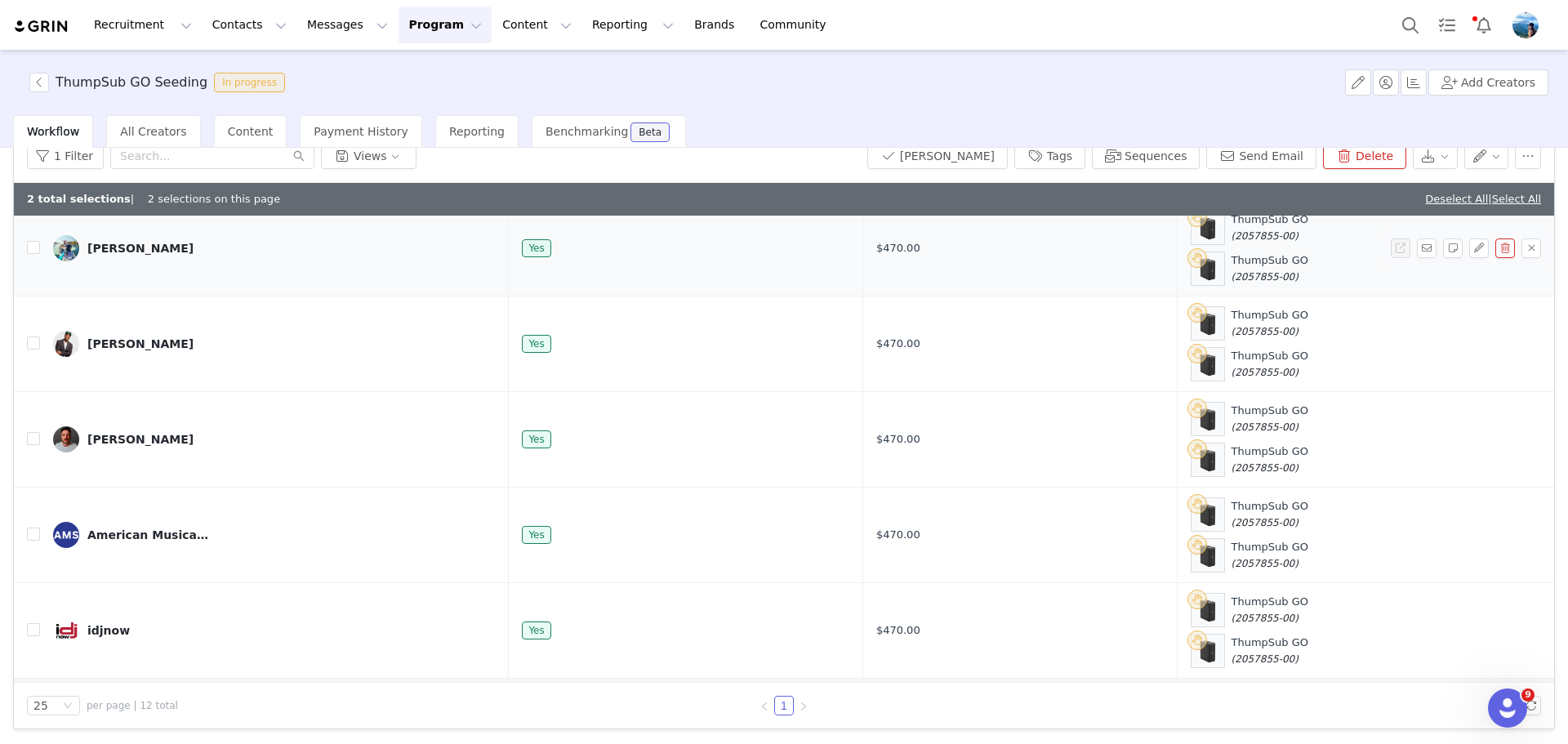
scroll to position [523, 0]
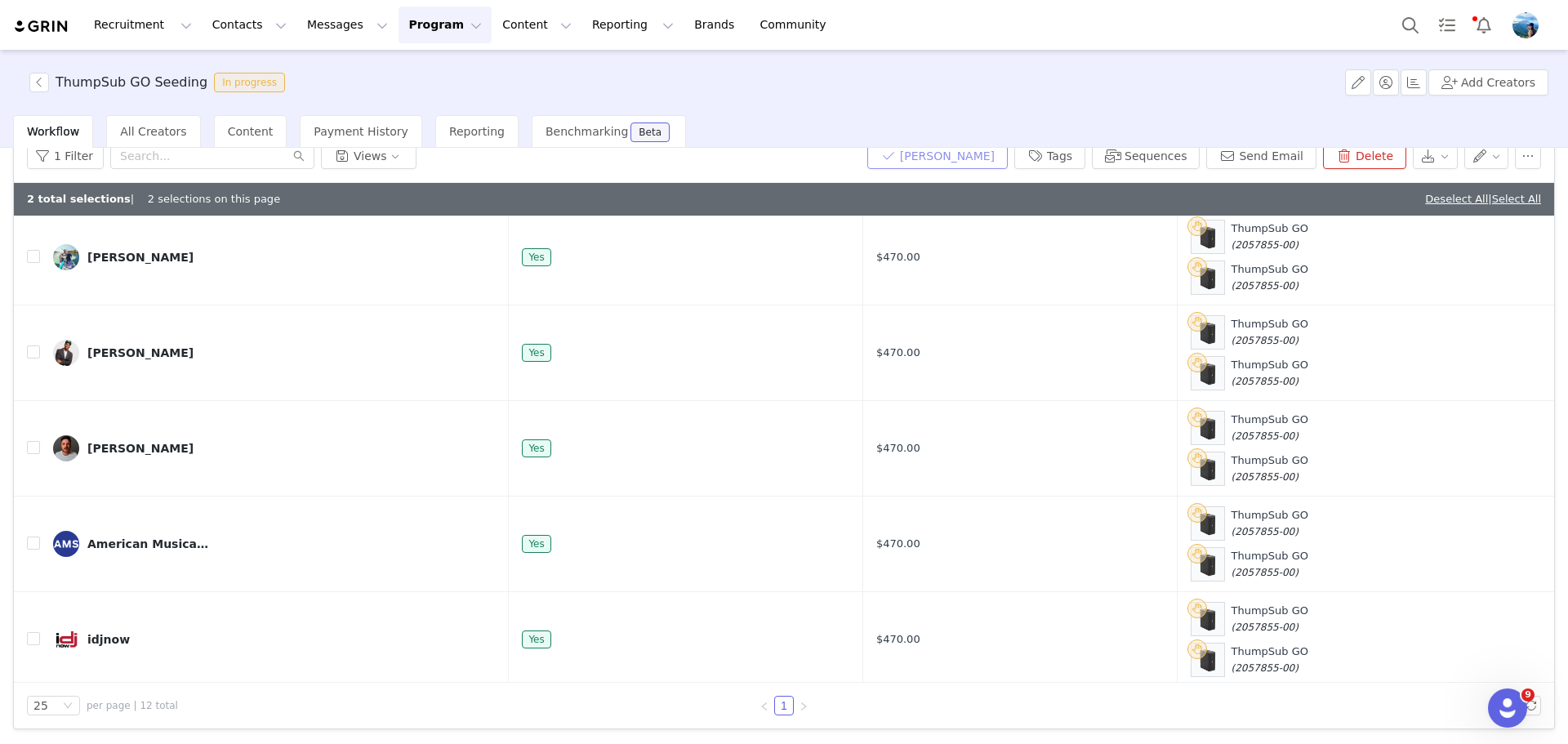
click at [964, 160] on button "Mark Fulfilled" at bounding box center [938, 156] width 140 height 26
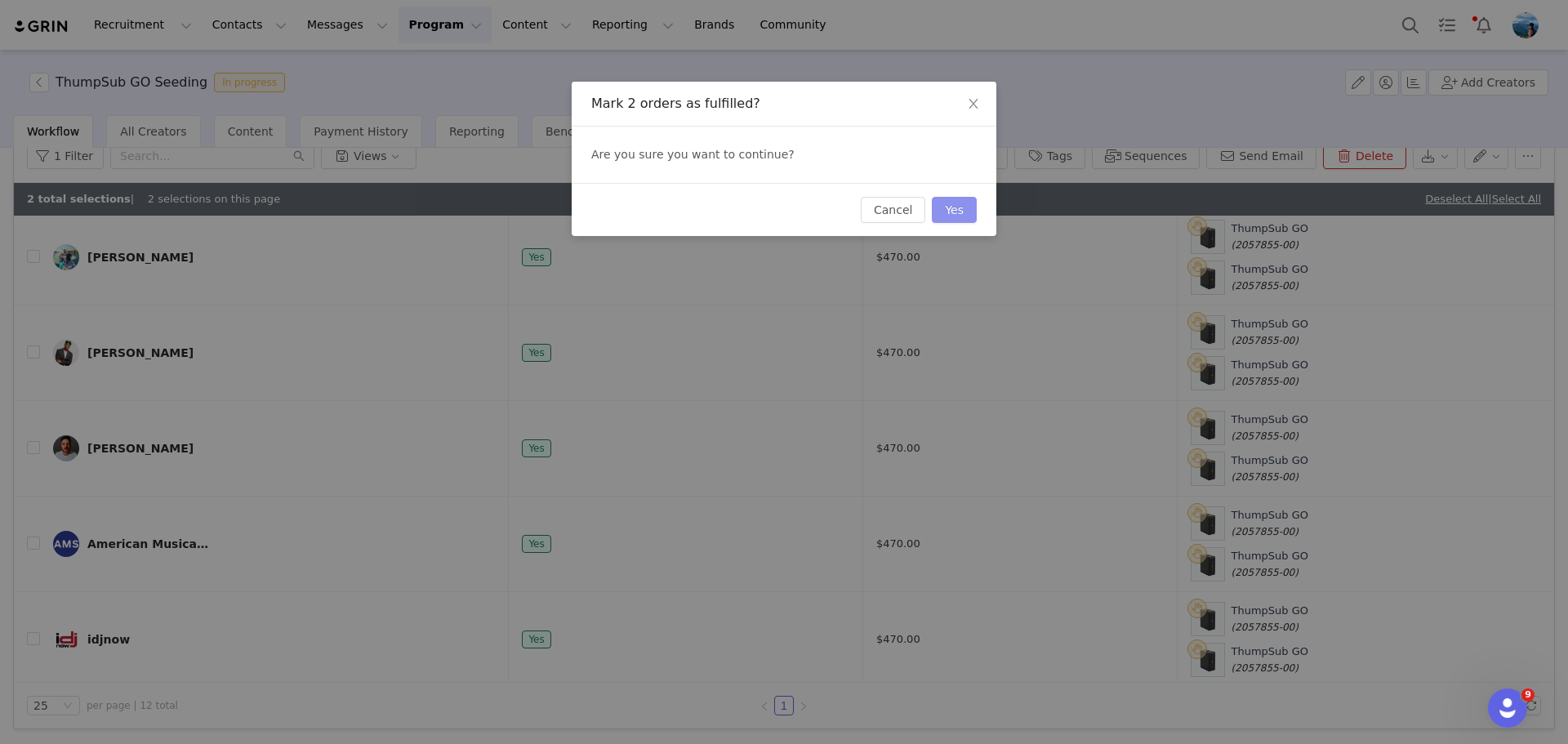
click at [957, 207] on button "Yes" at bounding box center [953, 210] width 45 height 26
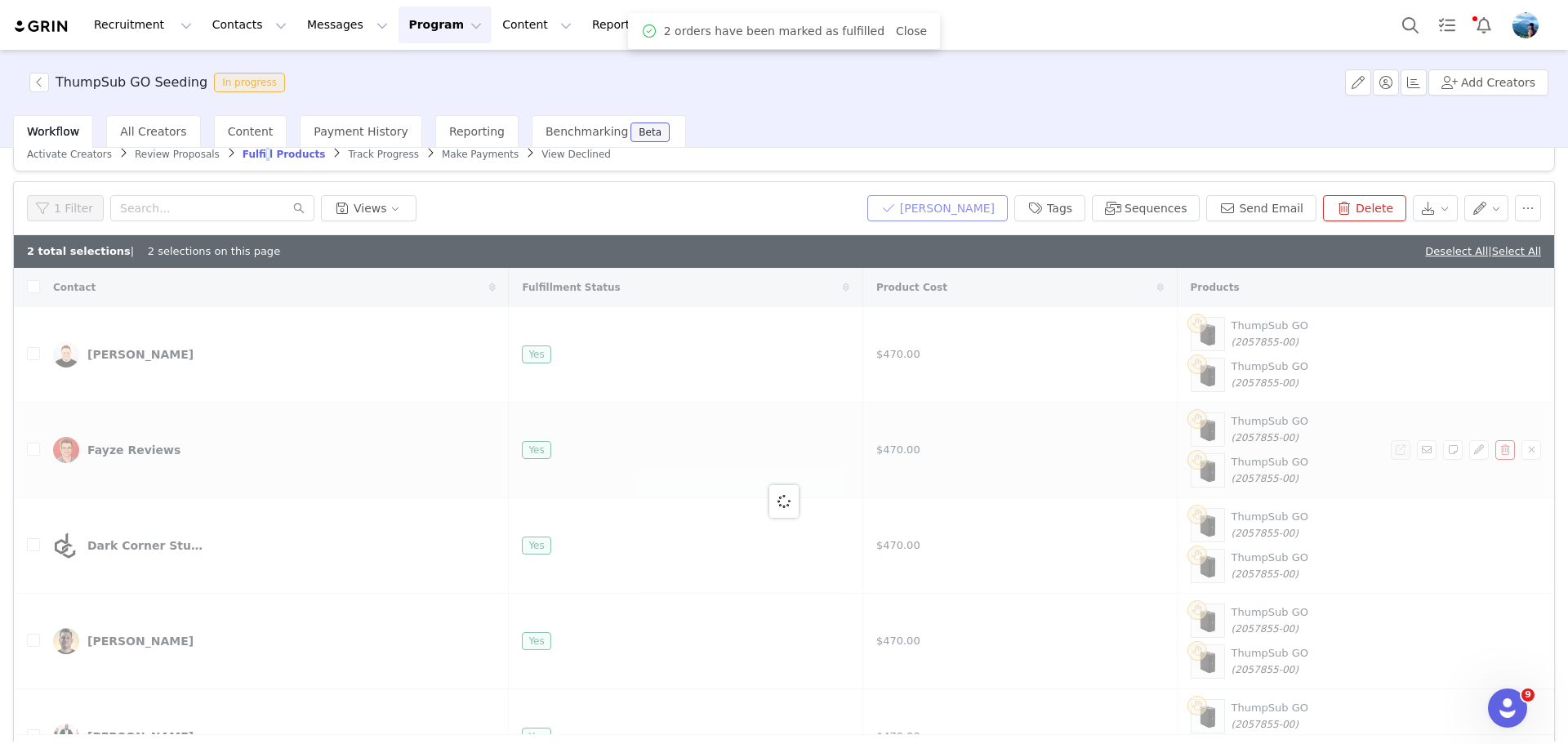
scroll to position [0, 0]
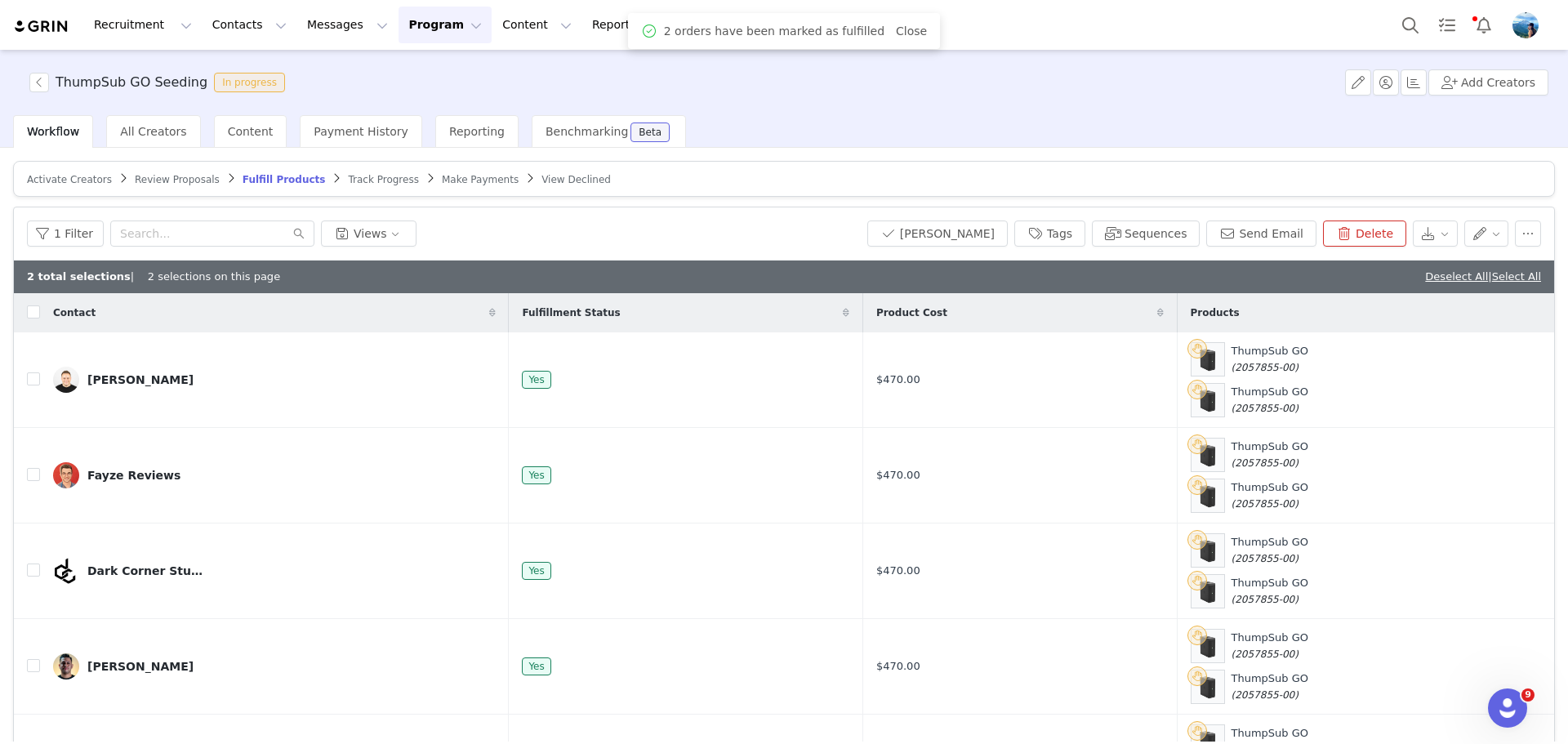
click at [348, 176] on span "Track Progress" at bounding box center [383, 179] width 70 height 11
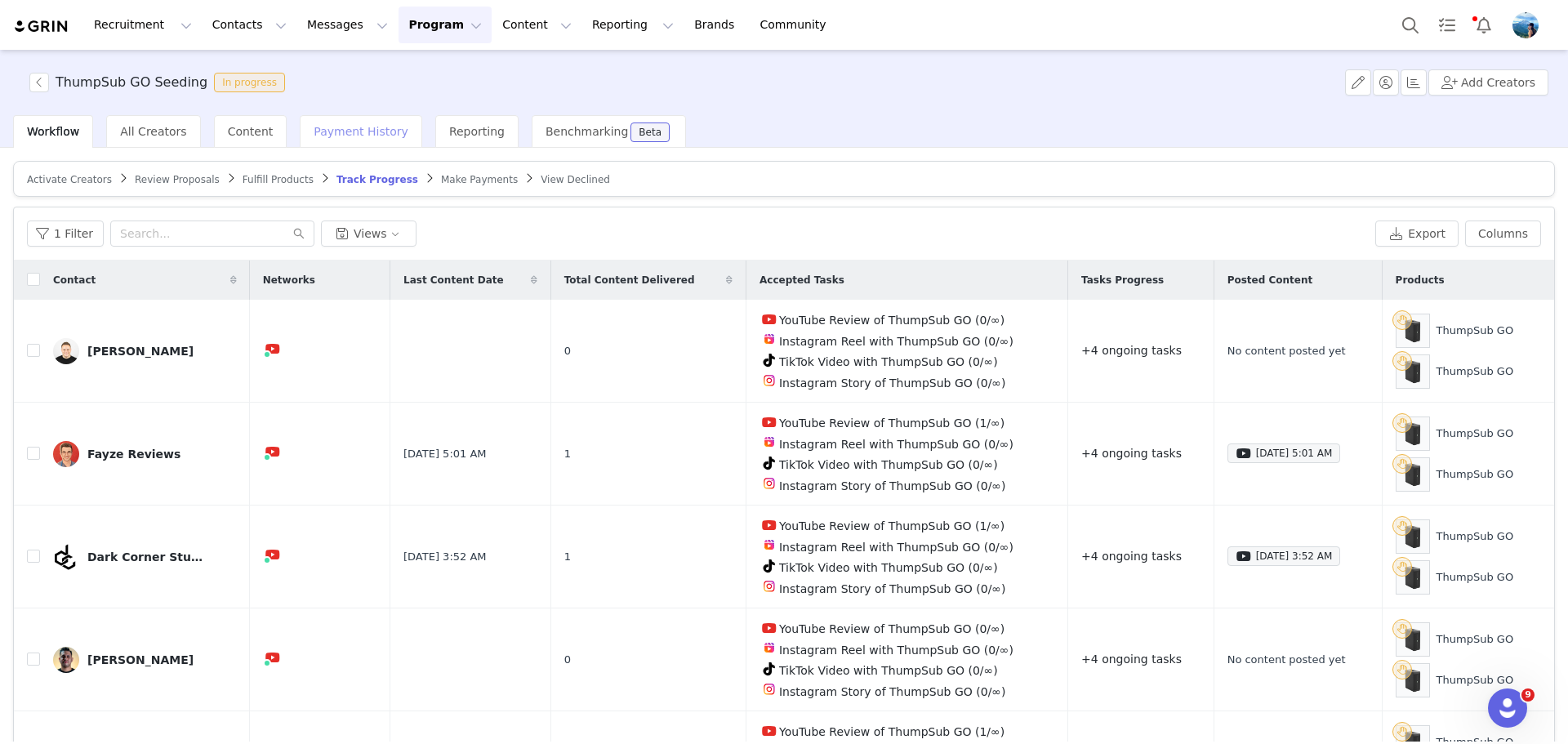
click at [311, 139] on div "Payment History" at bounding box center [361, 131] width 123 height 33
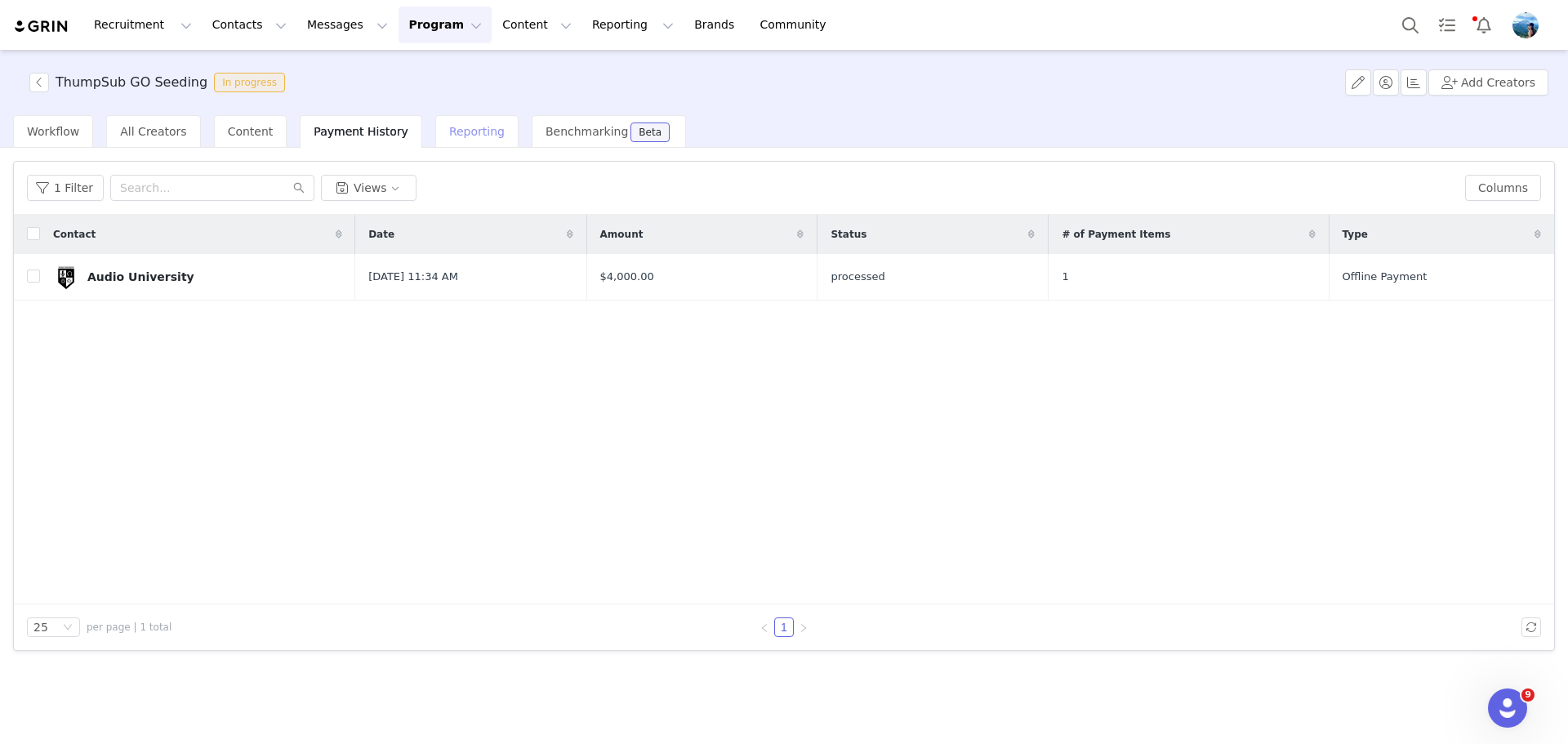
click at [450, 134] on span "Reporting" at bounding box center [477, 131] width 55 height 13
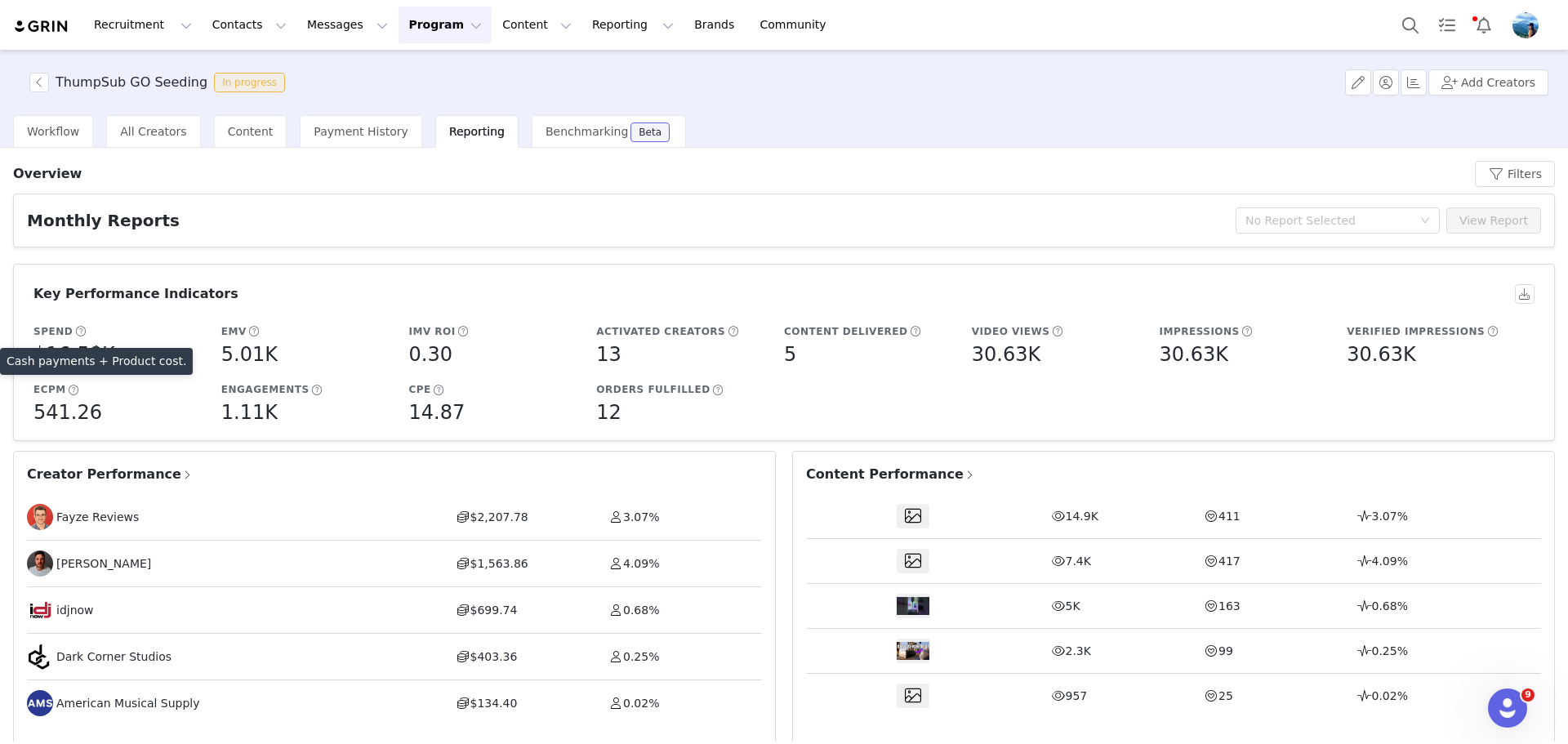
click at [75, 329] on span at bounding box center [81, 331] width 12 height 15
click at [358, 134] on span "Payment History" at bounding box center [361, 131] width 95 height 13
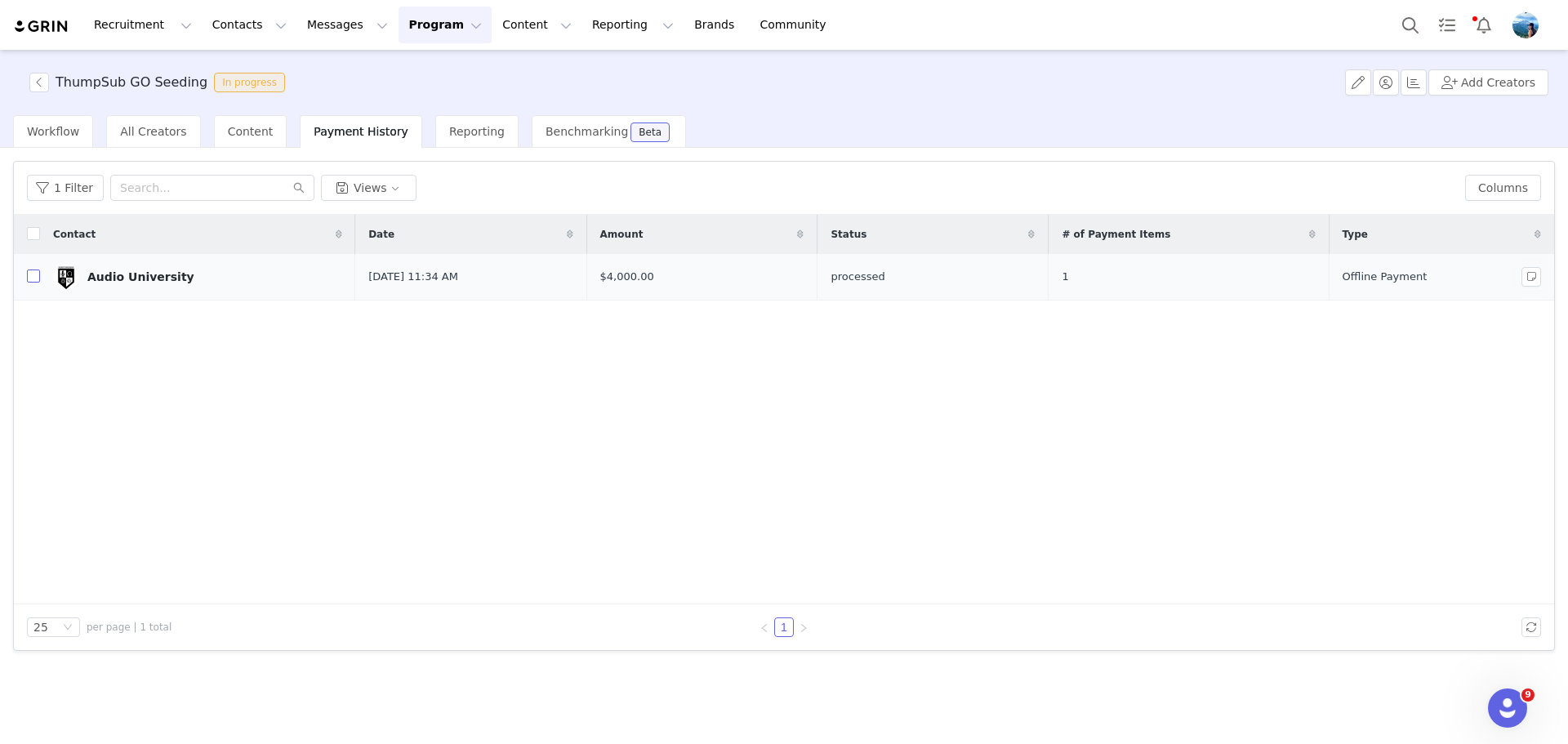
click at [38, 275] on input "checkbox" at bounding box center [33, 276] width 13 height 13
checkbox input "true"
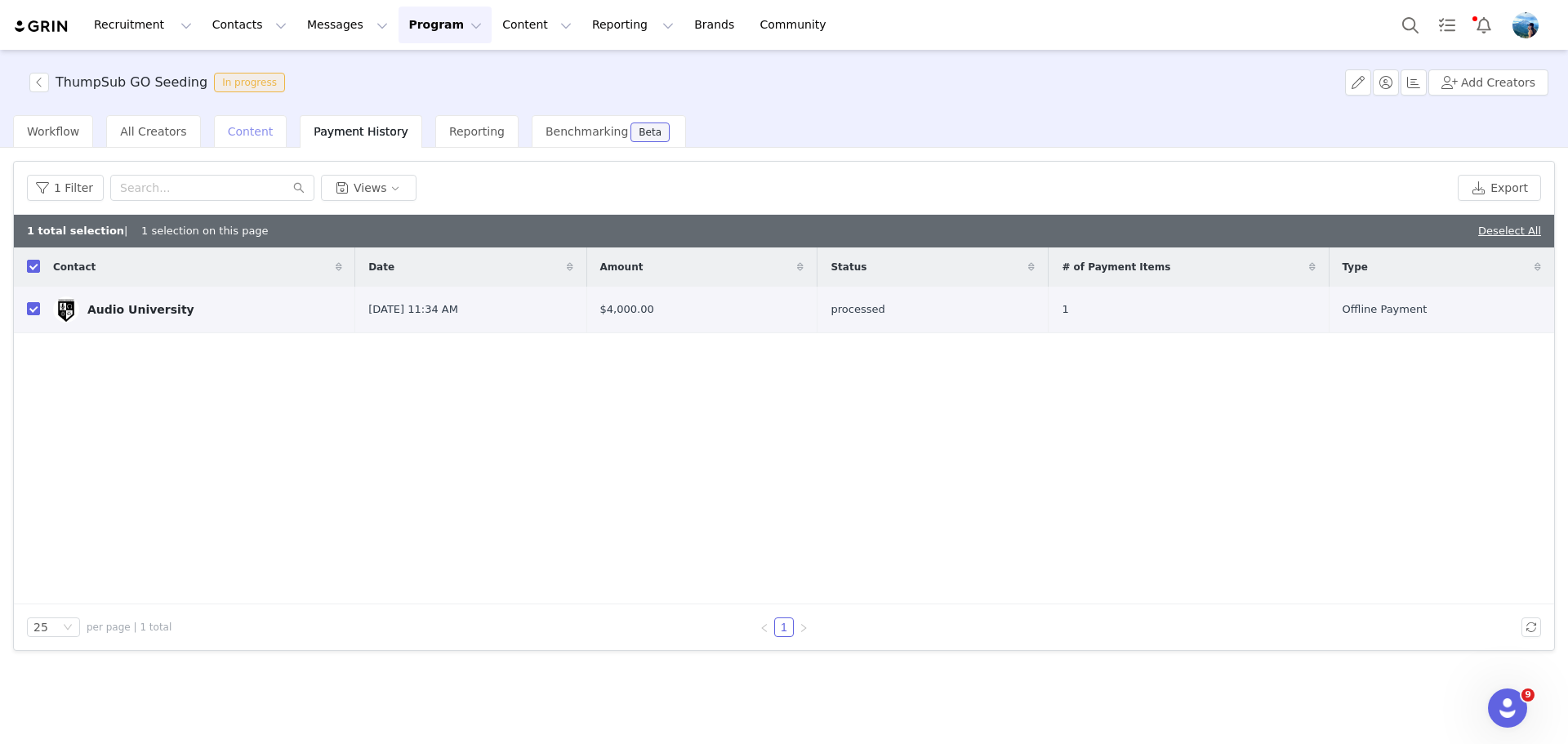
click at [235, 129] on span "Content" at bounding box center [251, 131] width 46 height 13
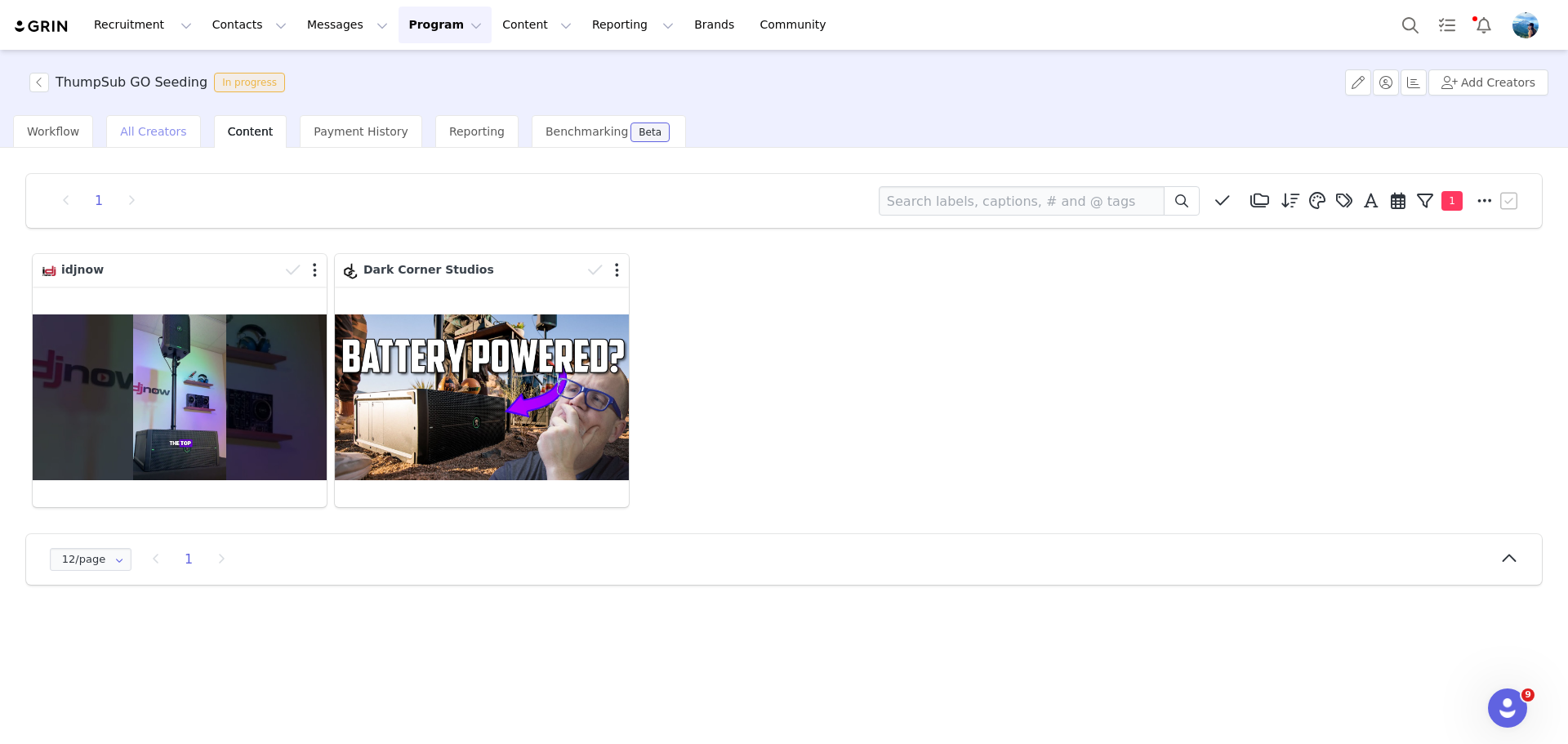
click at [139, 132] on span "All Creators" at bounding box center [153, 131] width 66 height 13
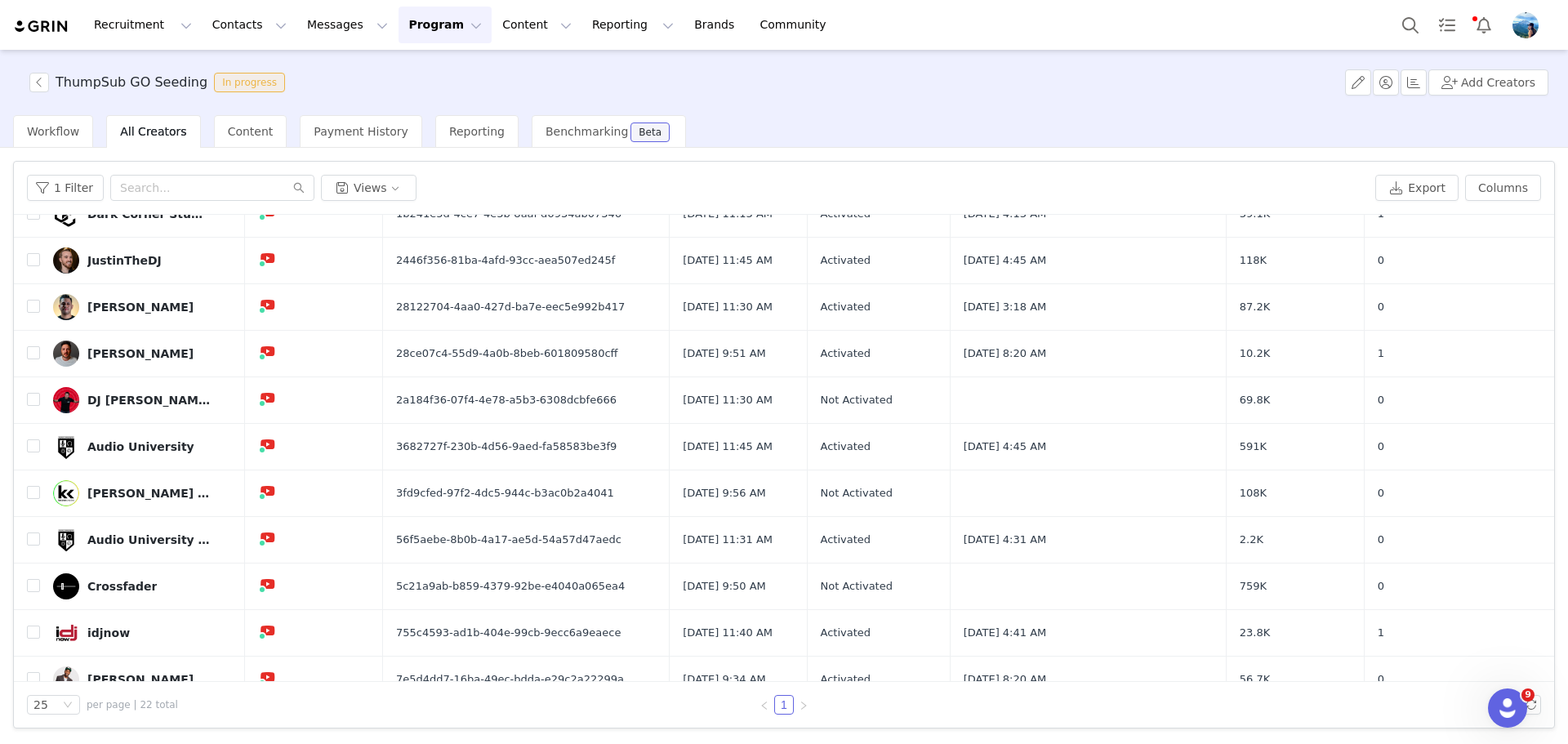
scroll to position [596, 0]
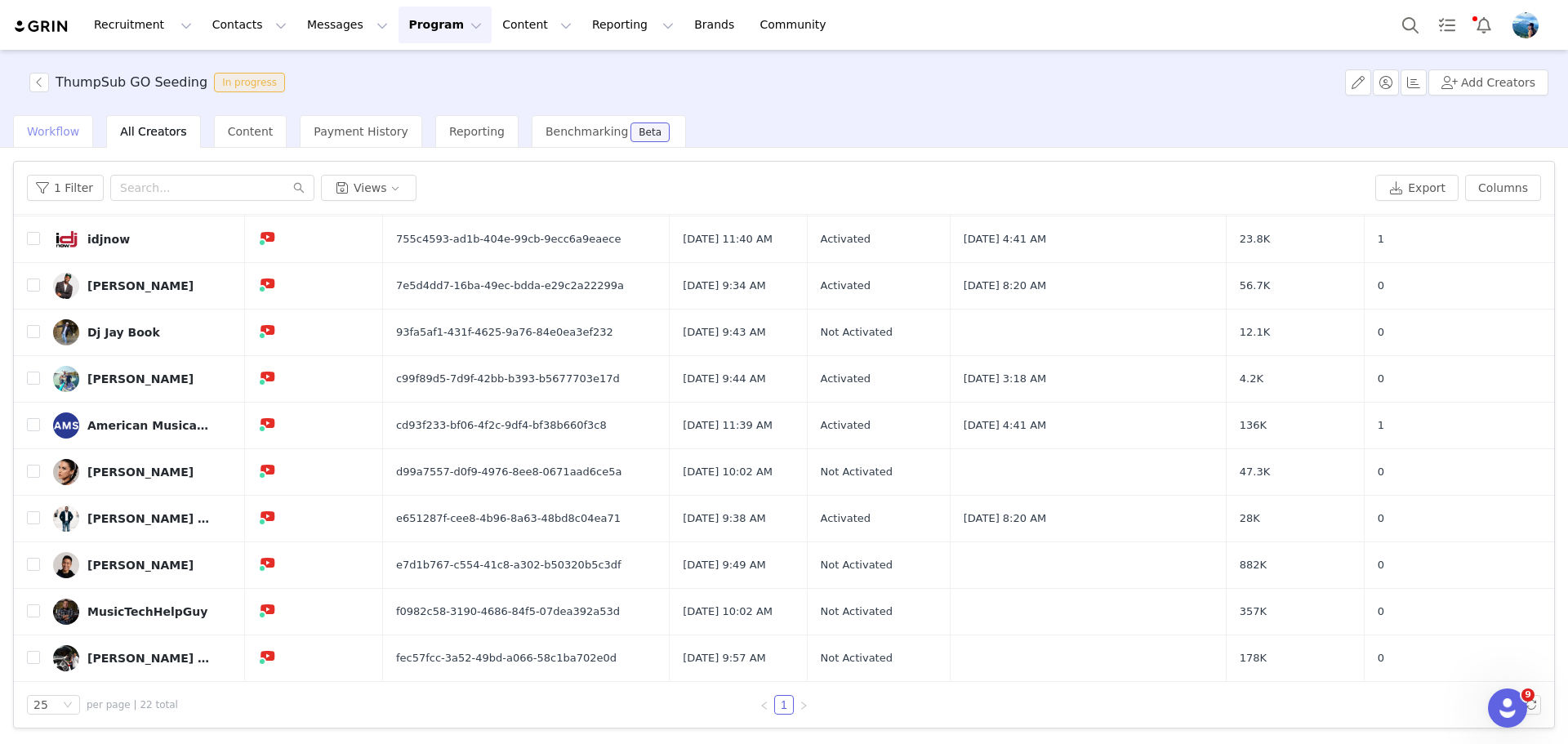
click at [77, 141] on div "Workflow" at bounding box center [53, 131] width 80 height 33
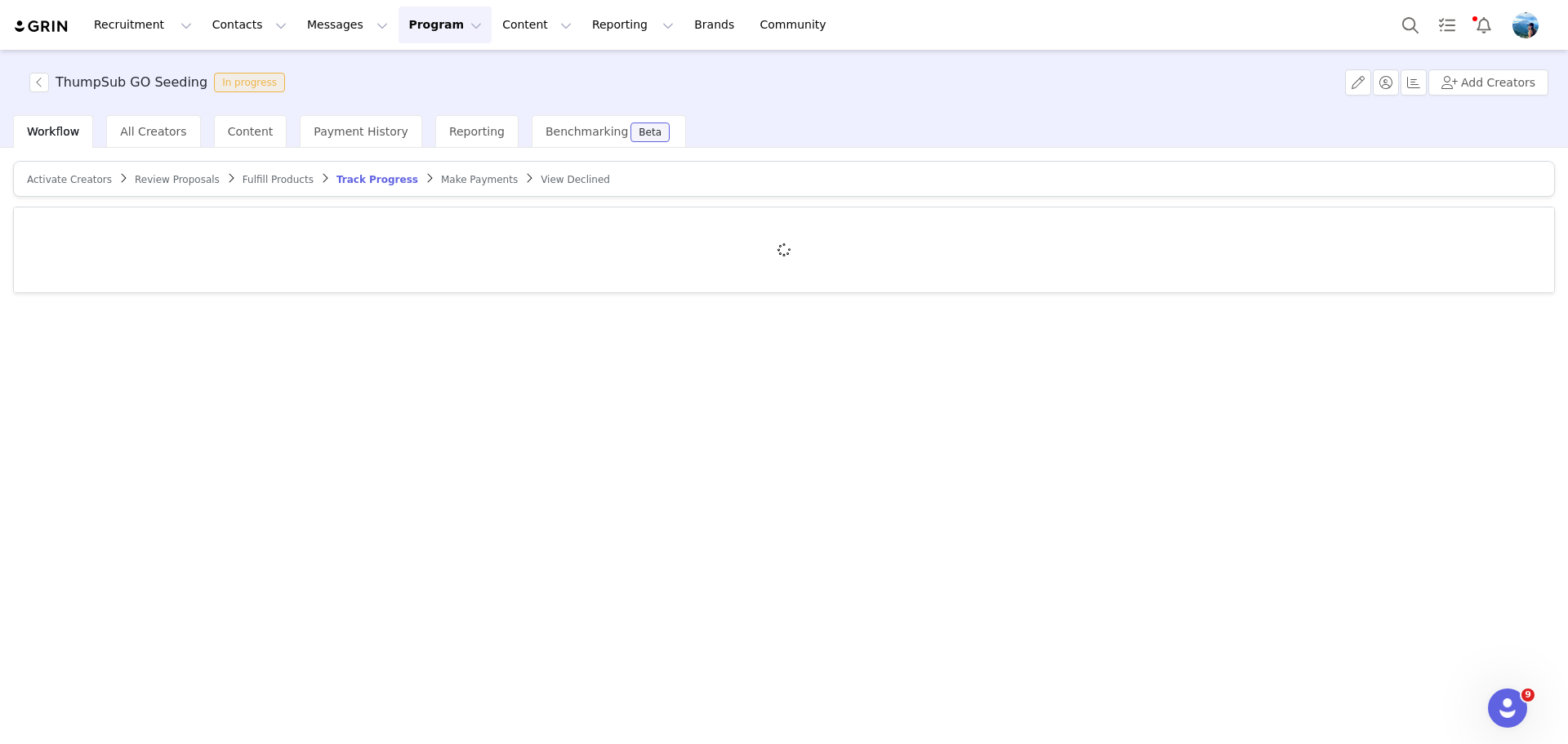
click at [447, 180] on span "Make Payments" at bounding box center [478, 179] width 76 height 11
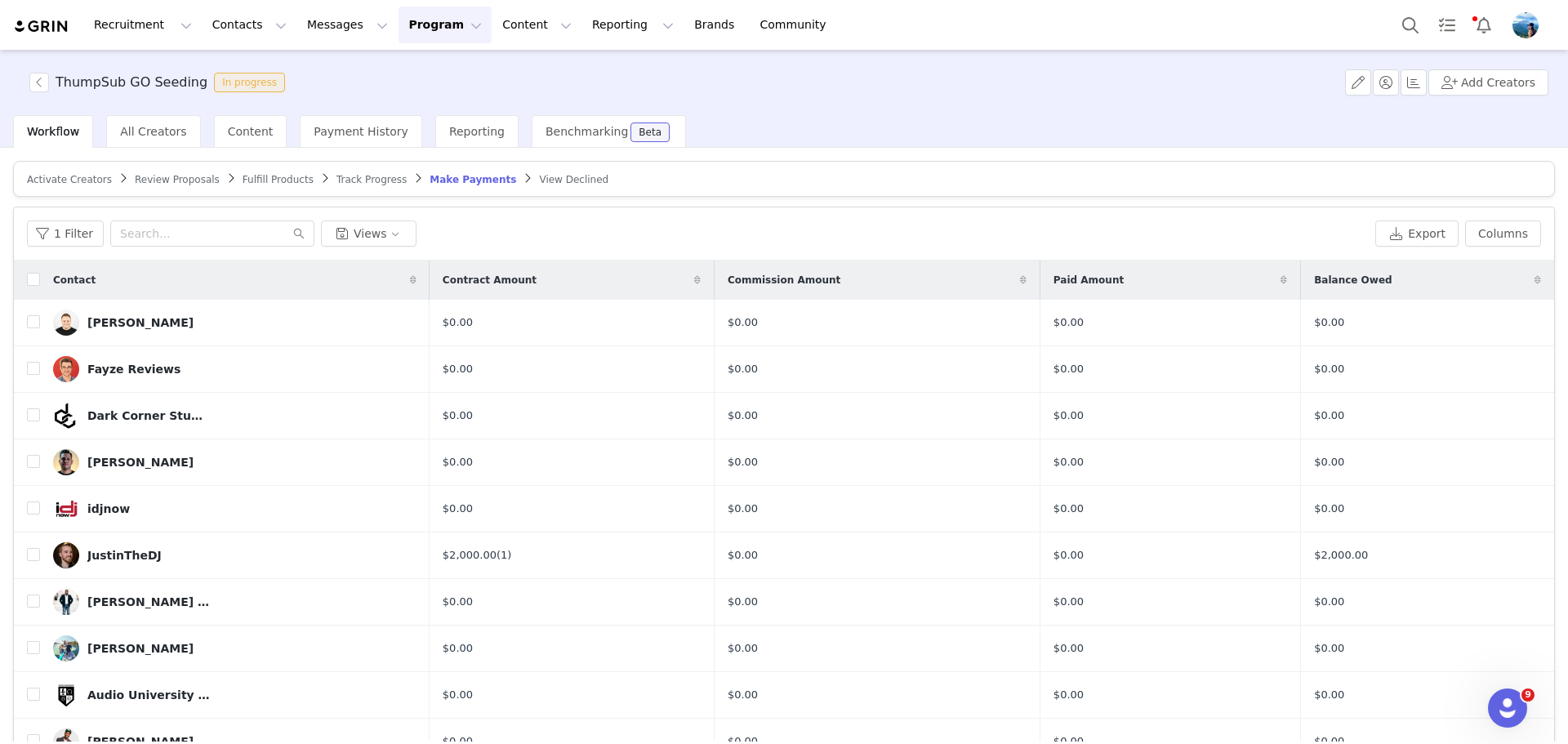
click at [539, 174] on span "View Declined" at bounding box center [573, 179] width 69 height 11
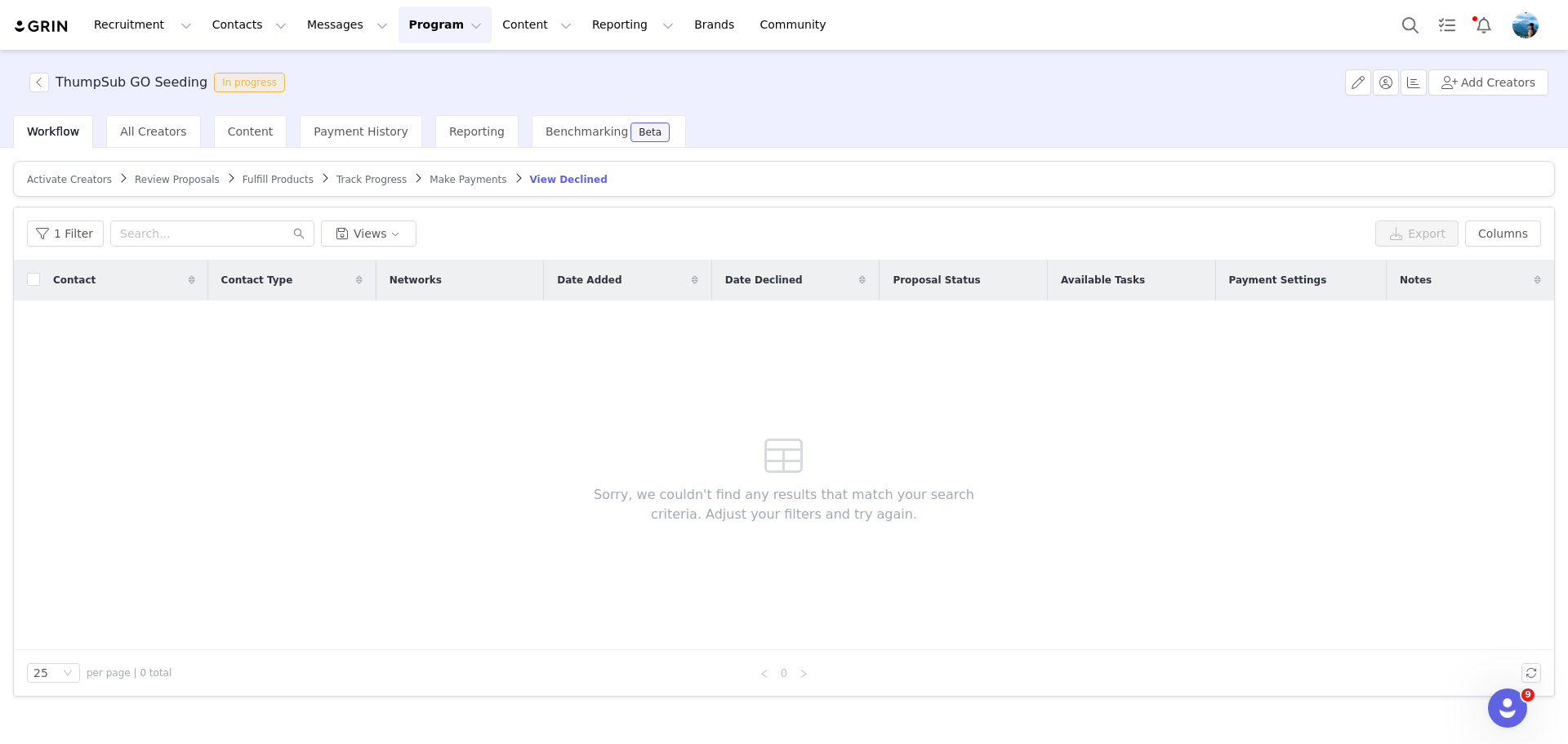
click at [449, 177] on span "Make Payments" at bounding box center [467, 179] width 76 height 11
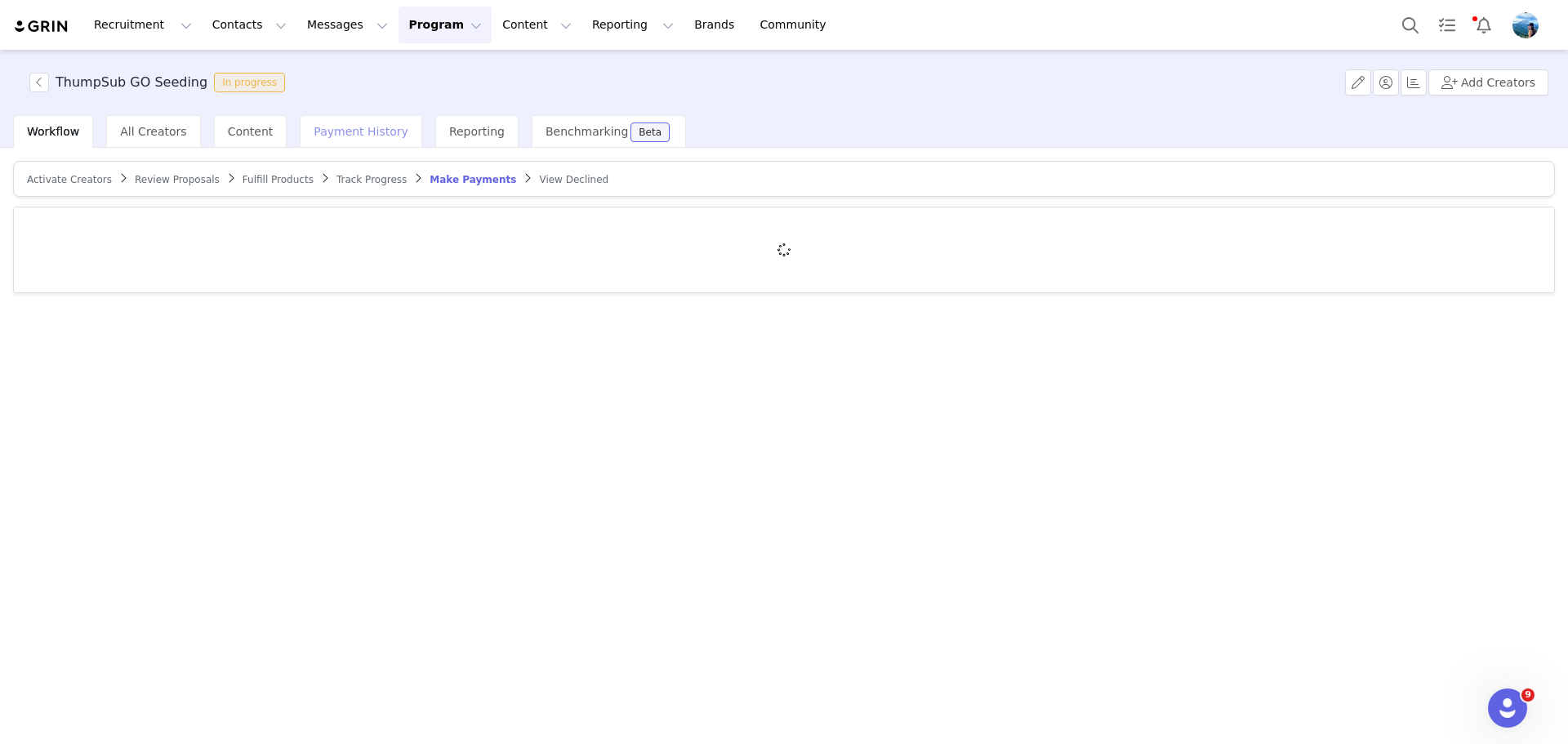
click at [315, 135] on span "Payment History" at bounding box center [361, 131] width 95 height 13
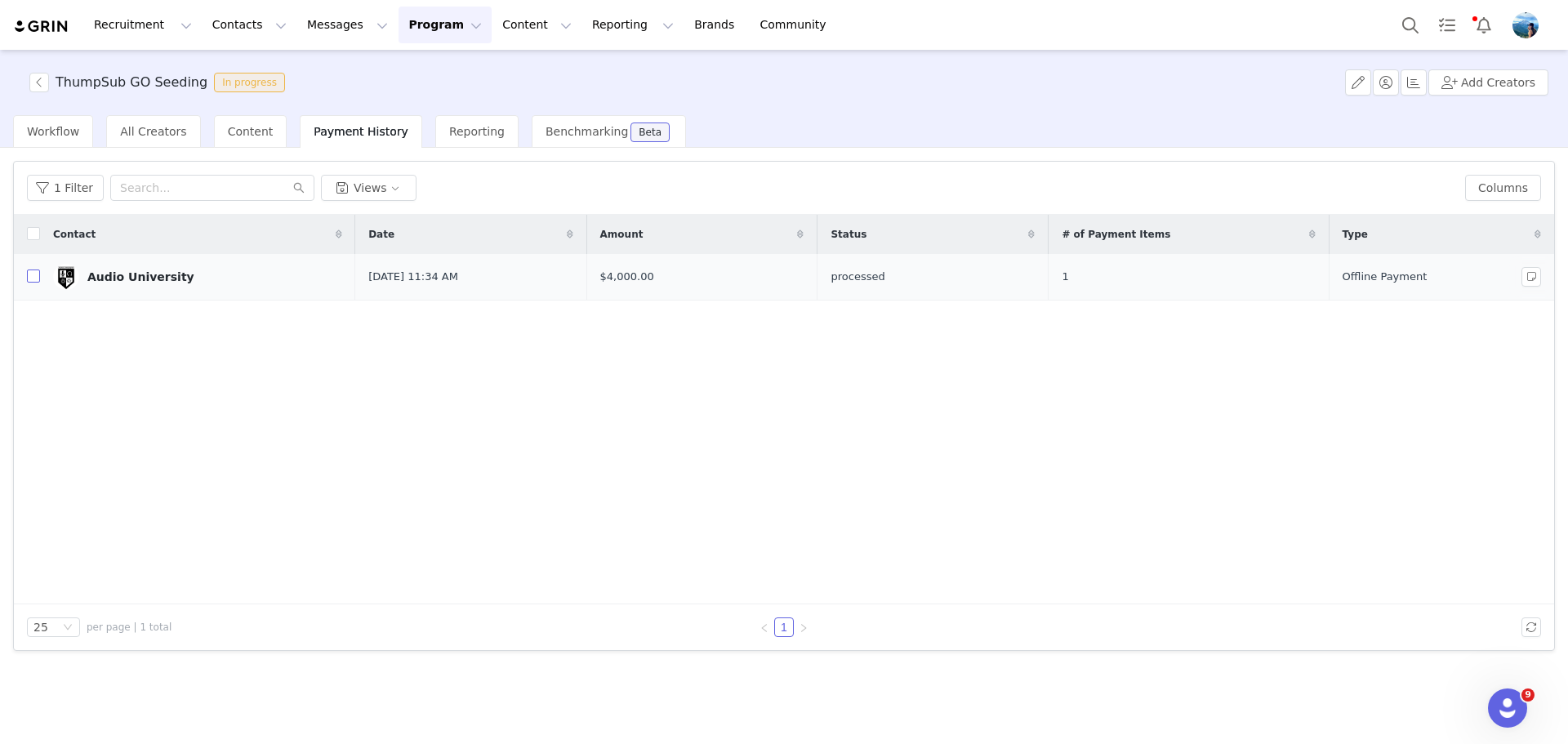
click at [32, 283] on input "checkbox" at bounding box center [33, 276] width 13 height 13
checkbox input "true"
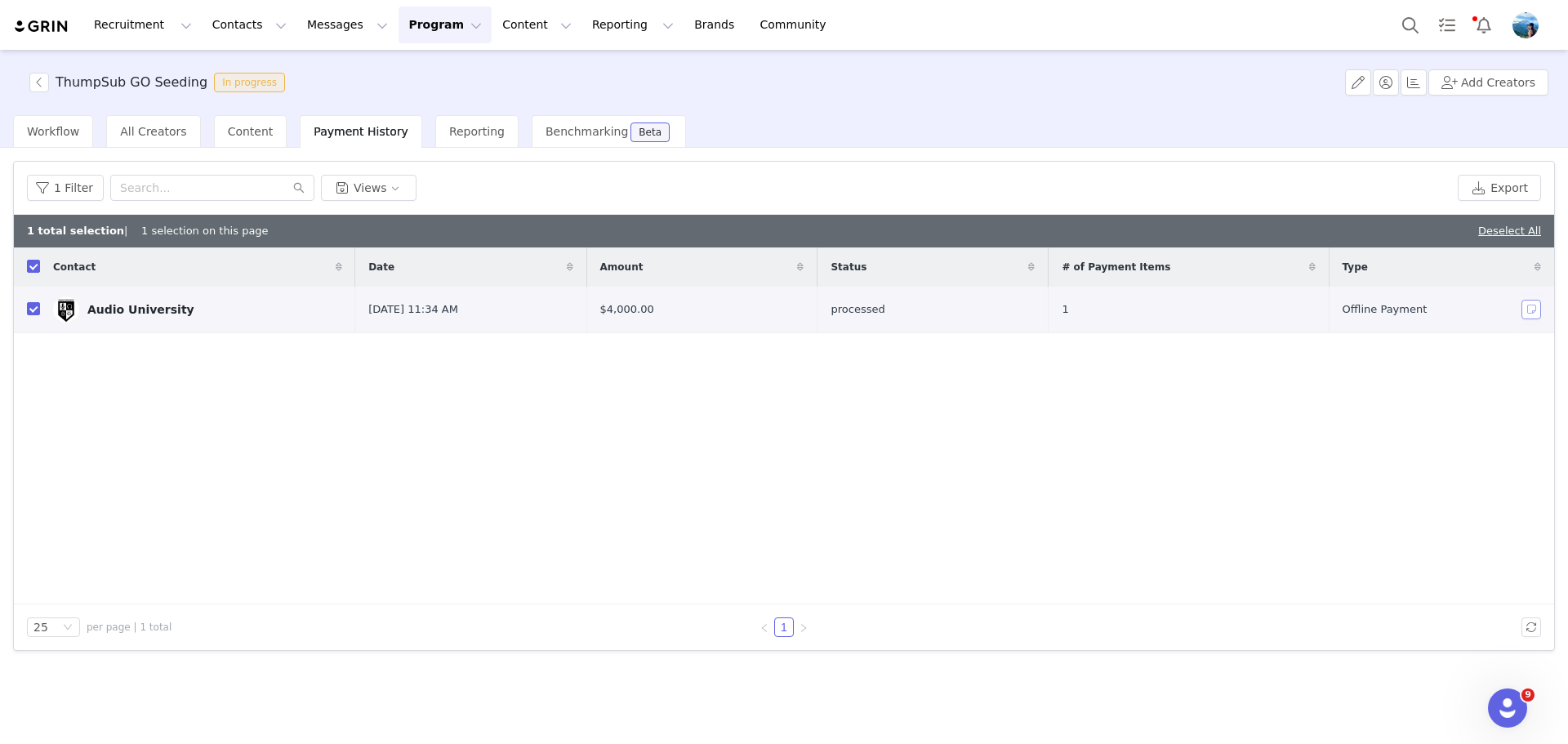
click at [1542, 308] on span at bounding box center [1535, 309] width 26 height 19
click at [1532, 310] on button "button" at bounding box center [1531, 309] width 19 height 19
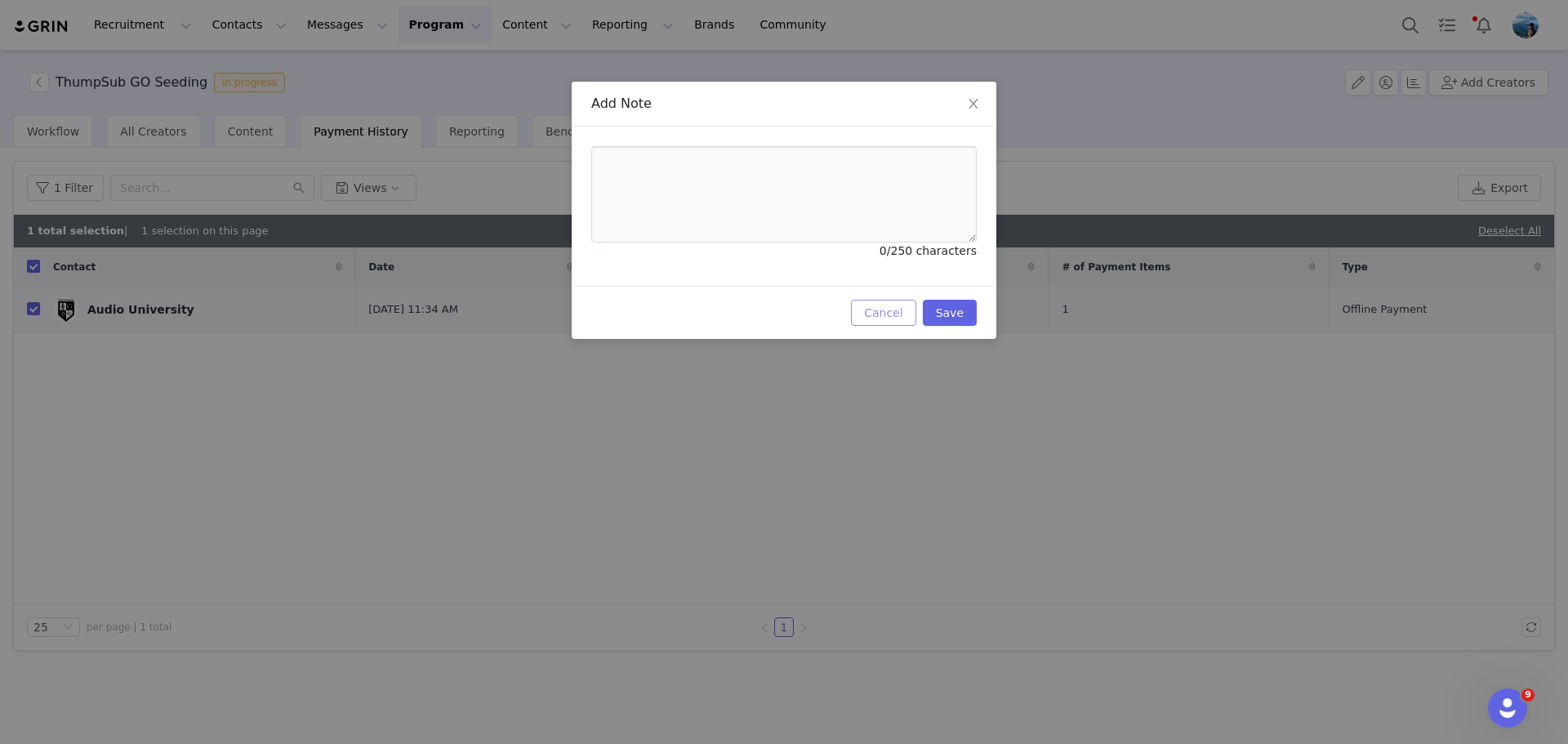
click at [907, 306] on button "Cancel" at bounding box center [882, 313] width 64 height 26
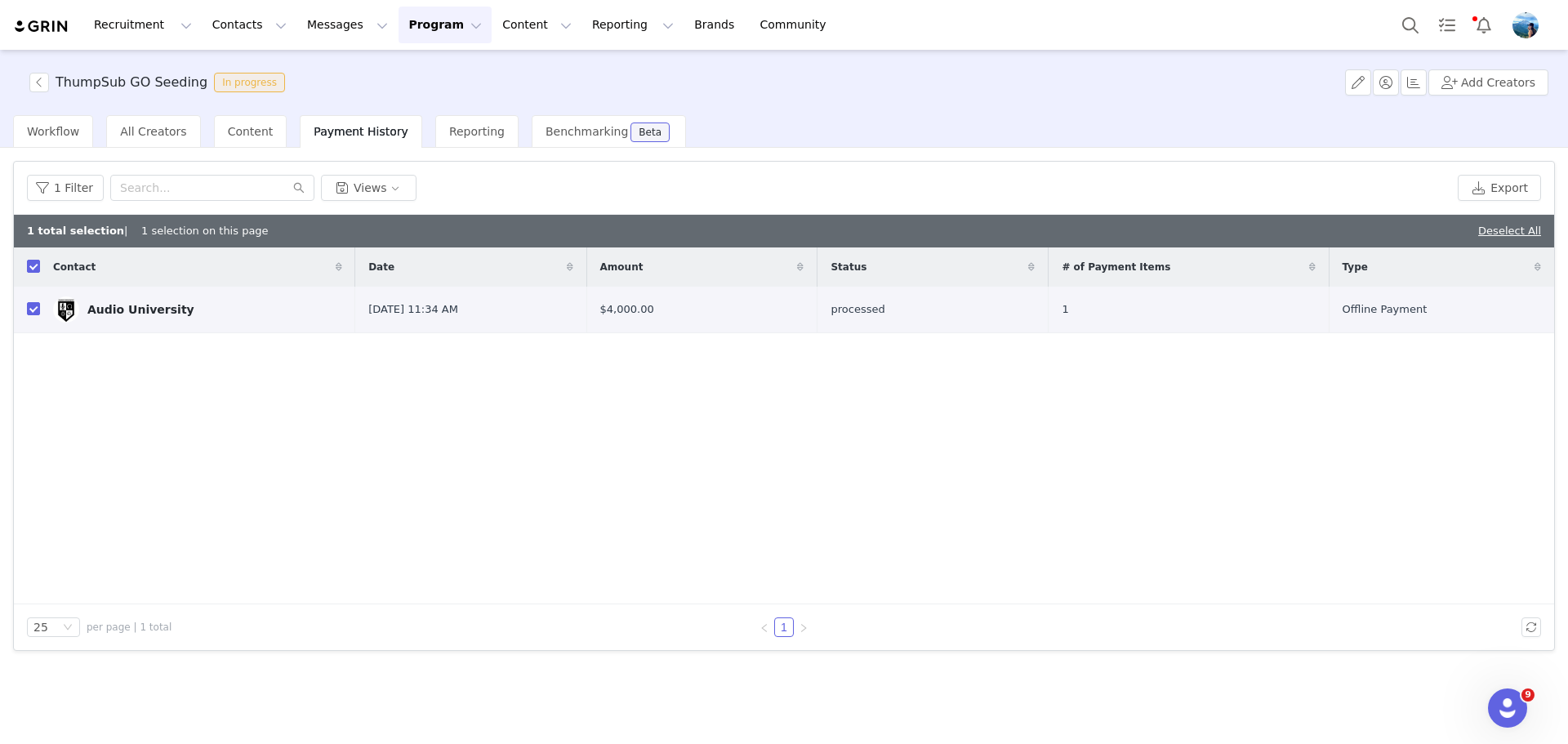
click at [442, 112] on div "ThumpSub GO Seeding In progress Add Creators" at bounding box center [784, 83] width 1568 height 65
click at [450, 125] on span "Reporting" at bounding box center [477, 131] width 55 height 13
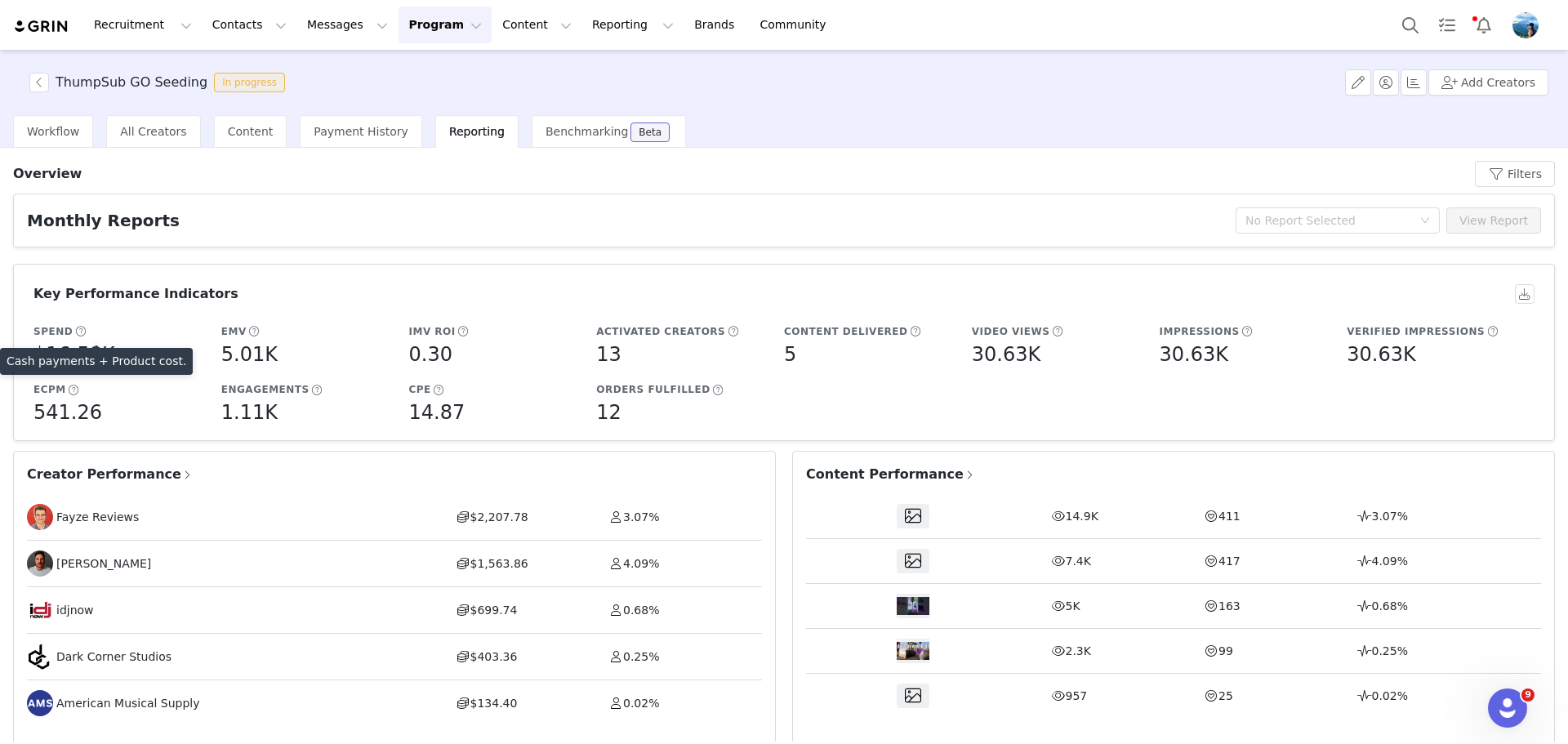
click at [75, 332] on span at bounding box center [81, 331] width 12 height 15
click at [176, 213] on div "Monthly Reports" at bounding box center [631, 220] width 1209 height 25
click at [545, 126] on span "Benchmarking" at bounding box center [586, 131] width 83 height 13
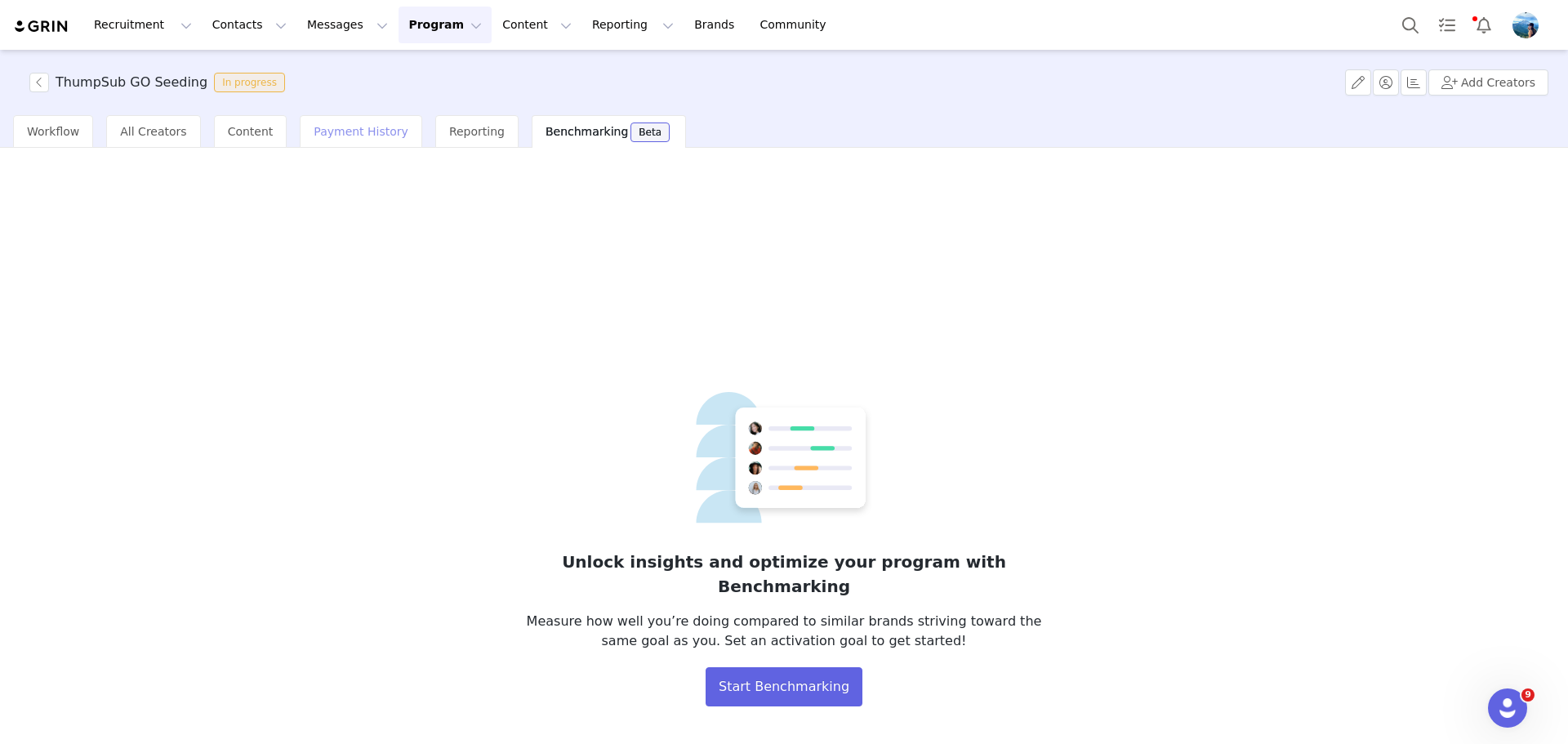
click at [329, 128] on span "Payment History" at bounding box center [361, 131] width 95 height 13
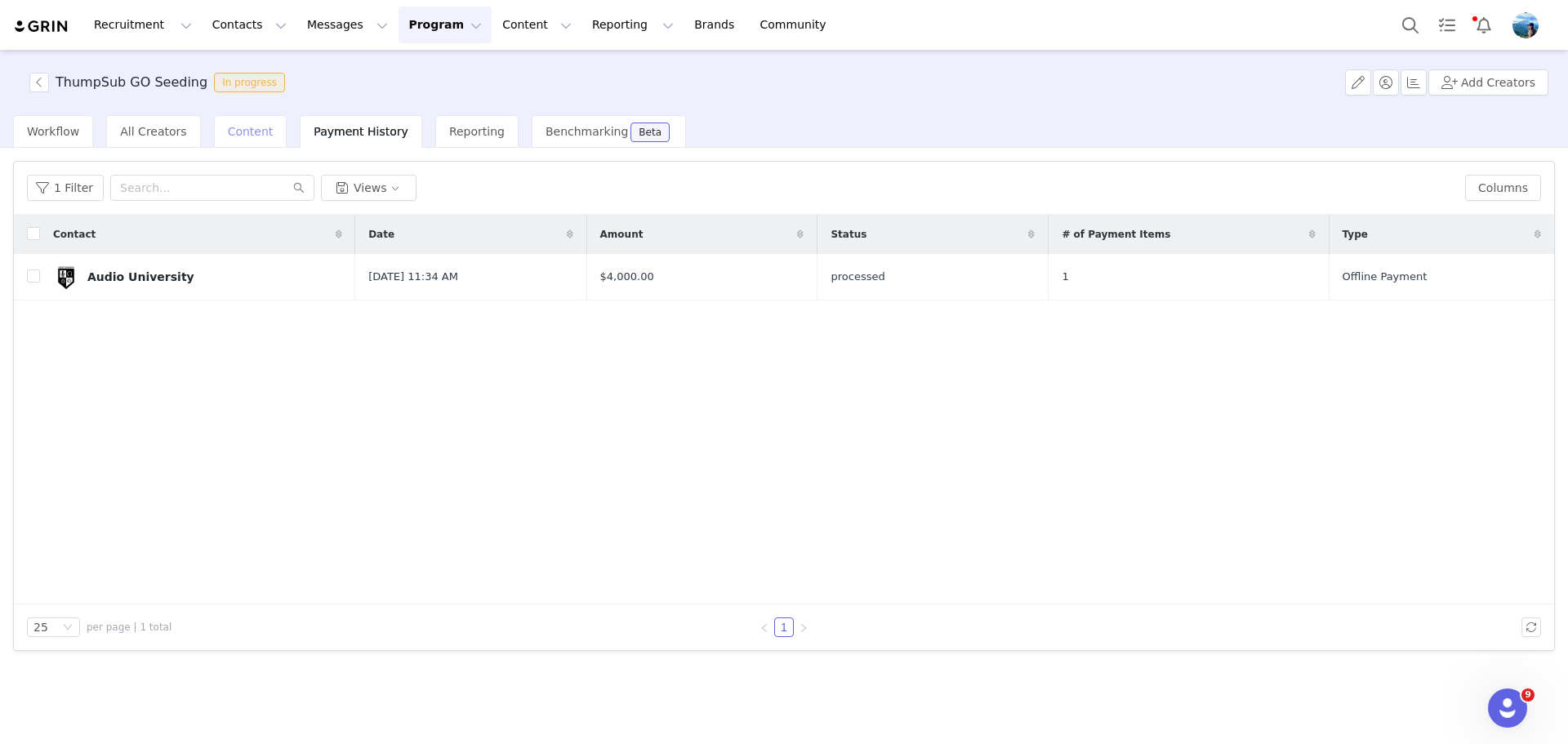
click at [234, 127] on span "Content" at bounding box center [251, 131] width 46 height 13
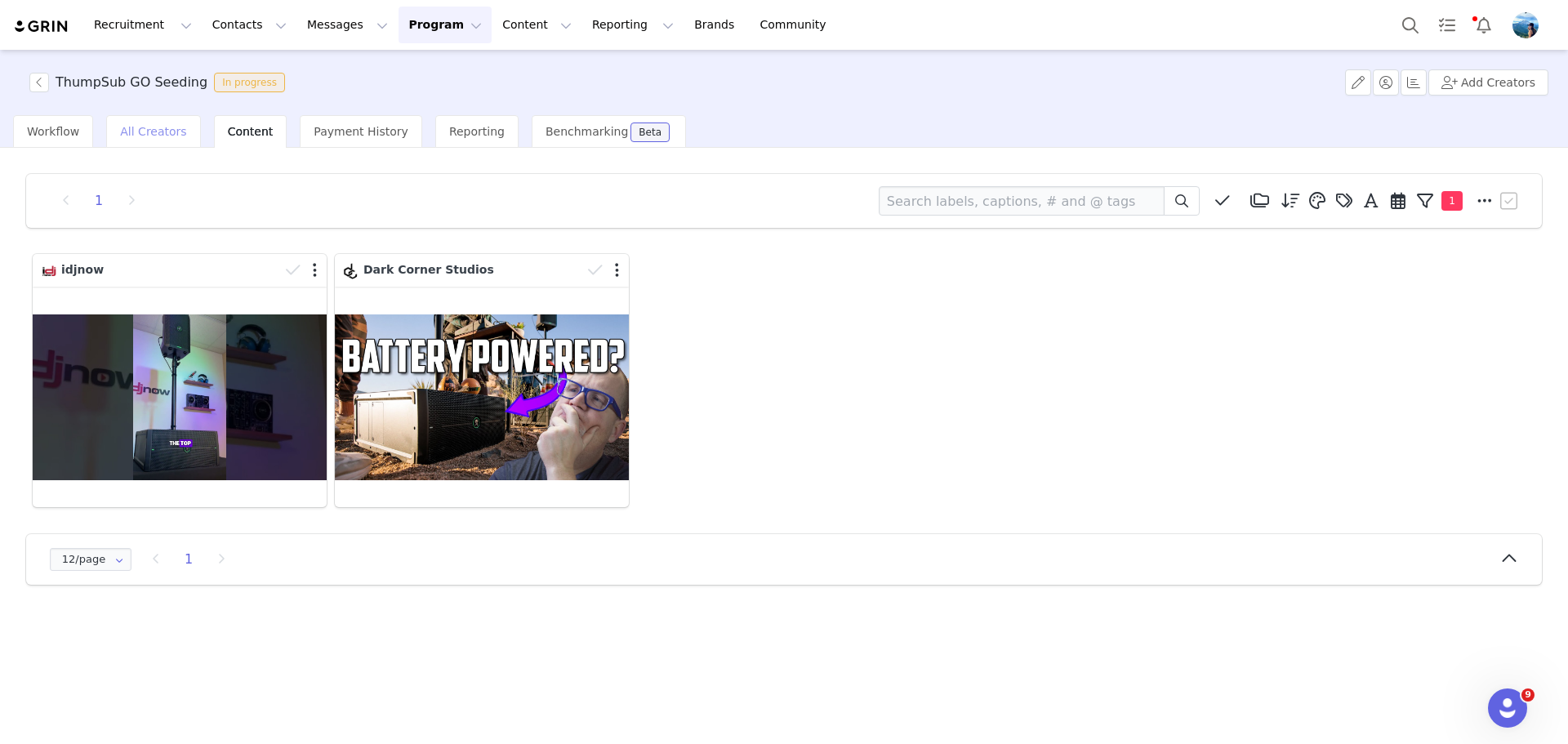
click at [144, 126] on span "All Creators" at bounding box center [153, 131] width 66 height 13
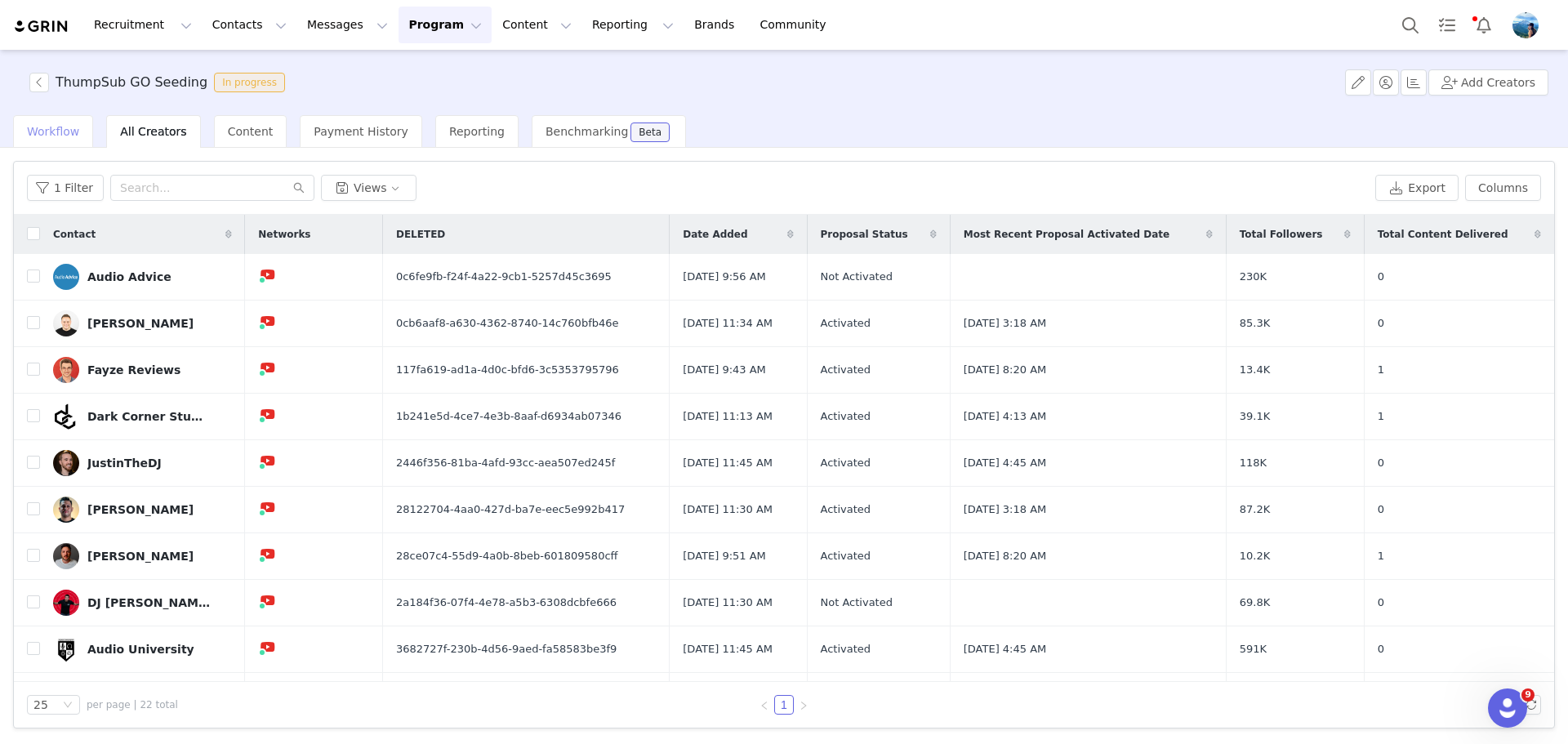
click at [57, 134] on span "Workflow" at bounding box center [54, 131] width 53 height 13
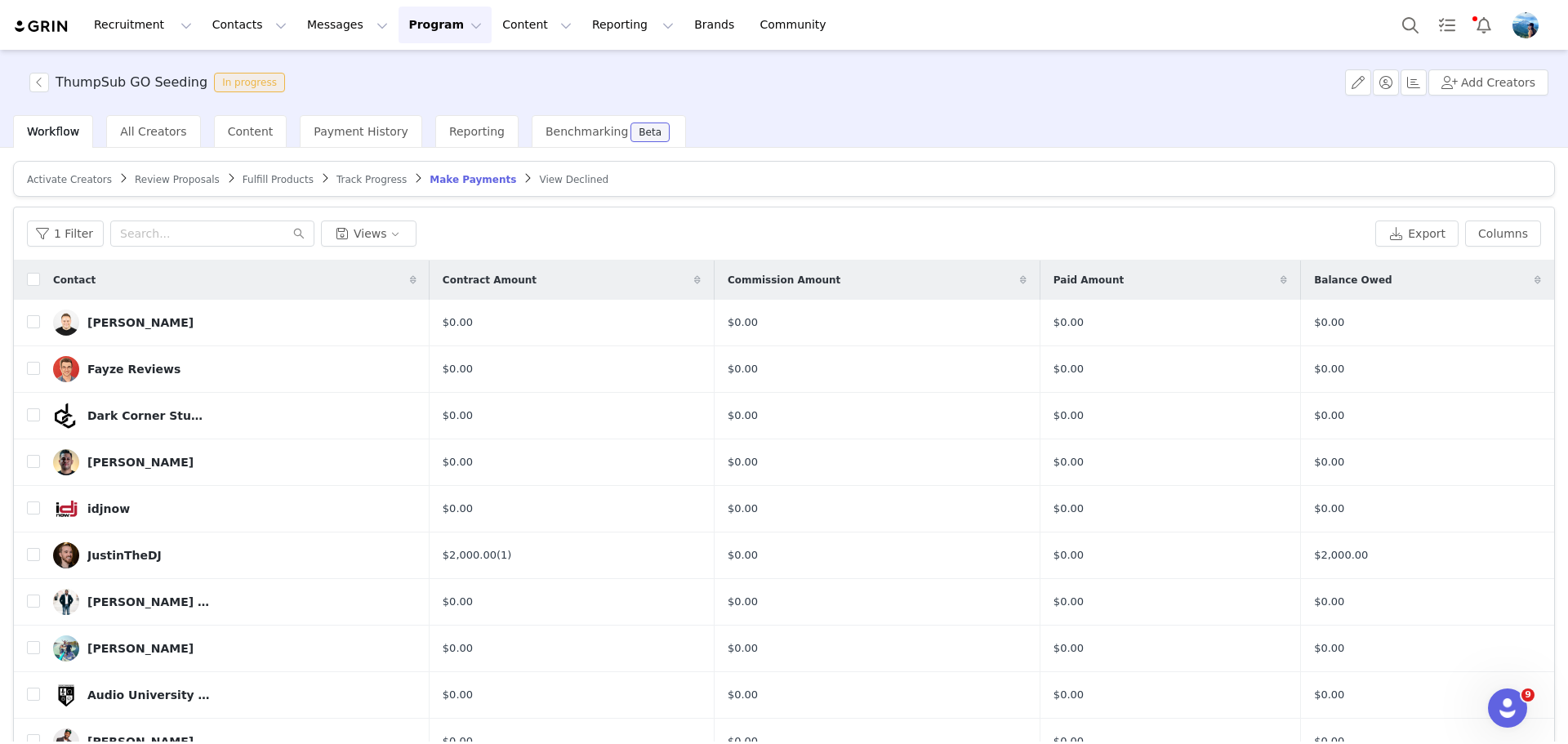
click at [177, 181] on span "Review Proposals" at bounding box center [176, 179] width 85 height 11
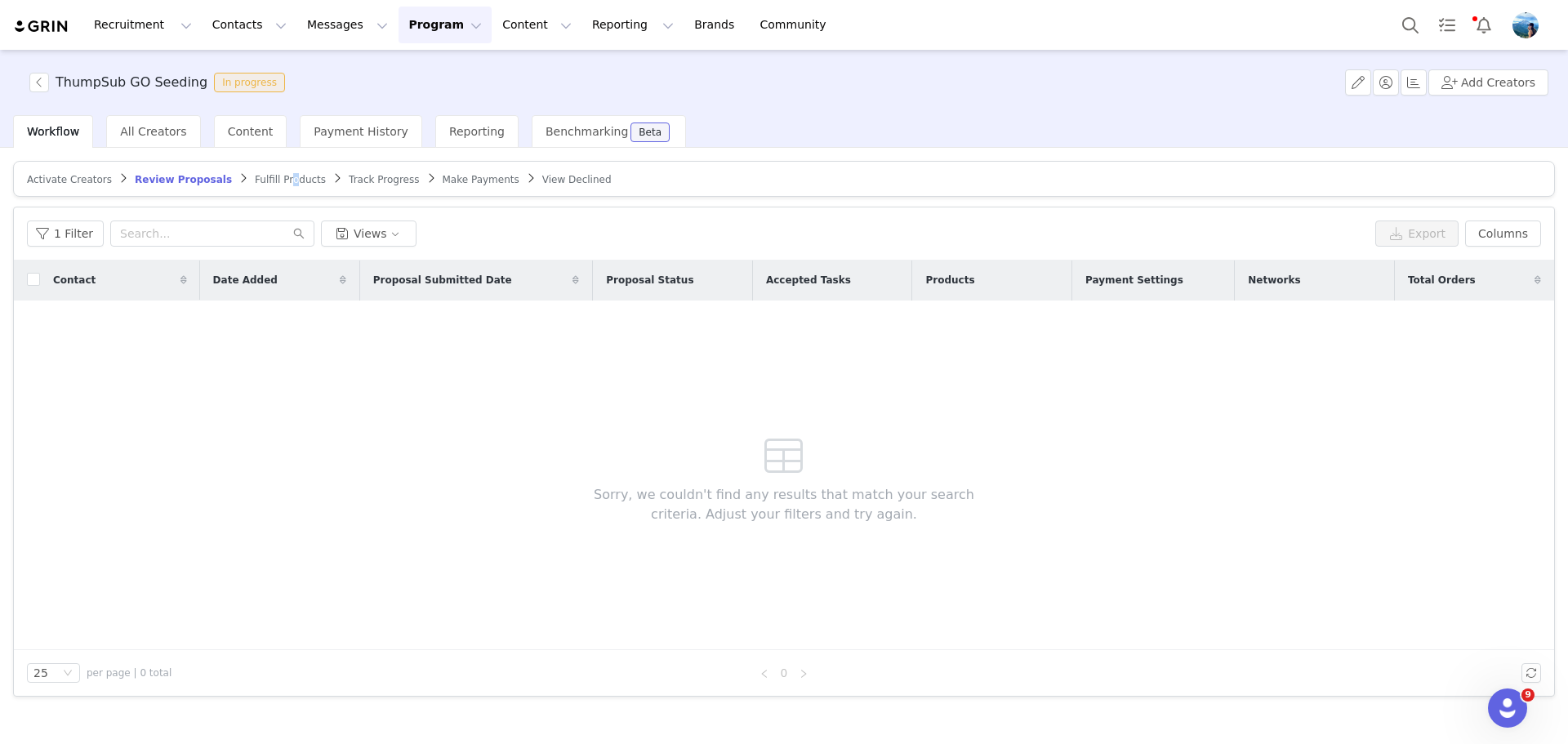
click at [261, 179] on span "Fulfill Products" at bounding box center [290, 179] width 71 height 11
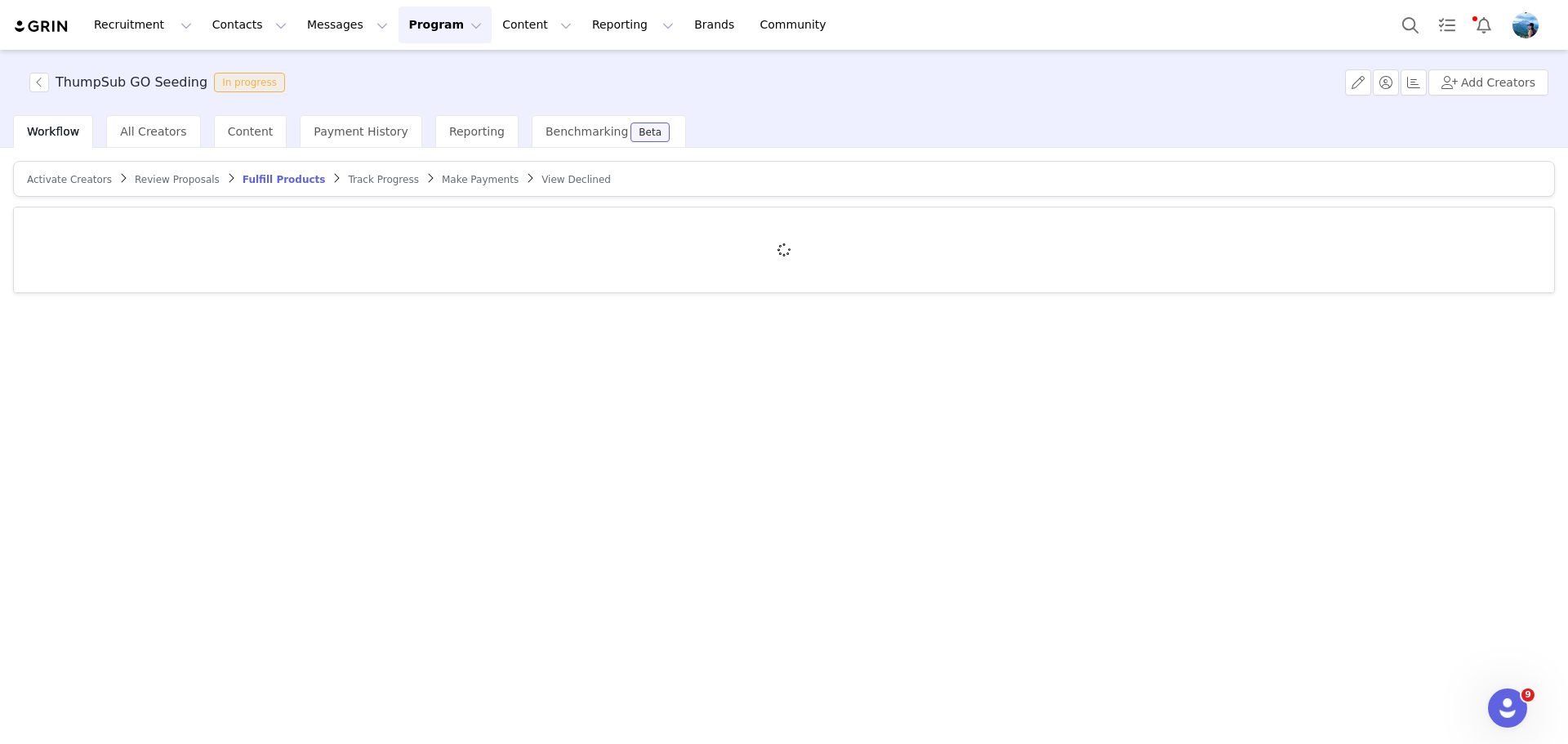
click at [348, 180] on span "Track Progress" at bounding box center [383, 179] width 70 height 11
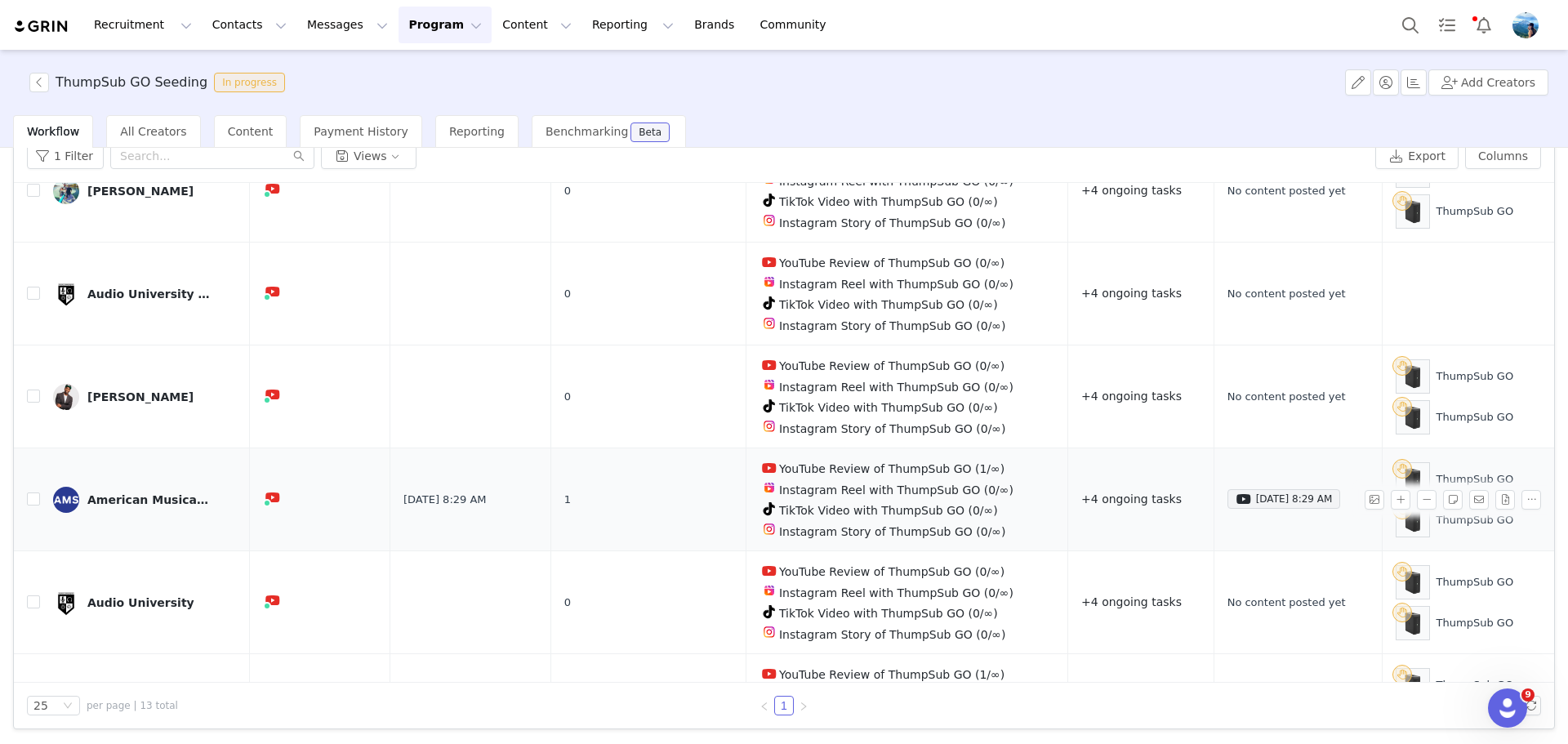
scroll to position [846, 0]
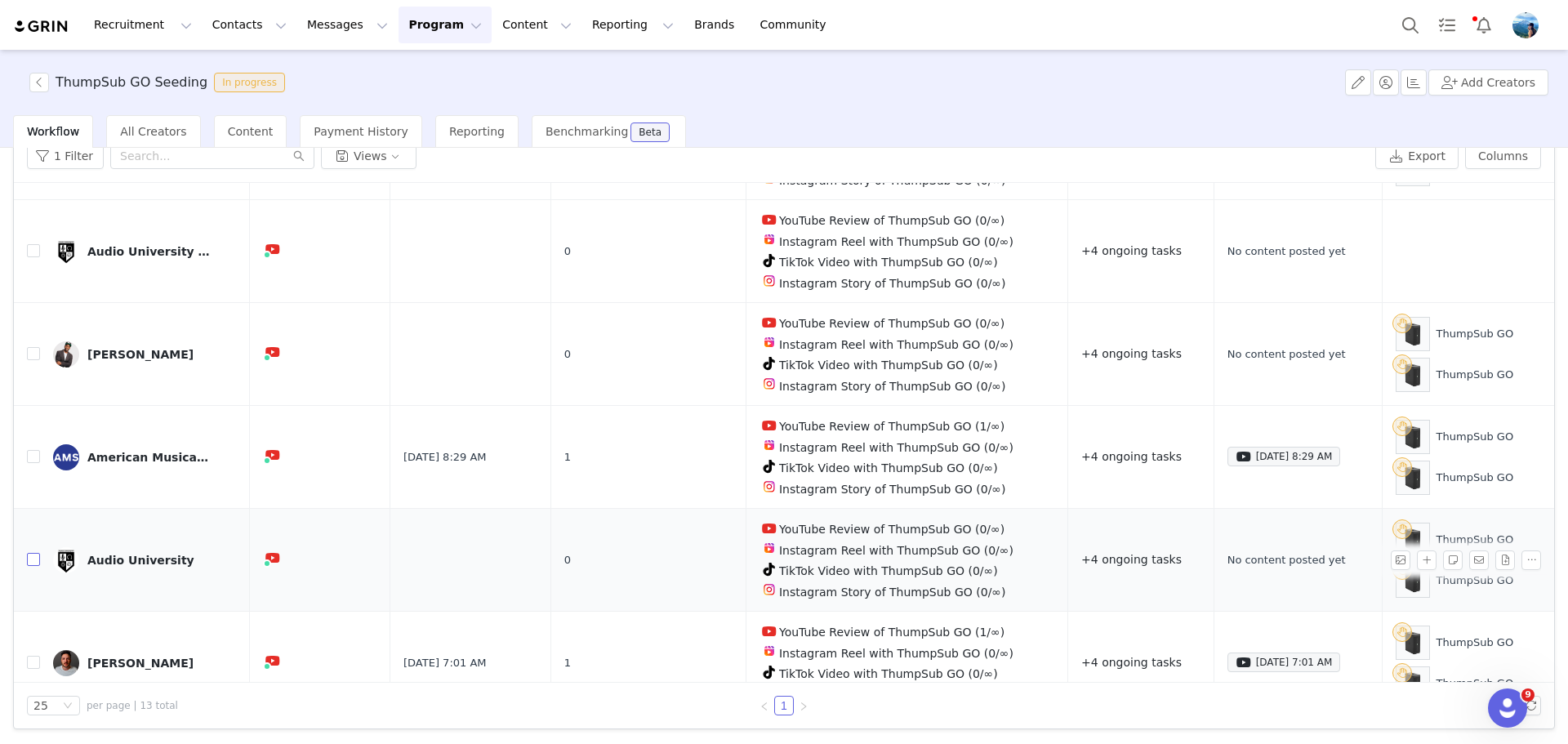
click at [40, 553] on input "checkbox" at bounding box center [33, 560] width 13 height 13
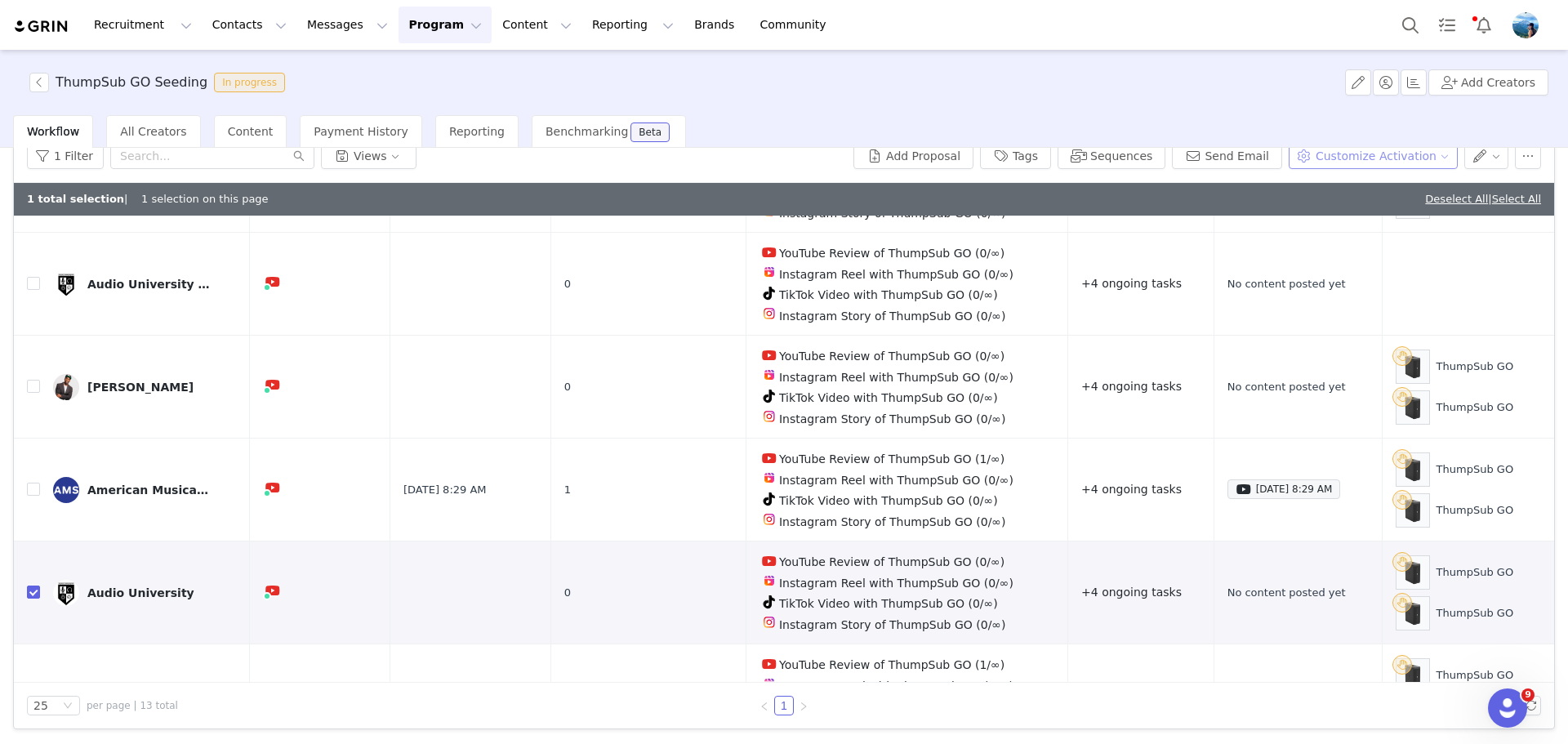
click at [1332, 159] on button "Customize Activation" at bounding box center [1373, 156] width 169 height 26
click at [1340, 160] on button "Customize Activation" at bounding box center [1373, 156] width 169 height 26
click at [1472, 155] on button "button" at bounding box center [1486, 156] width 45 height 26
click at [1481, 157] on button "button" at bounding box center [1486, 156] width 45 height 26
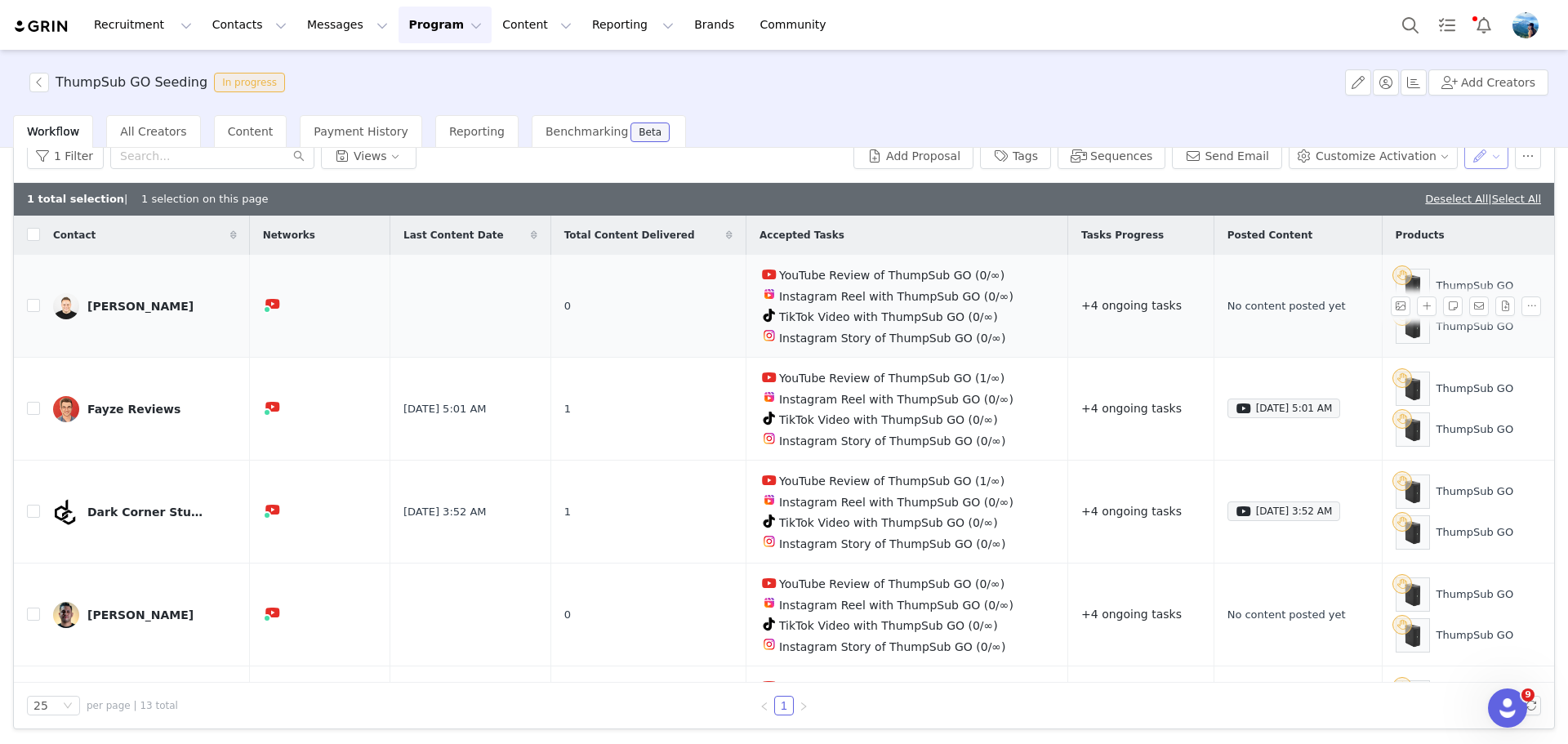
scroll to position [0, 0]
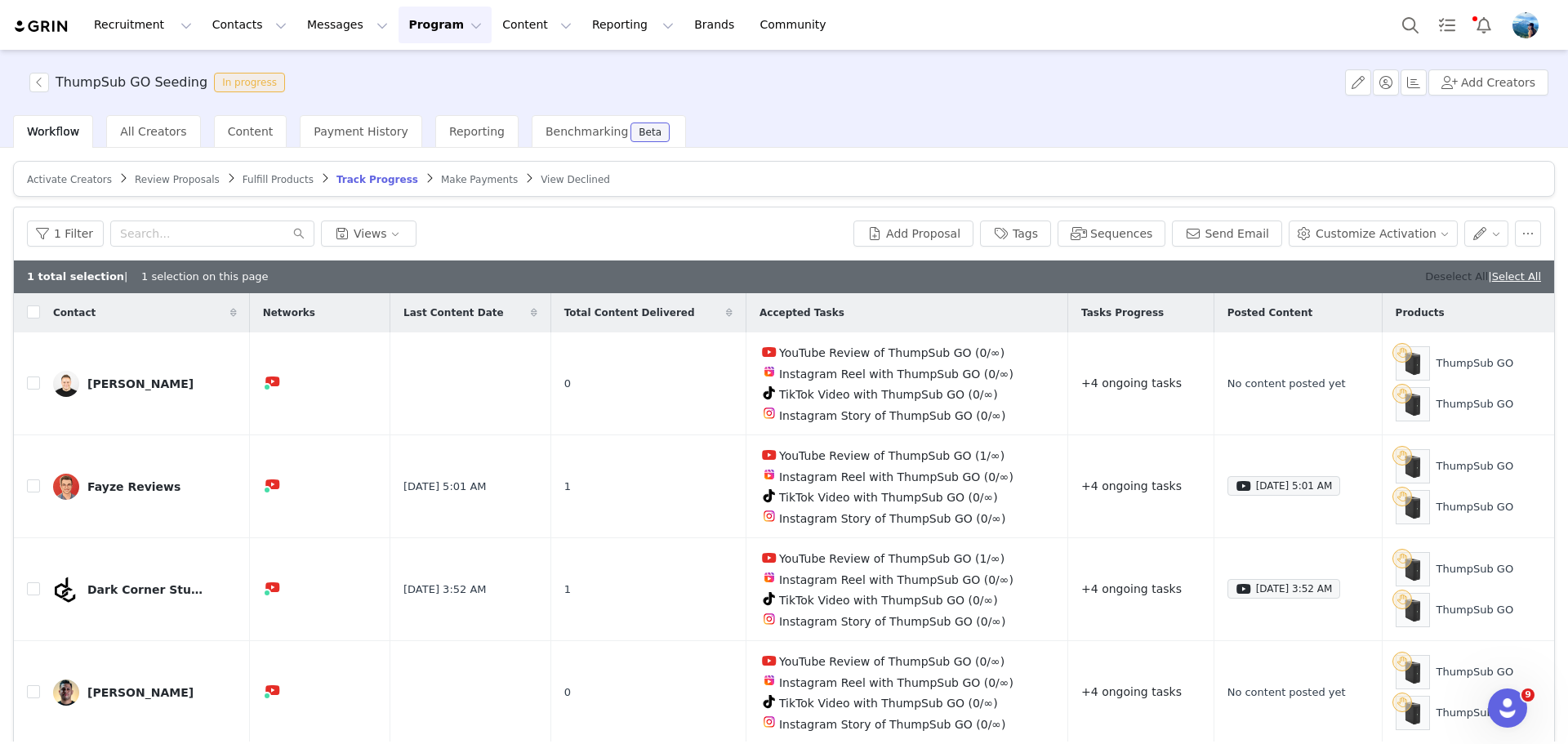
click at [1435, 277] on link "Deselect All" at bounding box center [1457, 277] width 63 height 12
checkbox input "false"
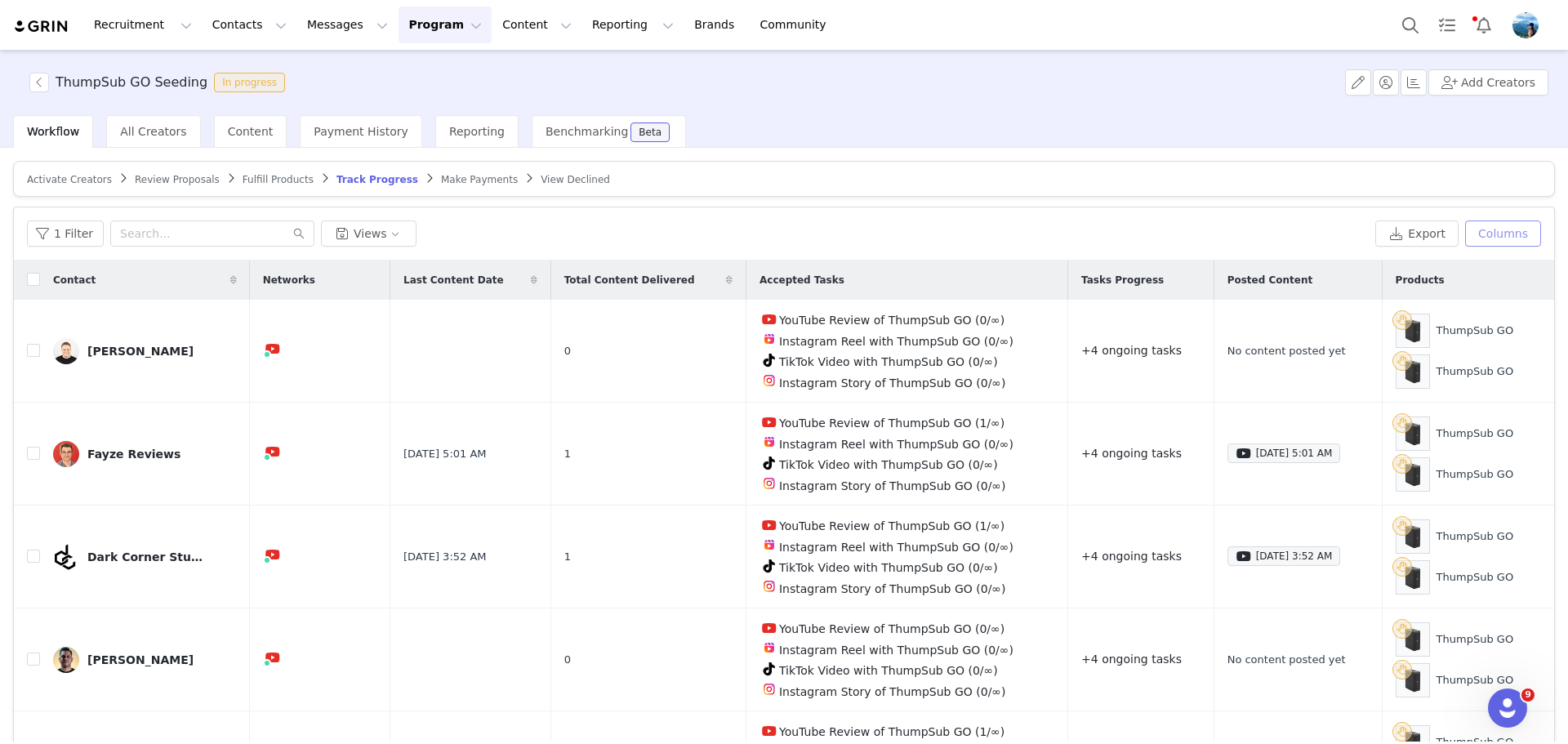
click at [1492, 231] on button "Columns" at bounding box center [1503, 234] width 76 height 26
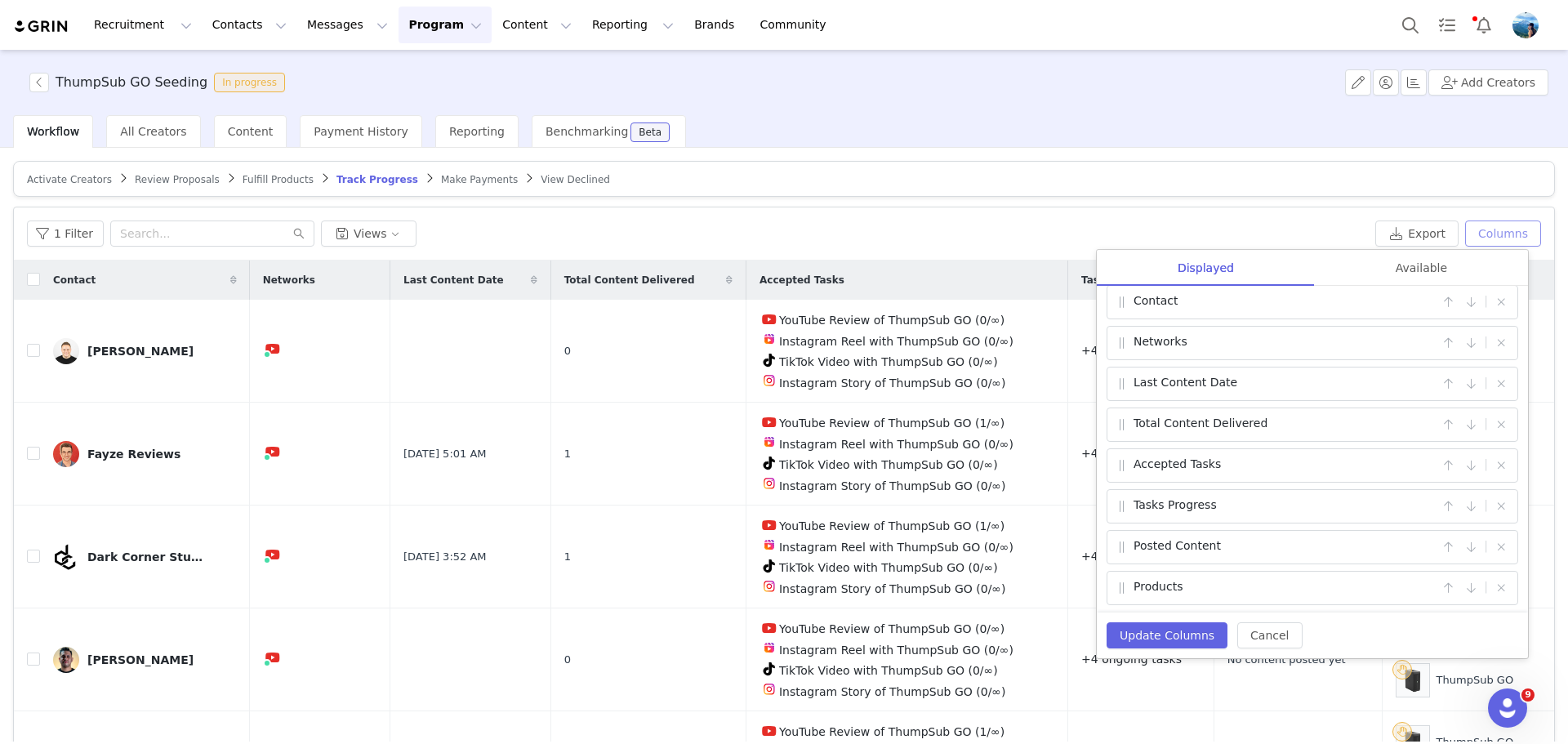
scroll to position [13, 0]
click at [1492, 417] on button "button" at bounding box center [1501, 423] width 19 height 19
click at [1413, 270] on div "Available" at bounding box center [1421, 269] width 213 height 37
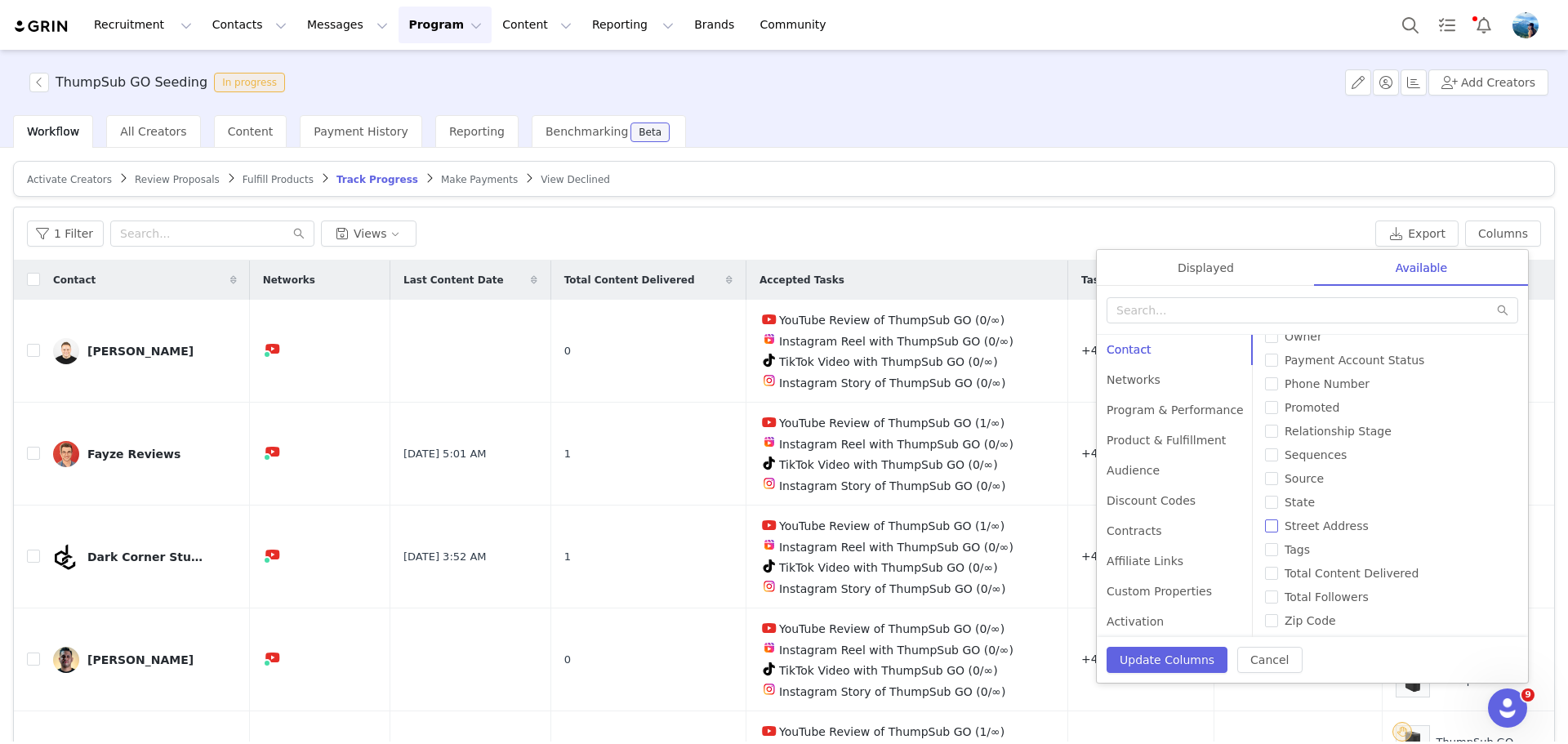
scroll to position [493, 0]
click at [1236, 309] on input "text" at bounding box center [1312, 311] width 412 height 26
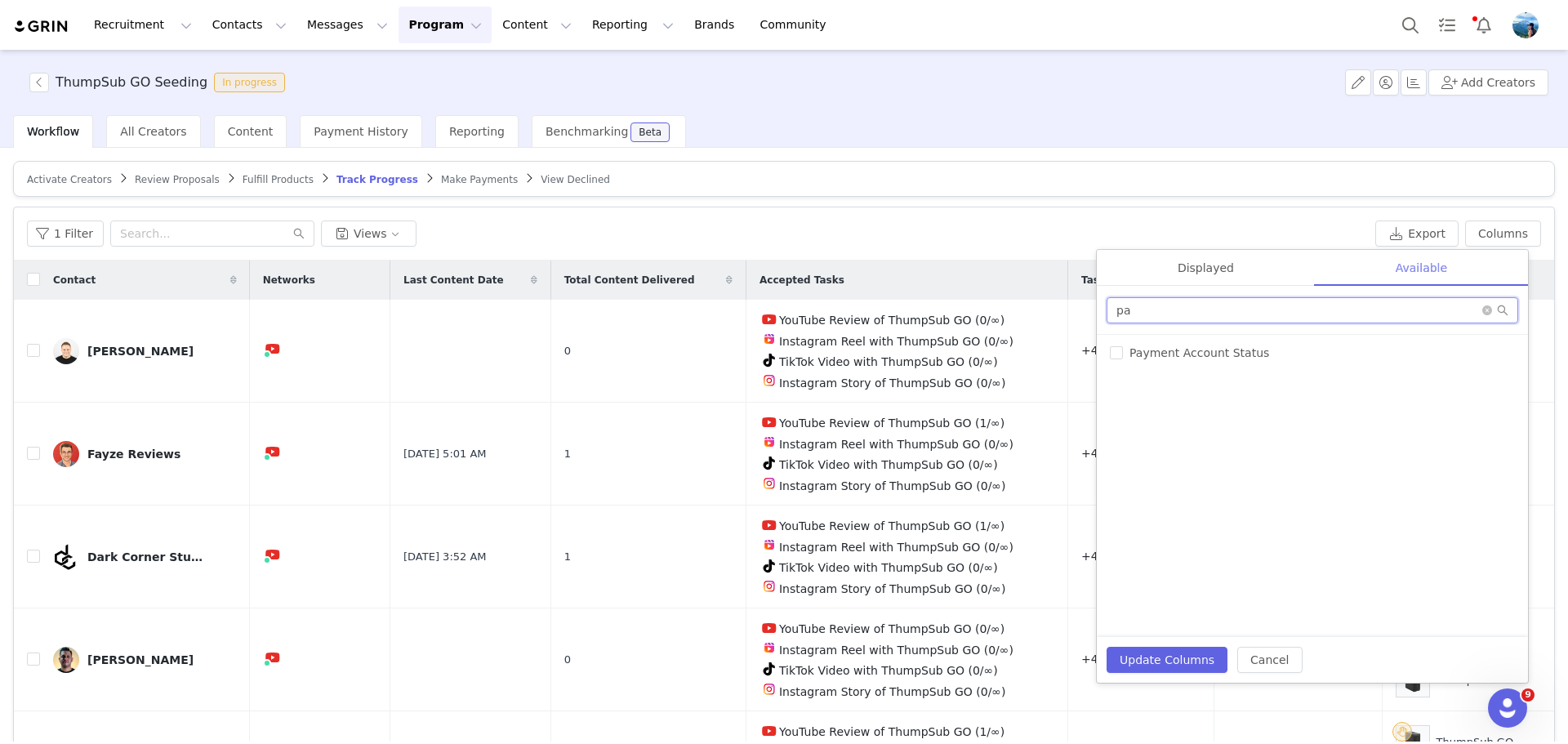
type input "p"
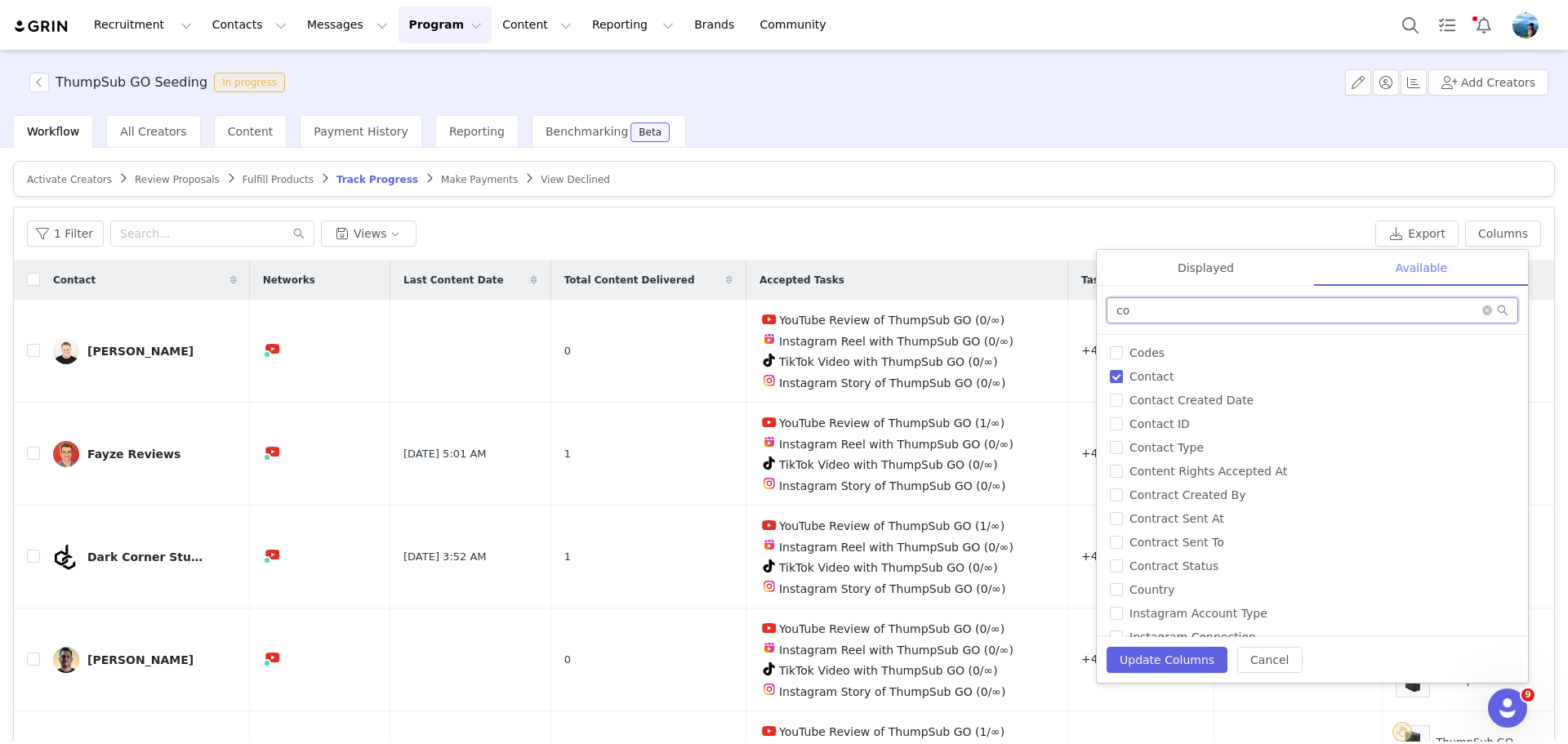
type input "c"
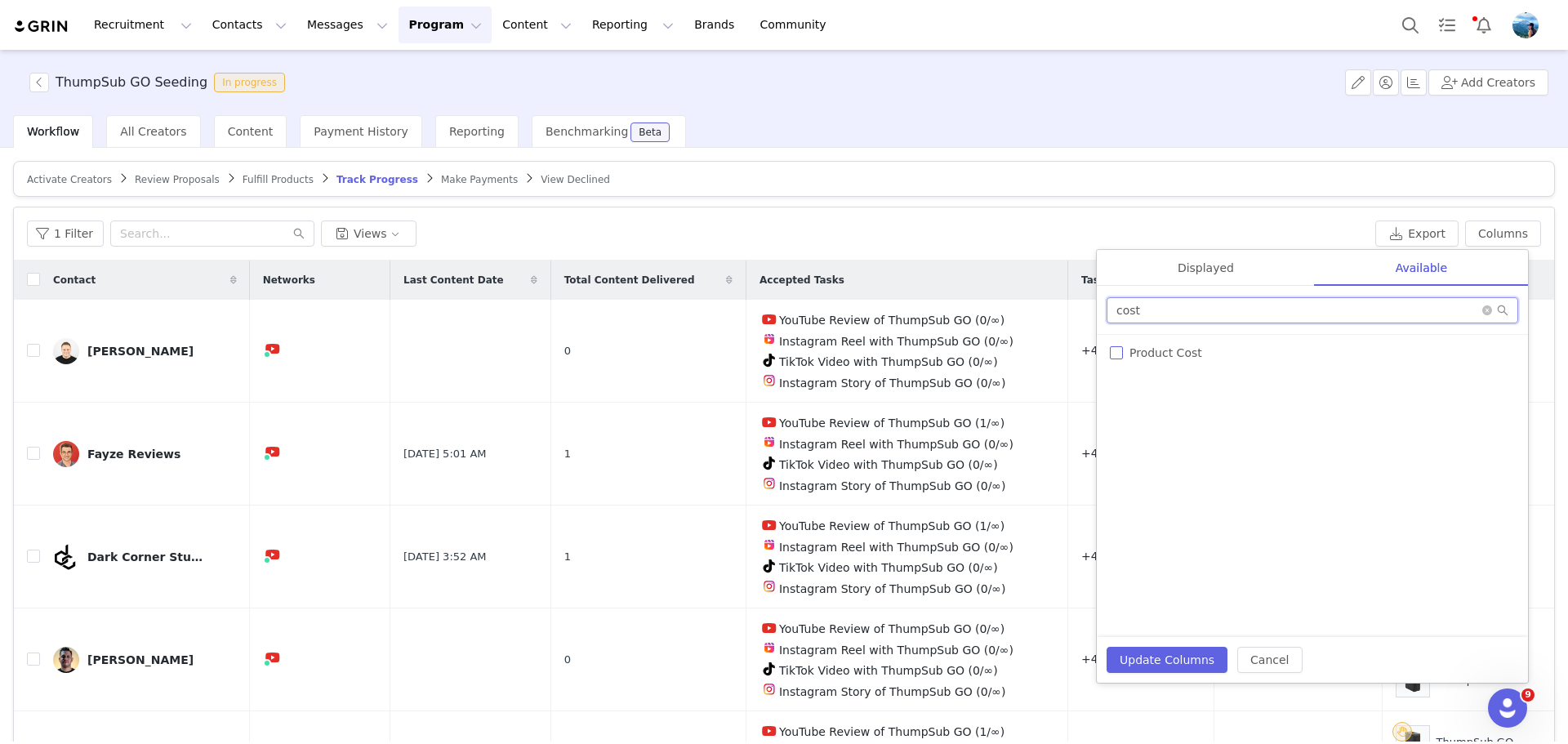
type input "cost"
click at [1118, 356] on input "Product Cost" at bounding box center [1116, 352] width 13 height 13
checkbox input "true"
click at [1155, 661] on button "Update Columns" at bounding box center [1167, 661] width 121 height 26
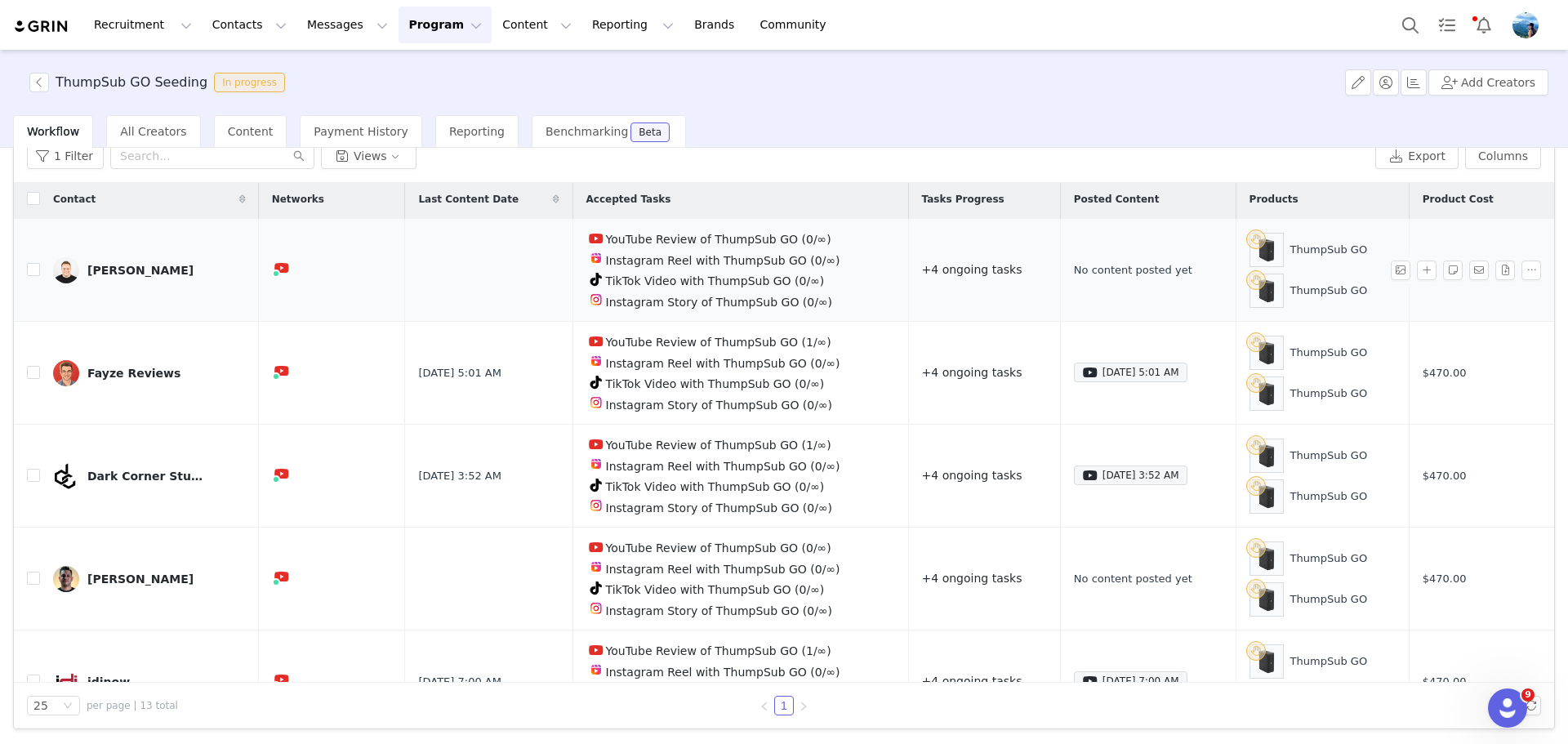
scroll to position [0, 0]
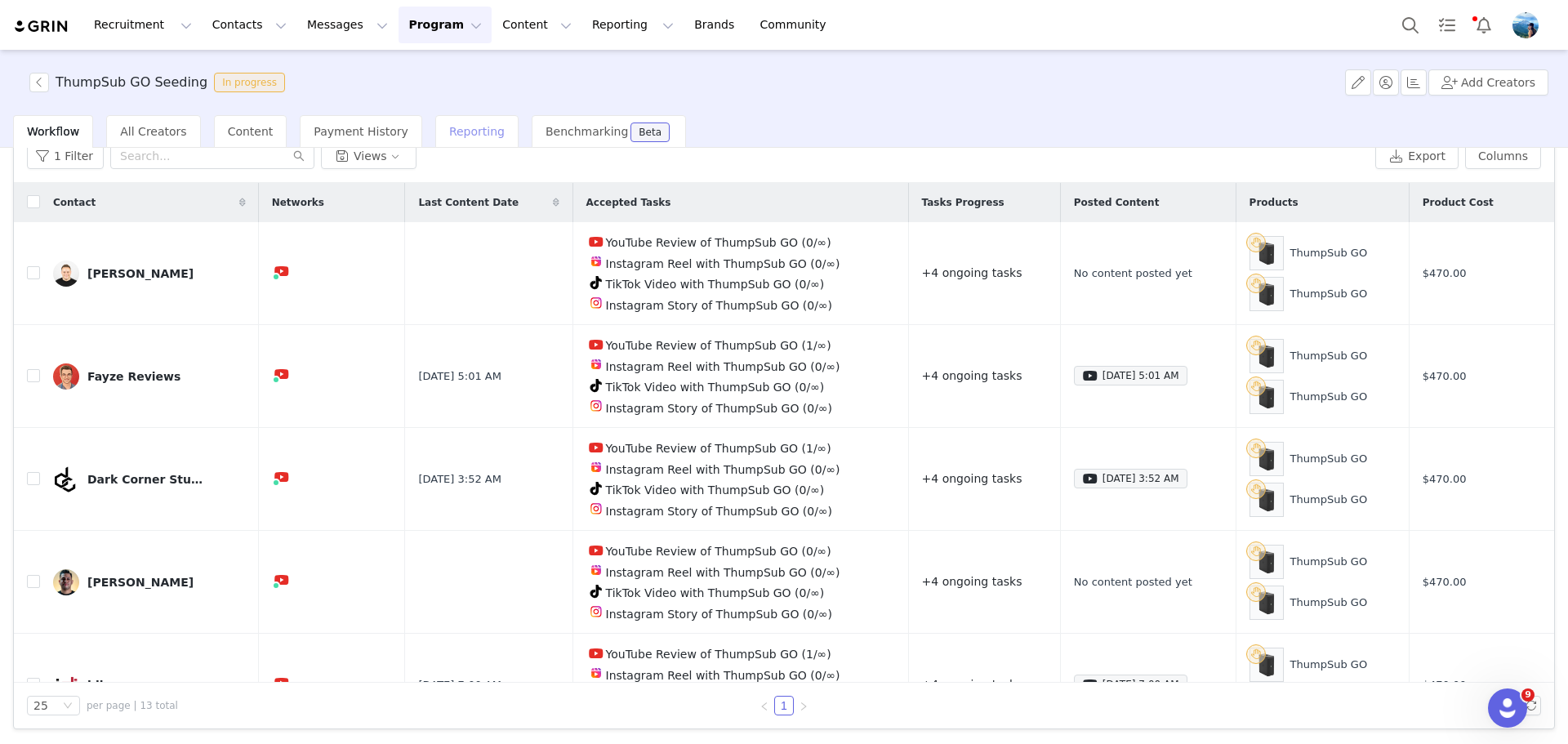
click at [450, 125] on span "Reporting" at bounding box center [477, 131] width 55 height 13
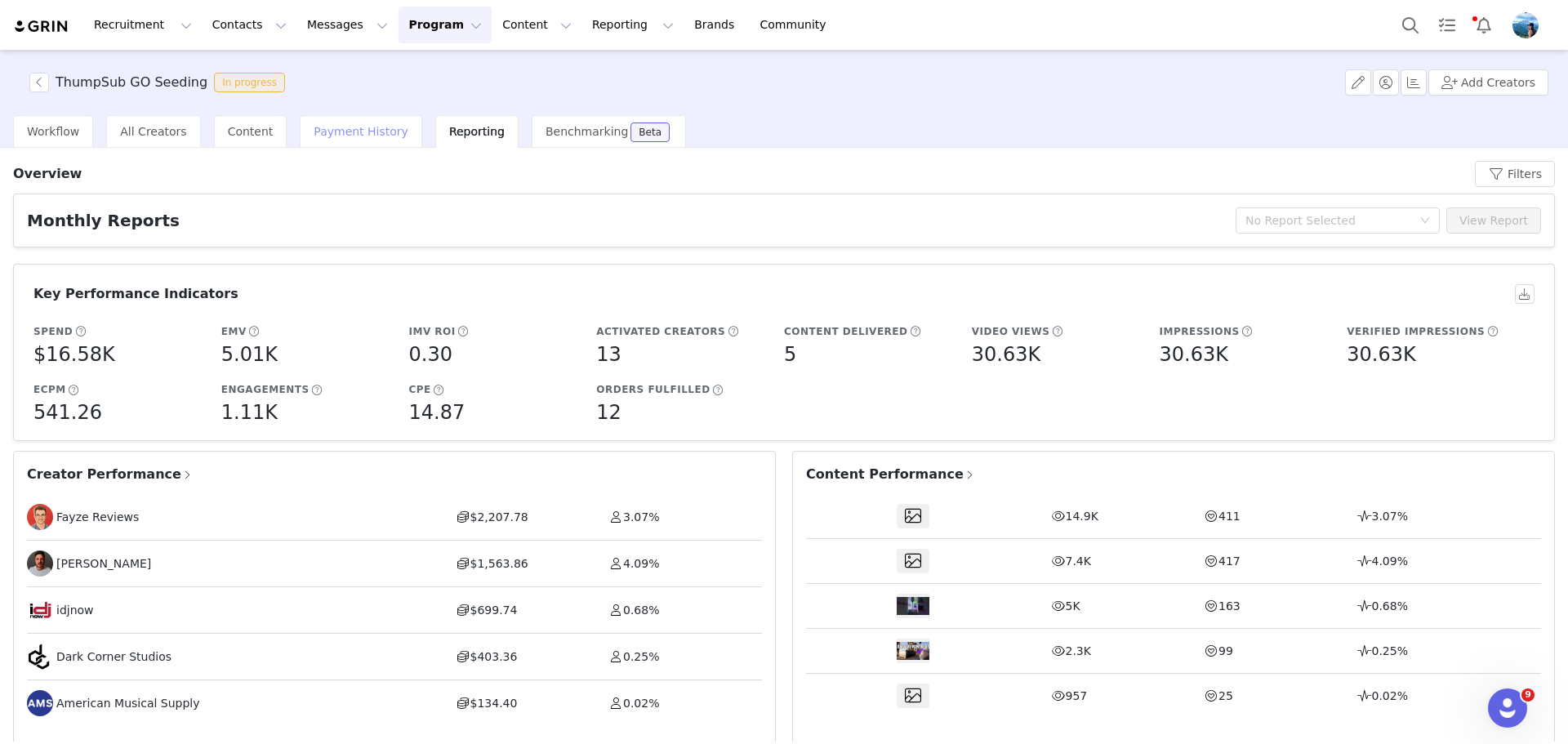
click at [334, 142] on div "Payment History" at bounding box center [361, 131] width 123 height 33
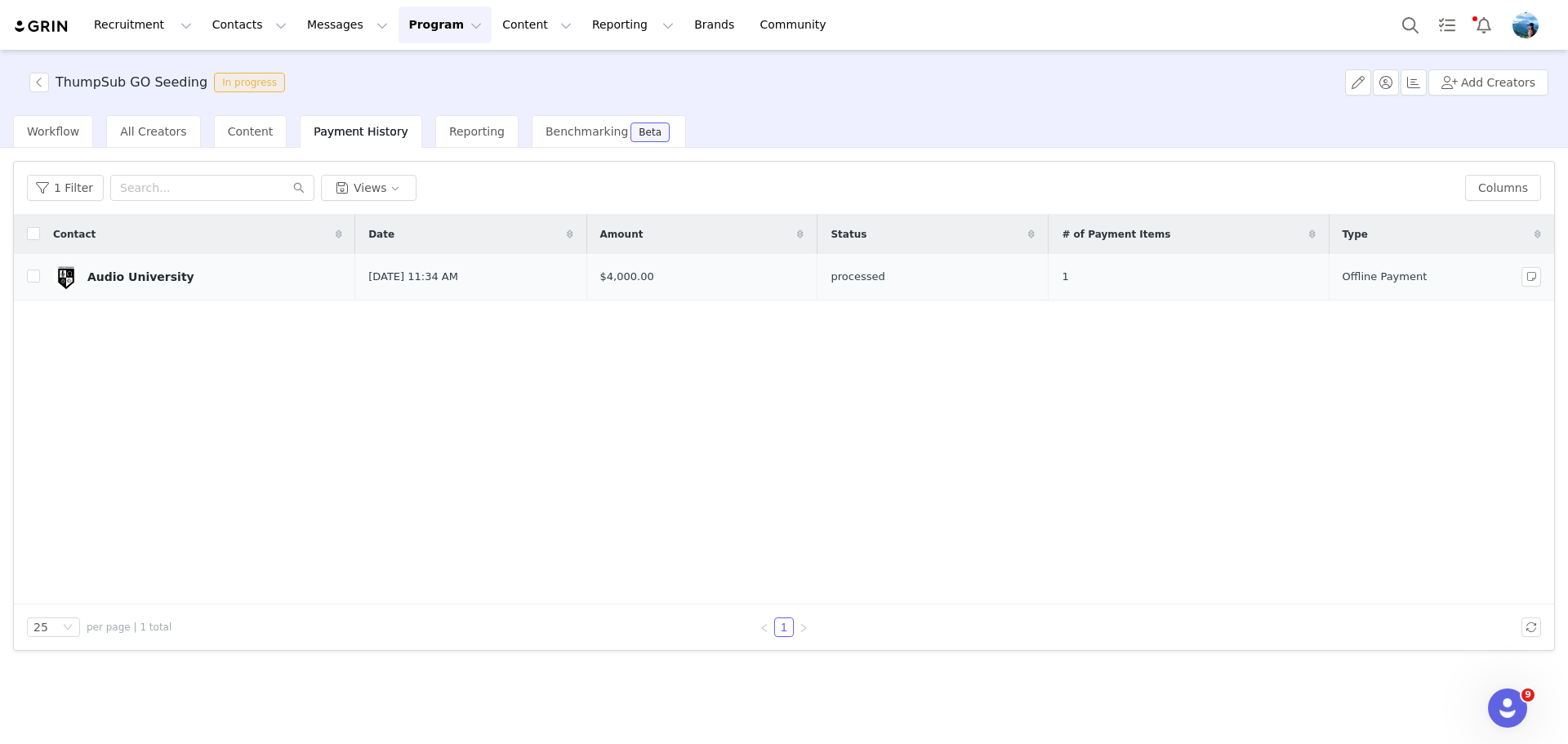
click at [183, 273] on link "Audio University" at bounding box center [197, 277] width 289 height 26
click at [147, 135] on span "All Creators" at bounding box center [153, 131] width 66 height 13
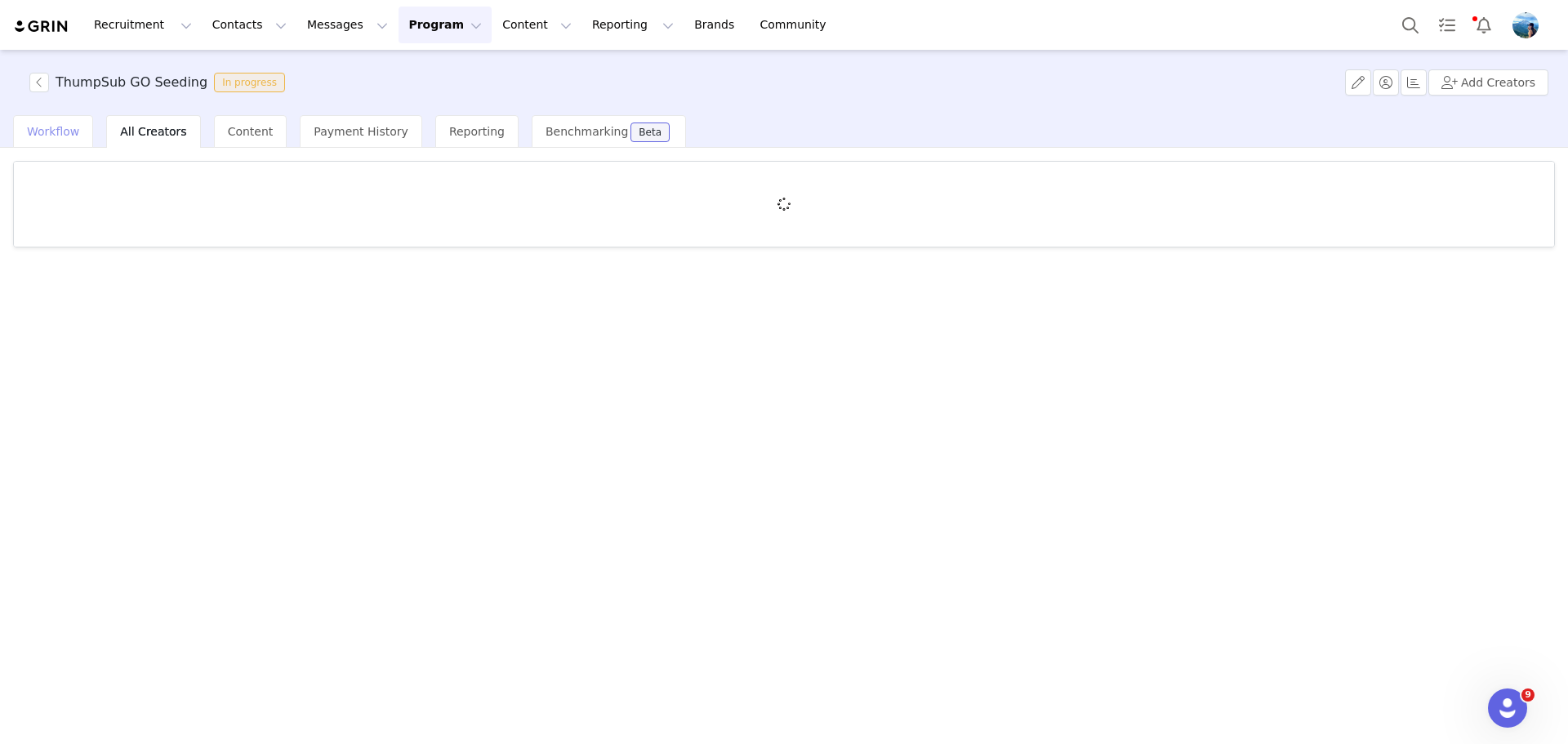
click at [56, 127] on span "Workflow" at bounding box center [54, 131] width 53 height 13
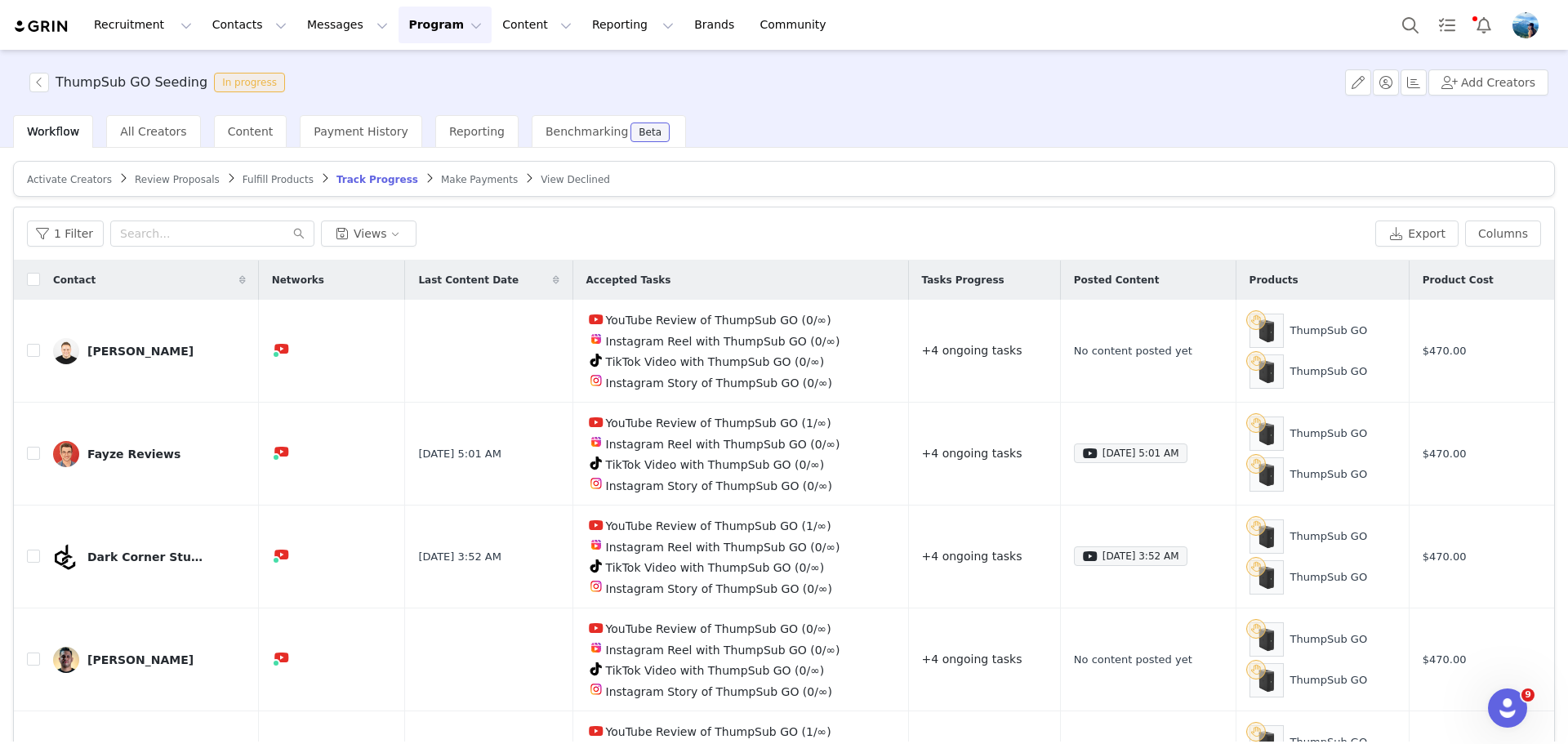
click at [157, 178] on span "Review Proposals" at bounding box center [176, 179] width 85 height 11
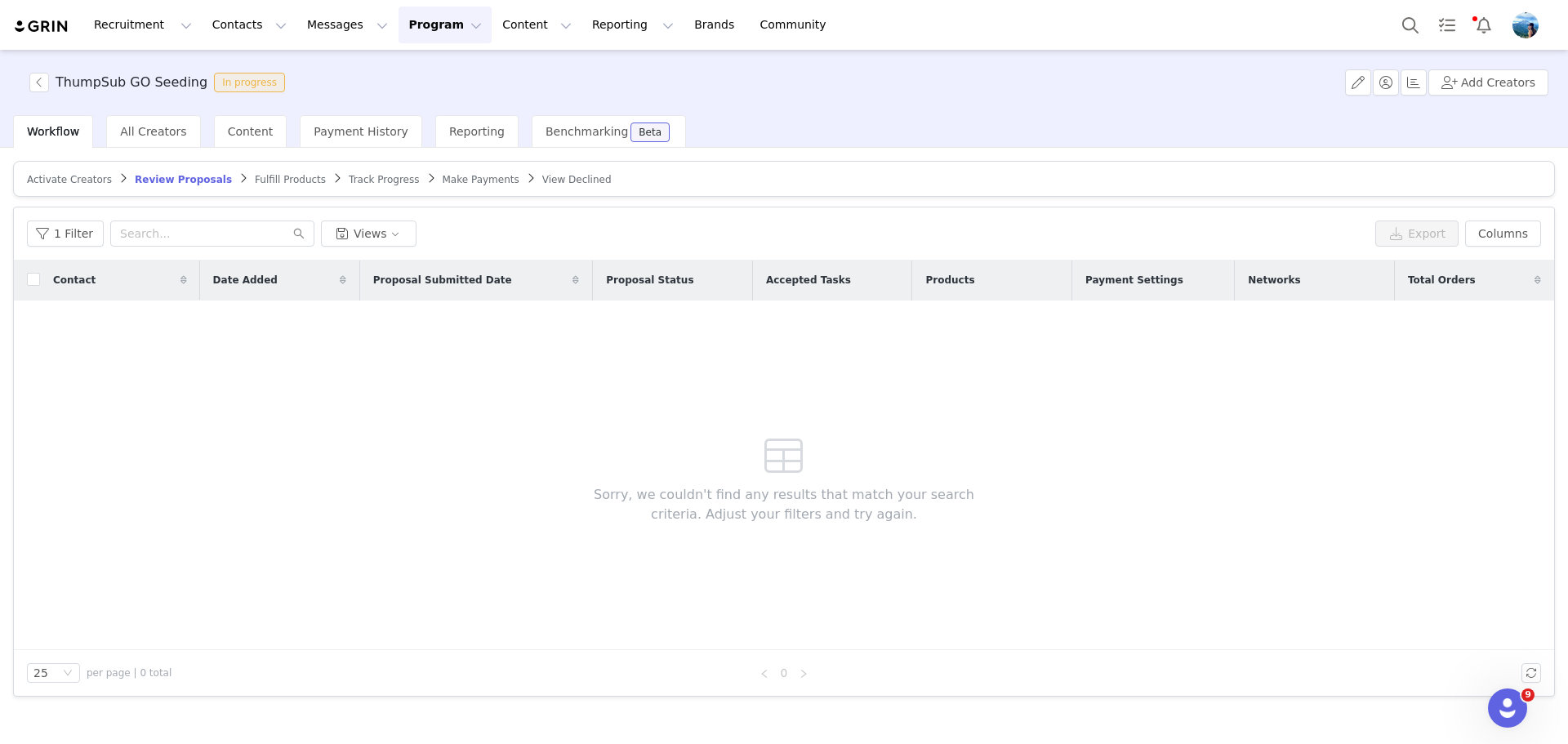
click at [349, 179] on span "Track Progress" at bounding box center [384, 179] width 70 height 11
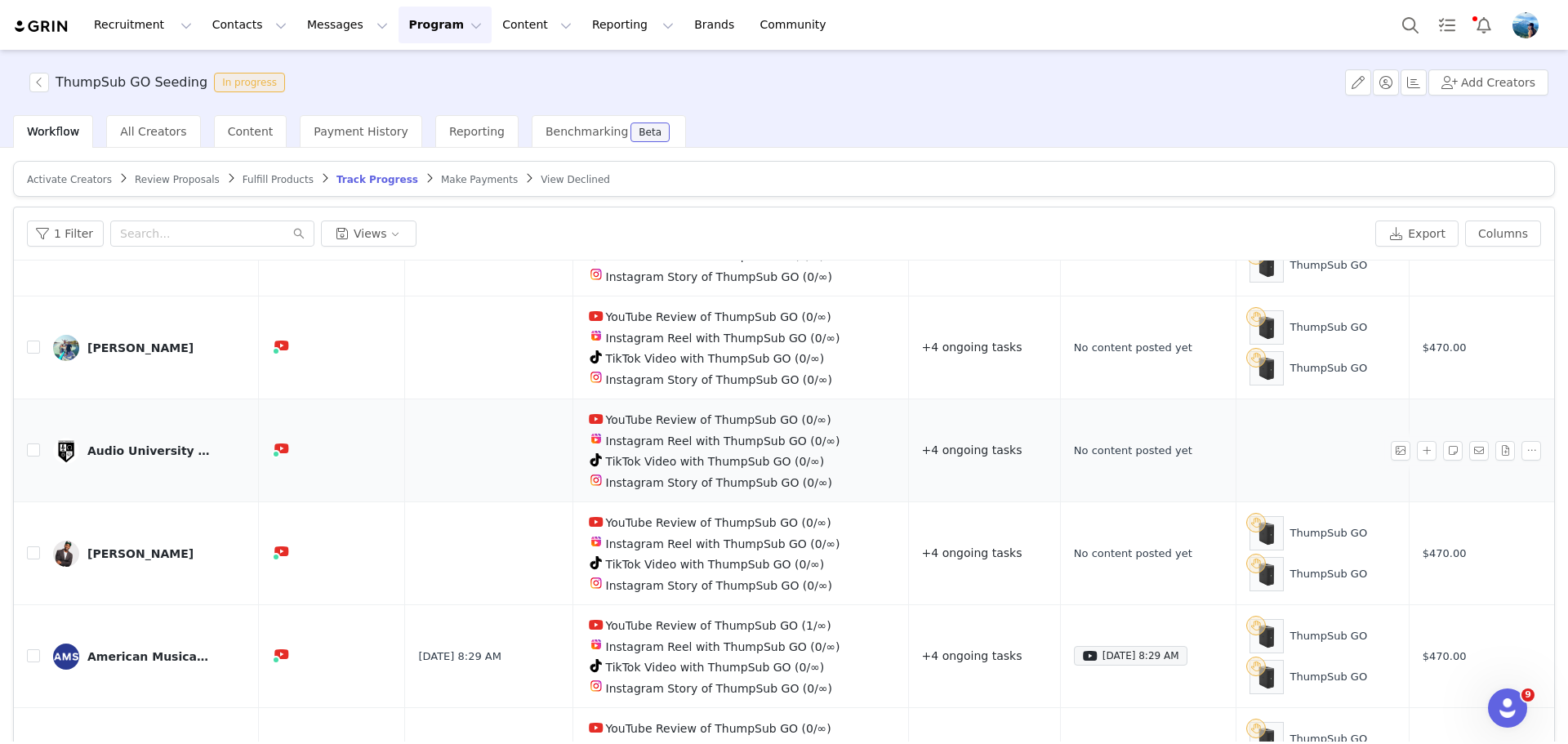
scroll to position [846, 0]
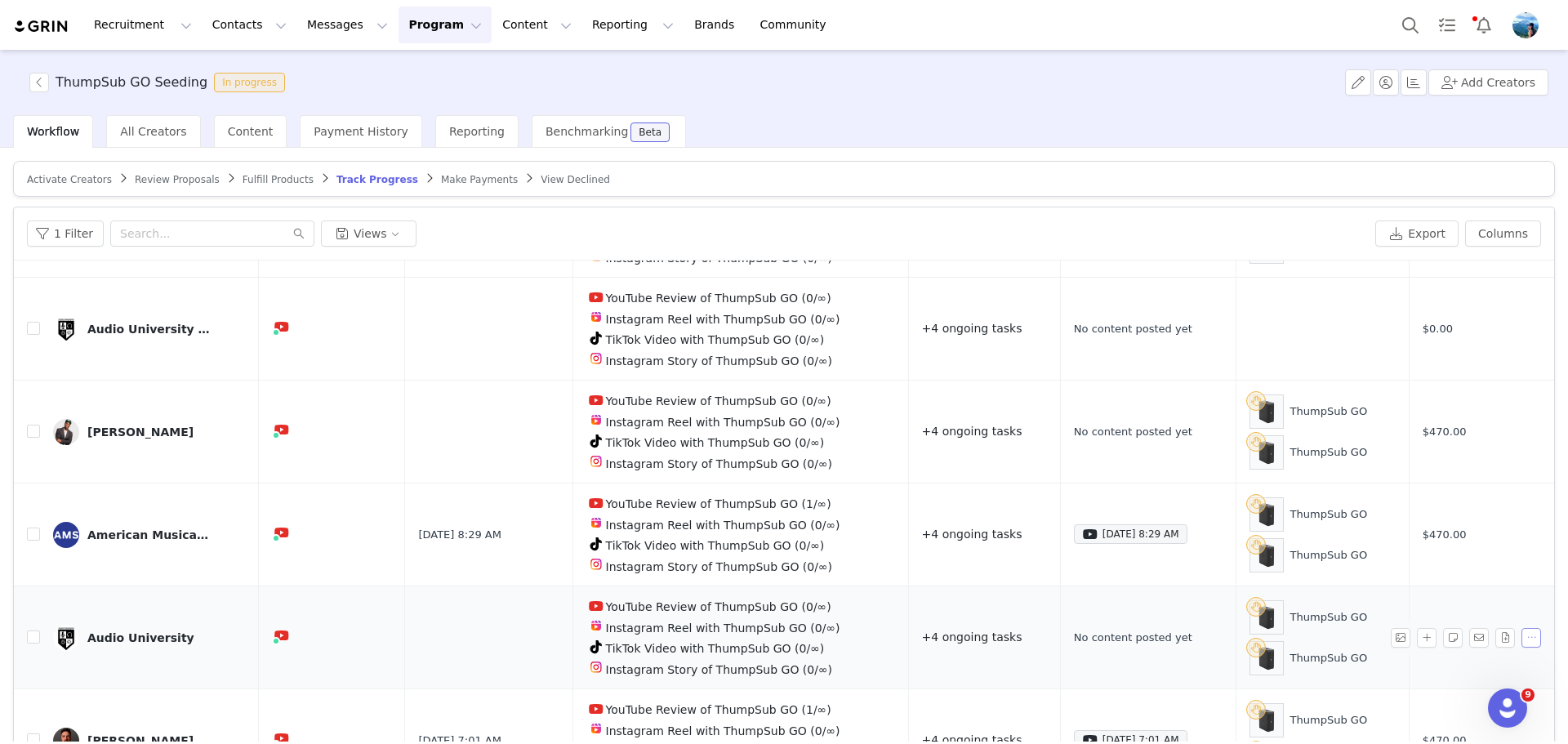
click at [1521, 628] on button "button" at bounding box center [1531, 638] width 19 height 19
click at [27, 631] on input "checkbox" at bounding box center [33, 637] width 13 height 13
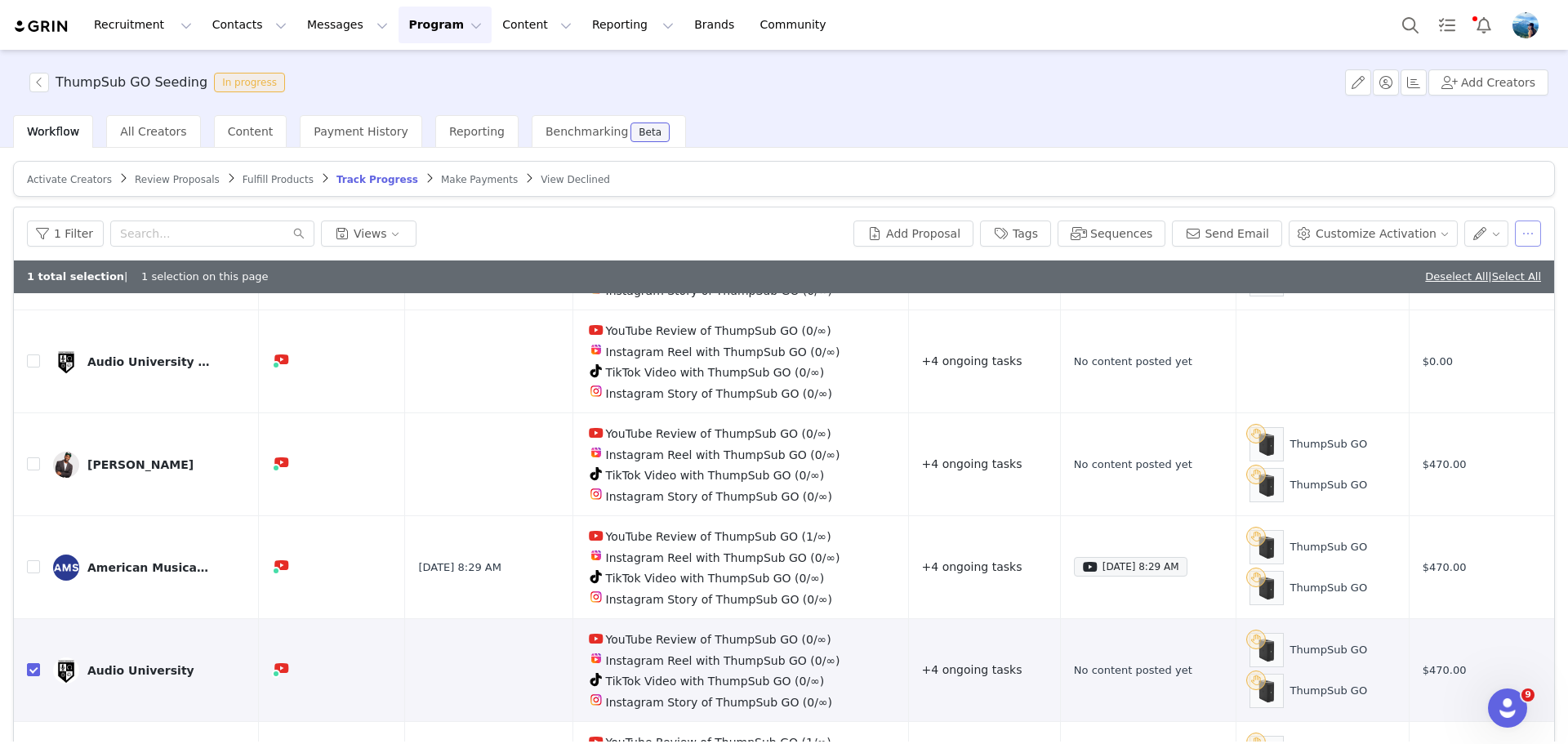
click at [1524, 227] on button "button" at bounding box center [1528, 234] width 26 height 26
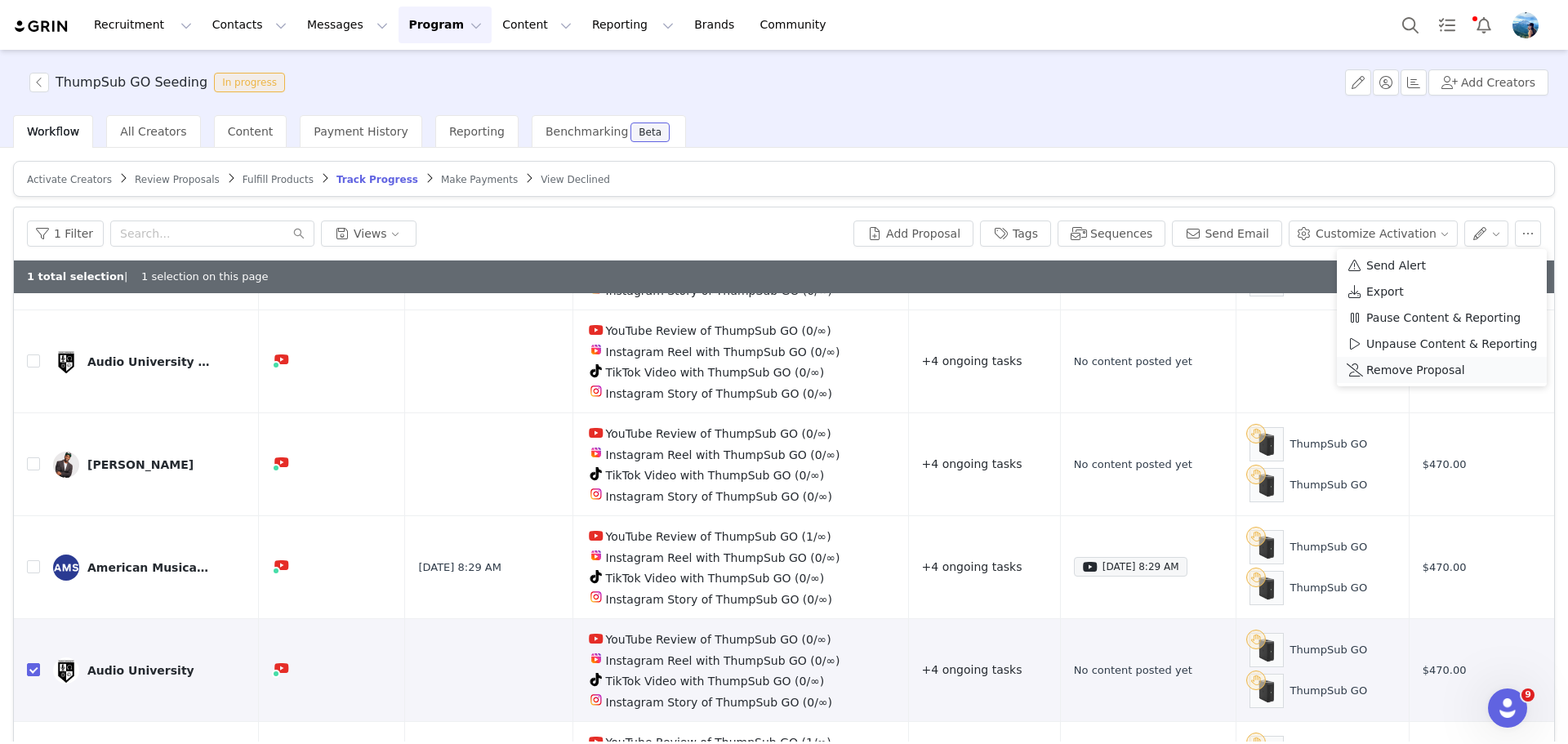
click at [1405, 368] on span "Remove Proposal" at bounding box center [1415, 370] width 99 height 18
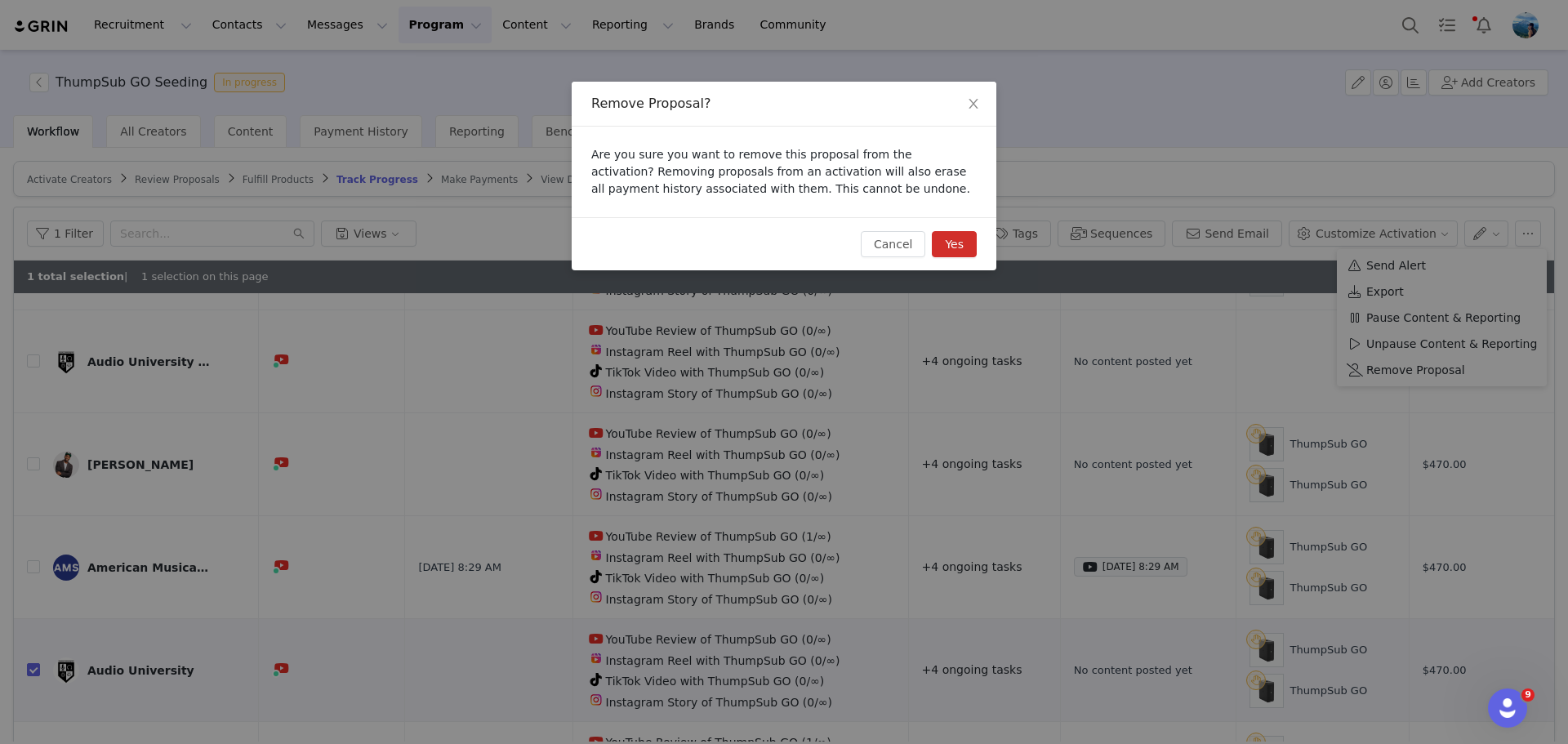
click at [960, 240] on button "Yes" at bounding box center [953, 244] width 45 height 26
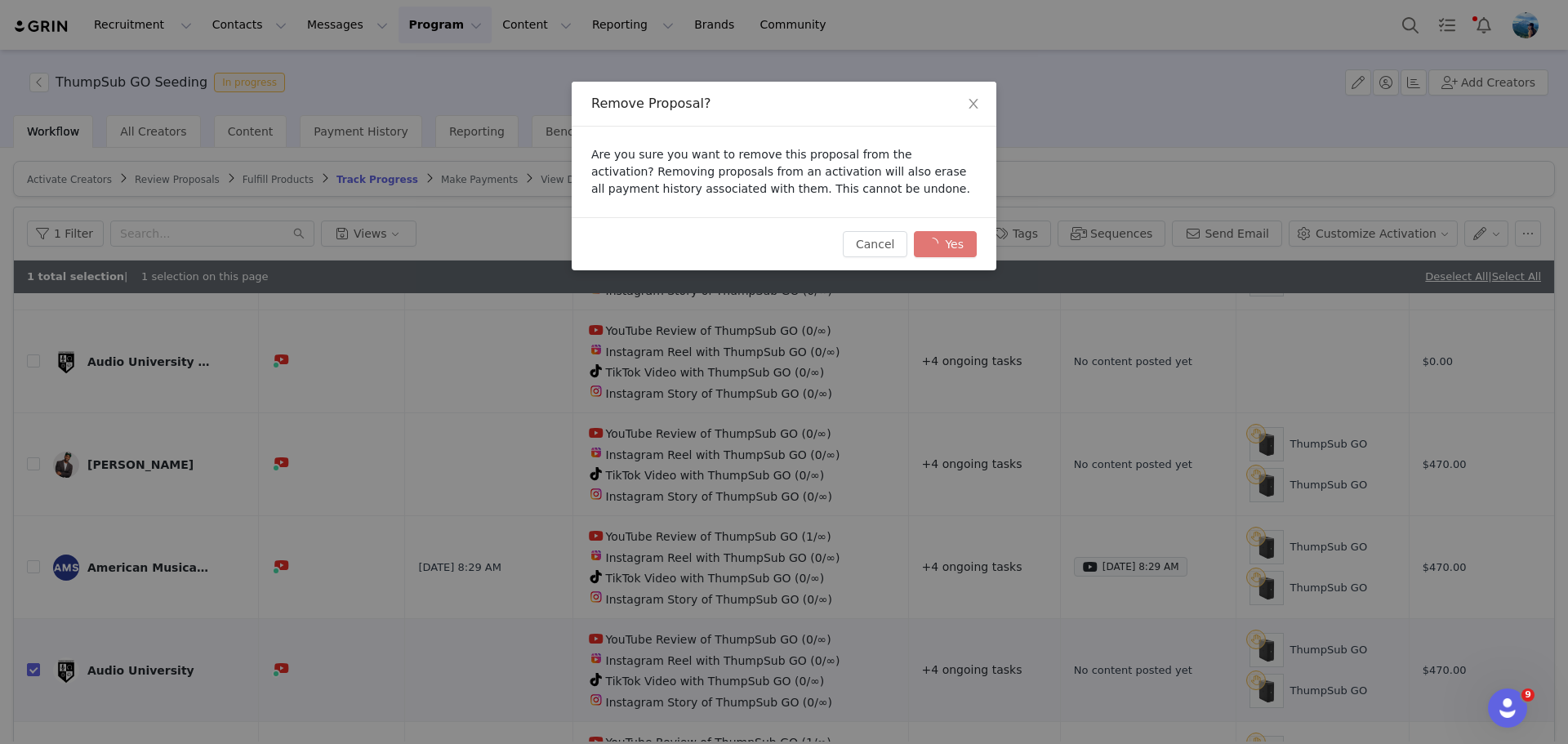
checkbox input "false"
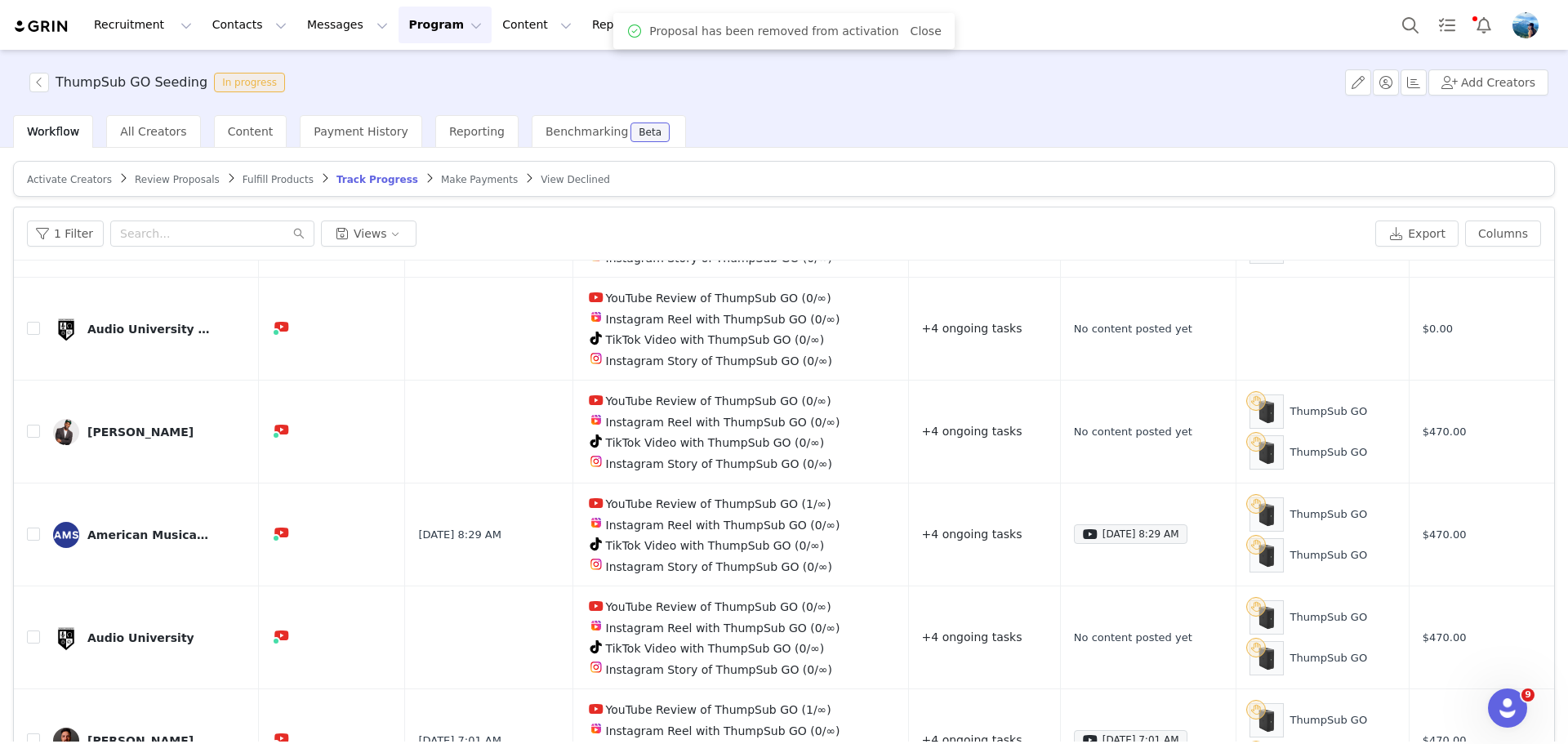
scroll to position [0, 0]
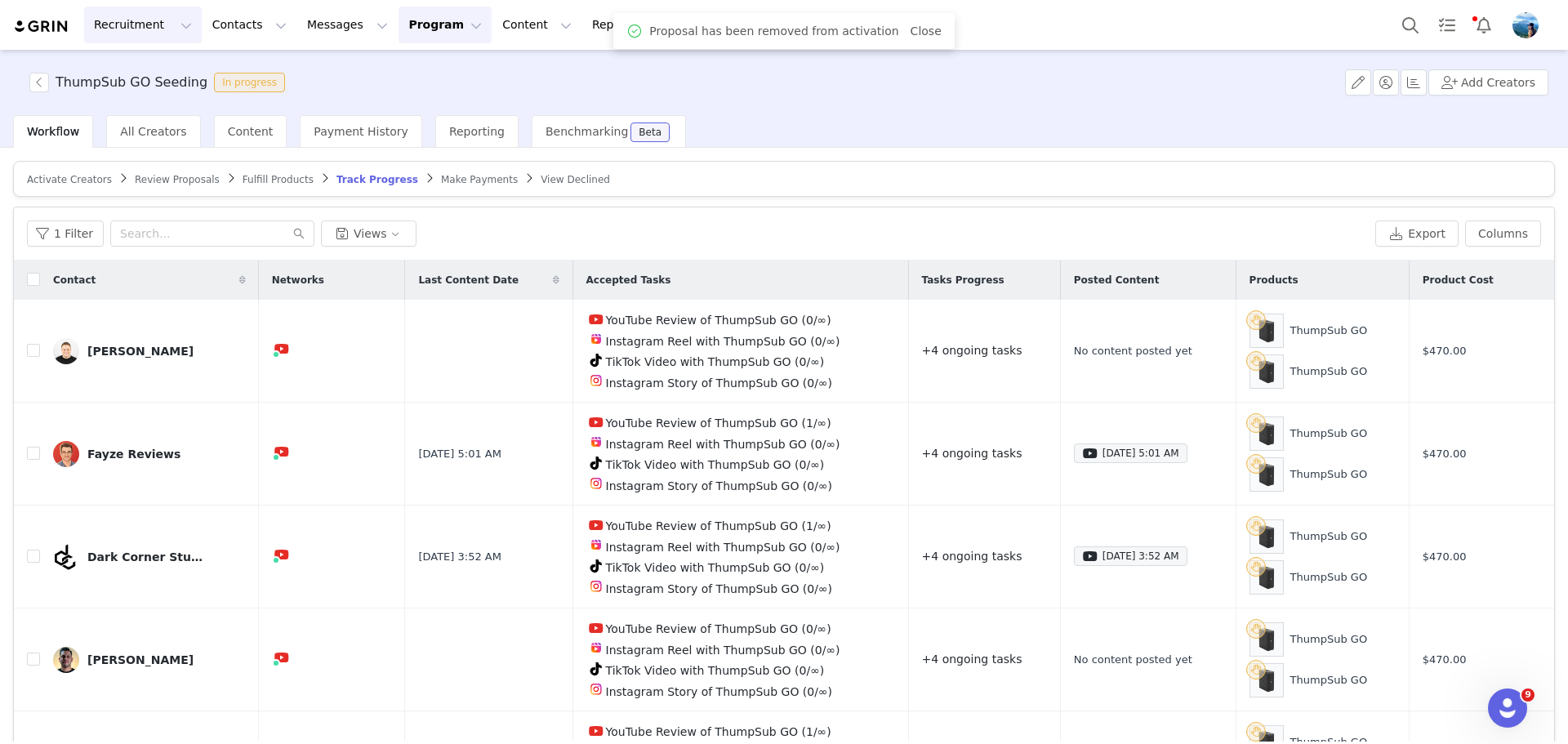
click at [149, 28] on button "Recruitment Recruitment" at bounding box center [143, 25] width 118 height 37
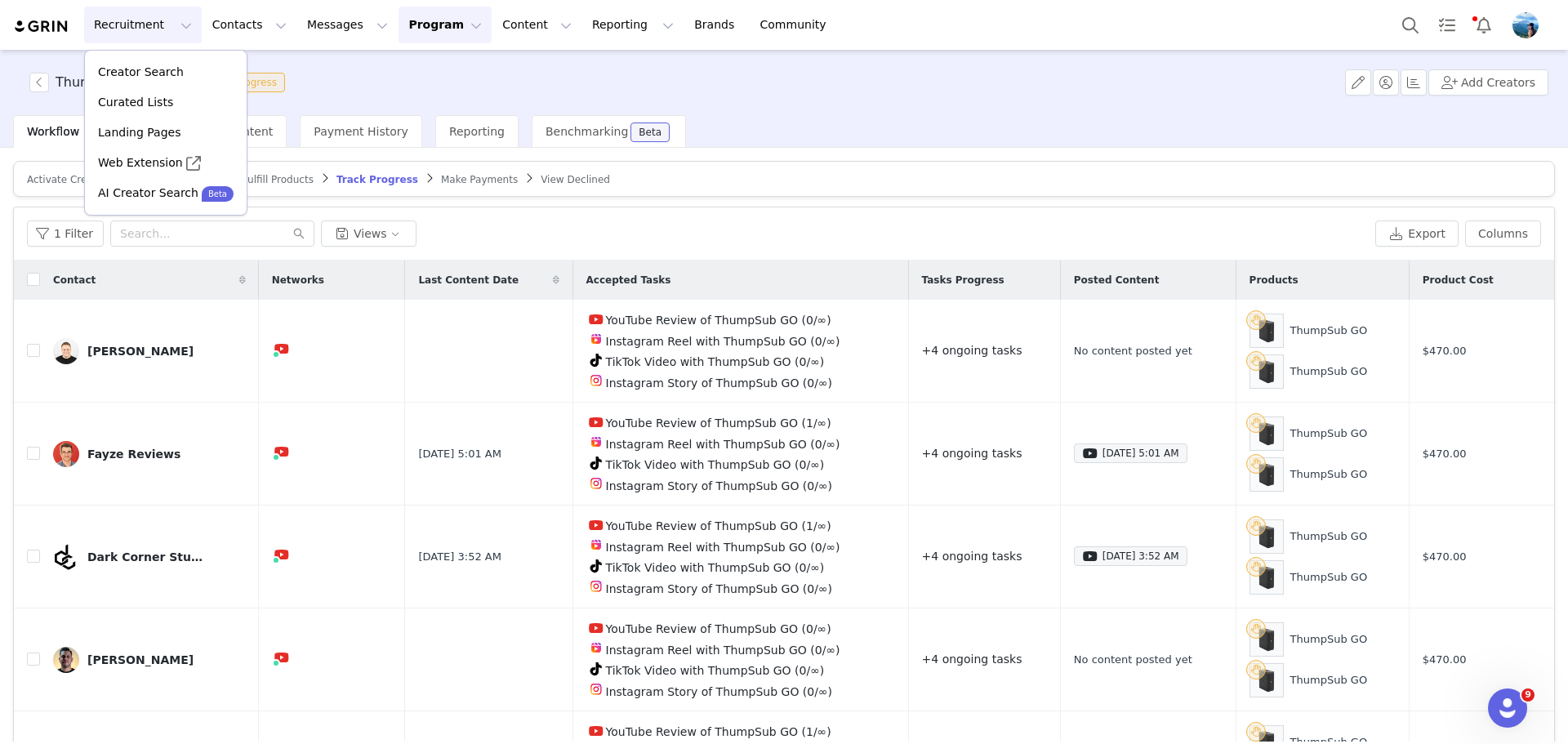
click at [1103, 115] on div "Workflow All Creators Content Payment History Reporting Benchmarking Beta" at bounding box center [790, 131] width 1555 height 33
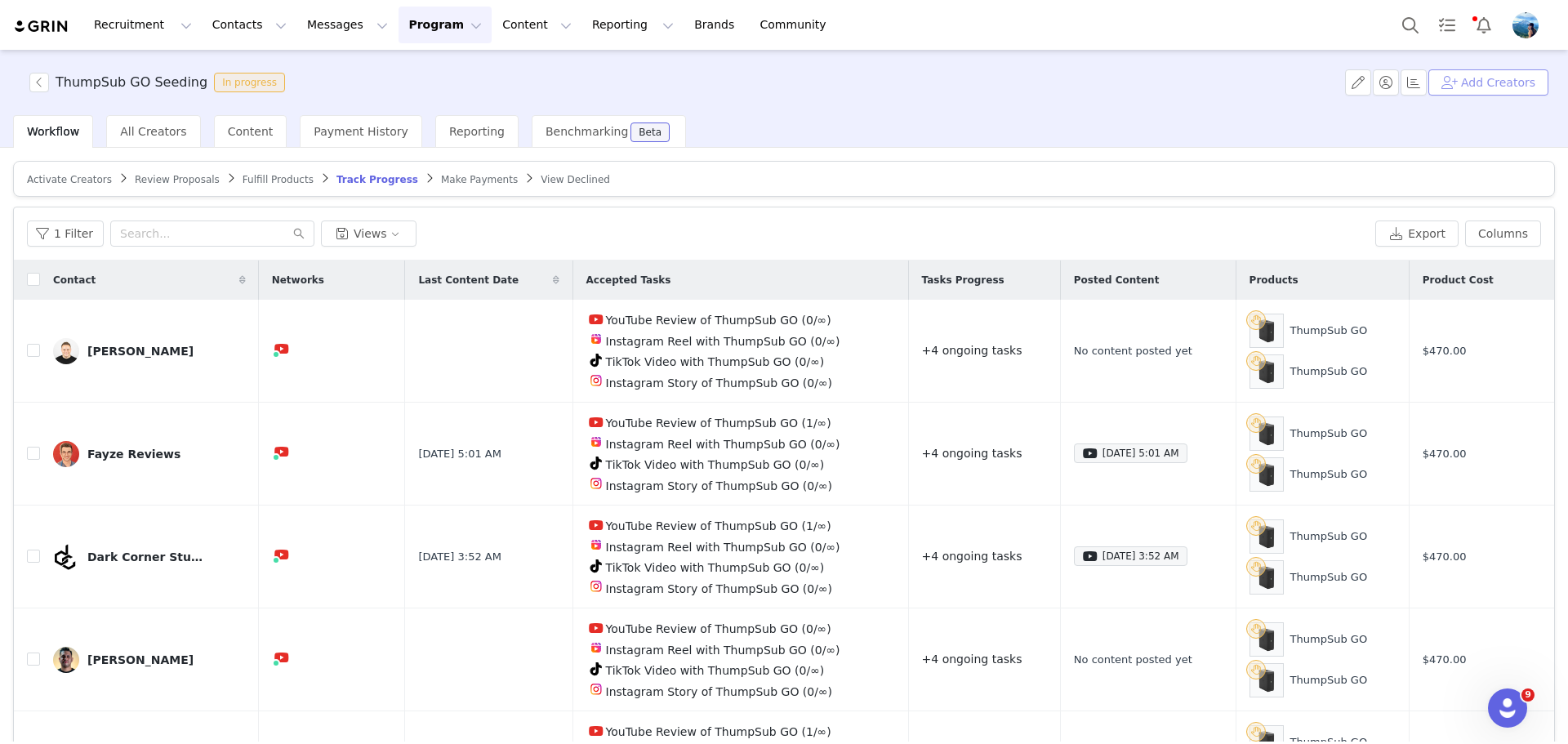
click at [1475, 83] on button "Add Creators" at bounding box center [1488, 83] width 120 height 26
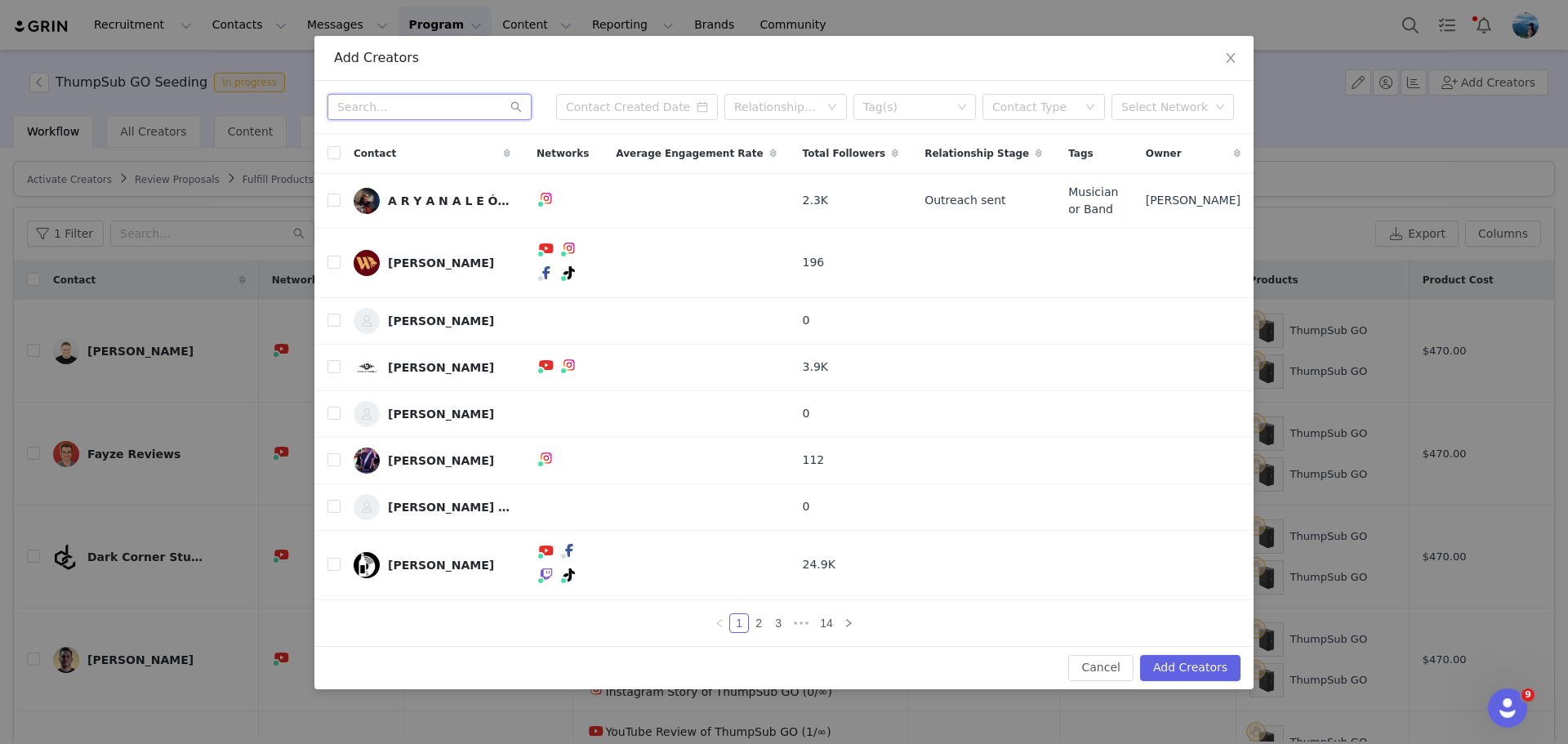
click at [473, 120] on input "text" at bounding box center [429, 107] width 205 height 26
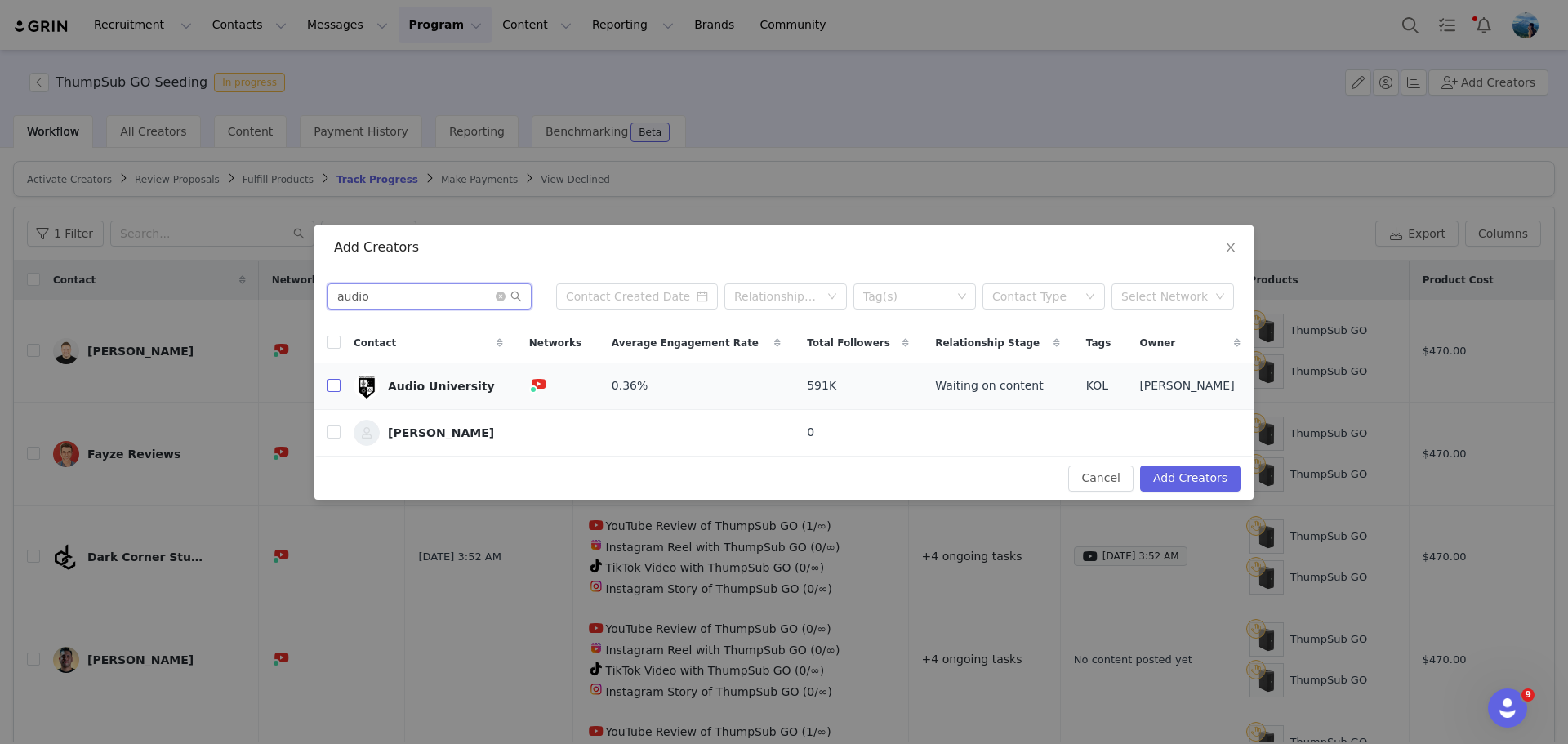
type input "audio"
click at [331, 388] on input "checkbox" at bounding box center [334, 386] width 13 height 13
checkbox input "true"
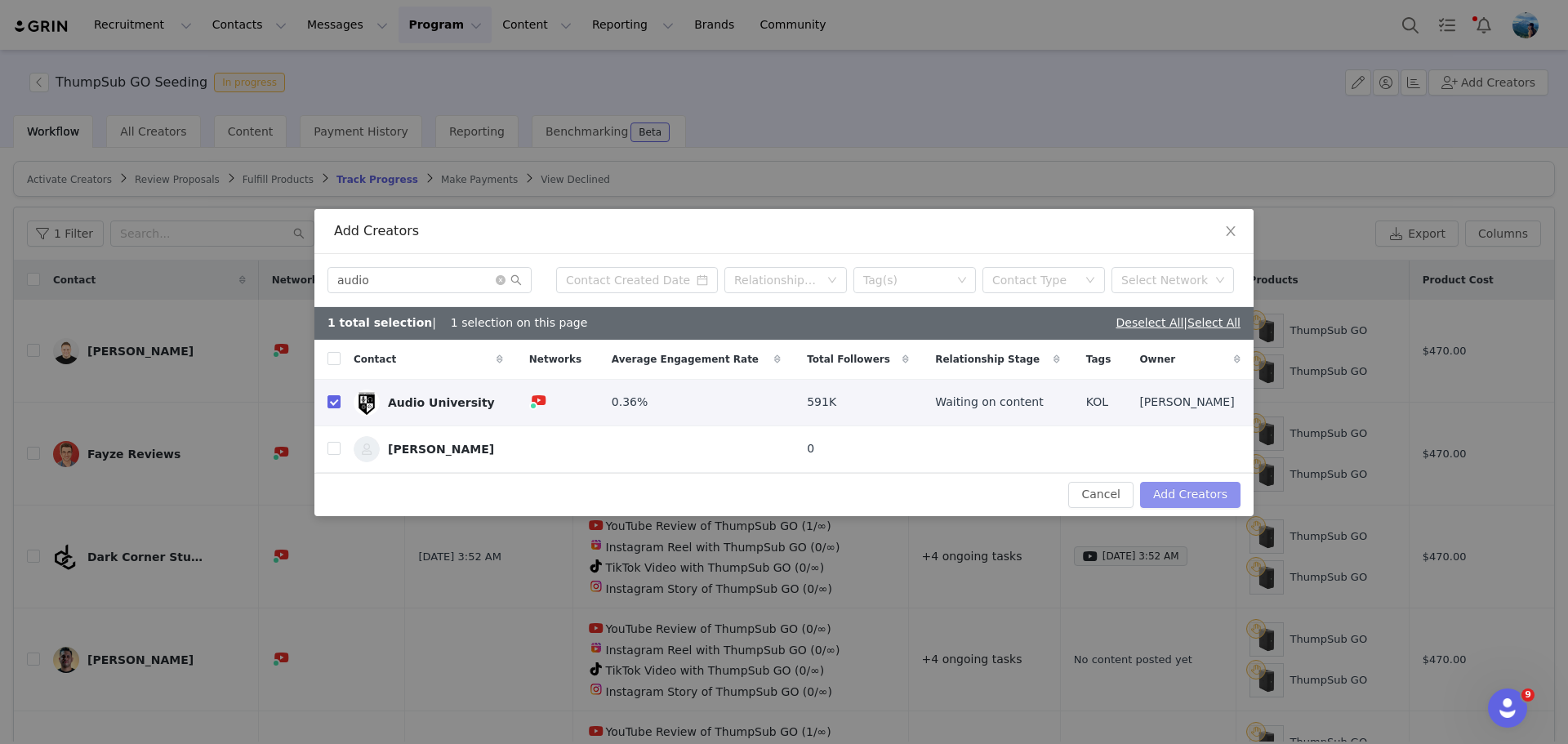
click at [1194, 497] on button "Add Creators" at bounding box center [1190, 495] width 100 height 26
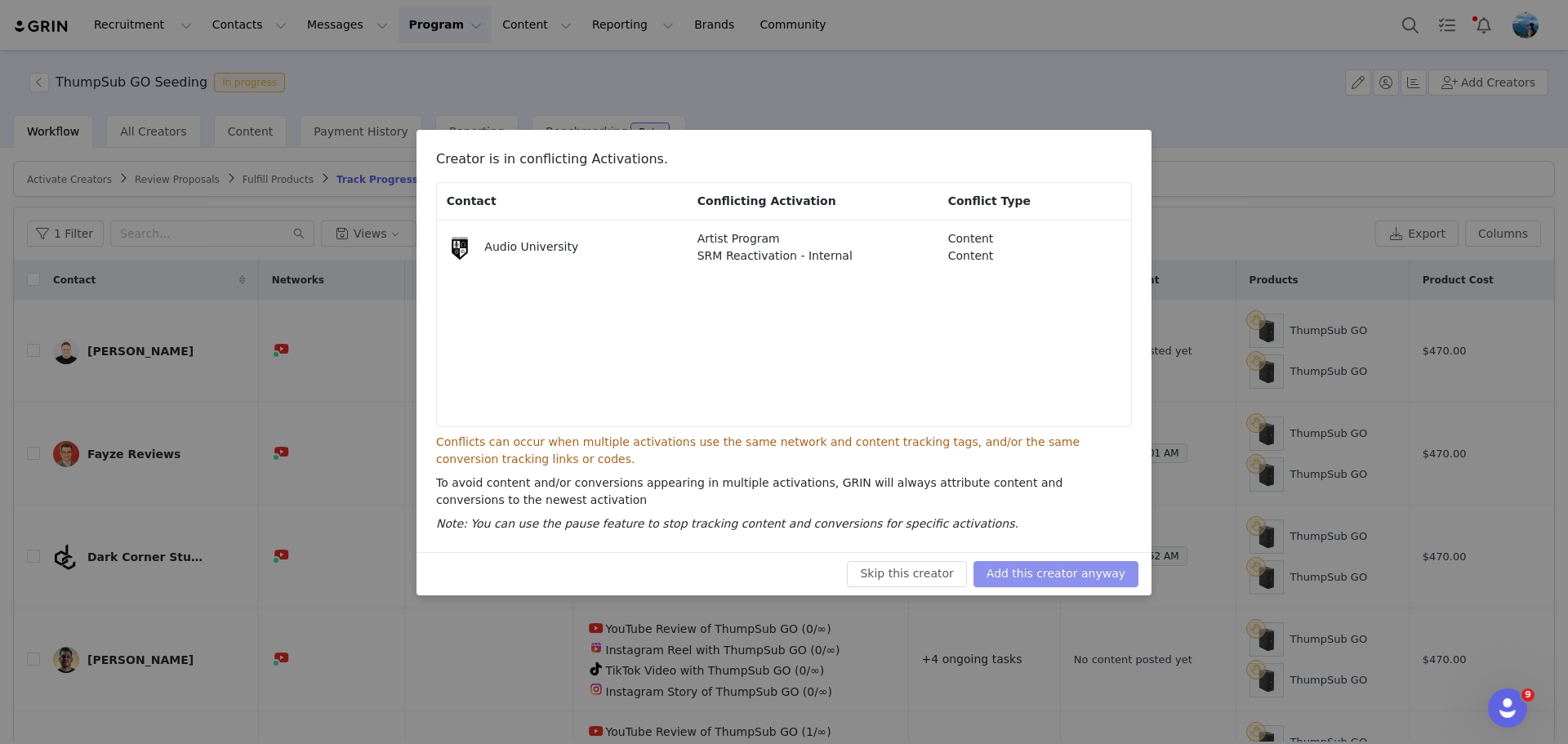
click at [1046, 567] on button "Add this creator anyway" at bounding box center [1056, 574] width 165 height 26
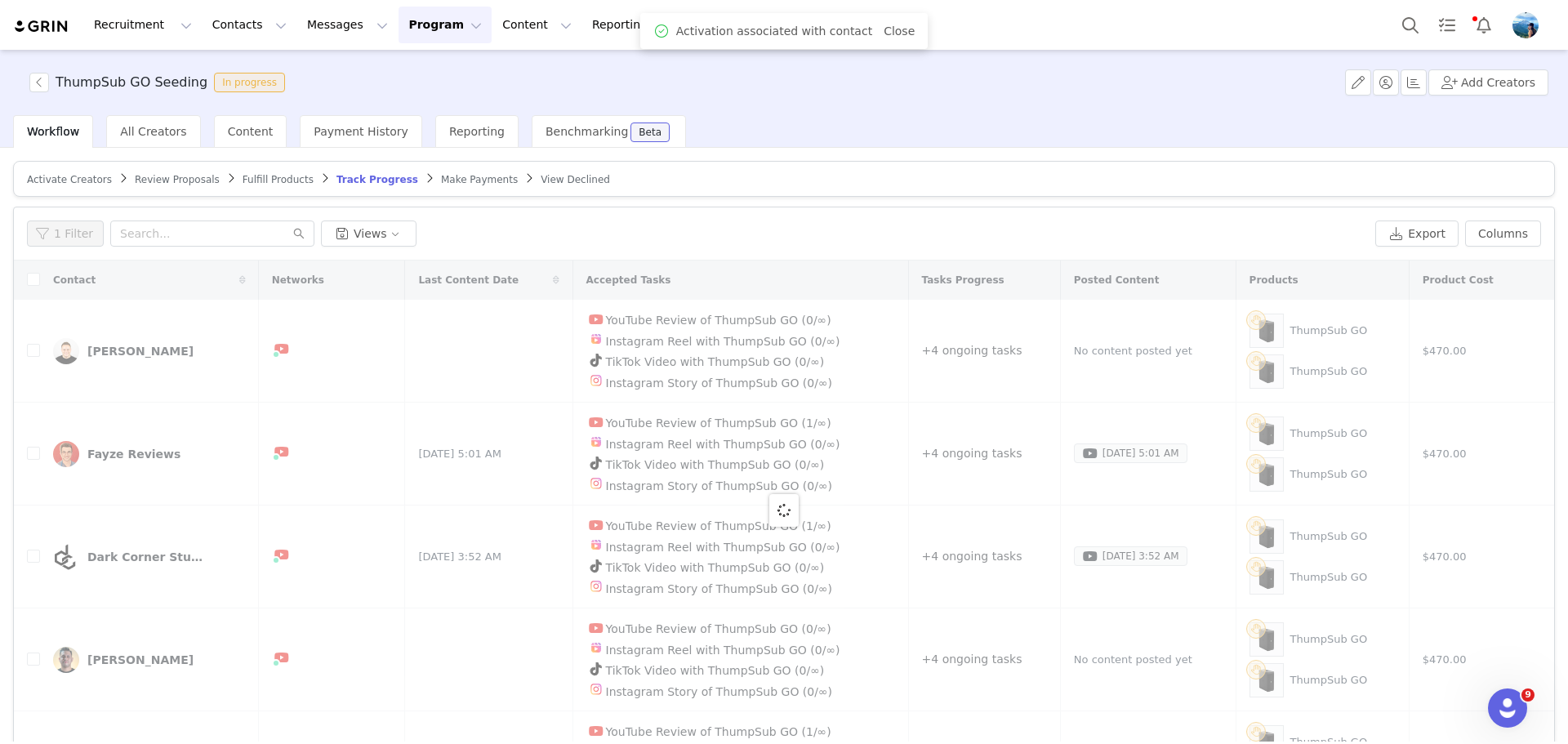
click at [79, 178] on span "Activate Creators" at bounding box center [69, 179] width 85 height 11
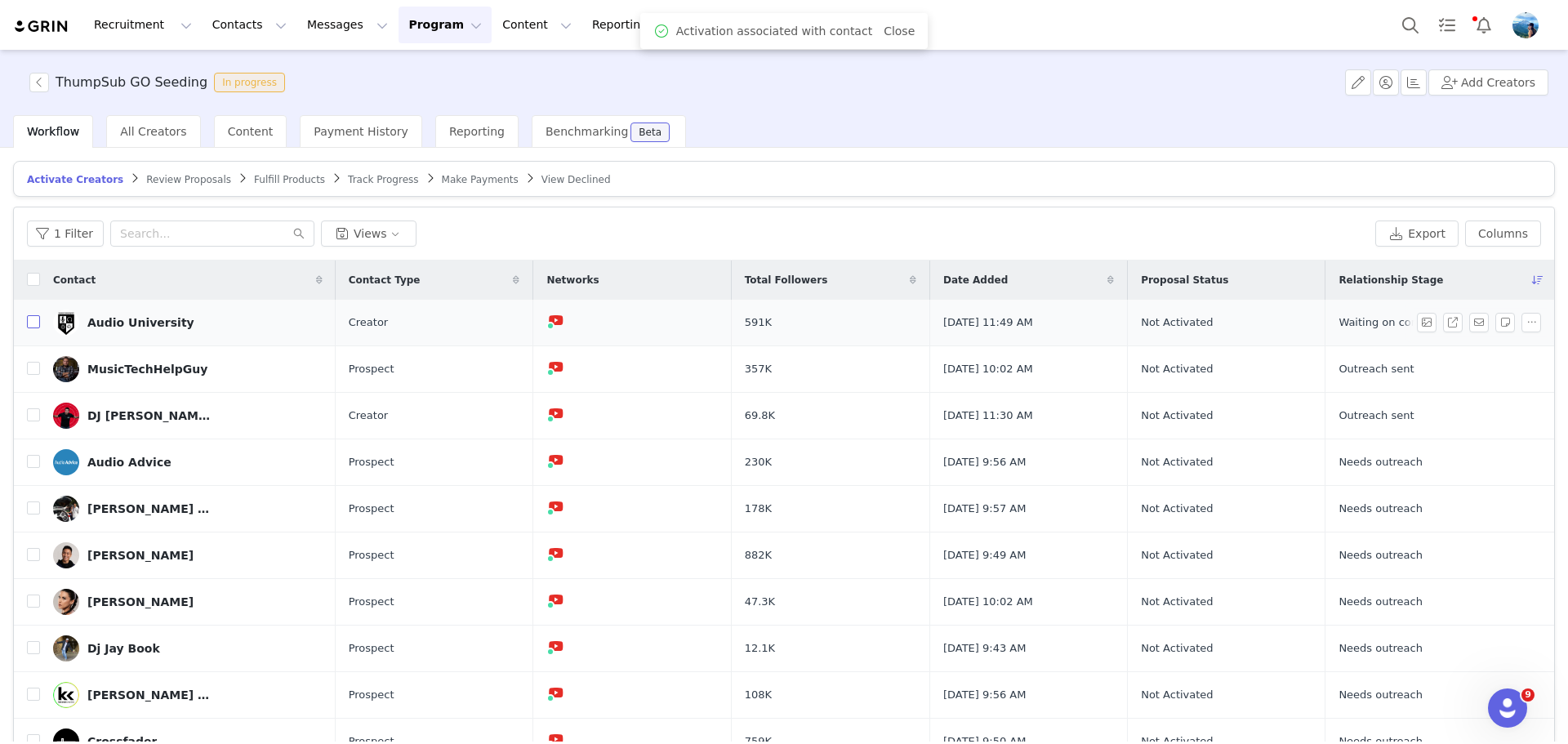
click at [31, 324] on input "checkbox" at bounding box center [33, 321] width 13 height 13
checkbox input "true"
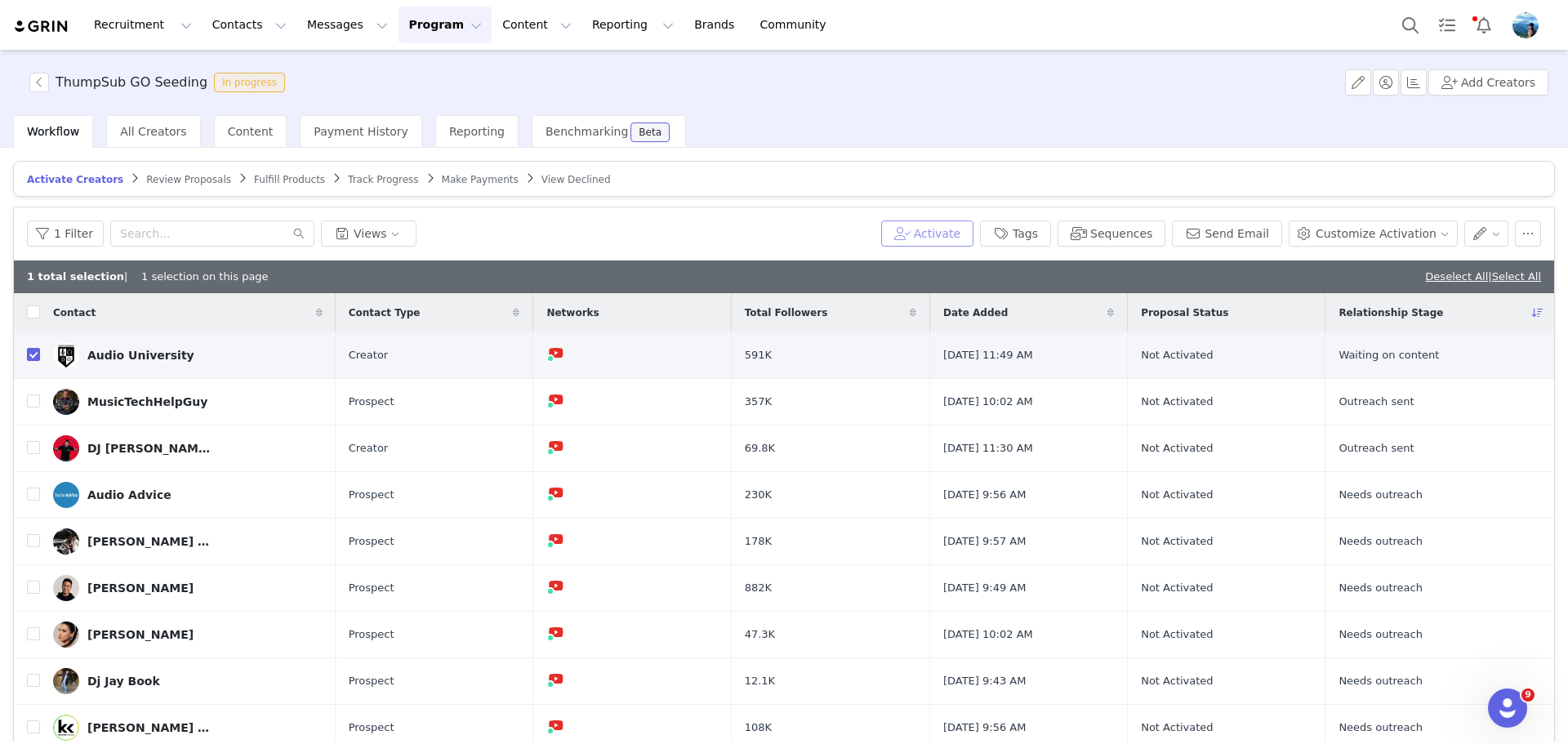
click at [950, 225] on button "Activate" at bounding box center [927, 234] width 92 height 26
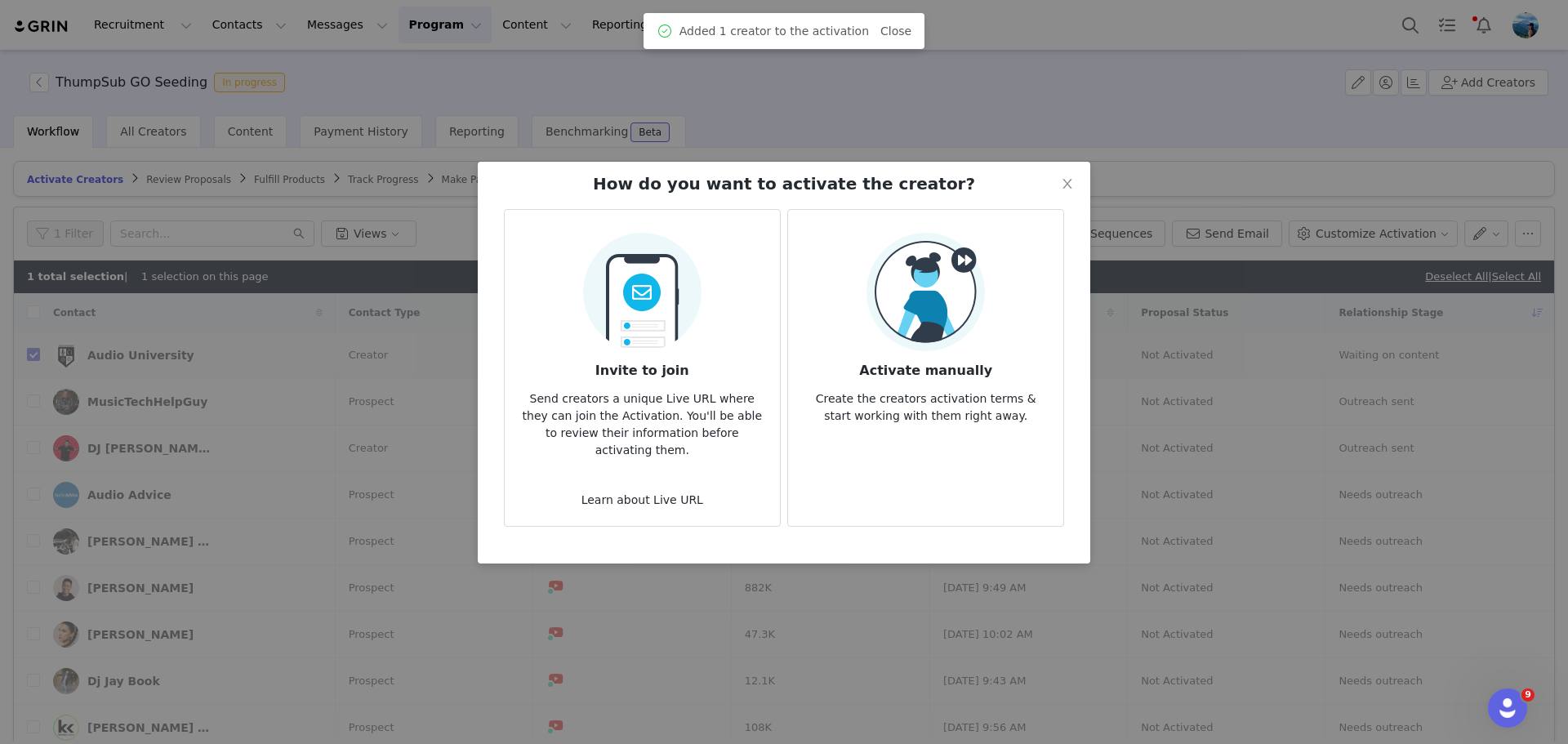
click at [906, 299] on img at bounding box center [925, 292] width 119 height 119
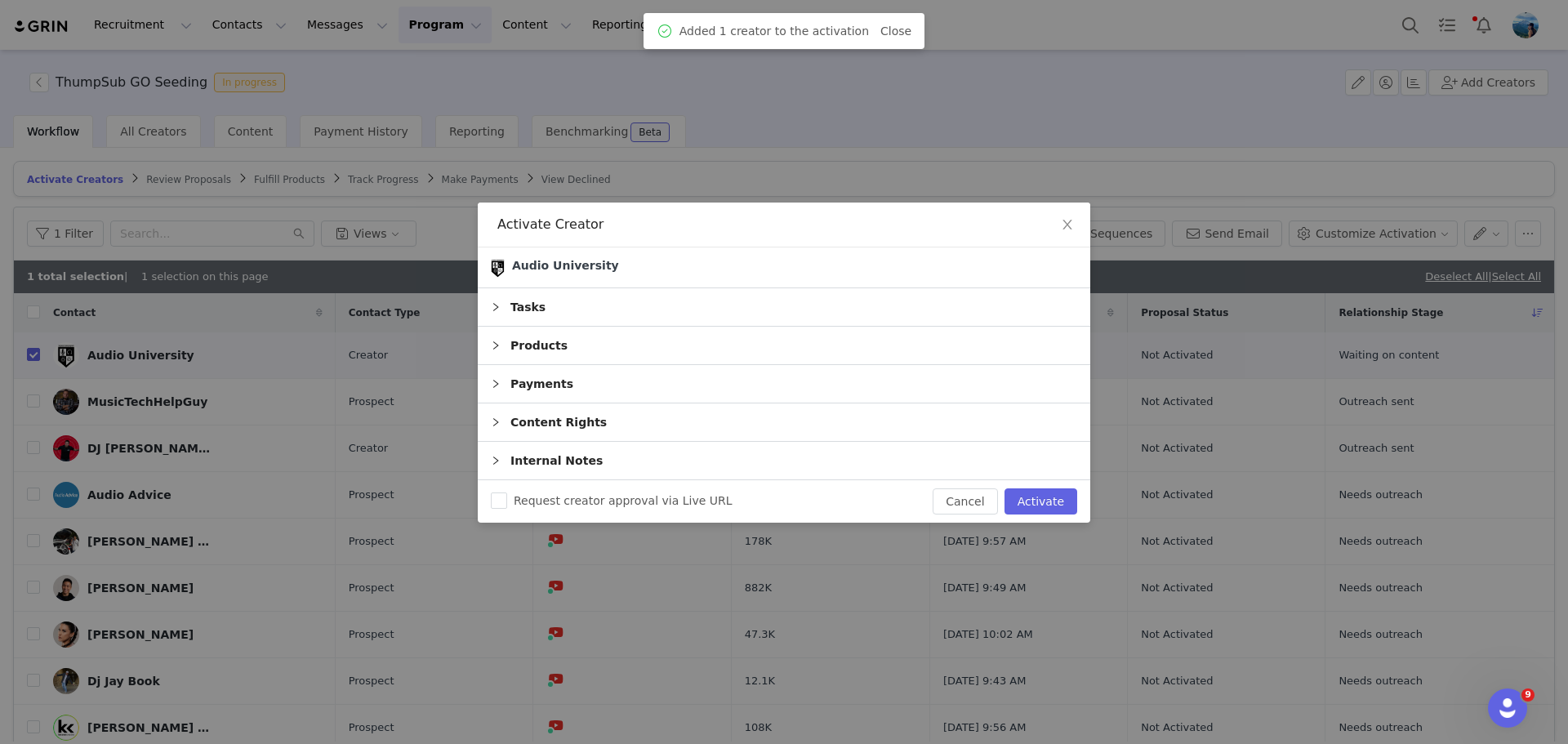
click at [705, 311] on div "Tasks" at bounding box center [784, 307] width 613 height 38
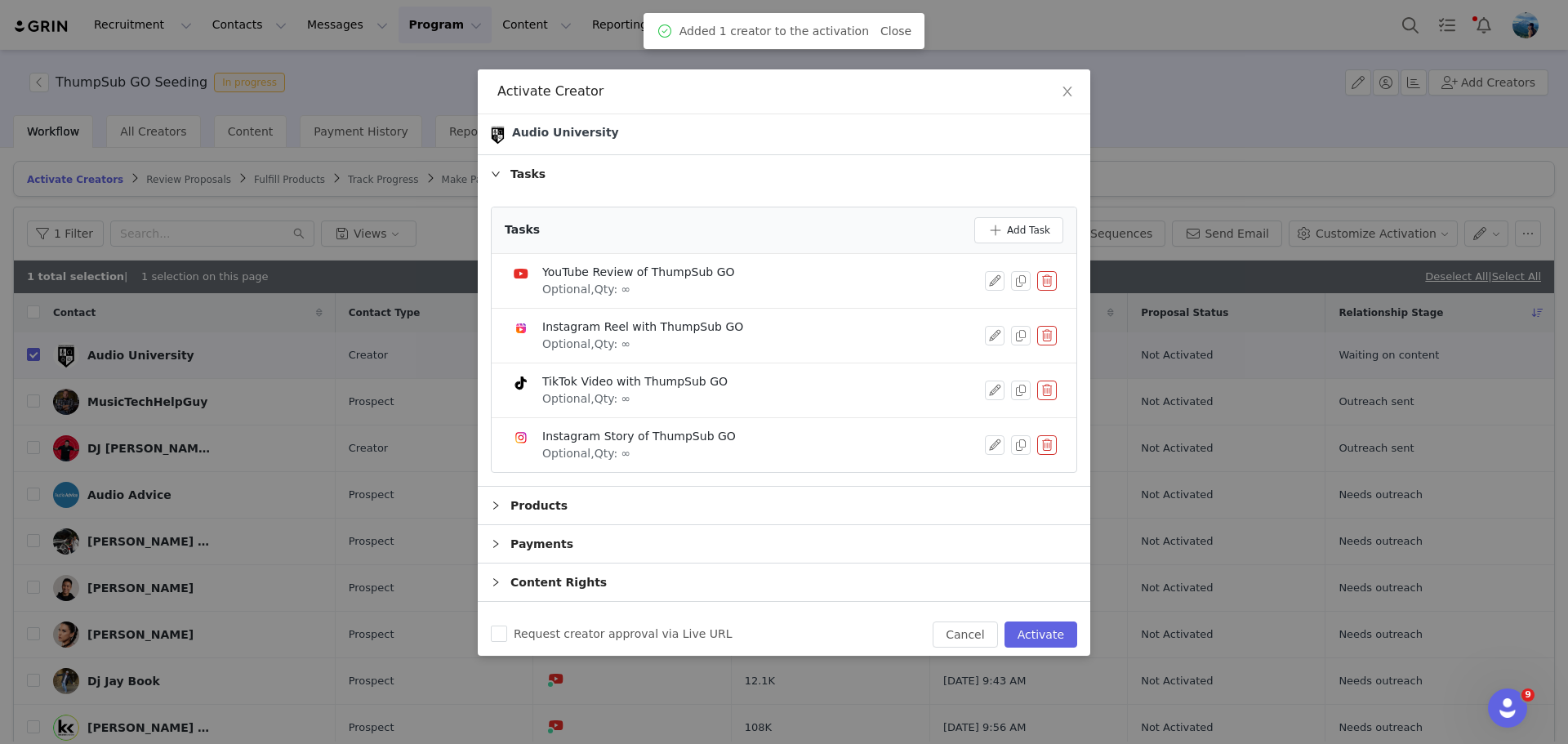
click at [590, 509] on div "Products" at bounding box center [784, 505] width 613 height 38
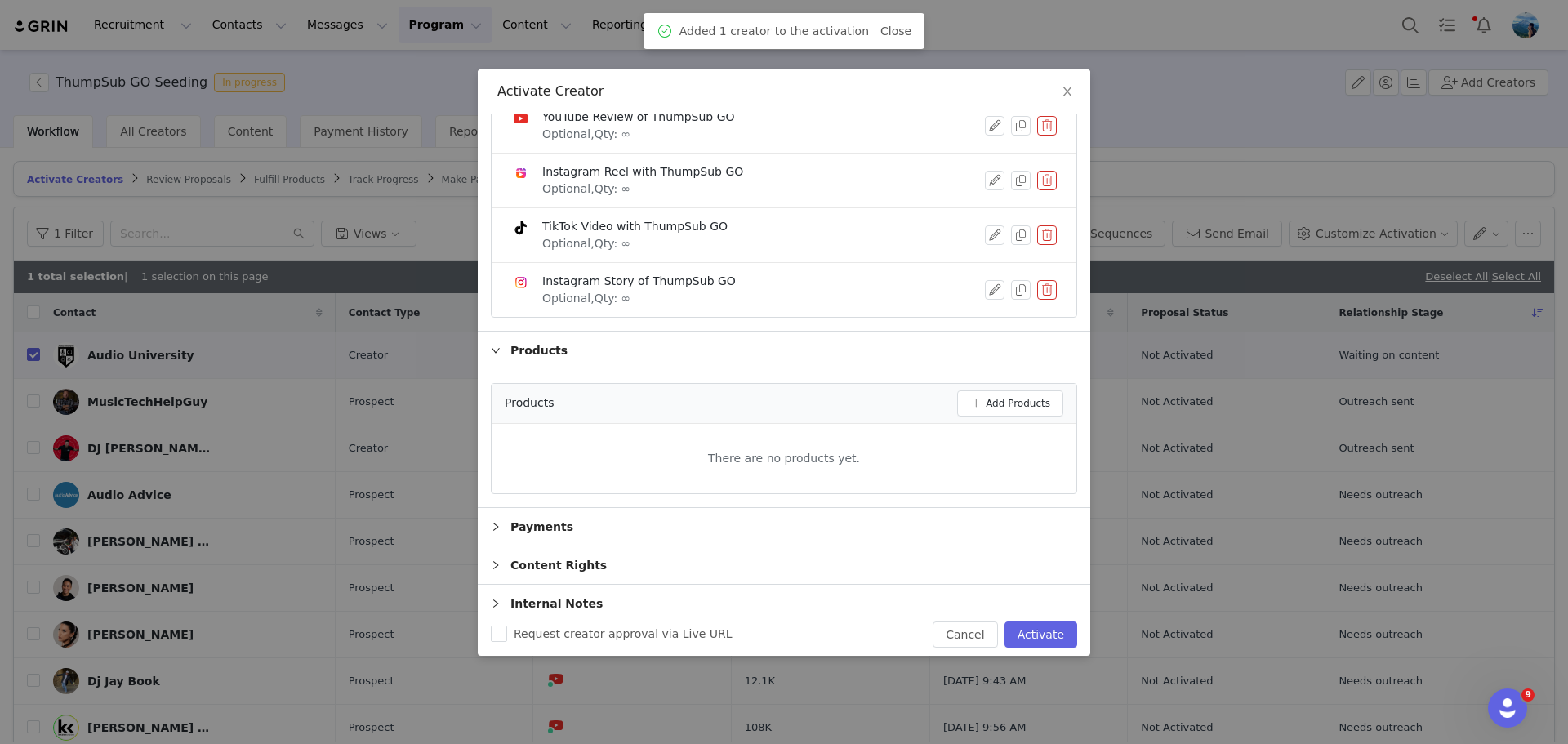
scroll to position [165, 0]
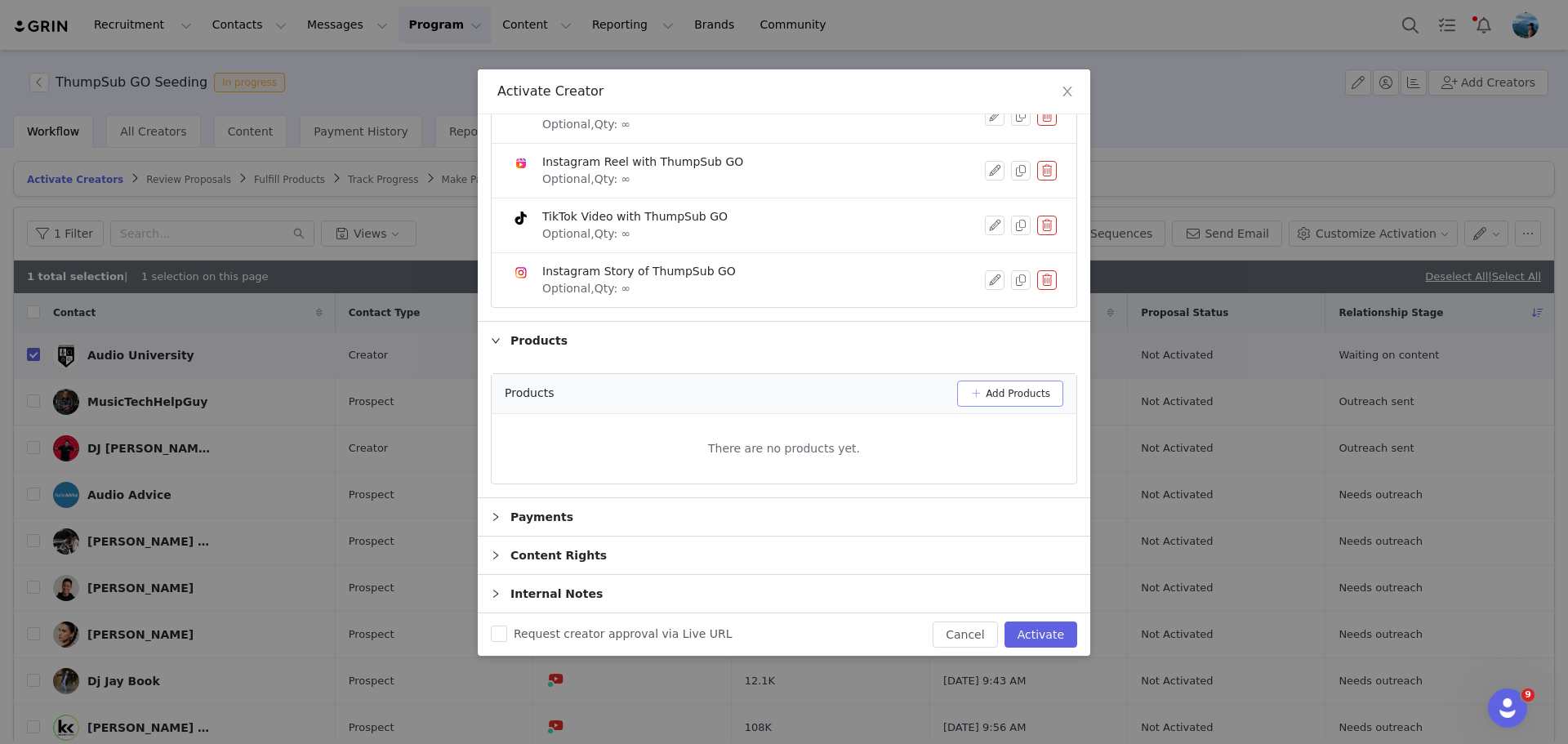
click at [1001, 386] on button "Add Products" at bounding box center [1010, 394] width 106 height 26
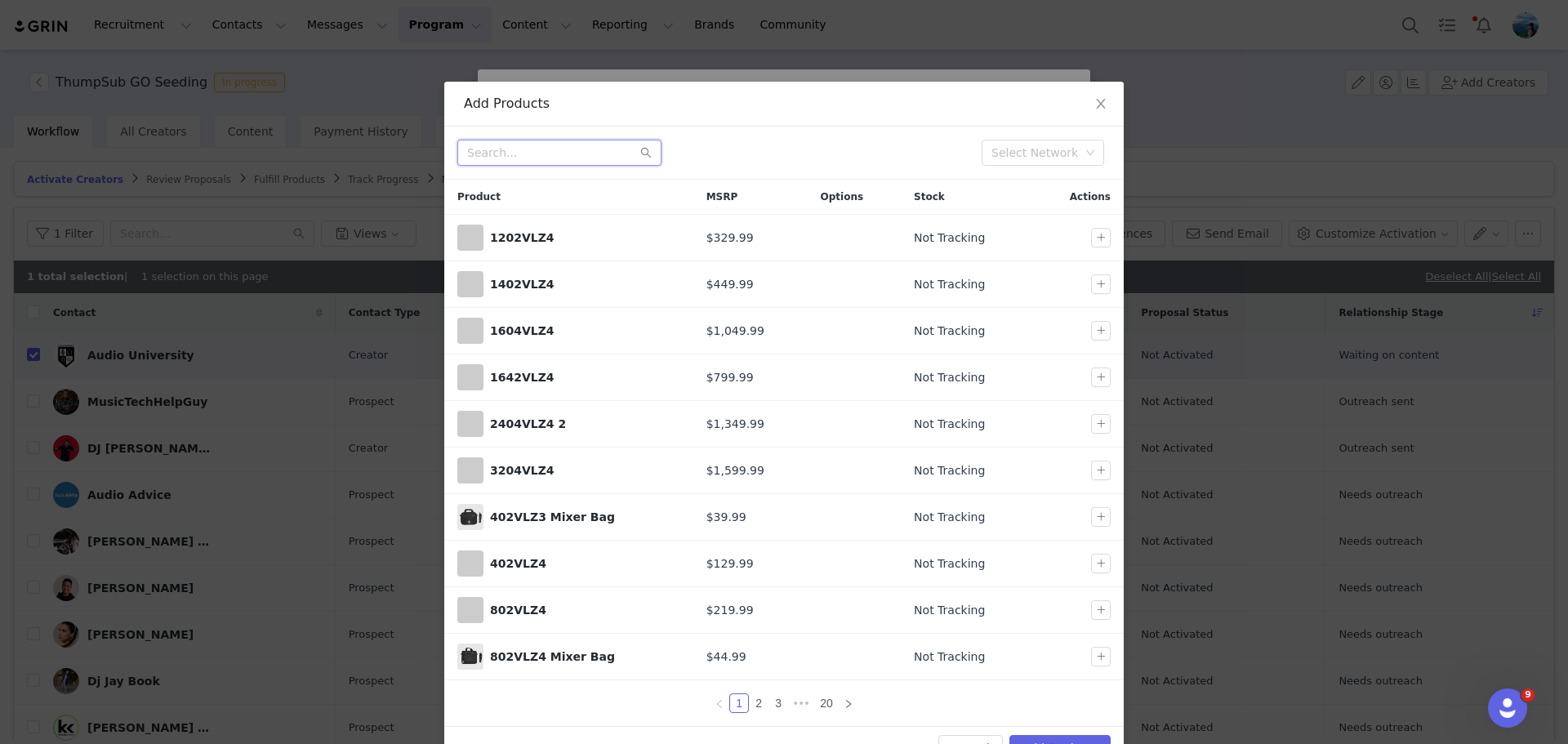
click at [574, 157] on input "text" at bounding box center [559, 153] width 205 height 26
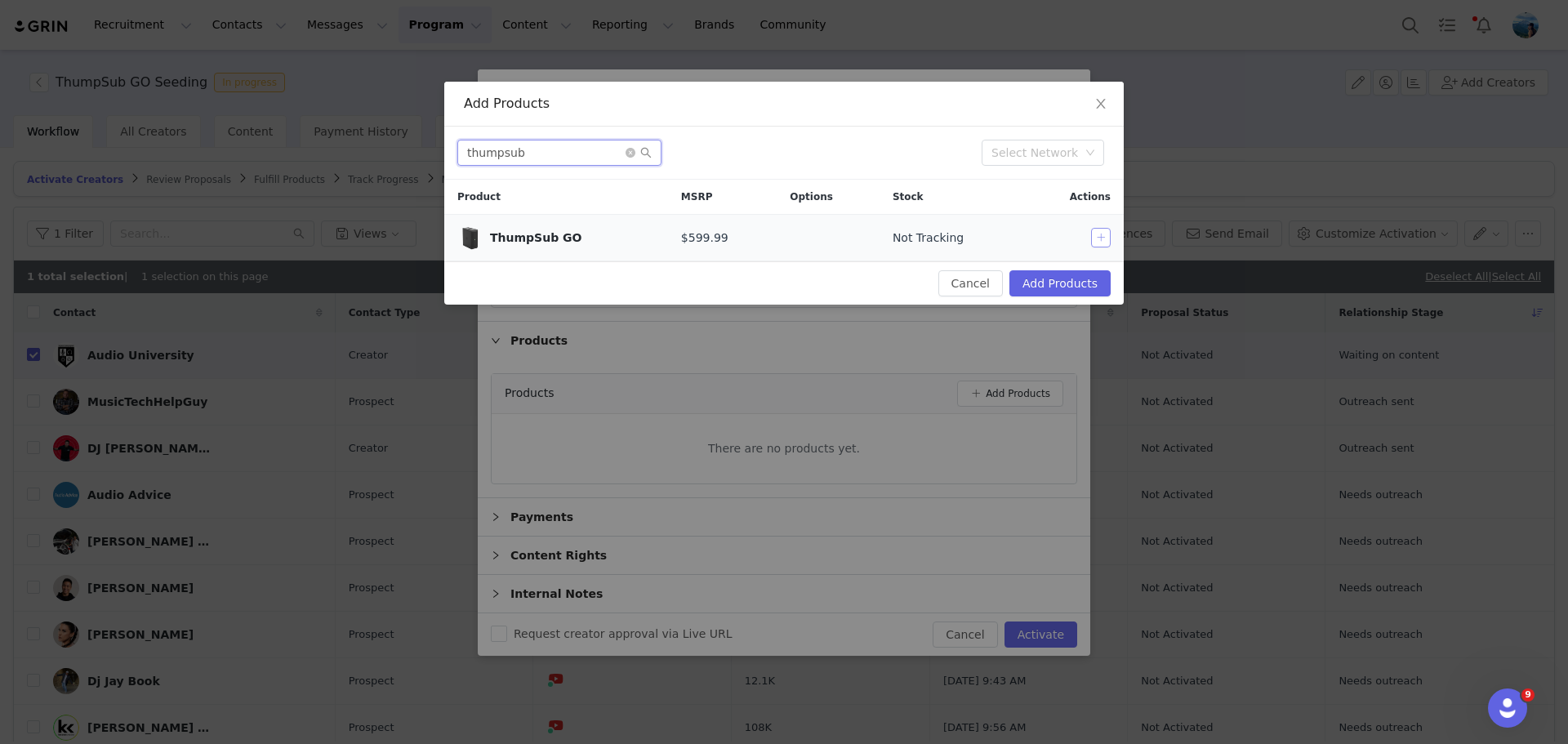
type input "thumpsub"
click at [1098, 237] on button "button" at bounding box center [1101, 238] width 19 height 19
click at [1059, 289] on button "Add Products" at bounding box center [1060, 284] width 101 height 26
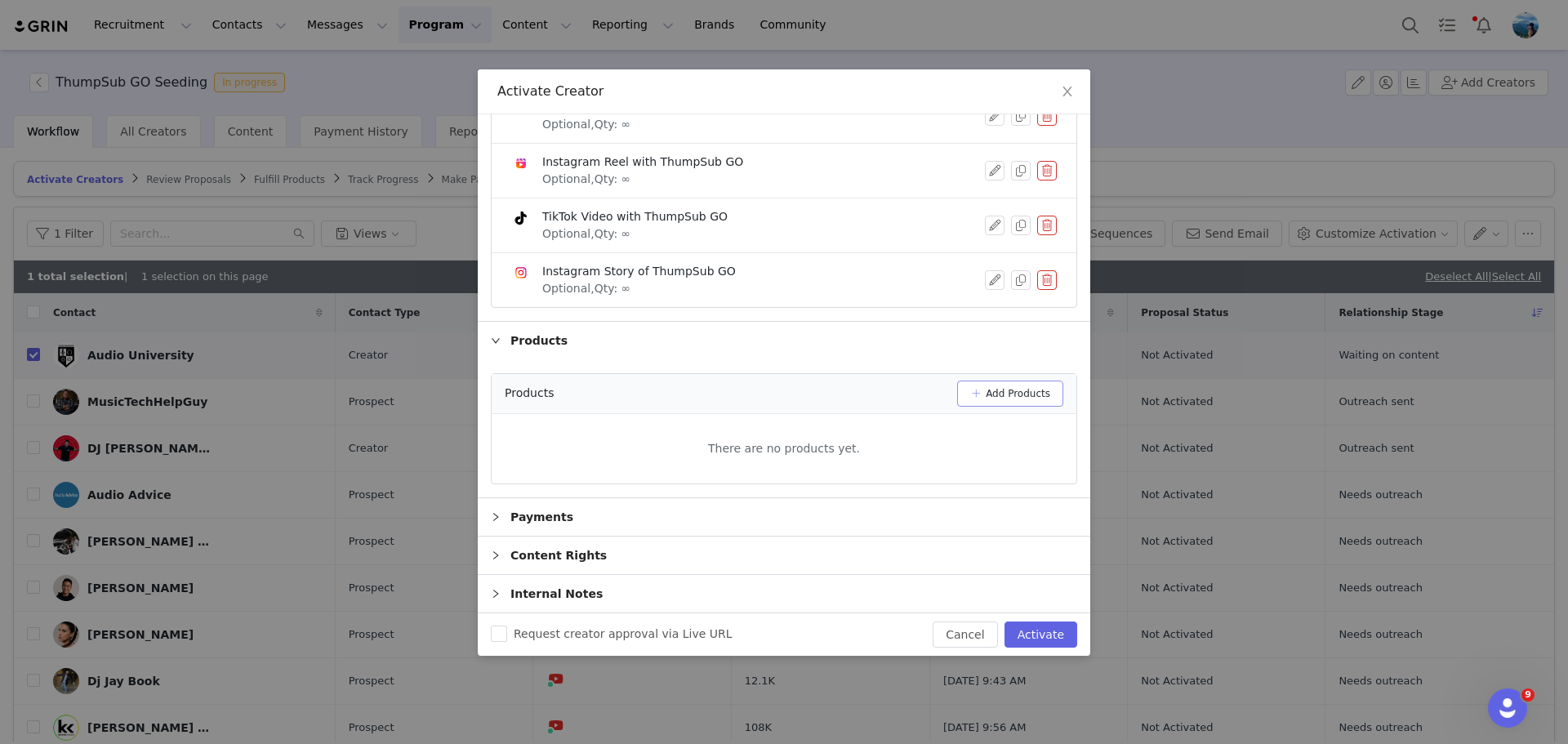
scroll to position [149, 0]
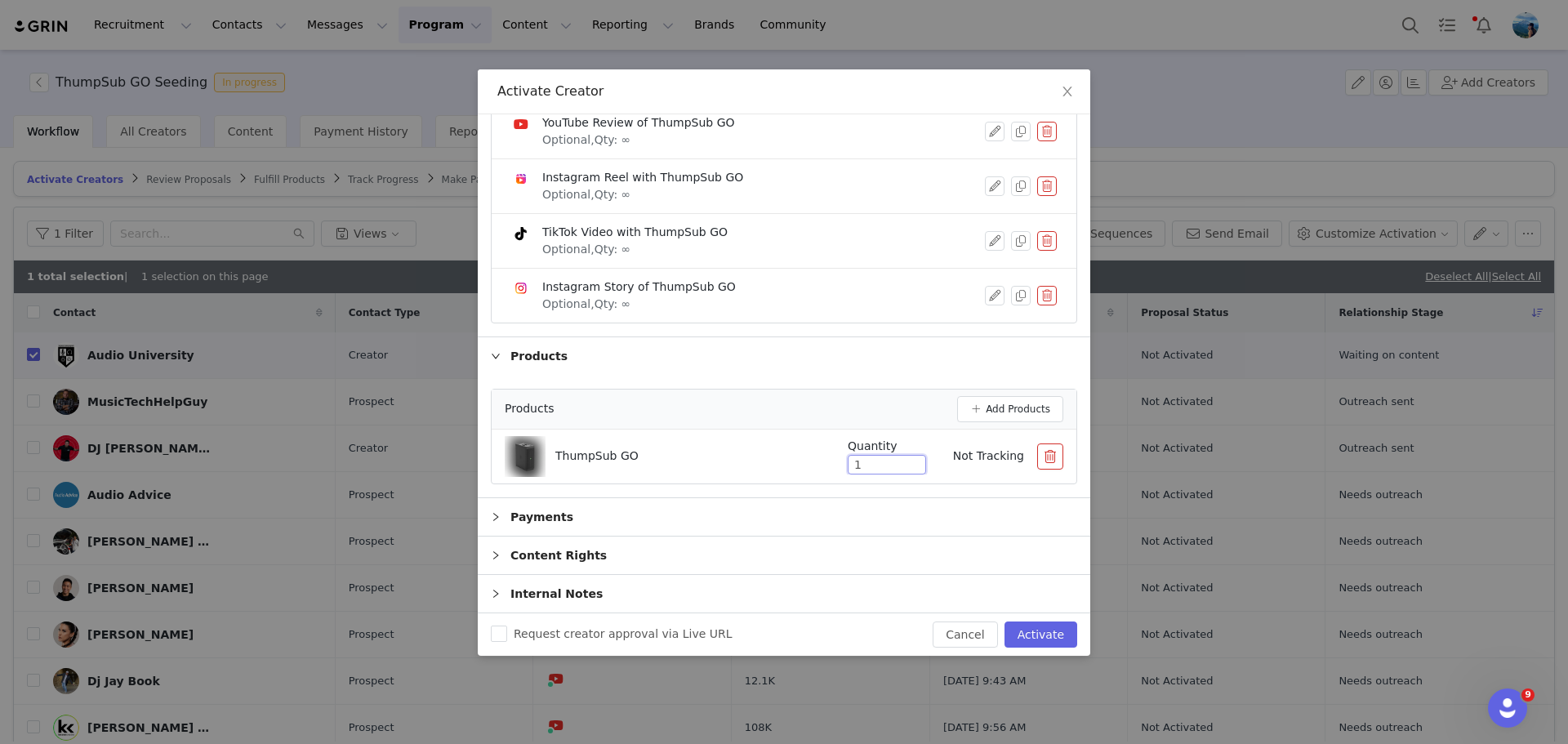
drag, startPoint x: 881, startPoint y: 464, endPoint x: 816, endPoint y: 464, distance: 65.0
click at [822, 464] on div "Quantity 1 Not Tracking" at bounding box center [942, 457] width 241 height 37
type input "2"
click at [1032, 626] on button "Activate" at bounding box center [1040, 635] width 73 height 26
checkbox input "false"
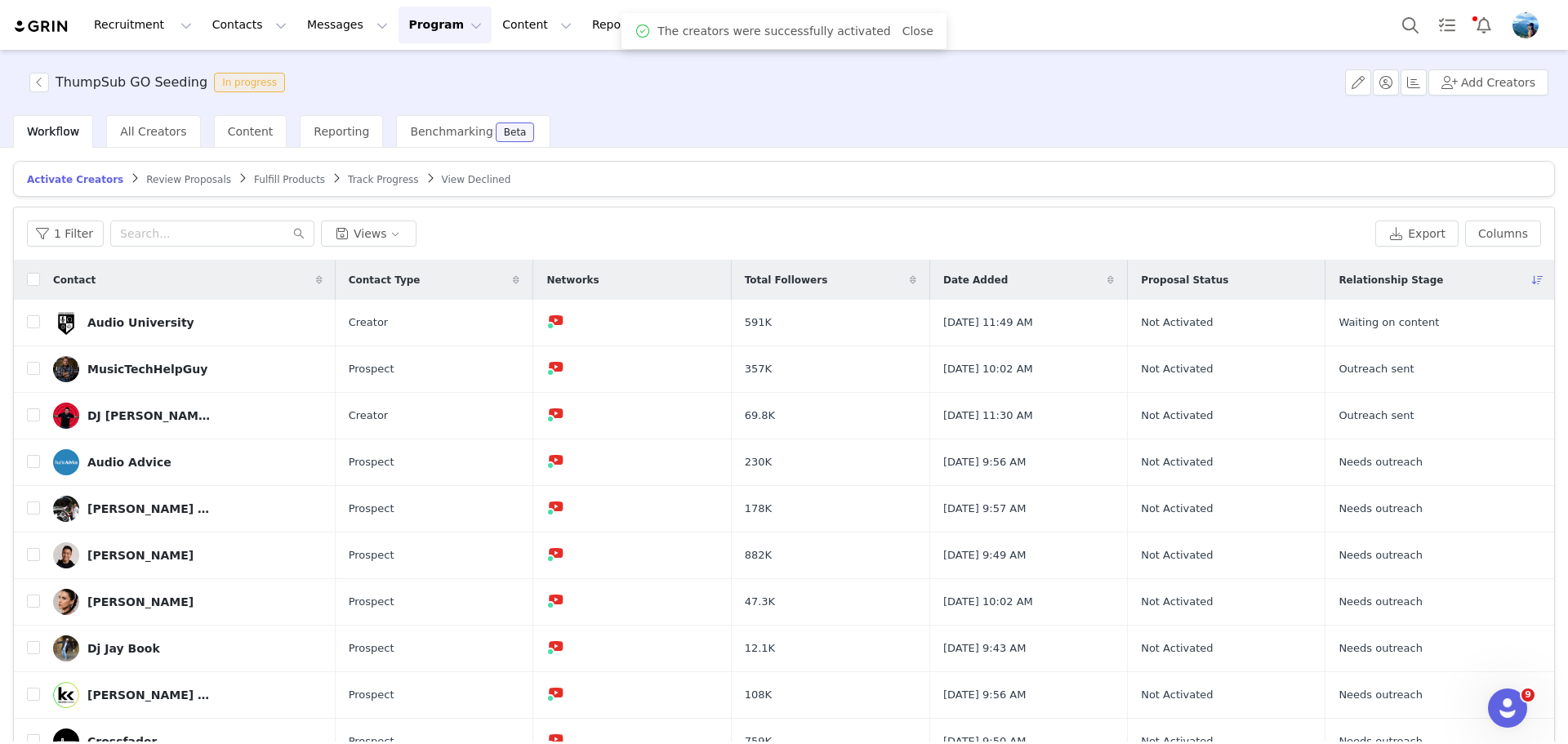
click at [159, 182] on span "Review Proposals" at bounding box center [189, 179] width 85 height 11
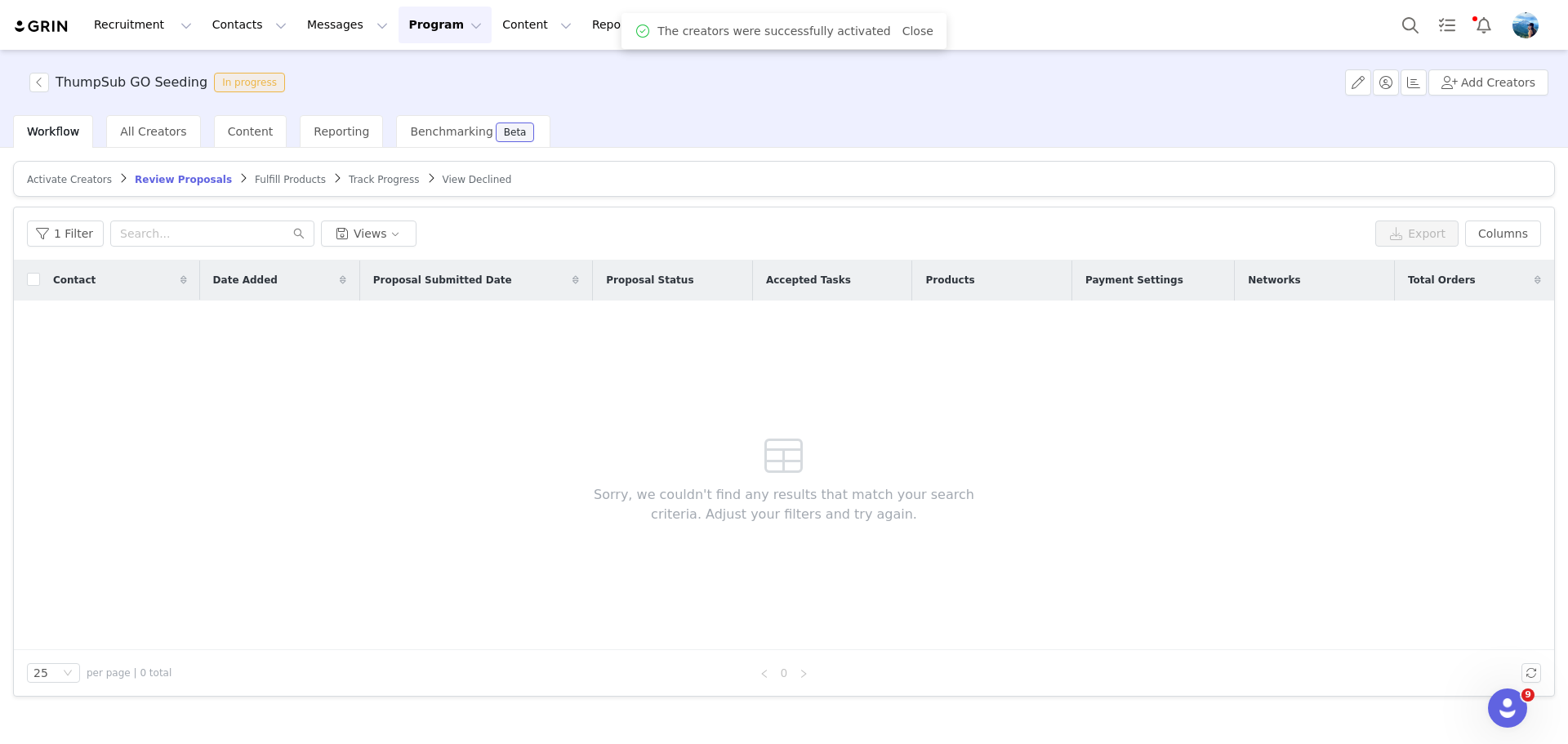
click at [263, 179] on span "Fulfill Products" at bounding box center [290, 179] width 71 height 11
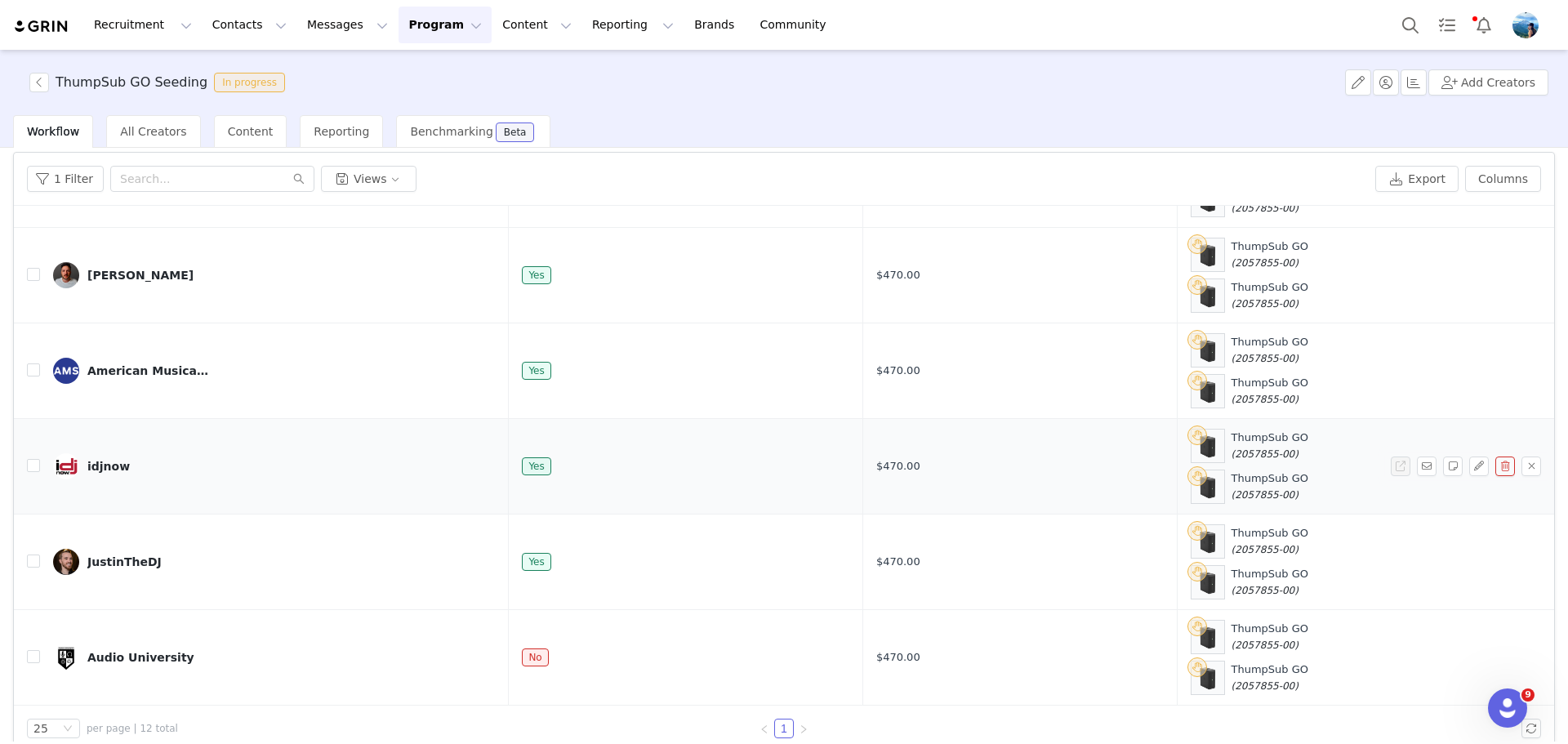
scroll to position [77, 0]
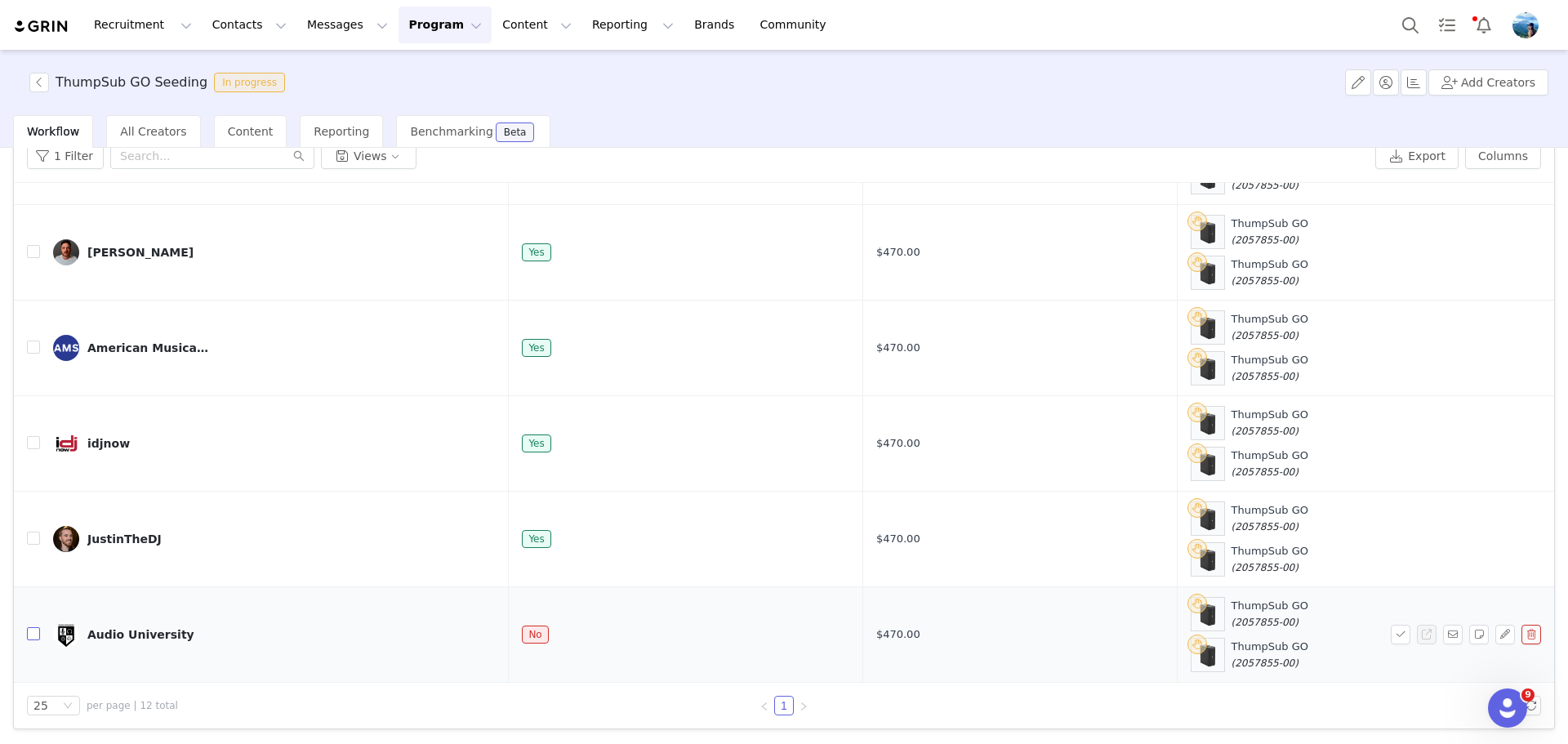
click at [32, 630] on input "checkbox" at bounding box center [33, 633] width 13 height 13
checkbox input "true"
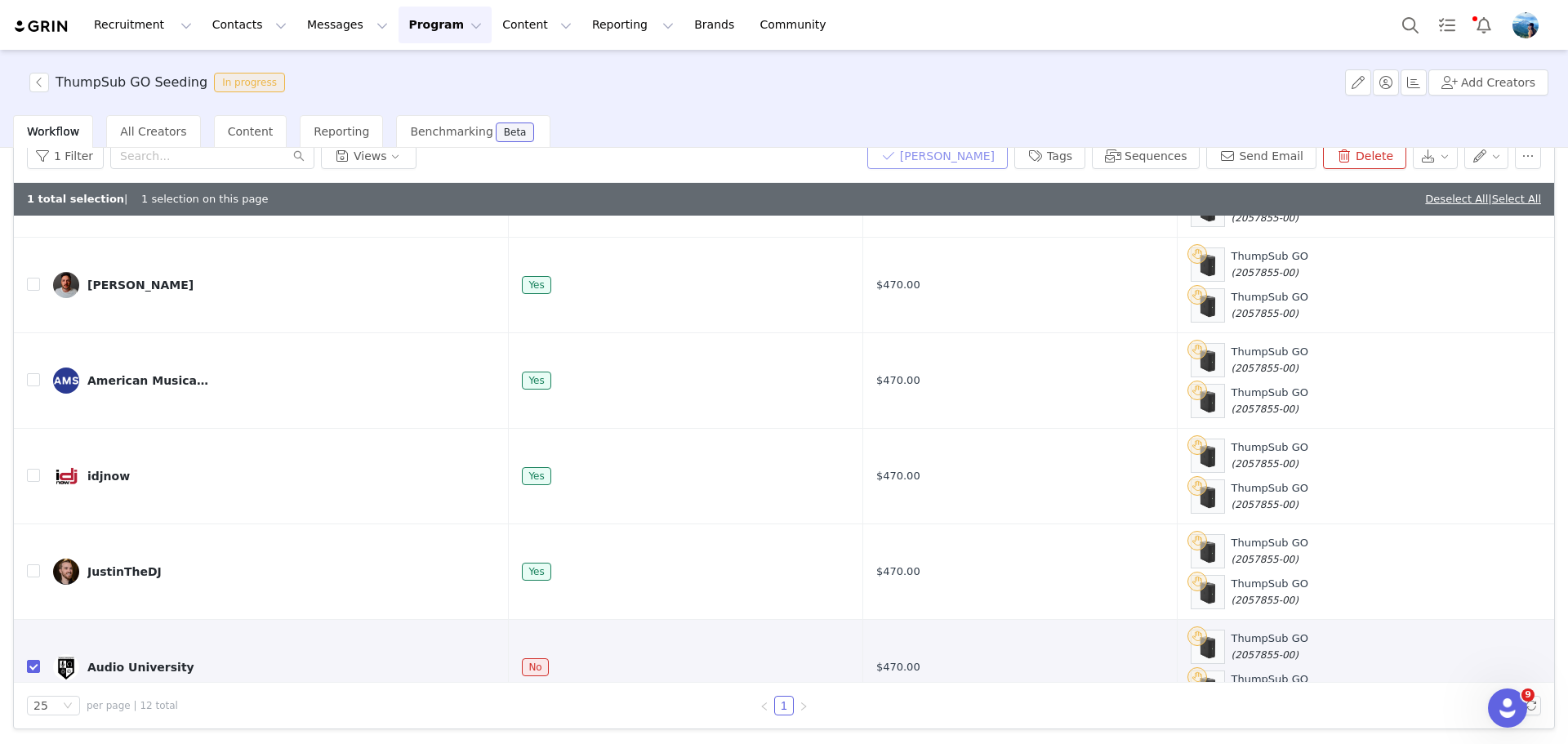
click at [958, 153] on button "Mark Fulfilled" at bounding box center [938, 156] width 140 height 26
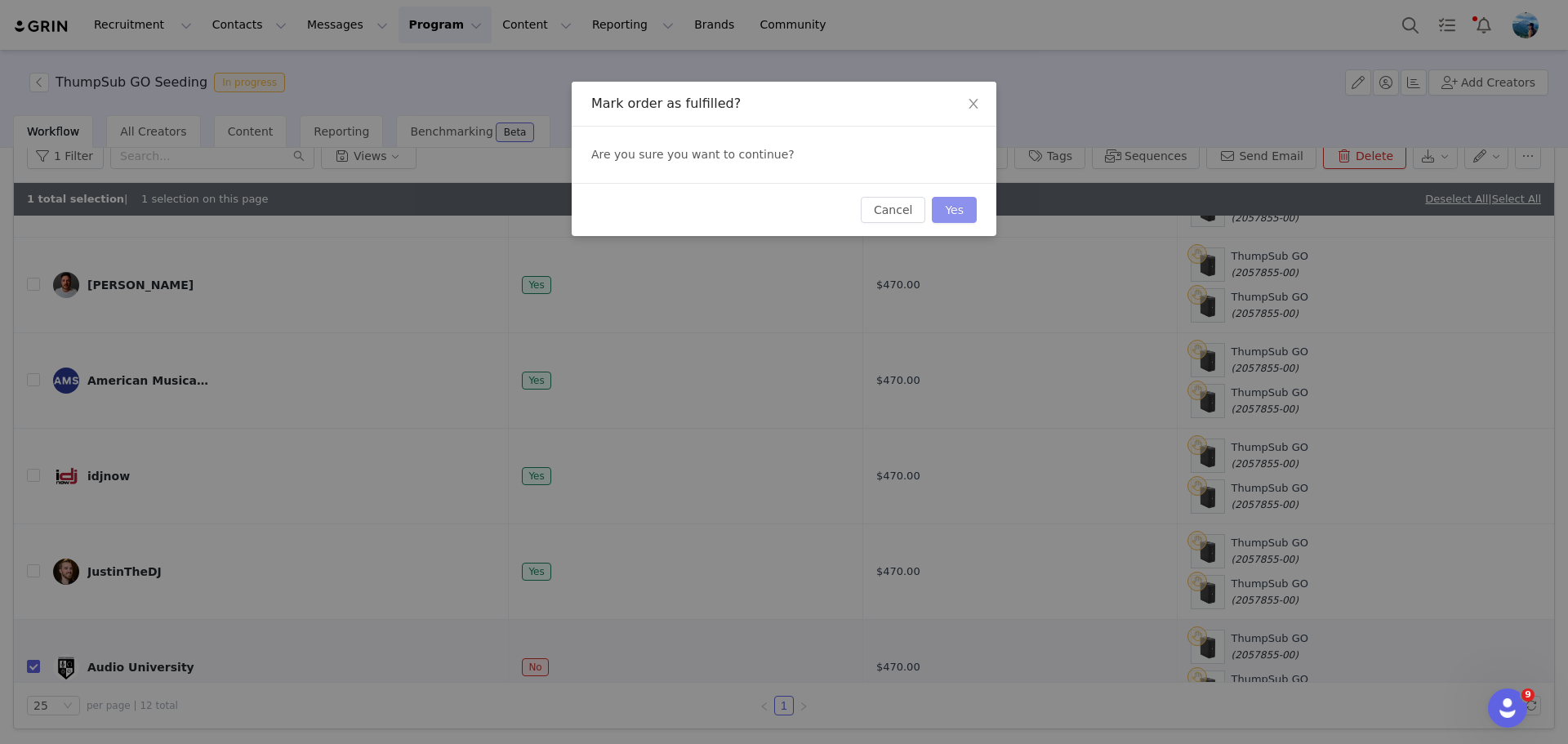
click at [963, 206] on button "Yes" at bounding box center [953, 210] width 45 height 26
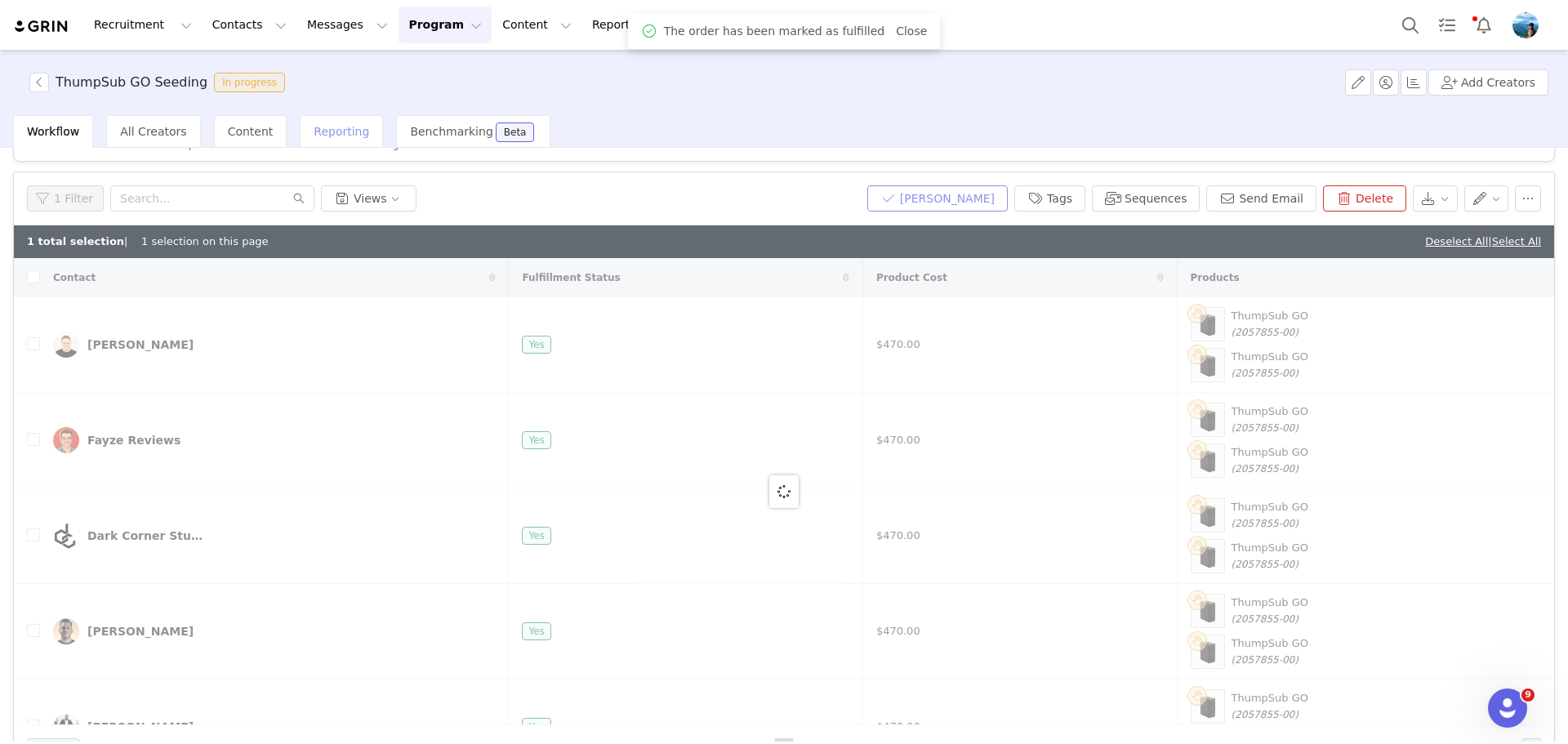
scroll to position [0, 0]
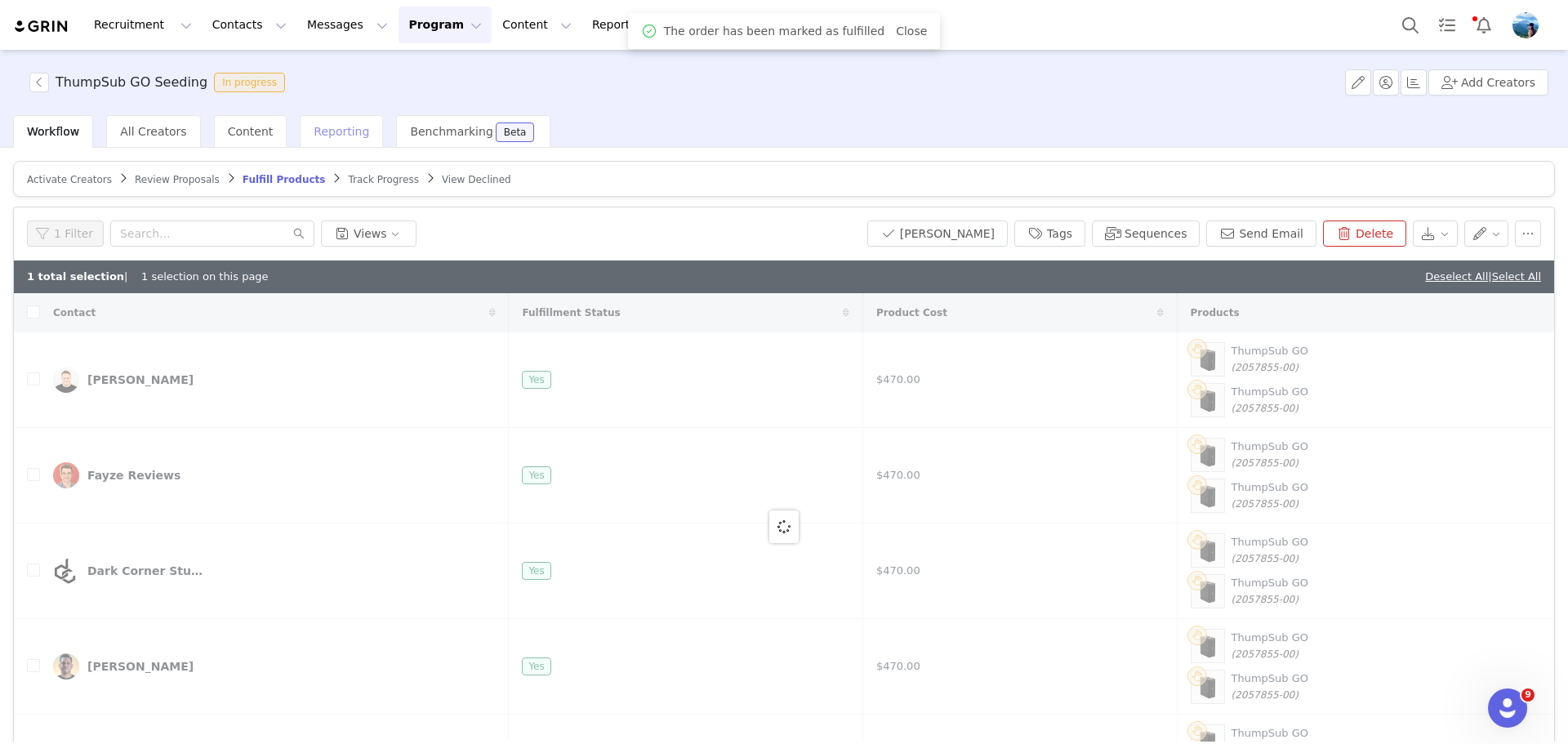
click at [322, 131] on span "Reporting" at bounding box center [341, 131] width 55 height 13
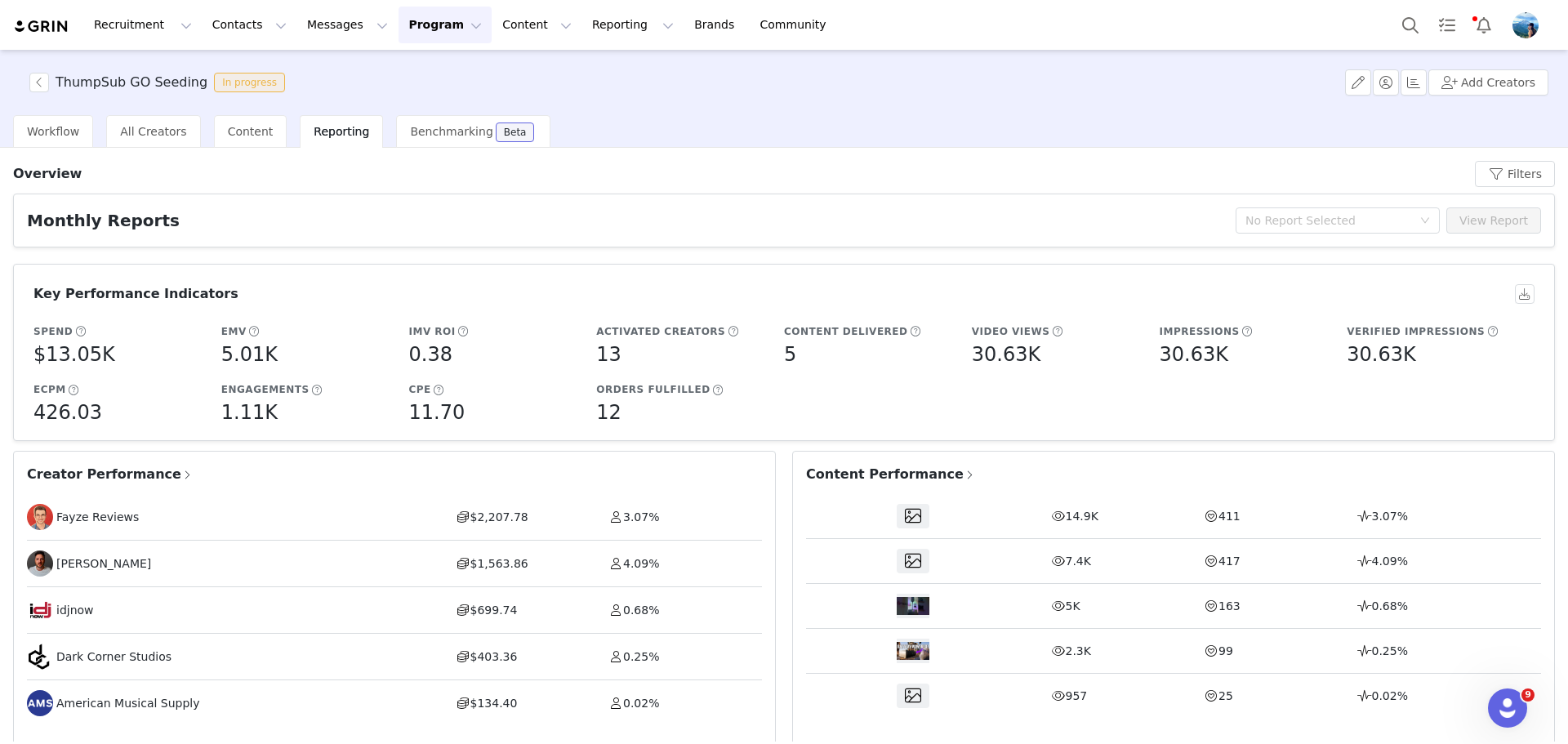
click at [243, 148] on div "Date All time Apply Filters Clear All Overview Filters Monthly Reports No Repor…" at bounding box center [784, 444] width 1568 height 594
click at [237, 139] on div "Content" at bounding box center [251, 131] width 74 height 33
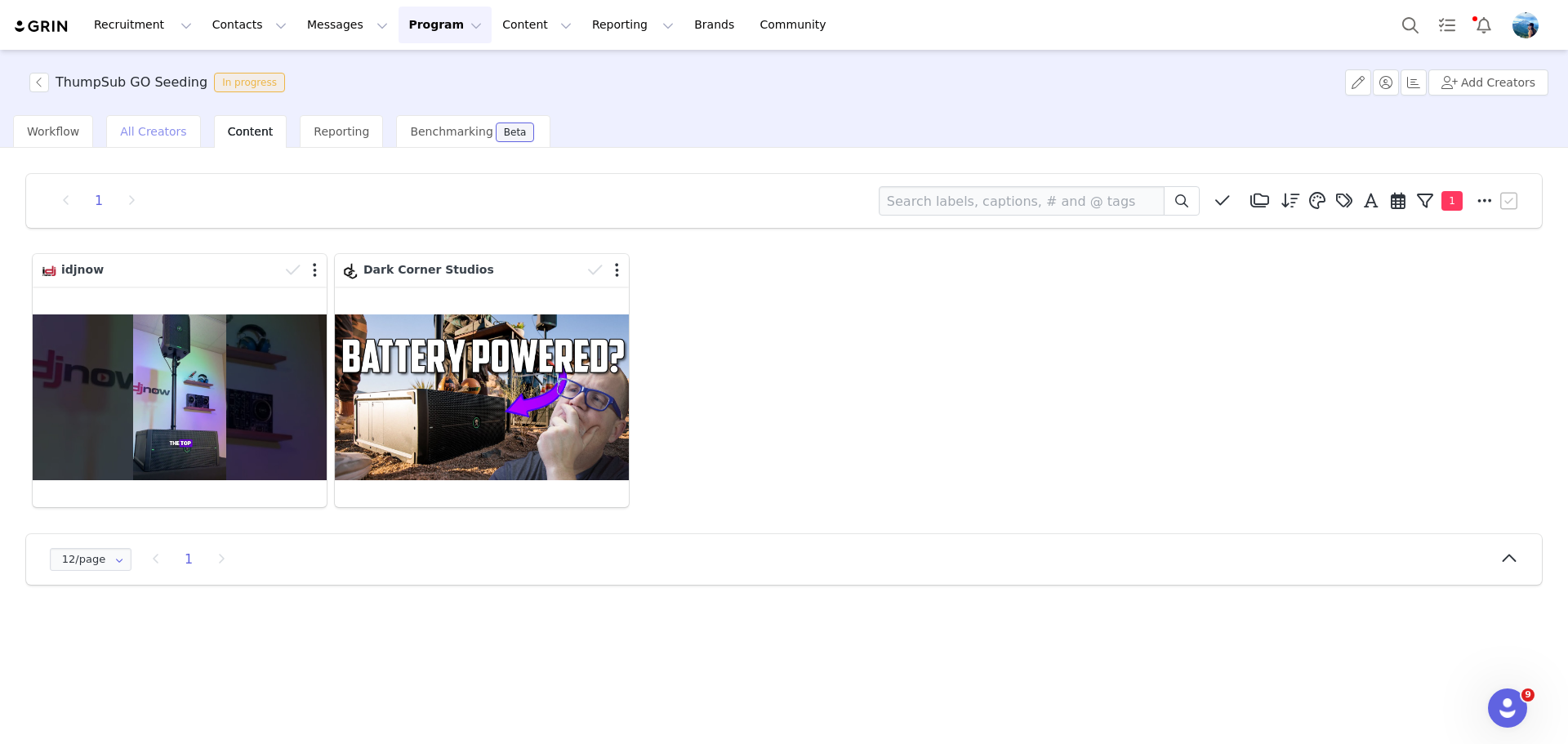
click at [134, 131] on span "All Creators" at bounding box center [153, 131] width 66 height 13
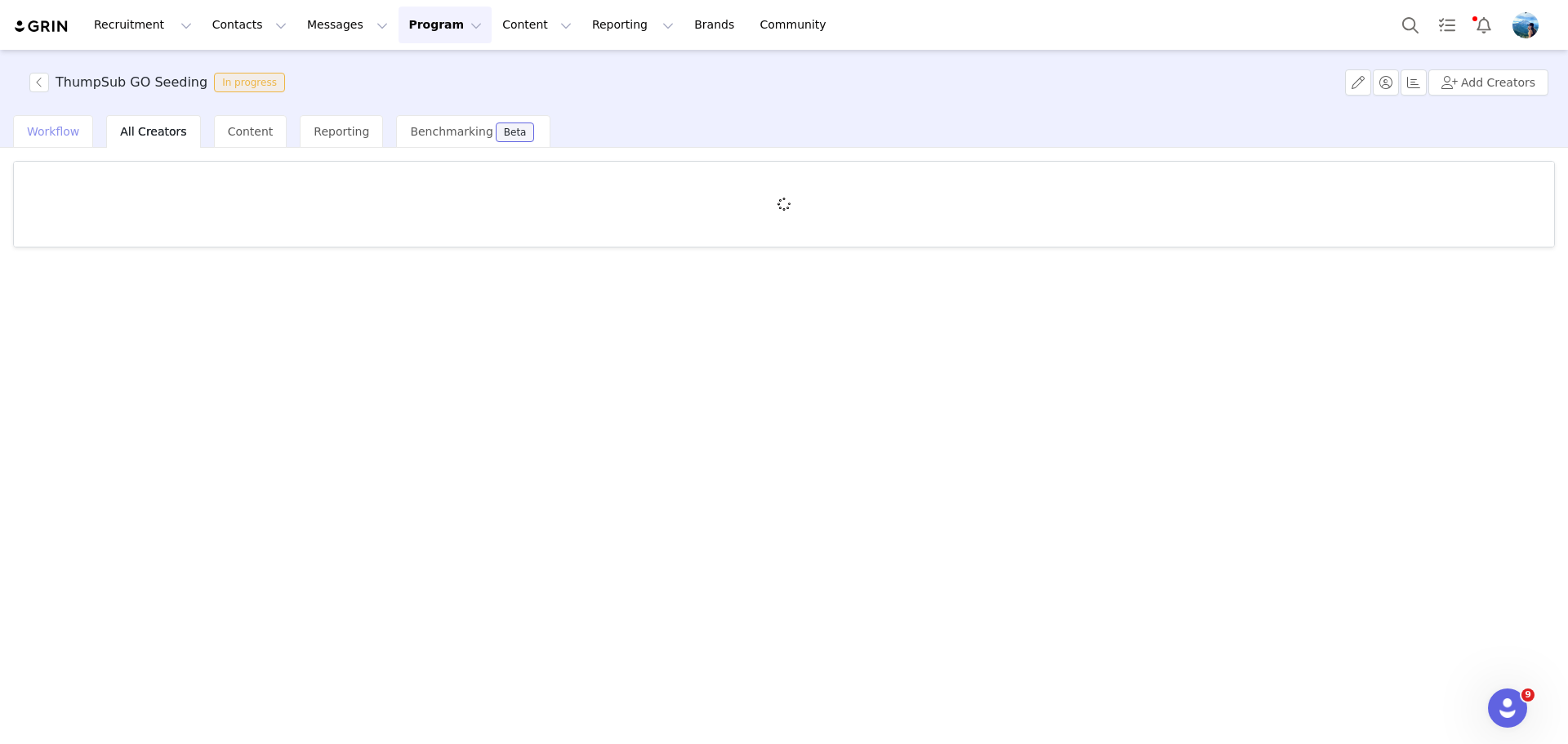
click at [64, 134] on span "Workflow" at bounding box center [54, 131] width 53 height 13
click at [58, 180] on span "Activate Creators" at bounding box center [69, 179] width 85 height 11
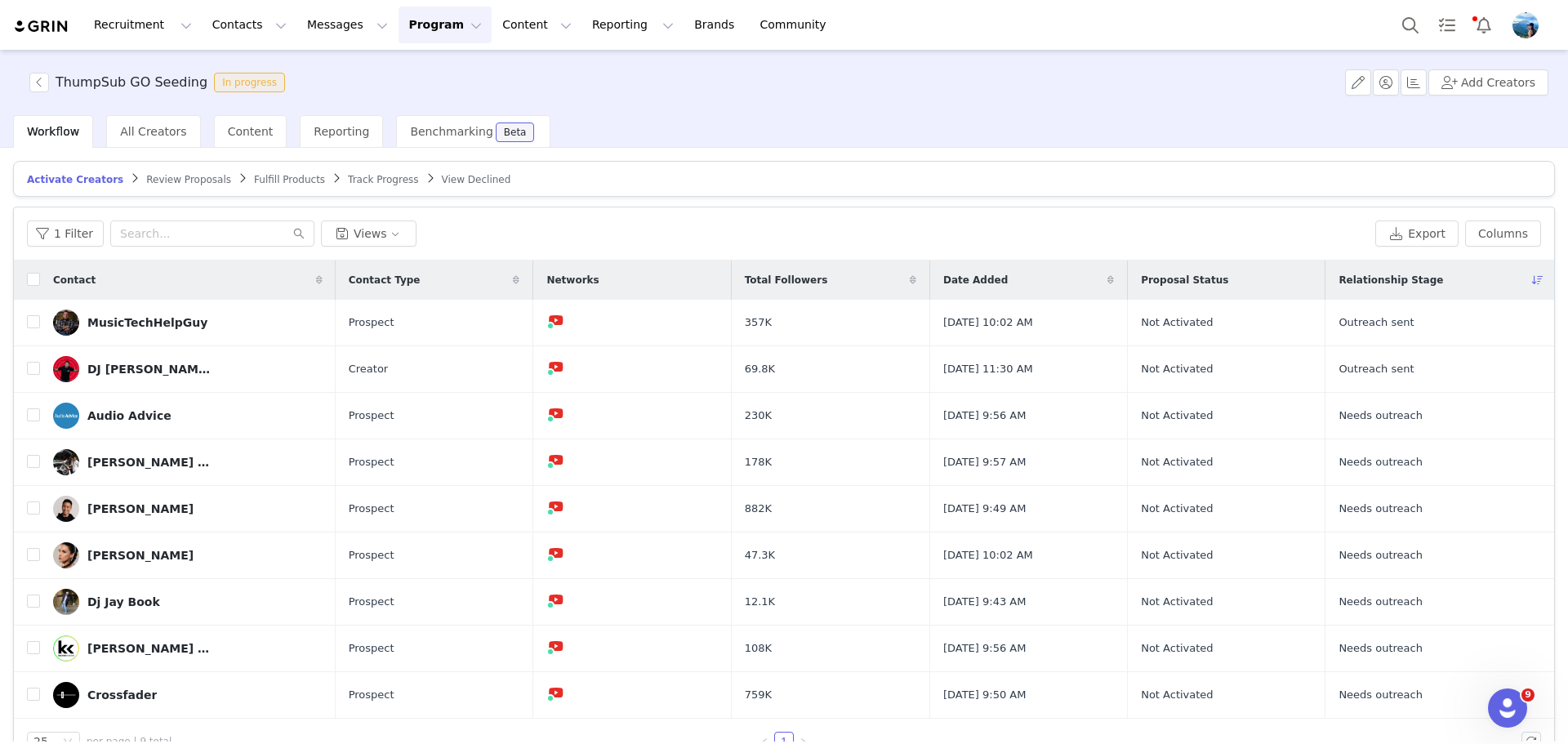
click at [147, 180] on span "Review Proposals" at bounding box center [189, 179] width 85 height 11
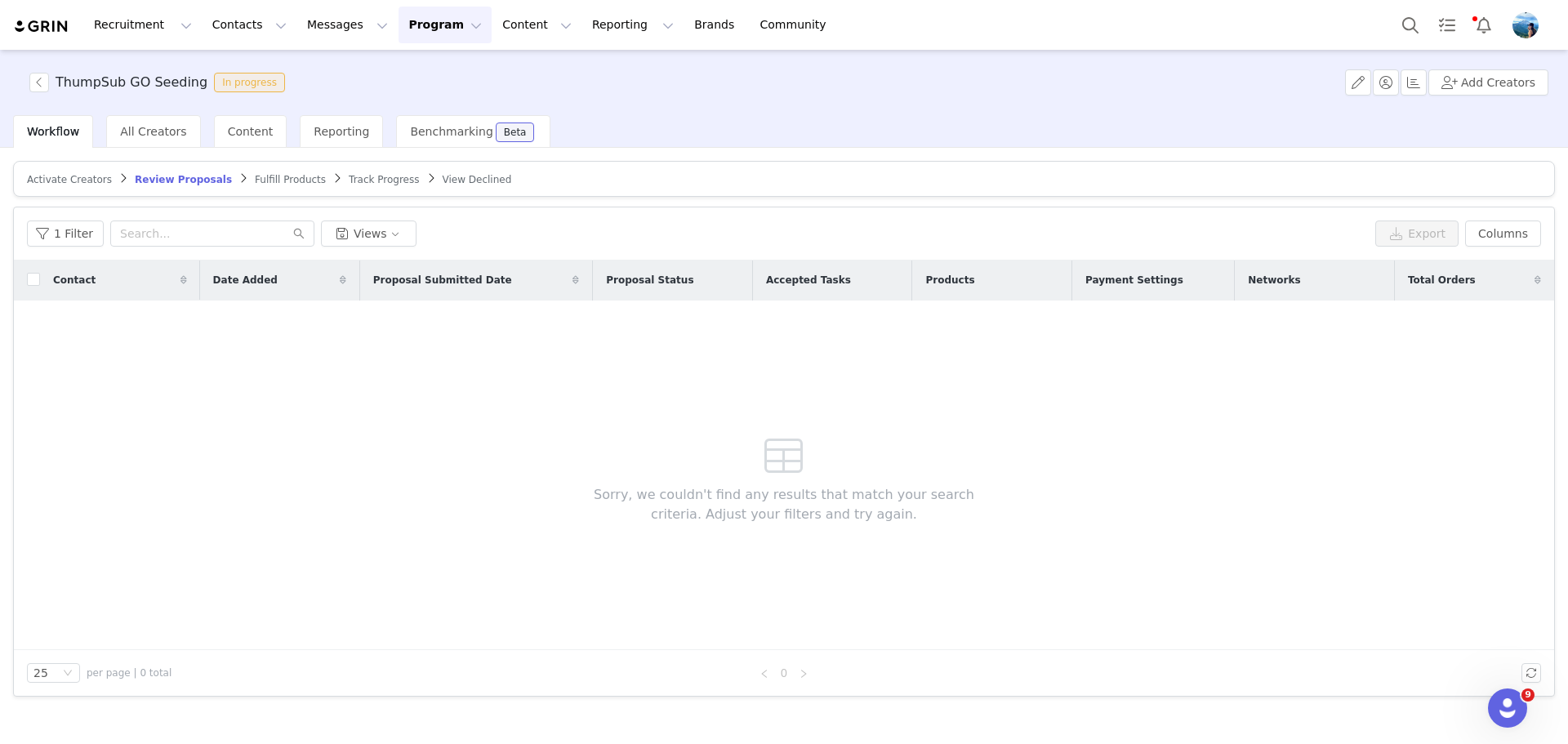
click at [255, 178] on span "Fulfill Products" at bounding box center [290, 179] width 71 height 11
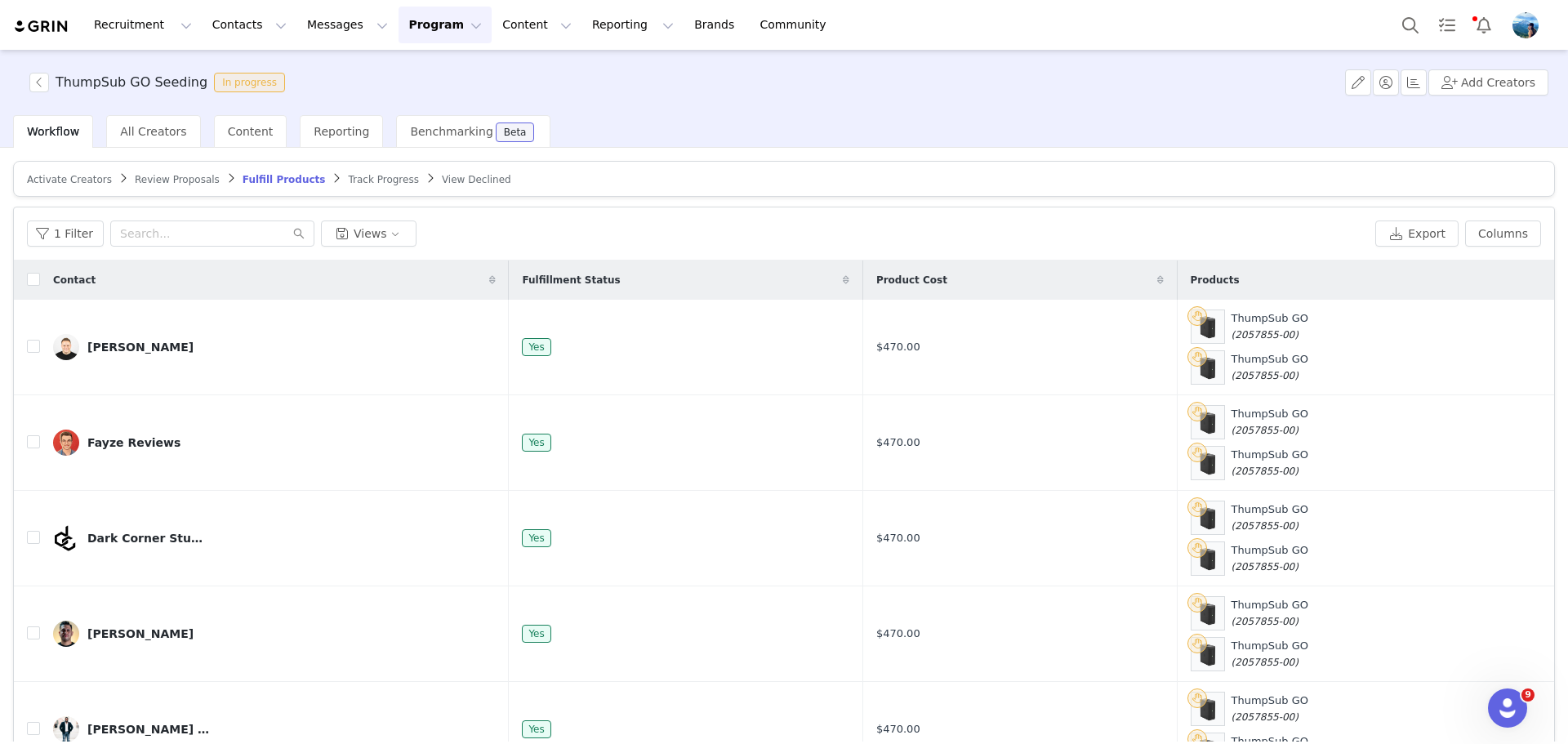
click at [348, 173] on link "Track Progress" at bounding box center [383, 179] width 70 height 12
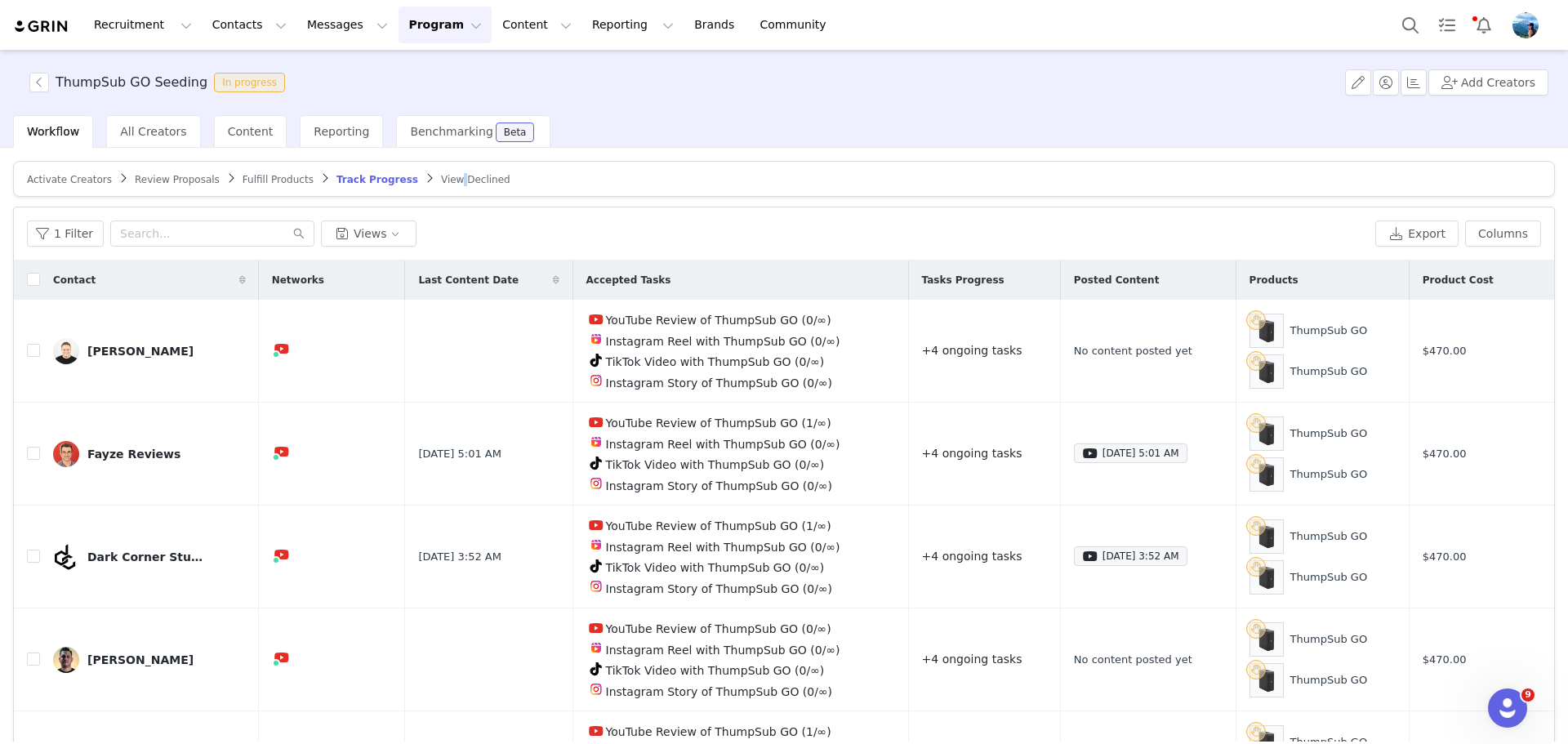
click at [441, 184] on span "View Declined" at bounding box center [475, 179] width 69 height 11
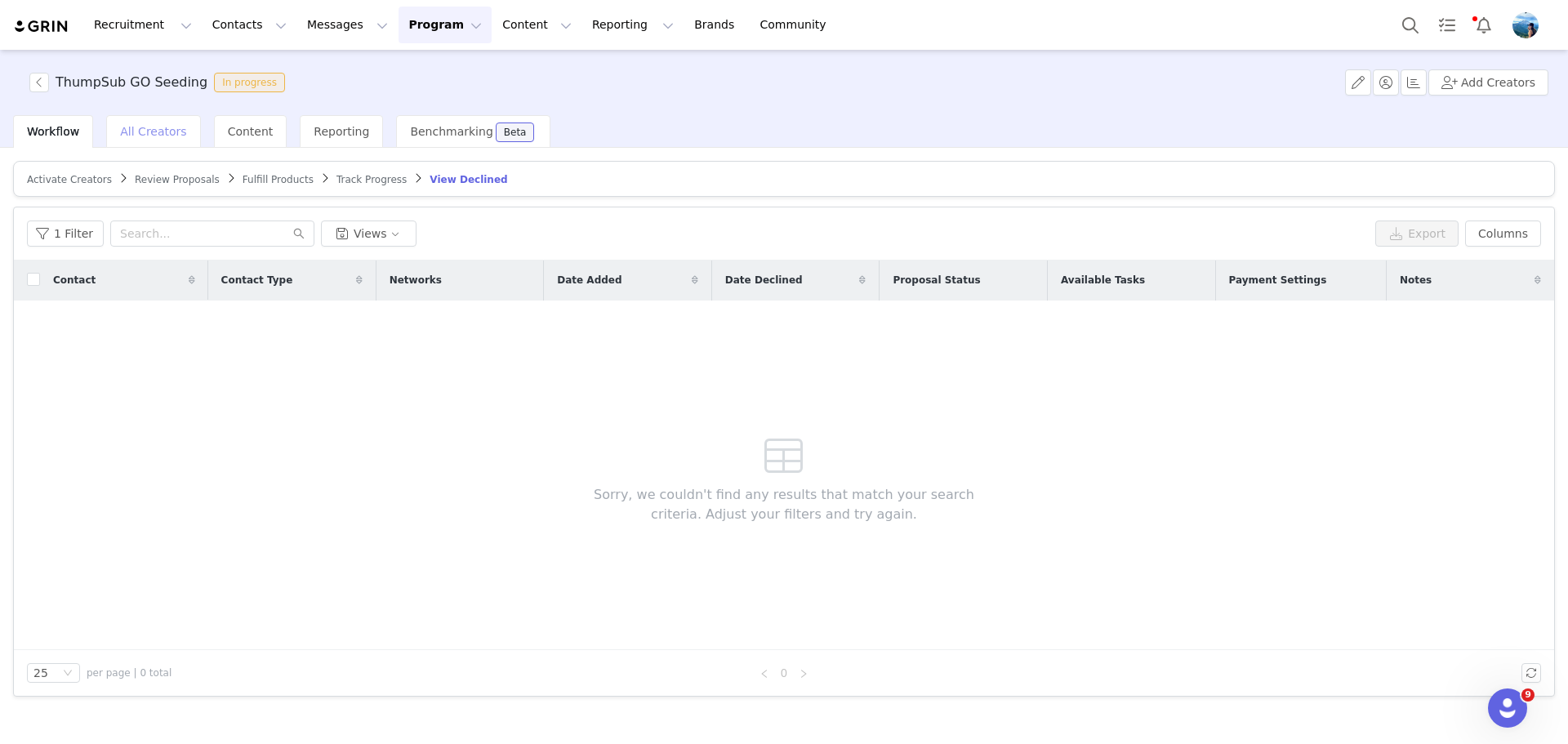
click at [161, 134] on span "All Creators" at bounding box center [153, 131] width 66 height 13
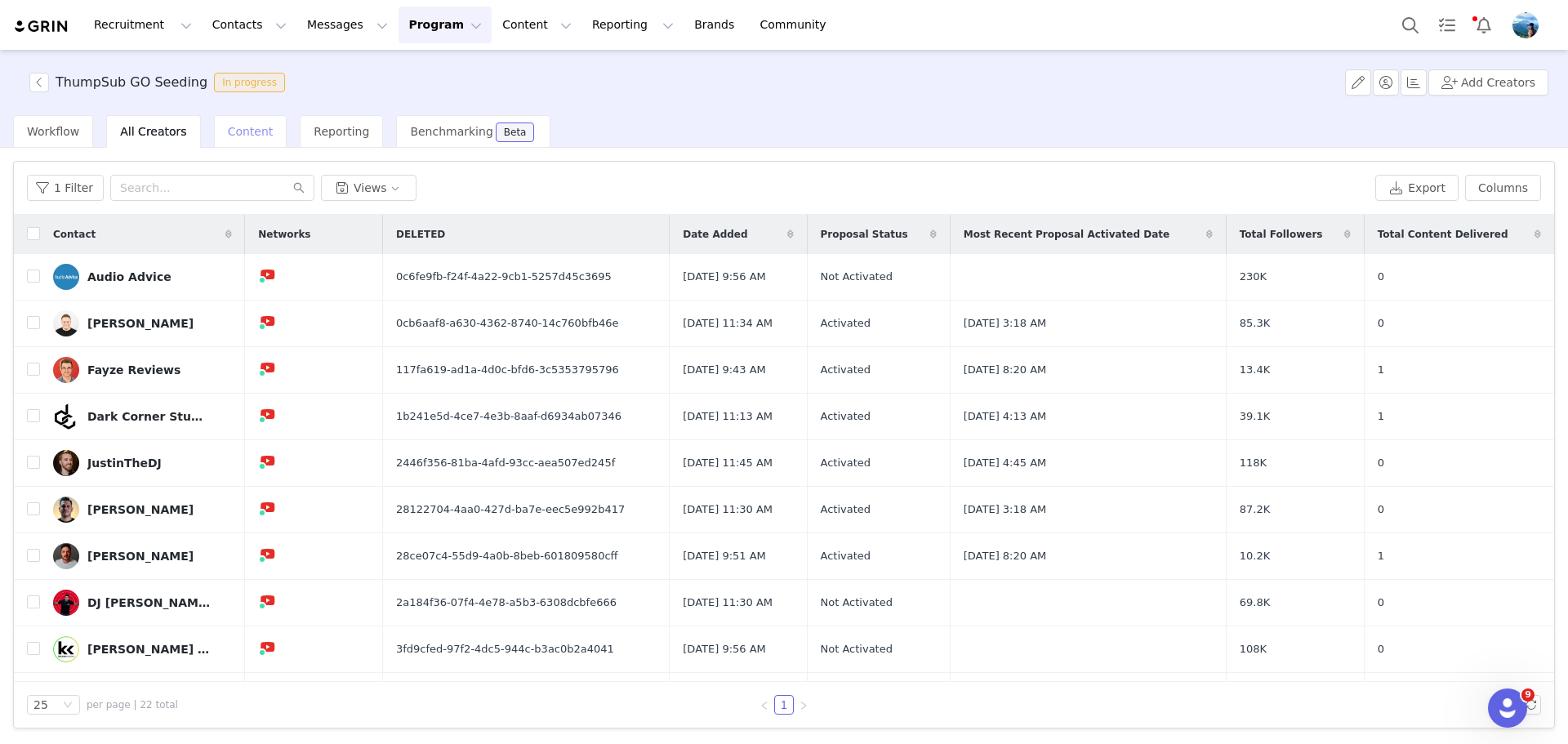
click at [246, 131] on span "Content" at bounding box center [251, 131] width 46 height 13
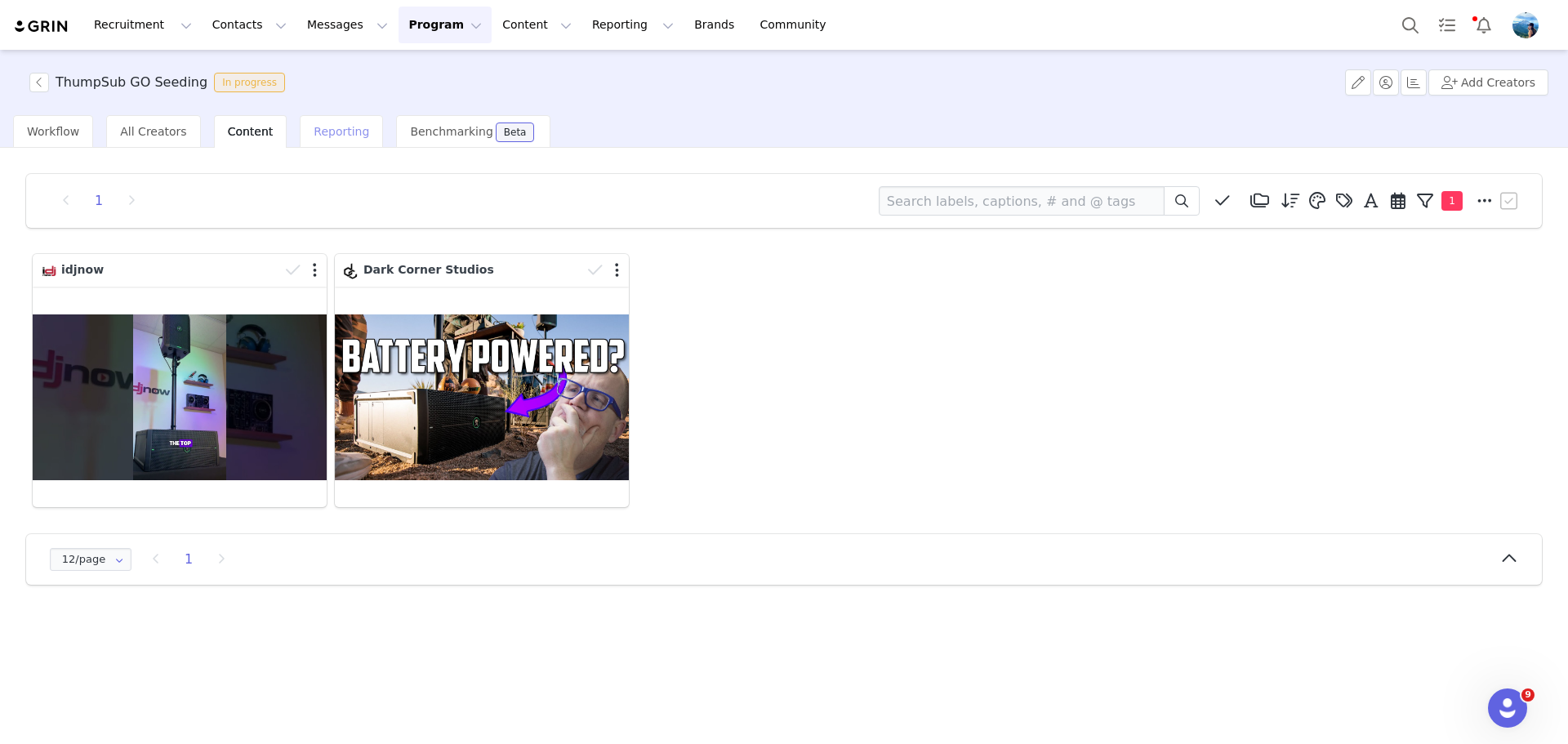
click at [339, 132] on span "Reporting" at bounding box center [341, 131] width 55 height 13
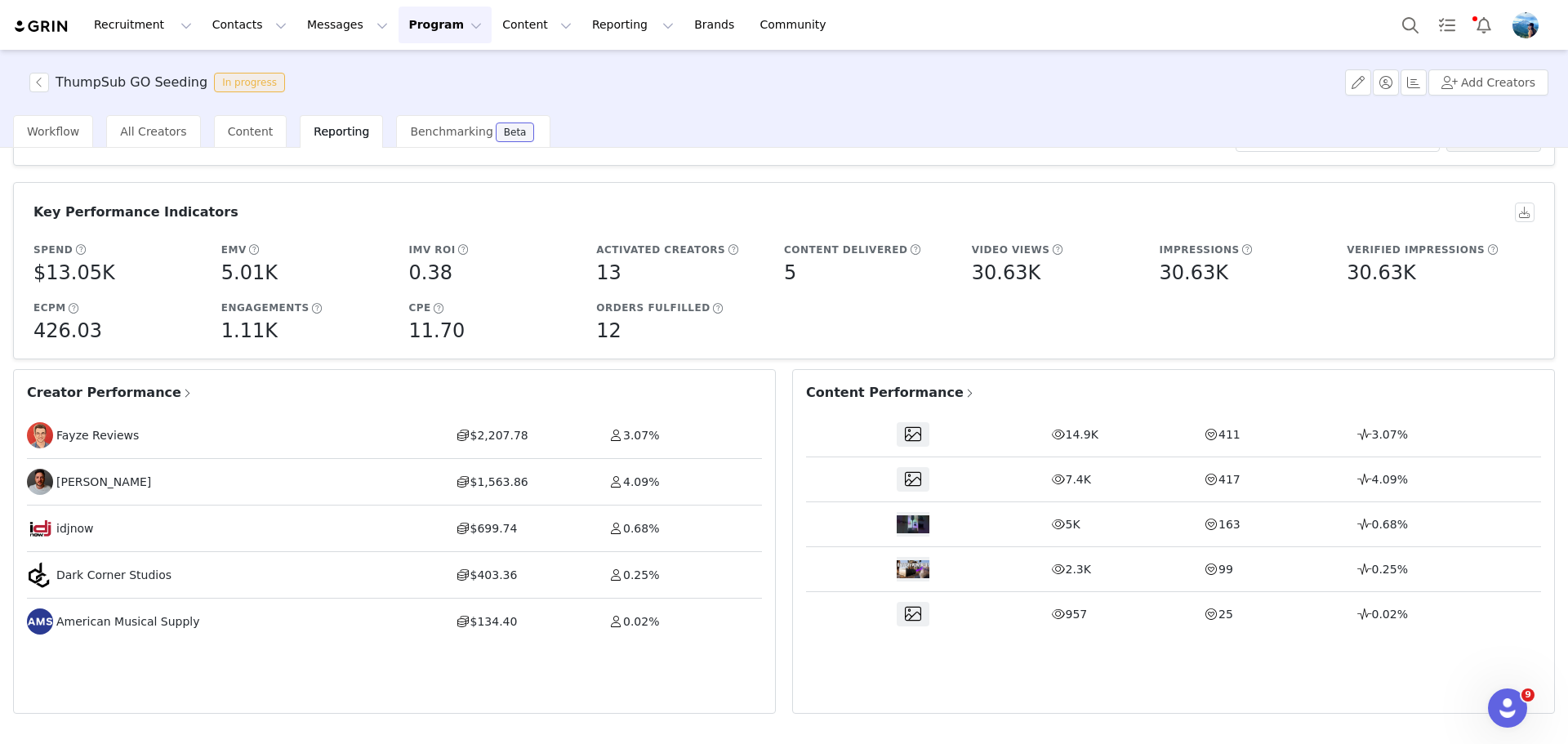
scroll to position [88, 0]
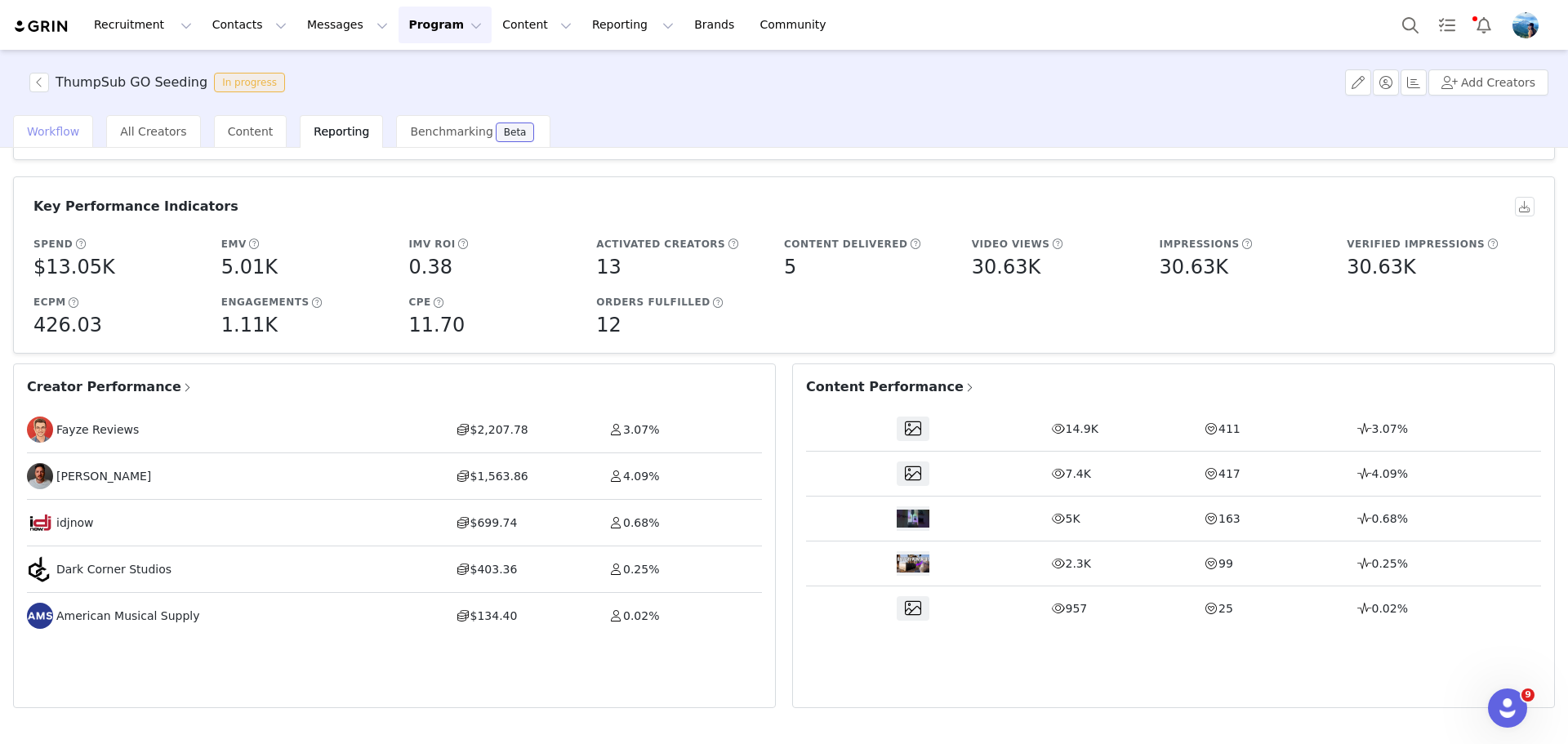
click at [76, 123] on div "Workflow" at bounding box center [53, 131] width 80 height 33
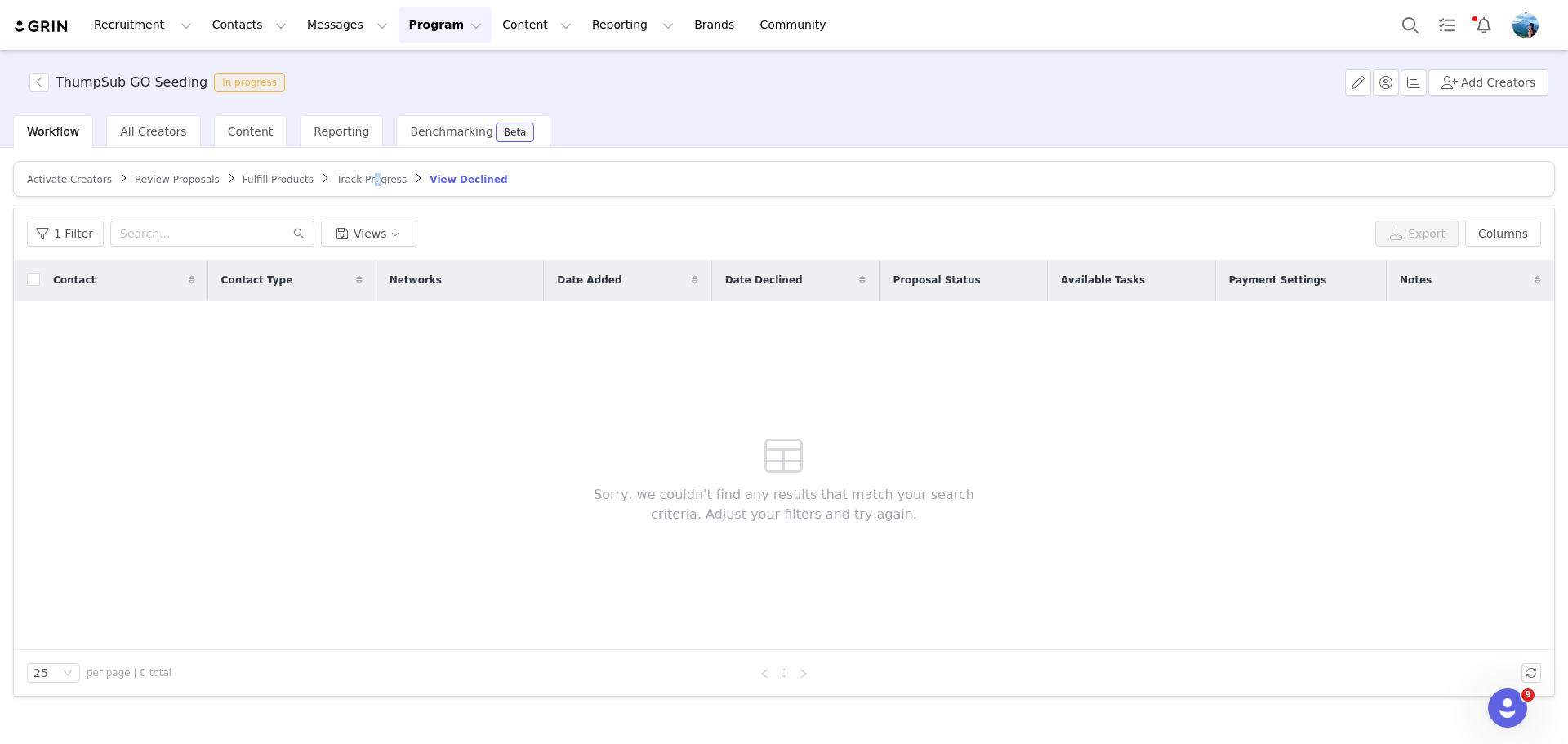
click at [344, 174] on span "Track Progress" at bounding box center [371, 179] width 70 height 11
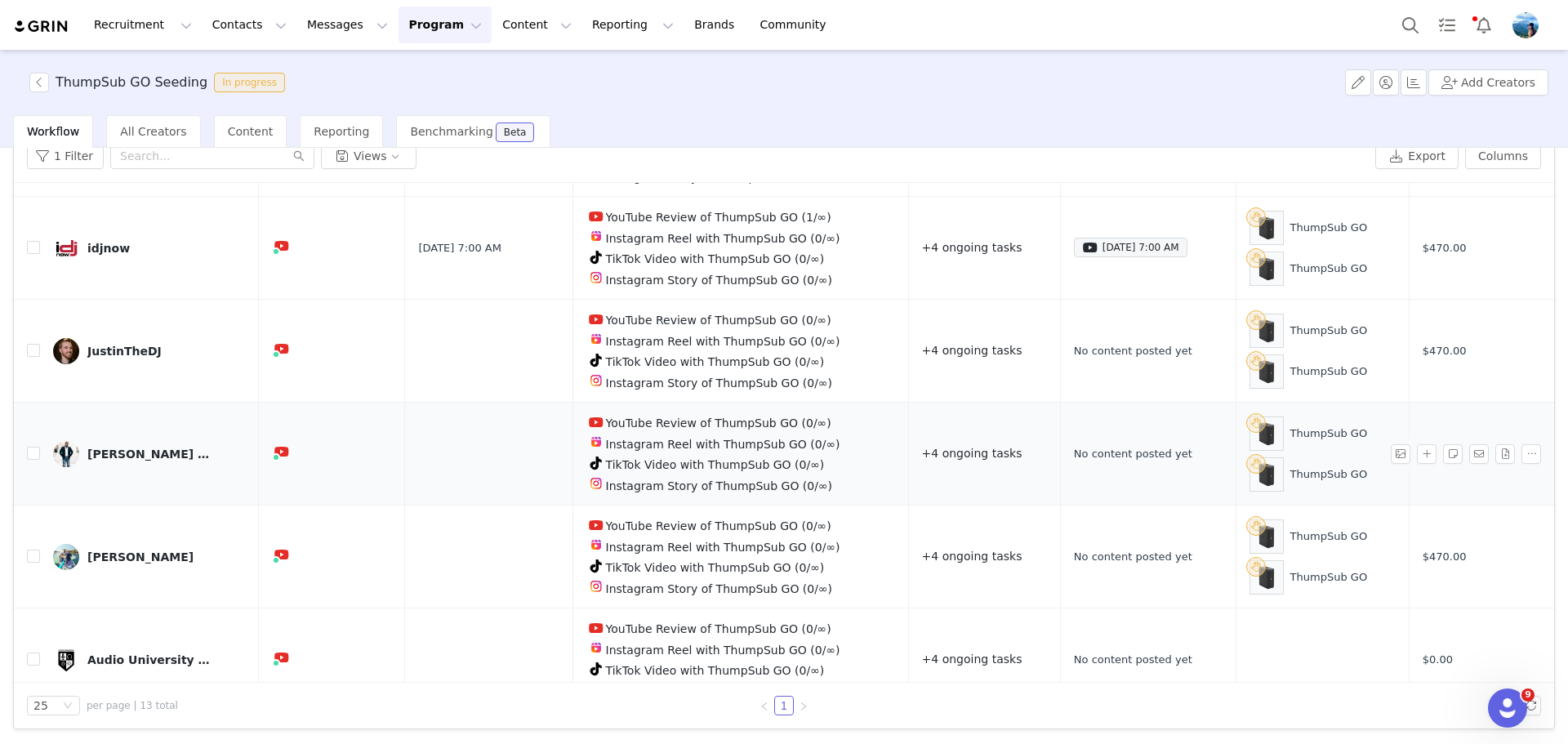
scroll to position [356, 0]
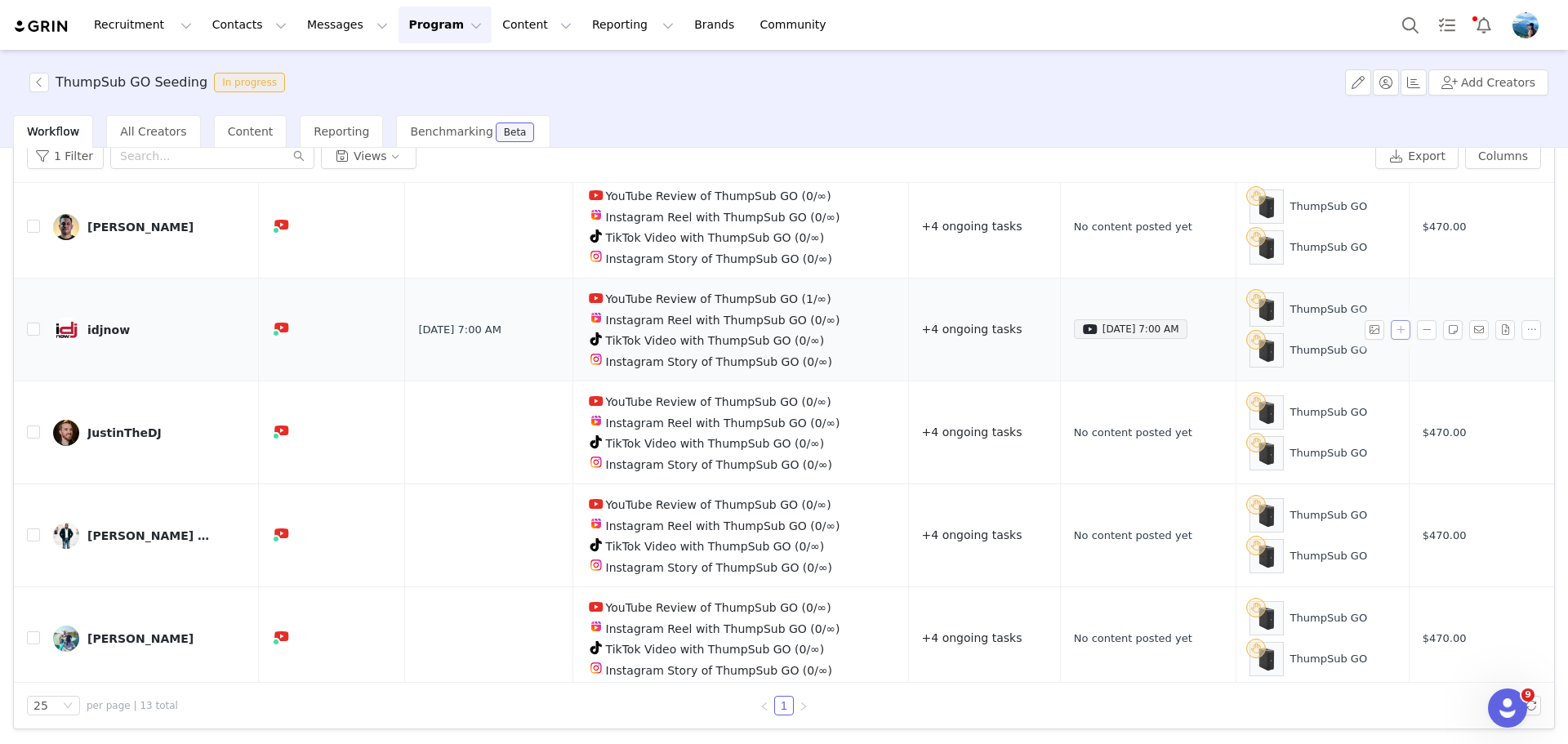
click at [1391, 321] on button "button" at bounding box center [1400, 330] width 19 height 19
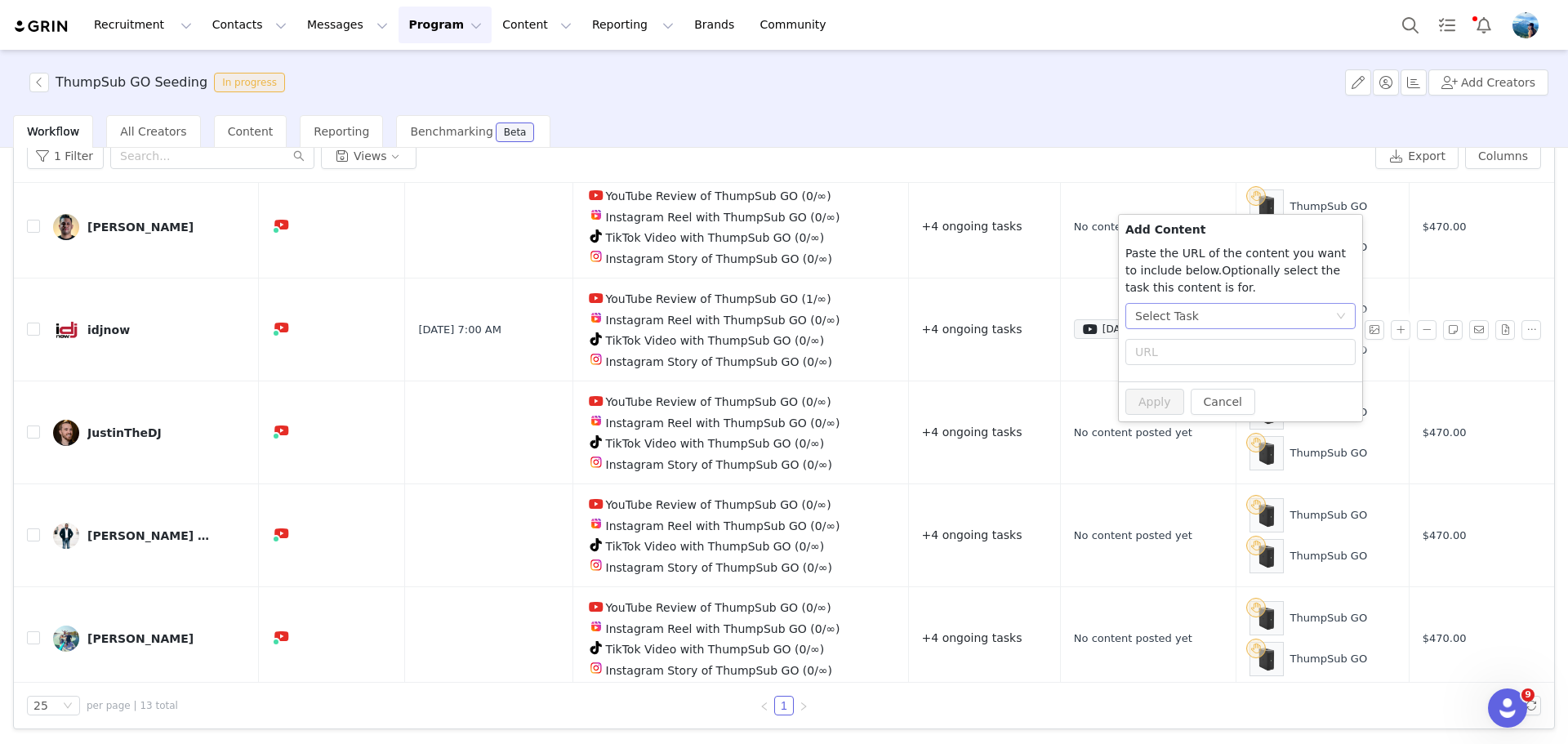
click at [1195, 316] on div "Select Task" at bounding box center [1235, 316] width 200 height 25
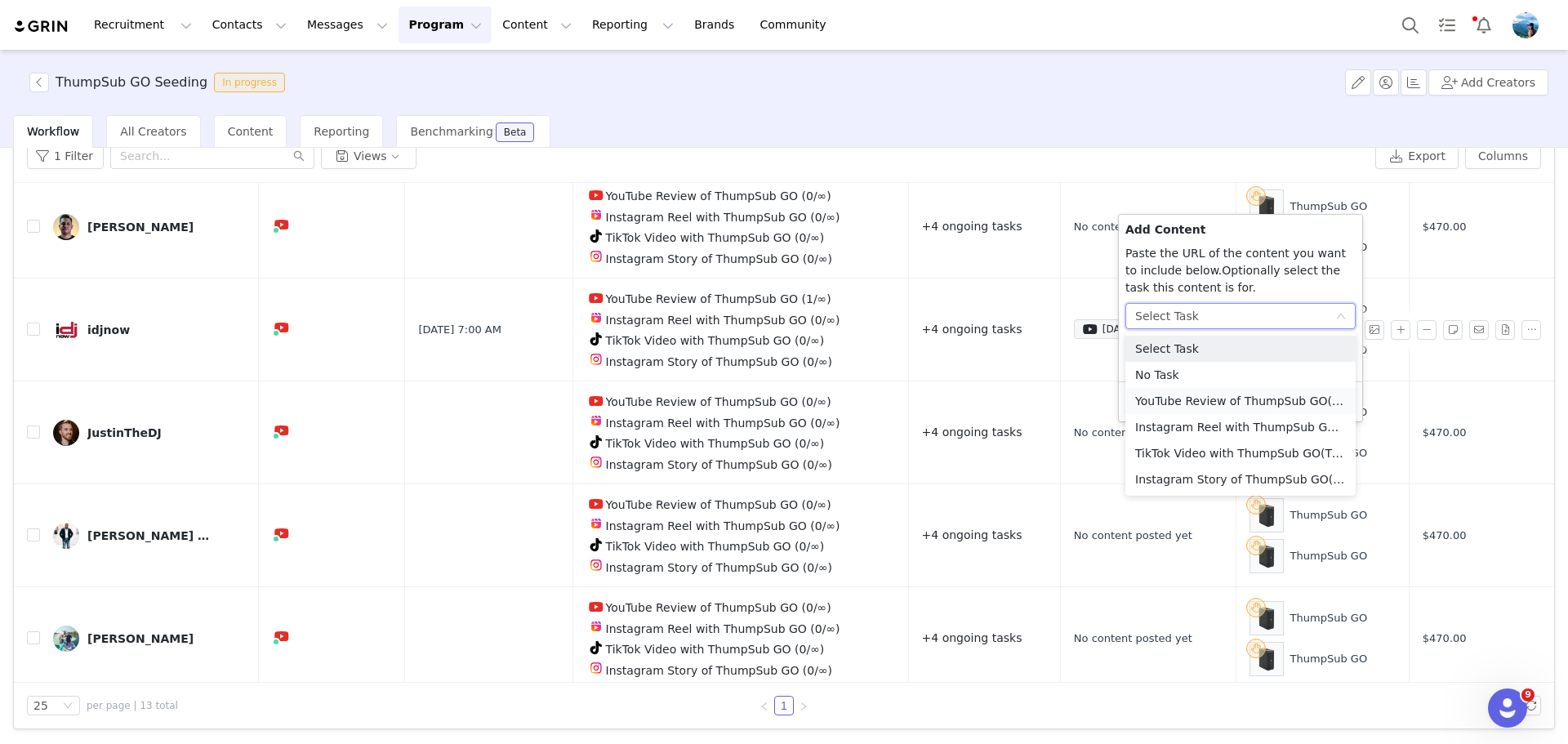
click at [1213, 405] on li "YouTube Review of ThumpSub GO (YouTube)" at bounding box center [1241, 401] width 230 height 26
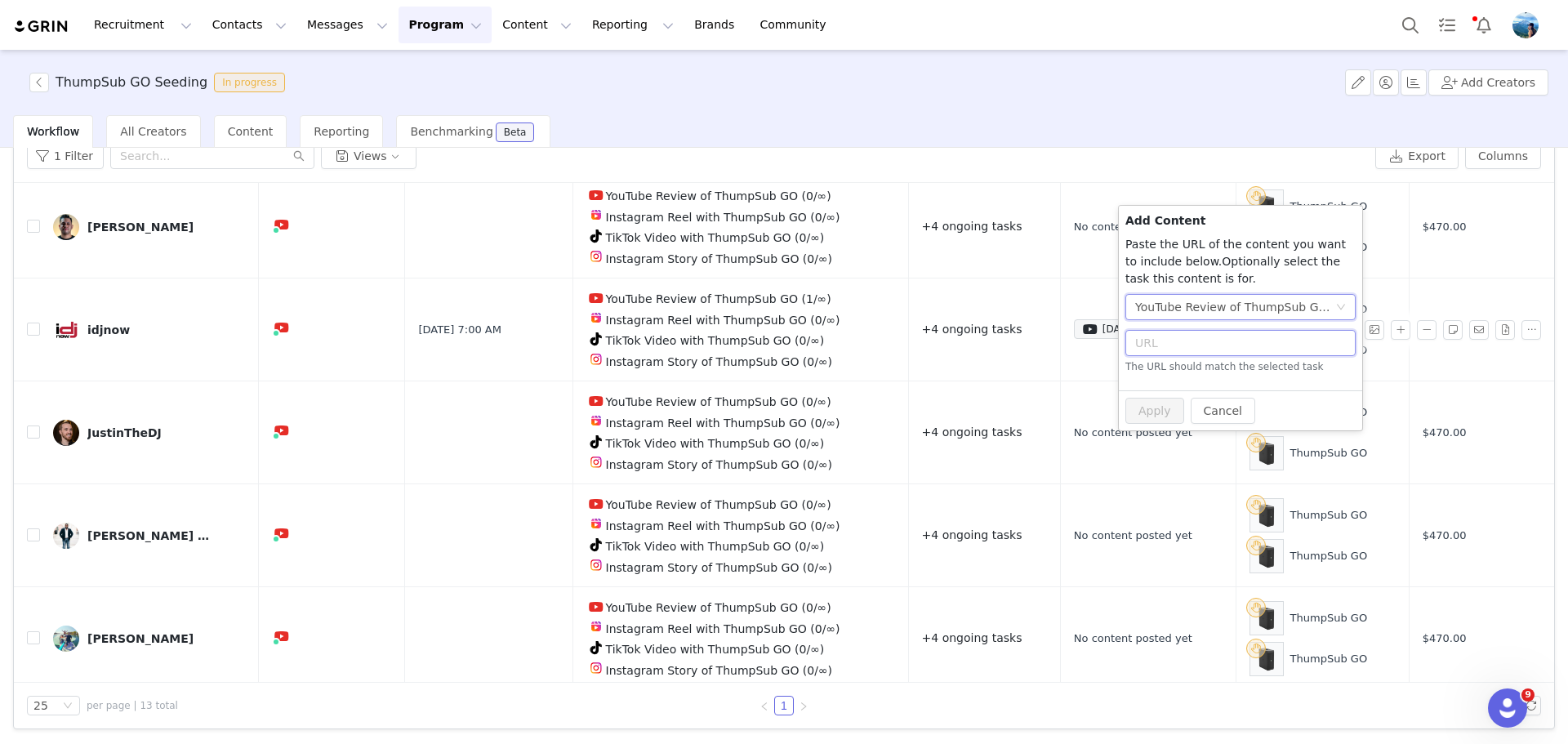
click at [1198, 338] on input "text" at bounding box center [1241, 343] width 230 height 26
paste input "https://www.youtube.com/shorts/HS_GX9Tkmdg"
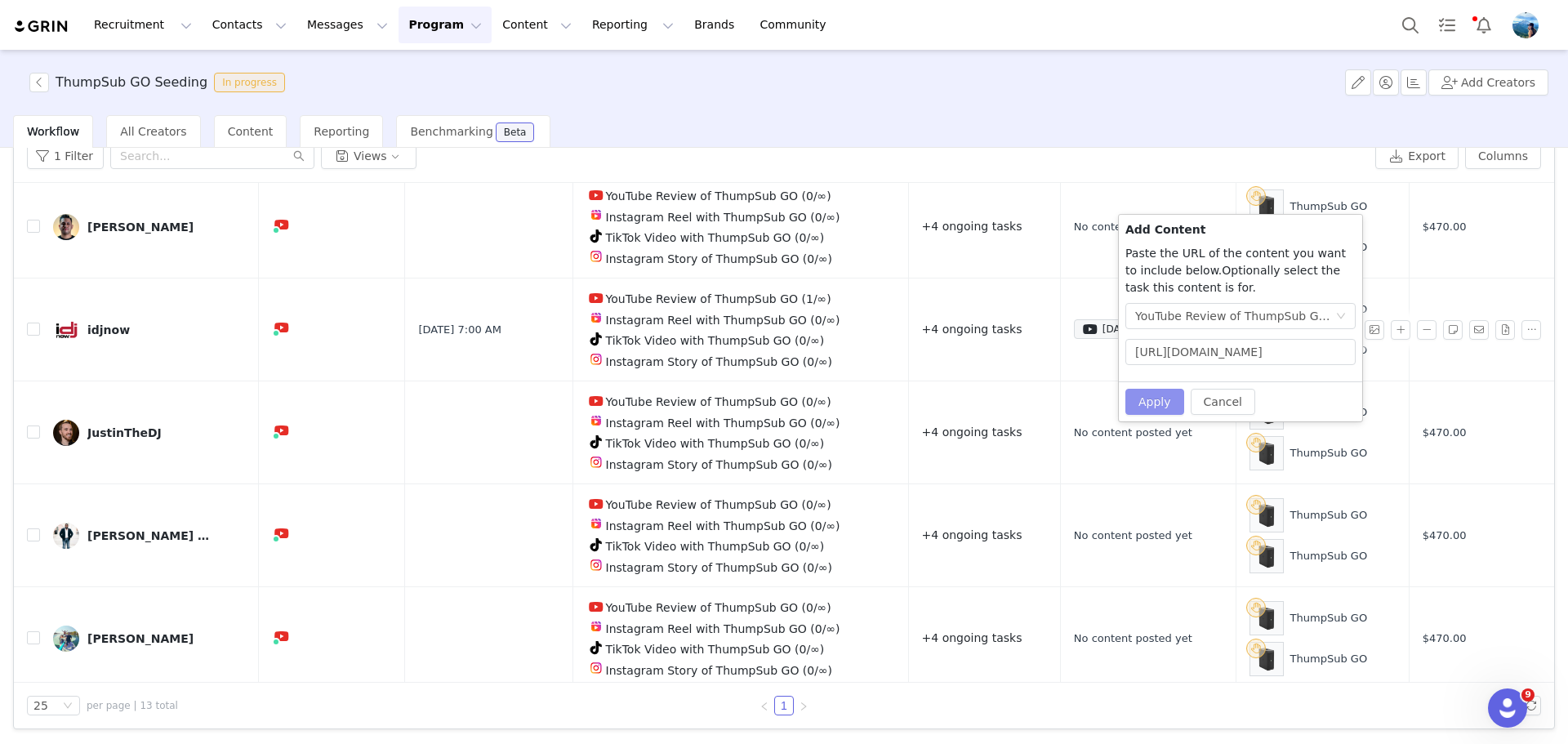
click at [1164, 399] on button "Apply" at bounding box center [1154, 402] width 59 height 26
drag, startPoint x: 1130, startPoint y: 349, endPoint x: 1581, endPoint y: 343, distance: 451.0
click at [1567, 343] on html "Recruitment Recruitment Creator Search Curated Lists Landing Pages Web Extensio…" at bounding box center [784, 372] width 1568 height 744
paste input "watch?v=gsHHjaKe75Q"
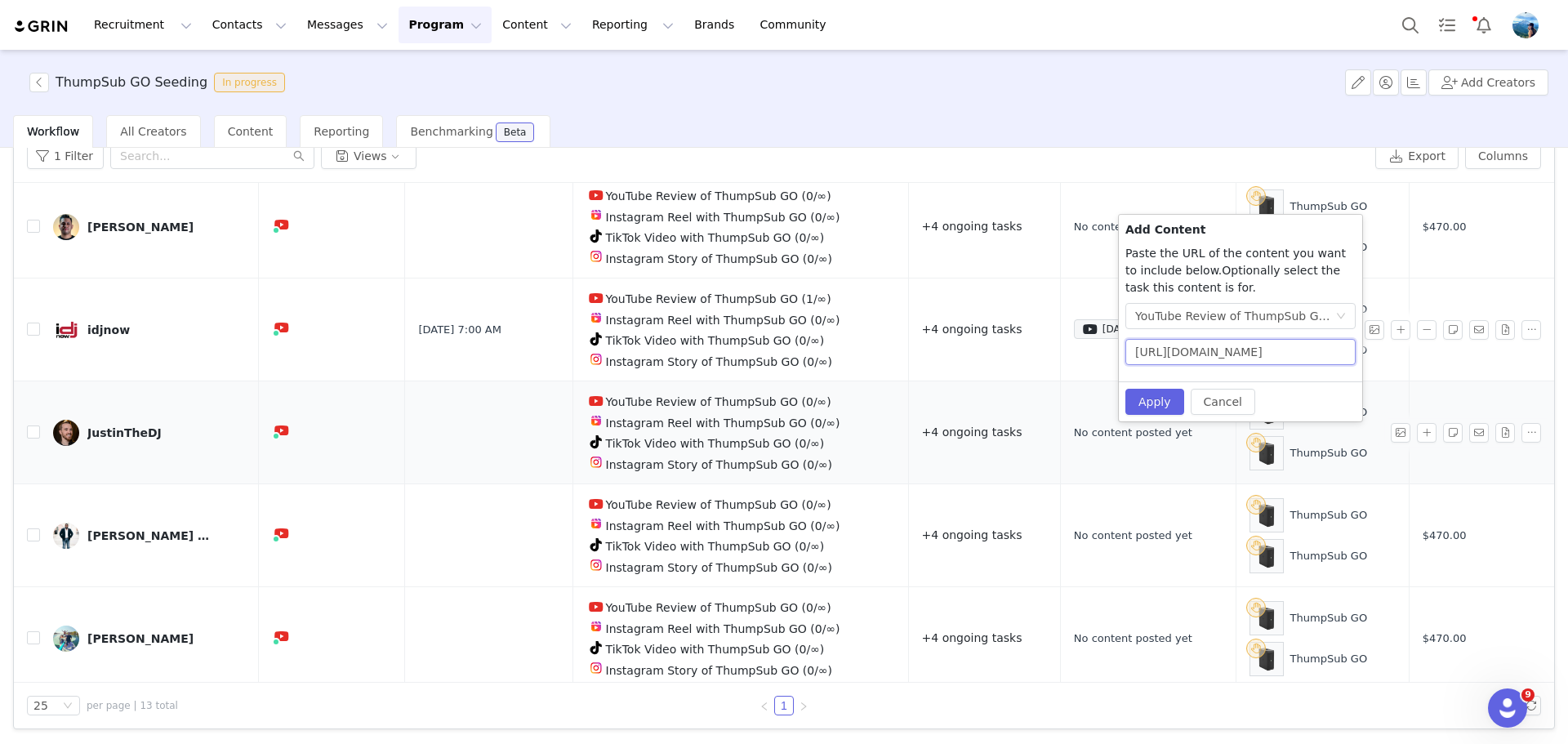
scroll to position [0, 41]
type input "[URL][DOMAIN_NAME]"
click at [1154, 392] on button "Apply" at bounding box center [1154, 402] width 59 height 26
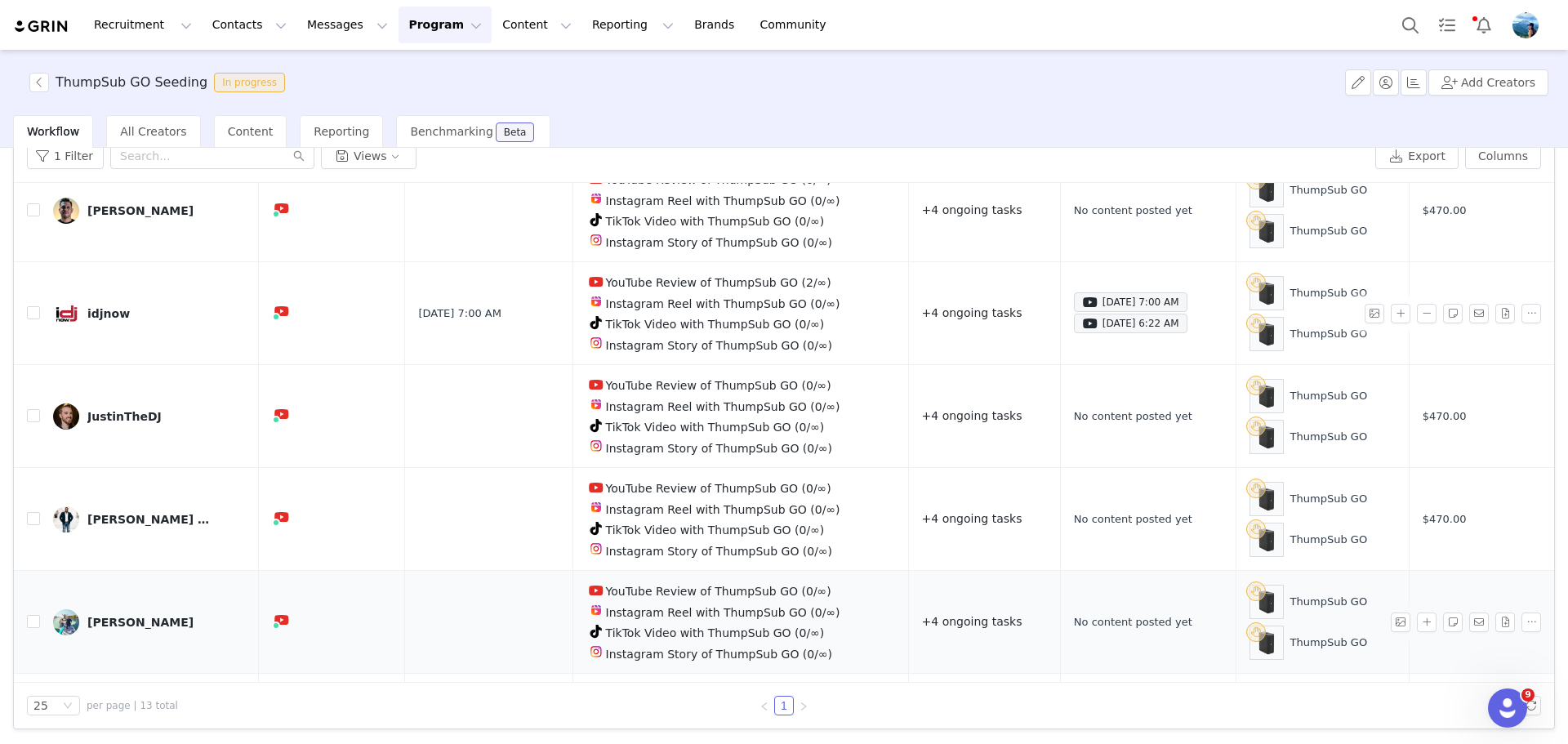
scroll to position [356, 0]
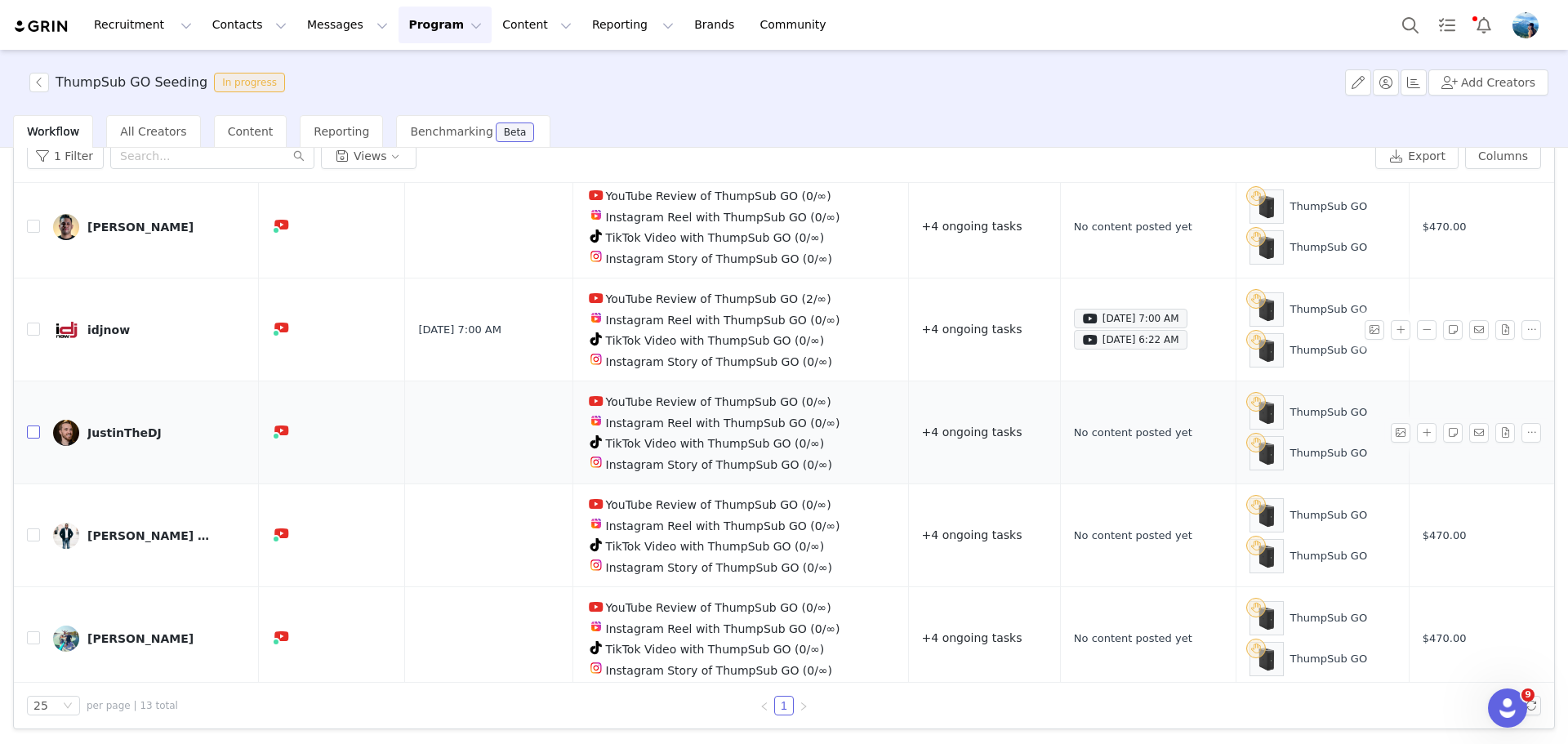
click at [34, 426] on input "checkbox" at bounding box center [33, 432] width 13 height 13
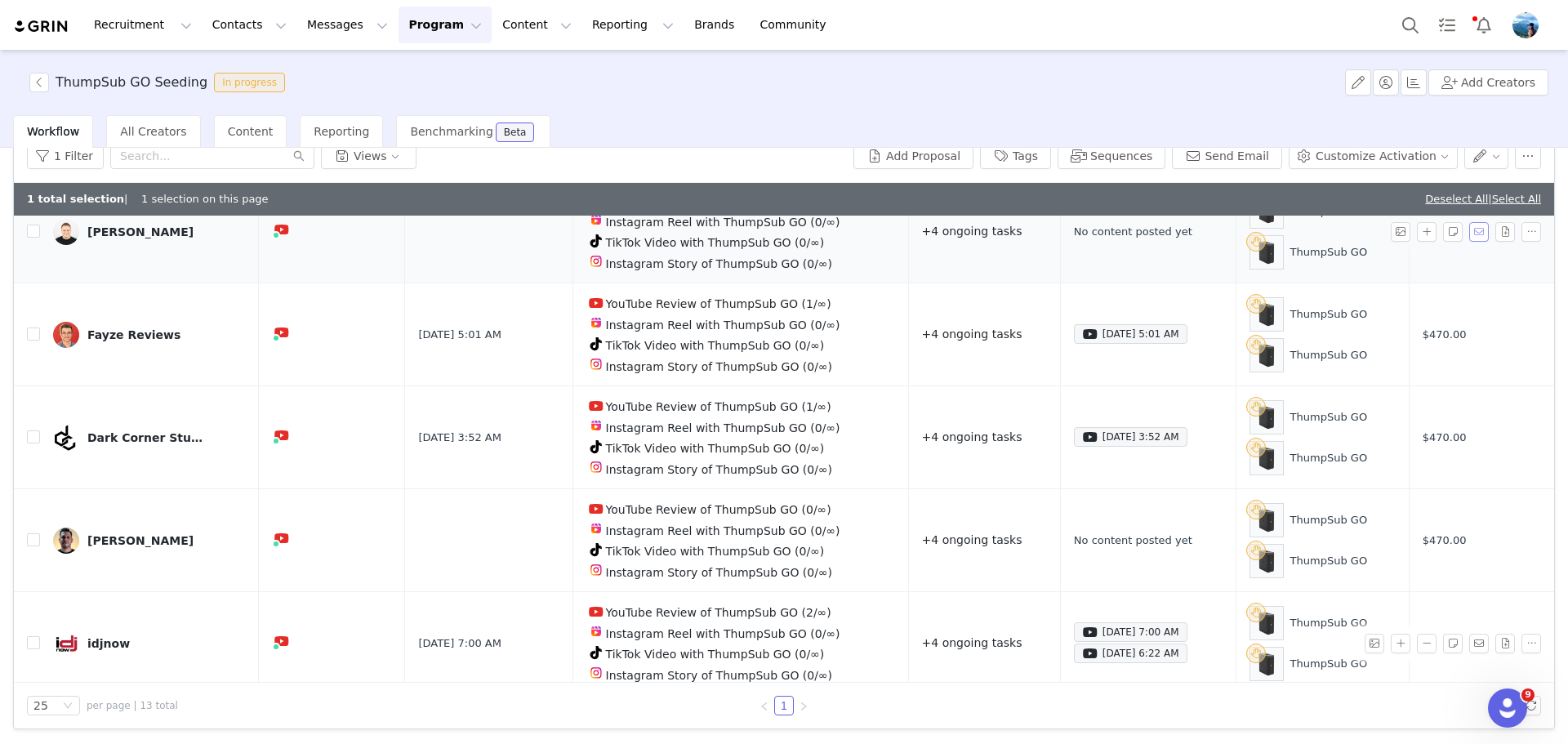
scroll to position [29, 0]
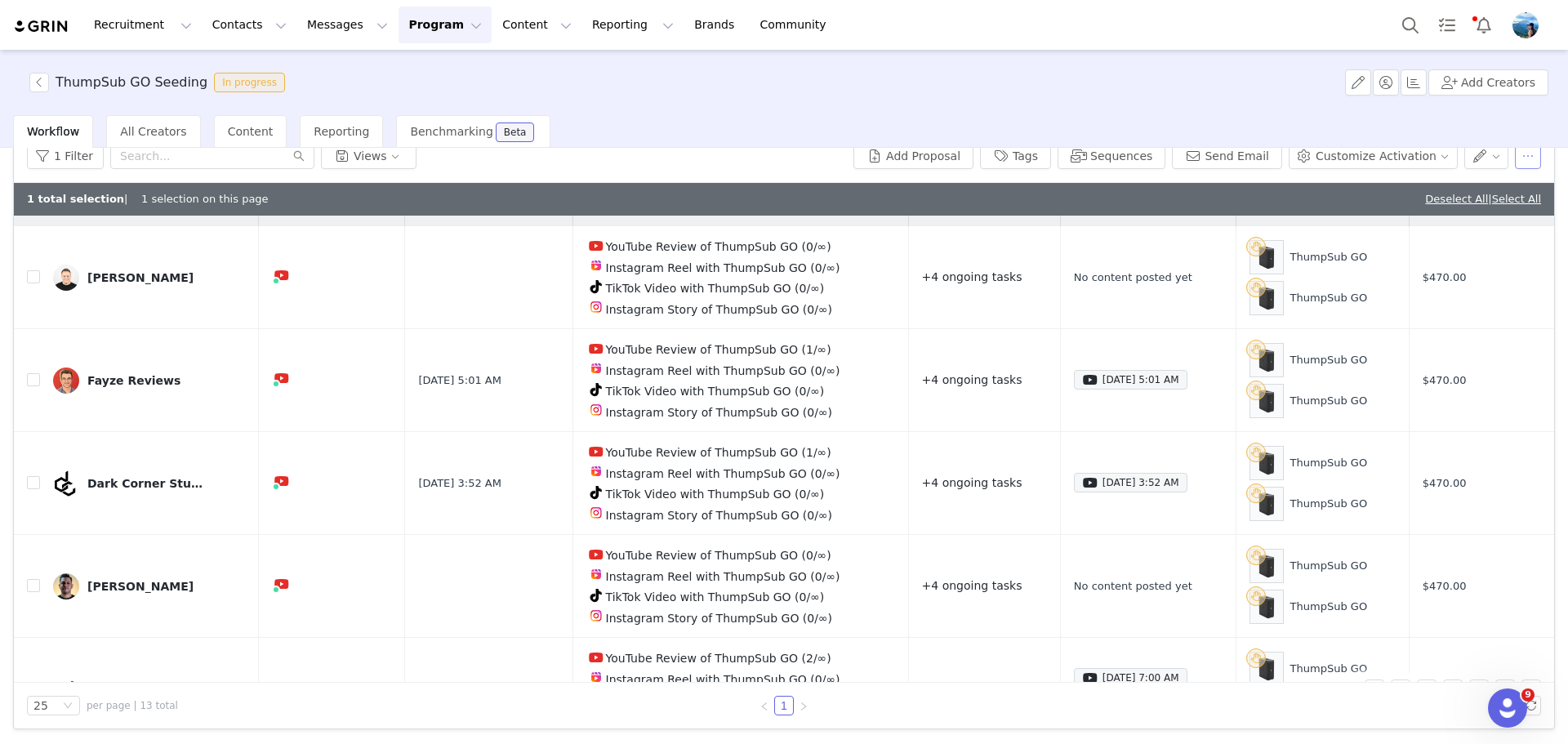
click at [1514, 158] on button "button" at bounding box center [1528, 156] width 26 height 26
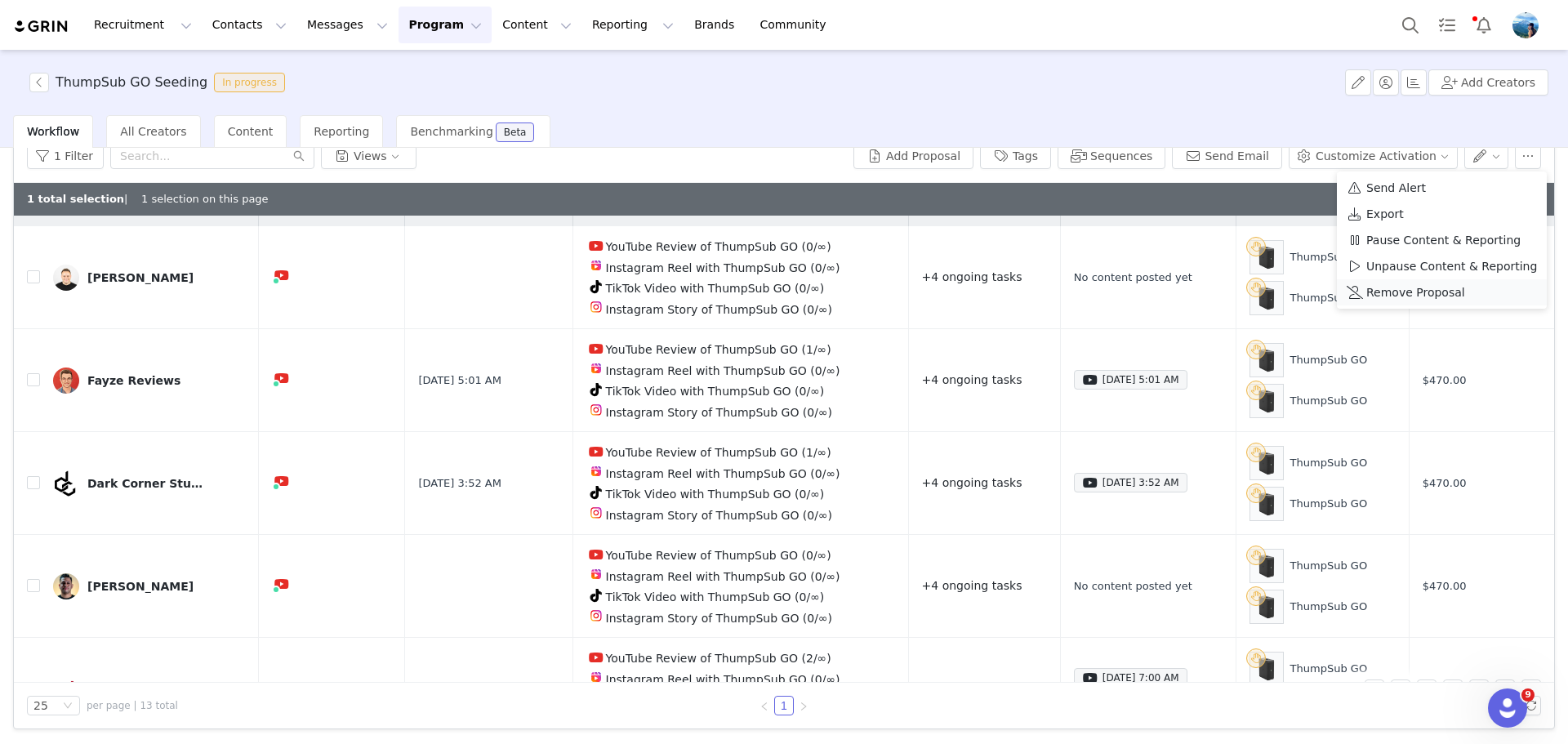
click at [1417, 291] on span "Remove Proposal" at bounding box center [1415, 293] width 99 height 18
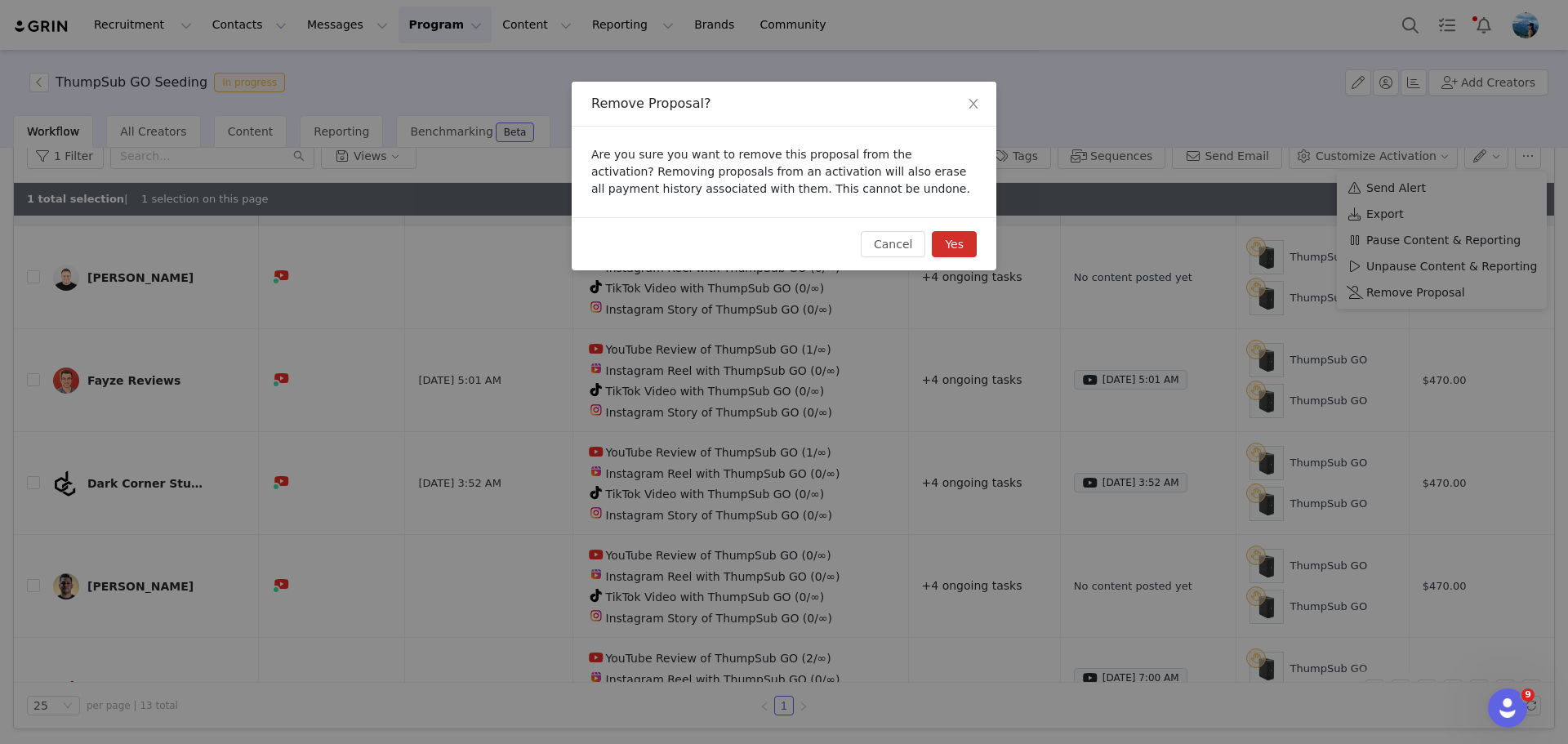
click at [965, 245] on button "Yes" at bounding box center [953, 244] width 45 height 26
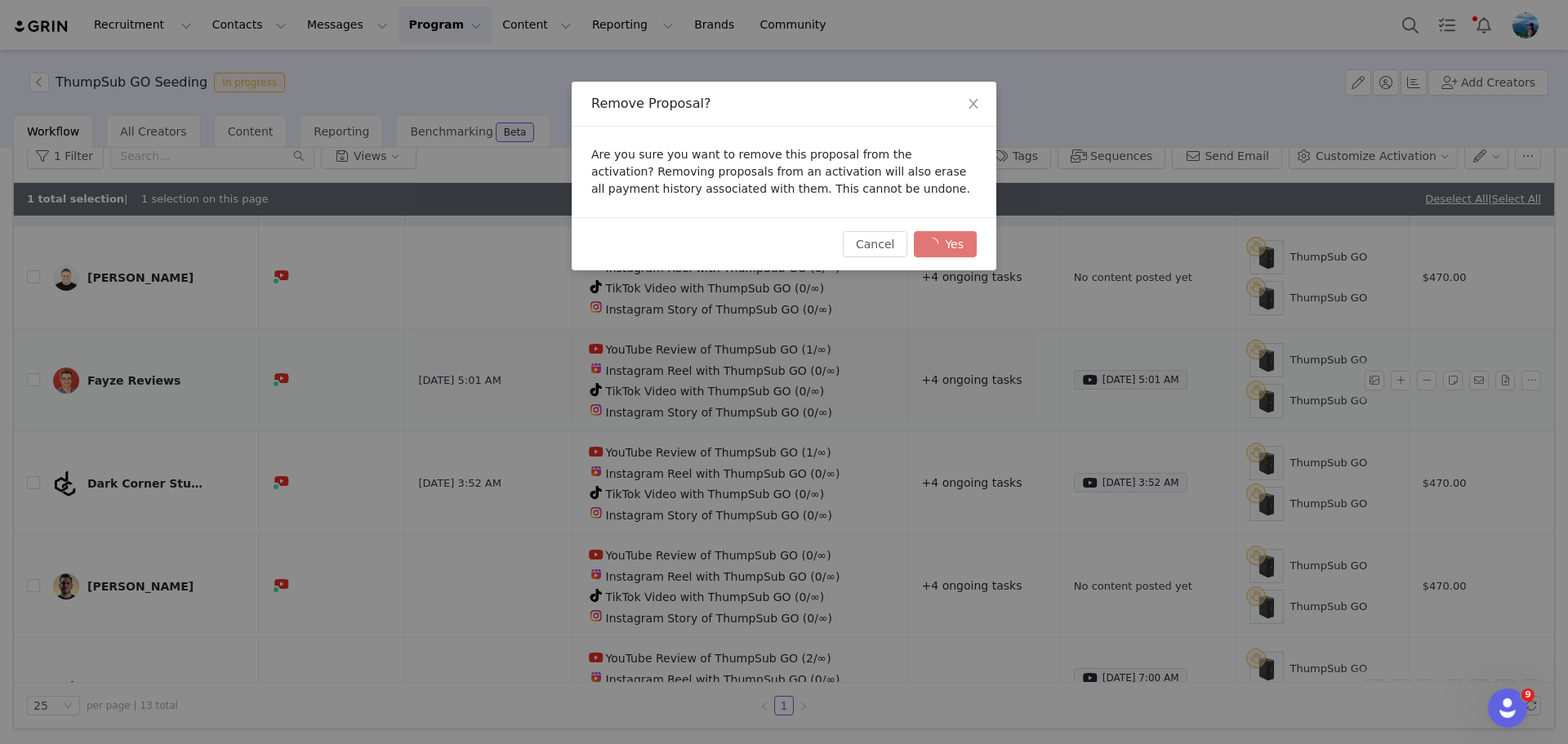
checkbox input "false"
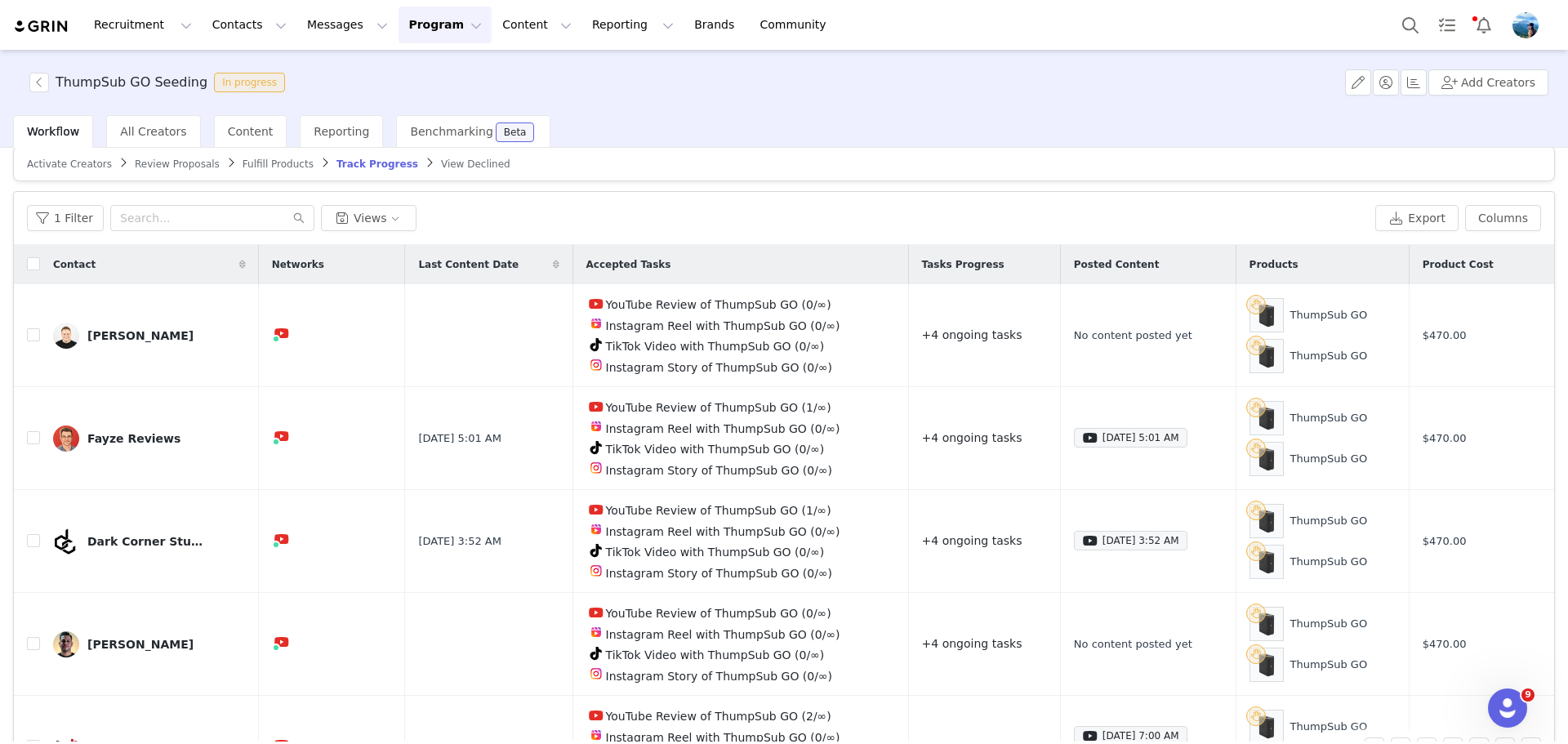
scroll to position [0, 0]
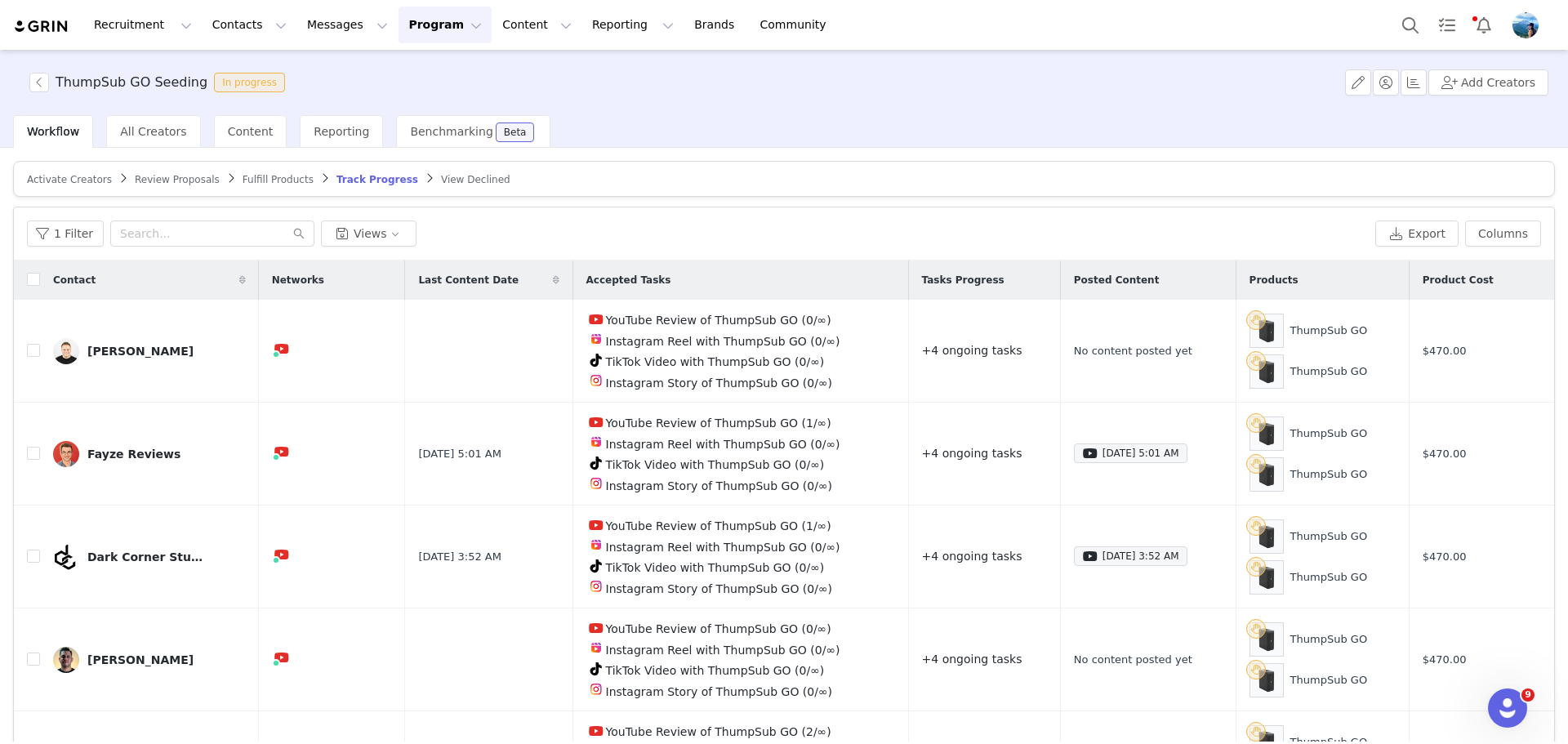
drag, startPoint x: 81, startPoint y: 174, endPoint x: 90, endPoint y: 177, distance: 9.5
click at [80, 174] on span "Activate Creators" at bounding box center [69, 179] width 85 height 11
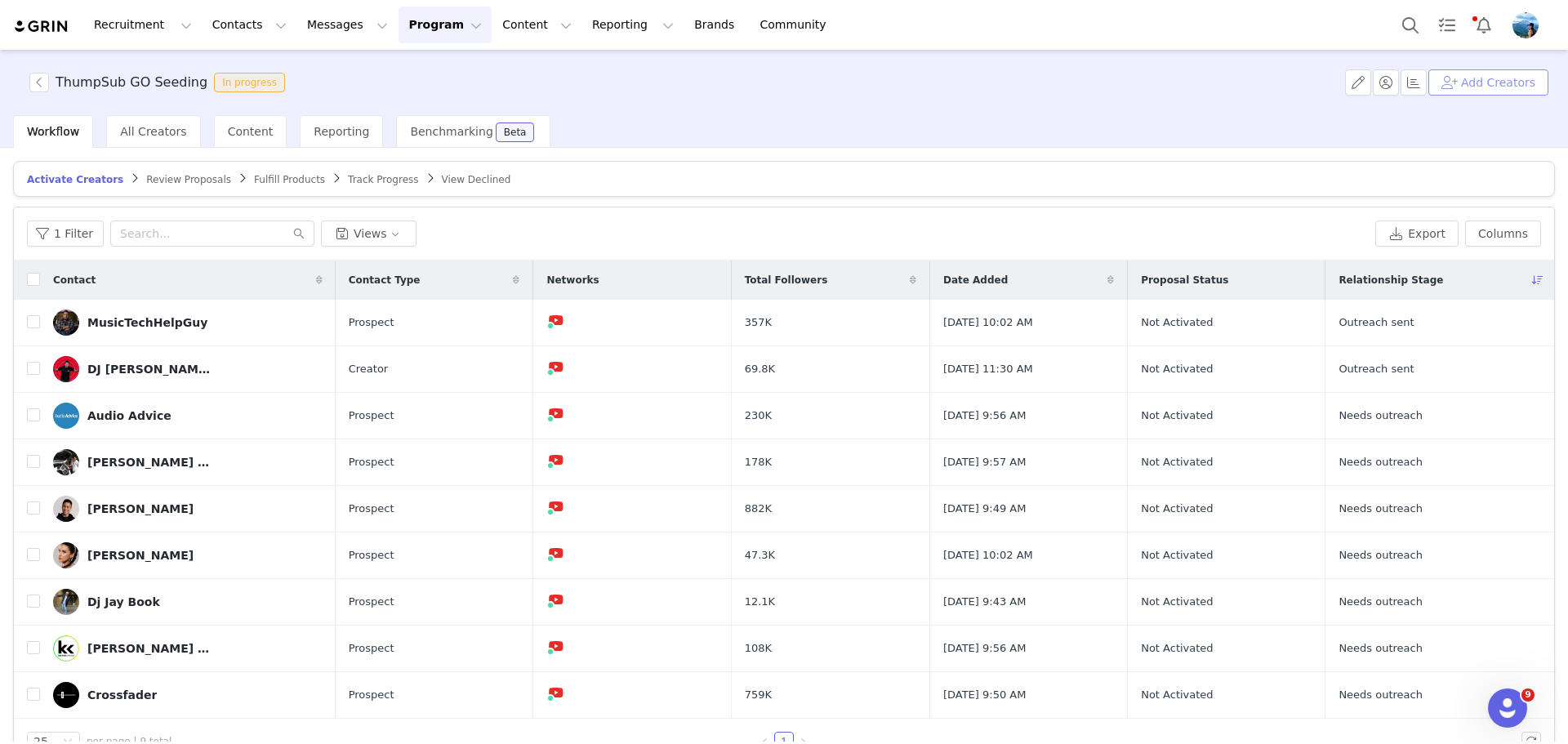
click at [1466, 80] on button "Add Creators" at bounding box center [1488, 83] width 120 height 26
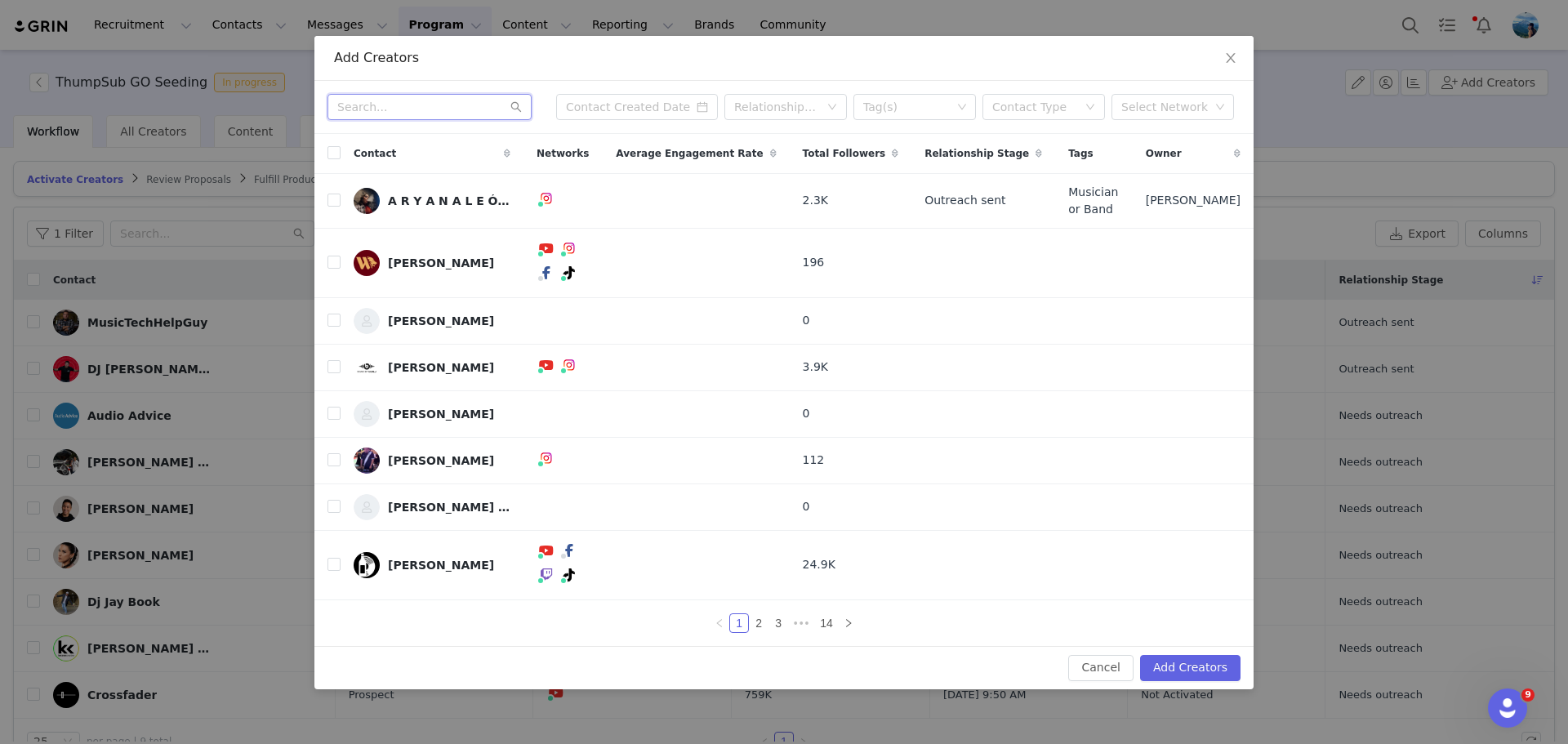
click at [394, 120] on input "text" at bounding box center [429, 107] width 205 height 26
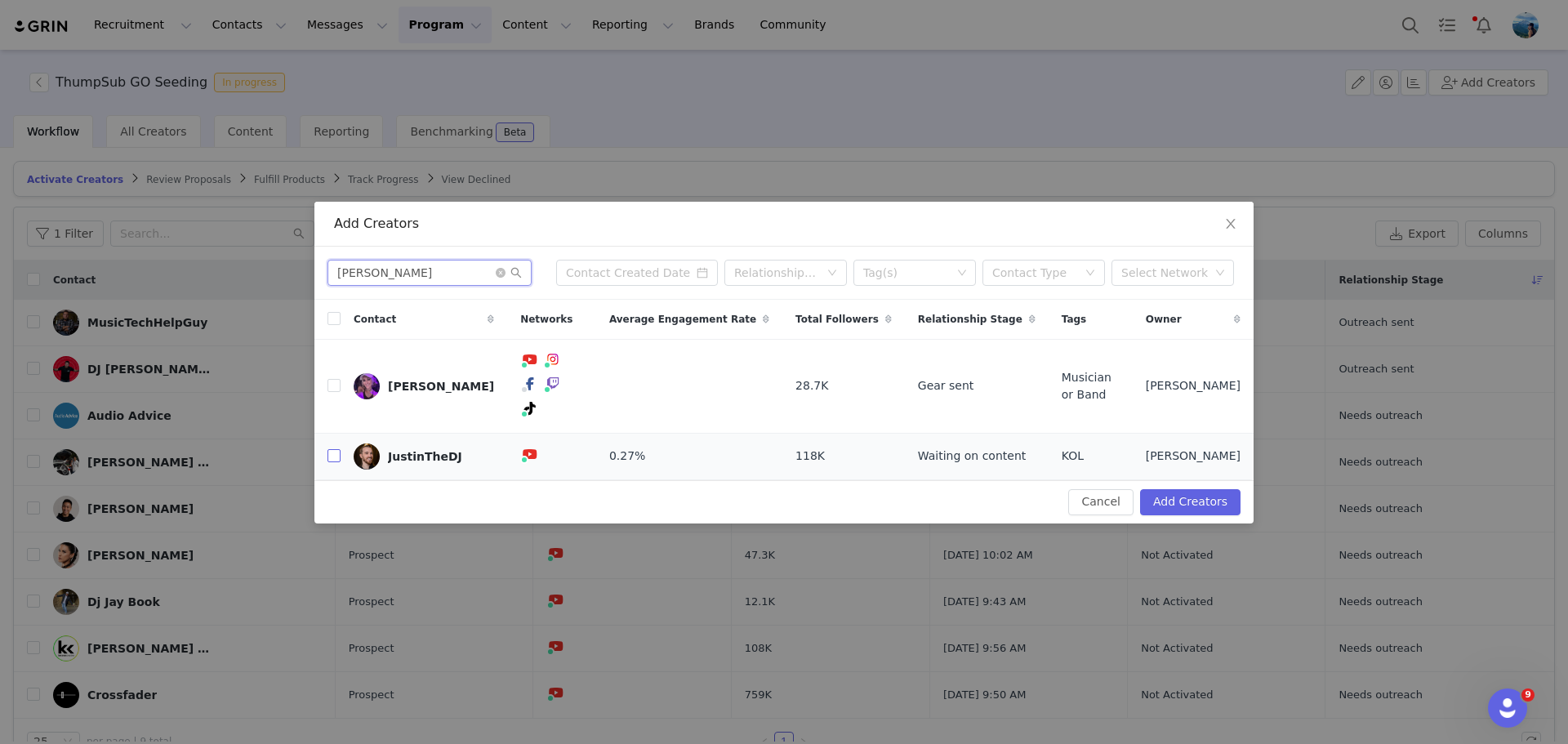
type input "justin"
click at [332, 450] on input "checkbox" at bounding box center [334, 456] width 13 height 13
checkbox input "true"
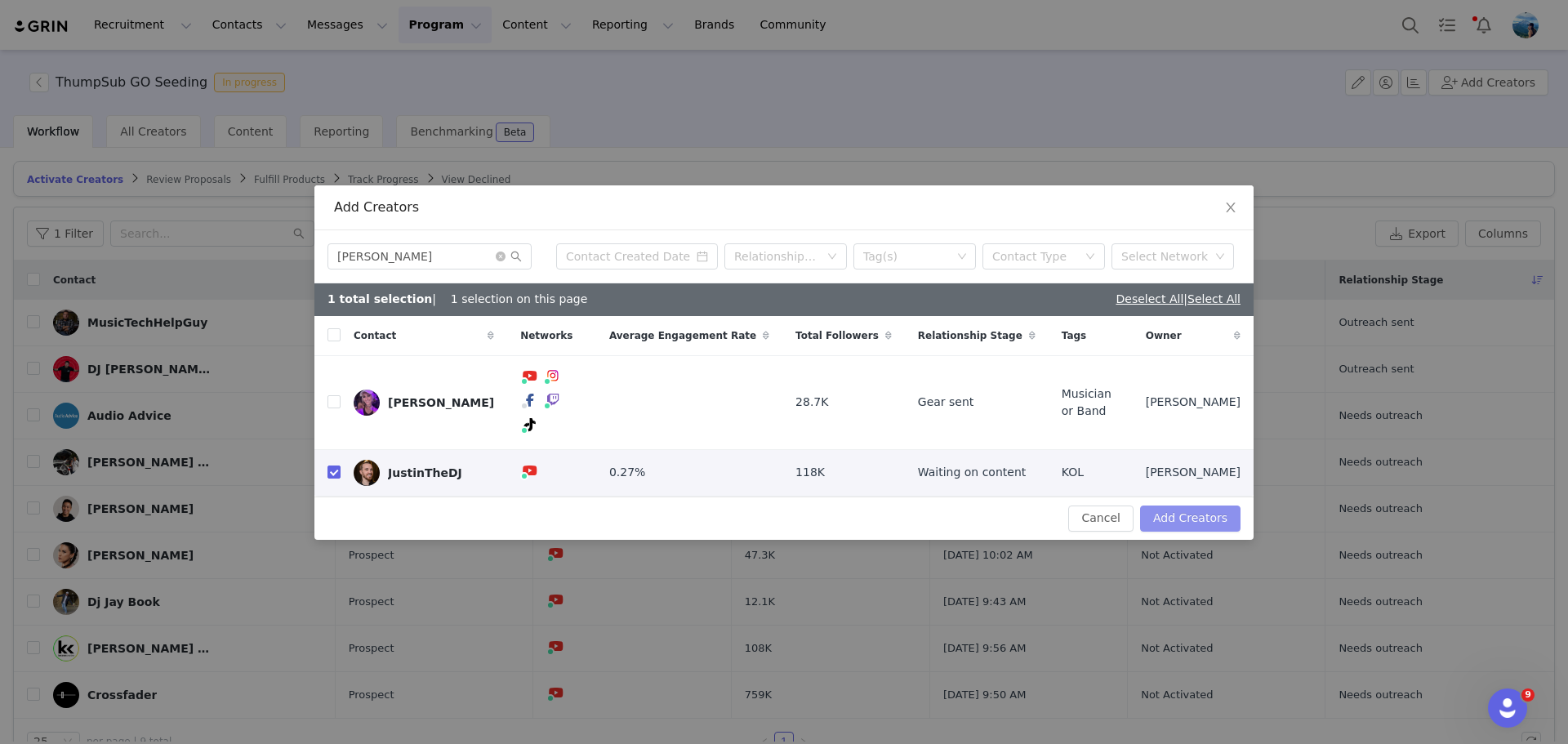
click at [1218, 506] on button "Add Creators" at bounding box center [1190, 519] width 100 height 26
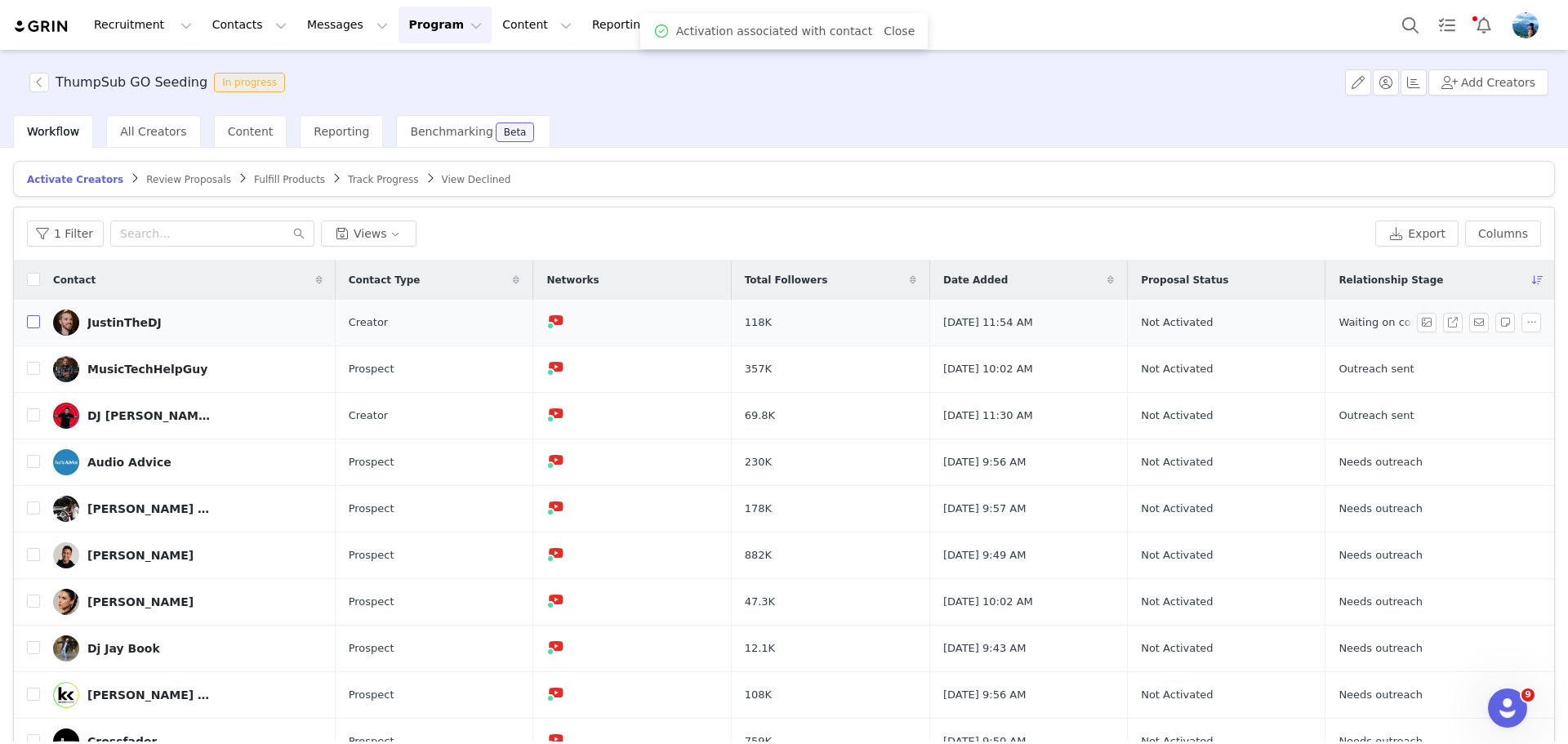
click at [29, 322] on input "checkbox" at bounding box center [33, 321] width 13 height 13
checkbox input "true"
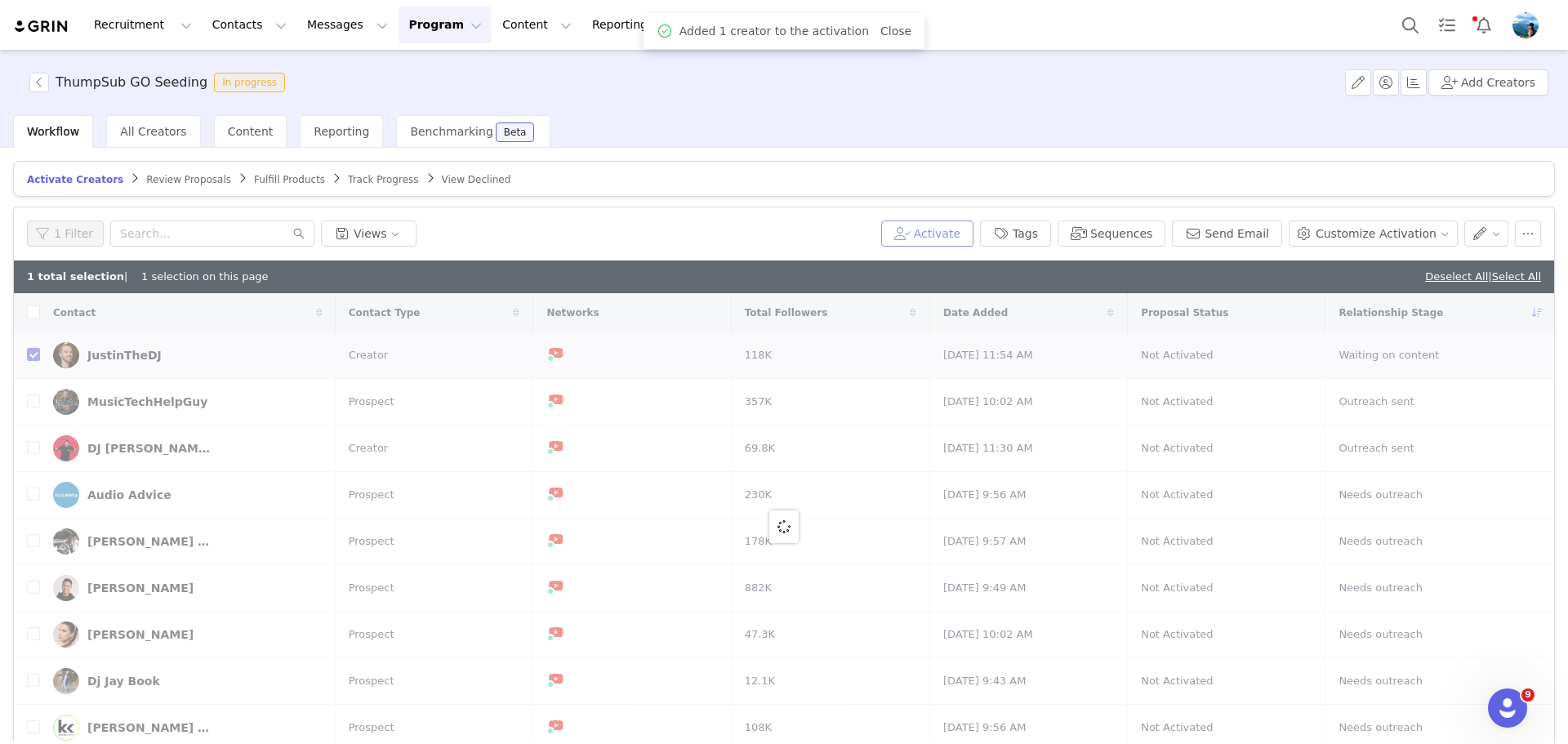
click at [956, 229] on button "Activate" at bounding box center [927, 234] width 92 height 26
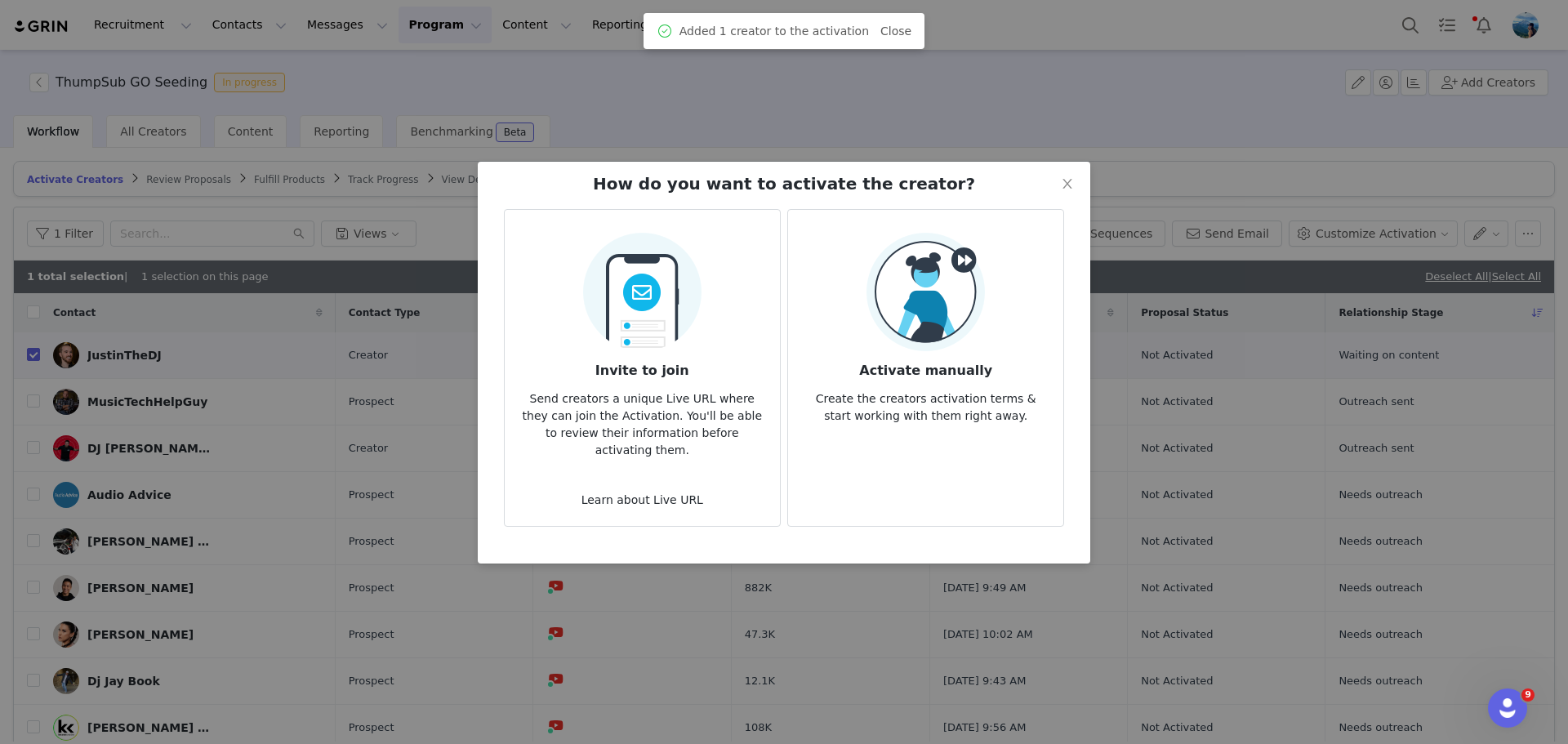
click at [884, 293] on img at bounding box center [925, 292] width 119 height 119
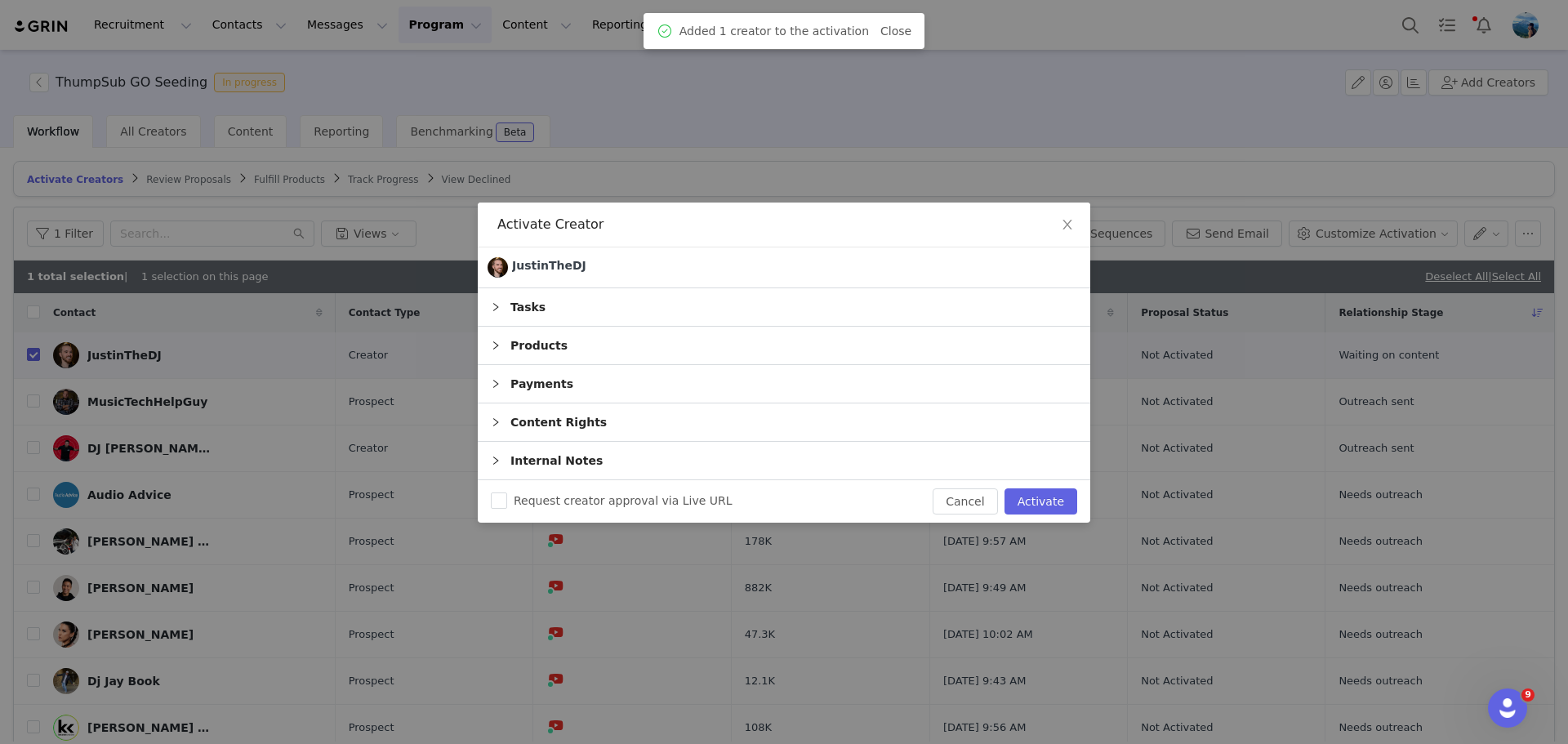
click at [856, 307] on div "Tasks" at bounding box center [784, 307] width 613 height 38
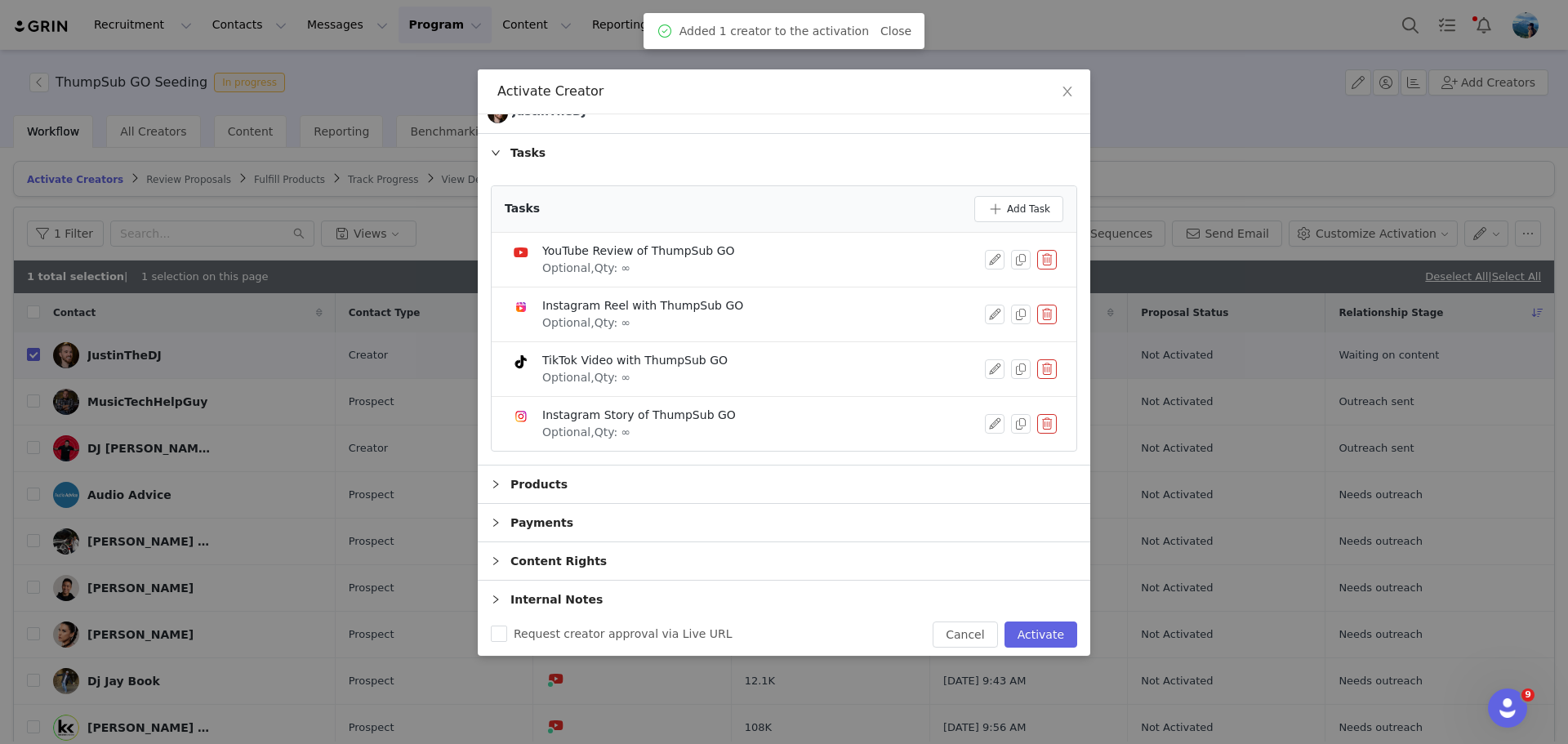
scroll to position [27, 0]
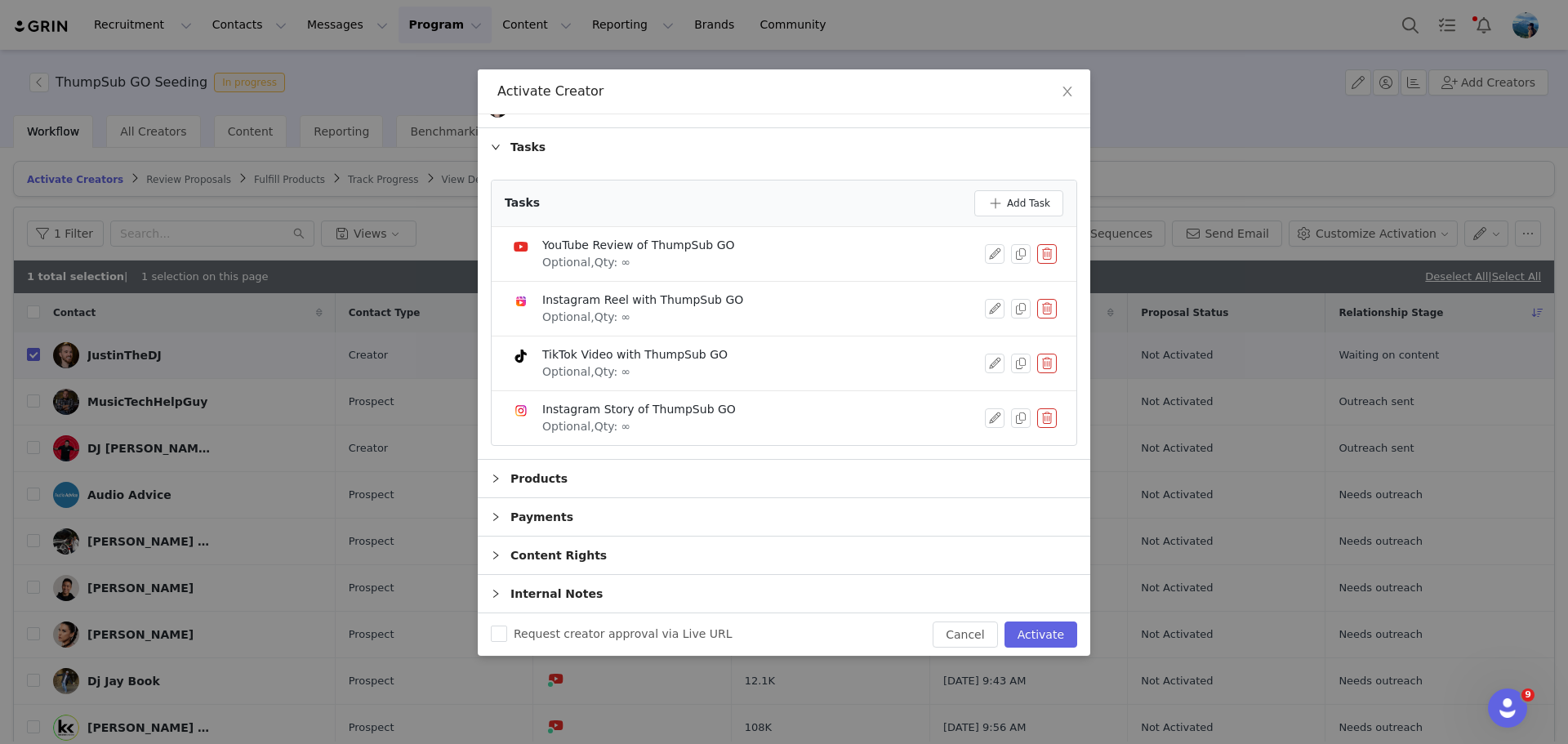
click at [566, 480] on div "Products" at bounding box center [784, 479] width 613 height 38
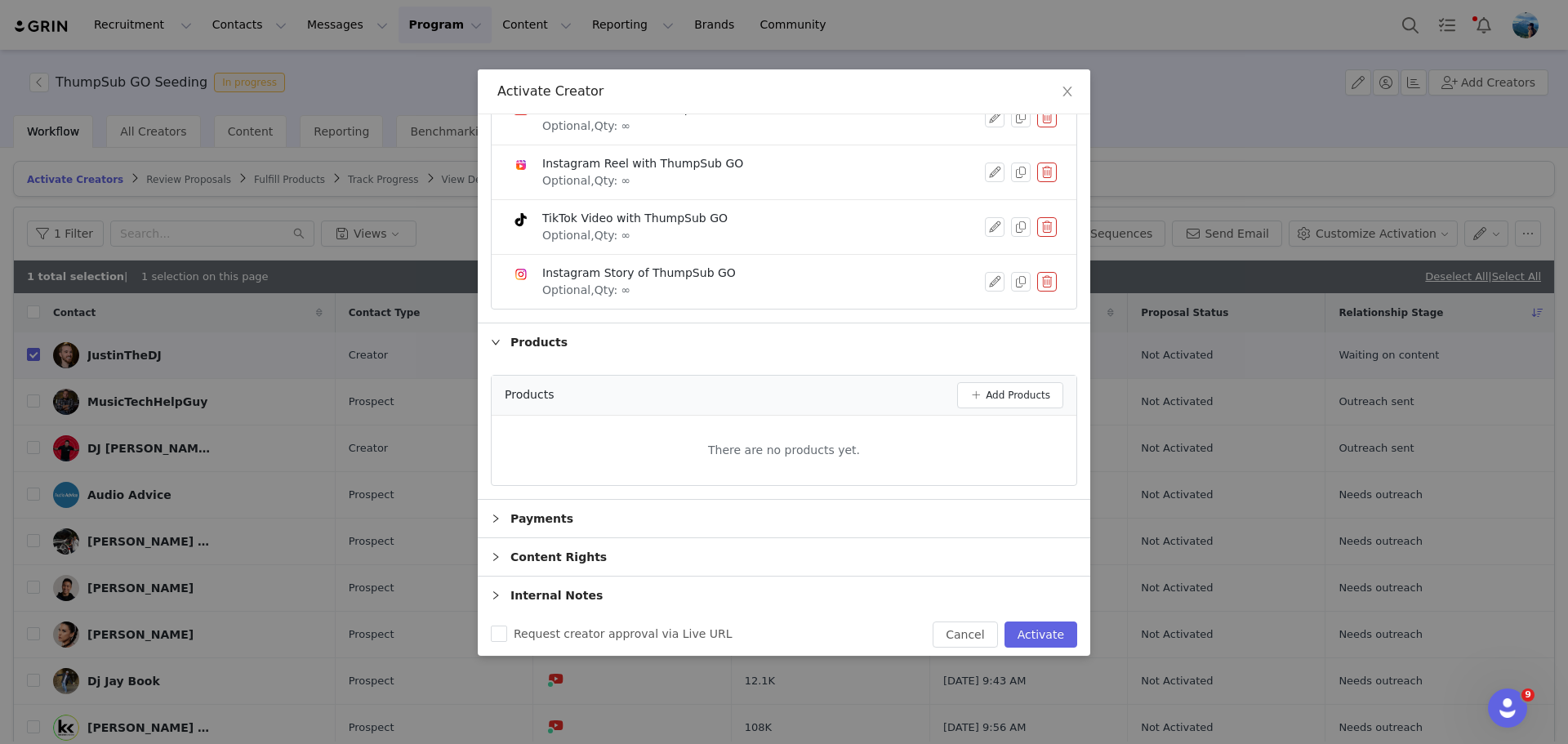
scroll to position [165, 0]
click at [1000, 392] on button "Add Products" at bounding box center [1010, 394] width 106 height 26
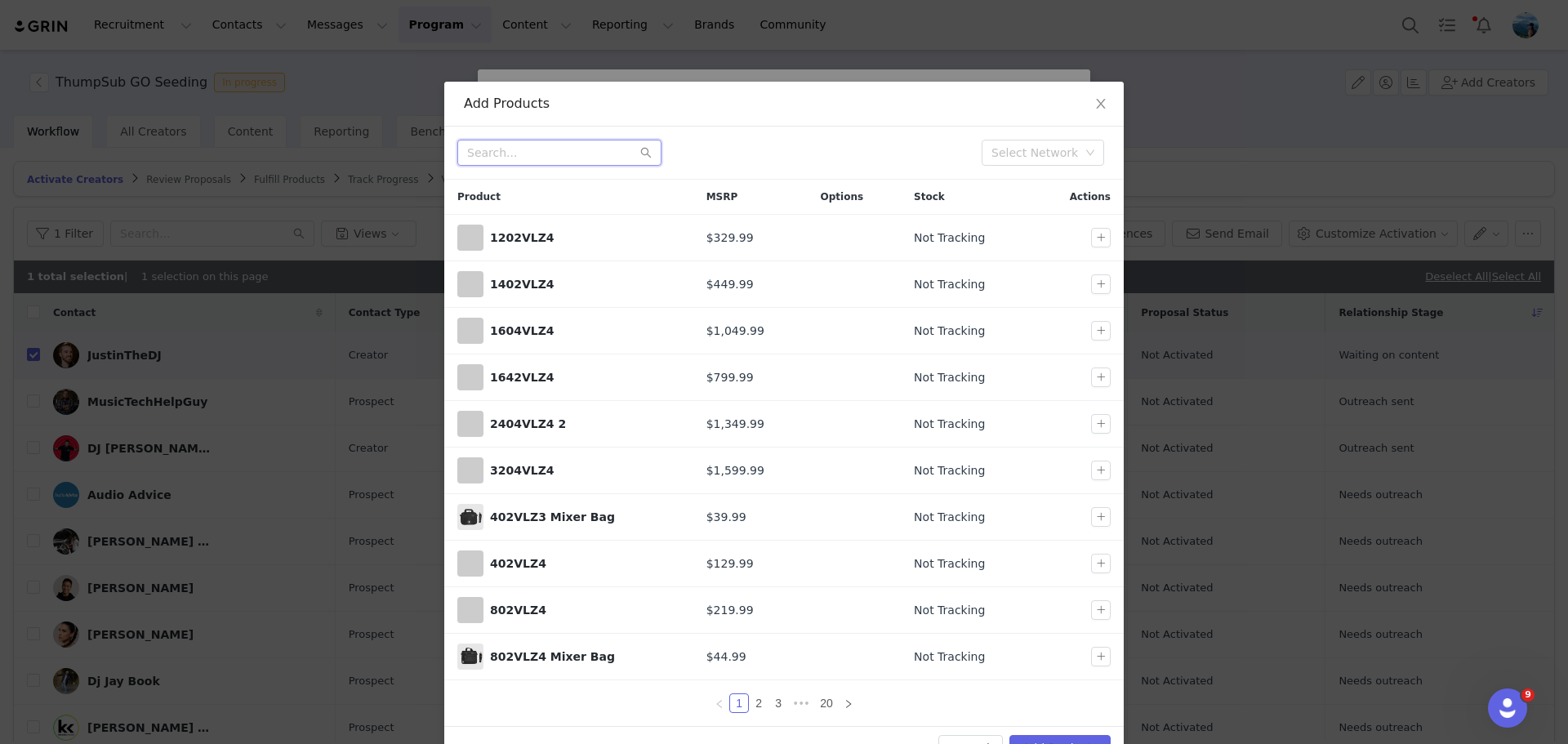
click at [573, 149] on input "text" at bounding box center [559, 153] width 205 height 26
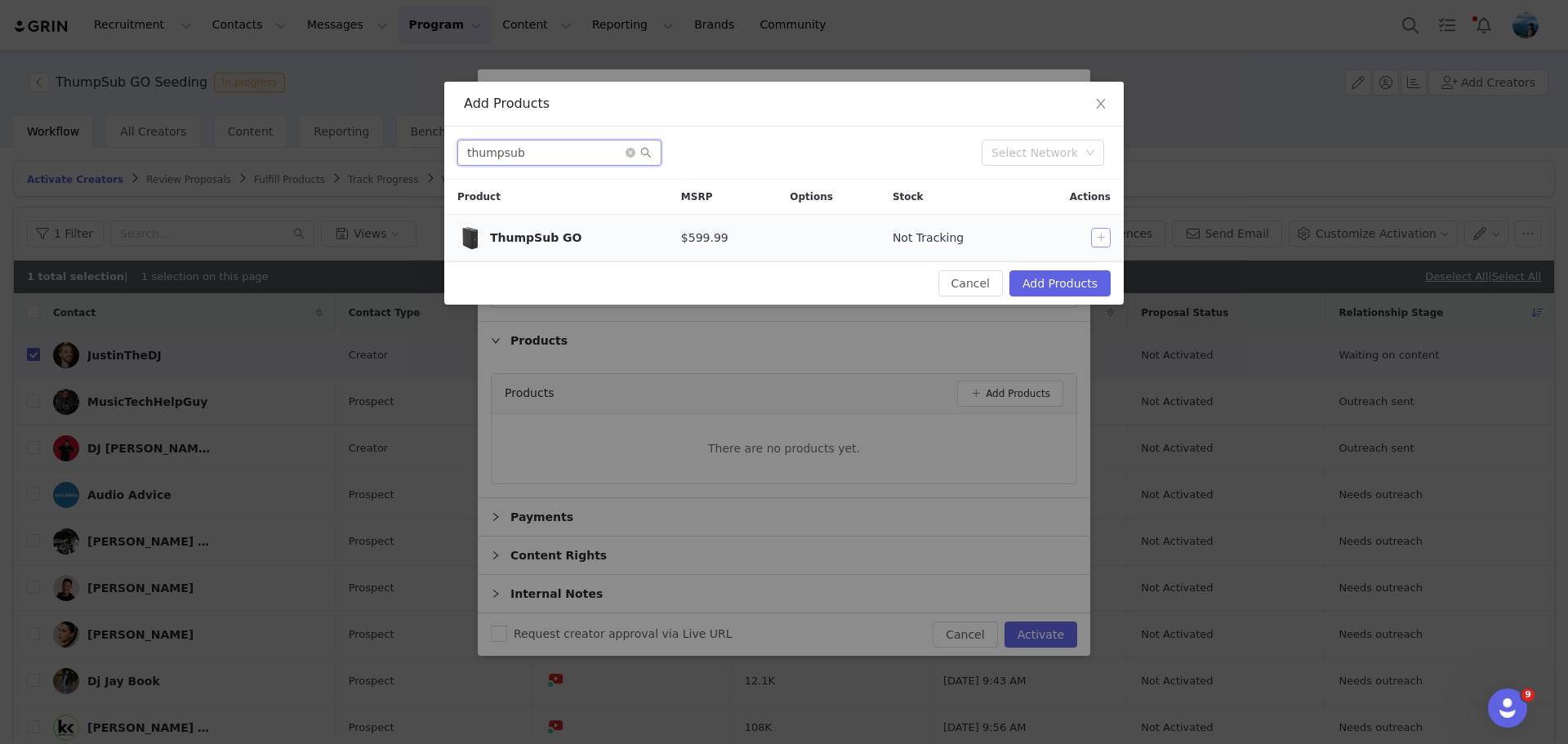
type input "thumpsub"
click at [1099, 234] on button "button" at bounding box center [1101, 238] width 19 height 19
click at [1044, 280] on button "Add Products" at bounding box center [1060, 284] width 101 height 26
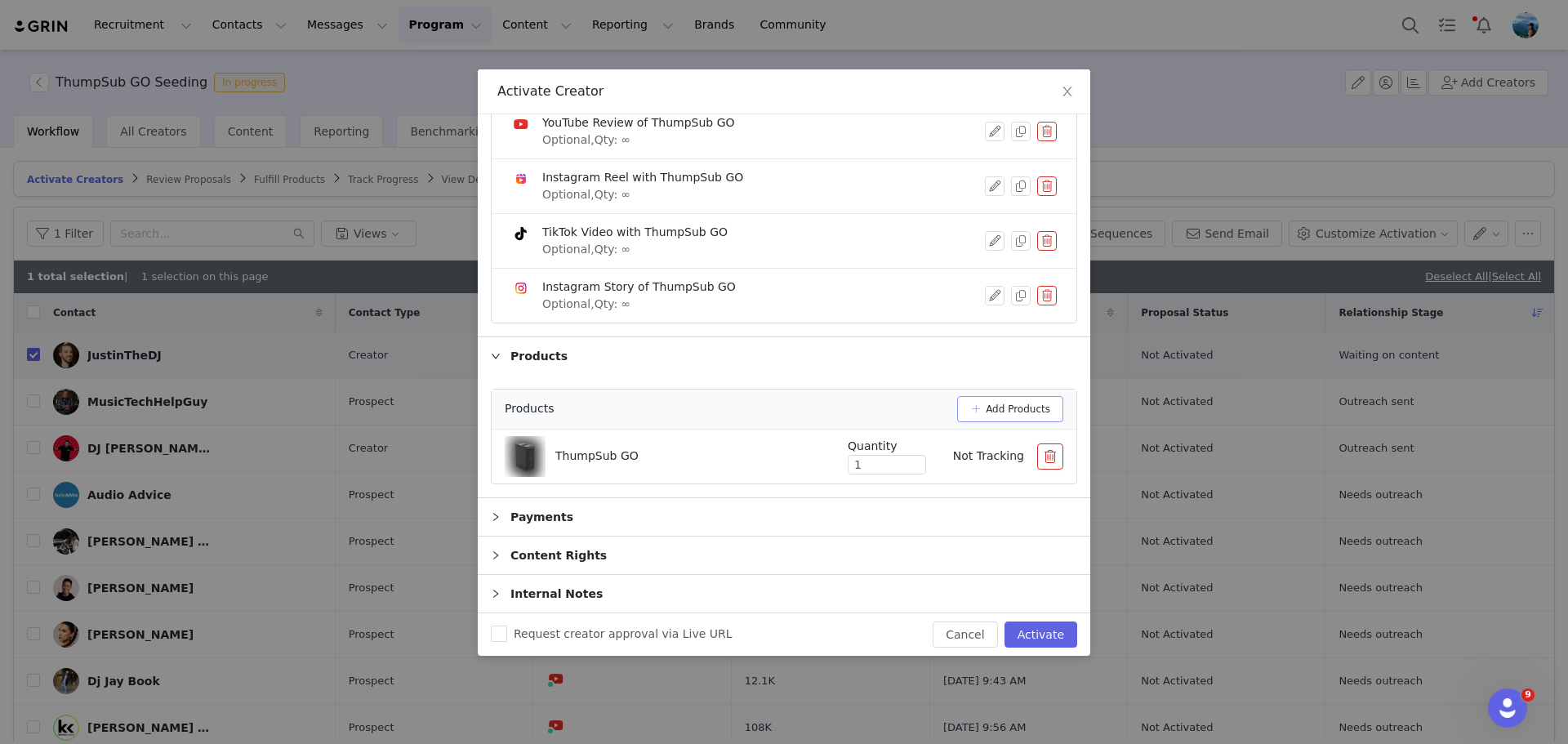
scroll to position [149, 0]
click at [878, 459] on input "1" at bounding box center [886, 465] width 76 height 18
type input "2"
click at [915, 459] on icon "icon: up" at bounding box center [917, 462] width 6 height 6
click at [576, 520] on div "Payments" at bounding box center [784, 516] width 613 height 38
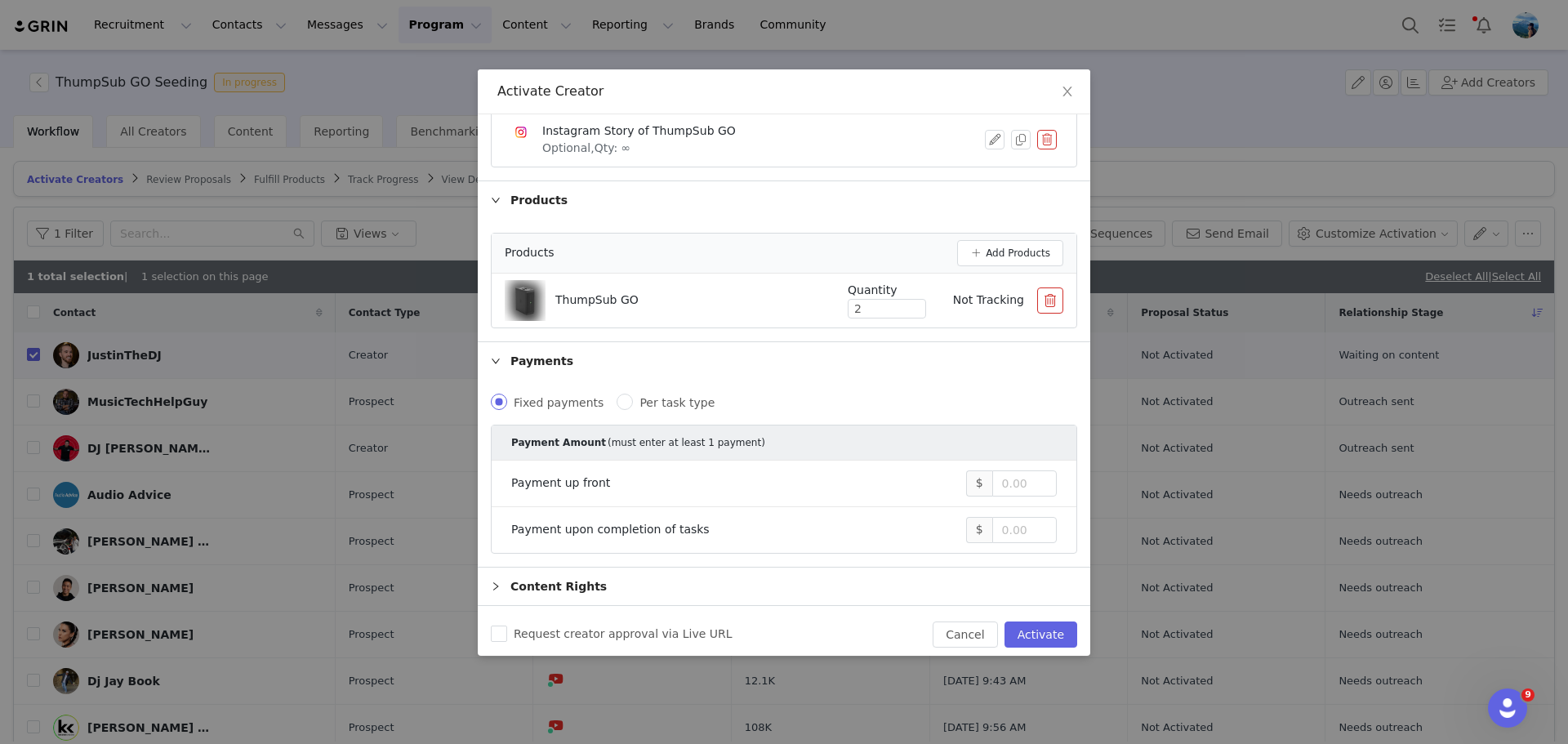
scroll to position [336, 0]
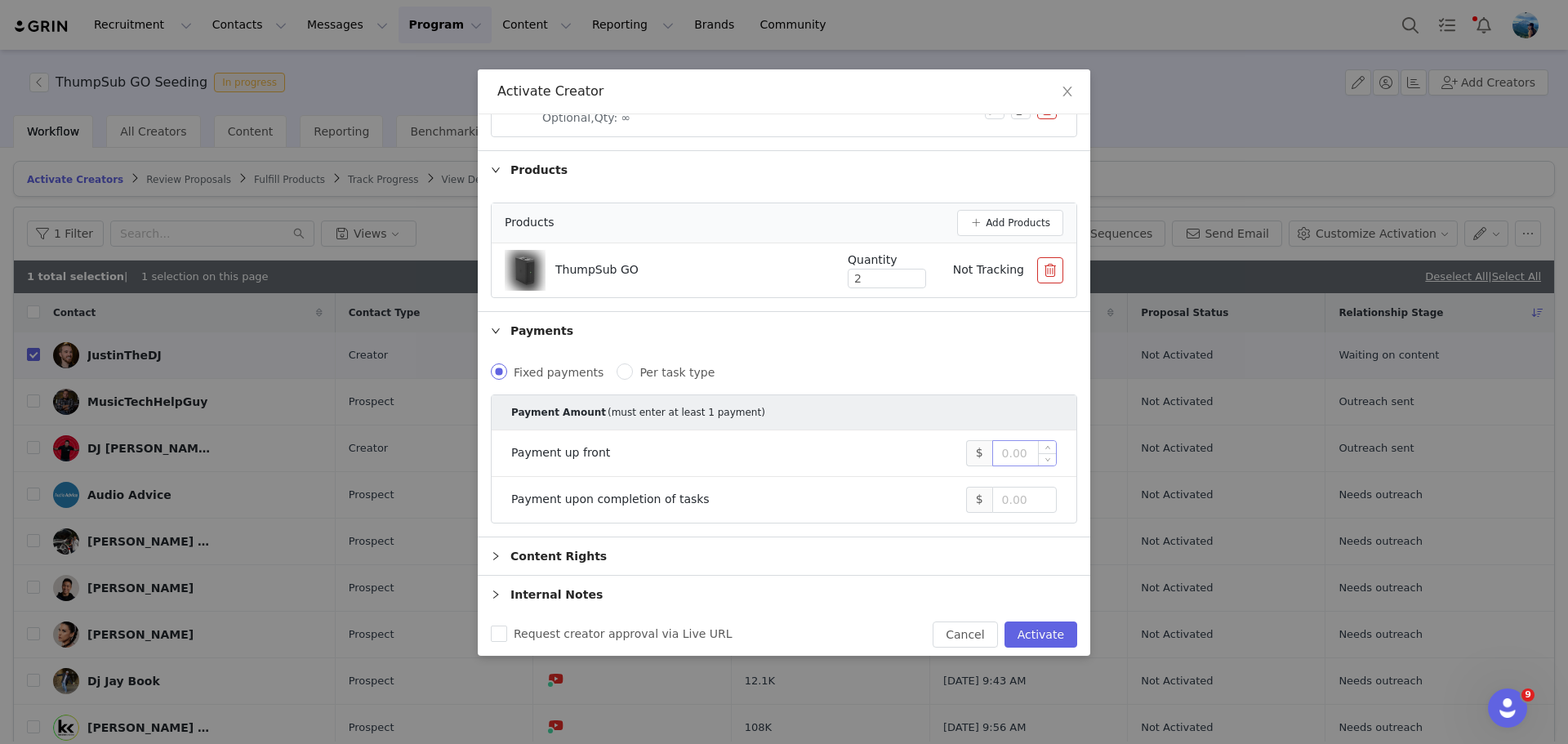
click at [993, 450] on input at bounding box center [1025, 453] width 63 height 25
type input "2,000"
click at [960, 567] on div "Content Rights" at bounding box center [784, 556] width 613 height 38
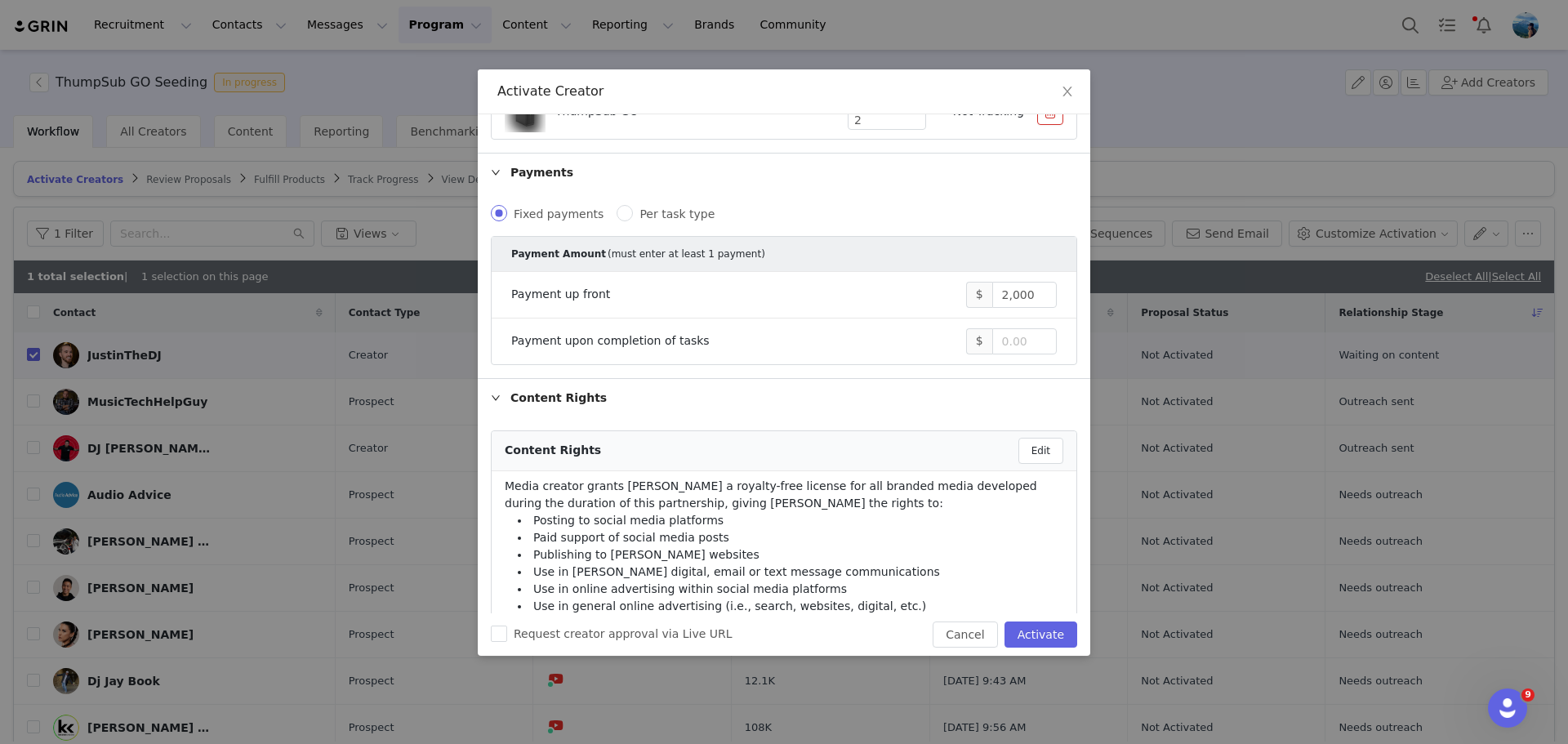
scroll to position [499, 0]
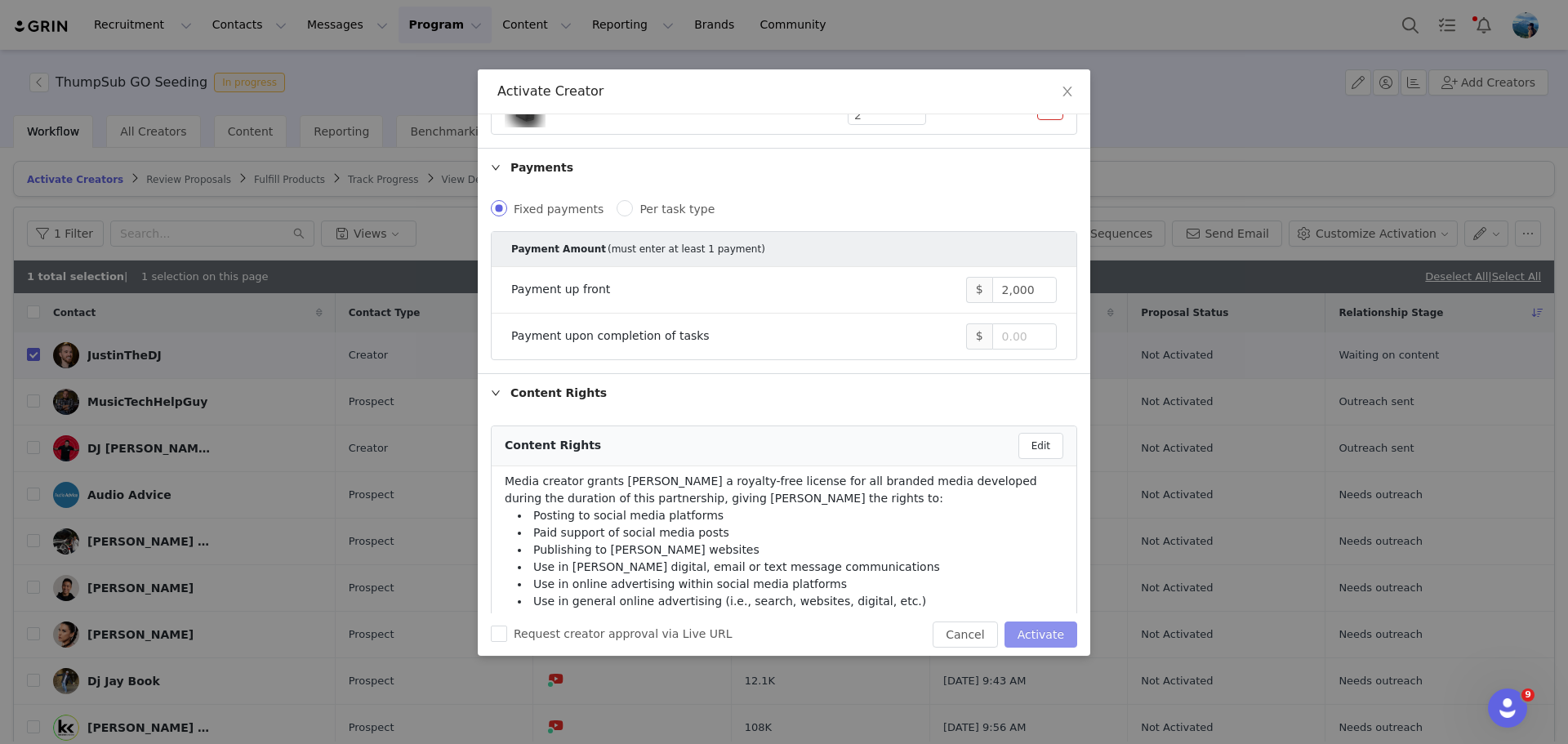
click at [1047, 638] on button "Activate" at bounding box center [1040, 635] width 73 height 26
checkbox input "false"
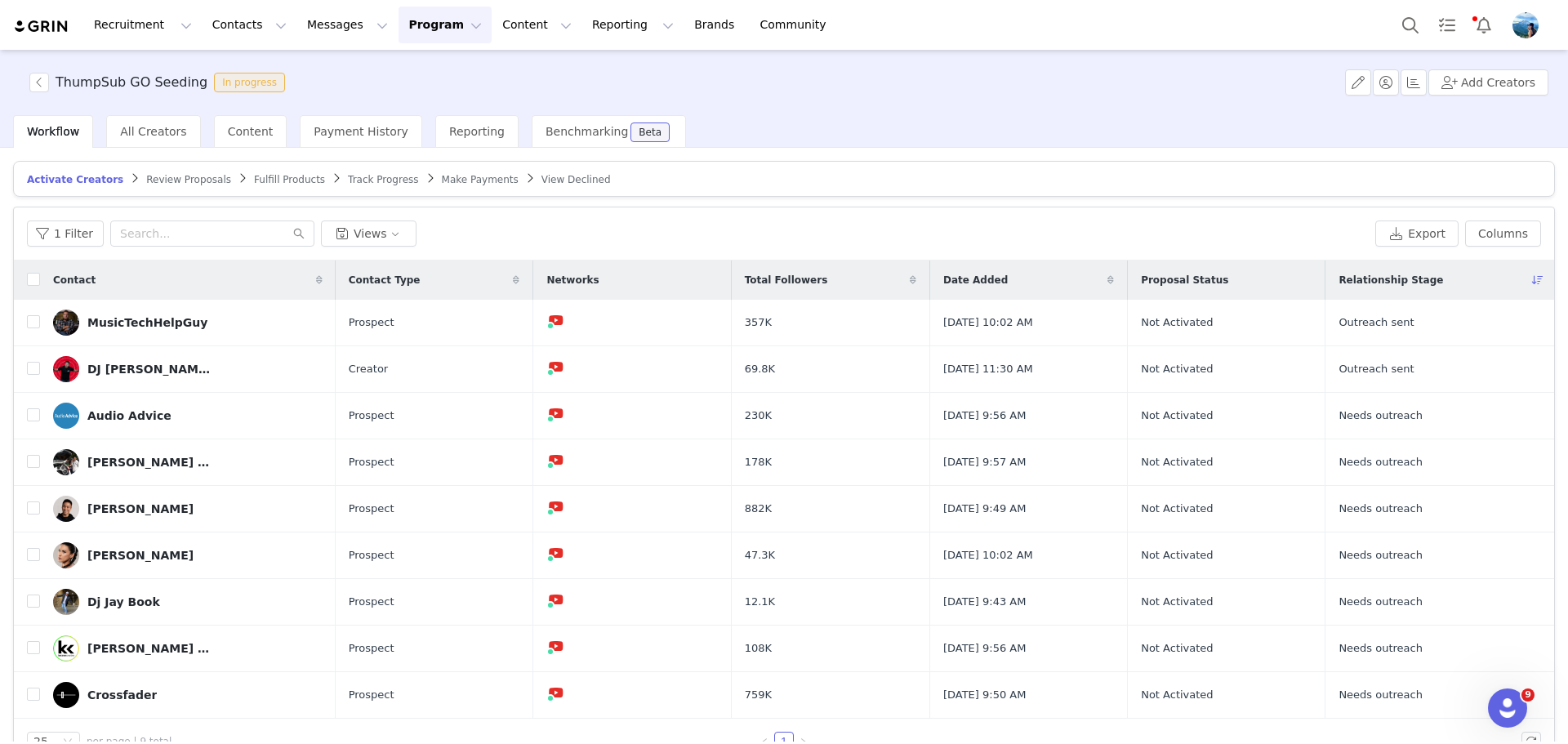
click at [355, 177] on span "Track Progress" at bounding box center [383, 179] width 70 height 11
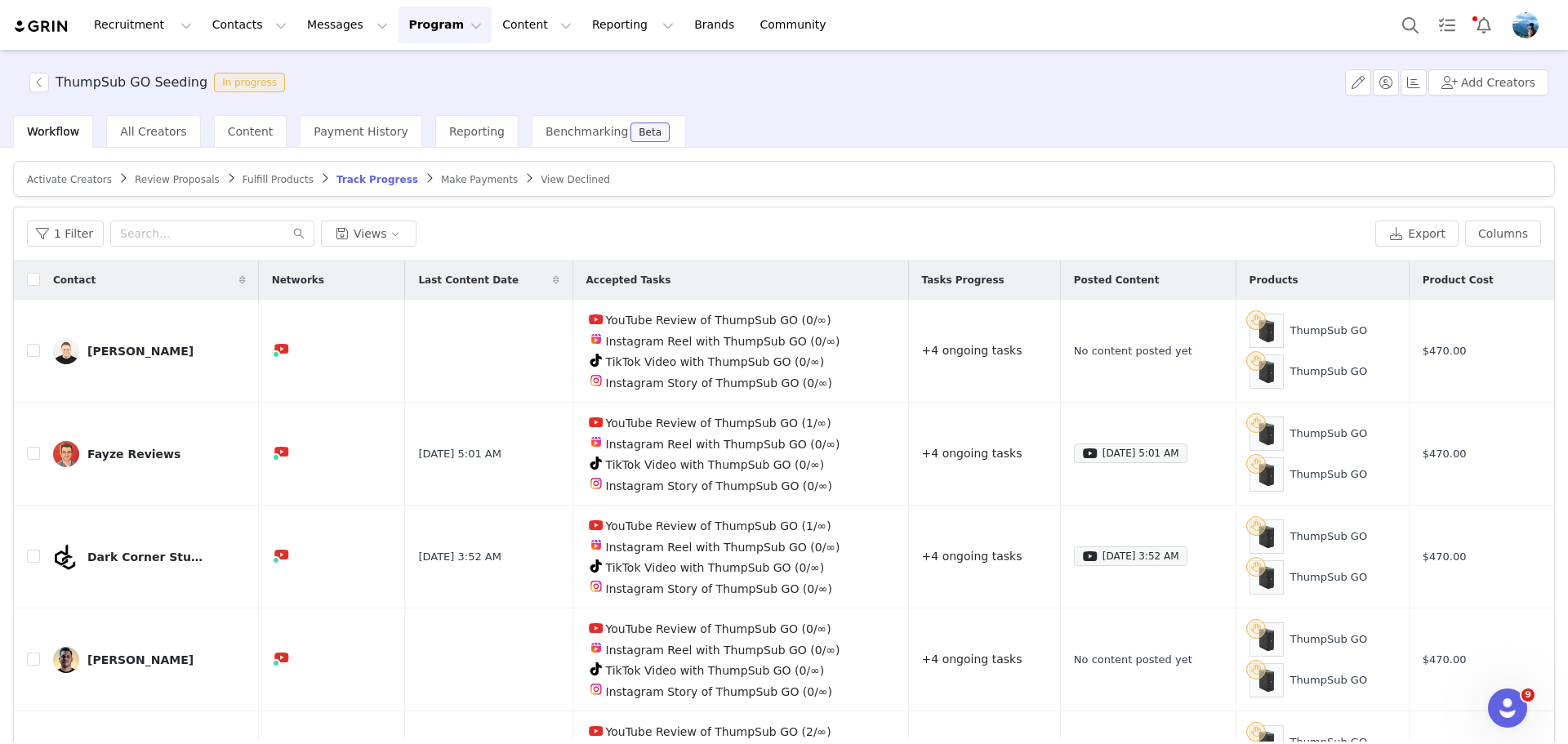
click at [541, 175] on span "View Declined" at bounding box center [575, 179] width 69 height 11
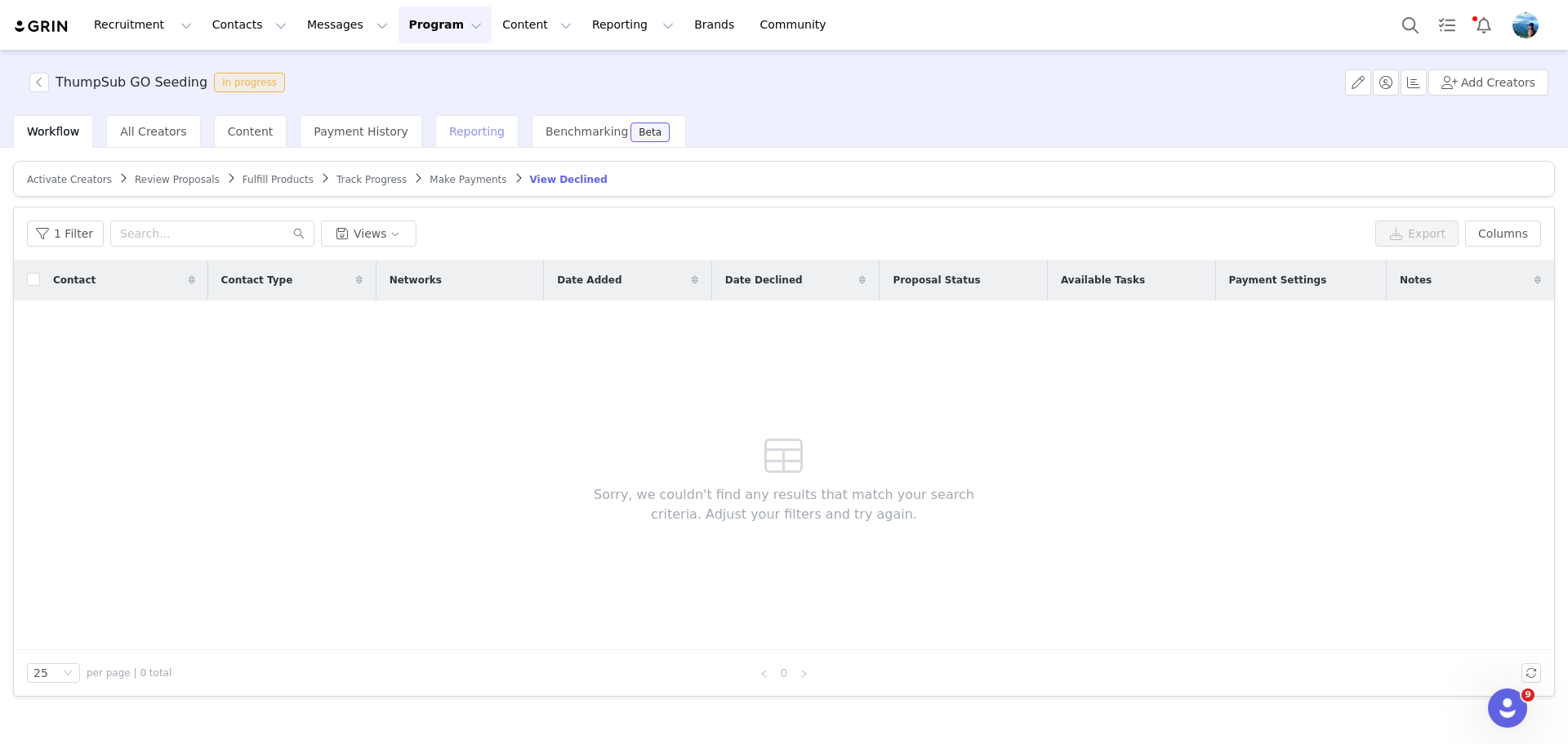
click at [454, 130] on span "Reporting" at bounding box center [477, 131] width 55 height 13
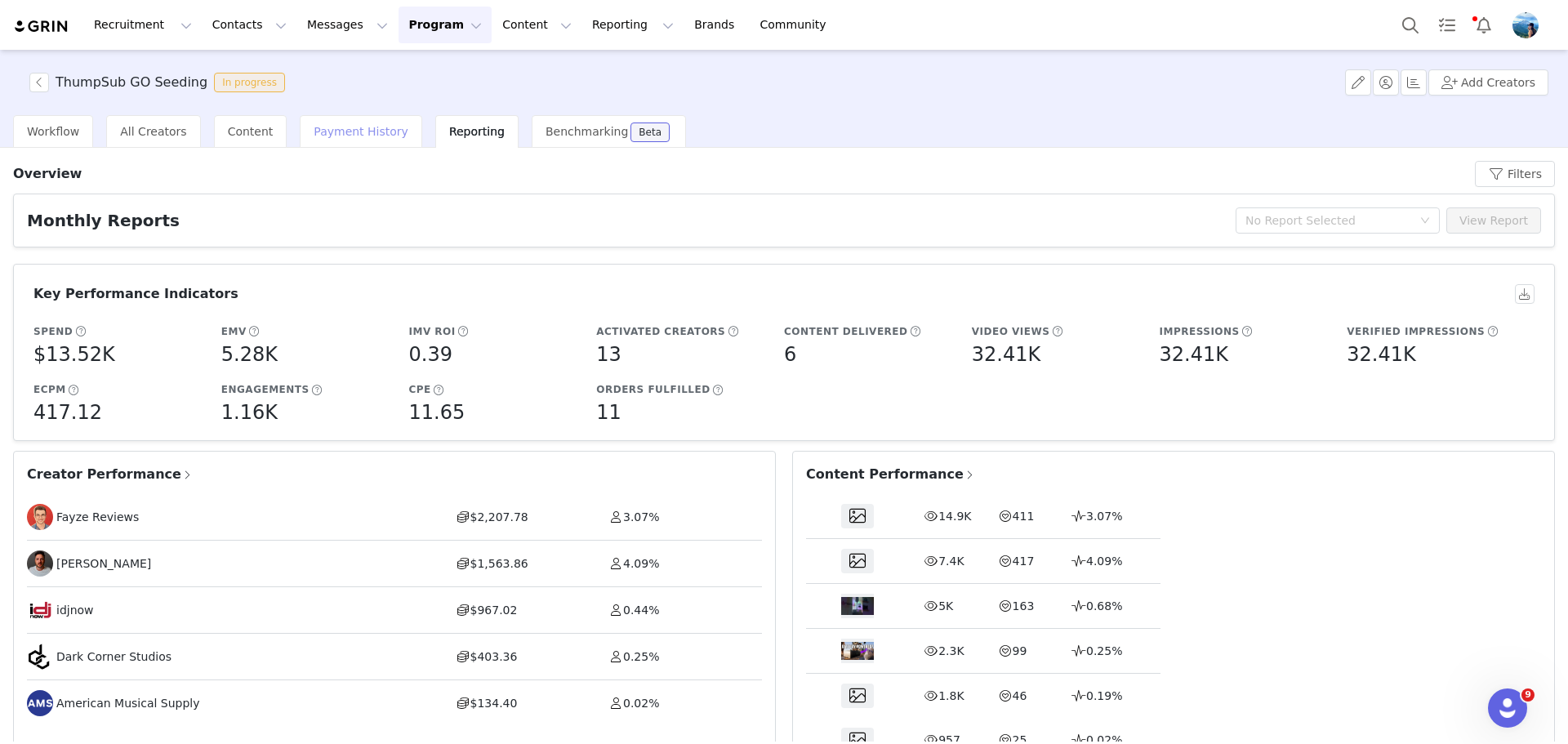
click at [357, 134] on span "Payment History" at bounding box center [361, 131] width 95 height 13
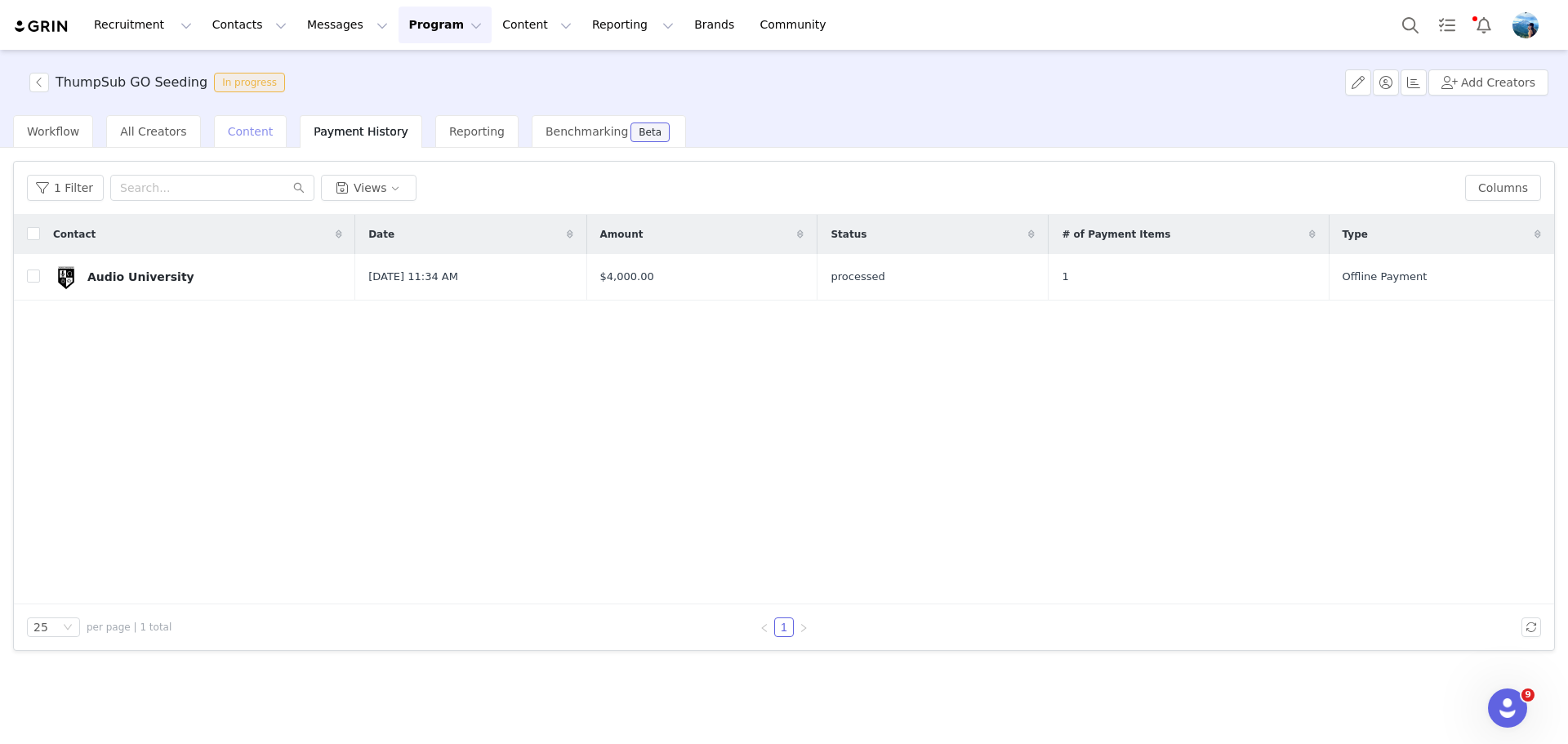
click at [241, 125] on span "Content" at bounding box center [251, 131] width 46 height 13
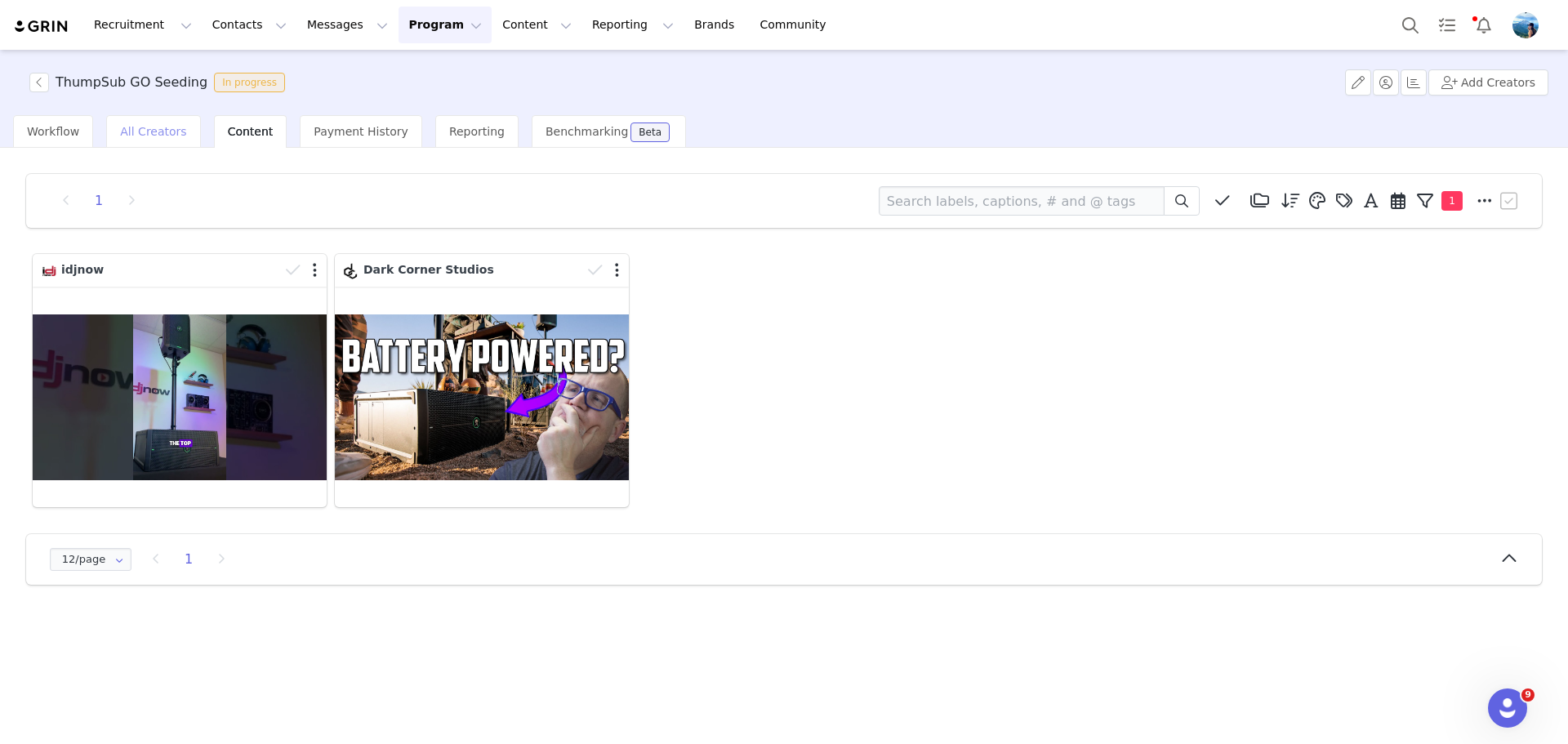
click at [158, 134] on span "All Creators" at bounding box center [153, 131] width 66 height 13
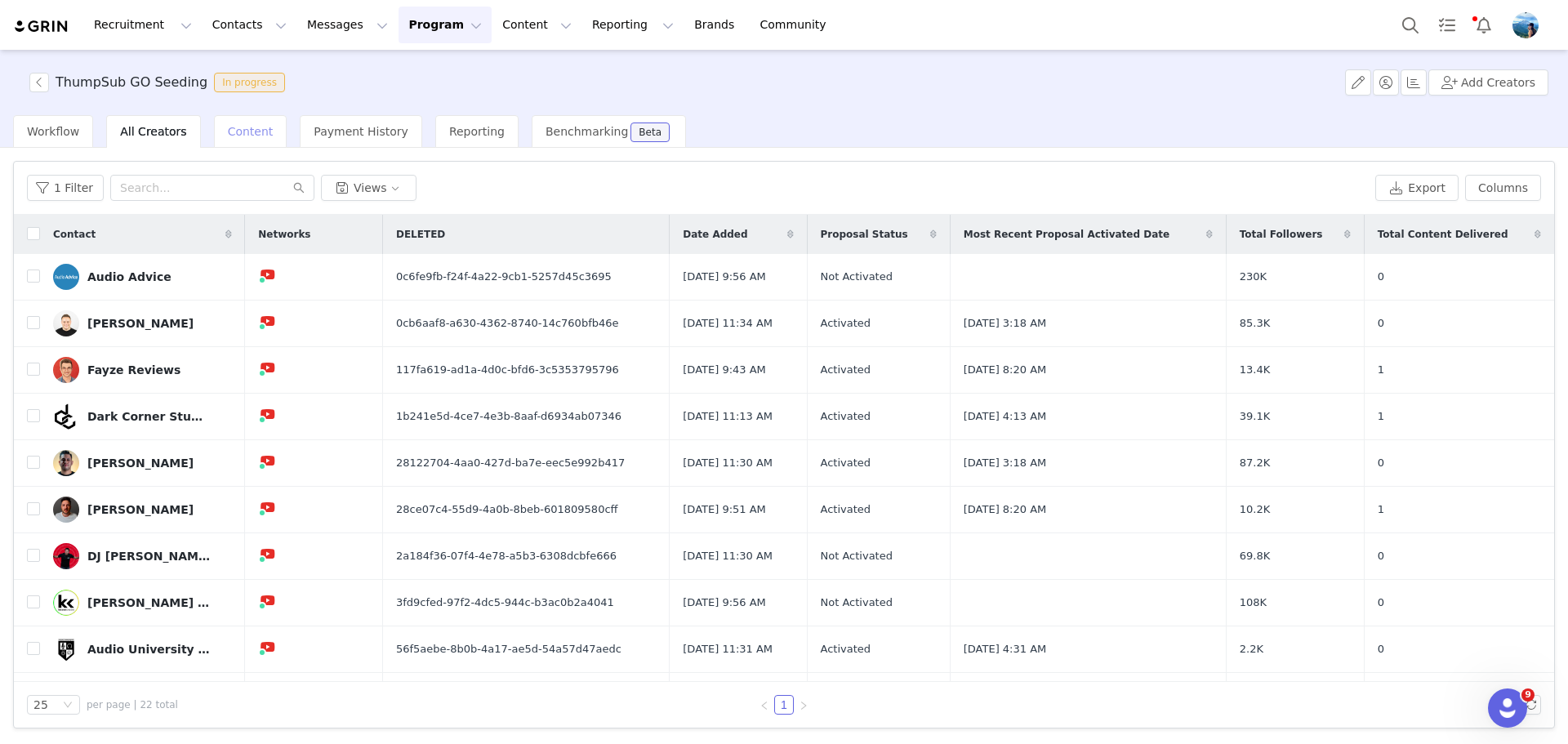
click at [229, 128] on span "Content" at bounding box center [251, 131] width 46 height 13
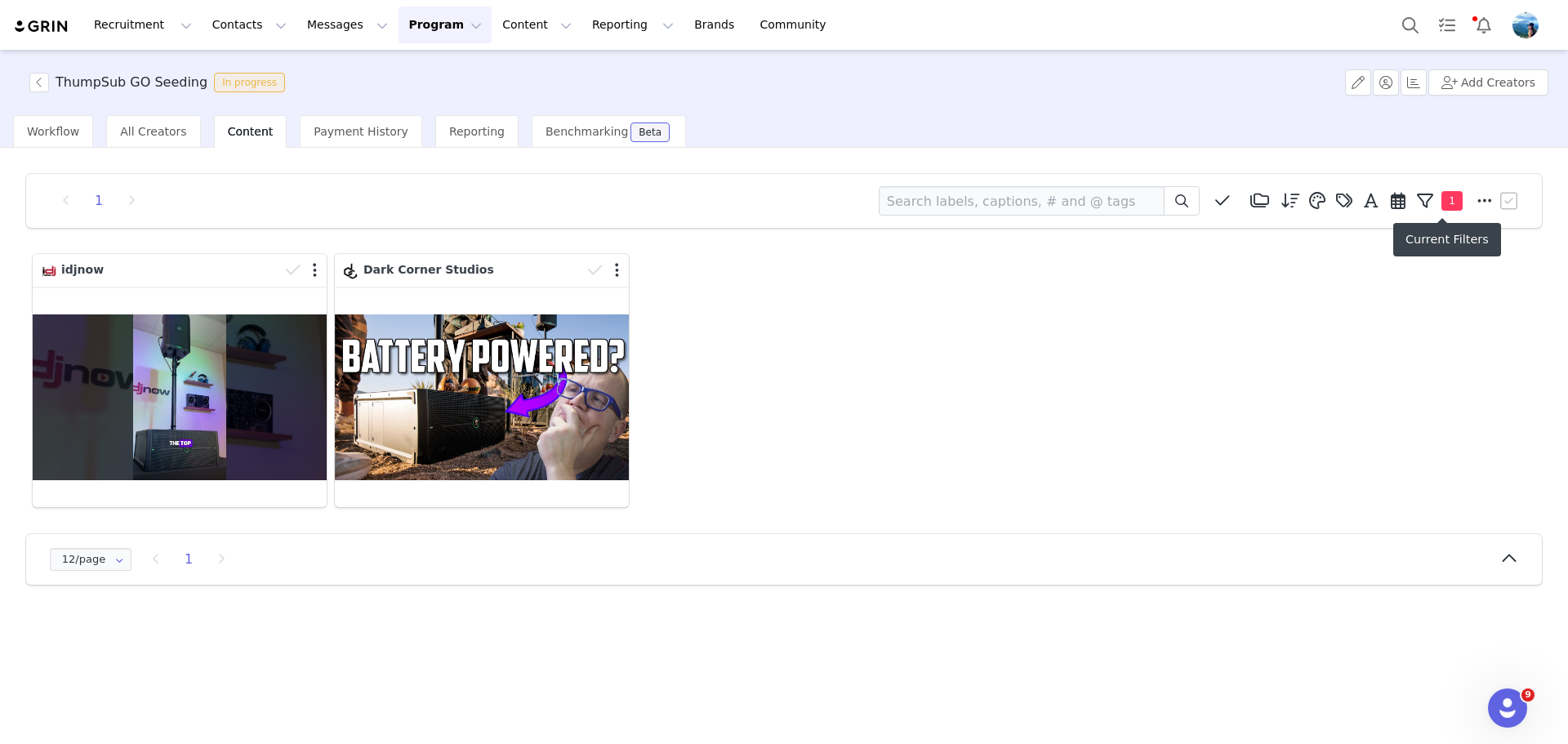
click at [1460, 193] on span "1" at bounding box center [1452, 201] width 21 height 19
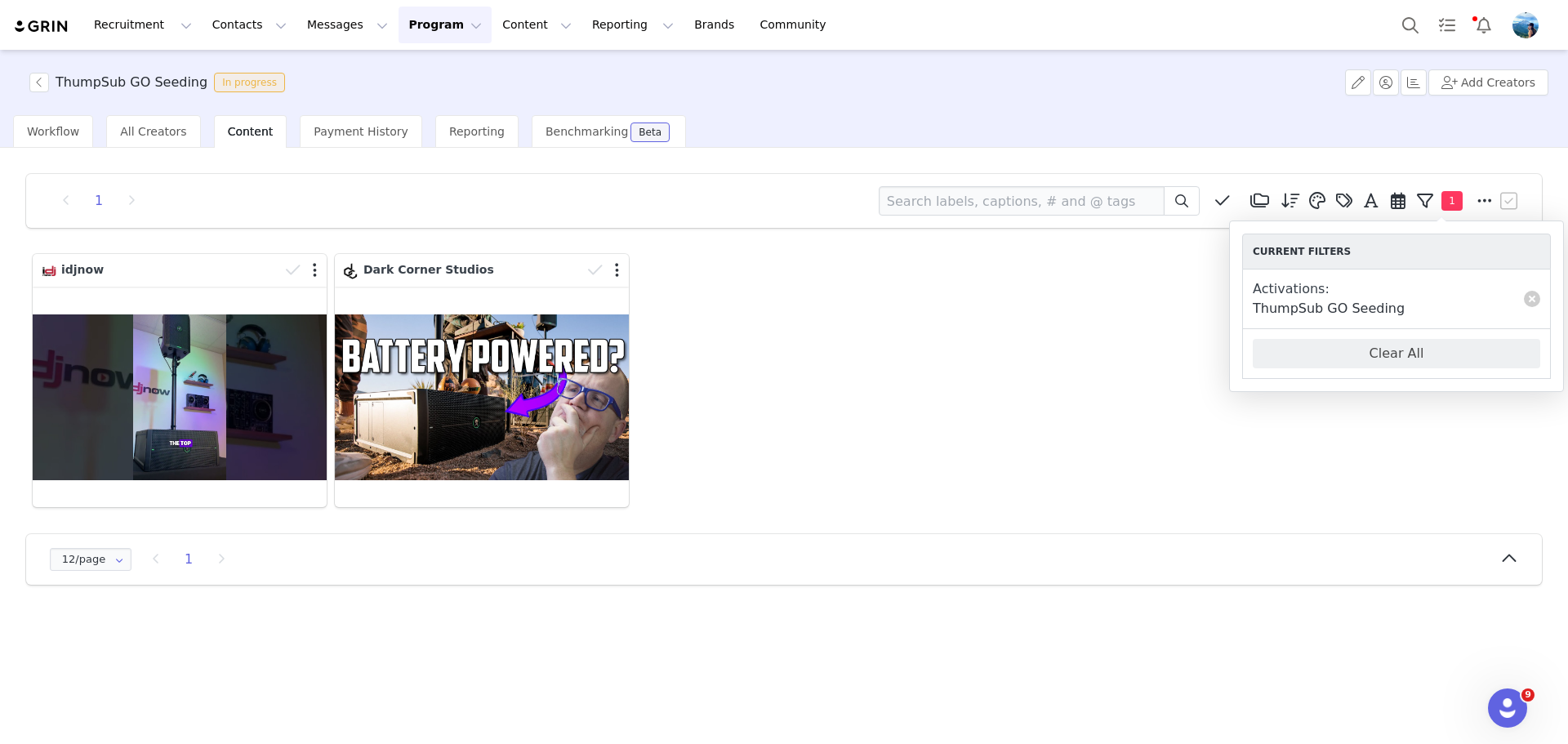
click at [1354, 449] on div "idjnow Dark Corner Studios" at bounding box center [784, 381] width 1511 height 262
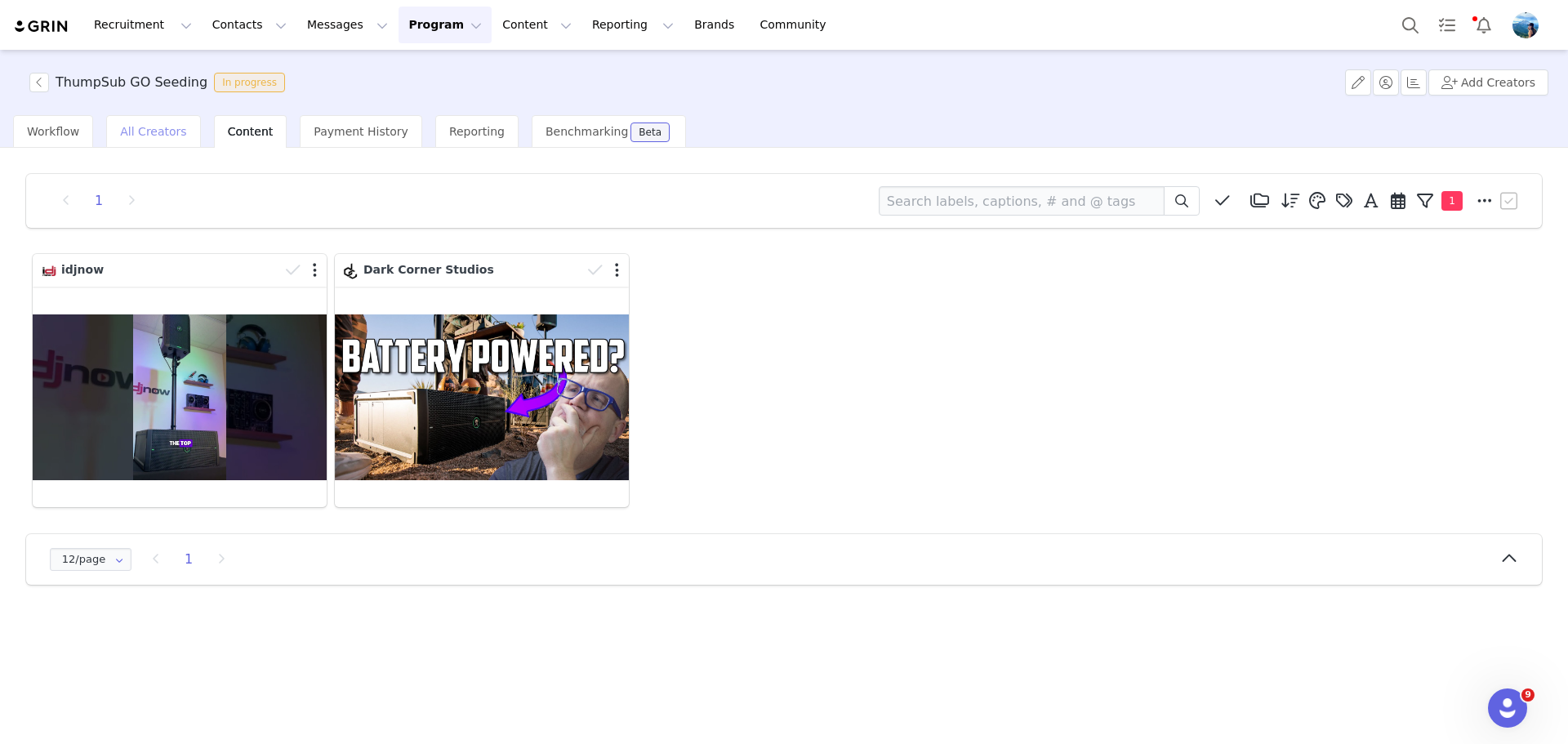
click at [143, 128] on span "All Creators" at bounding box center [153, 131] width 66 height 13
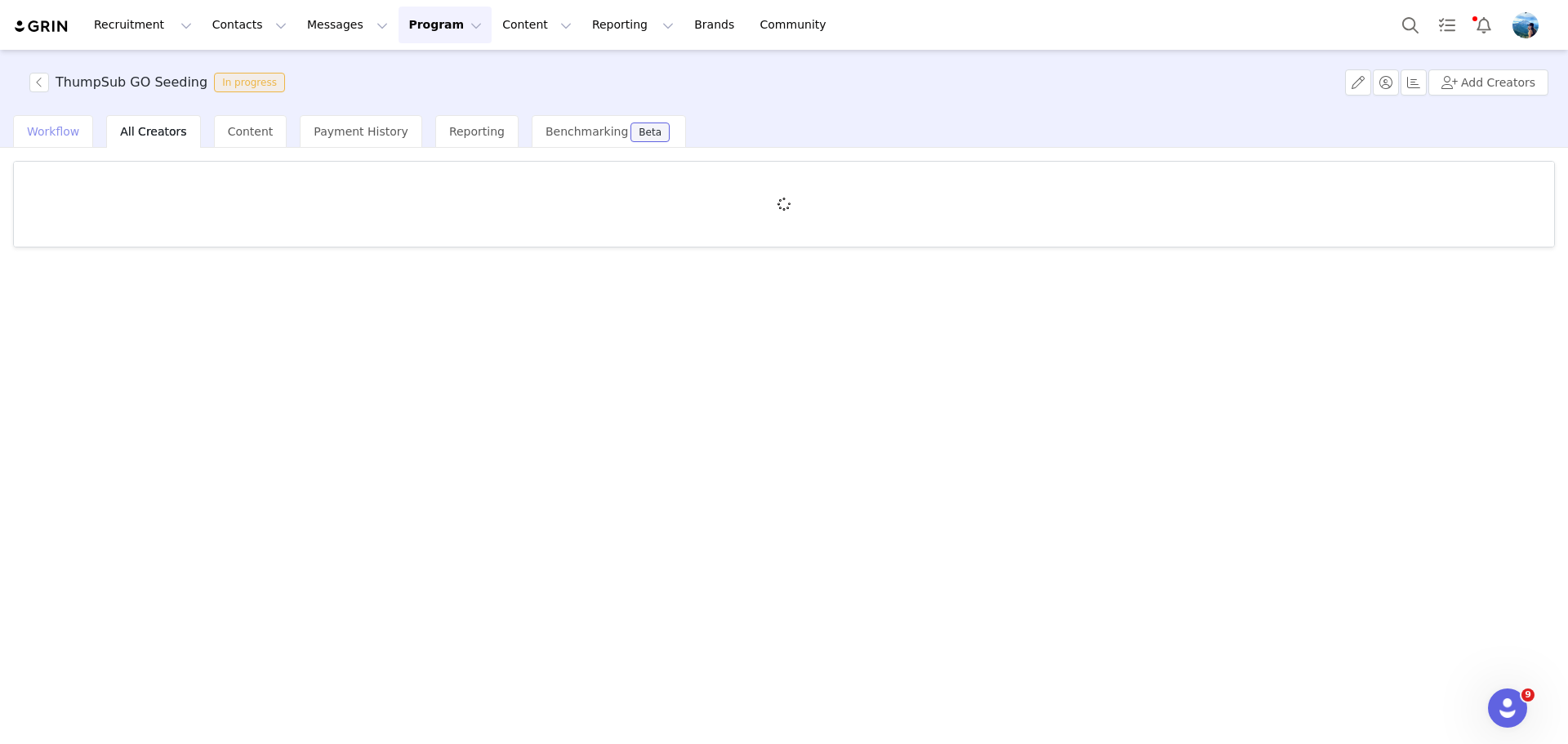
click at [46, 128] on span "Workflow" at bounding box center [54, 131] width 53 height 13
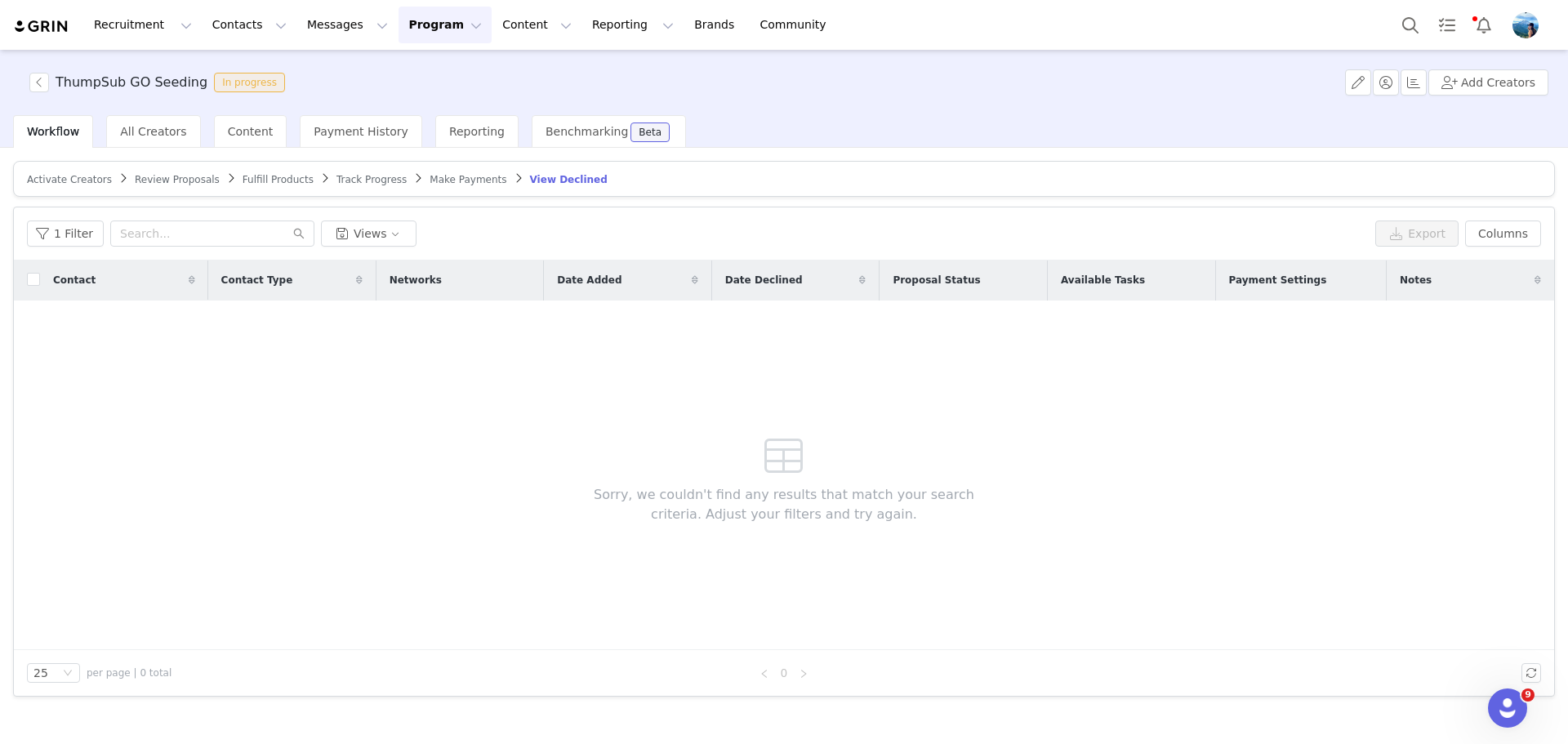
click at [340, 178] on span "Track Progress" at bounding box center [371, 179] width 70 height 11
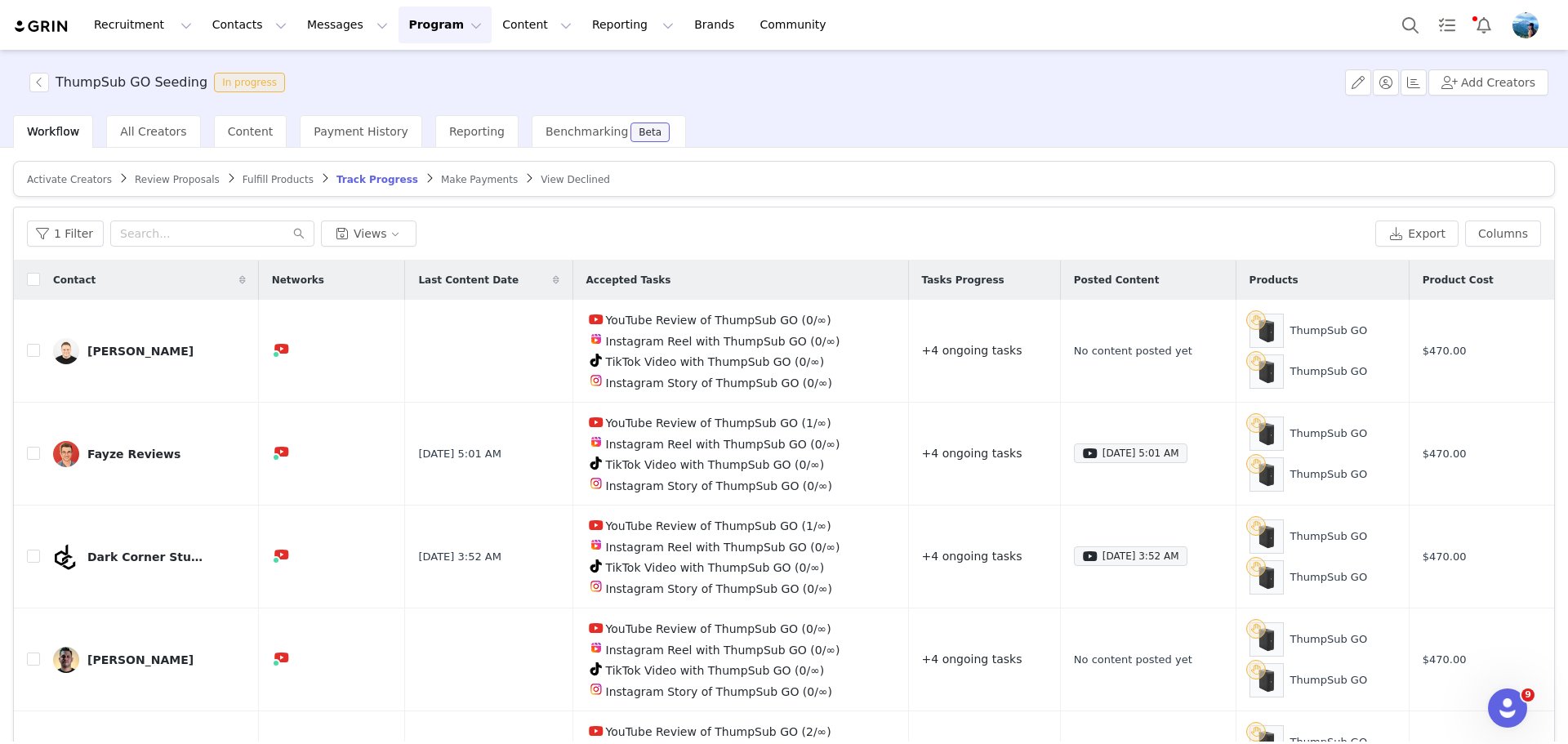
drag, startPoint x: 421, startPoint y: 265, endPoint x: 271, endPoint y: 184, distance: 170.5
click at [273, 184] on span "Fulfill Products" at bounding box center [277, 179] width 71 height 11
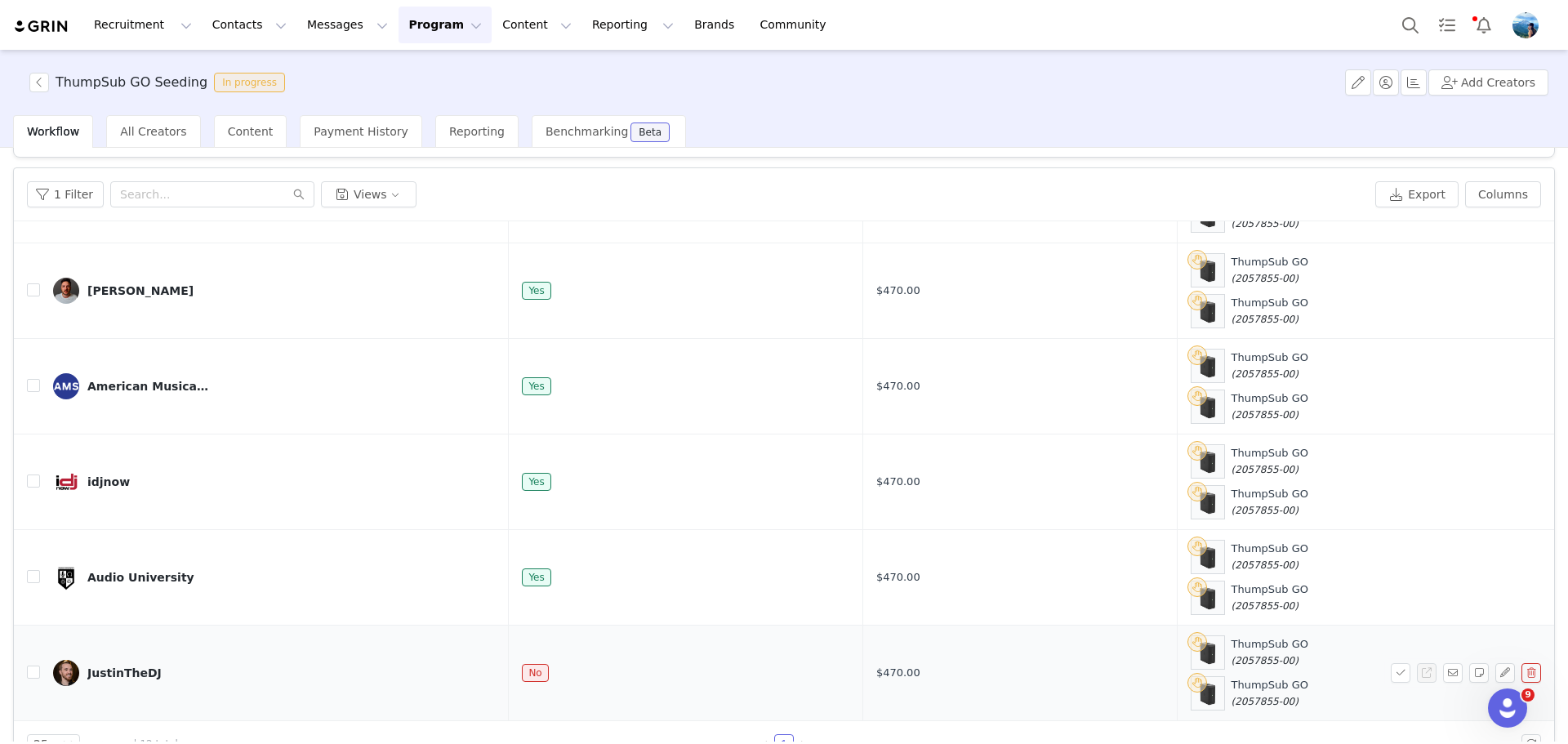
scroll to position [77, 0]
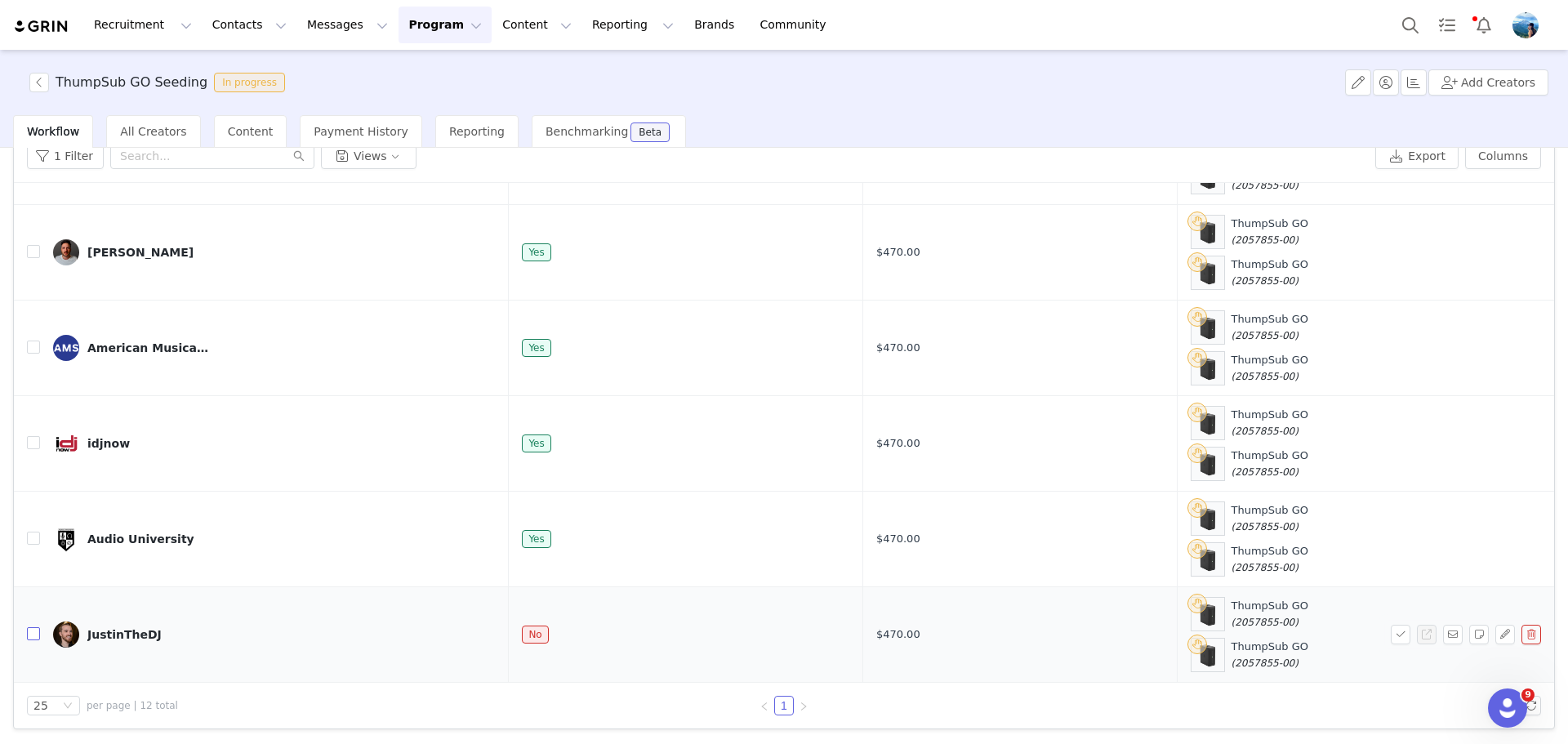
click at [35, 635] on input "checkbox" at bounding box center [33, 633] width 13 height 13
checkbox input "true"
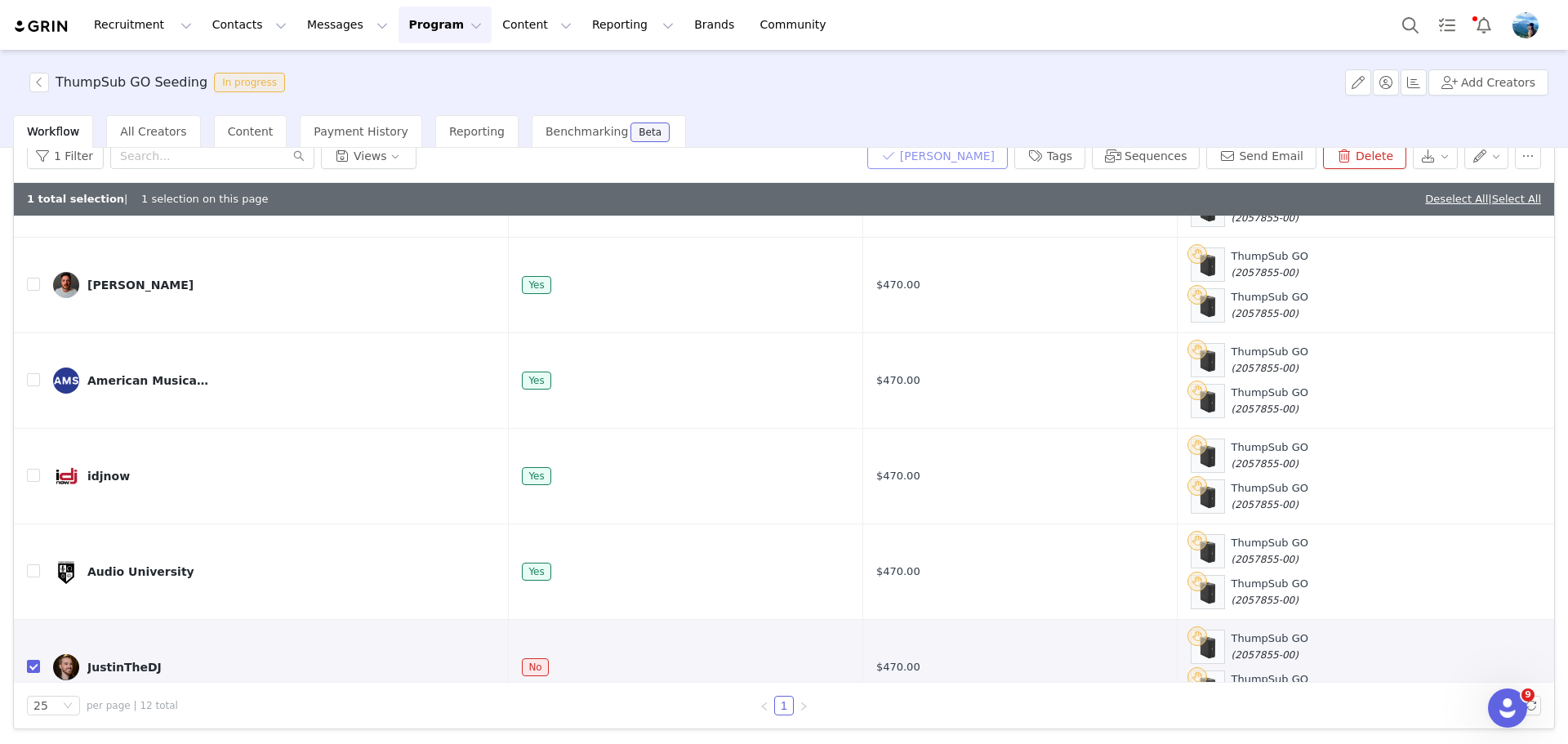
click at [988, 159] on button "Mark Fulfilled" at bounding box center [938, 156] width 140 height 26
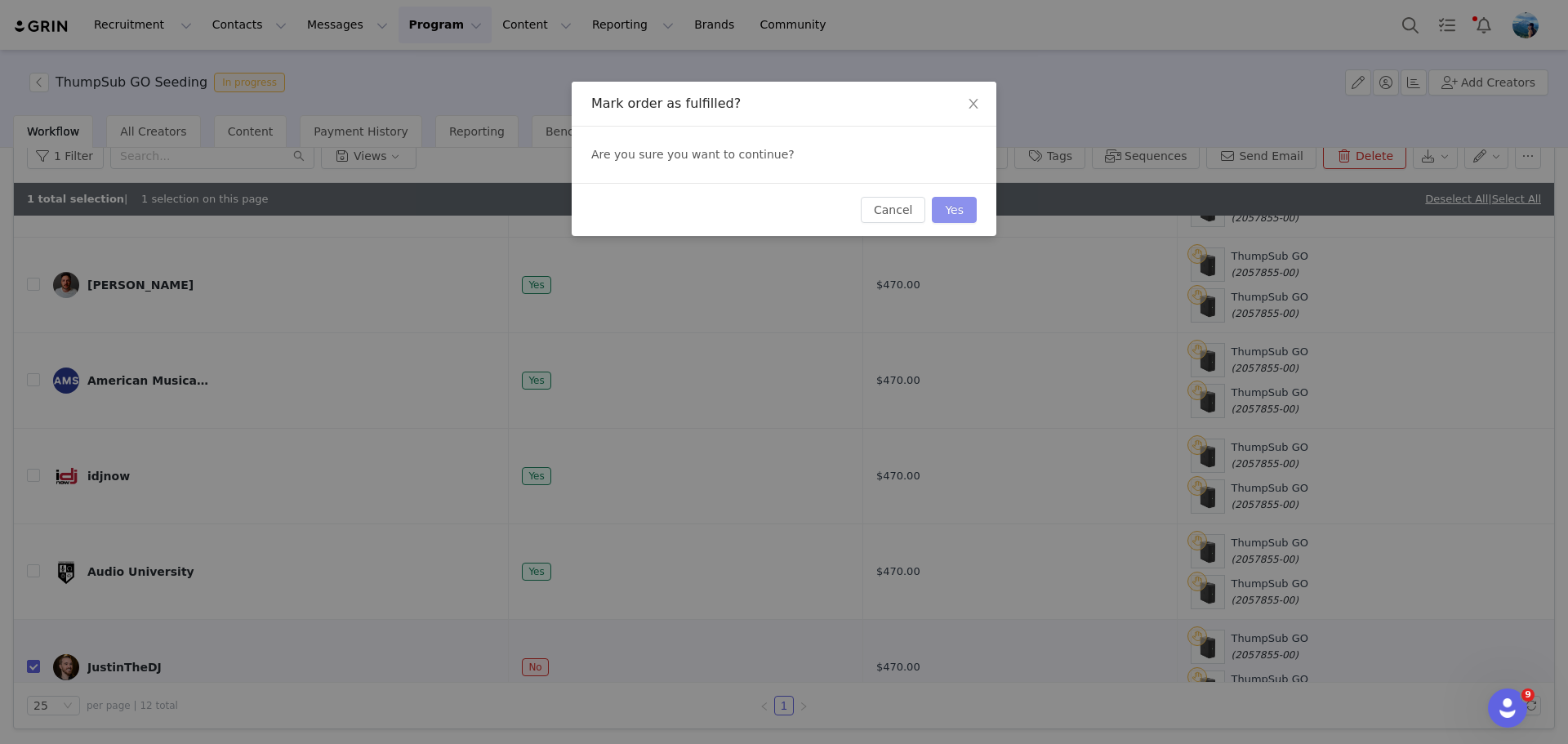
click at [953, 213] on button "Yes" at bounding box center [953, 210] width 45 height 26
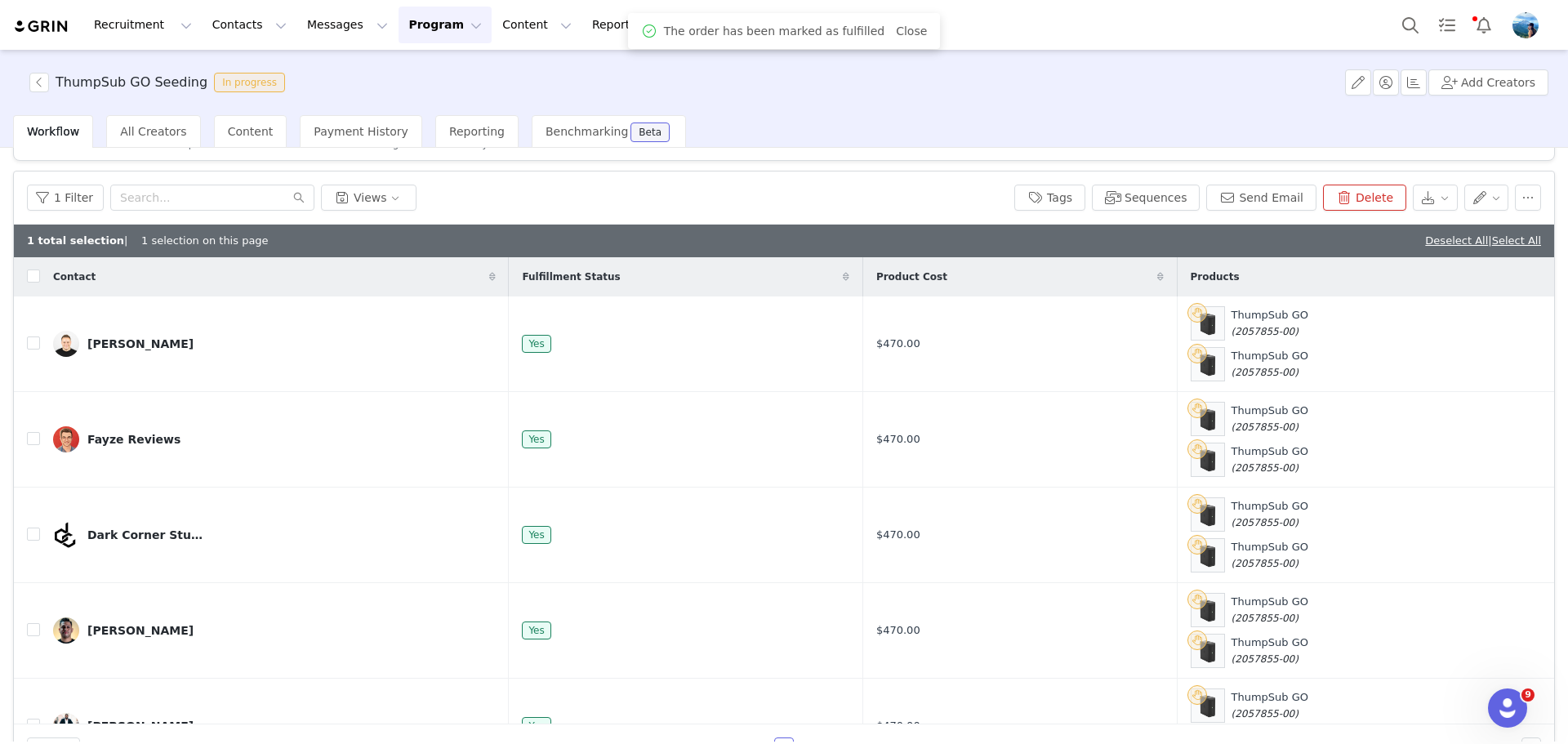
scroll to position [0, 0]
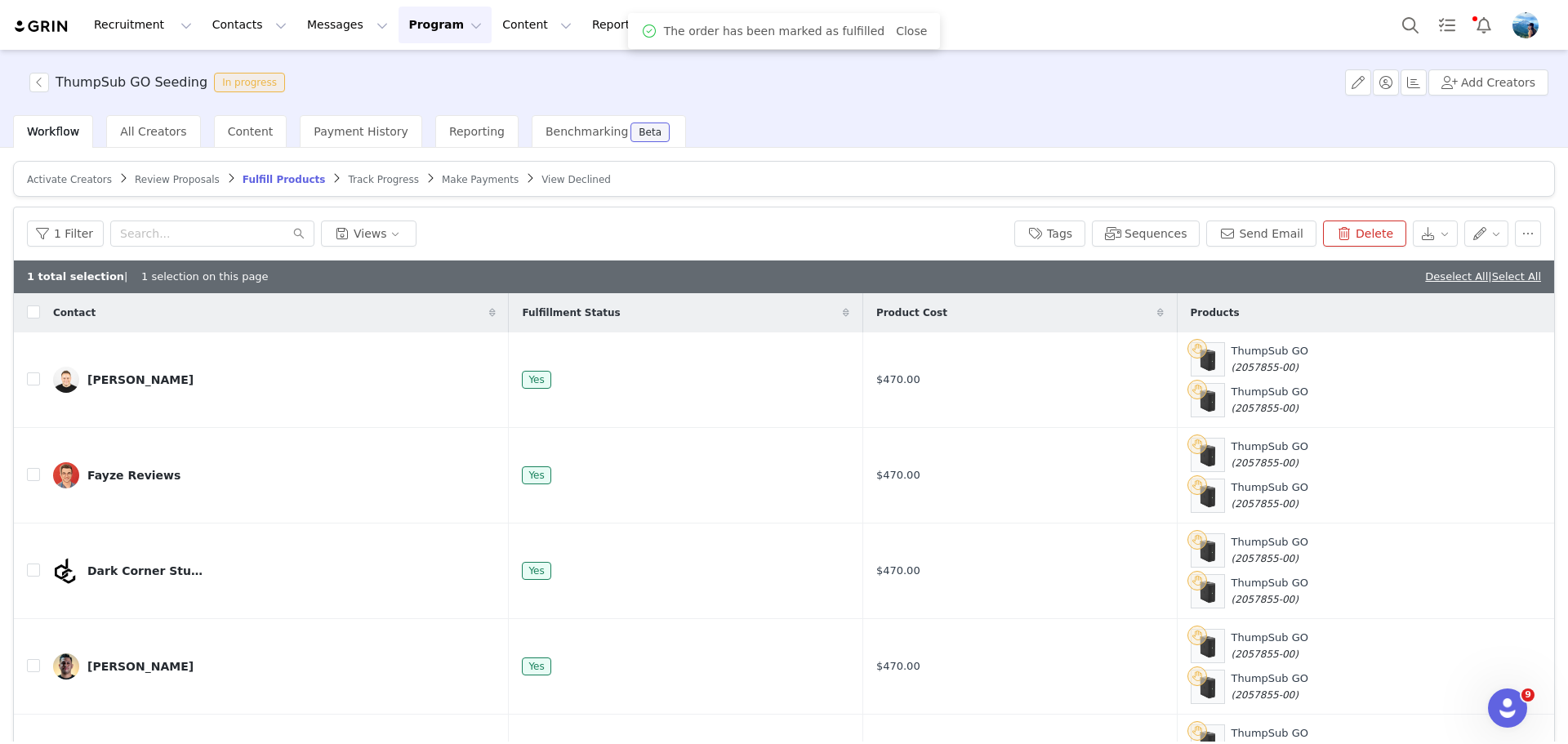
click at [348, 181] on span "Track Progress" at bounding box center [383, 179] width 70 height 11
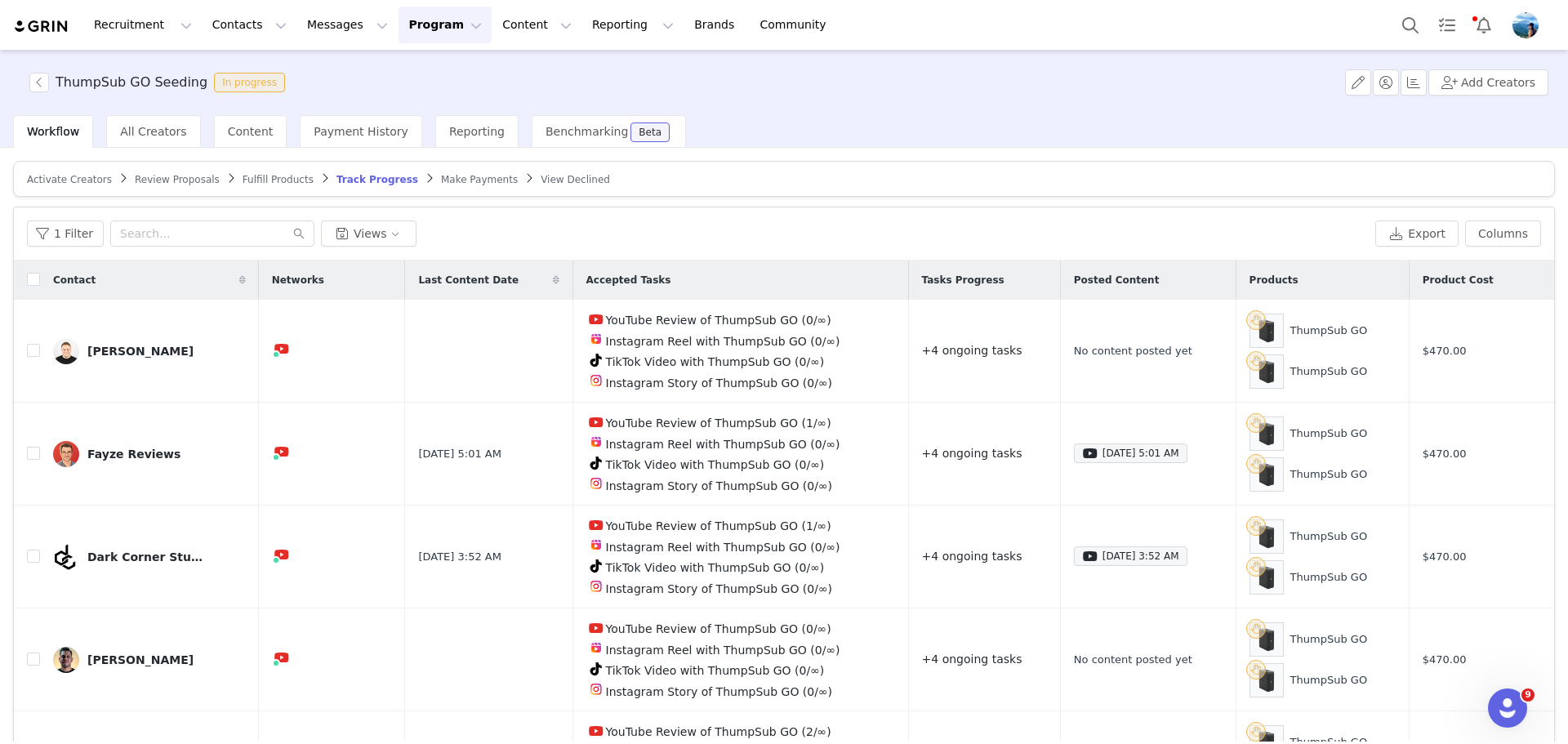
click at [442, 184] on span "Make Payments" at bounding box center [478, 179] width 76 height 11
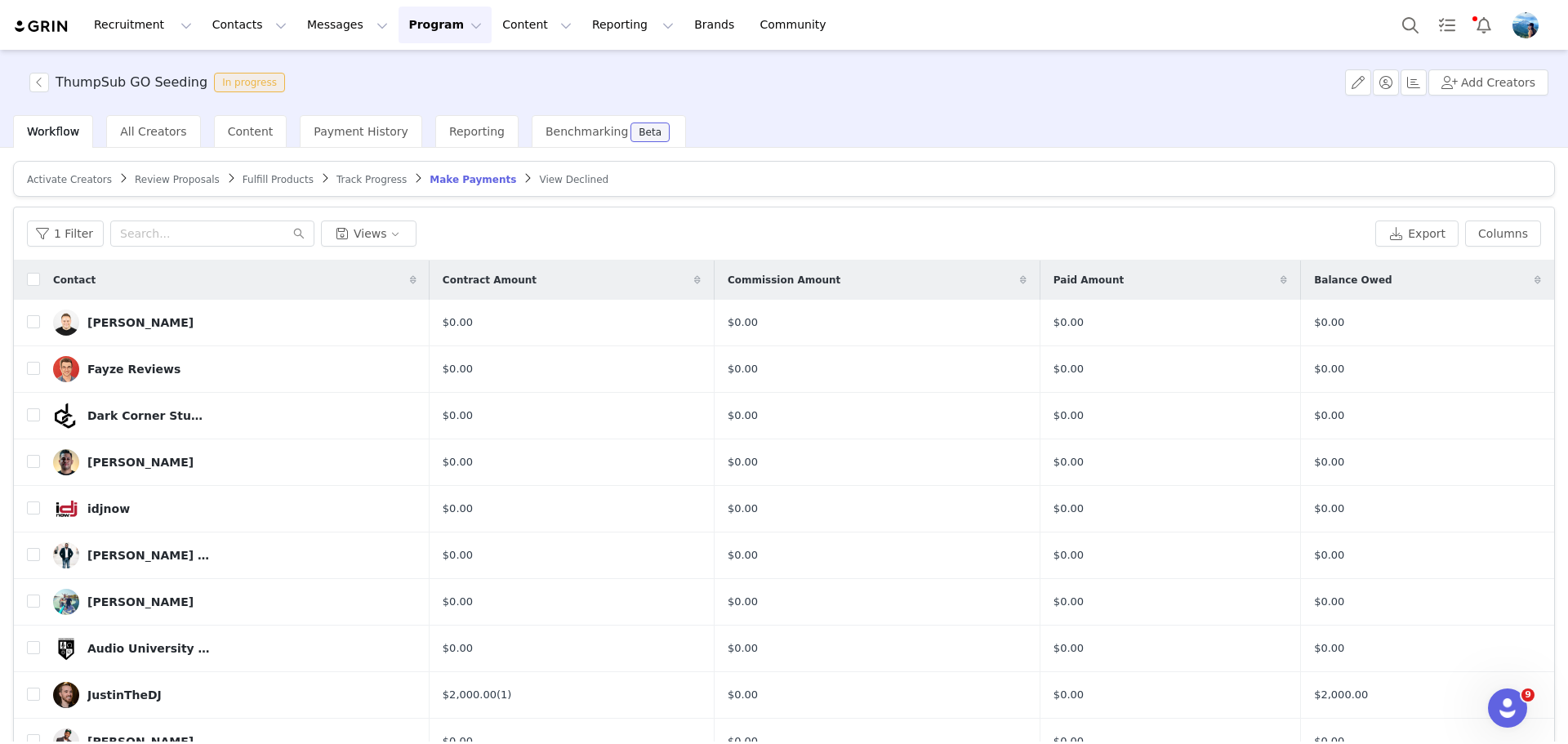
click at [539, 174] on span "View Declined" at bounding box center [573, 179] width 69 height 11
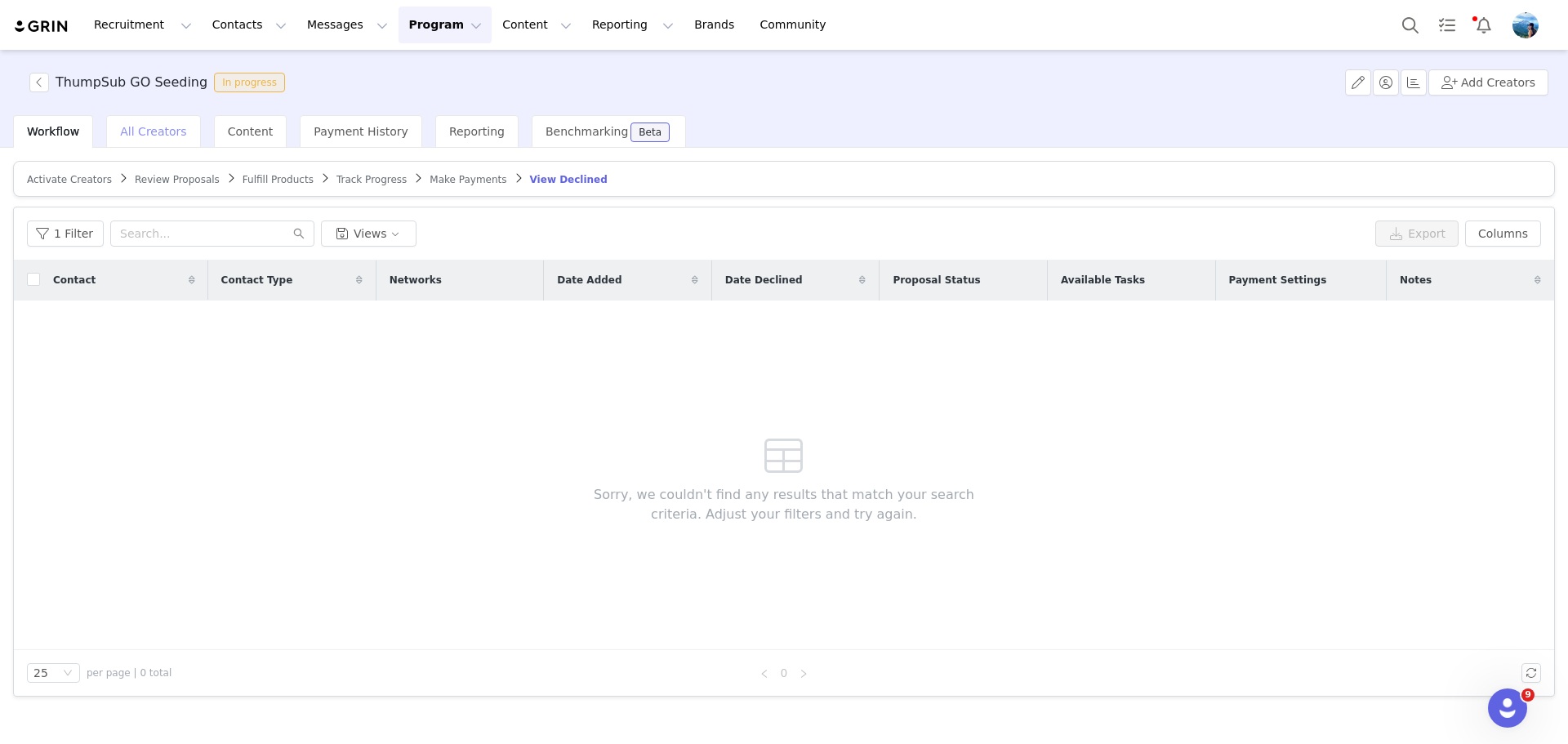
click at [185, 134] on div "All Creators" at bounding box center [153, 131] width 94 height 33
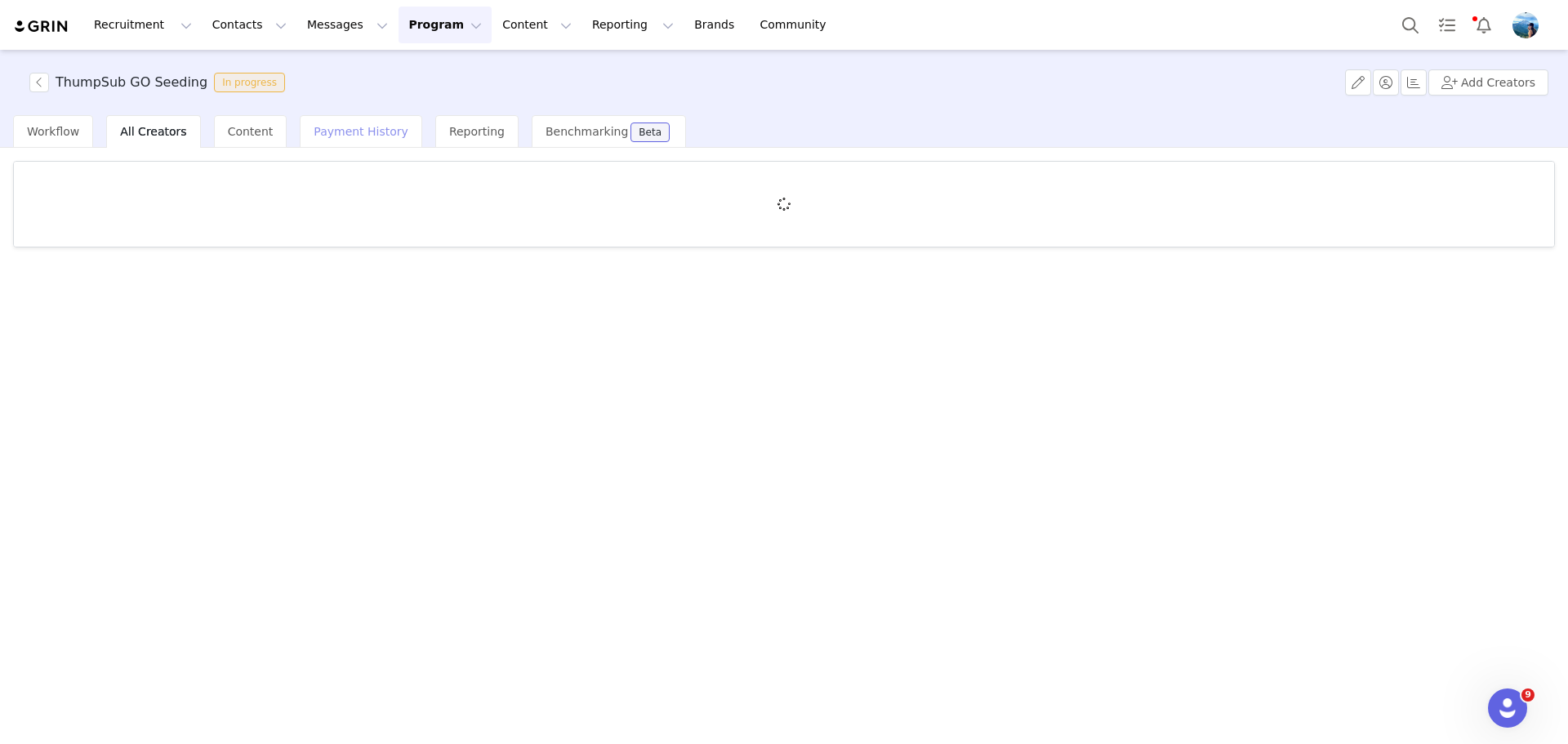
click at [344, 134] on span "Payment History" at bounding box center [361, 131] width 95 height 13
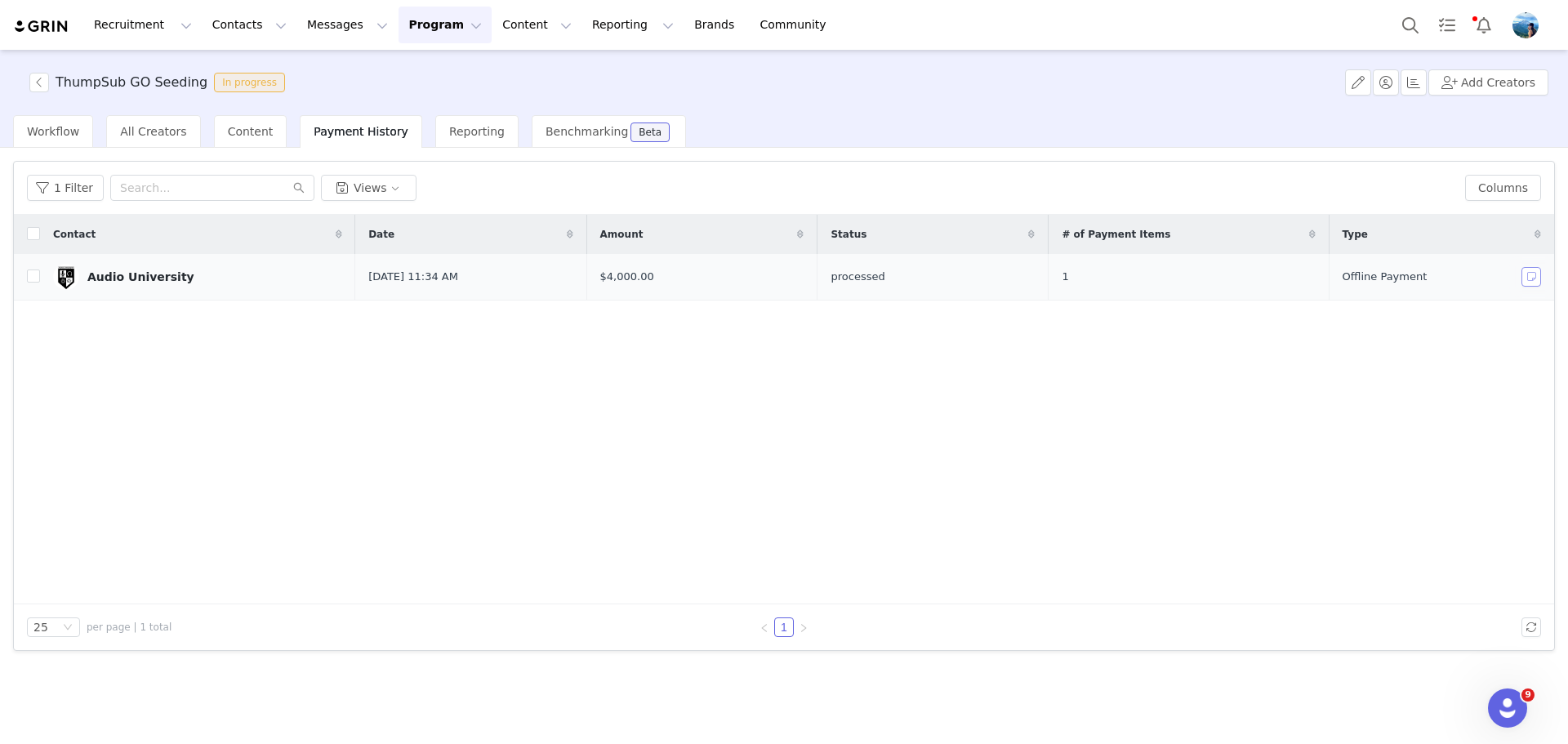
click at [1534, 275] on button "button" at bounding box center [1531, 277] width 19 height 19
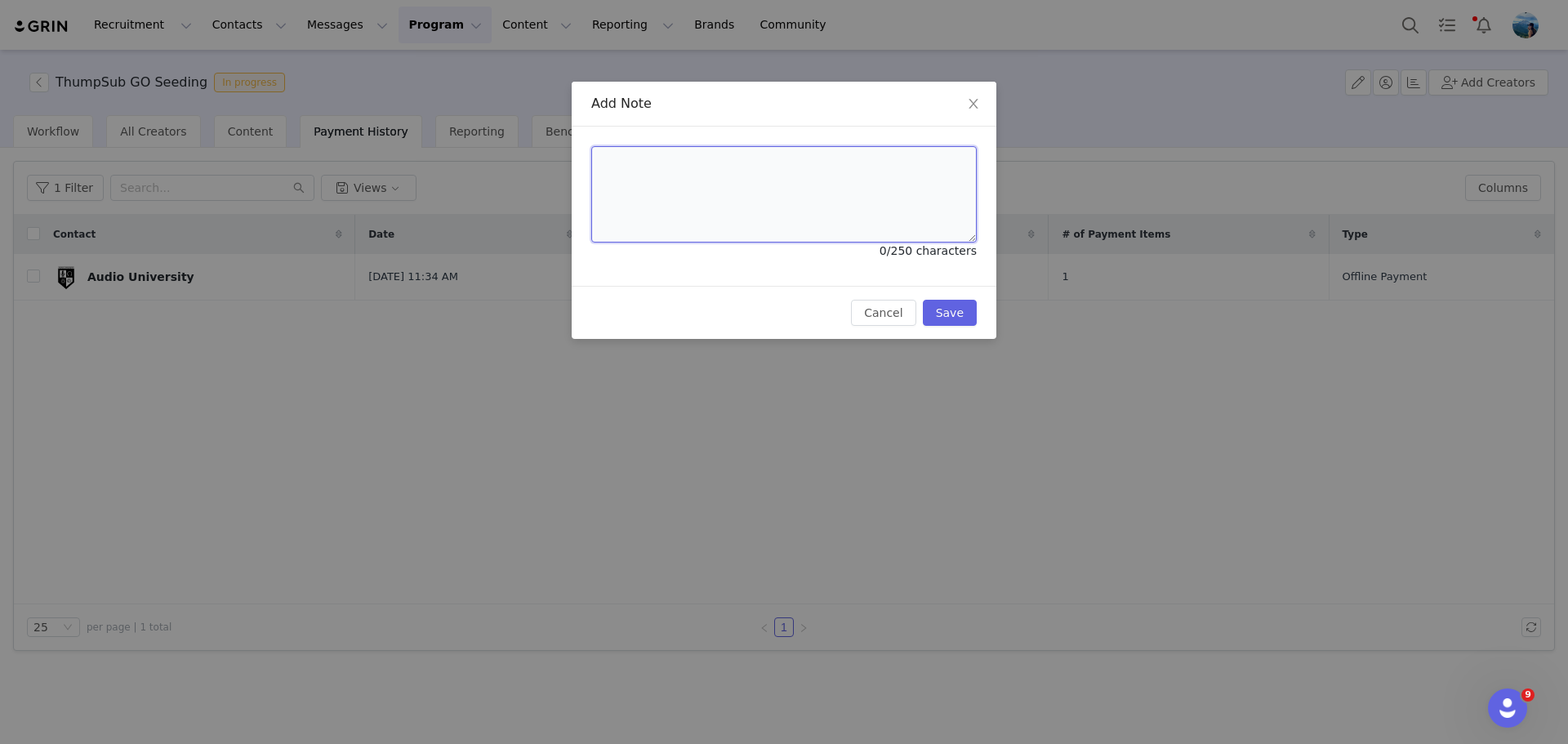
click at [851, 185] on textarea at bounding box center [783, 195] width 385 height 97
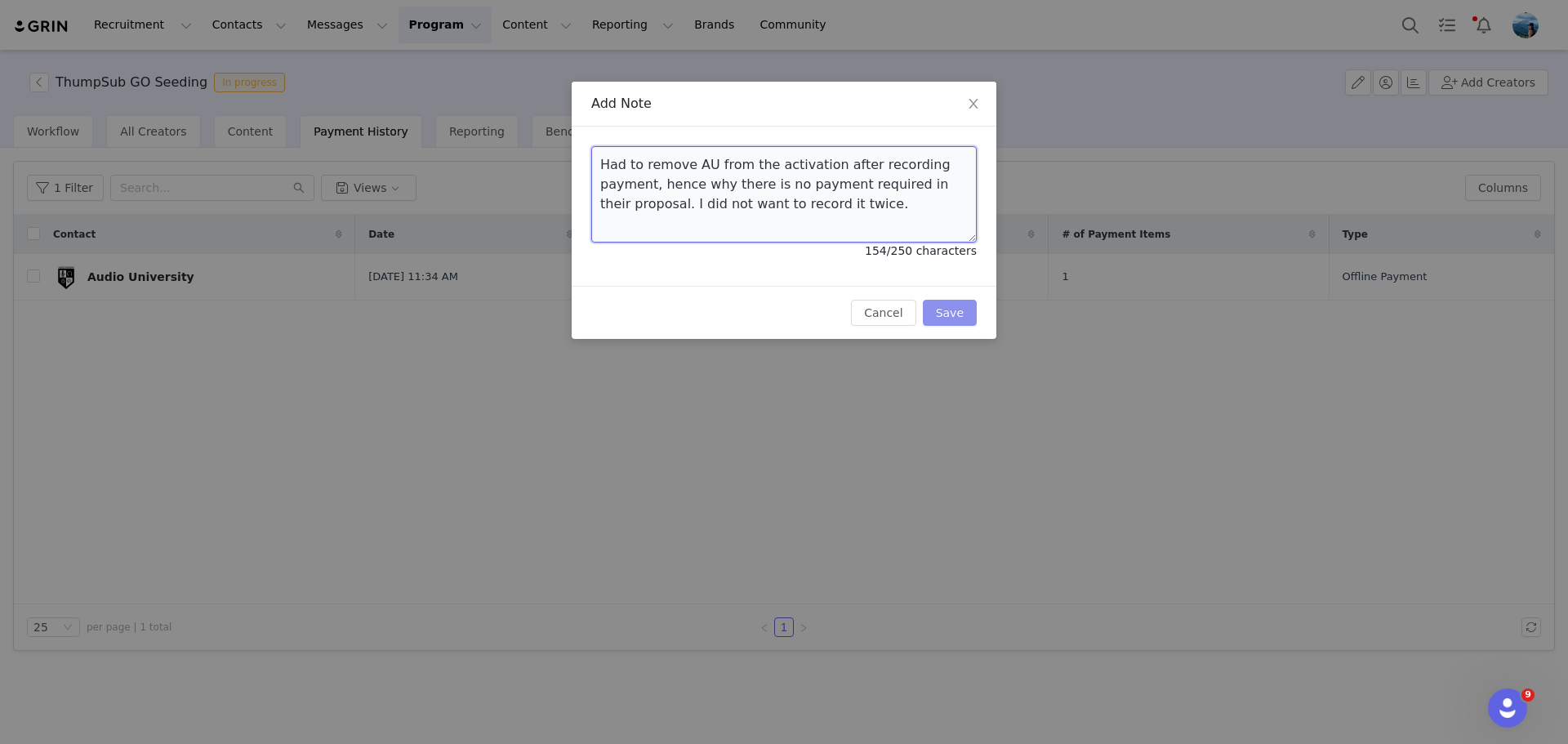
type textarea "Had to remove AU from the activation after recording payment, hence why there i…"
click at [949, 307] on button "Save" at bounding box center [949, 313] width 54 height 26
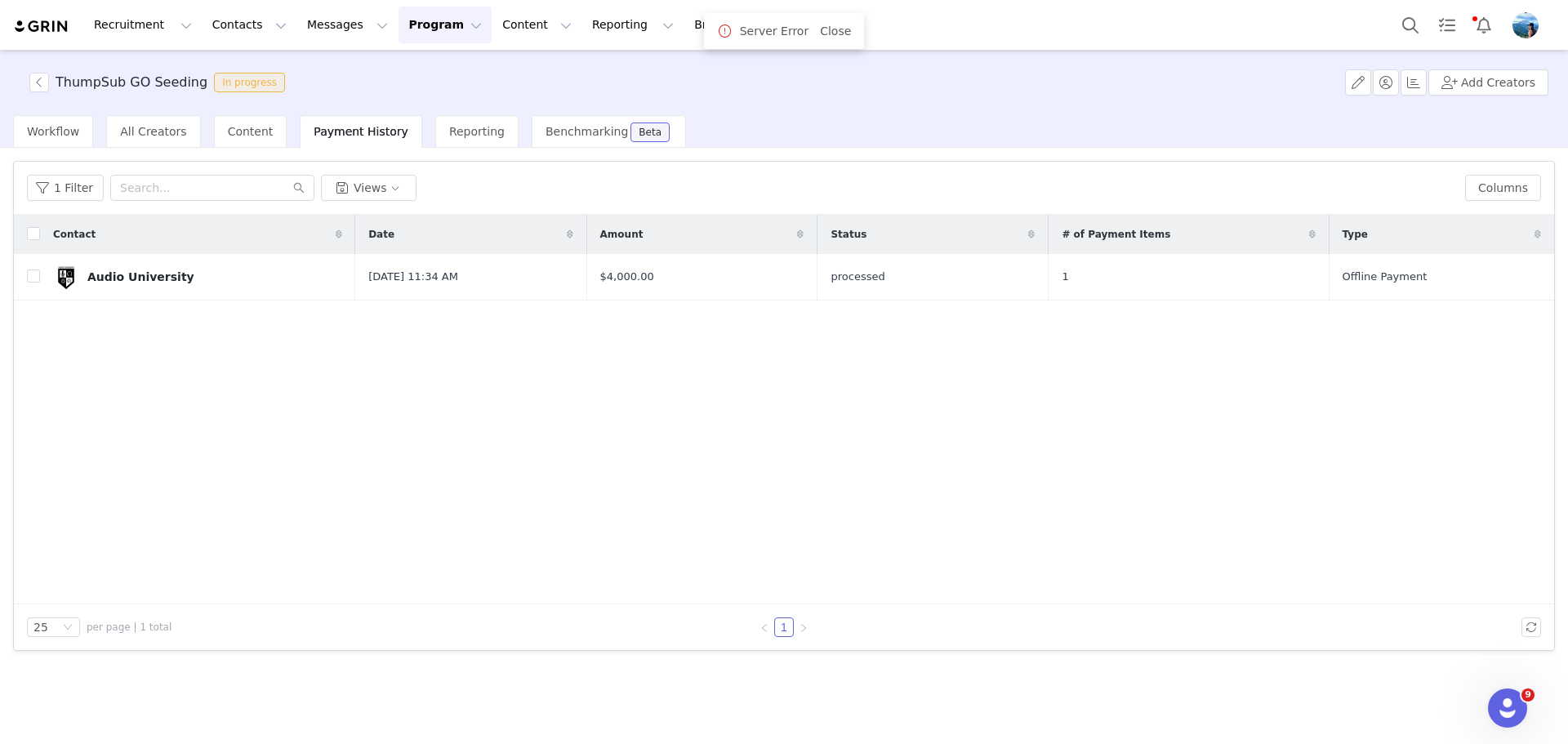
click at [435, 145] on div "Reporting" at bounding box center [477, 131] width 83 height 33
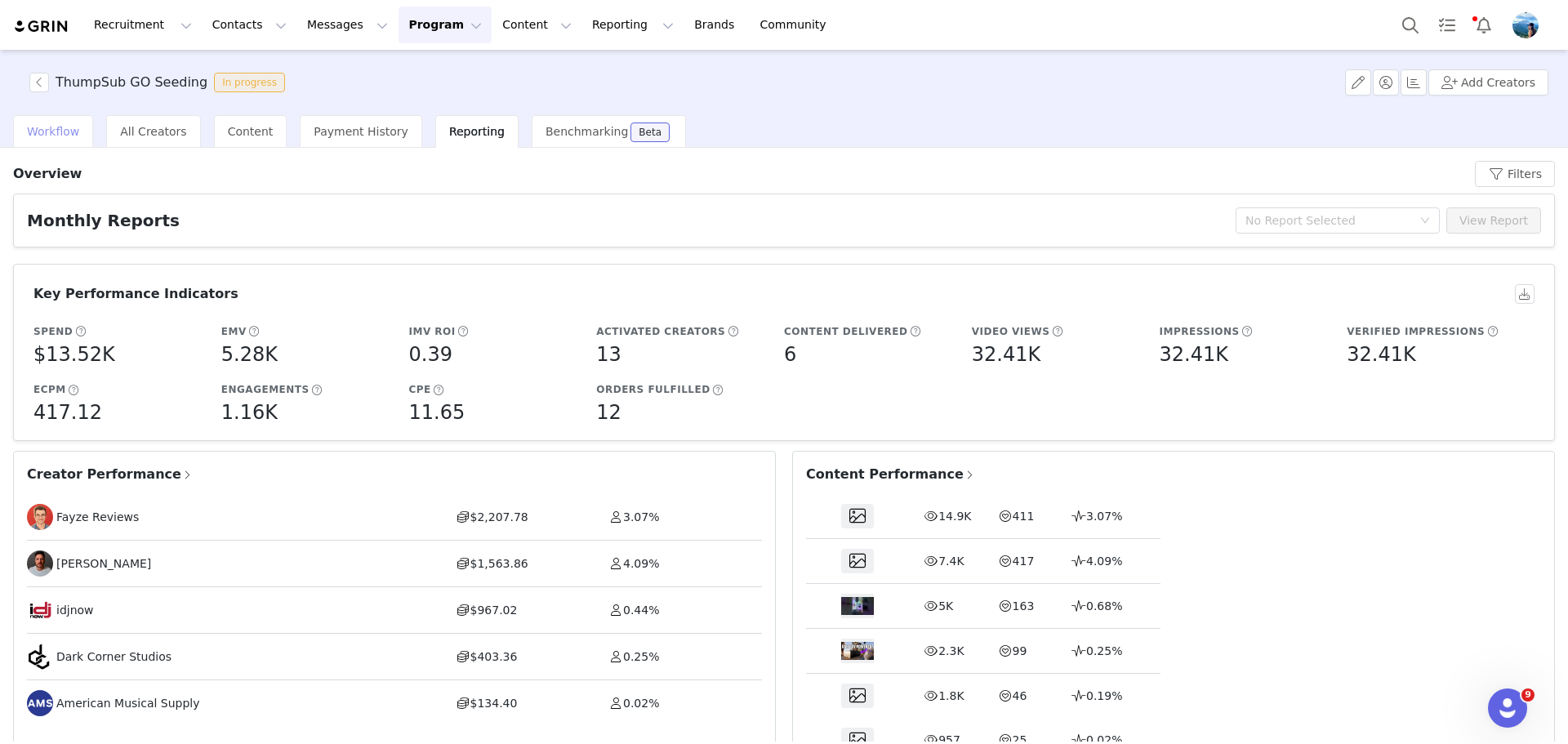
click at [57, 123] on div "Workflow" at bounding box center [53, 131] width 80 height 33
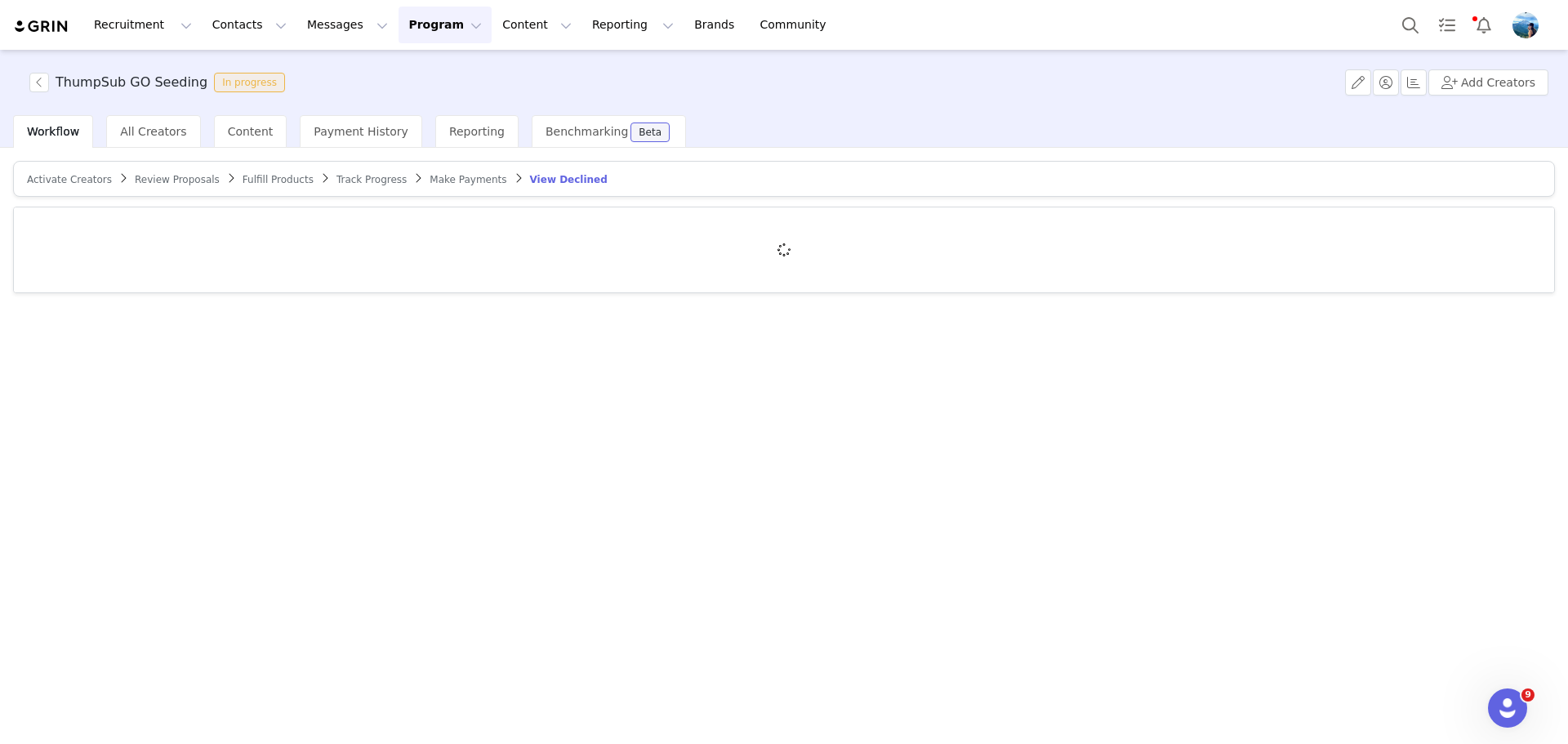
click at [429, 181] on span "Make Payments" at bounding box center [467, 179] width 76 height 11
click at [336, 183] on span "Track Progress" at bounding box center [371, 179] width 70 height 11
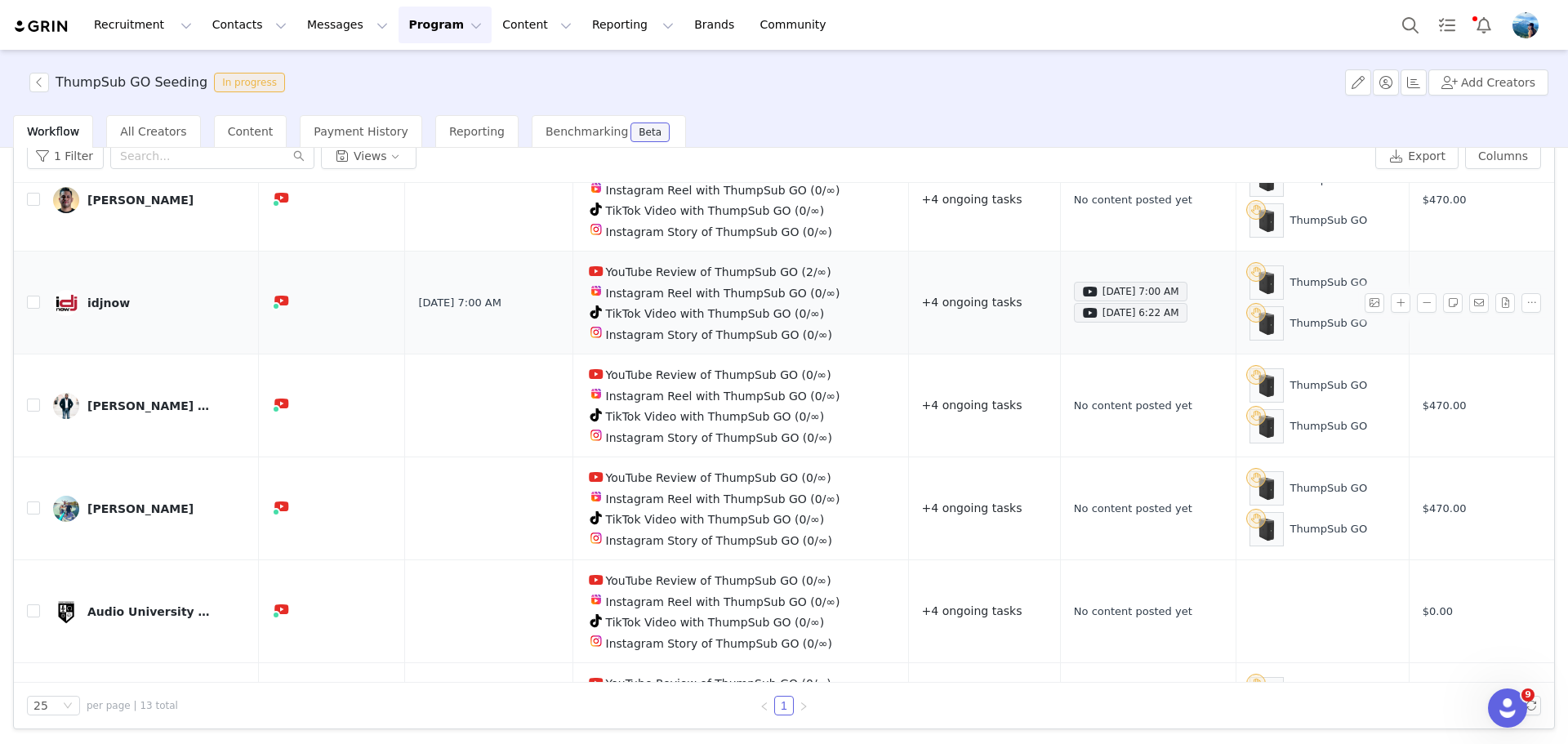
scroll to position [274, 0]
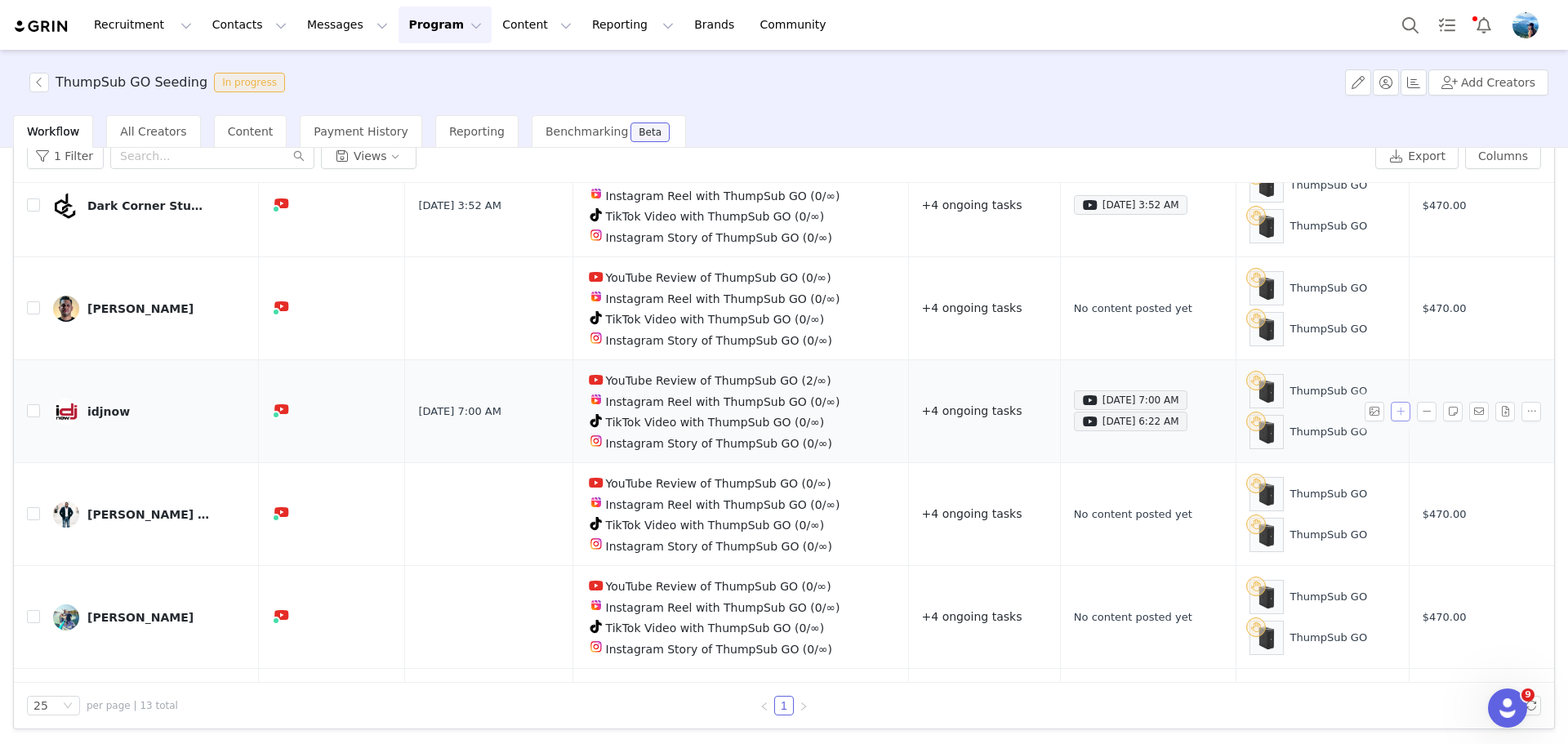
click at [1391, 402] on button "button" at bounding box center [1400, 412] width 19 height 19
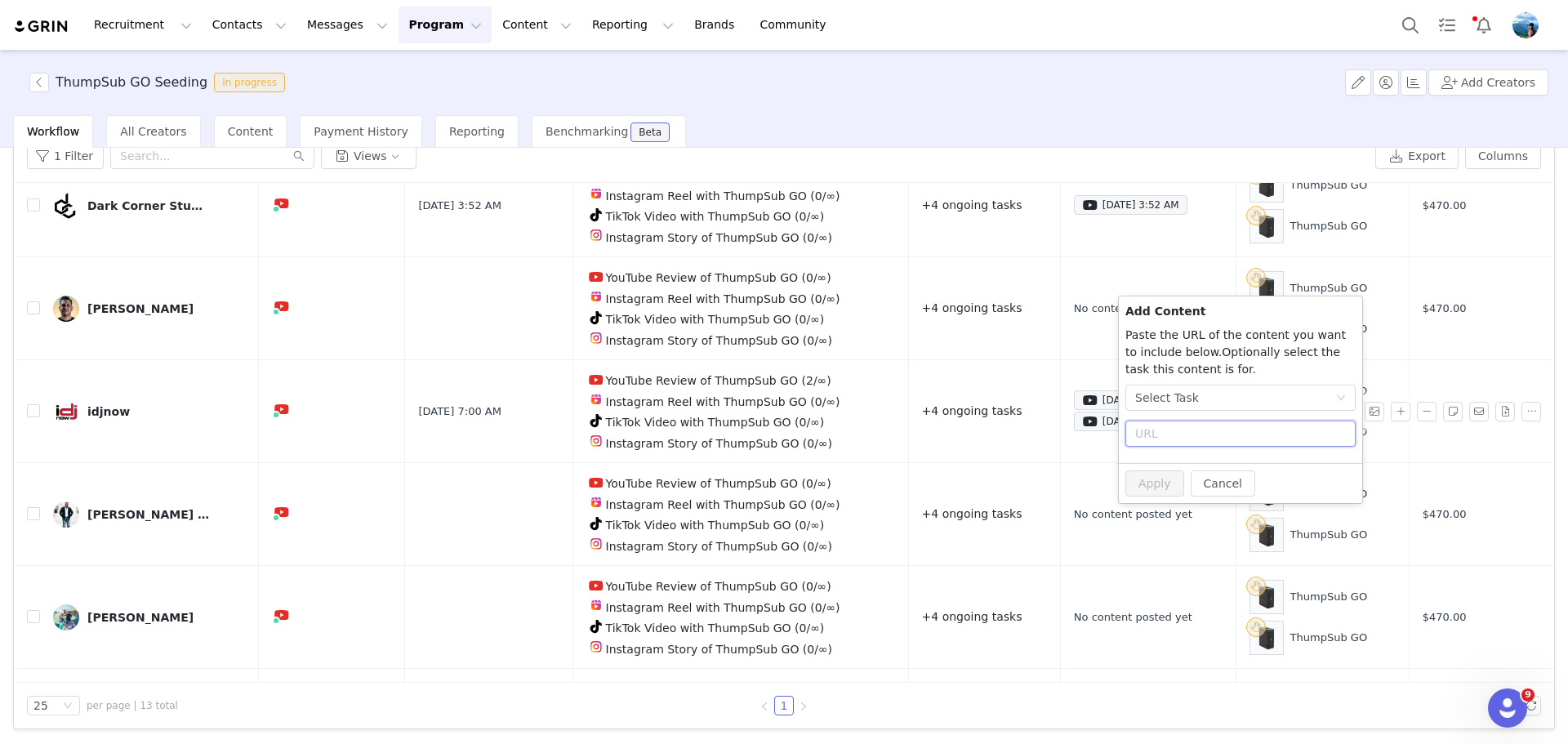
click at [1152, 437] on input "text" at bounding box center [1241, 434] width 230 height 26
paste input "text"
radio input "false"
click at [1181, 397] on div "Select Task" at bounding box center [1167, 398] width 64 height 25
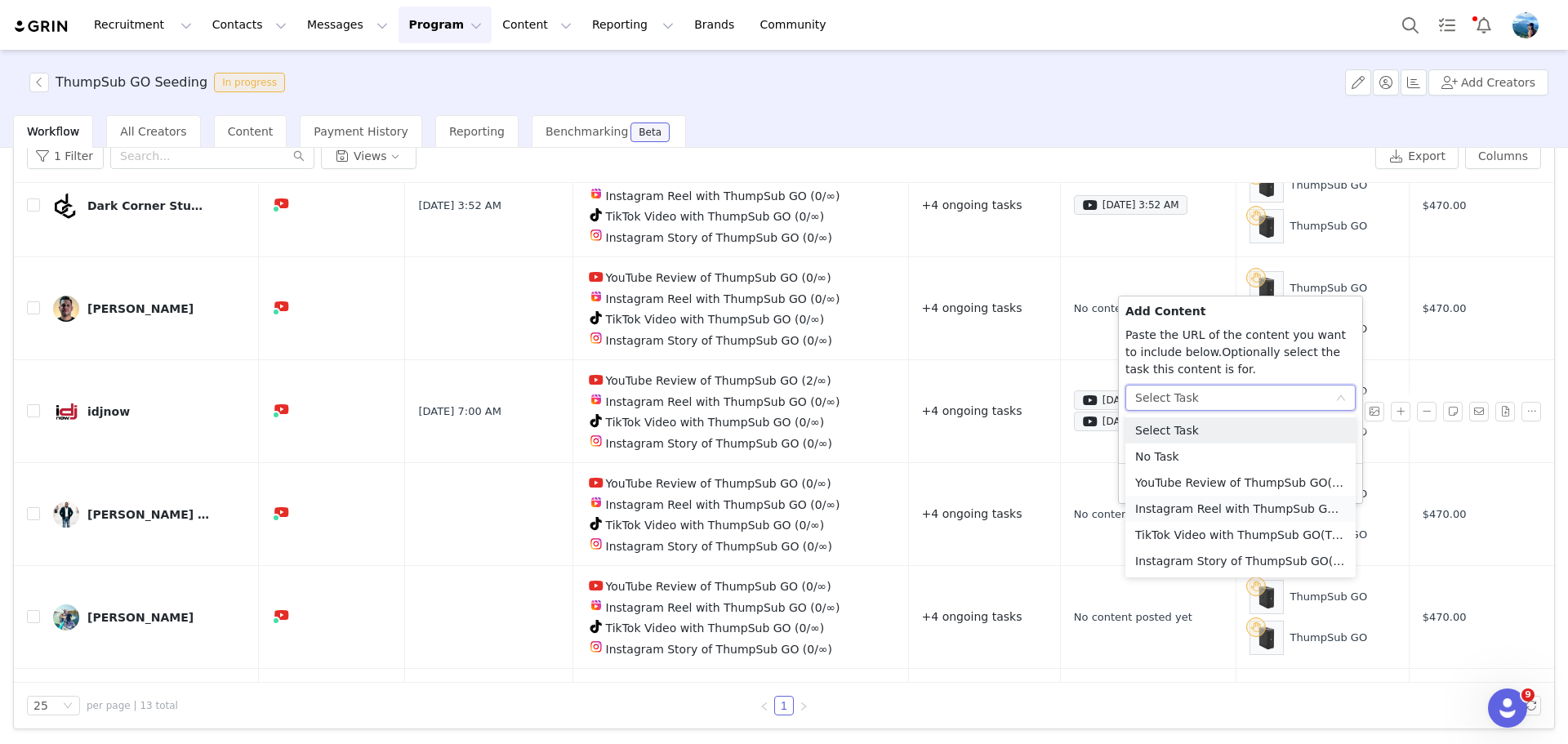
click at [1192, 506] on li "Instagram Reel with ThumpSub GO (Instagram)" at bounding box center [1241, 509] width 230 height 26
radio input "true"
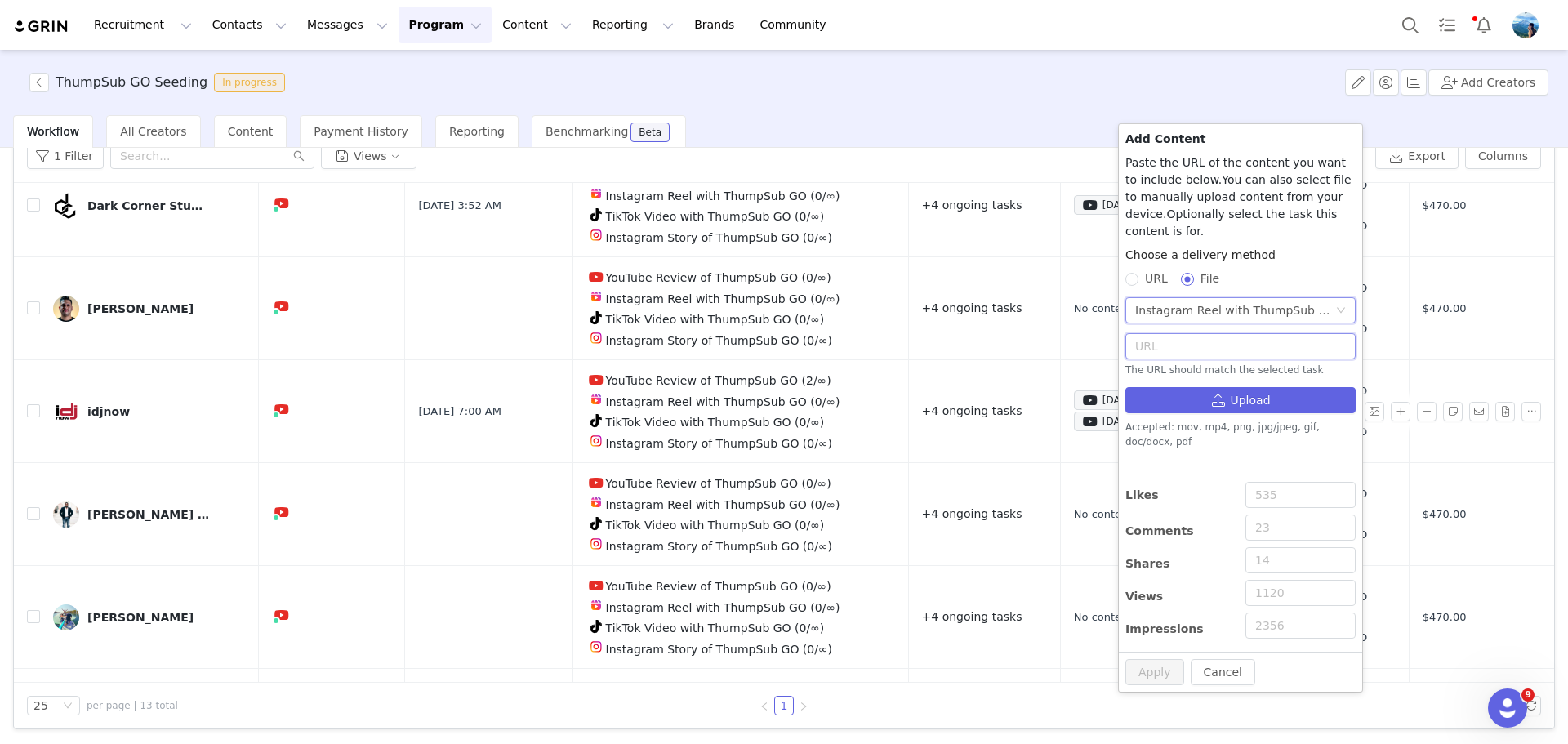
click at [1183, 336] on input "text" at bounding box center [1241, 347] width 230 height 26
paste input "[URL][DOMAIN_NAME]"
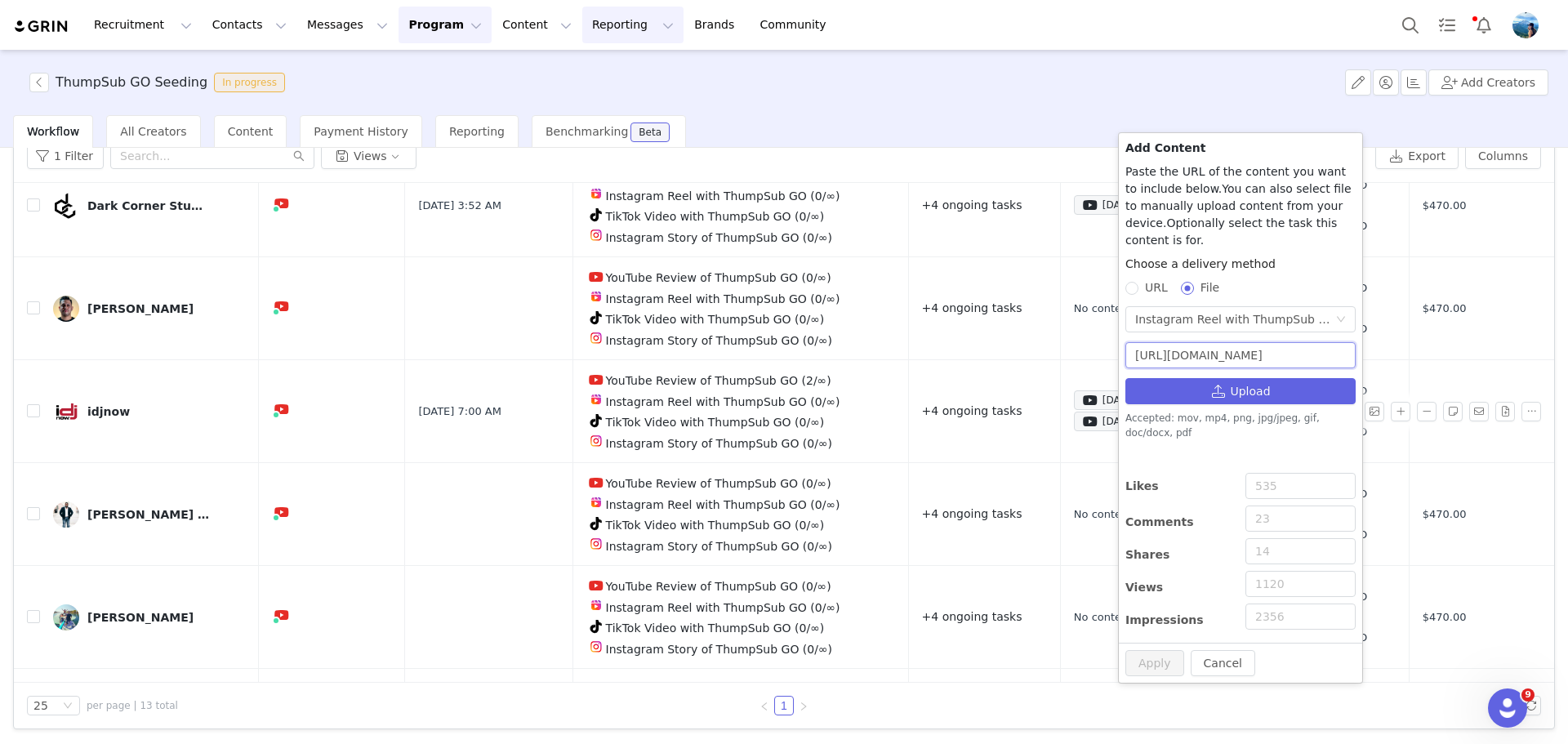
type input "[URL][DOMAIN_NAME]"
click at [1291, 473] on input "Likes" at bounding box center [1301, 487] width 111 height 26
type input "193"
click at [1285, 506] on input "Comments" at bounding box center [1301, 519] width 111 height 26
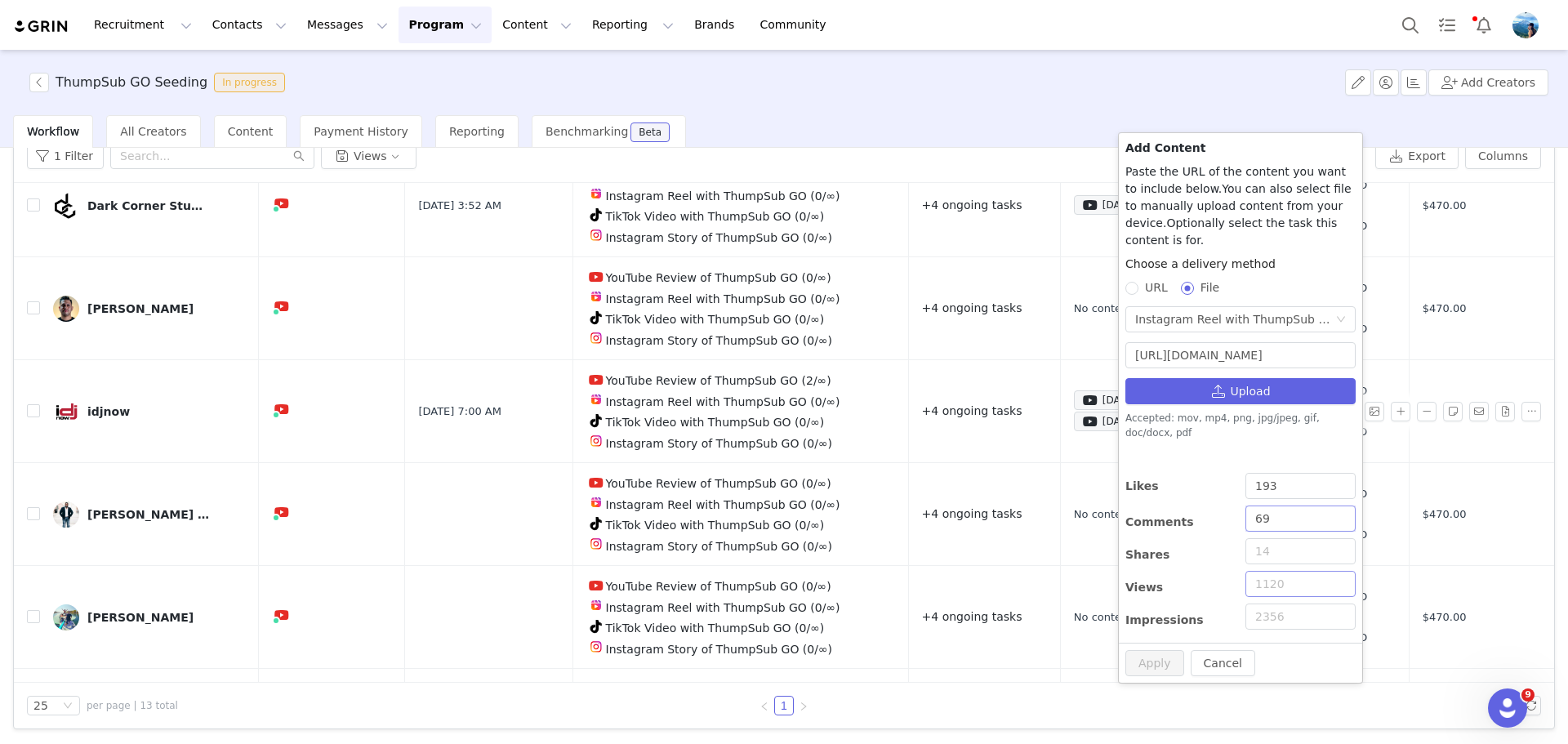
type input "69"
click at [1295, 571] on input "Views" at bounding box center [1301, 584] width 111 height 26
type input "5693"
click at [1287, 544] on input "Shares" at bounding box center [1301, 552] width 111 height 26
type input "369"
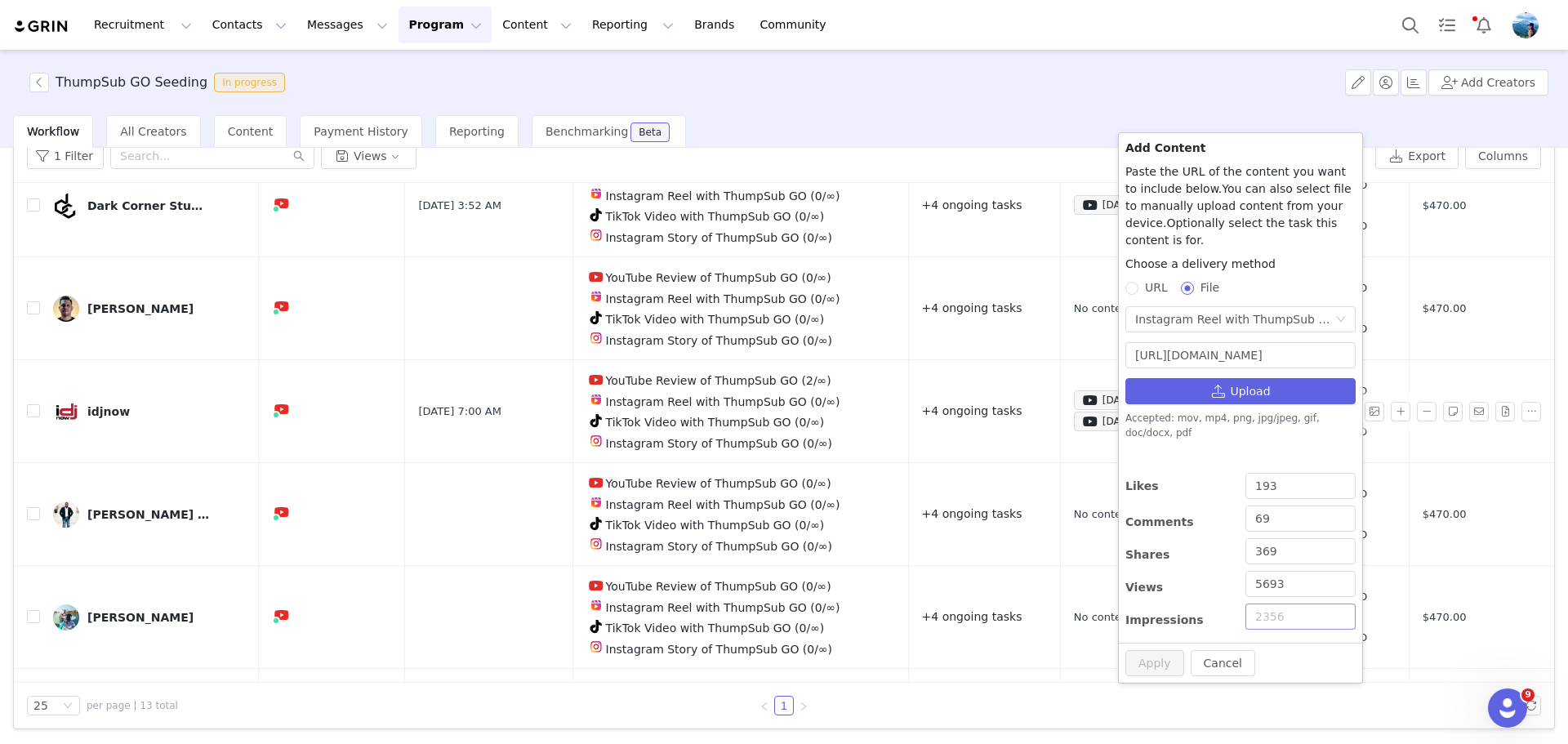
click at [1275, 603] on input "Impressions" at bounding box center [1301, 617] width 111 height 26
click at [1217, 506] on div "Comments" at bounding box center [1181, 522] width 111 height 33
click at [1131, 282] on input "URL" at bounding box center [1131, 287] width 11 height 11
radio input "true"
radio input "false"
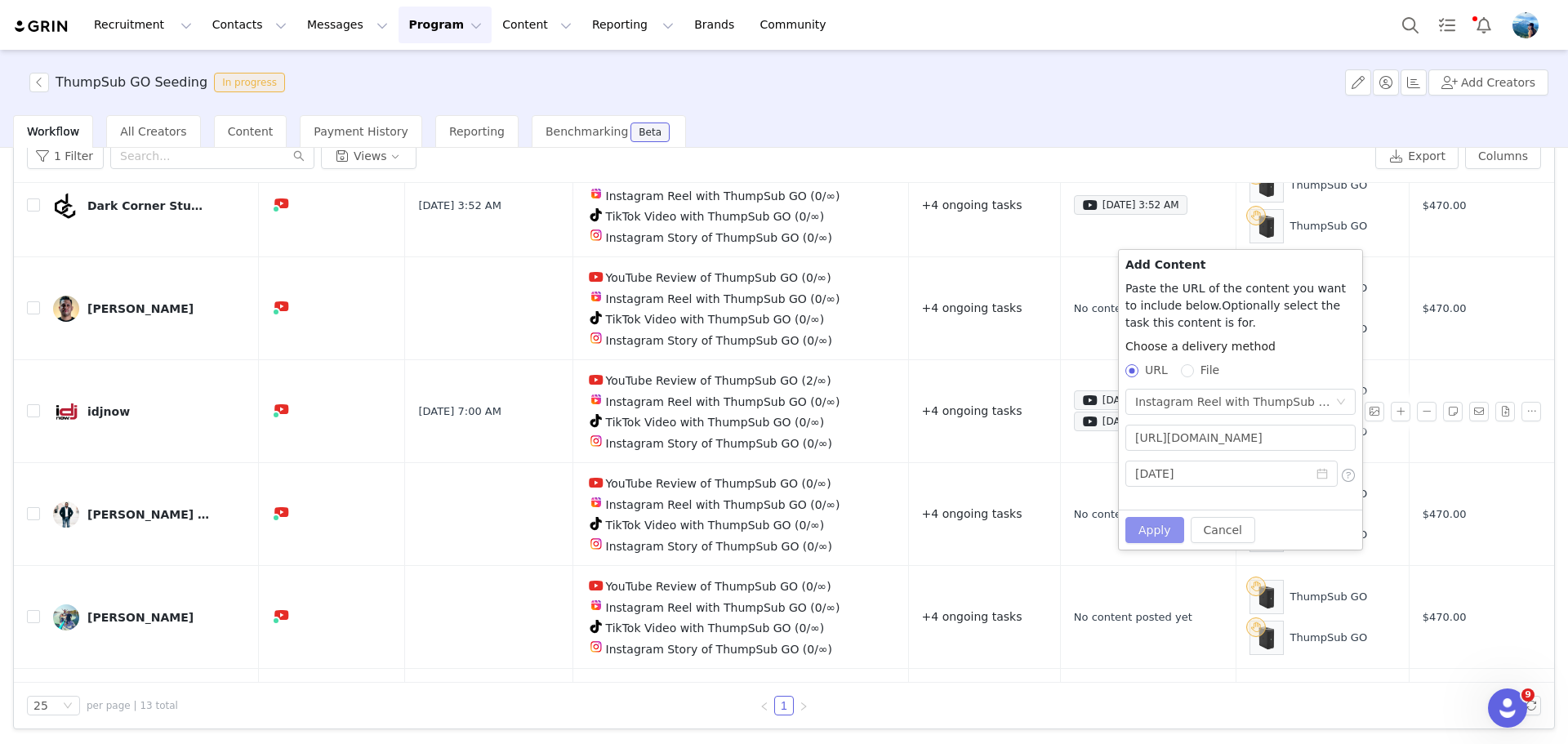
click at [1147, 541] on button "Apply" at bounding box center [1154, 531] width 59 height 26
click at [1222, 442] on input "[URL][DOMAIN_NAME]" at bounding box center [1241, 438] width 230 height 26
click at [1160, 525] on button "Apply" at bounding box center [1154, 531] width 59 height 26
click at [1140, 438] on input "[URL][DOMAIN_NAME]" at bounding box center [1241, 438] width 230 height 26
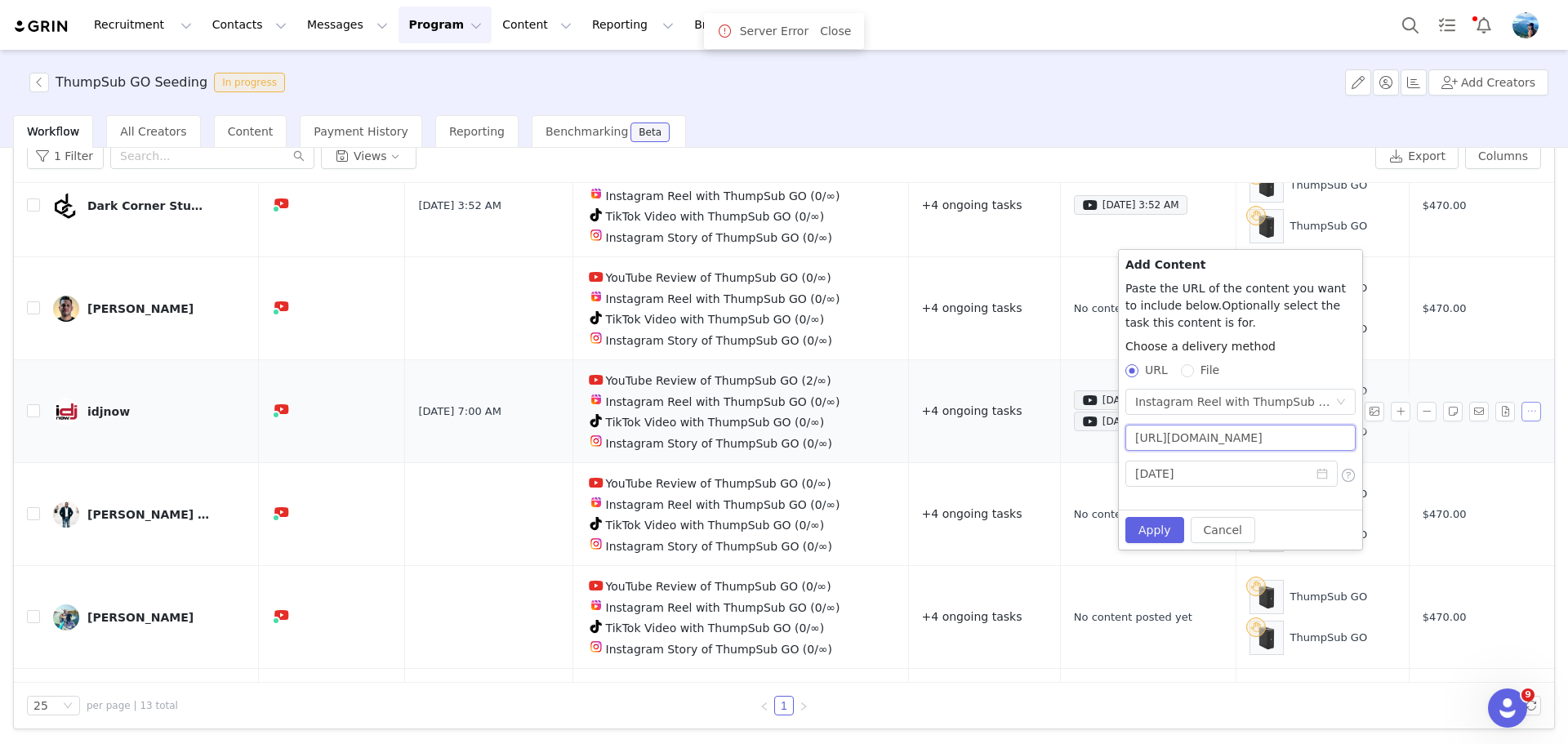
drag, startPoint x: 1134, startPoint y: 438, endPoint x: 1515, endPoint y: 401, distance: 382.8
click at [1512, 401] on body "Recruitment Recruitment Creator Search Curated Lists Landing Pages Web Extensio…" at bounding box center [784, 372] width 1568 height 744
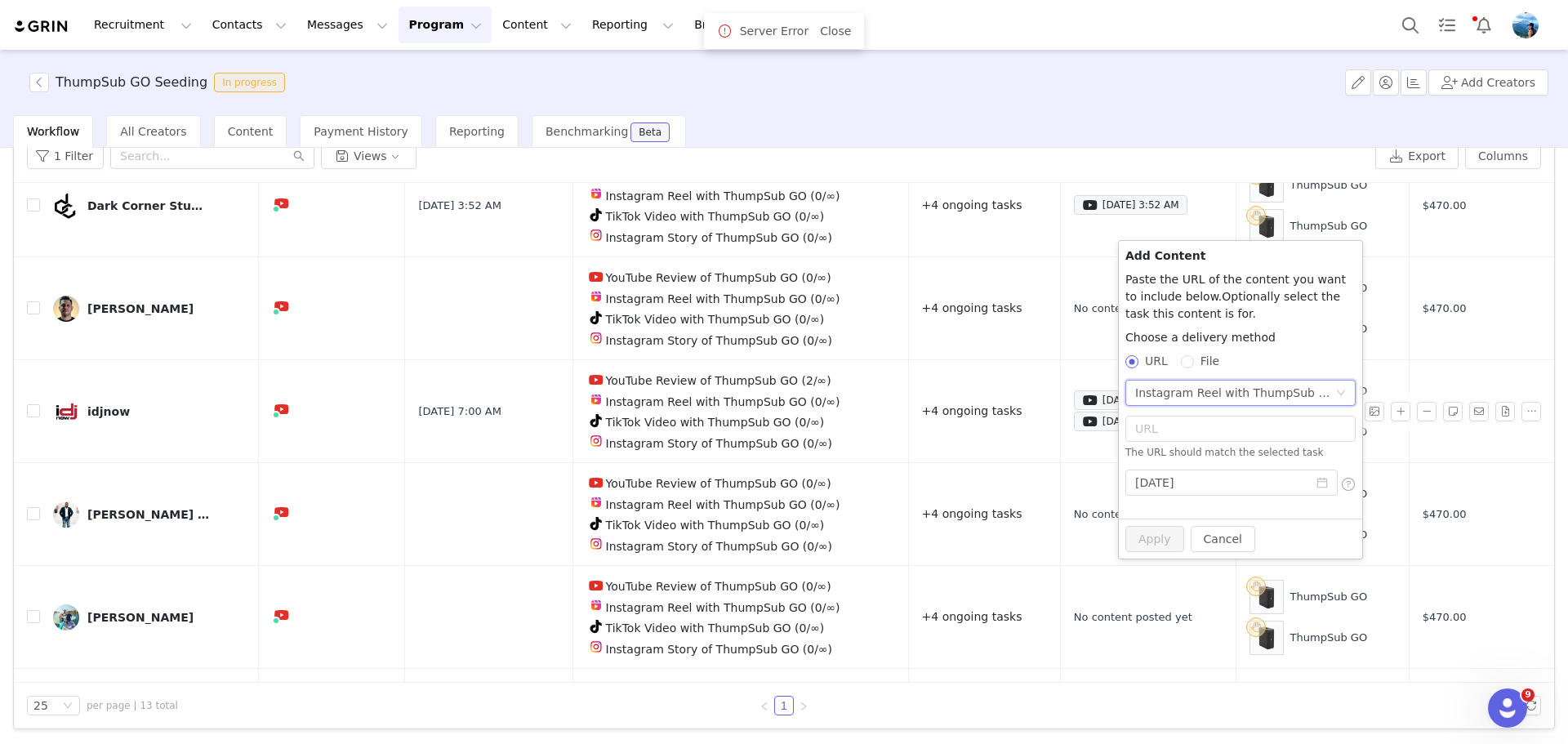
click at [1339, 389] on icon "icon: down" at bounding box center [1341, 393] width 10 height 10
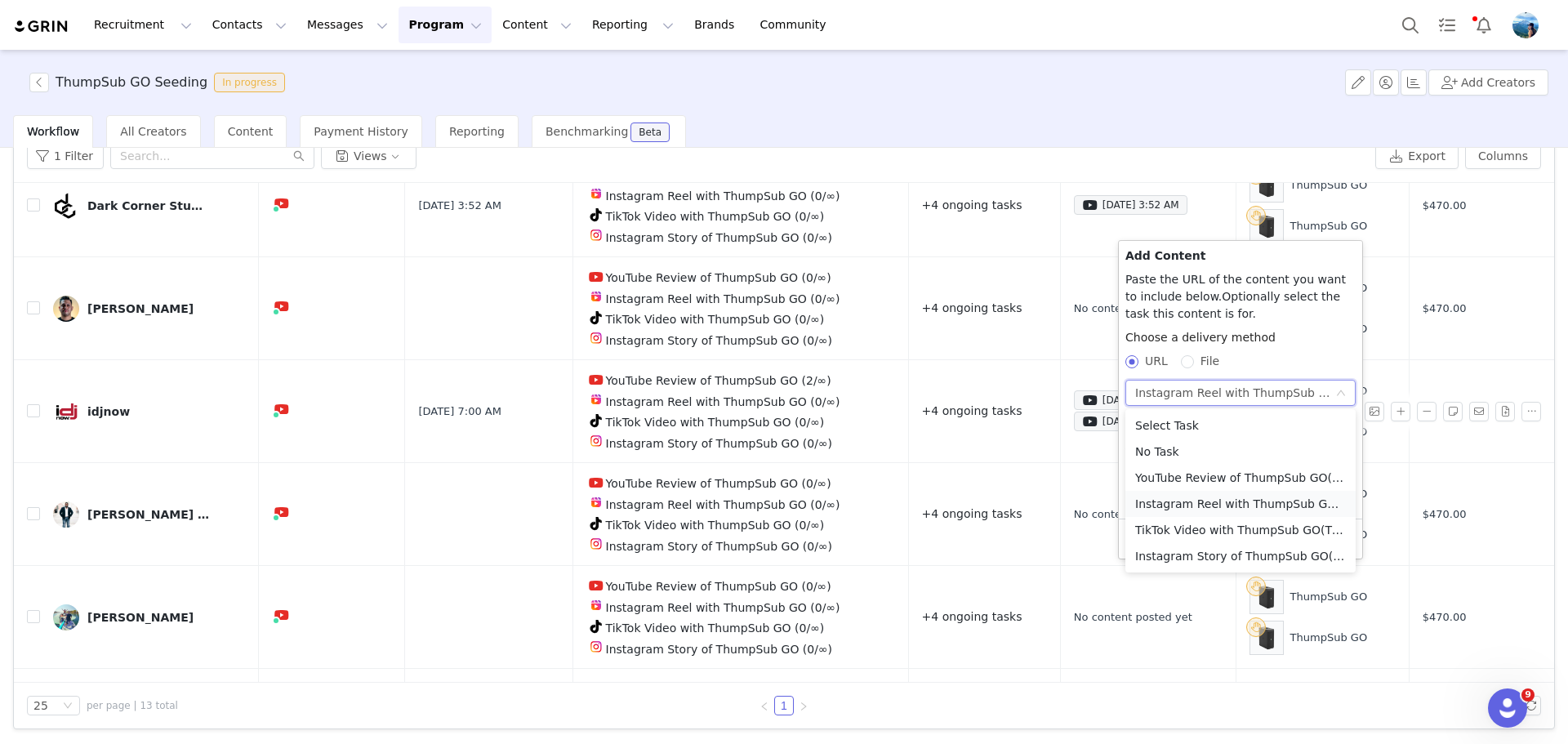
click at [1257, 508] on li "Instagram Reel with ThumpSub GO (Instagram)" at bounding box center [1241, 504] width 230 height 26
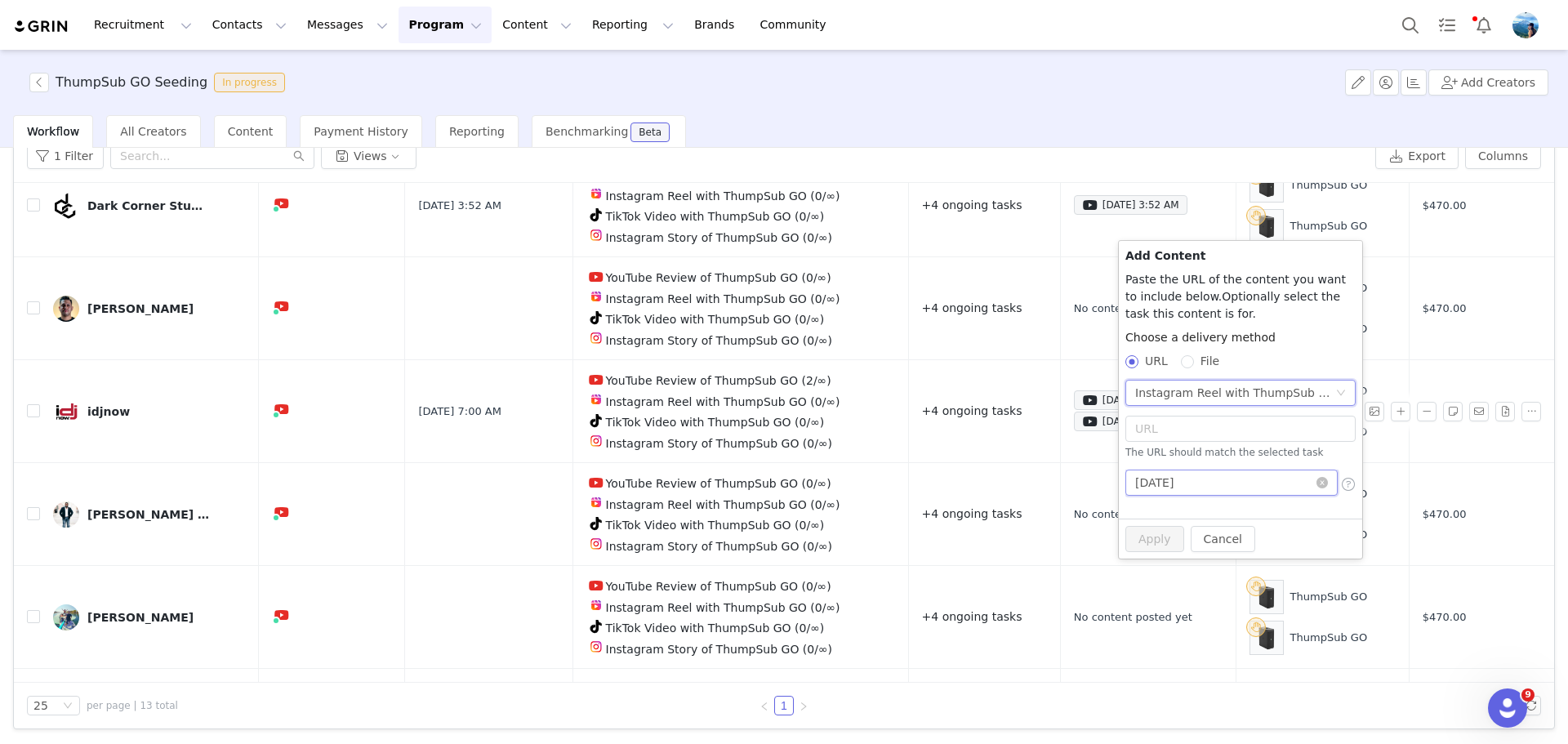
click at [1260, 480] on input "[DATE]" at bounding box center [1232, 483] width 212 height 26
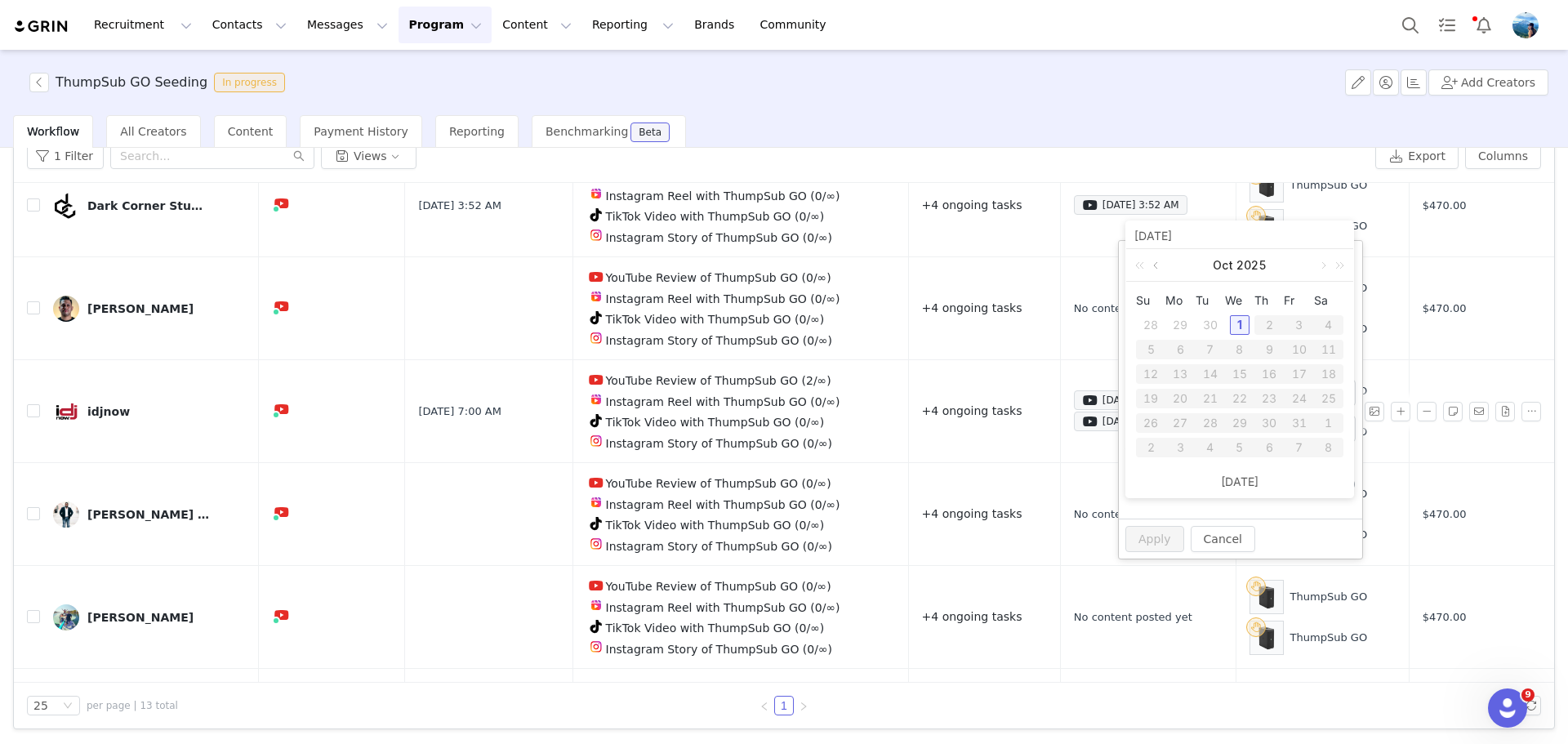
click at [1158, 264] on link at bounding box center [1157, 265] width 15 height 33
drag, startPoint x: 1259, startPoint y: 397, endPoint x: 1268, endPoint y: 394, distance: 9.5
click at [1261, 396] on div "25" at bounding box center [1269, 399] width 19 height 19
type input "[DATE]"
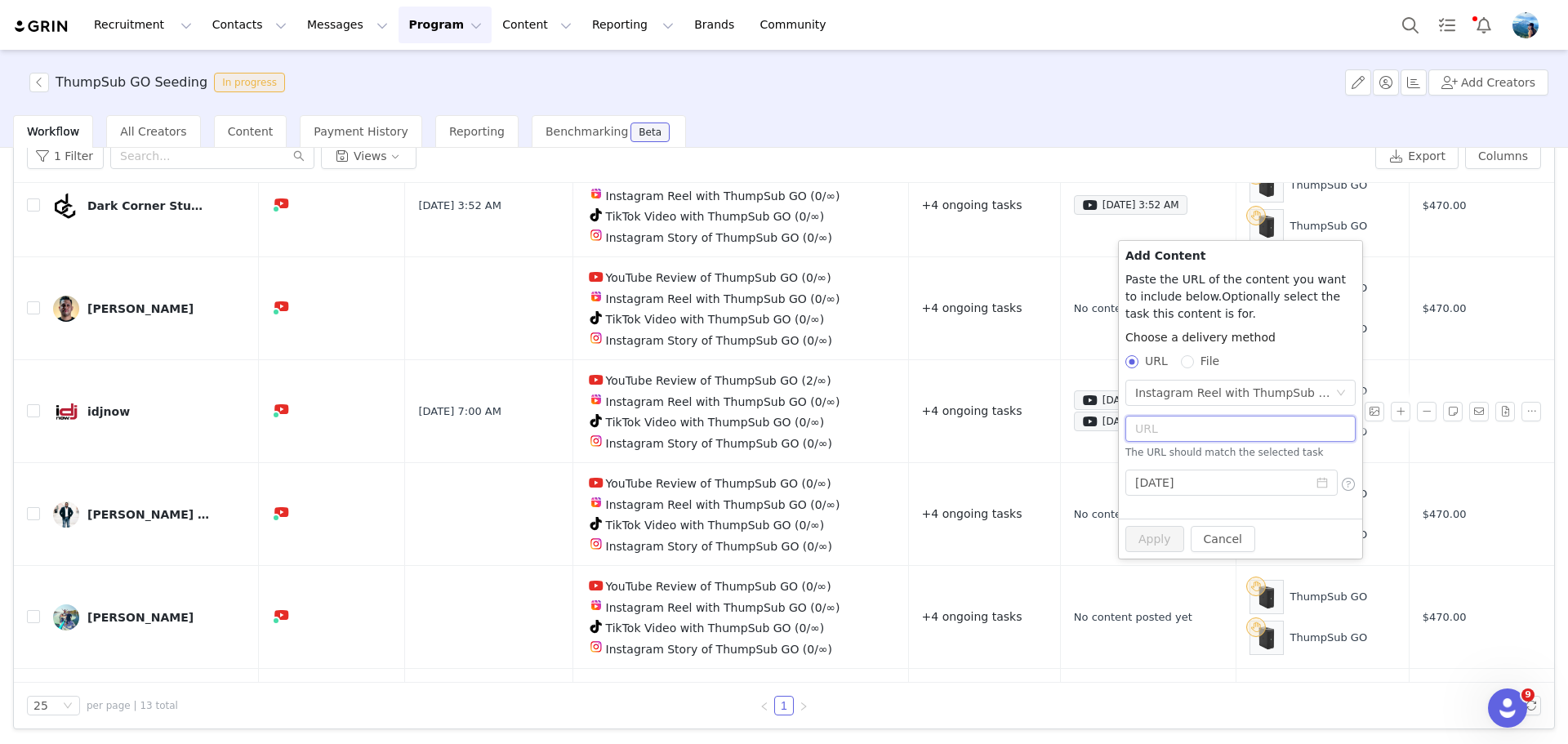
click at [1206, 427] on input "text" at bounding box center [1241, 429] width 230 height 26
paste input "[URL][DOMAIN_NAME]"
type input "[URL][DOMAIN_NAME]"
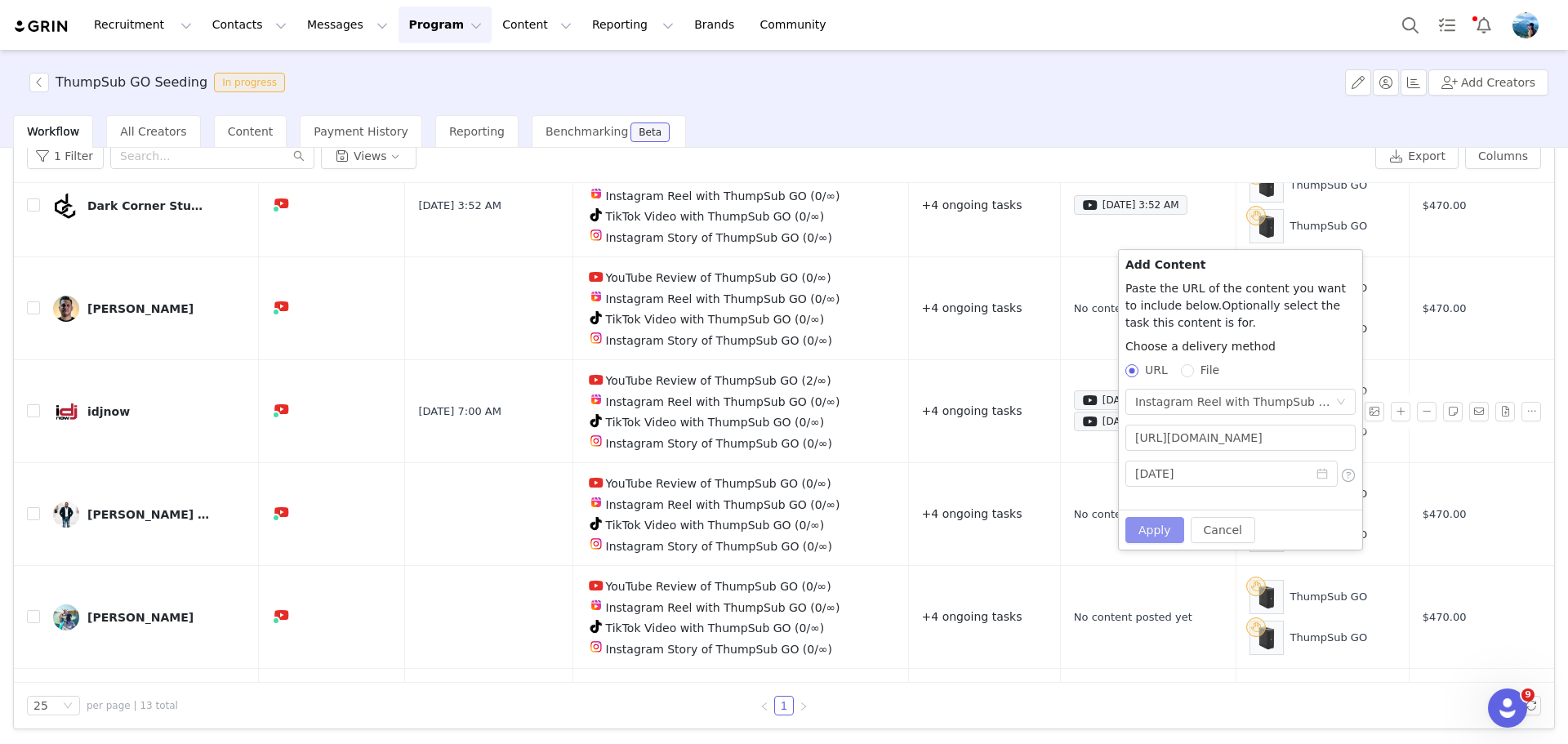
click at [1170, 523] on button "Apply" at bounding box center [1154, 531] width 59 height 26
click at [1193, 371] on span at bounding box center [1187, 371] width 13 height 13
click at [1192, 371] on input "File" at bounding box center [1186, 370] width 11 height 11
radio input "true"
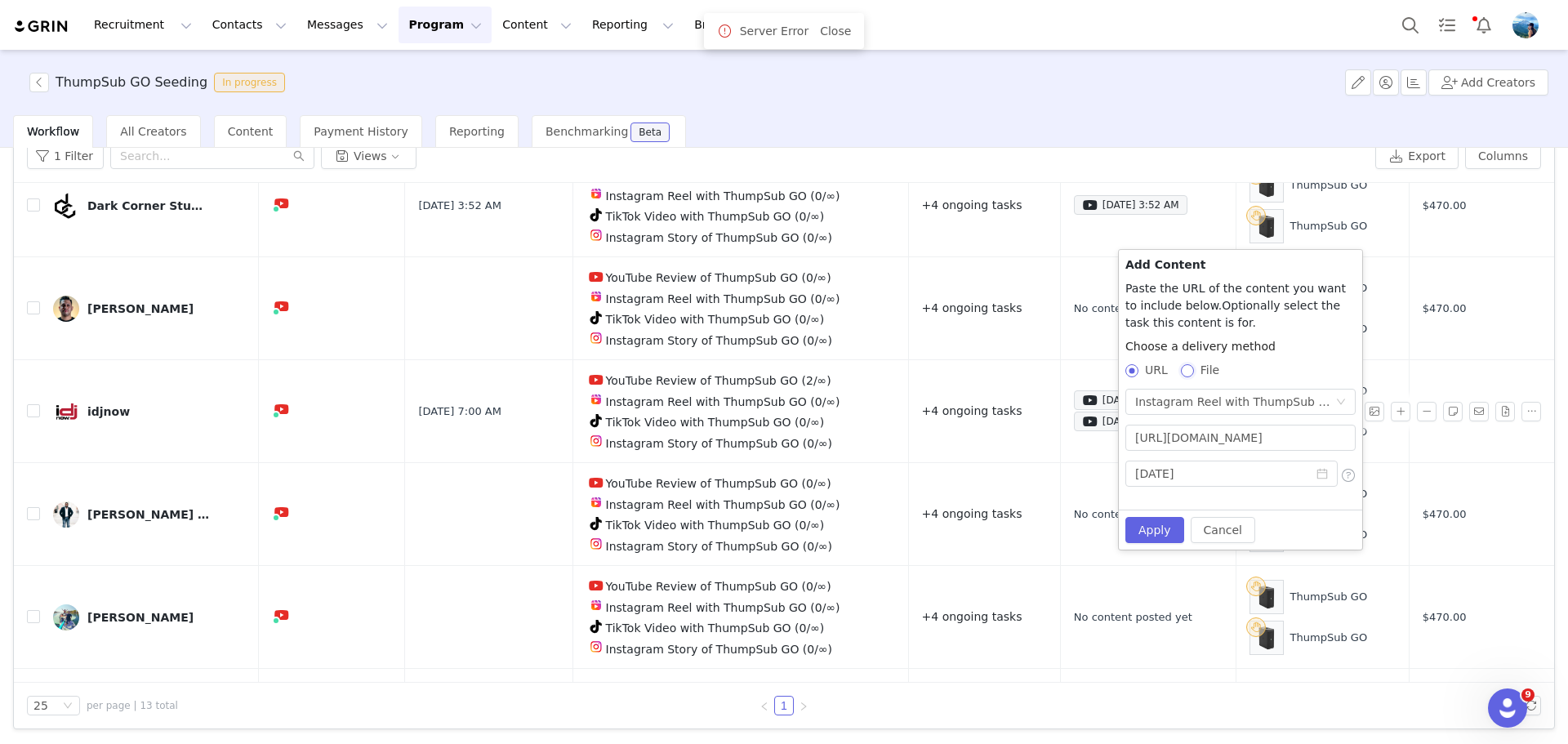
radio input "false"
radio input "true"
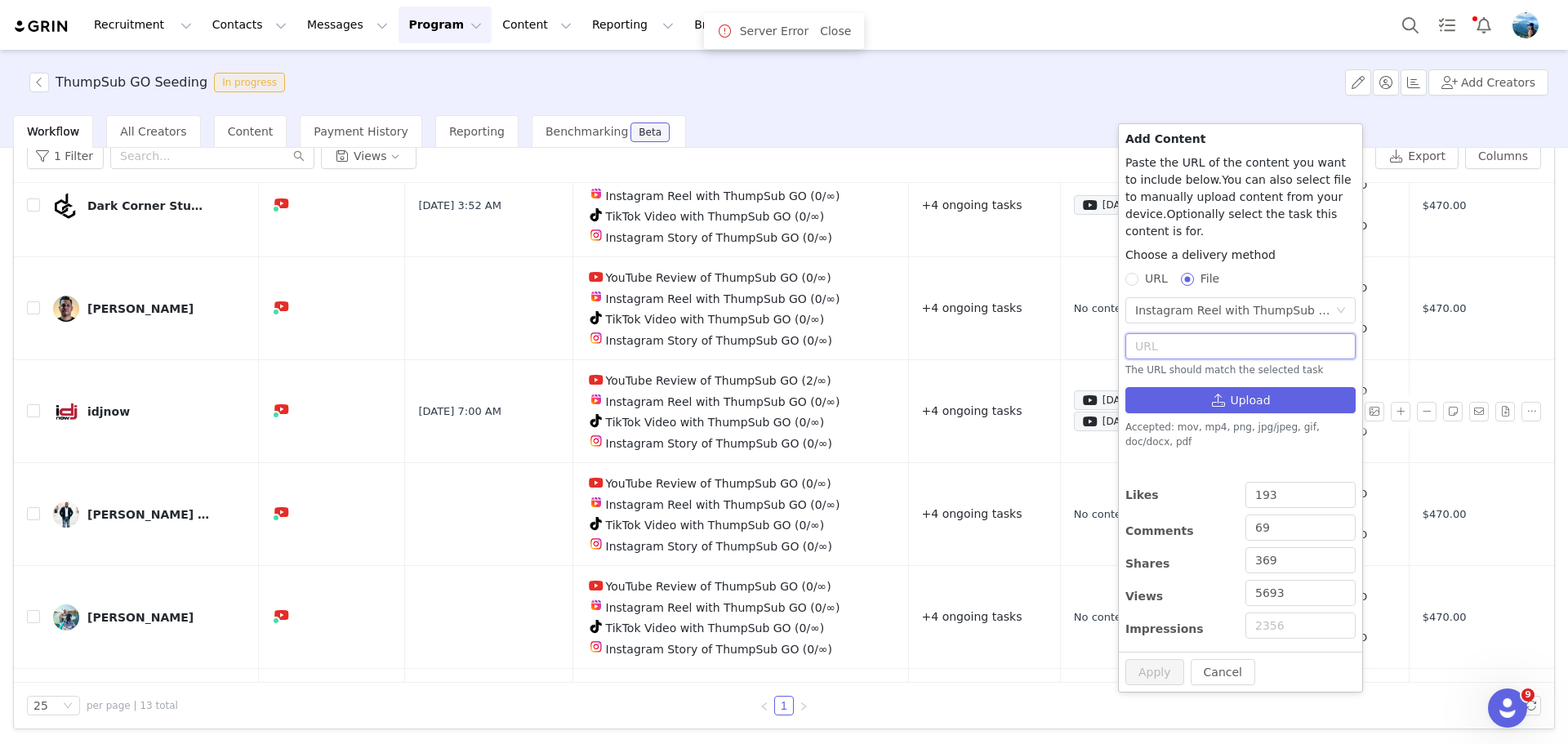
click at [1222, 334] on input "text" at bounding box center [1241, 347] width 230 height 26
paste input "[URL][DOMAIN_NAME]"
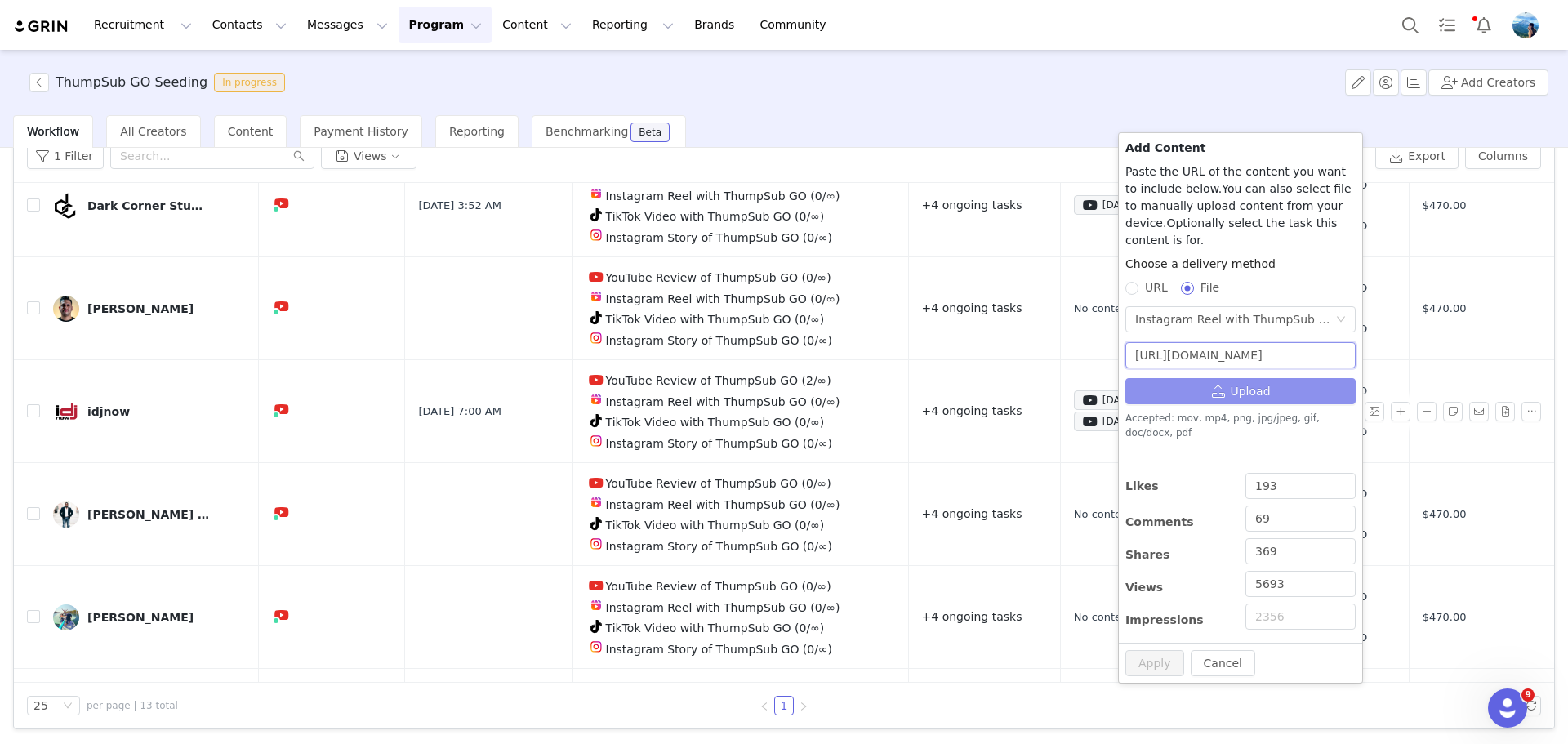
type input "[URL][DOMAIN_NAME]"
click at [1232, 379] on button "Upload" at bounding box center [1241, 392] width 230 height 26
click at [1222, 452] on form "Choose a delivery method URL File Instagram Reel with ThumpSub GO (Instagram) h…" at bounding box center [1241, 445] width 230 height 380
click at [1284, 603] on input "Impressions" at bounding box center [1301, 617] width 111 height 26
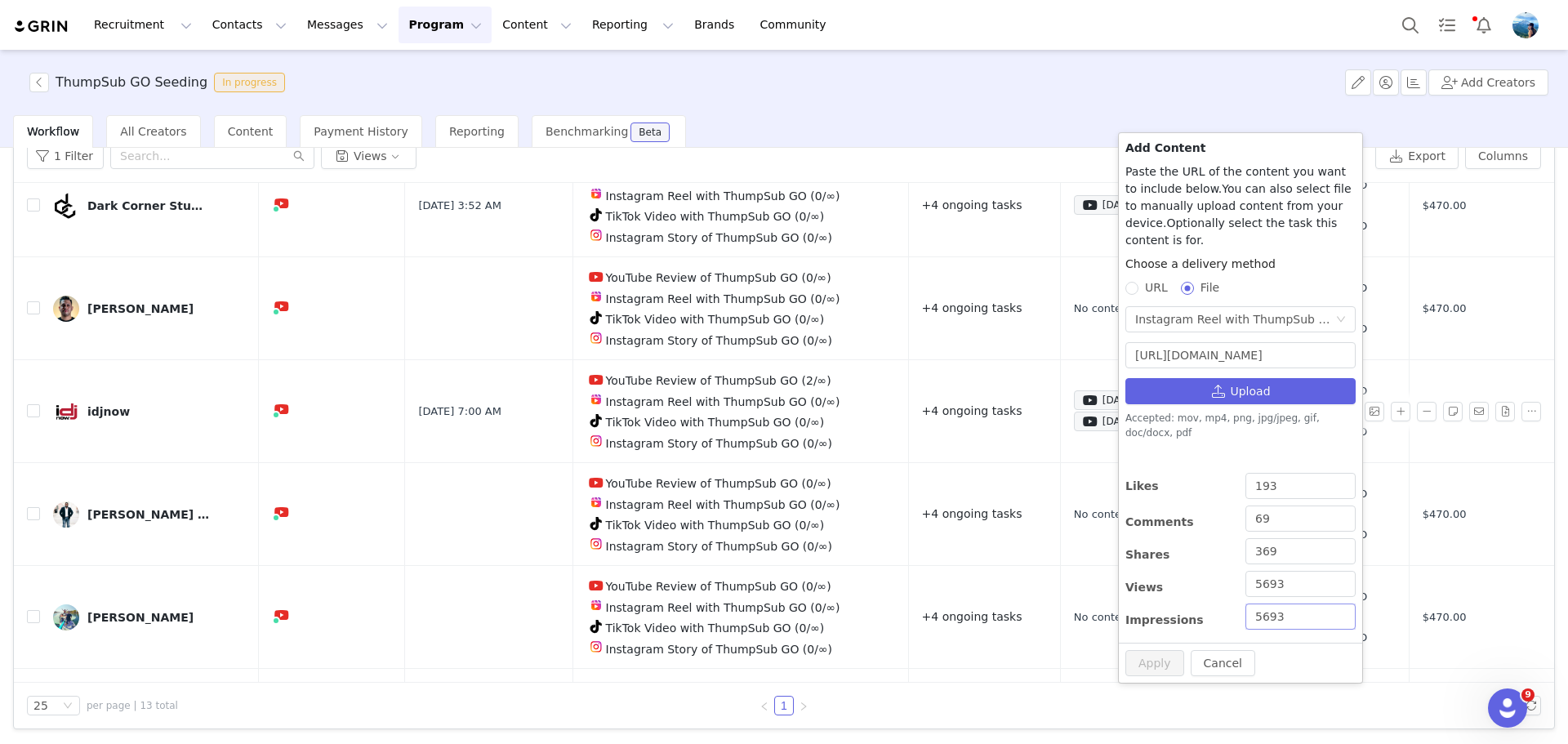
type input "5693"
click at [1198, 538] on div "Shares" at bounding box center [1181, 554] width 111 height 33
click at [1194, 307] on div "Instagram Reel with ThumpSub GO (Instagram)" at bounding box center [1235, 320] width 200 height 25
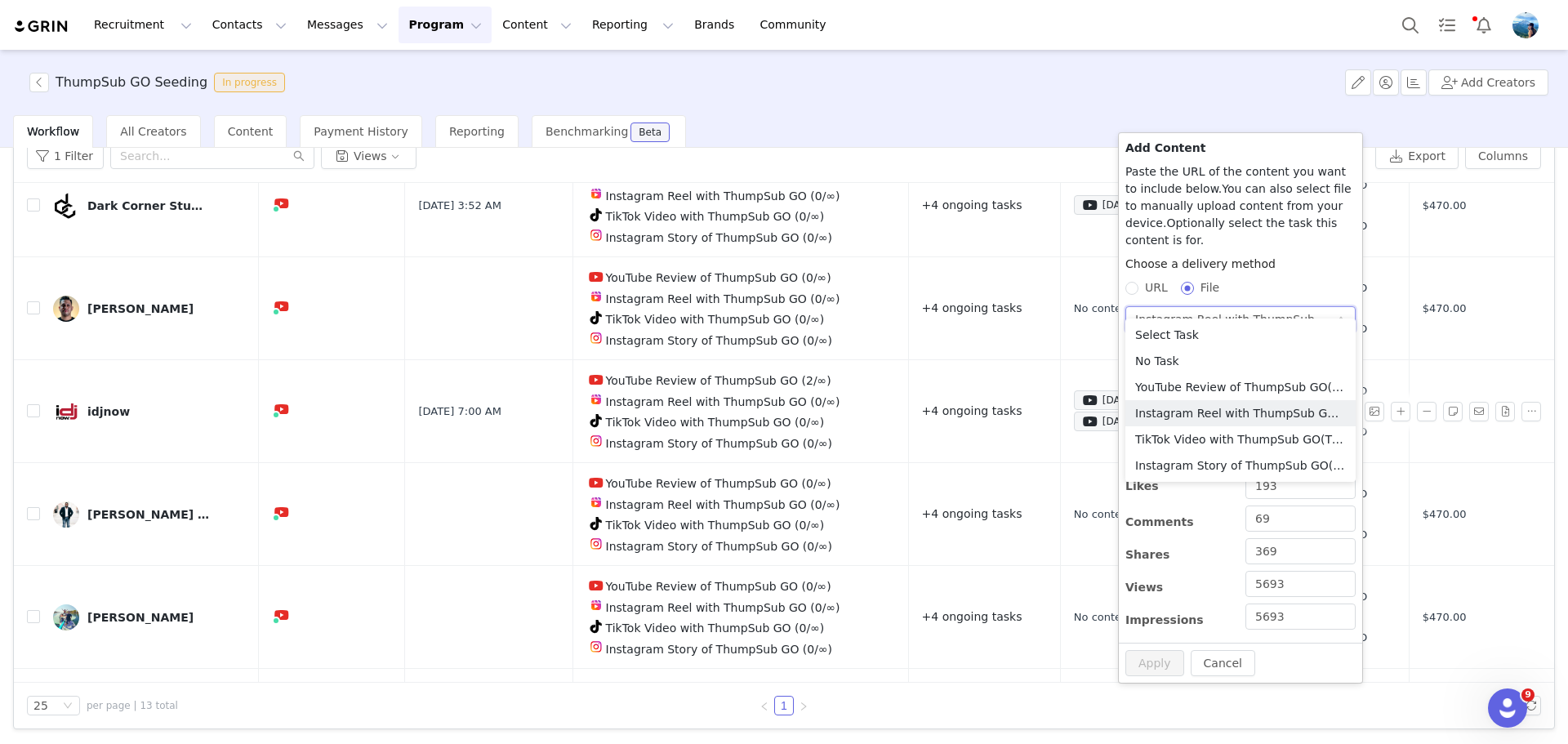
click at [1194, 307] on div "Instagram Reel with ThumpSub GO (Instagram)" at bounding box center [1235, 320] width 200 height 25
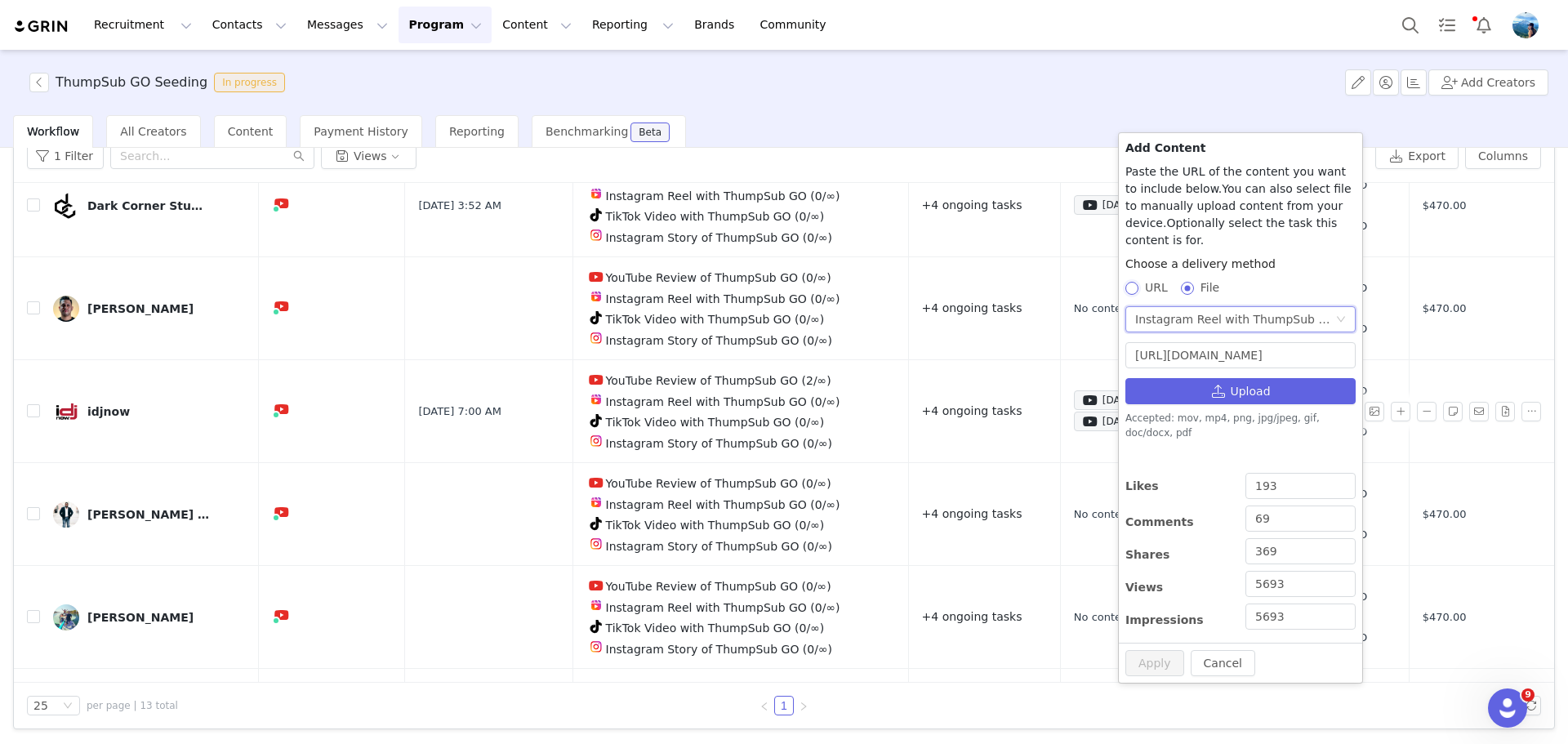
click at [1132, 282] on input "URL" at bounding box center [1131, 287] width 11 height 11
radio input "true"
radio input "false"
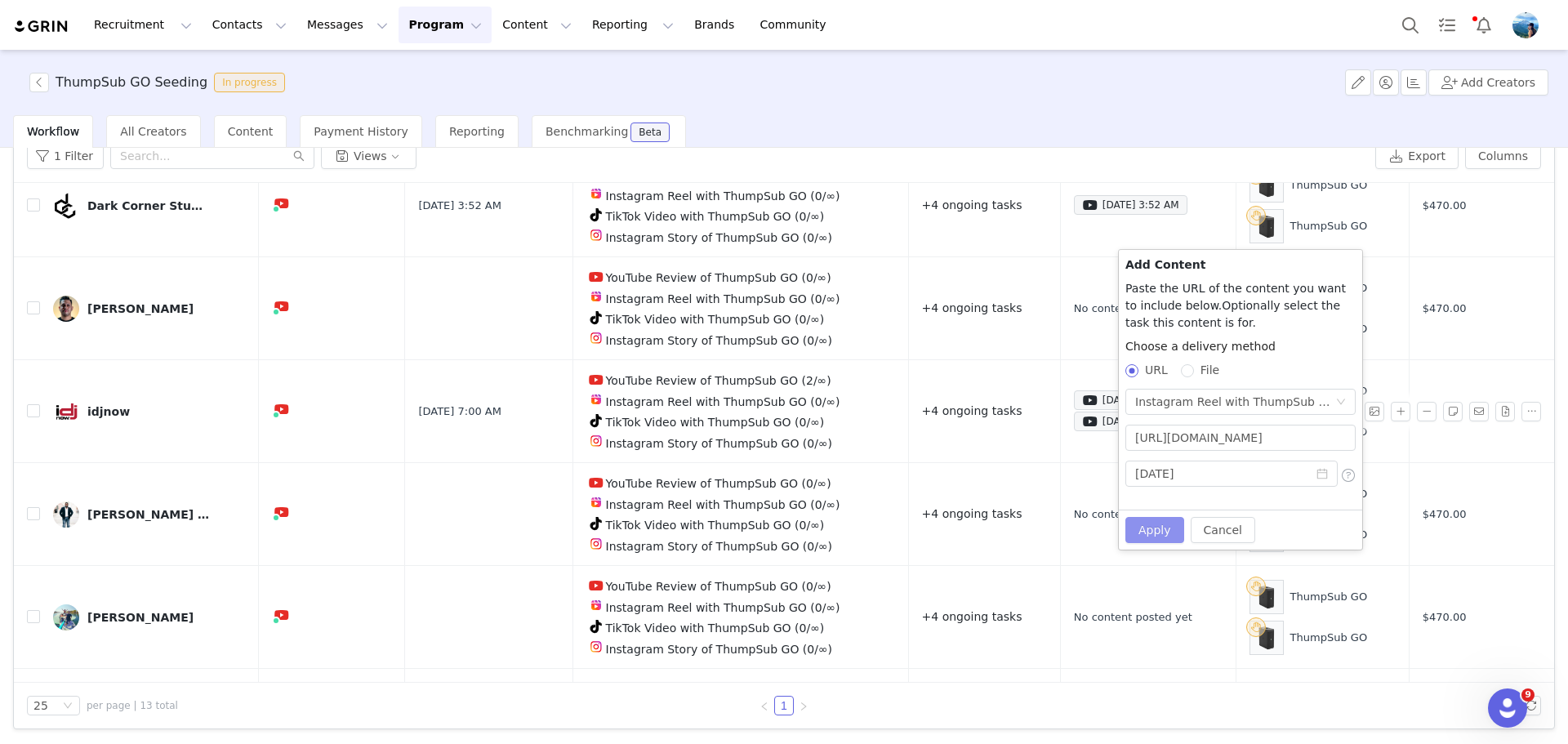
click at [1157, 533] on button "Apply" at bounding box center [1154, 531] width 59 height 26
click at [841, 32] on link "Close" at bounding box center [835, 31] width 31 height 13
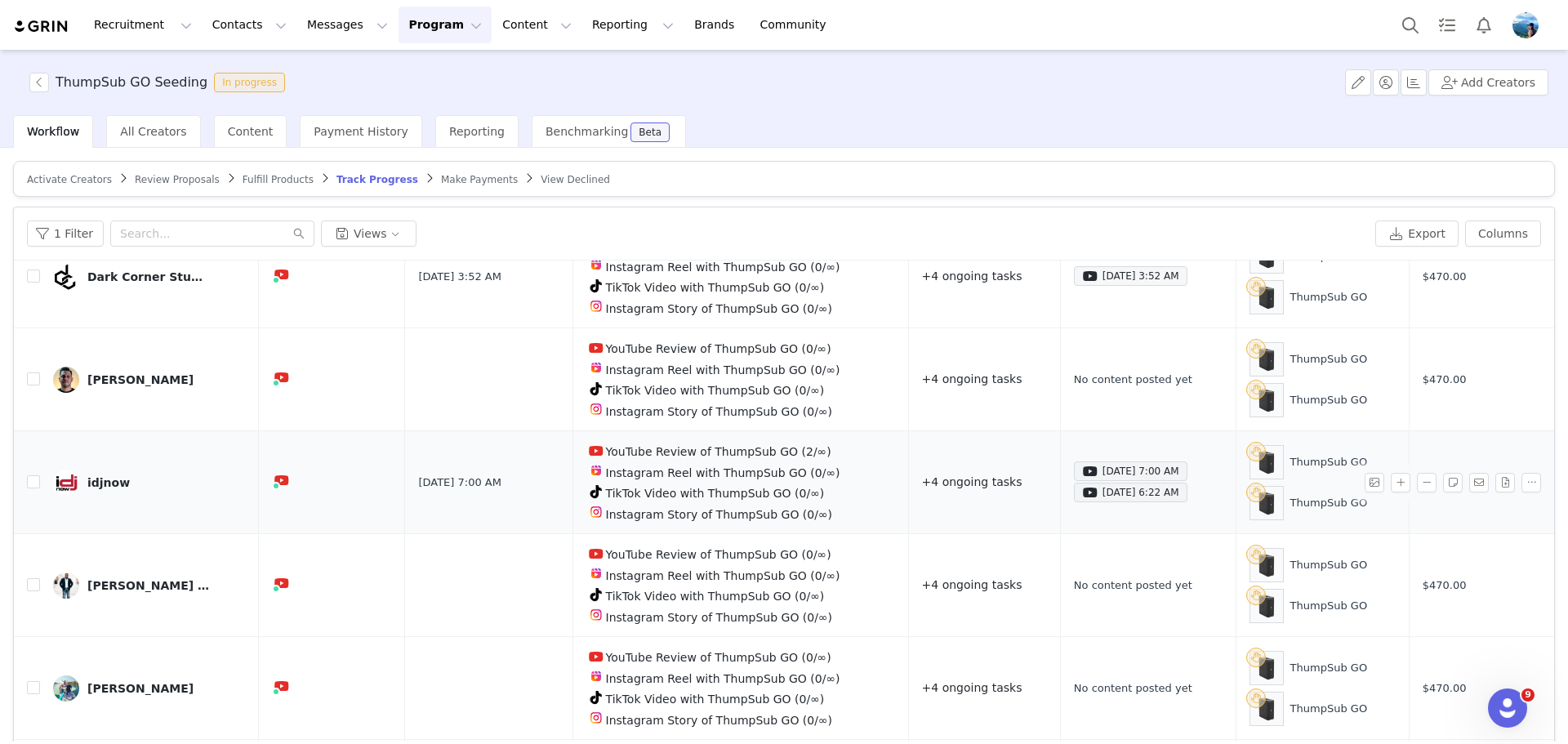
scroll to position [274, 0]
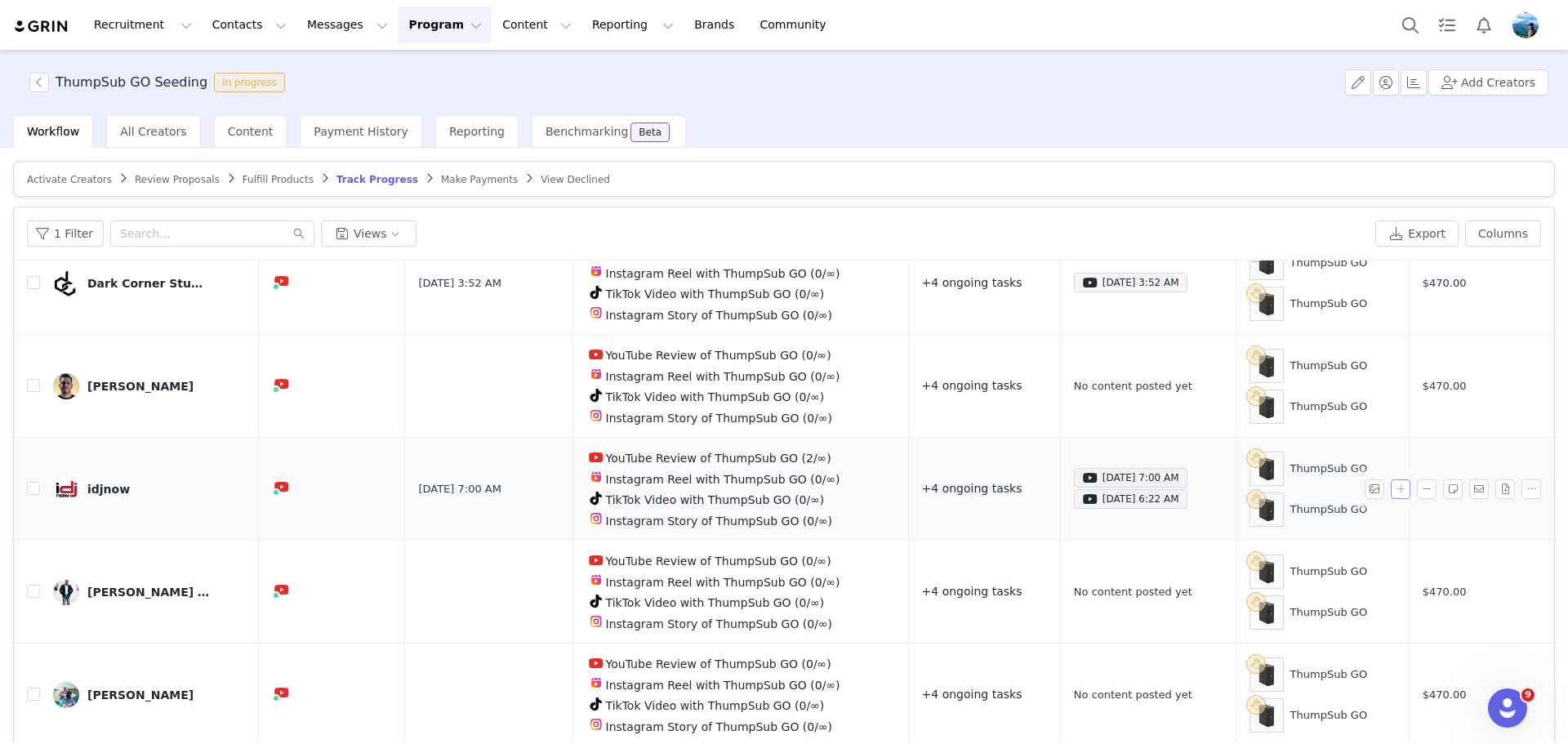
click at [1391, 483] on button "button" at bounding box center [1400, 489] width 19 height 19
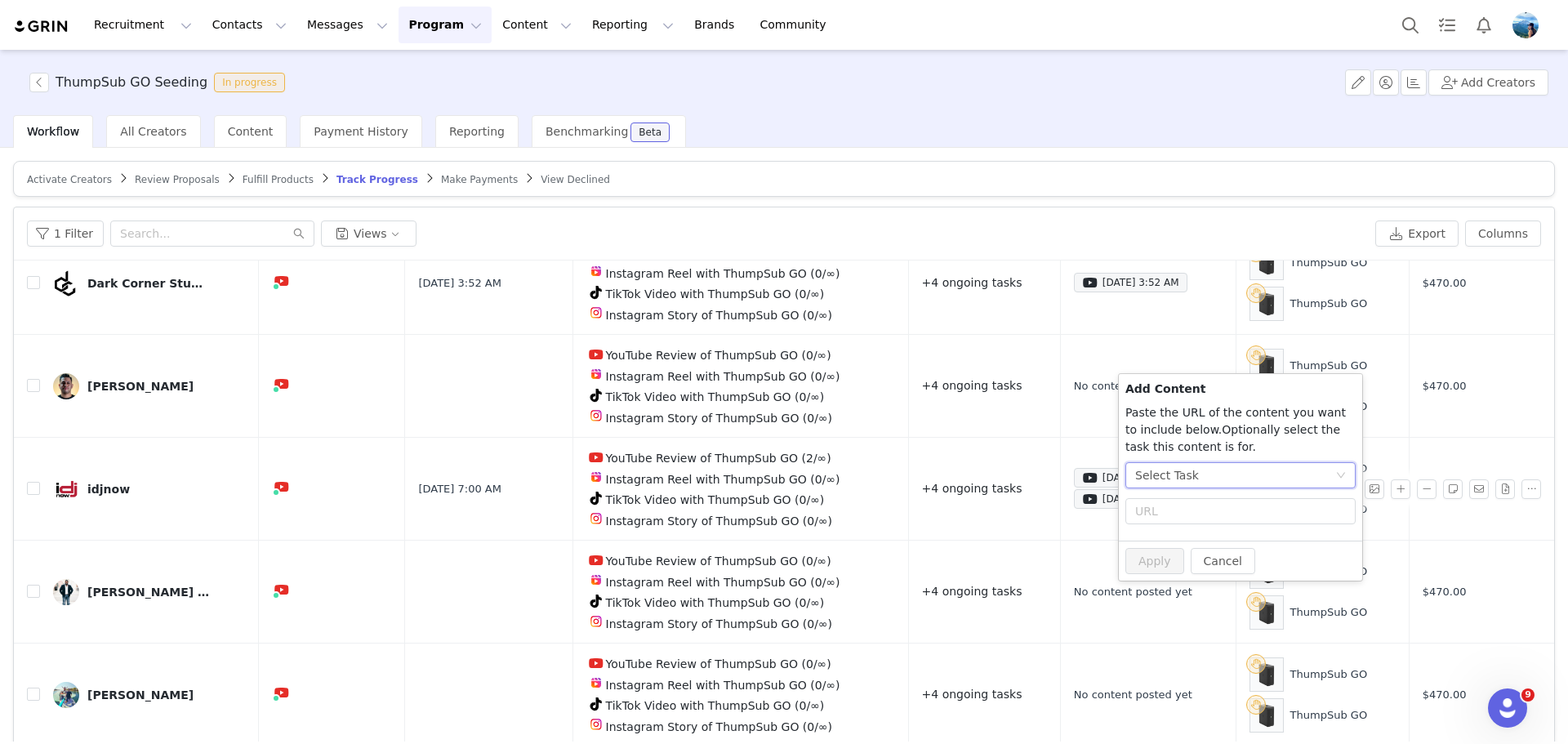
click at [1207, 474] on div "Select Task" at bounding box center [1235, 475] width 200 height 25
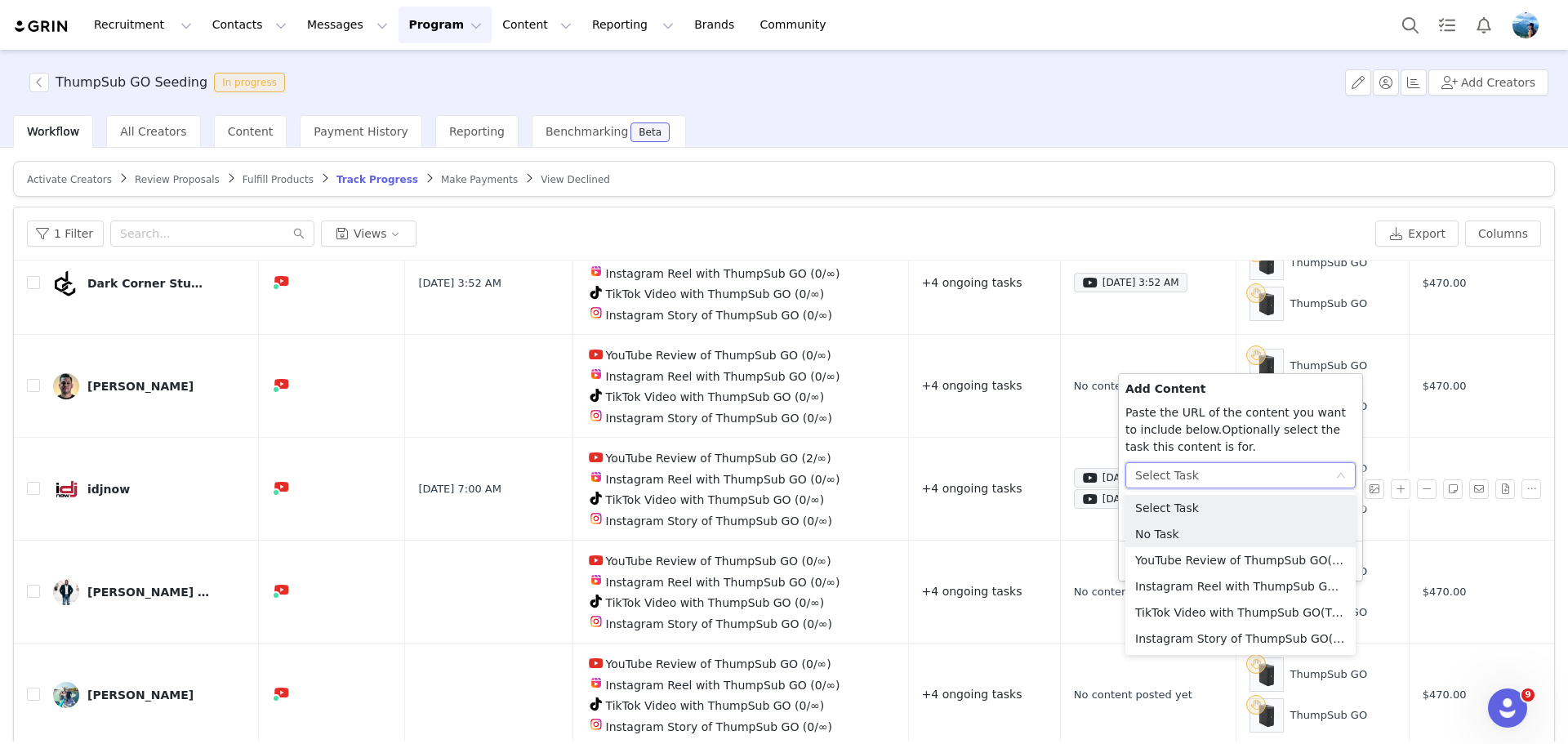
click at [1205, 474] on div "Select Task" at bounding box center [1235, 475] width 200 height 25
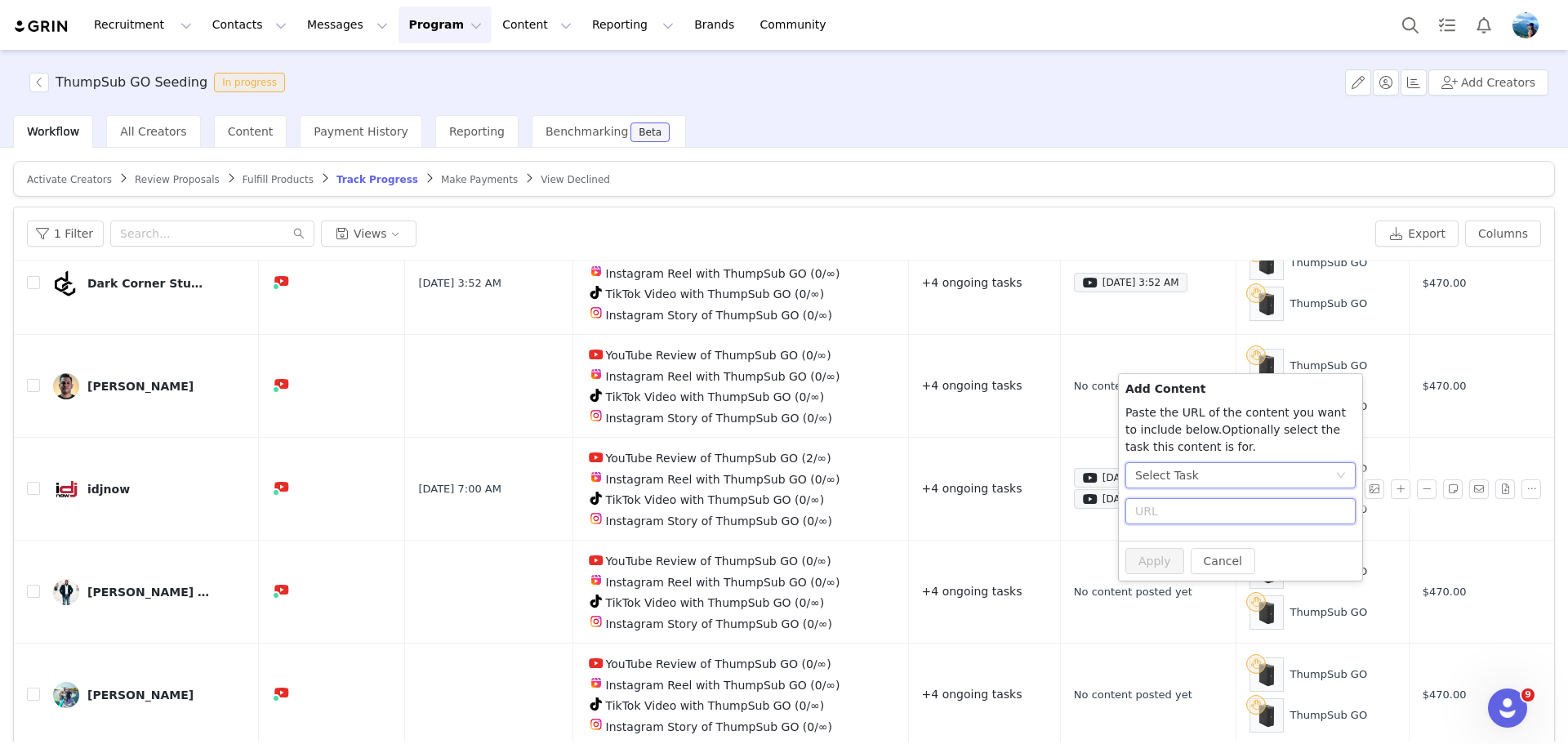
click at [1191, 511] on input "text" at bounding box center [1241, 511] width 230 height 26
paste input "text"
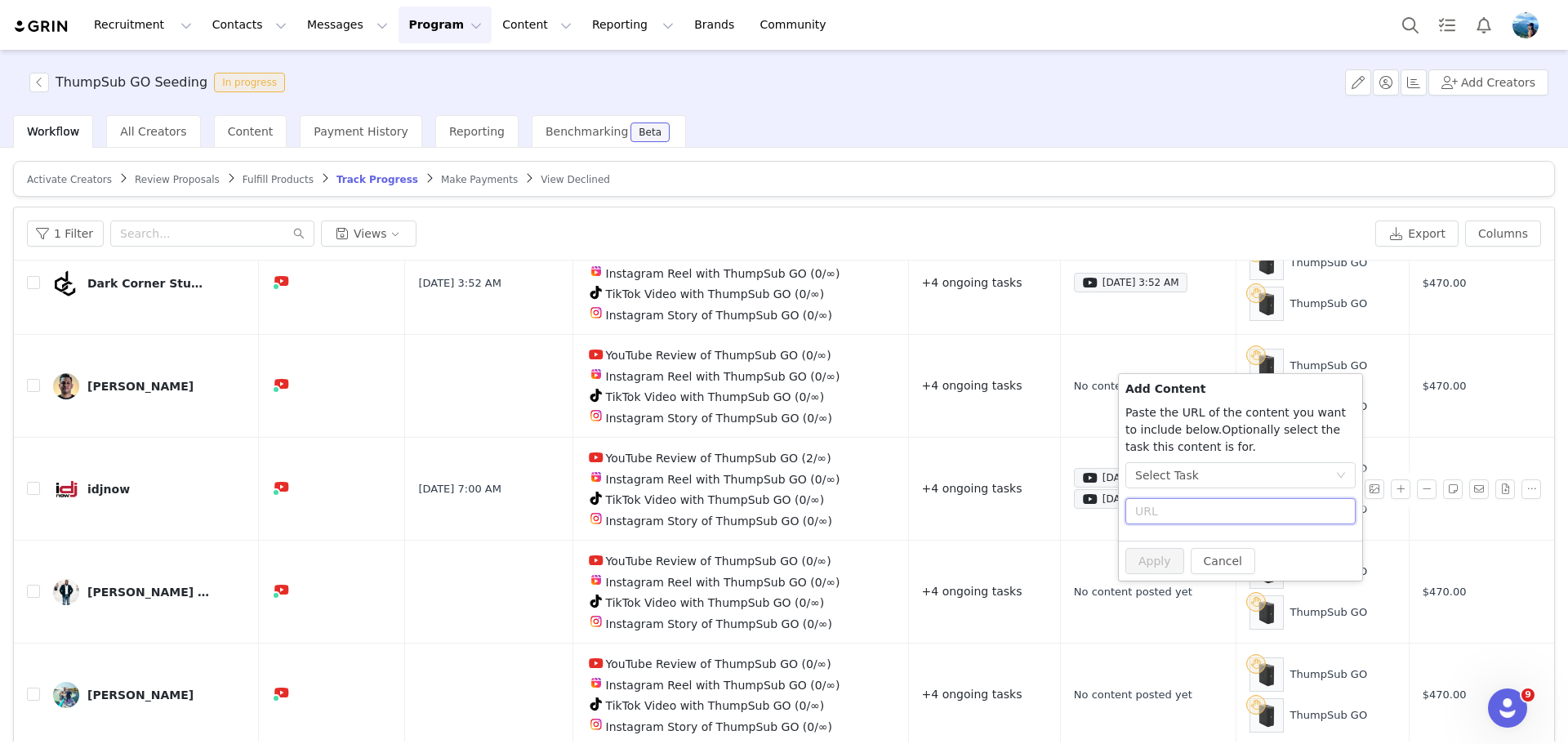
paste input "text"
click at [1152, 507] on input "text" at bounding box center [1241, 511] width 230 height 26
paste input "text"
click at [1223, 559] on button "Cancel" at bounding box center [1222, 561] width 64 height 26
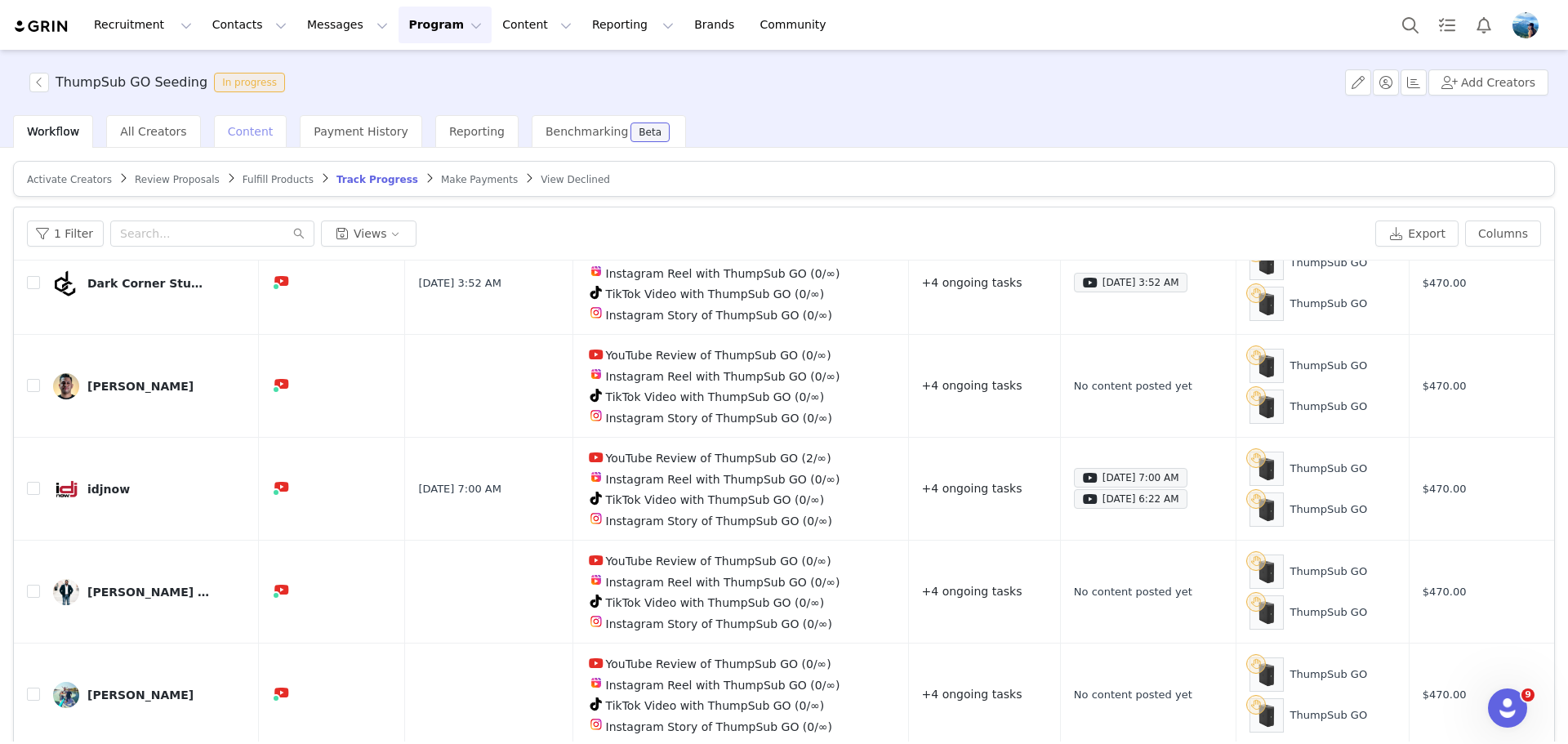
click at [230, 132] on span "Content" at bounding box center [251, 131] width 46 height 13
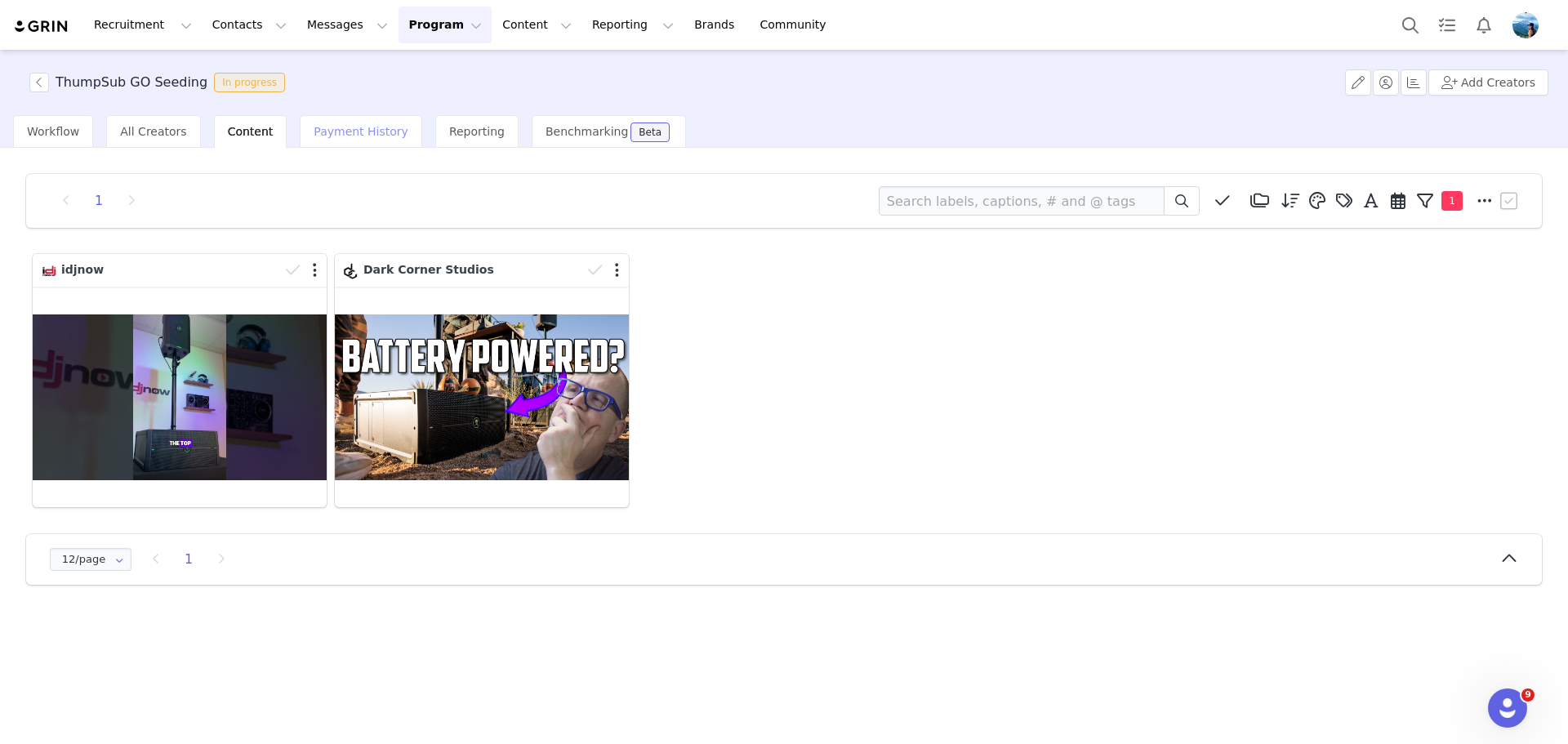
click at [319, 129] on span "Payment History" at bounding box center [361, 131] width 95 height 13
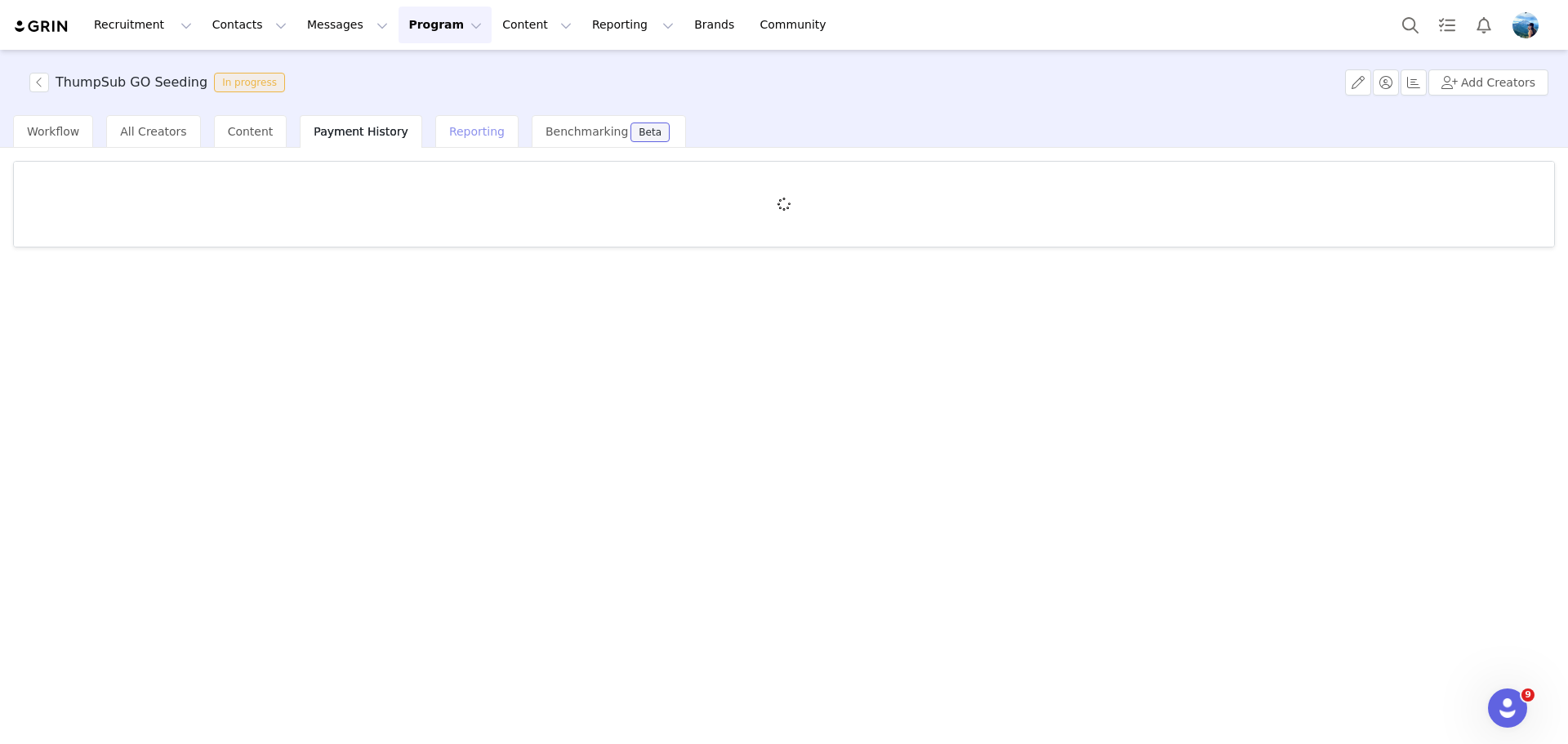
click at [466, 137] on span "Reporting" at bounding box center [477, 131] width 55 height 13
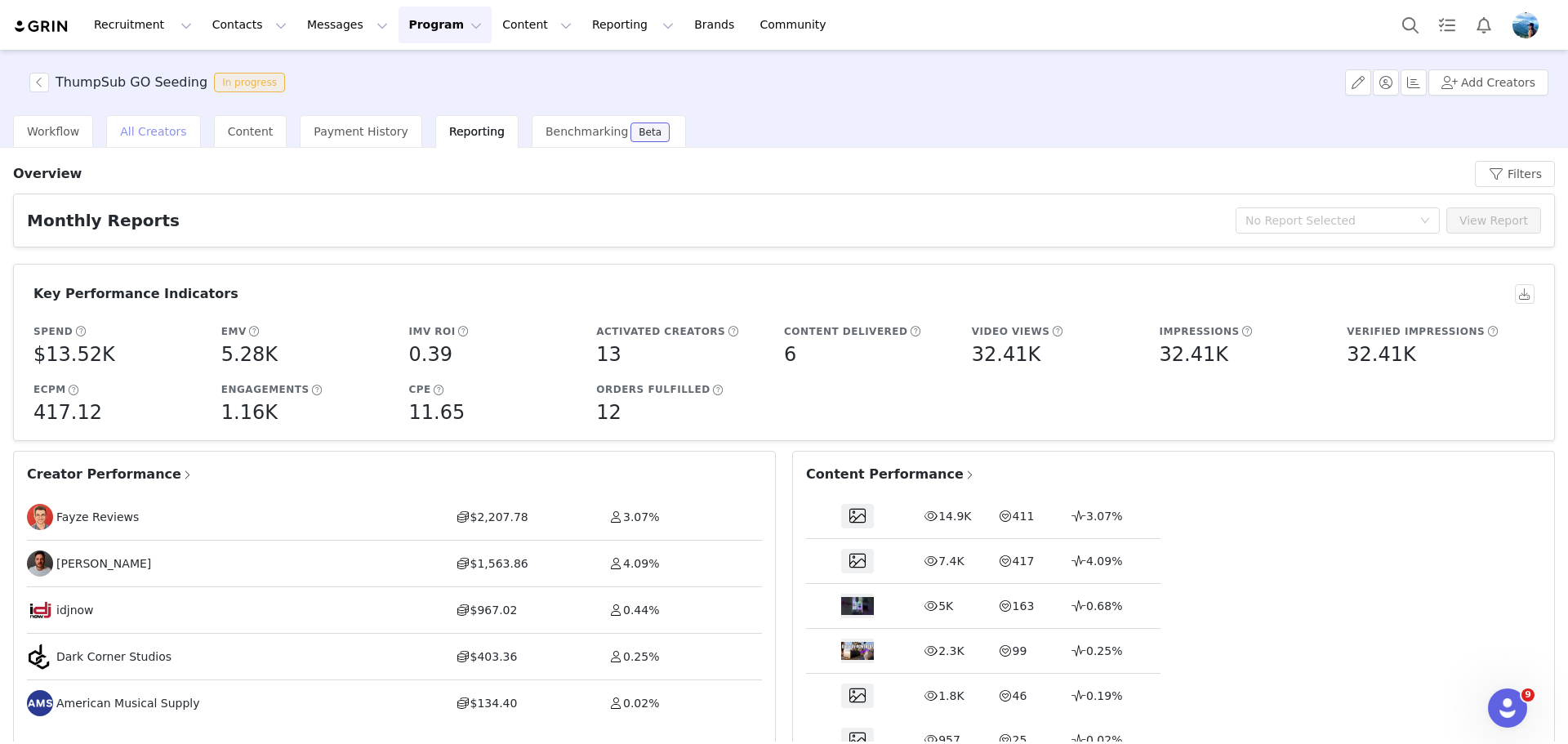
click at [150, 129] on span "All Creators" at bounding box center [153, 131] width 66 height 13
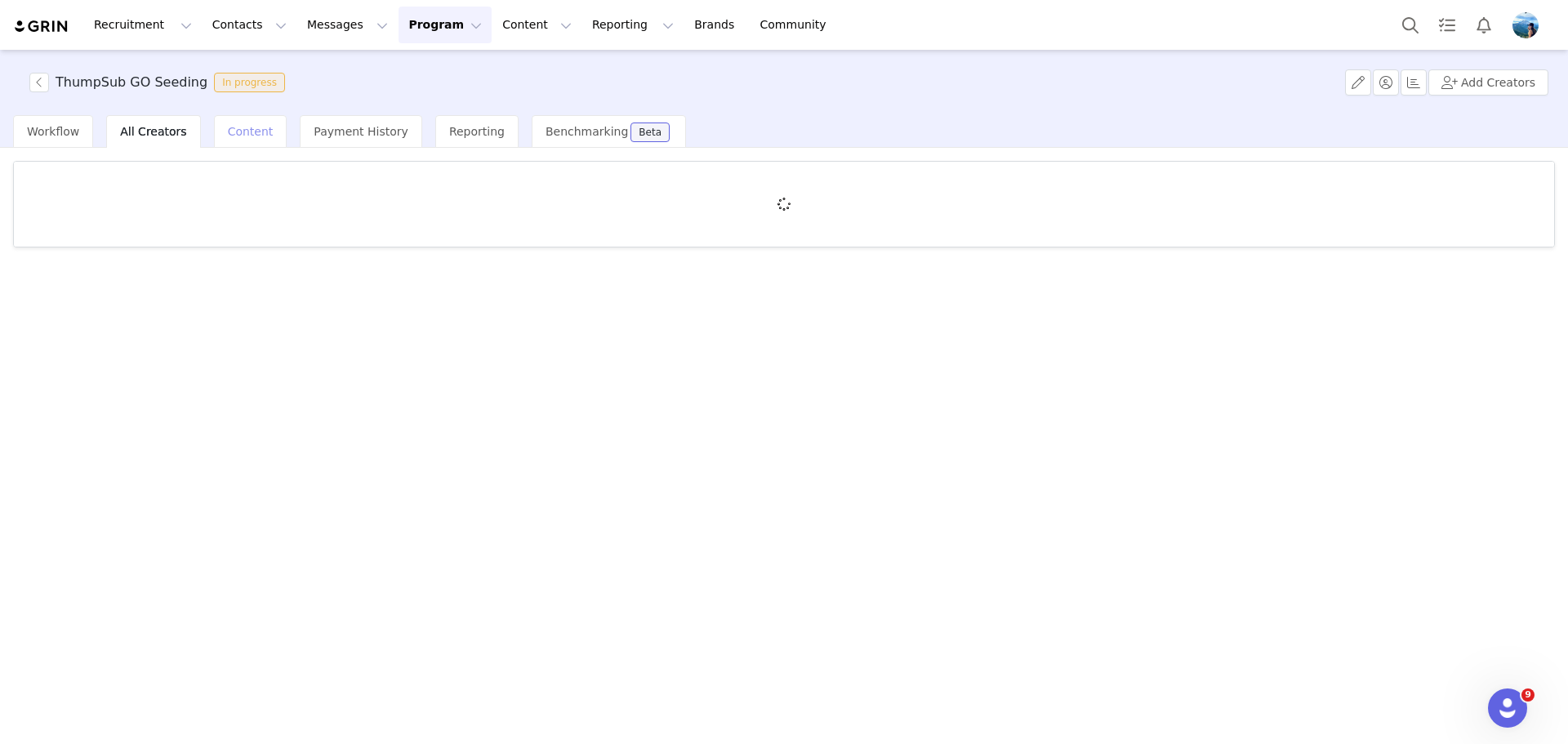
click at [243, 133] on span "Content" at bounding box center [251, 131] width 46 height 13
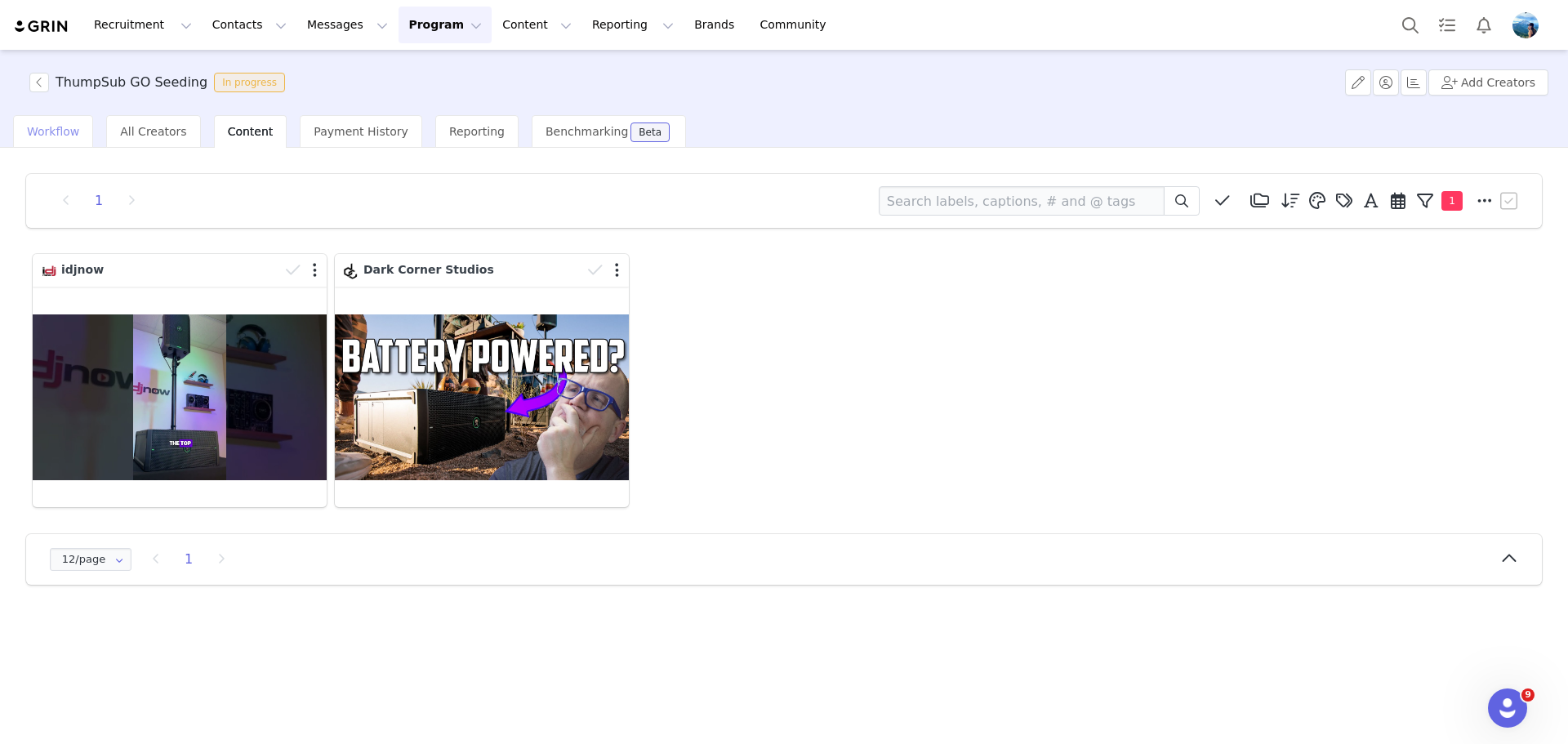
click at [54, 134] on span "Workflow" at bounding box center [54, 131] width 53 height 13
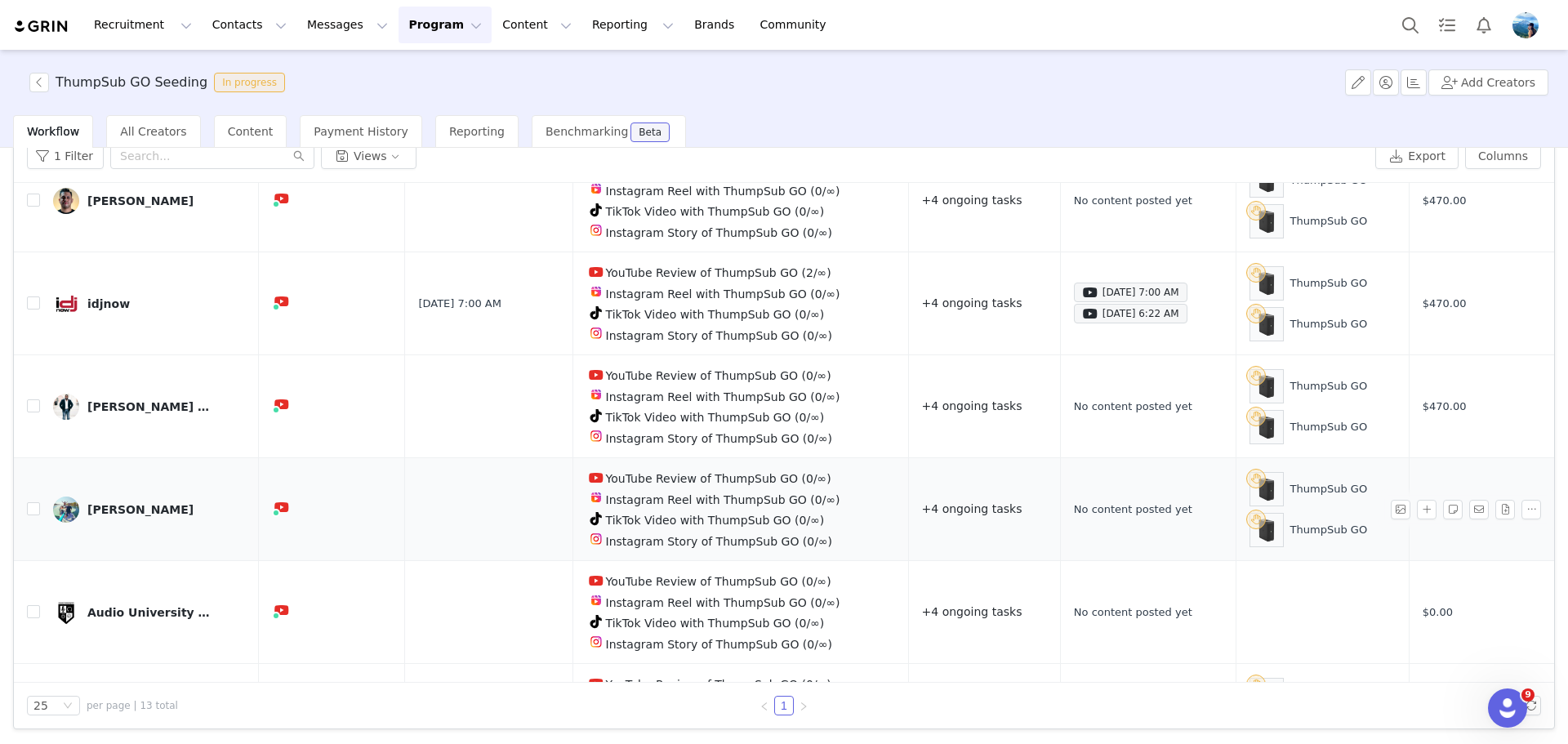
scroll to position [274, 0]
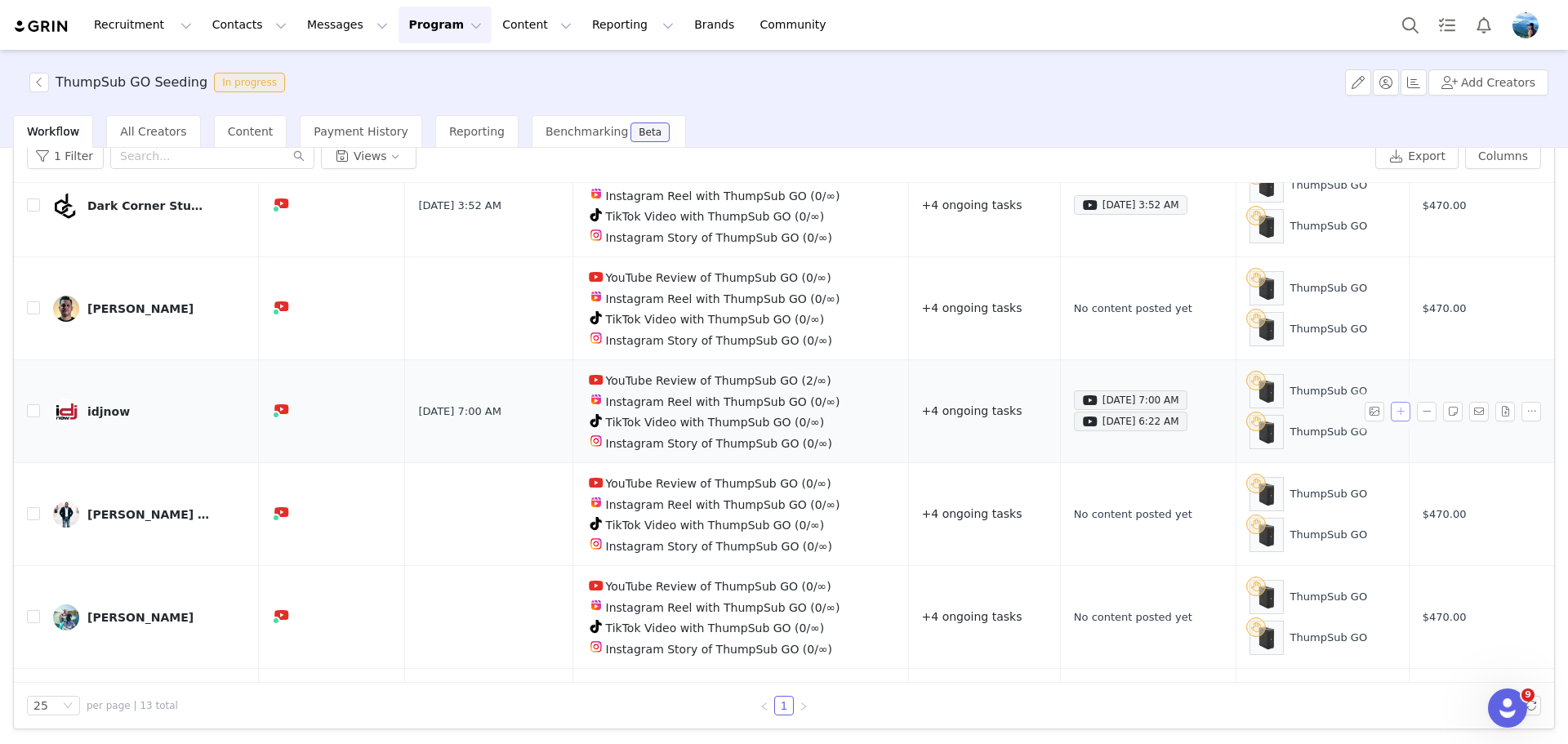
click at [1391, 402] on button "button" at bounding box center [1400, 412] width 19 height 19
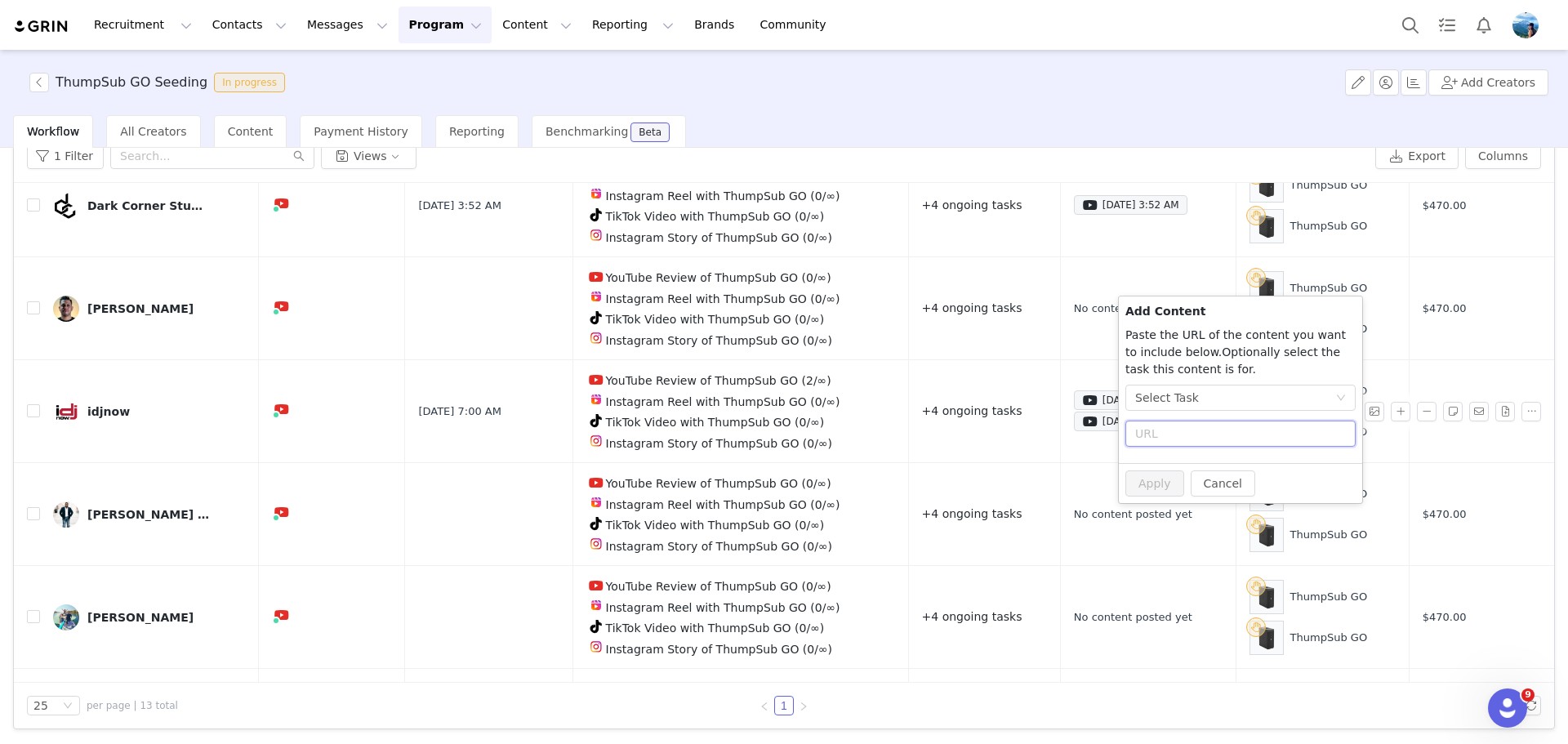
click at [1169, 436] on input "text" at bounding box center [1241, 434] width 230 height 26
paste input "text"
click at [1230, 484] on button "Cancel" at bounding box center [1222, 484] width 64 height 26
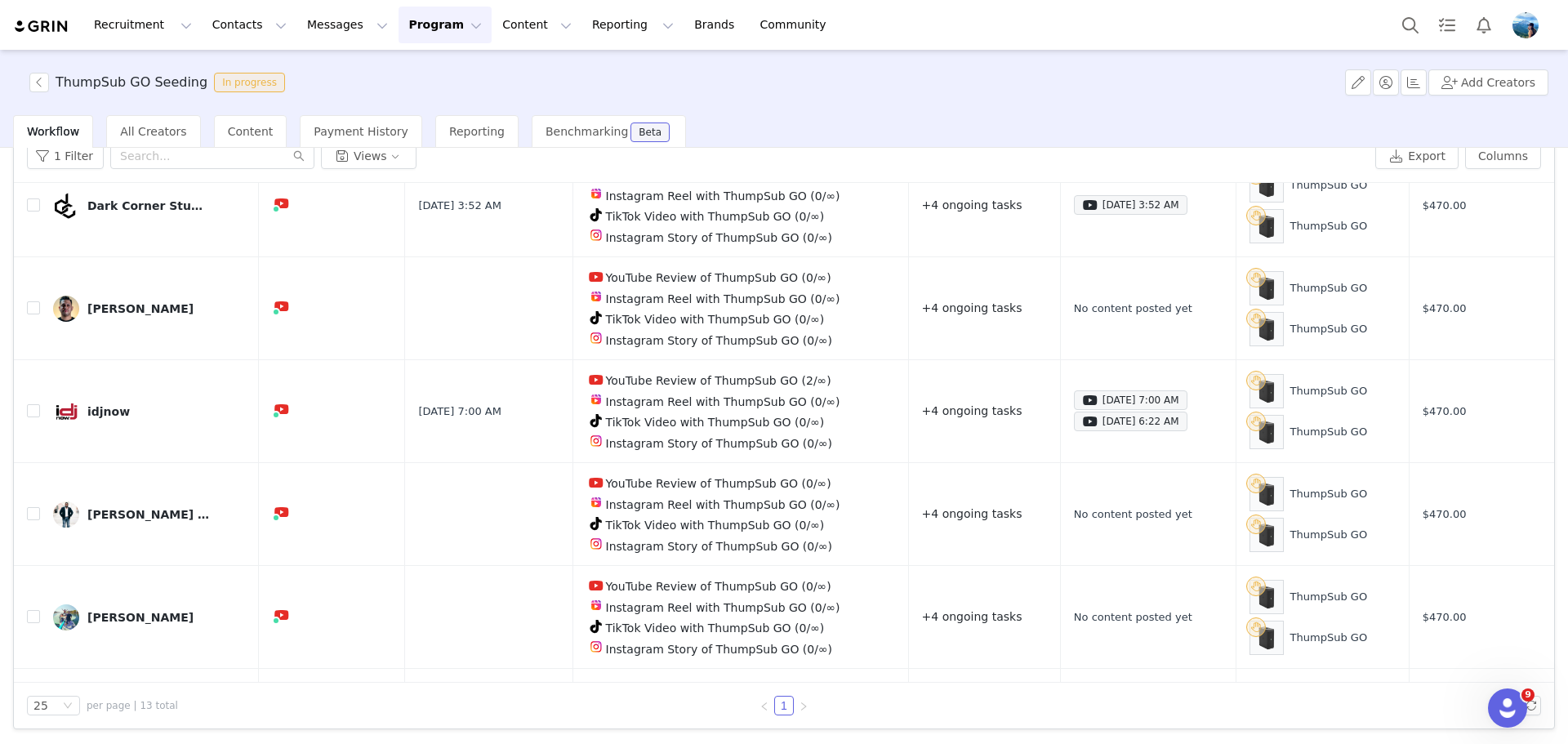
click at [1226, 83] on div "ThumpSub GO Seeding In progress Add Creators" at bounding box center [784, 83] width 1568 height 65
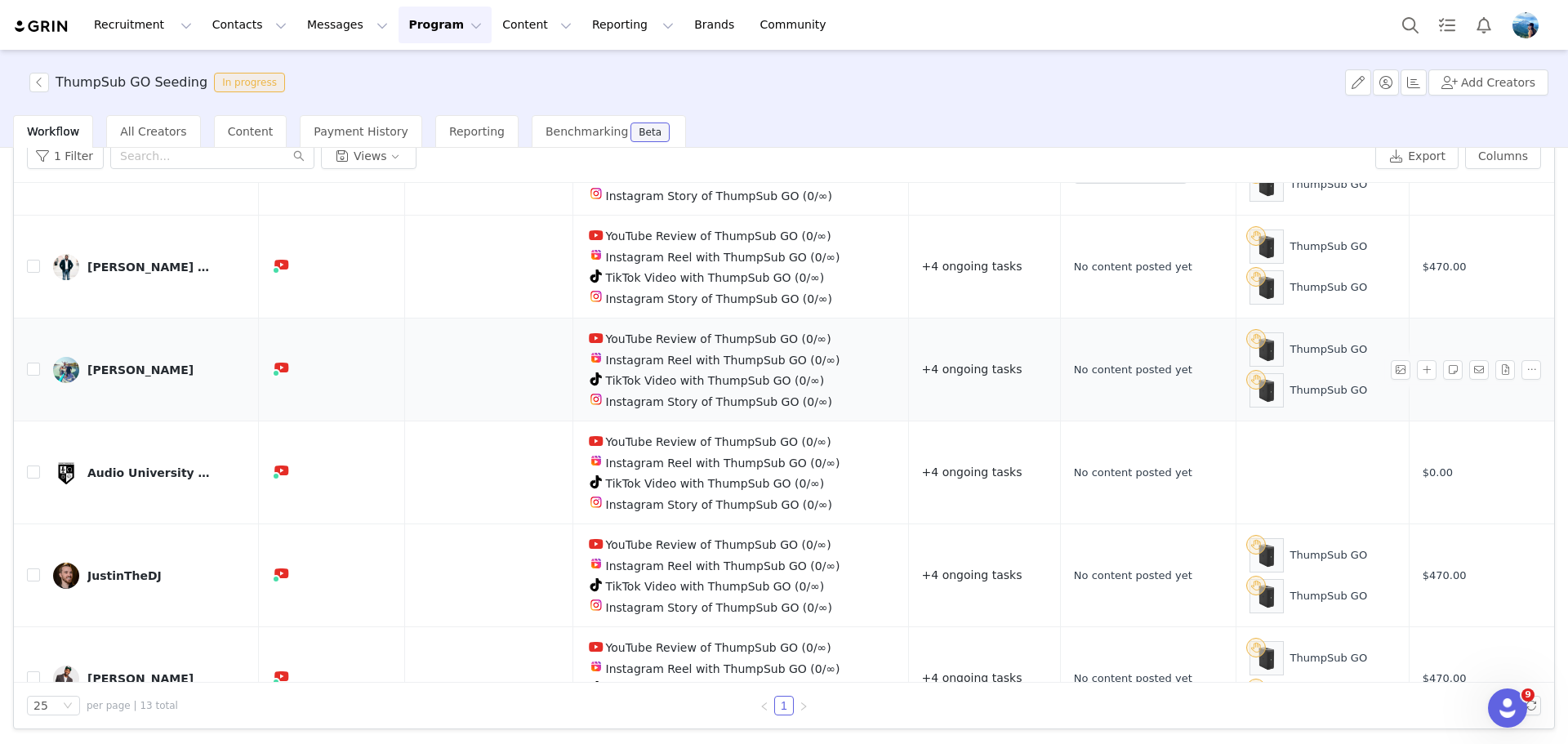
scroll to position [356, 0]
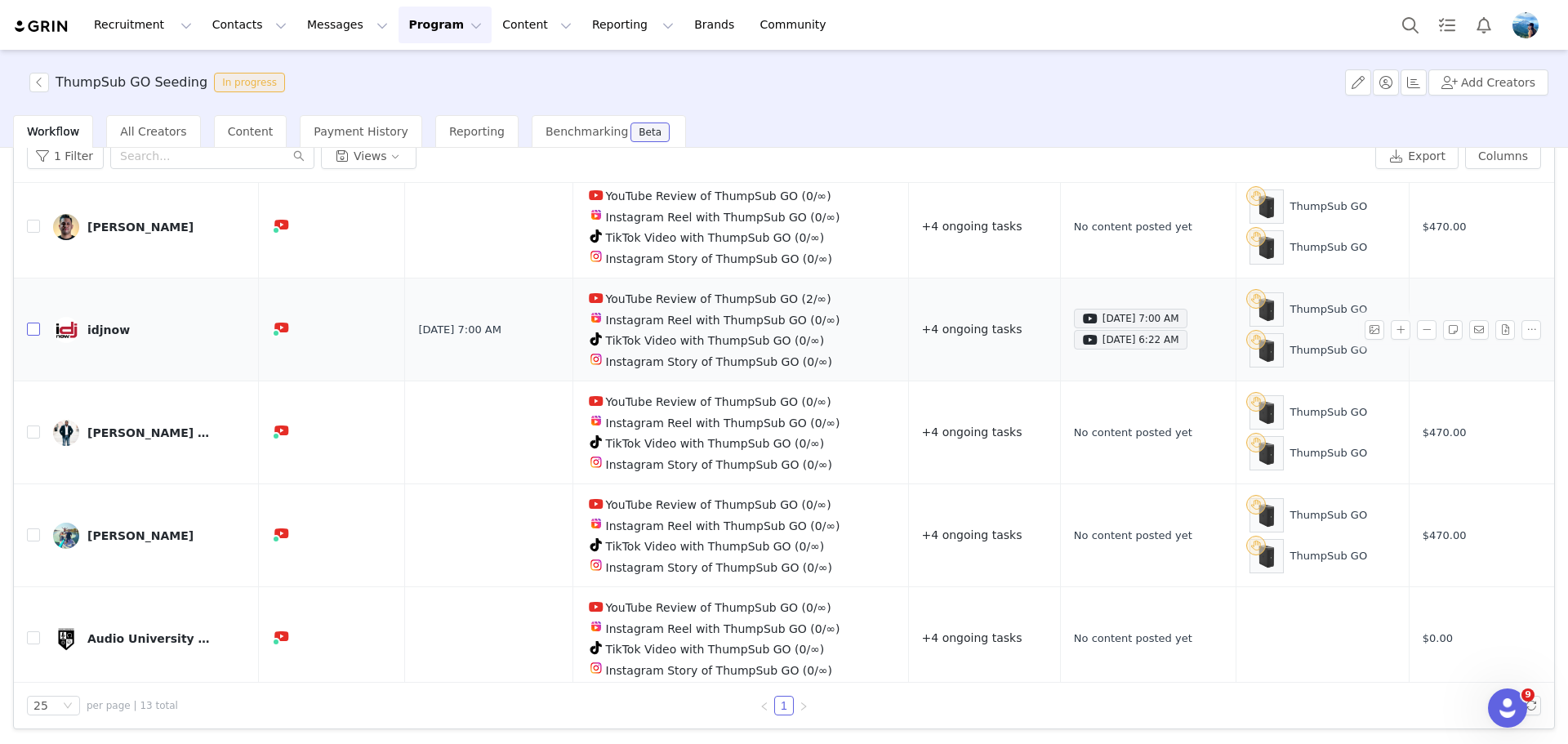
click at [29, 322] on input "checkbox" at bounding box center [33, 329] width 13 height 13
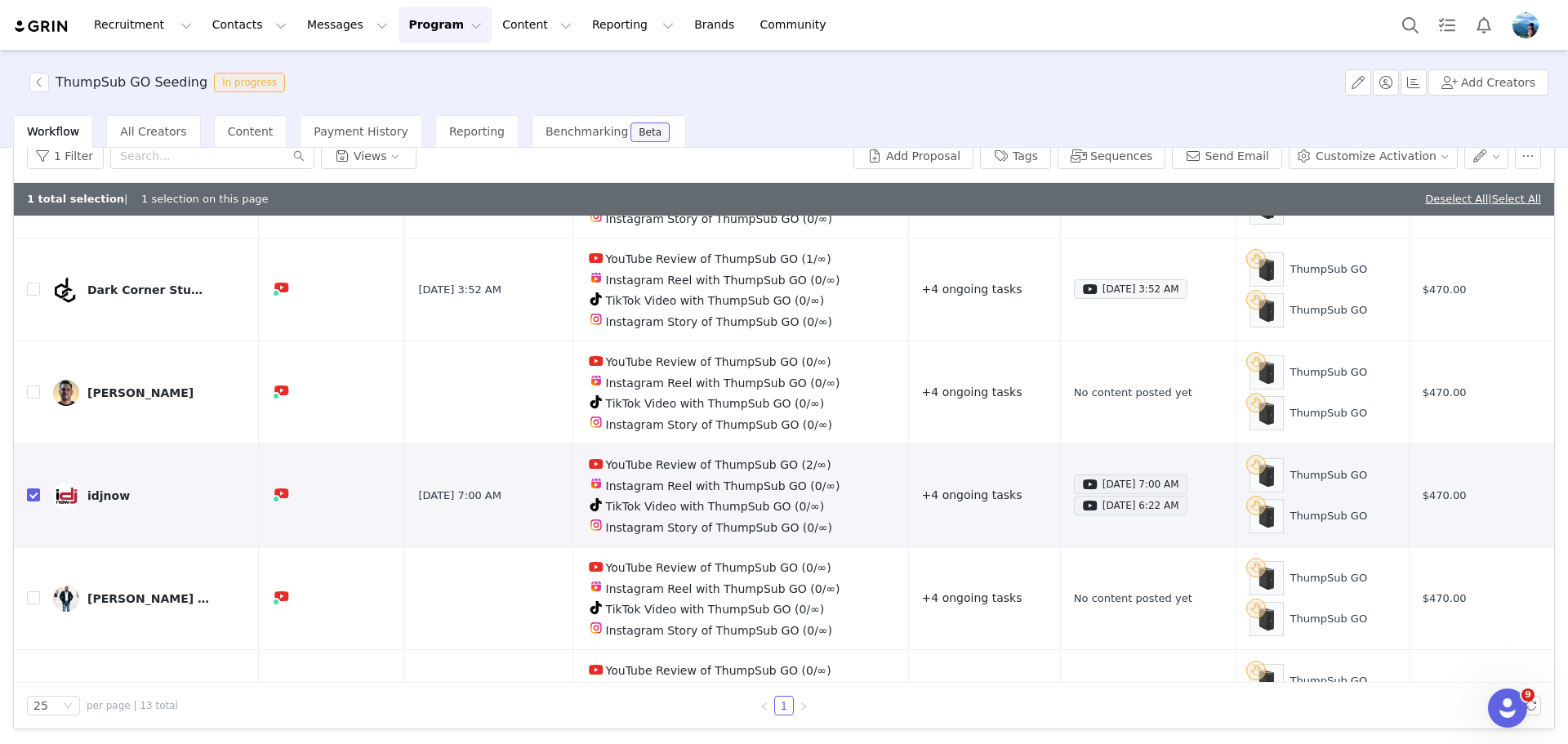
scroll to position [192, 0]
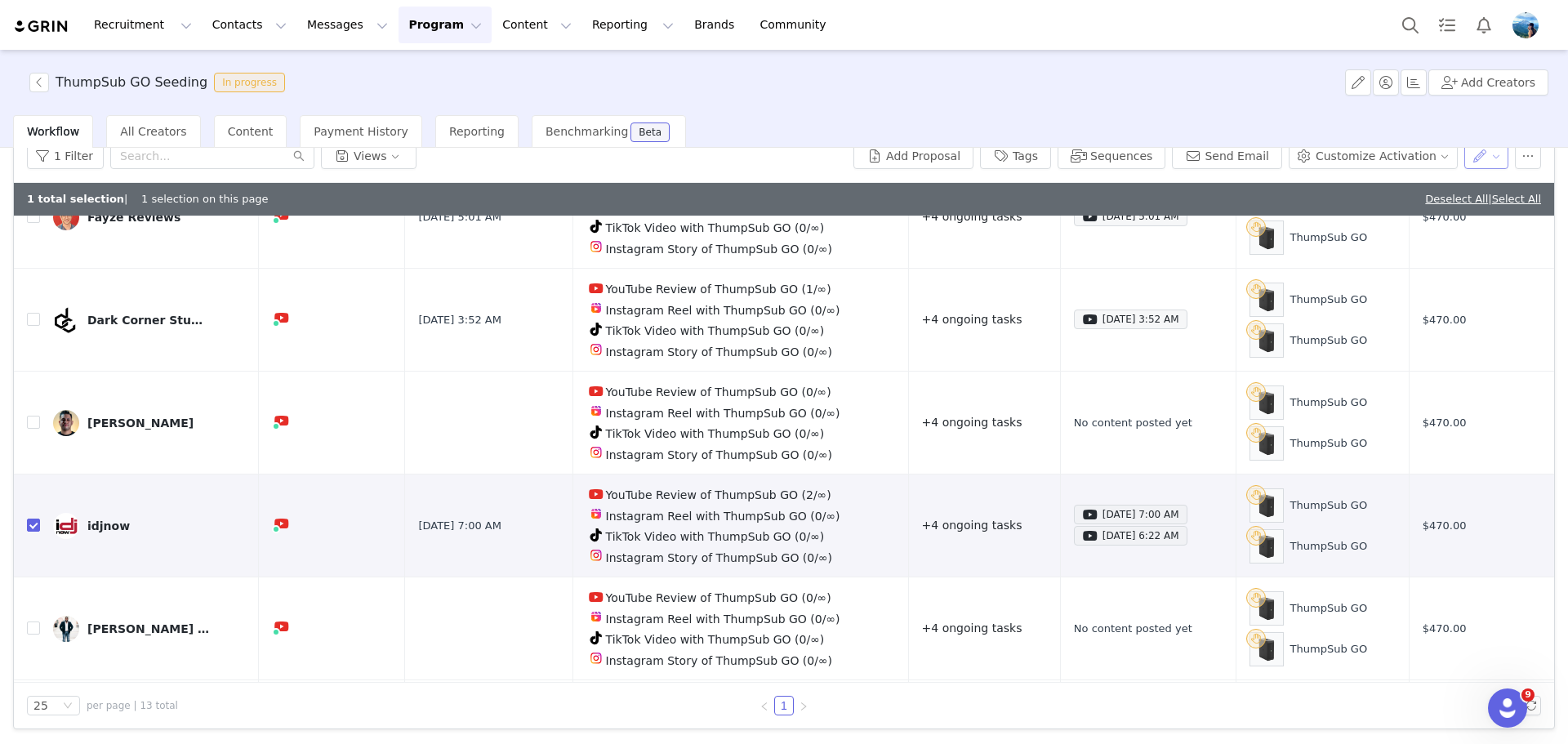
click at [1473, 155] on button "button" at bounding box center [1486, 156] width 45 height 26
click at [1514, 158] on button "button" at bounding box center [1528, 156] width 26 height 26
click at [1217, 65] on div "ThumpSub GO Seeding In progress Add Creators" at bounding box center [784, 83] width 1568 height 65
click at [1212, 65] on div "ThumpSub GO Seeding In progress Add Creators" at bounding box center [784, 83] width 1568 height 65
click at [30, 519] on input "checkbox" at bounding box center [33, 525] width 13 height 13
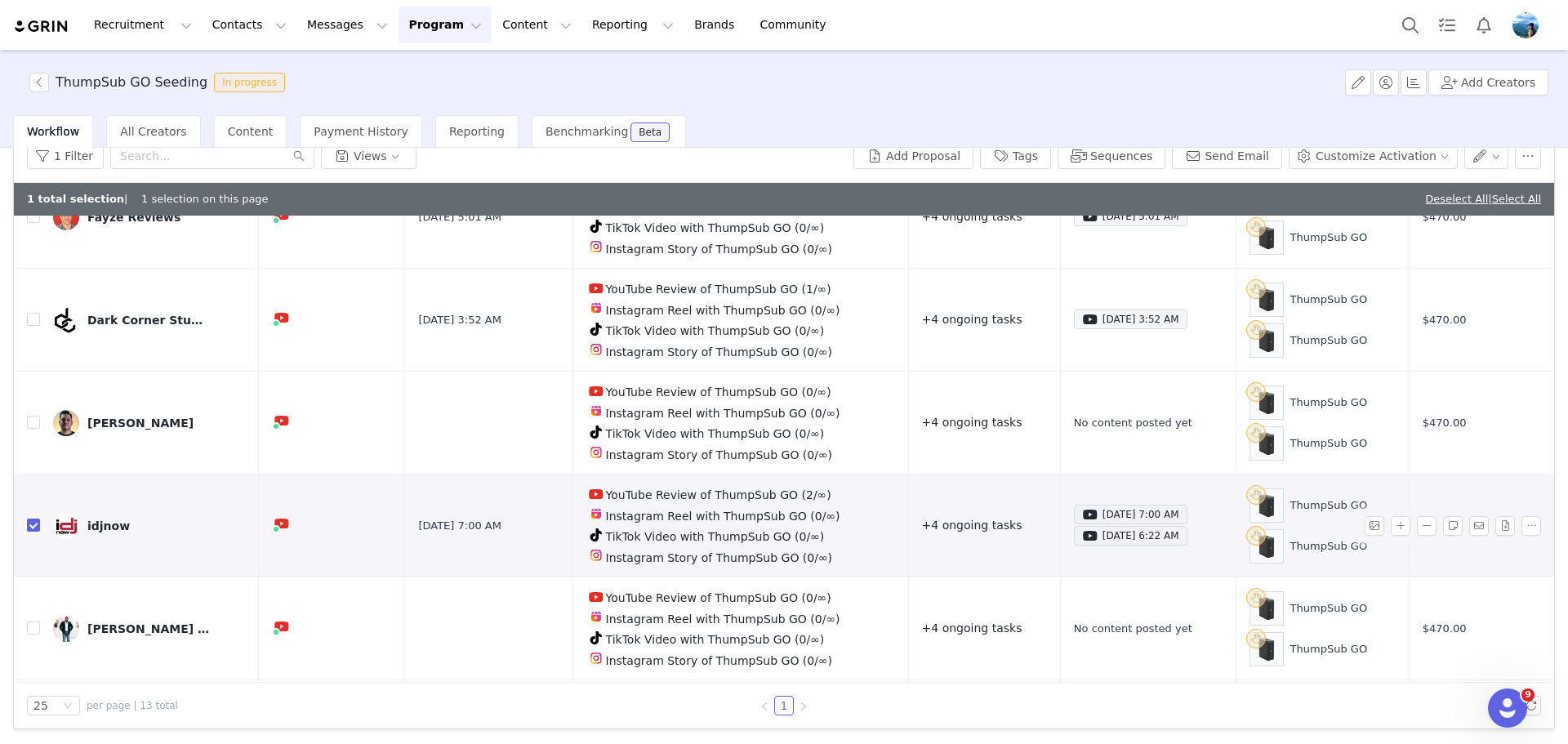
checkbox input "false"
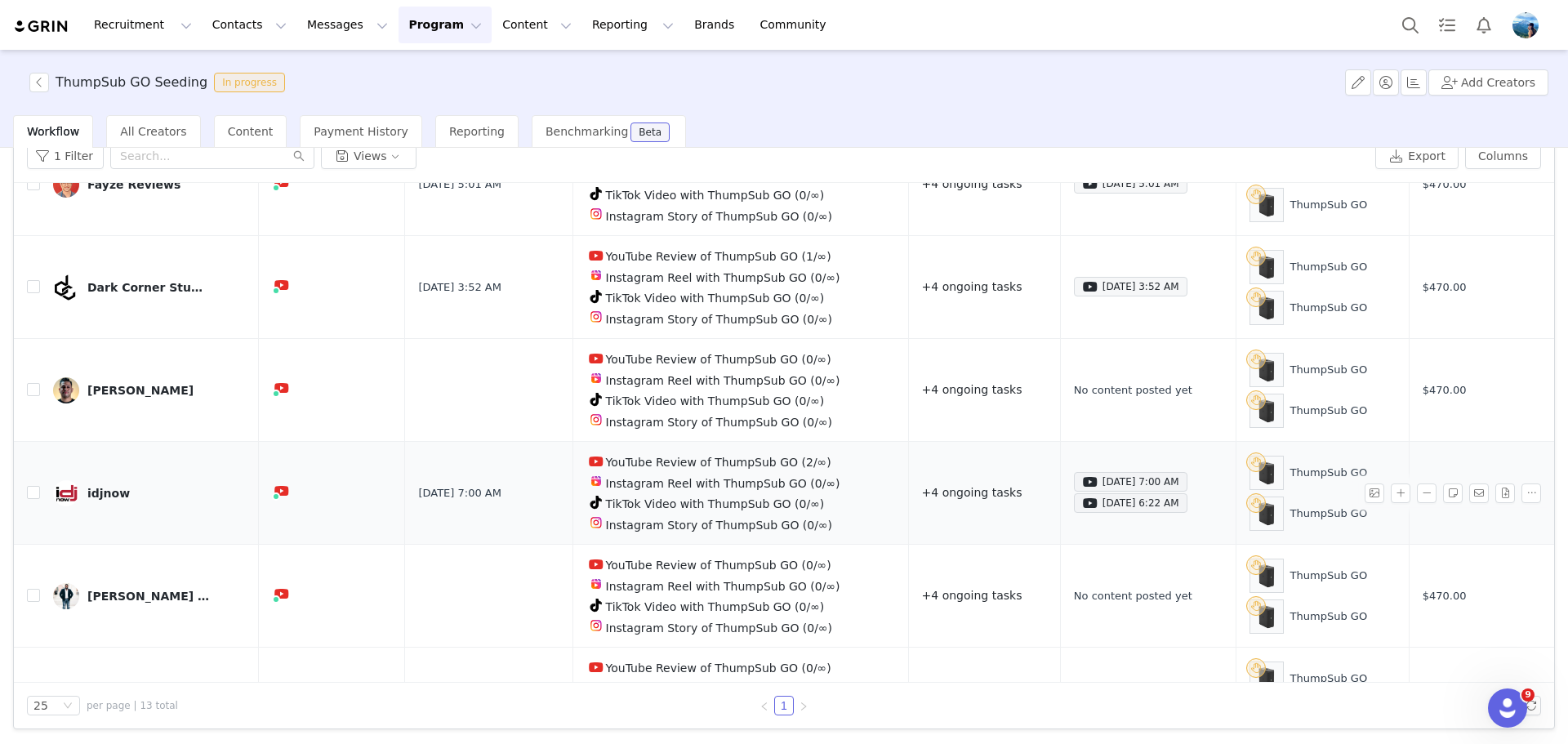
click at [95, 487] on div "idjnow" at bounding box center [109, 493] width 42 height 13
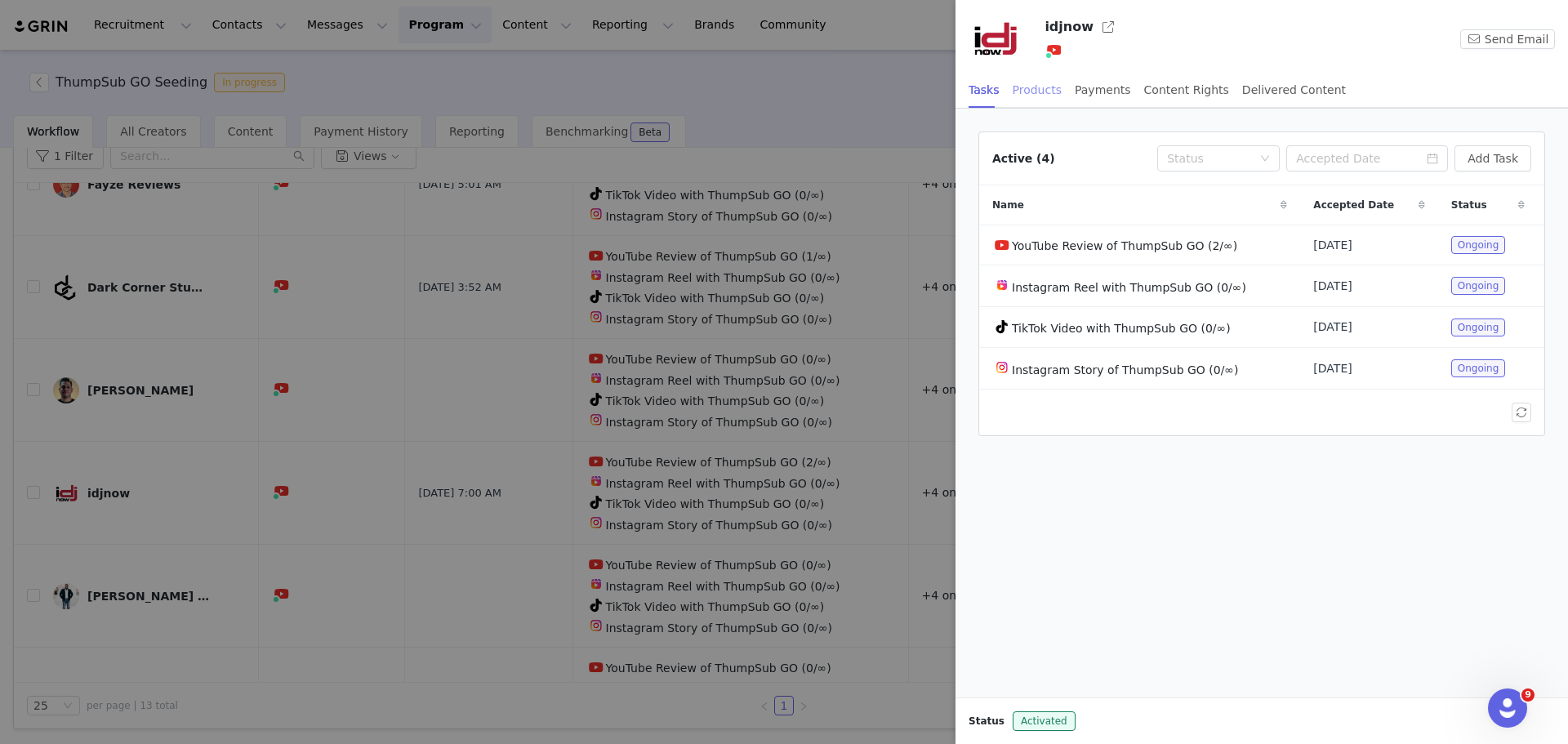
click at [1042, 89] on div "Products" at bounding box center [1037, 90] width 49 height 37
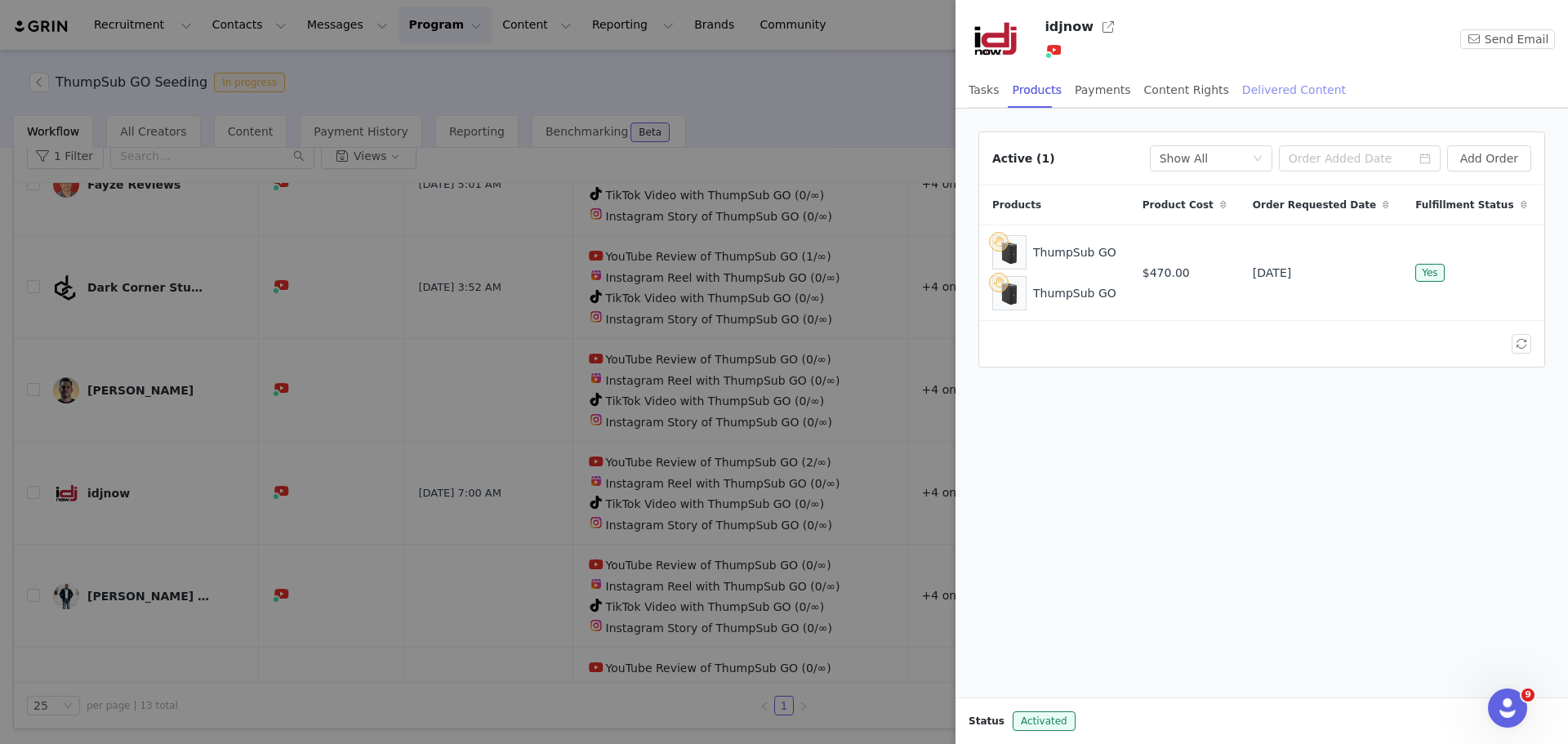
click at [1270, 89] on div "Delivered Content" at bounding box center [1294, 90] width 104 height 37
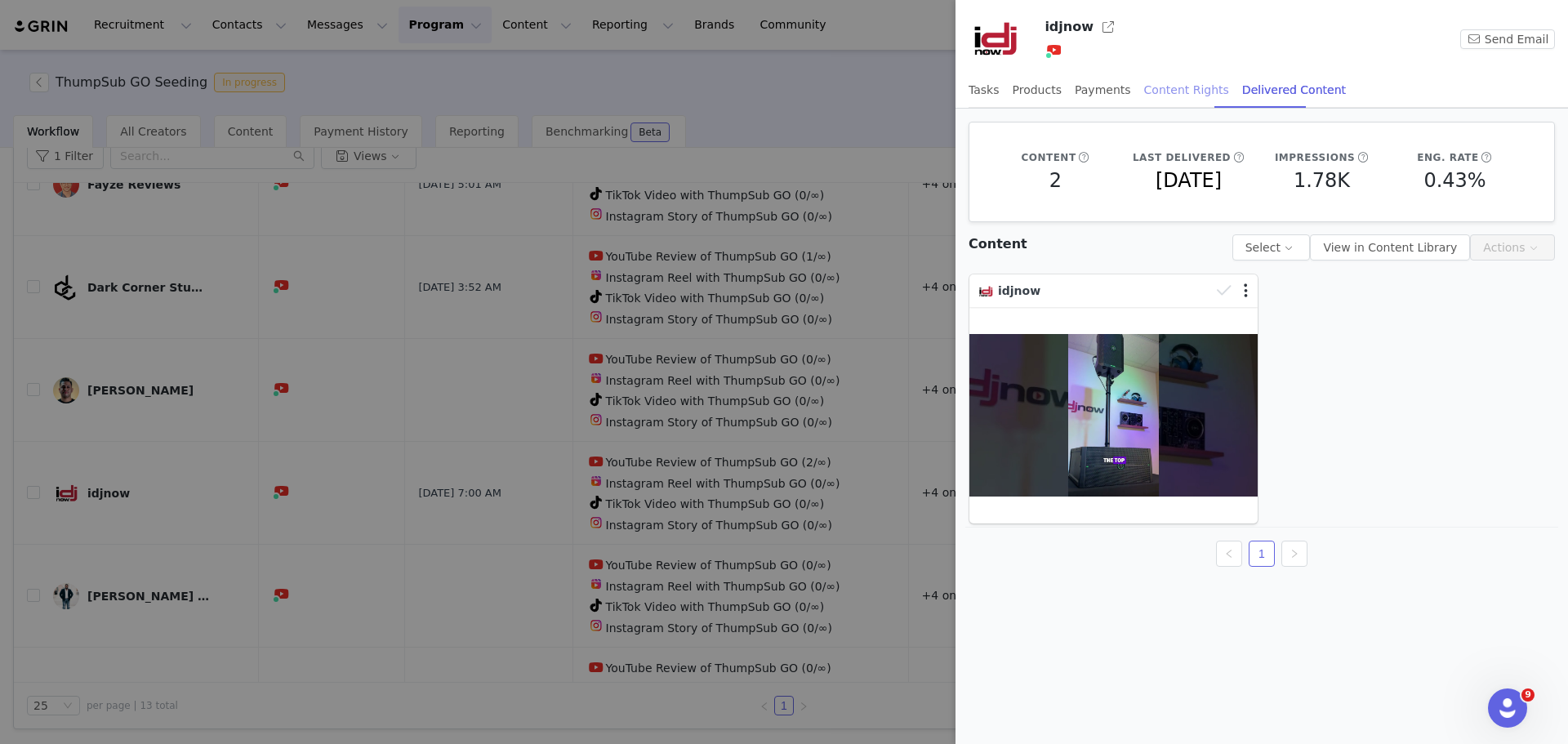
click at [1184, 88] on div "Content Rights" at bounding box center [1186, 90] width 85 height 37
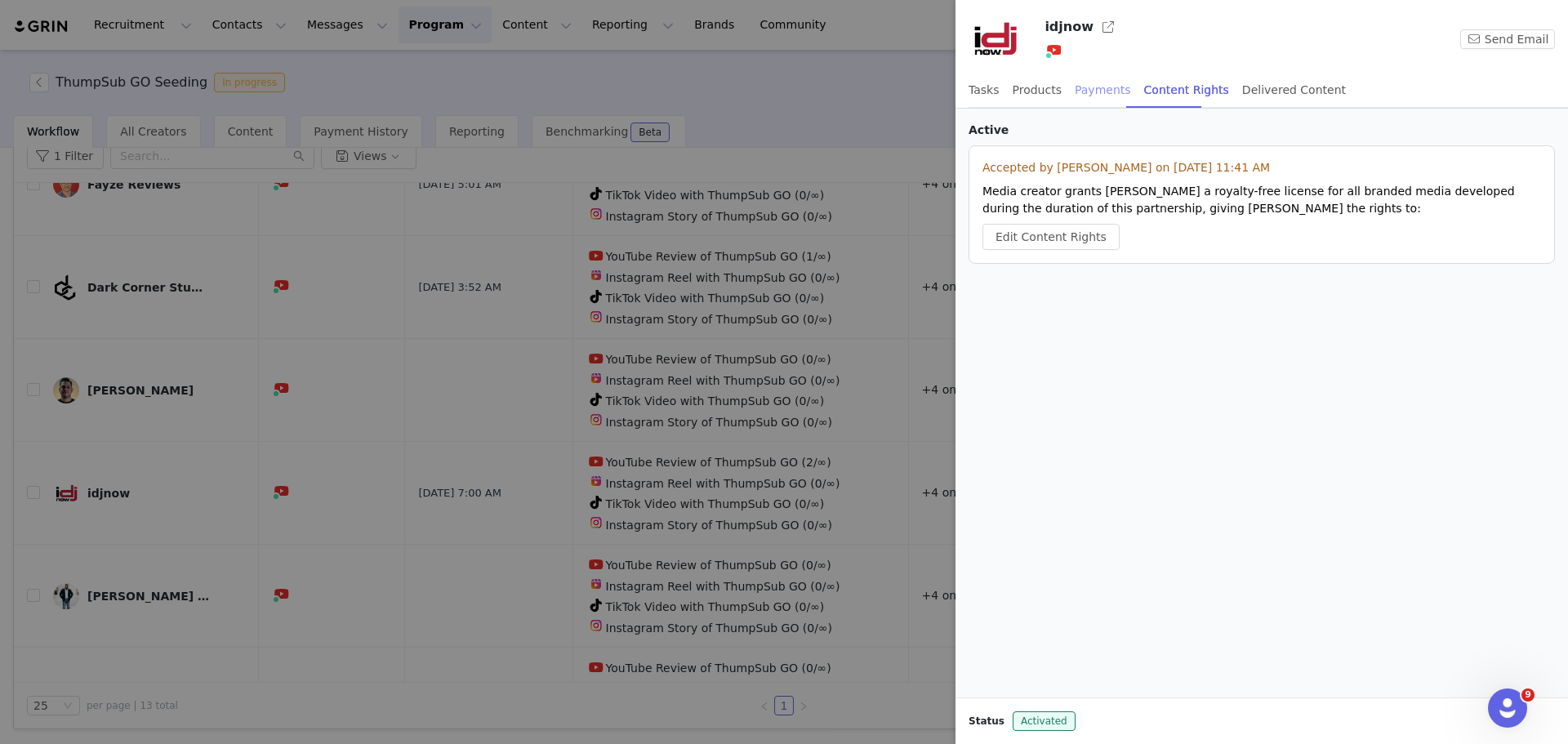
click at [1095, 88] on div "Payments" at bounding box center [1103, 90] width 56 height 37
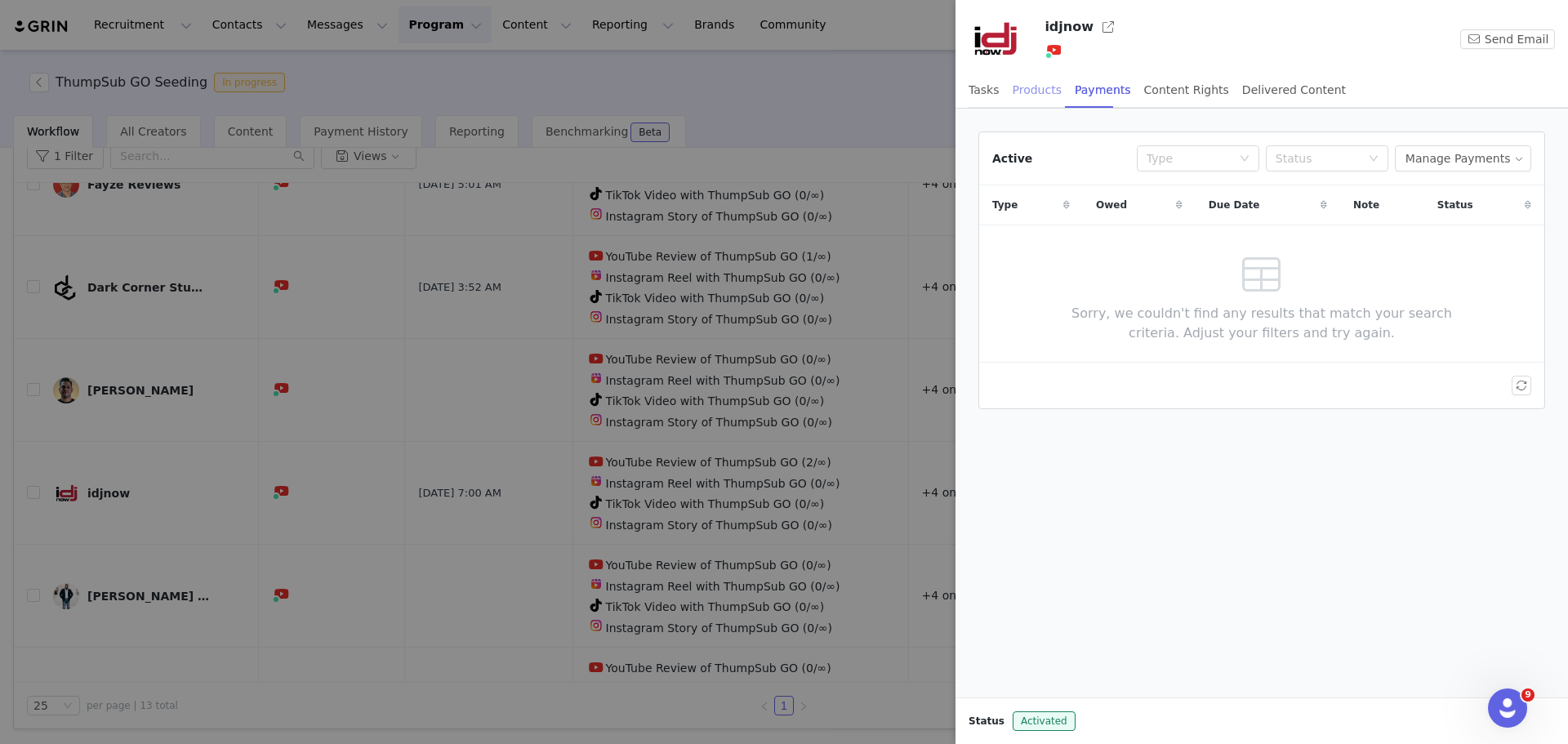
click at [1048, 97] on div "Products" at bounding box center [1037, 90] width 49 height 37
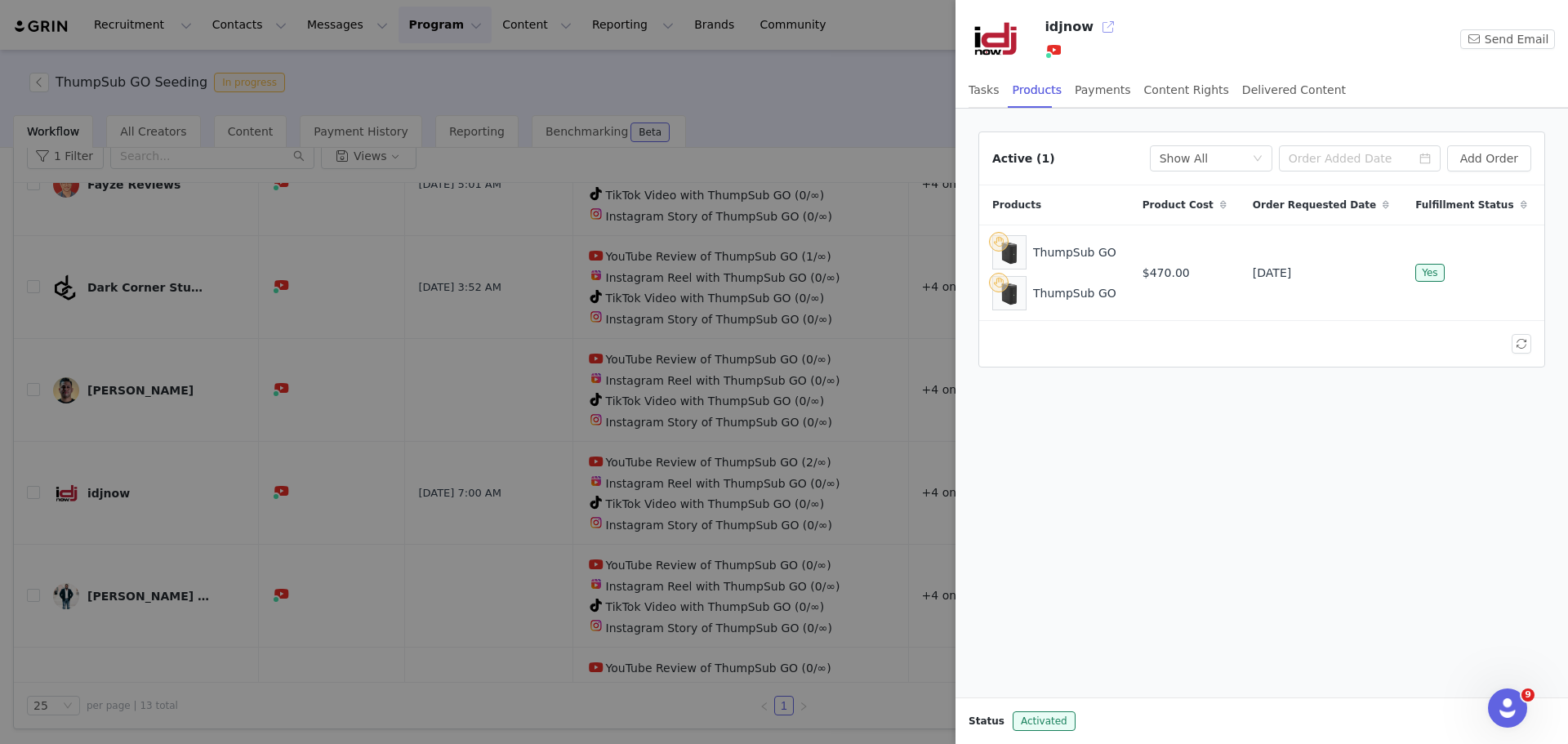
click at [1095, 29] on button "button" at bounding box center [1108, 27] width 26 height 26
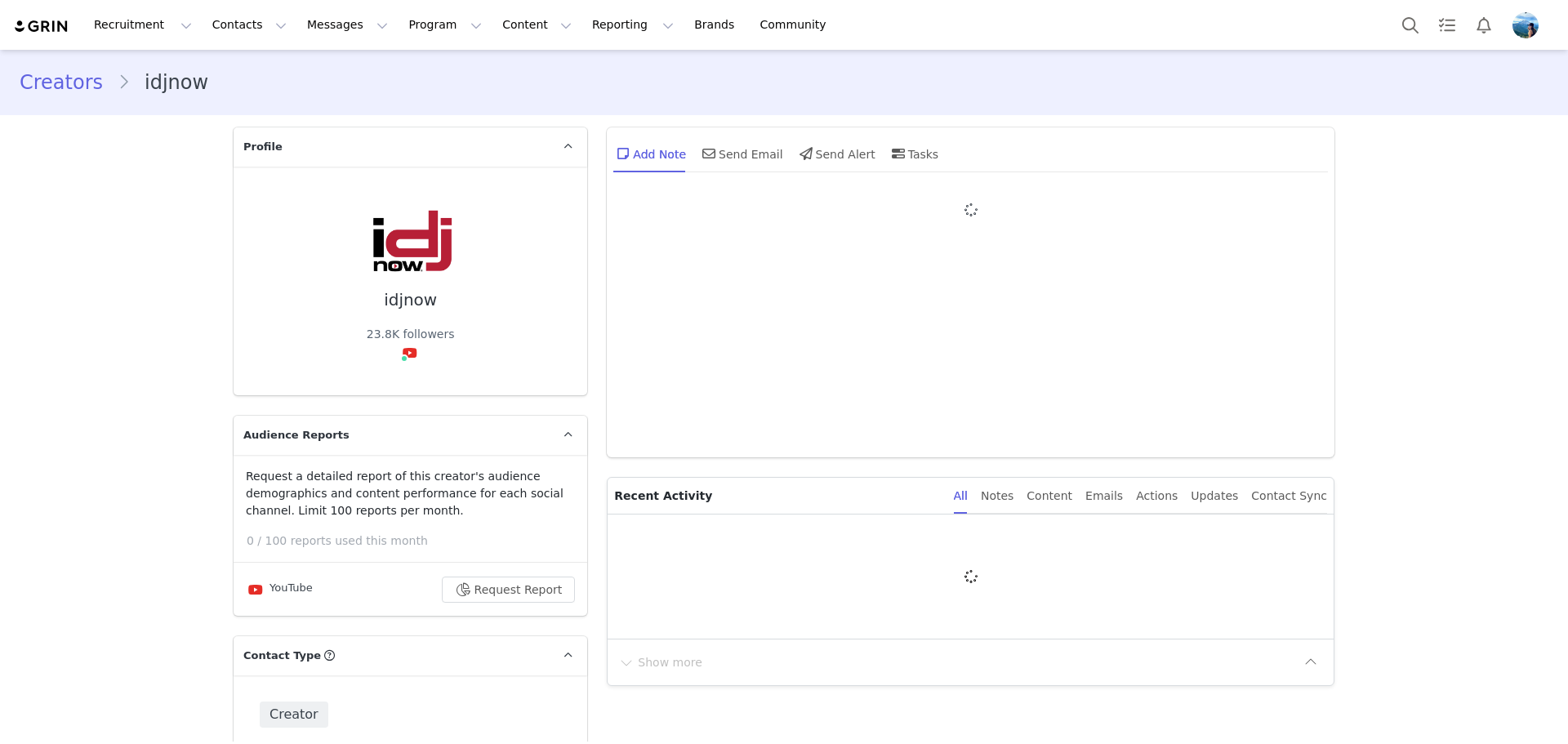
type input "+1 ([GEOGRAPHIC_DATA])"
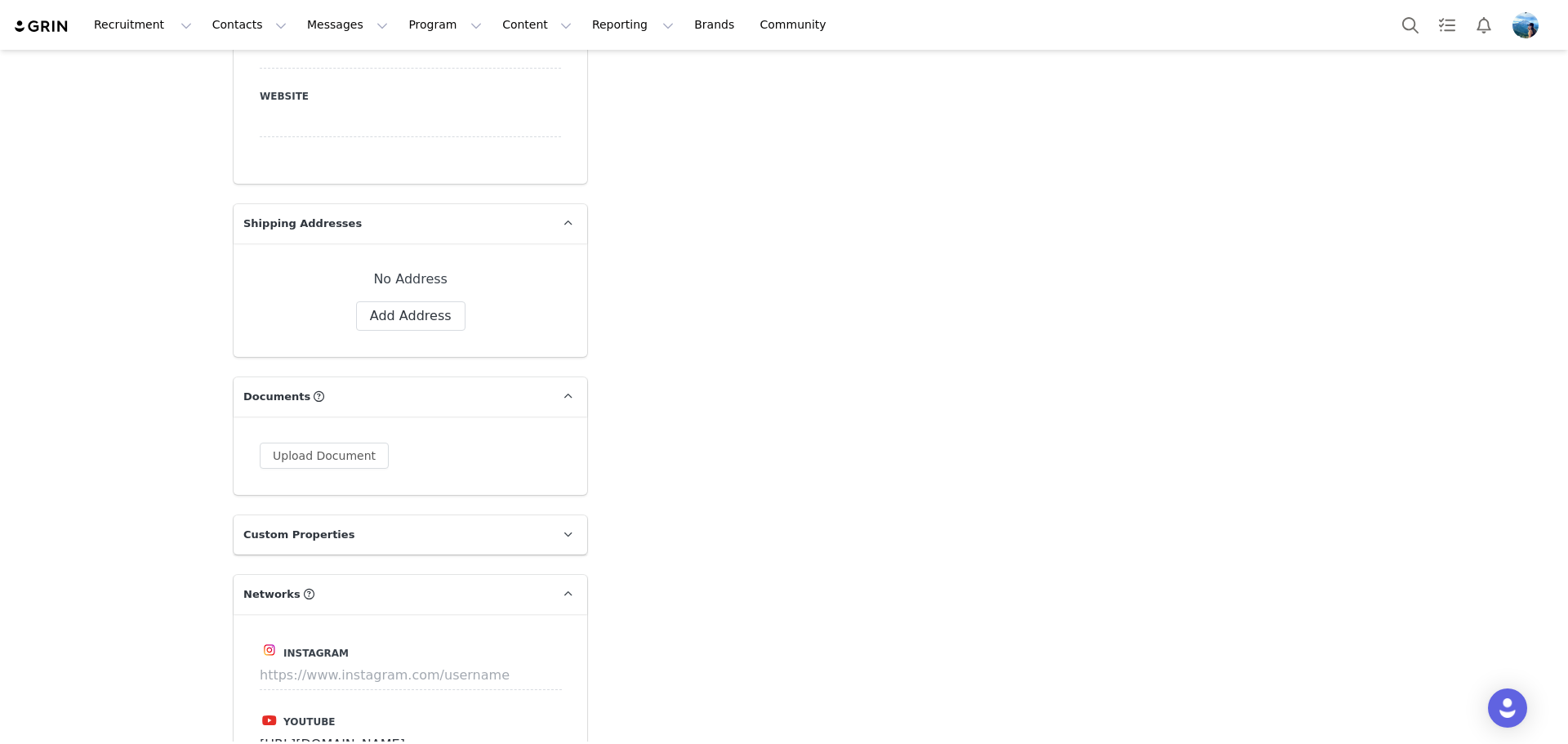
scroll to position [1470, 0]
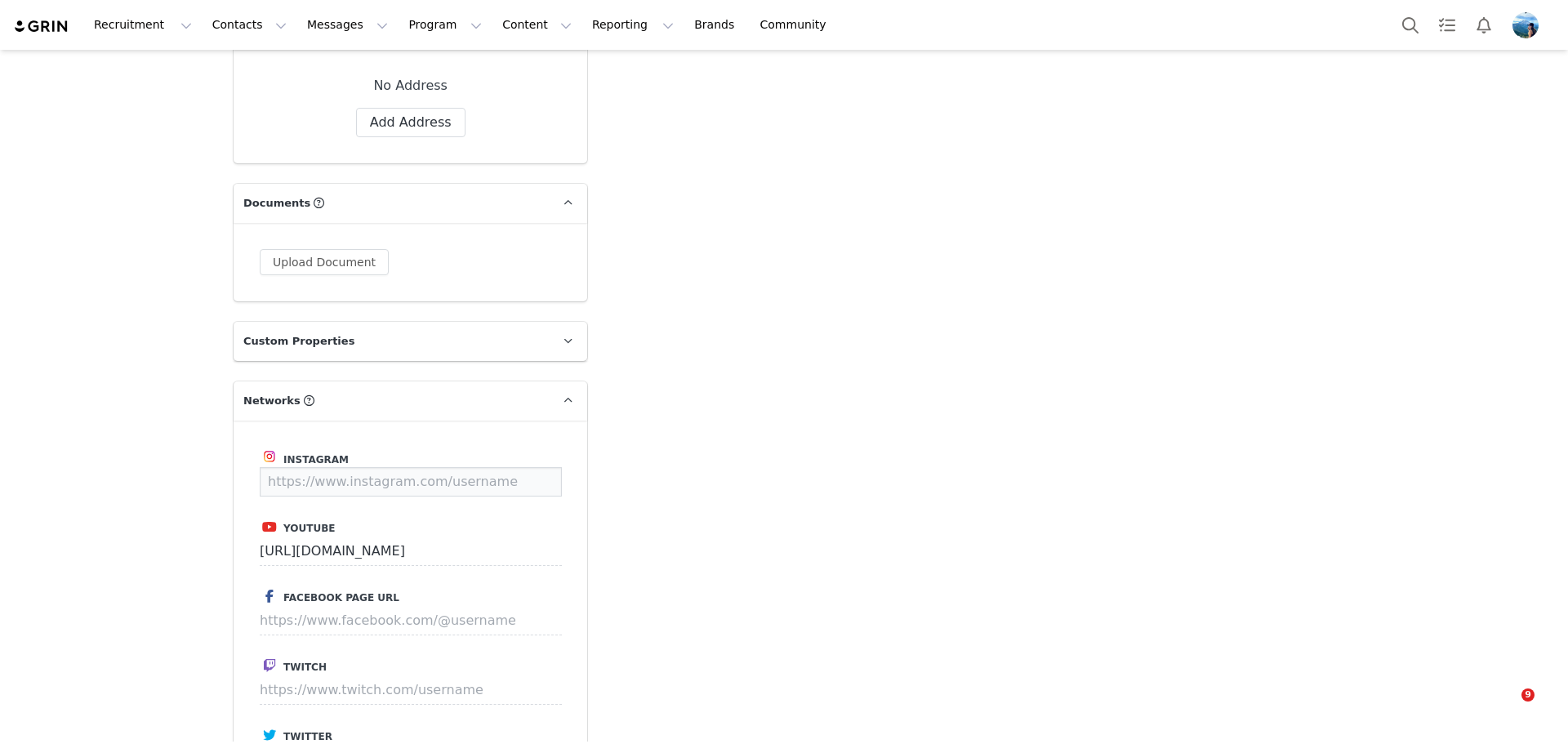
click at [398, 472] on input at bounding box center [411, 481] width 302 height 29
paste input "[URL][DOMAIN_NAME]"
click at [536, 480] on button "Save" at bounding box center [531, 481] width 60 height 29
type input "[URL][DOMAIN_NAME]"
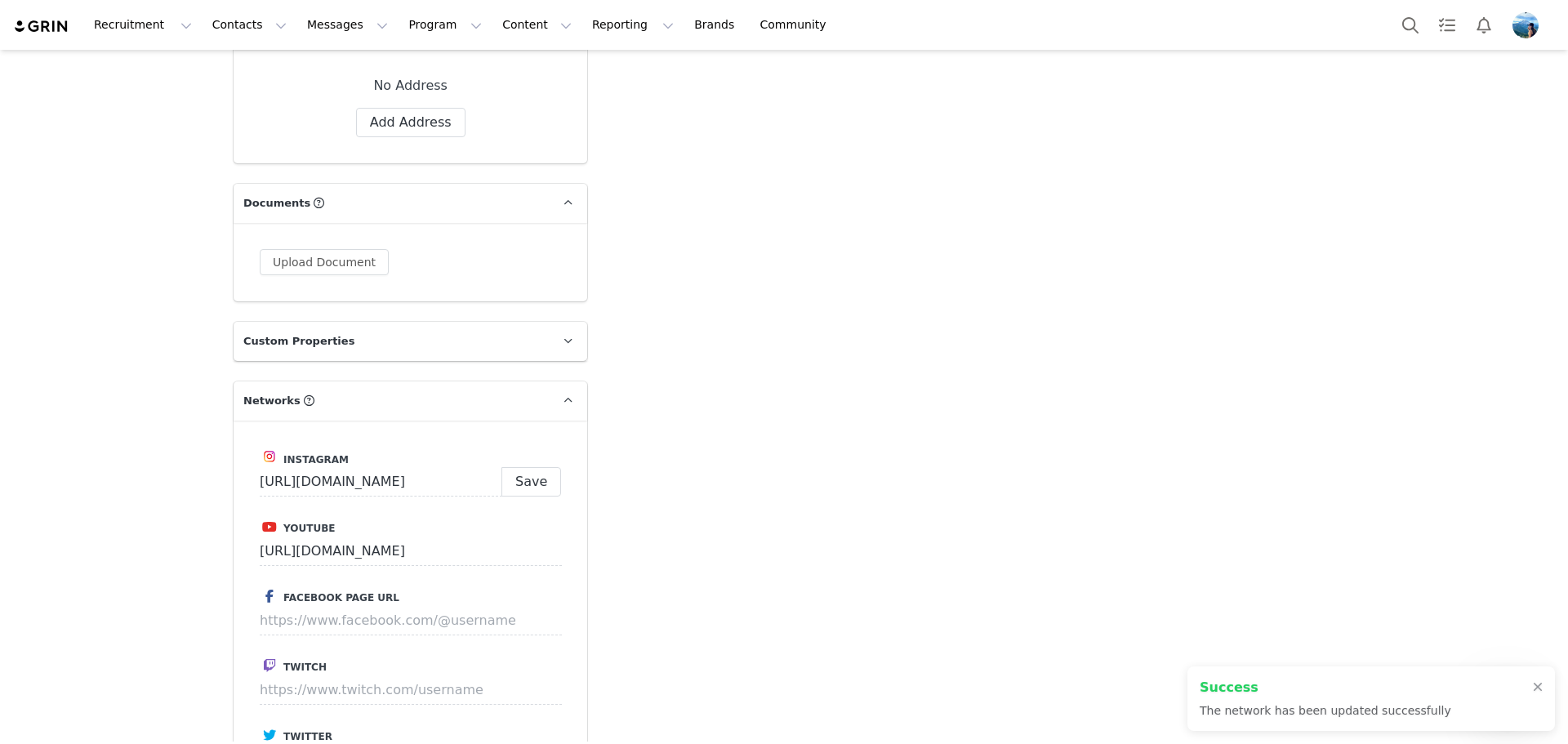
scroll to position [1501, 0]
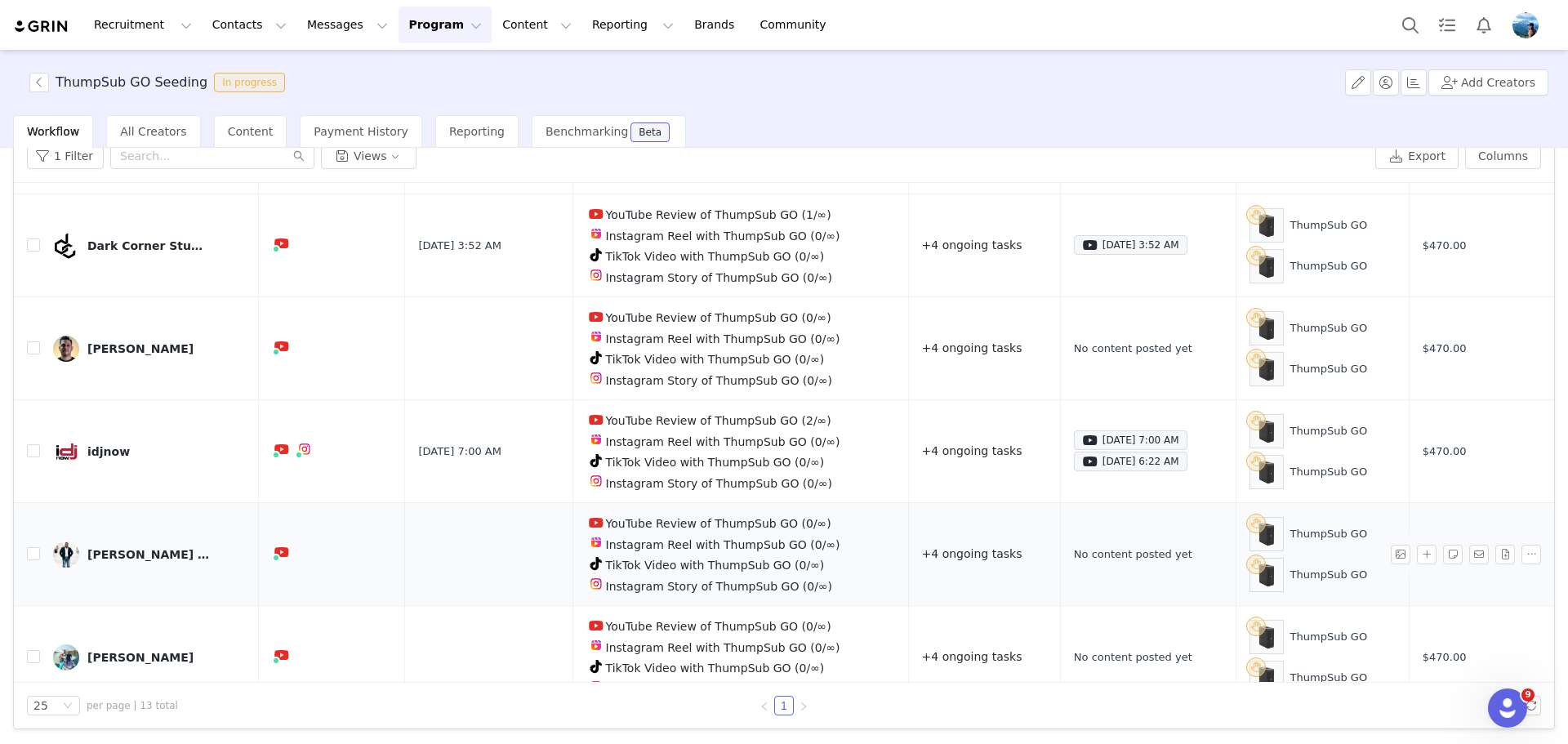
scroll to position [192, 0]
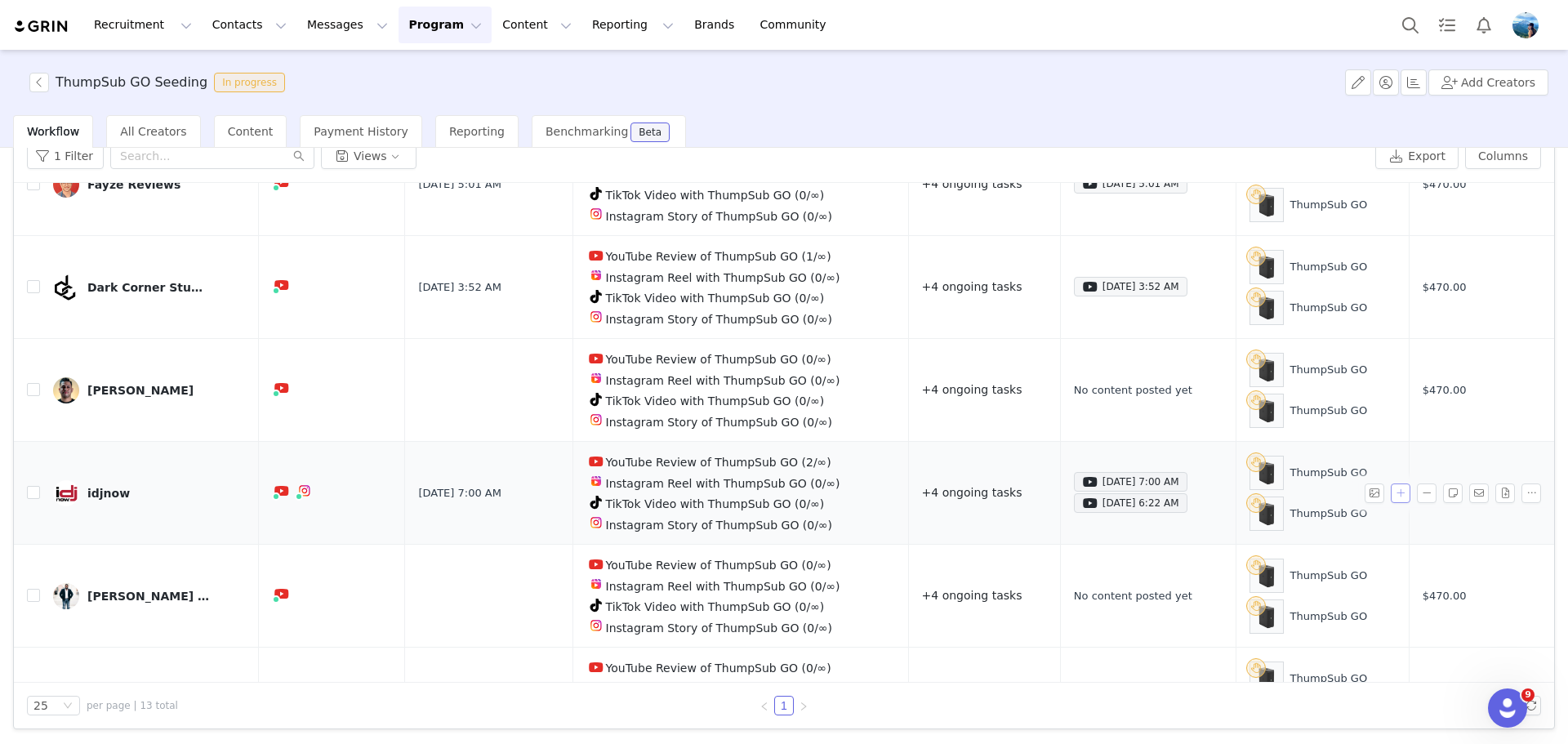
click at [1391, 484] on button "button" at bounding box center [1400, 494] width 19 height 19
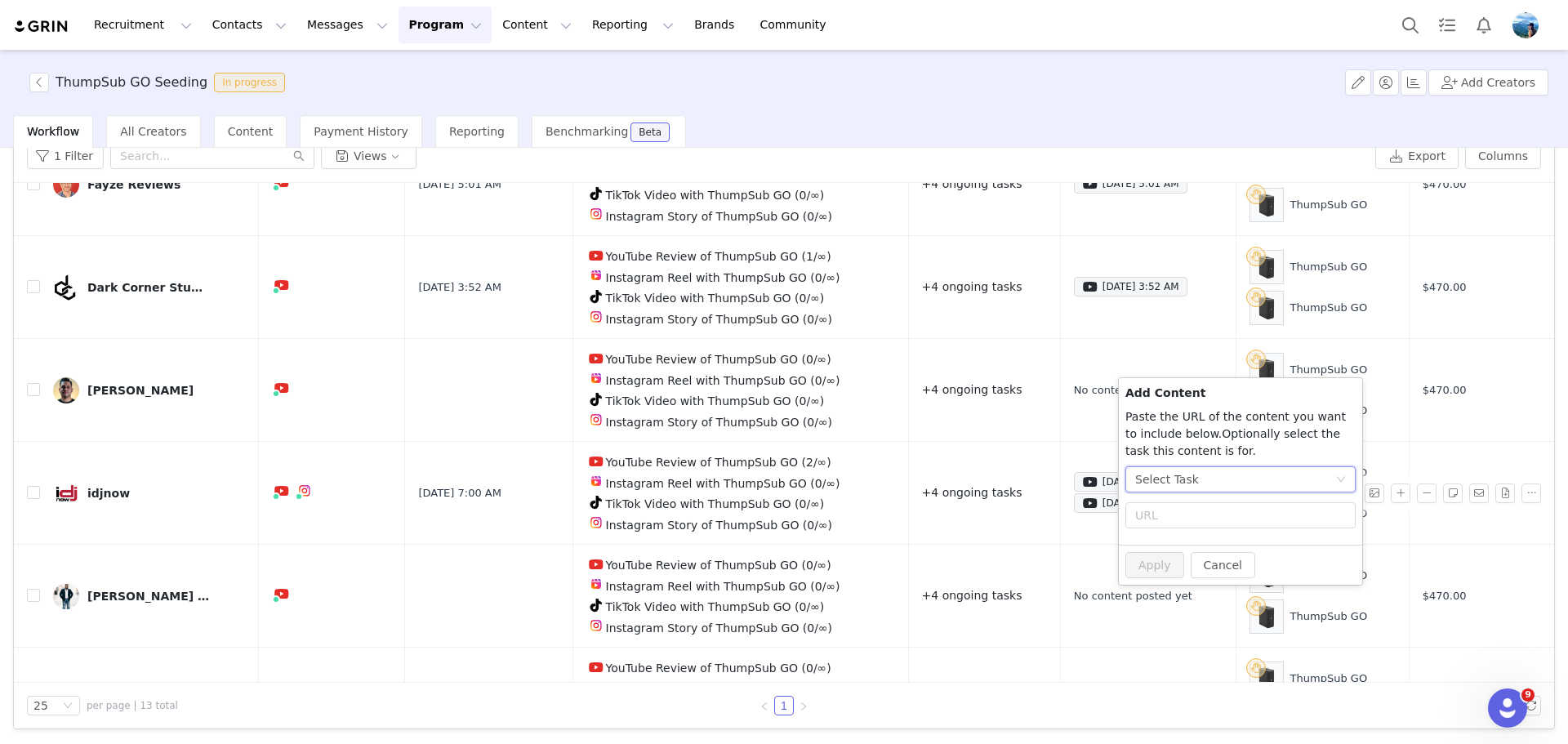
click at [1180, 480] on div "Select Task" at bounding box center [1167, 480] width 64 height 25
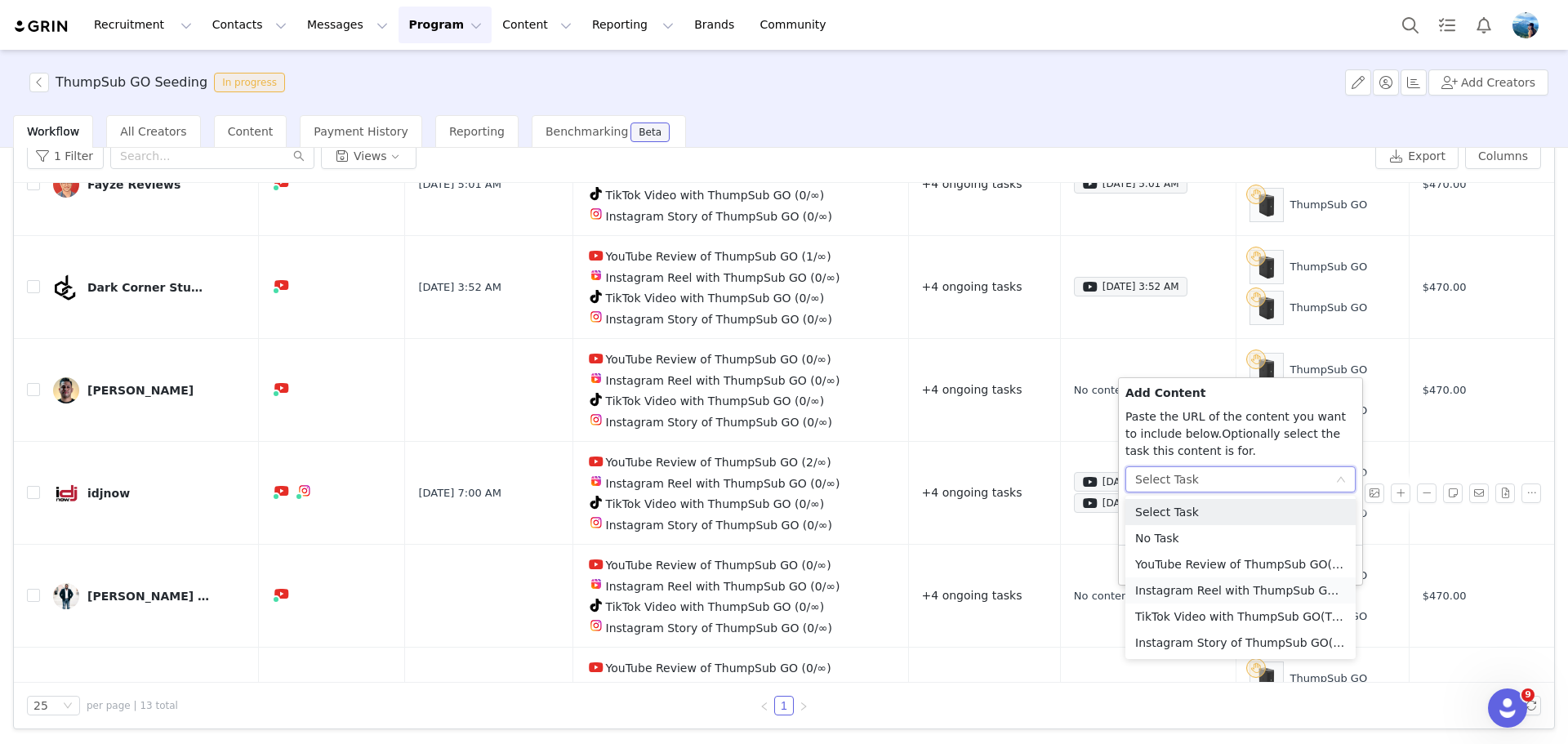
click at [1203, 586] on li "Instagram Reel with ThumpSub GO (Instagram)" at bounding box center [1241, 591] width 230 height 26
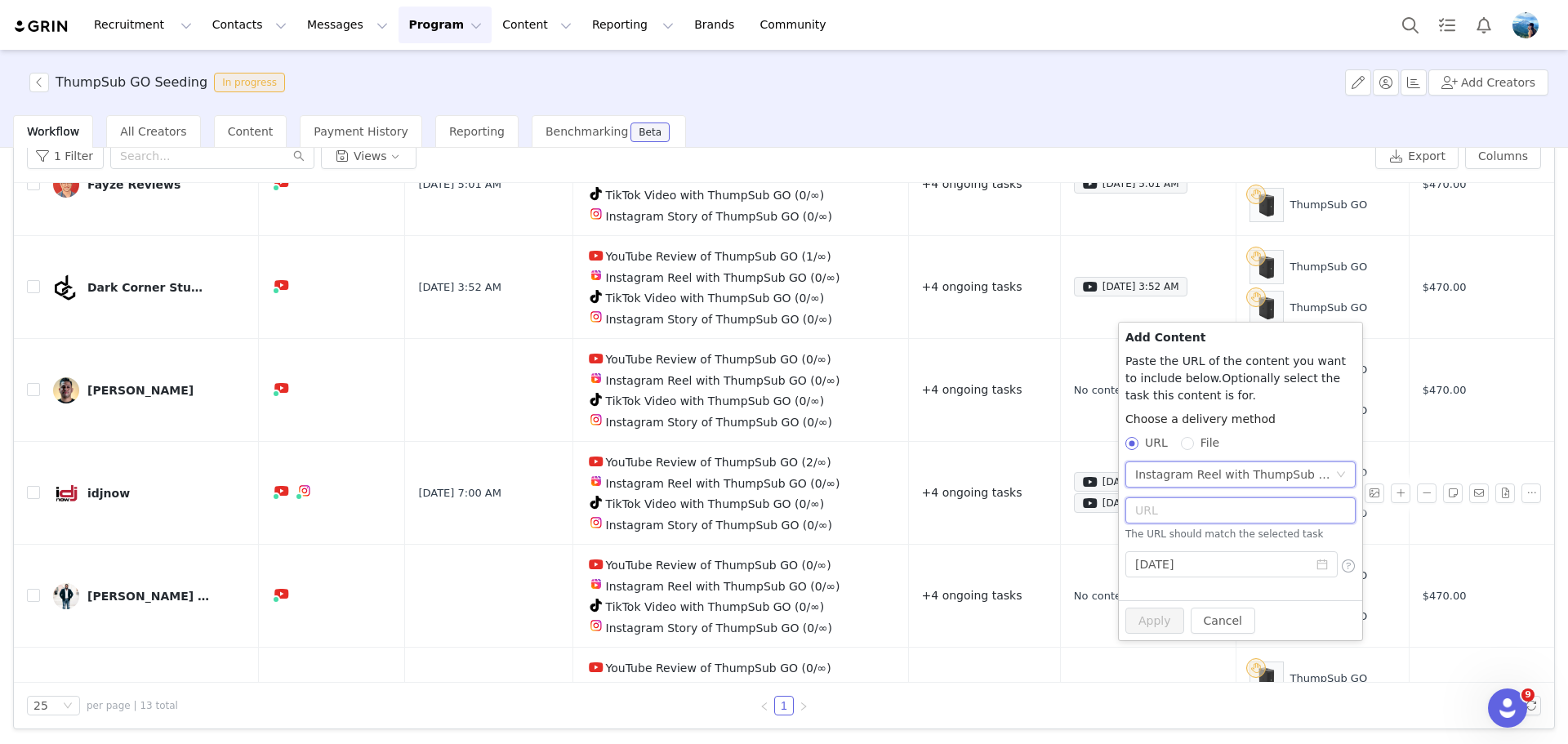
click at [1177, 504] on input "text" at bounding box center [1241, 510] width 230 height 26
paste input "[URL][DOMAIN_NAME]"
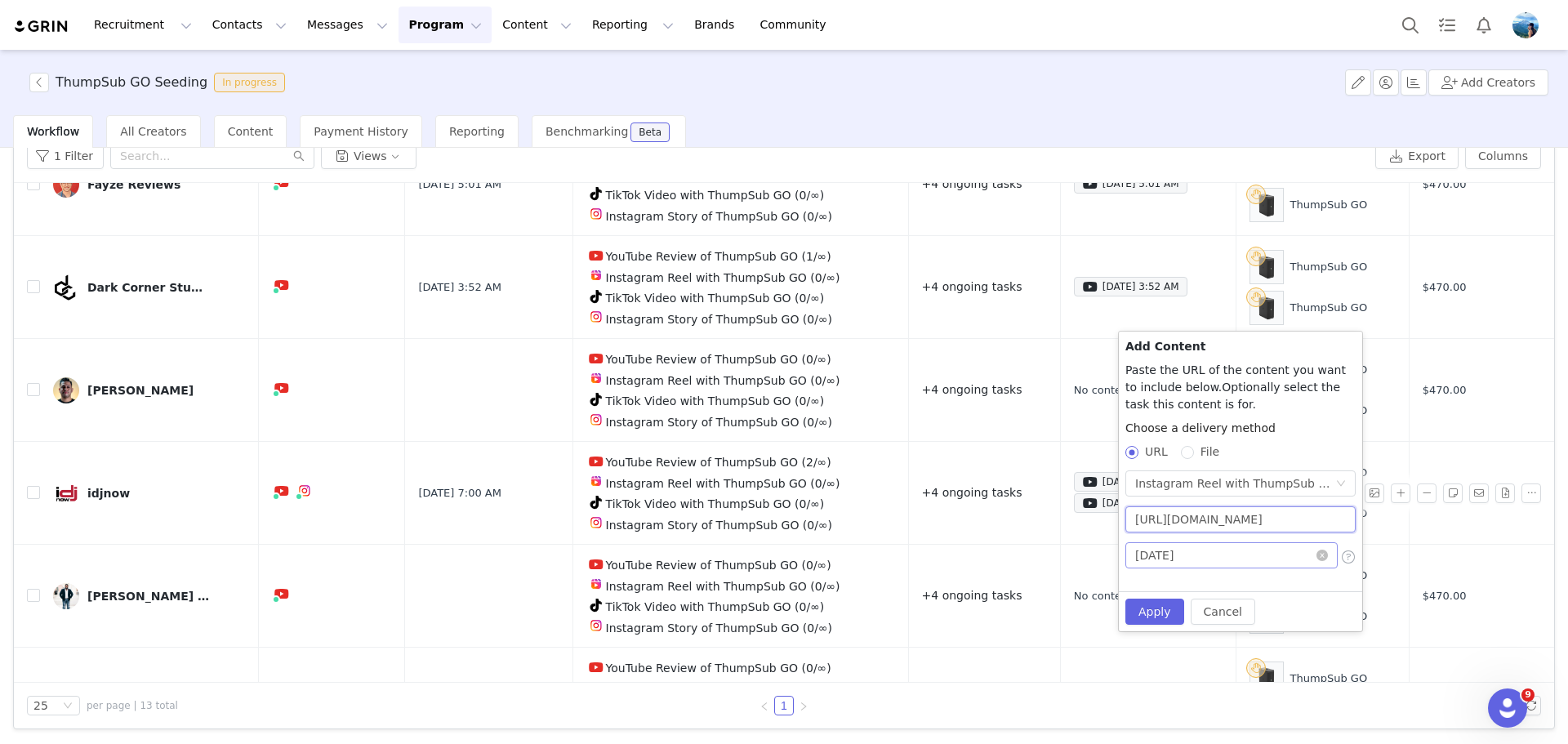
type input "[URL][DOMAIN_NAME]"
click at [1254, 553] on input "[DATE]" at bounding box center [1232, 556] width 212 height 26
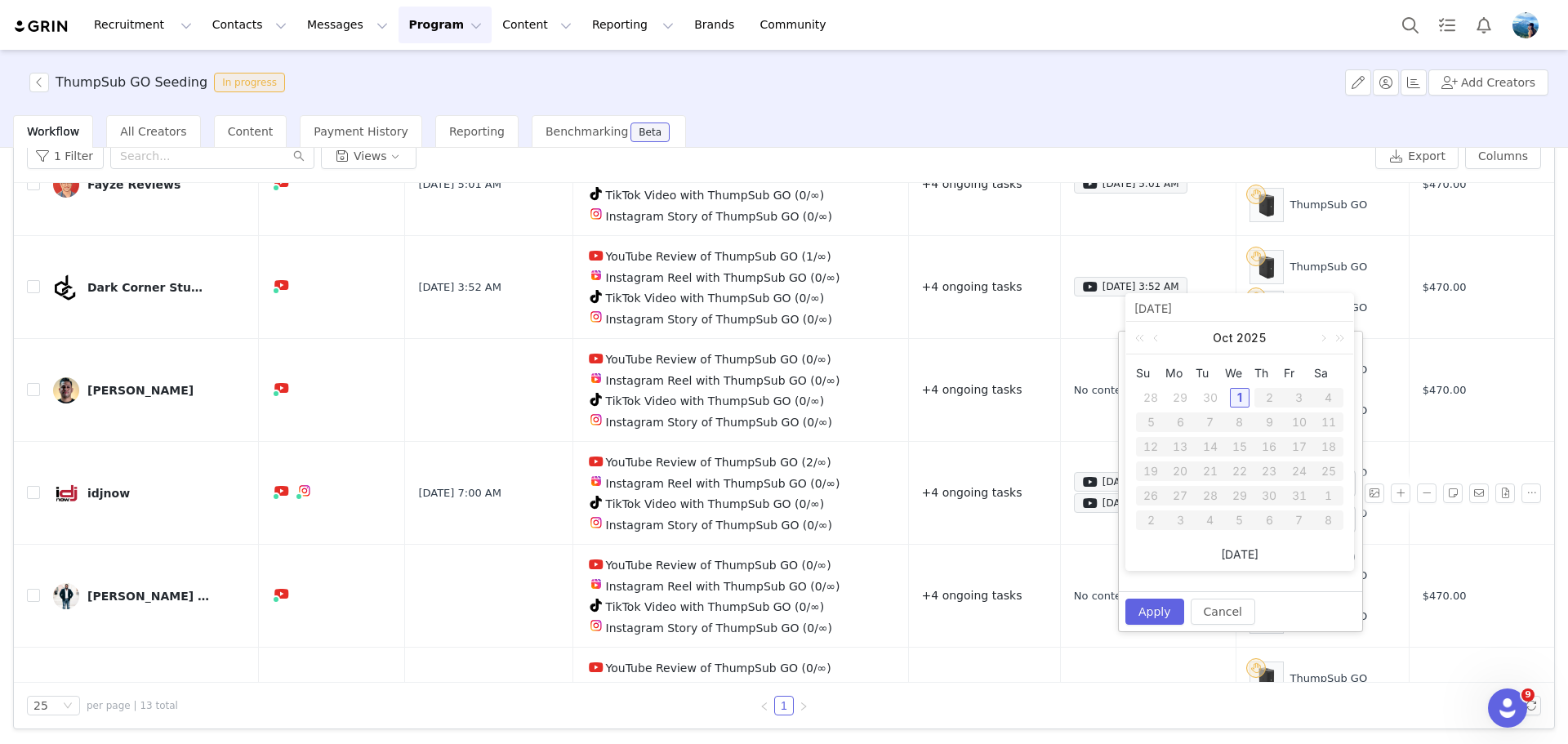
scroll to position [0, 0]
click at [1154, 332] on link at bounding box center [1157, 337] width 15 height 33
click at [1266, 472] on div "25" at bounding box center [1269, 472] width 19 height 19
type input "[DATE]"
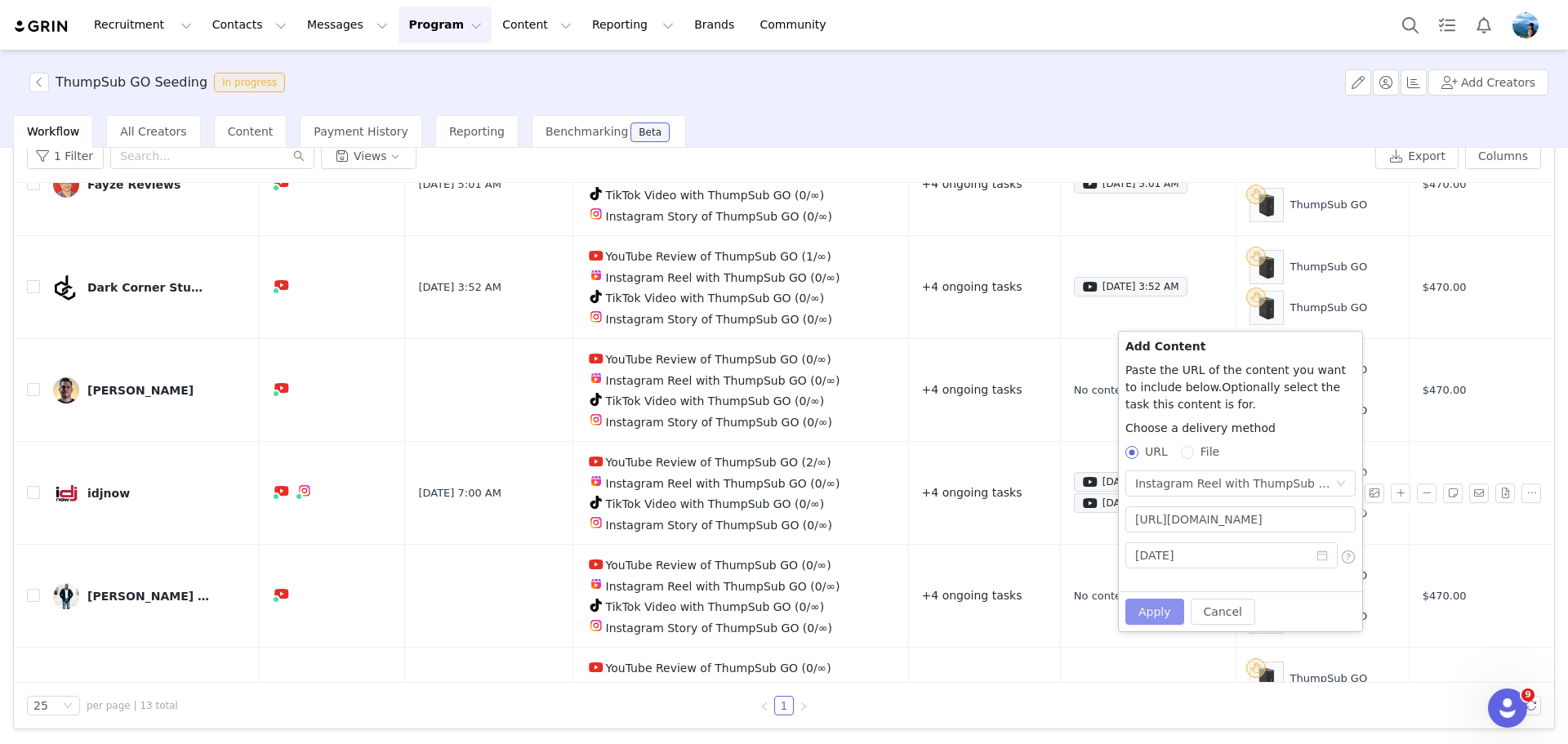
click at [1157, 611] on button "Apply" at bounding box center [1154, 612] width 59 height 26
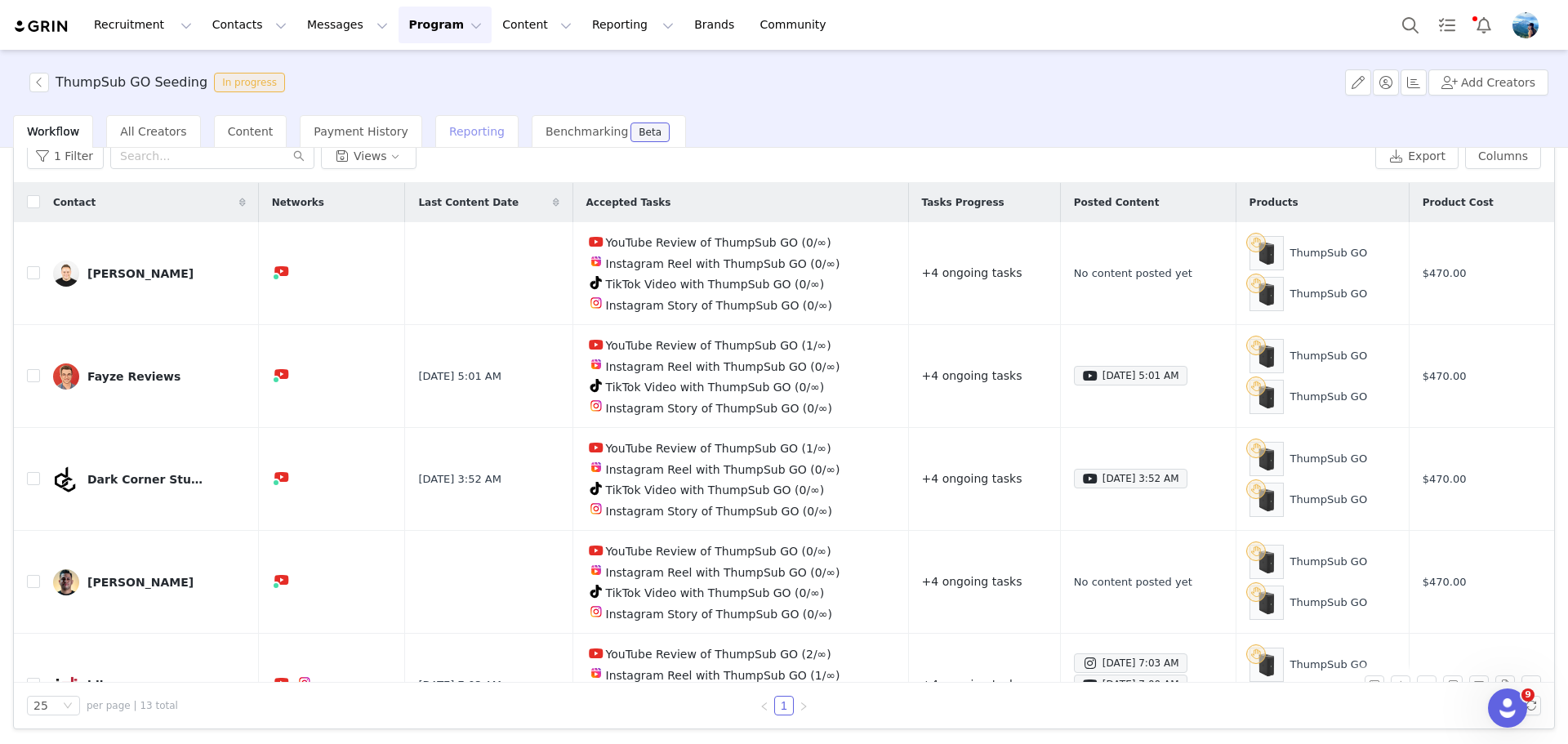
click at [450, 133] on span "Reporting" at bounding box center [477, 131] width 55 height 13
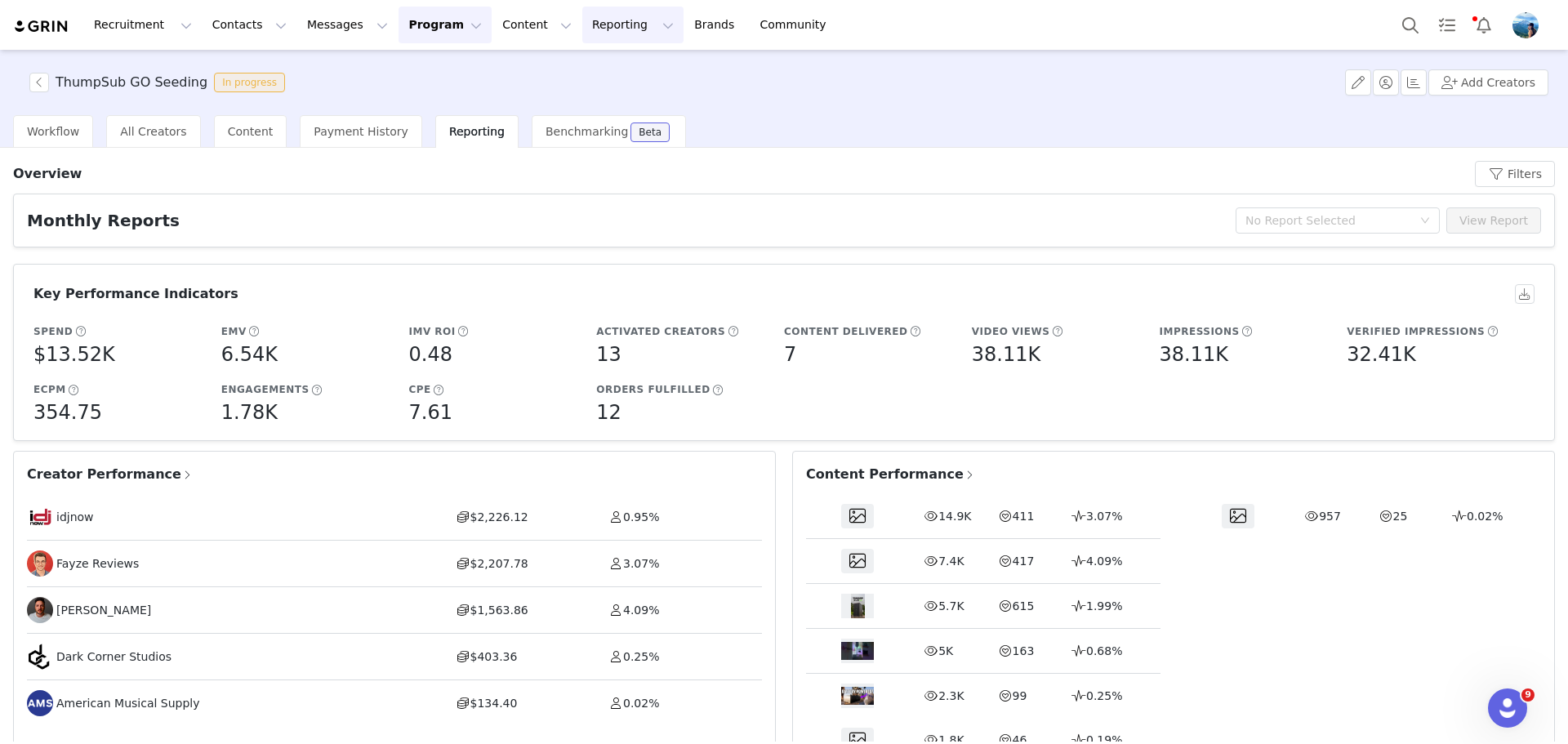
drag, startPoint x: 584, startPoint y: 25, endPoint x: 579, endPoint y: 13, distance: 13.0
click at [583, 22] on button "Reporting Reporting" at bounding box center [632, 25] width 101 height 37
click at [493, 30] on button "Content Content" at bounding box center [536, 25] width 89 height 37
click at [499, 132] on p "Social Listening" at bounding box center [500, 133] width 90 height 18
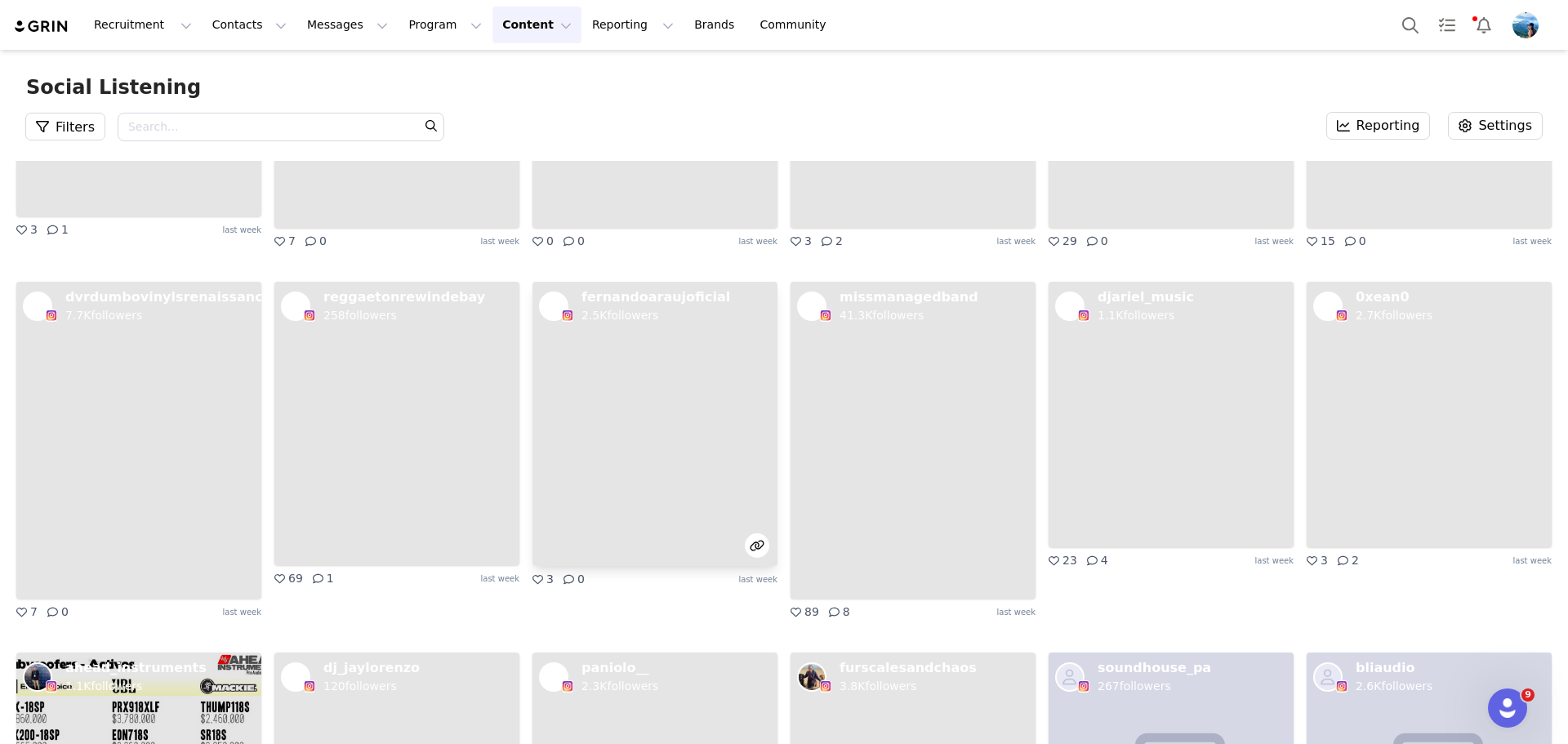
scroll to position [9193, 0]
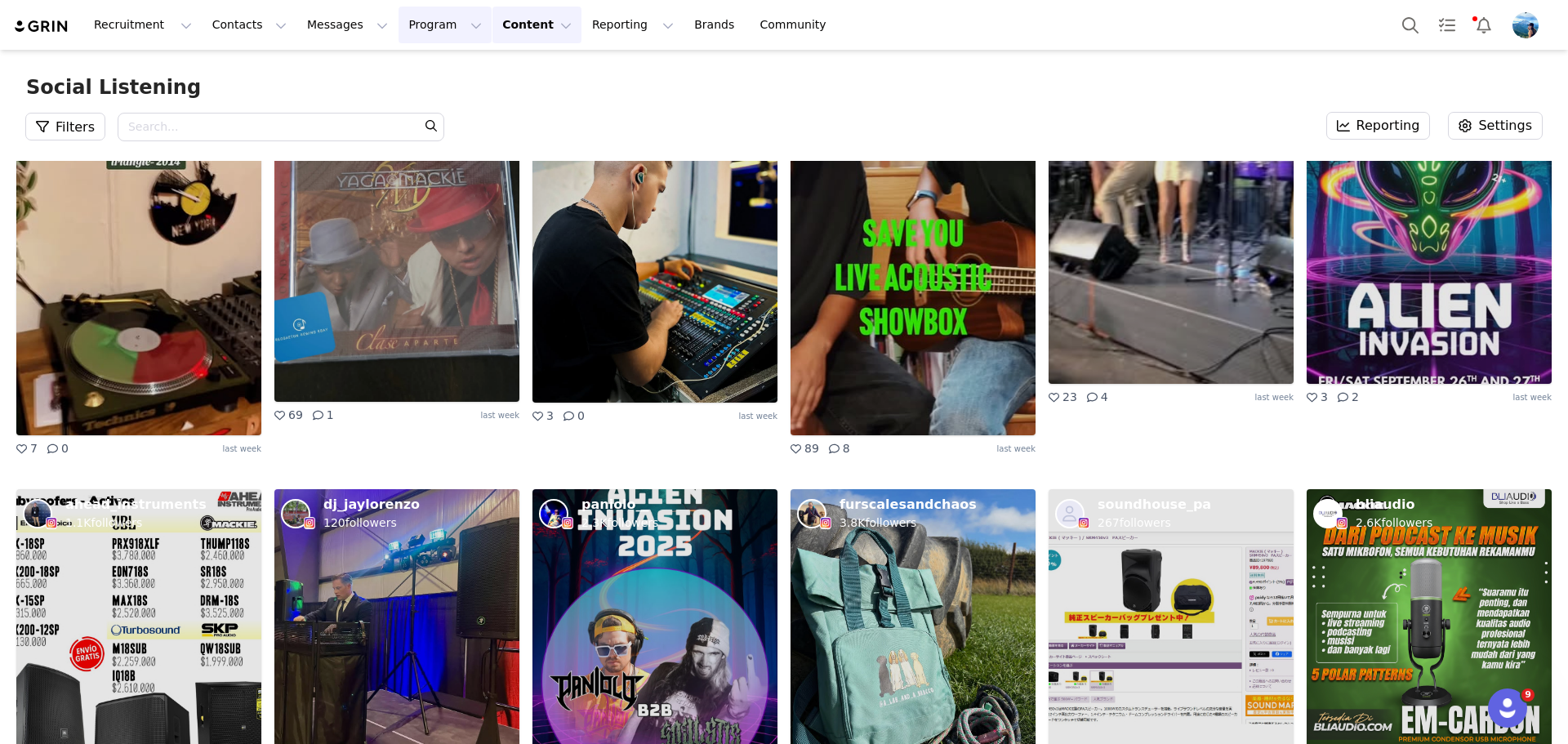
click at [406, 28] on button "Program Program" at bounding box center [445, 25] width 93 height 37
click at [411, 55] on div "Activations Partnerships Payments Affiliates" at bounding box center [422, 118] width 131 height 135
click at [410, 69] on p "Activations" at bounding box center [403, 73] width 63 height 18
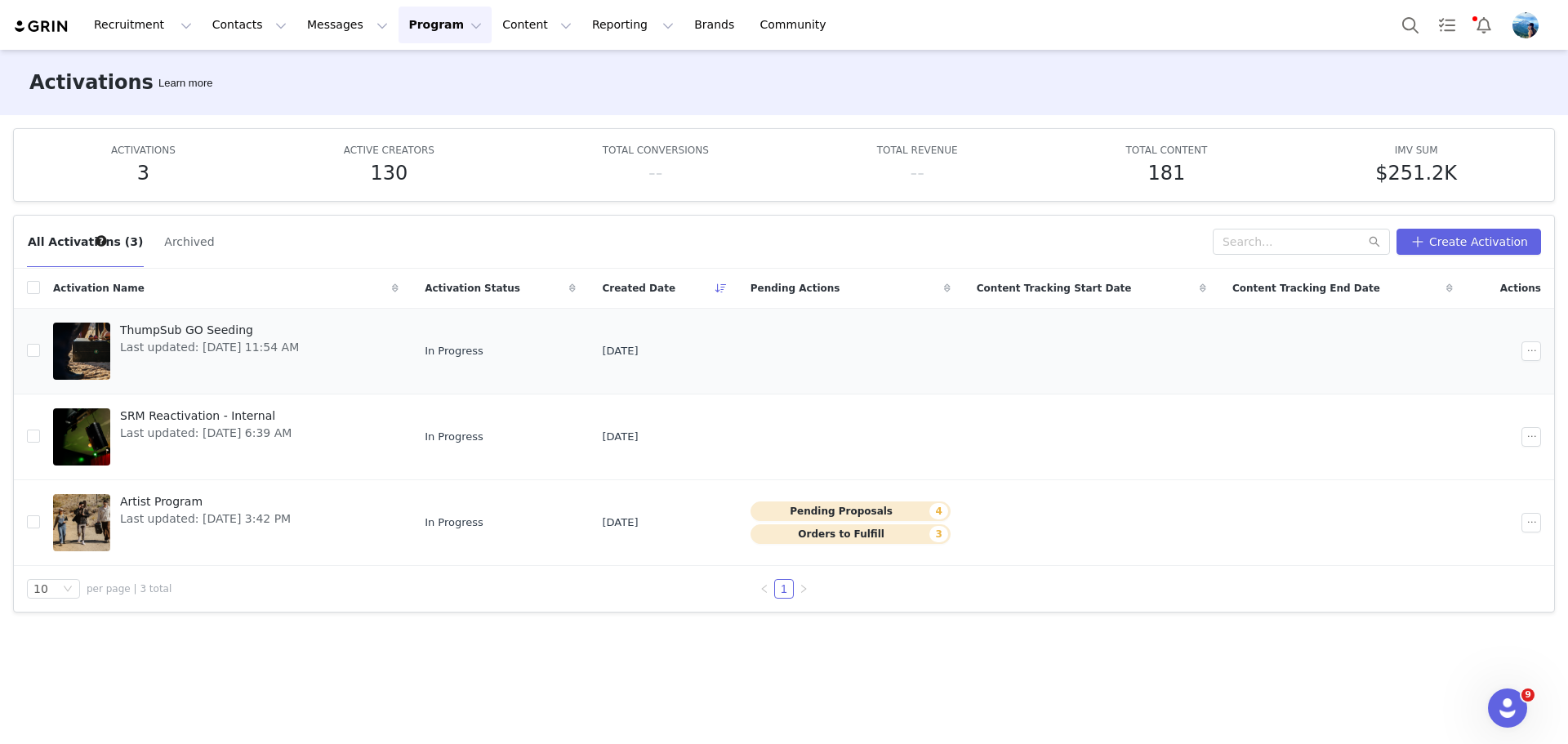
click at [212, 327] on span "ThumpSub GO Seeding" at bounding box center [210, 330] width 179 height 18
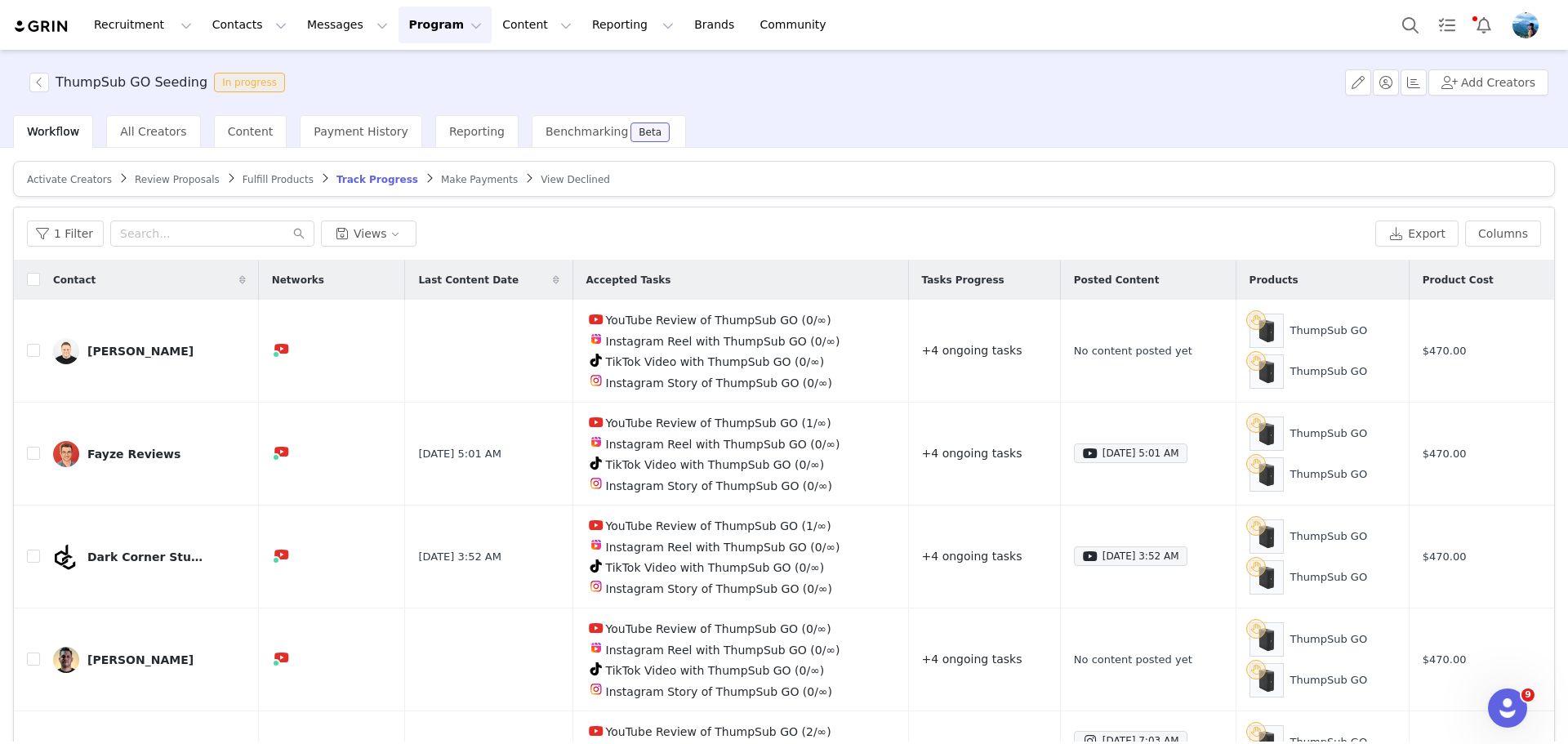
click at [441, 174] on span "Make Payments" at bounding box center [478, 179] width 76 height 11
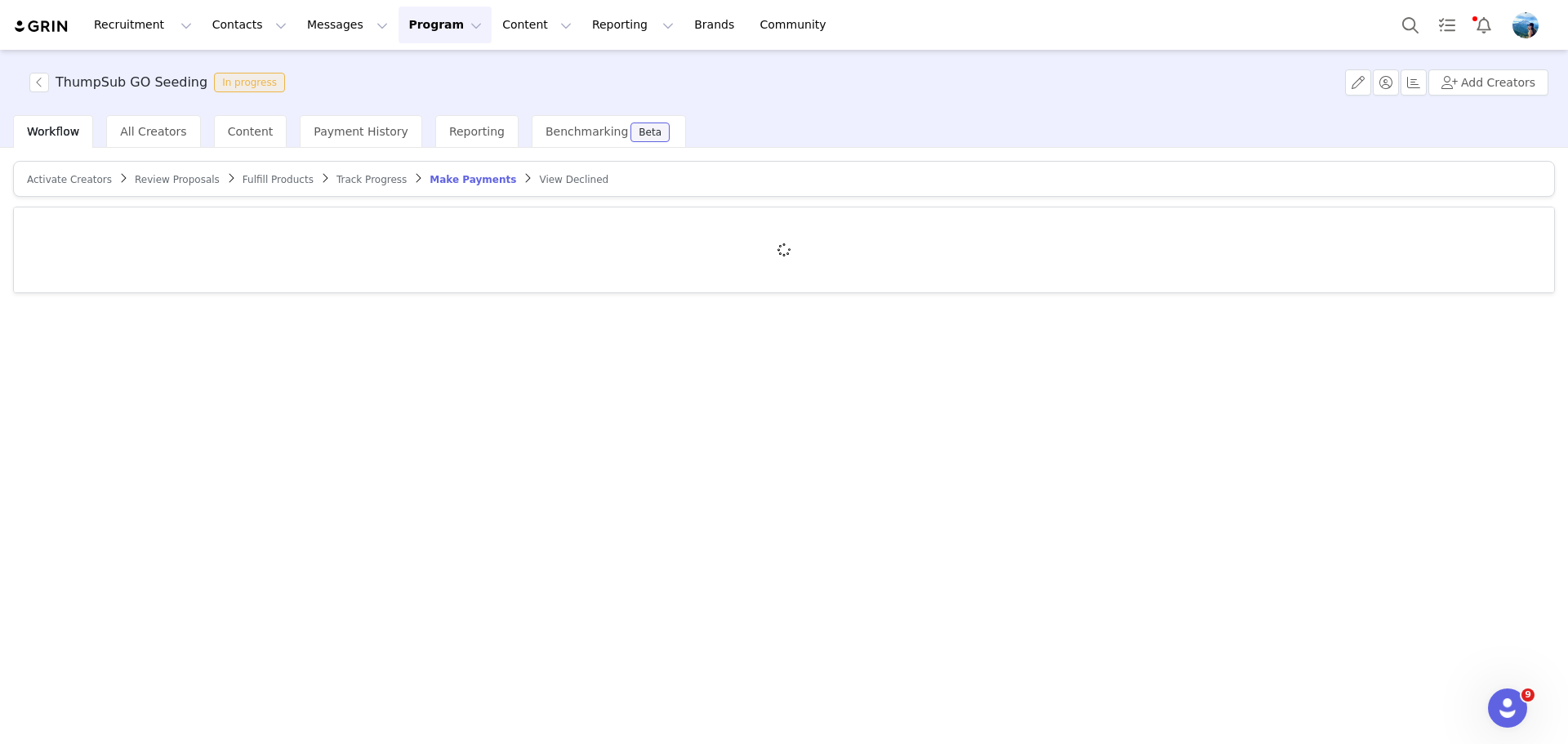
click at [533, 170] on article "Activate Creators Review Proposals Fulfill Products Track Progress Make Payment…" at bounding box center [784, 178] width 1542 height 36
click at [539, 179] on span "View Declined" at bounding box center [573, 179] width 69 height 11
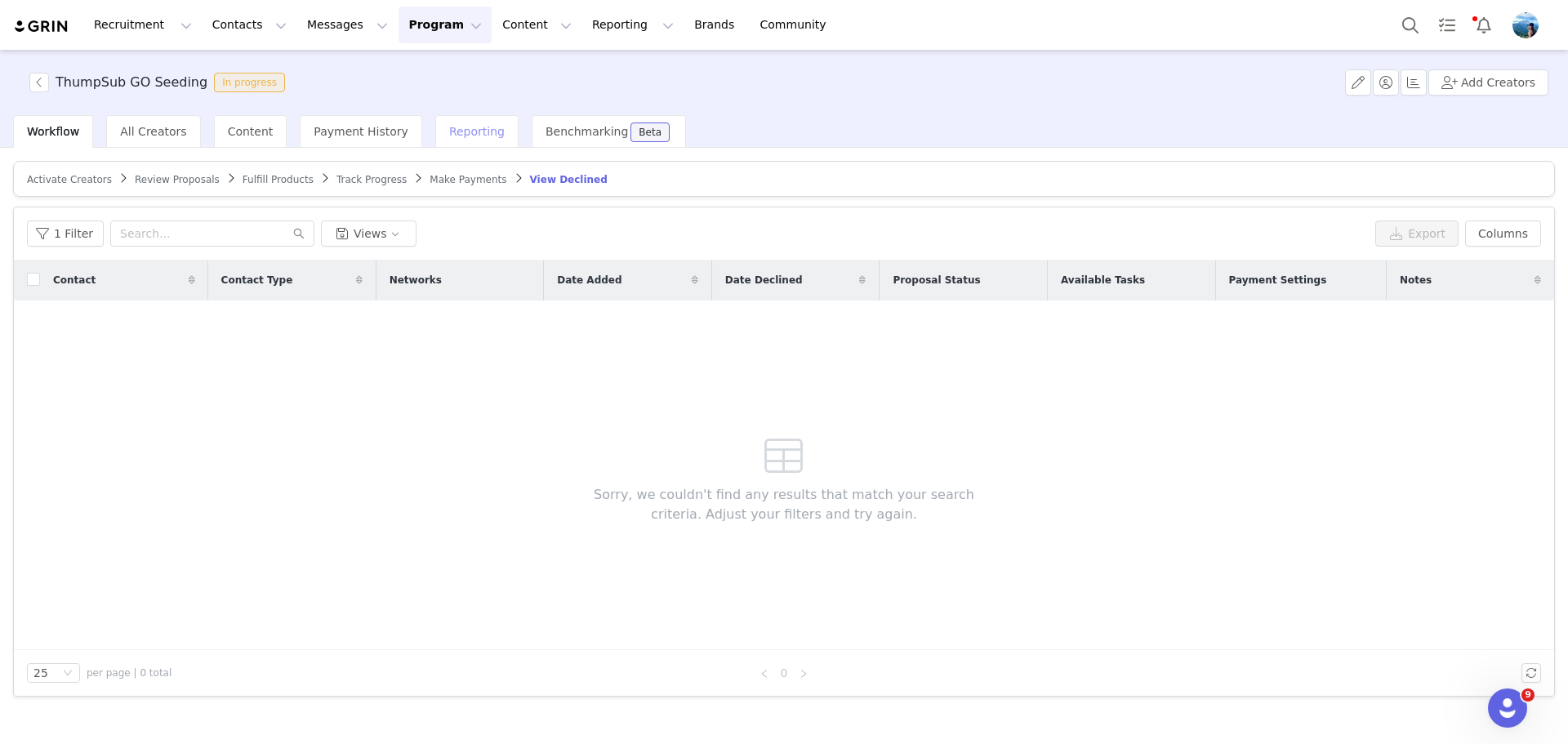
click at [450, 133] on span "Reporting" at bounding box center [477, 131] width 55 height 13
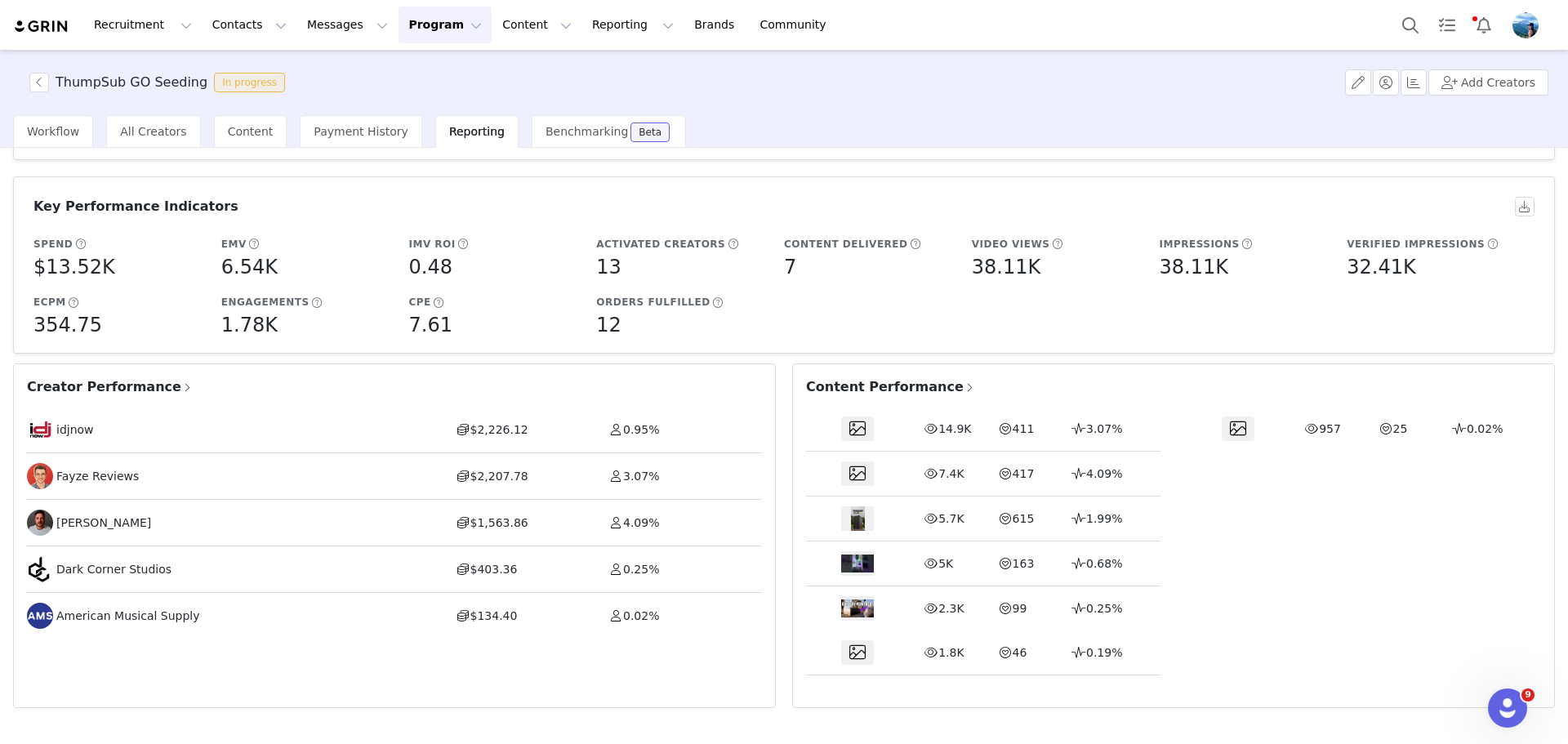
scroll to position [88, 0]
click at [895, 391] on span "Content Performance" at bounding box center [890, 387] width 169 height 19
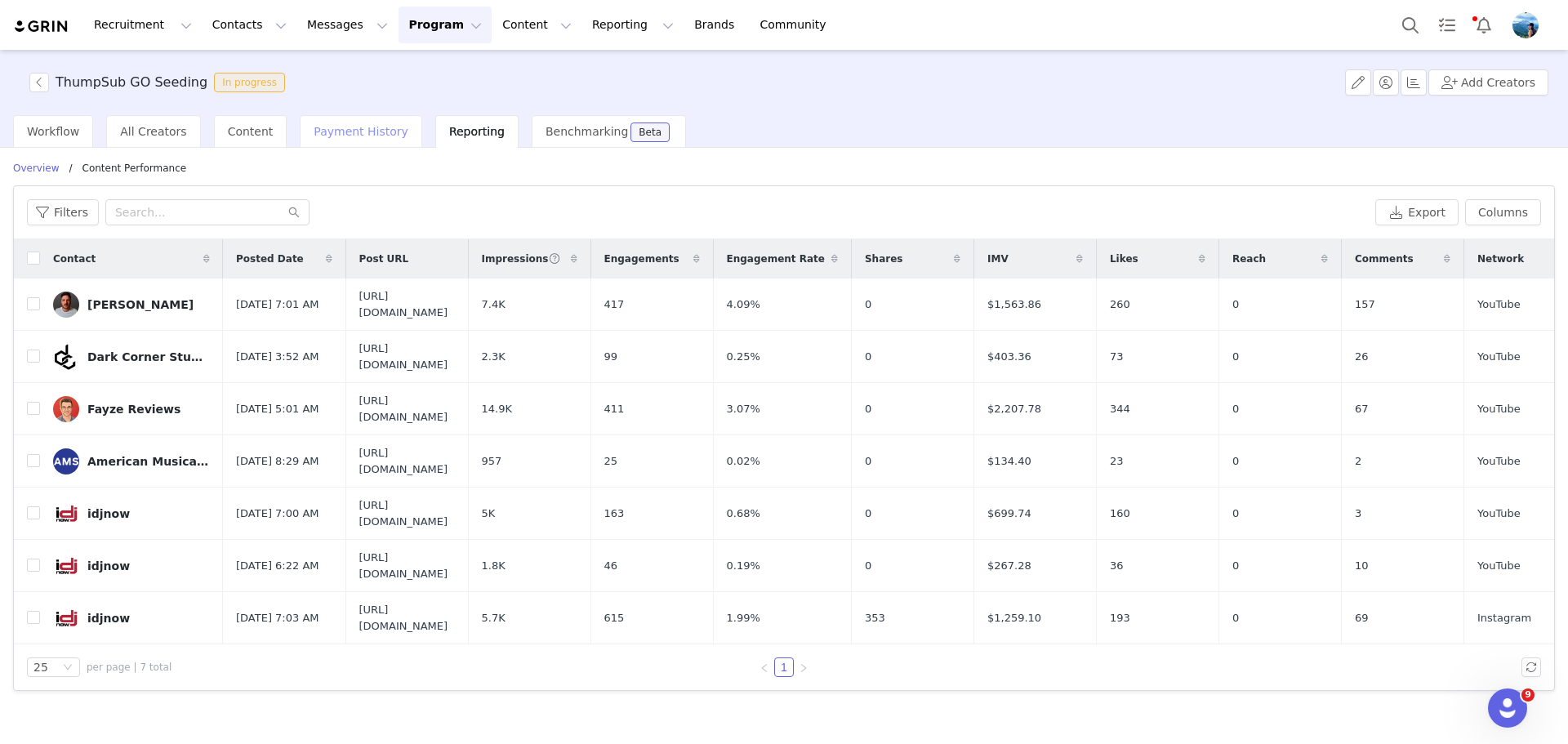
click at [388, 129] on div "Payment History" at bounding box center [361, 131] width 123 height 33
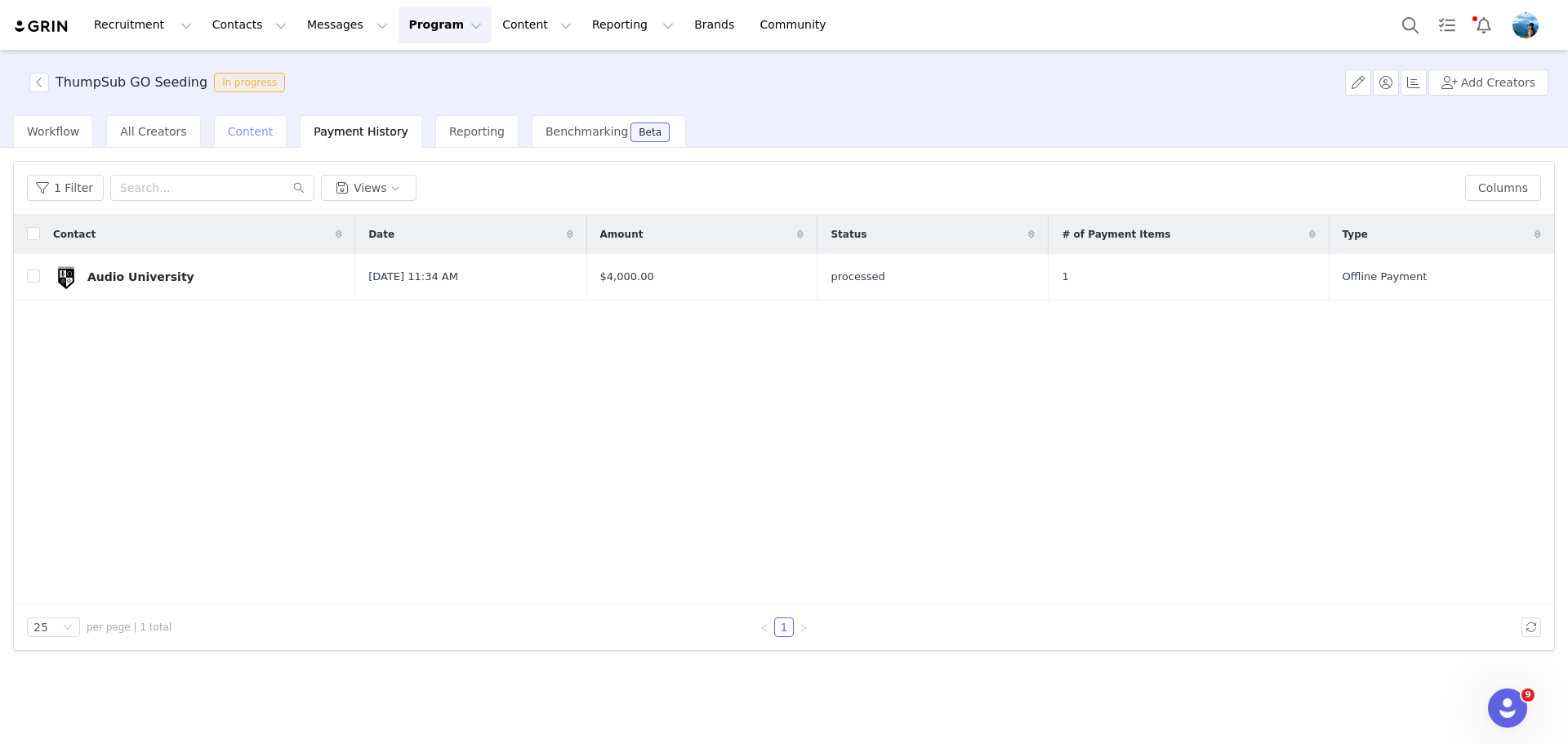
click at [229, 135] on span "Content" at bounding box center [251, 131] width 46 height 13
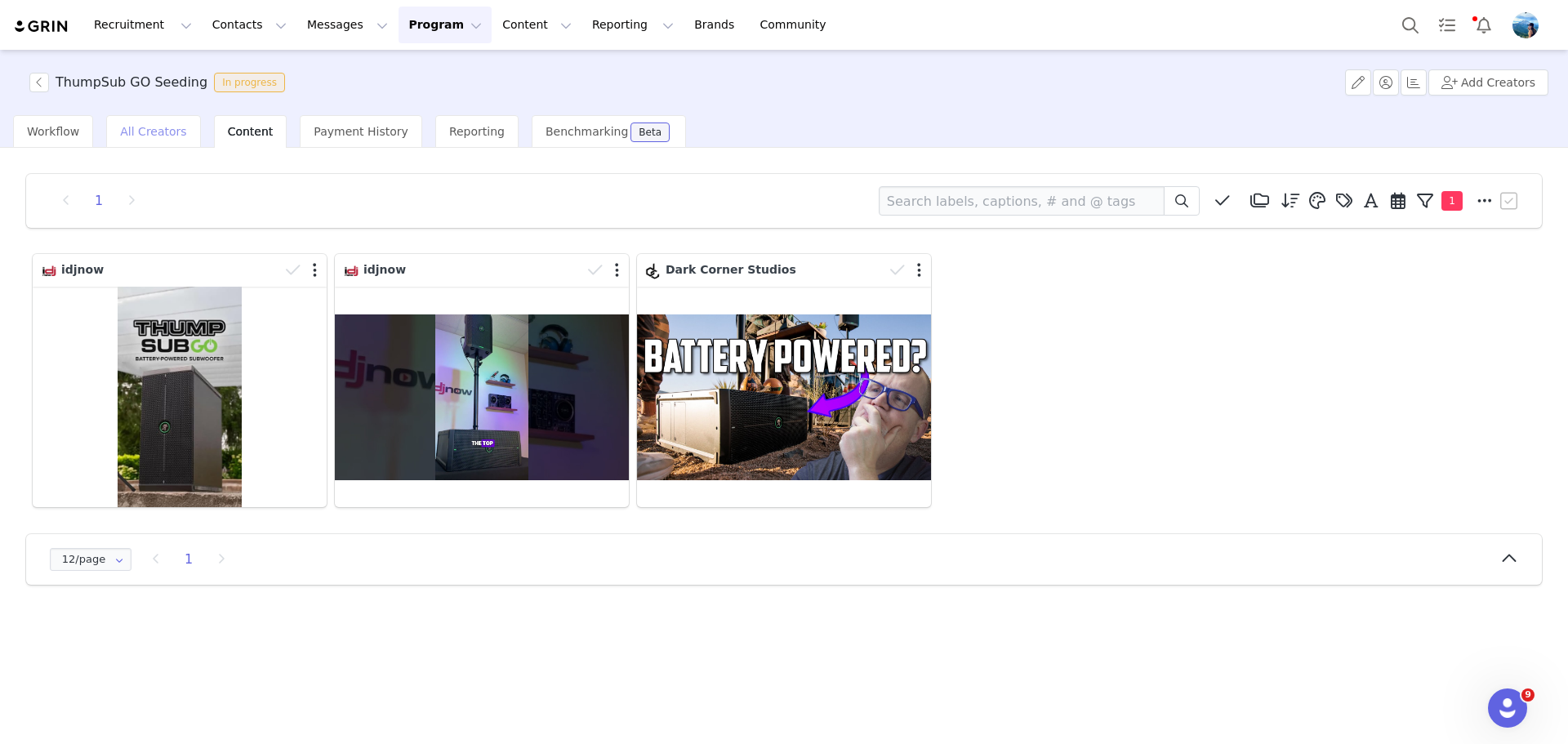
click at [143, 135] on span "All Creators" at bounding box center [153, 131] width 66 height 13
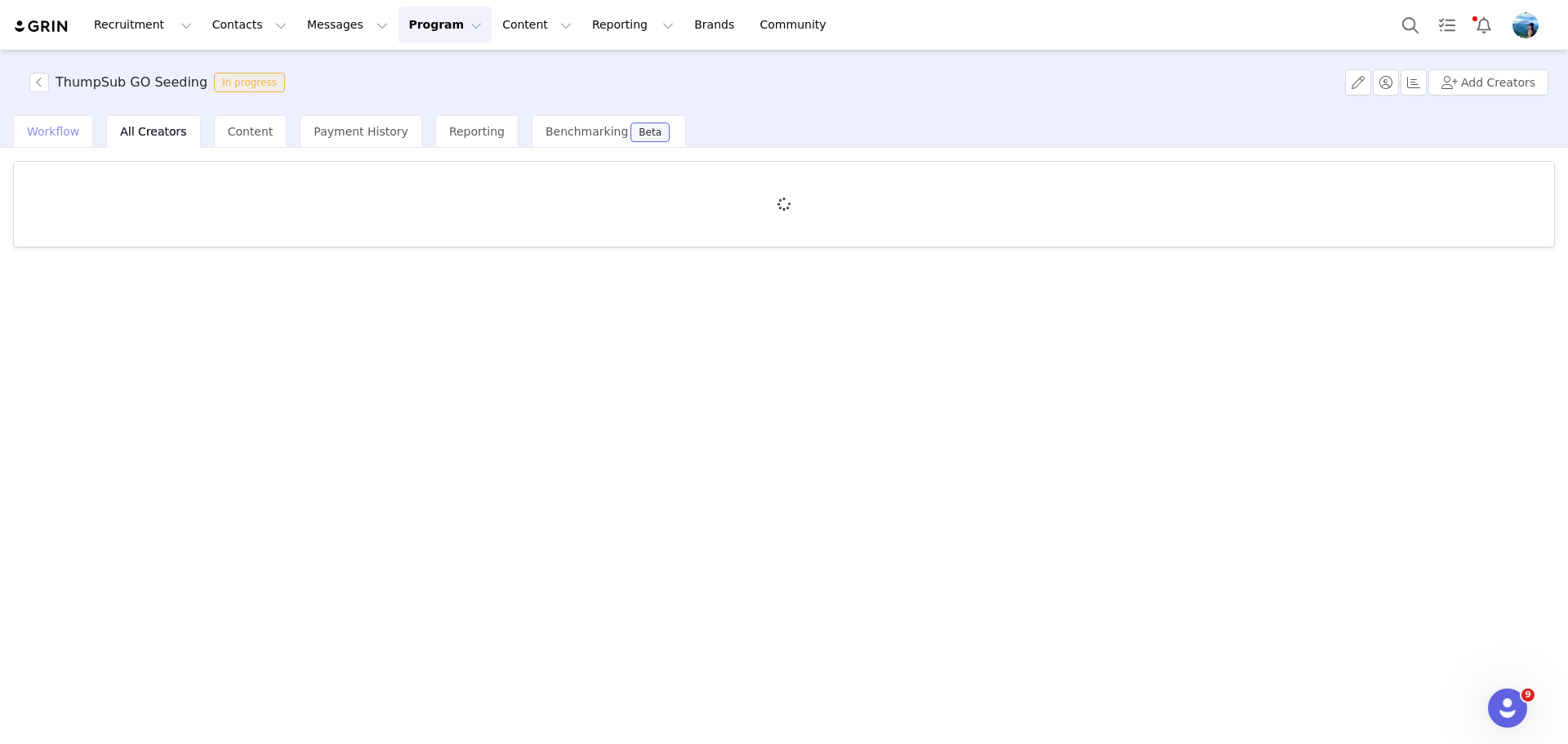
click at [70, 134] on span "Workflow" at bounding box center [54, 131] width 53 height 13
click at [66, 174] on span "Activate Creators" at bounding box center [69, 179] width 85 height 11
click at [348, 181] on span "Track Progress" at bounding box center [383, 179] width 70 height 11
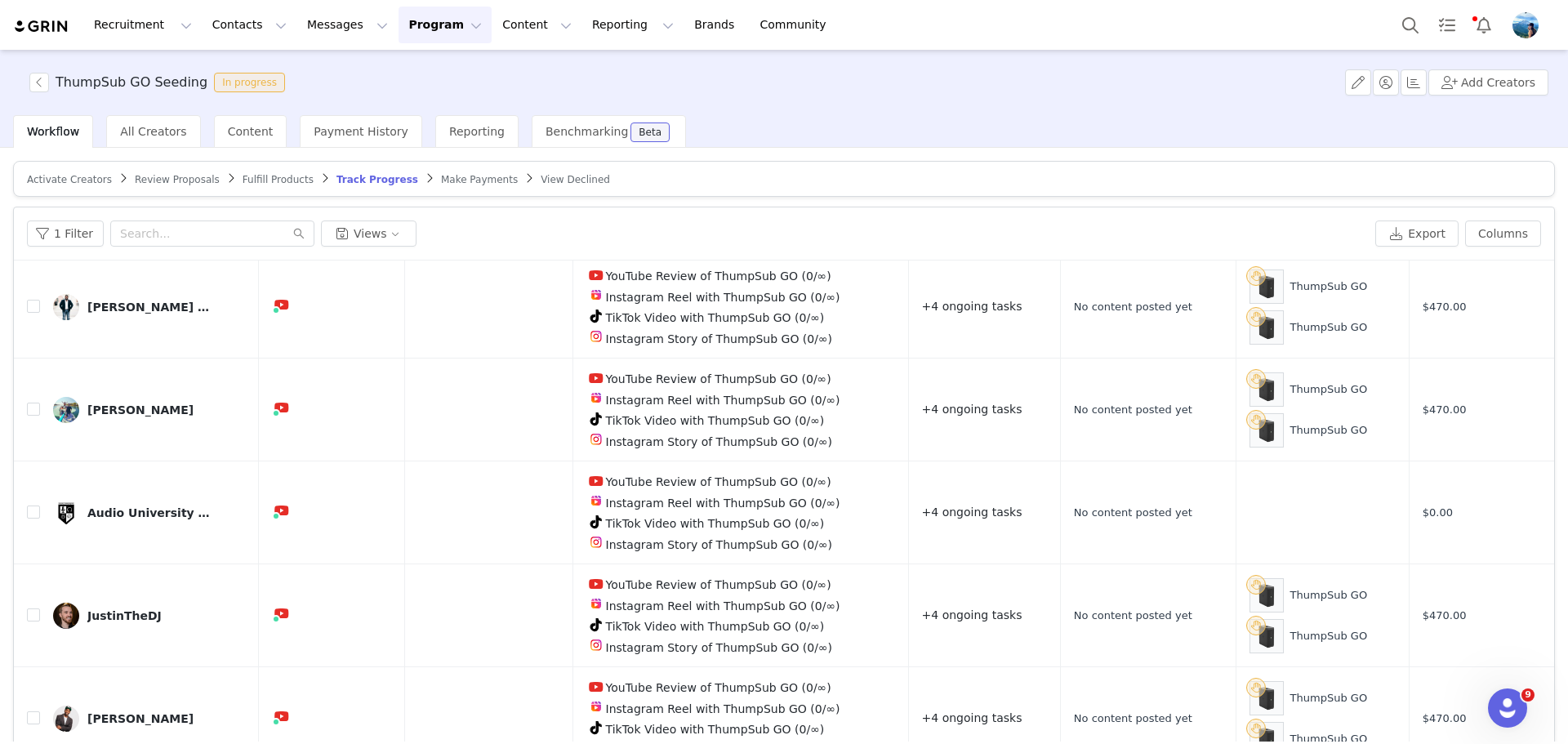
scroll to position [654, 0]
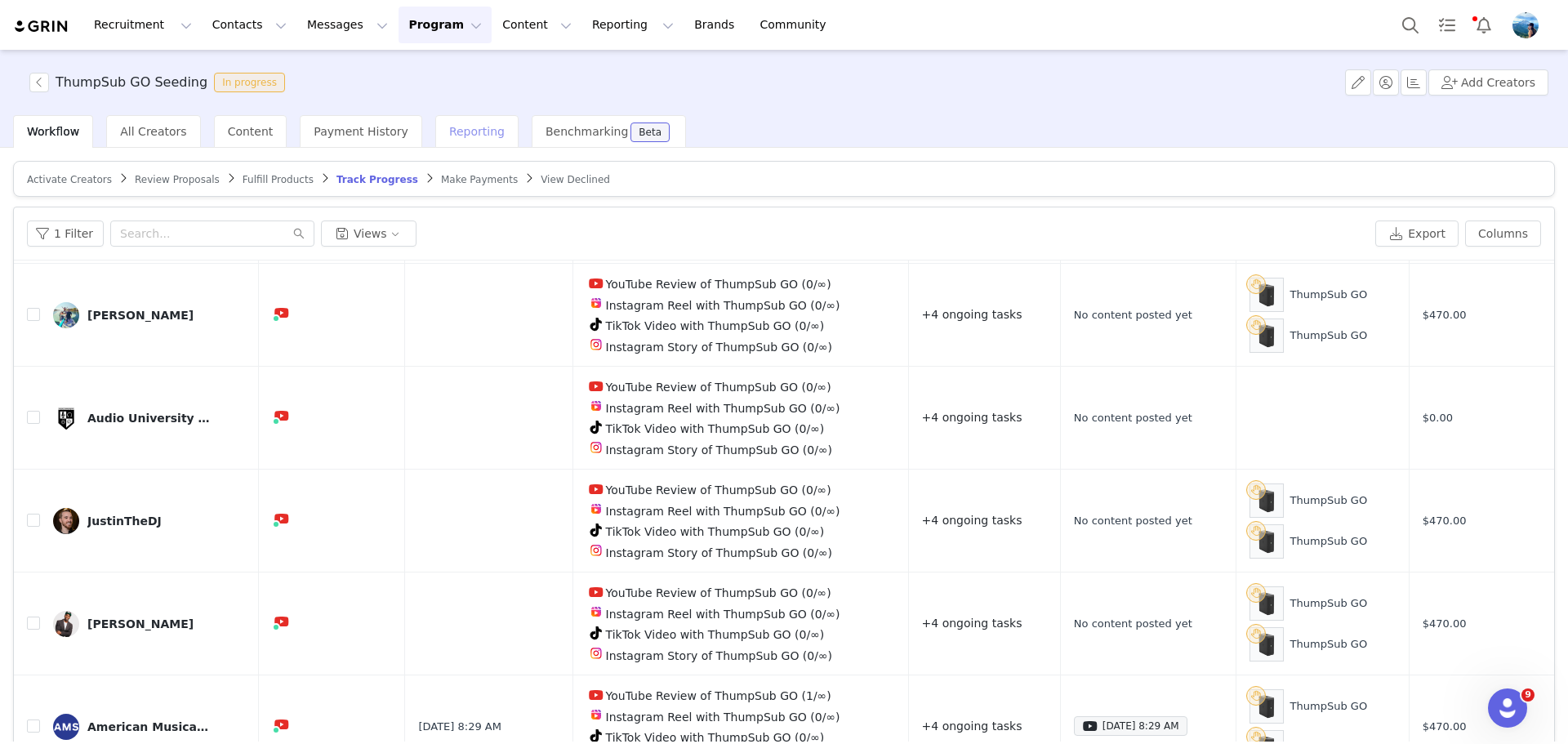
click at [450, 134] on span "Reporting" at bounding box center [477, 131] width 55 height 13
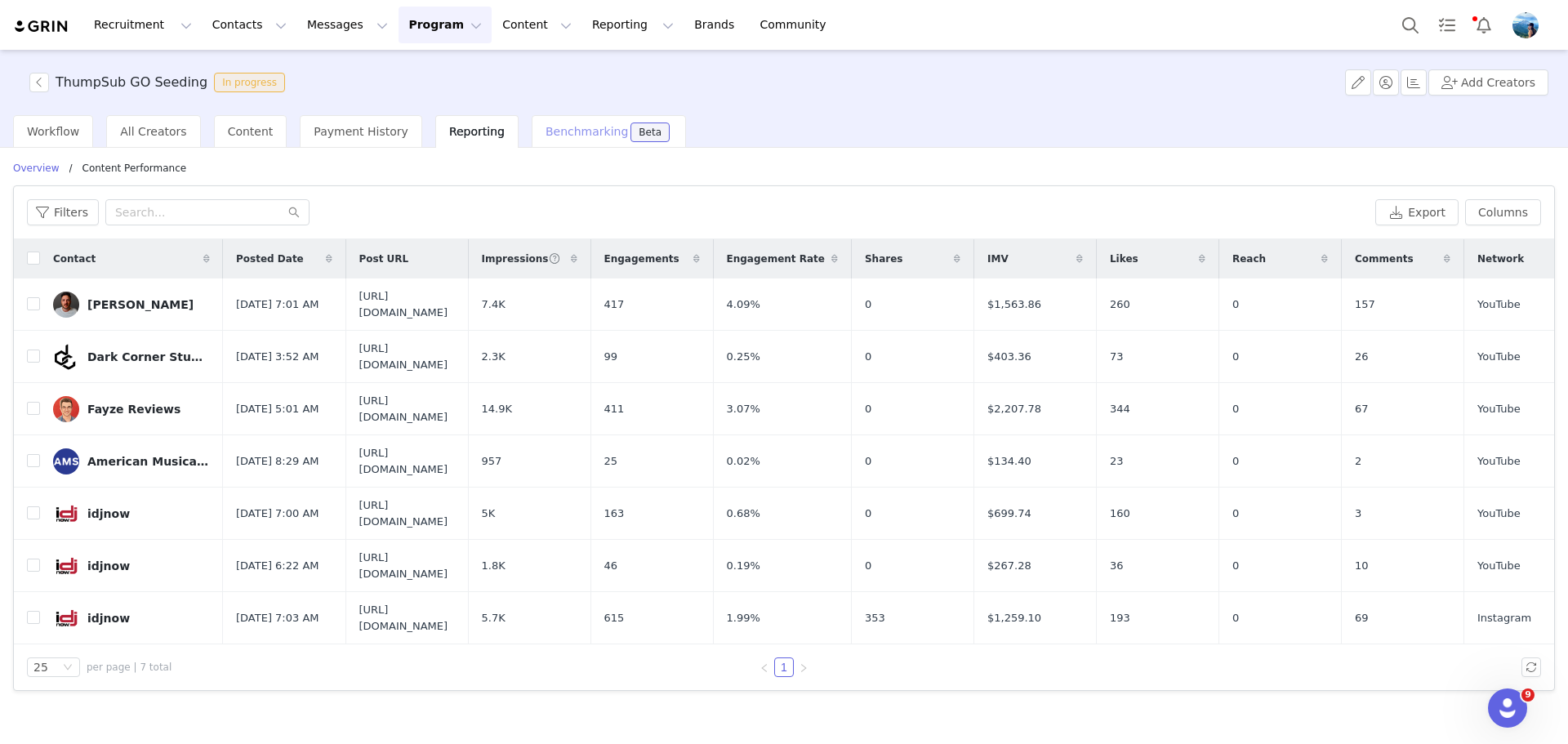
click at [547, 130] on span "Benchmarking" at bounding box center [586, 131] width 83 height 13
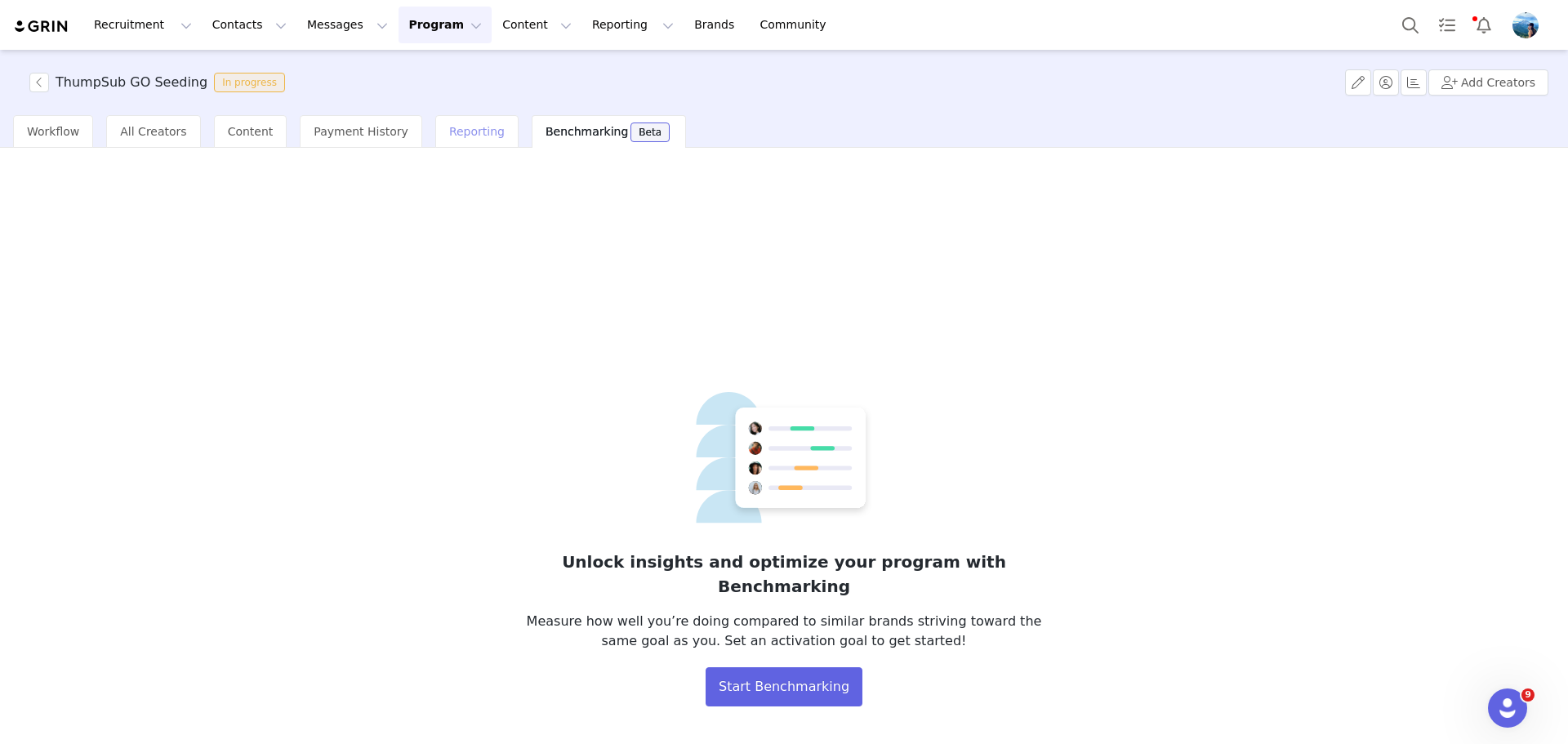
click at [450, 134] on span "Reporting" at bounding box center [477, 131] width 55 height 13
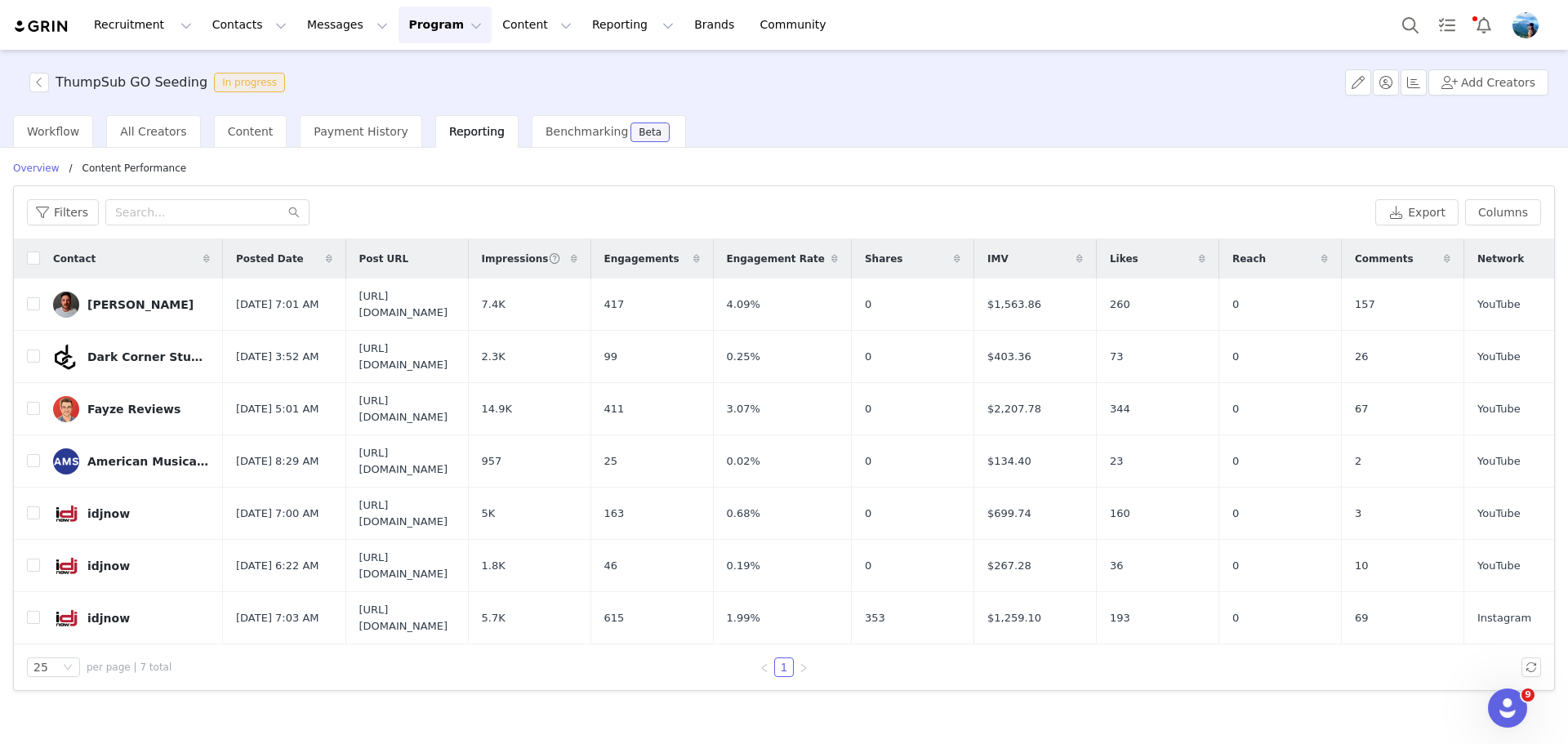
click at [431, 25] on button "Program Program" at bounding box center [445, 25] width 93 height 37
click at [588, 16] on button "Reporting Reporting" at bounding box center [632, 25] width 101 height 37
click at [579, 76] on p "Dashboard" at bounding box center [565, 73] width 62 height 18
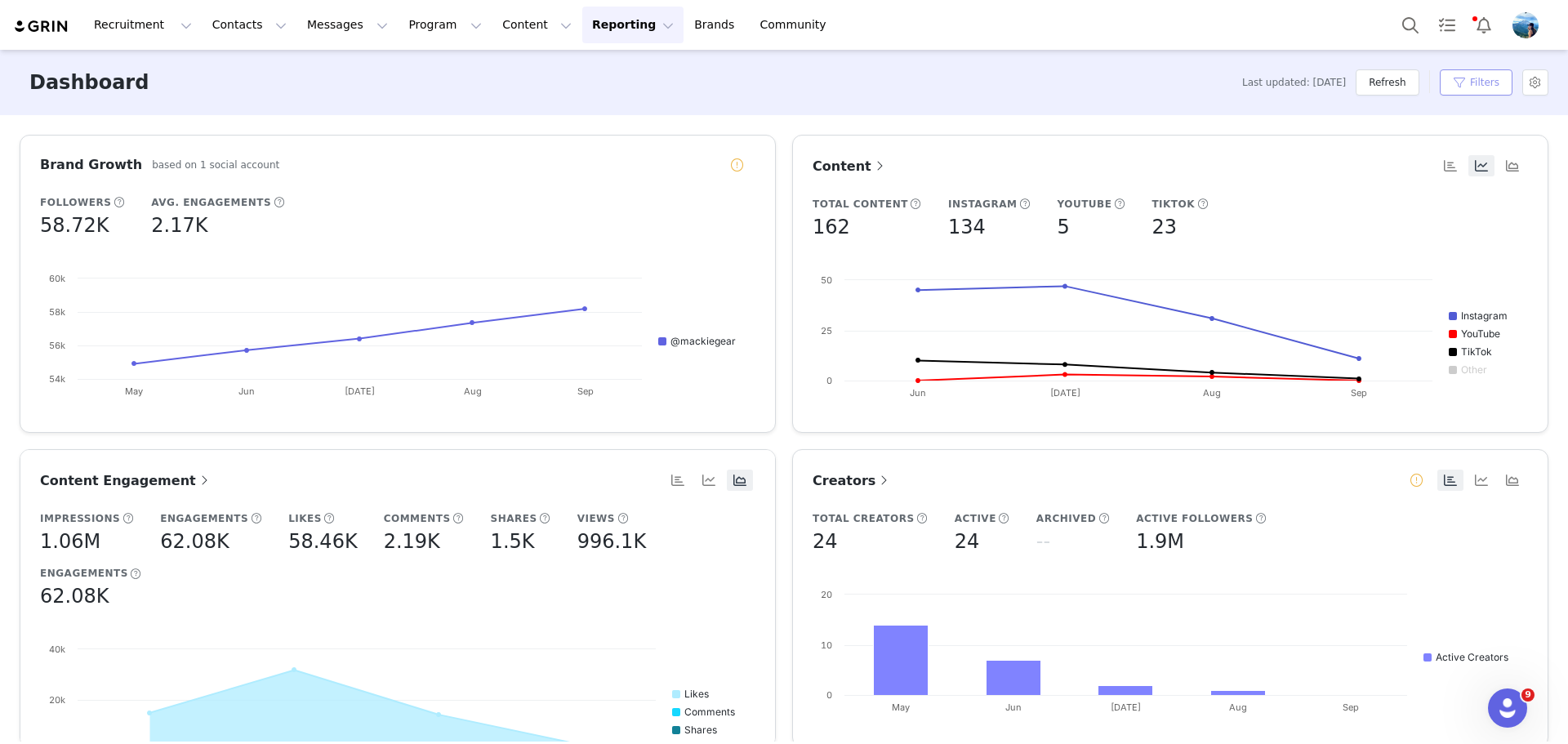
click at [1469, 83] on button "Filters" at bounding box center [1476, 83] width 73 height 26
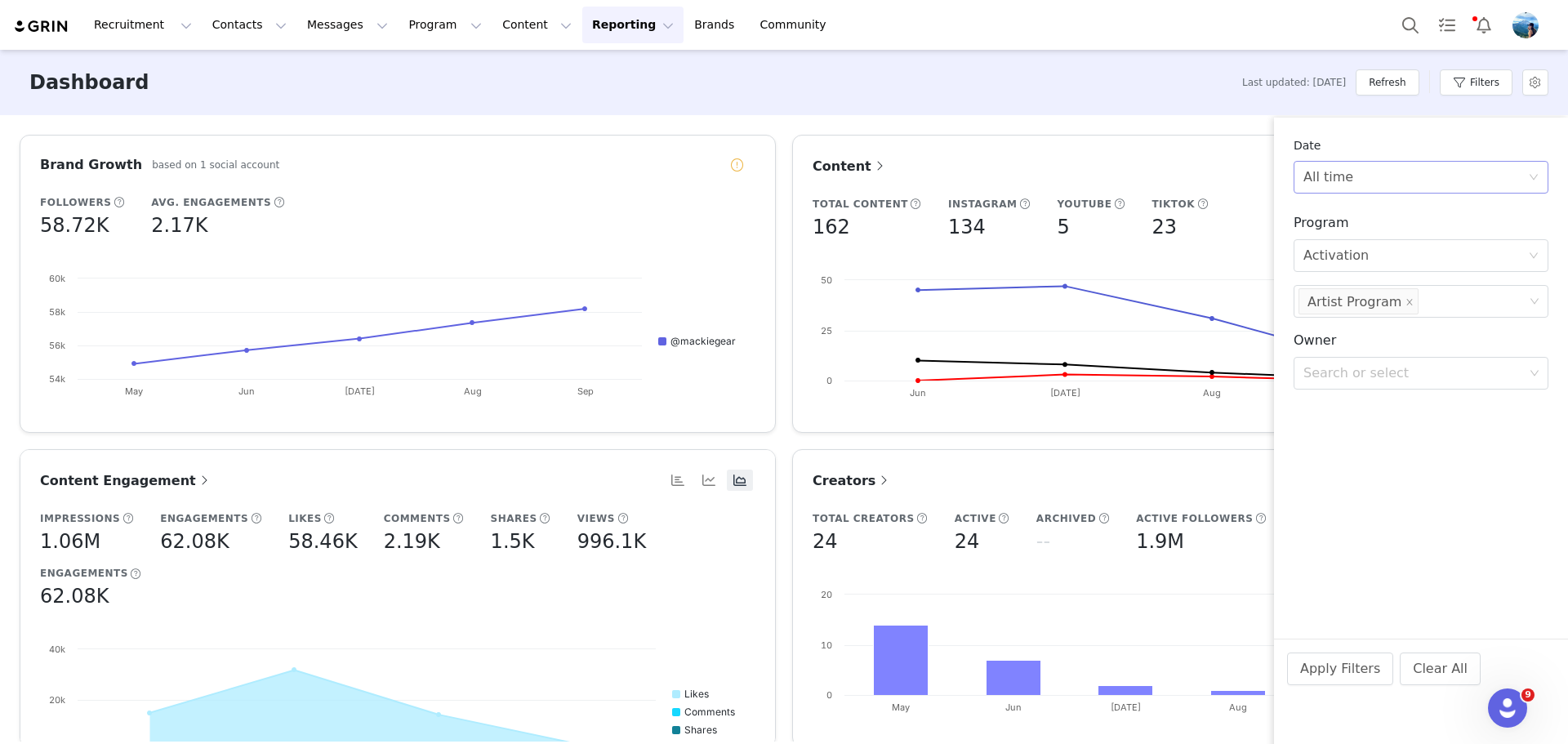
click at [1369, 182] on div "All time" at bounding box center [1416, 177] width 225 height 31
click at [1368, 184] on div "All time" at bounding box center [1416, 177] width 225 height 31
click at [1389, 249] on div "Select Activation" at bounding box center [1416, 255] width 225 height 31
click at [1391, 249] on div "Select Activation" at bounding box center [1416, 255] width 225 height 31
click at [1406, 307] on icon "icon: close" at bounding box center [1409, 302] width 8 height 8
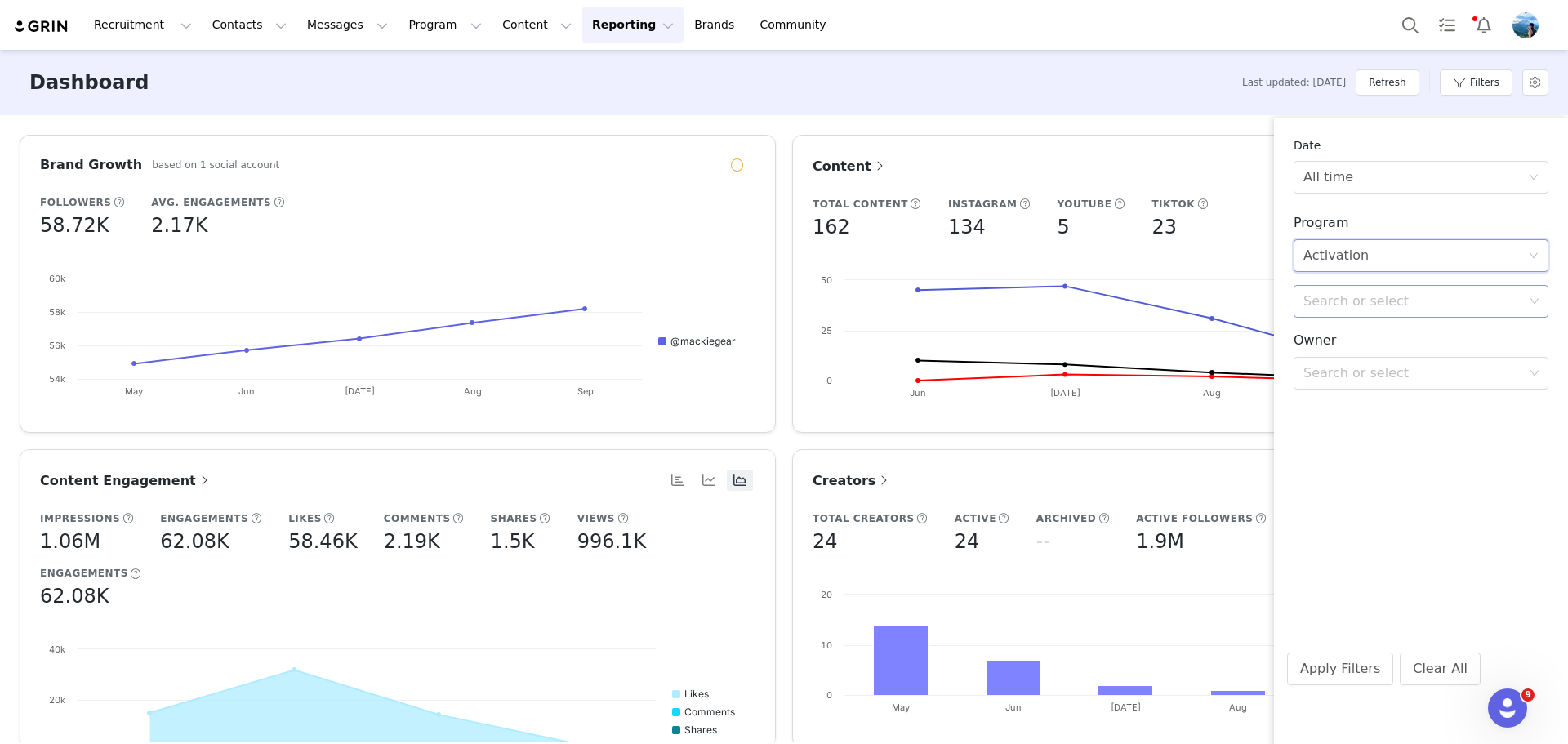
click at [1384, 302] on div "Search or select" at bounding box center [1413, 301] width 220 height 17
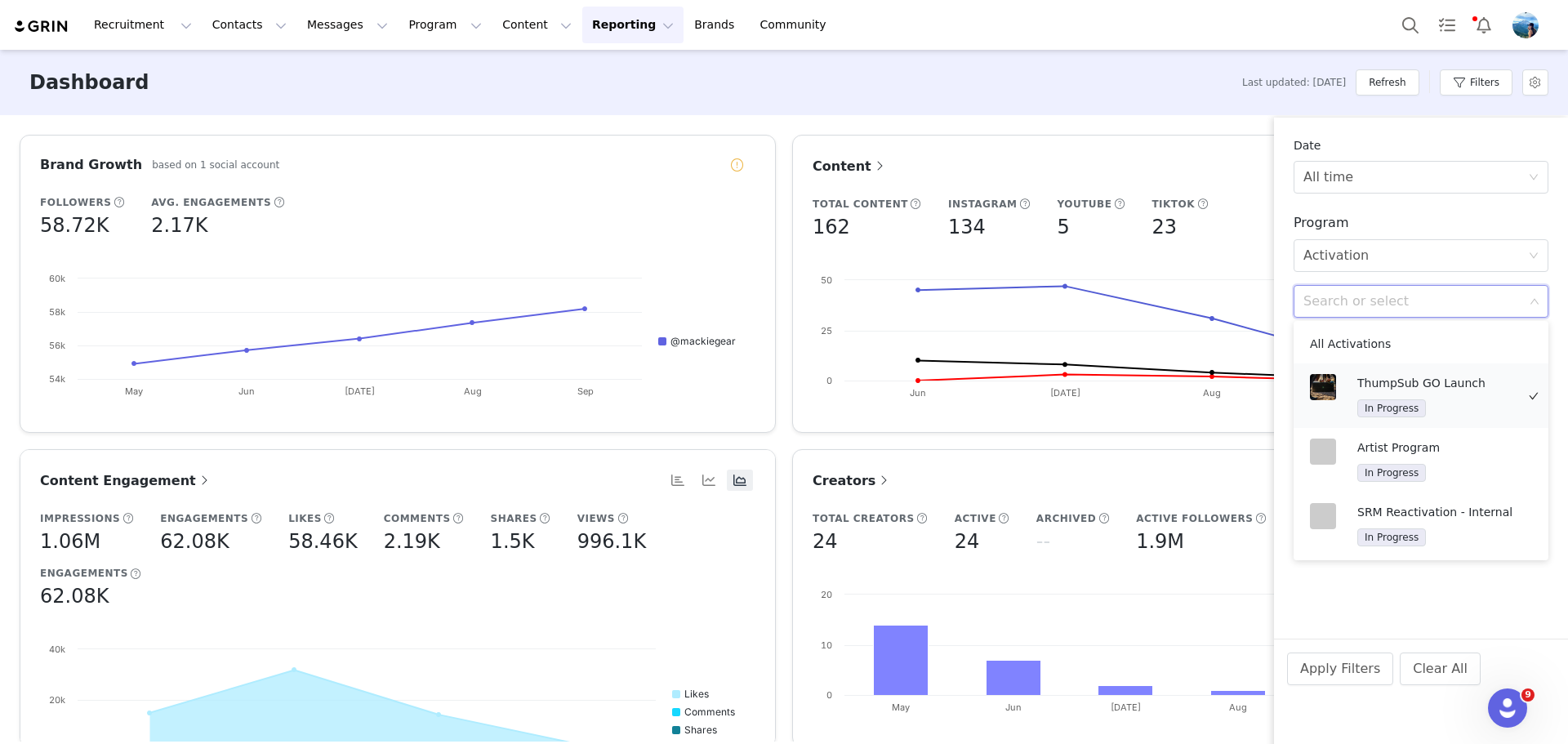
click at [1409, 382] on p "ThumpSub GO Launch" at bounding box center [1436, 383] width 158 height 18
click at [1485, 590] on div "Date All time Program Select Activation Search or select ThumpSub GO Launch Own…" at bounding box center [1421, 489] width 294 height 744
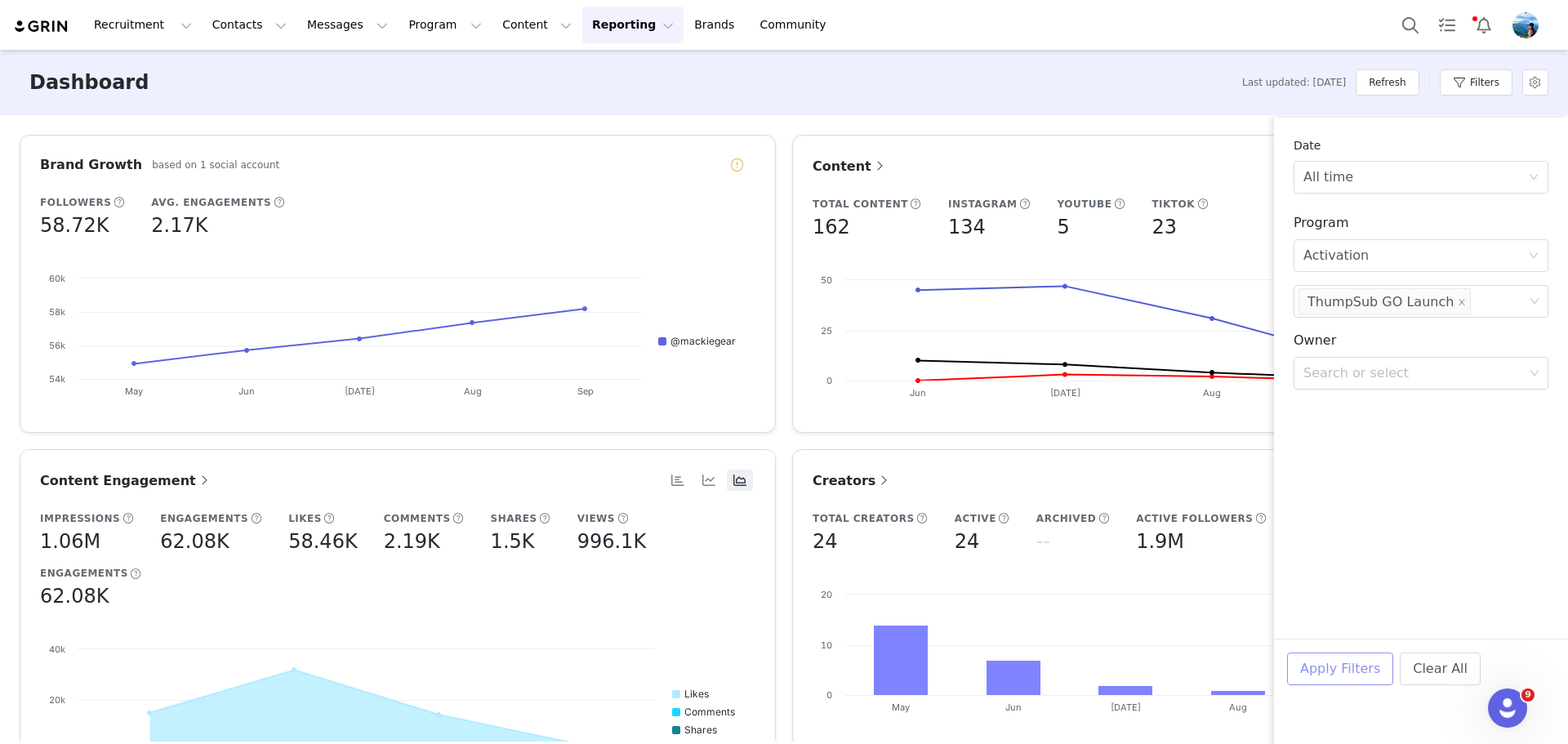
click at [1361, 672] on button "Apply Filters" at bounding box center [1340, 668] width 106 height 33
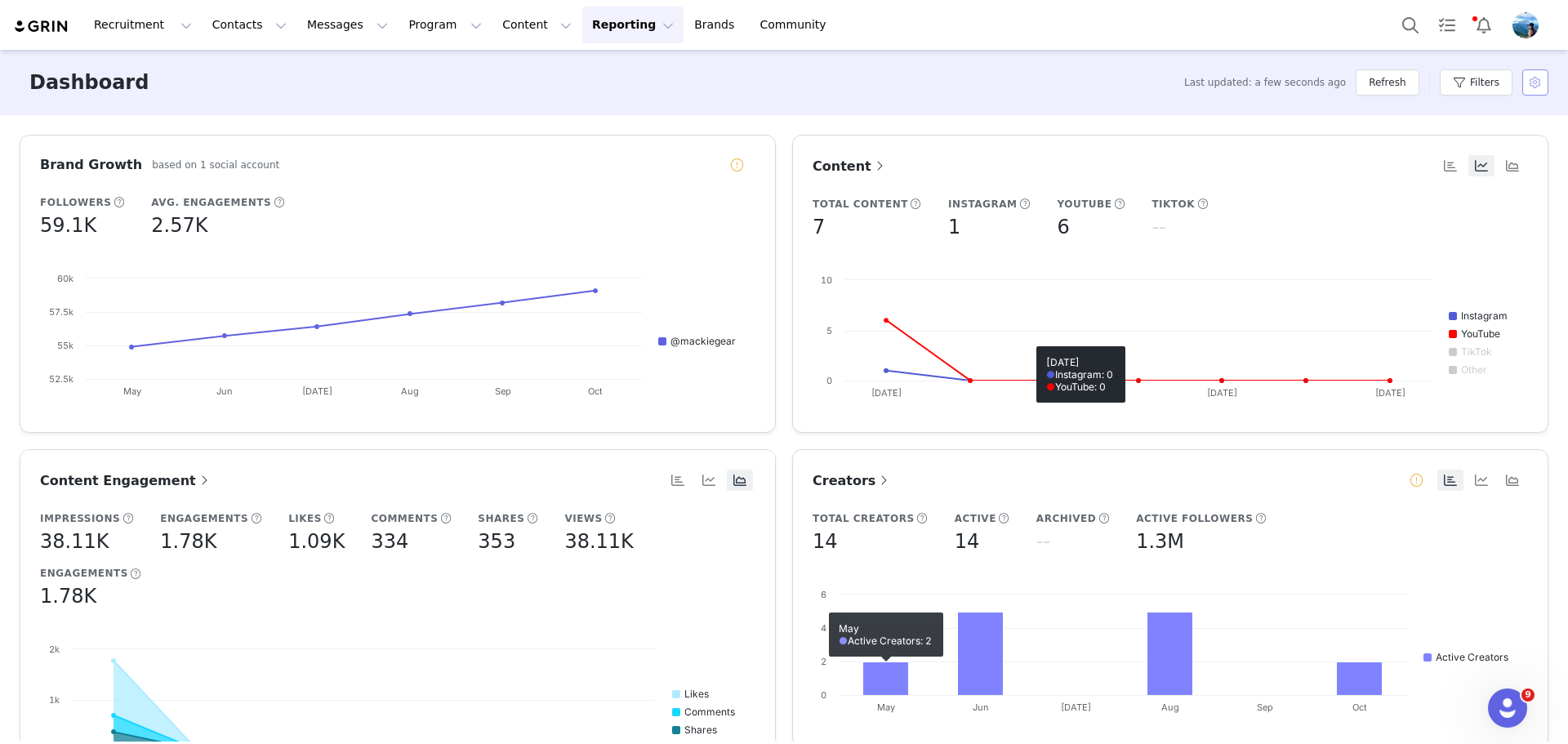
click at [1531, 82] on button "button" at bounding box center [1536, 83] width 26 height 26
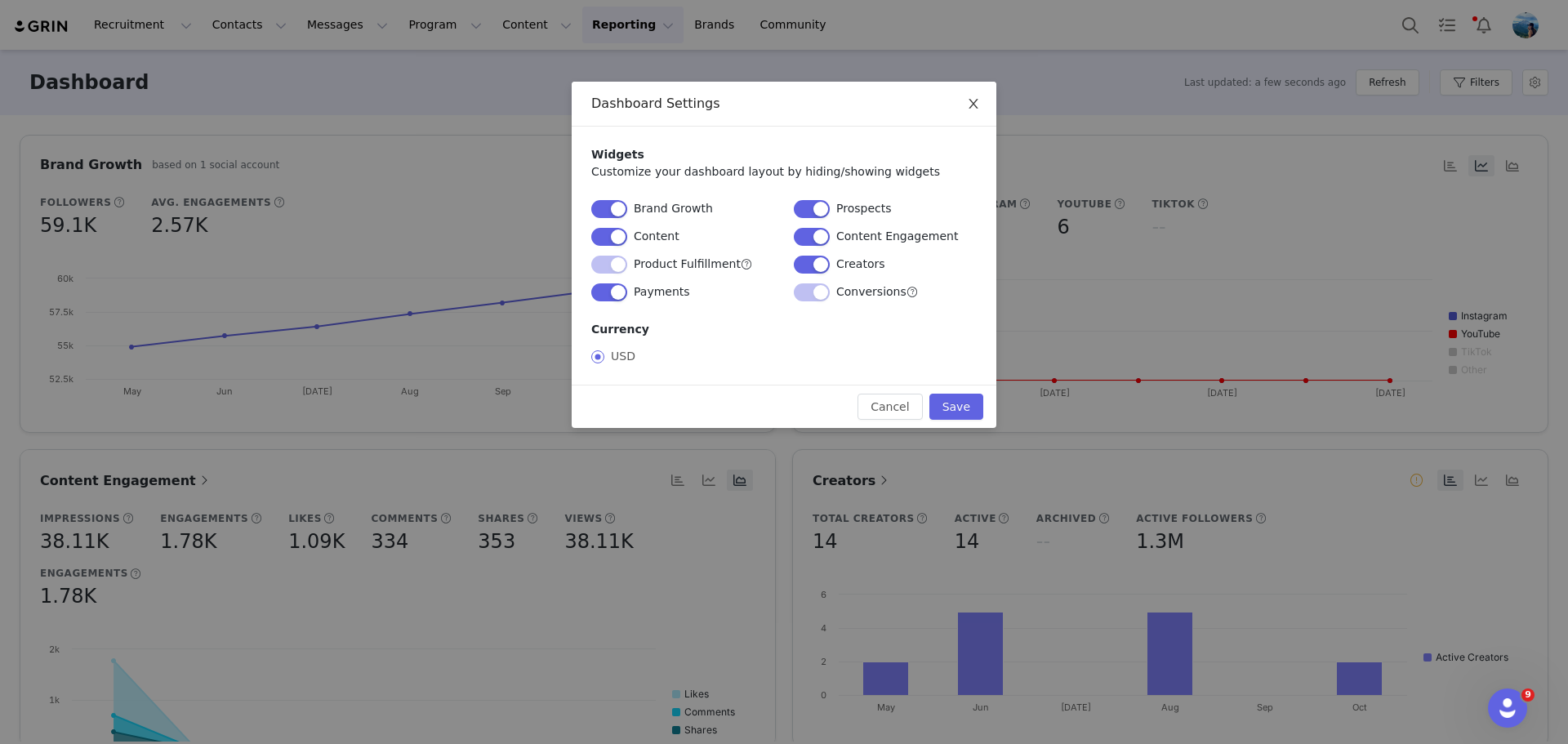
click at [973, 105] on icon "icon: close" at bounding box center [973, 104] width 13 height 13
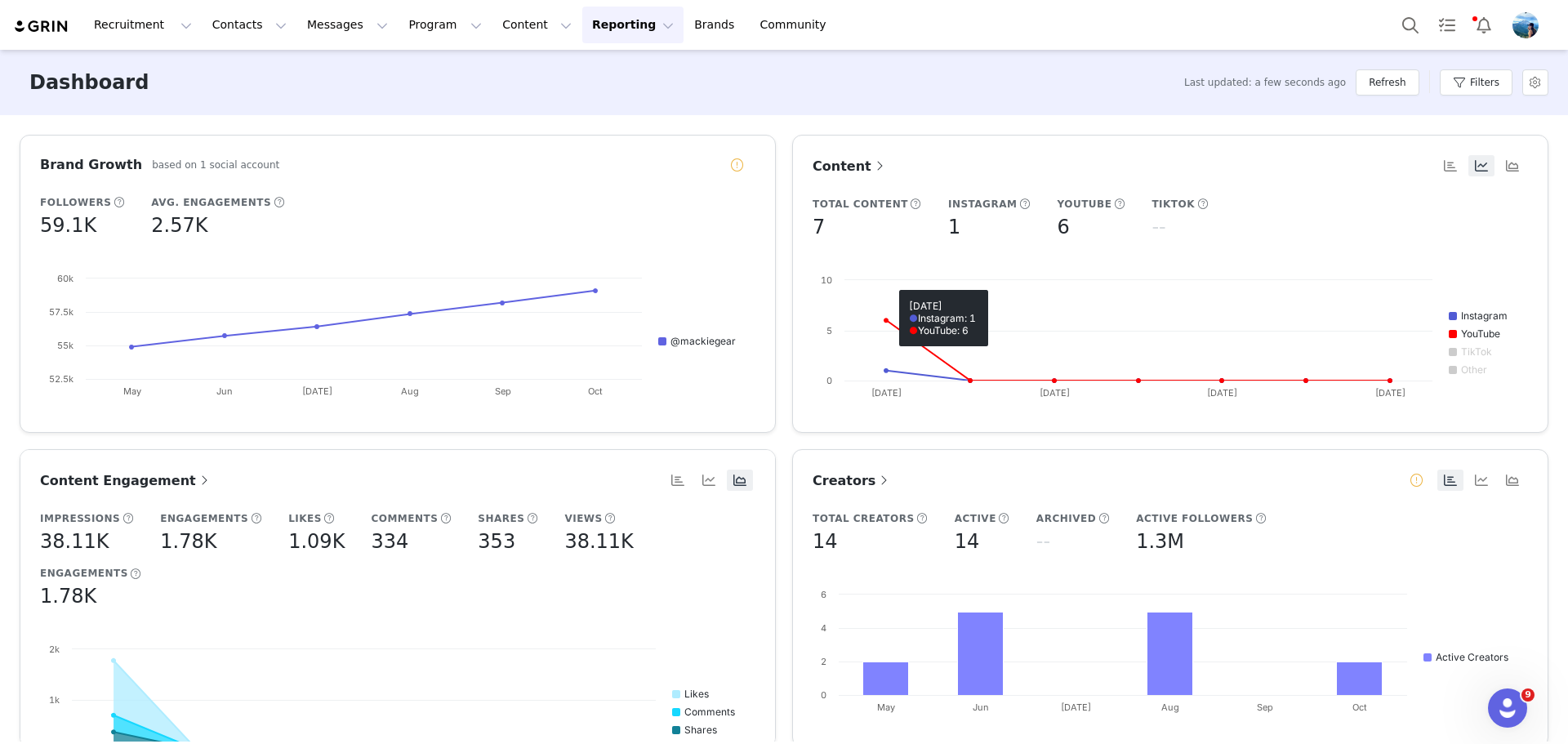
click at [828, 154] on article "Content Total Content 7 Instagram 1 YouTube 6 TikTok -- Created with Highcharts…" at bounding box center [1169, 284] width 756 height 299
click at [837, 160] on span "Content" at bounding box center [851, 166] width 76 height 16
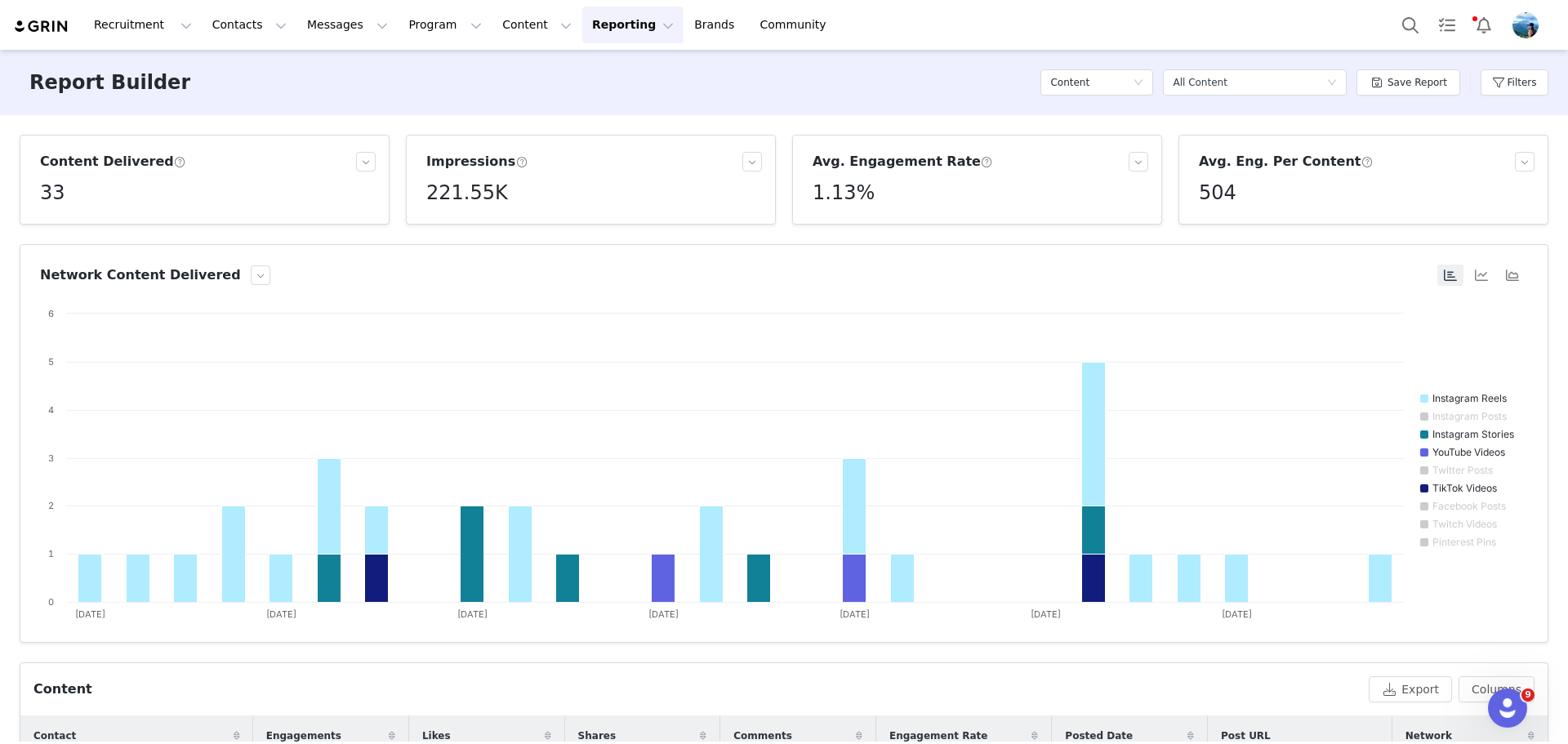
click at [582, 19] on button "Reporting Reporting" at bounding box center [632, 25] width 101 height 37
click at [562, 73] on p "Dashboard" at bounding box center [565, 73] width 62 height 18
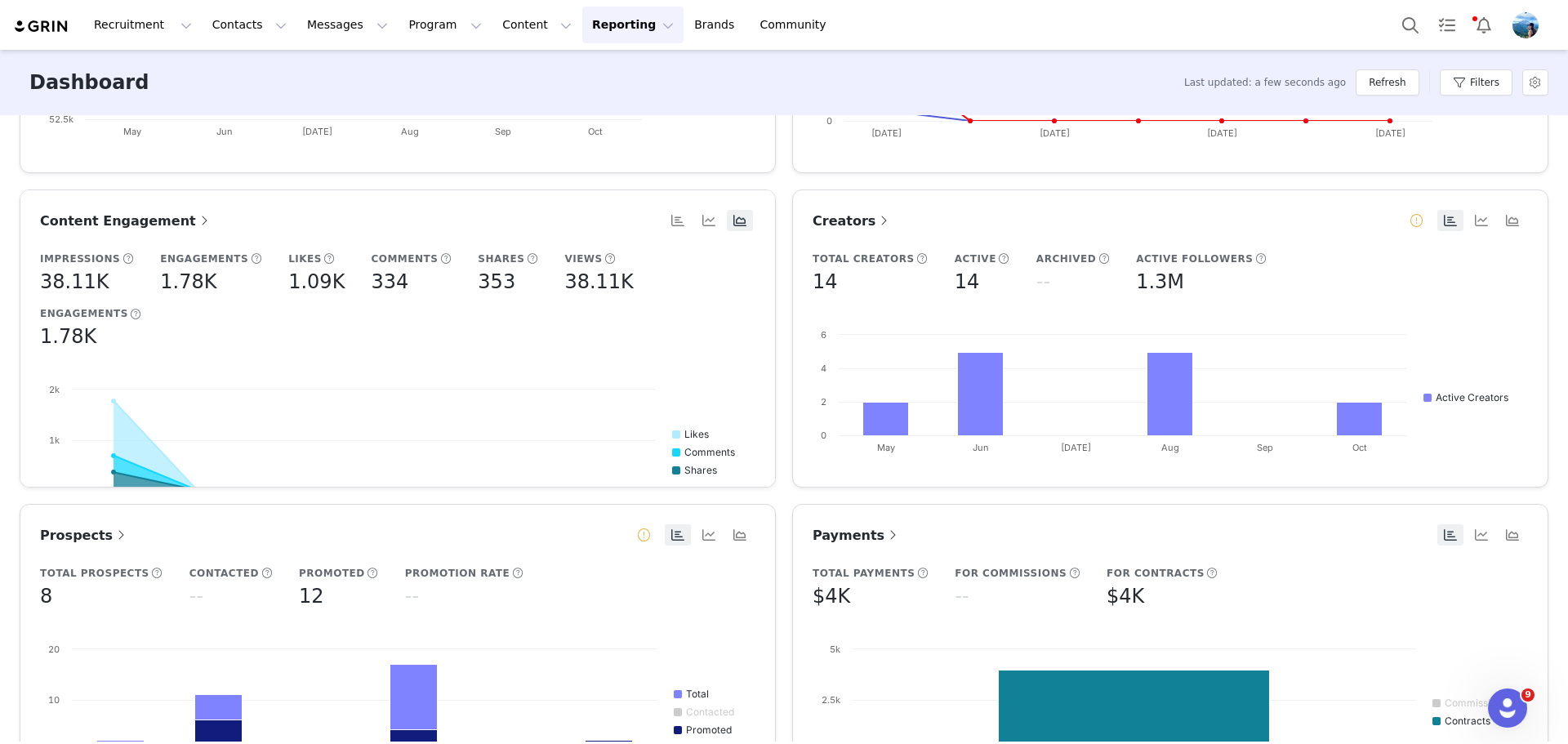
scroll to position [357, 0]
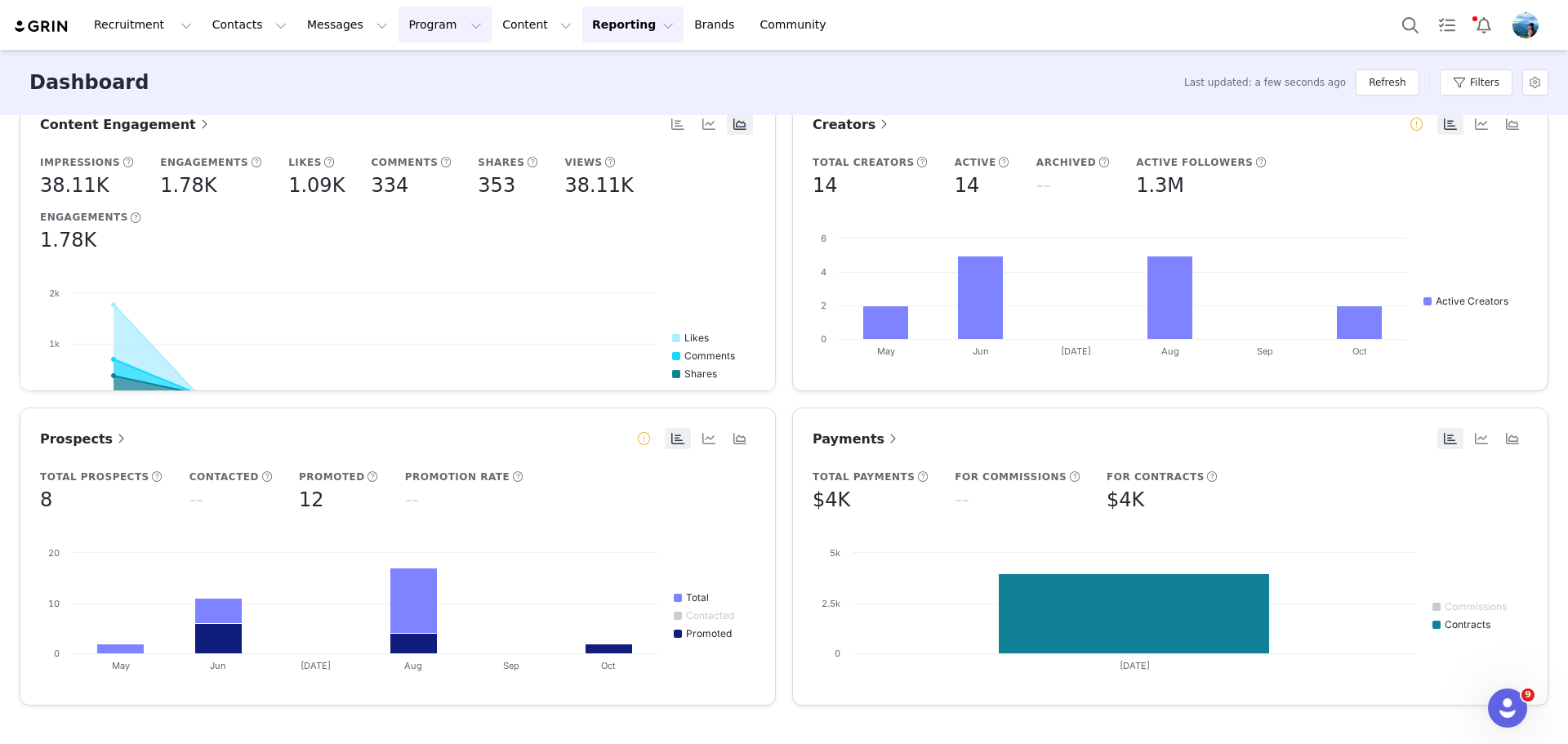
click at [399, 25] on button "Program Program" at bounding box center [445, 25] width 93 height 37
click at [436, 65] on div "Activations" at bounding box center [423, 73] width 110 height 18
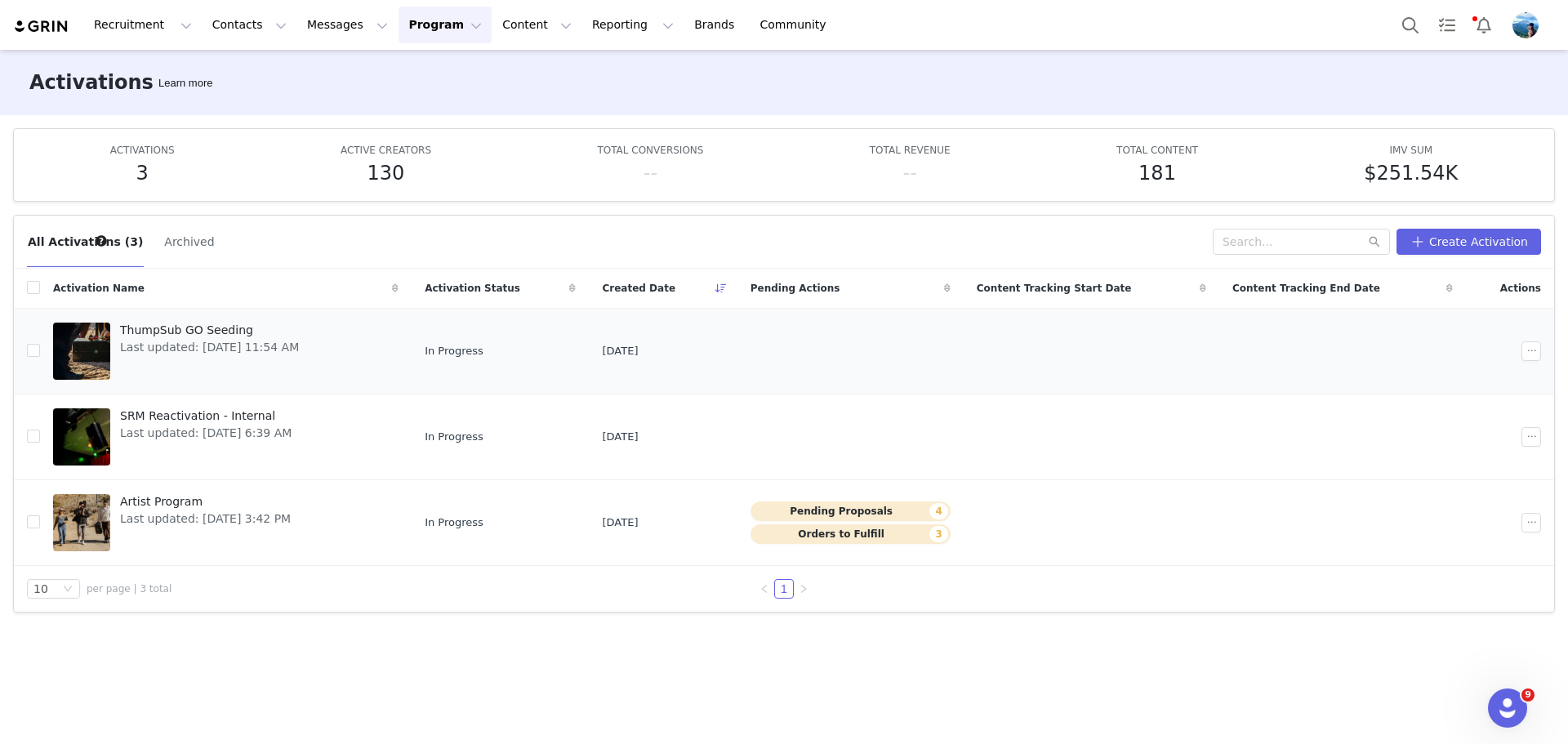
click at [212, 334] on span "ThumpSub GO Seeding" at bounding box center [210, 330] width 179 height 18
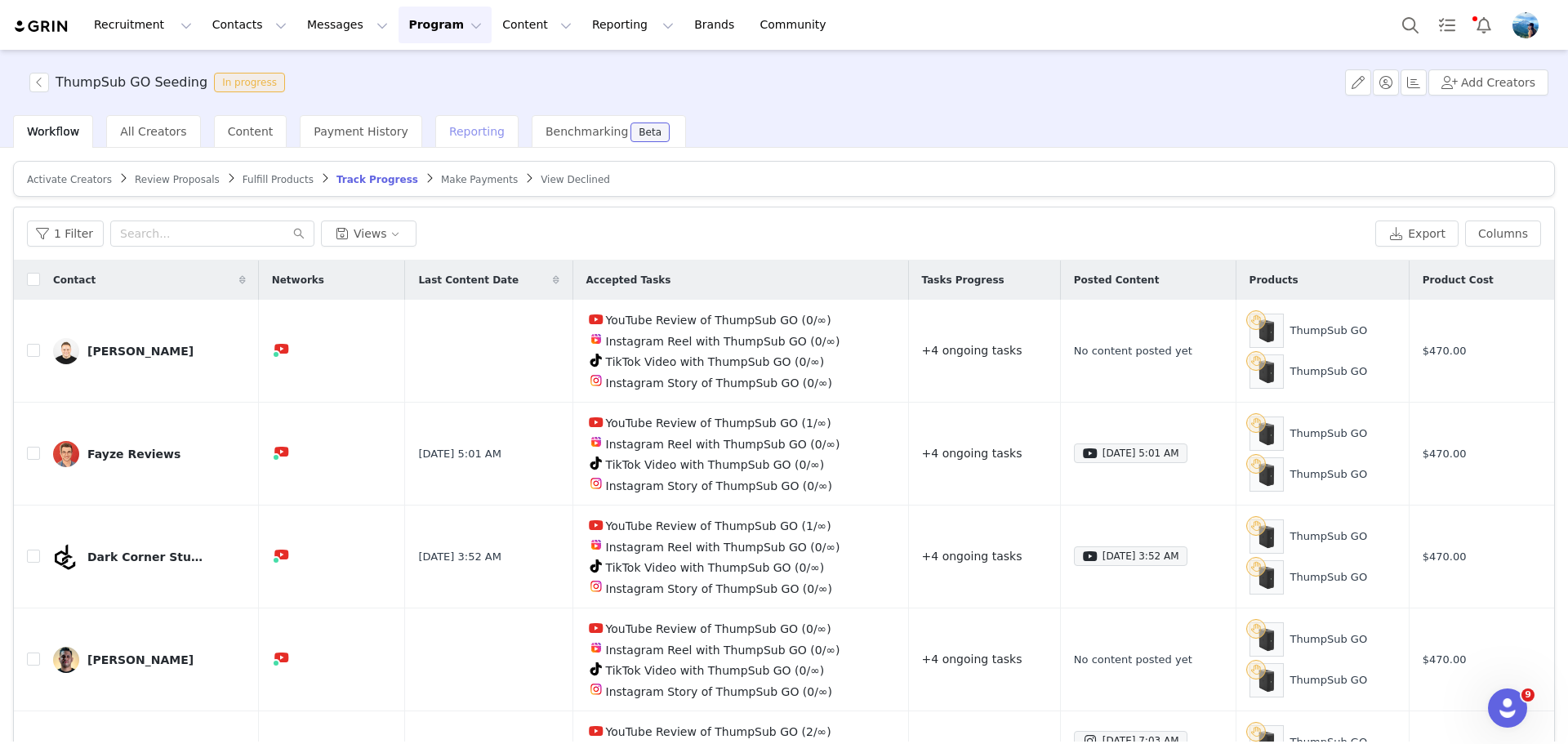
click at [456, 132] on span "Reporting" at bounding box center [477, 131] width 55 height 13
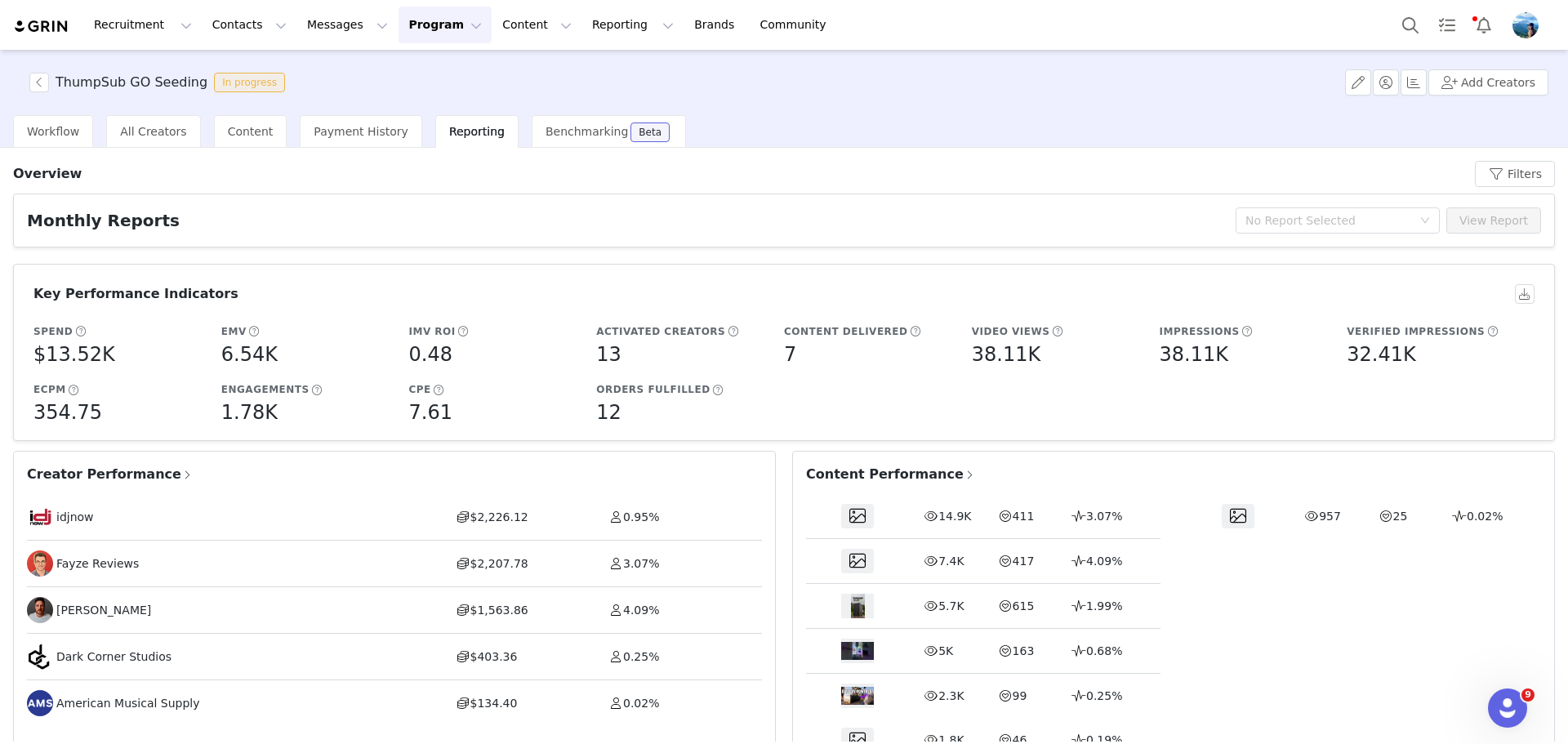
click at [923, 478] on span "Content Performance" at bounding box center [890, 474] width 169 height 19
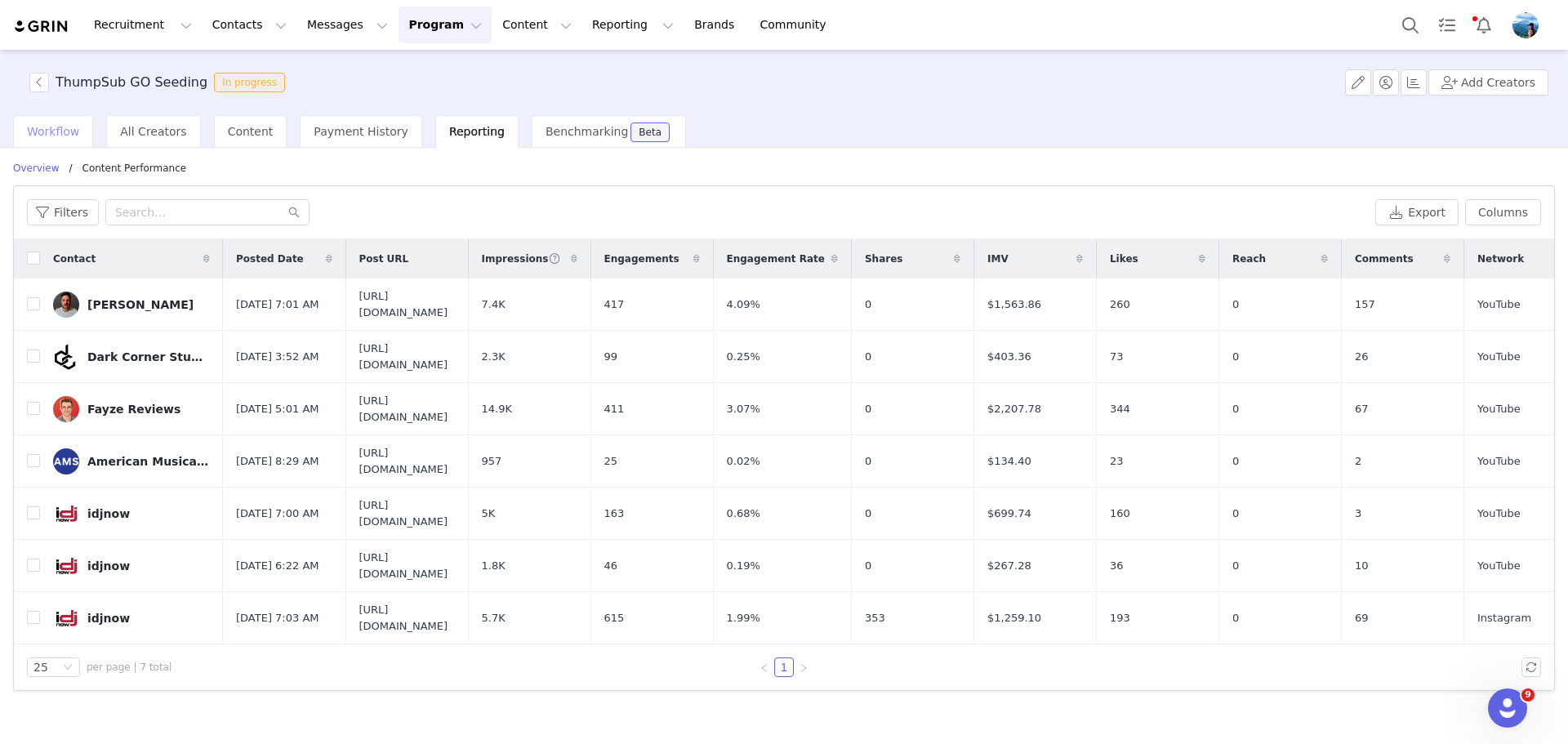
click at [48, 127] on span "Workflow" at bounding box center [54, 131] width 53 height 13
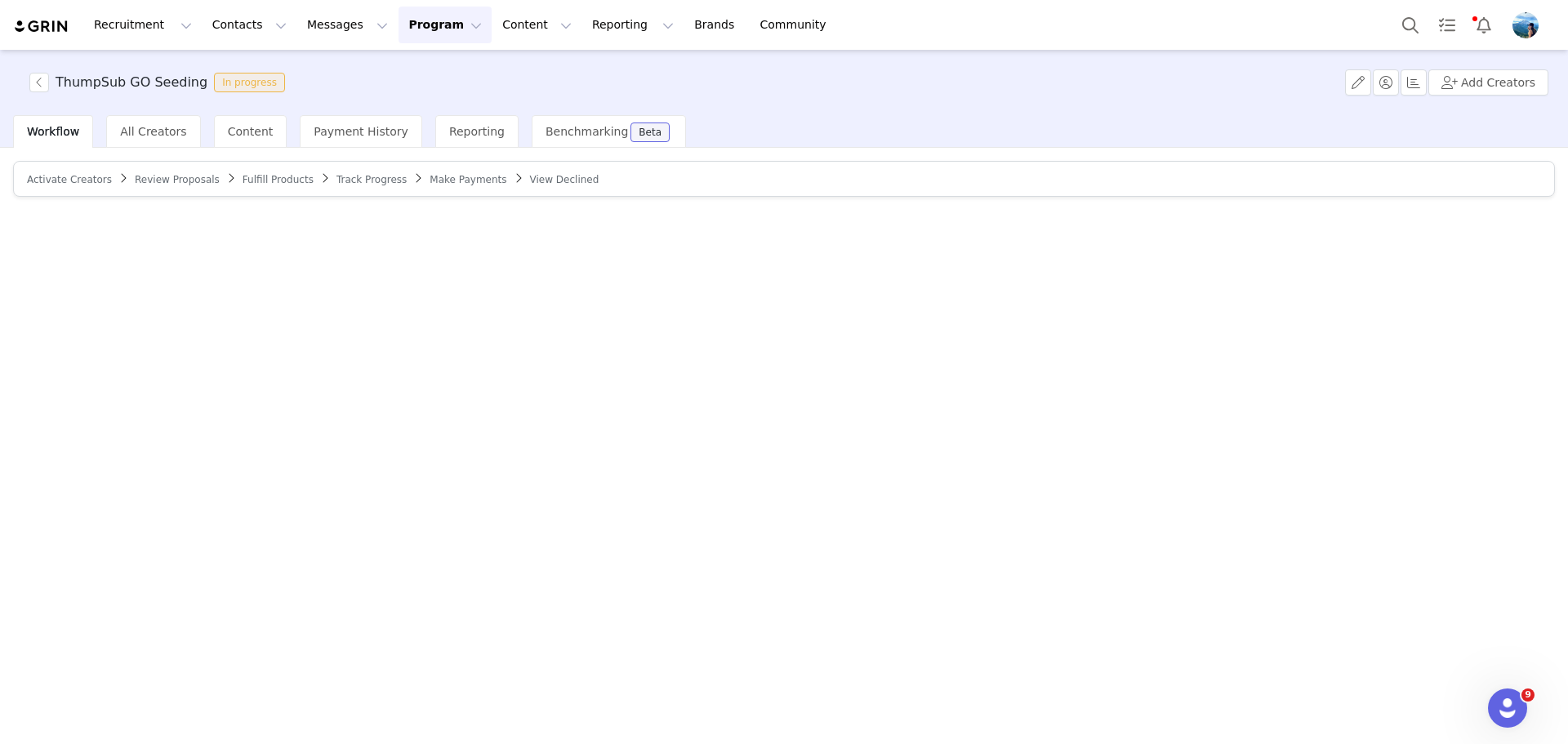
click at [245, 174] on span "Fulfill Products" at bounding box center [277, 179] width 71 height 11
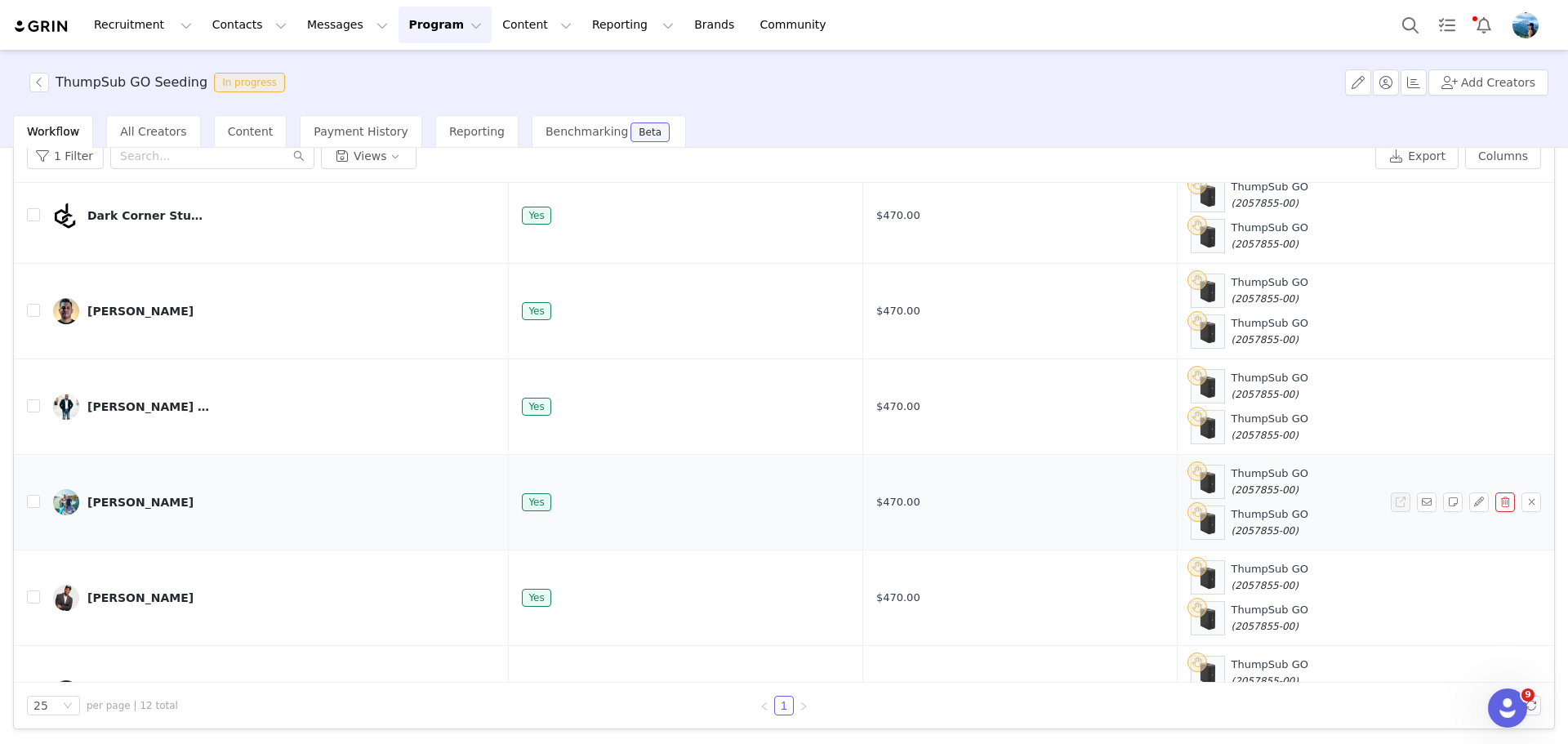
scroll to position [196, 0]
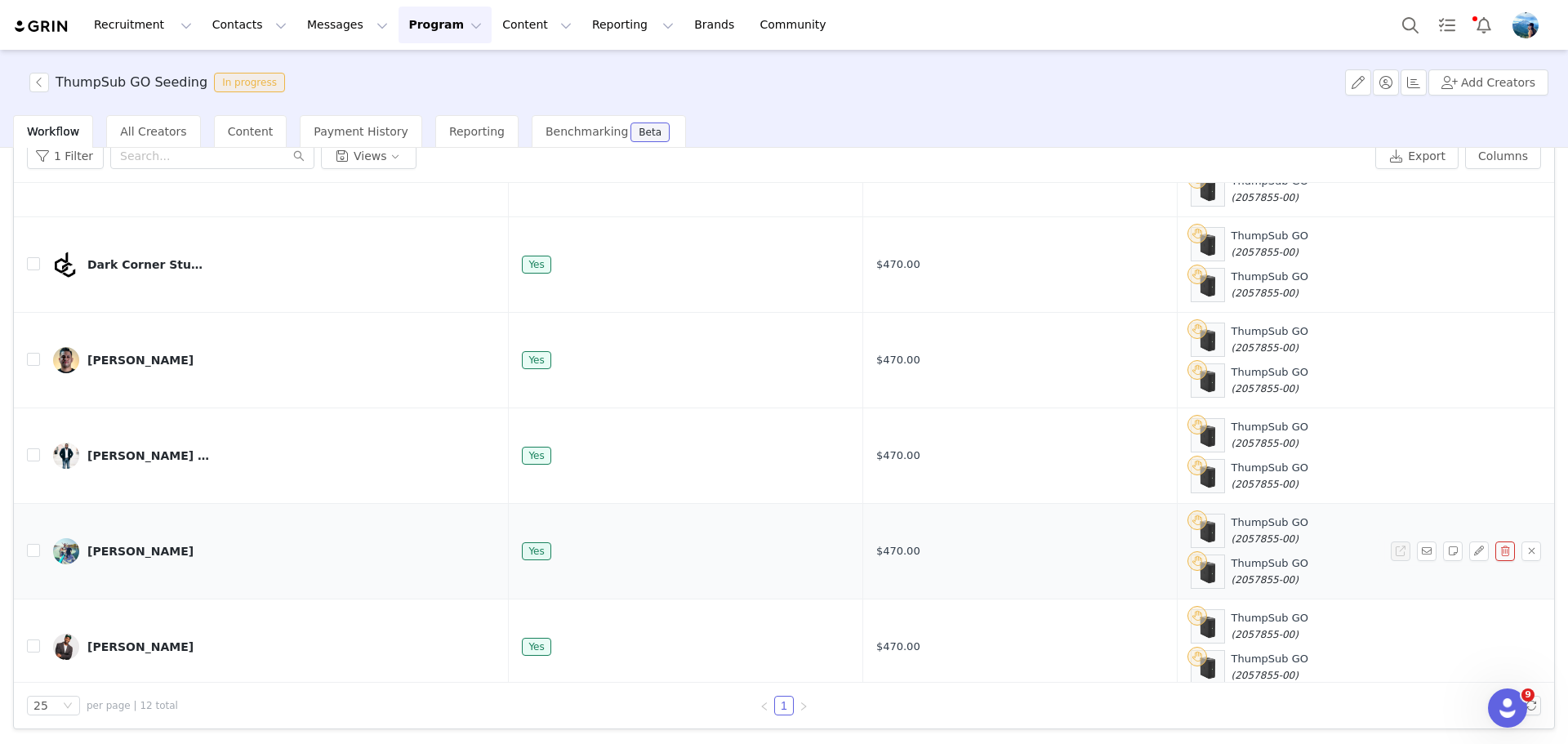
click at [183, 538] on link "[PERSON_NAME]" at bounding box center [274, 552] width 442 height 26
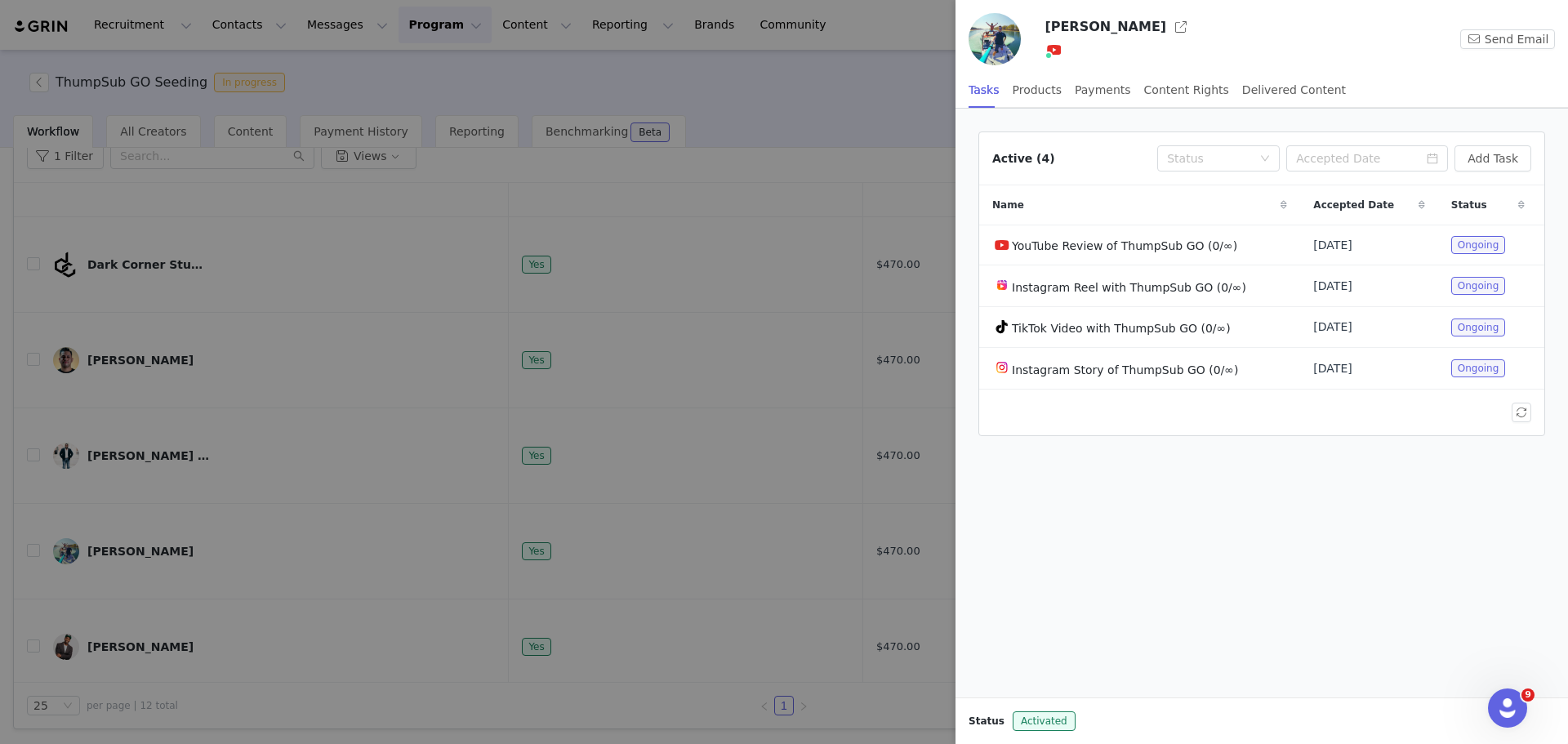
click at [755, 127] on div at bounding box center [784, 372] width 1568 height 744
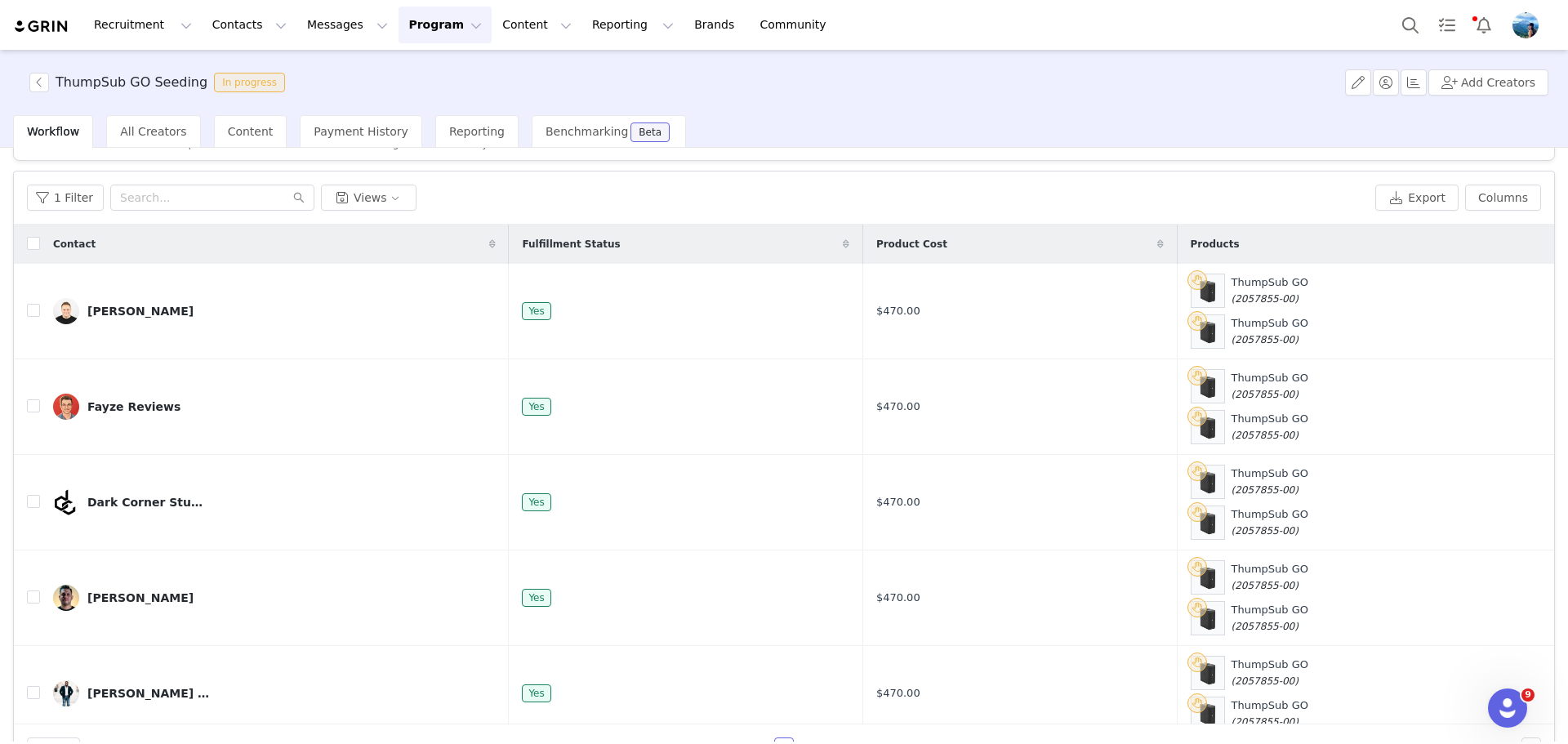
scroll to position [0, 0]
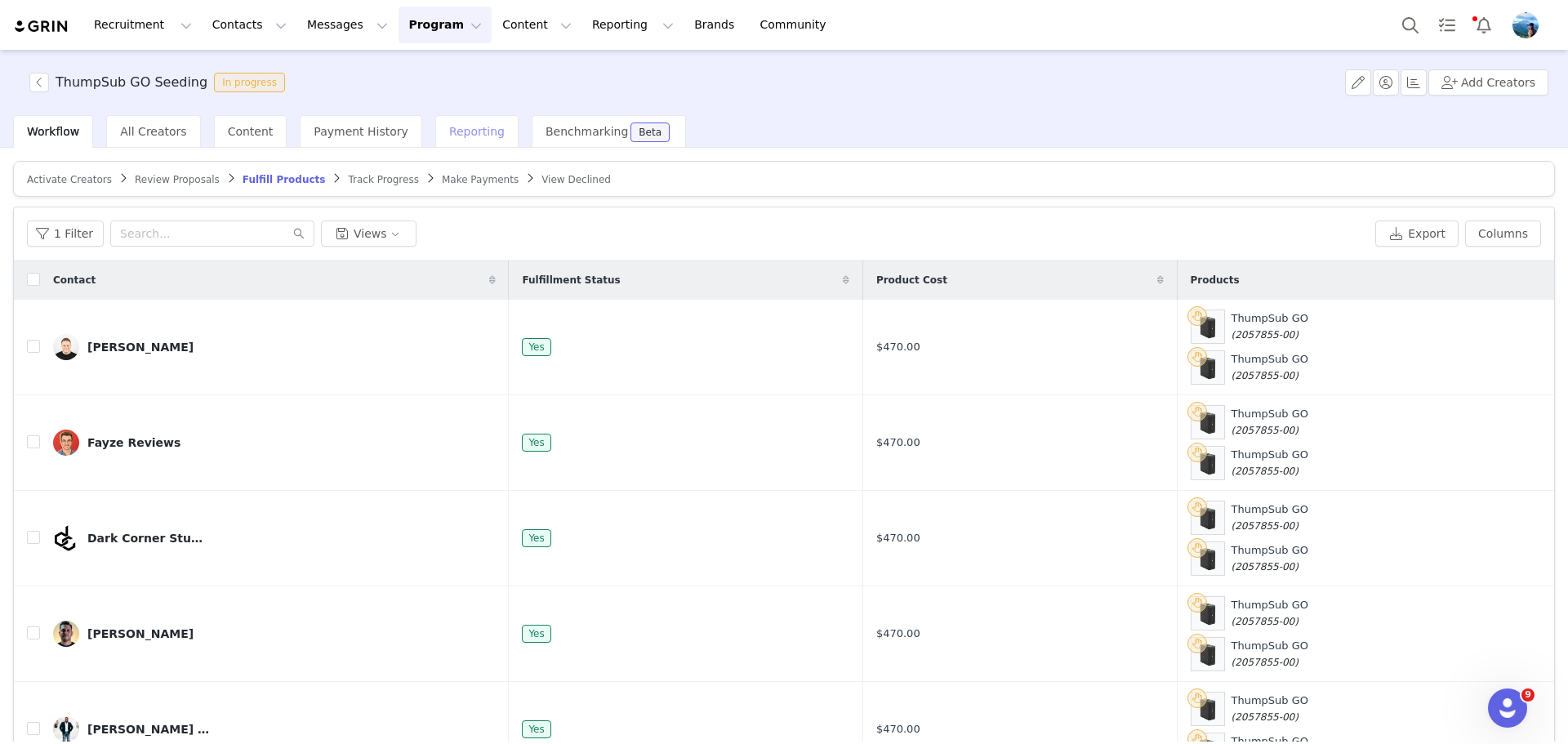
click at [457, 136] on span "Reporting" at bounding box center [477, 131] width 55 height 13
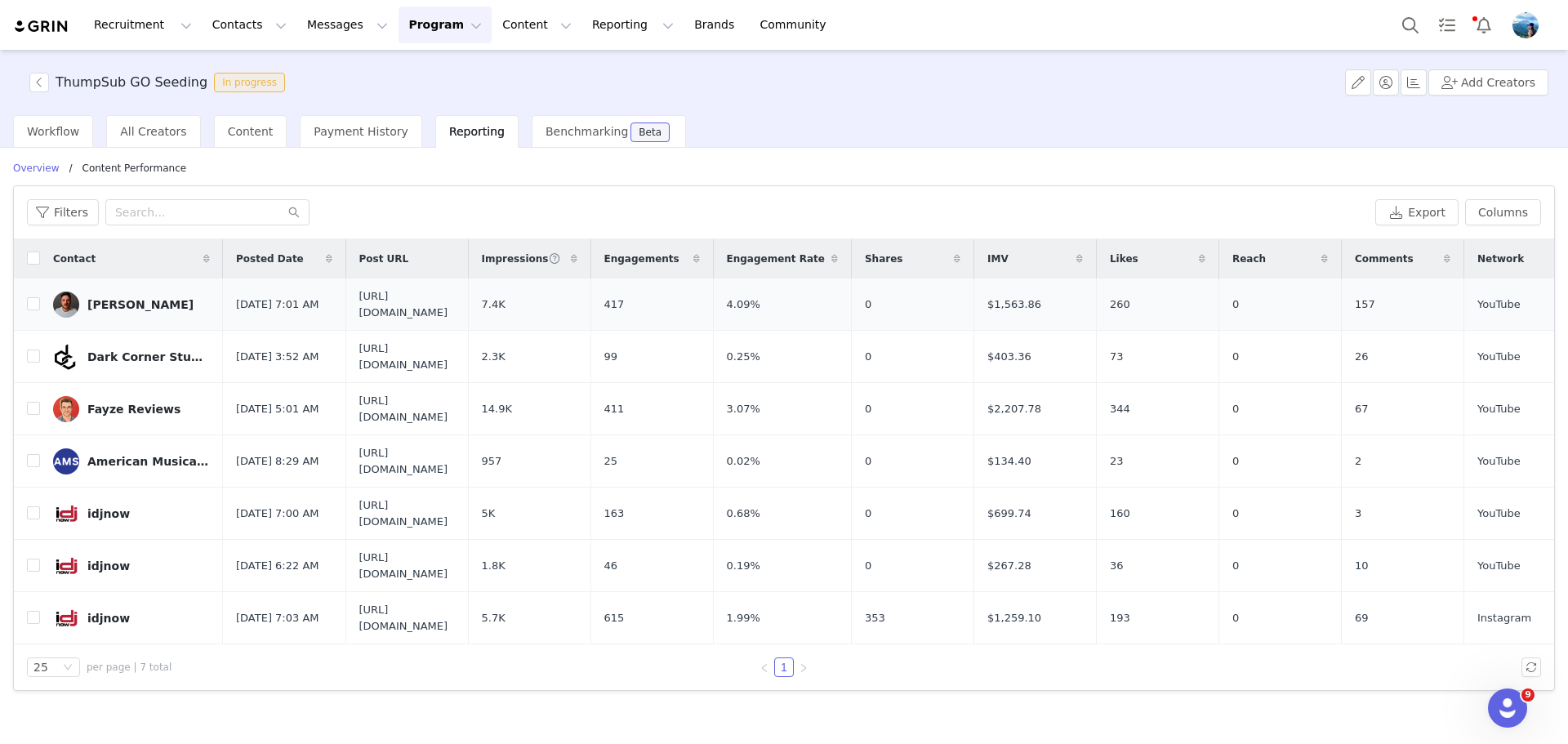
drag, startPoint x: 443, startPoint y: 313, endPoint x: 359, endPoint y: 300, distance: 85.0
click at [359, 300] on span "[URL][DOMAIN_NAME]" at bounding box center [406, 304] width 96 height 32
copy span "[URL][DOMAIN_NAME]"
drag, startPoint x: 486, startPoint y: 367, endPoint x: 360, endPoint y: 350, distance: 127.1
click at [360, 350] on span "[URL][DOMAIN_NAME]" at bounding box center [406, 357] width 96 height 32
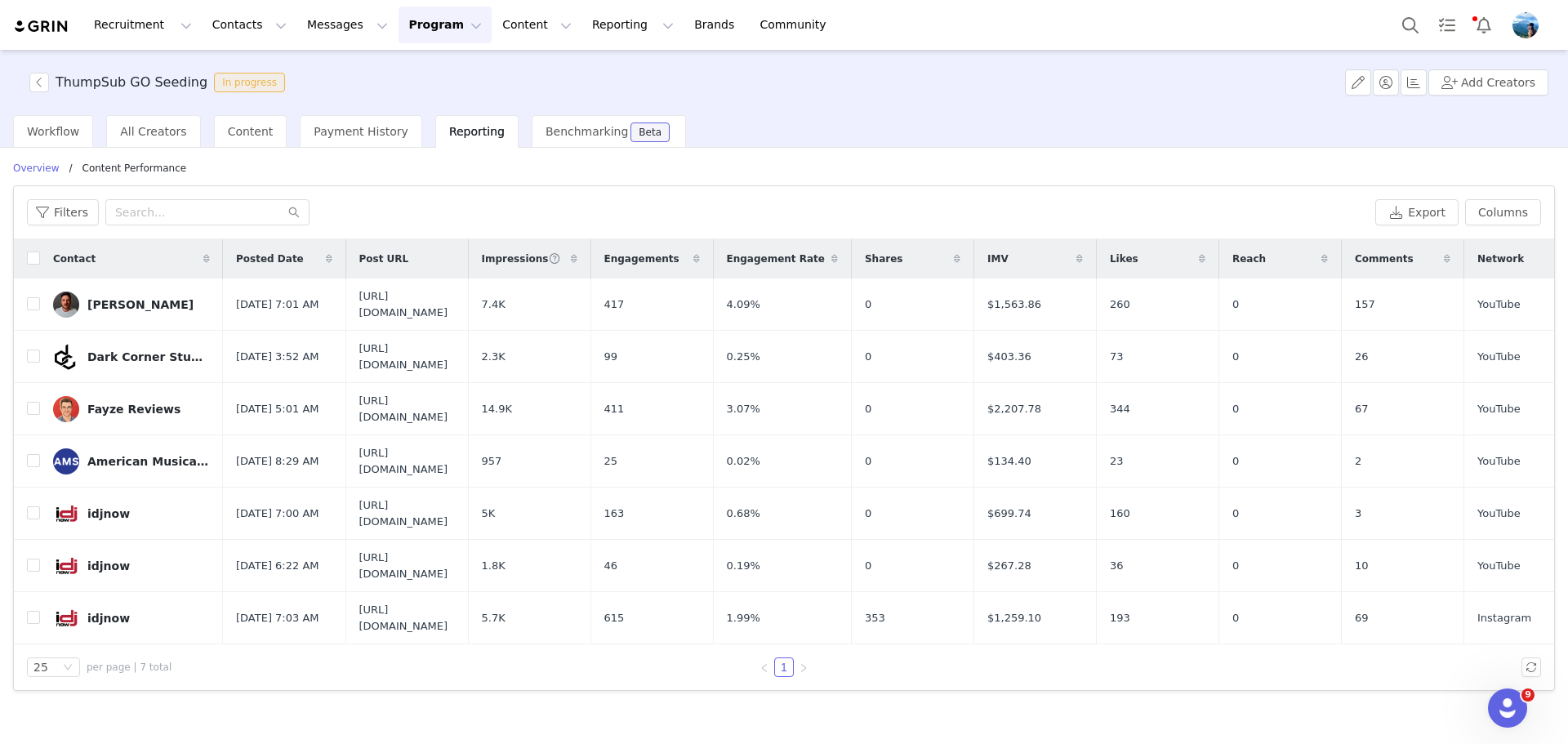
copy span "[URL][DOMAIN_NAME]"
drag, startPoint x: 421, startPoint y: 415, endPoint x: 357, endPoint y: 398, distance: 66.2
click at [357, 398] on td "[URL][DOMAIN_NAME]" at bounding box center [406, 409] width 123 height 53
copy span "[URL][DOMAIN_NAME]"
drag, startPoint x: 415, startPoint y: 465, endPoint x: 358, endPoint y: 454, distance: 58.1
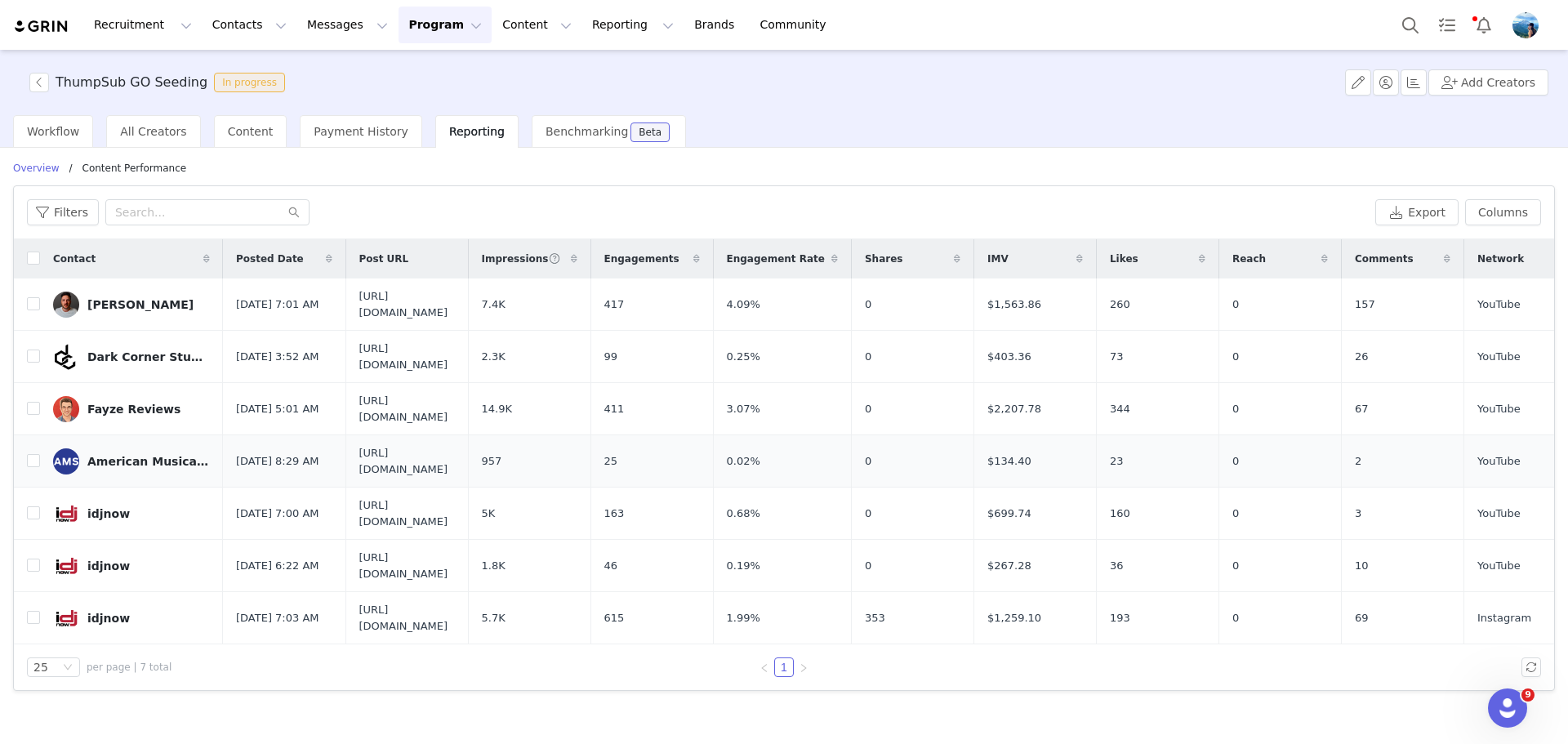
click at [359, 454] on span "[URL][DOMAIN_NAME]" at bounding box center [406, 461] width 96 height 32
drag, startPoint x: 456, startPoint y: 475, endPoint x: 340, endPoint y: 449, distance: 118.9
click at [340, 449] on tr "American Musical Supply [DATE] 8:29 AM [URL][DOMAIN_NAME] 957 25 0.02% 0 $134.4…" at bounding box center [800, 462] width 1572 height 53
copy tr "[URL][DOMAIN_NAME]"
drag, startPoint x: 450, startPoint y: 523, endPoint x: 356, endPoint y: 497, distance: 97.5
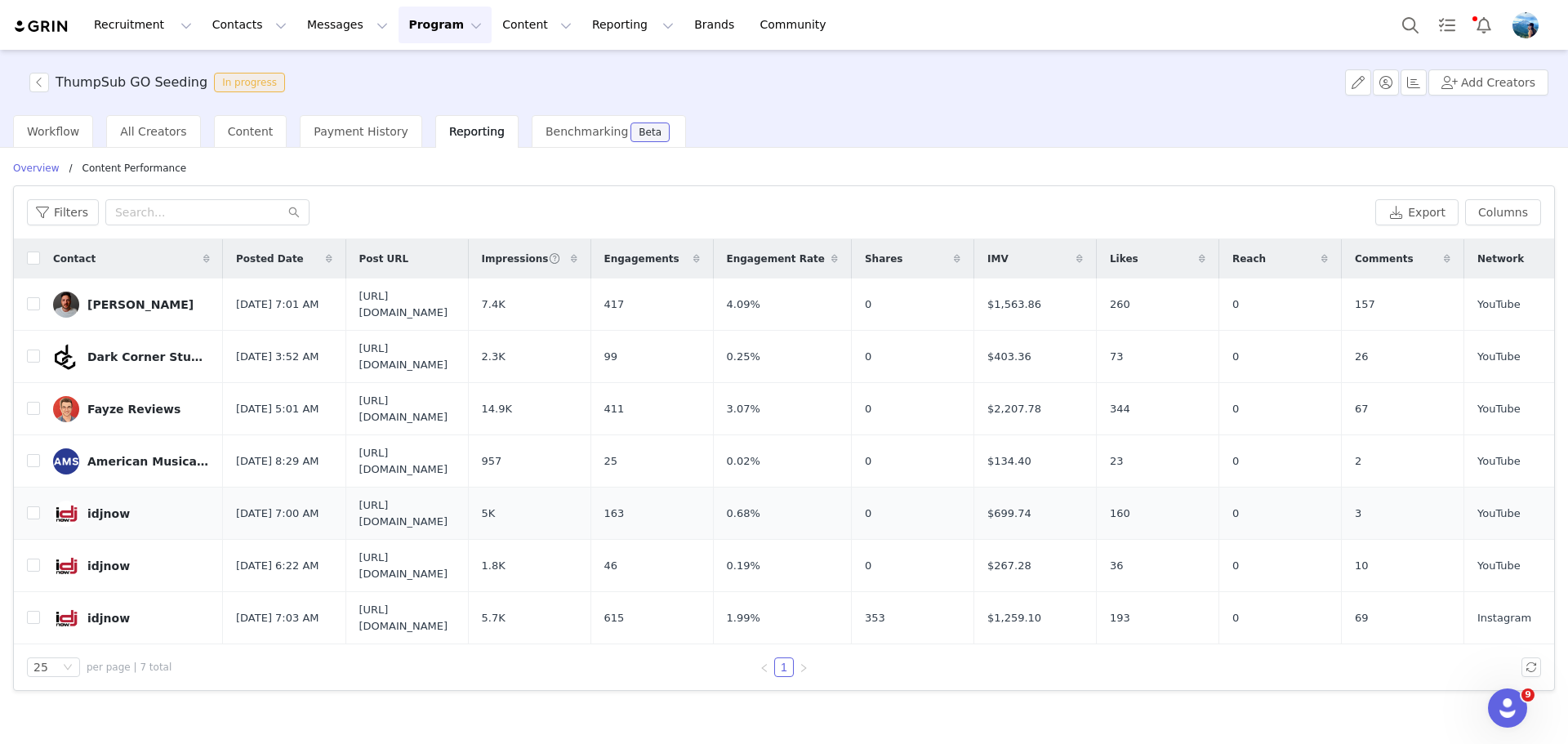
click at [356, 497] on td "[URL][DOMAIN_NAME]" at bounding box center [406, 514] width 123 height 53
copy span "[URL][DOMAIN_NAME]"
drag, startPoint x: 470, startPoint y: 576, endPoint x: 356, endPoint y: 556, distance: 115.7
click at [356, 556] on td "[URL][DOMAIN_NAME]" at bounding box center [406, 567] width 123 height 53
copy span "[URL][DOMAIN_NAME]"
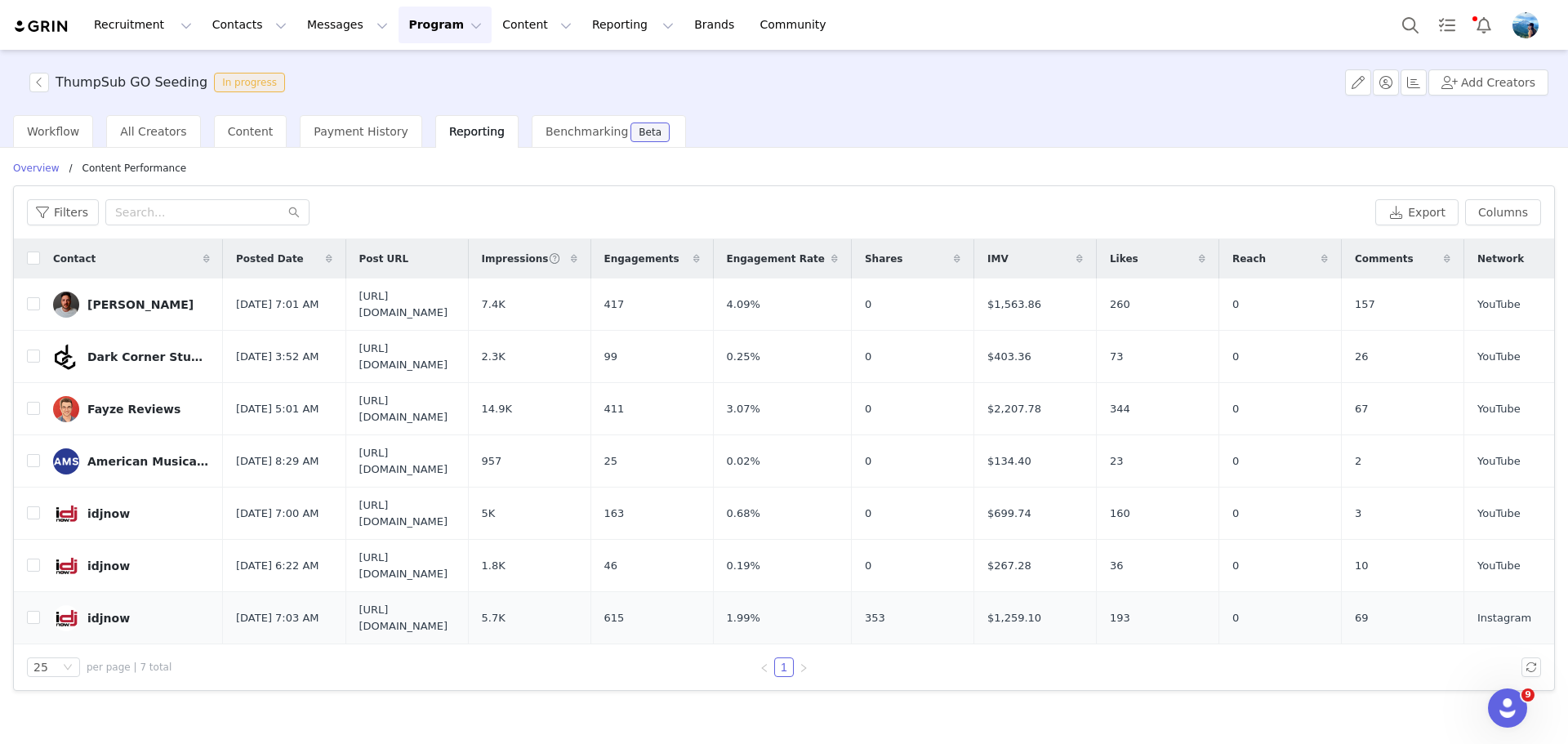
drag, startPoint x: 572, startPoint y: 619, endPoint x: 299, endPoint y: 626, distance: 273.1
click at [299, 626] on tr "idjnow [DATE] 7:03 AM [URL][DOMAIN_NAME] 5.7K 615 1.99% 353 $1,259.10 193 0 69 …" at bounding box center [800, 618] width 1572 height 53
copy tr "[URL][DOMAIN_NAME]"
